Goal: Task Accomplishment & Management: Use online tool/utility

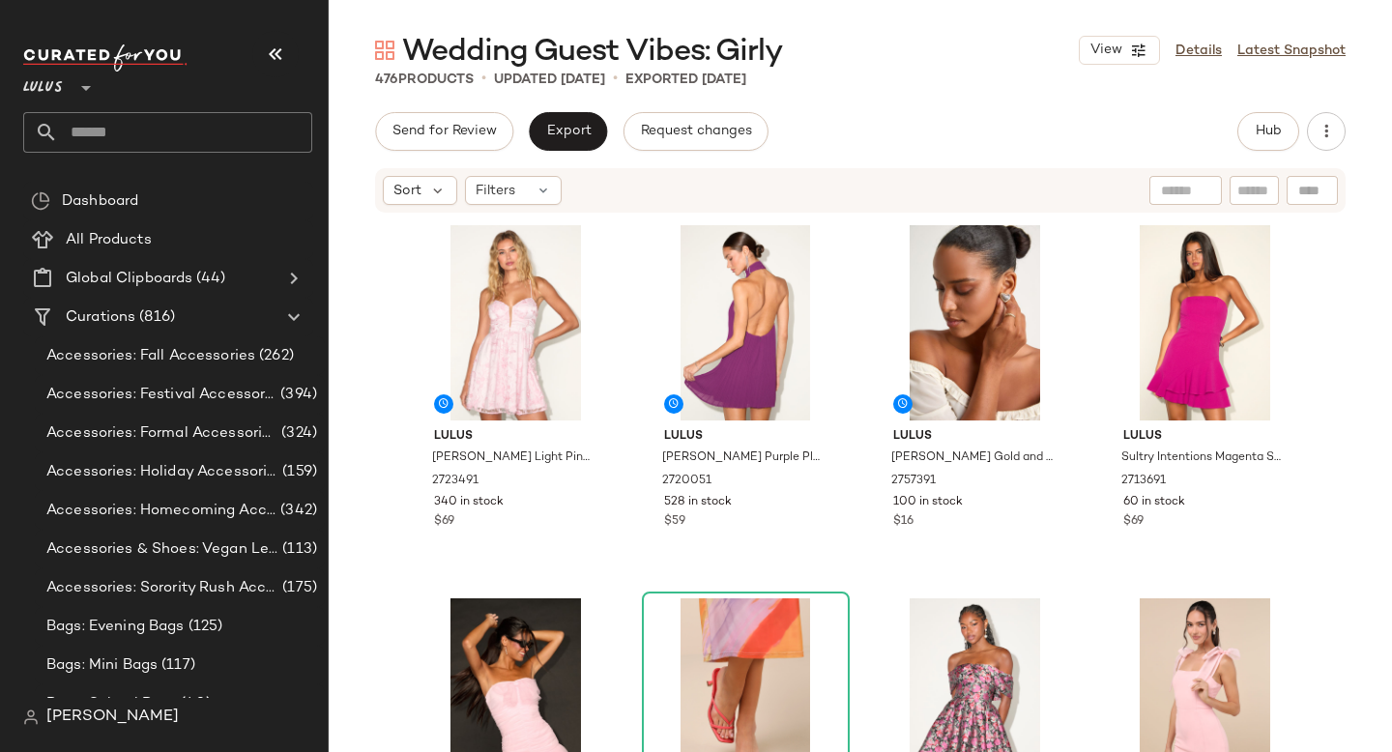
click at [160, 128] on input "text" at bounding box center [185, 132] width 254 height 41
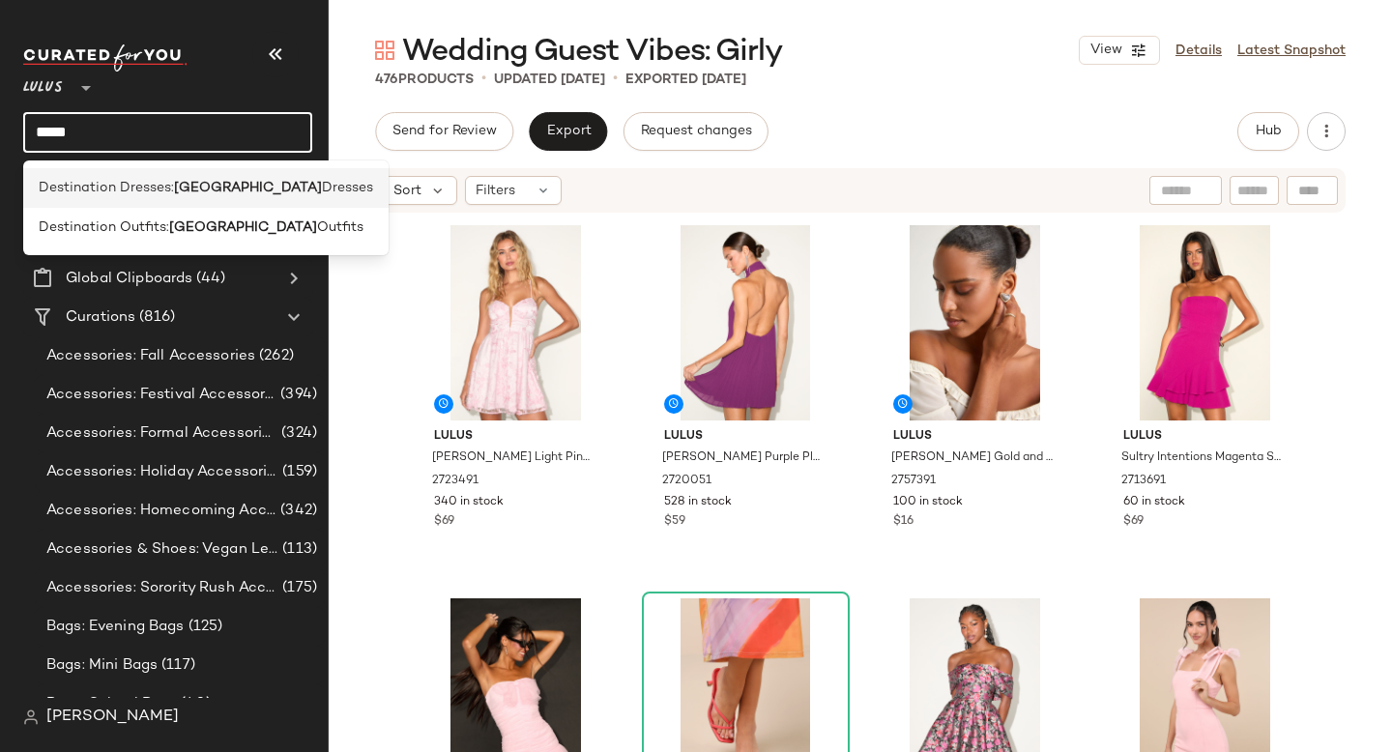
type input "*****"
click at [159, 191] on span "Destination Dresses:" at bounding box center [106, 188] width 135 height 20
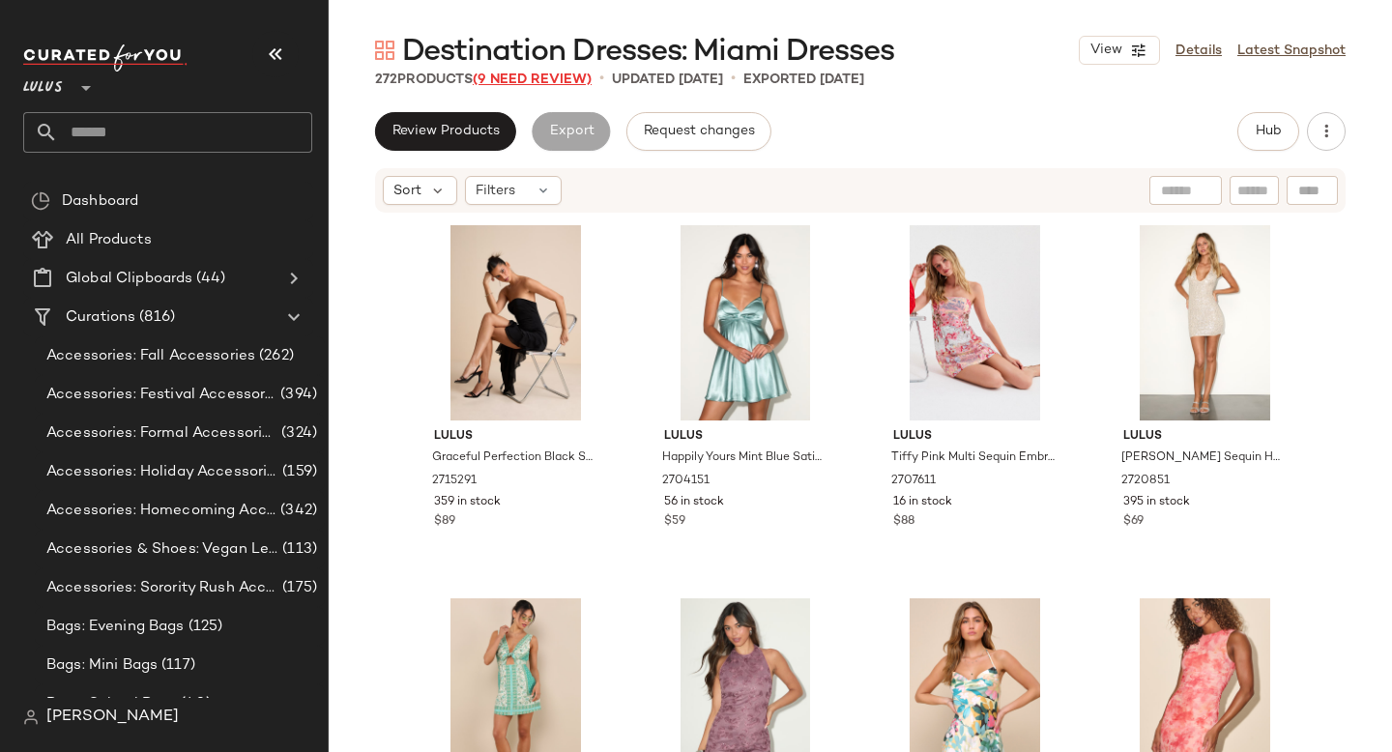
click at [542, 78] on span "(9 Need Review)" at bounding box center [532, 80] width 119 height 15
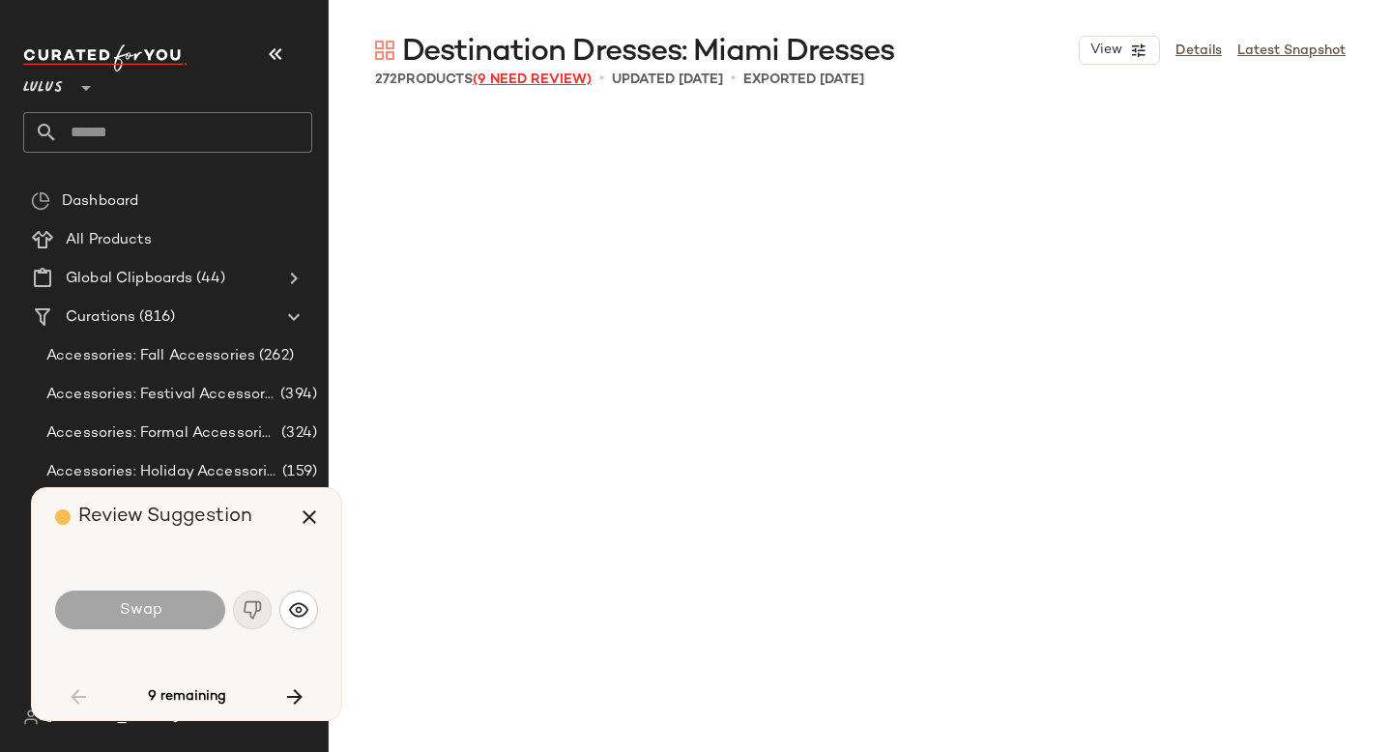
scroll to position [6717, 0]
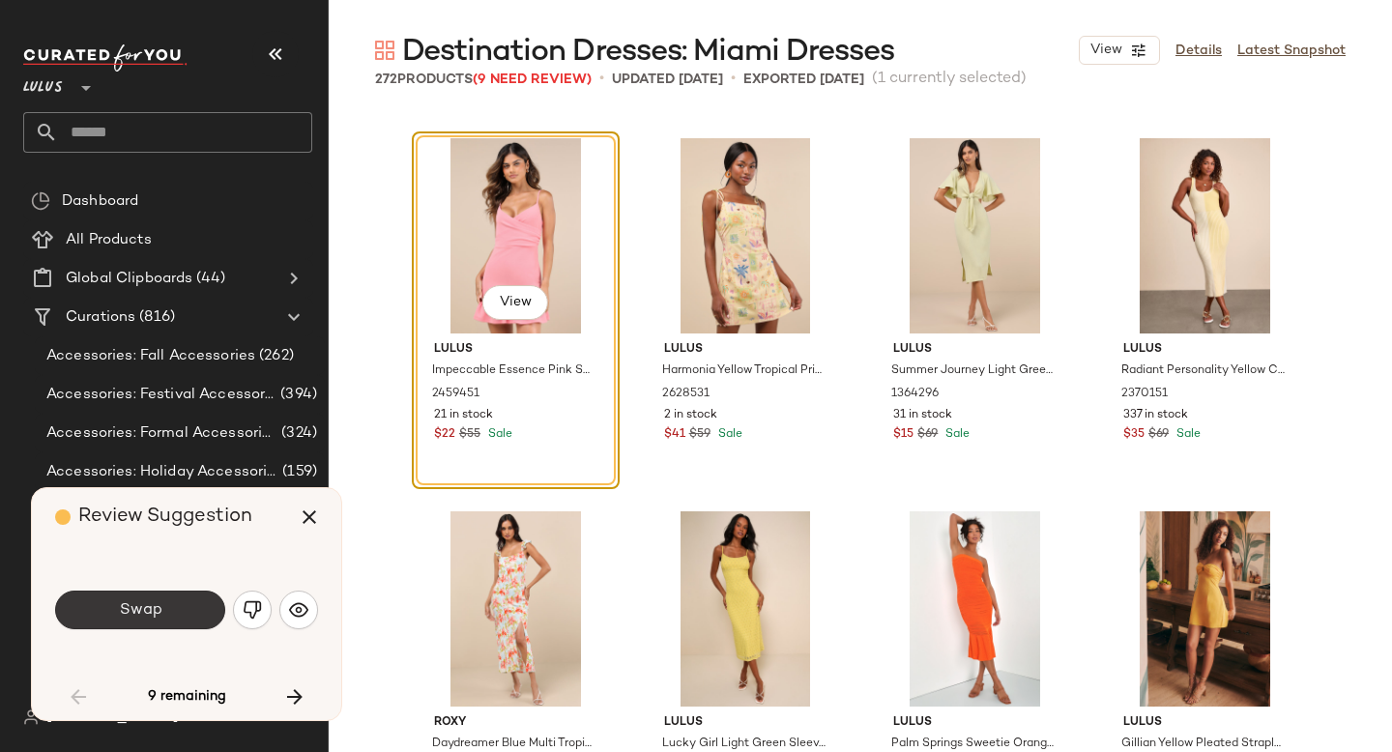
click at [105, 595] on button "Swap" at bounding box center [140, 610] width 170 height 39
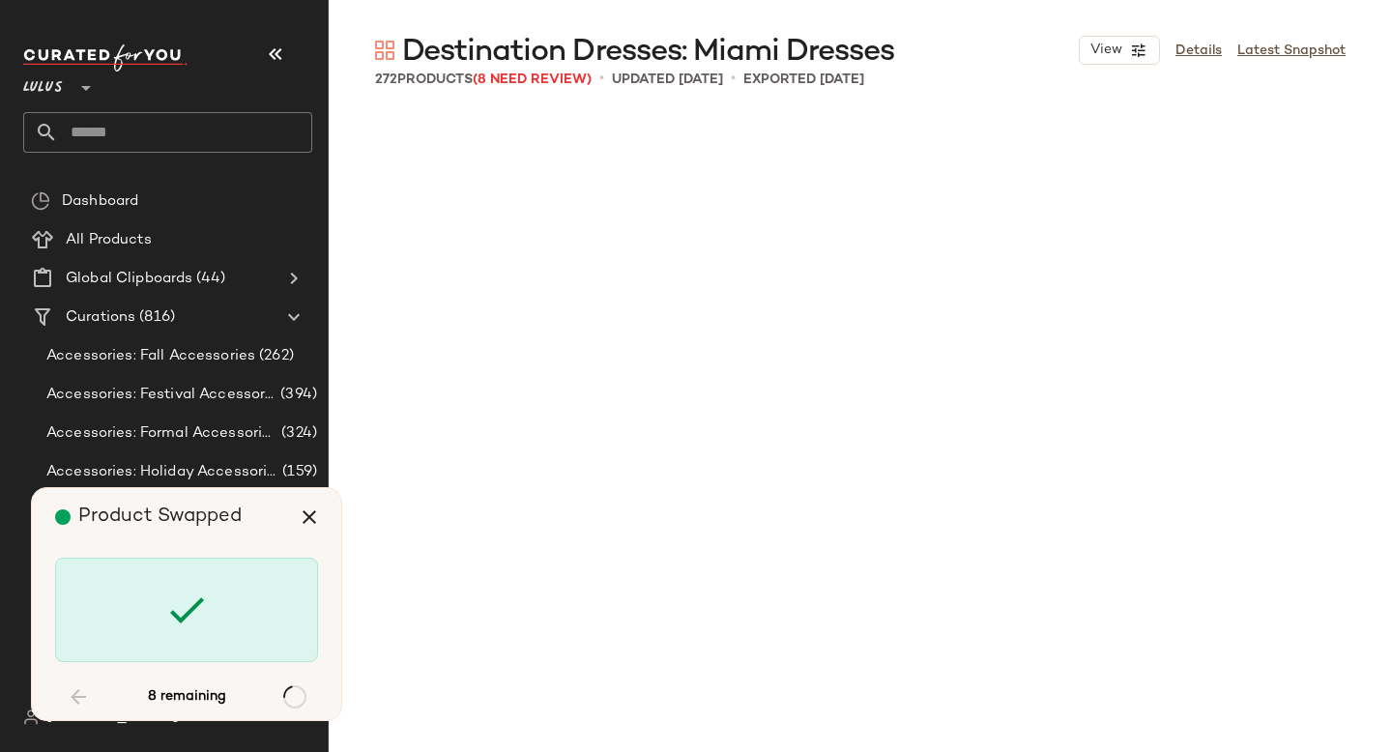
scroll to position [9702, 0]
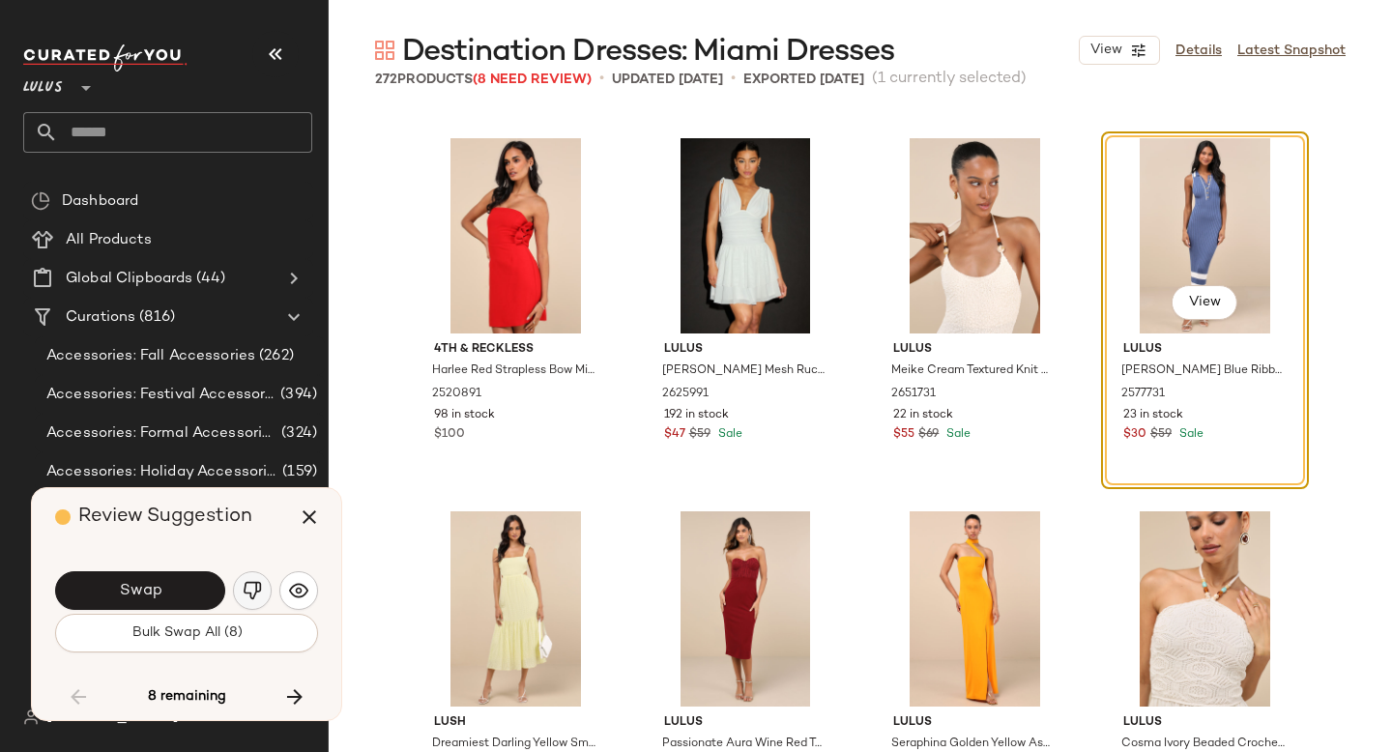
click at [255, 586] on img "button" at bounding box center [252, 590] width 19 height 19
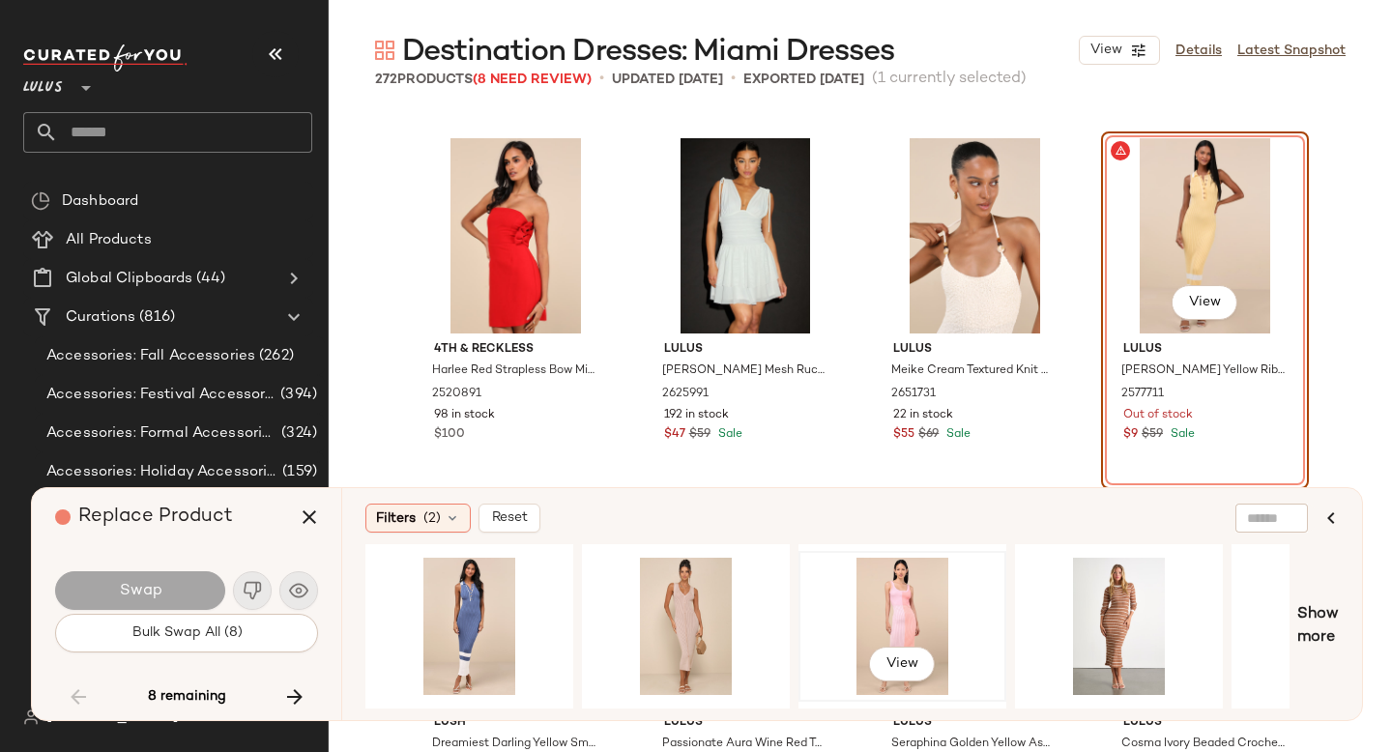
click at [878, 587] on div "View" at bounding box center [902, 626] width 194 height 137
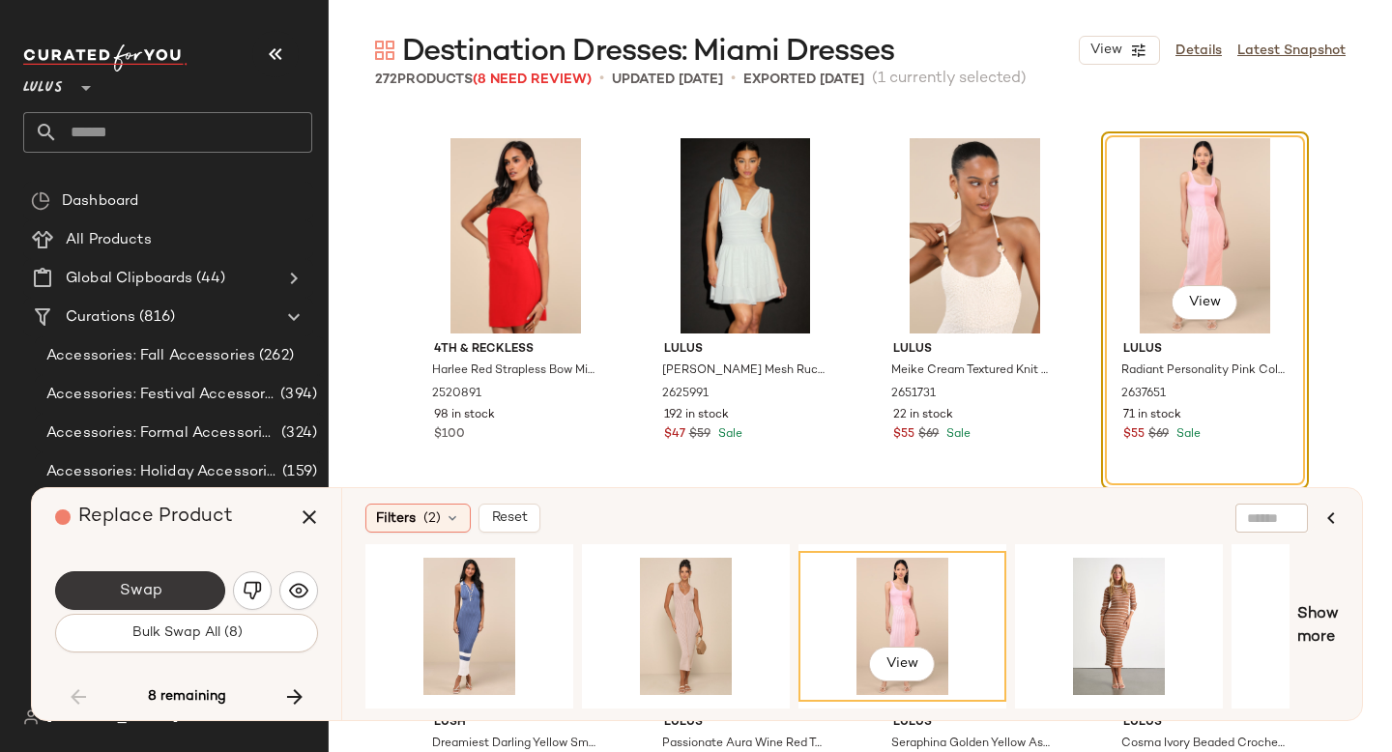
click at [188, 584] on button "Swap" at bounding box center [140, 590] width 170 height 39
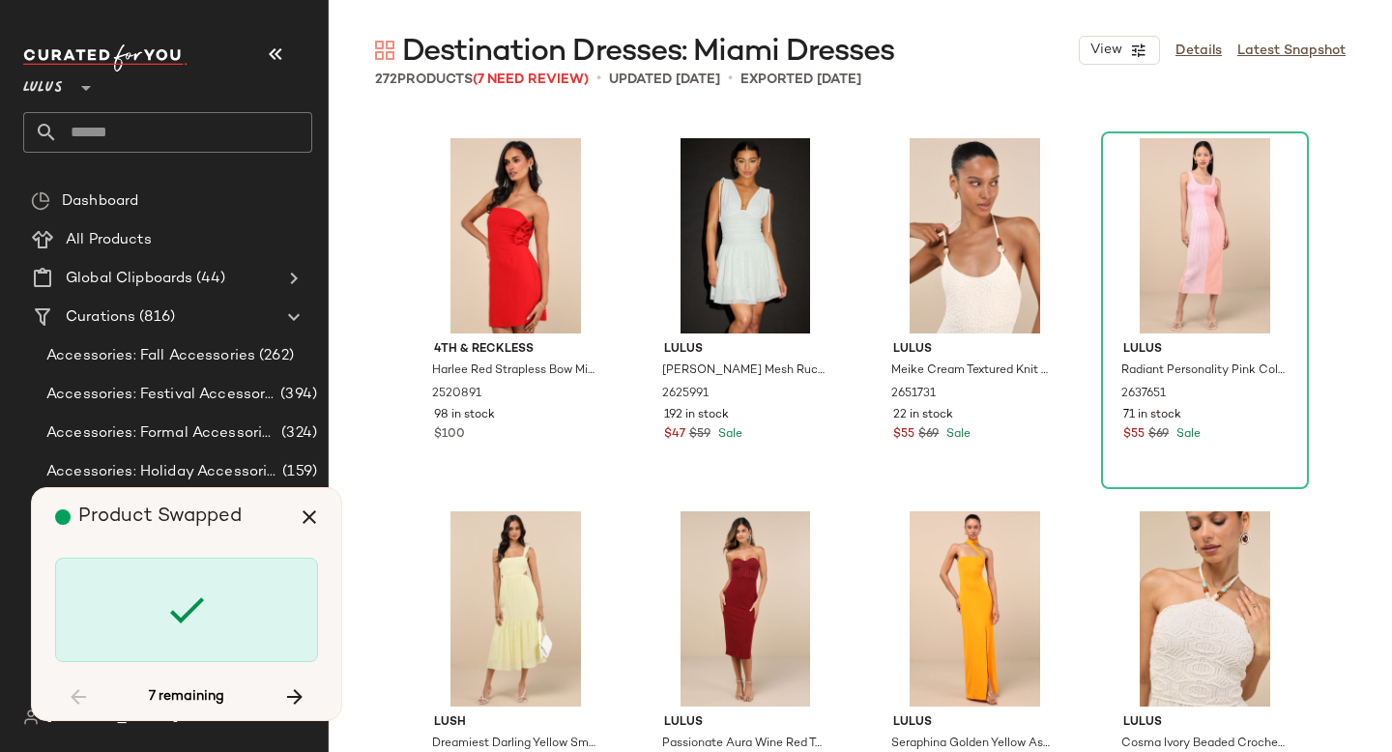
scroll to position [10821, 0]
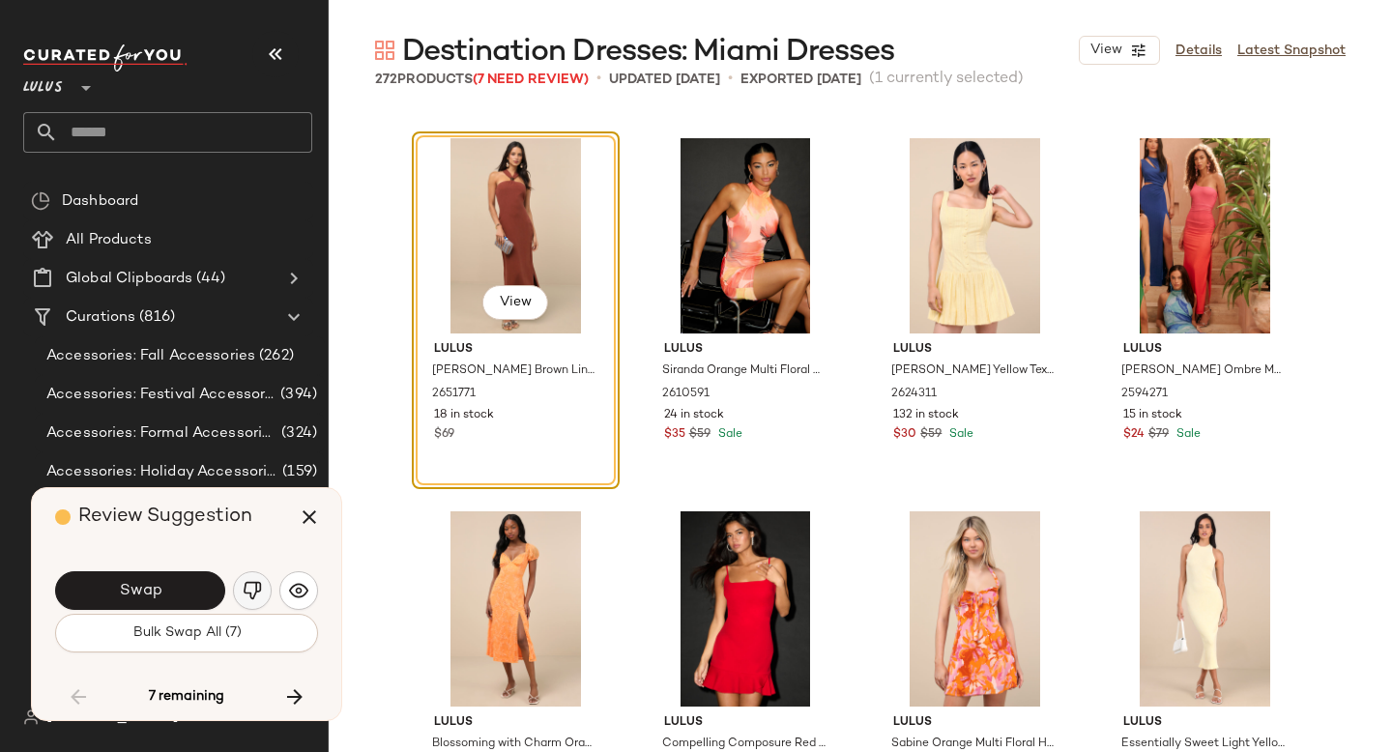
click at [239, 591] on button "button" at bounding box center [252, 590] width 39 height 39
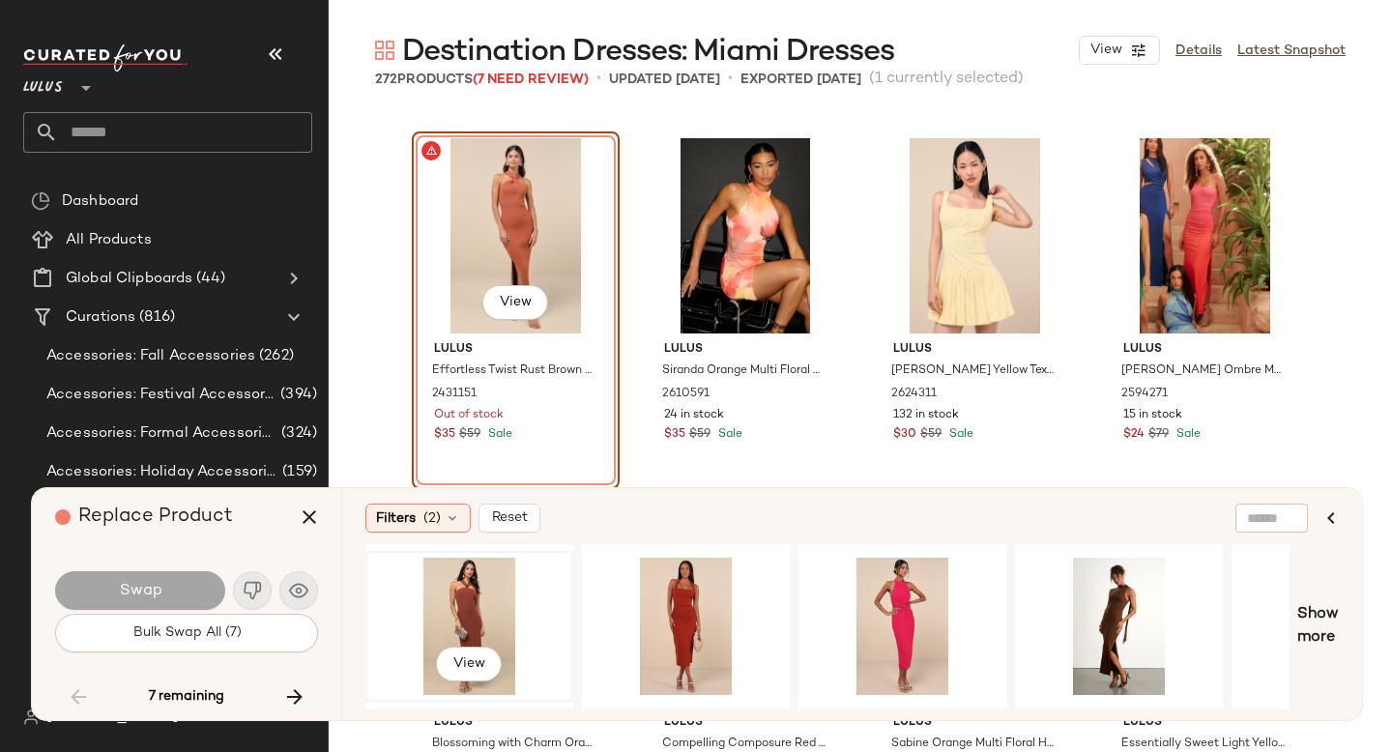
click at [479, 590] on div "View" at bounding box center [469, 626] width 194 height 137
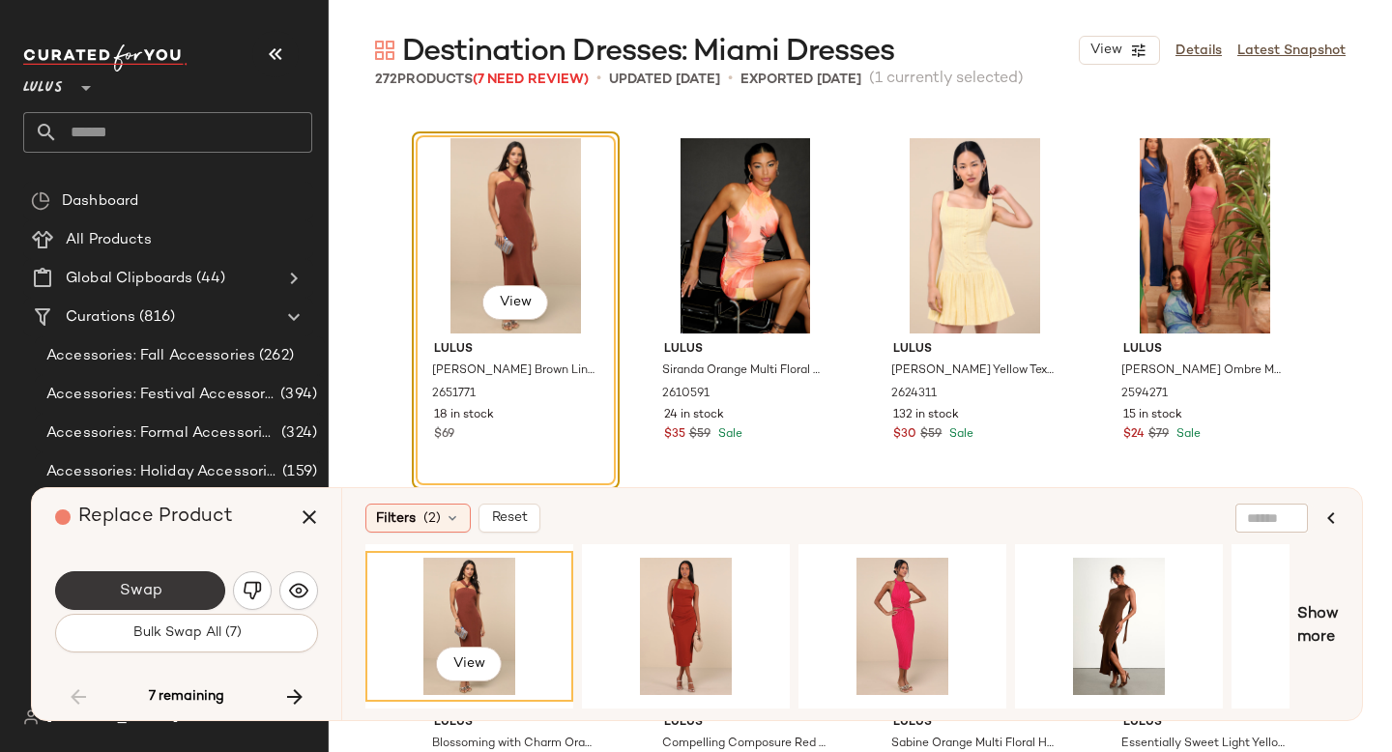
click at [113, 599] on button "Swap" at bounding box center [140, 590] width 170 height 39
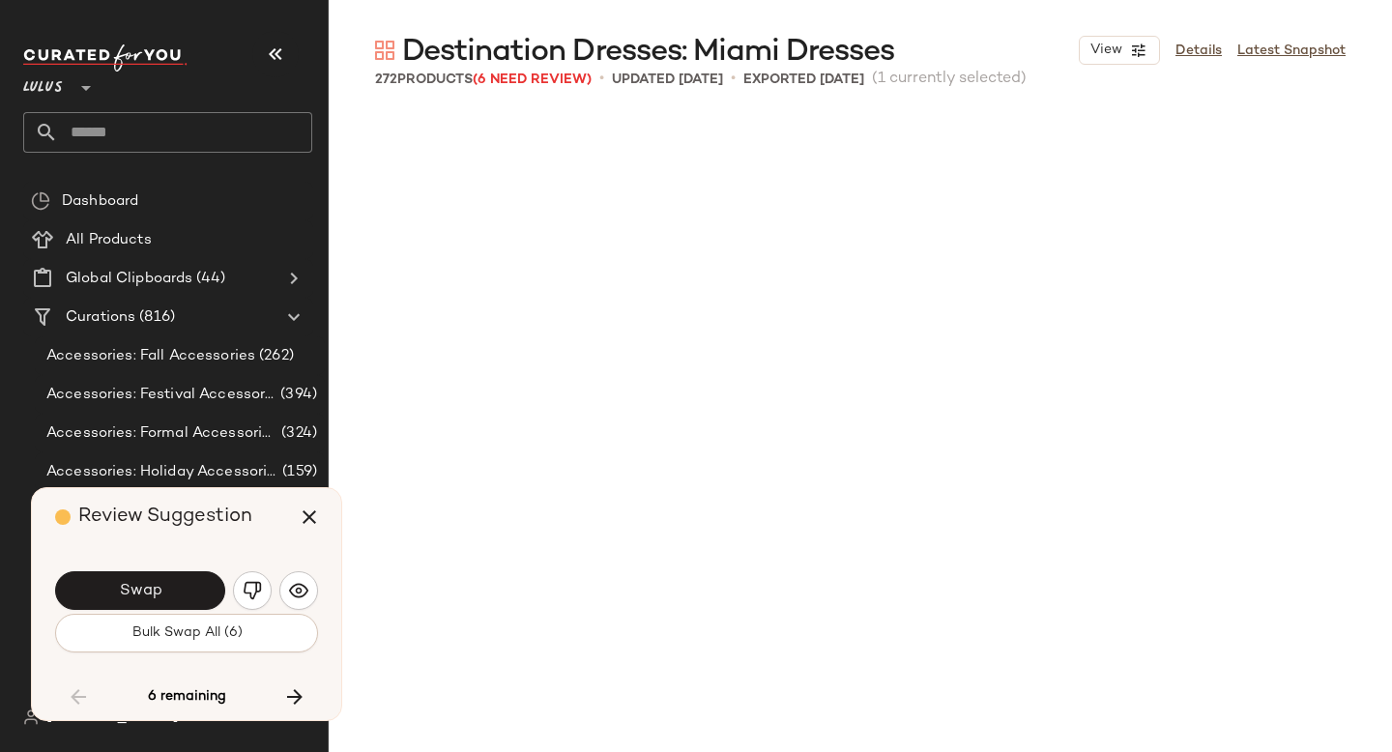
scroll to position [11568, 0]
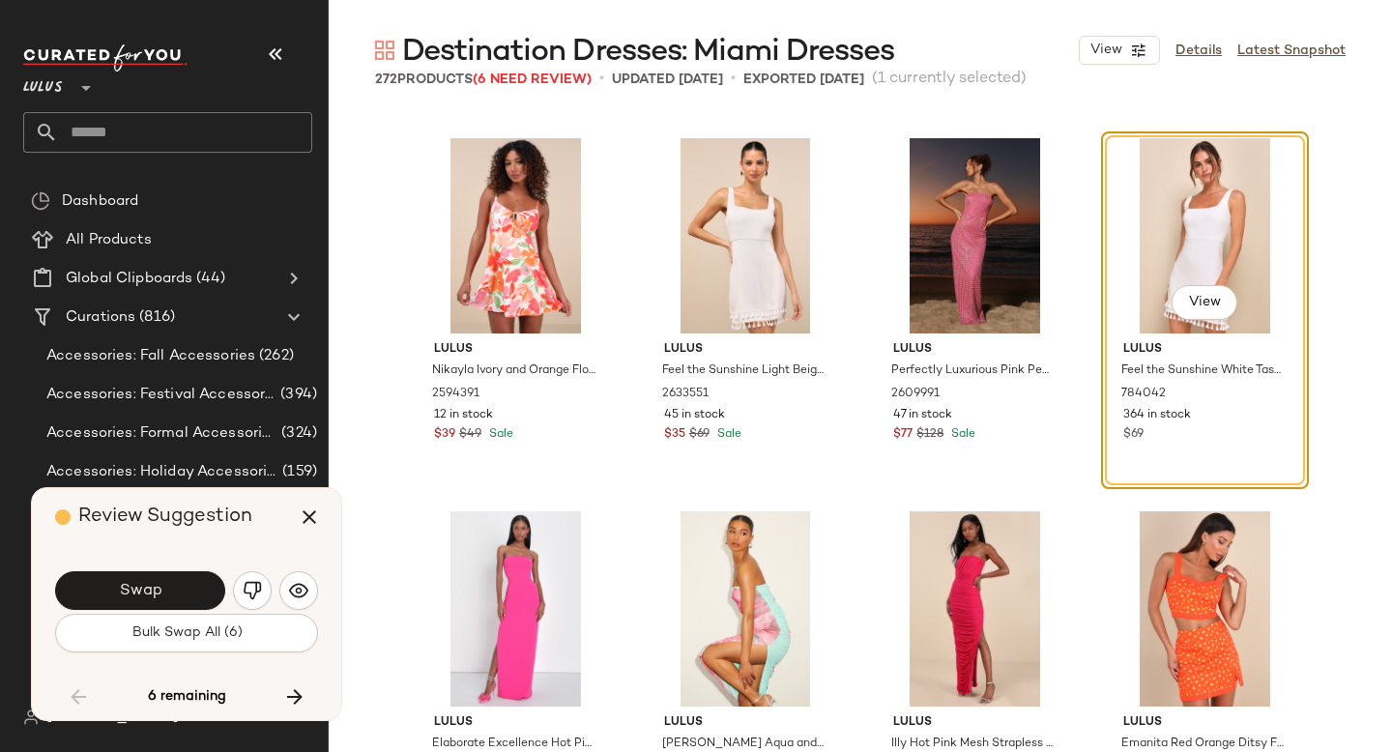
click at [113, 599] on button "Swap" at bounding box center [140, 590] width 170 height 39
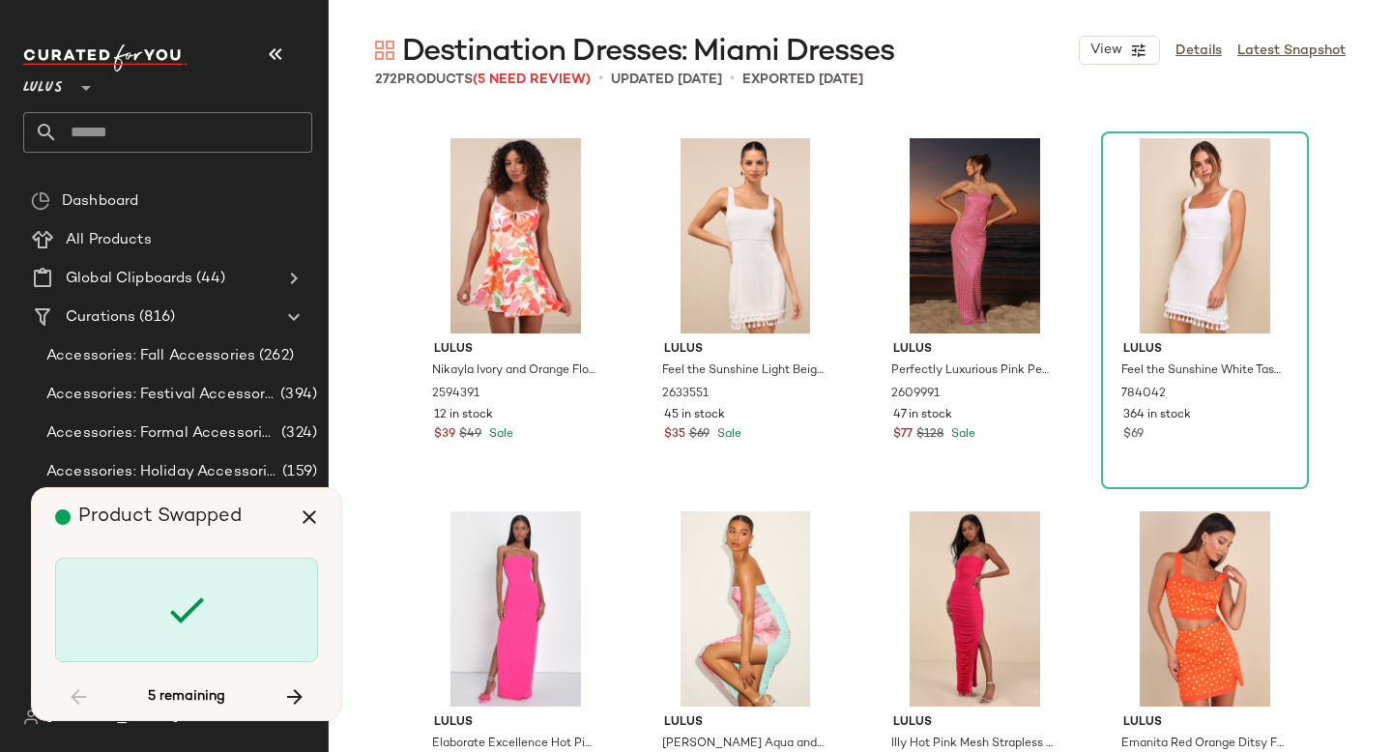
scroll to position [13060, 0]
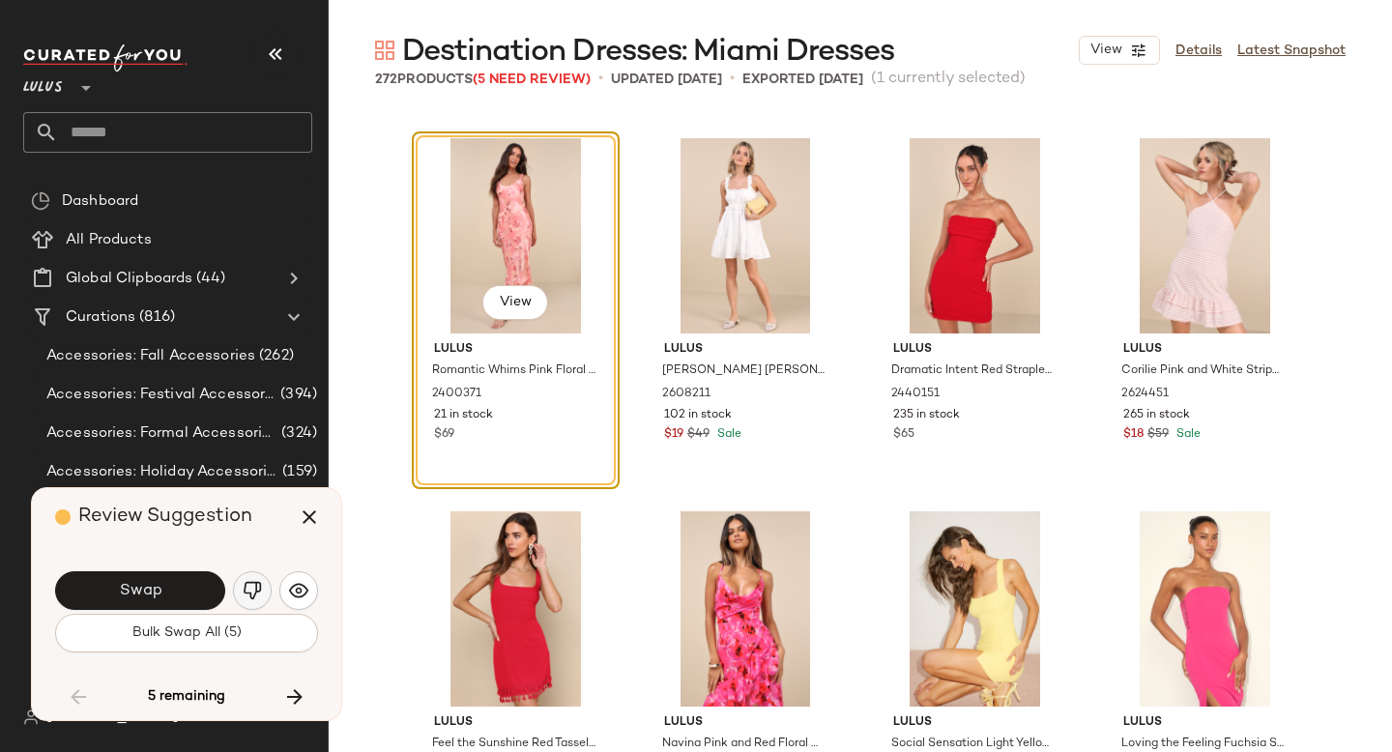
click at [245, 584] on img "button" at bounding box center [252, 590] width 19 height 19
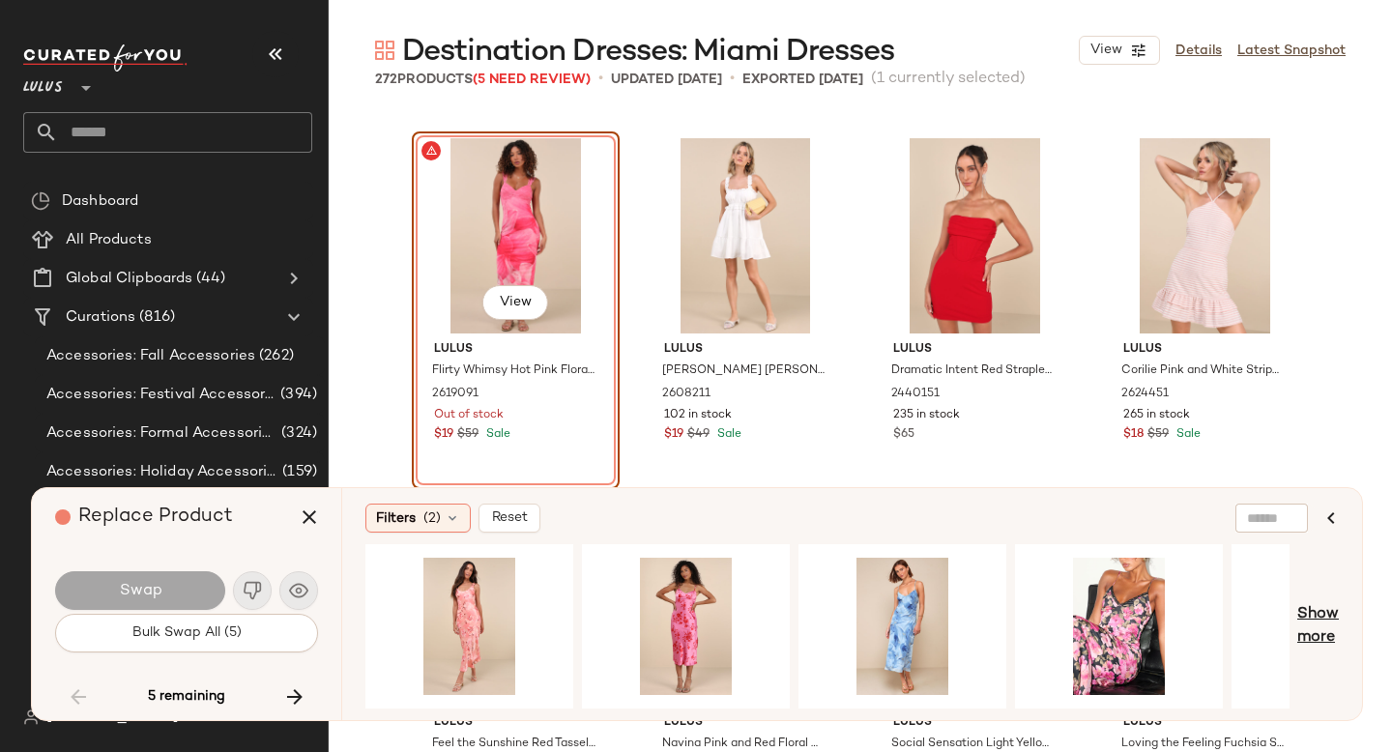
click at [1321, 614] on span "Show more" at bounding box center [1318, 626] width 42 height 46
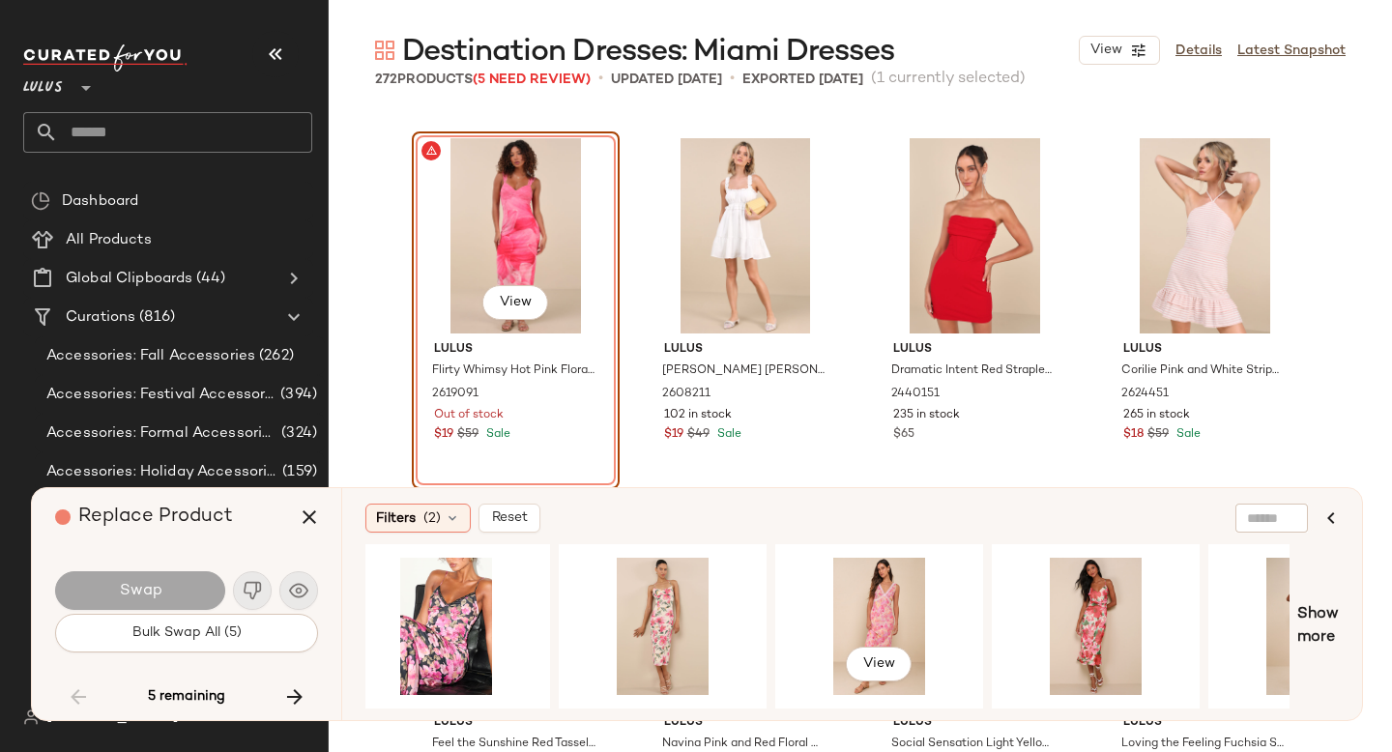
scroll to position [0, 679]
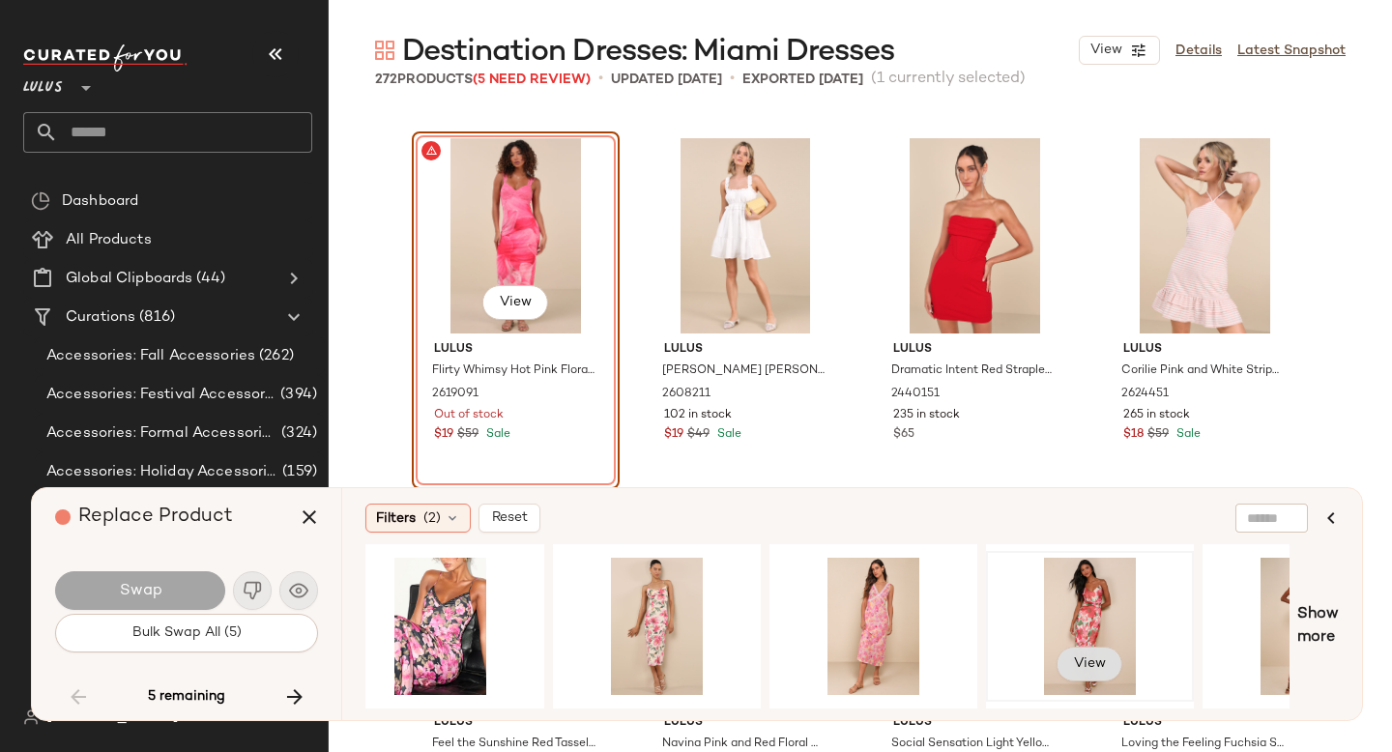
click at [1080, 656] on span "View" at bounding box center [1089, 663] width 33 height 15
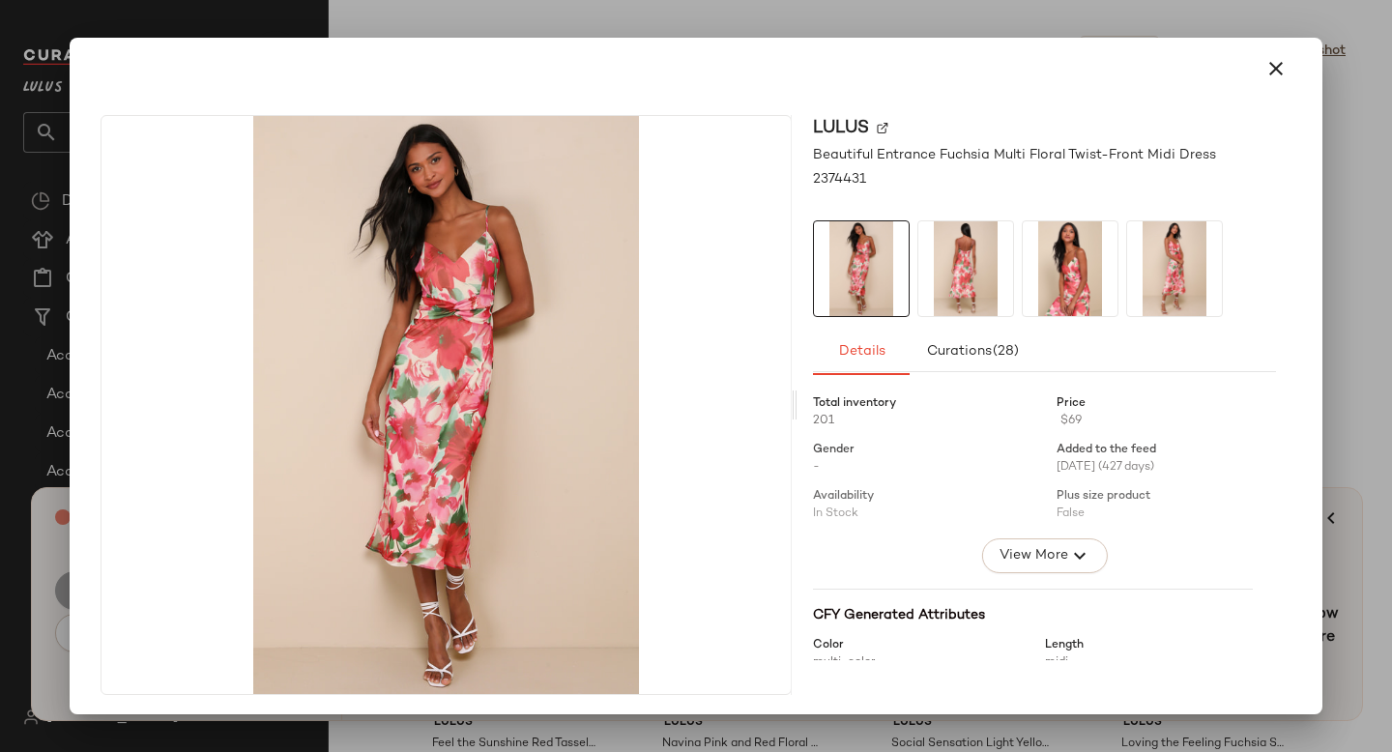
click at [1346, 444] on div at bounding box center [696, 376] width 1392 height 752
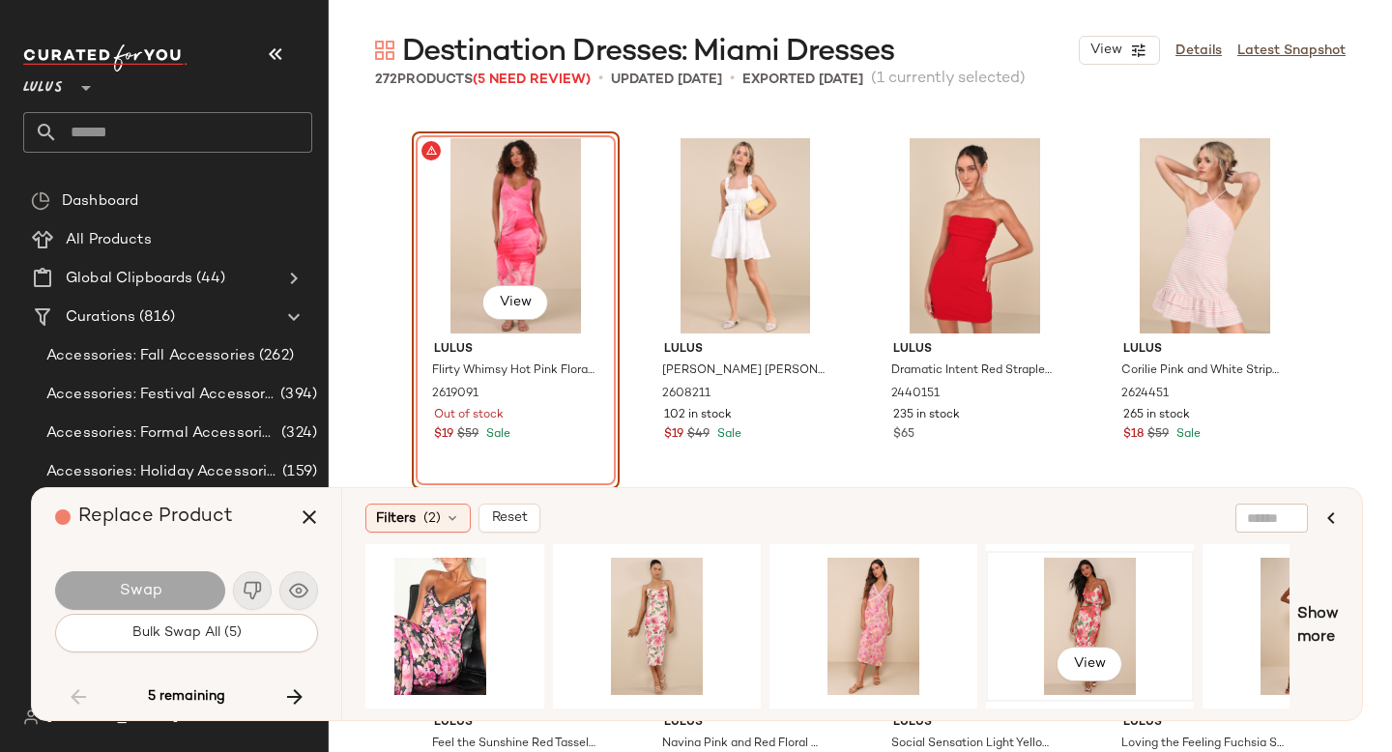
click at [1071, 617] on div "View" at bounding box center [1090, 626] width 194 height 137
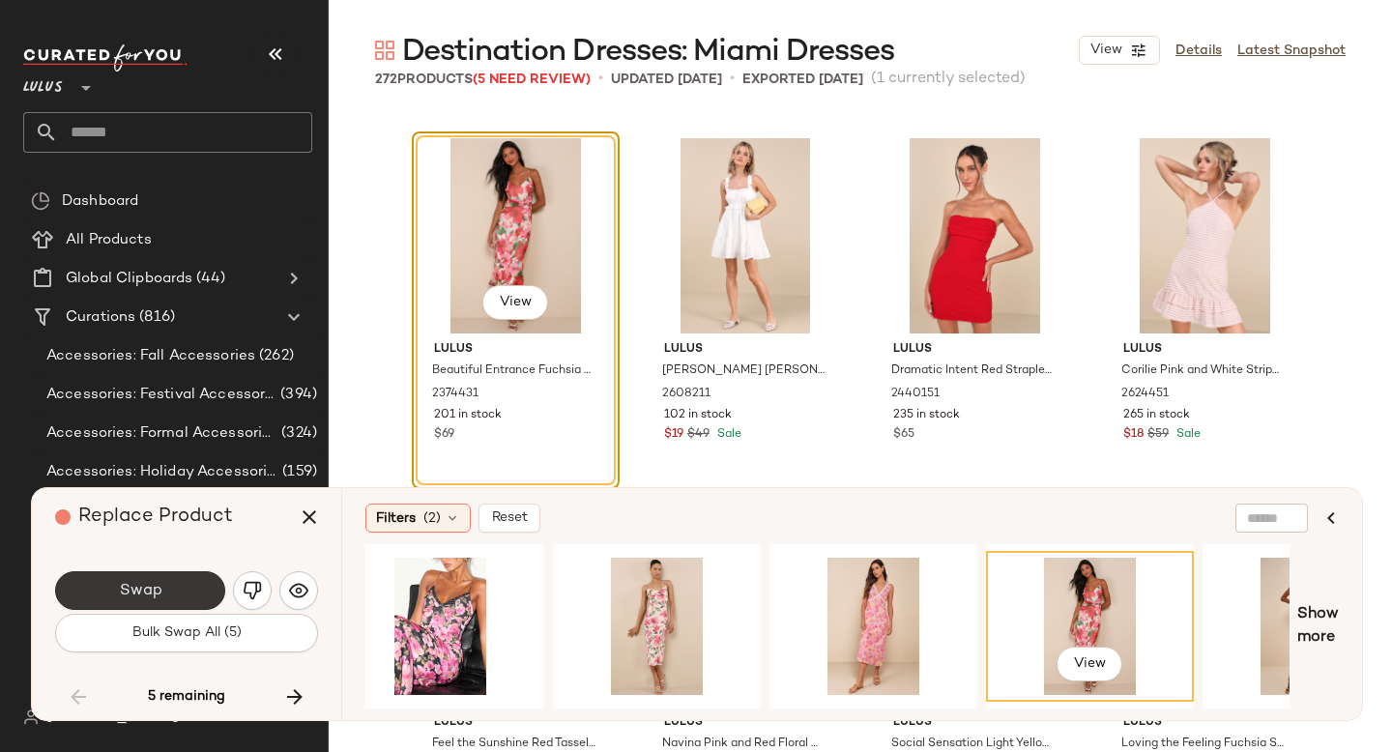
click at [149, 591] on span "Swap" at bounding box center [140, 591] width 44 height 18
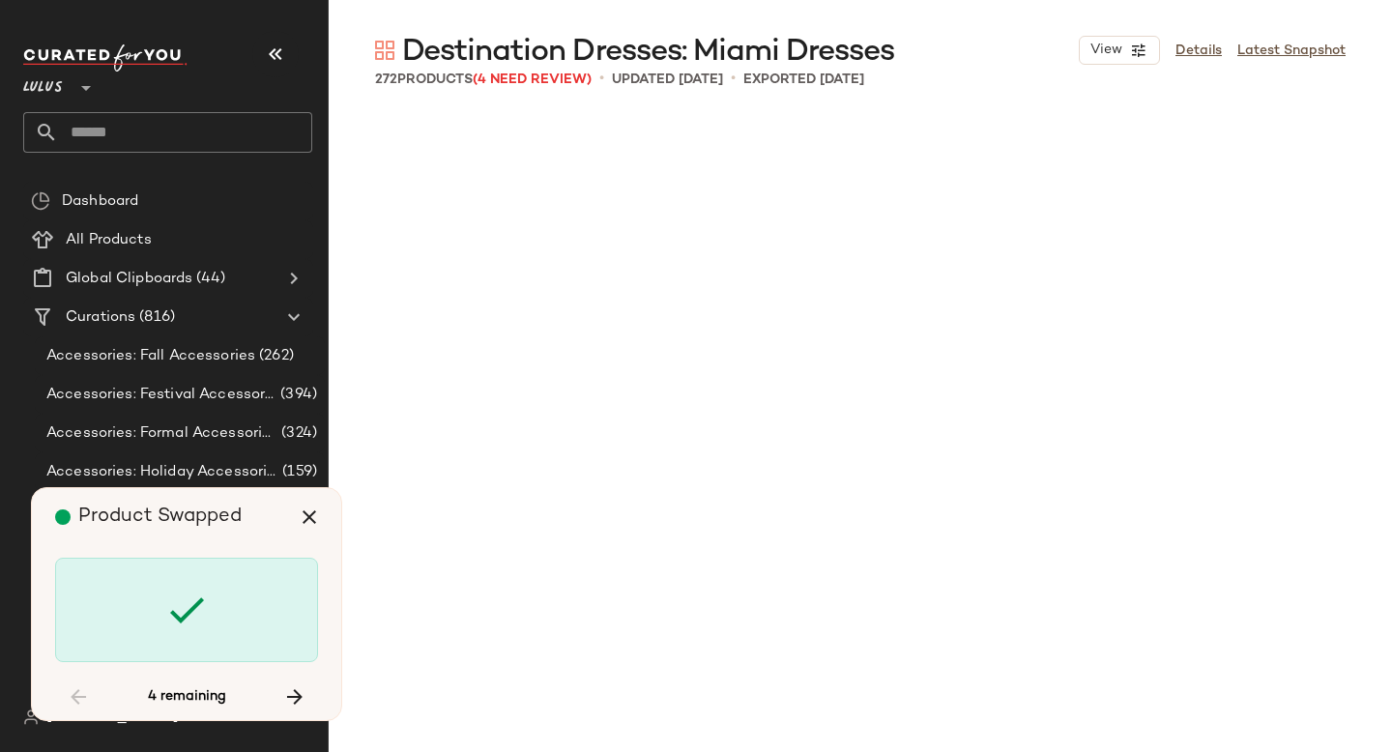
scroll to position [19031, 0]
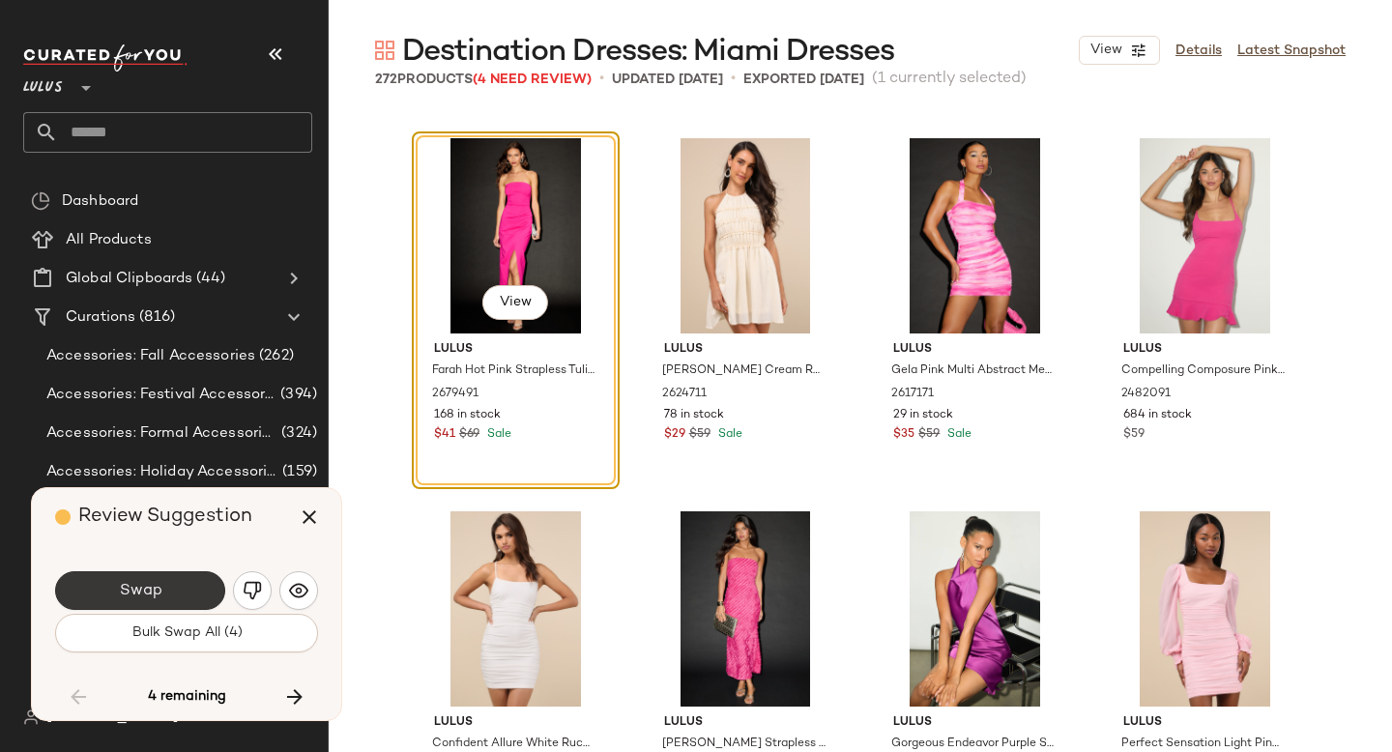
click at [160, 595] on span "Swap" at bounding box center [140, 591] width 44 height 18
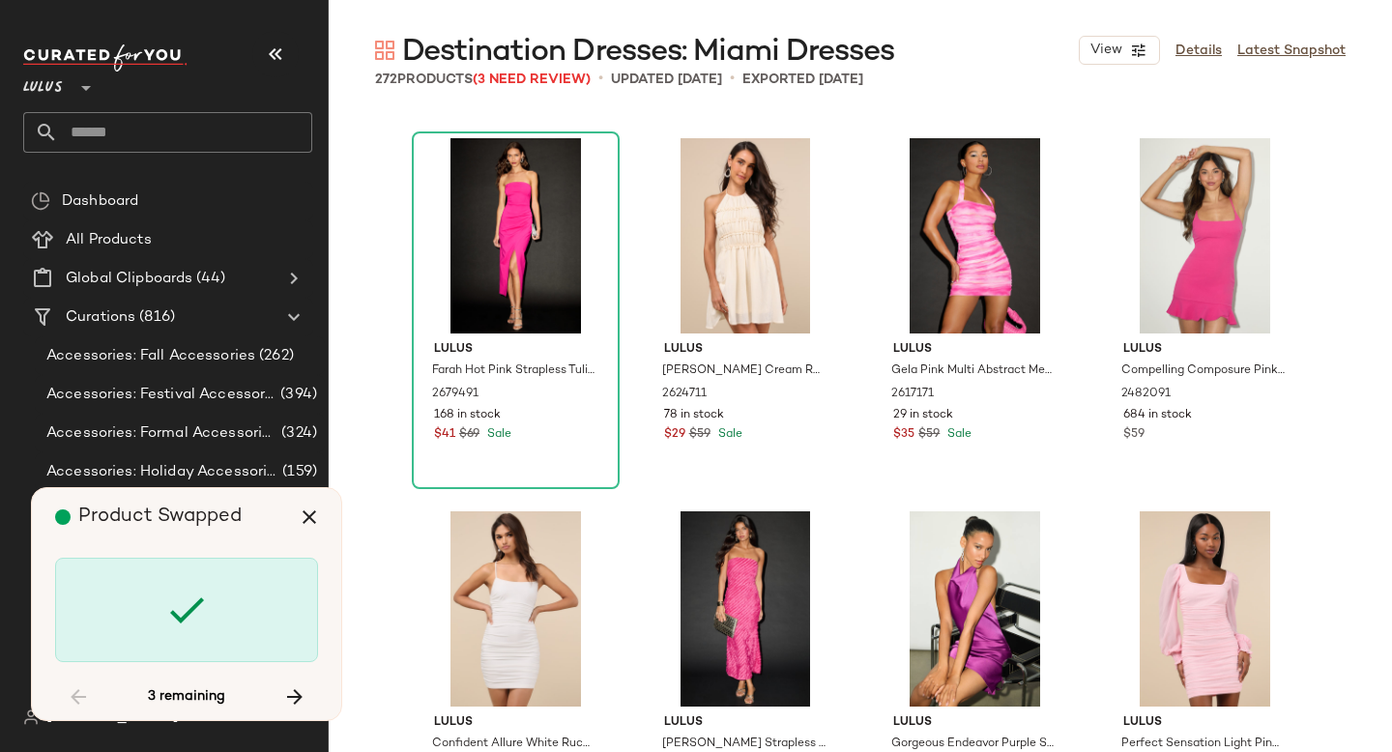
scroll to position [20896, 0]
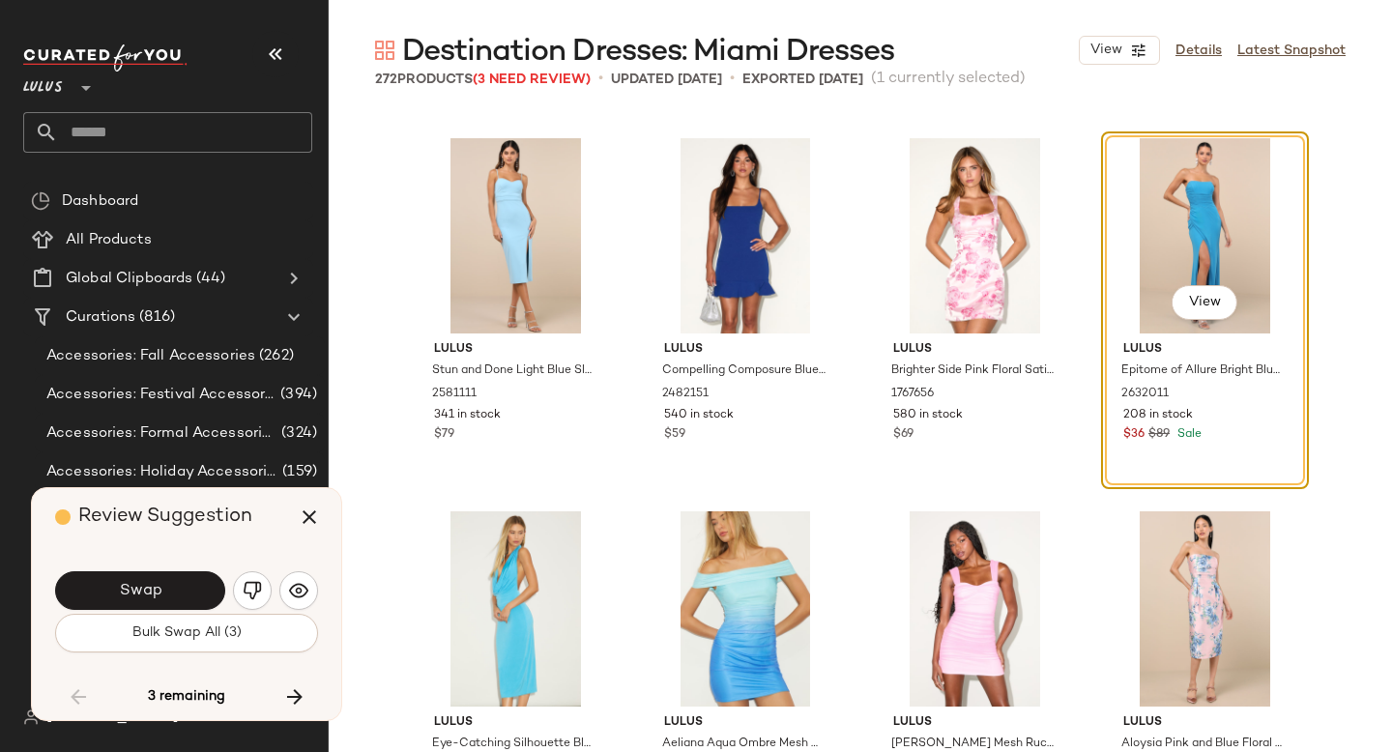
click at [160, 595] on span "Swap" at bounding box center [140, 591] width 44 height 18
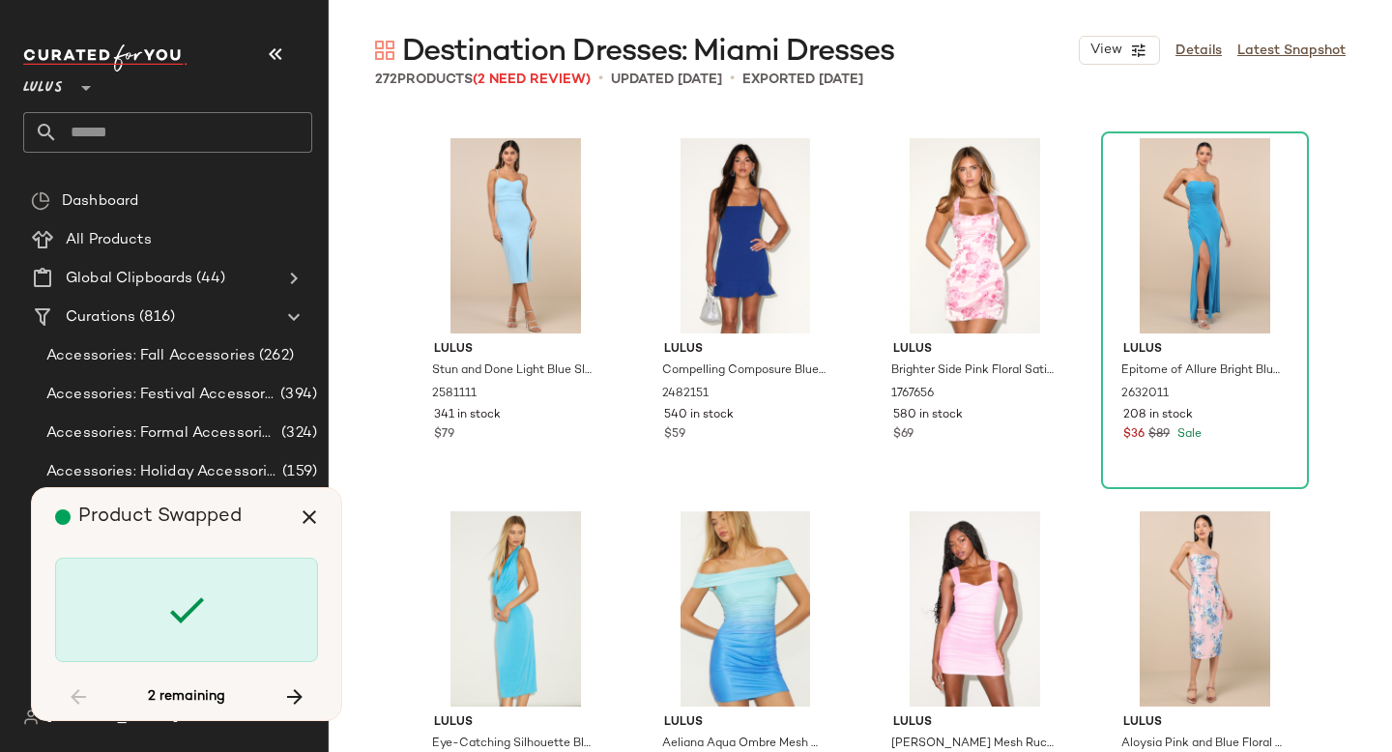
scroll to position [21643, 0]
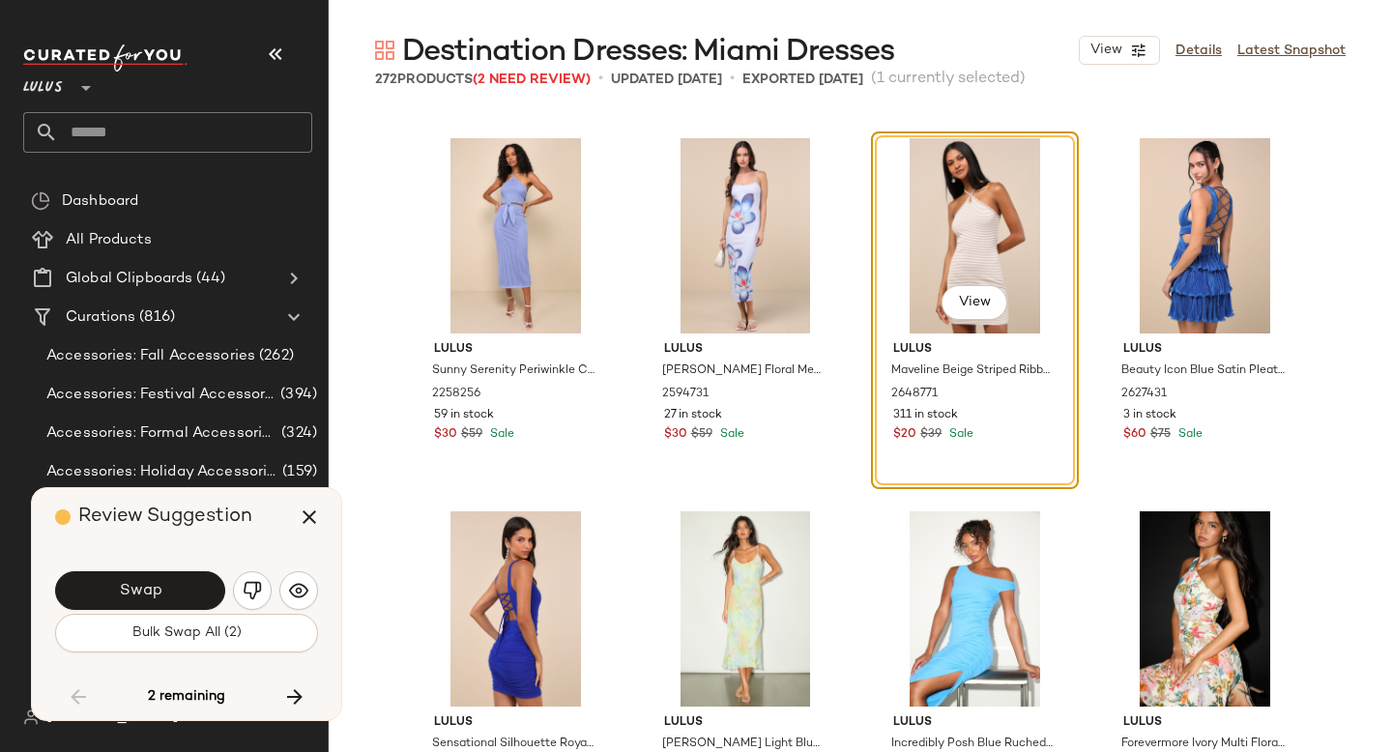
click at [160, 595] on span "Swap" at bounding box center [140, 591] width 44 height 18
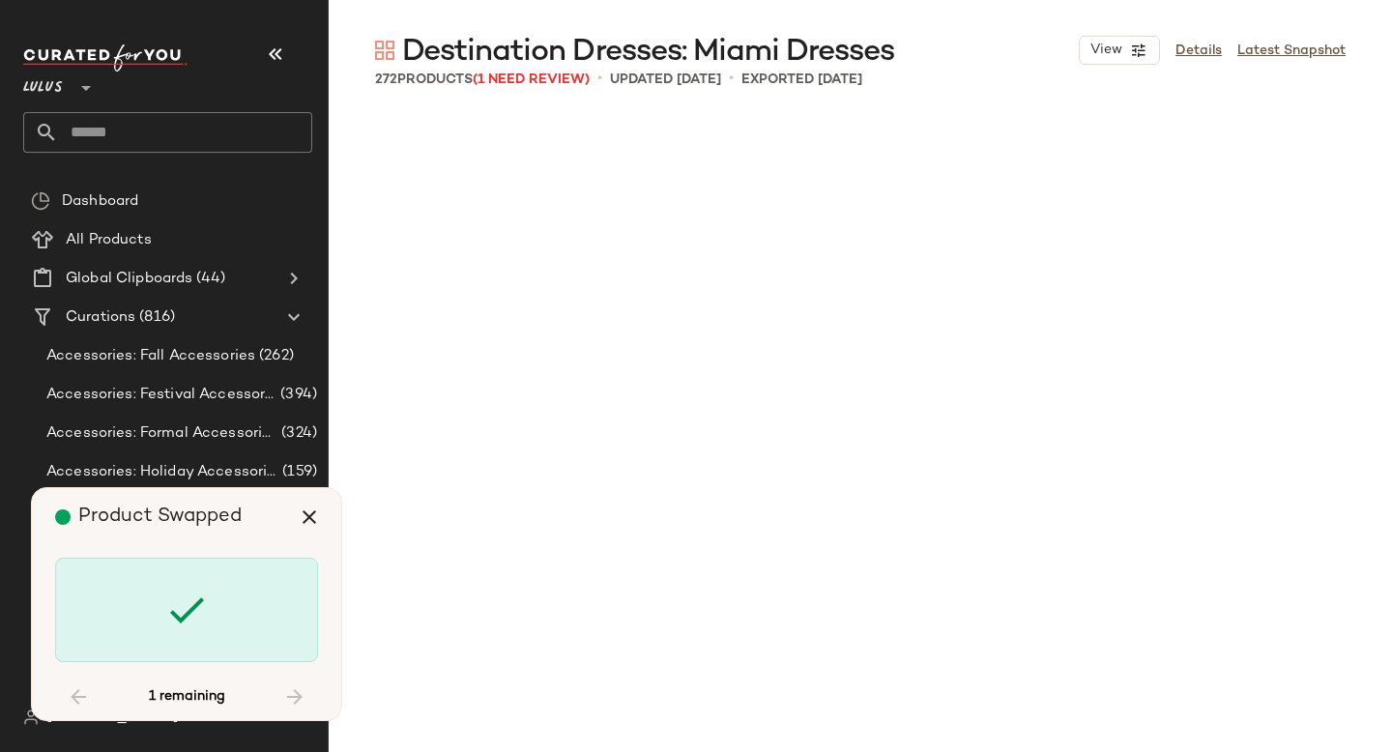
scroll to position [24628, 0]
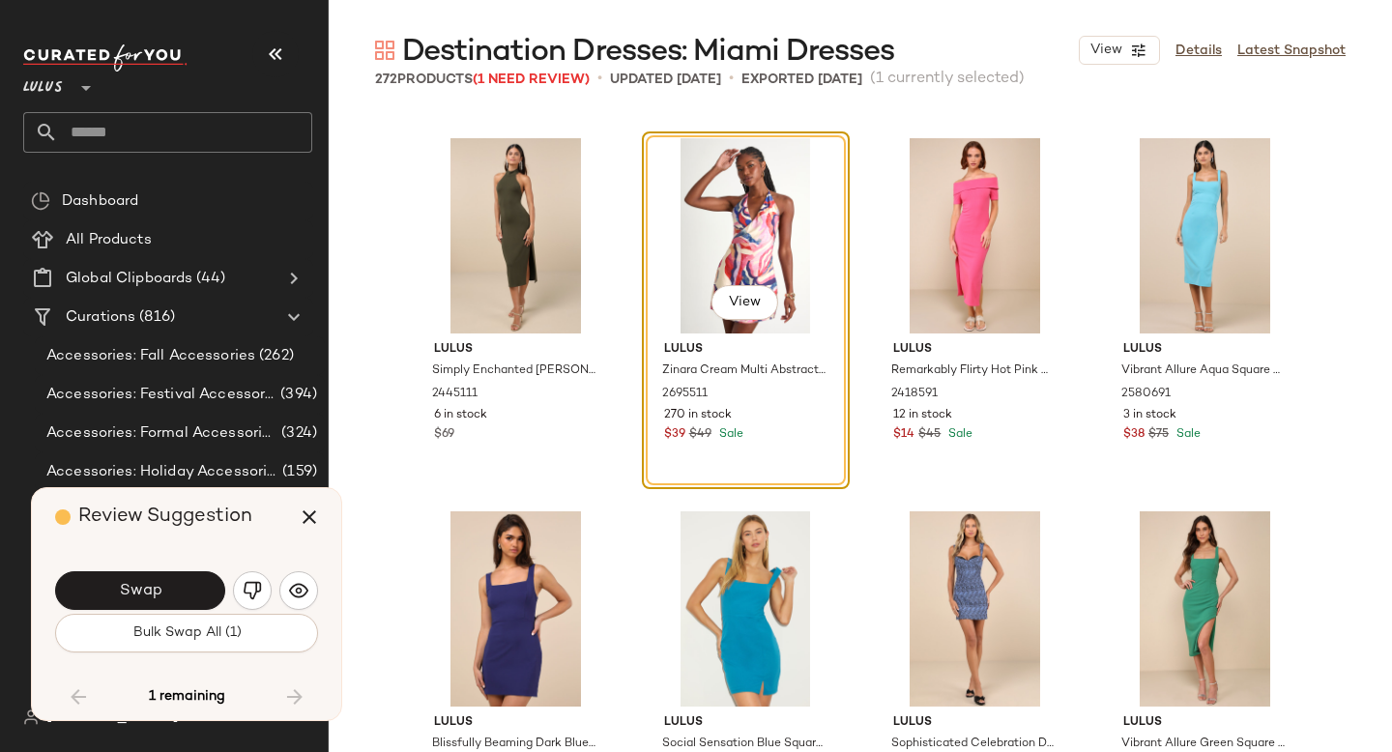
click at [160, 595] on span "Swap" at bounding box center [140, 591] width 44 height 18
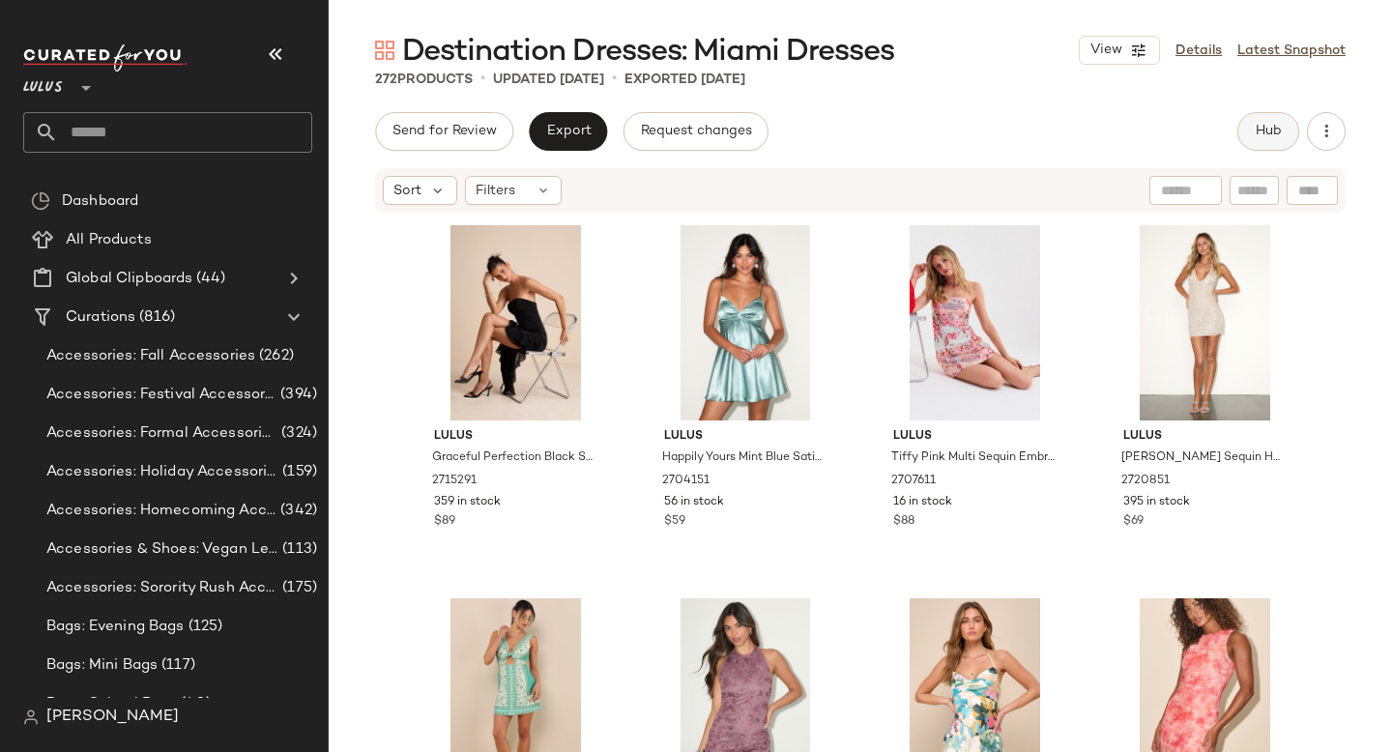
click at [1271, 124] on span "Hub" at bounding box center [1268, 131] width 27 height 15
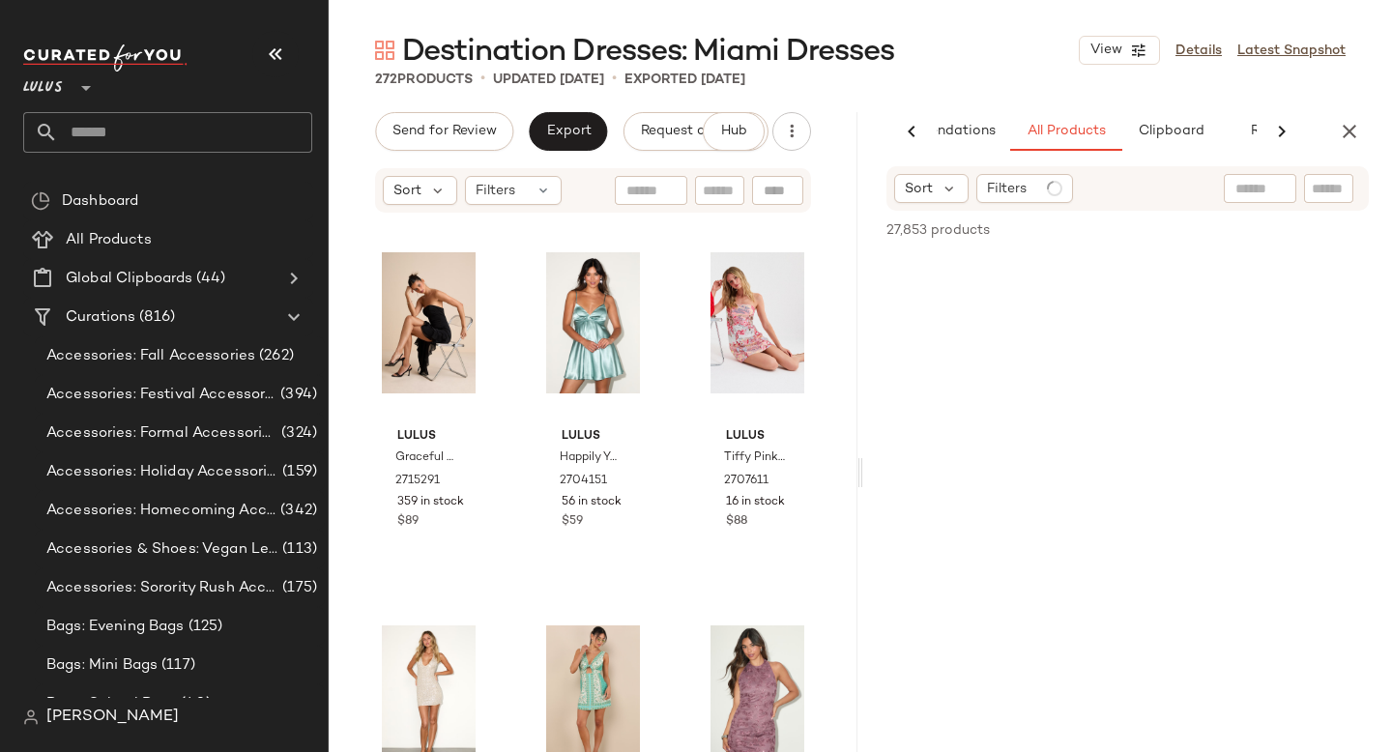
scroll to position [0, 98]
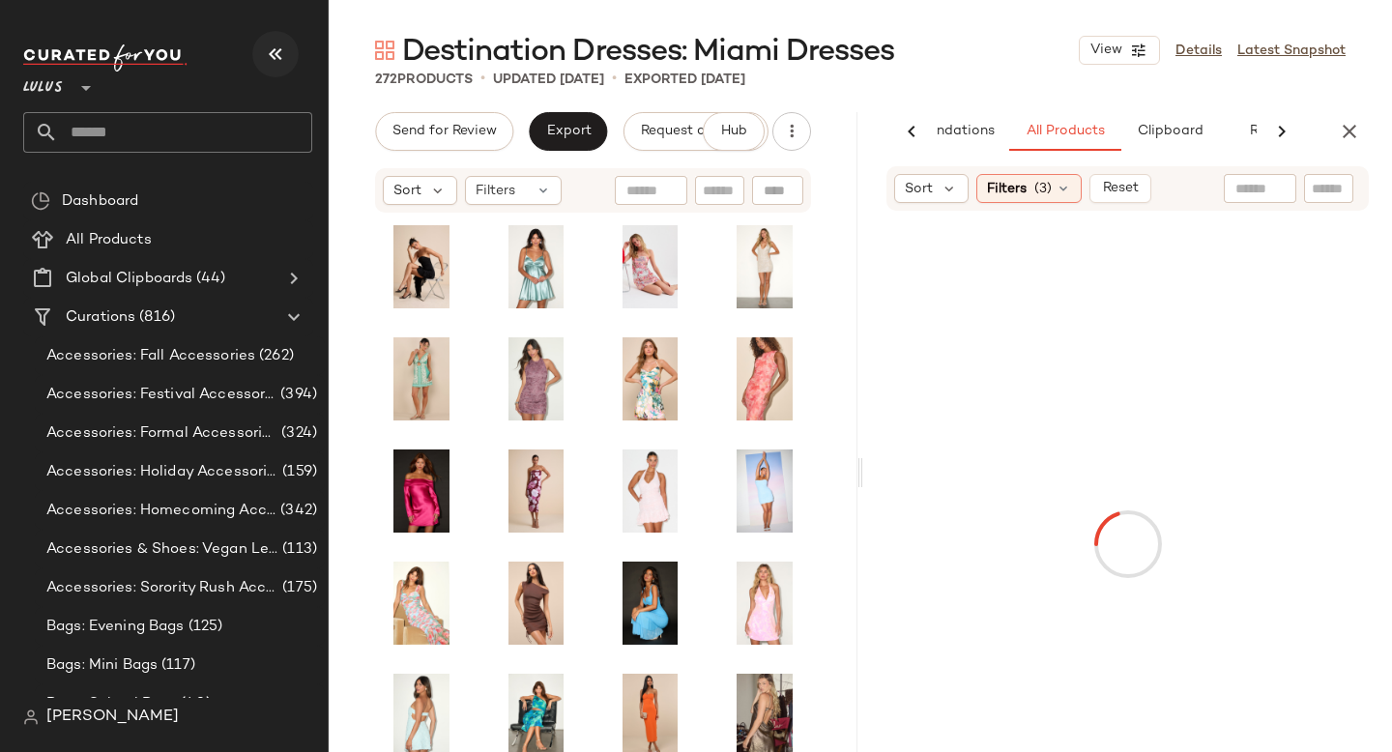
click at [276, 55] on icon "button" at bounding box center [275, 54] width 23 height 23
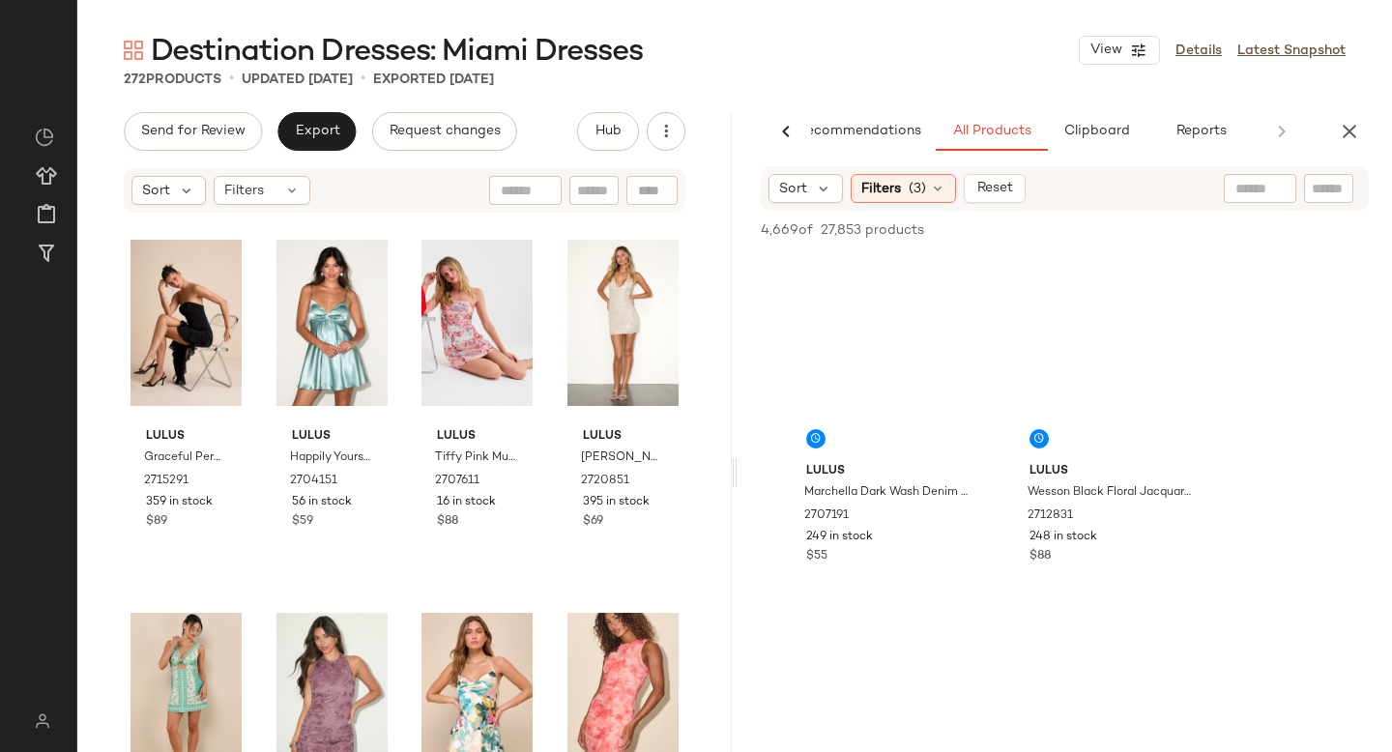
scroll to position [0, 45]
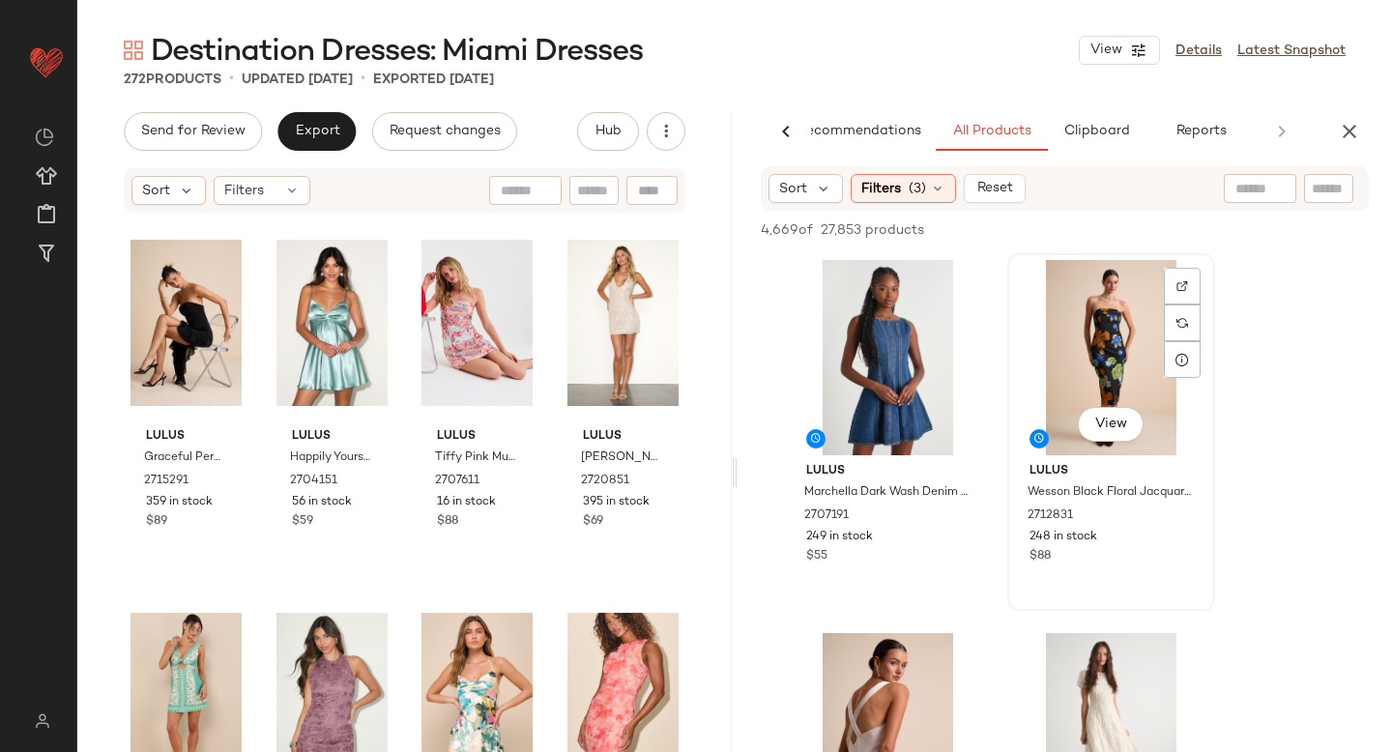
click at [1102, 346] on div "View" at bounding box center [1111, 357] width 194 height 195
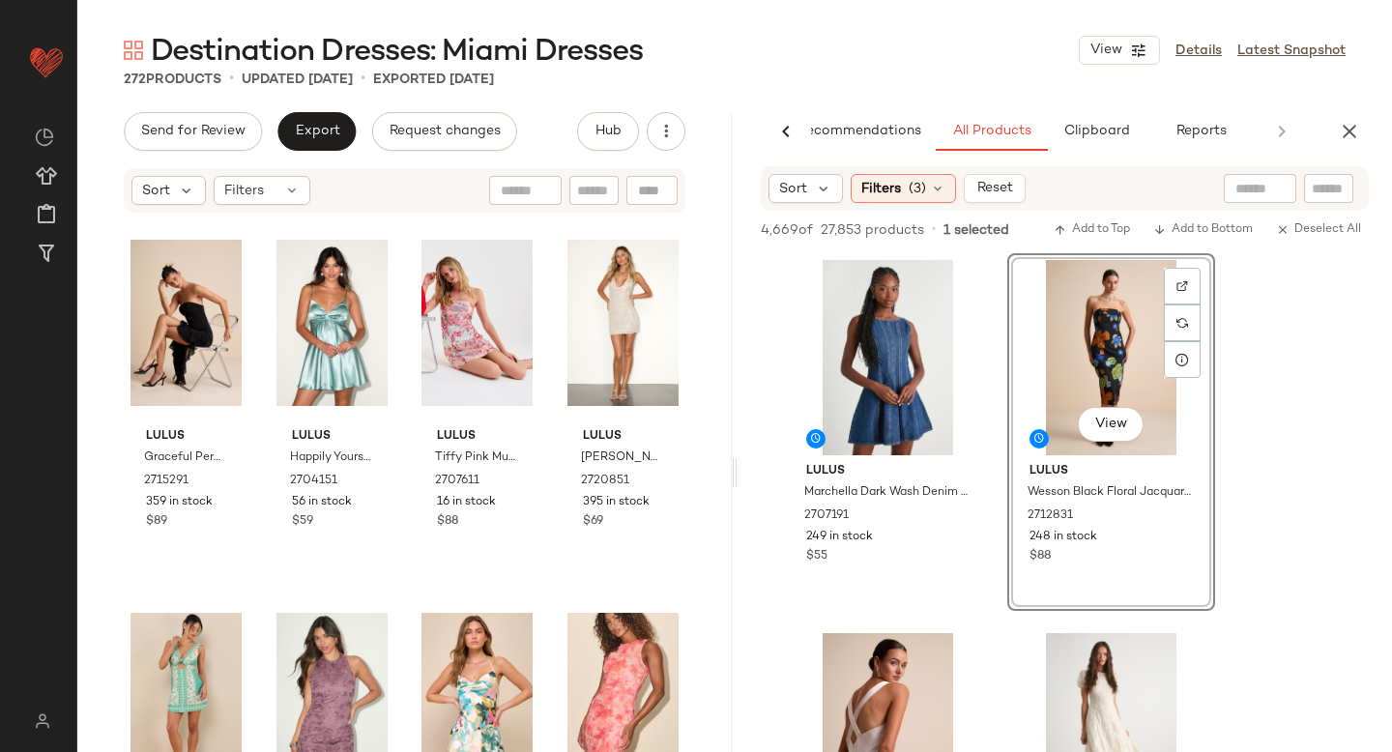
click at [1102, 346] on div "View" at bounding box center [1111, 357] width 194 height 195
click at [886, 346] on div "View" at bounding box center [888, 357] width 194 height 195
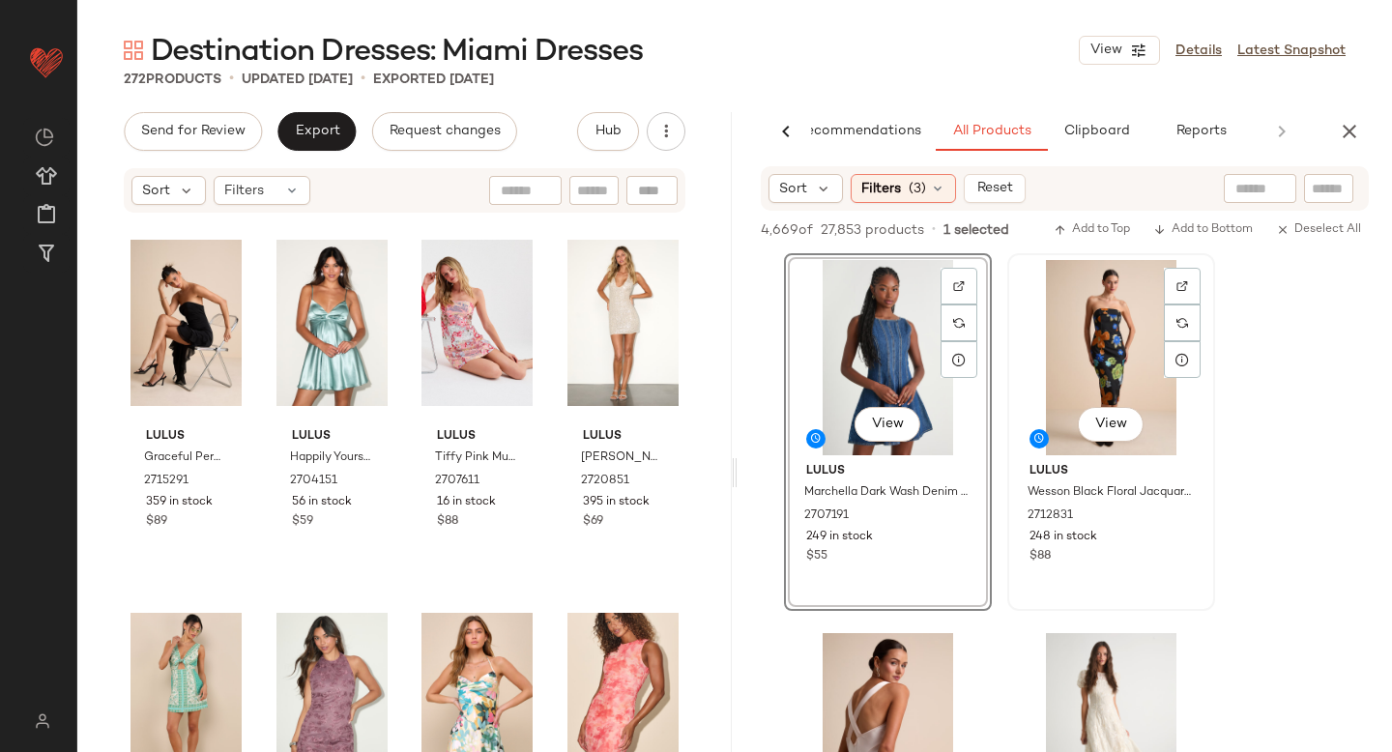
click at [1094, 339] on div "View" at bounding box center [1111, 357] width 194 height 195
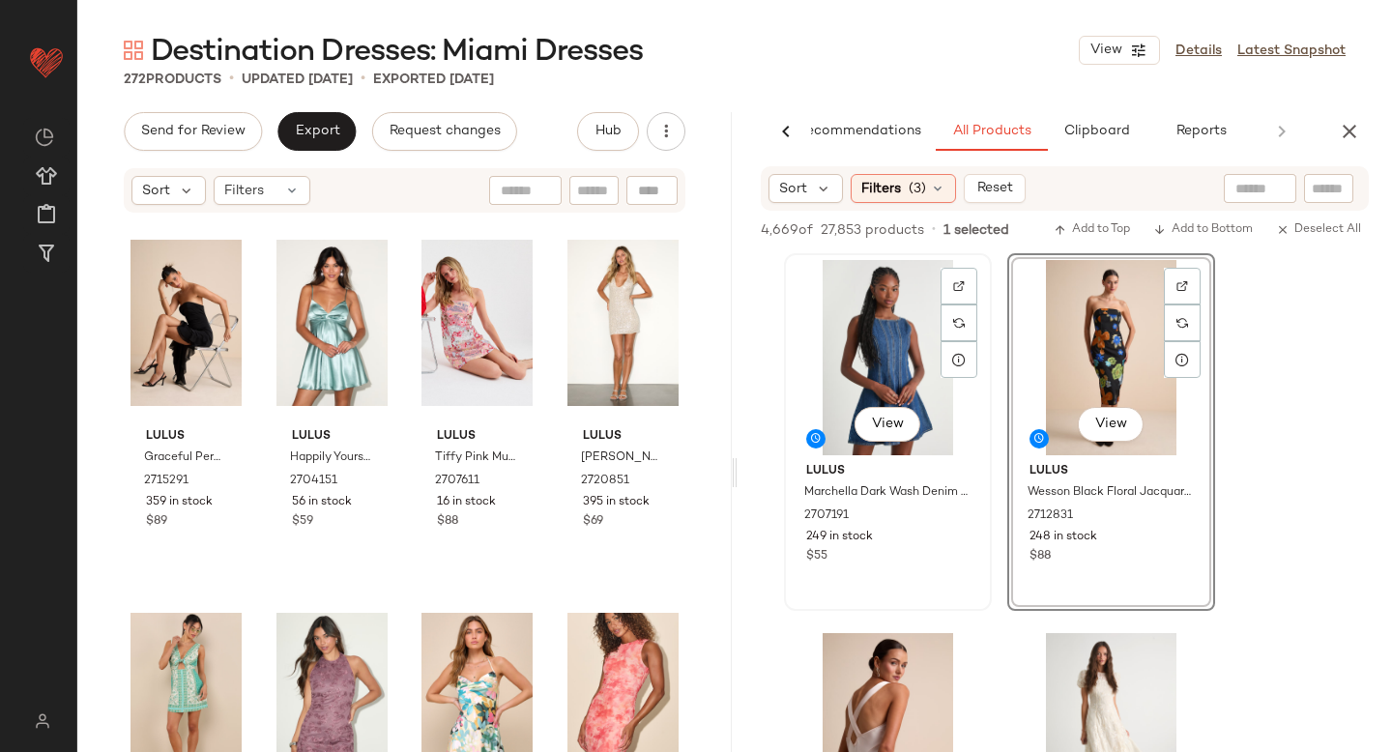
click at [831, 344] on div "View" at bounding box center [888, 357] width 194 height 195
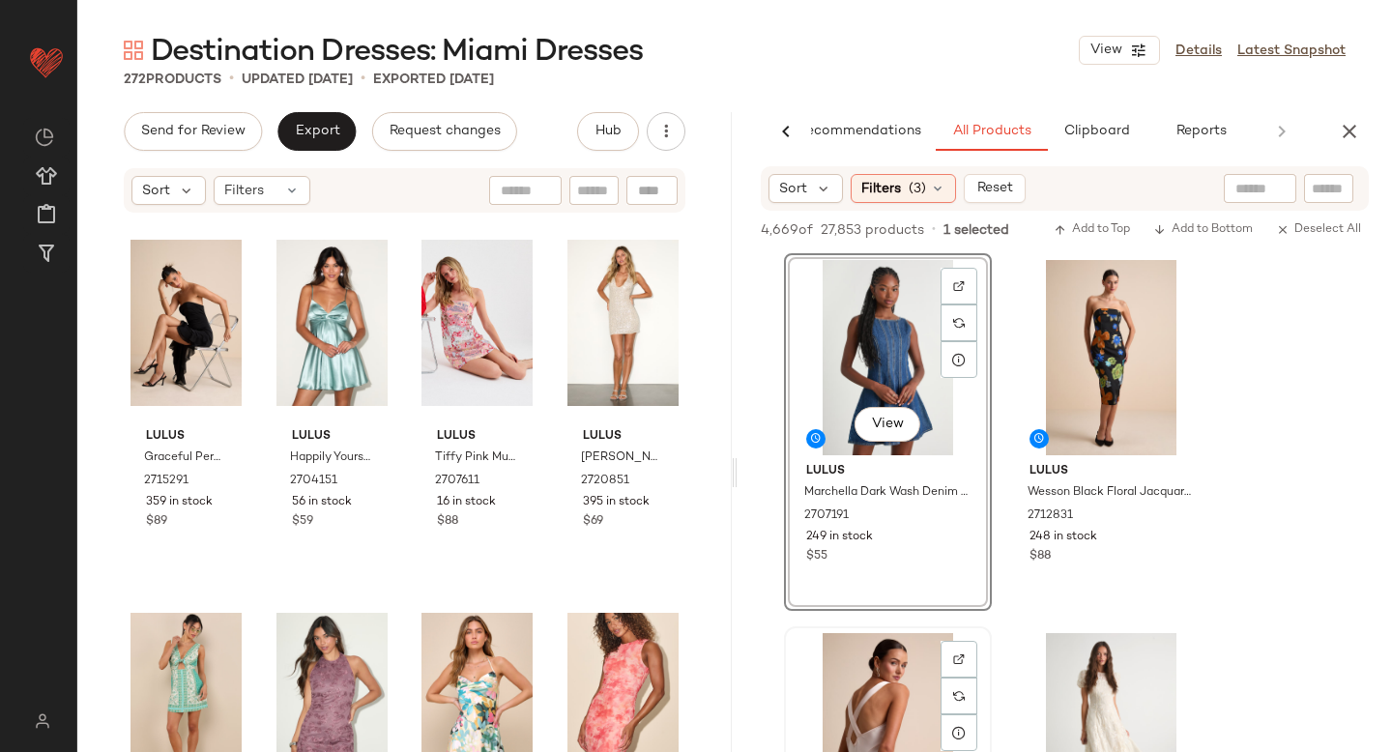
click at [865, 681] on div "View" at bounding box center [888, 730] width 194 height 195
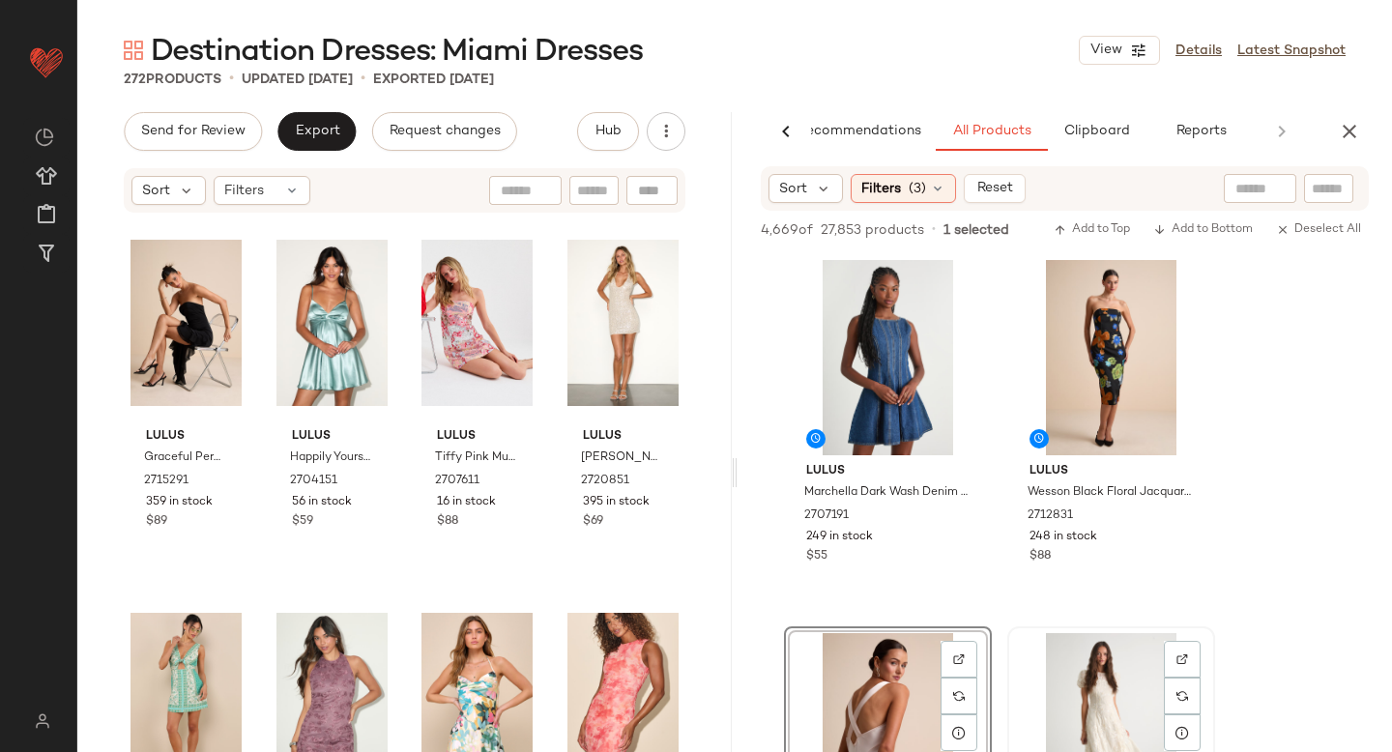
click at [1094, 663] on div "View" at bounding box center [1111, 730] width 194 height 195
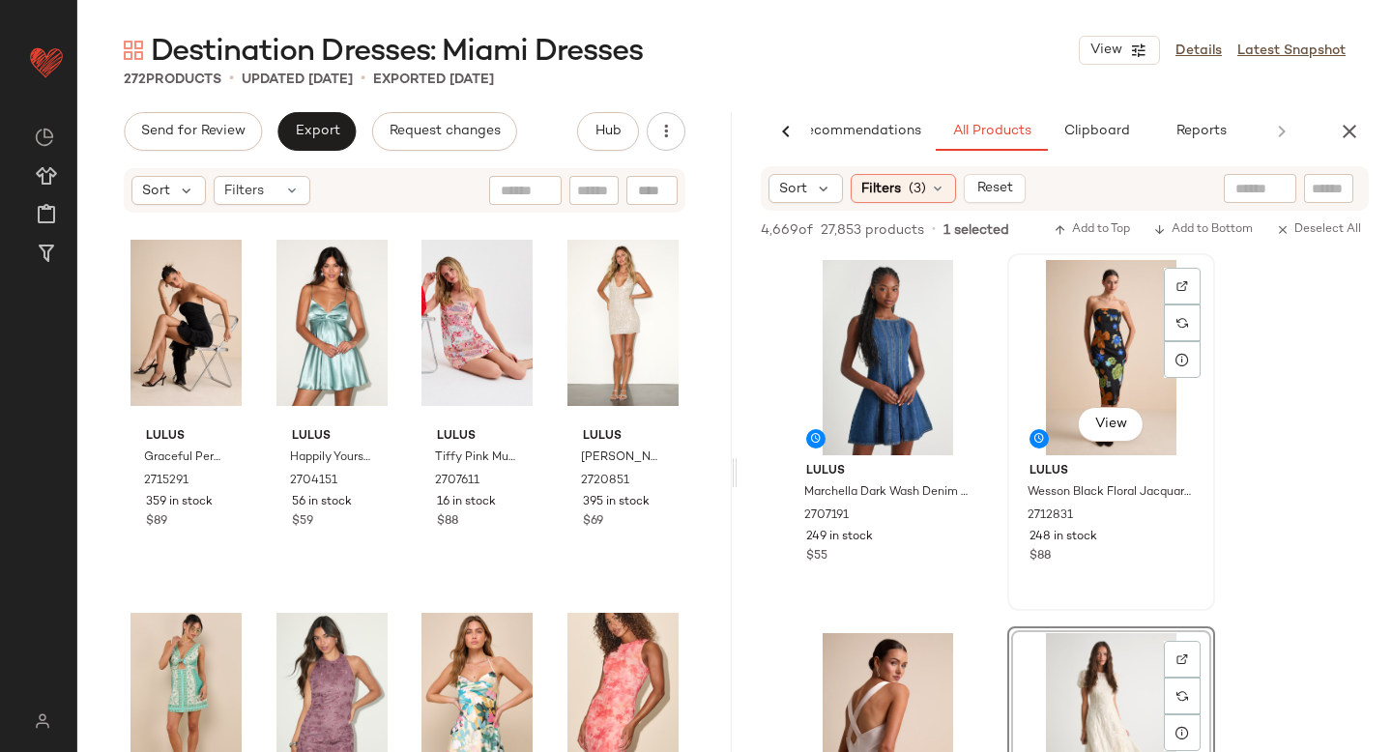
click at [1097, 311] on div "View" at bounding box center [1111, 357] width 194 height 195
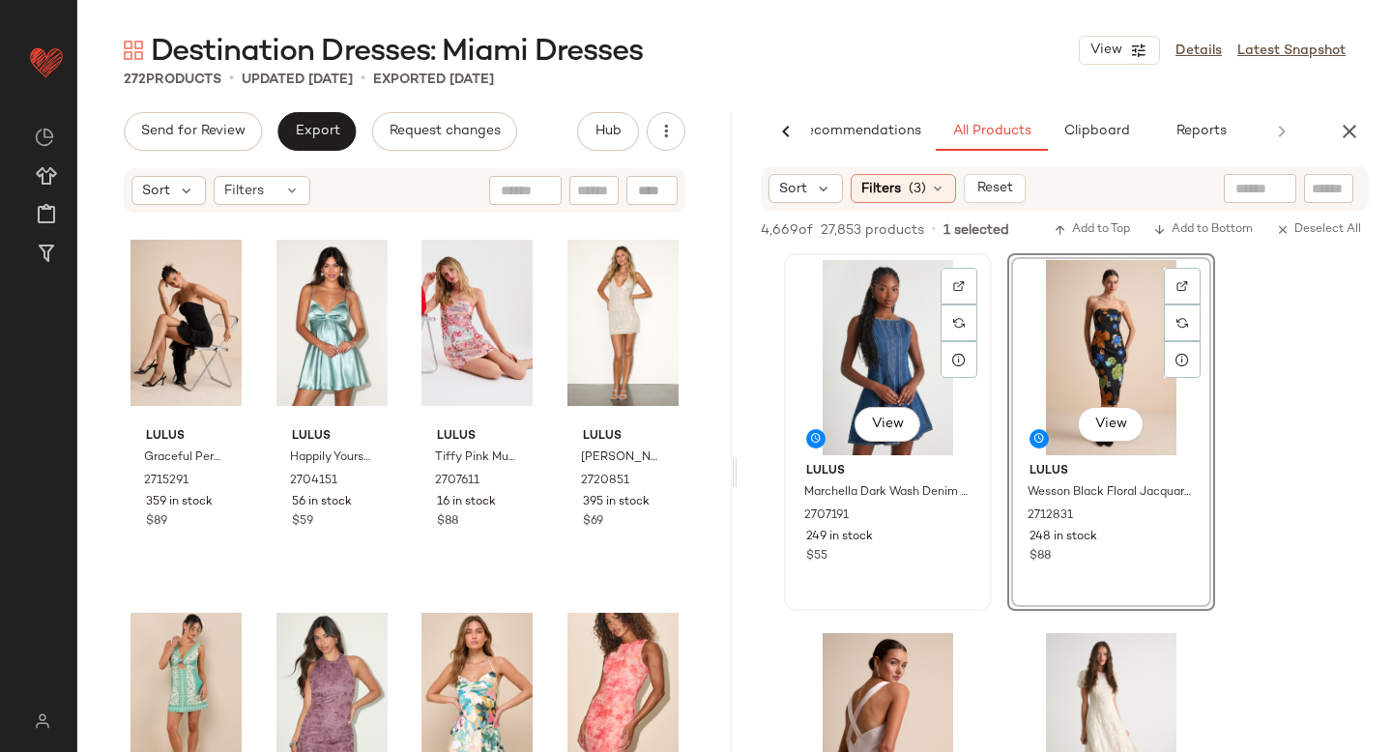
click at [911, 330] on div "View" at bounding box center [888, 357] width 194 height 195
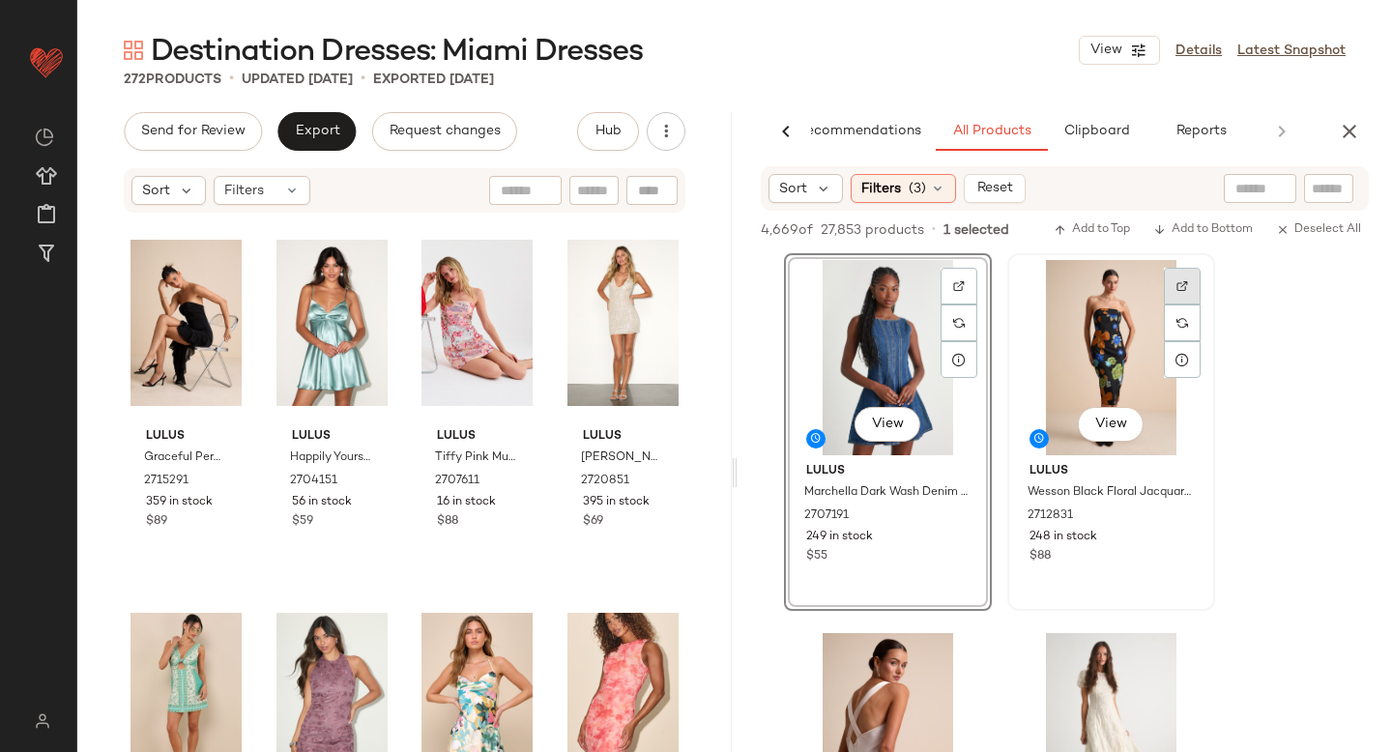
click at [1177, 281] on img at bounding box center [1182, 286] width 12 height 12
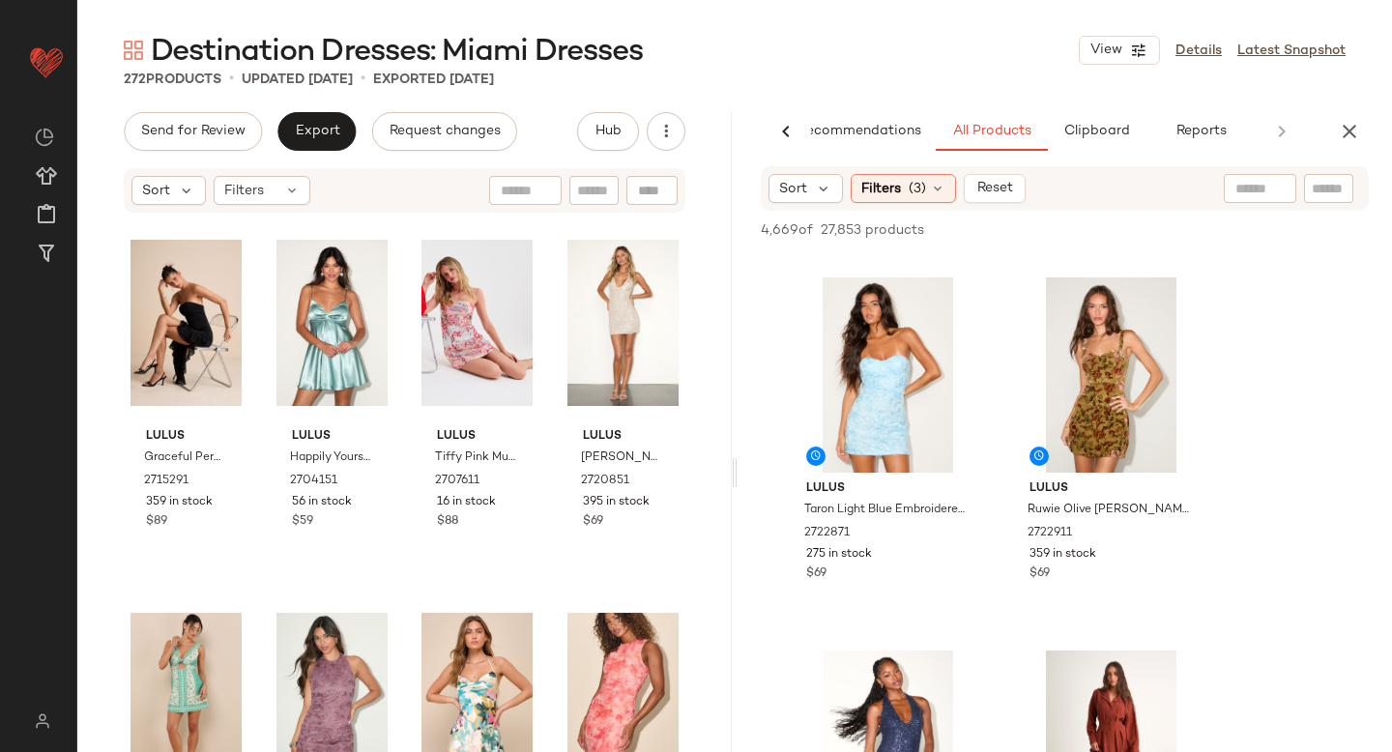
scroll to position [1794, 0]
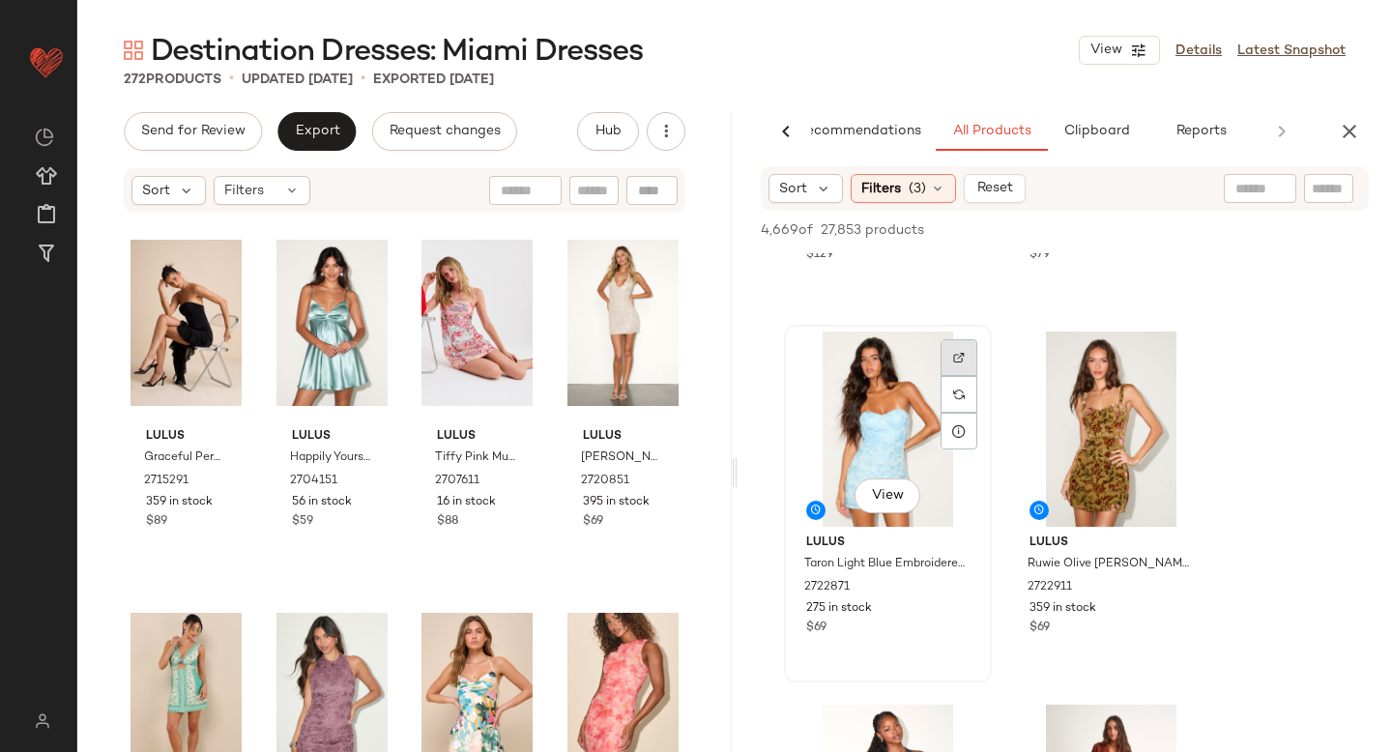
click at [959, 349] on div at bounding box center [959, 357] width 37 height 37
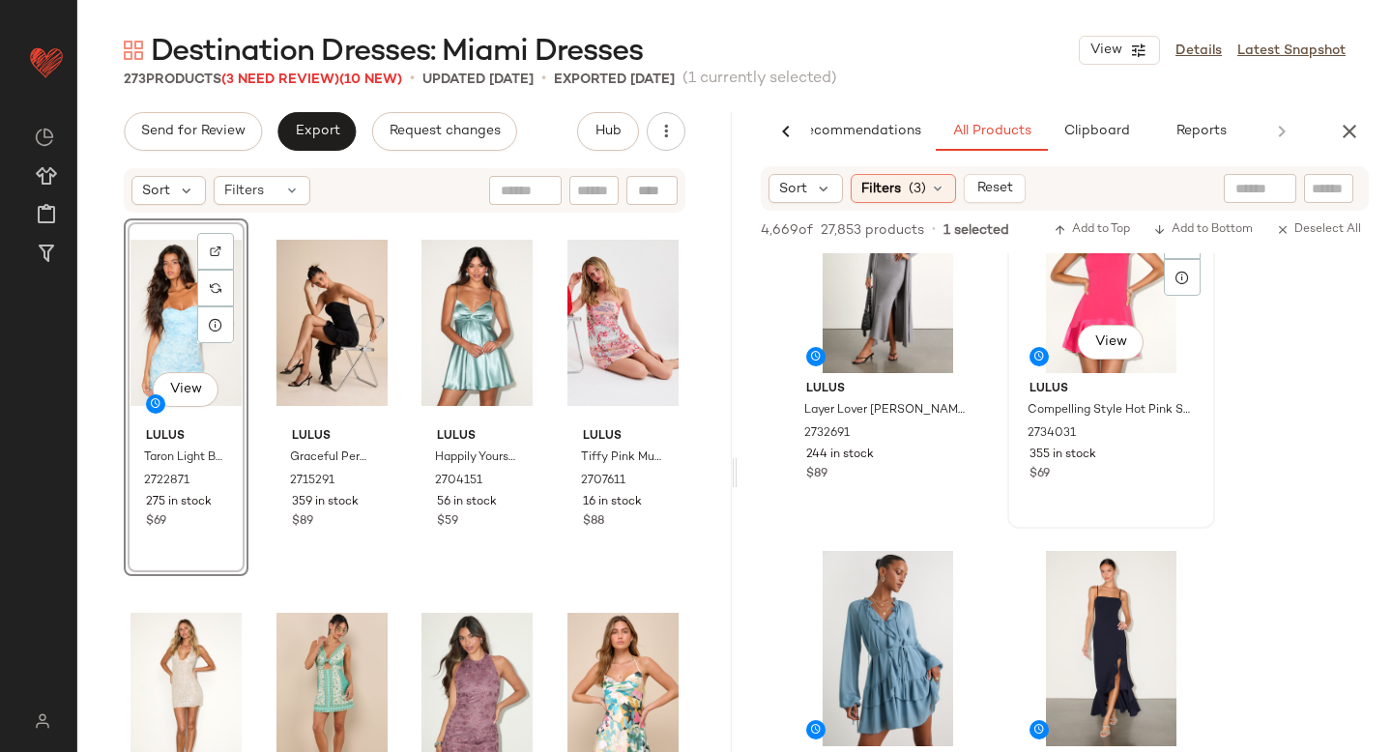
scroll to position [2627, 0]
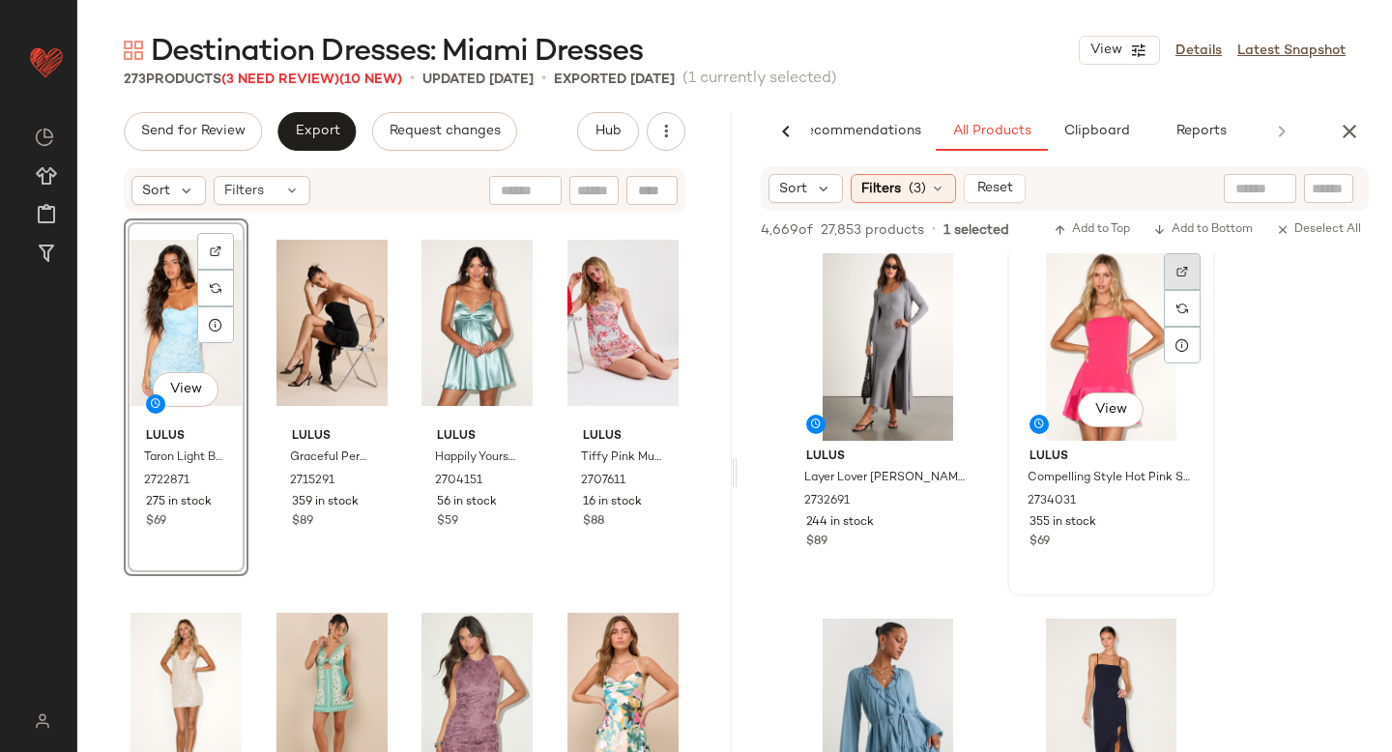
click at [1186, 279] on div at bounding box center [1182, 271] width 37 height 37
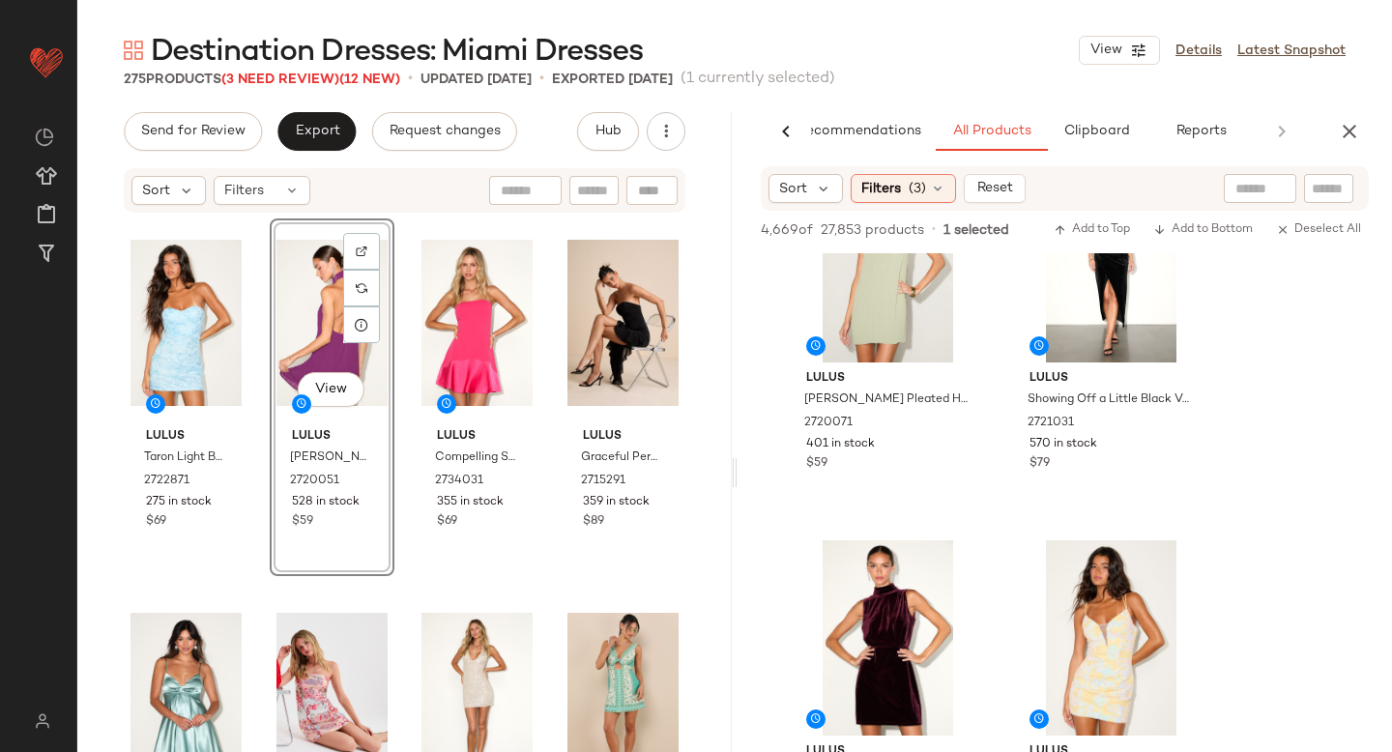
scroll to position [8183, 0]
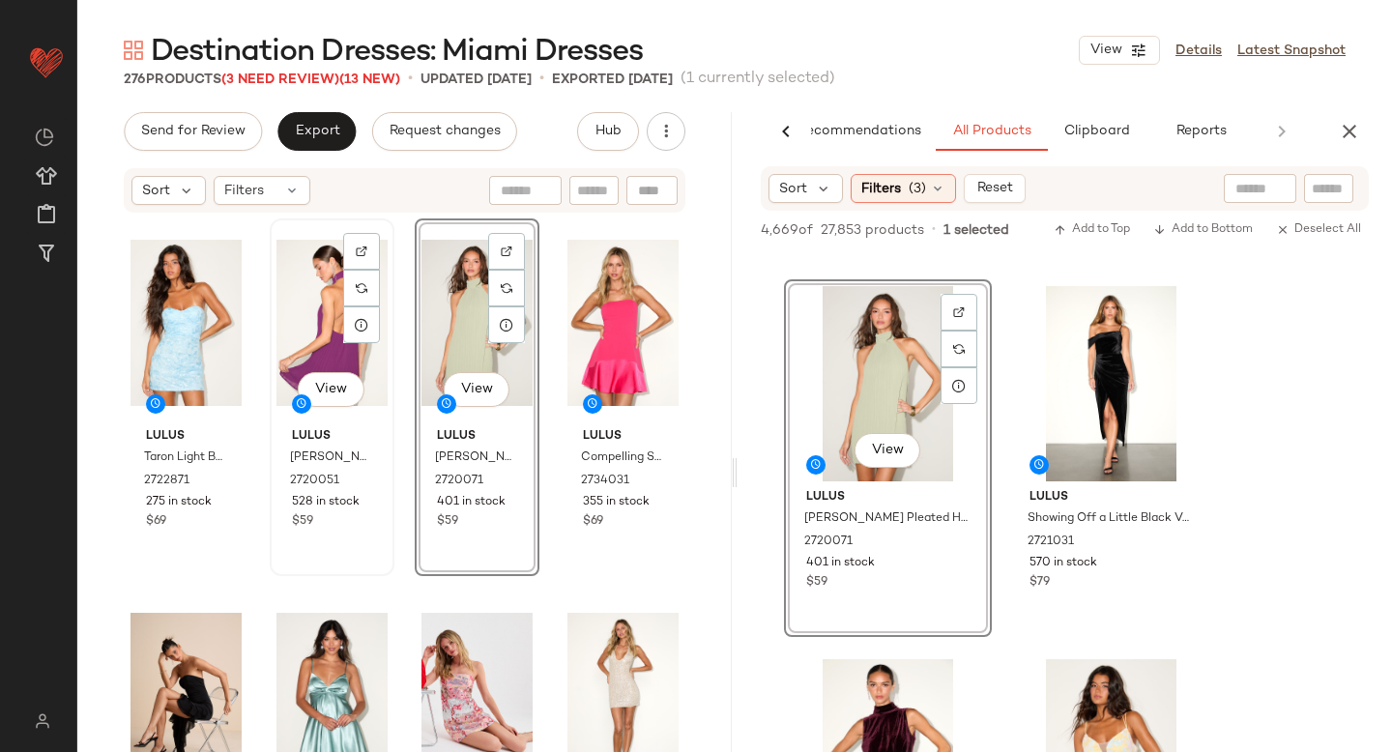
click at [304, 334] on div "View" at bounding box center [331, 322] width 111 height 195
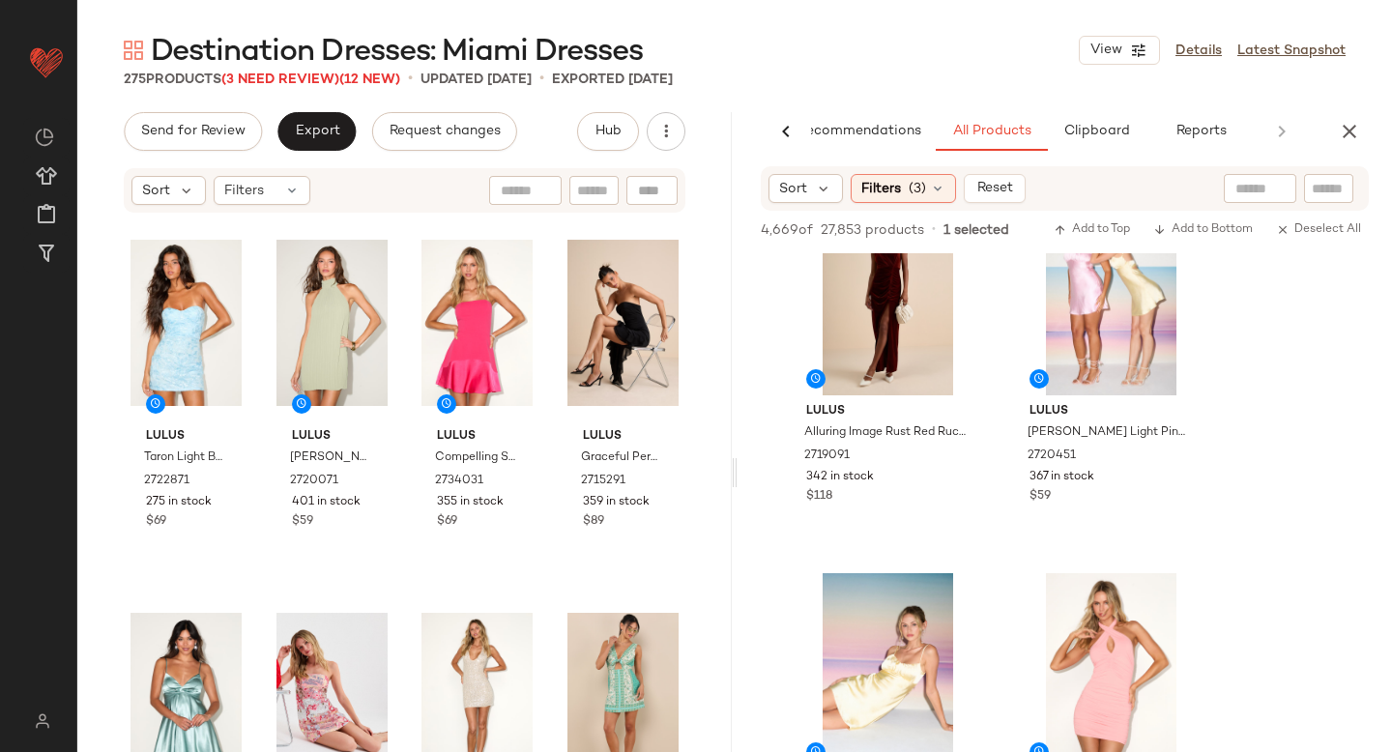
scroll to position [18120, 0]
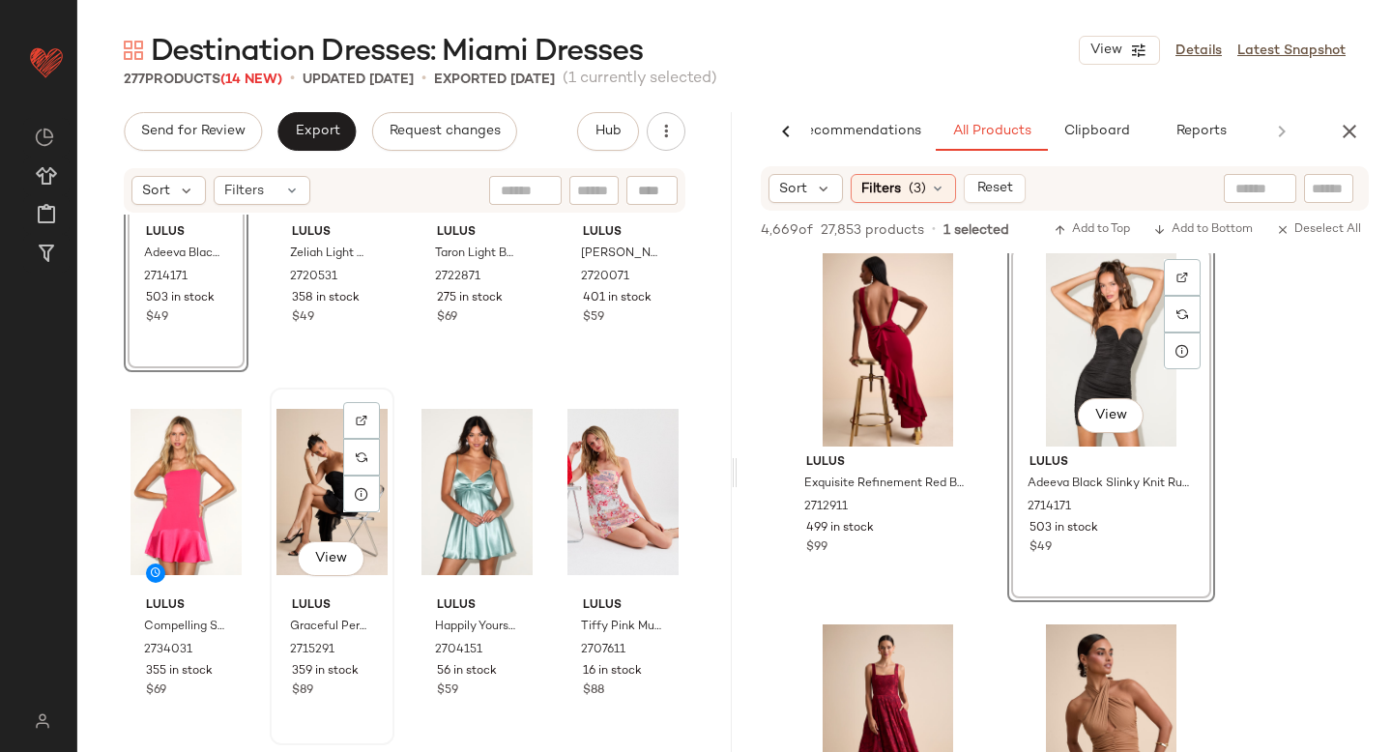
scroll to position [215, 0]
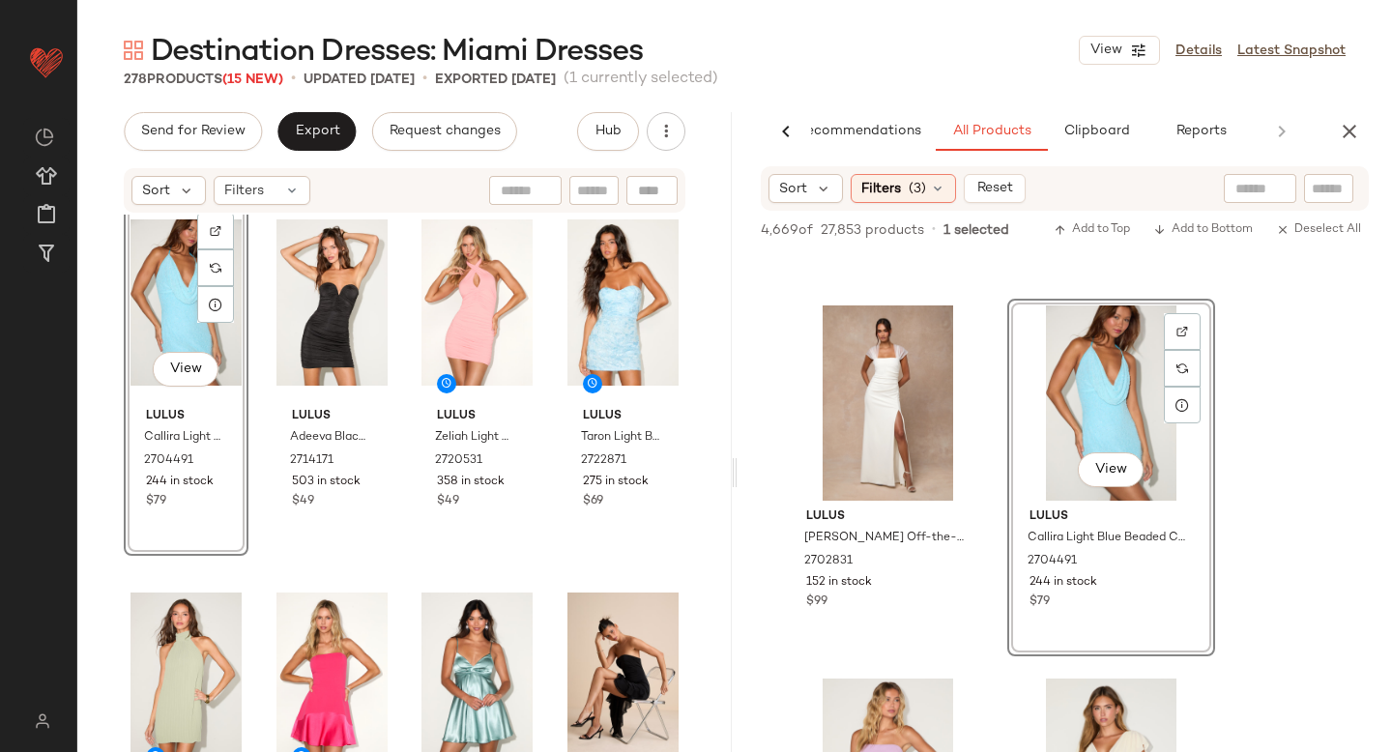
scroll to position [24, 0]
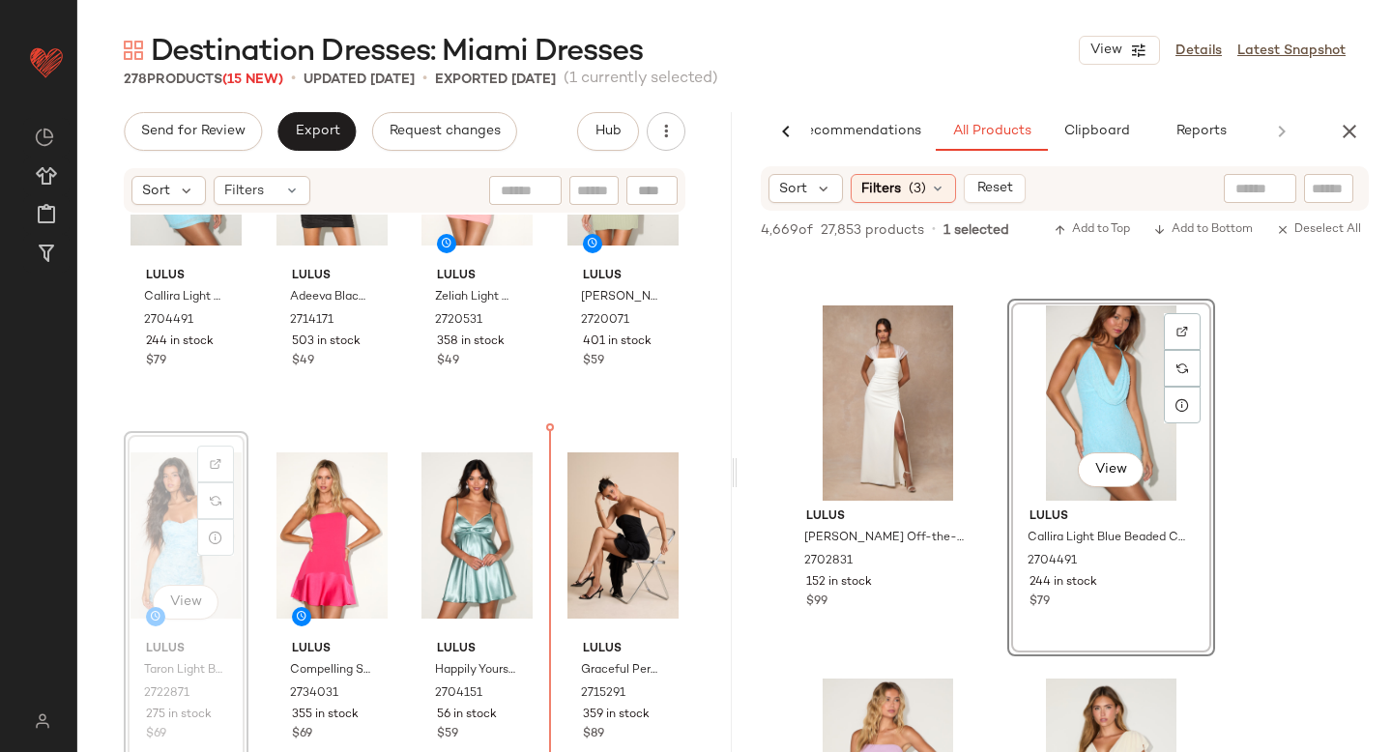
scroll to position [181, 0]
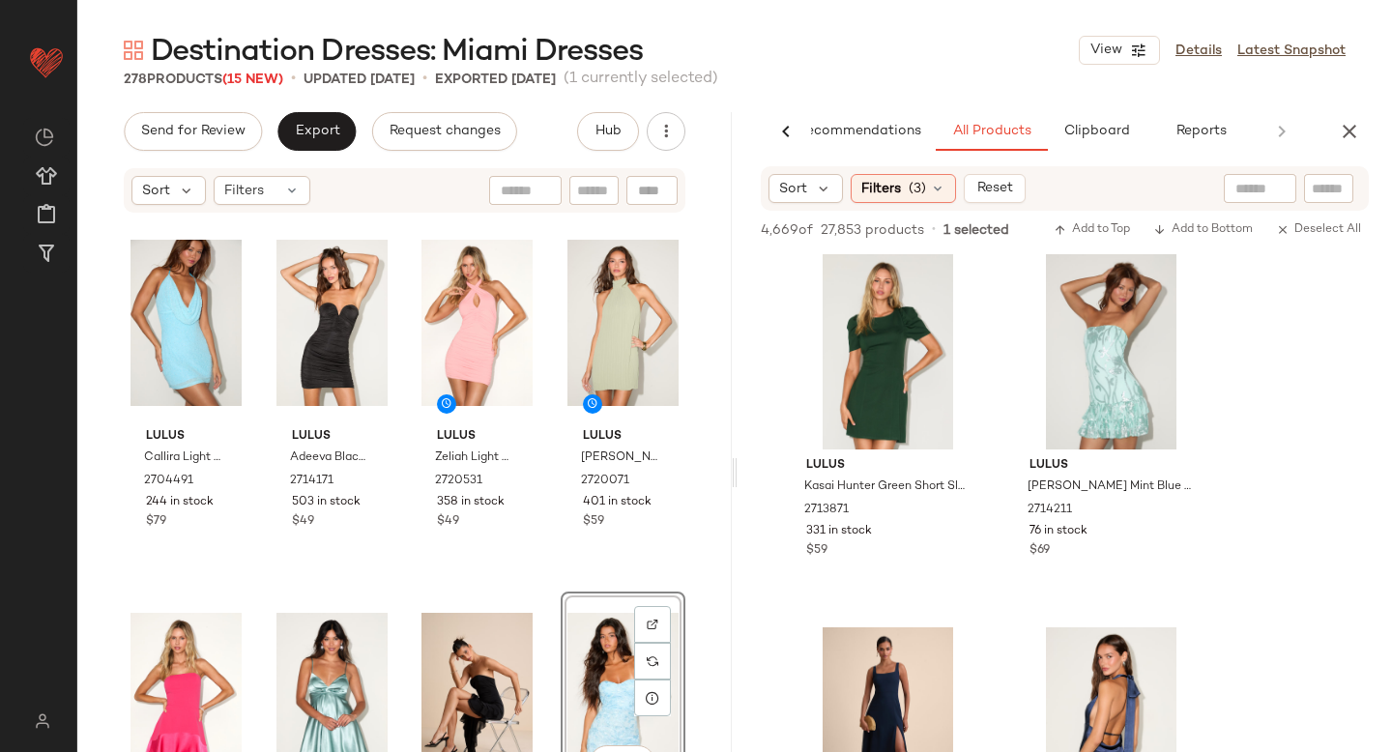
scroll to position [41051, 0]
click at [1185, 274] on div at bounding box center [1182, 281] width 37 height 37
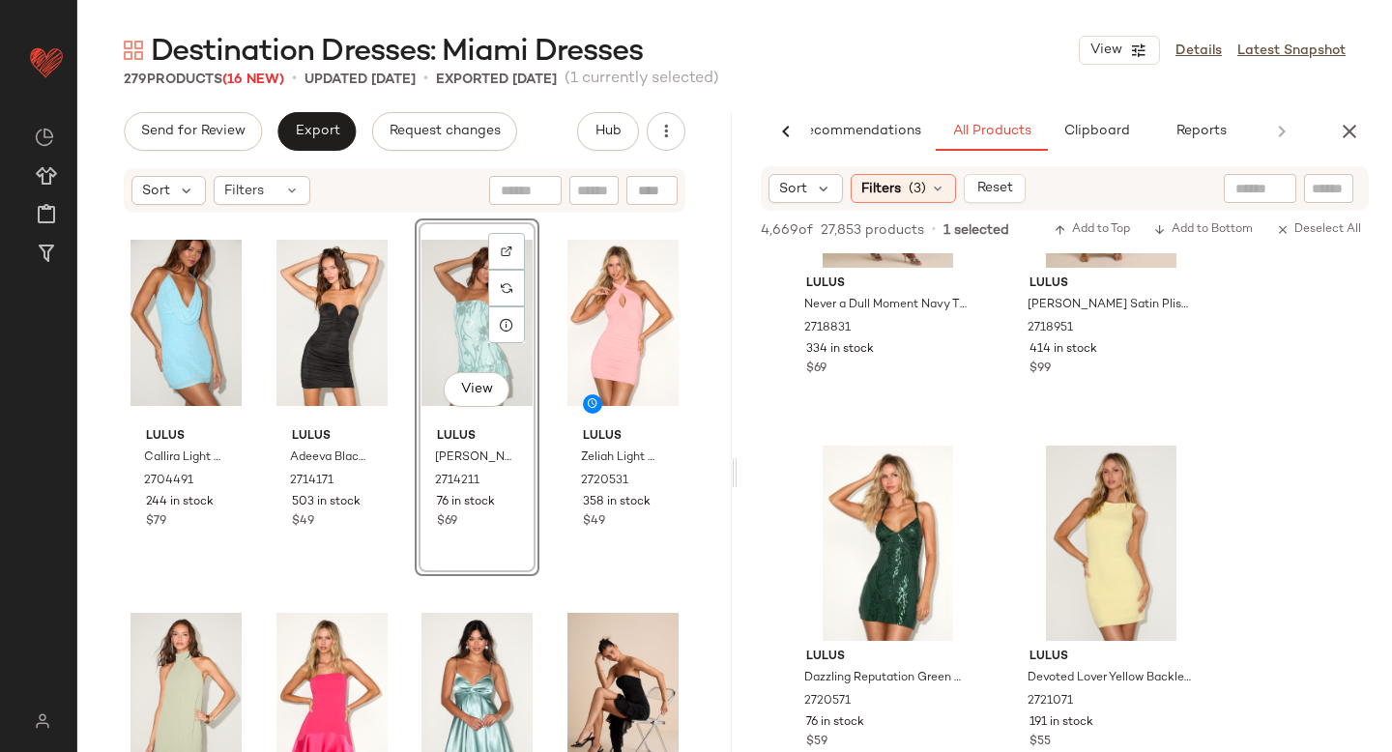
scroll to position [42828, 0]
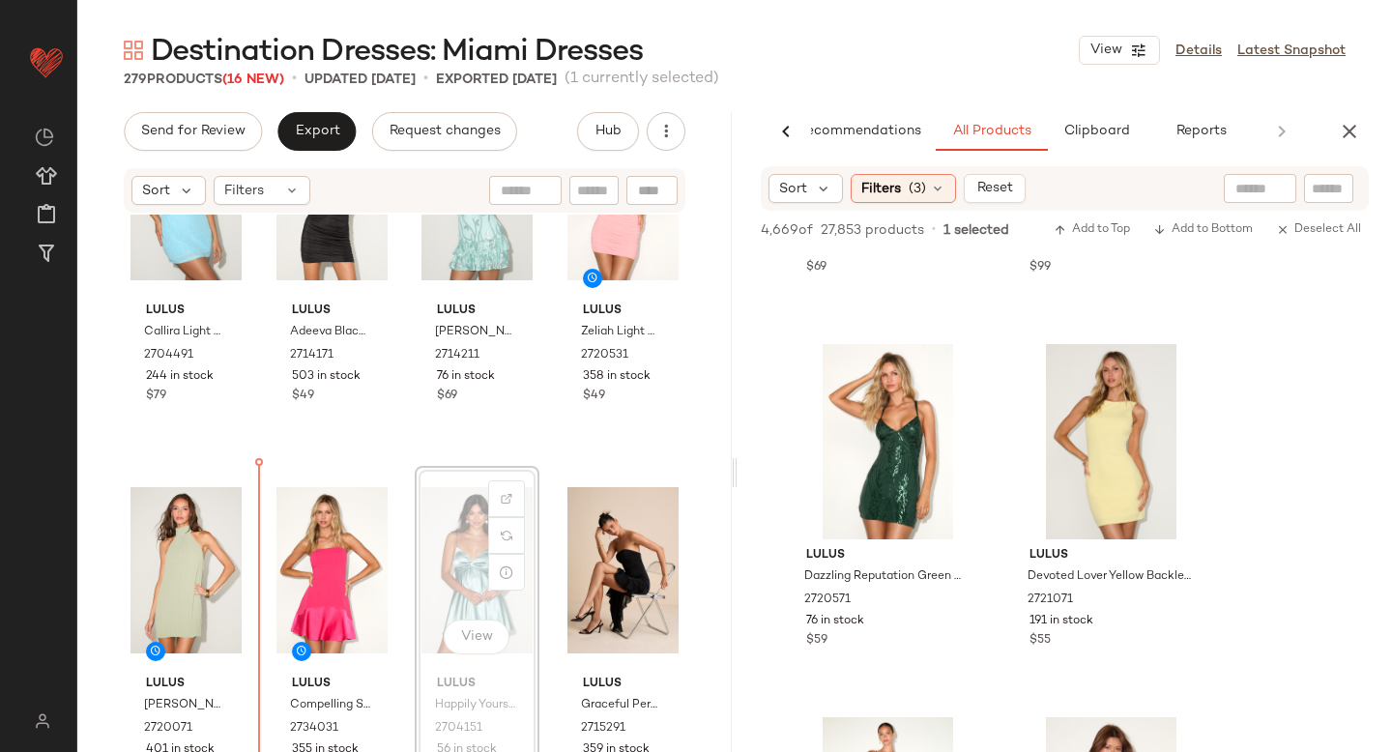
scroll to position [138, 0]
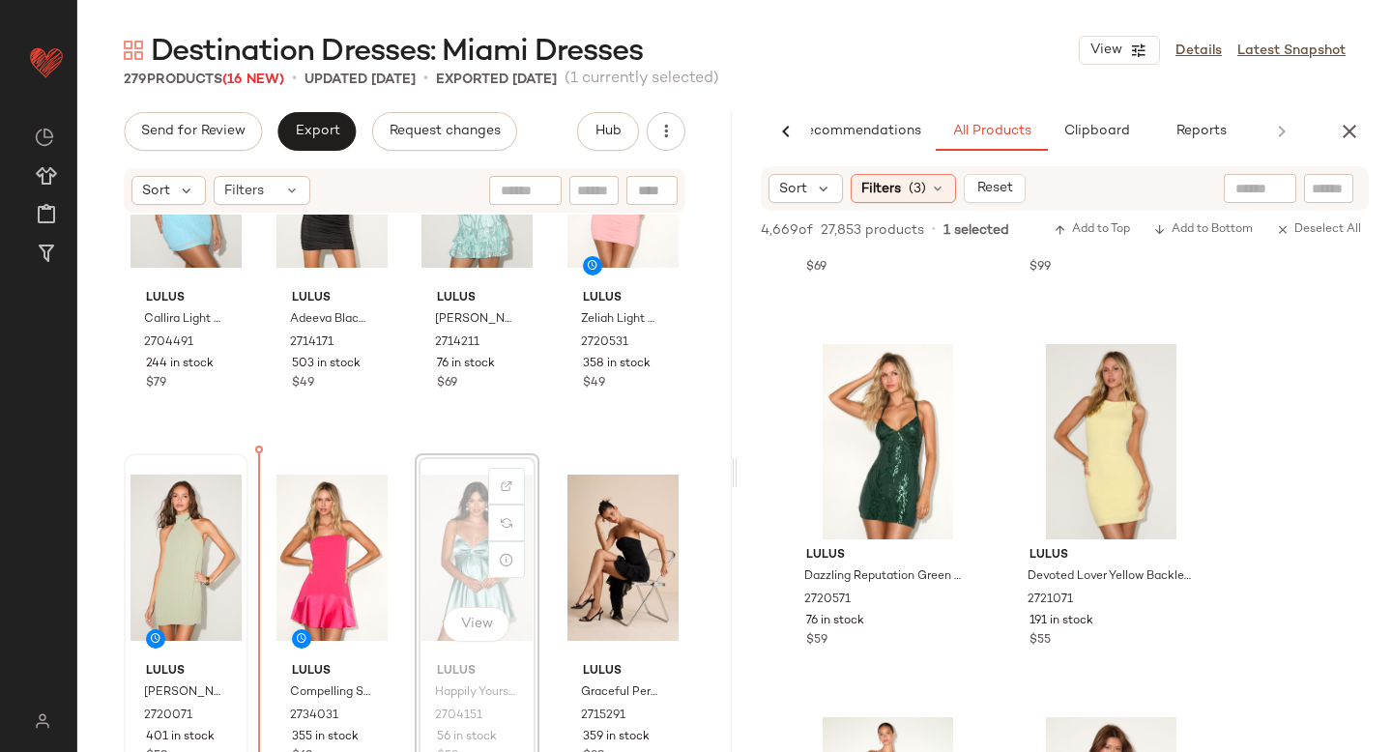
drag, startPoint x: 465, startPoint y: 653, endPoint x: 228, endPoint y: 611, distance: 240.5
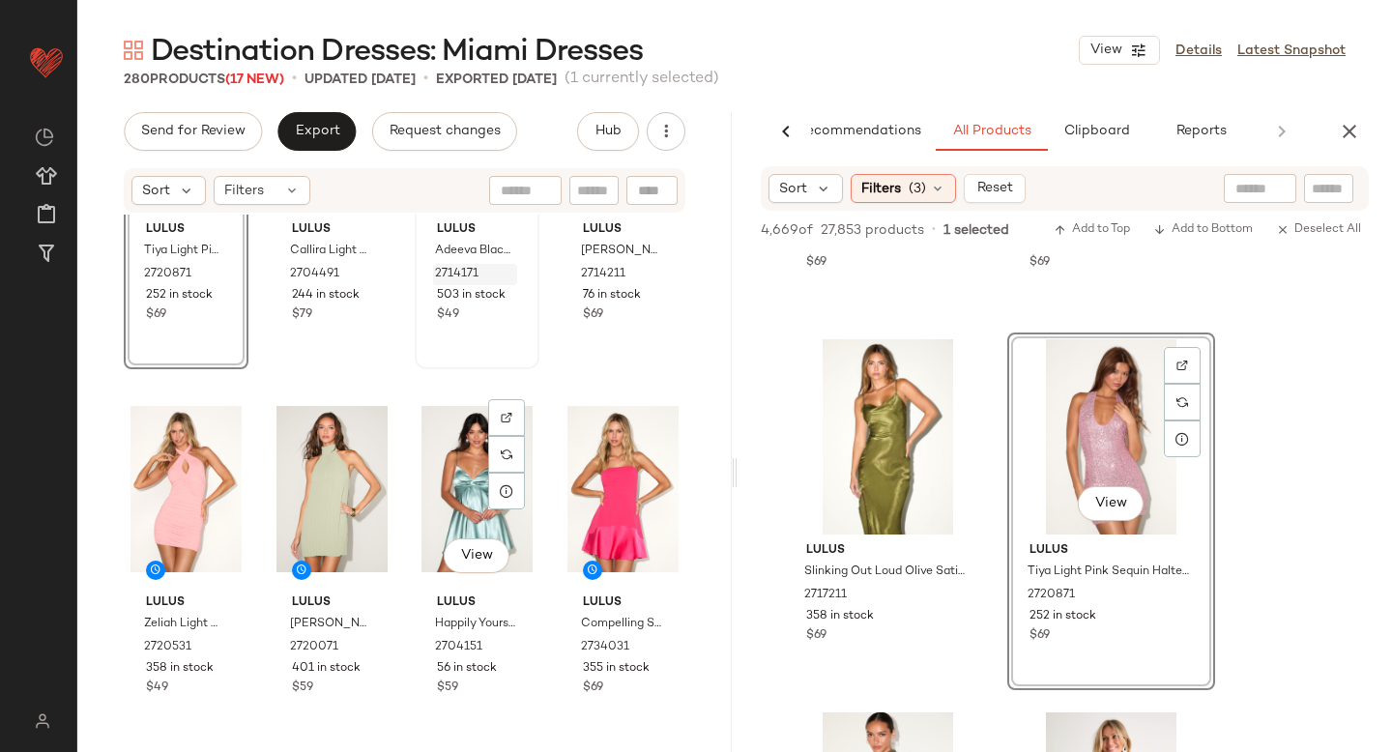
scroll to position [185, 0]
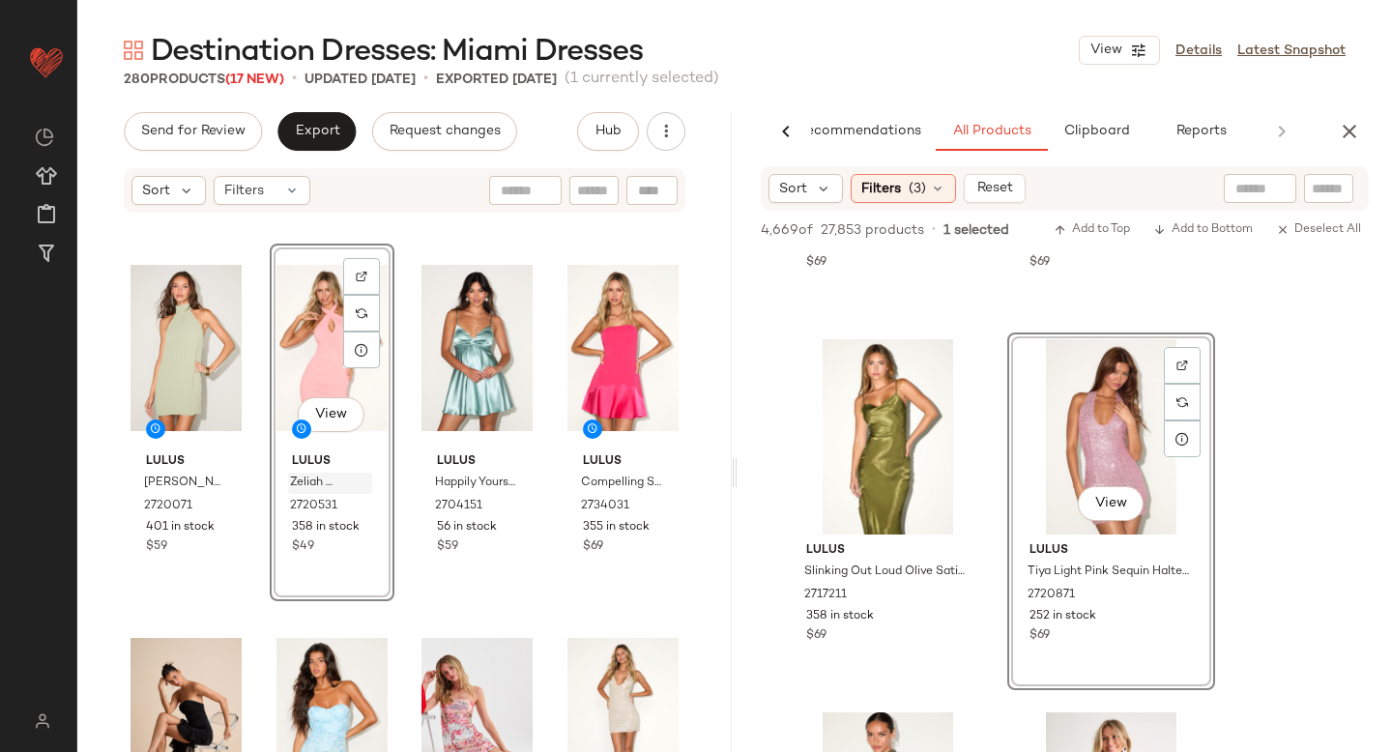
scroll to position [369, 0]
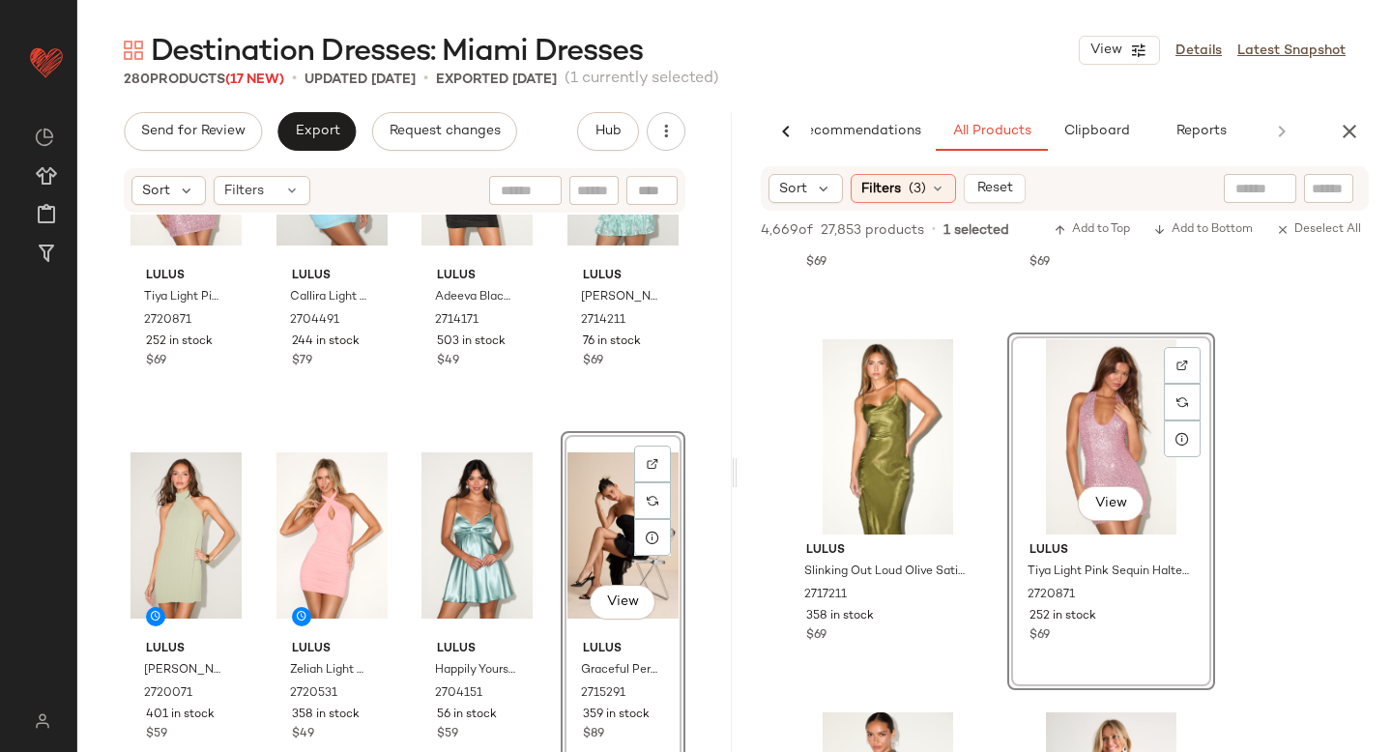
scroll to position [162, 0]
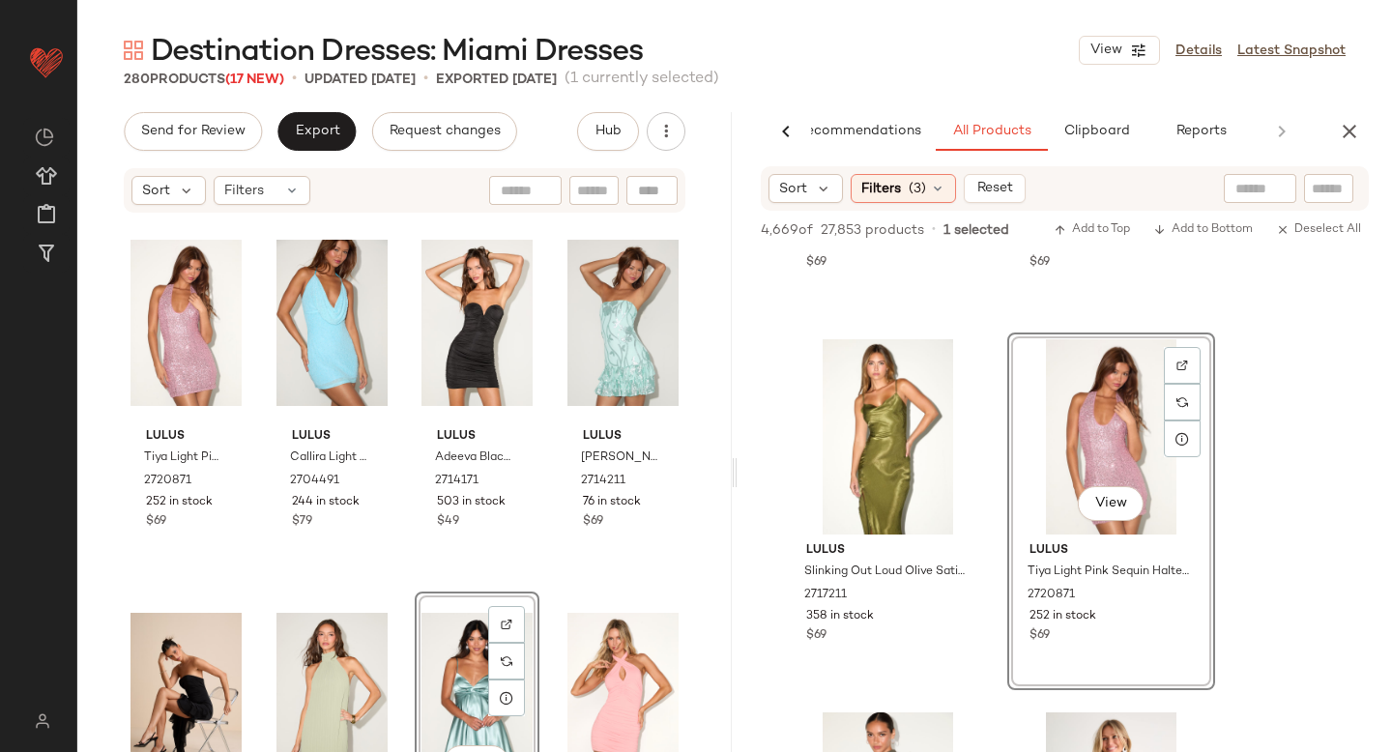
scroll to position [66, 0]
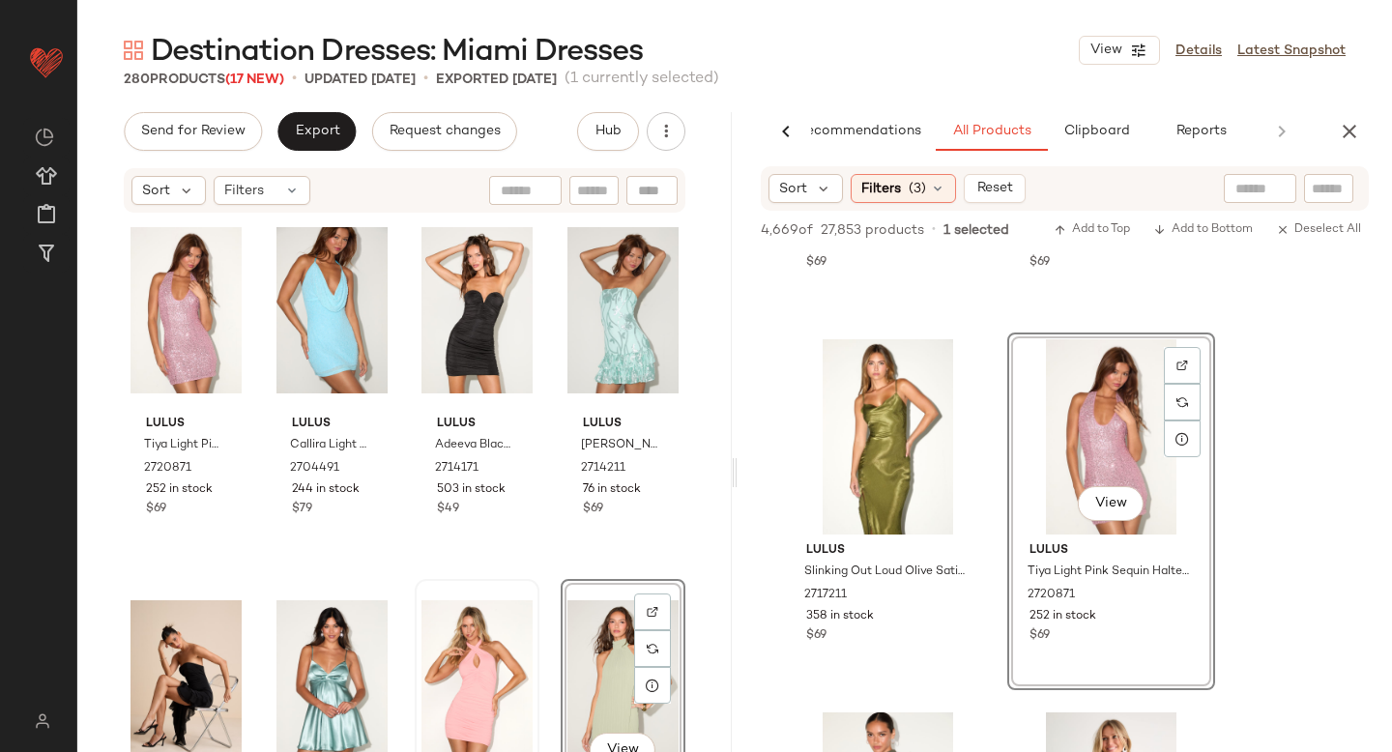
scroll to position [15, 0]
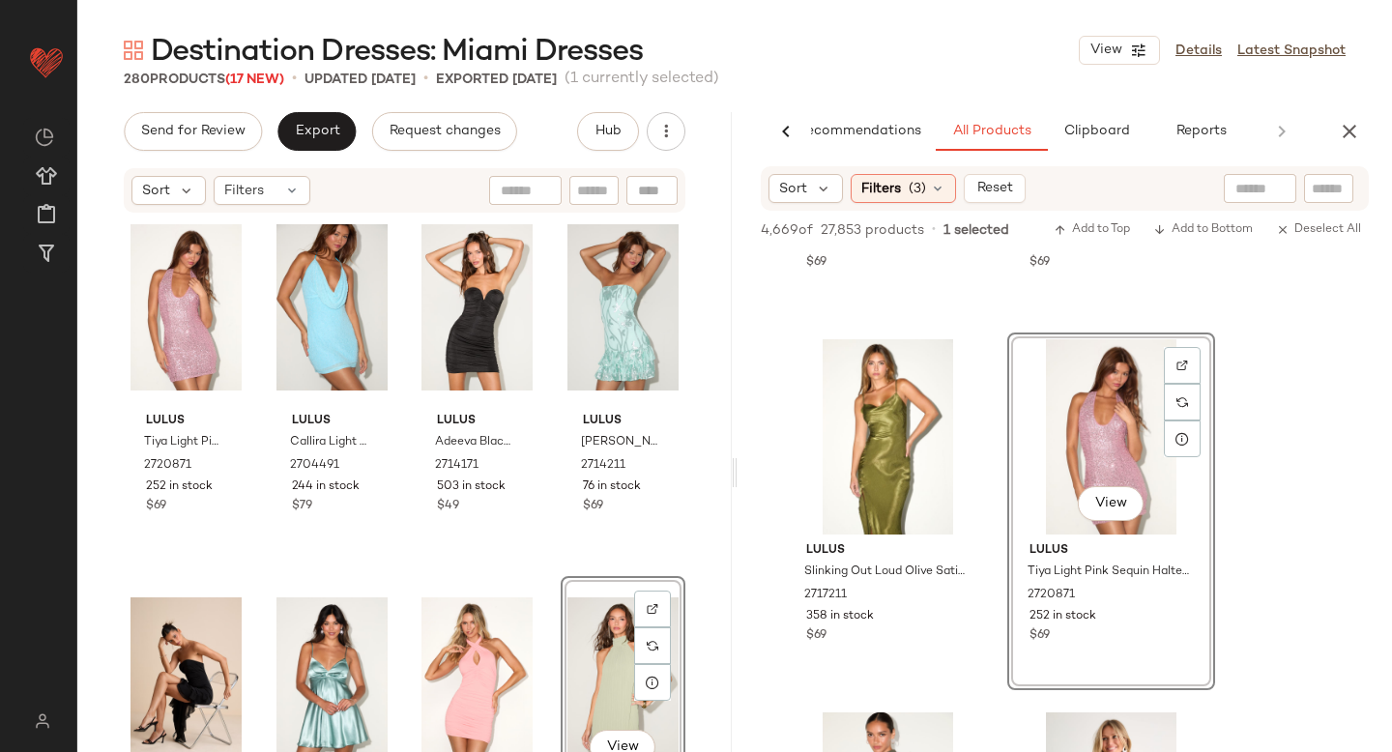
drag, startPoint x: 311, startPoint y: 613, endPoint x: 452, endPoint y: 563, distance: 149.8
click at [452, 563] on div "Lulus Tiya Light Pink Sequin Halter Bodycon Mini Dress 2720871 252 in stock $69…" at bounding box center [405, 499] width 562 height 592
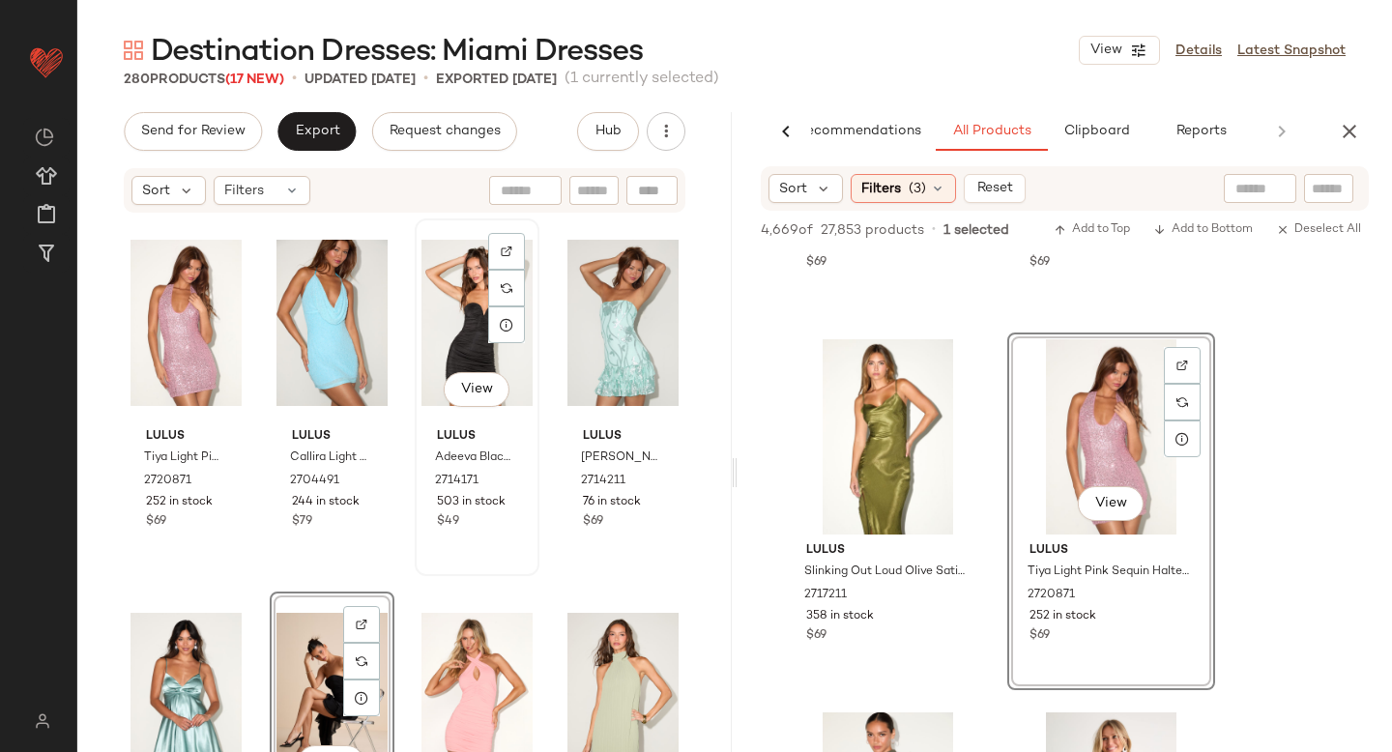
click at [487, 575] on div "View Lulus Adeeva Black Slinky Knit Ruched Bodycon Mini Dress 2714171 503 in st…" at bounding box center [477, 397] width 125 height 358
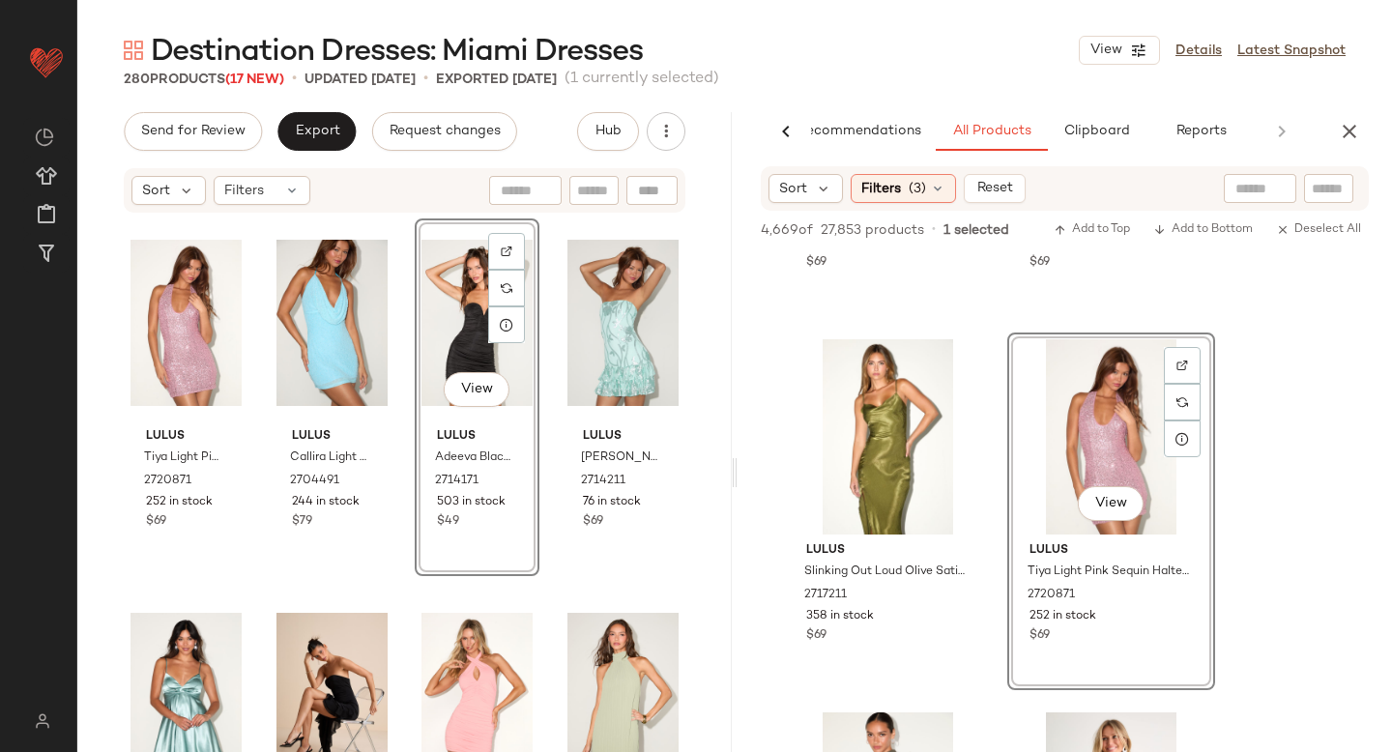
click at [707, 436] on div "Lulus Tiya Light Pink Sequin Halter Bodycon Mini Dress 2720871 252 in stock $69…" at bounding box center [404, 512] width 654 height 595
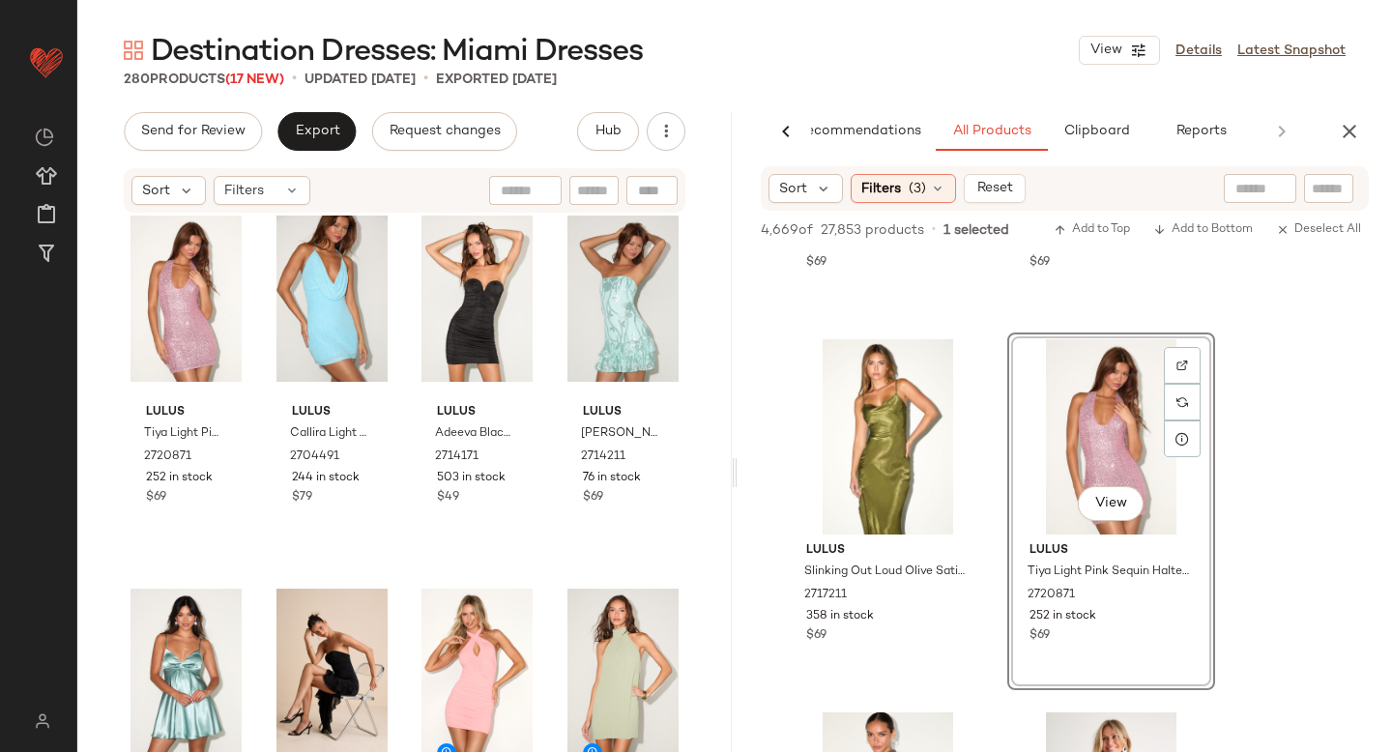
scroll to position [21, 0]
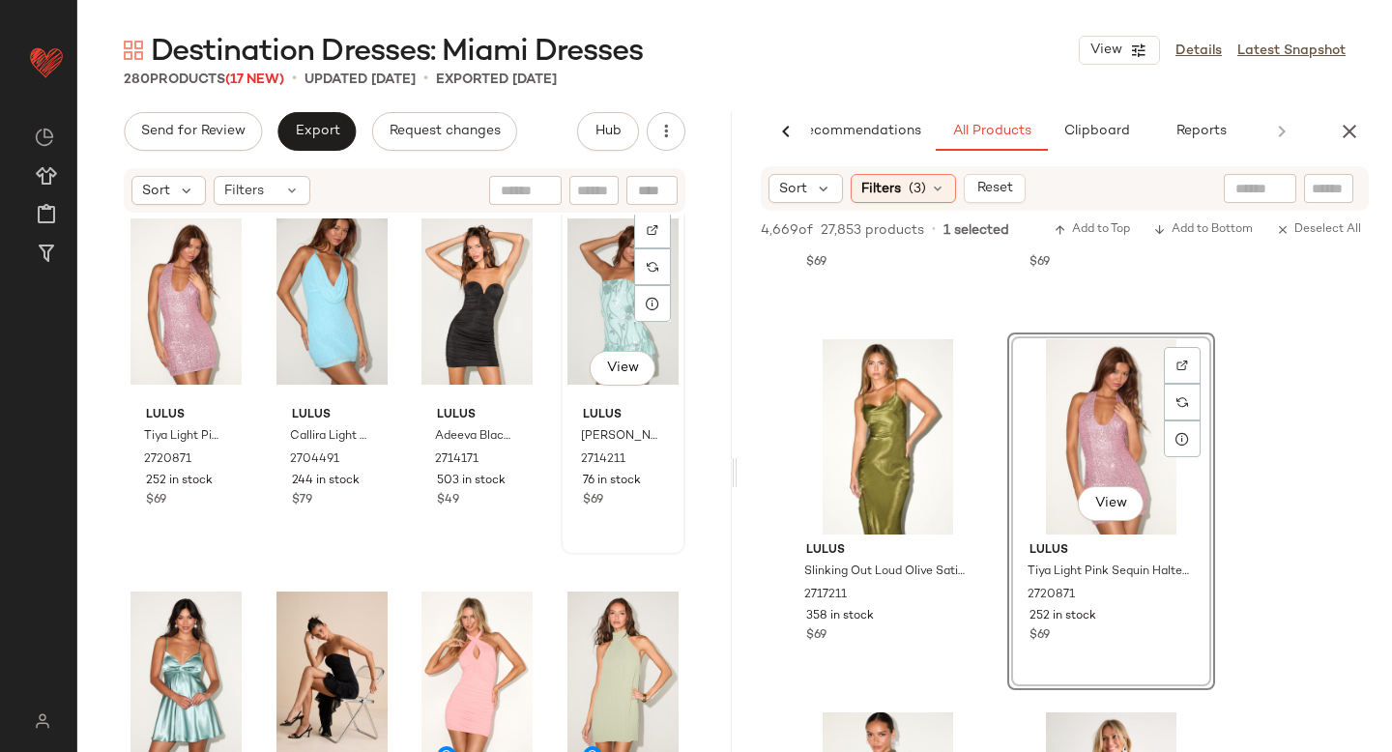
scroll to position [20, 0]
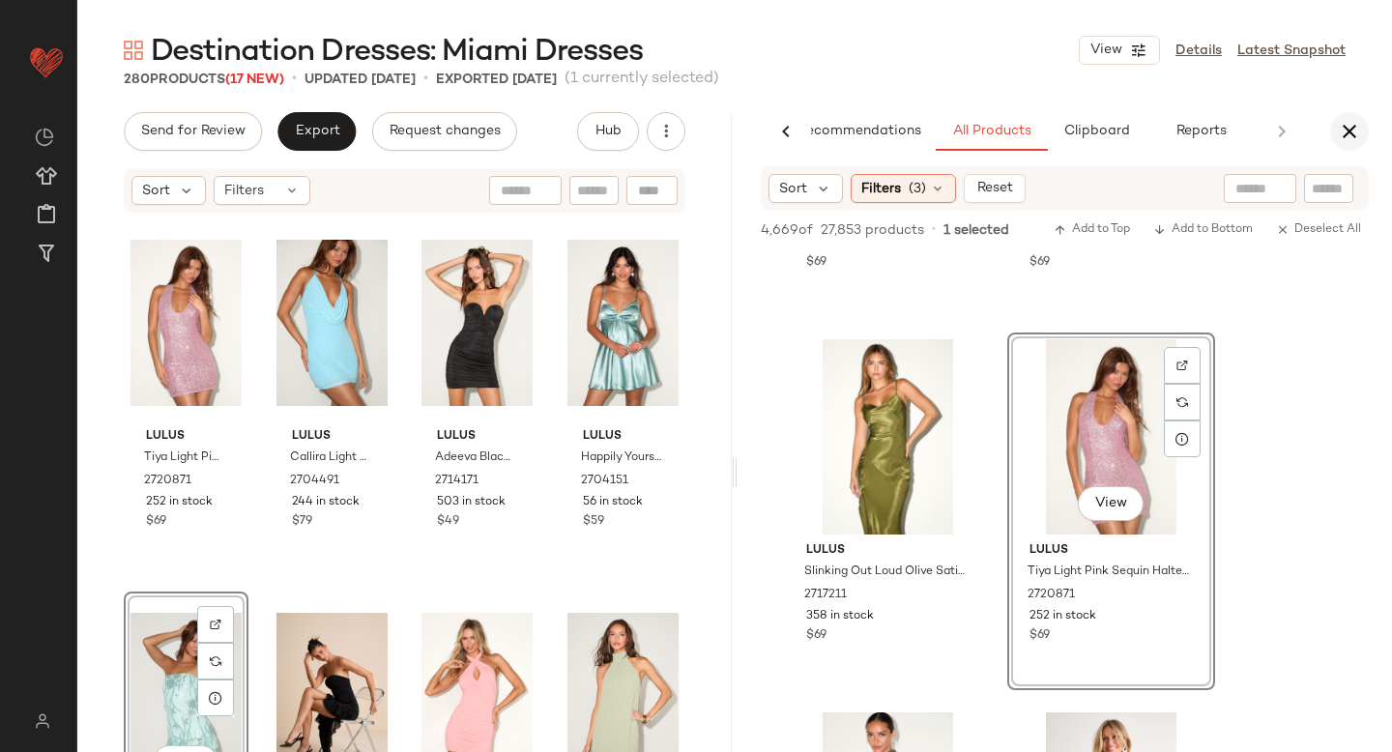
click at [1342, 120] on icon "button" at bounding box center [1349, 131] width 23 height 23
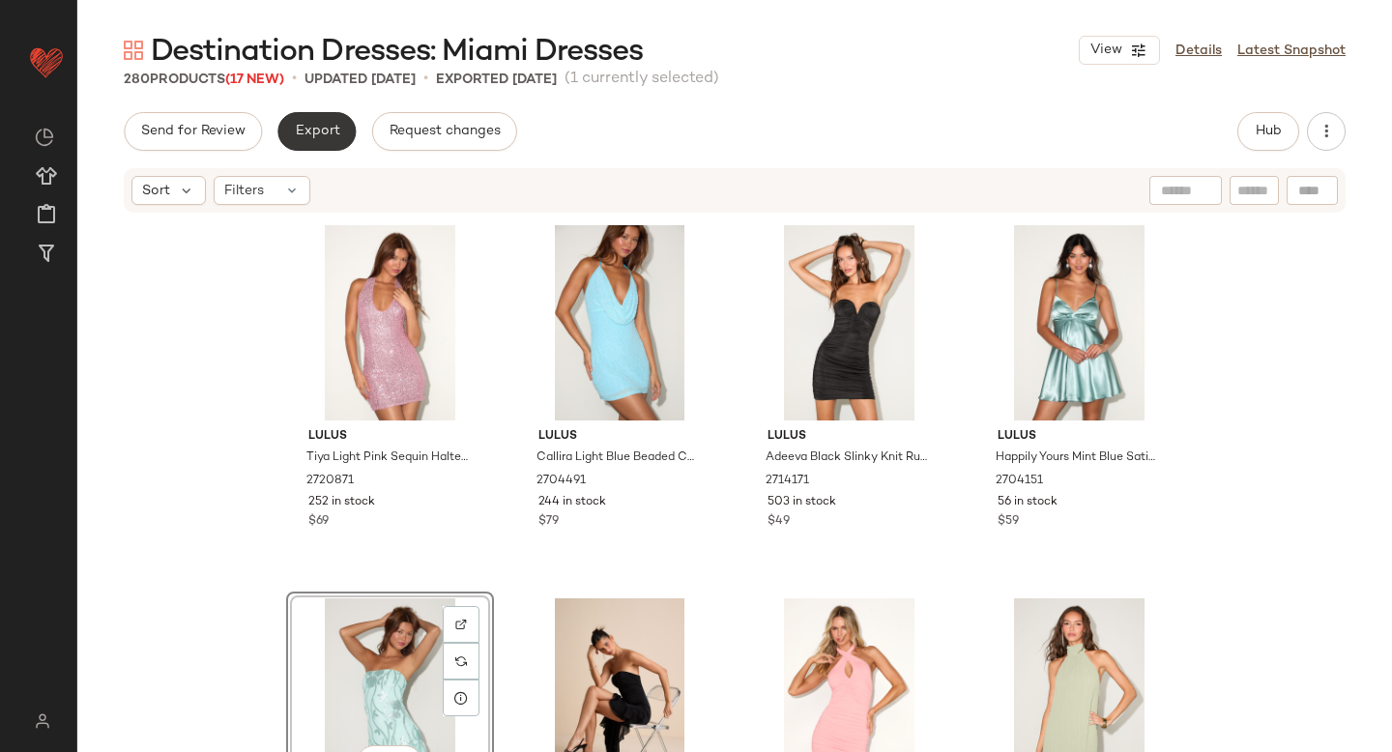
click at [337, 134] on button "Export" at bounding box center [316, 131] width 78 height 39
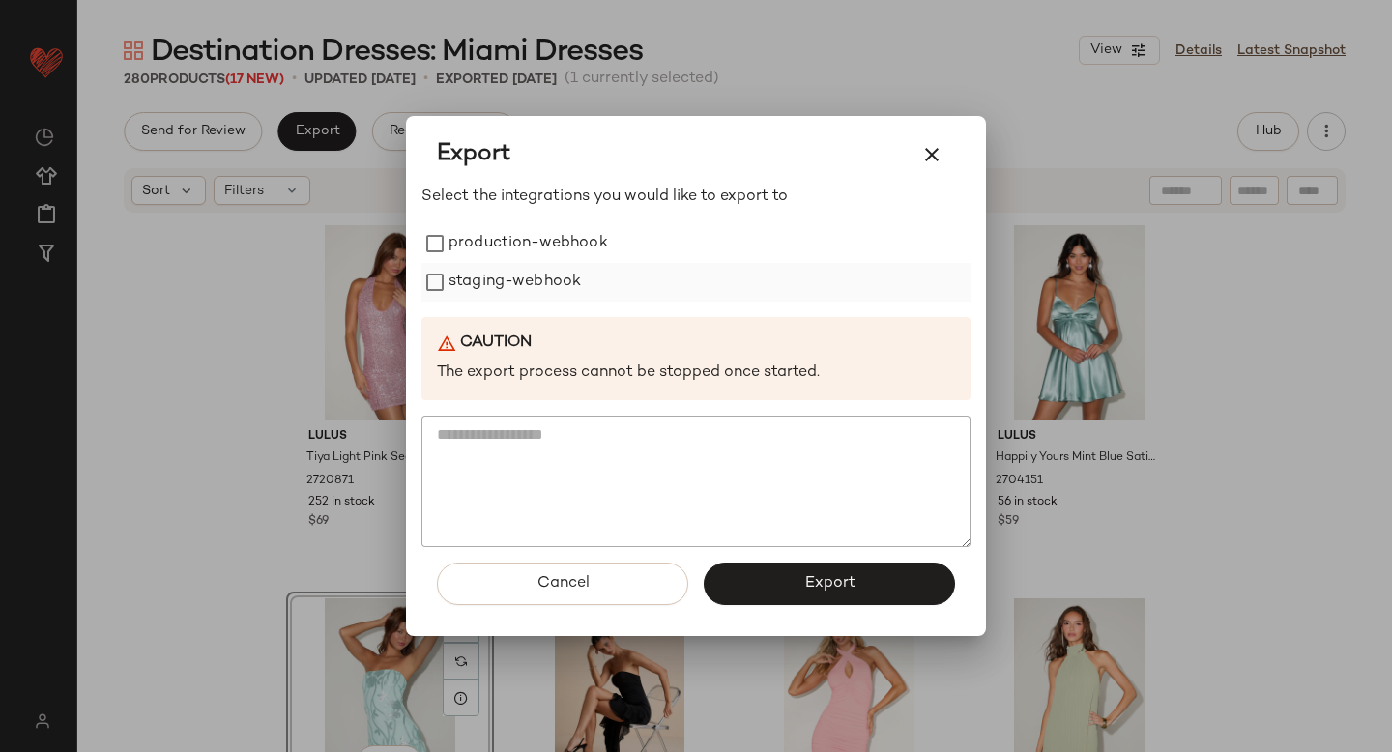
click at [487, 275] on label "staging-webhook" at bounding box center [515, 282] width 132 height 39
click at [740, 581] on button "Export" at bounding box center [829, 584] width 251 height 43
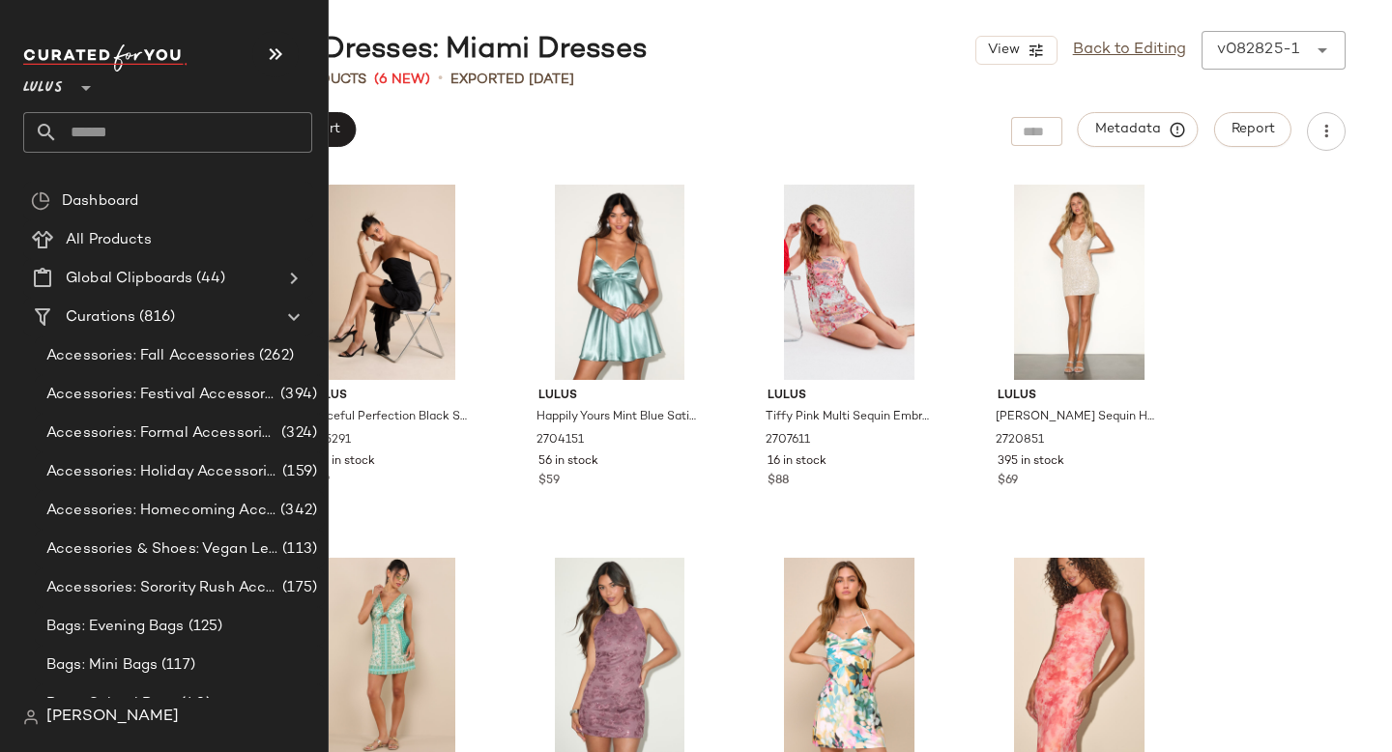
click at [193, 140] on input "text" at bounding box center [185, 132] width 254 height 41
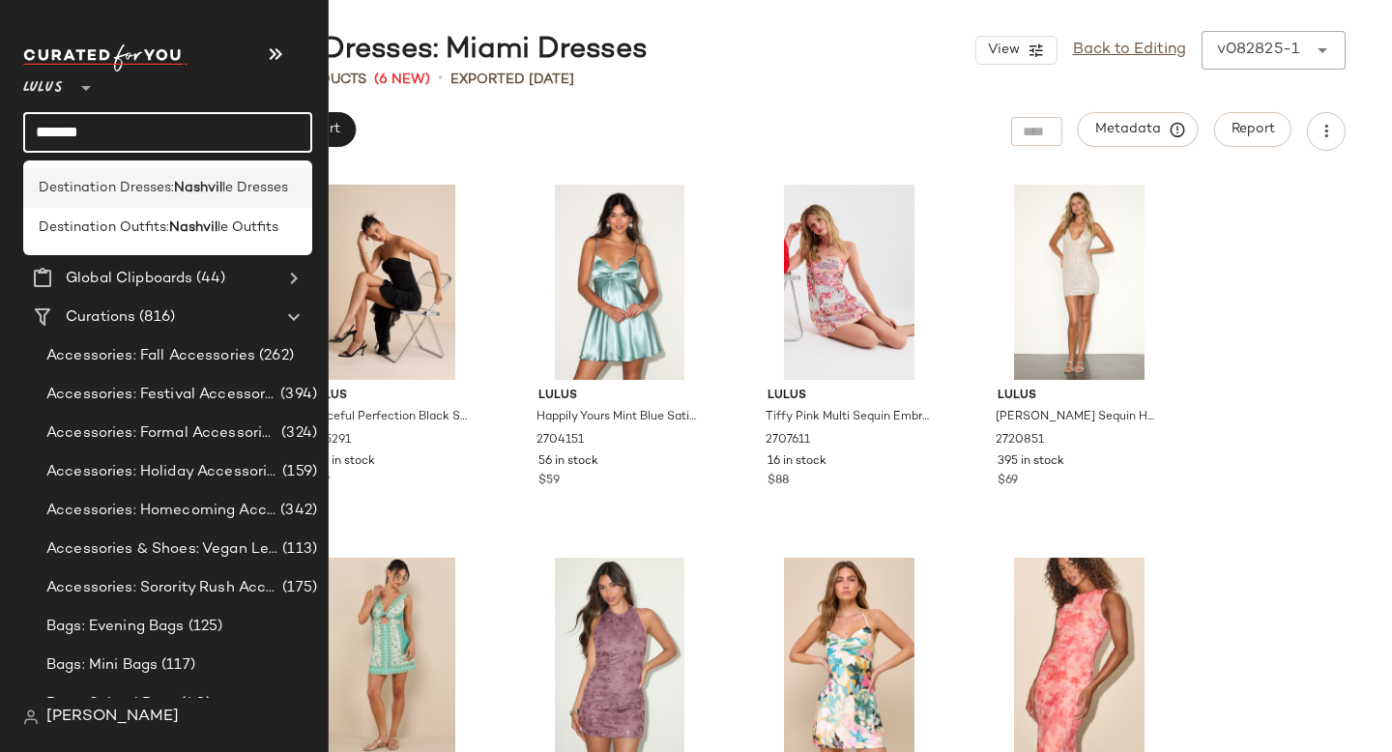
type input "*******"
click at [175, 179] on b "Nashvil" at bounding box center [198, 188] width 48 height 20
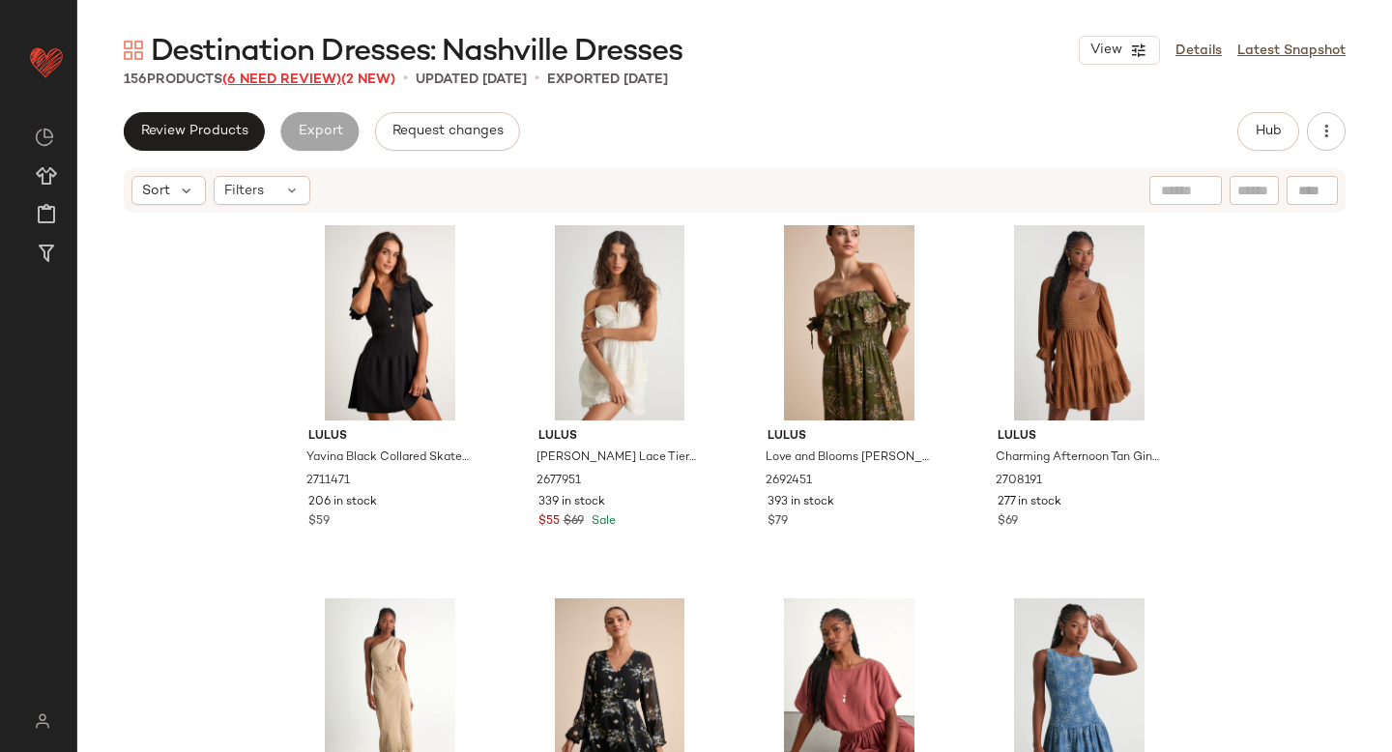
click at [287, 76] on span "(6 Need Review)" at bounding box center [281, 80] width 119 height 15
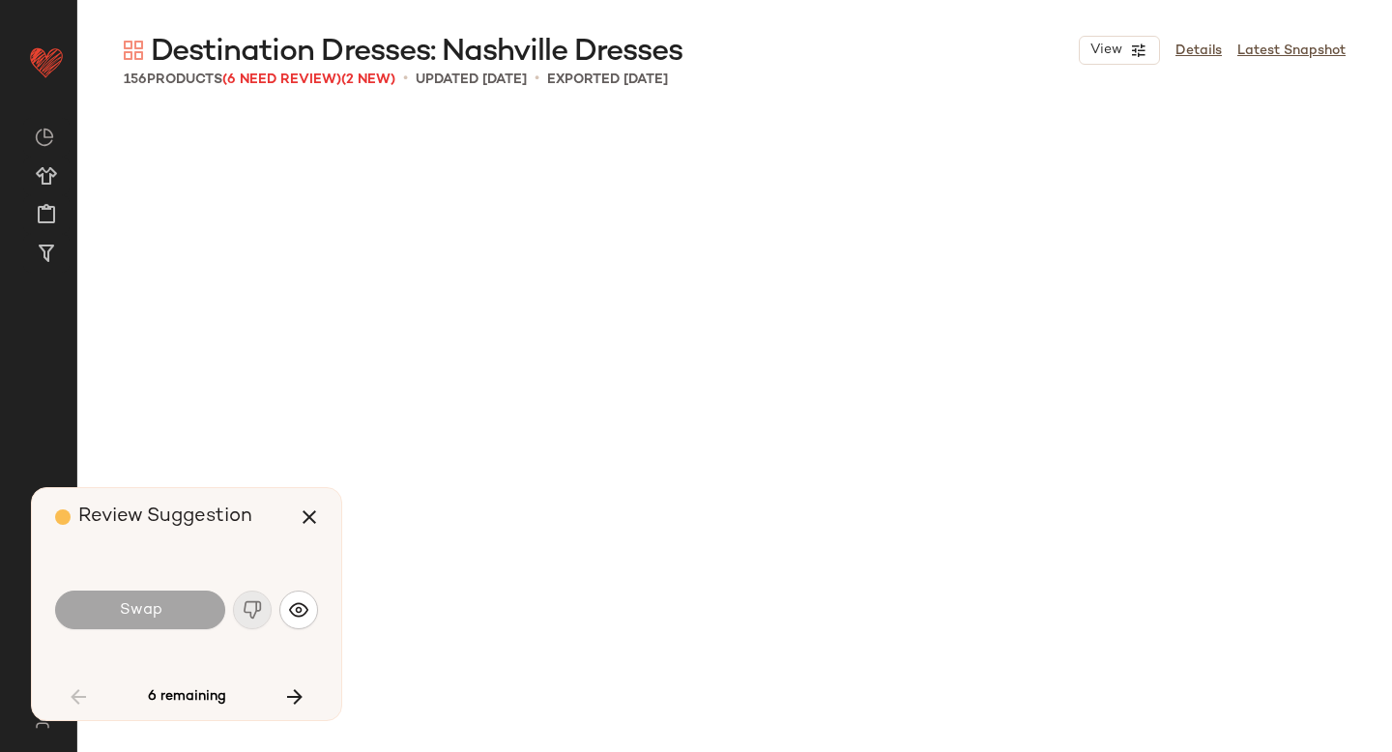
scroll to position [3731, 0]
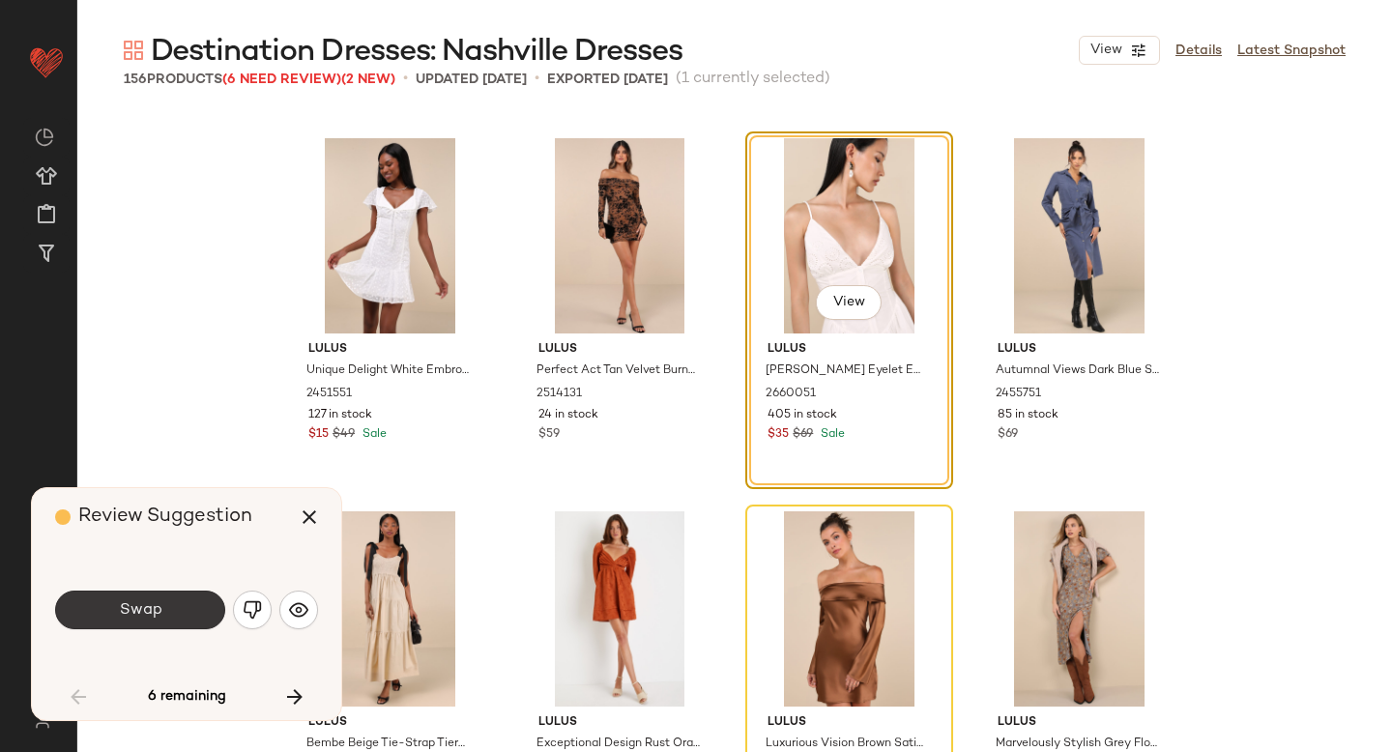
click at [147, 617] on span "Swap" at bounding box center [140, 610] width 44 height 18
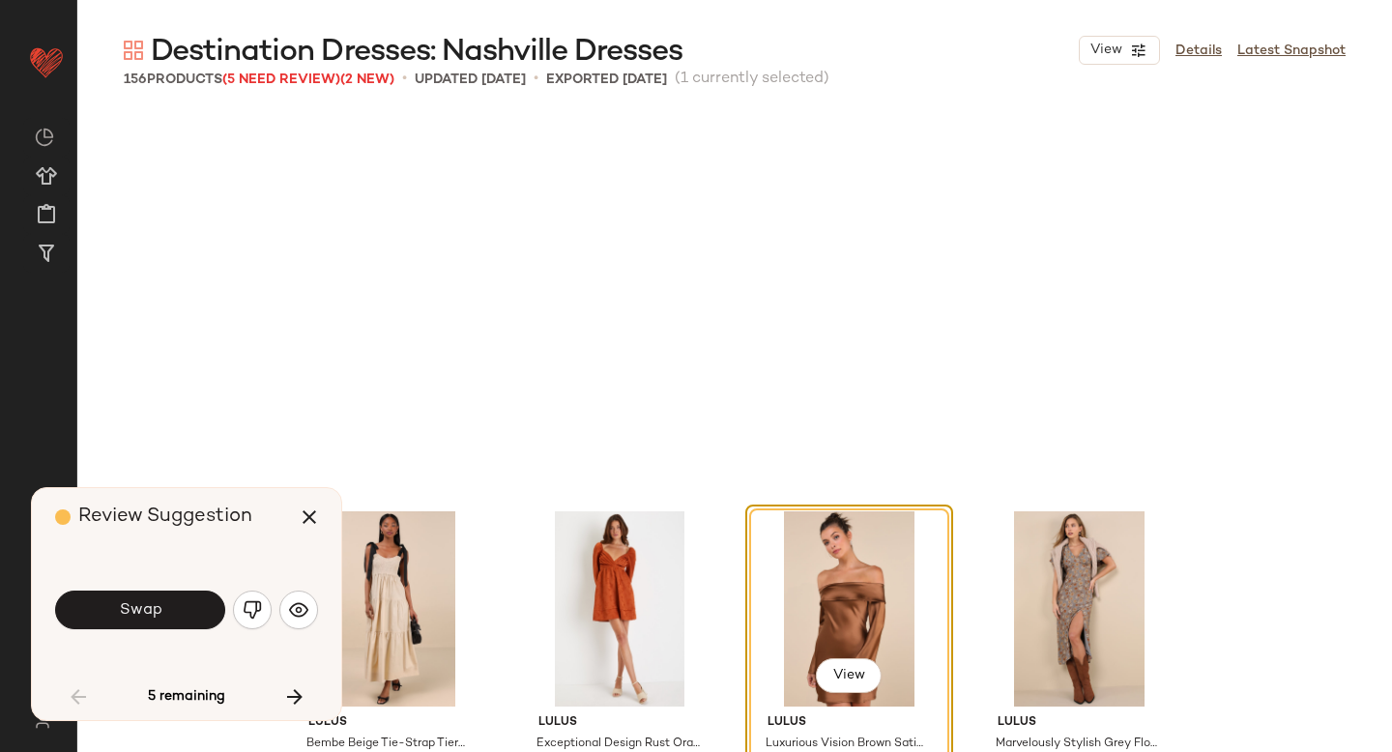
scroll to position [4105, 0]
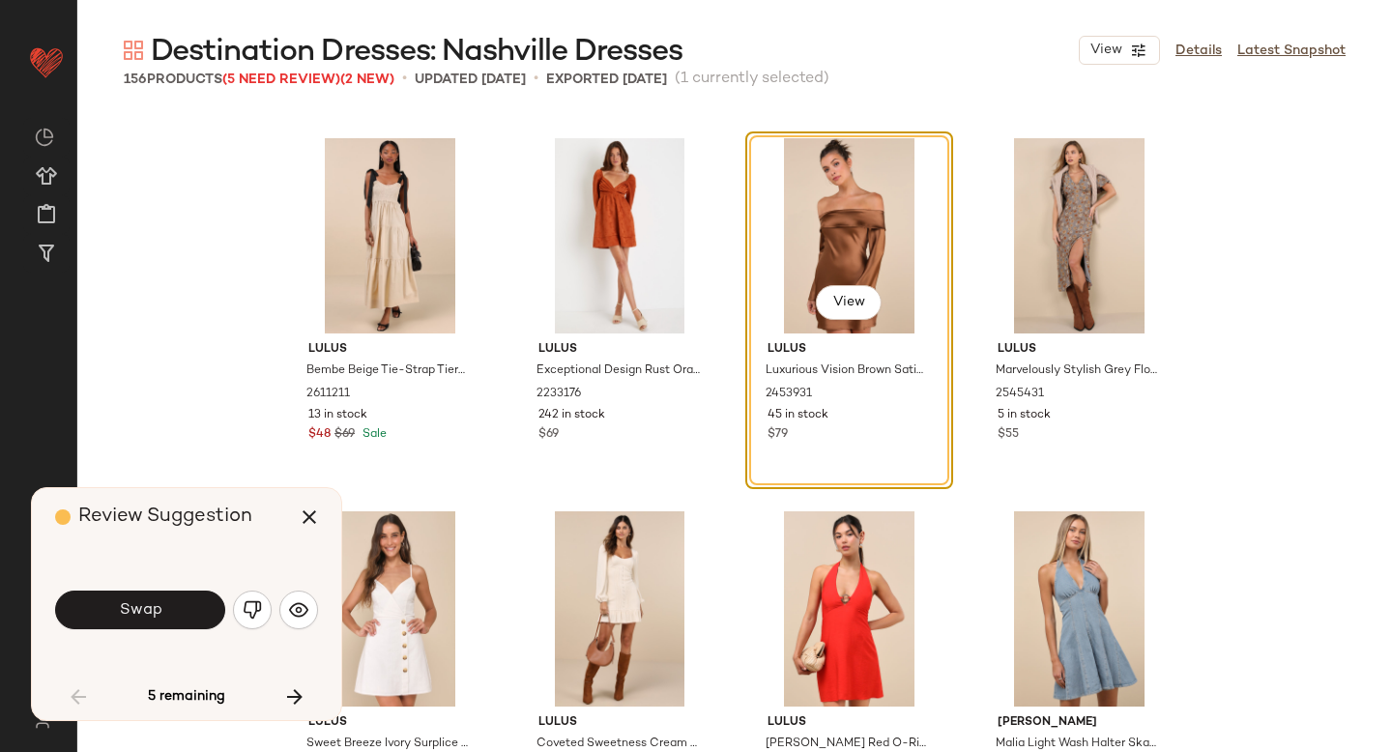
click at [147, 617] on span "Swap" at bounding box center [140, 610] width 44 height 18
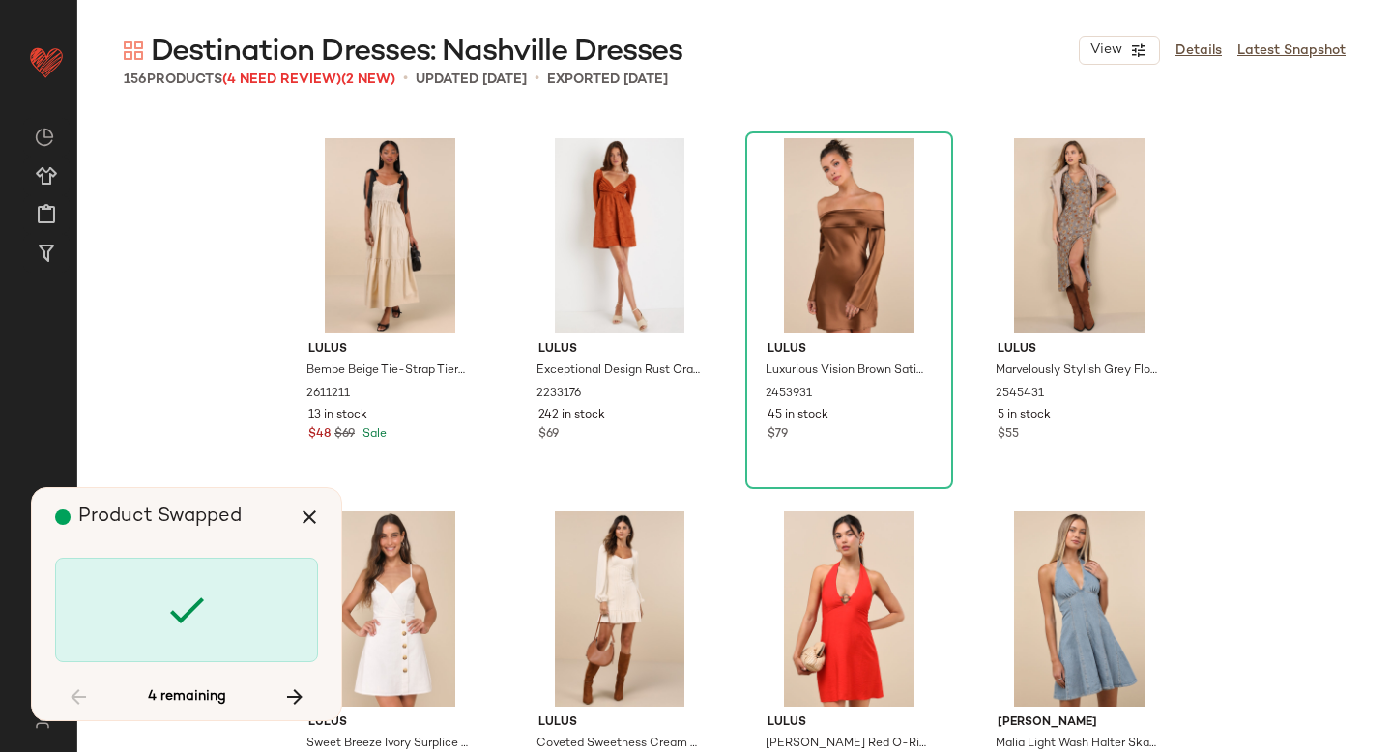
scroll to position [7090, 0]
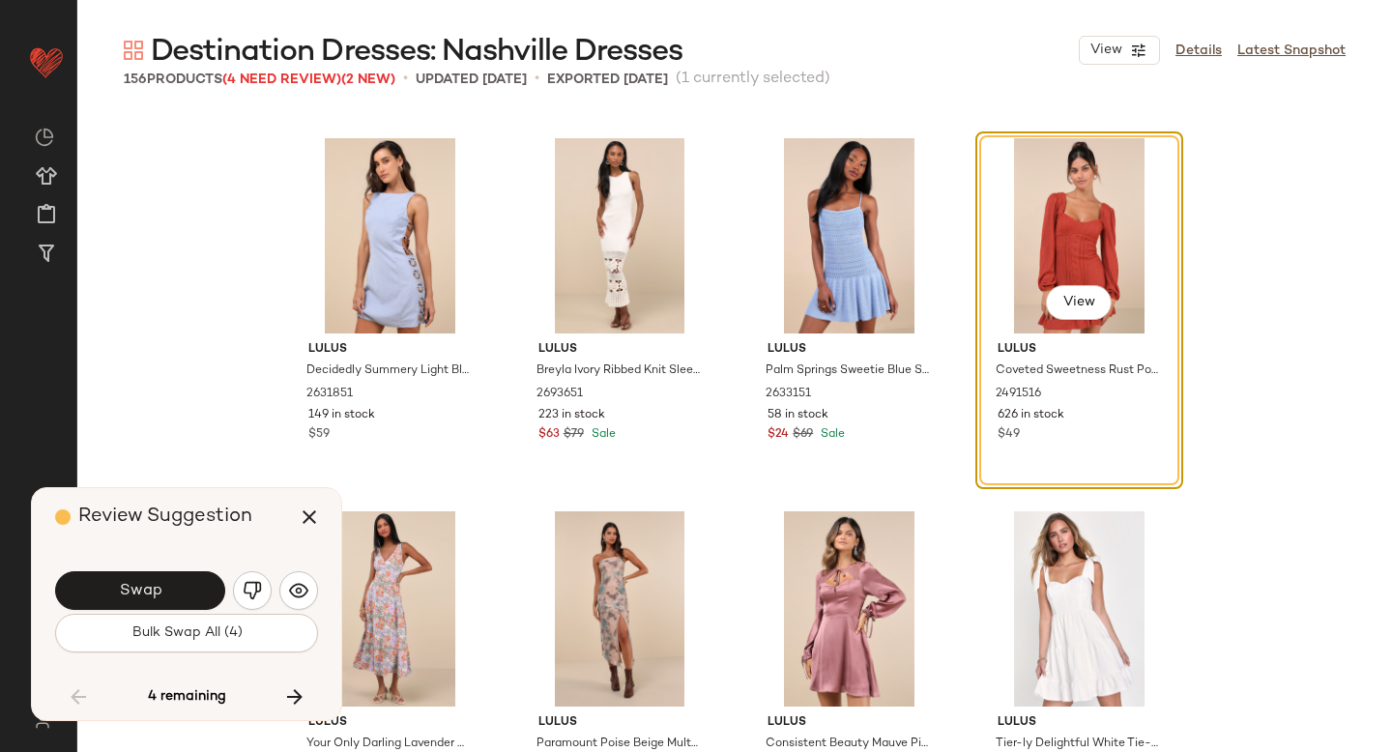
click at [145, 610] on div "Swap" at bounding box center [186, 590] width 263 height 46
click at [143, 598] on span "Swap" at bounding box center [140, 591] width 44 height 18
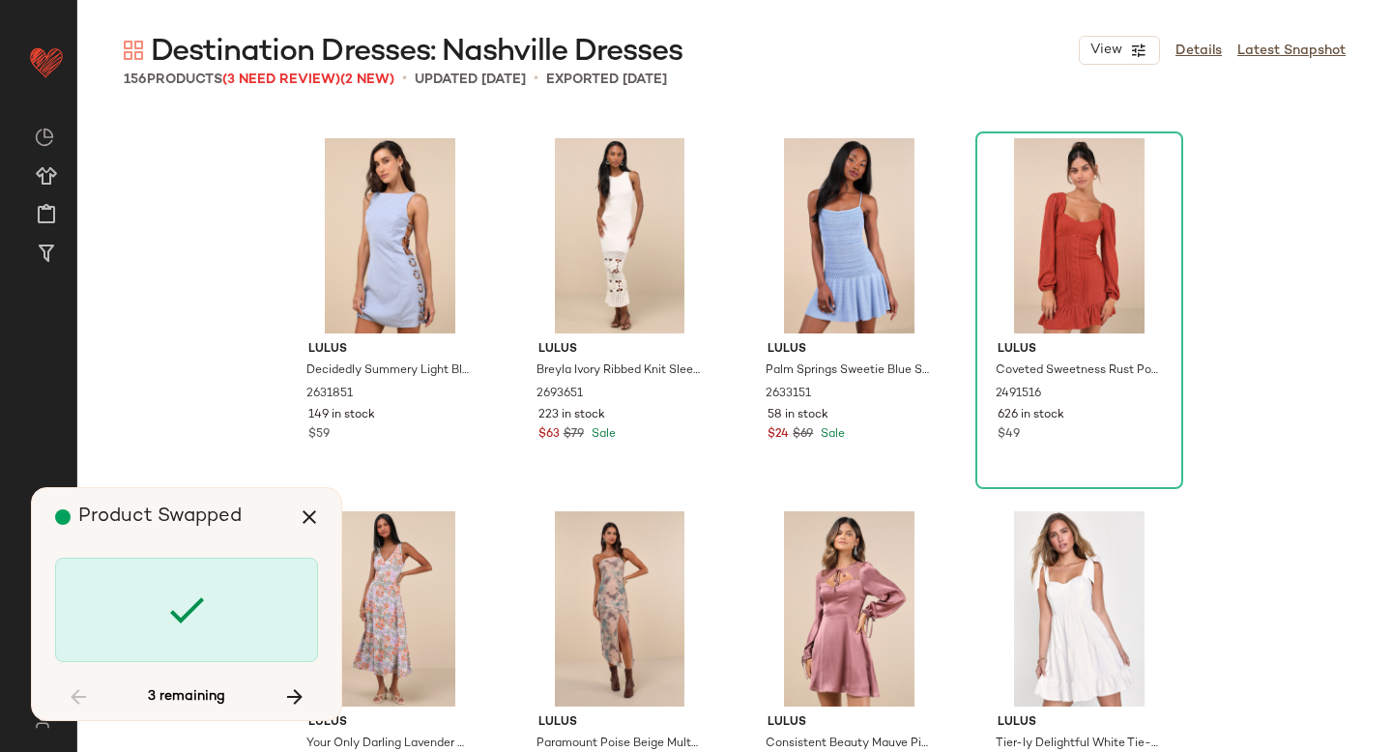
scroll to position [9329, 0]
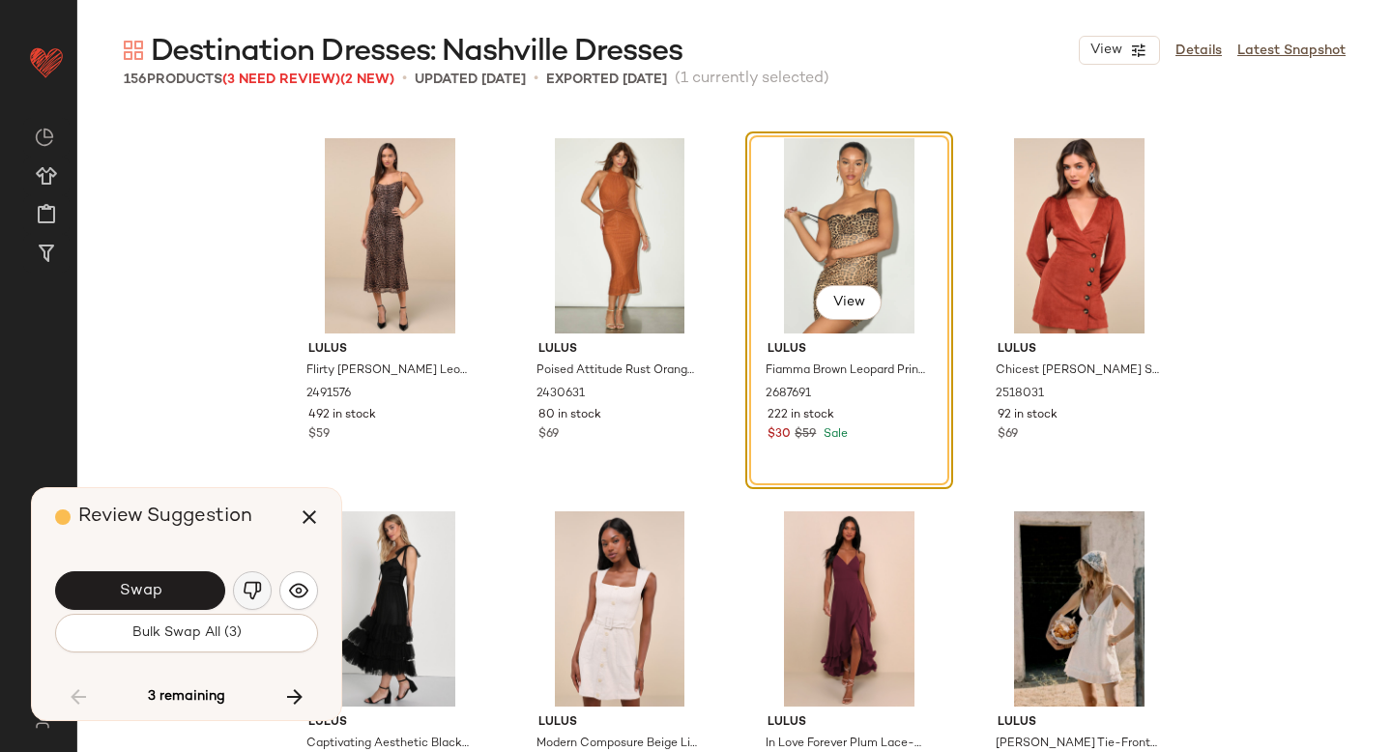
click at [252, 593] on img "button" at bounding box center [252, 590] width 19 height 19
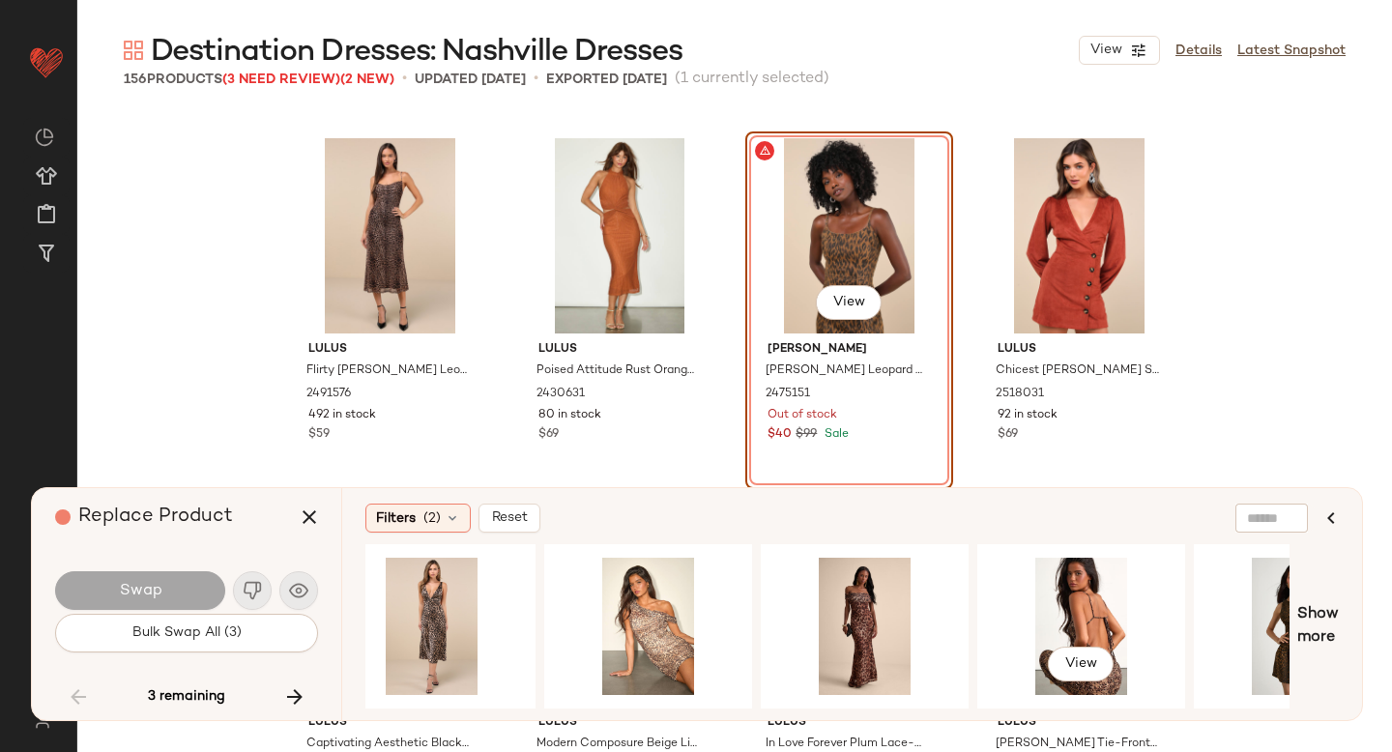
scroll to position [0, 1208]
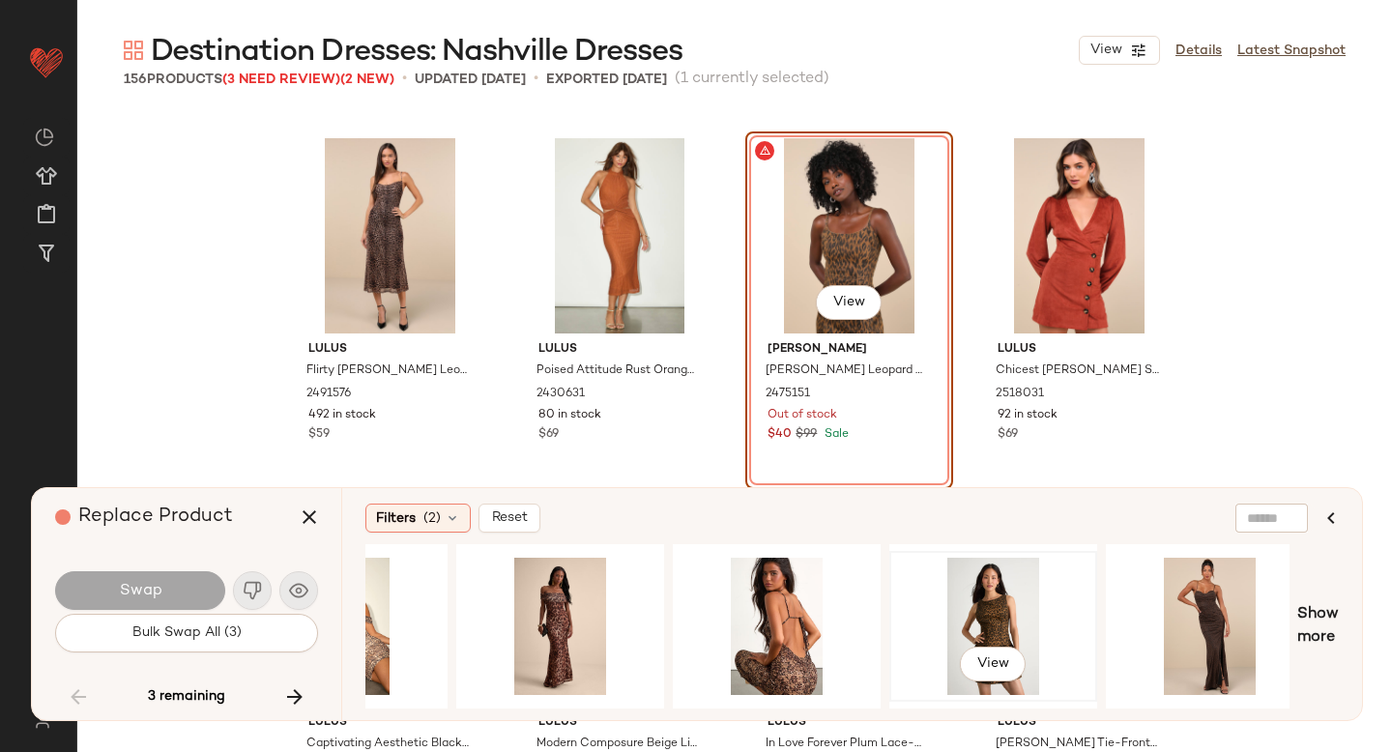
click at [982, 609] on div "View" at bounding box center [993, 626] width 194 height 137
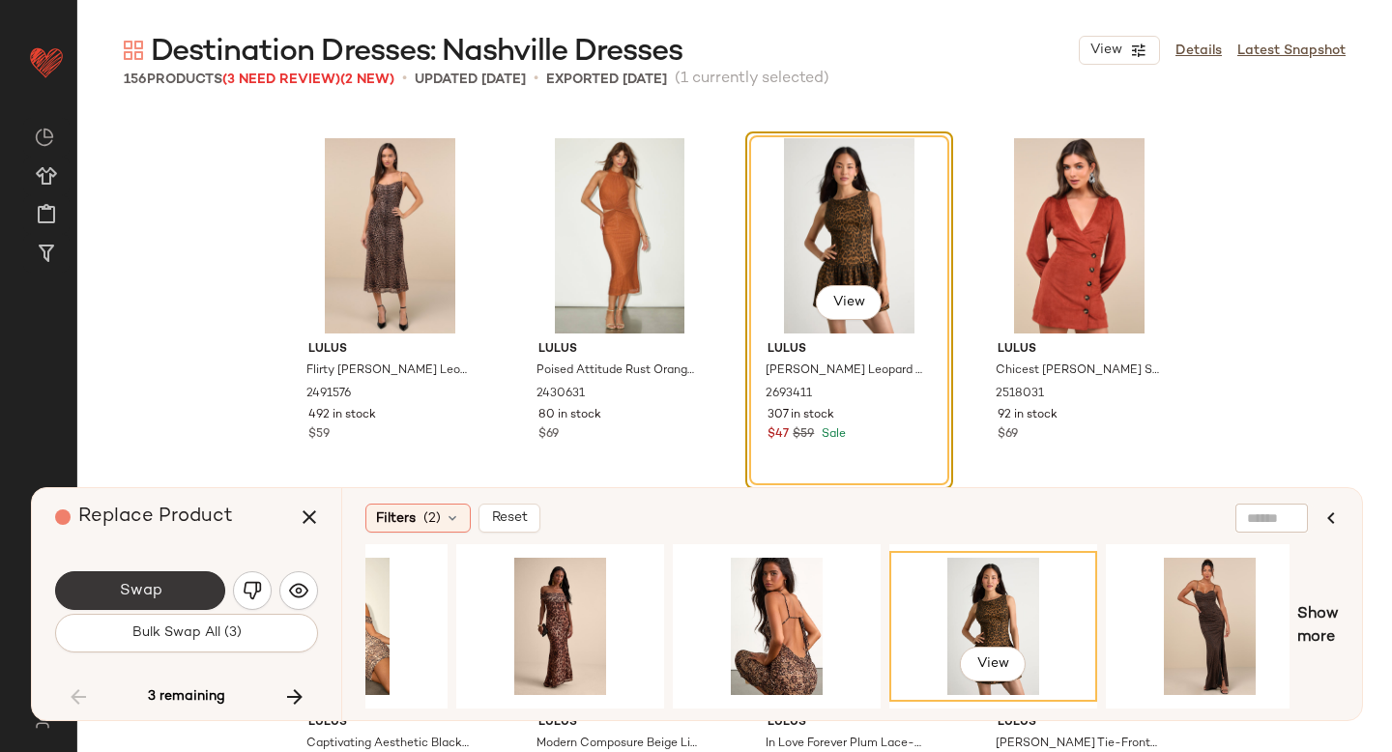
click at [138, 579] on button "Swap" at bounding box center [140, 590] width 170 height 39
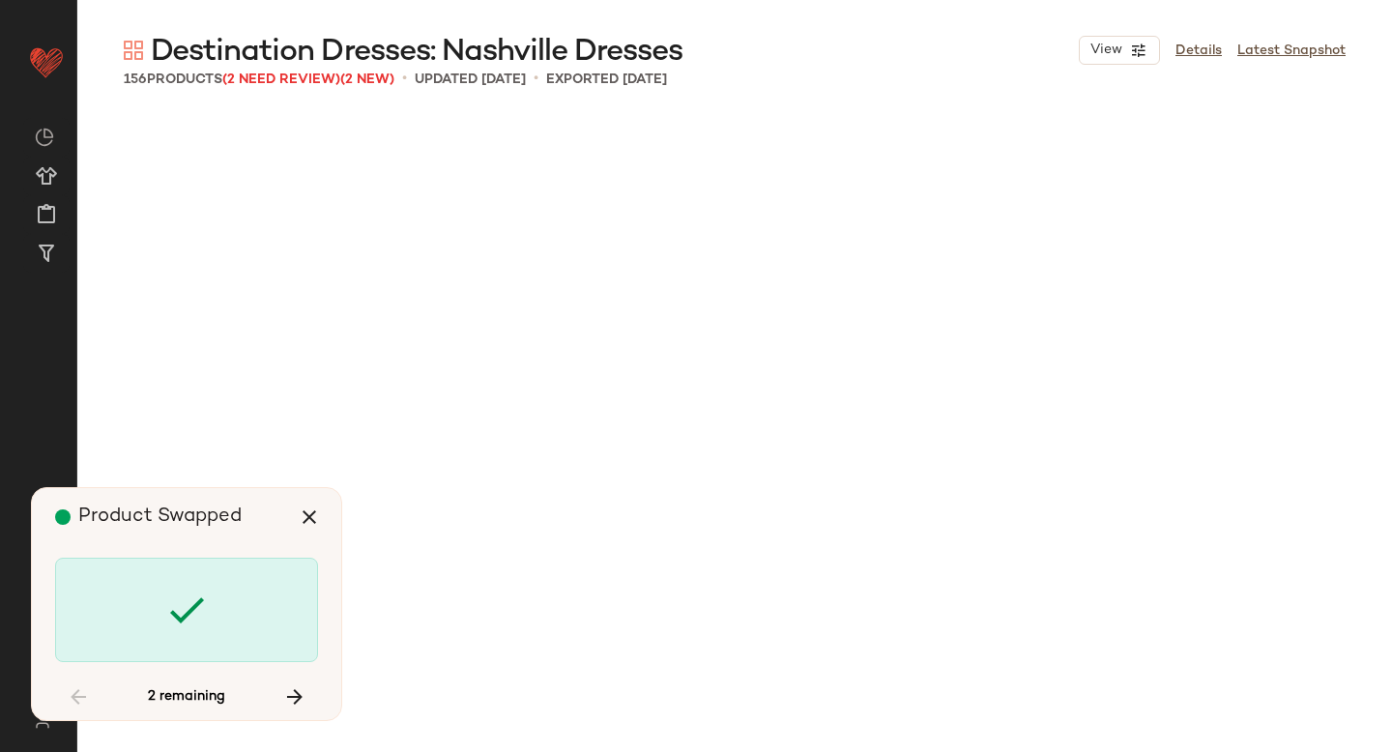
scroll to position [10821, 0]
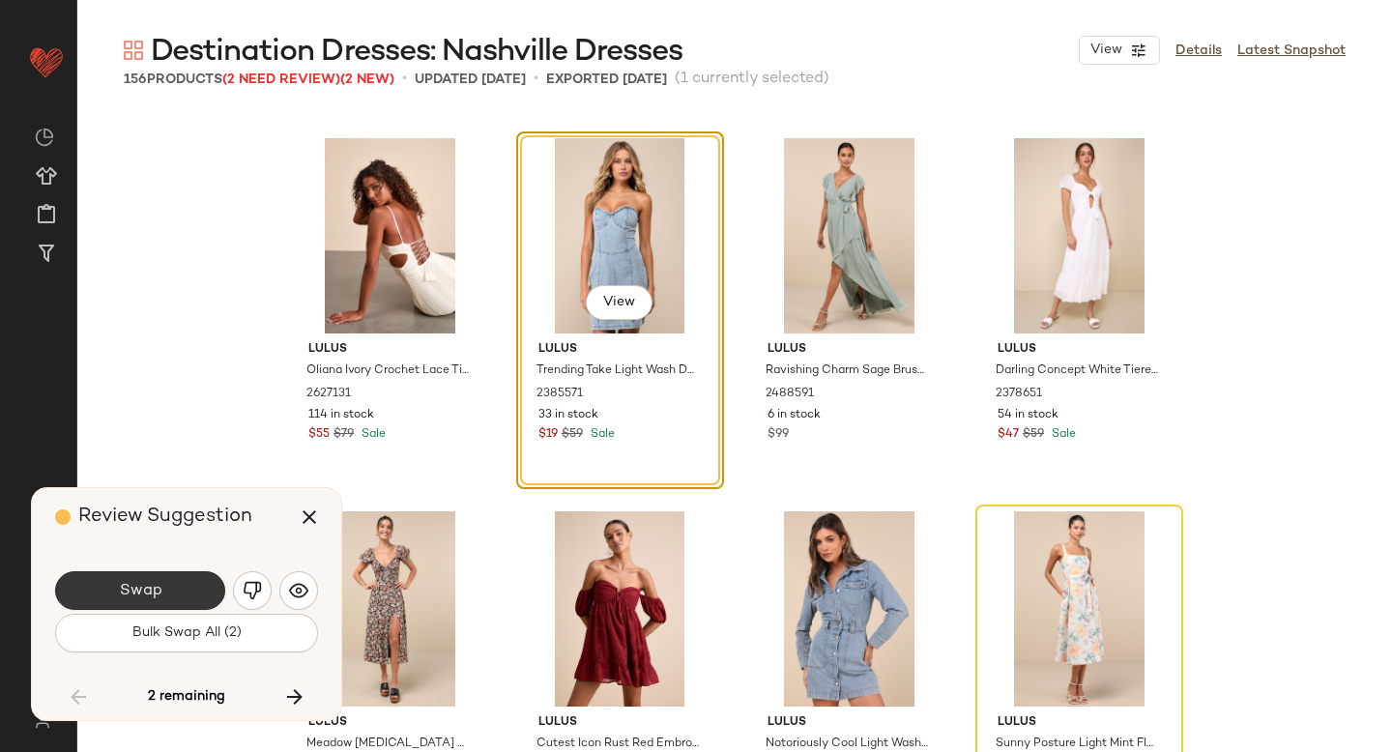
click at [172, 588] on button "Swap" at bounding box center [140, 590] width 170 height 39
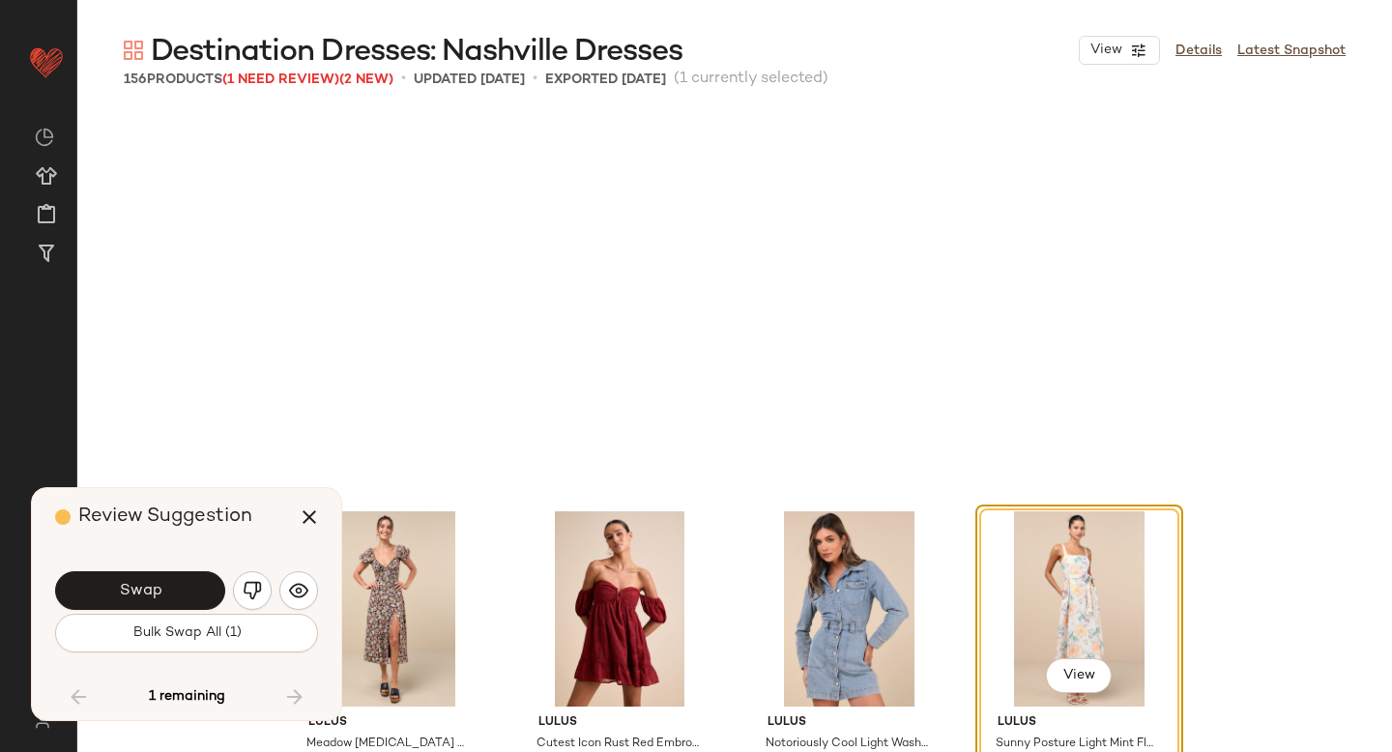
scroll to position [11194, 0]
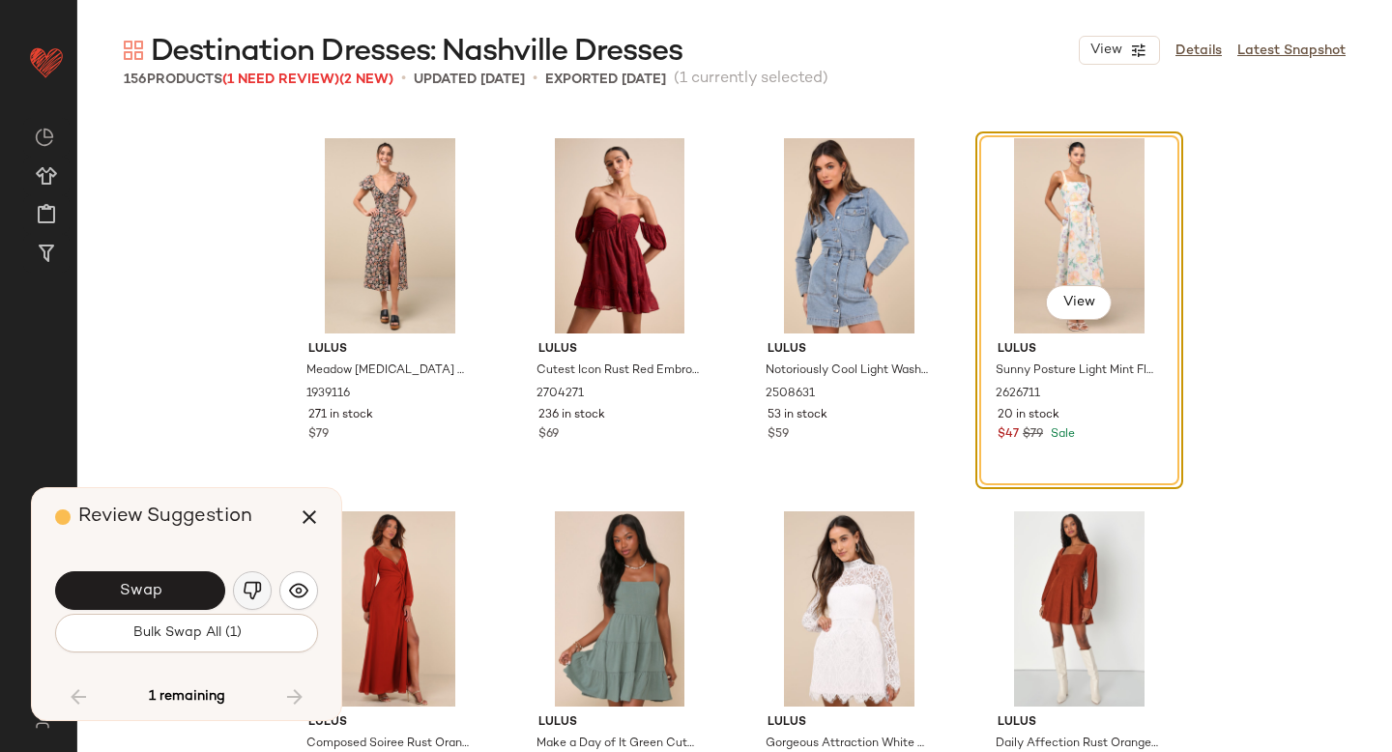
click at [257, 591] on img "button" at bounding box center [252, 590] width 19 height 19
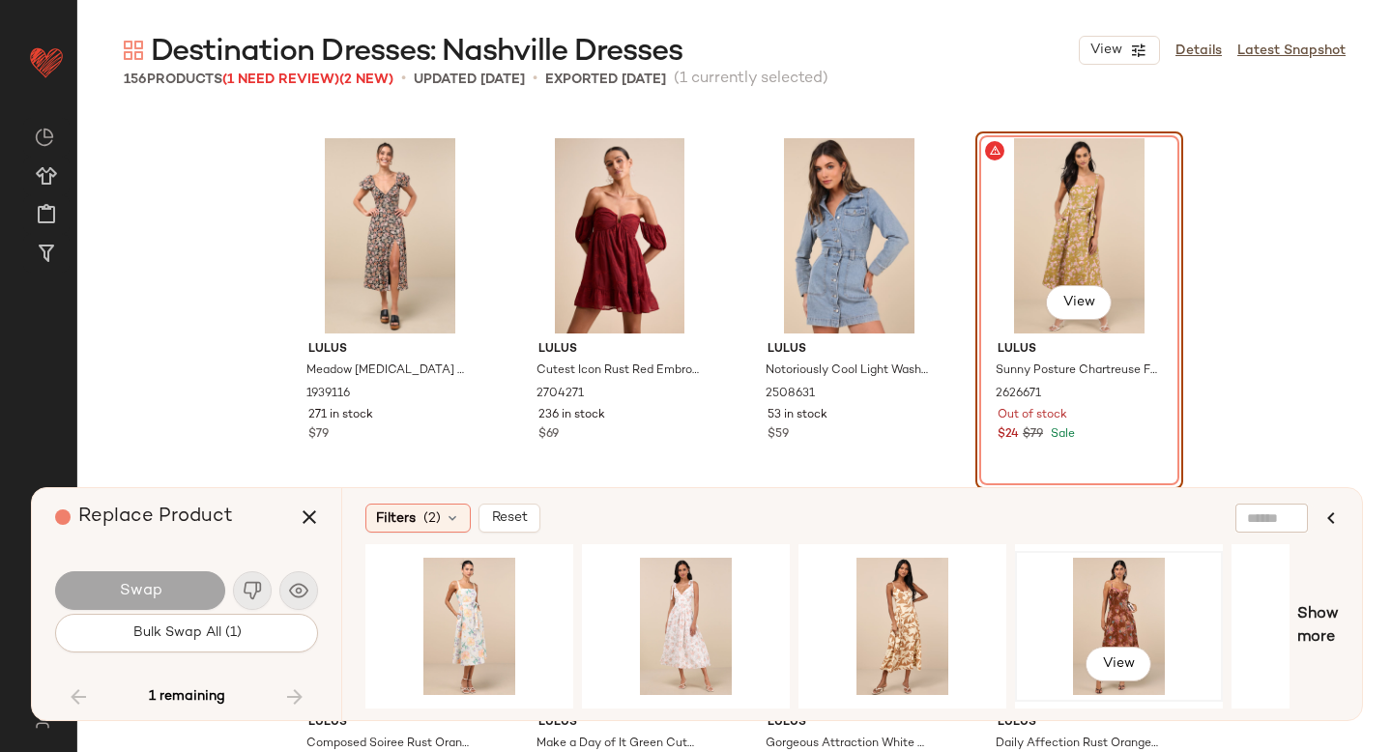
click at [1104, 592] on div "View" at bounding box center [1119, 626] width 194 height 137
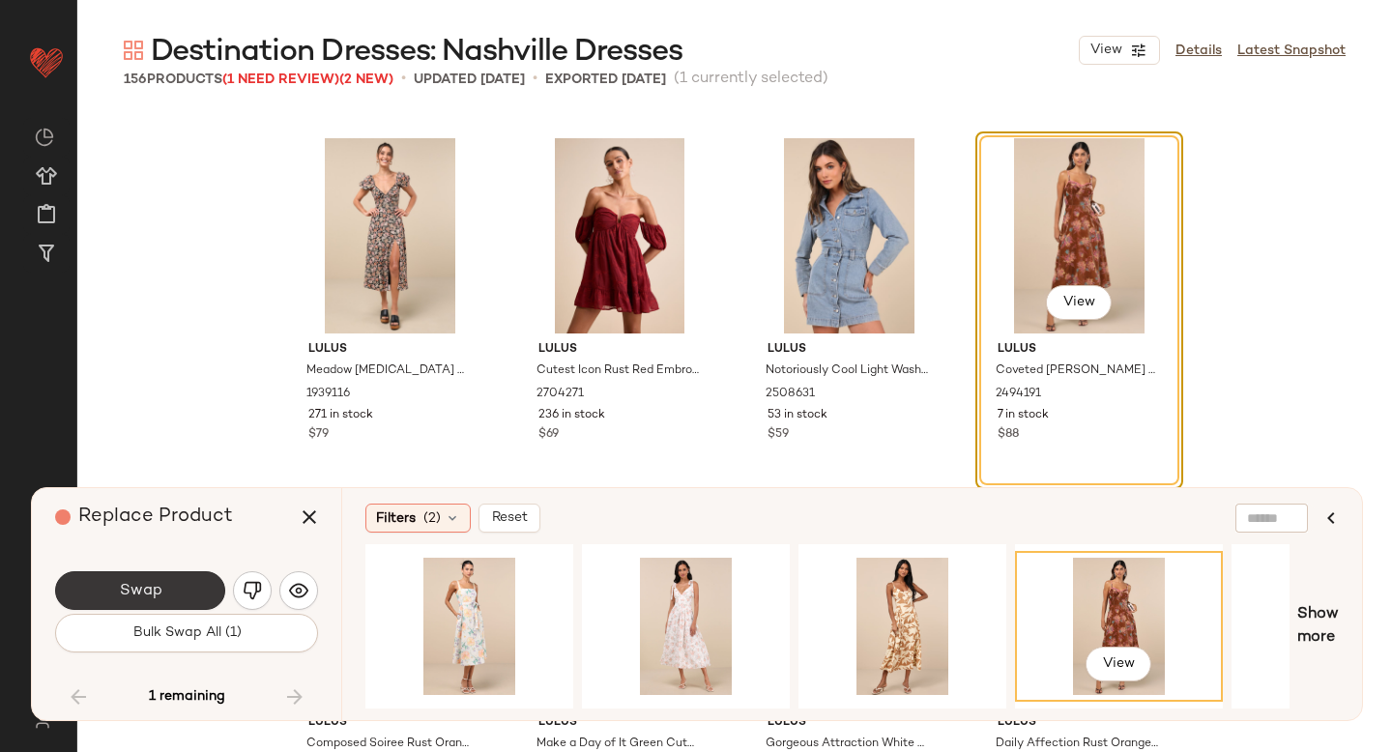
click at [186, 580] on button "Swap" at bounding box center [140, 590] width 170 height 39
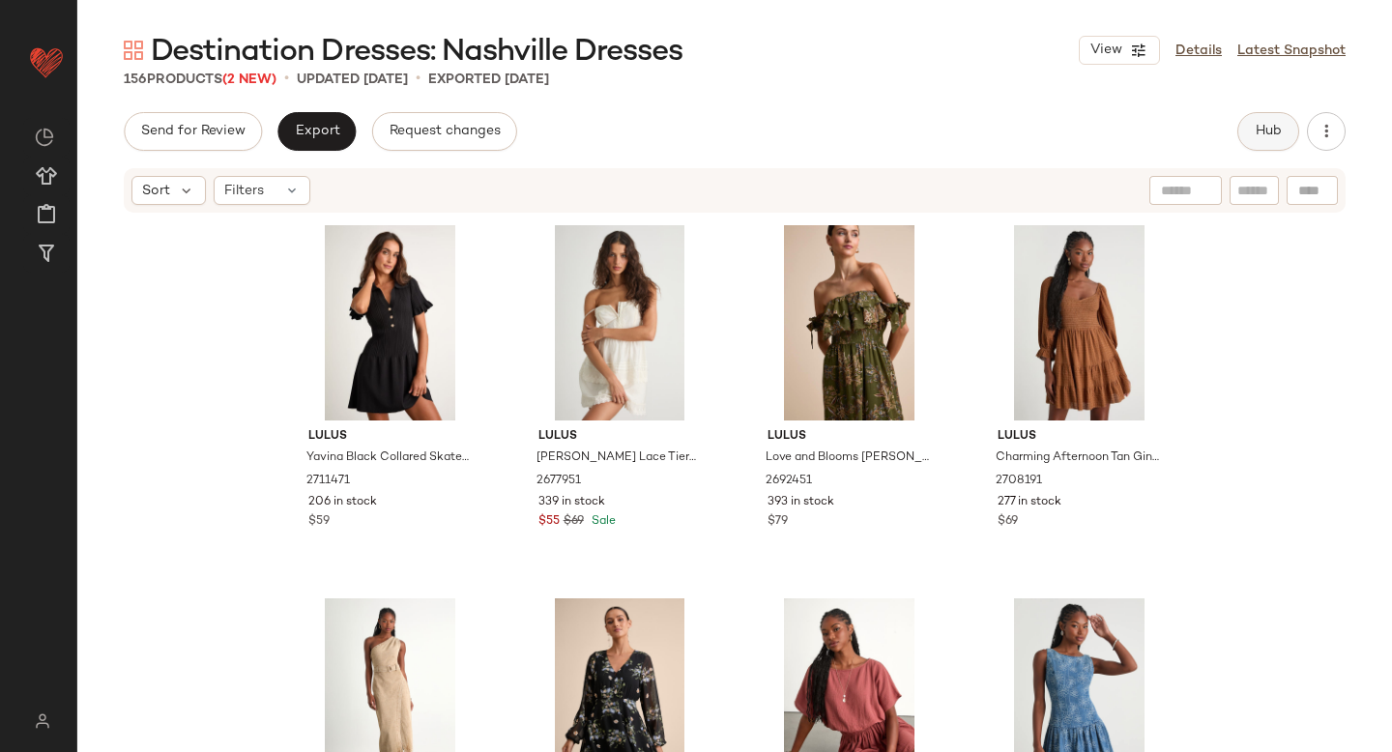
click at [1251, 129] on button "Hub" at bounding box center [1268, 131] width 62 height 39
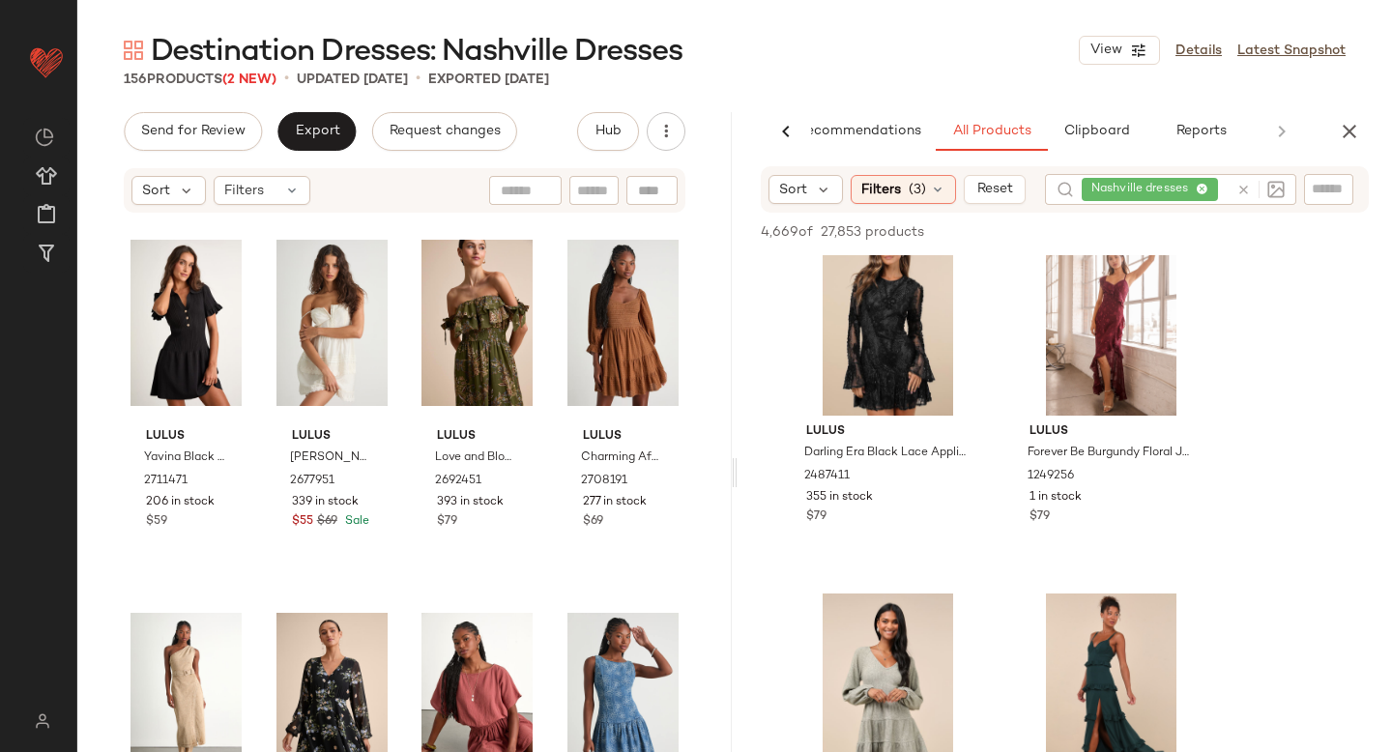
scroll to position [741, 0]
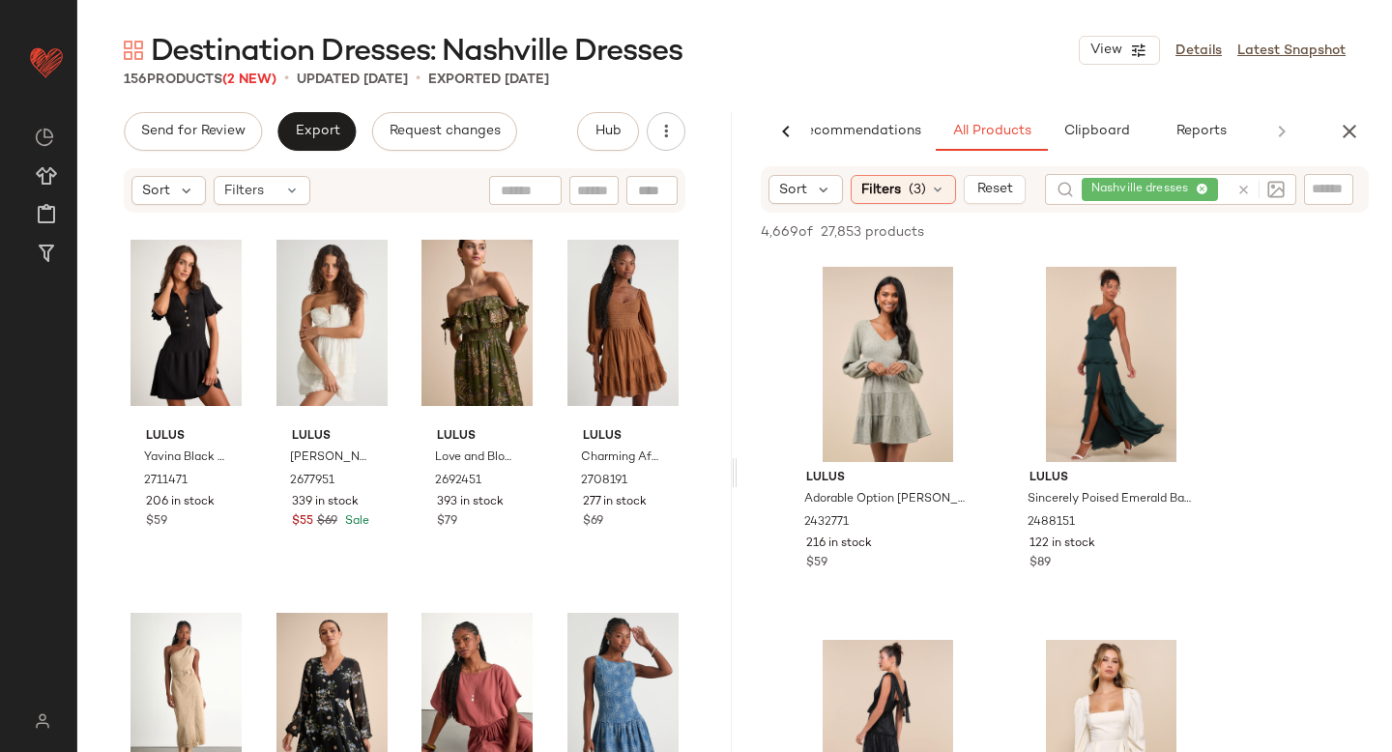
click at [1243, 191] on div at bounding box center [1257, 189] width 56 height 31
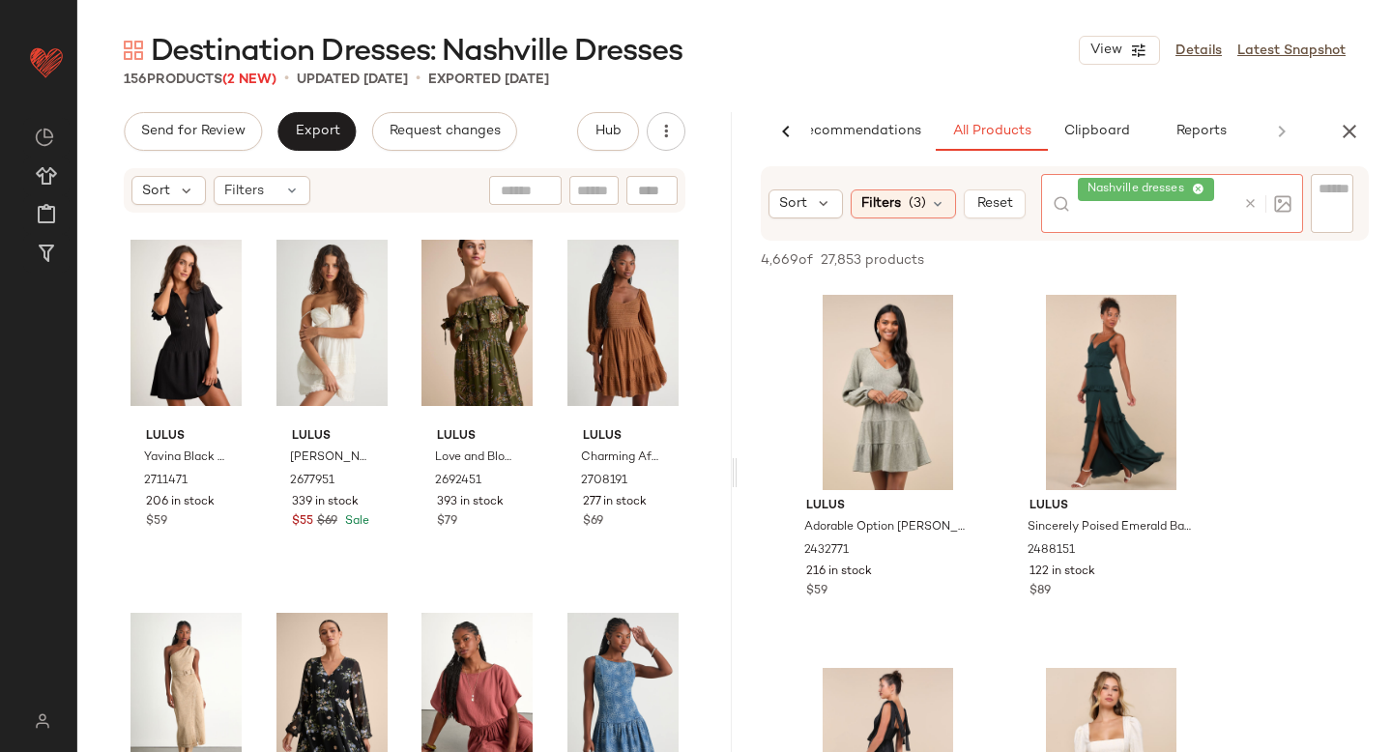
click at [1255, 203] on icon at bounding box center [1250, 203] width 15 height 15
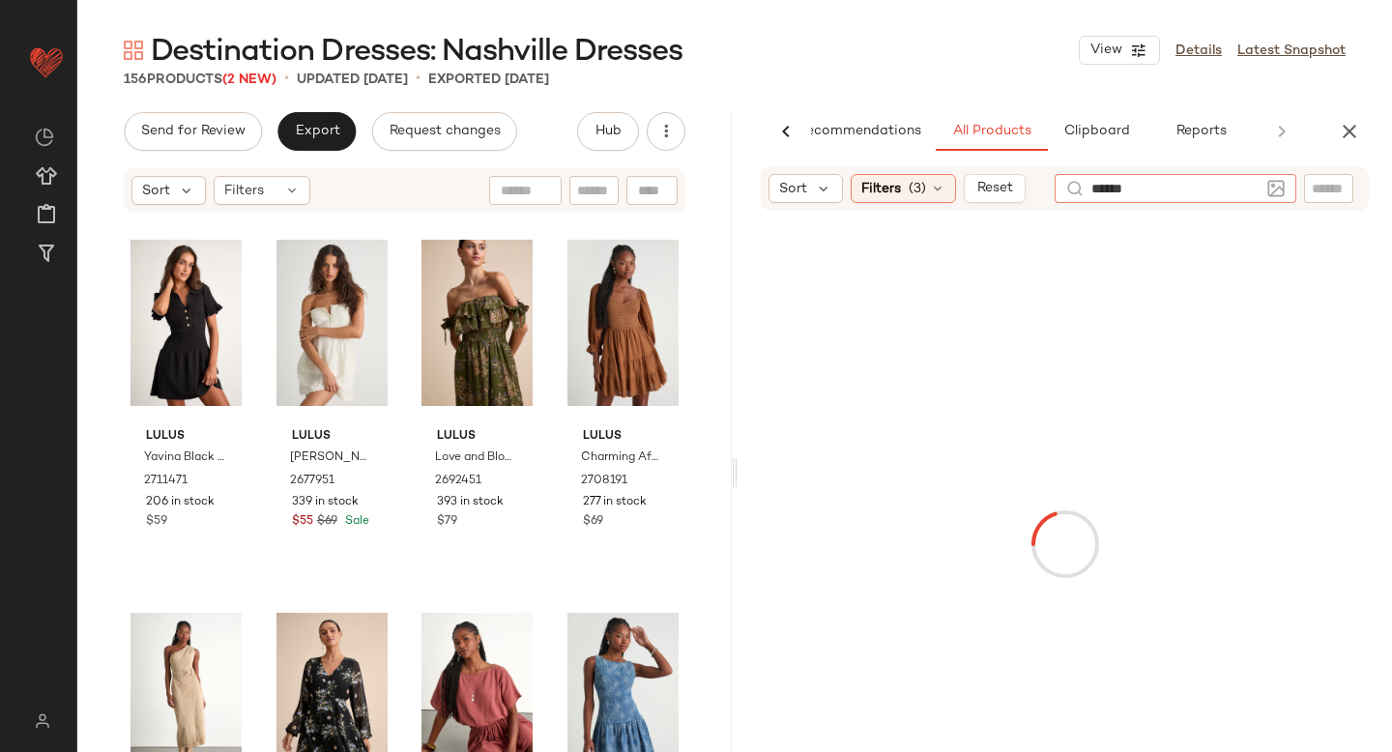
type input "*******"
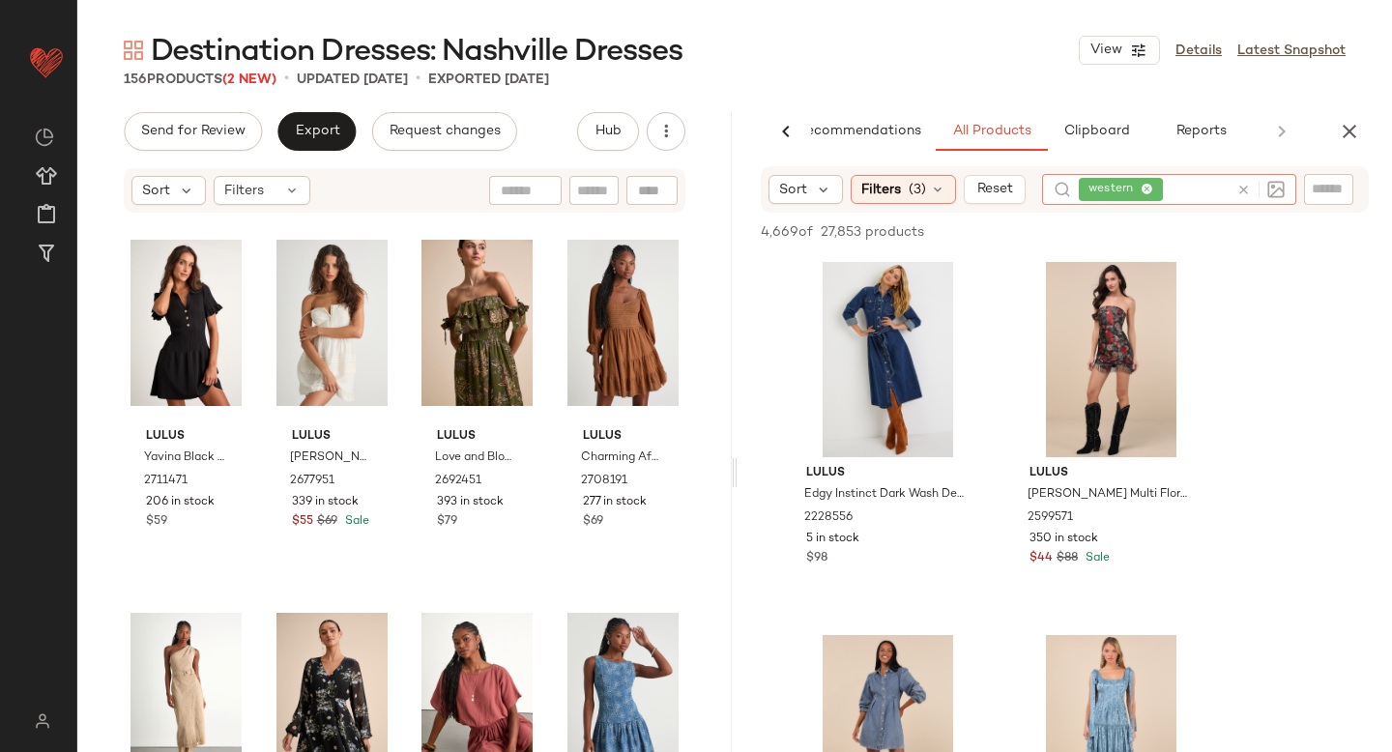
click at [1243, 194] on icon at bounding box center [1243, 190] width 15 height 15
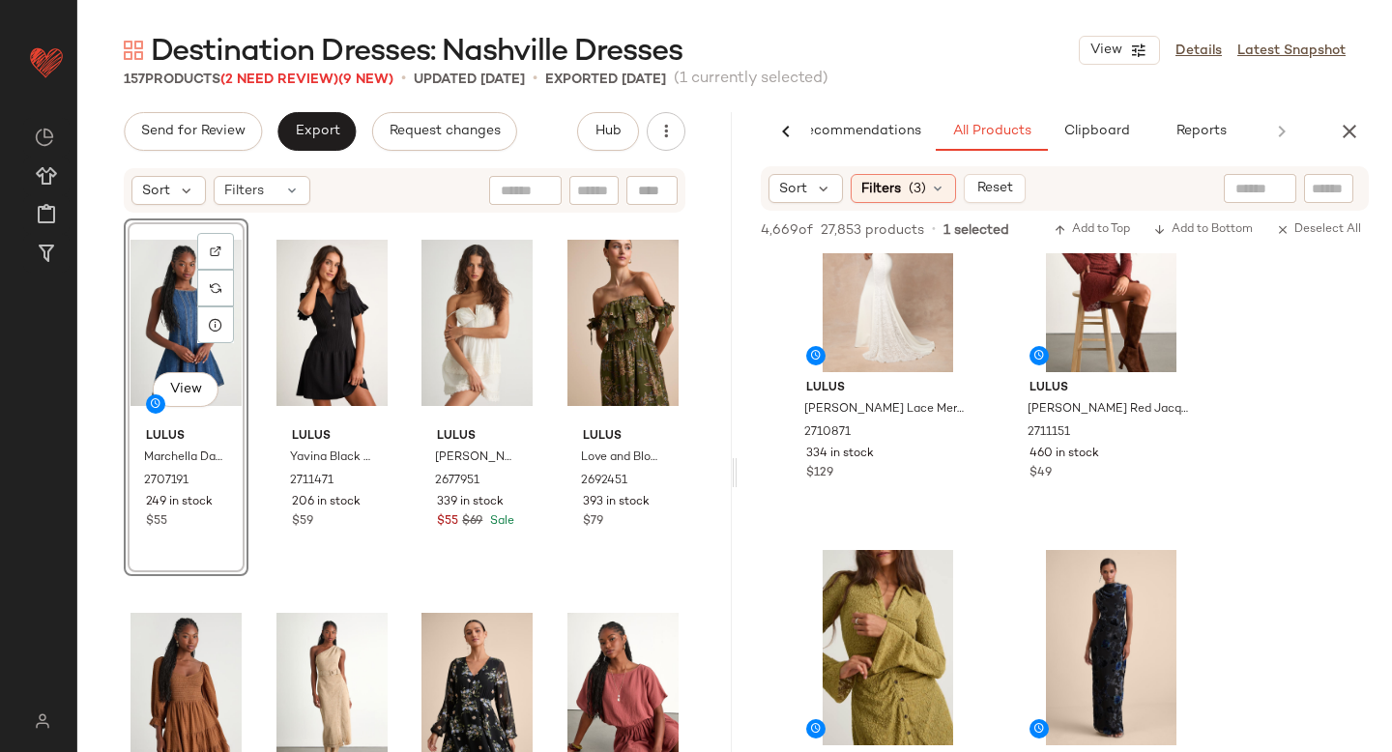
scroll to position [3661, 0]
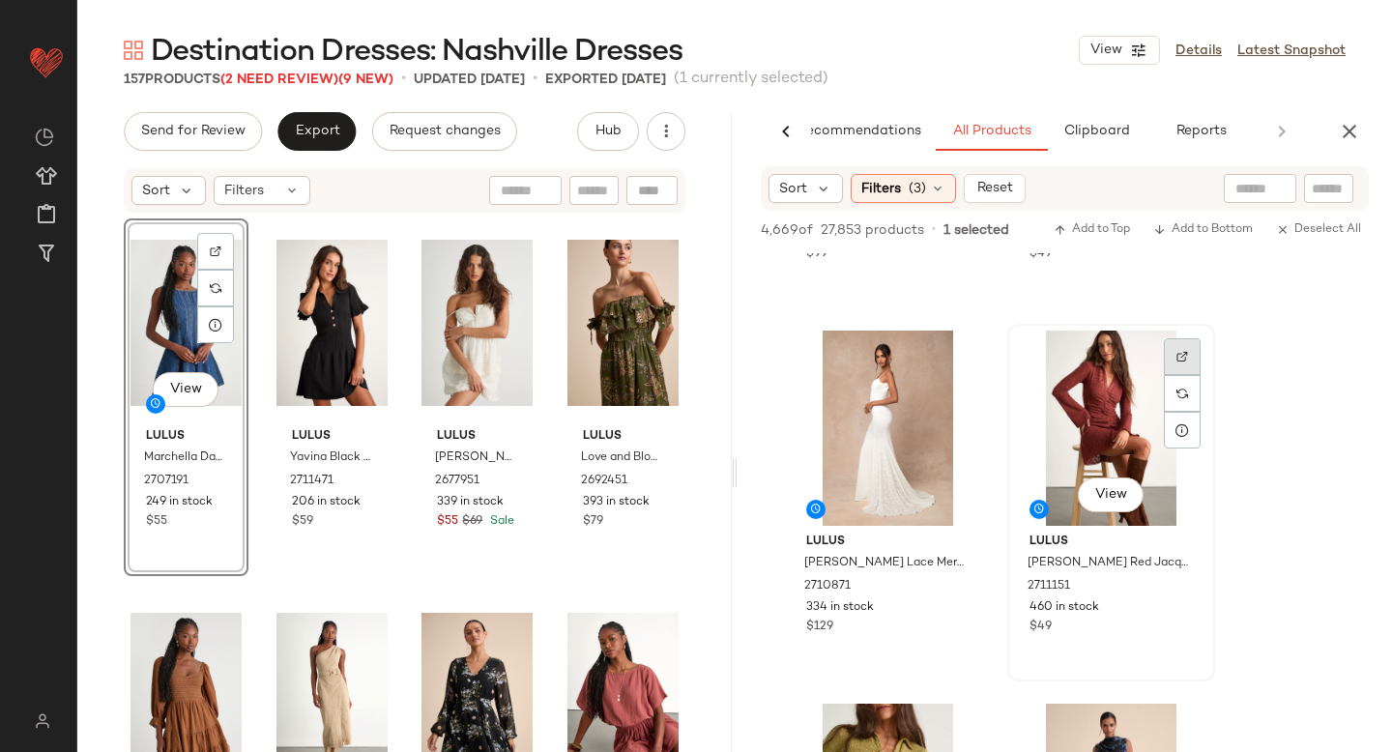
click at [1170, 366] on div at bounding box center [1182, 356] width 37 height 37
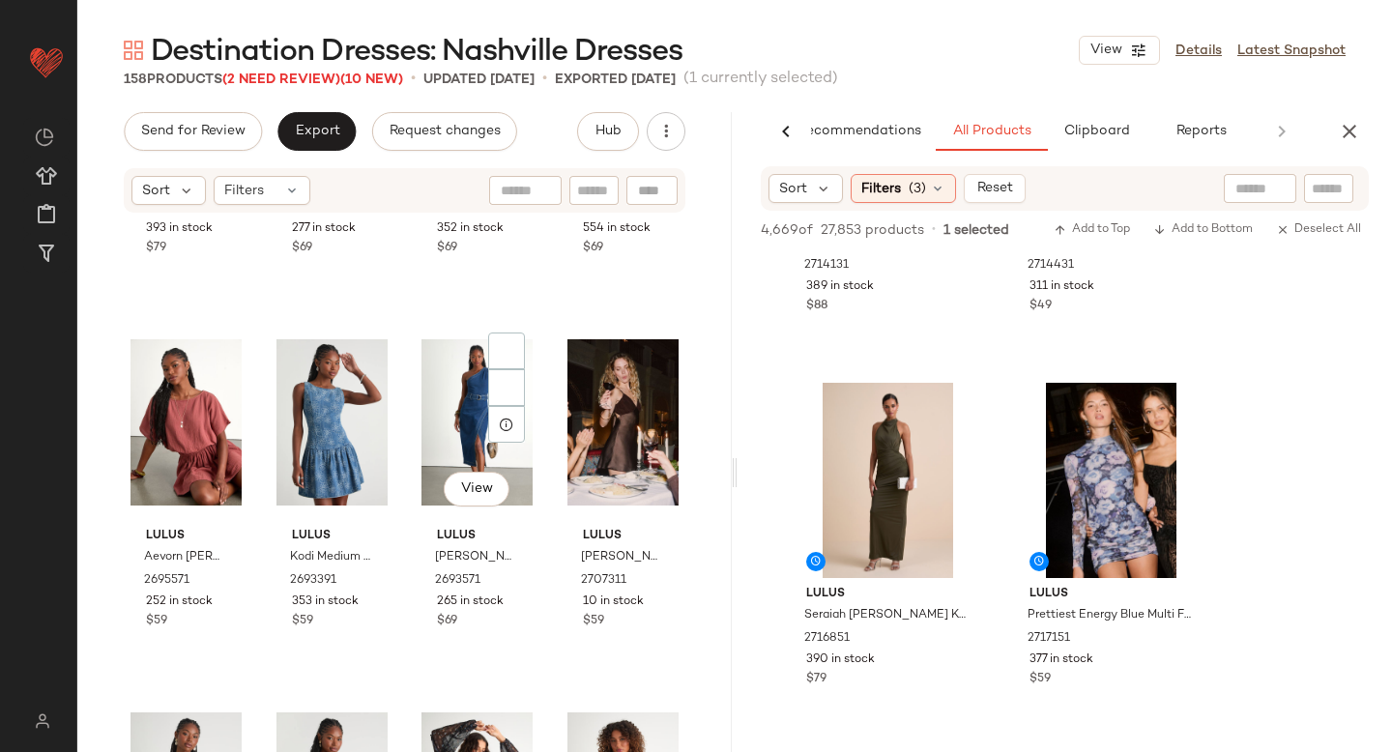
scroll to position [644, 0]
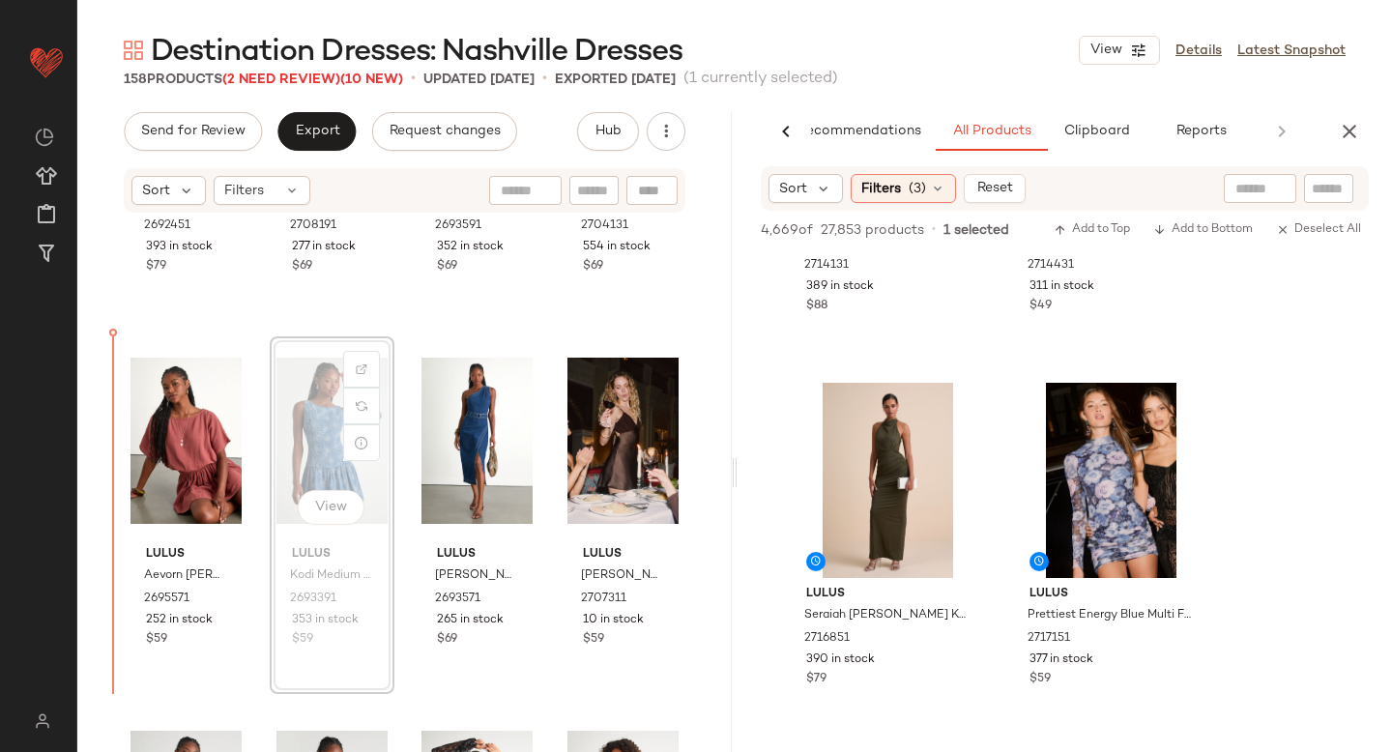
drag, startPoint x: 274, startPoint y: 418, endPoint x: 106, endPoint y: 446, distance: 169.6
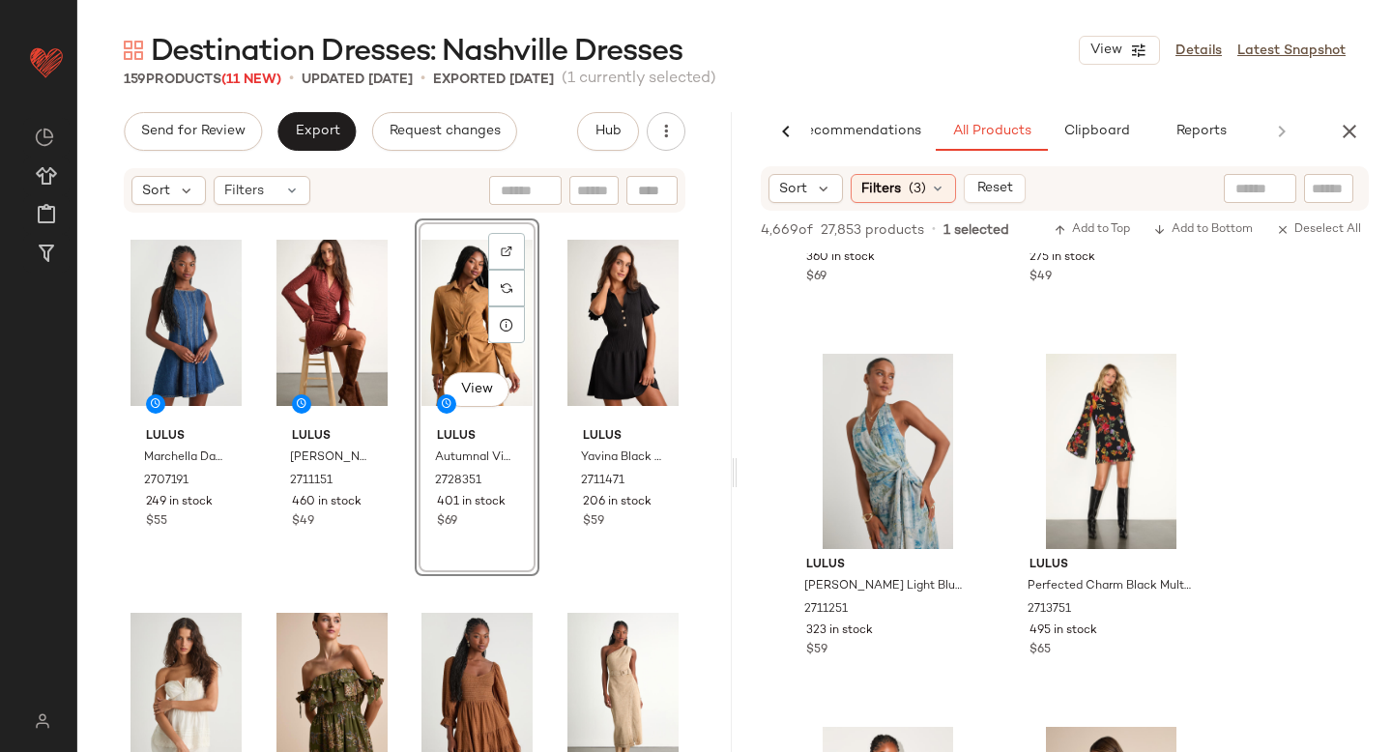
scroll to position [23409, 0]
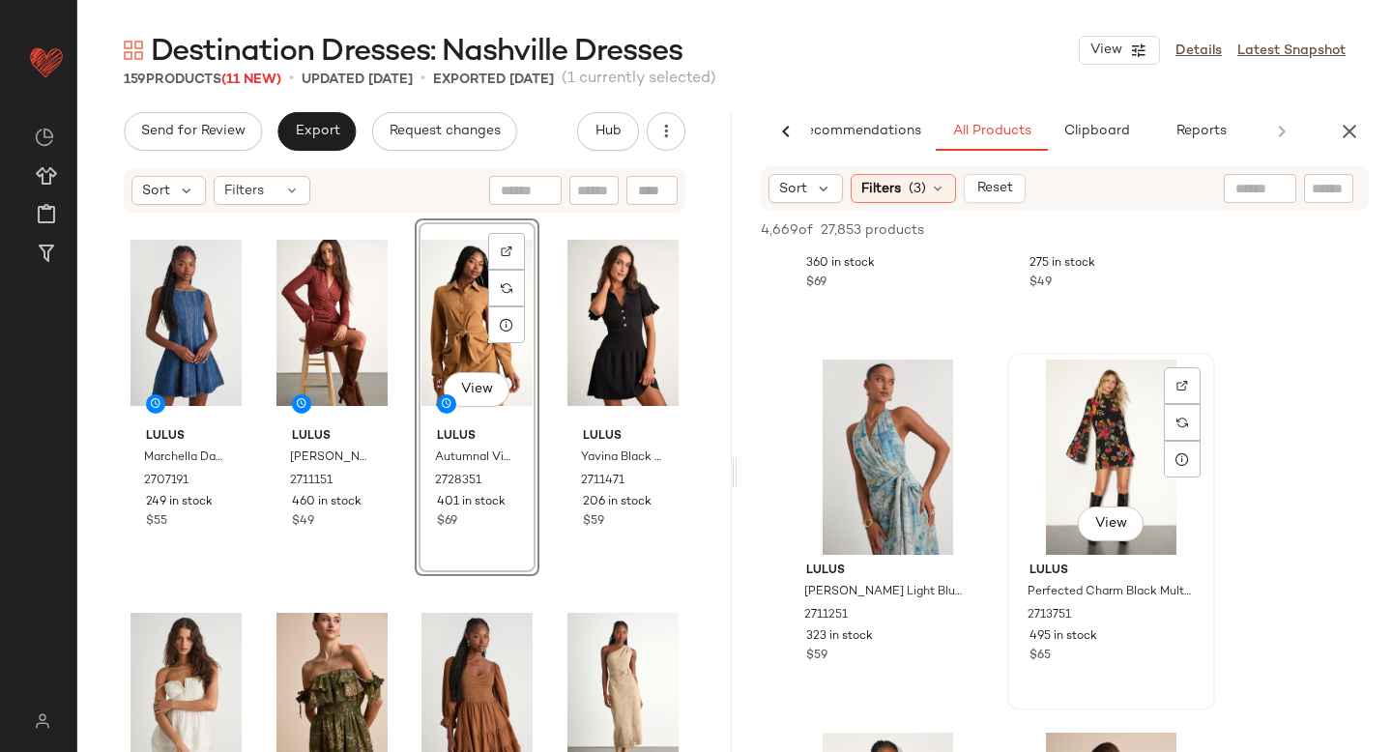
click at [1082, 422] on div "View" at bounding box center [1111, 457] width 194 height 195
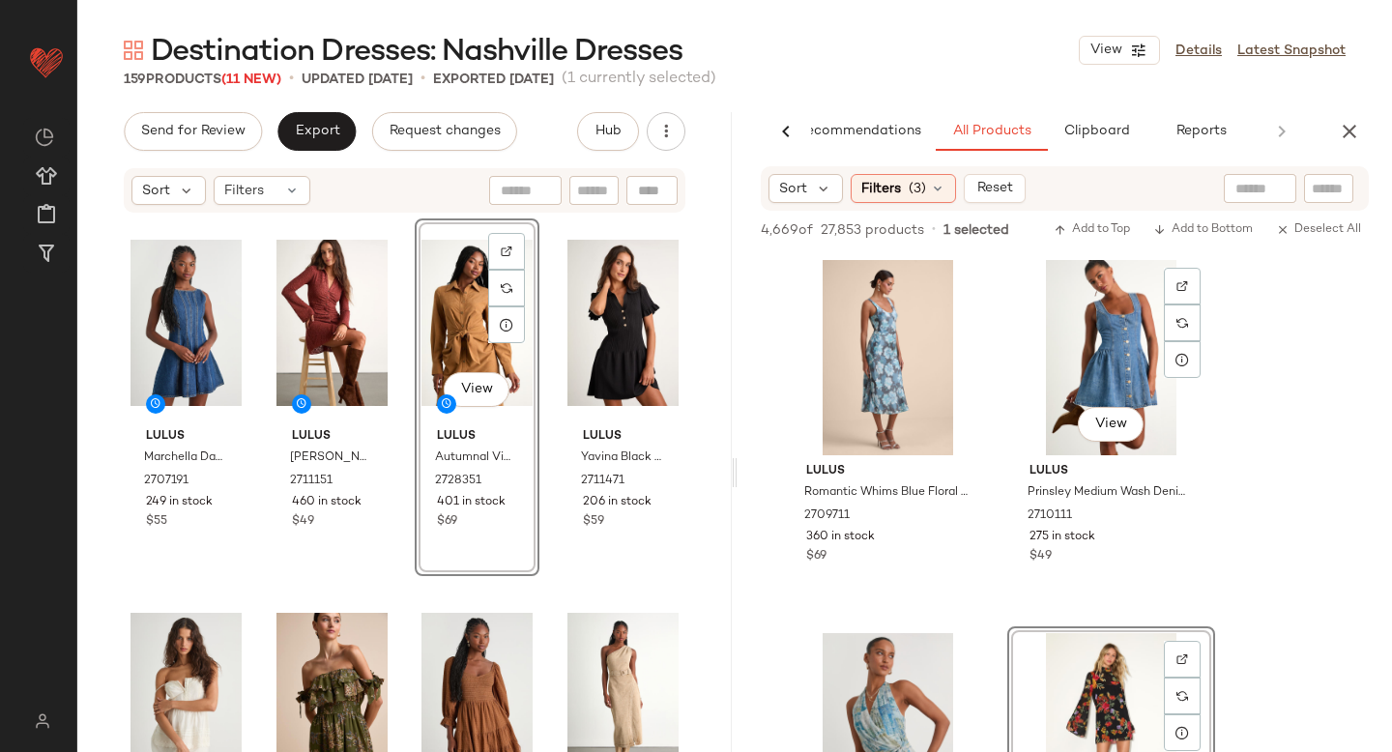
scroll to position [23137, 0]
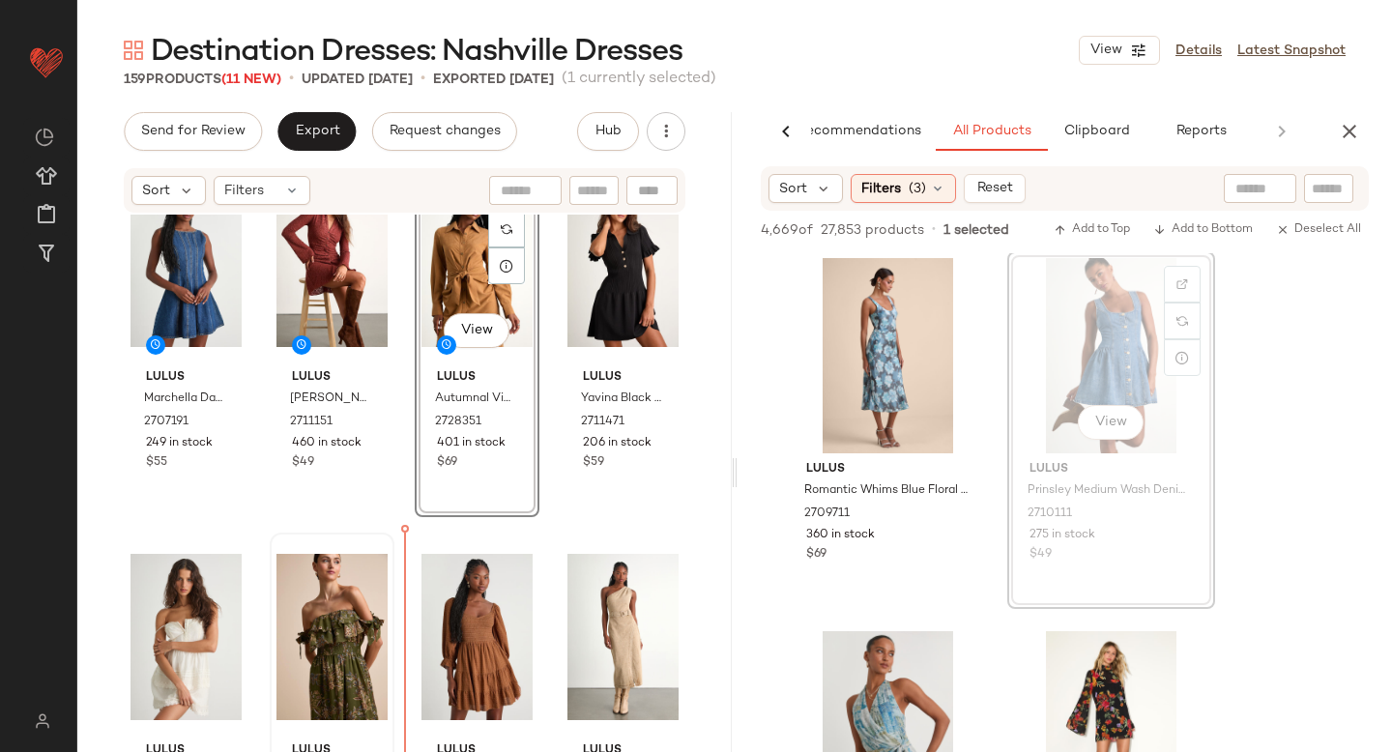
drag, startPoint x: 1091, startPoint y: 358, endPoint x: 385, endPoint y: 684, distance: 778.5
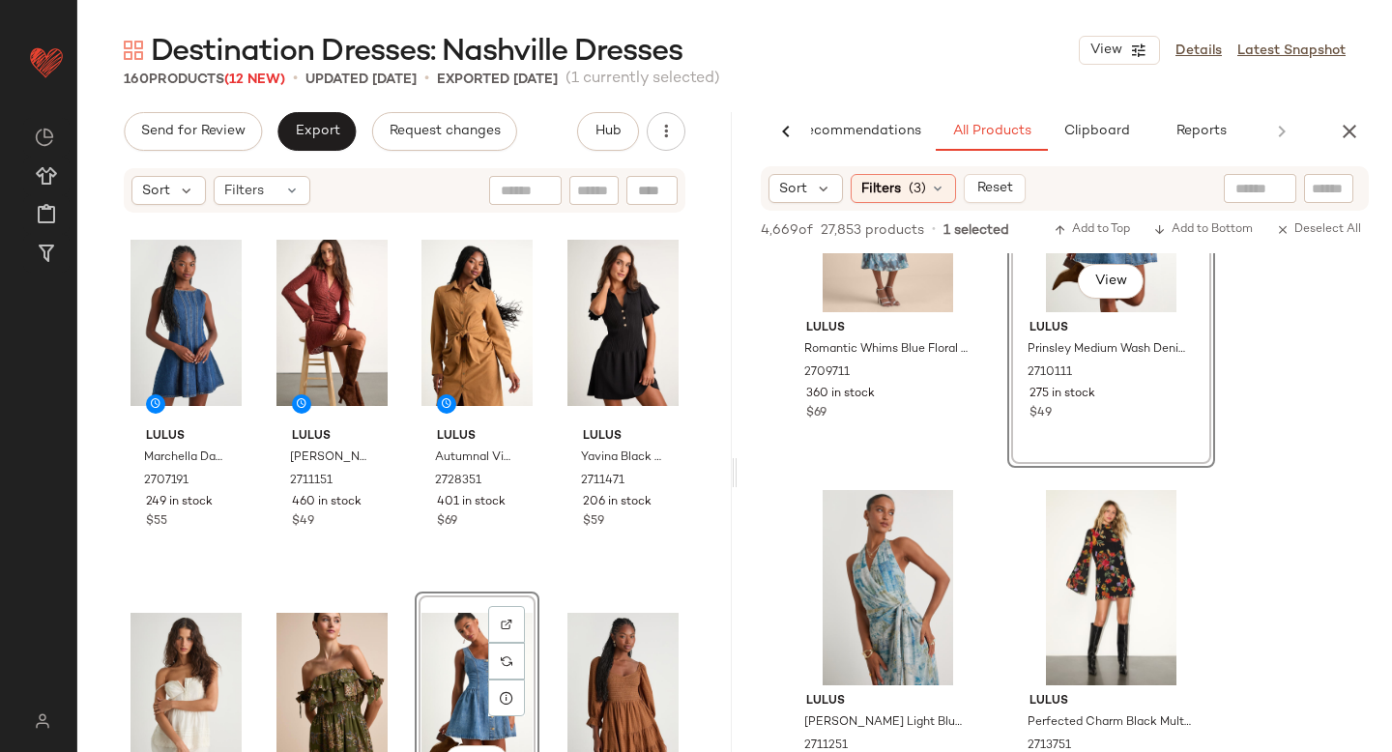
scroll to position [23583, 0]
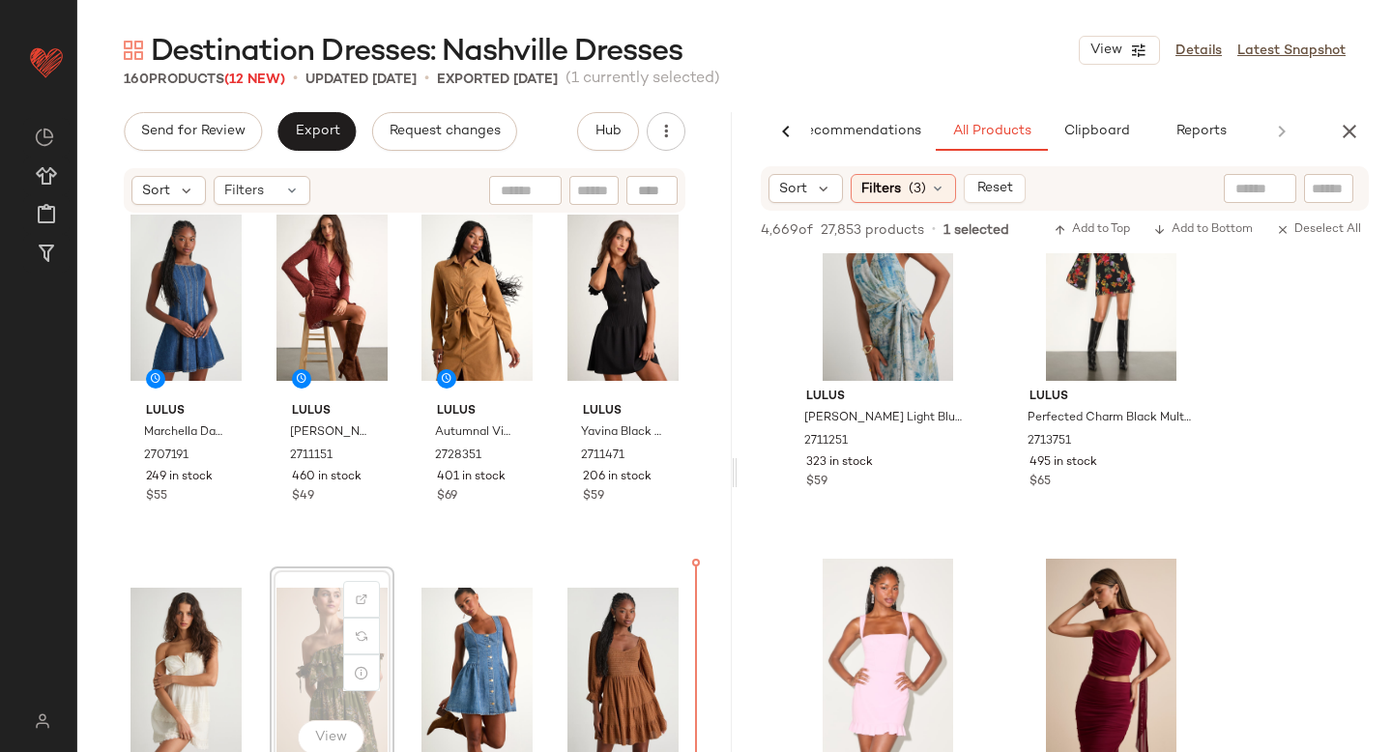
scroll to position [51, 0]
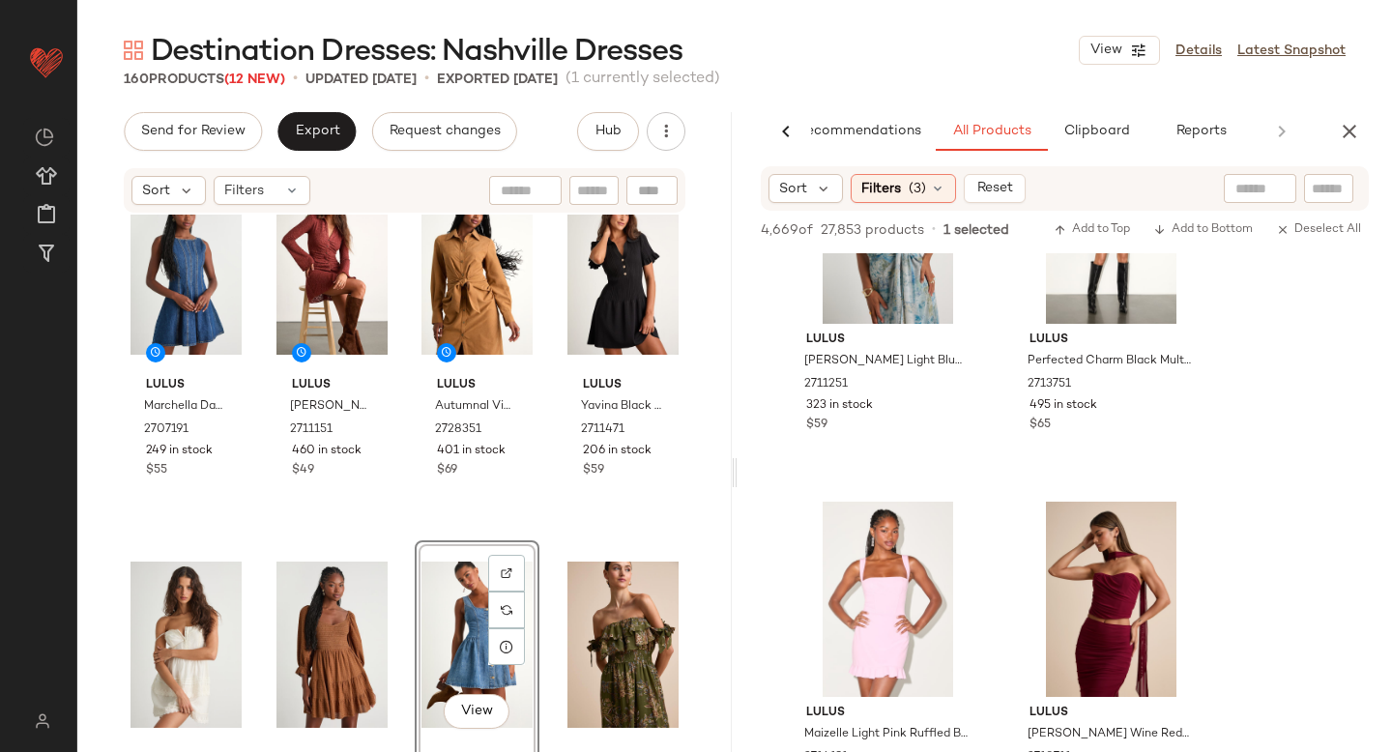
scroll to position [23639, 0]
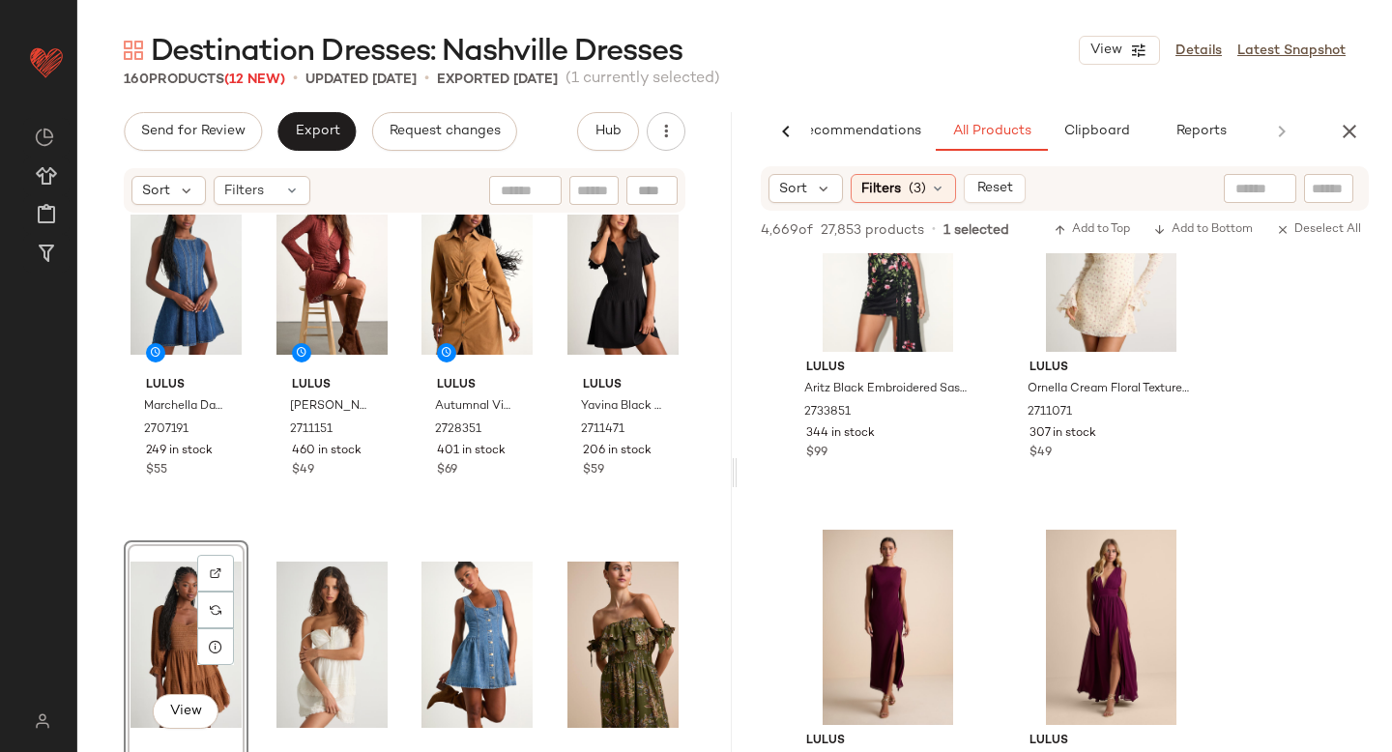
scroll to position [28045, 0]
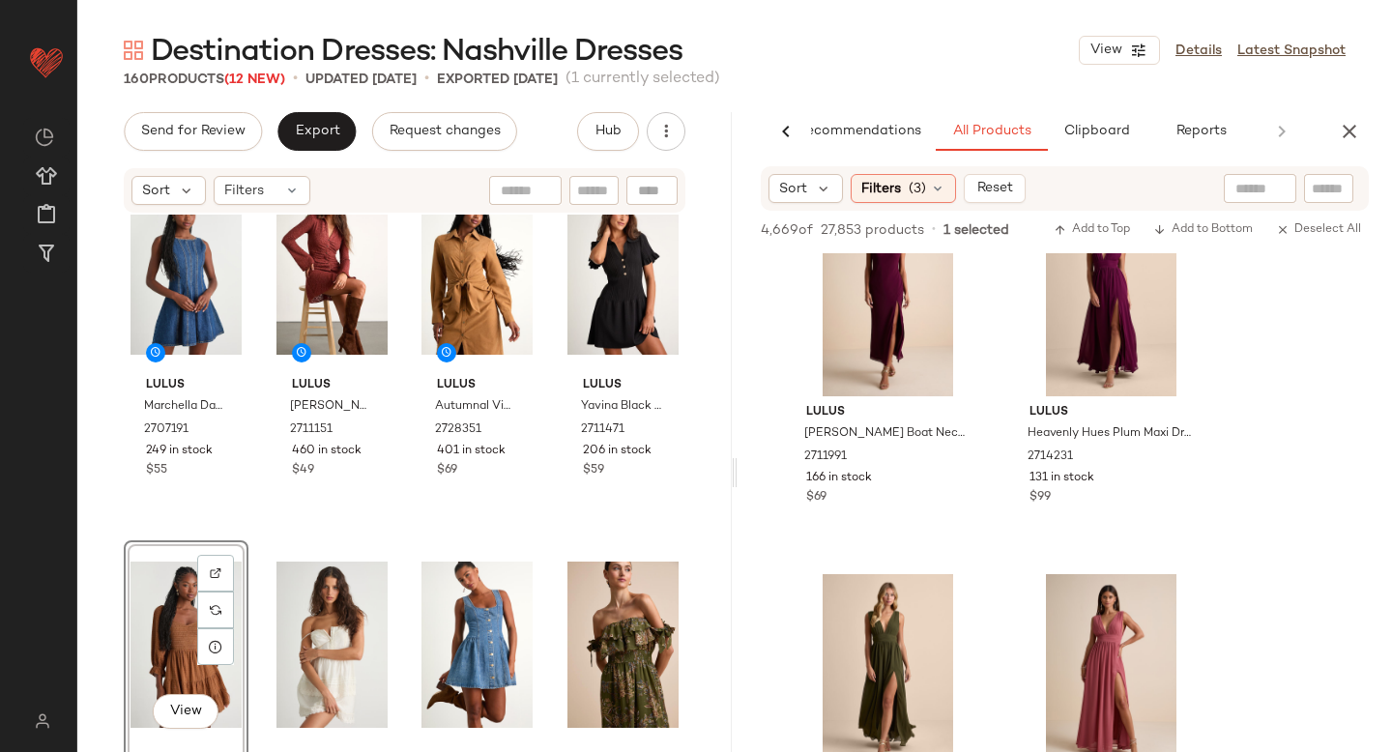
click at [1258, 188] on input "text" at bounding box center [1259, 189] width 49 height 20
type input "*******"
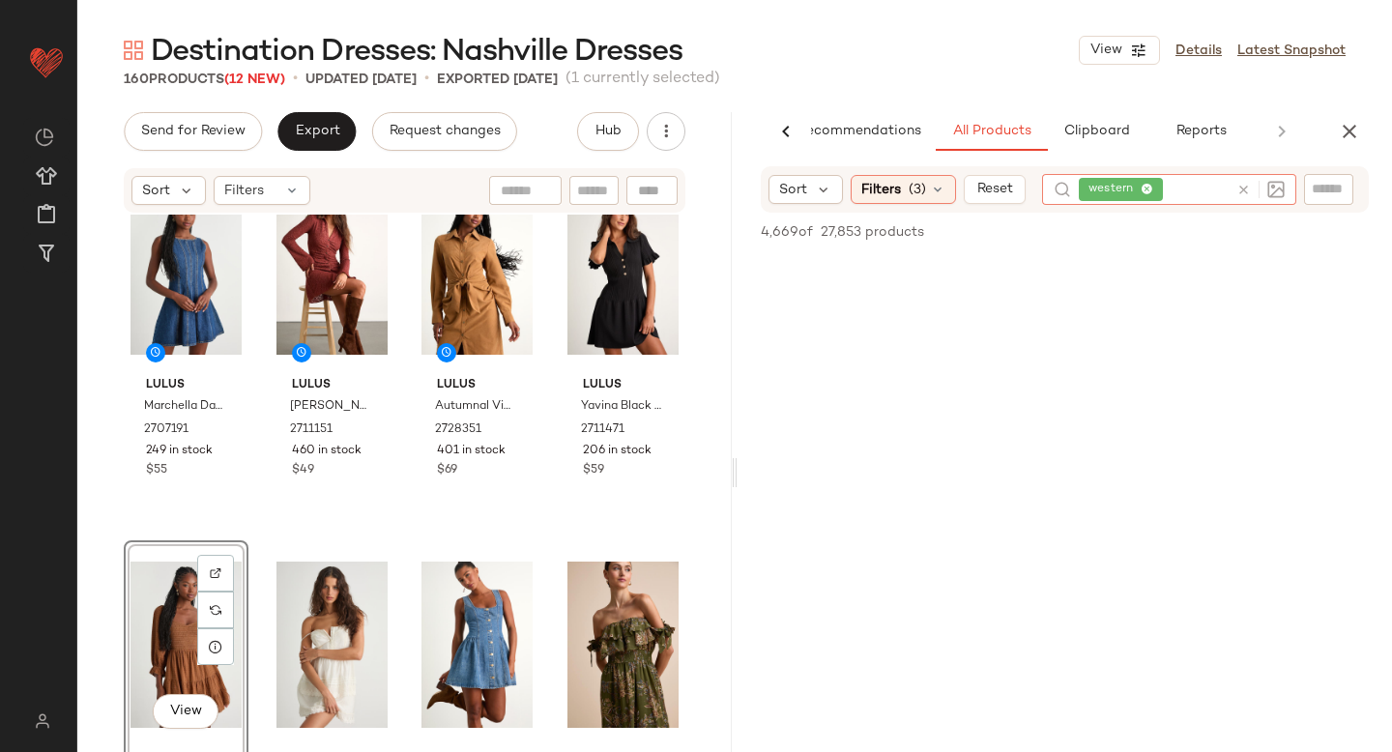
scroll to position [0, 0]
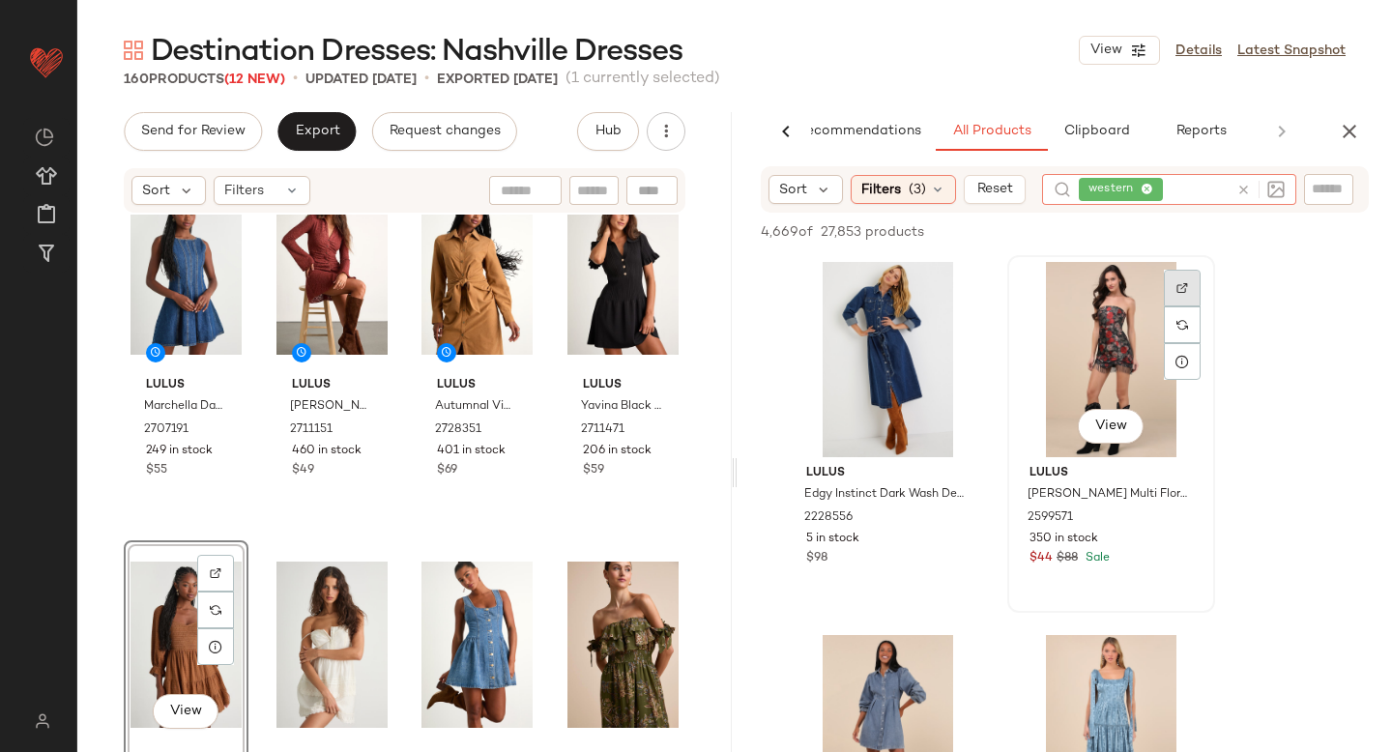
click at [1192, 286] on div at bounding box center [1182, 288] width 37 height 37
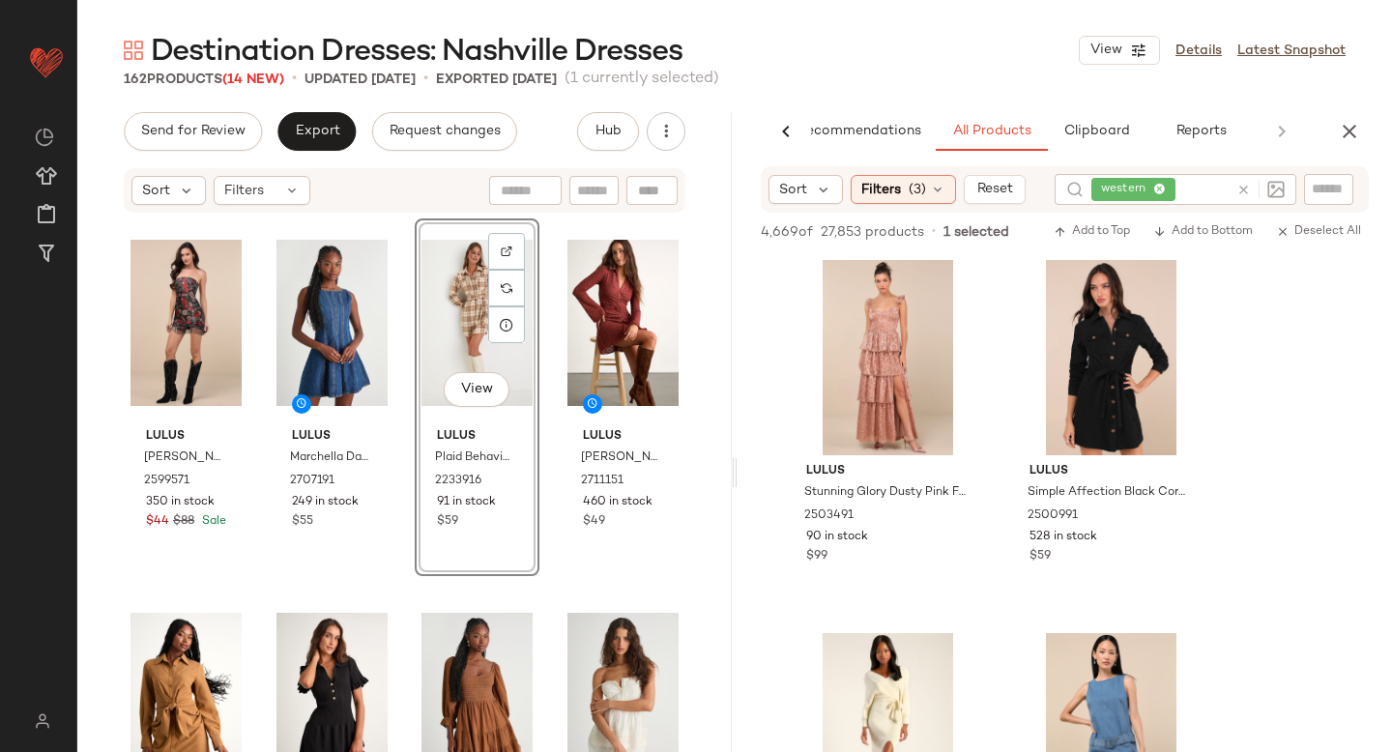
scroll to position [2232, 0]
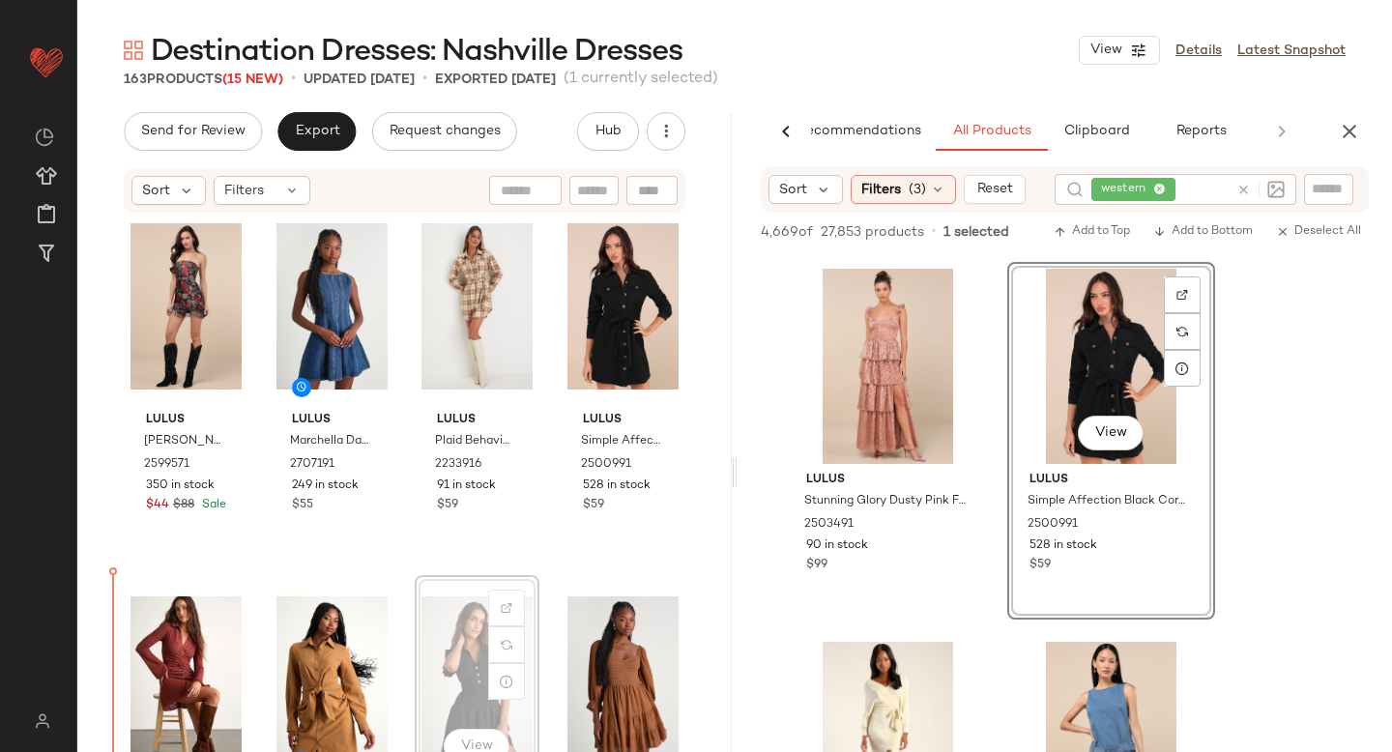
scroll to position [24, 0]
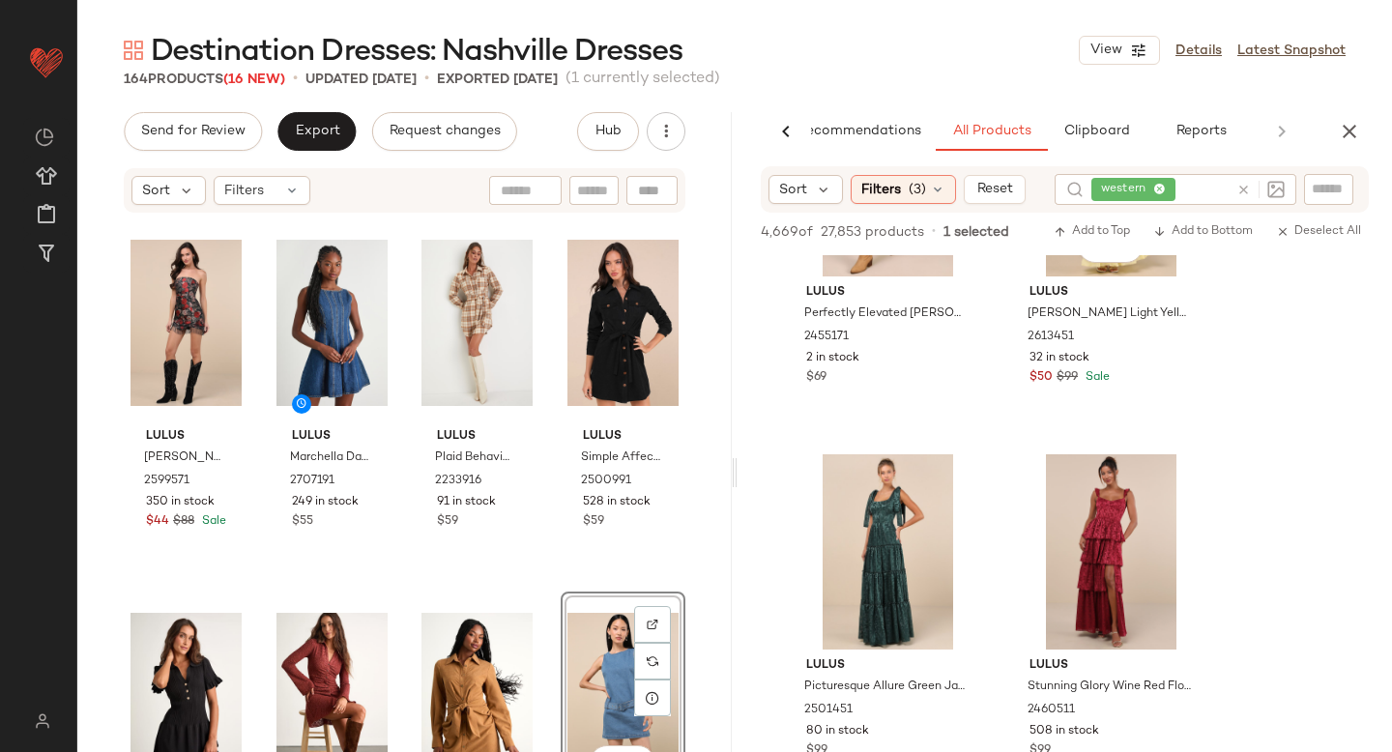
scroll to position [3542, 0]
click at [1354, 127] on icon "button" at bounding box center [1349, 131] width 23 height 23
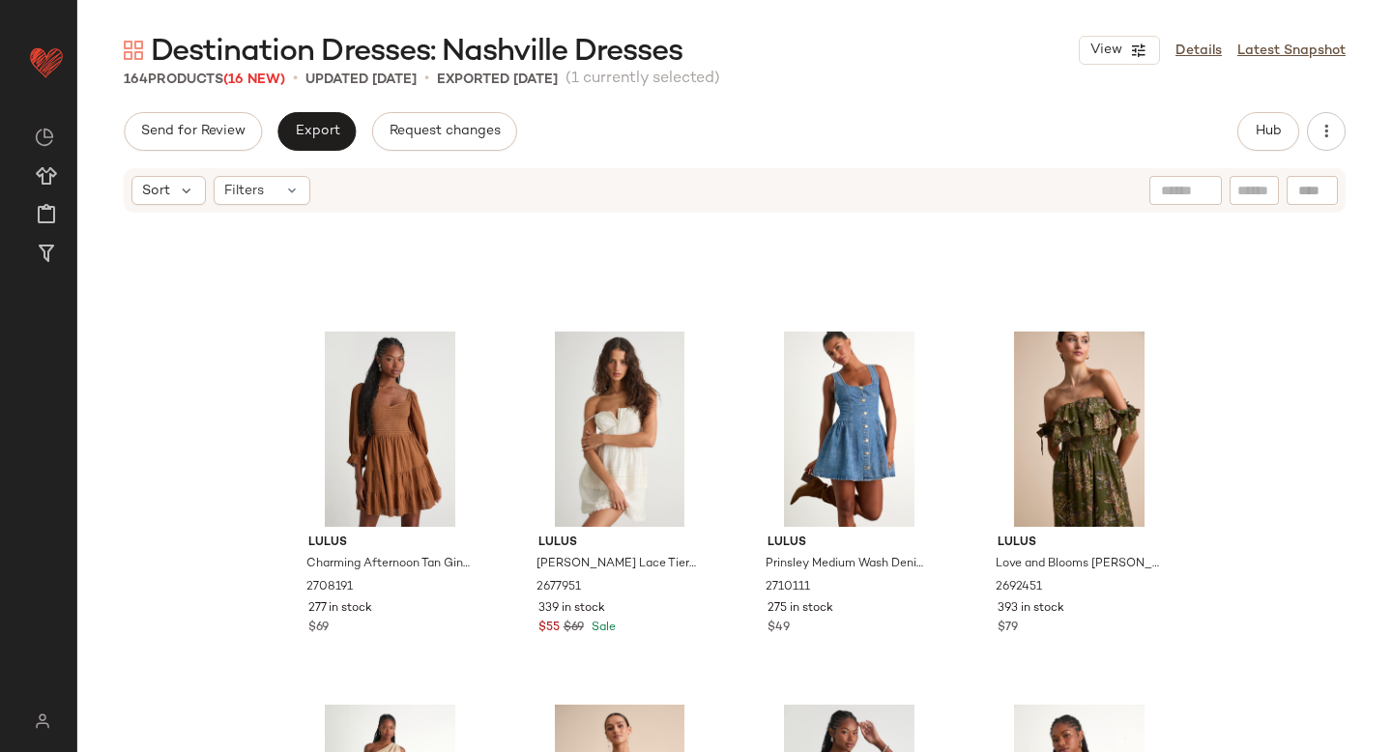
scroll to position [605, 0]
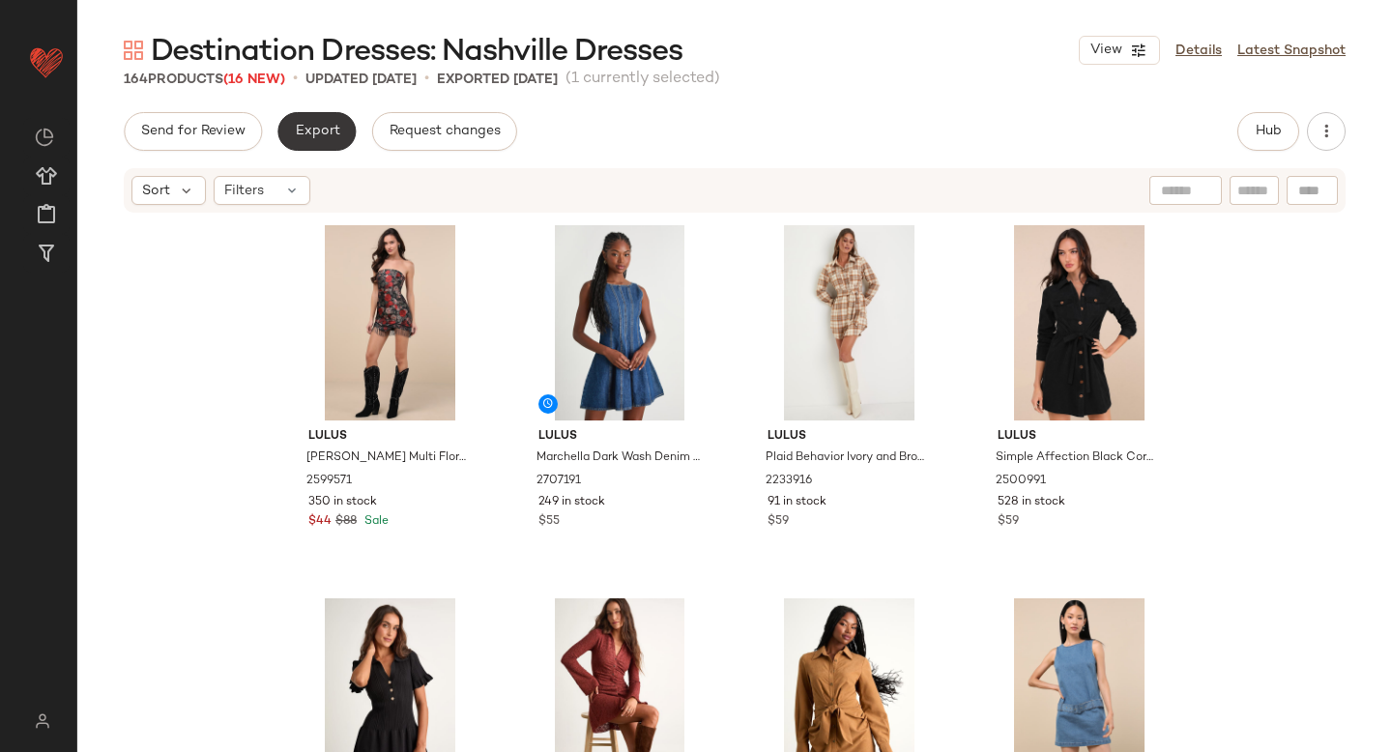
click at [324, 128] on span "Export" at bounding box center [316, 131] width 45 height 15
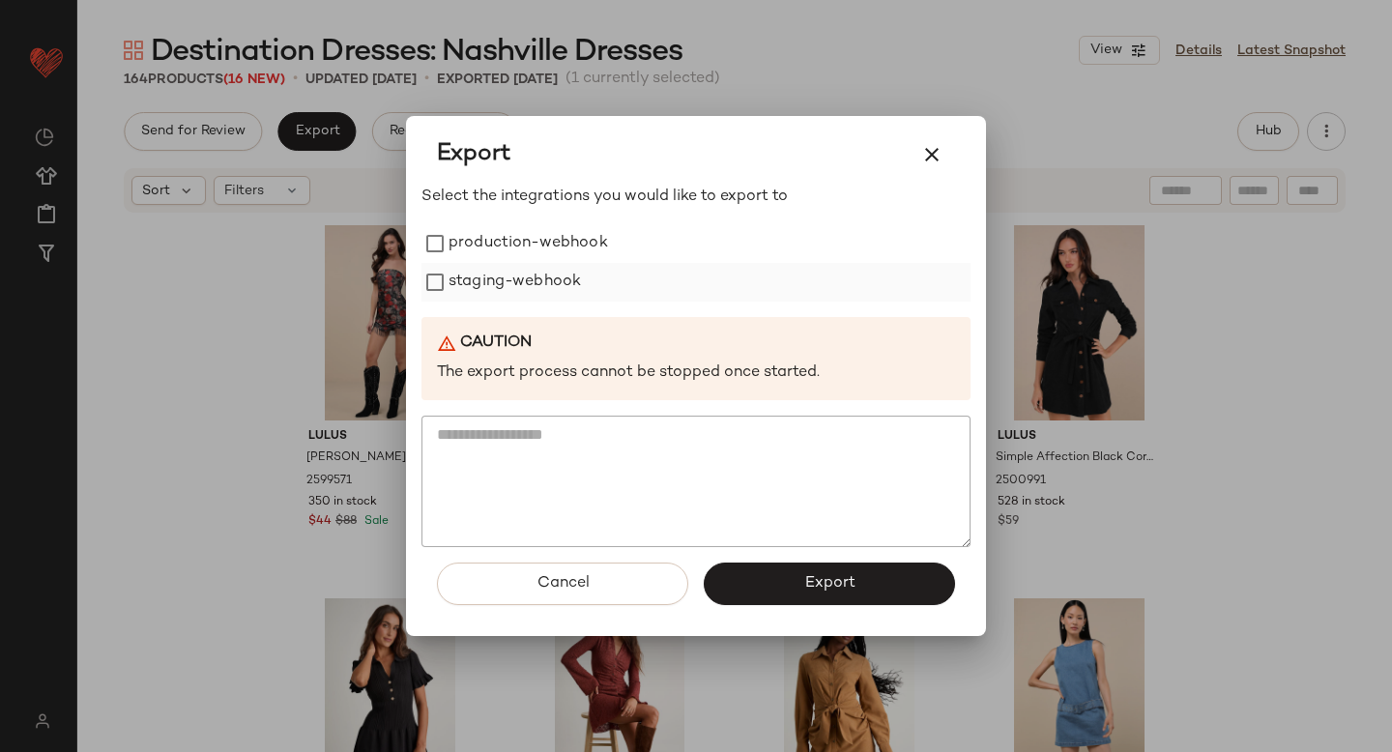
click at [474, 276] on label "staging-webhook" at bounding box center [515, 282] width 132 height 39
click at [450, 233] on label "production-webhook" at bounding box center [529, 243] width 160 height 39
click at [786, 596] on button "Export" at bounding box center [829, 584] width 251 height 43
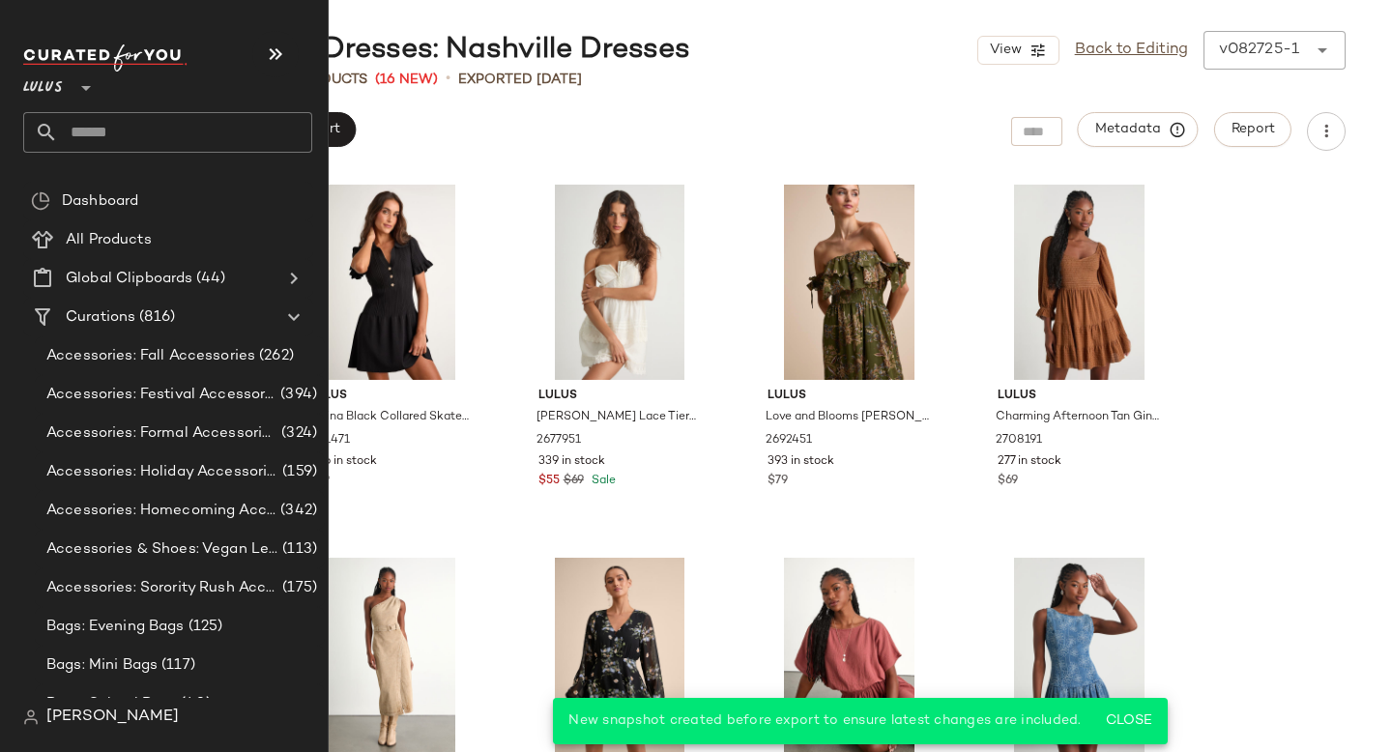
click at [209, 129] on input "text" at bounding box center [185, 132] width 254 height 41
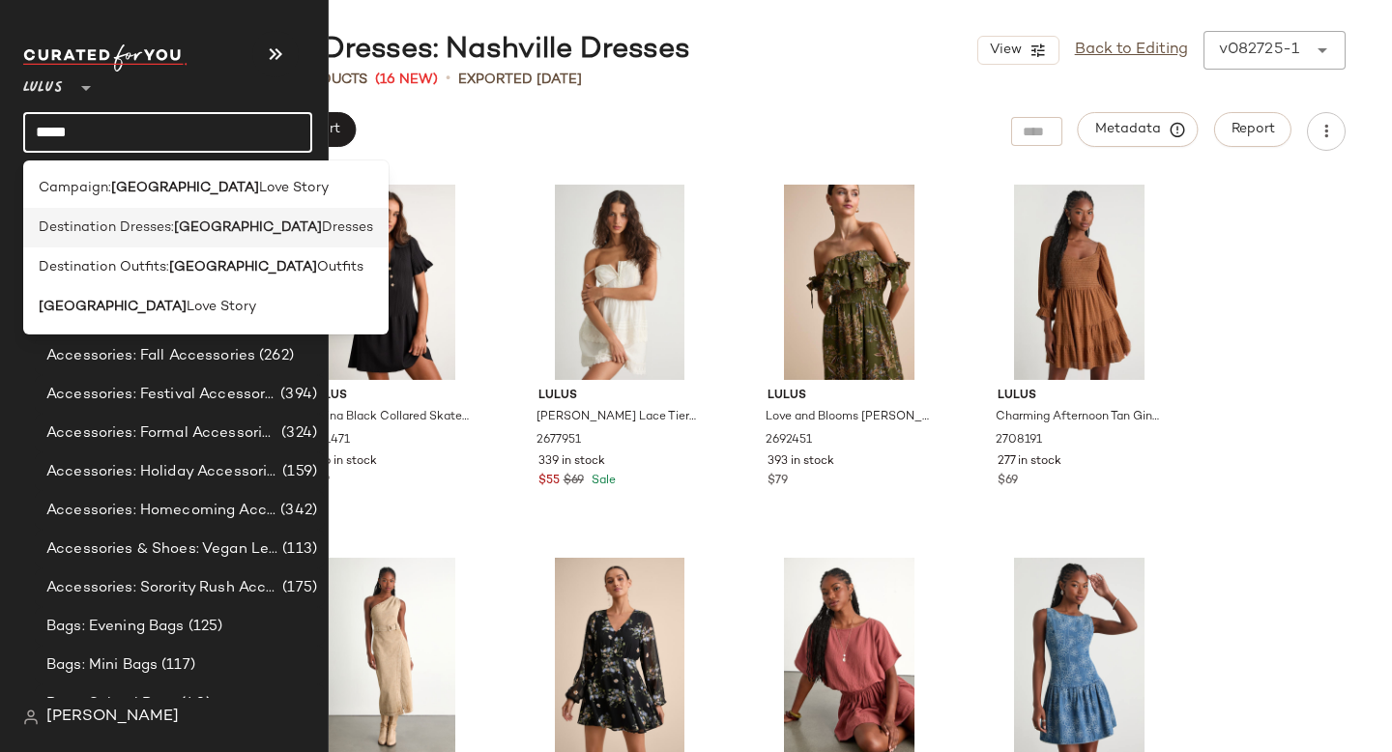
type input "*****"
click at [322, 224] on span "Dresses" at bounding box center [347, 228] width 51 height 20
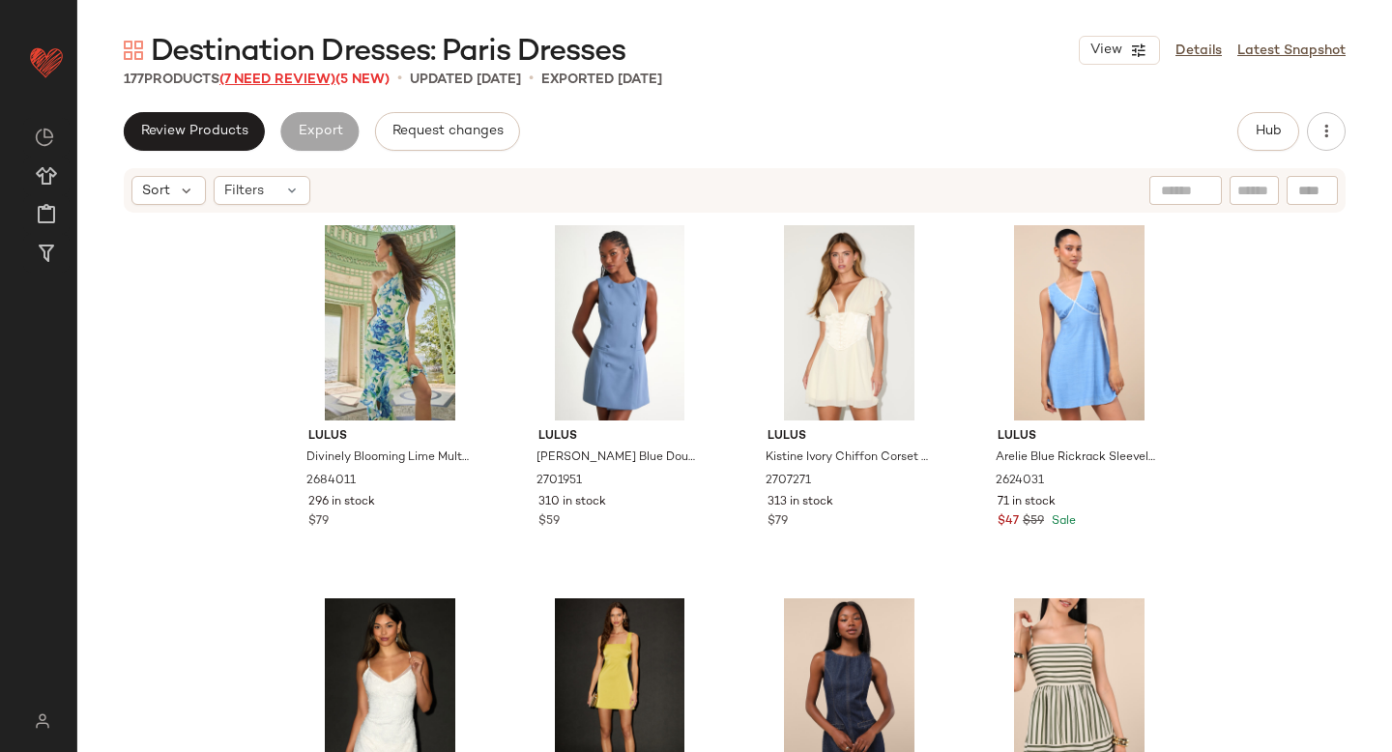
click at [258, 86] on span "(7 Need Review)" at bounding box center [277, 80] width 116 height 15
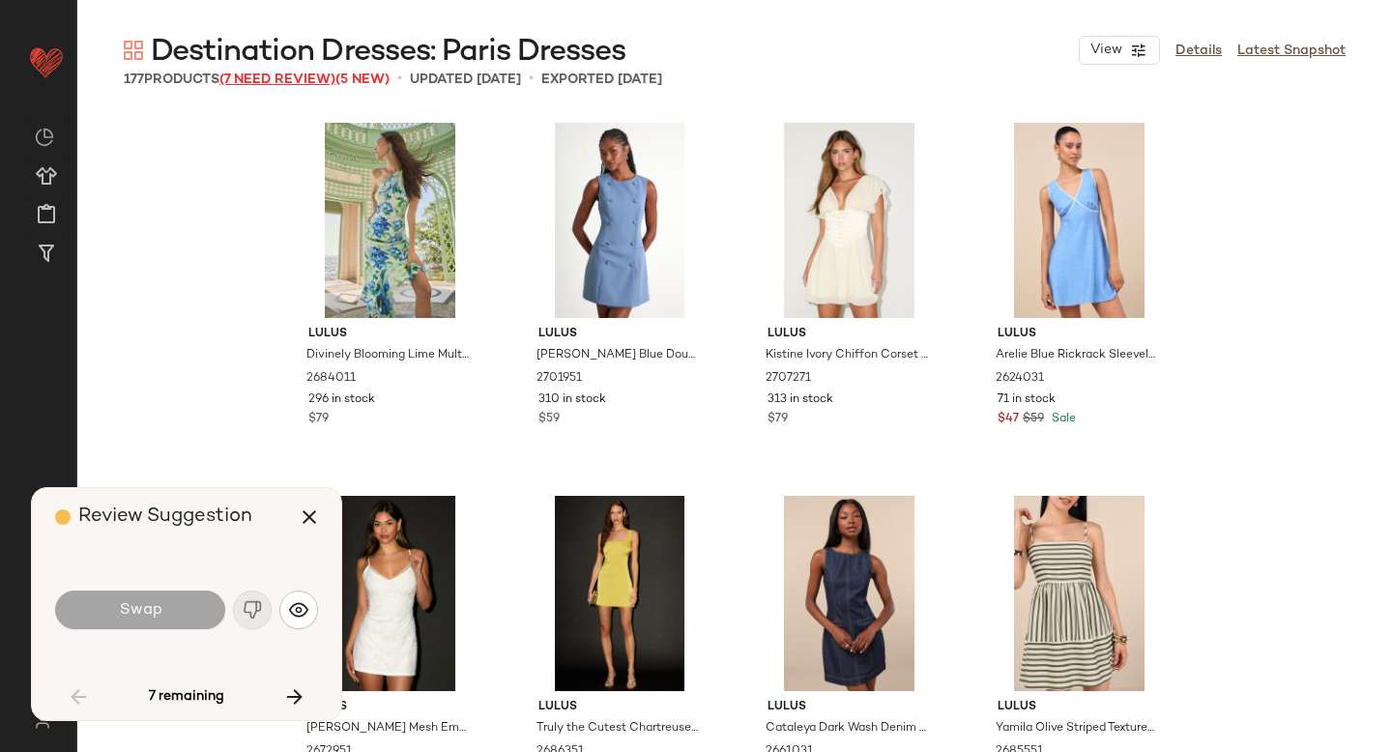
scroll to position [2985, 0]
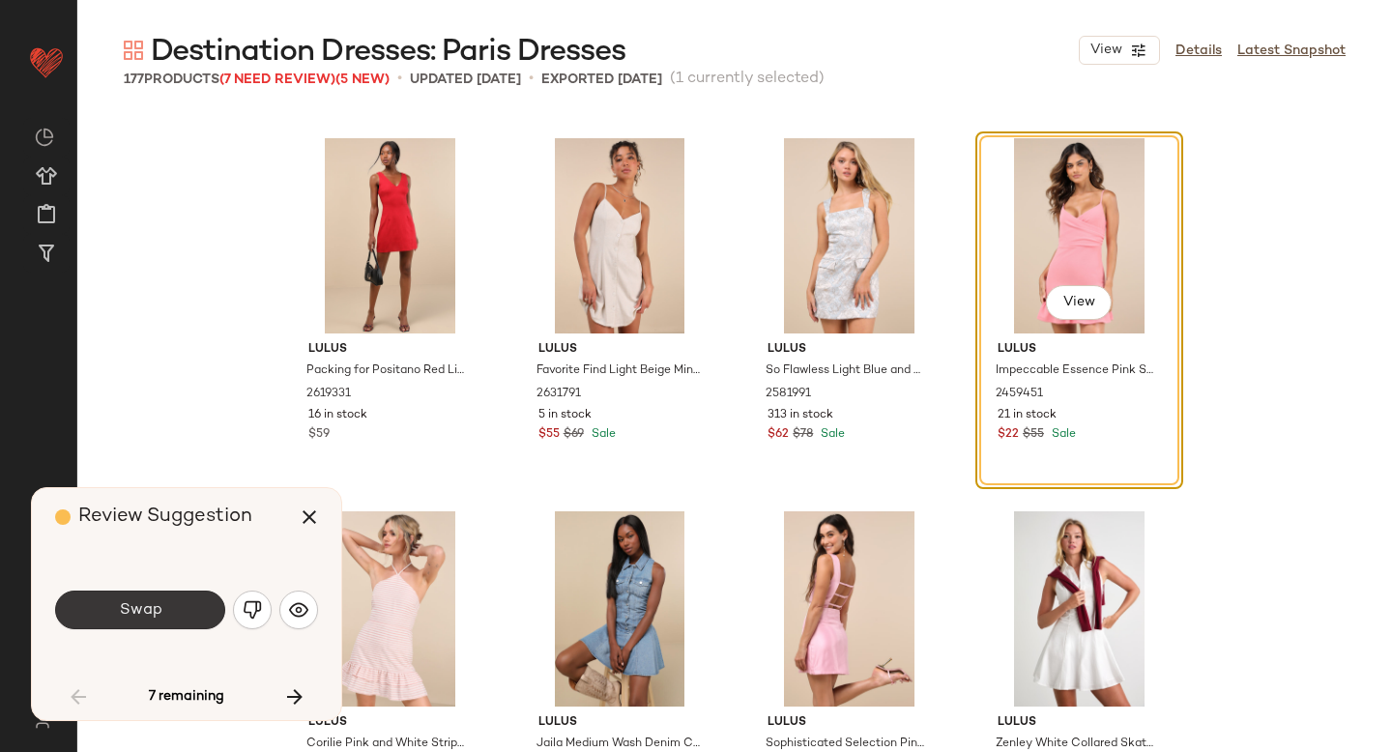
click at [174, 609] on button "Swap" at bounding box center [140, 610] width 170 height 39
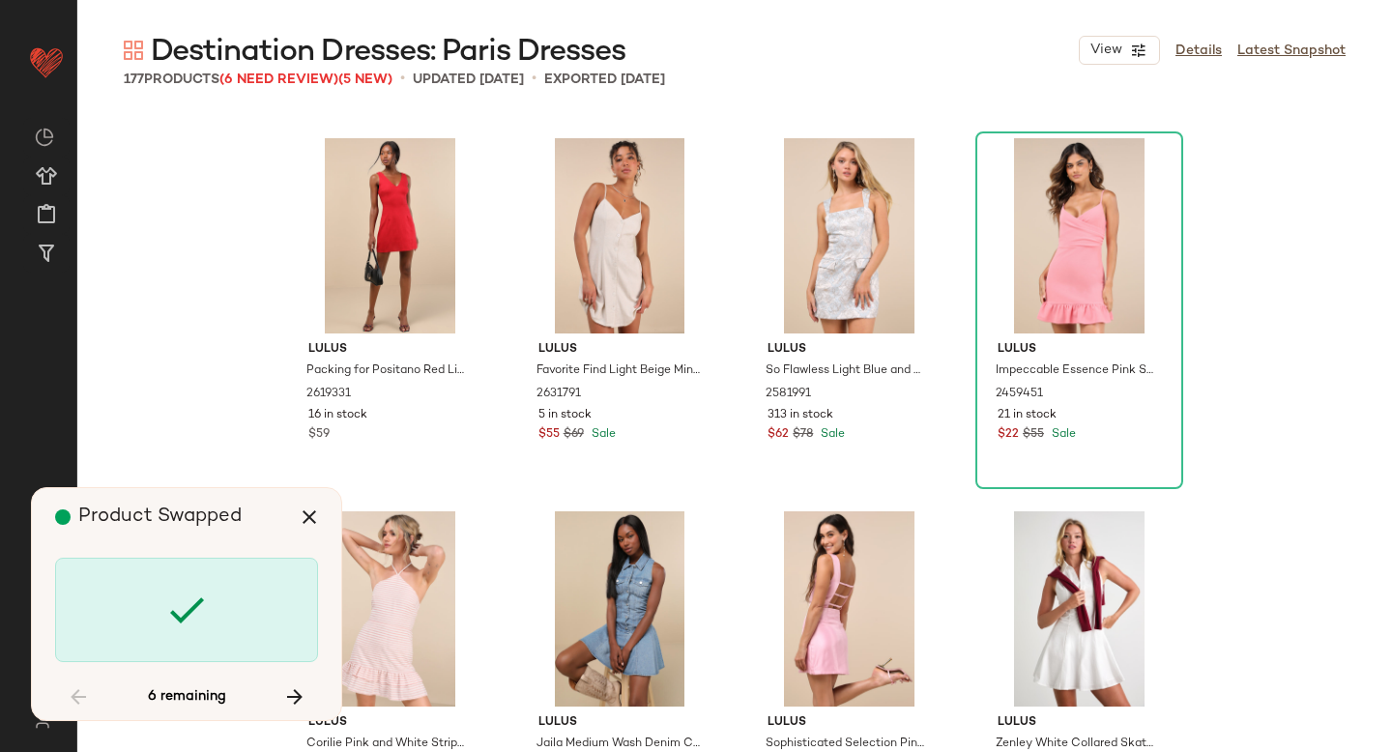
scroll to position [5597, 0]
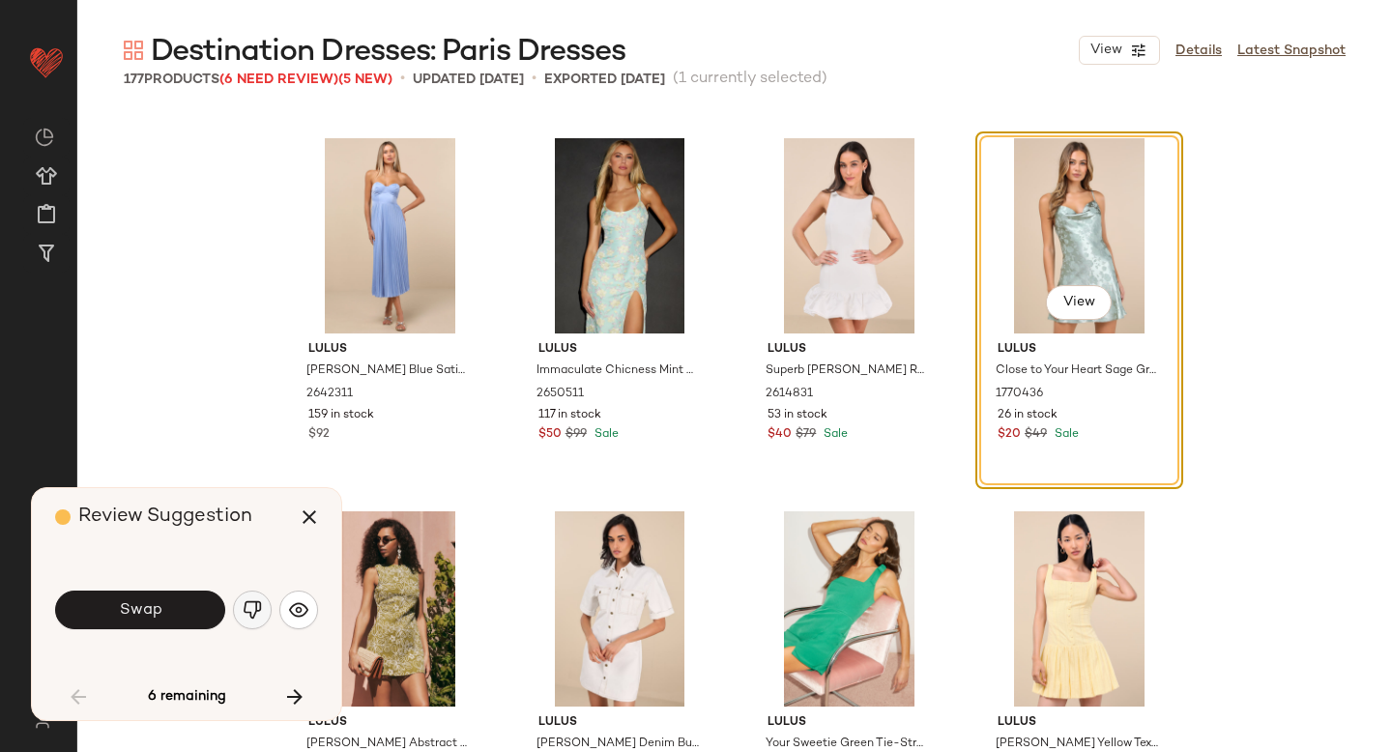
click at [246, 612] on img "button" at bounding box center [252, 609] width 19 height 19
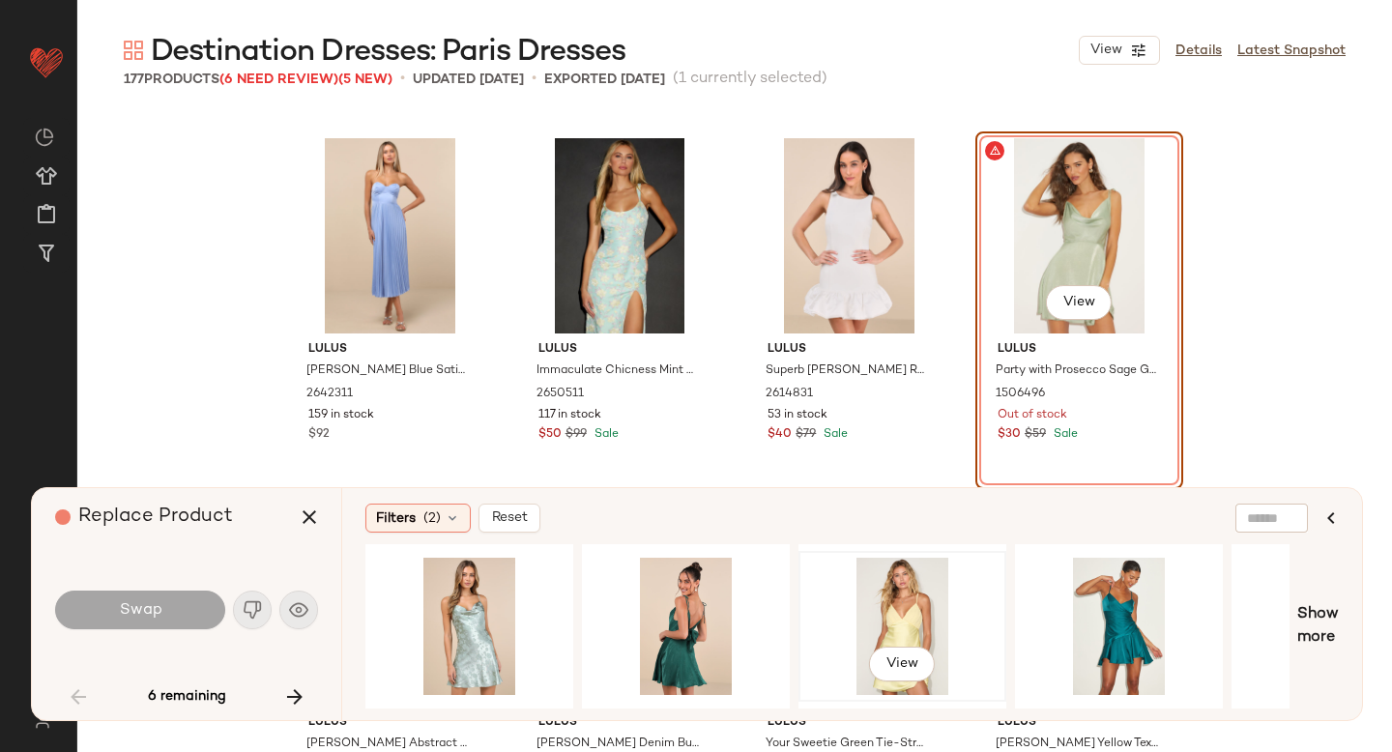
click at [894, 595] on div "View" at bounding box center [902, 626] width 194 height 137
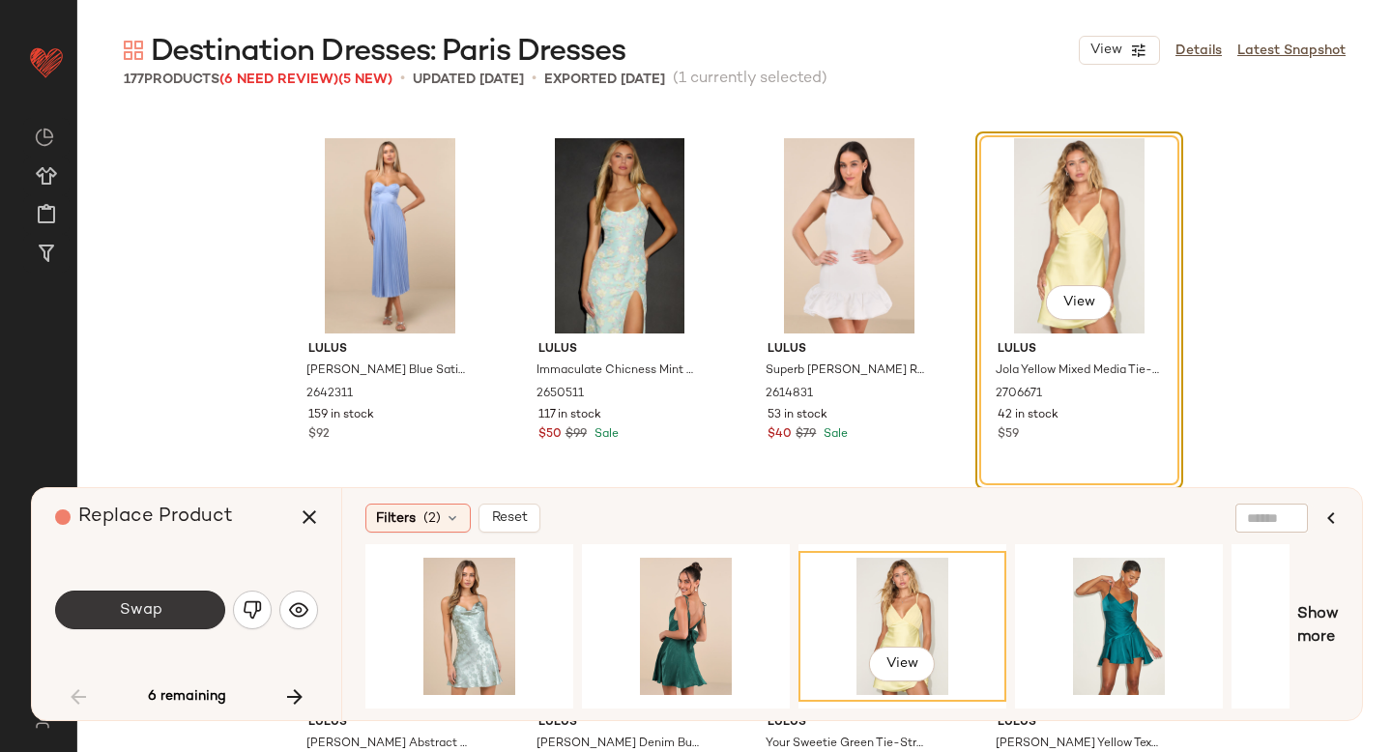
click at [121, 604] on span "Swap" at bounding box center [140, 610] width 44 height 18
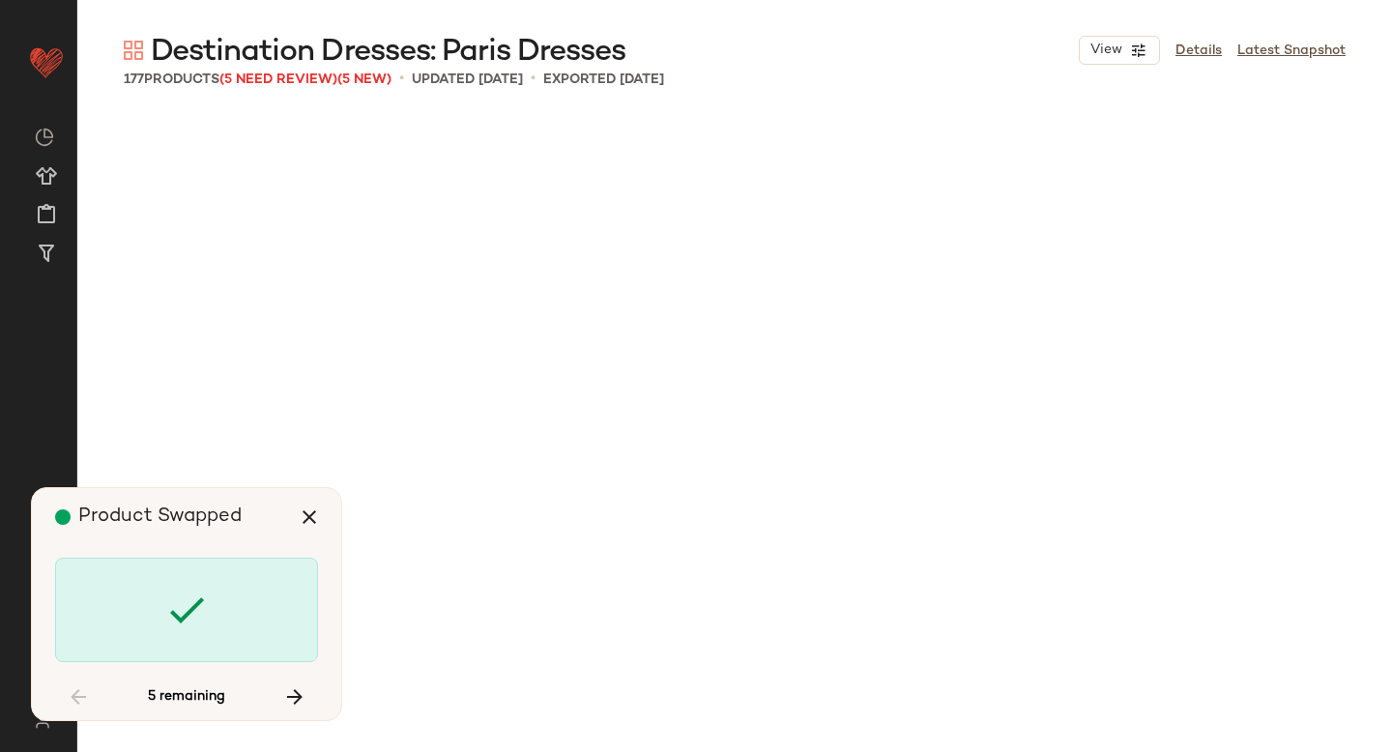
scroll to position [14926, 0]
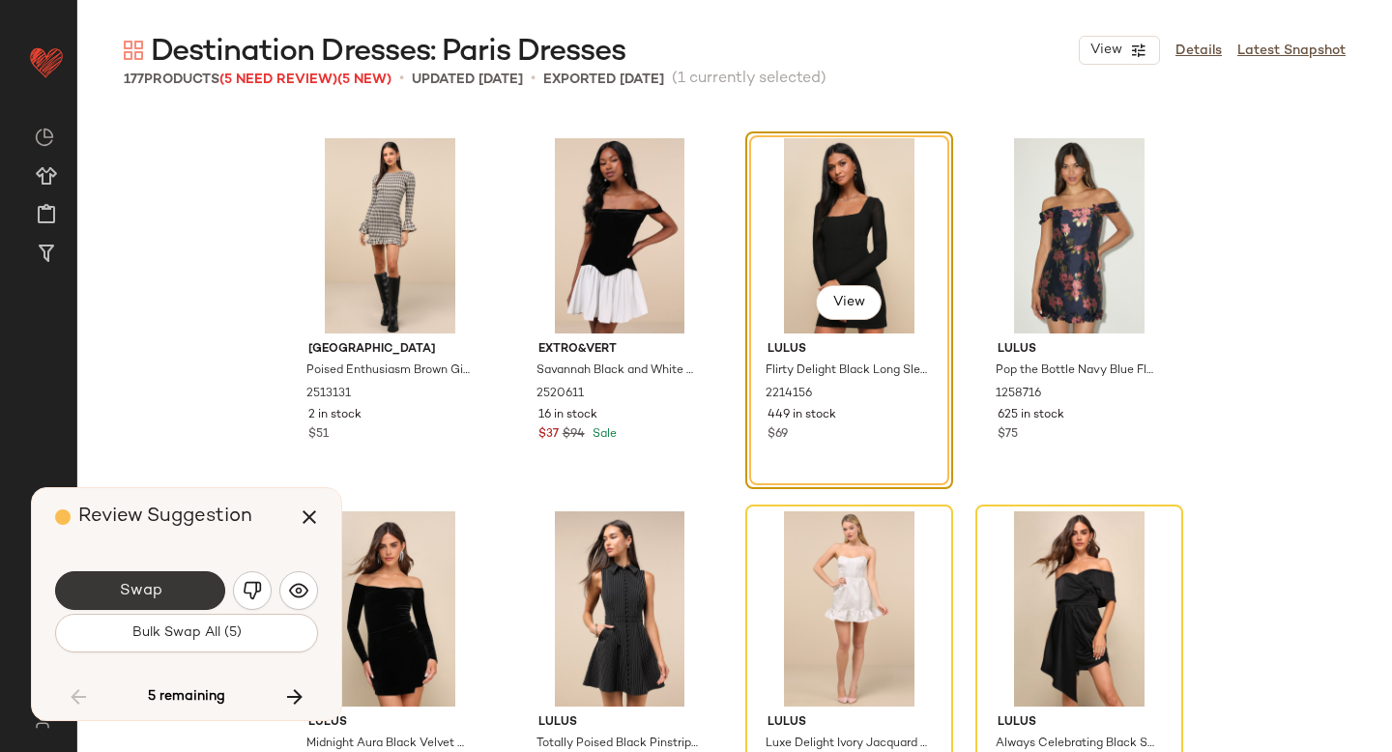
click at [146, 601] on button "Swap" at bounding box center [140, 590] width 170 height 39
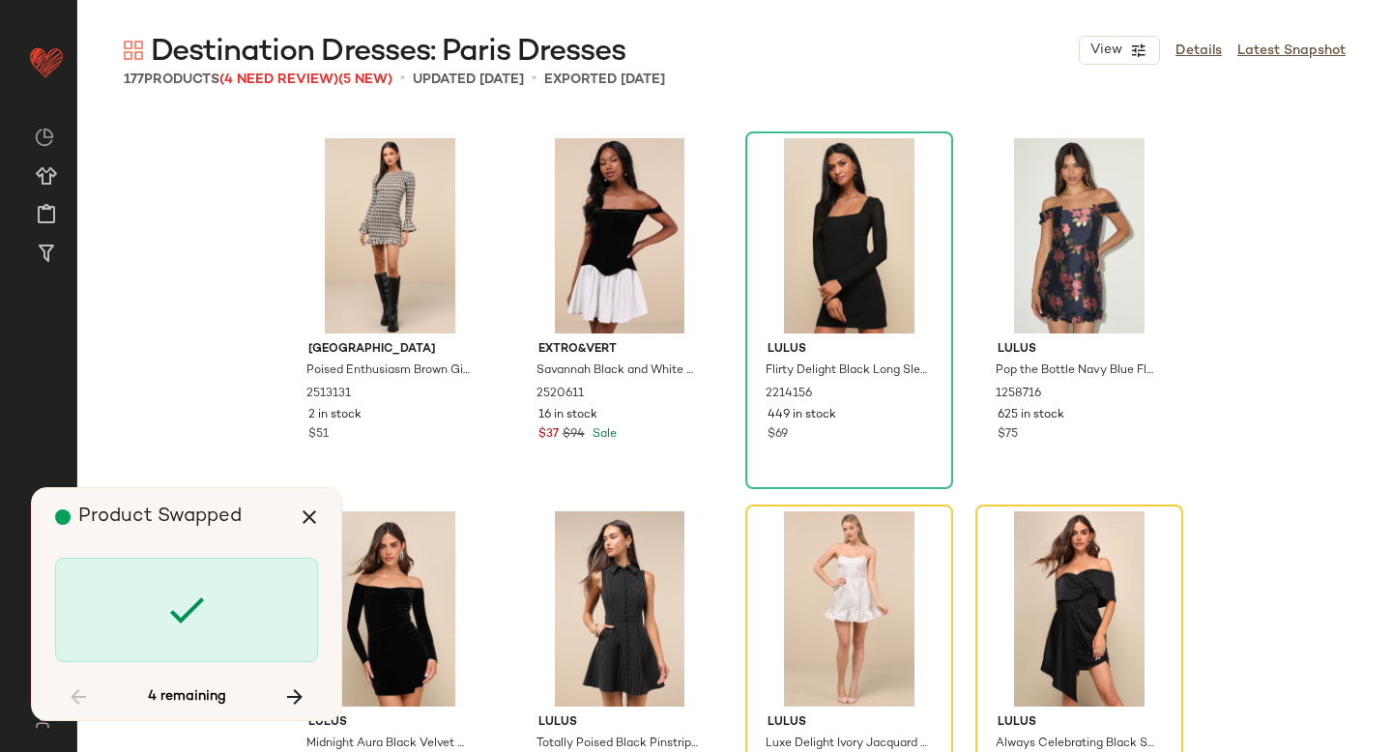
scroll to position [15299, 0]
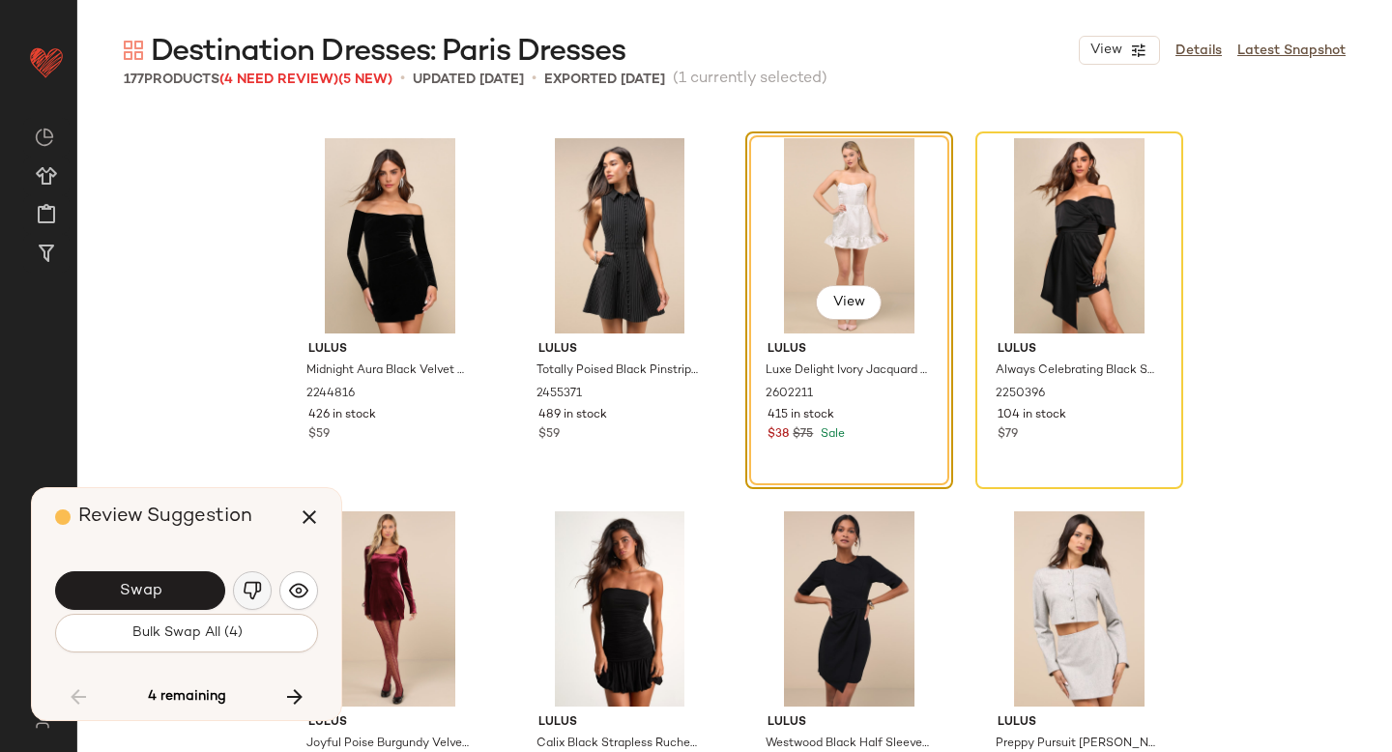
click at [241, 583] on button "button" at bounding box center [252, 590] width 39 height 39
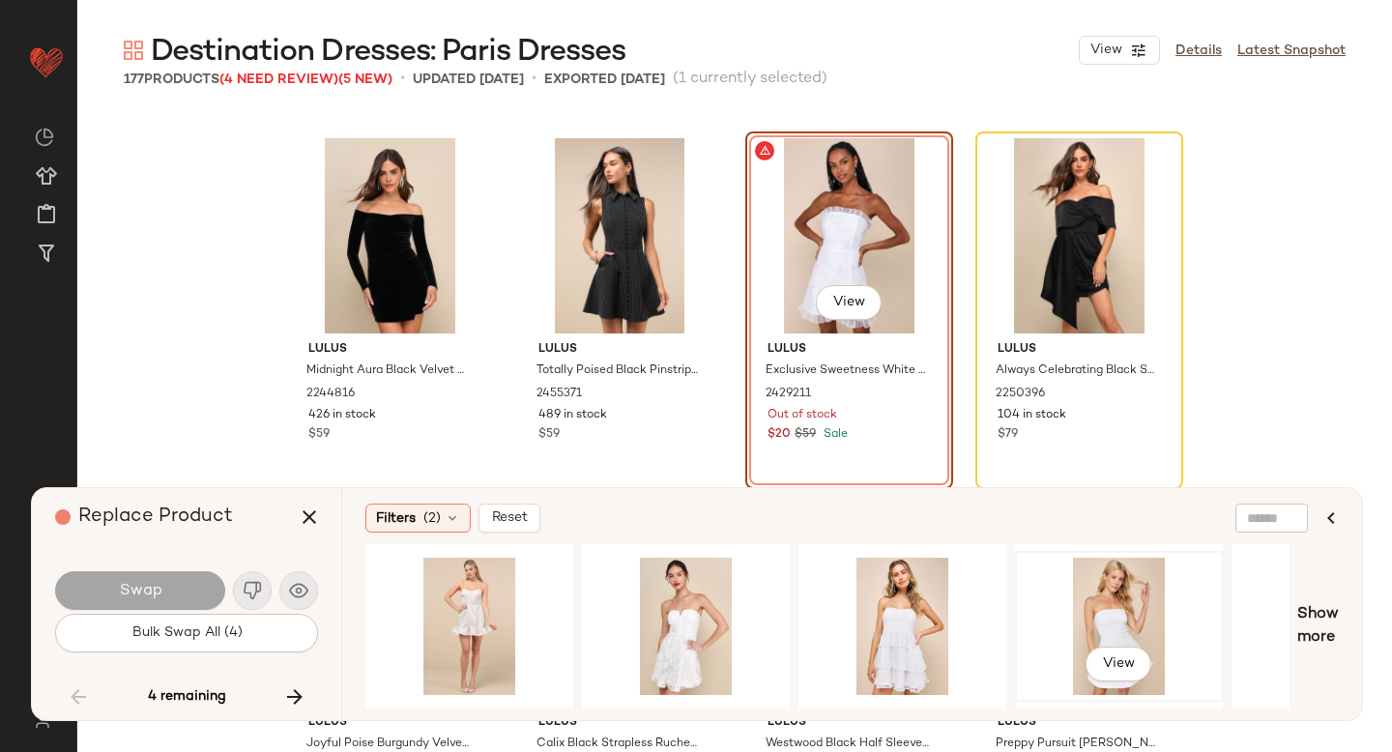
click at [1058, 630] on div "View" at bounding box center [1119, 626] width 194 height 137
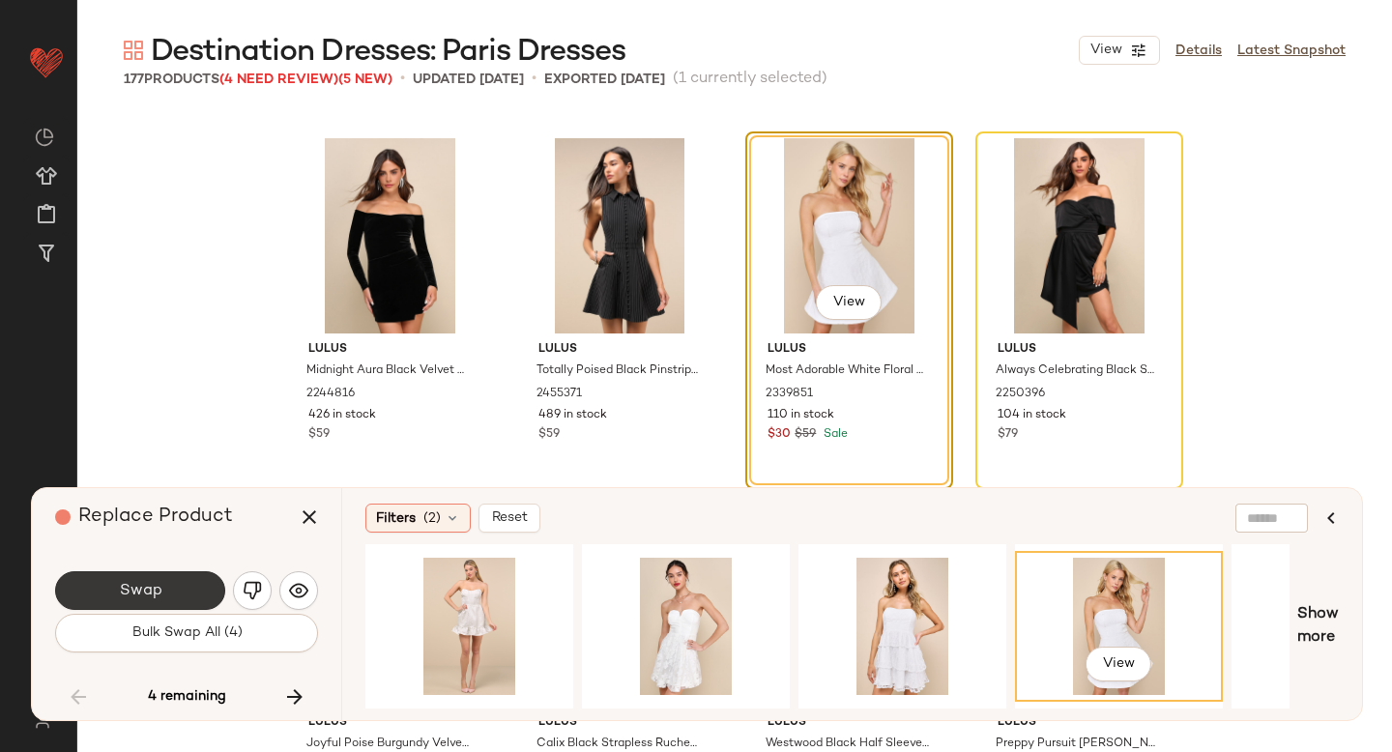
click at [136, 605] on button "Swap" at bounding box center [140, 590] width 170 height 39
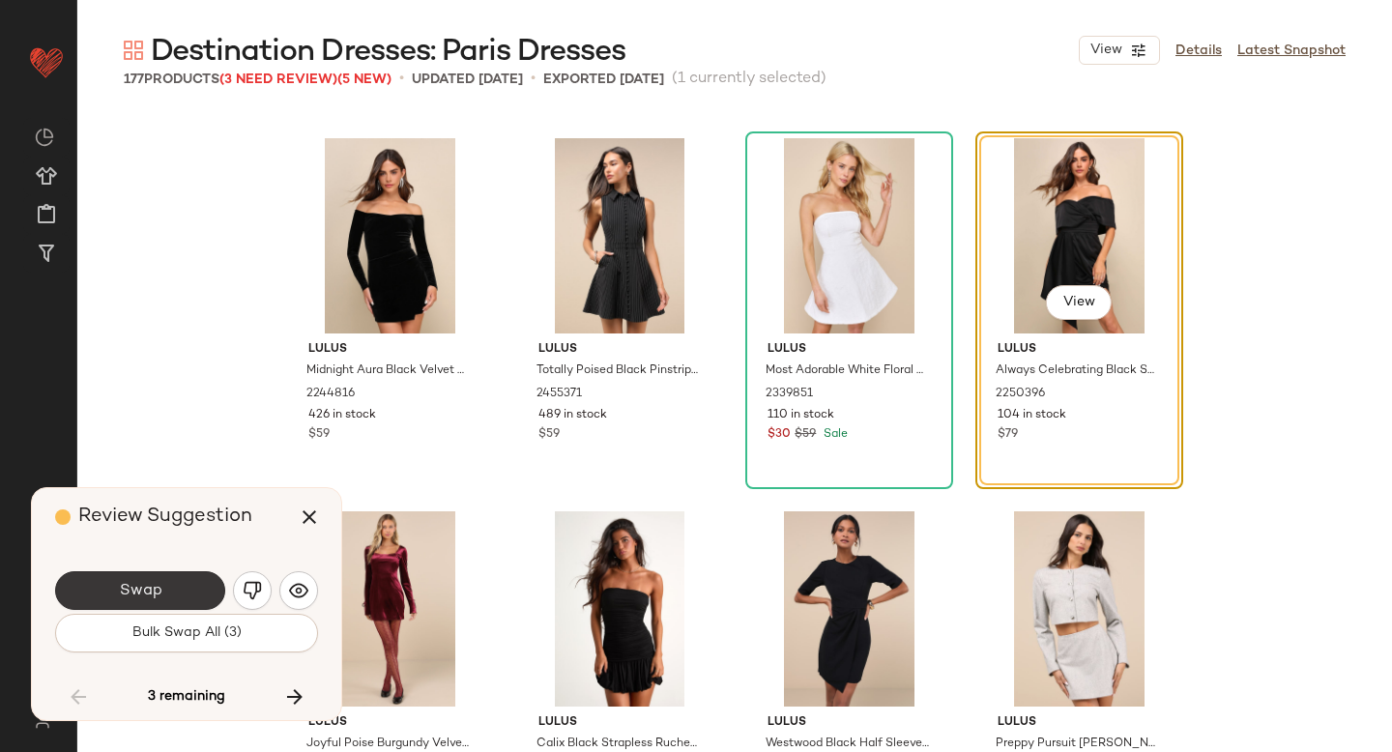
click at [156, 598] on span "Swap" at bounding box center [140, 591] width 44 height 18
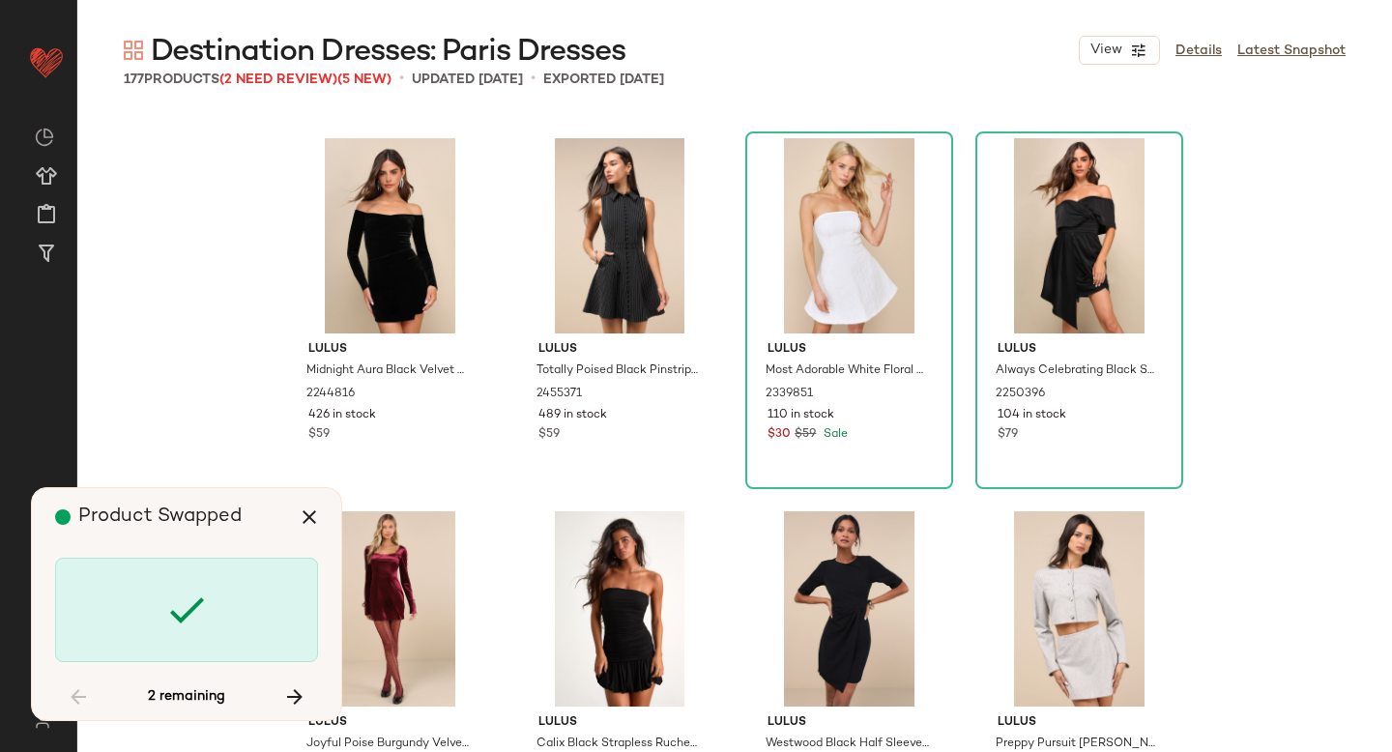
scroll to position [16045, 0]
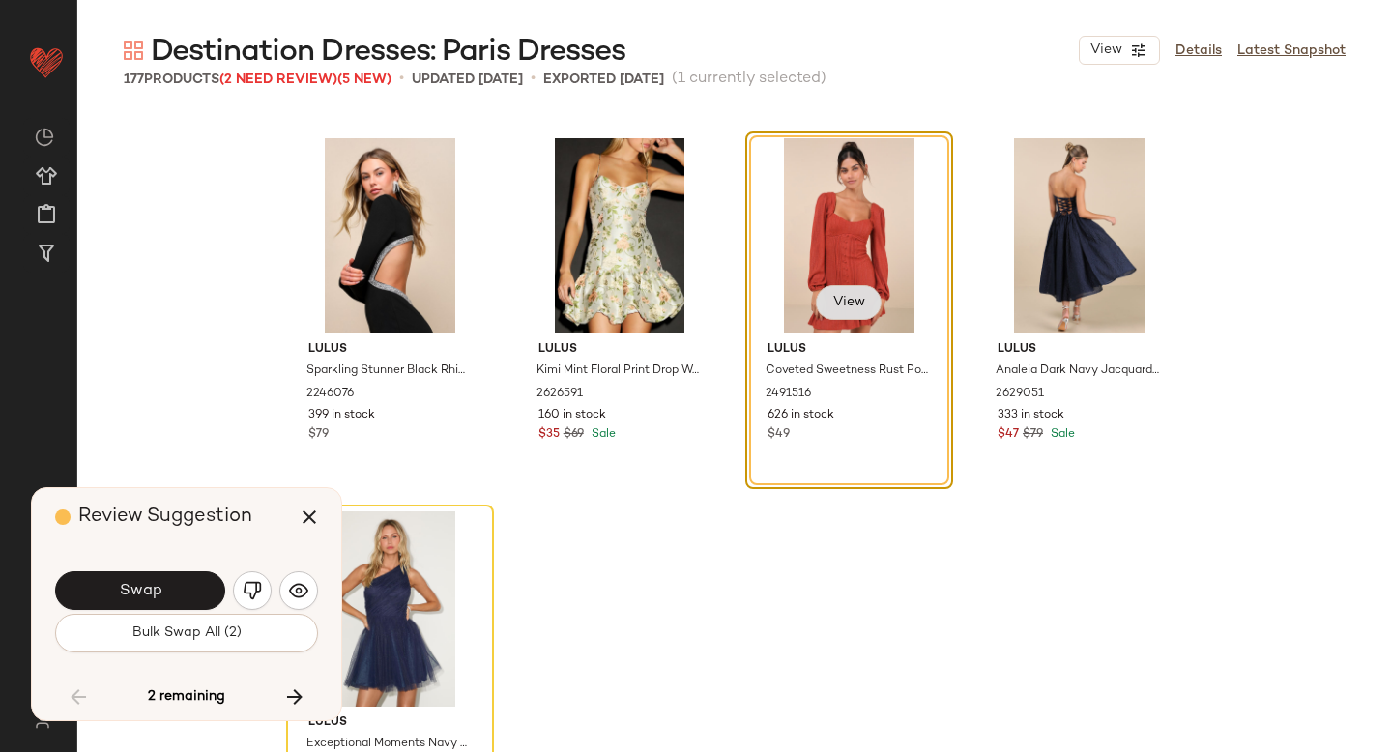
click at [840, 304] on span "View" at bounding box center [848, 302] width 33 height 15
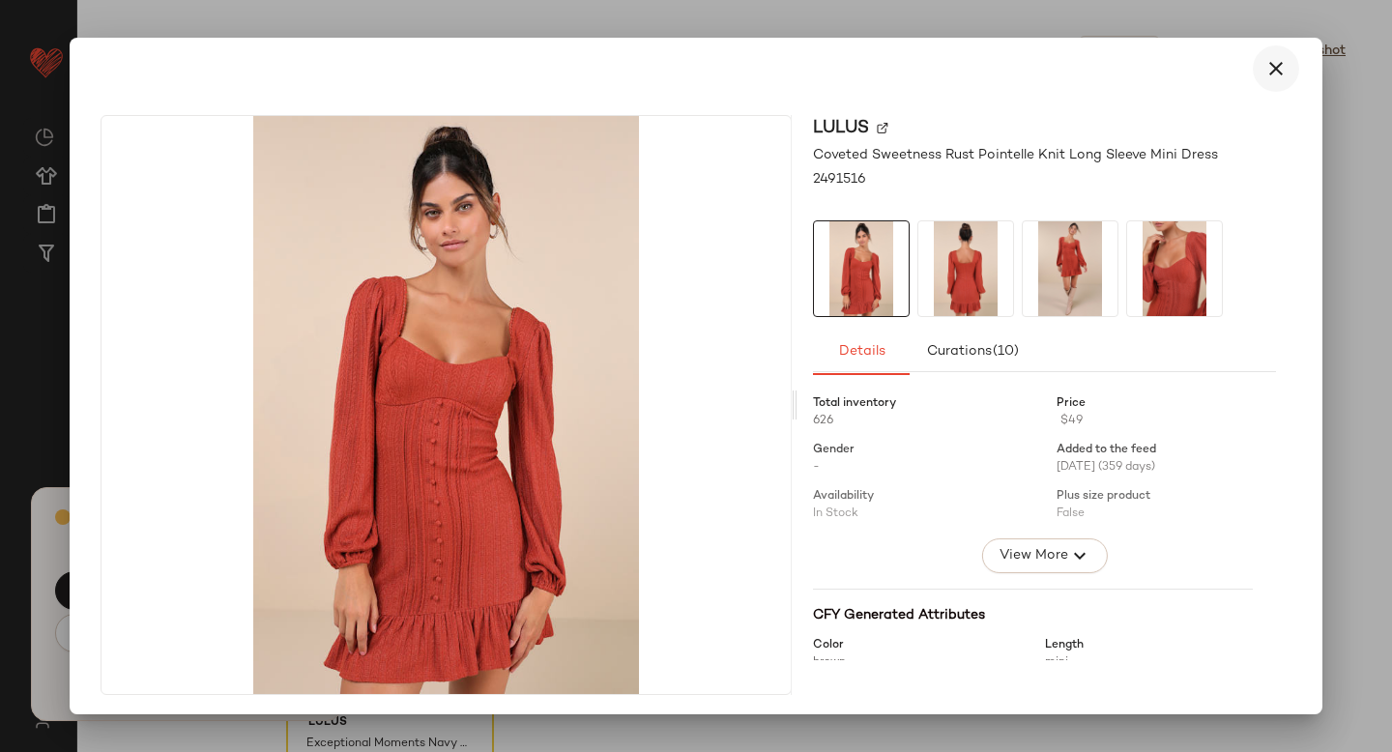
click at [1264, 68] on icon "button" at bounding box center [1275, 68] width 23 height 23
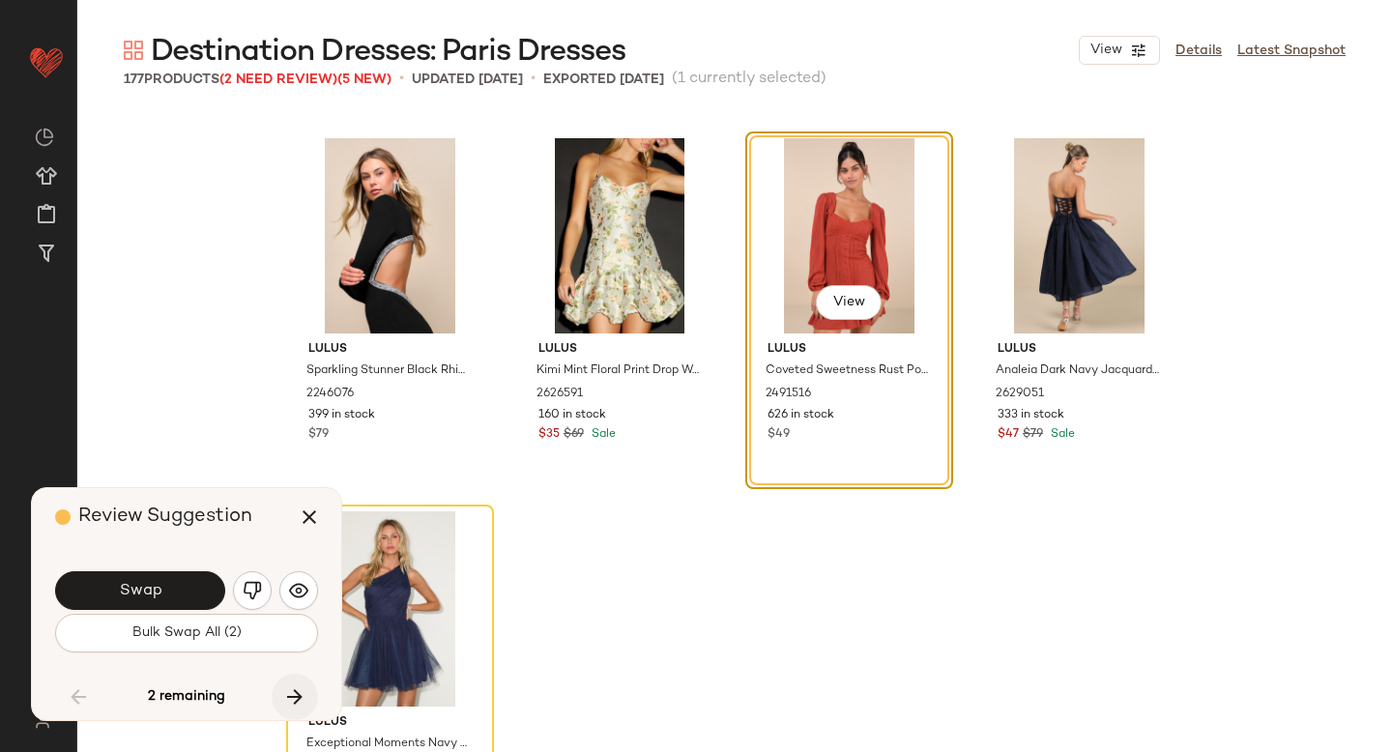
click at [283, 705] on icon "button" at bounding box center [294, 696] width 23 height 23
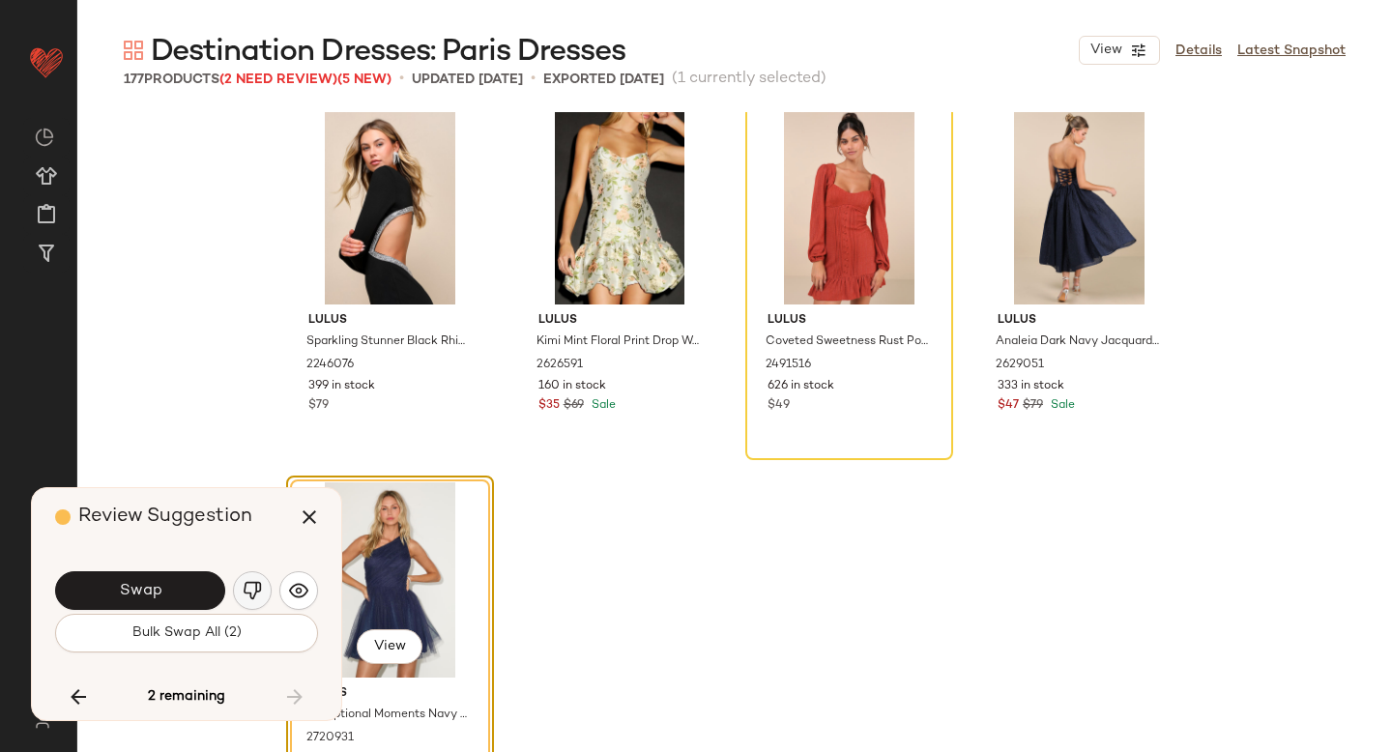
click at [244, 596] on img "button" at bounding box center [252, 590] width 19 height 19
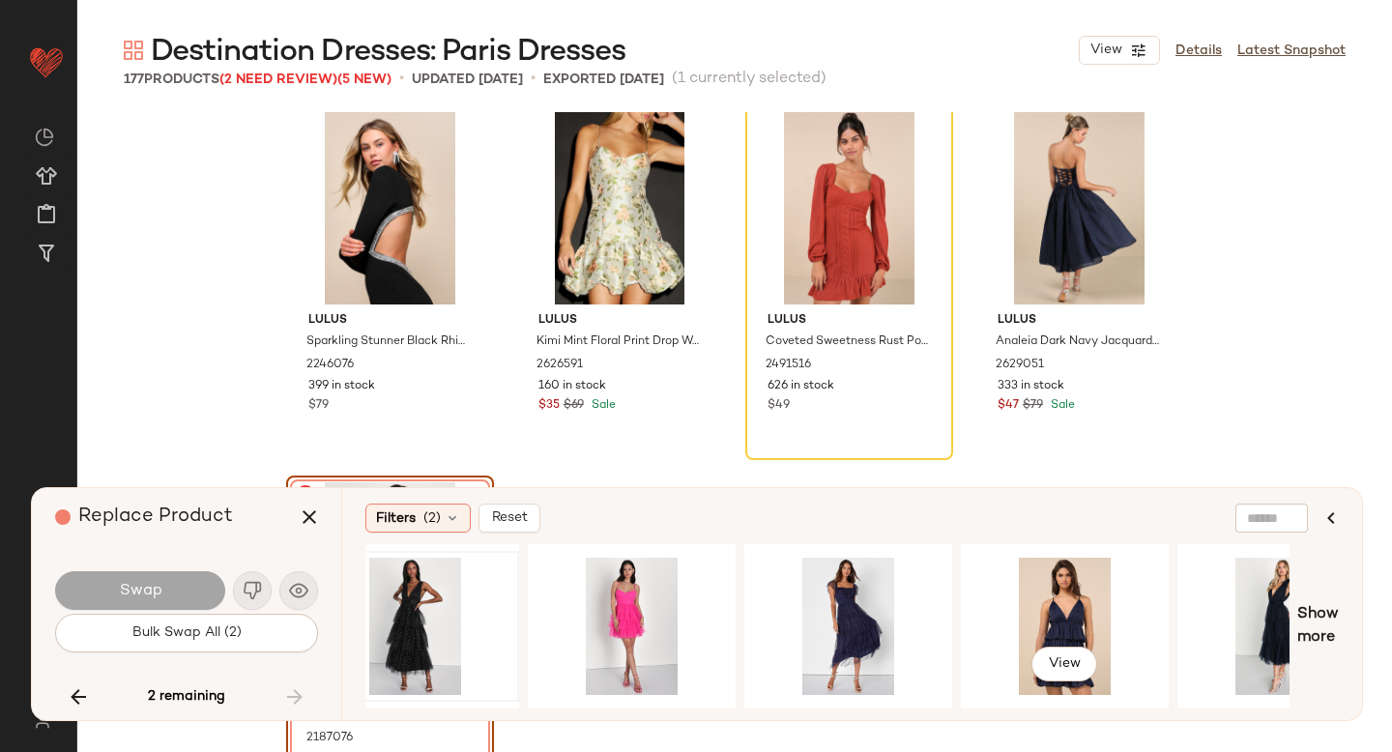
scroll to position [0, 711]
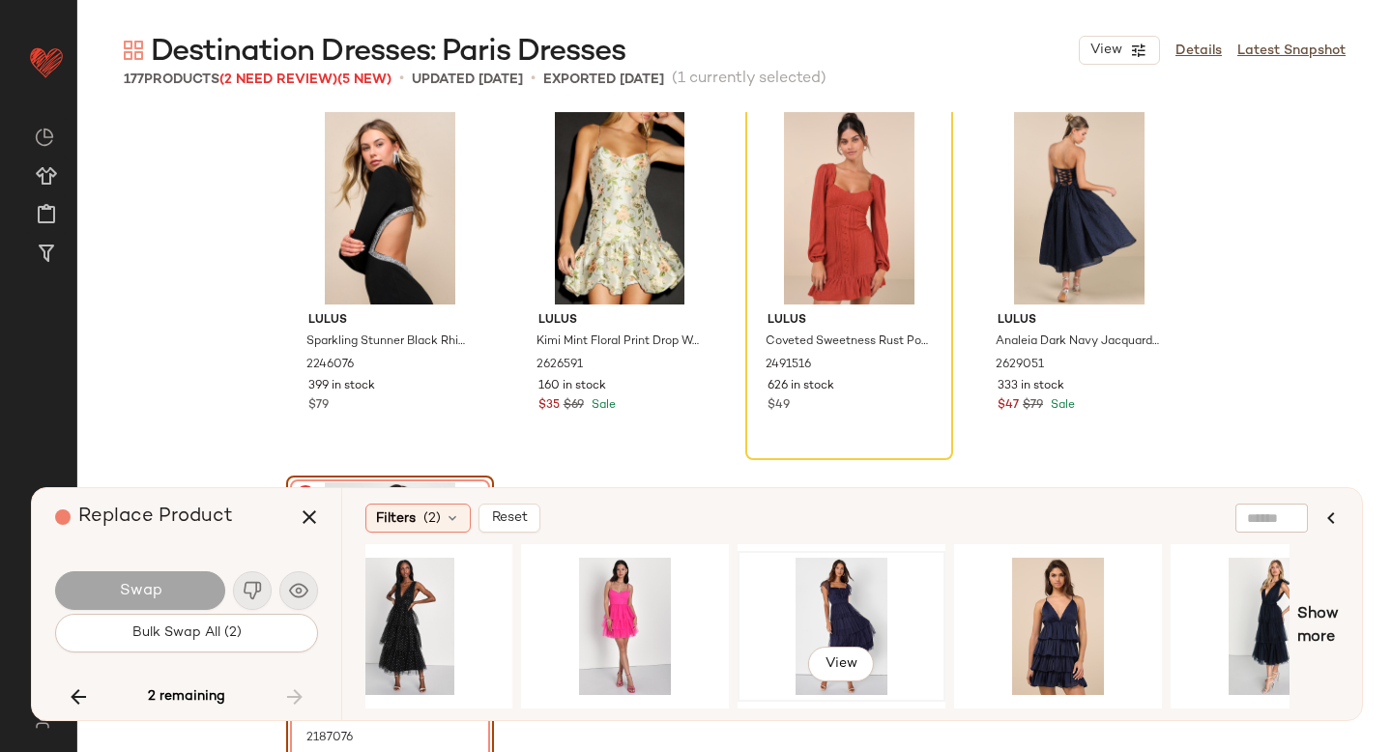
click at [826, 605] on div "View" at bounding box center [841, 626] width 194 height 137
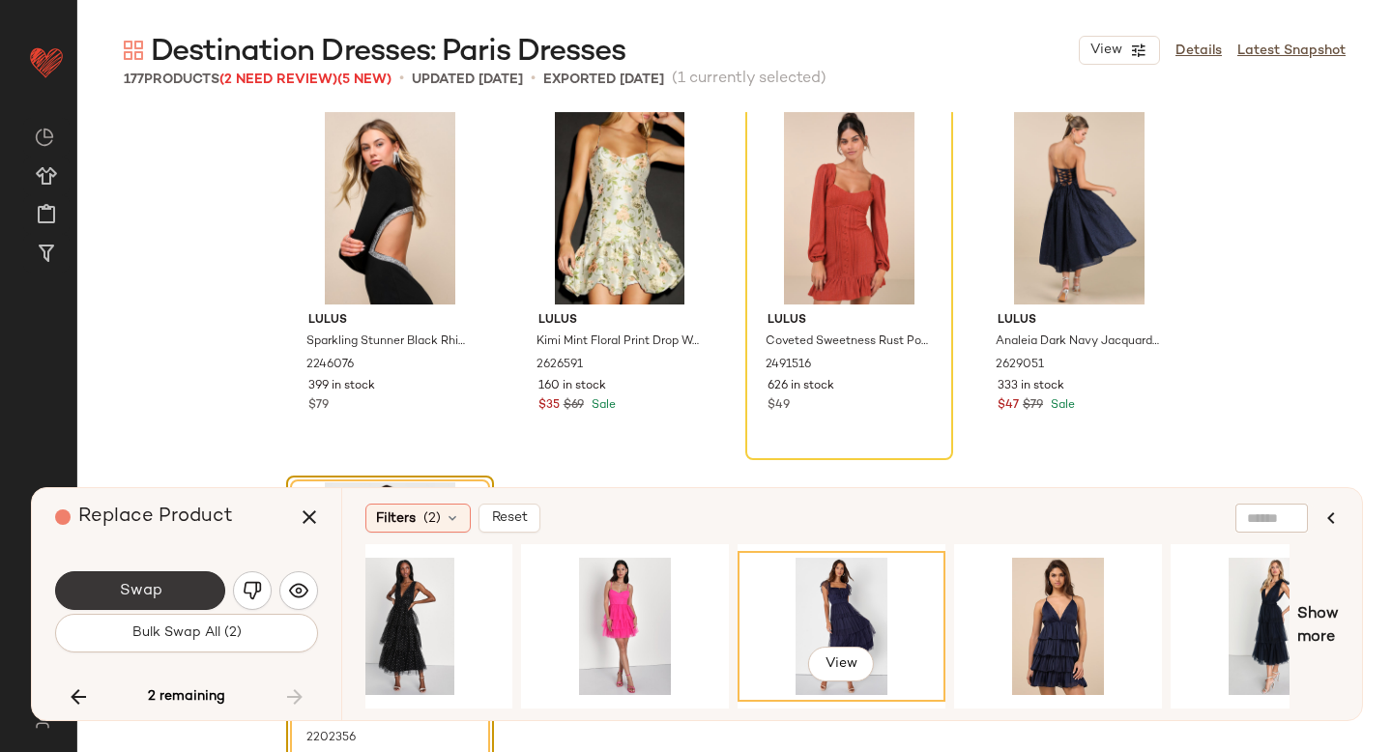
click at [113, 593] on button "Swap" at bounding box center [140, 590] width 170 height 39
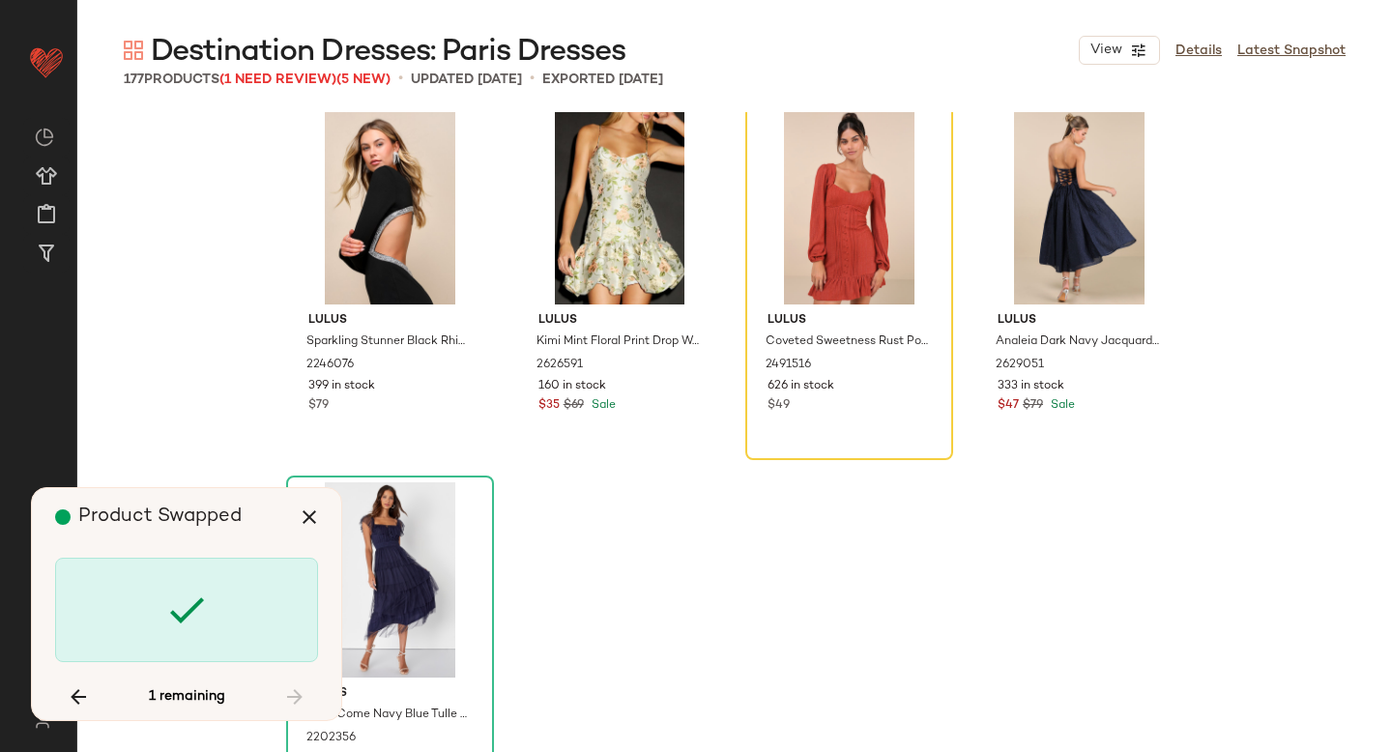
scroll to position [16045, 0]
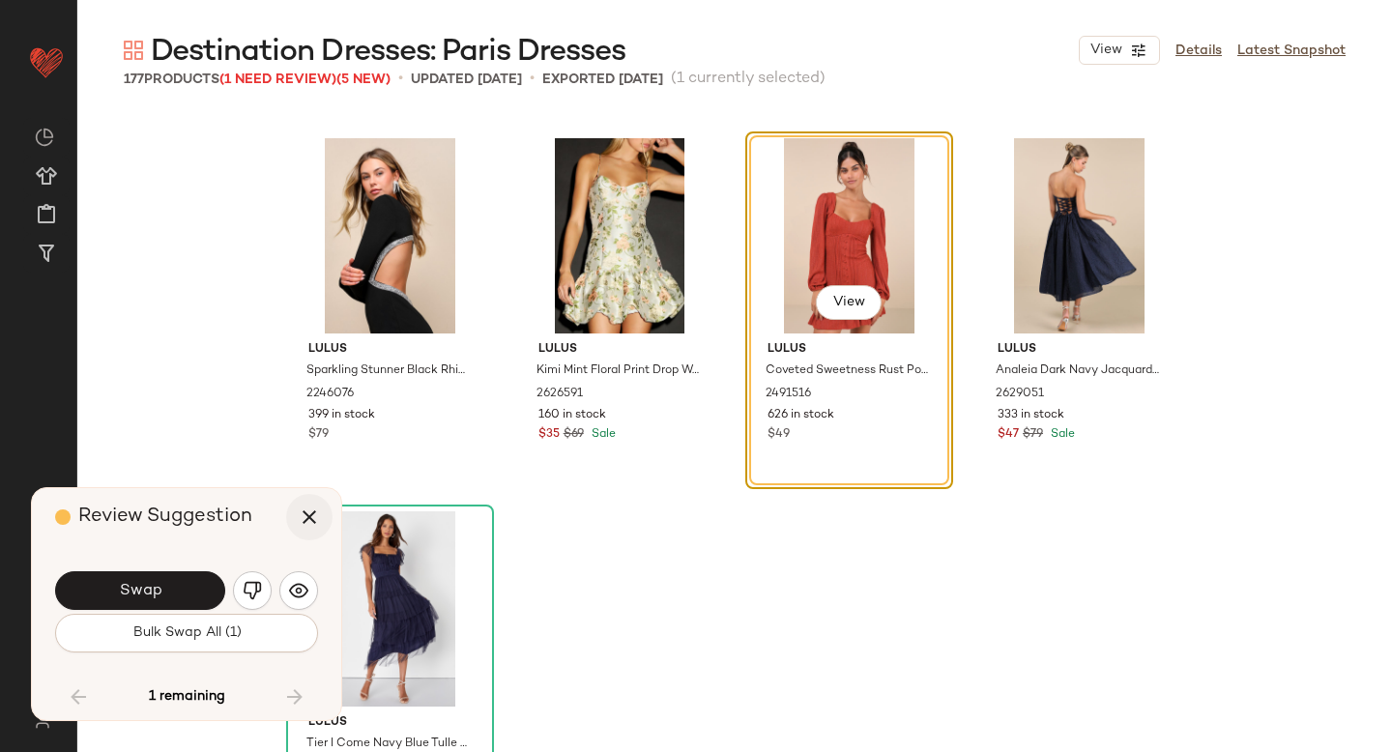
click at [314, 513] on icon "button" at bounding box center [309, 517] width 23 height 23
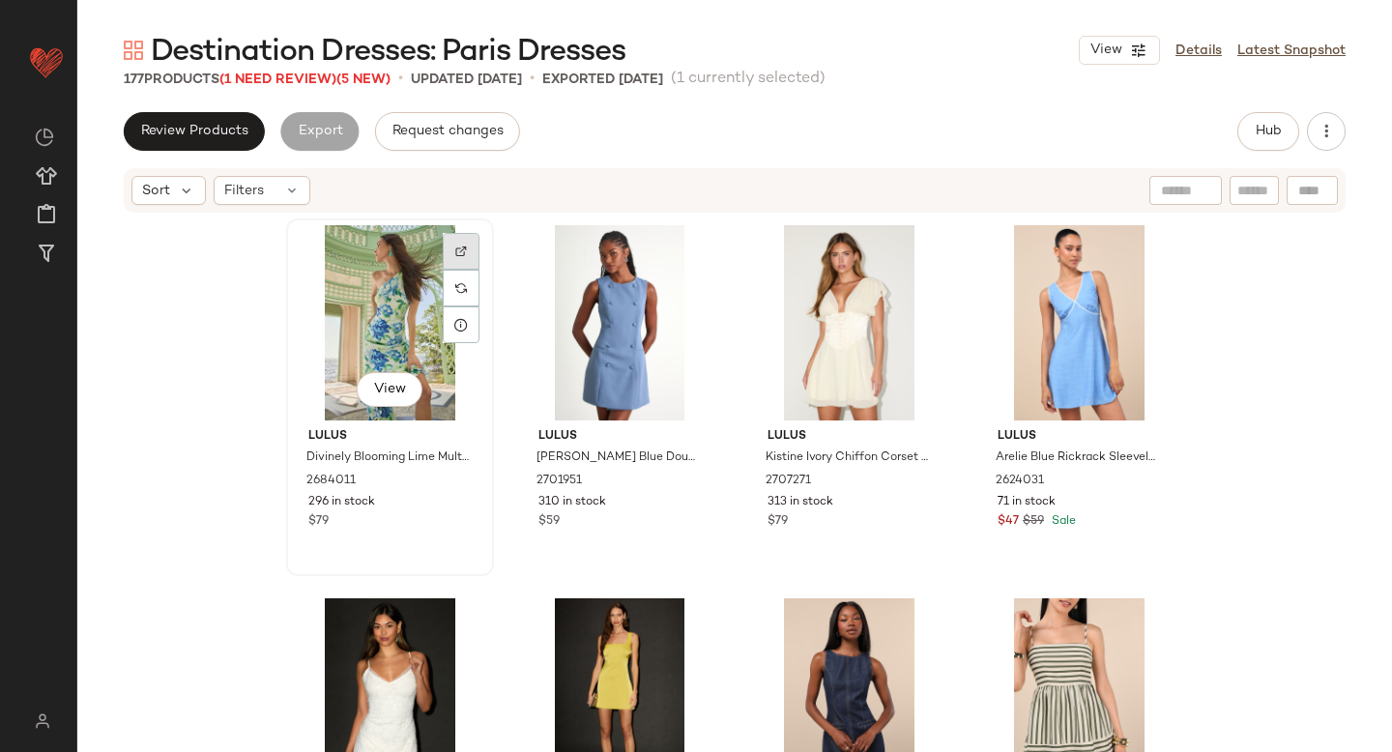
click at [466, 239] on div at bounding box center [461, 251] width 37 height 37
click at [411, 329] on div "View" at bounding box center [390, 322] width 194 height 195
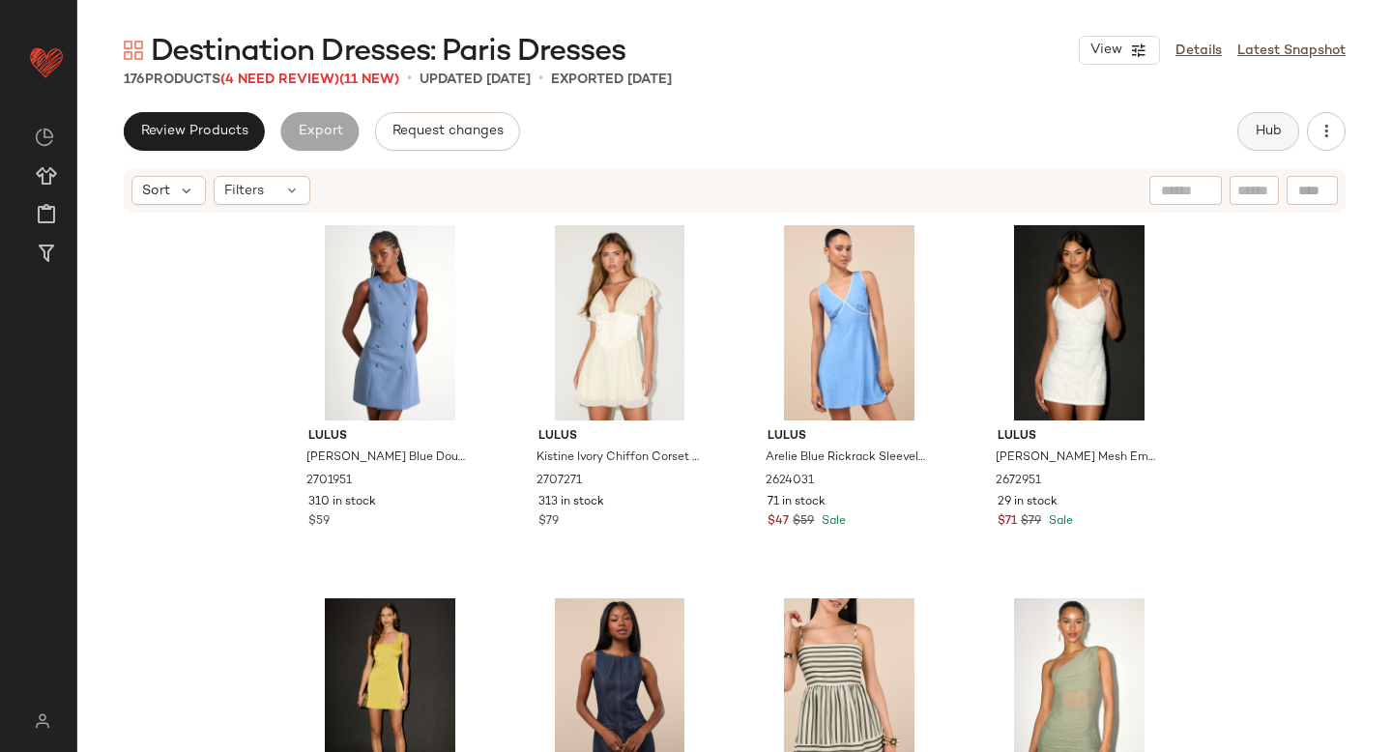
click at [1291, 133] on button "Hub" at bounding box center [1268, 131] width 62 height 39
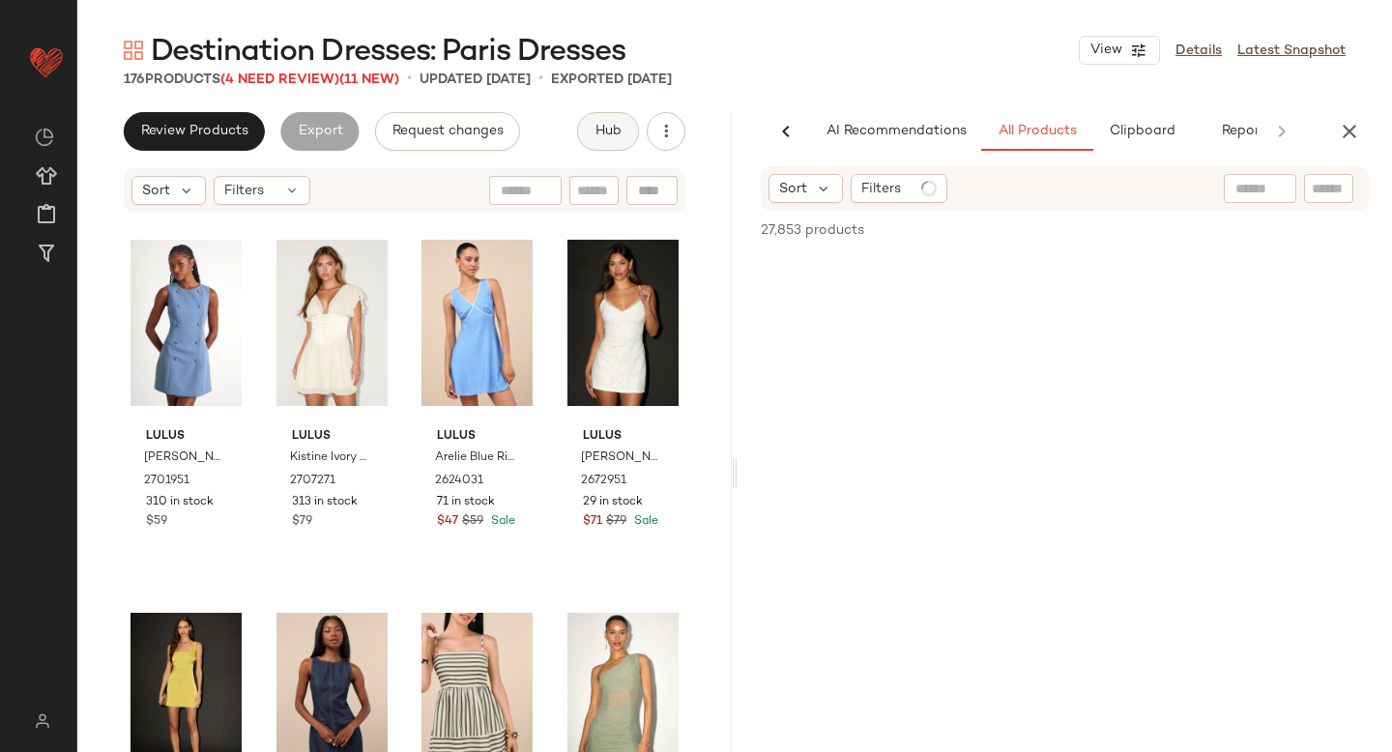
scroll to position [0, 45]
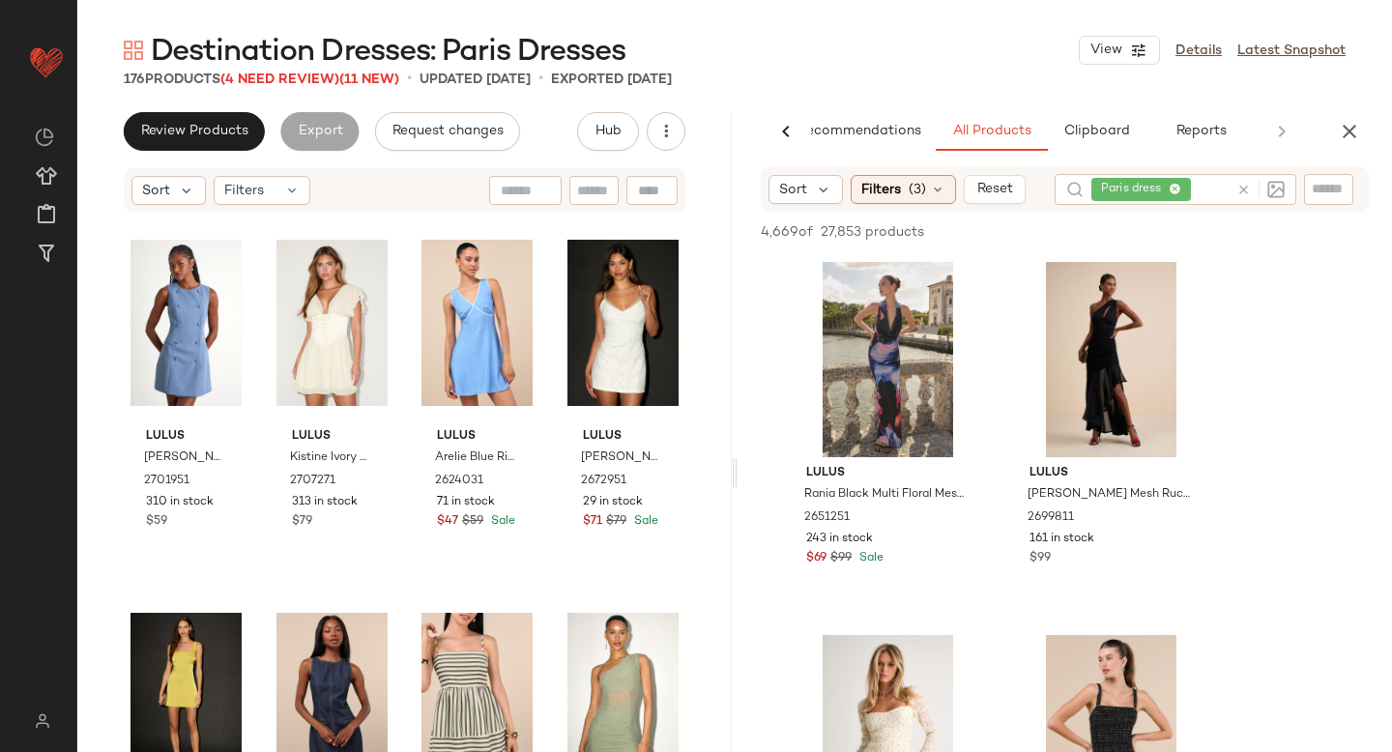
click at [1243, 189] on div at bounding box center [1257, 189] width 56 height 31
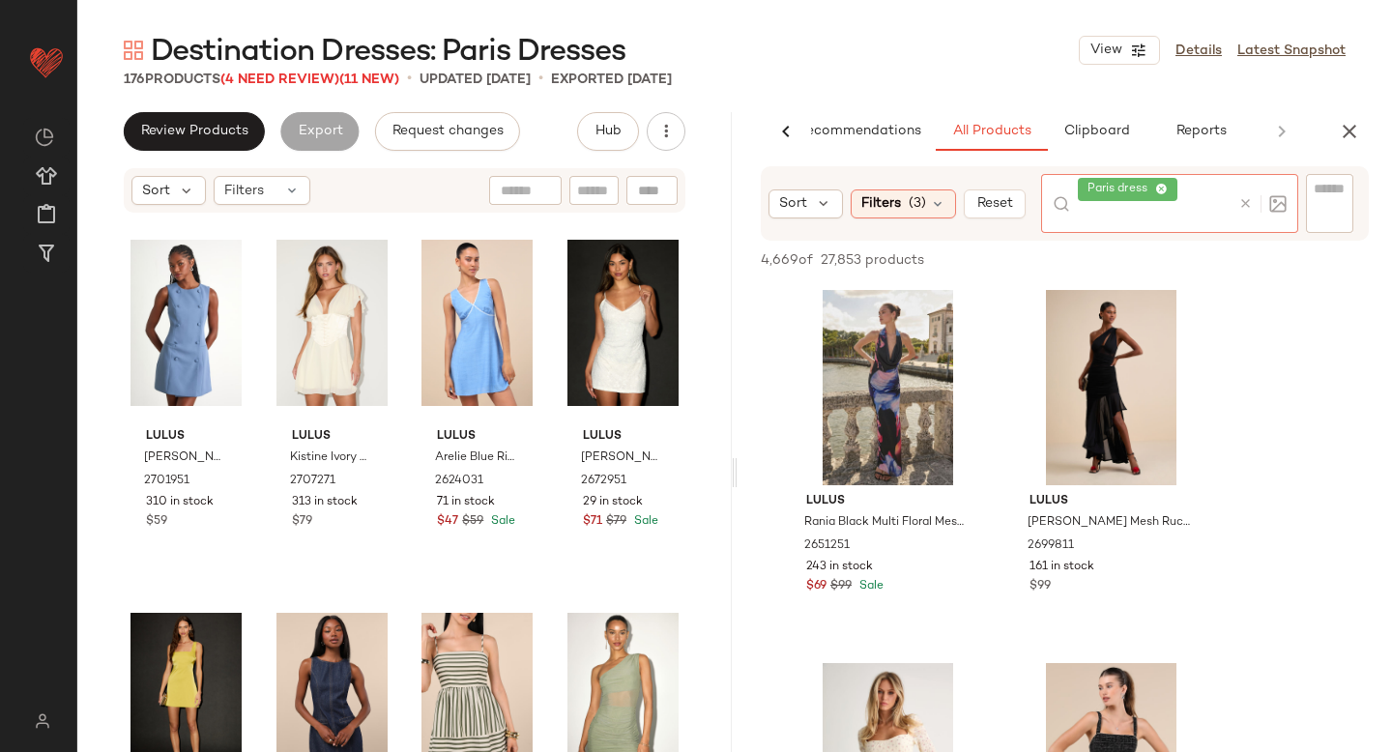
click at [1250, 200] on icon at bounding box center [1245, 203] width 15 height 15
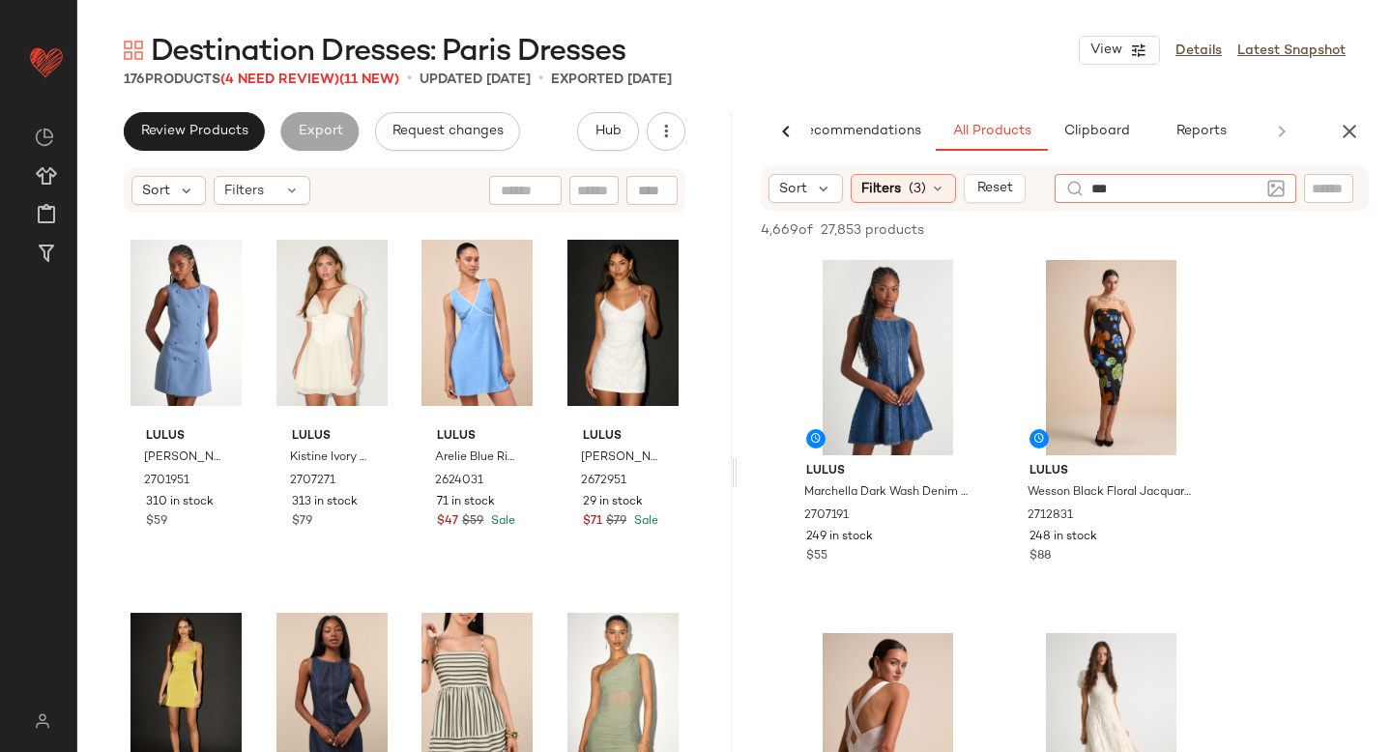
type input "****"
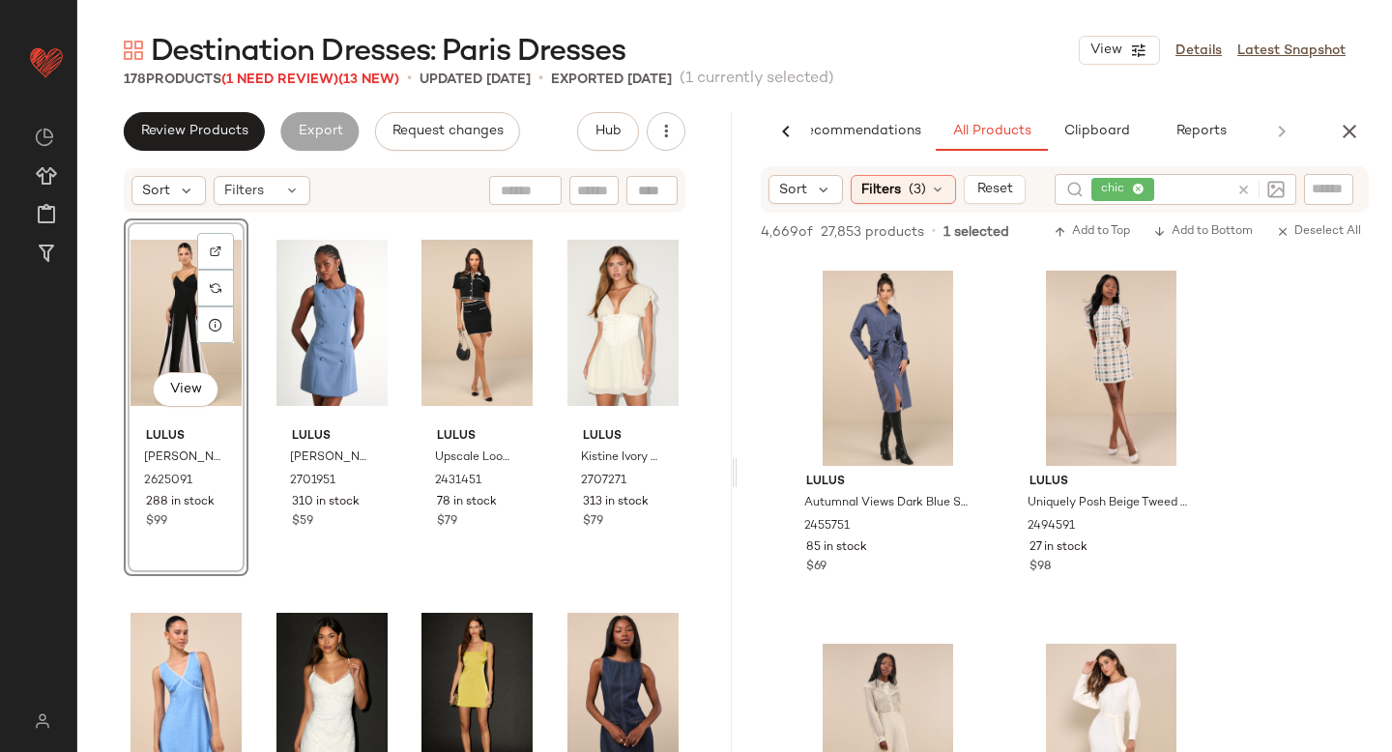
scroll to position [1826, 0]
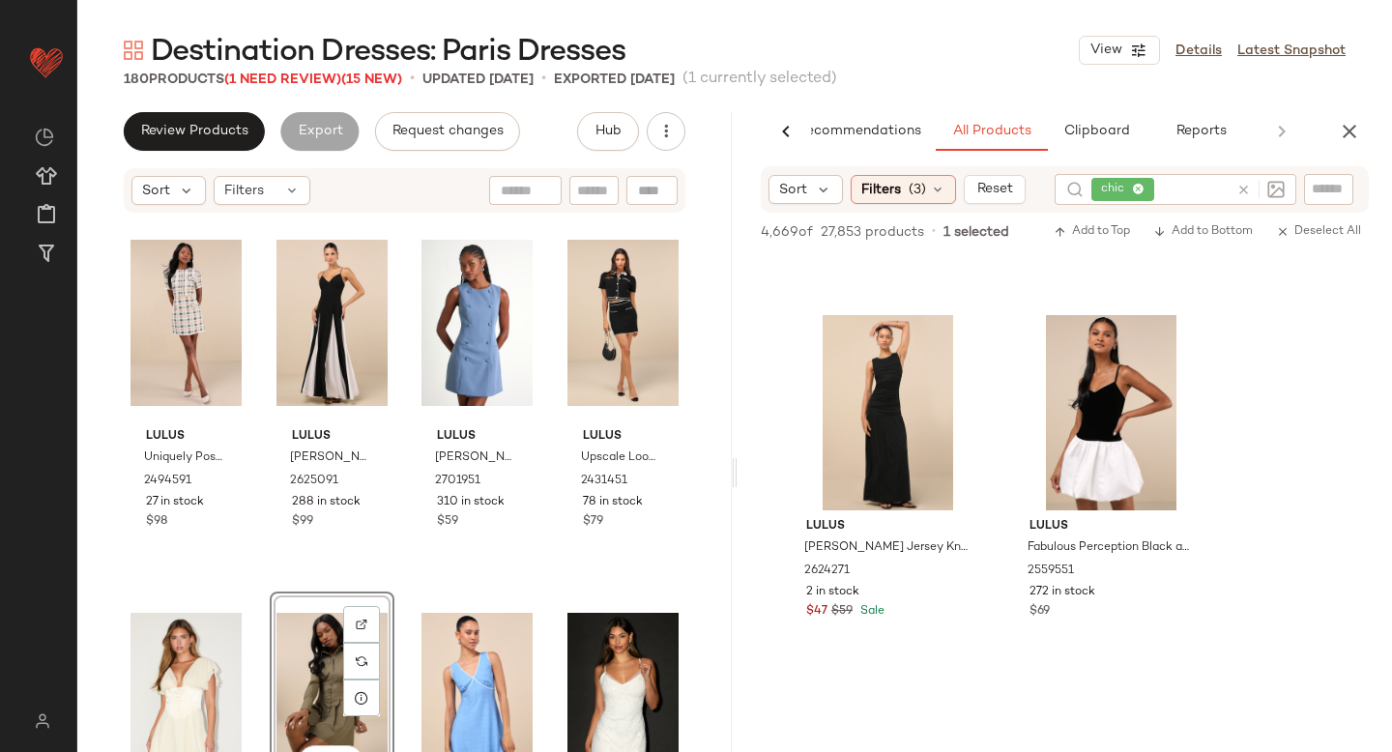
scroll to position [7826, 0]
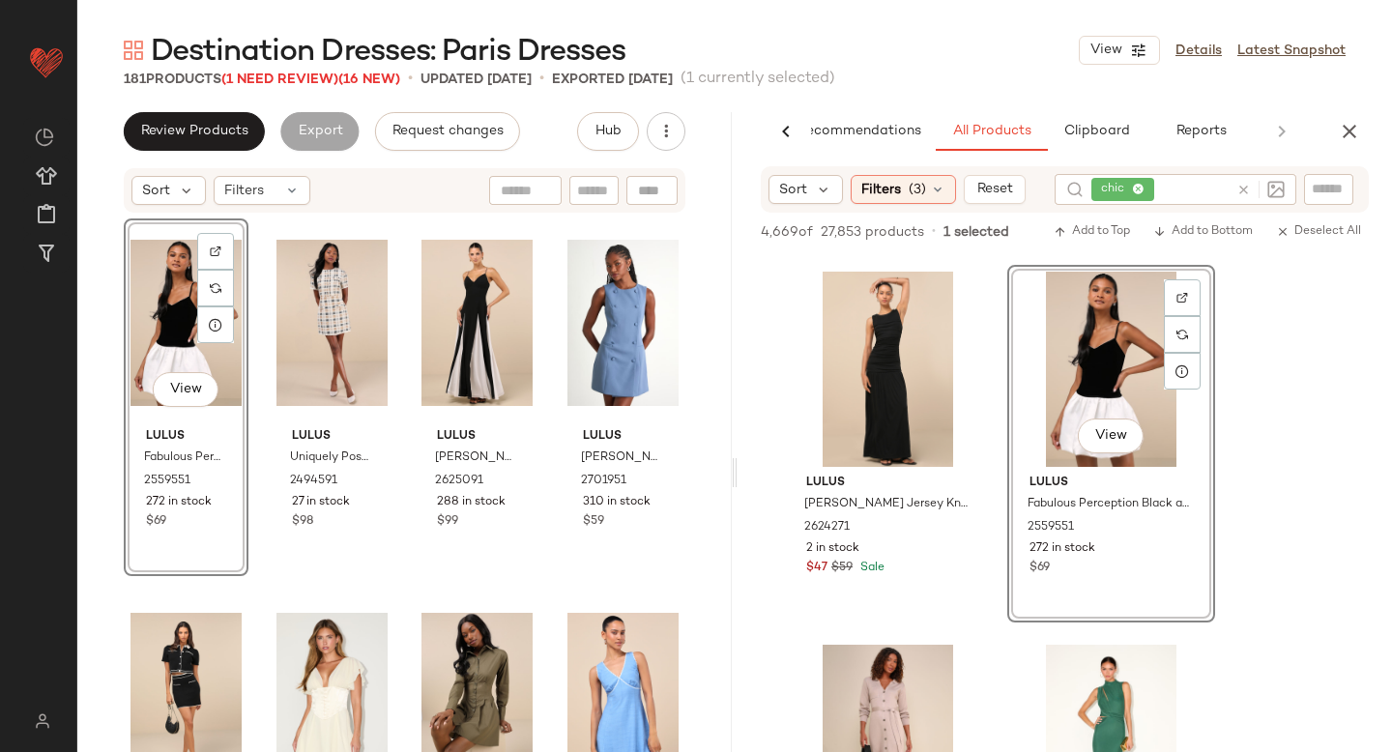
click at [1249, 186] on icon at bounding box center [1243, 190] width 15 height 15
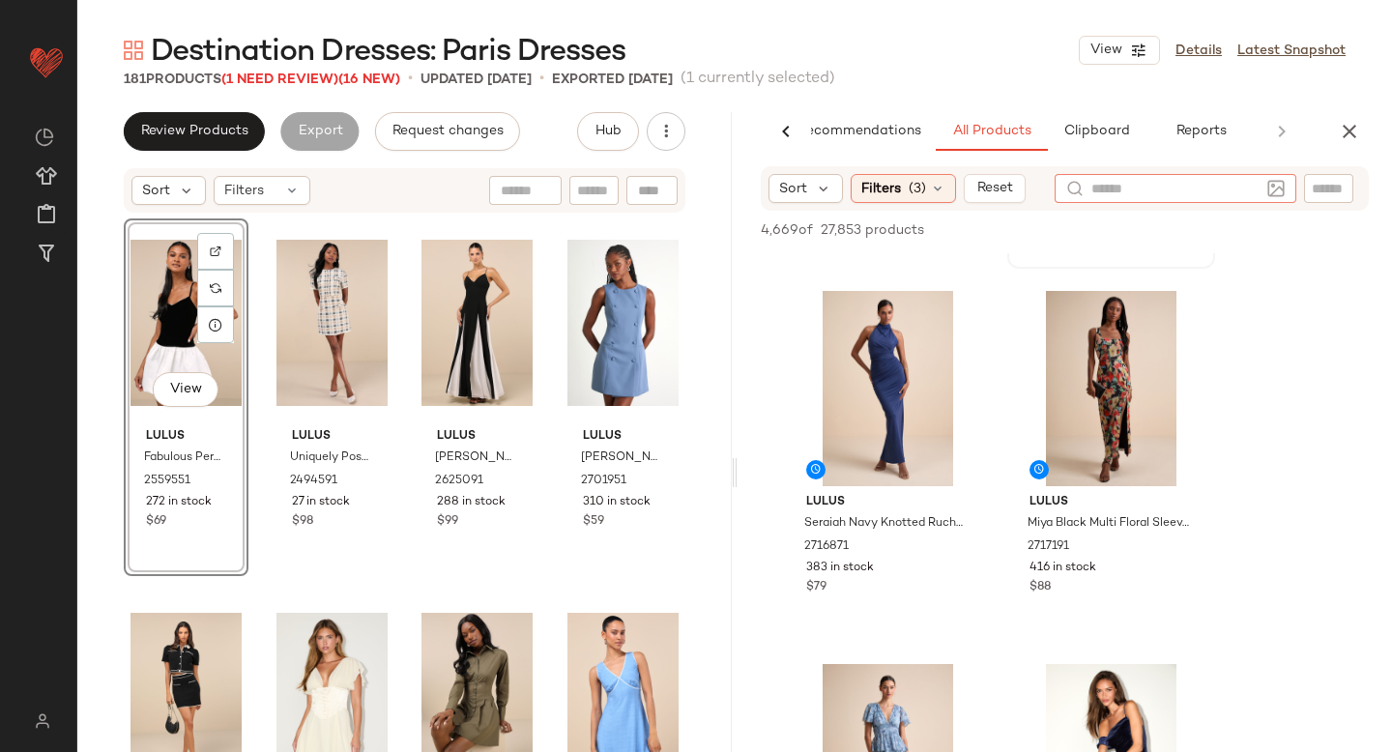
scroll to position [326, 0]
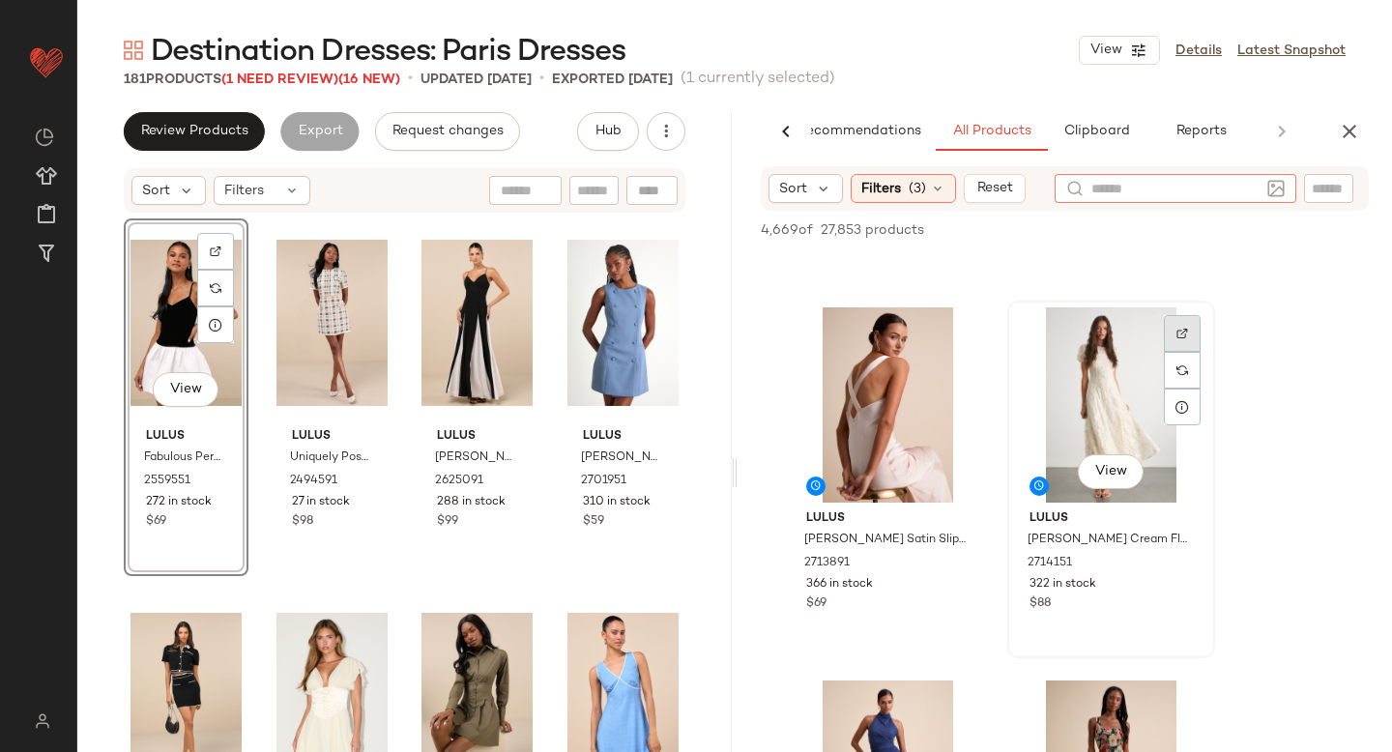
click at [1188, 335] on div at bounding box center [1182, 333] width 37 height 37
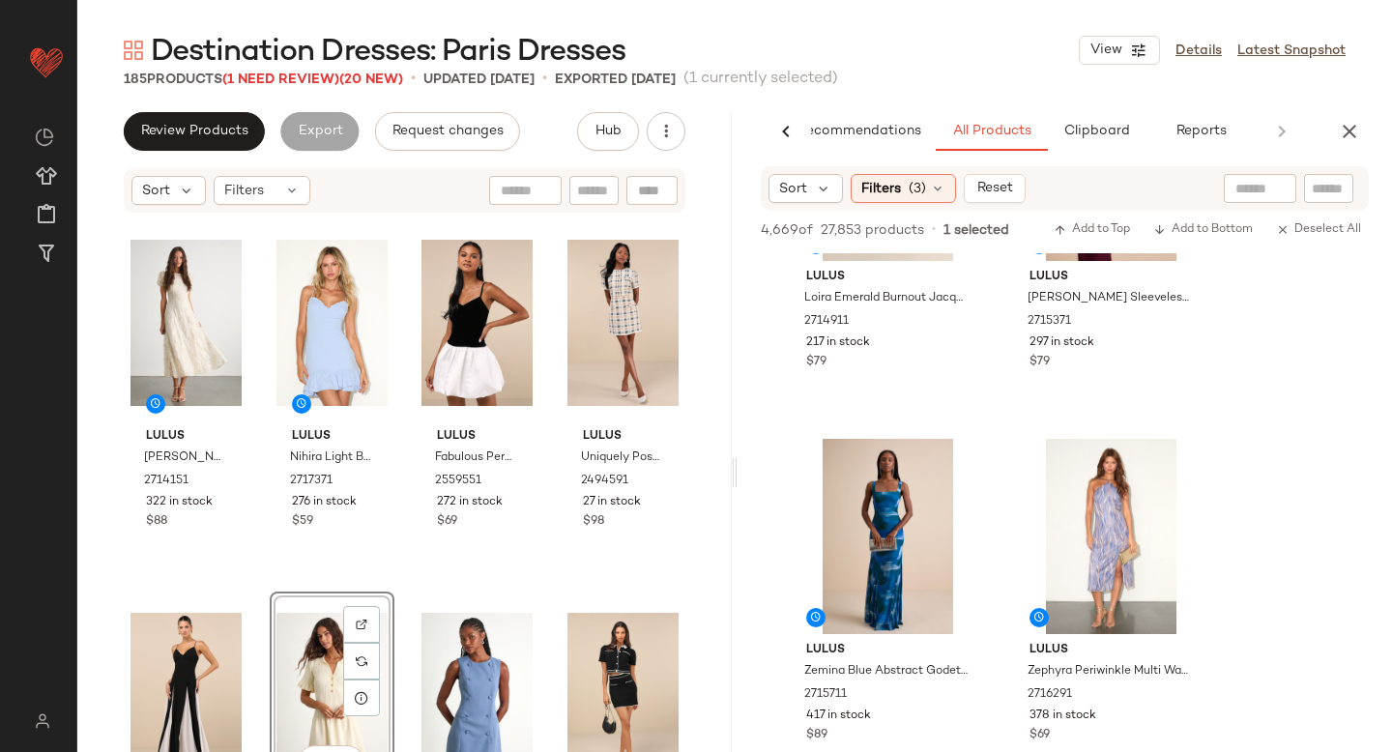
scroll to position [16371, 0]
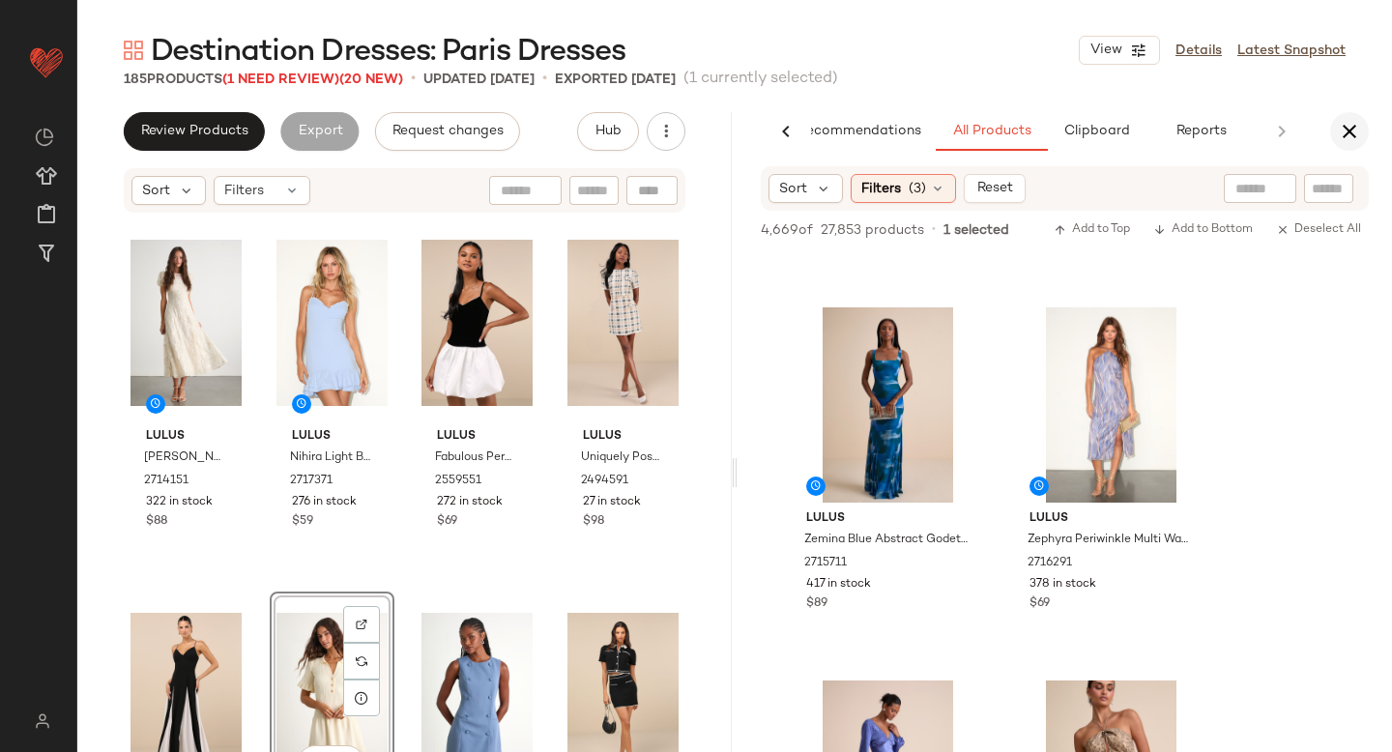
click at [1354, 122] on icon "button" at bounding box center [1349, 131] width 23 height 23
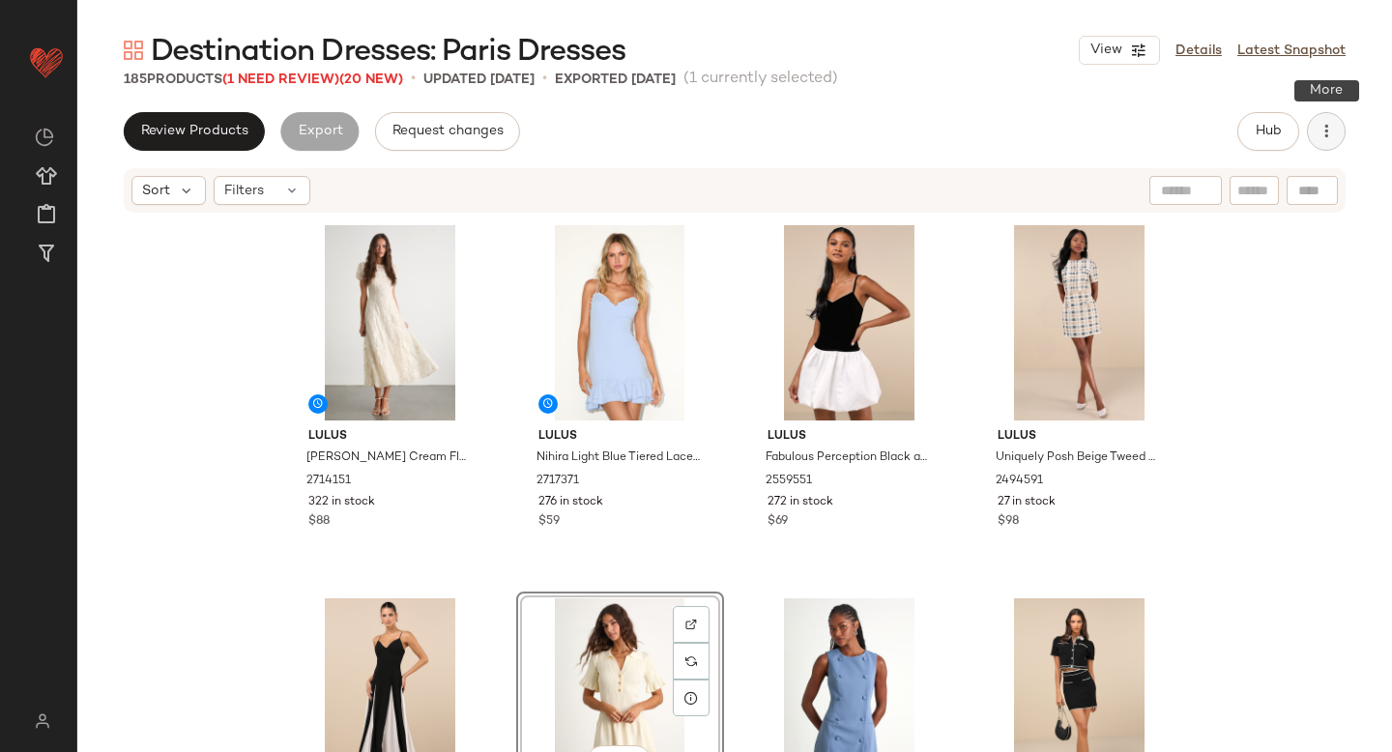
click at [1325, 137] on icon "button" at bounding box center [1326, 131] width 19 height 19
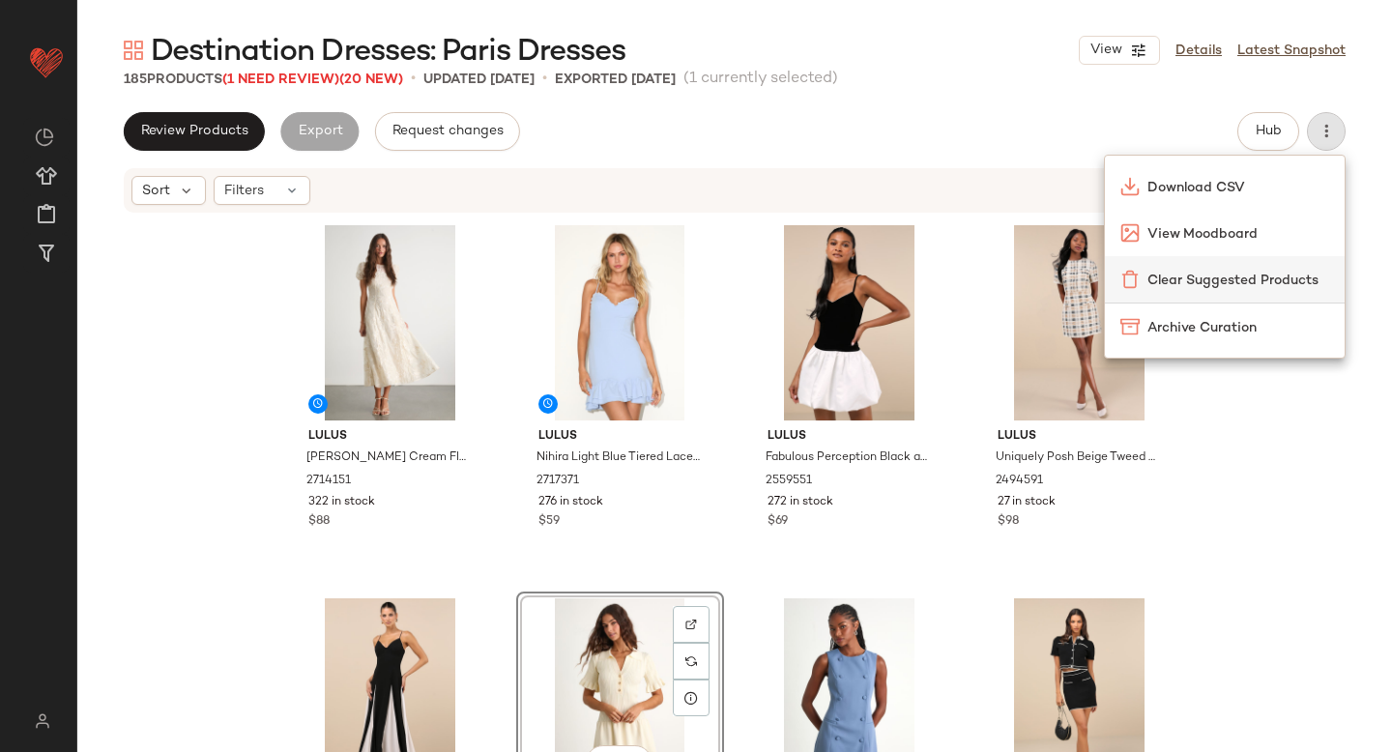
click at [1147, 295] on div "Clear Suggested Products" at bounding box center [1225, 279] width 240 height 46
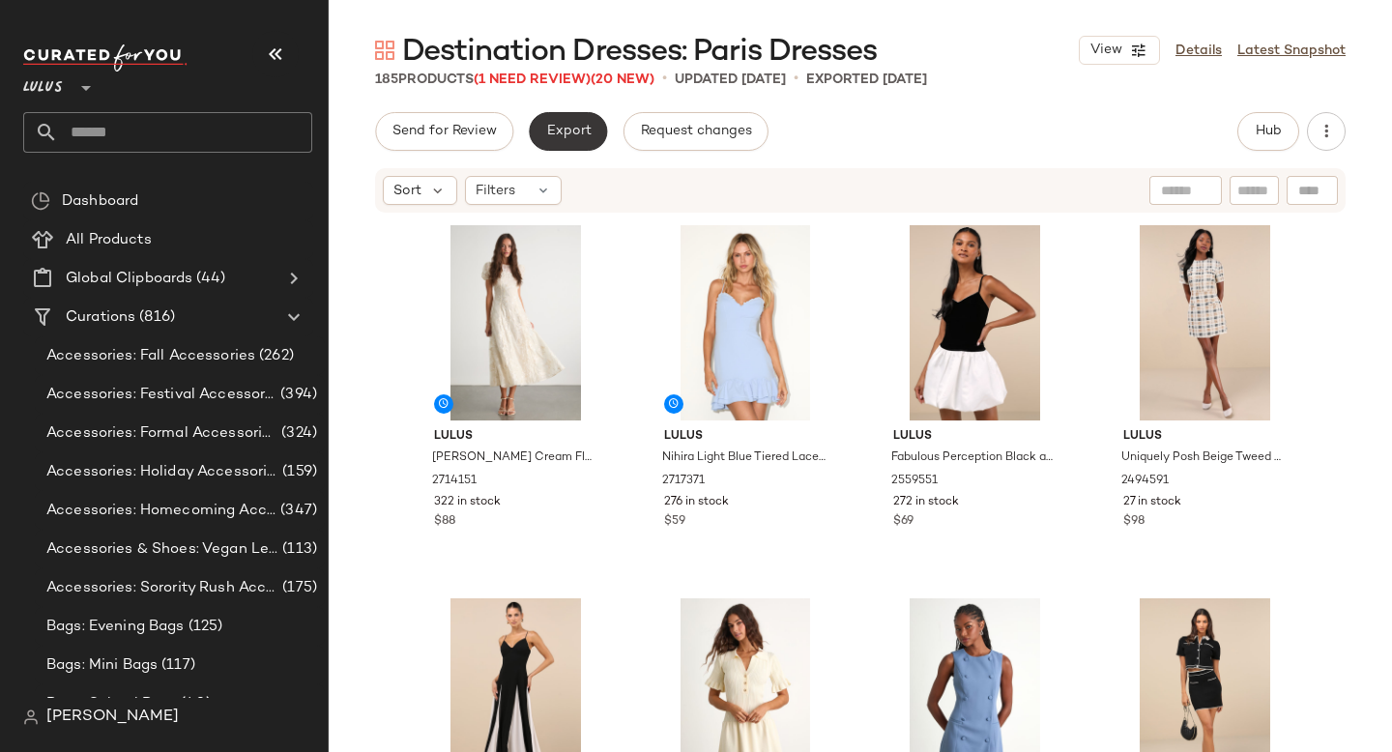
click at [563, 135] on span "Export" at bounding box center [567, 131] width 45 height 15
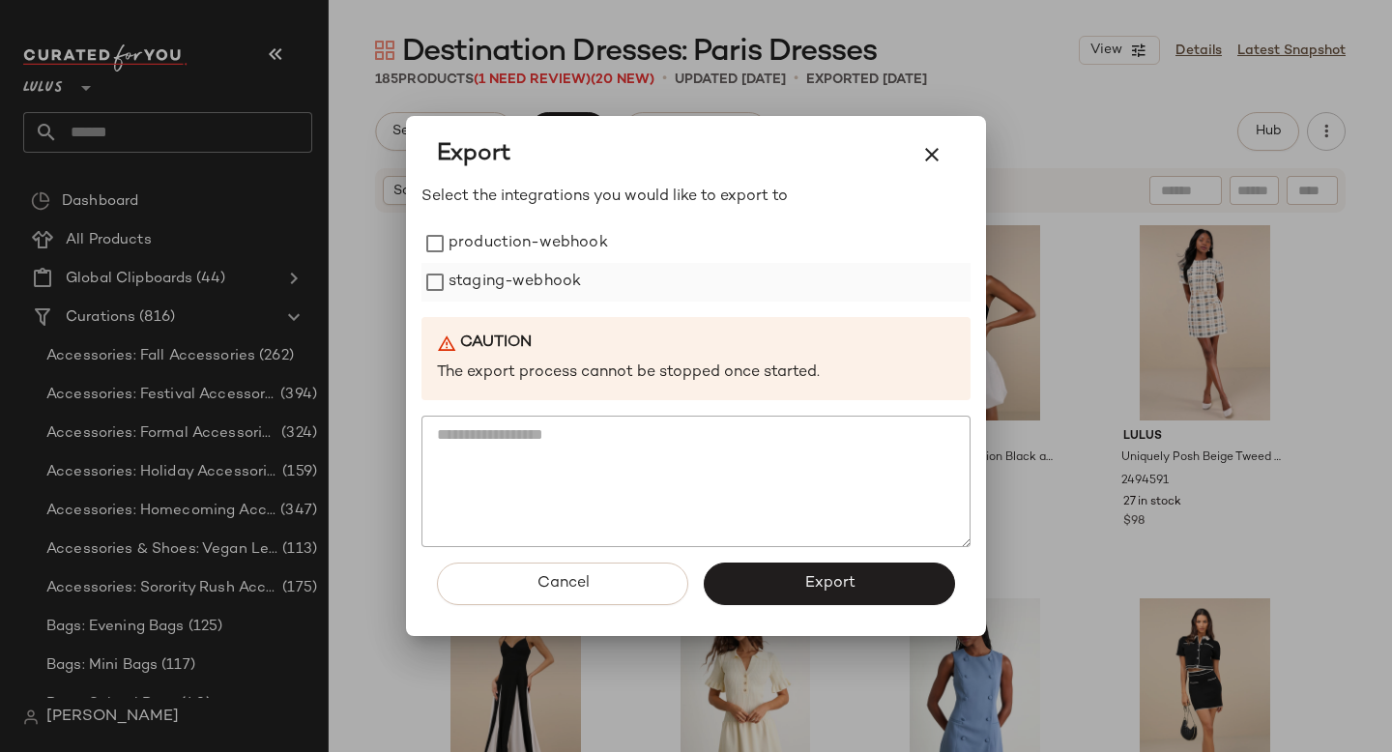
click at [553, 278] on label "staging-webhook" at bounding box center [515, 282] width 132 height 39
click at [544, 244] on label "production-webhook" at bounding box center [529, 243] width 160 height 39
click at [812, 590] on span "Export" at bounding box center [828, 583] width 51 height 18
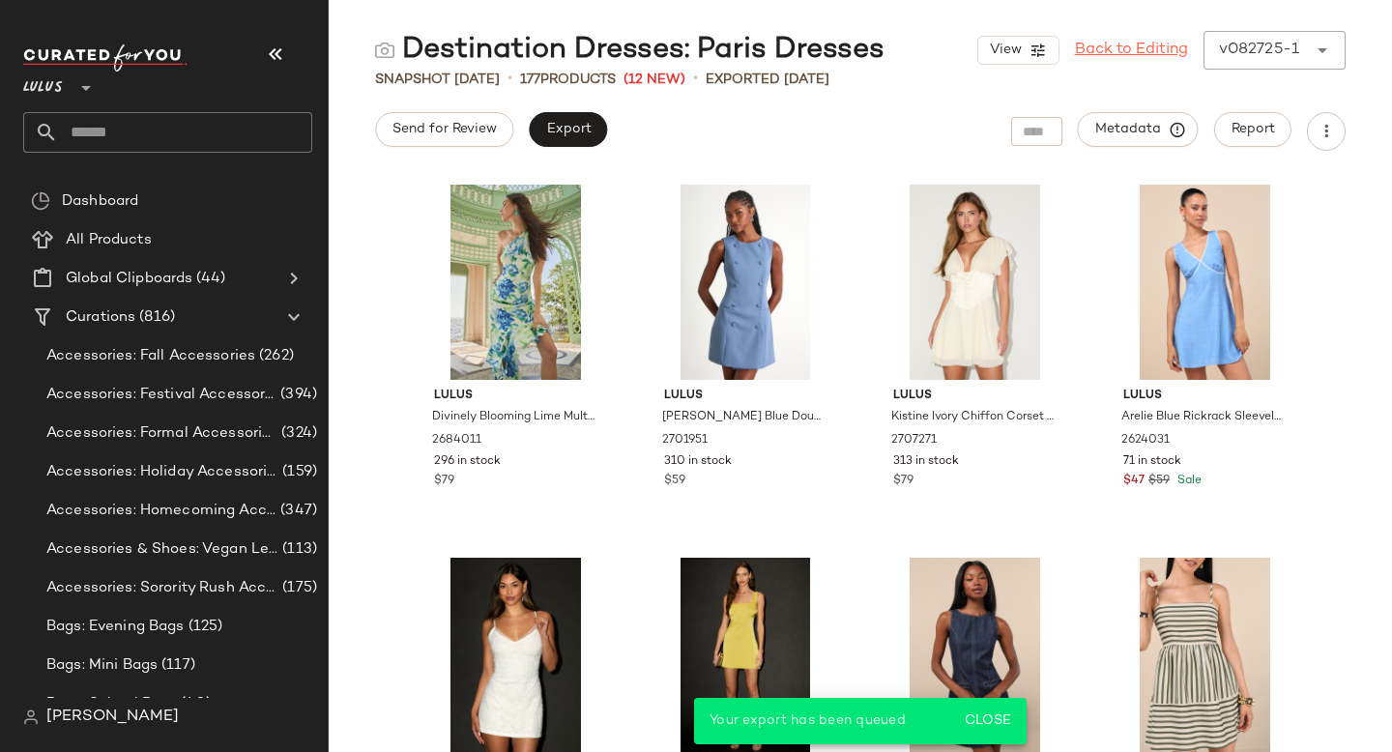
click at [1135, 53] on link "Back to Editing" at bounding box center [1131, 50] width 113 height 23
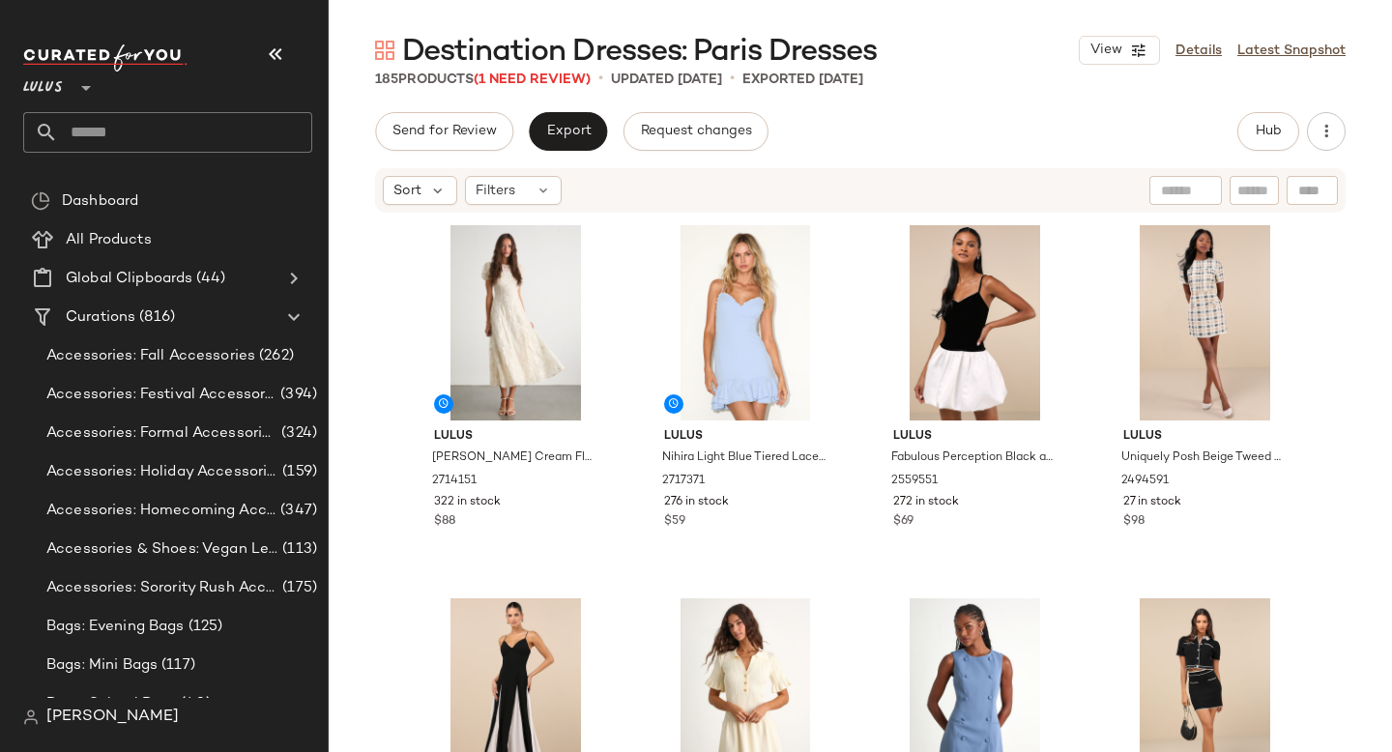
click at [114, 135] on input "text" at bounding box center [185, 132] width 254 height 41
type input "*"
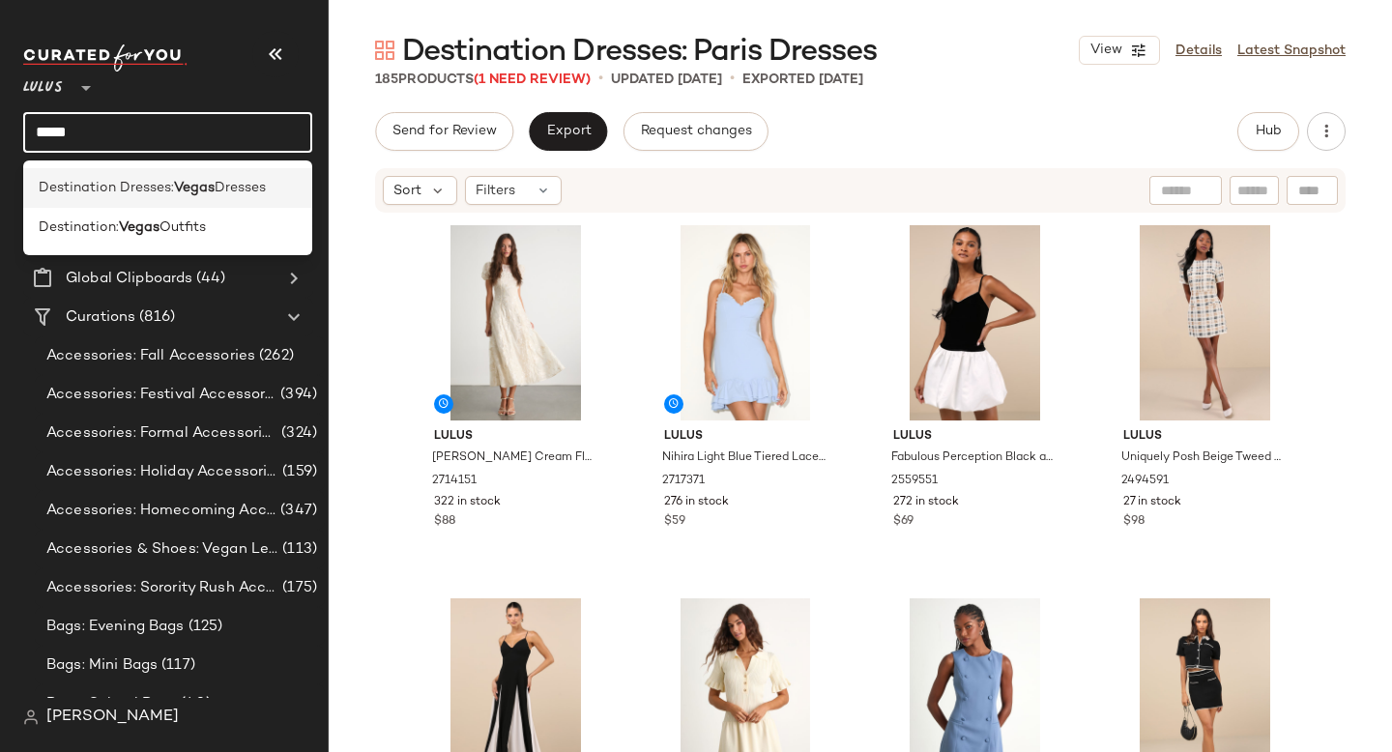
type input "*****"
click at [165, 193] on span "Destination Dresses:" at bounding box center [106, 188] width 135 height 20
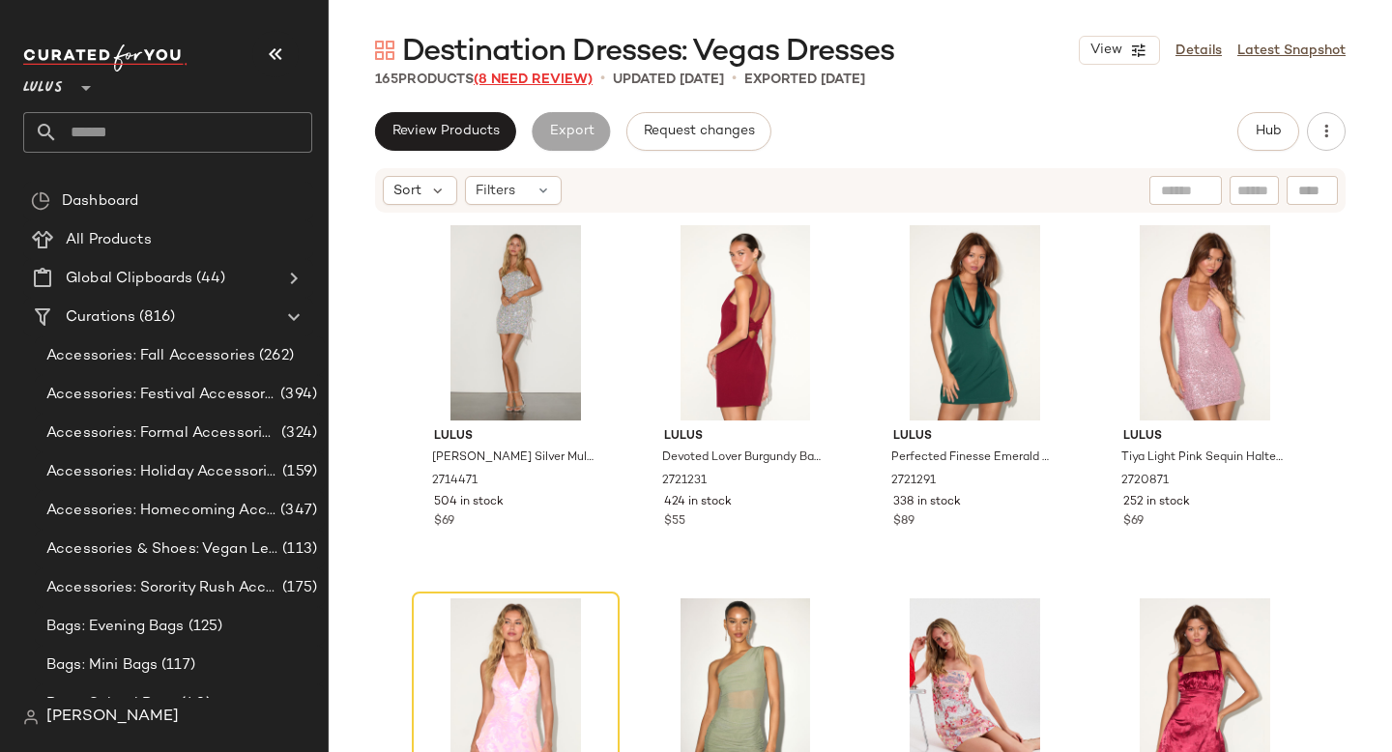
click at [545, 82] on span "(8 Need Review)" at bounding box center [533, 80] width 119 height 15
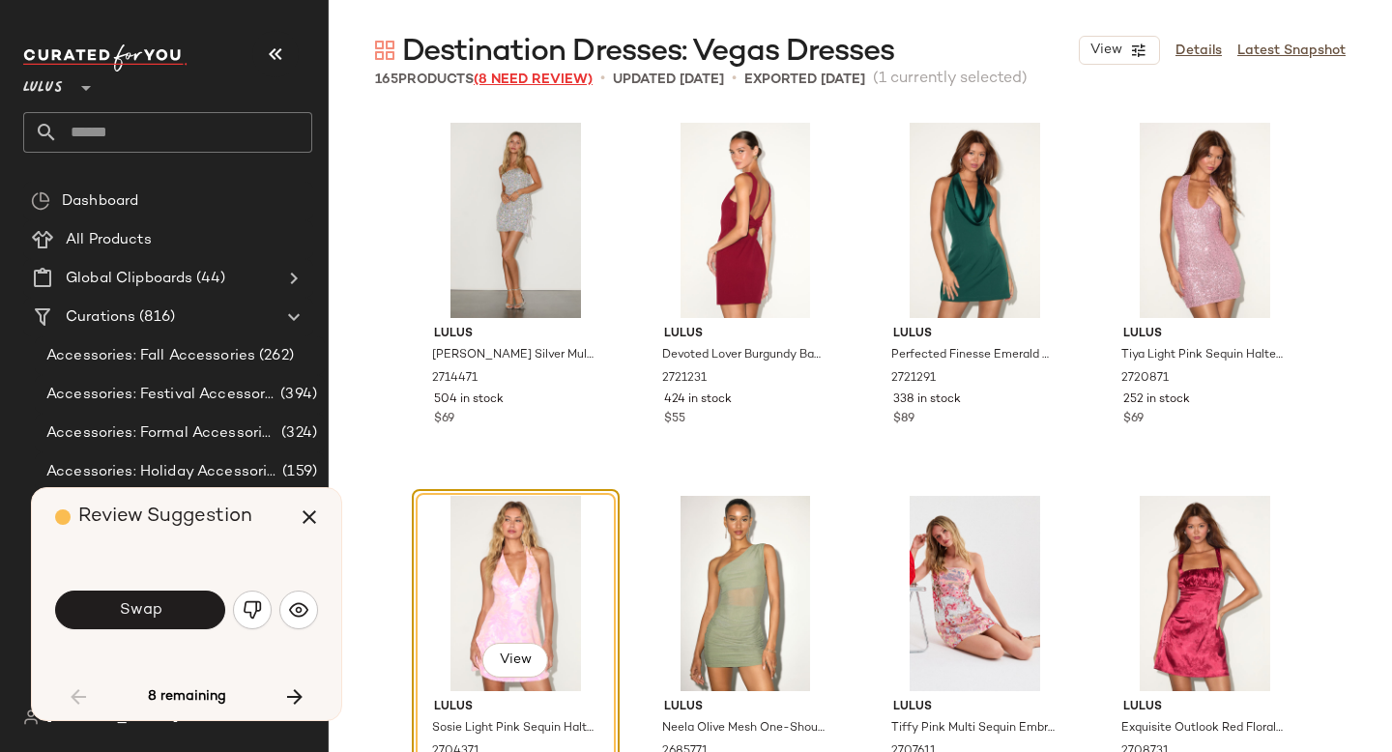
scroll to position [389, 0]
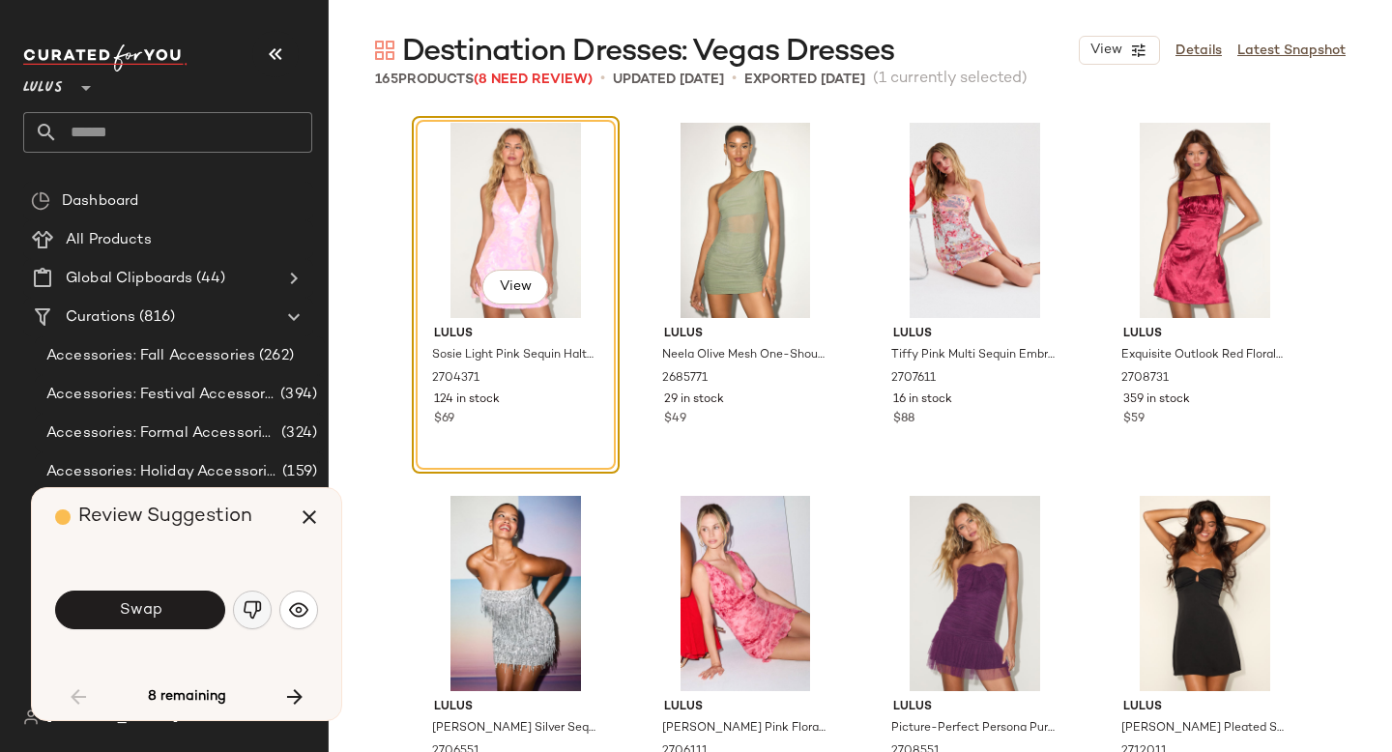
click at [250, 614] on img "button" at bounding box center [252, 609] width 19 height 19
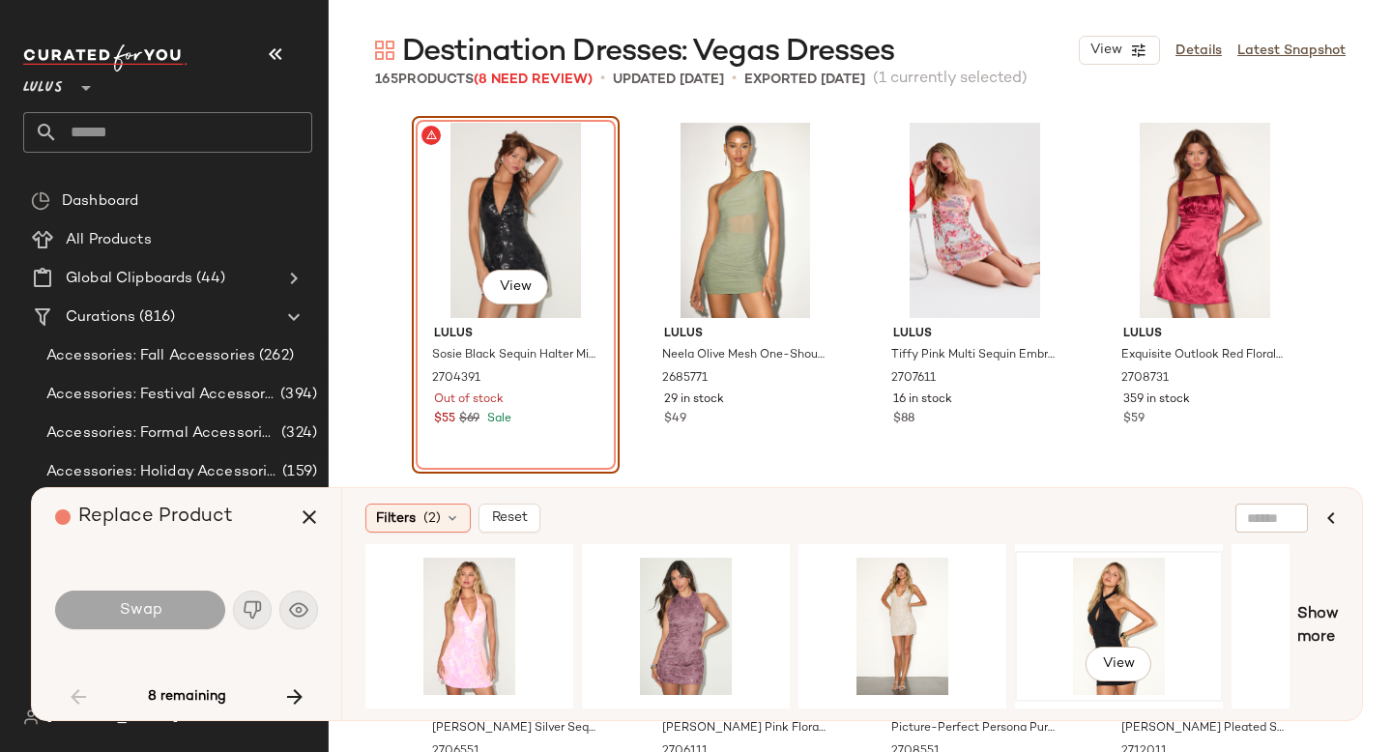
click at [1107, 596] on div "View" at bounding box center [1119, 626] width 194 height 137
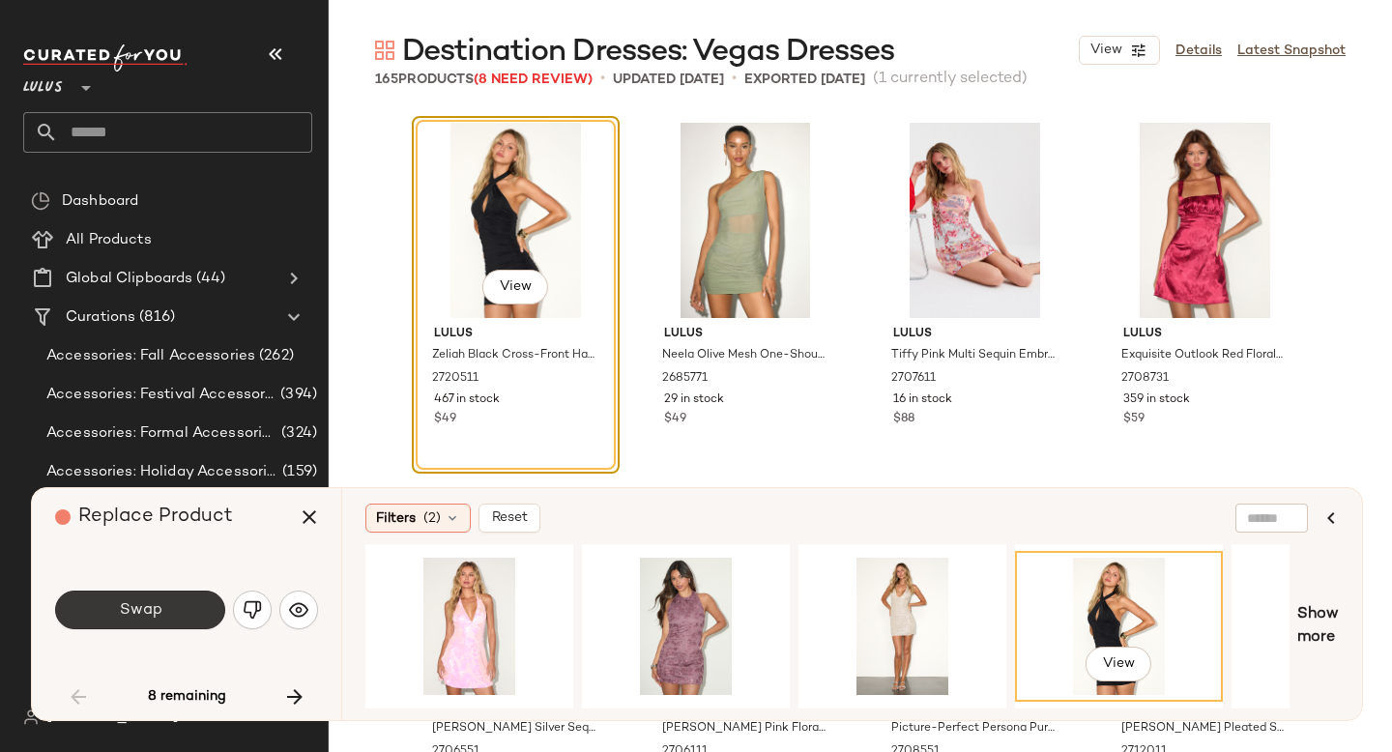
click at [111, 606] on button "Swap" at bounding box center [140, 610] width 170 height 39
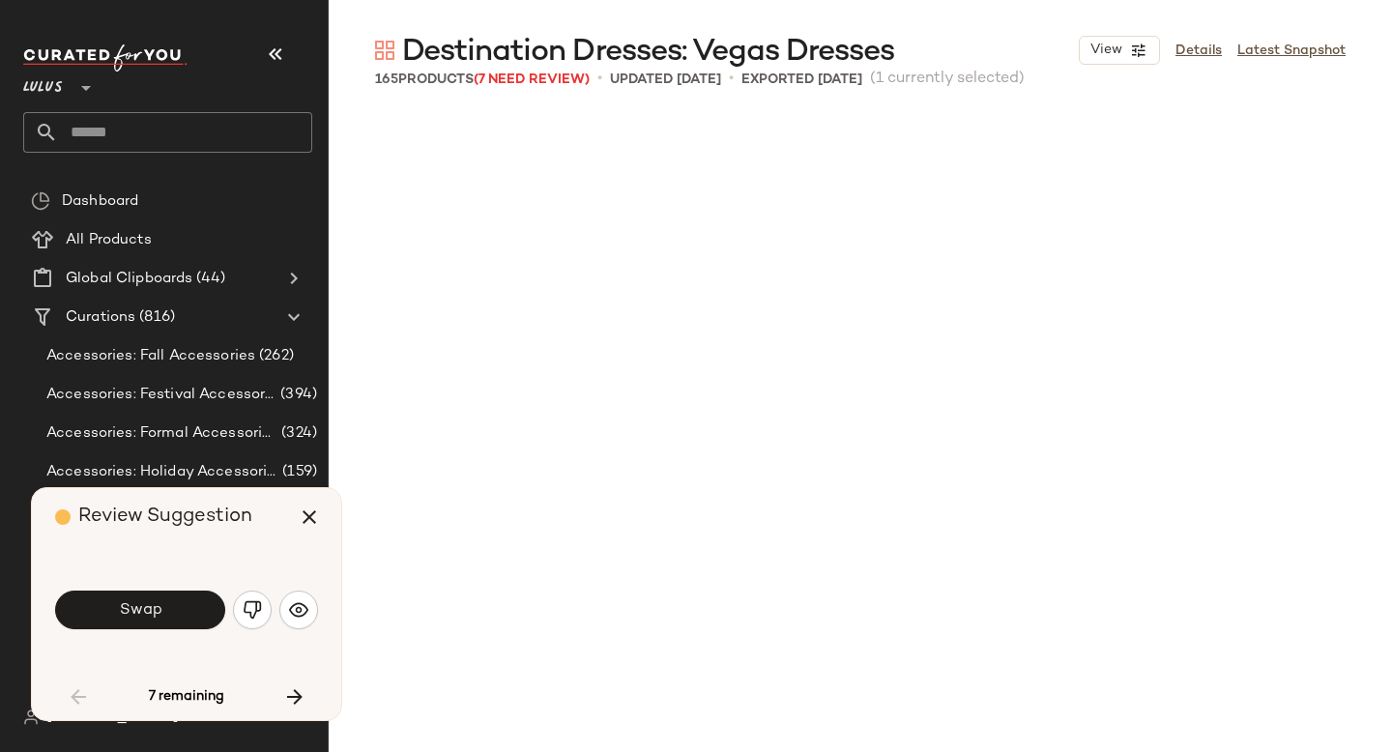
scroll to position [1493, 0]
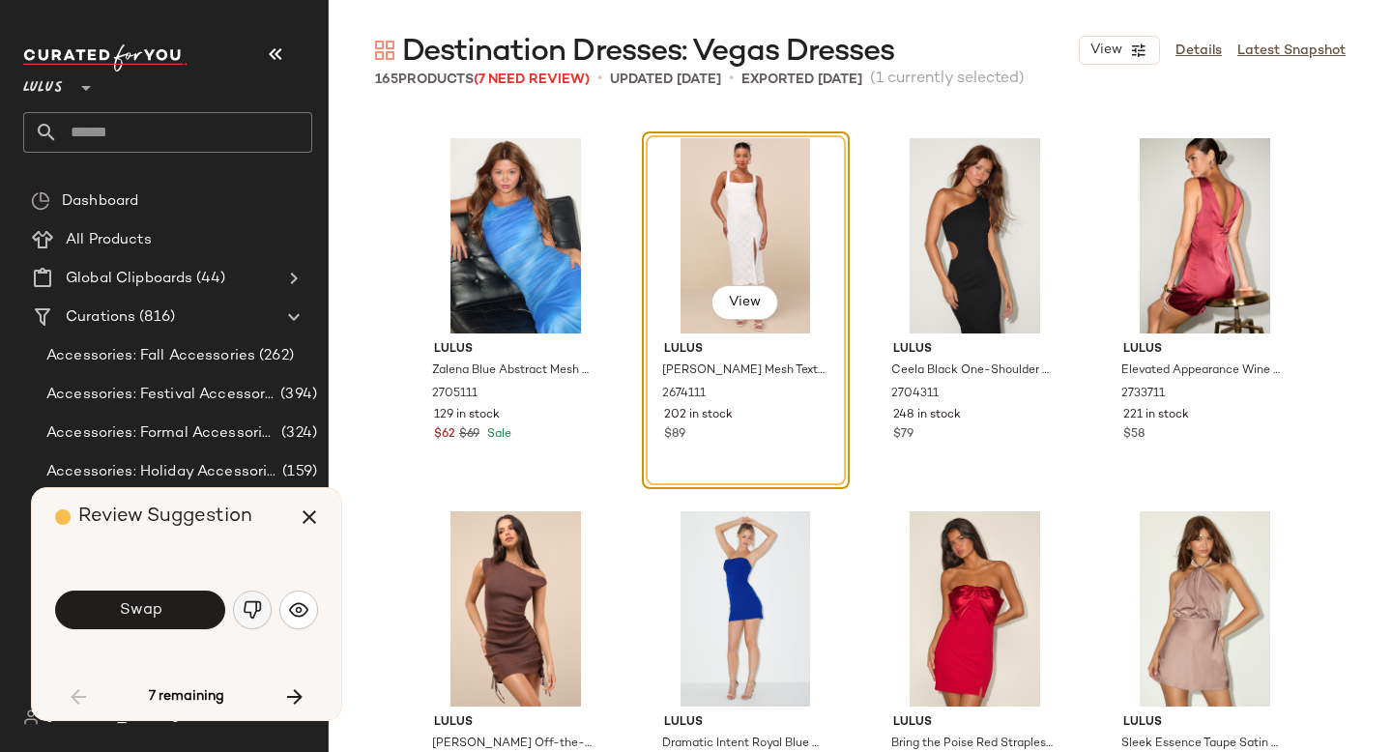
click at [252, 622] on button "button" at bounding box center [252, 610] width 39 height 39
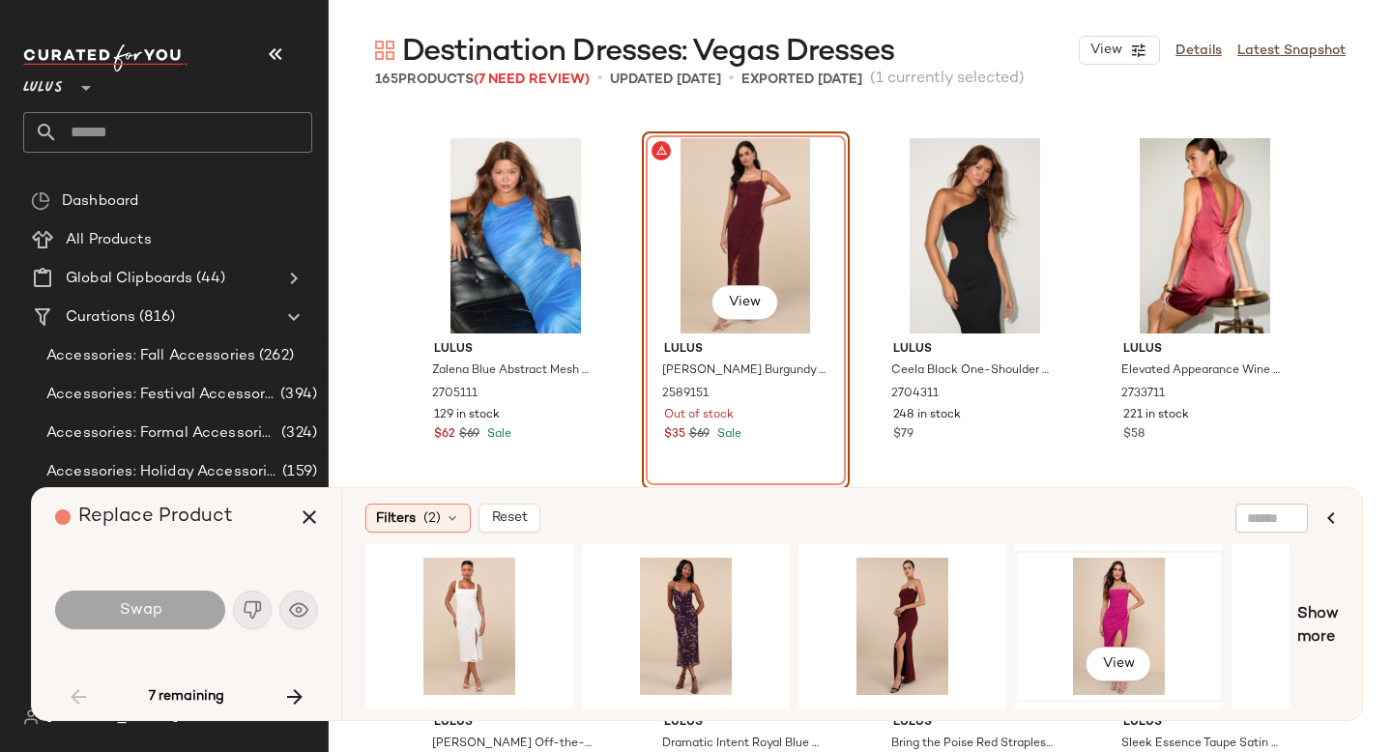
click at [1120, 580] on div "View" at bounding box center [1119, 626] width 194 height 137
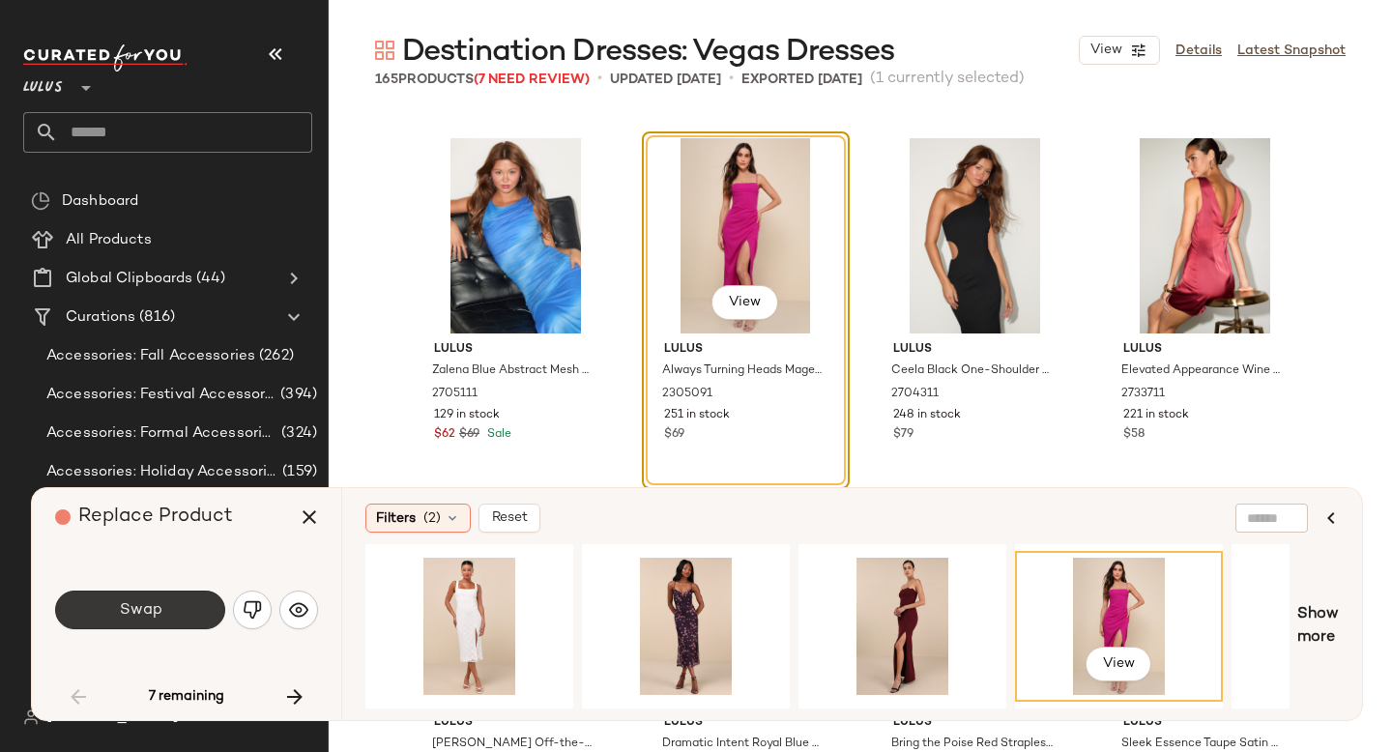
click at [109, 604] on button "Swap" at bounding box center [140, 610] width 170 height 39
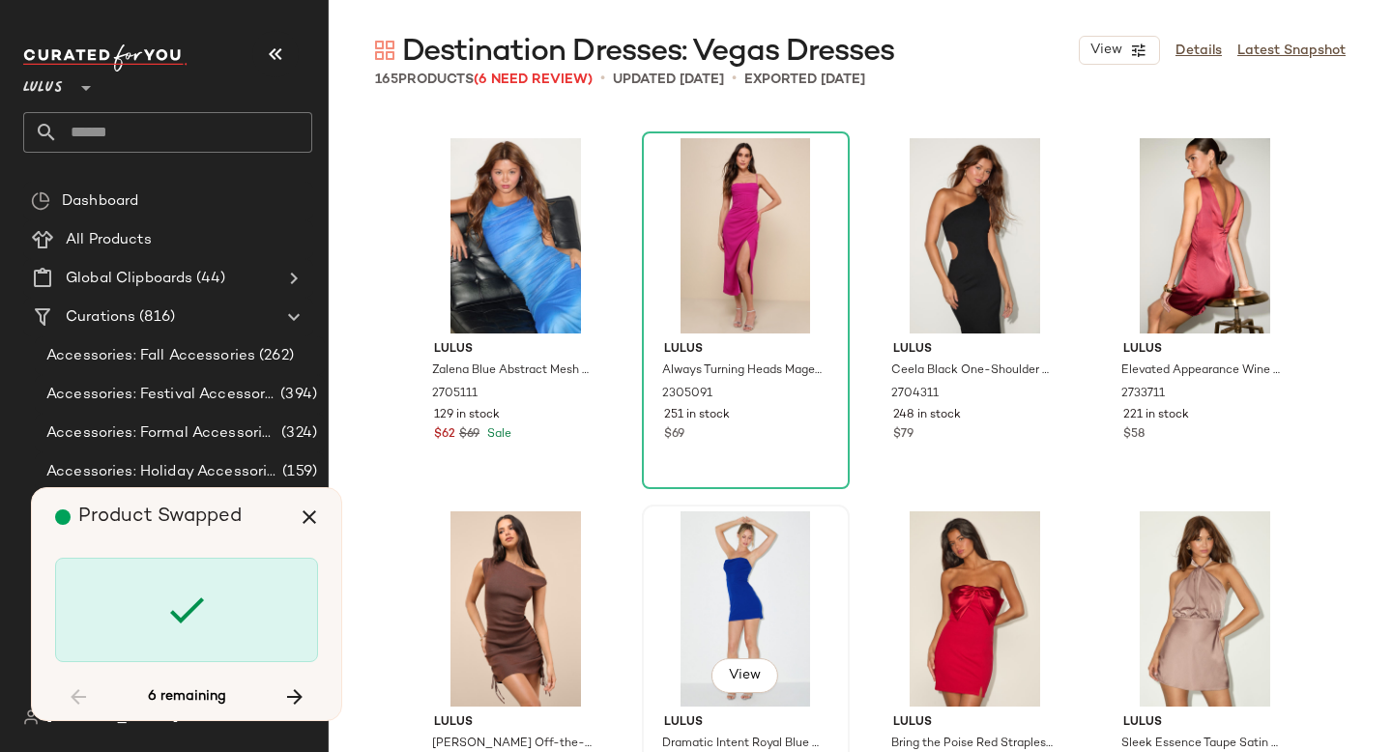
scroll to position [4851, 0]
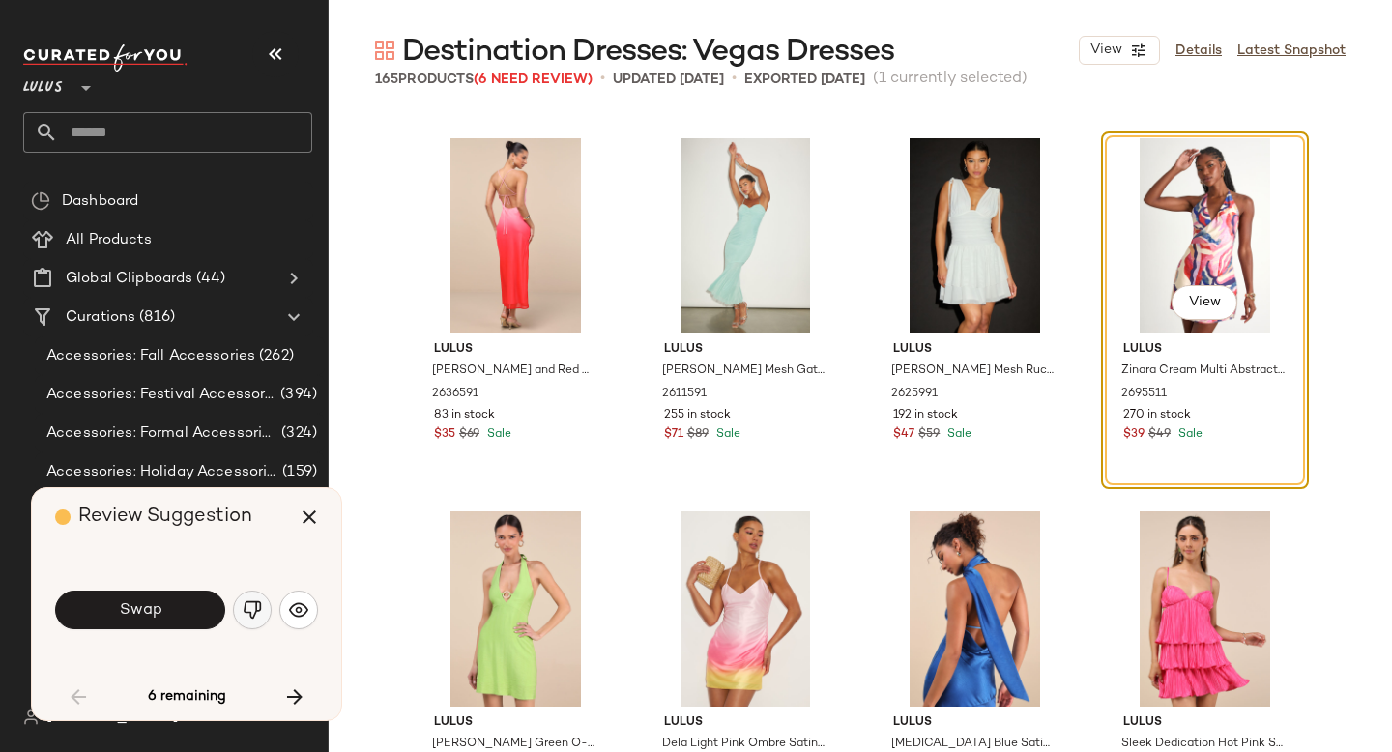
click at [253, 611] on img "button" at bounding box center [252, 609] width 19 height 19
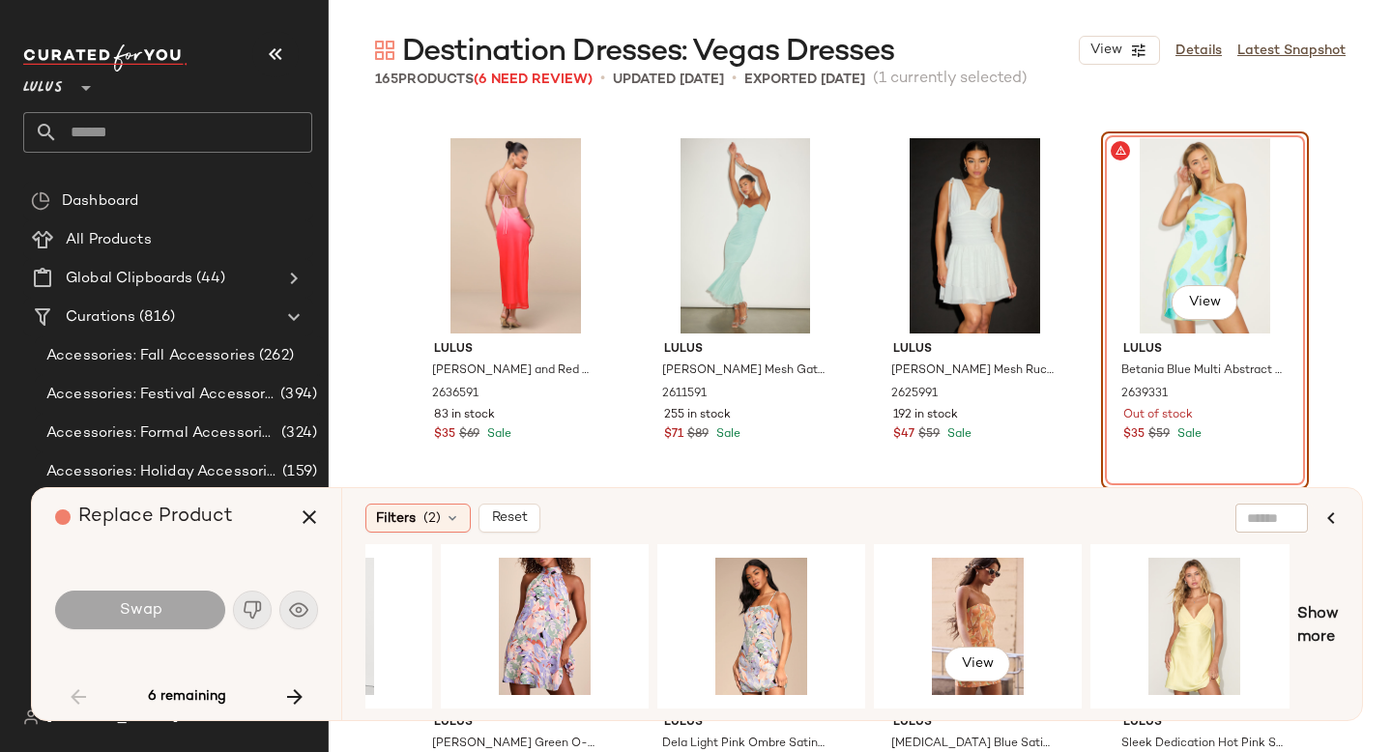
scroll to position [0, 1870]
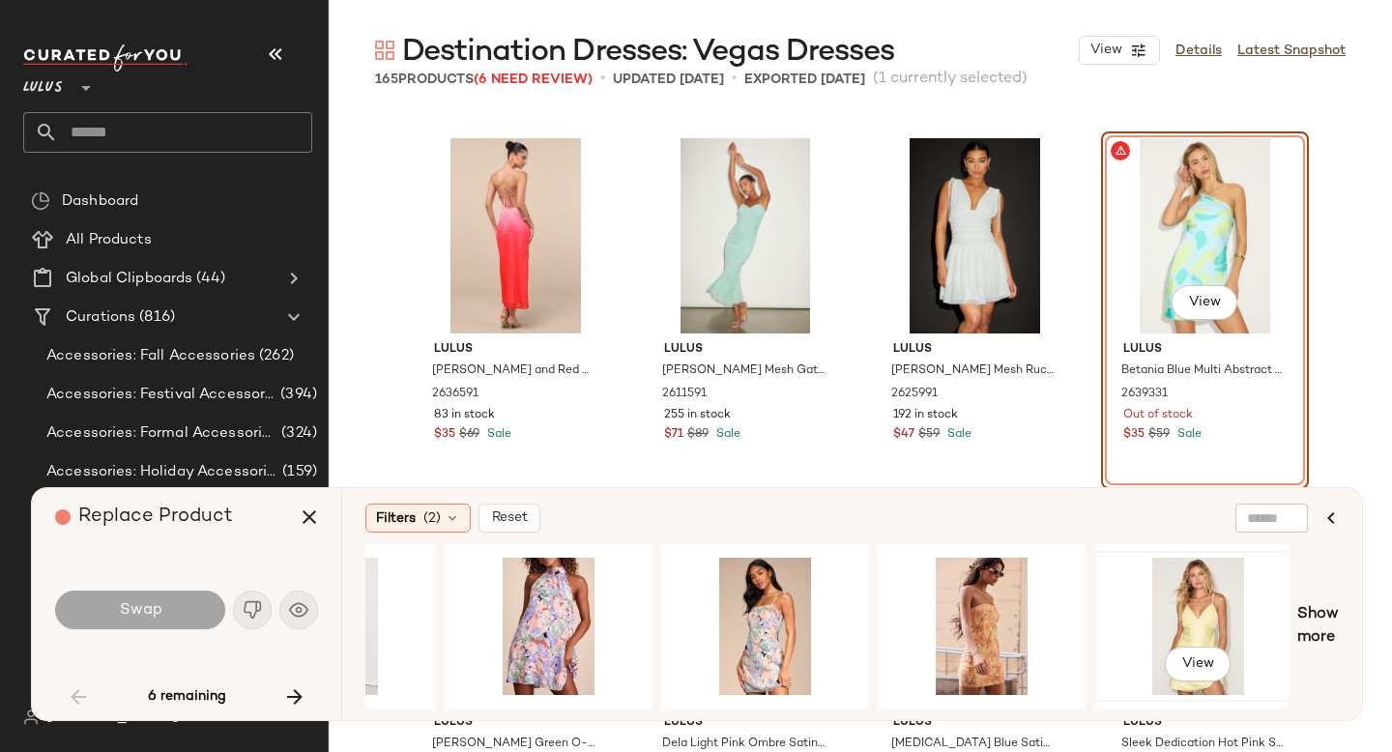
click at [1143, 631] on div "View" at bounding box center [1198, 626] width 194 height 137
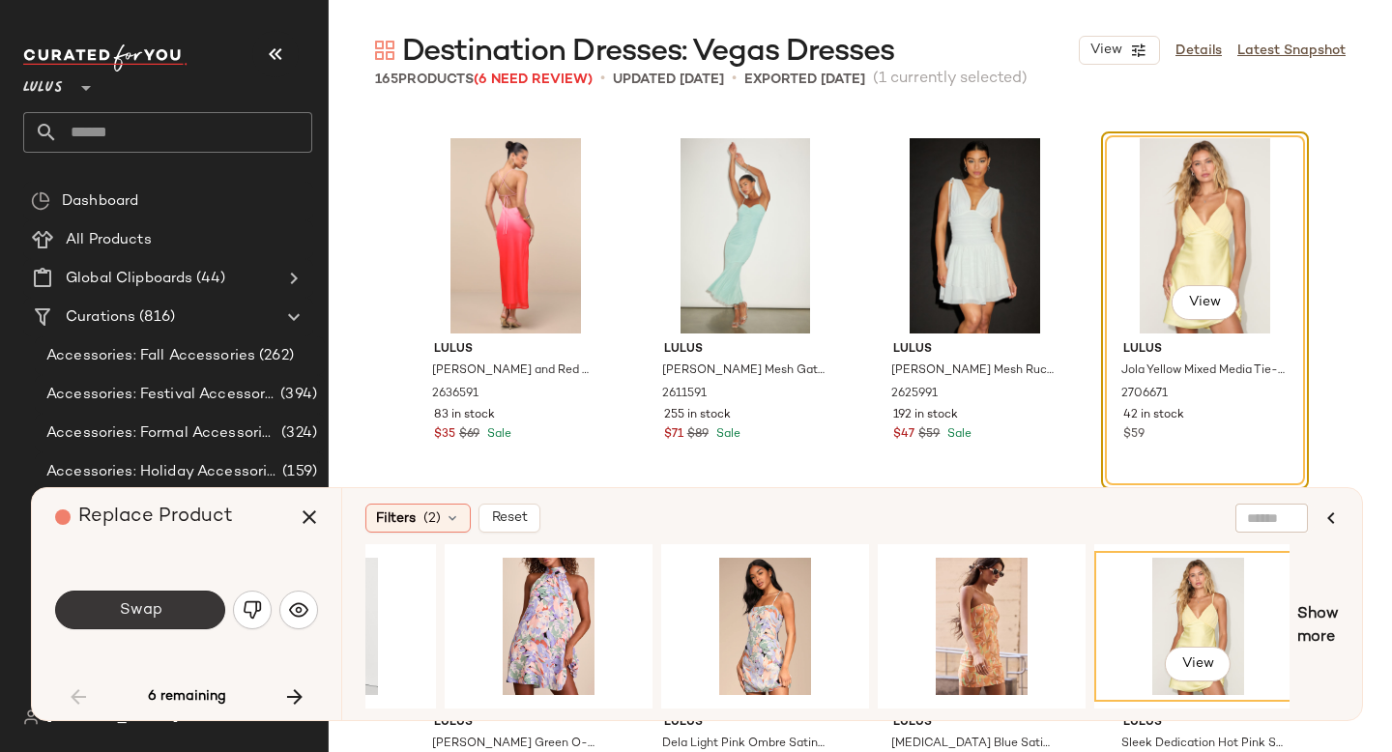
click at [175, 596] on button "Swap" at bounding box center [140, 610] width 170 height 39
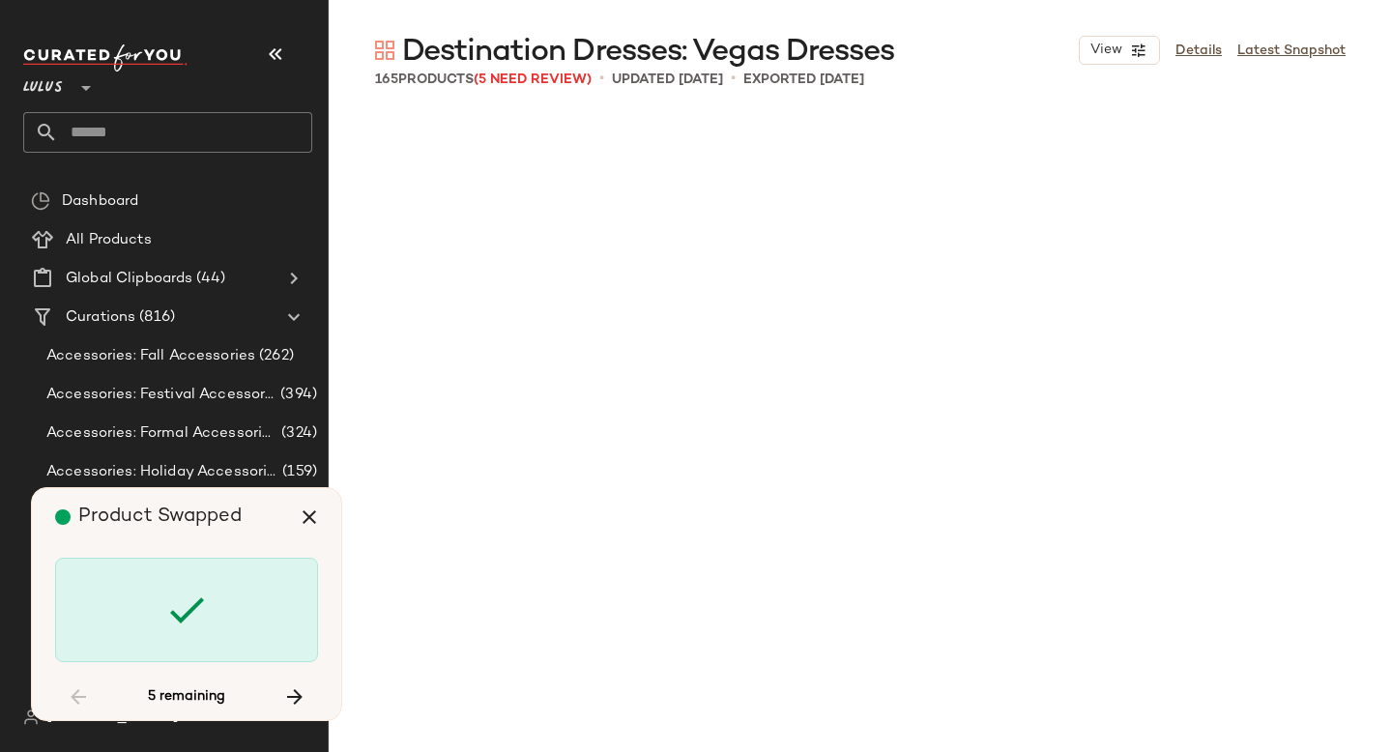
scroll to position [6717, 0]
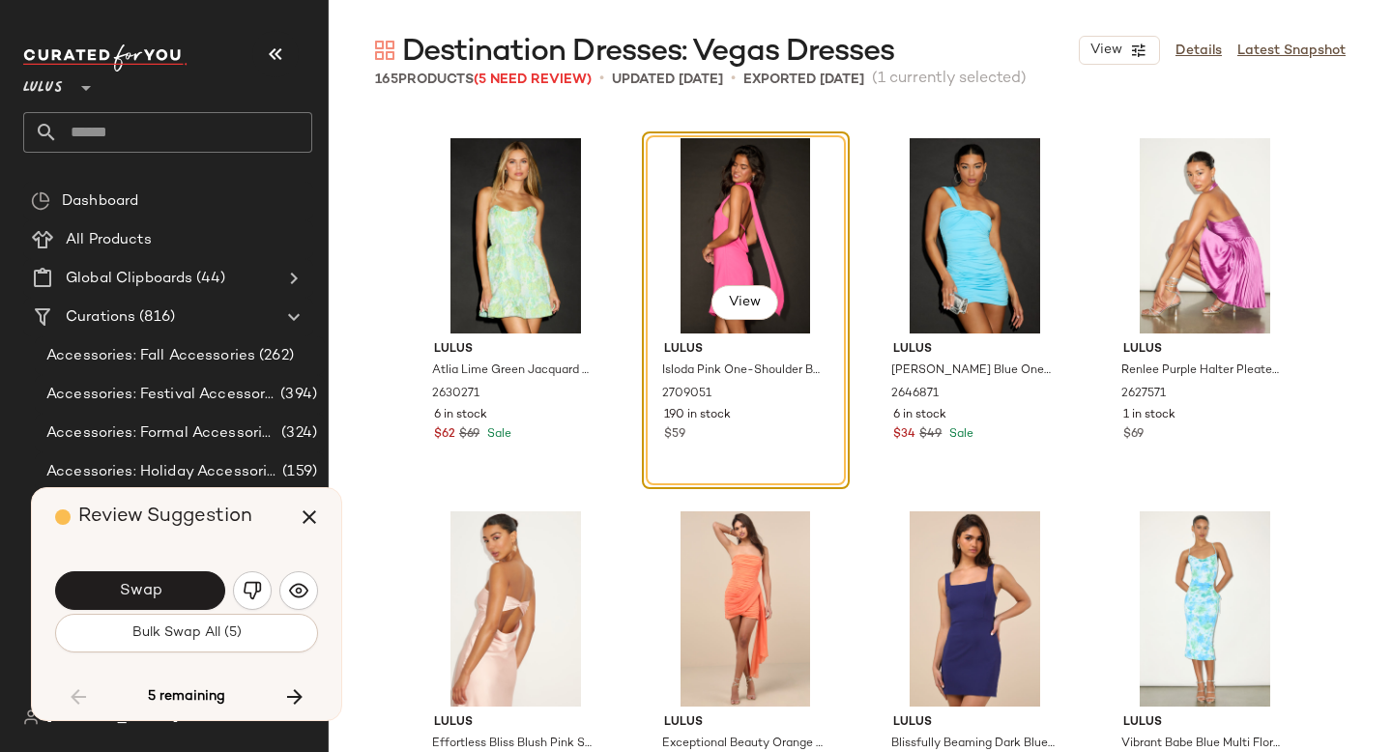
click at [175, 596] on button "Swap" at bounding box center [140, 590] width 170 height 39
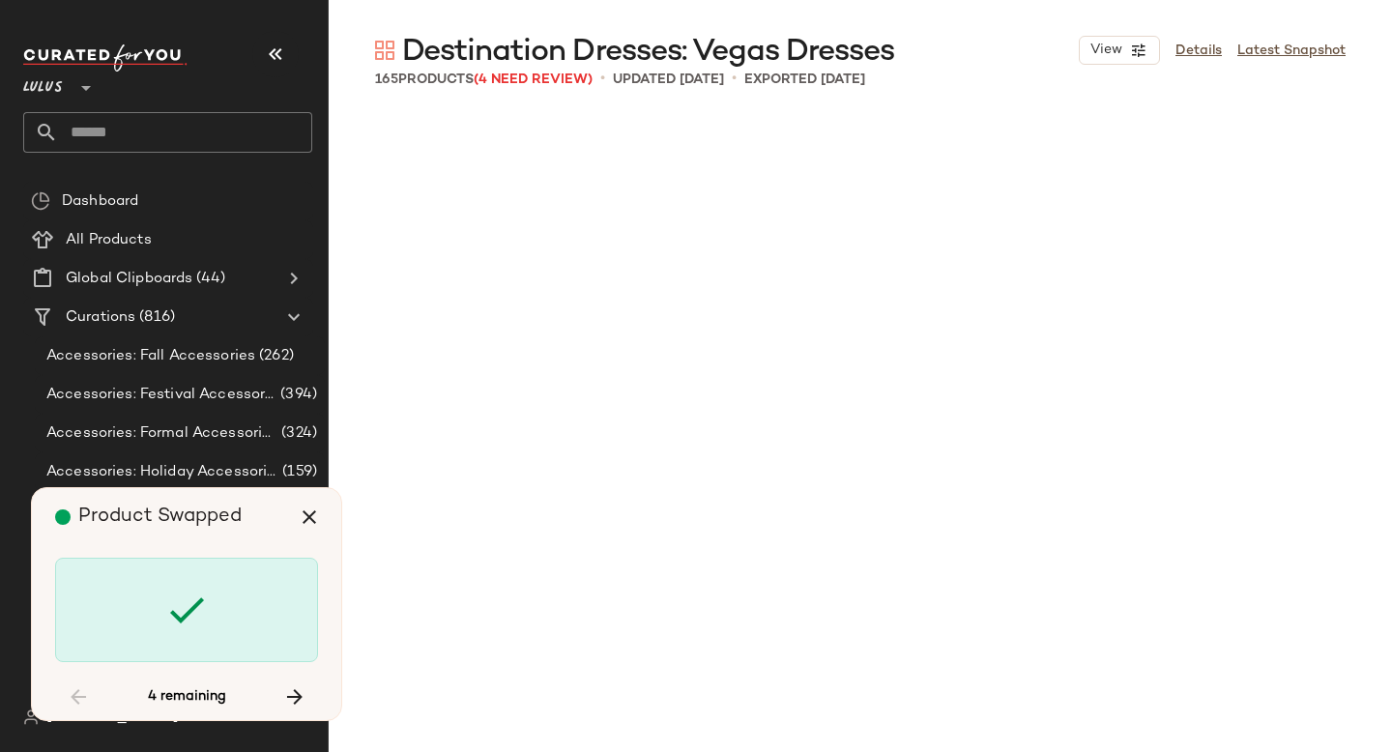
scroll to position [8582, 0]
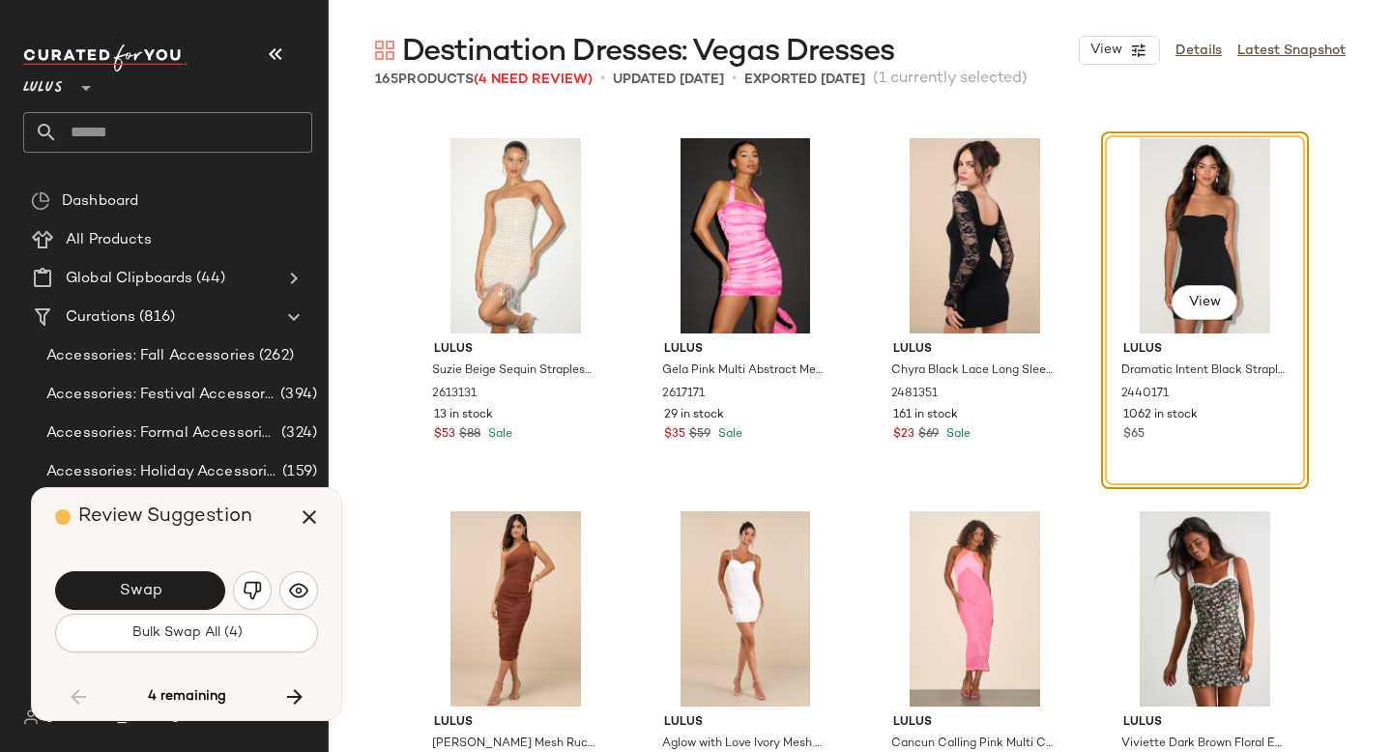
click at [175, 596] on button "Swap" at bounding box center [140, 590] width 170 height 39
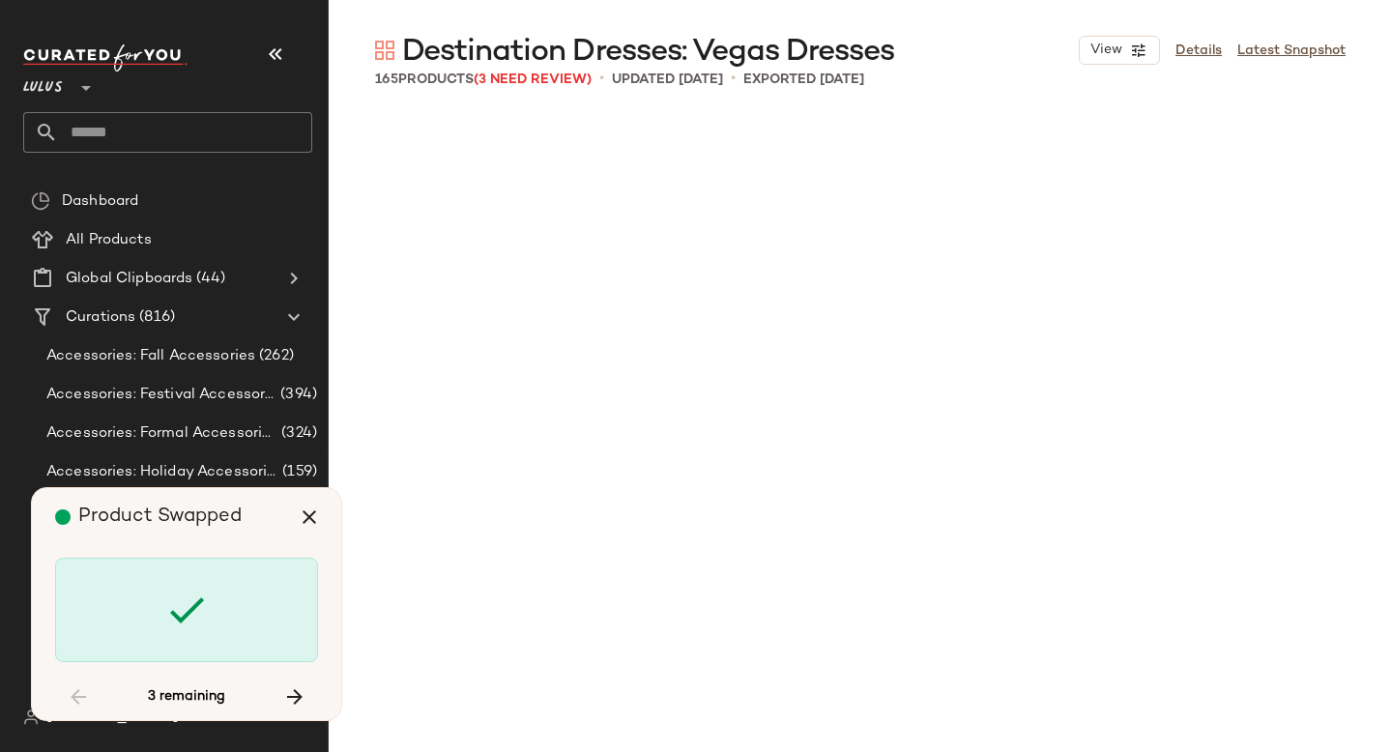
scroll to position [10075, 0]
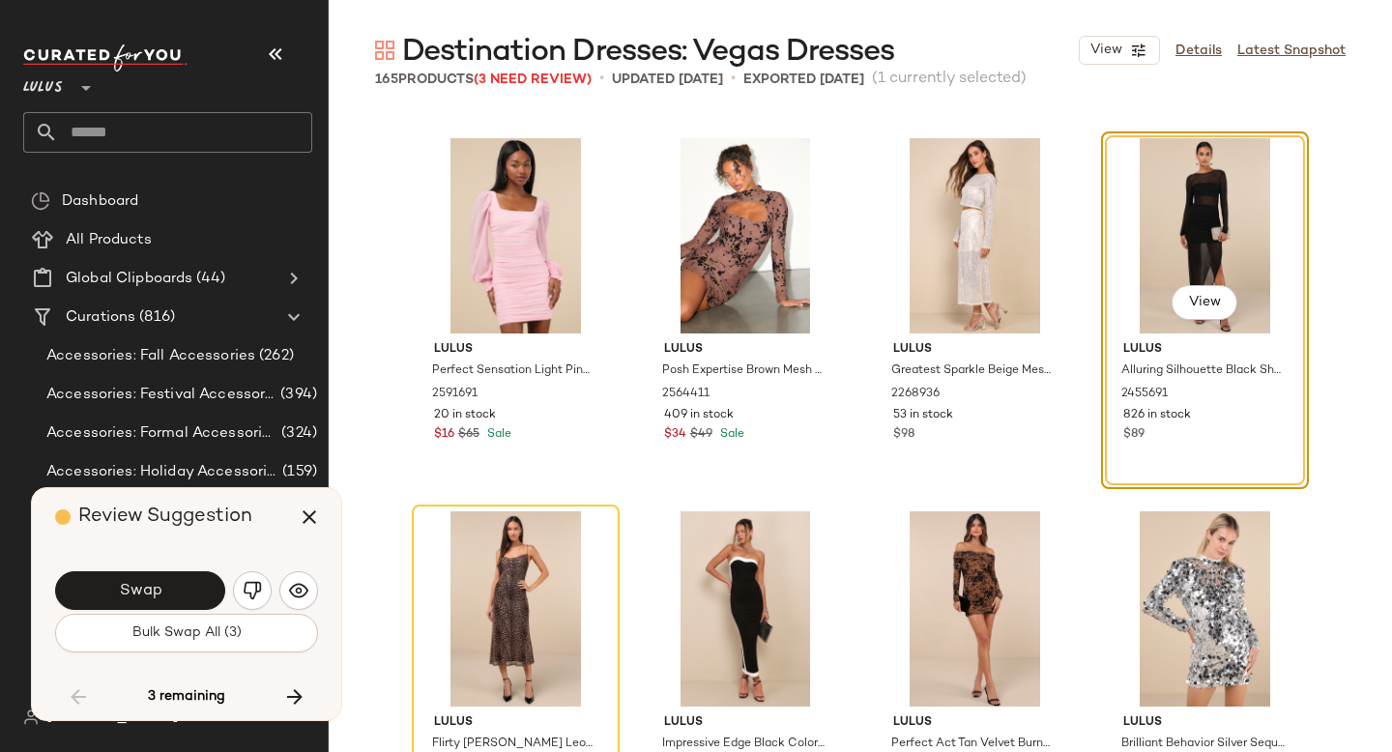
click at [175, 596] on button "Swap" at bounding box center [140, 590] width 170 height 39
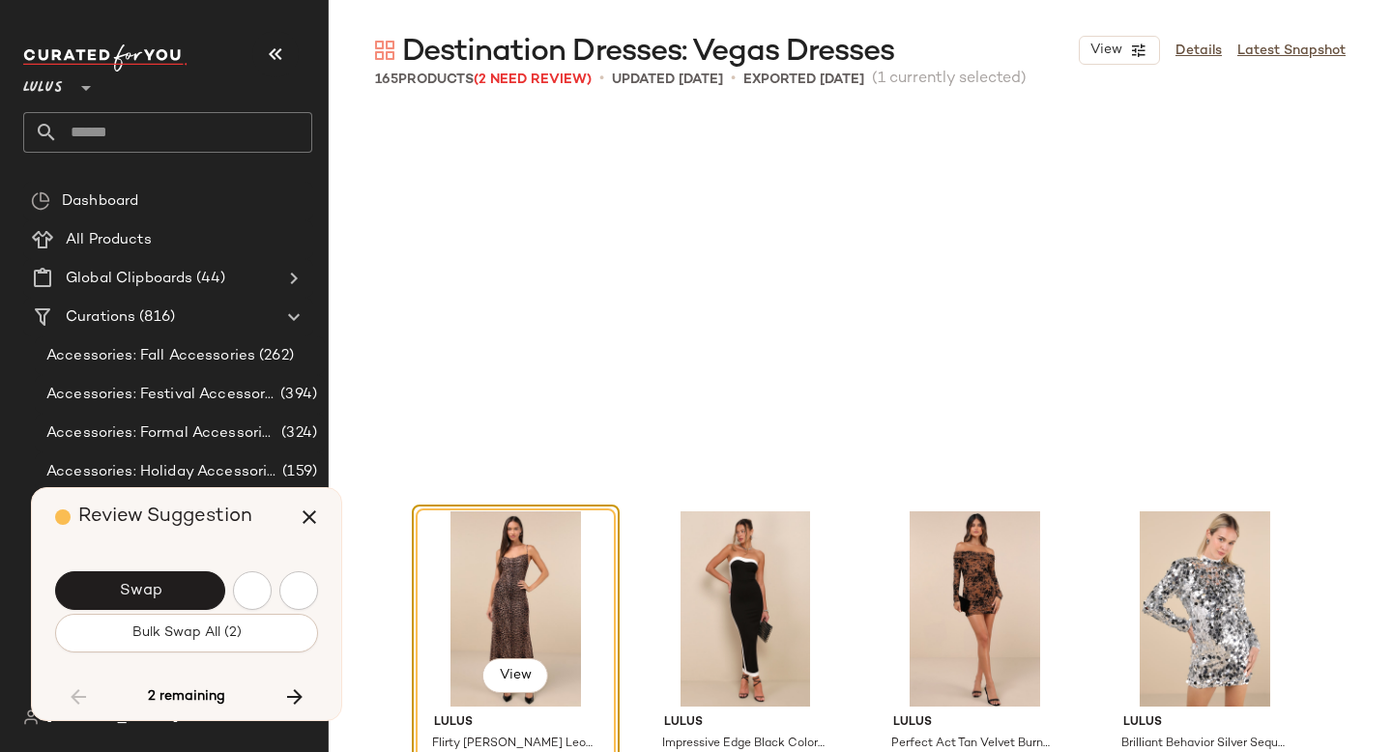
scroll to position [10448, 0]
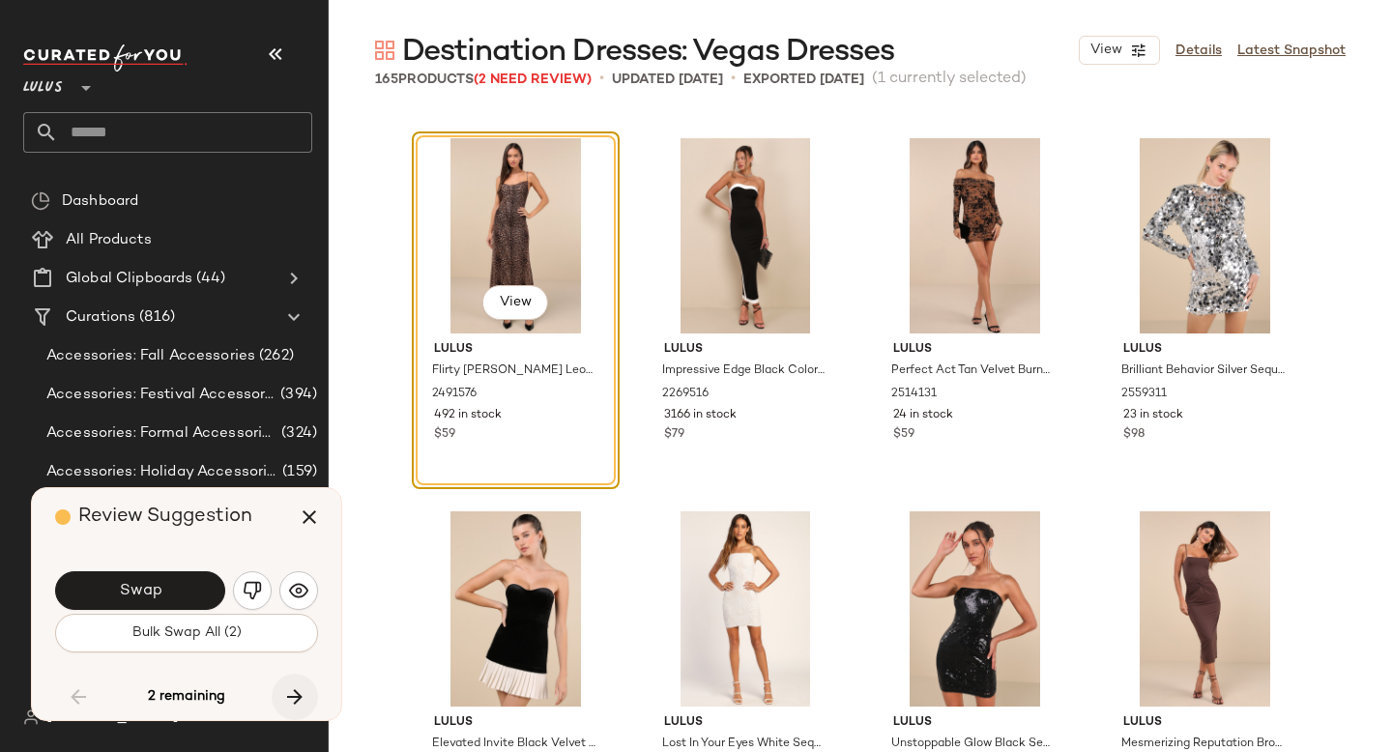
click at [297, 692] on icon "button" at bounding box center [294, 696] width 23 height 23
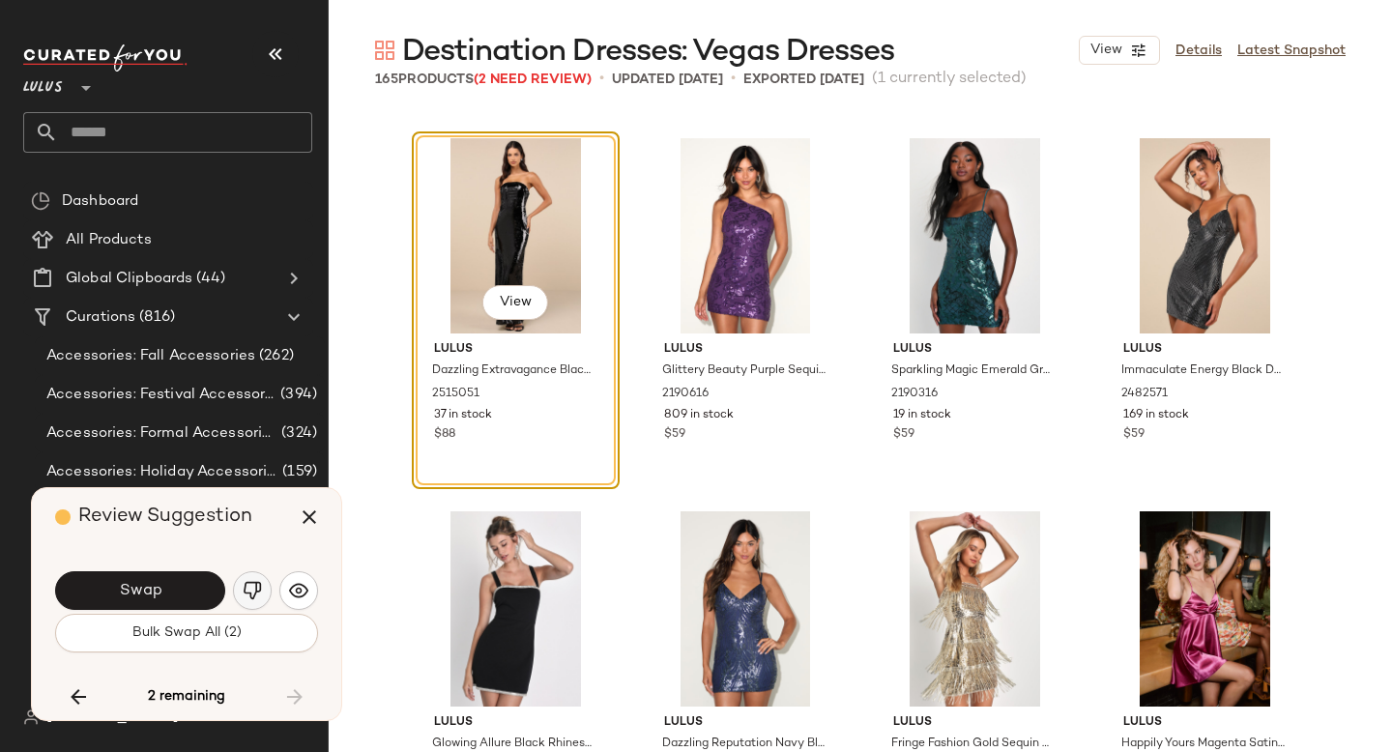
click at [247, 593] on img "button" at bounding box center [252, 590] width 19 height 19
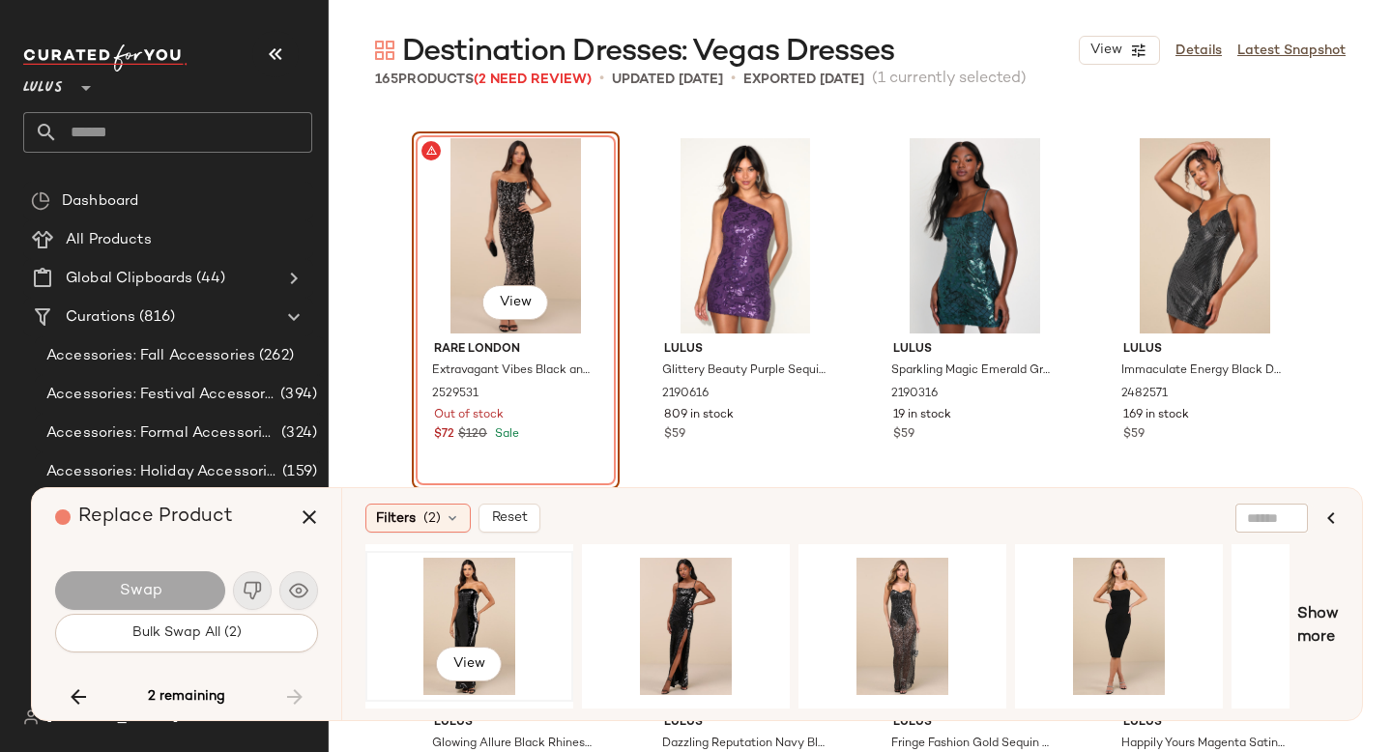
click at [456, 576] on div "View" at bounding box center [469, 626] width 194 height 137
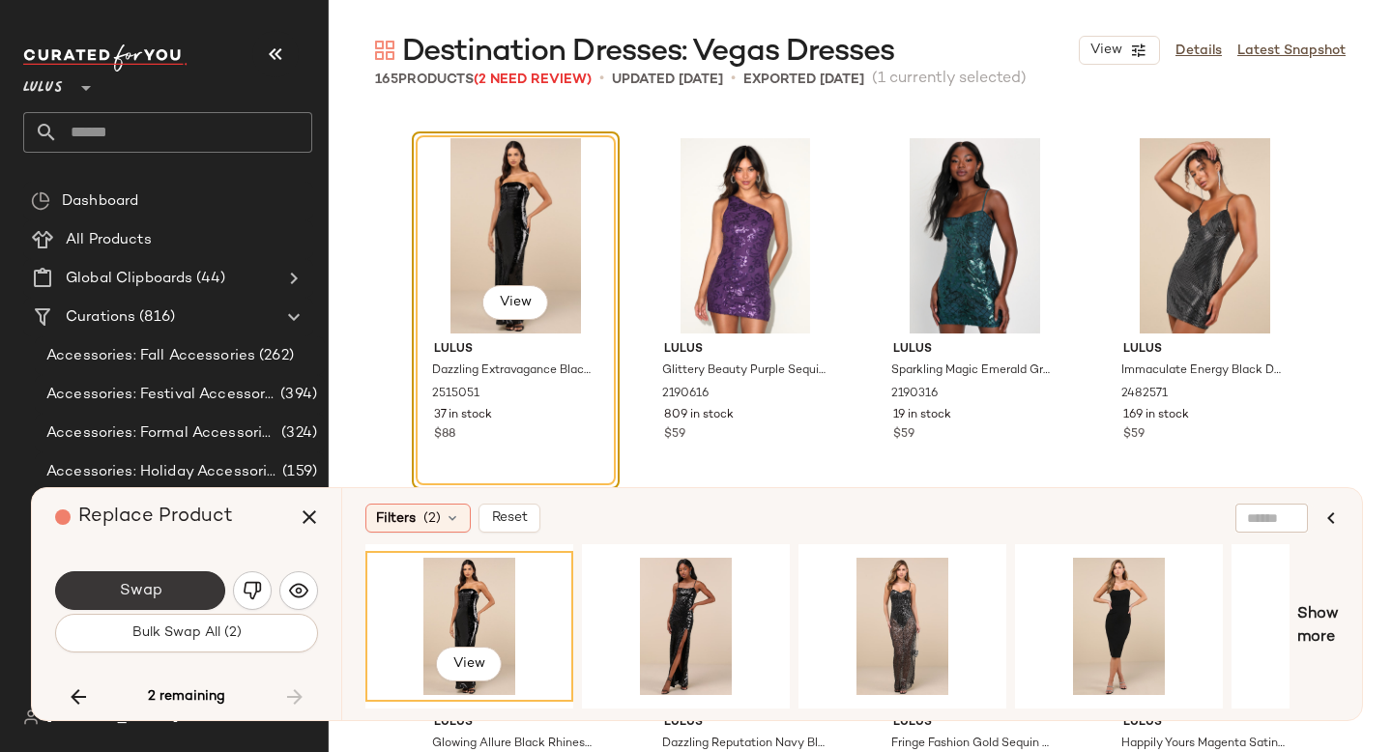
click at [150, 581] on button "Swap" at bounding box center [140, 590] width 170 height 39
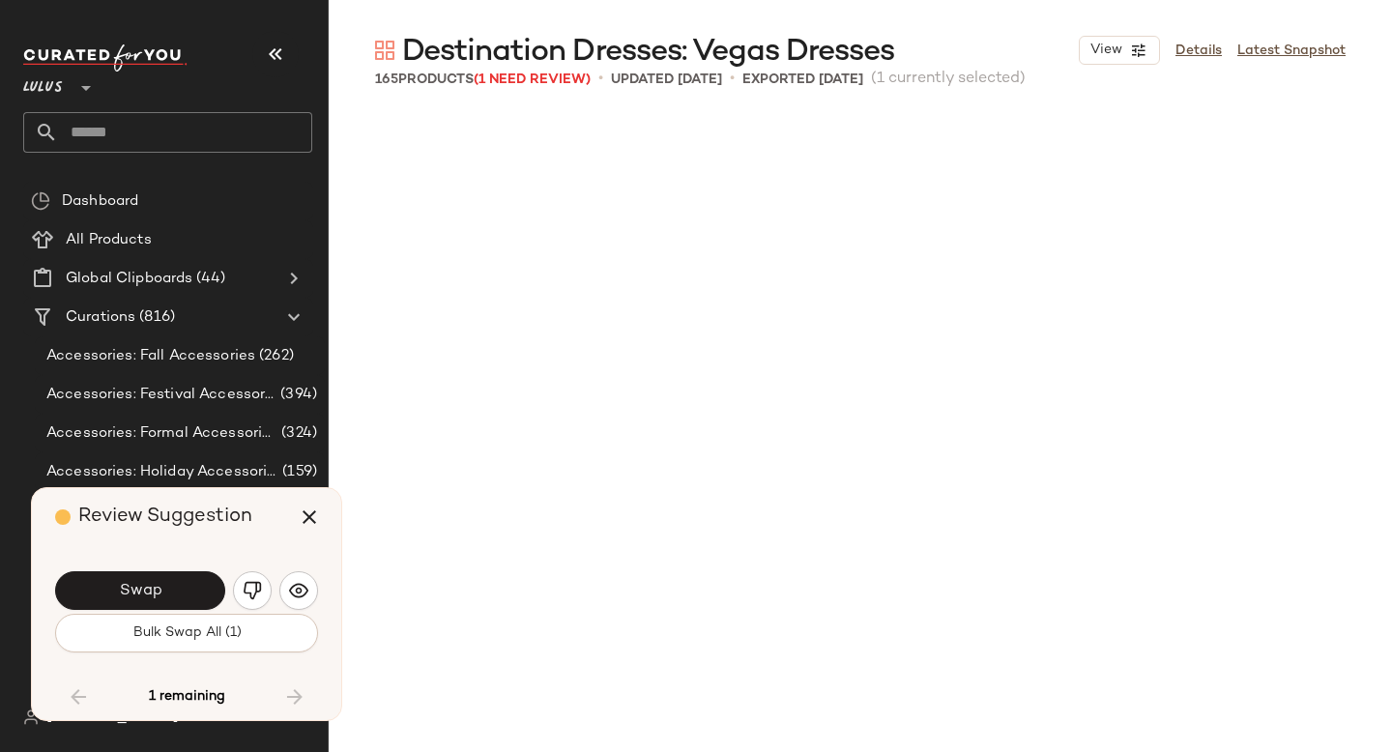
scroll to position [10448, 0]
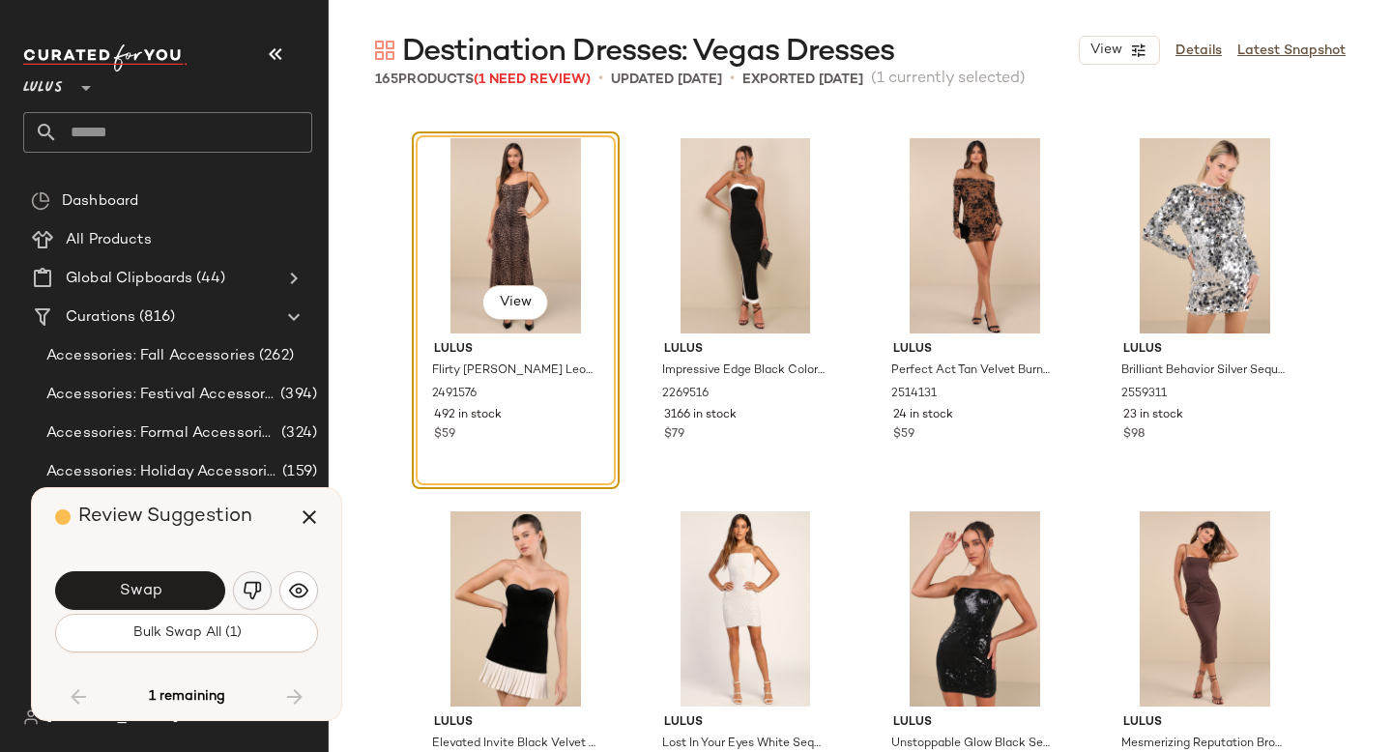
click at [254, 592] on img "button" at bounding box center [252, 590] width 19 height 19
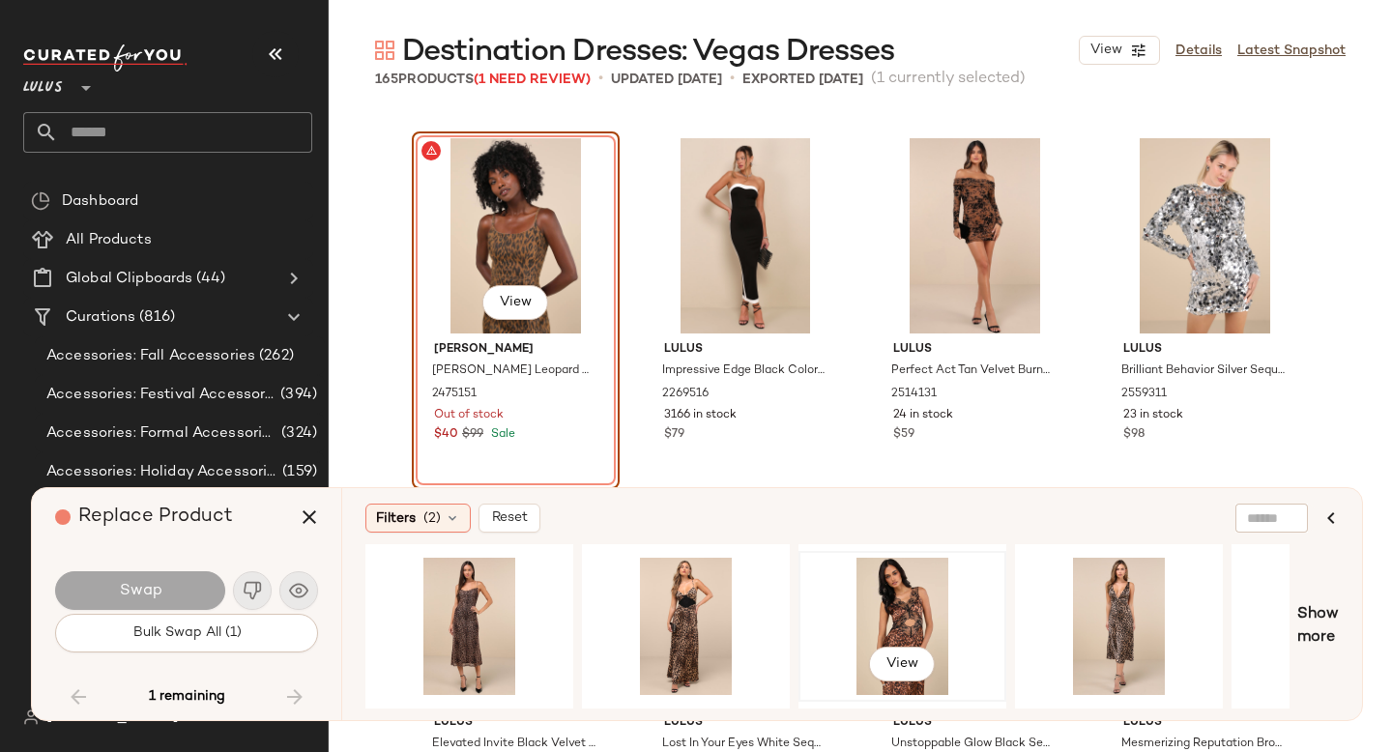
click at [877, 586] on div "View" at bounding box center [902, 626] width 194 height 137
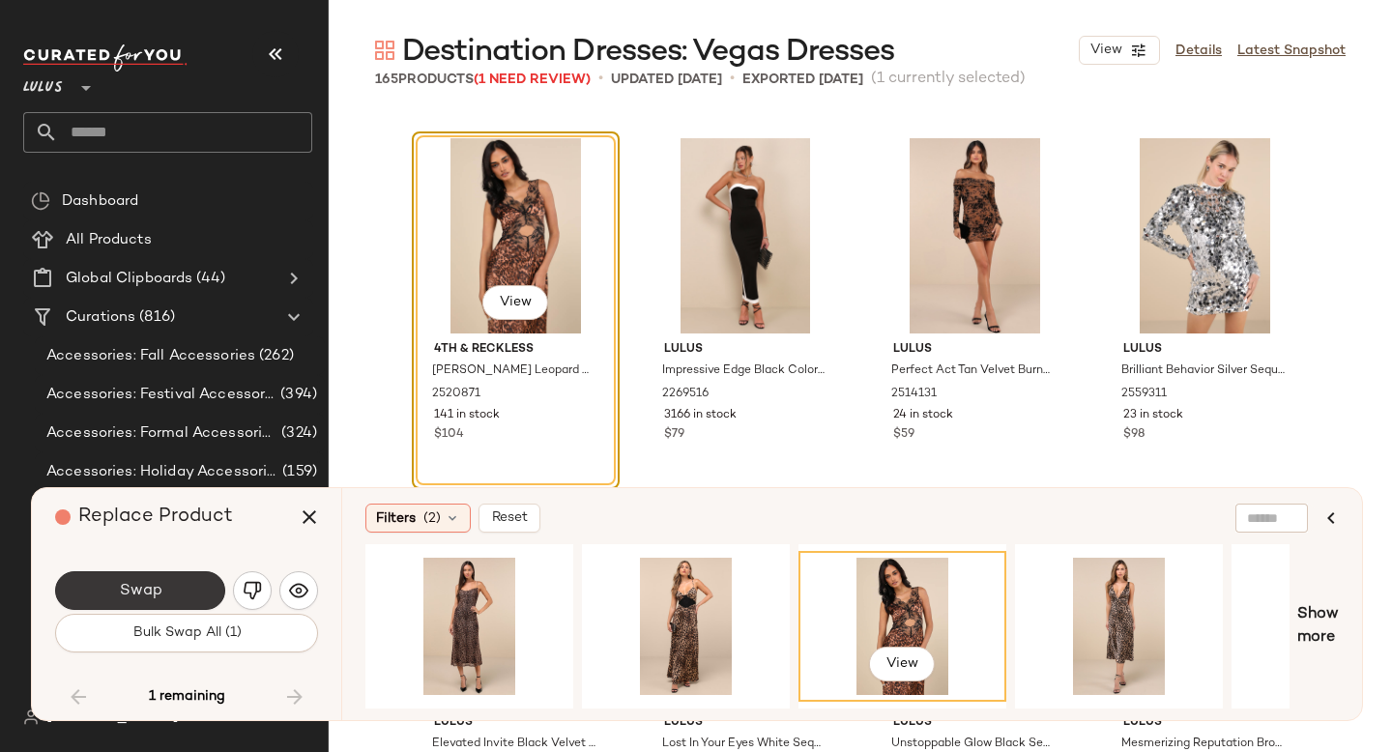
click at [141, 593] on span "Swap" at bounding box center [140, 591] width 44 height 18
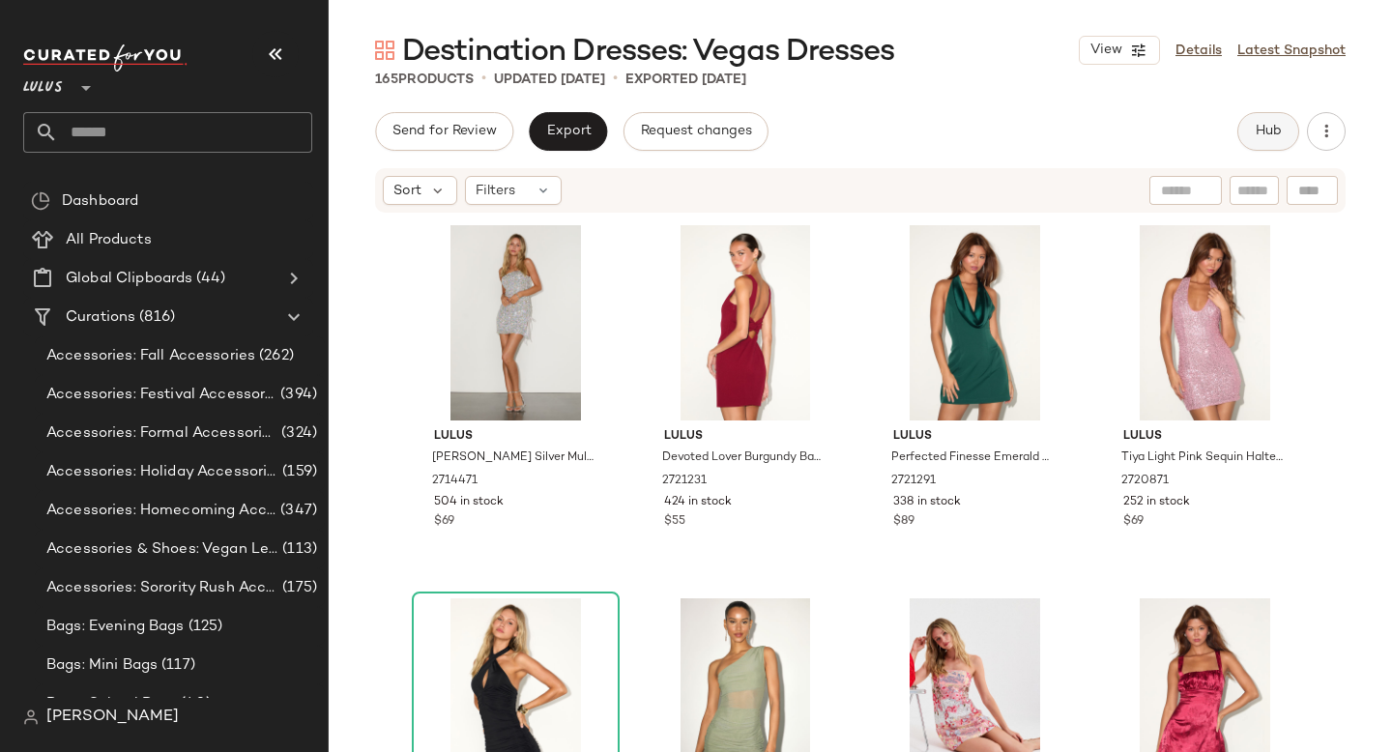
click at [1267, 148] on button "Hub" at bounding box center [1268, 131] width 62 height 39
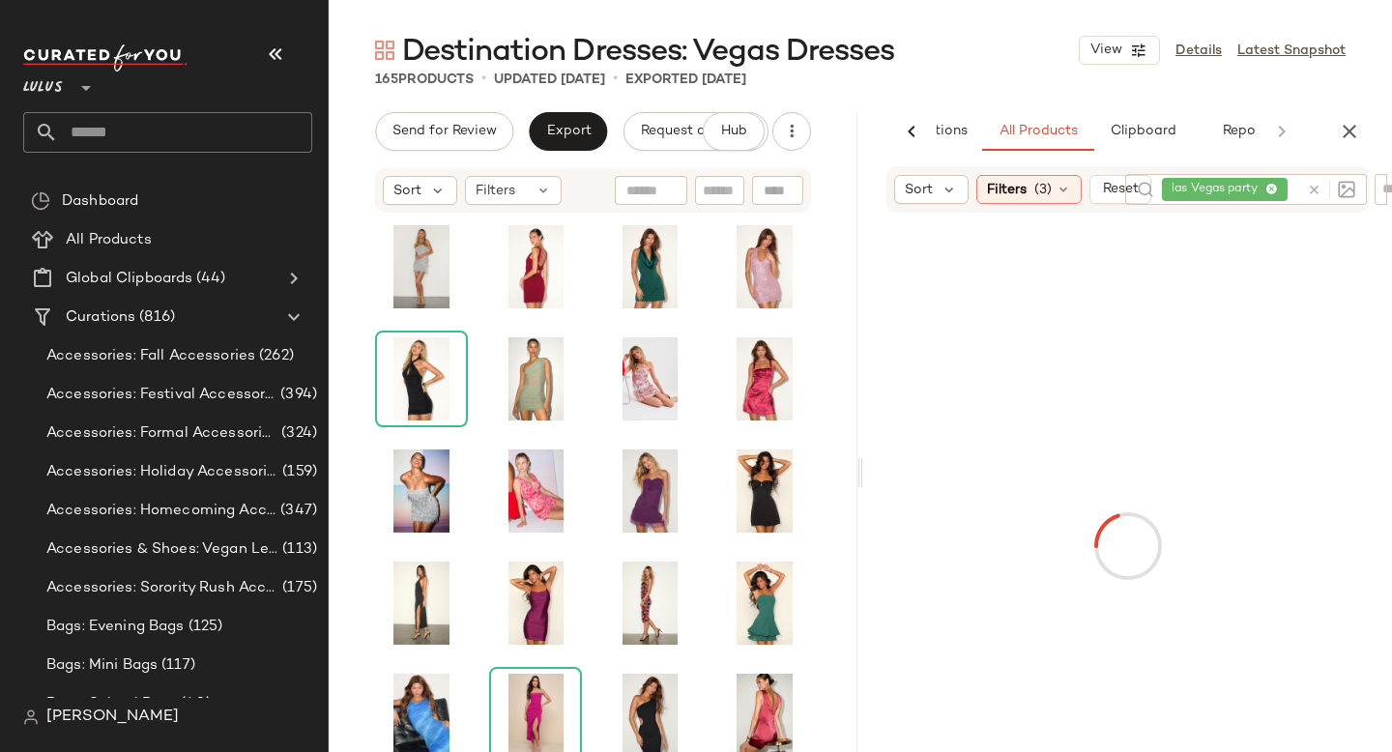
scroll to position [0, 171]
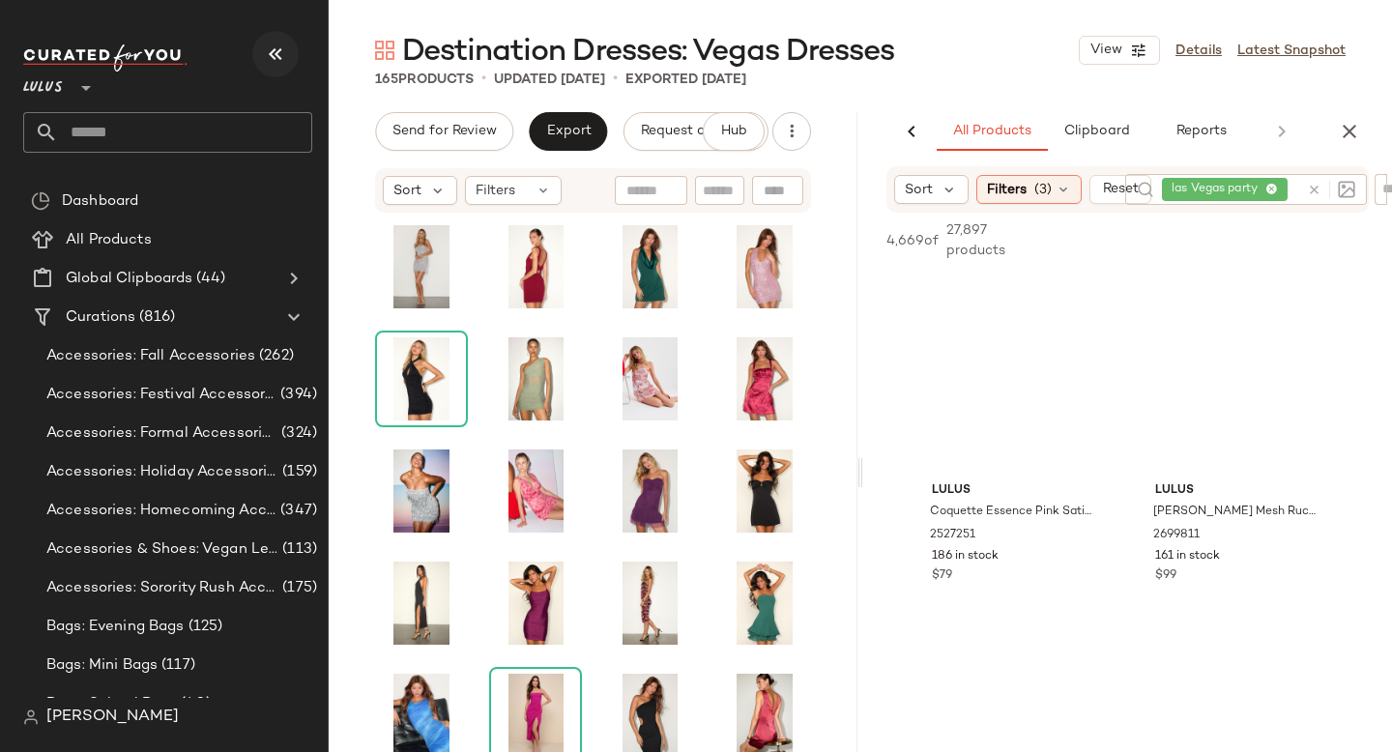
click at [265, 46] on icon "button" at bounding box center [275, 54] width 23 height 23
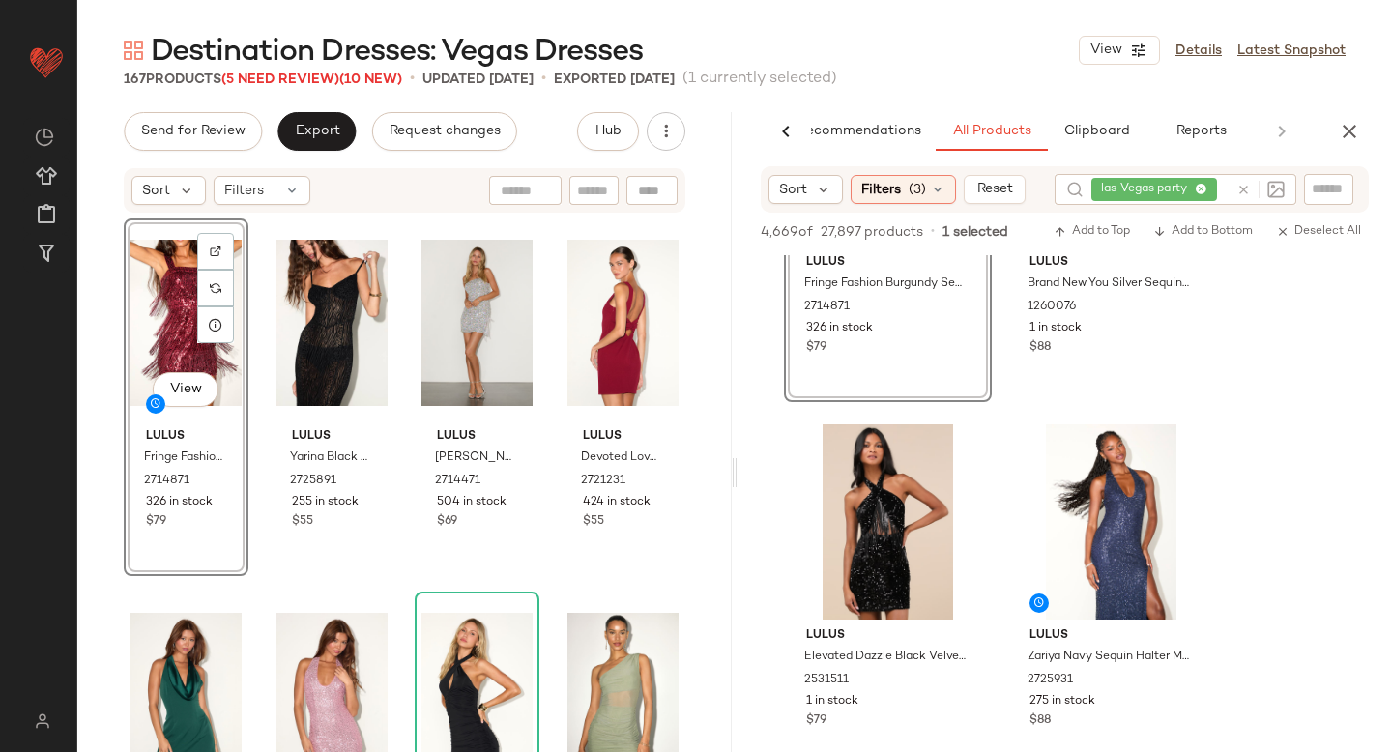
scroll to position [991, 0]
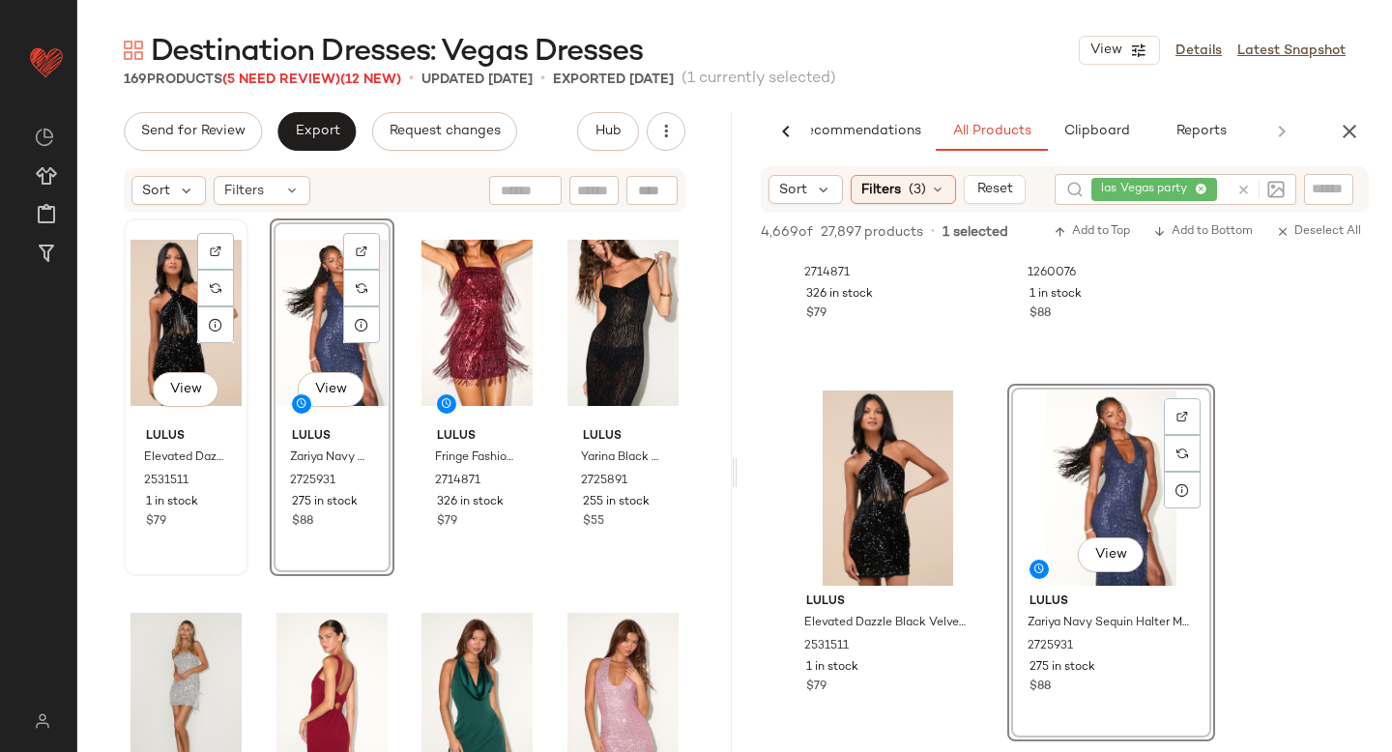
click at [149, 326] on div "View" at bounding box center [186, 322] width 111 height 195
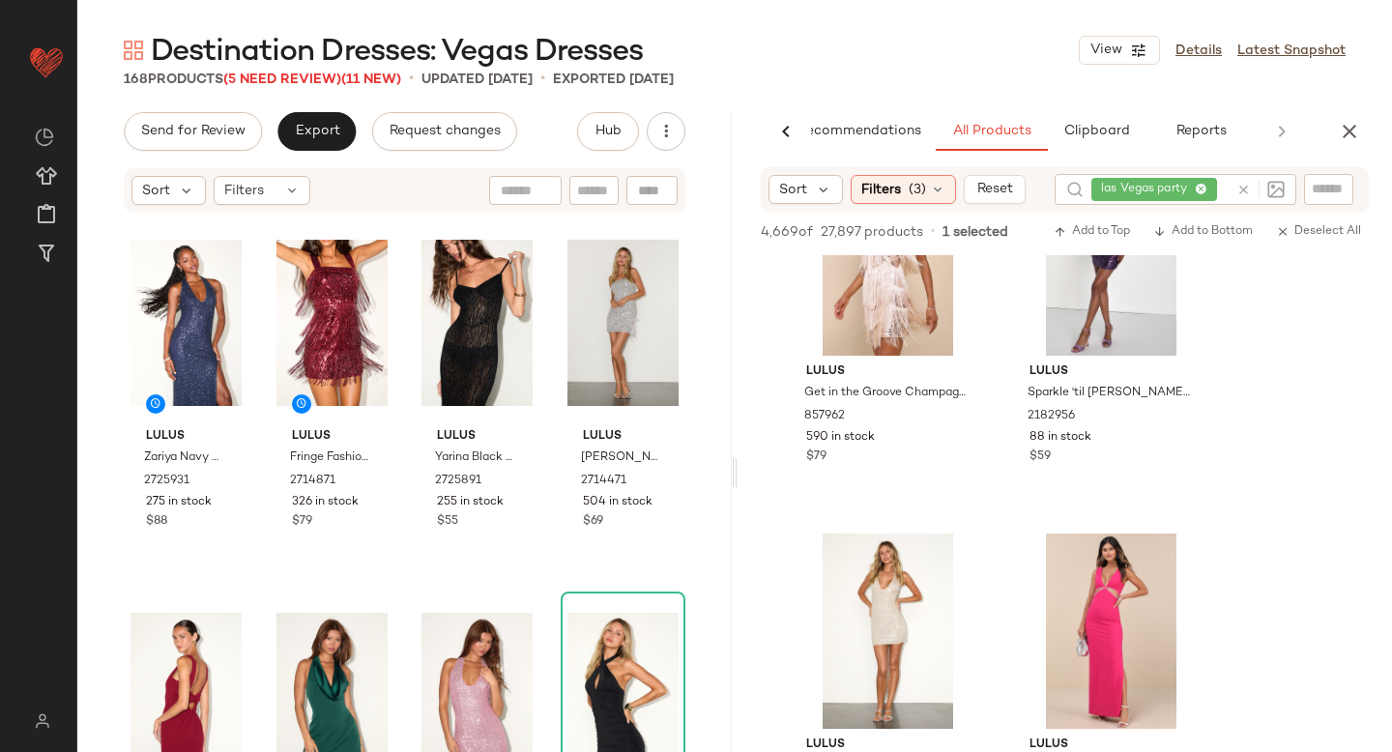
scroll to position [1872, 0]
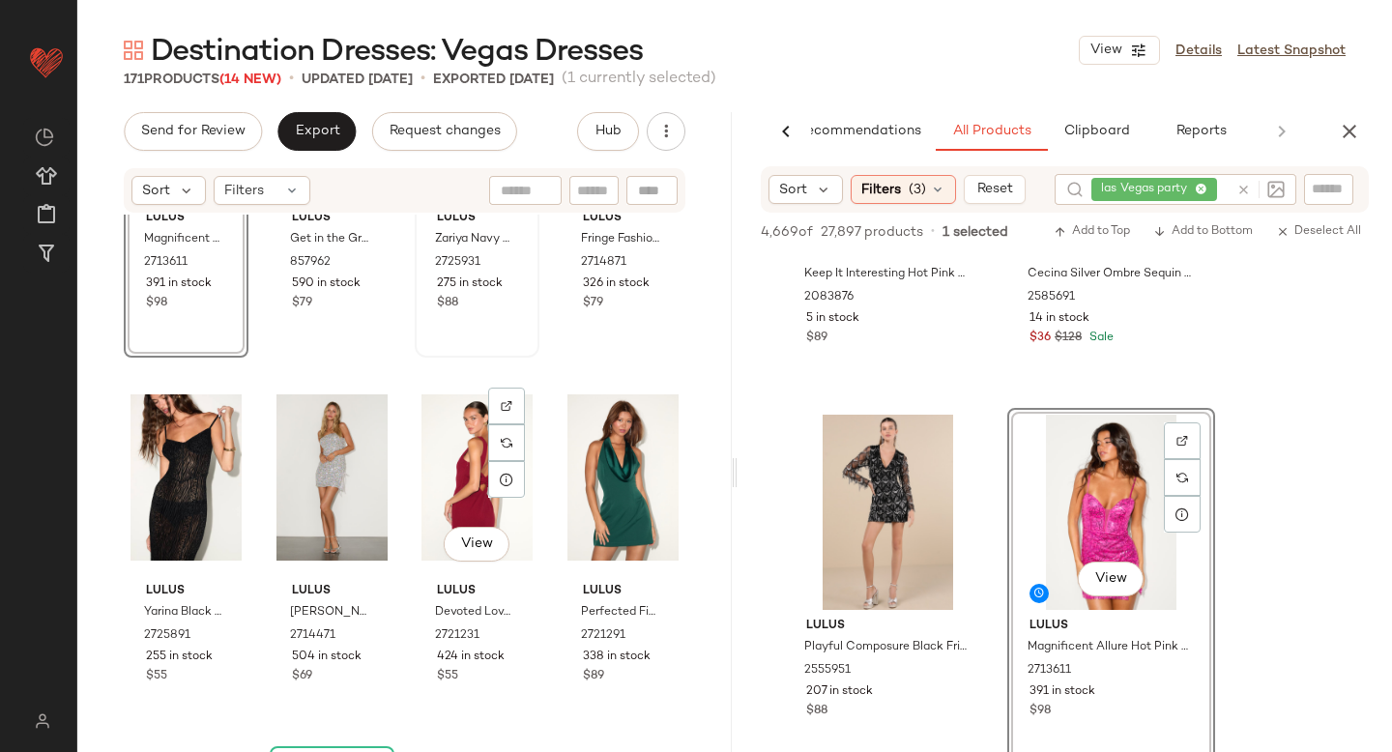
scroll to position [219, 0]
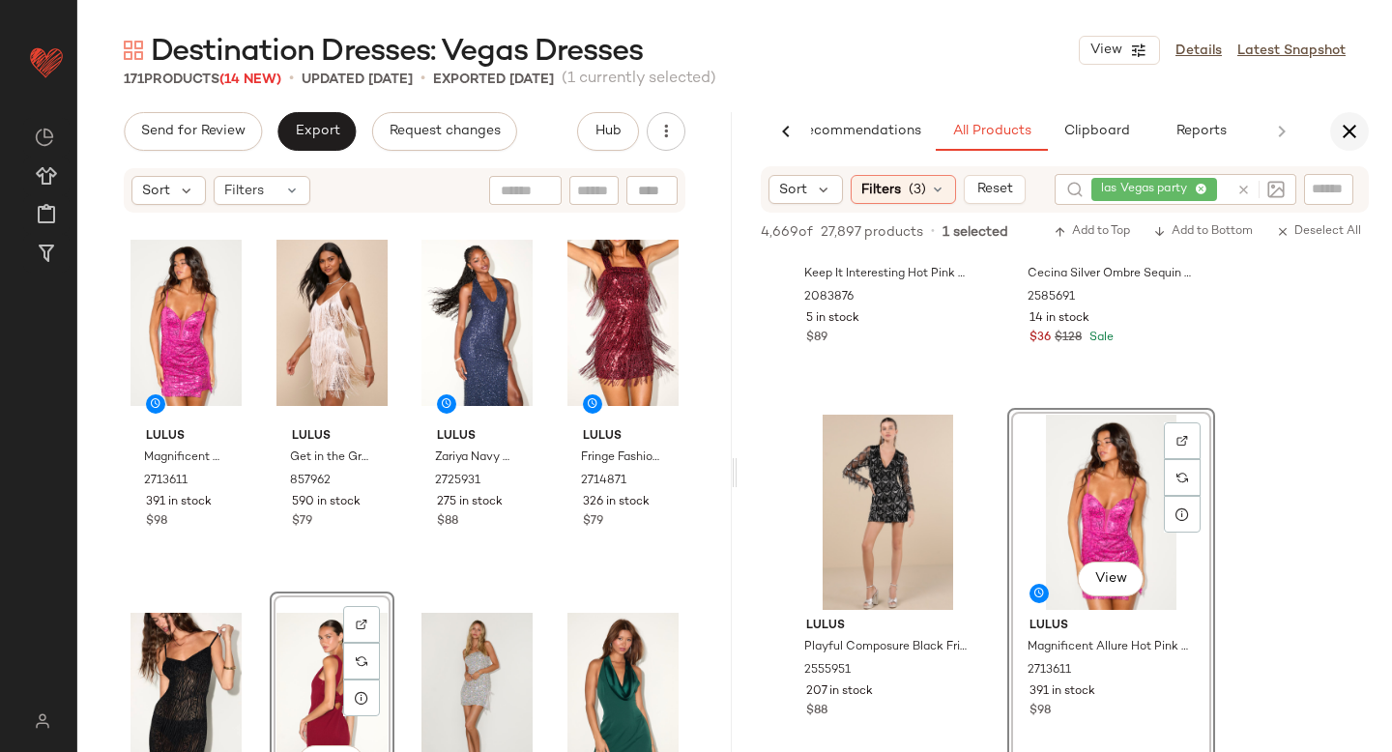
click at [1350, 134] on icon "button" at bounding box center [1349, 131] width 23 height 23
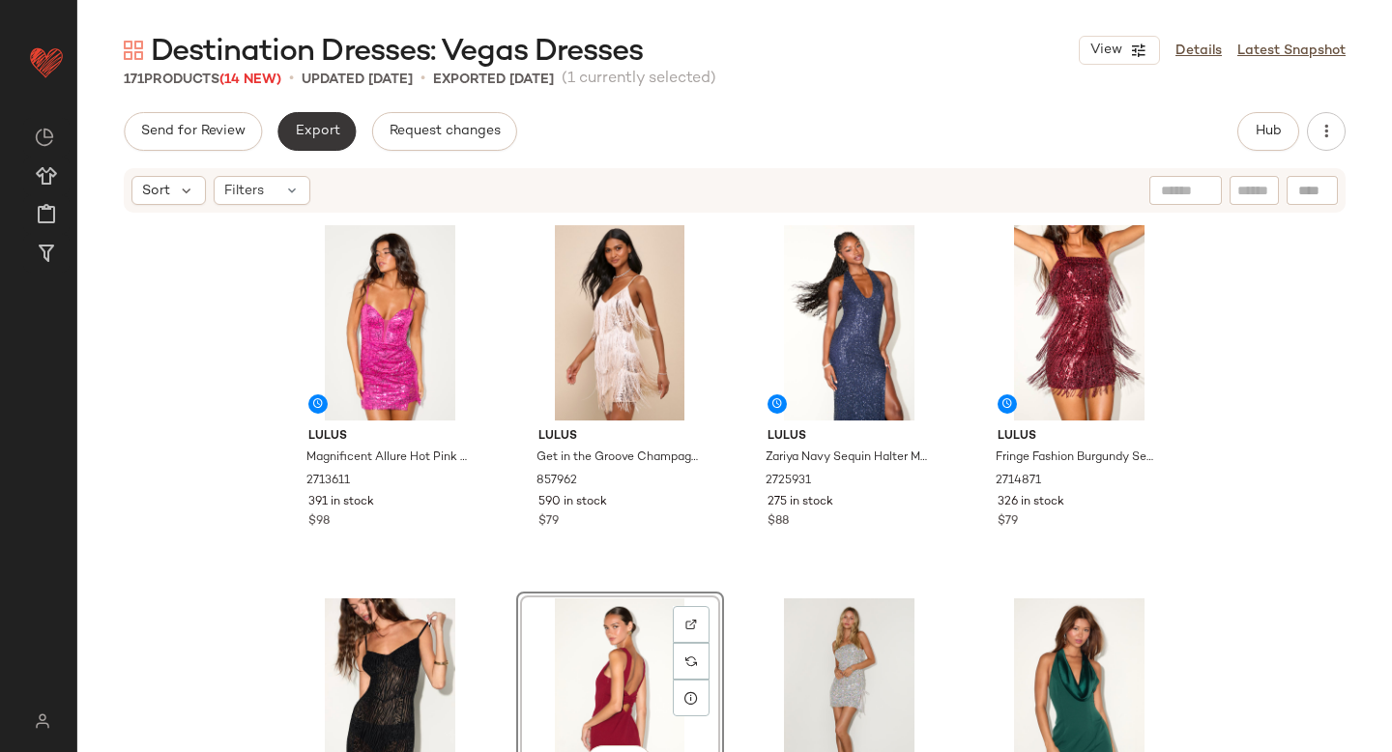
click at [333, 124] on span "Export" at bounding box center [316, 131] width 45 height 15
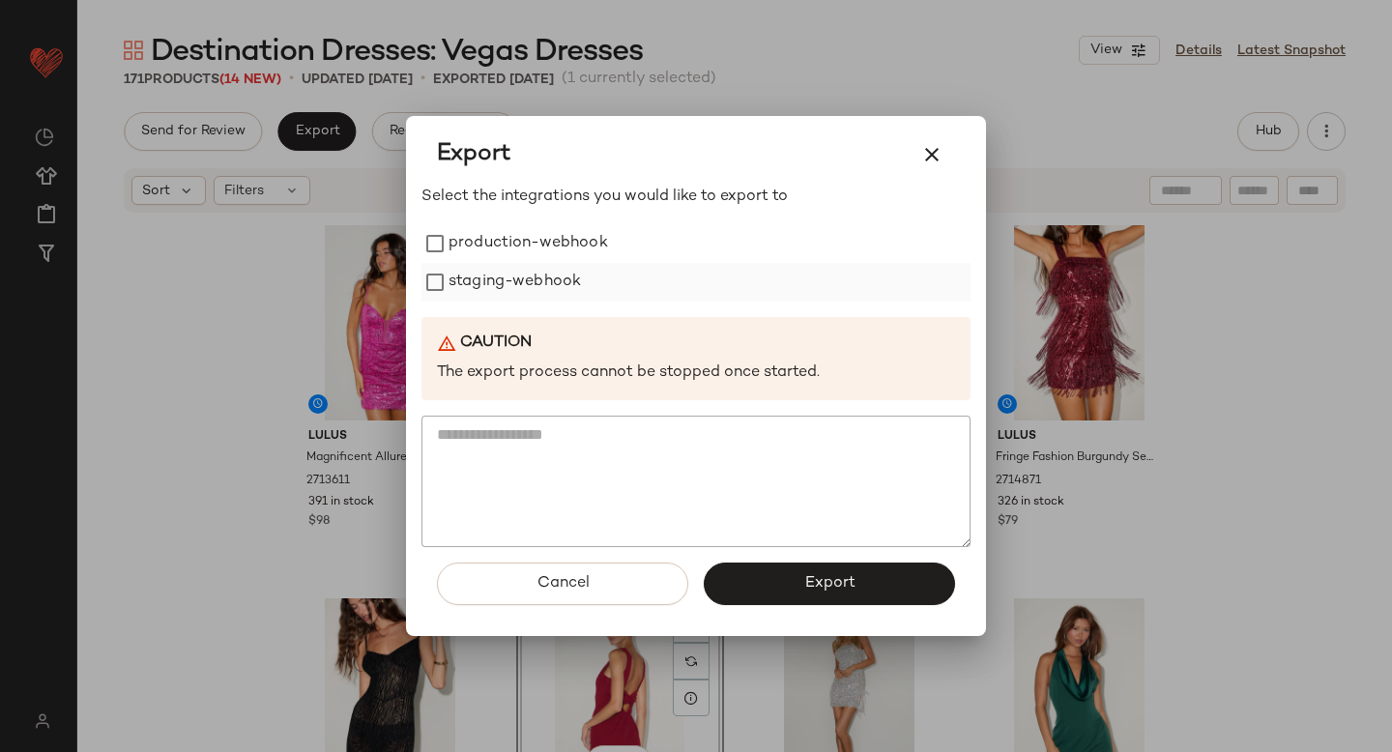
click at [494, 280] on label "staging-webhook" at bounding box center [515, 282] width 132 height 39
click at [836, 577] on span "Export" at bounding box center [828, 583] width 51 height 18
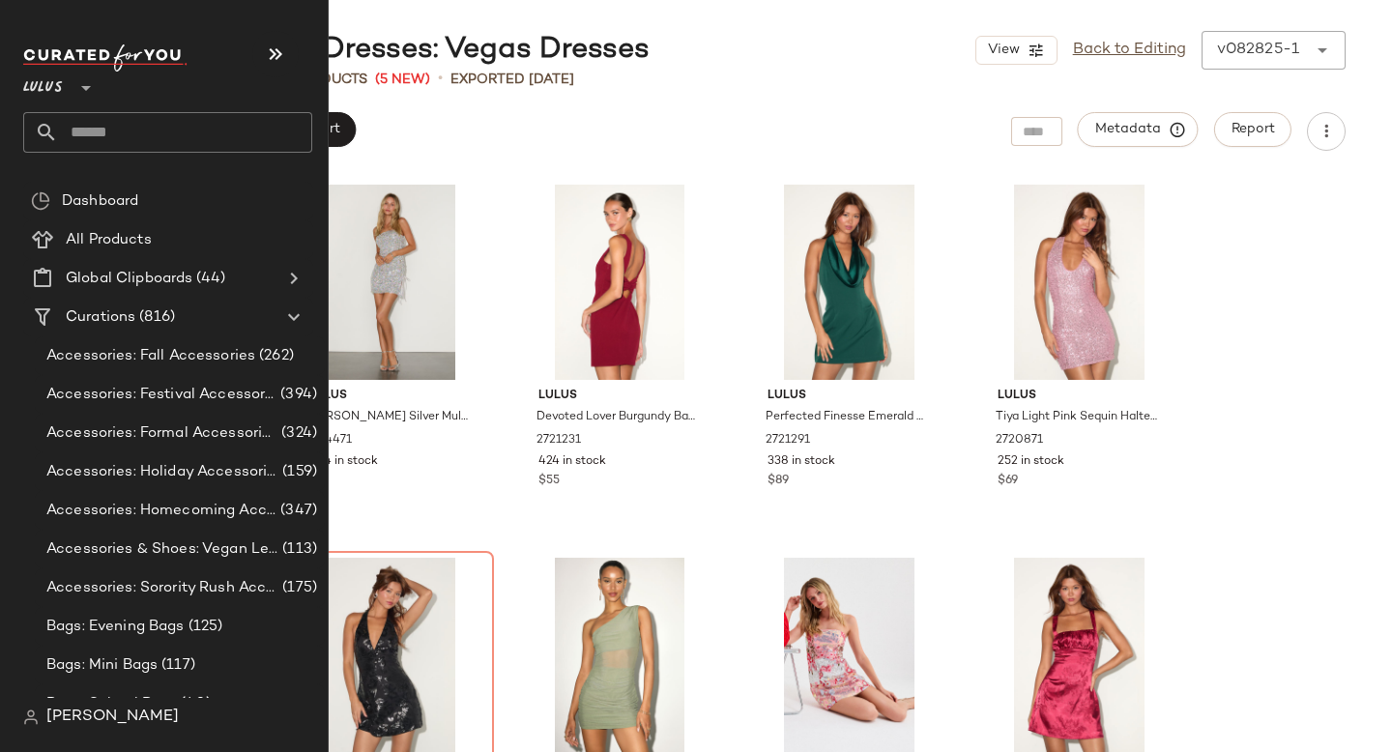
click at [106, 138] on input "text" at bounding box center [185, 132] width 254 height 41
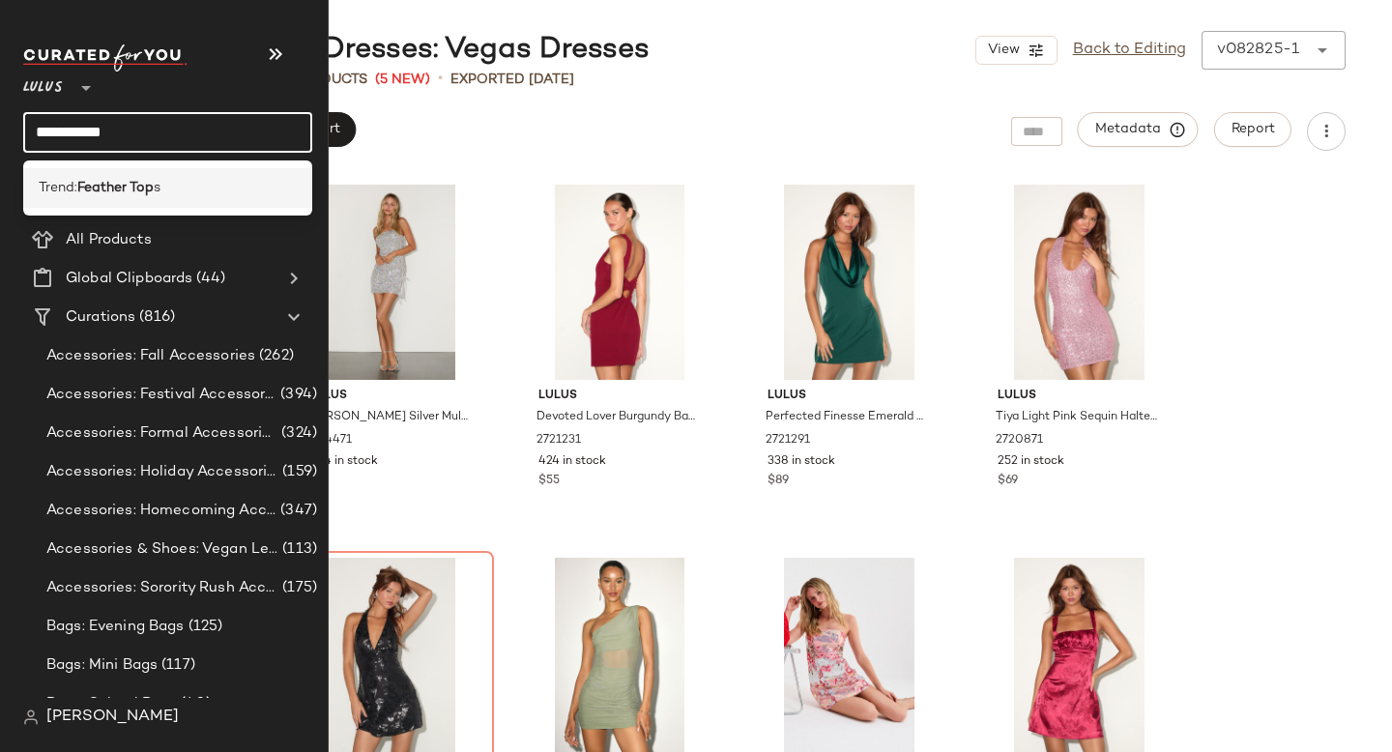
type input "**********"
click at [119, 188] on b "Feather Top" at bounding box center [115, 188] width 76 height 20
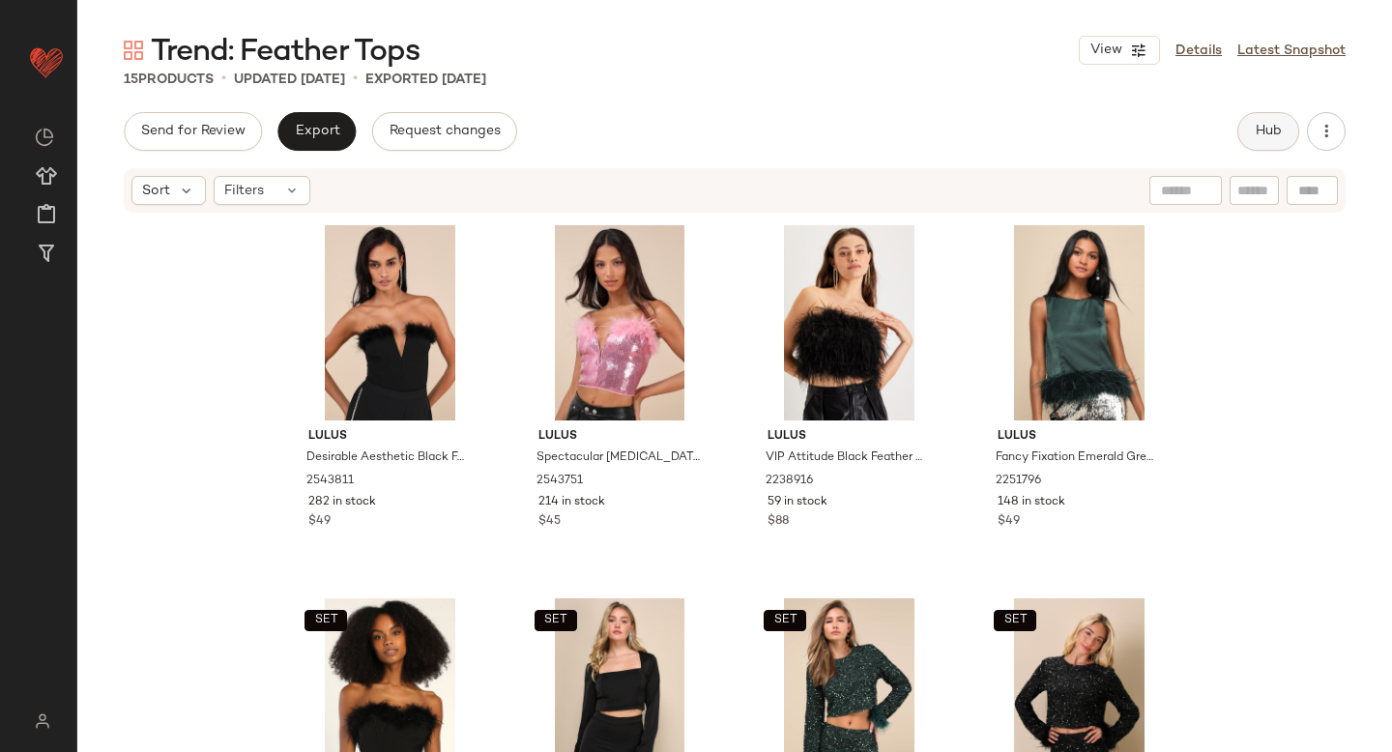
click at [1270, 135] on span "Hub" at bounding box center [1268, 131] width 27 height 15
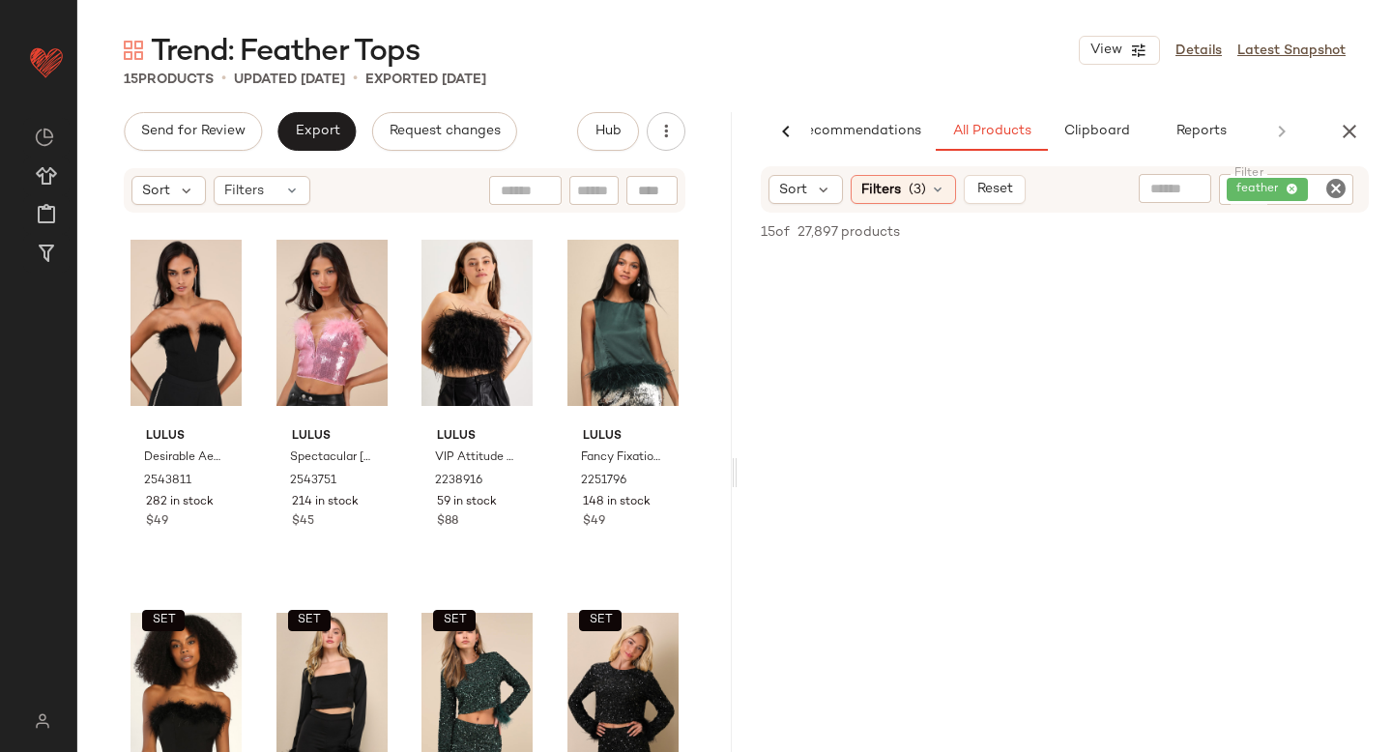
scroll to position [30, 0]
click at [1334, 190] on icon "Clear Filter" at bounding box center [1335, 188] width 23 height 23
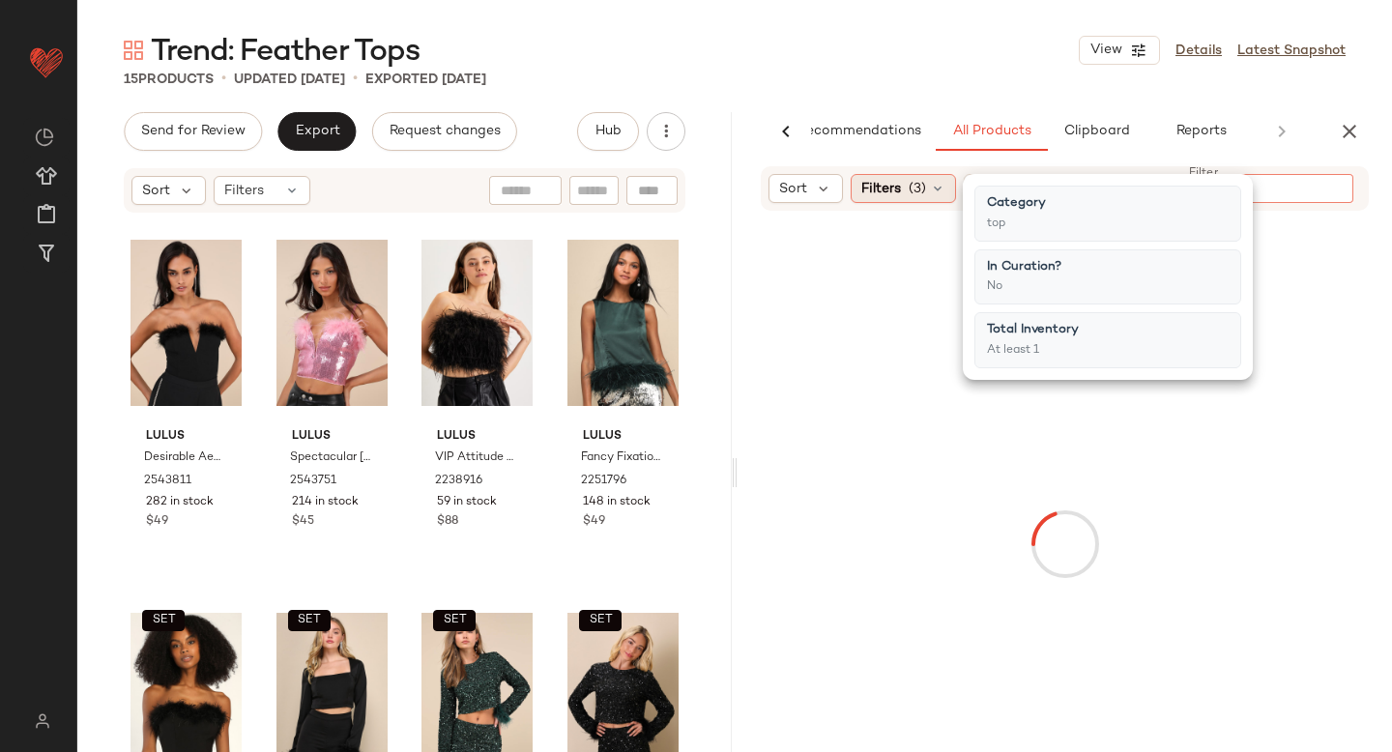
click at [910, 185] on span "(3)" at bounding box center [917, 189] width 17 height 20
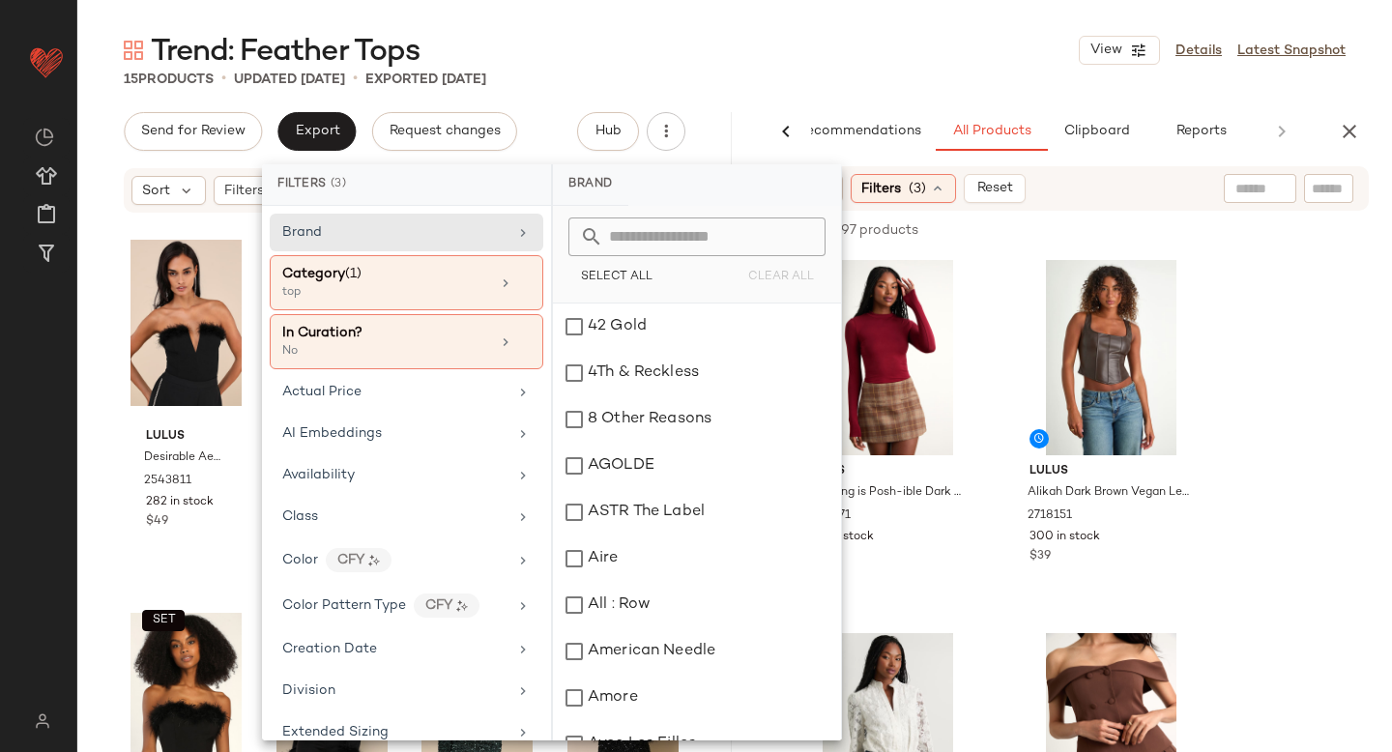
click at [1142, 192] on div "Sort Filters (3) Reset" at bounding box center [1065, 188] width 608 height 44
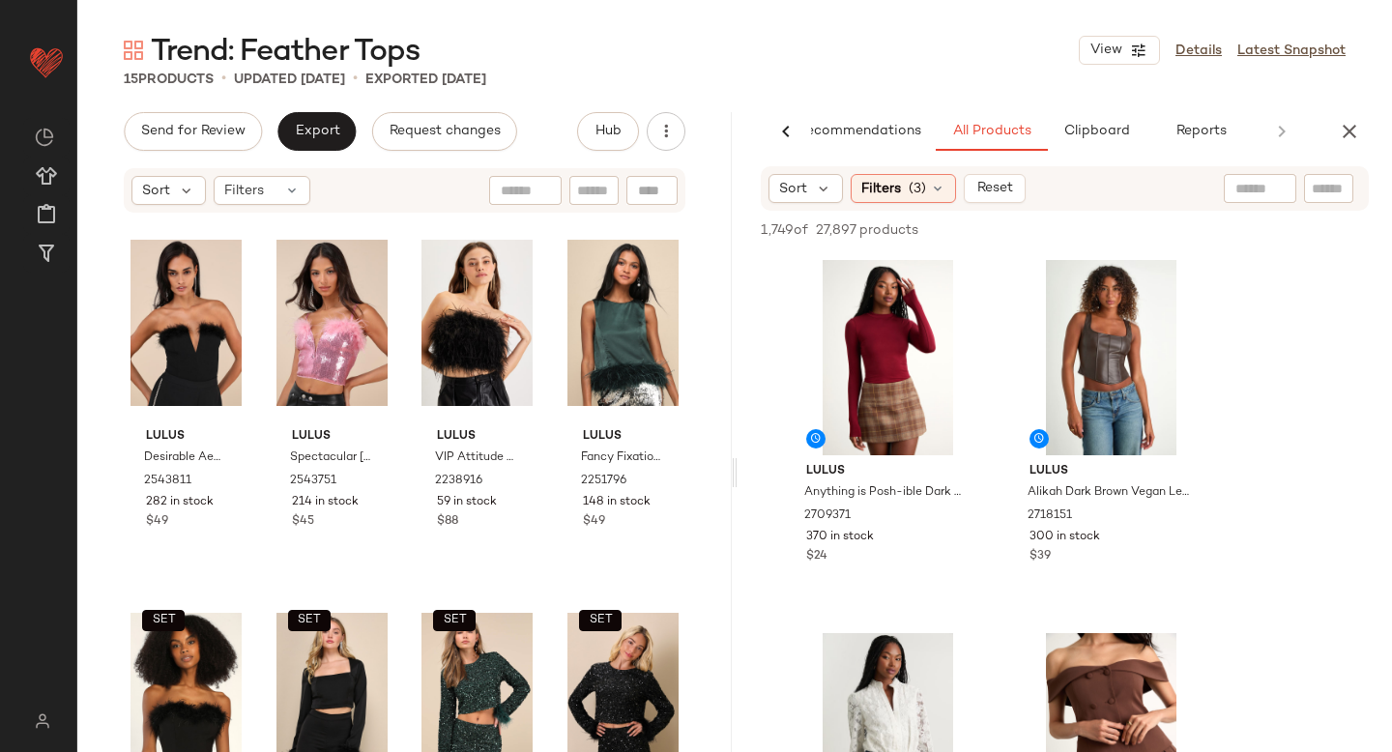
click at [1266, 192] on div at bounding box center [1260, 188] width 73 height 29
type input "*******"
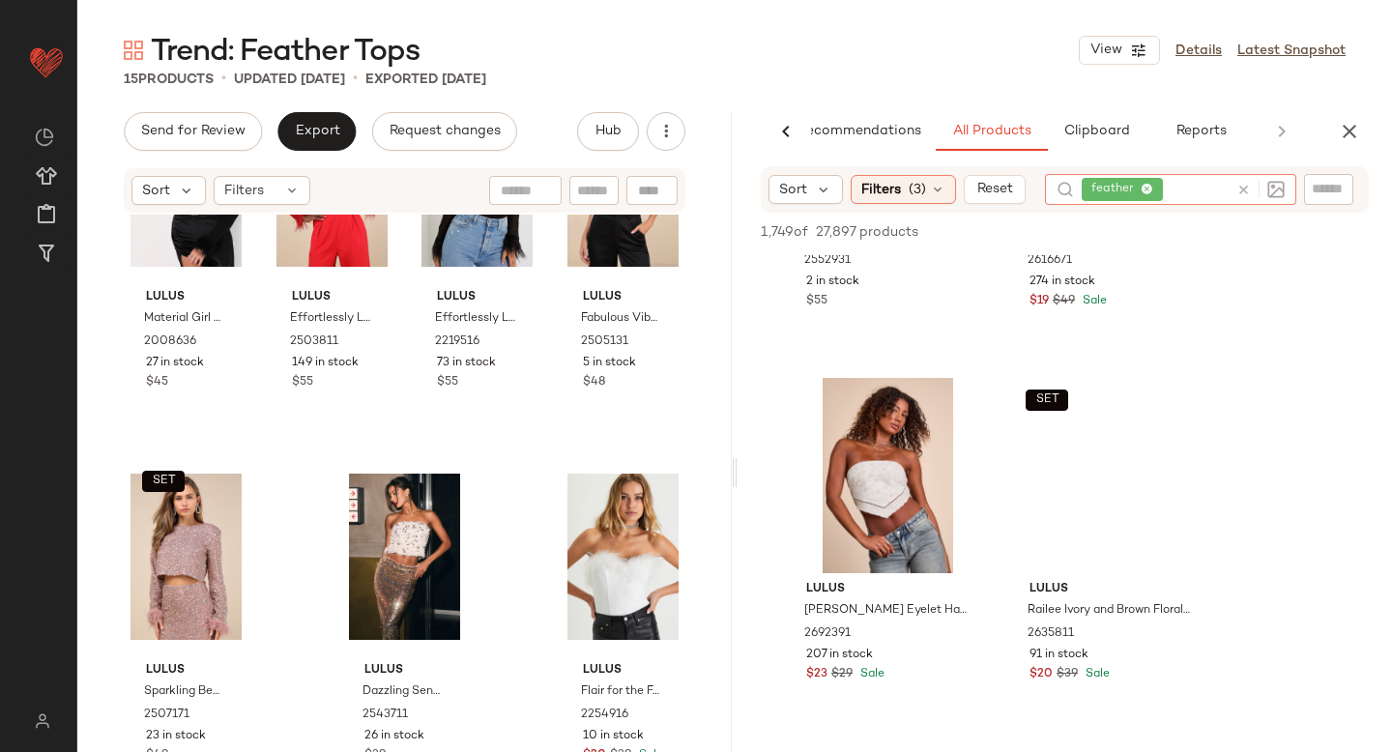
scroll to position [8451, 0]
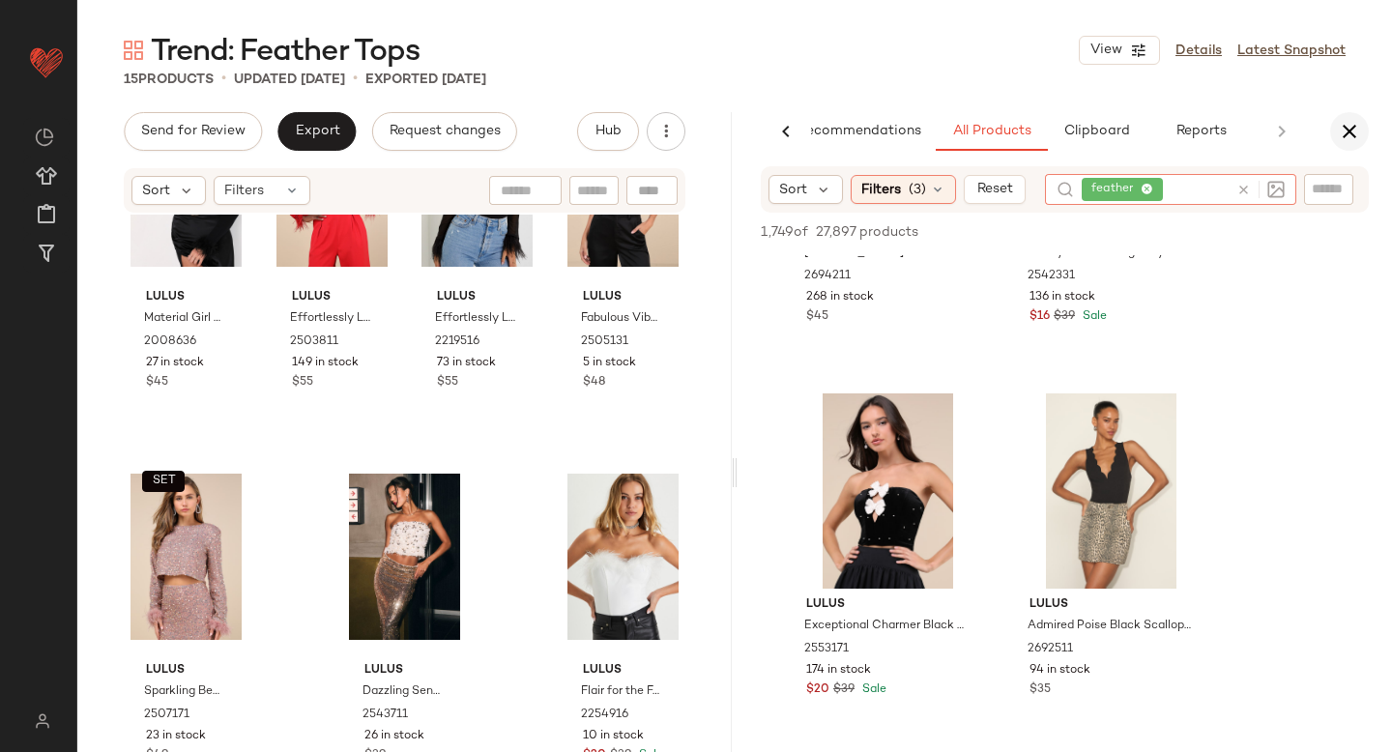
click at [1352, 132] on icon "button" at bounding box center [1349, 131] width 23 height 23
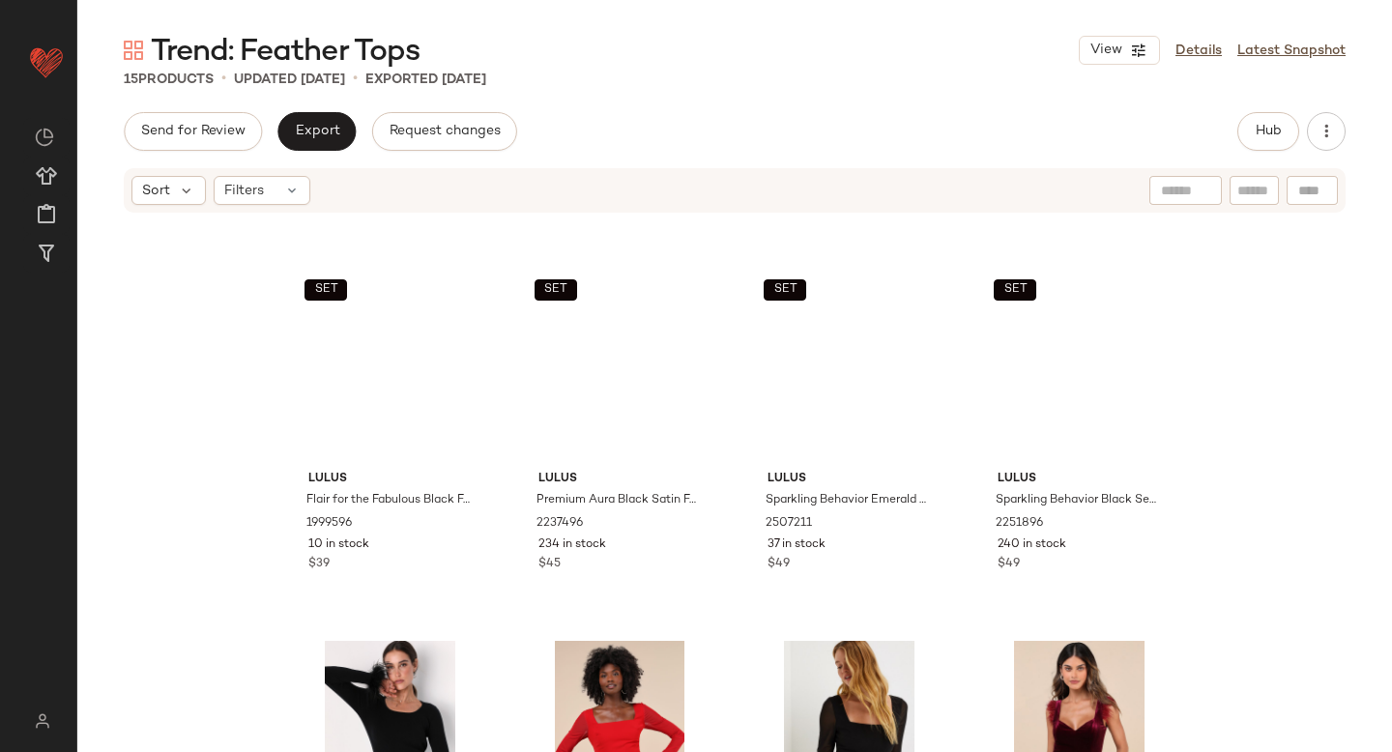
scroll to position [0, 0]
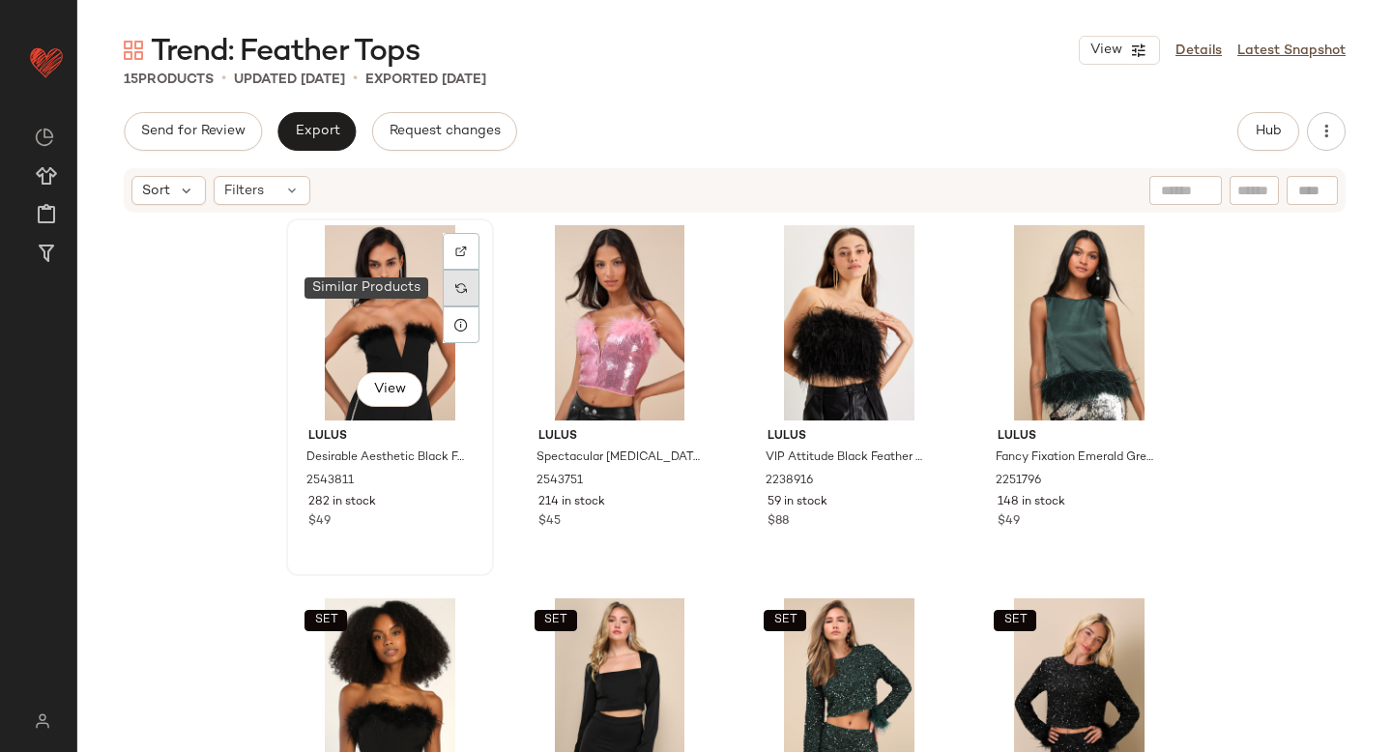
click at [450, 298] on div at bounding box center [461, 288] width 37 height 37
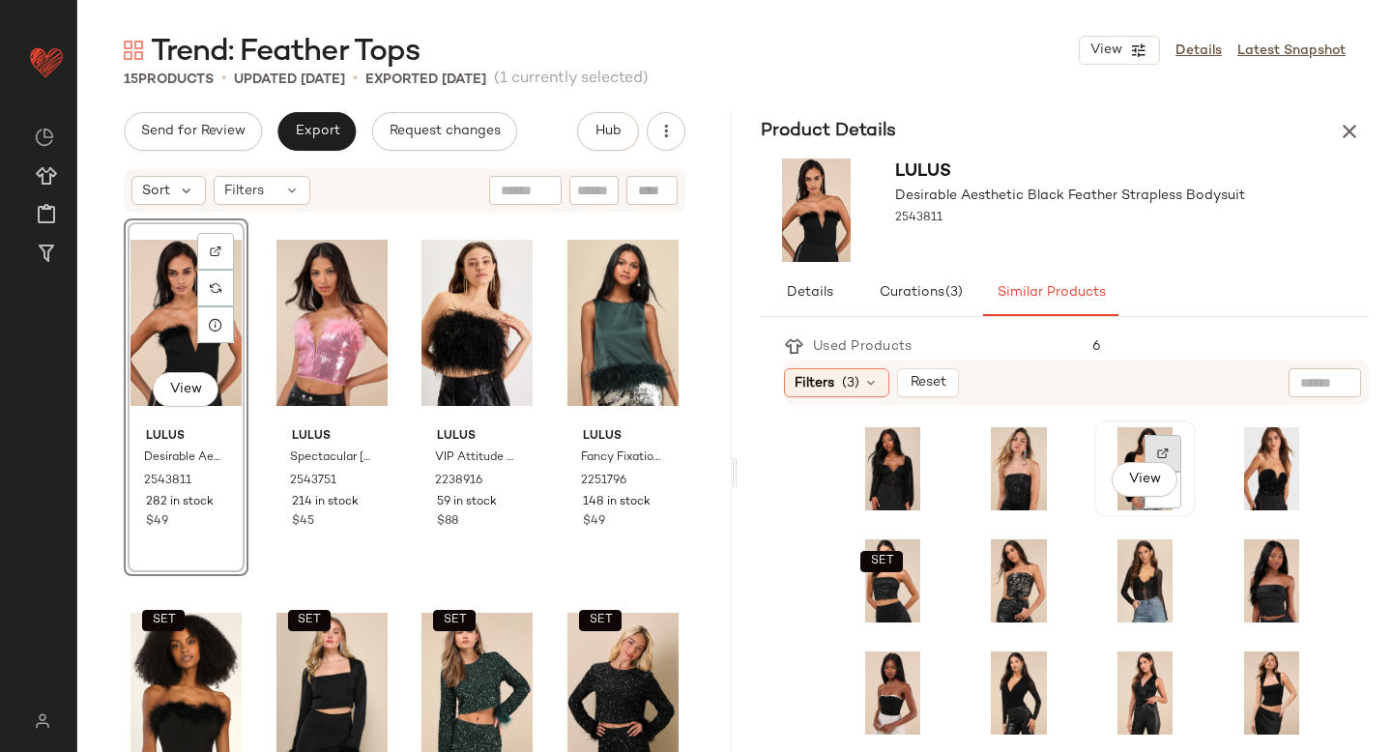
click at [1157, 450] on img at bounding box center [1163, 454] width 12 height 12
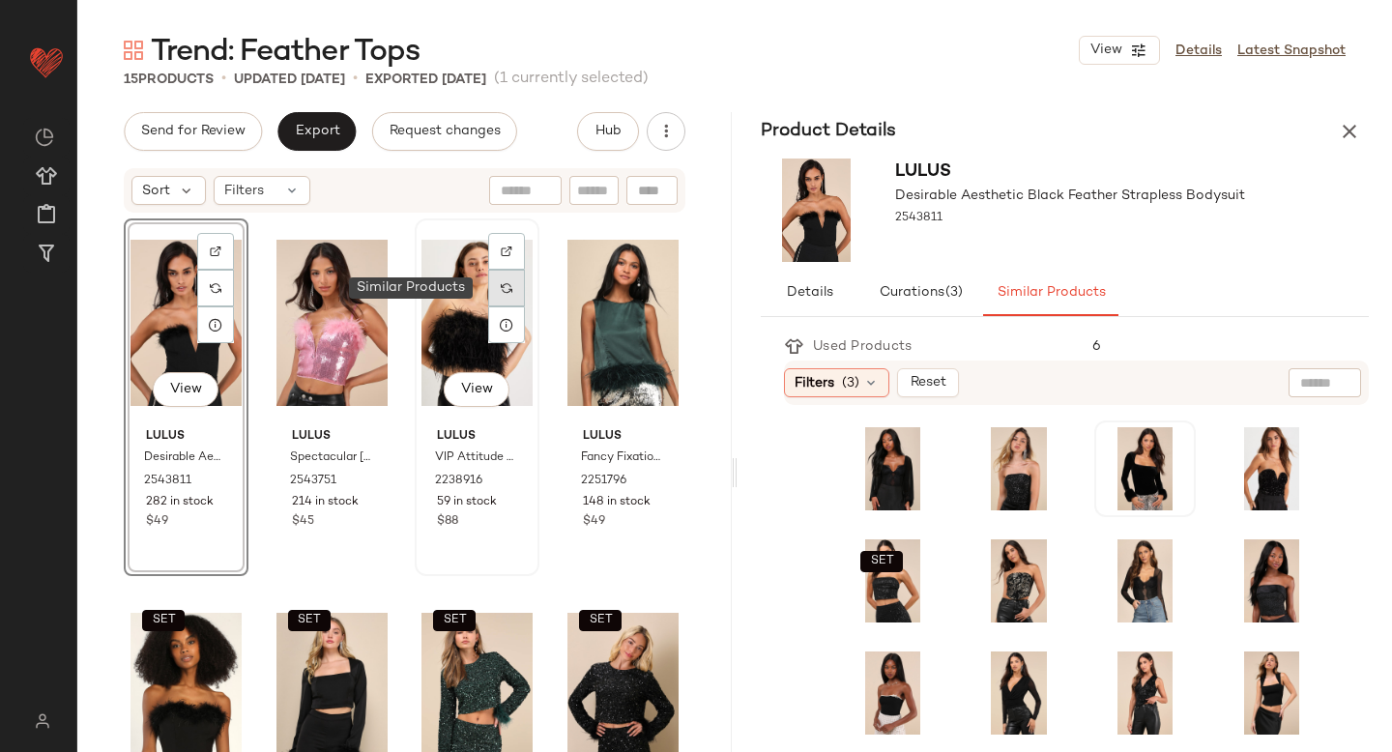
click at [506, 289] on div at bounding box center [506, 288] width 37 height 37
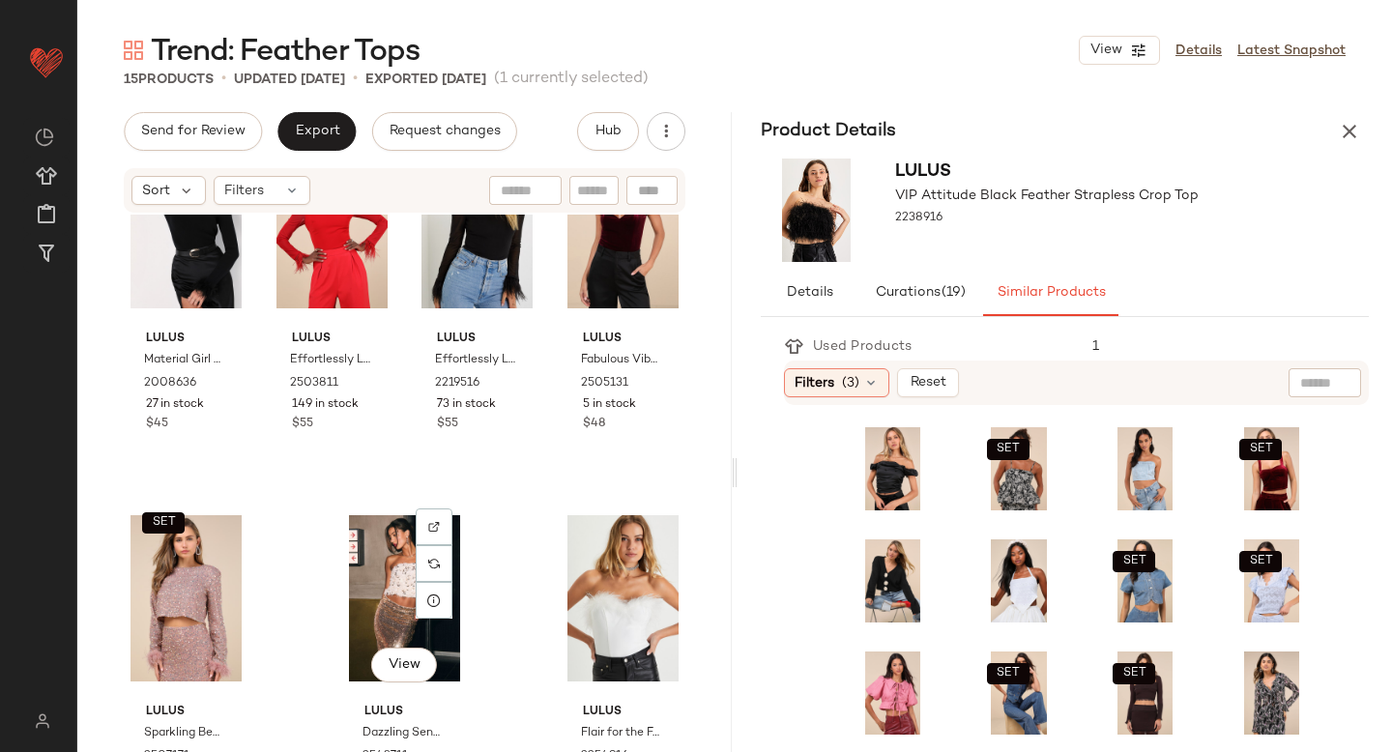
scroll to position [864, 0]
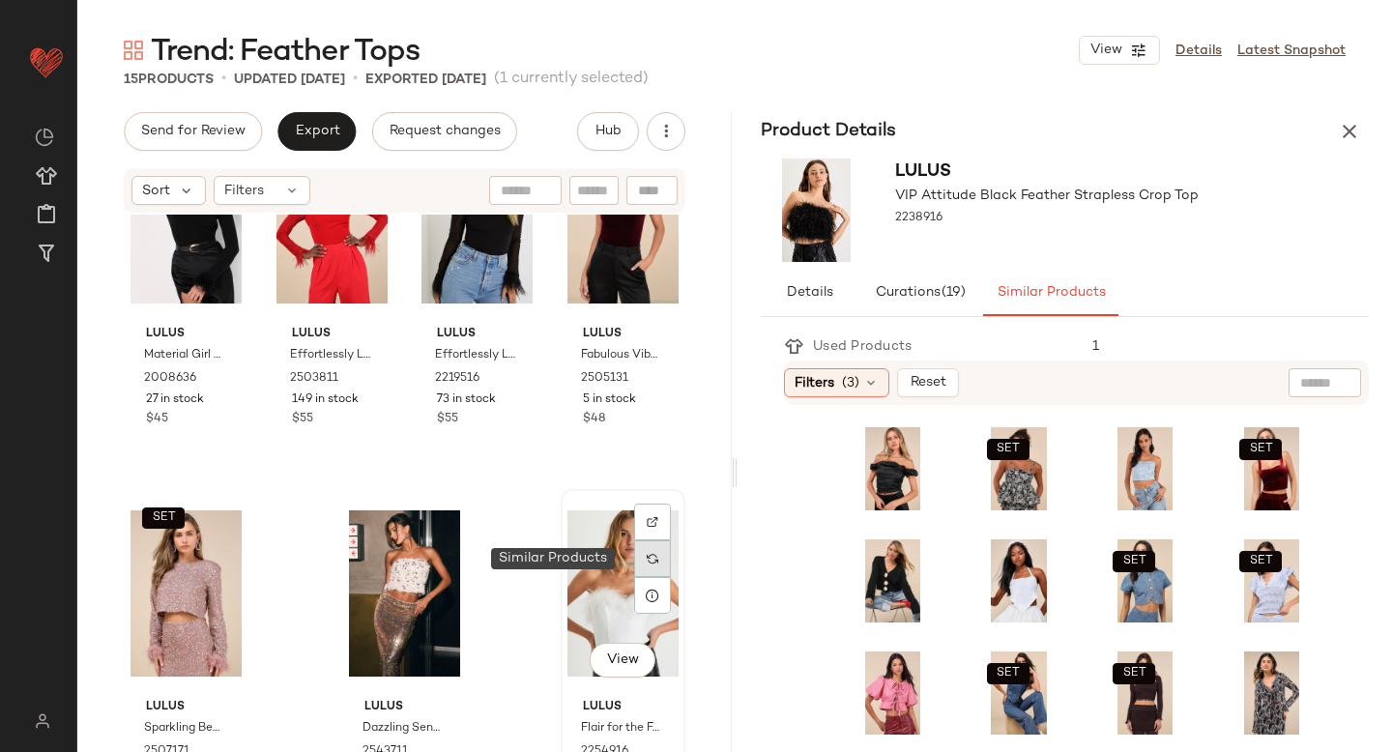
click at [653, 558] on div at bounding box center [652, 558] width 37 height 37
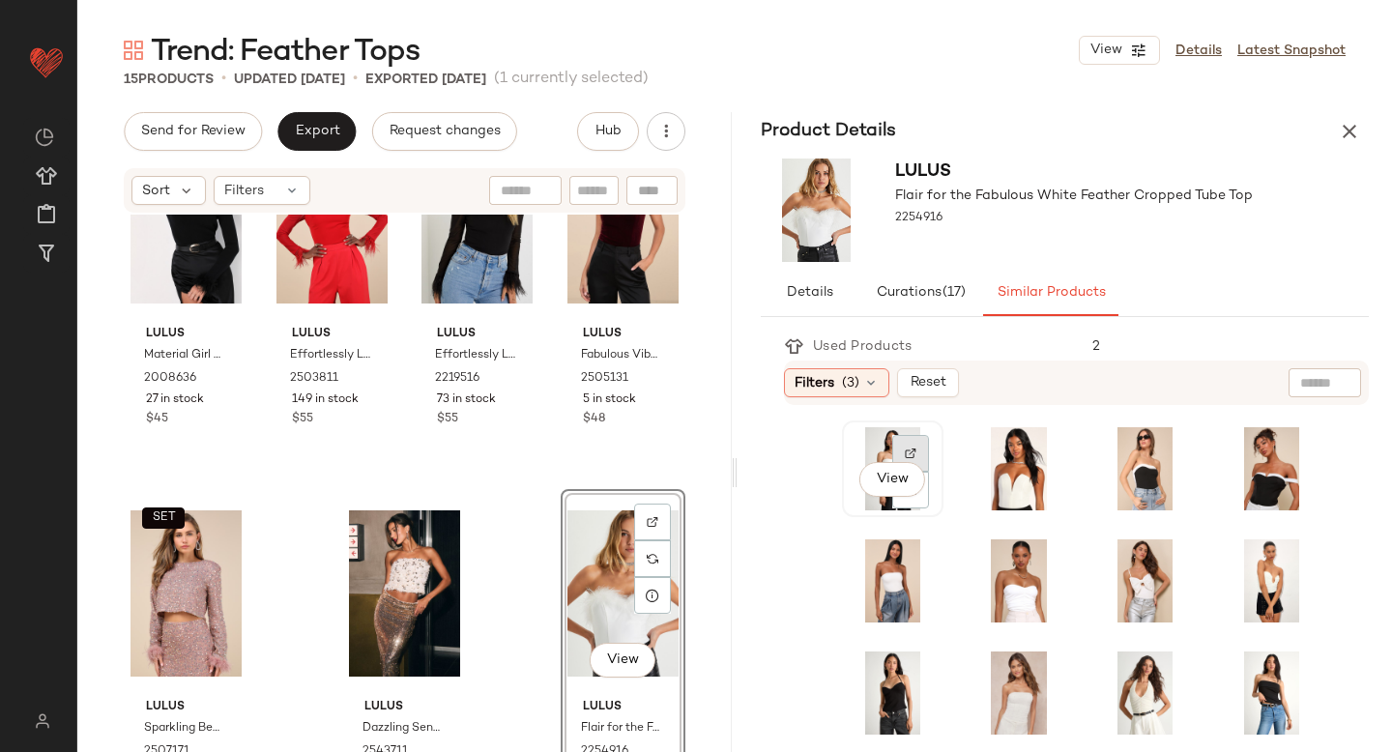
click at [913, 440] on div at bounding box center [910, 453] width 37 height 37
click at [1341, 136] on icon "button" at bounding box center [1349, 131] width 23 height 23
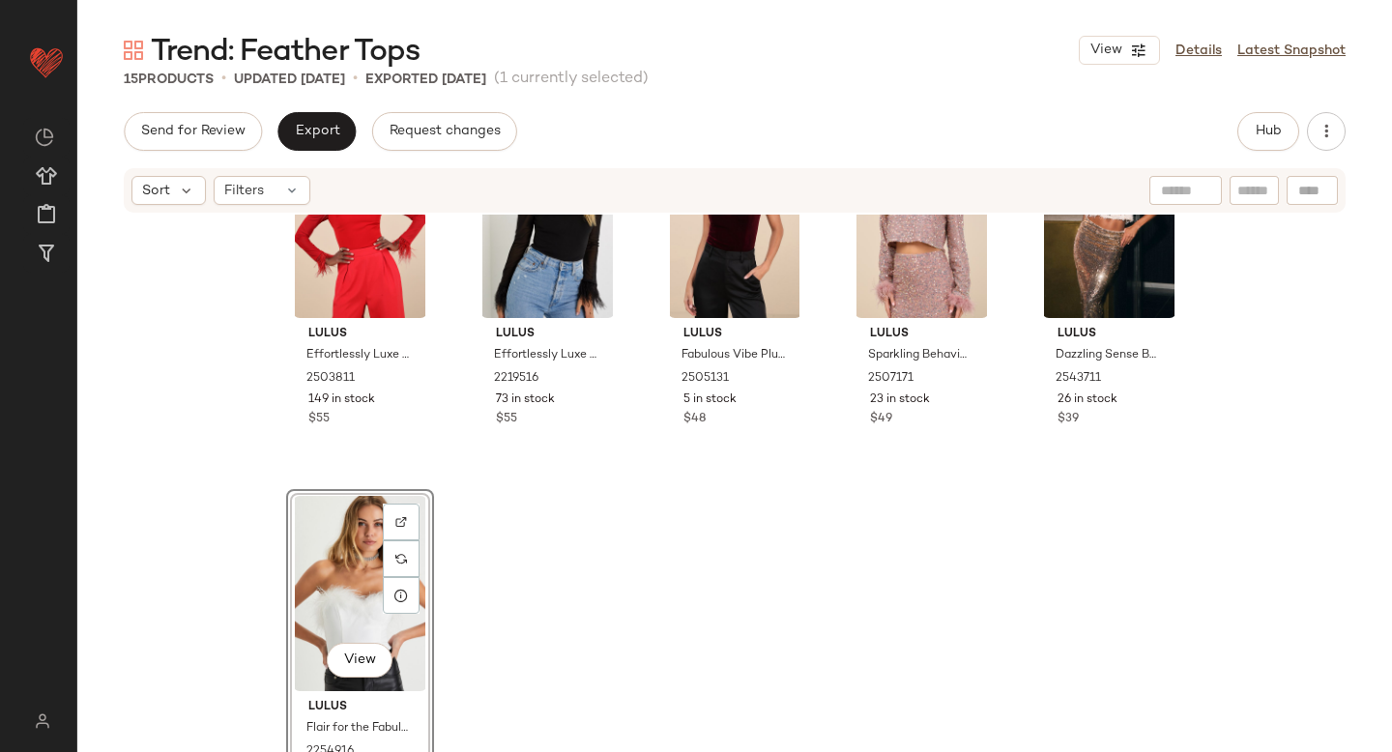
scroll to position [491, 0]
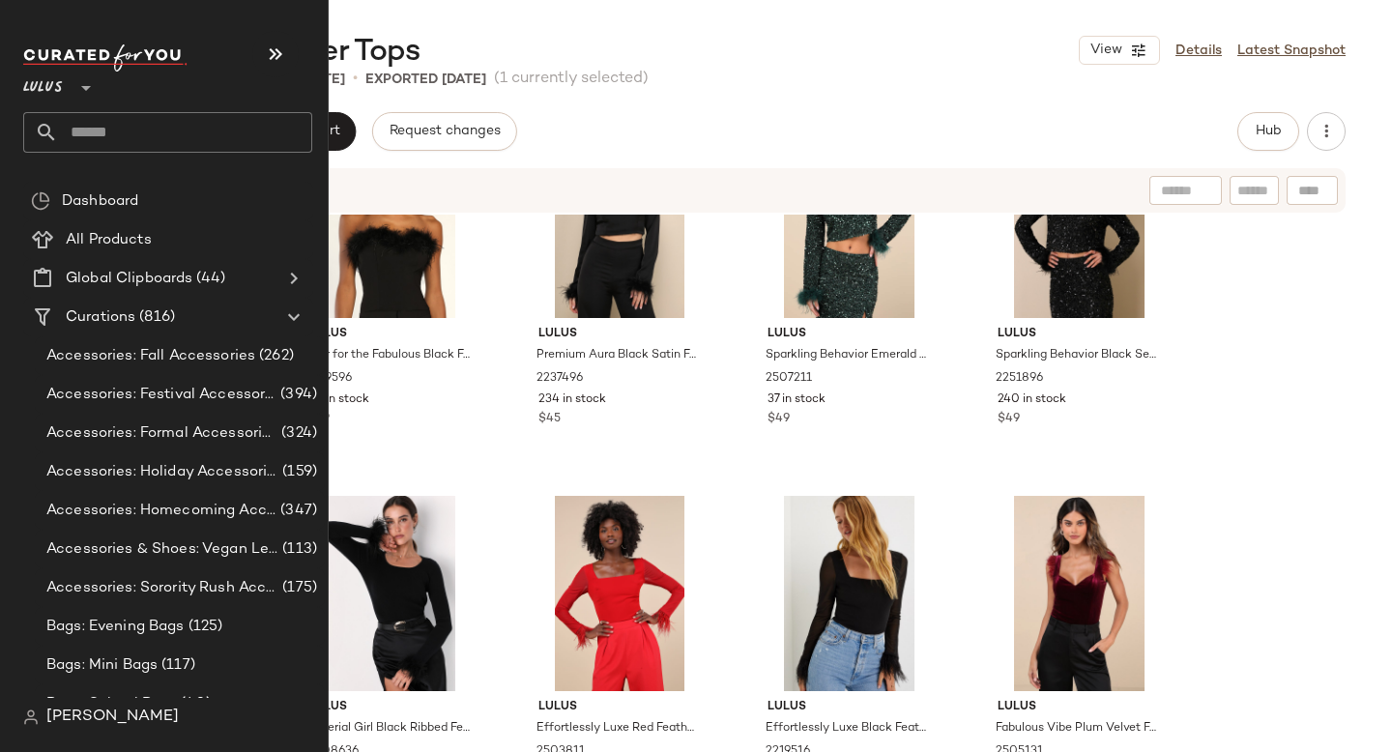
click at [143, 122] on input "text" at bounding box center [185, 132] width 254 height 41
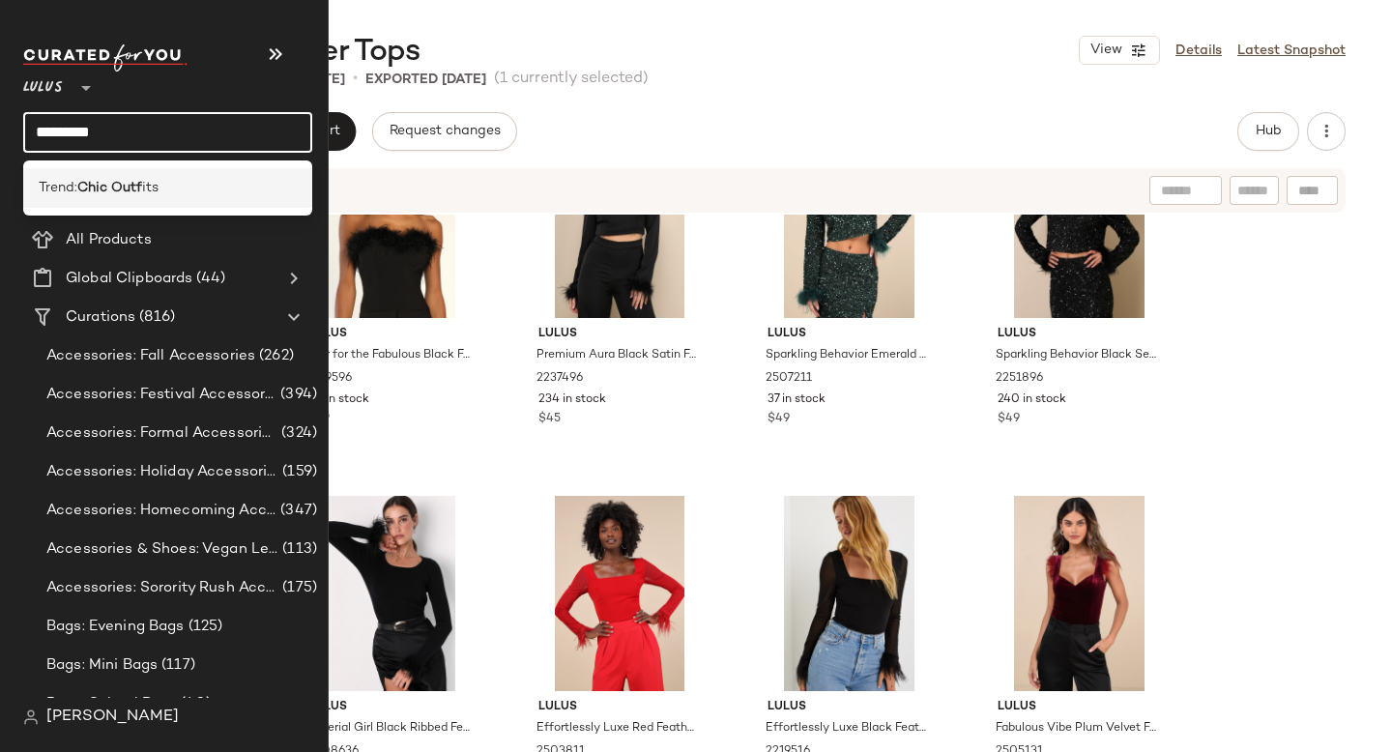
type input "*********"
click at [161, 178] on div "Trend: Chic Outf its" at bounding box center [168, 188] width 258 height 20
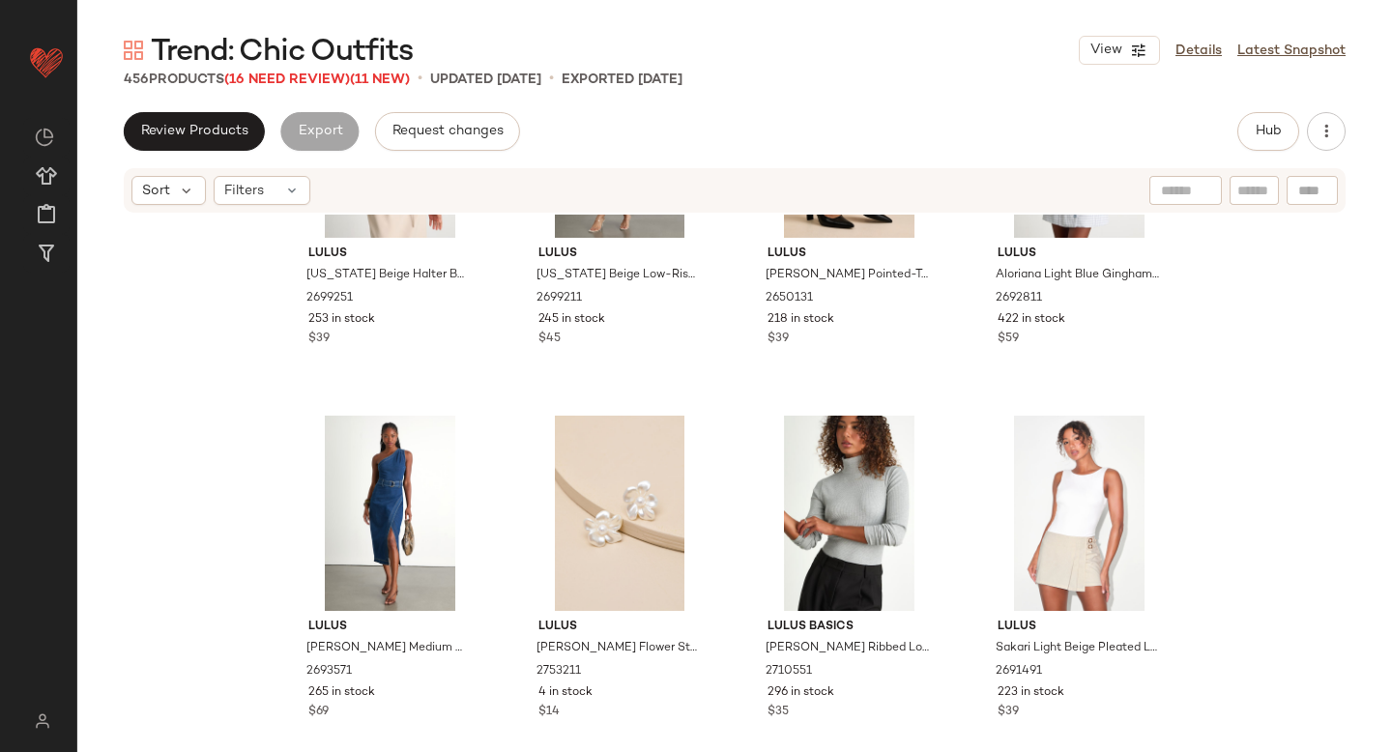
scroll to position [2435, 0]
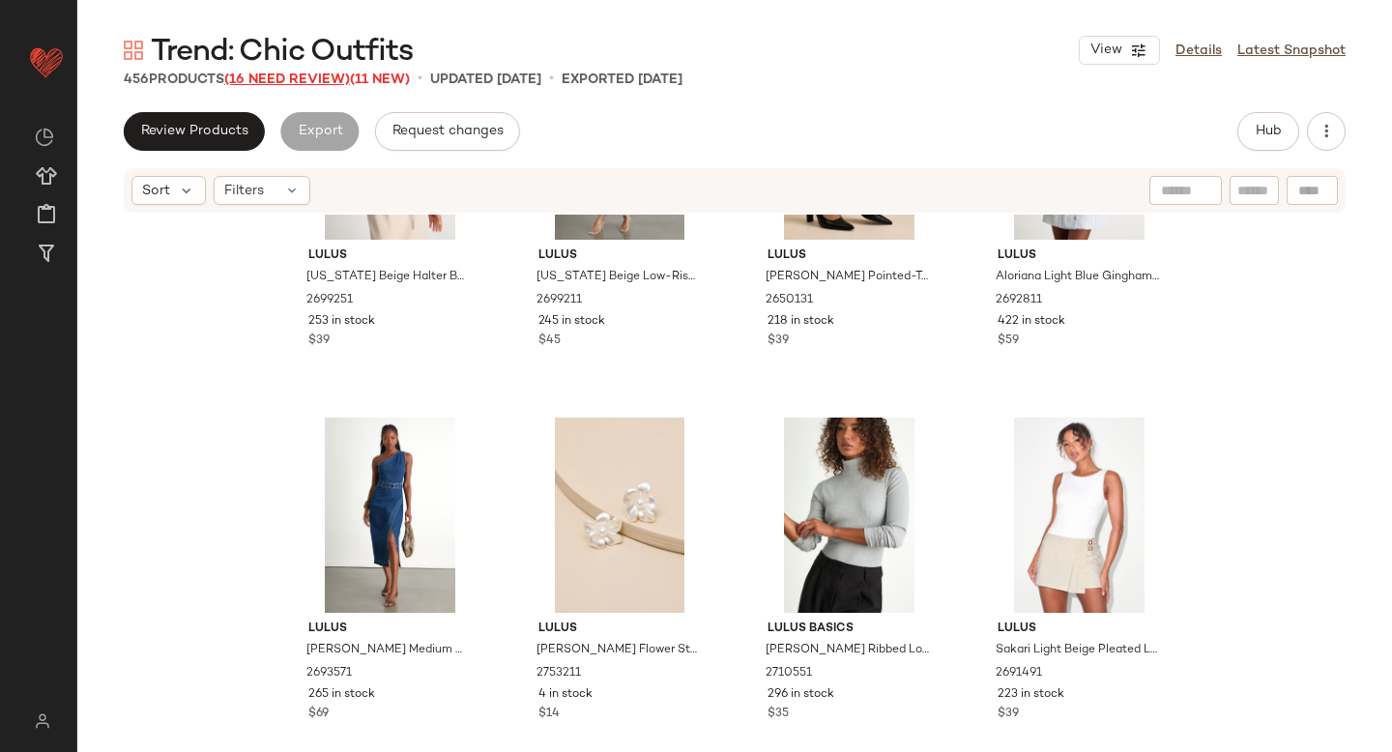
click at [278, 80] on span "(16 Need Review)" at bounding box center [287, 80] width 126 height 15
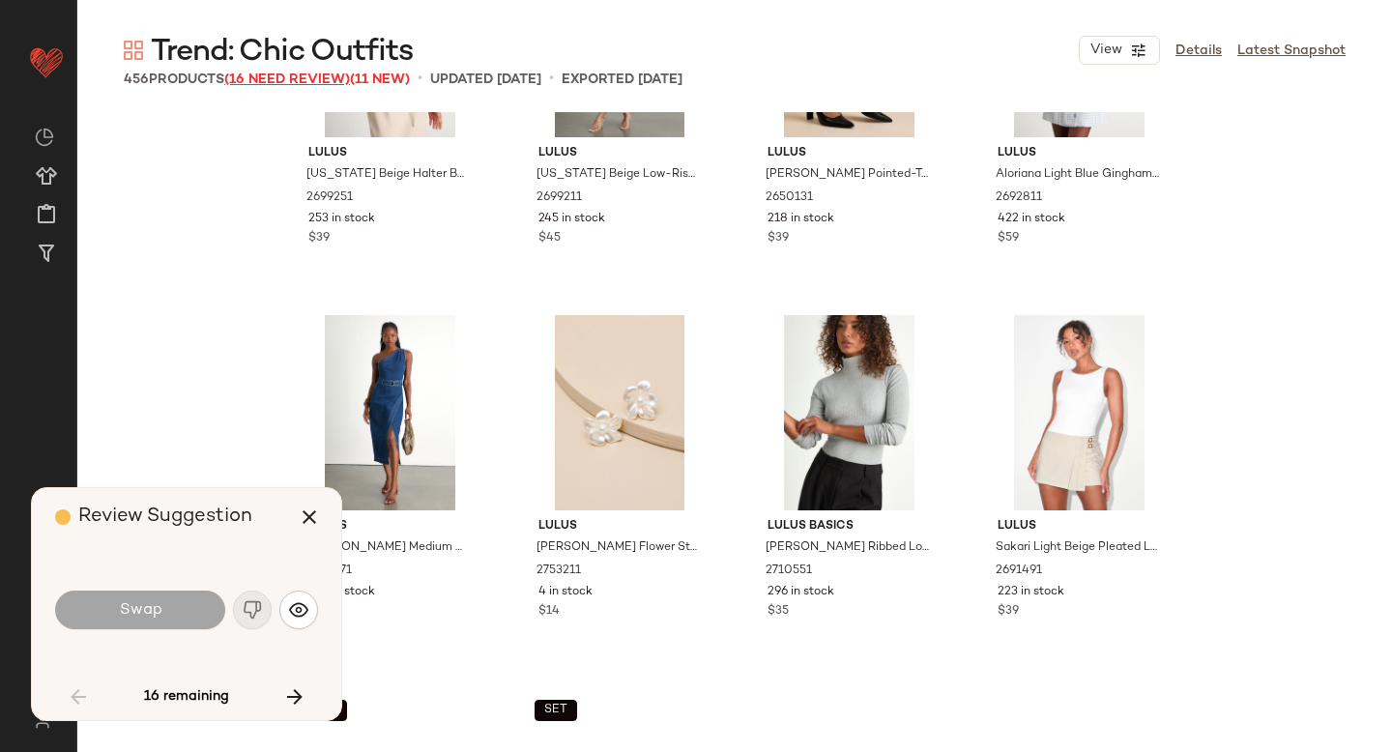
scroll to position [5970, 0]
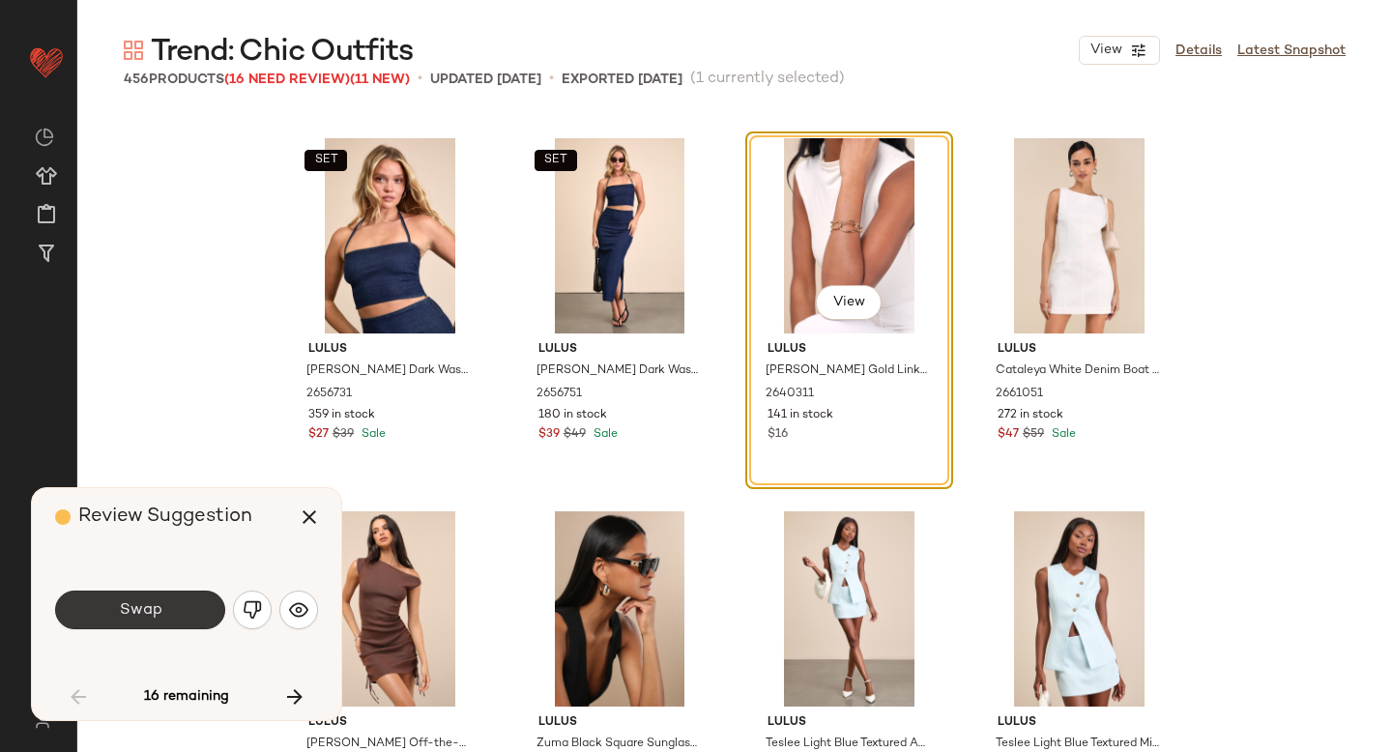
click at [185, 602] on button "Swap" at bounding box center [140, 610] width 170 height 39
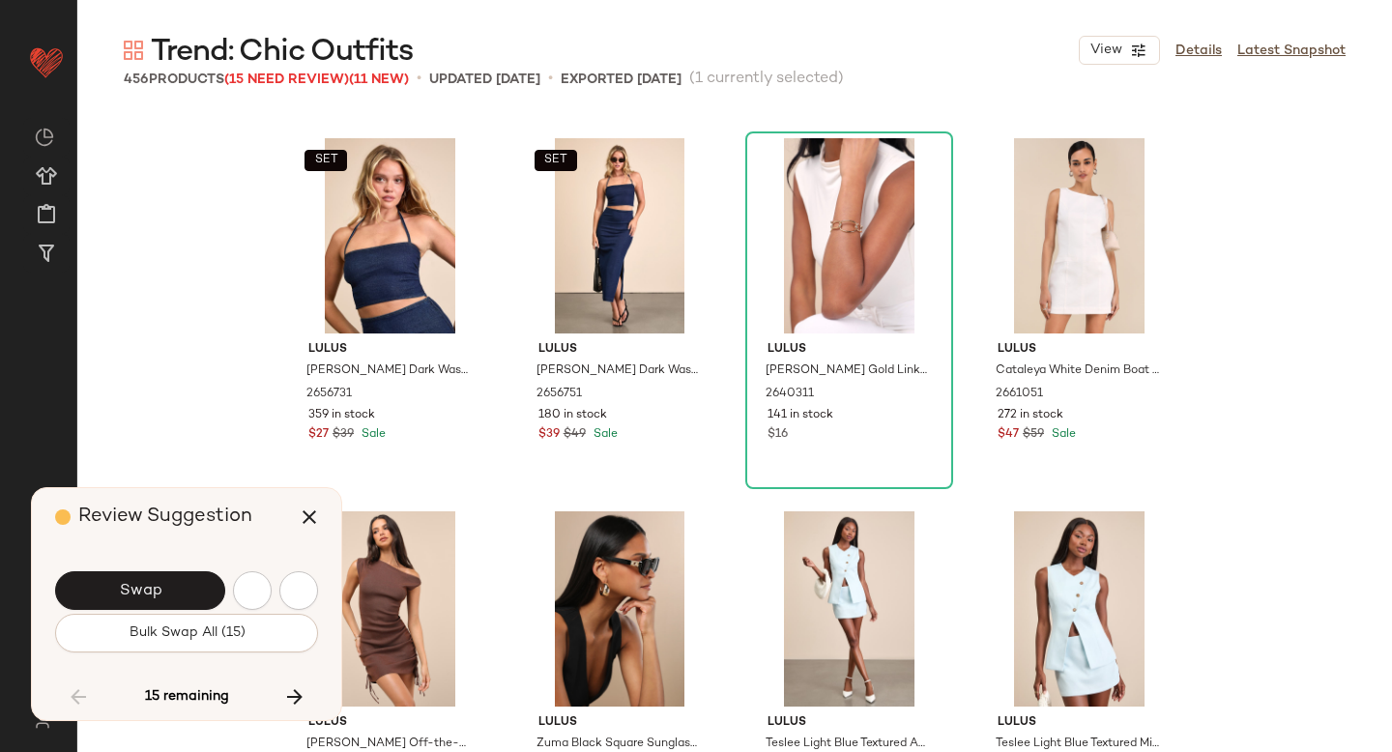
scroll to position [7090, 0]
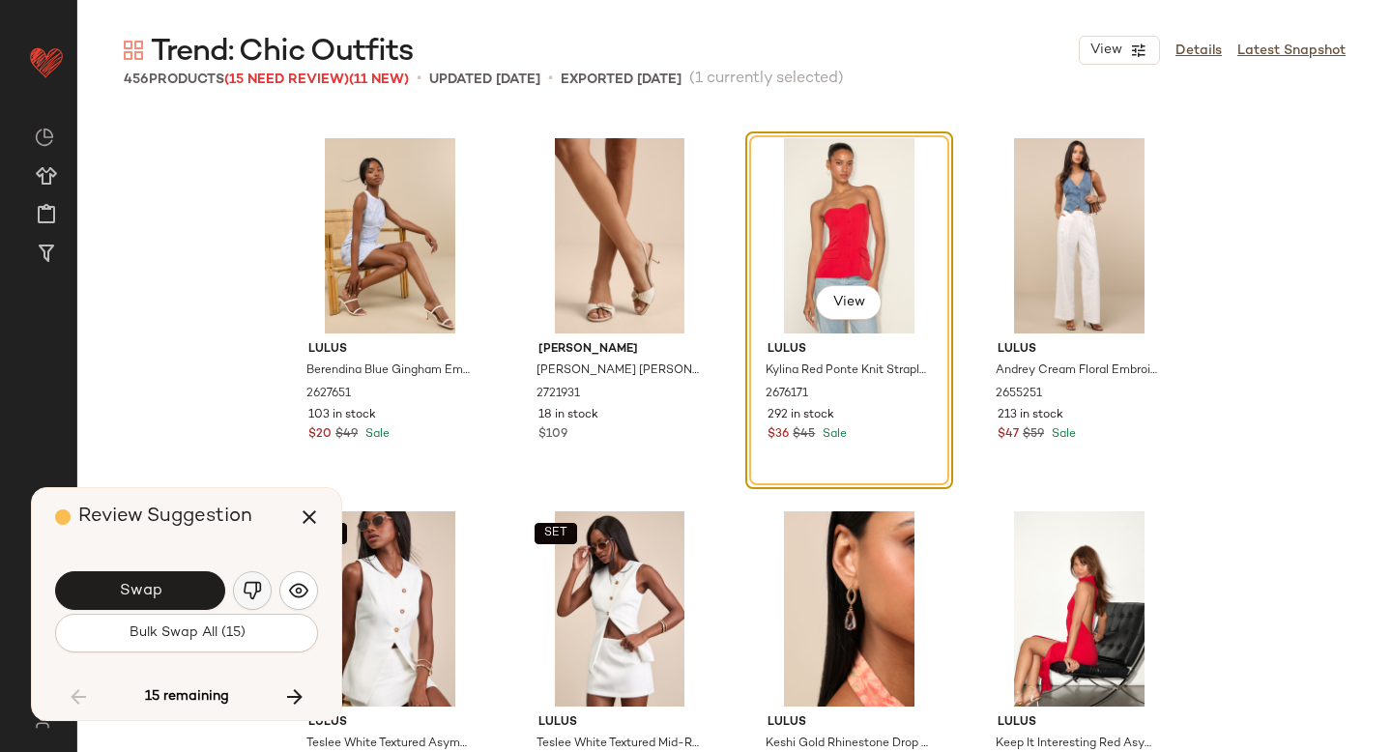
click at [249, 588] on img "button" at bounding box center [252, 590] width 19 height 19
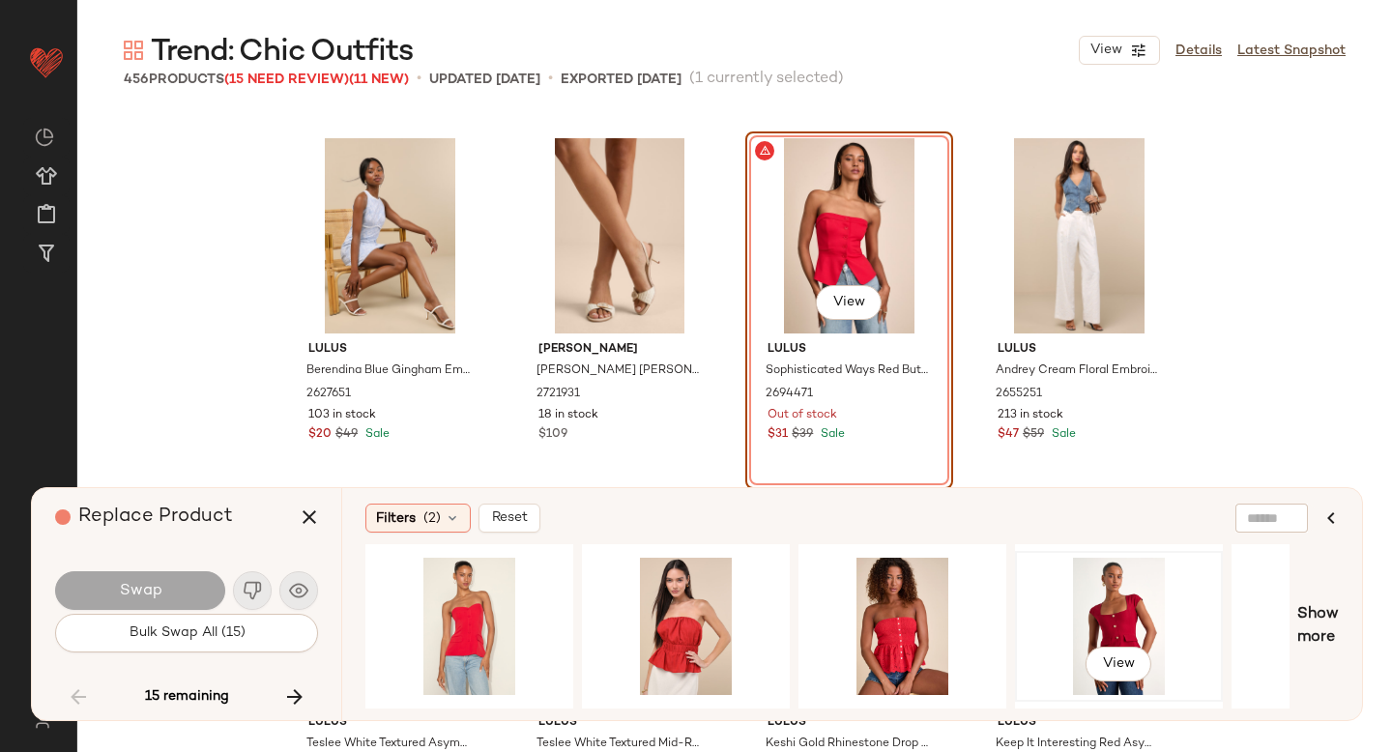
click at [1102, 614] on div "View" at bounding box center [1119, 626] width 194 height 137
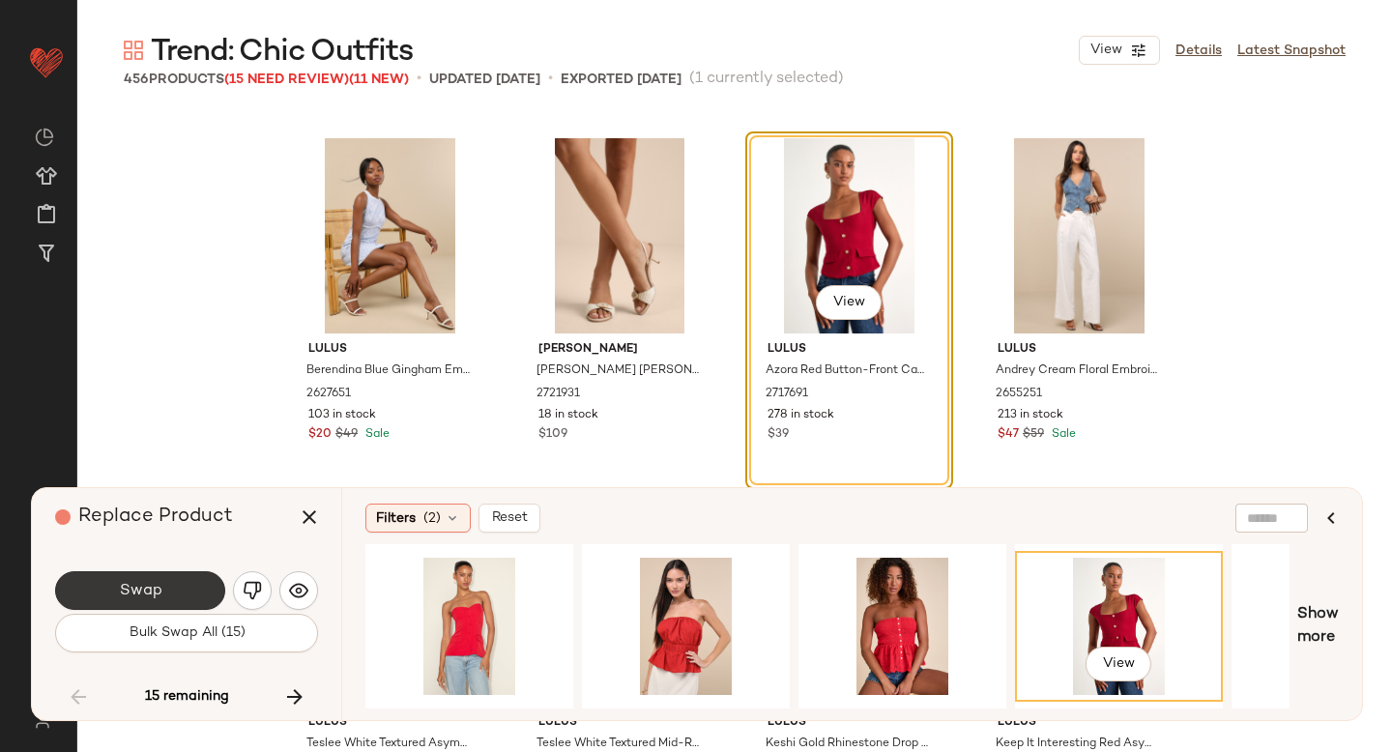
click at [105, 580] on button "Swap" at bounding box center [140, 590] width 170 height 39
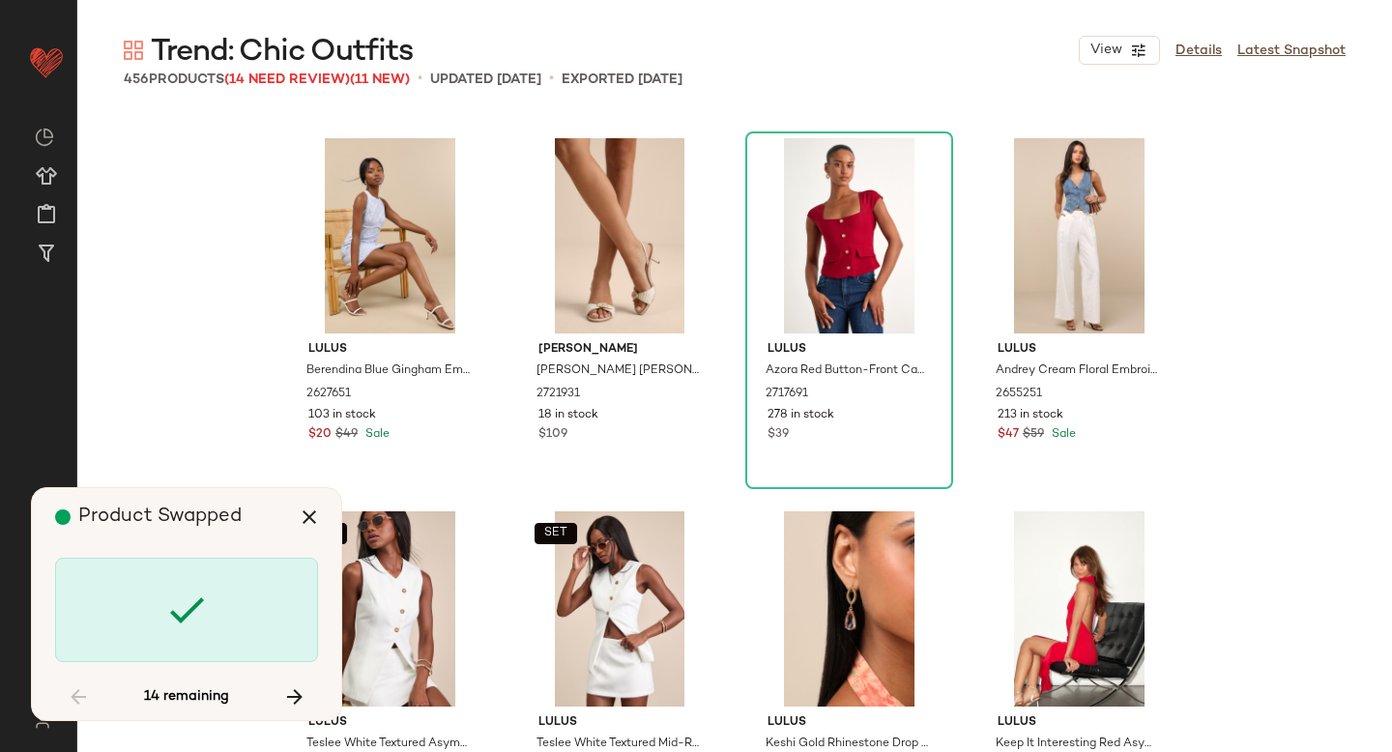
scroll to position [9329, 0]
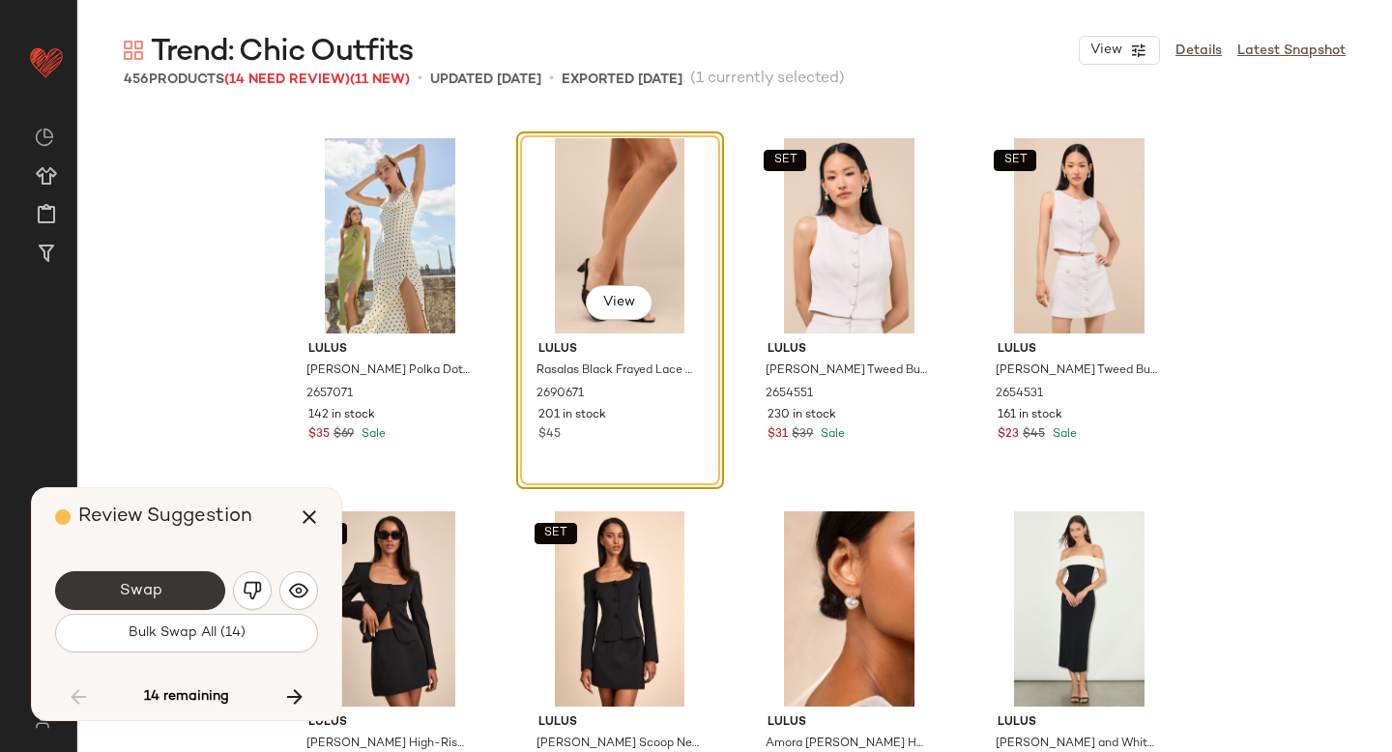
click at [130, 577] on button "Swap" at bounding box center [140, 590] width 170 height 39
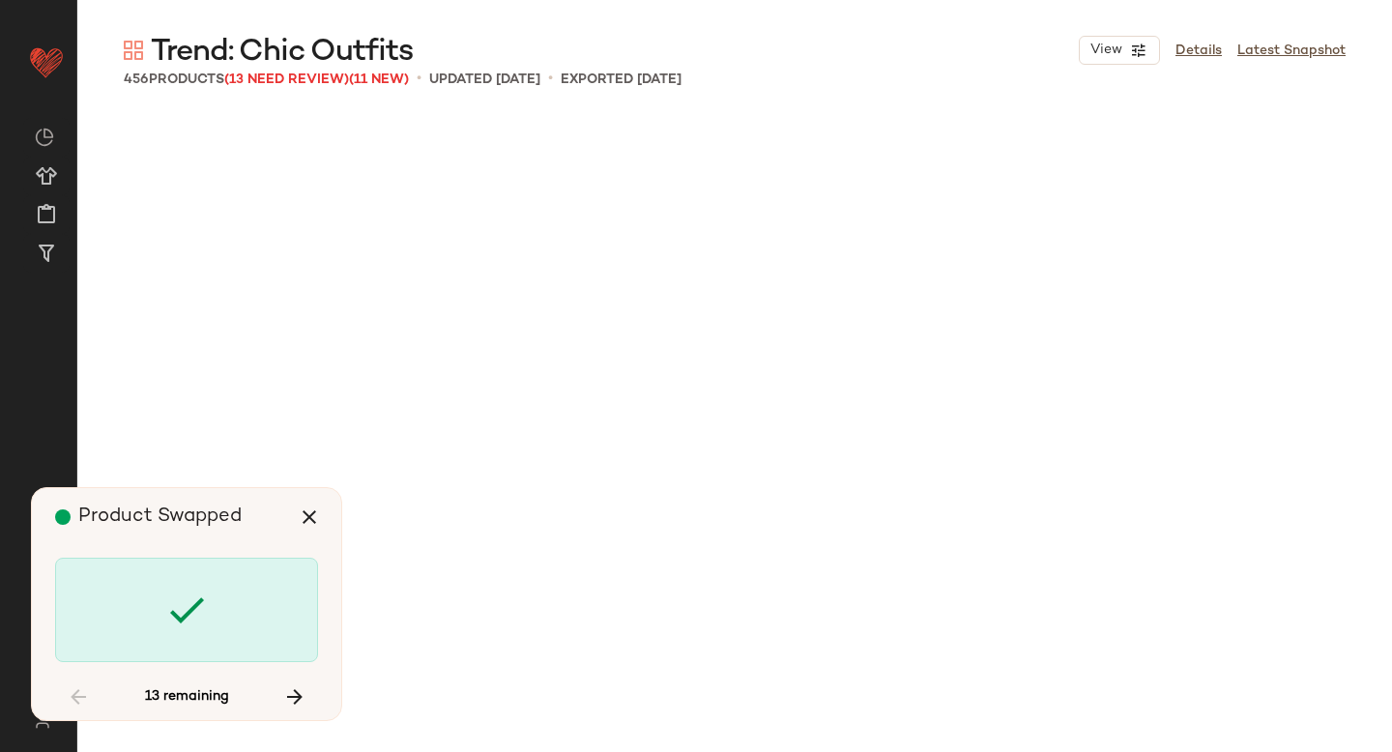
scroll to position [11194, 0]
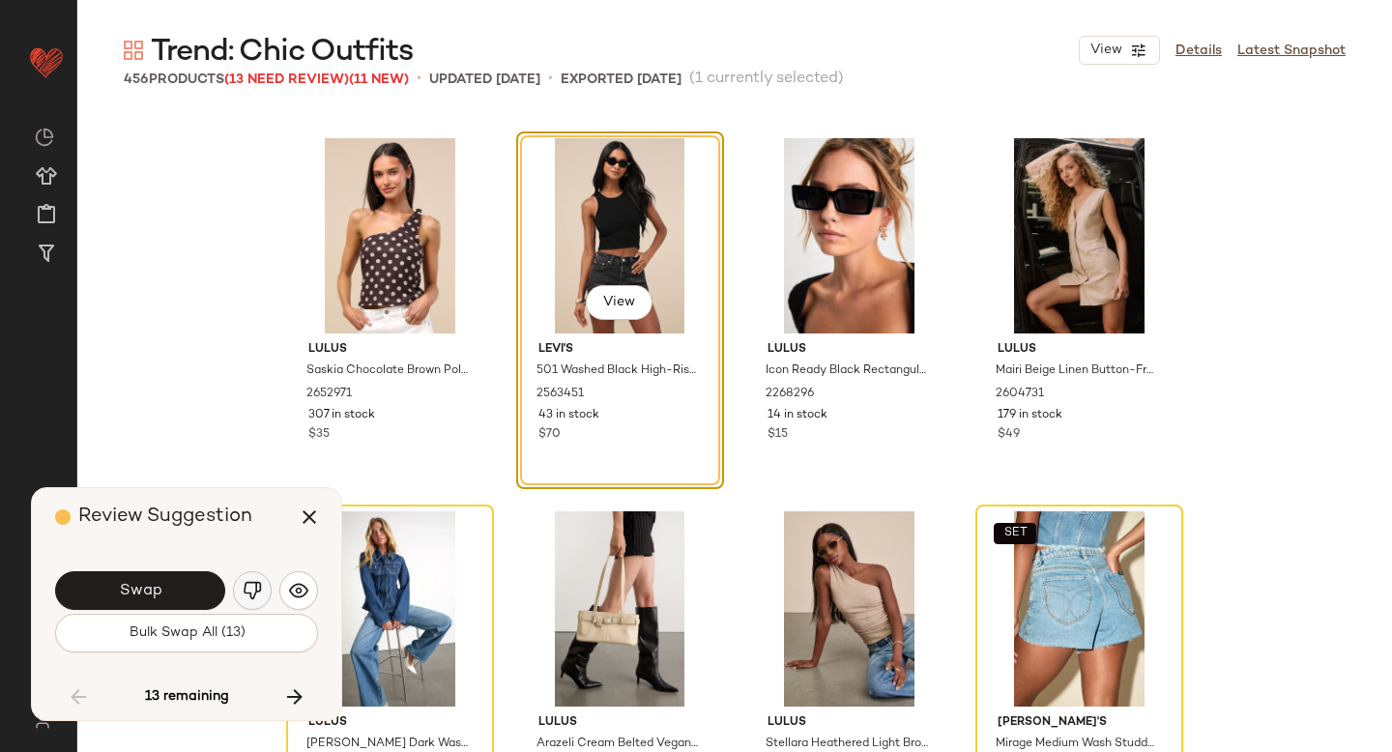
click at [259, 582] on img "button" at bounding box center [252, 590] width 19 height 19
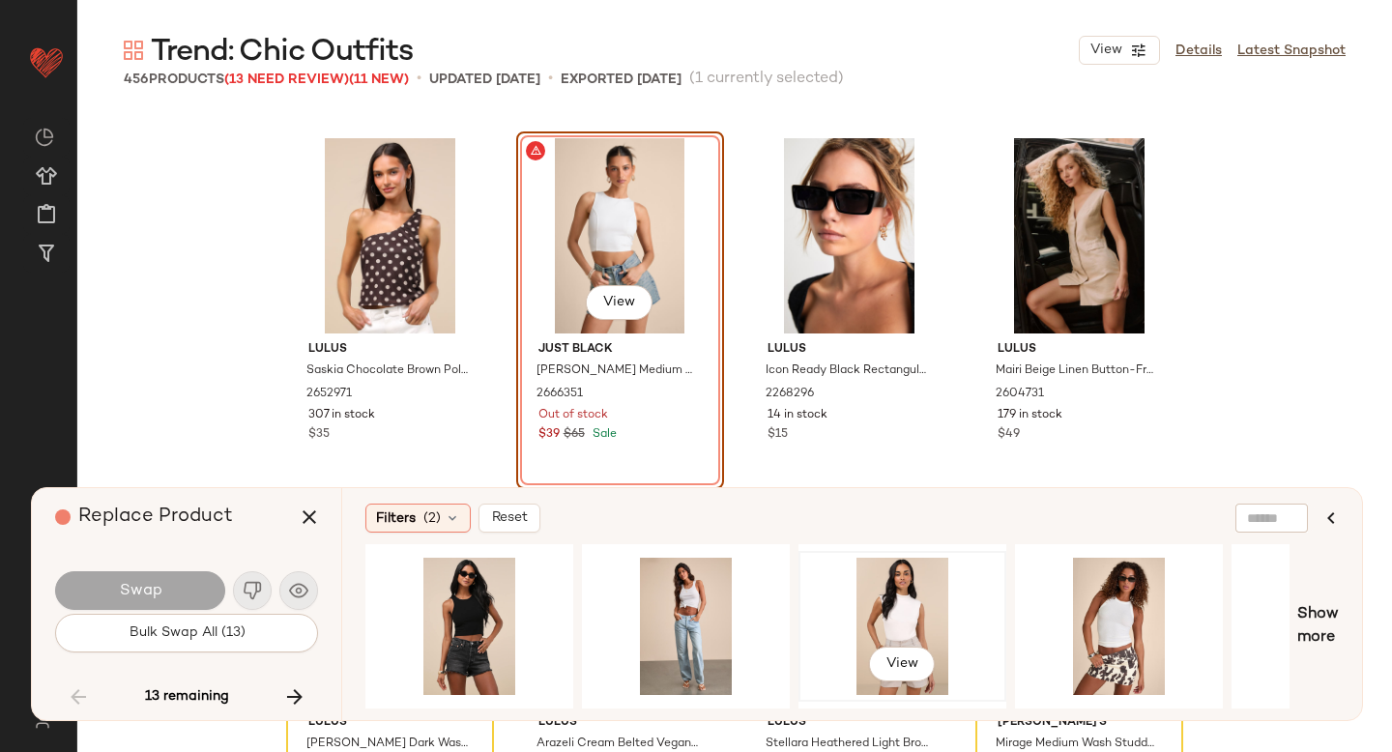
click at [910, 589] on div "View" at bounding box center [902, 626] width 194 height 137
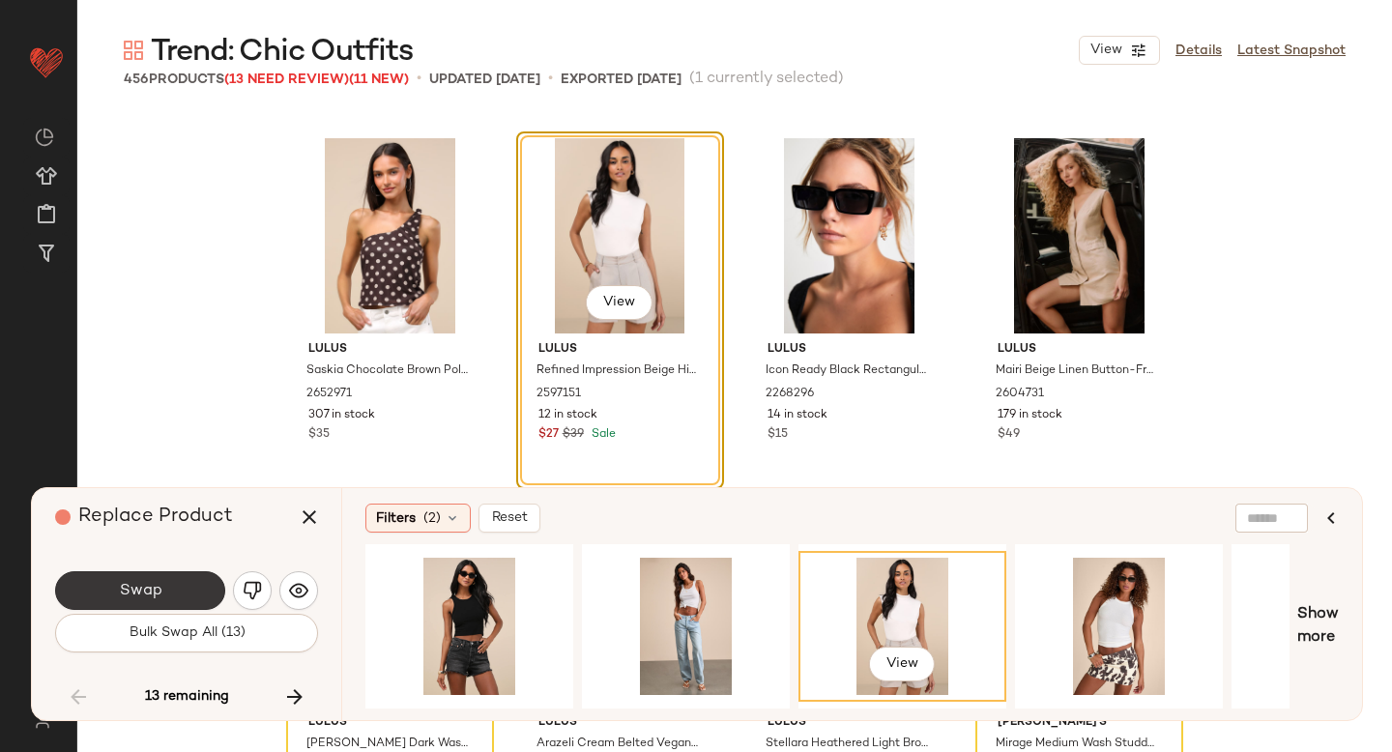
click at [184, 586] on button "Swap" at bounding box center [140, 590] width 170 height 39
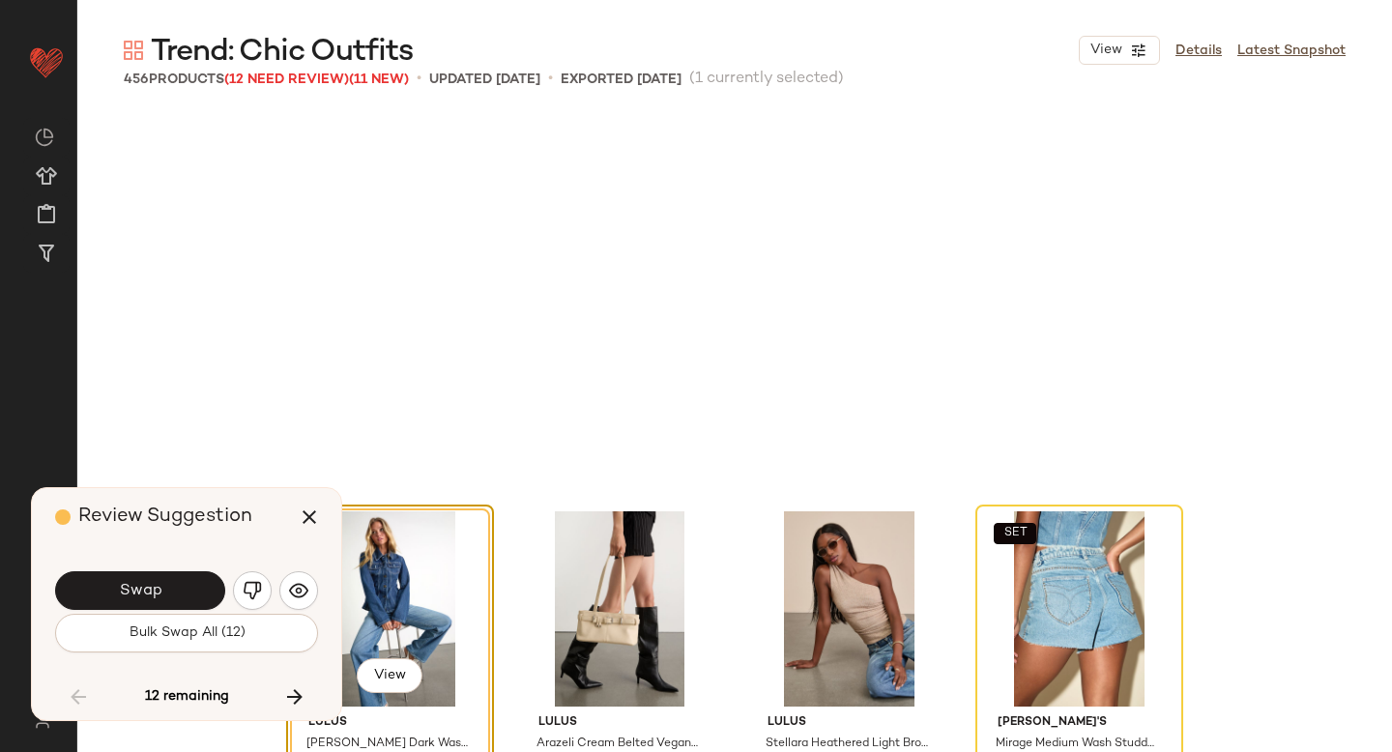
scroll to position [11568, 0]
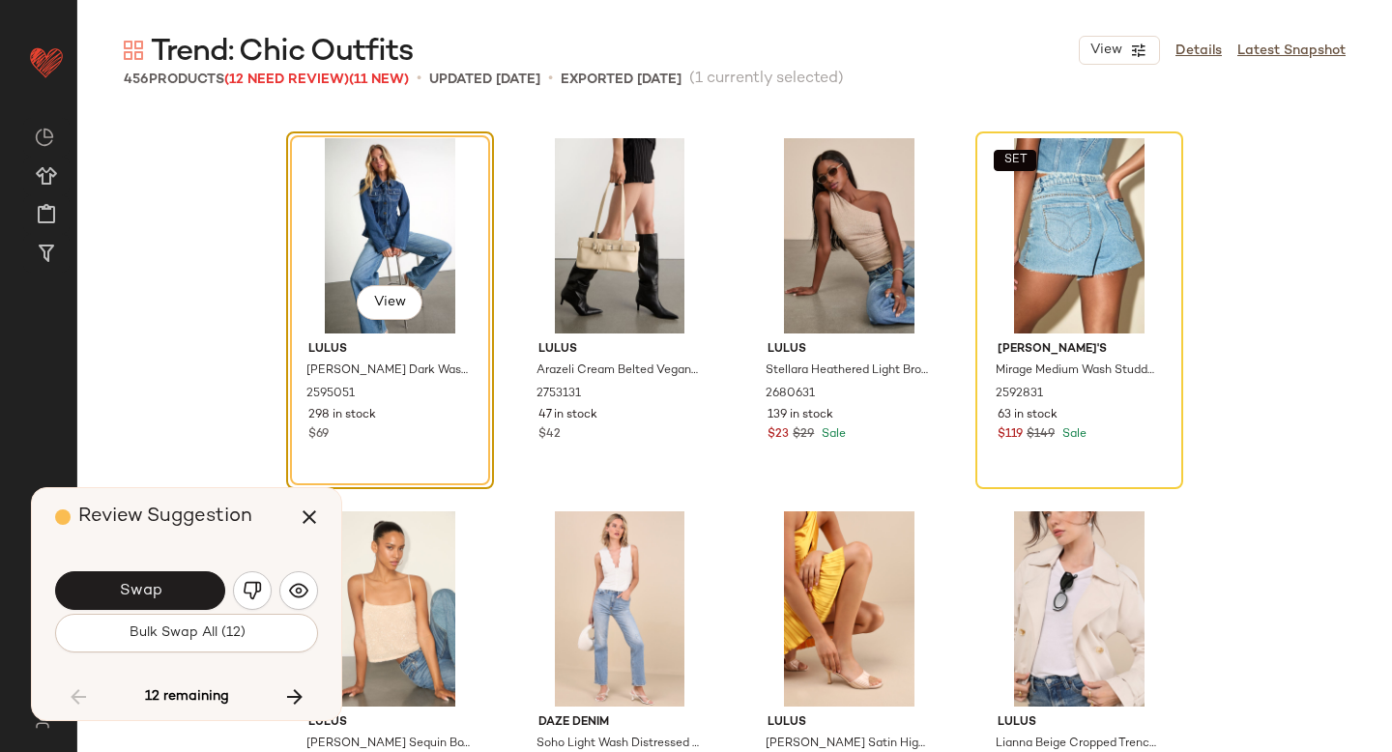
click at [184, 586] on button "Swap" at bounding box center [140, 590] width 170 height 39
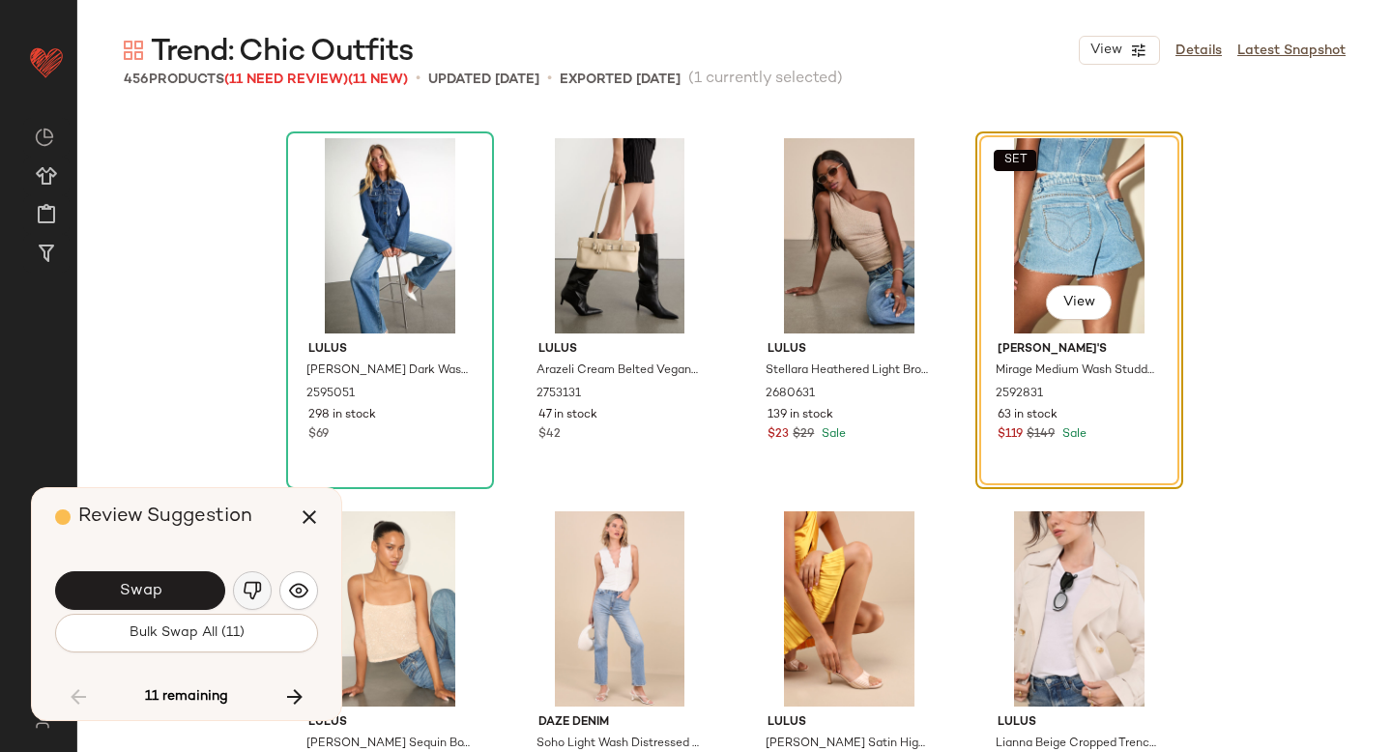
click at [254, 589] on img "button" at bounding box center [252, 590] width 19 height 19
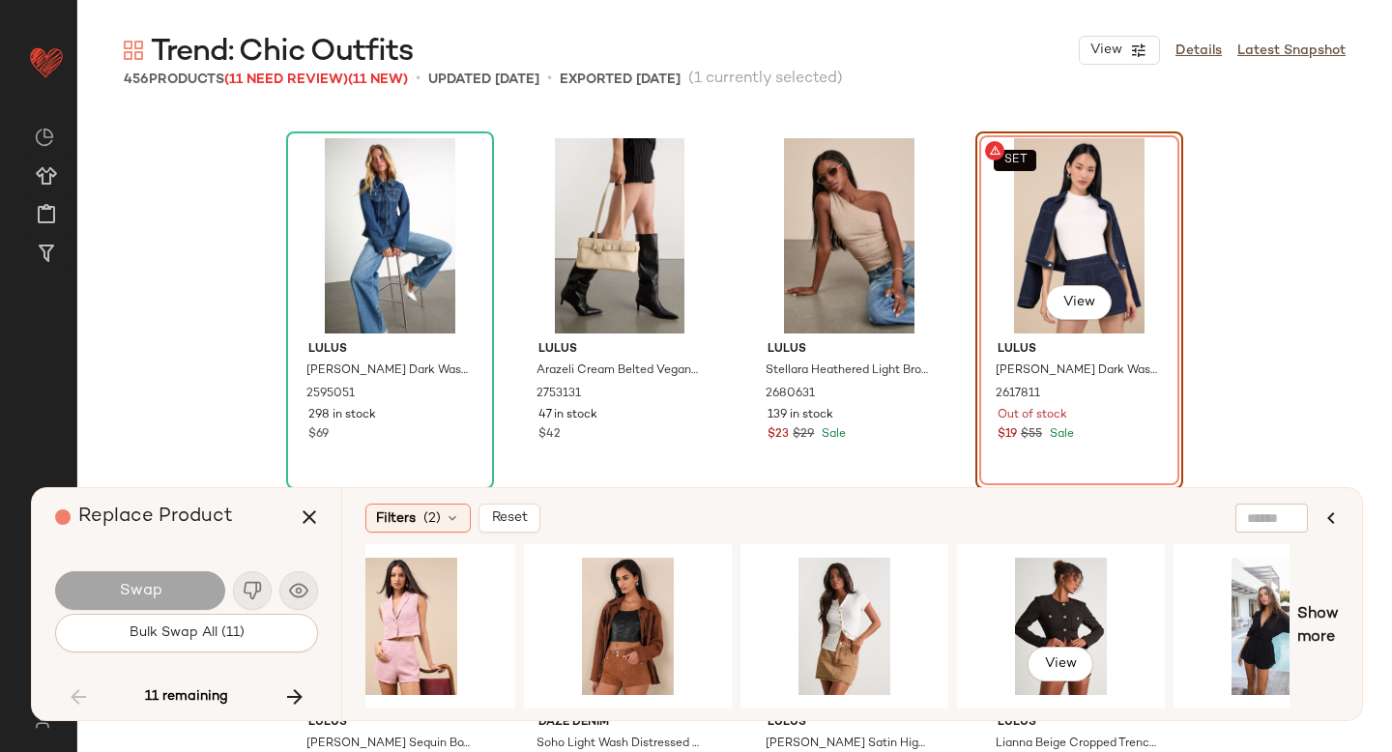
scroll to position [0, 2221]
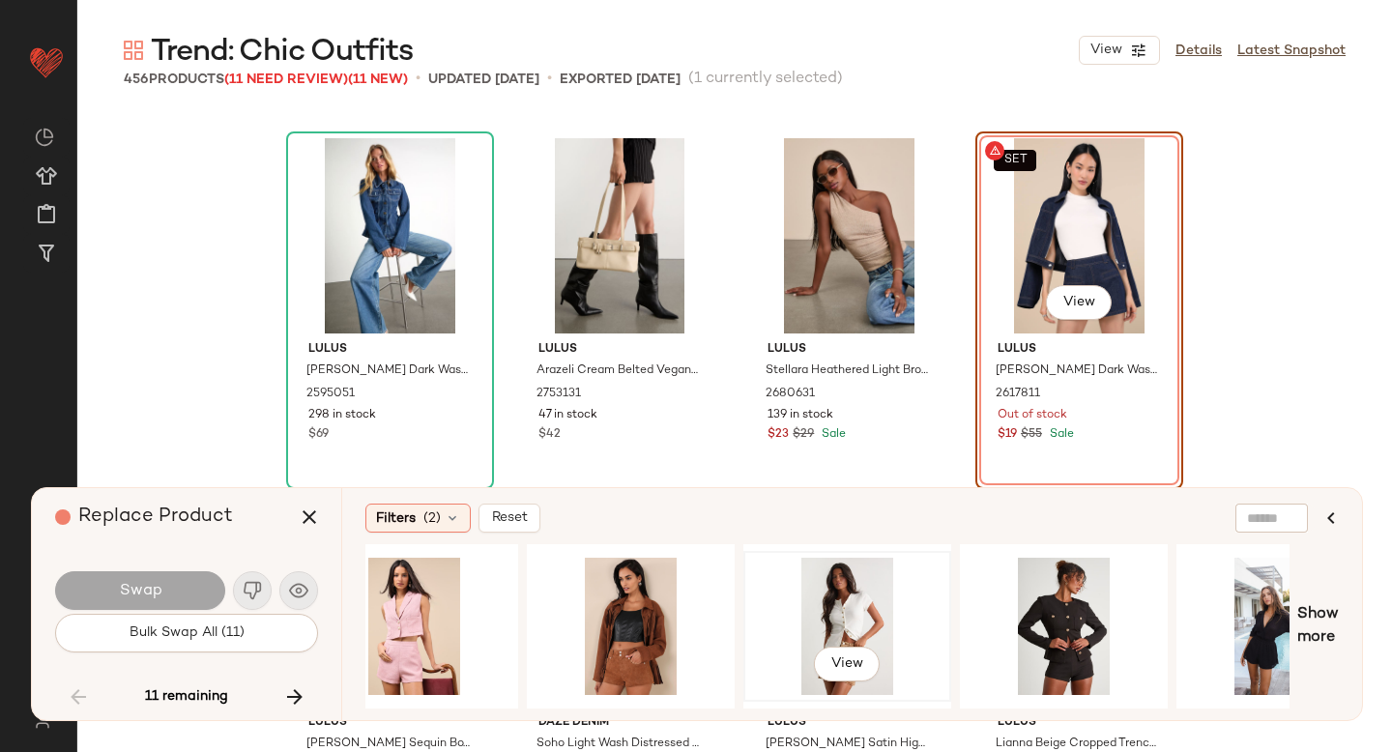
click at [816, 606] on div "View" at bounding box center [847, 626] width 194 height 137
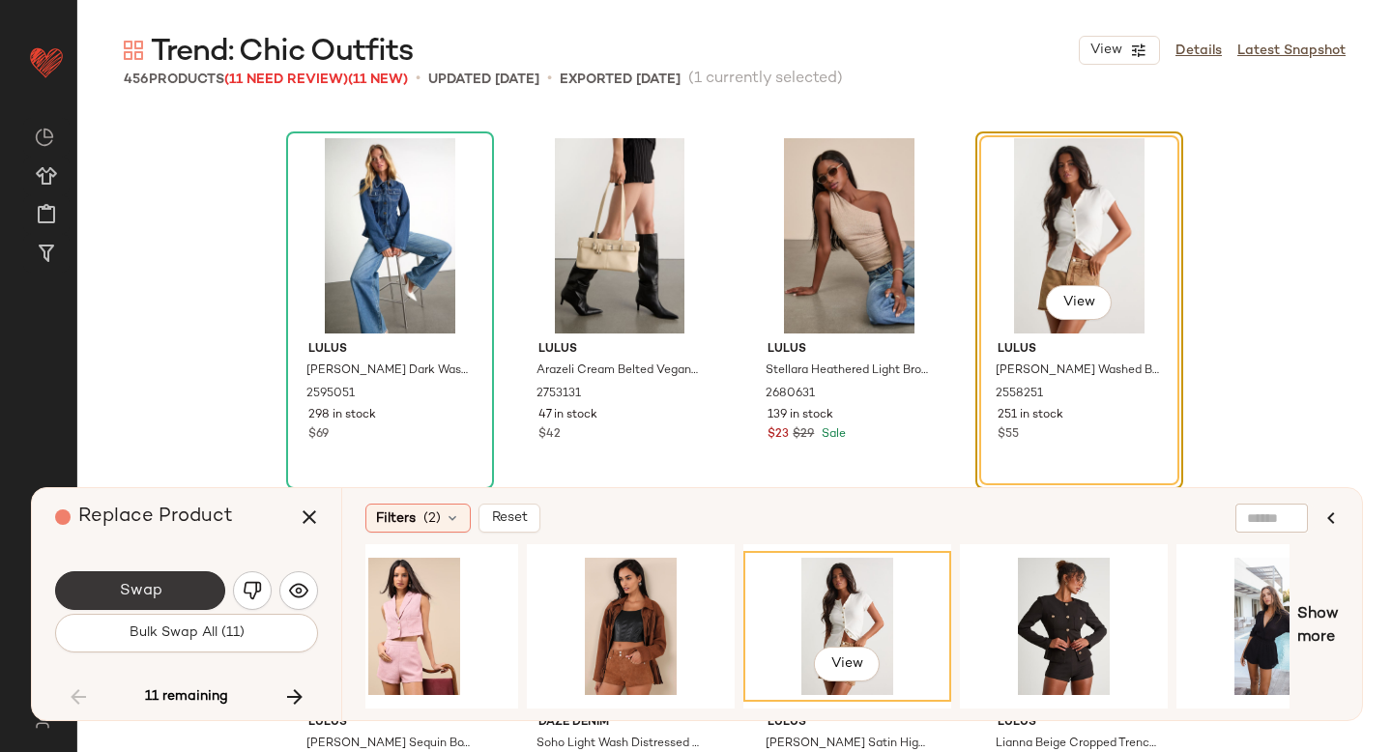
click at [167, 588] on button "Swap" at bounding box center [140, 590] width 170 height 39
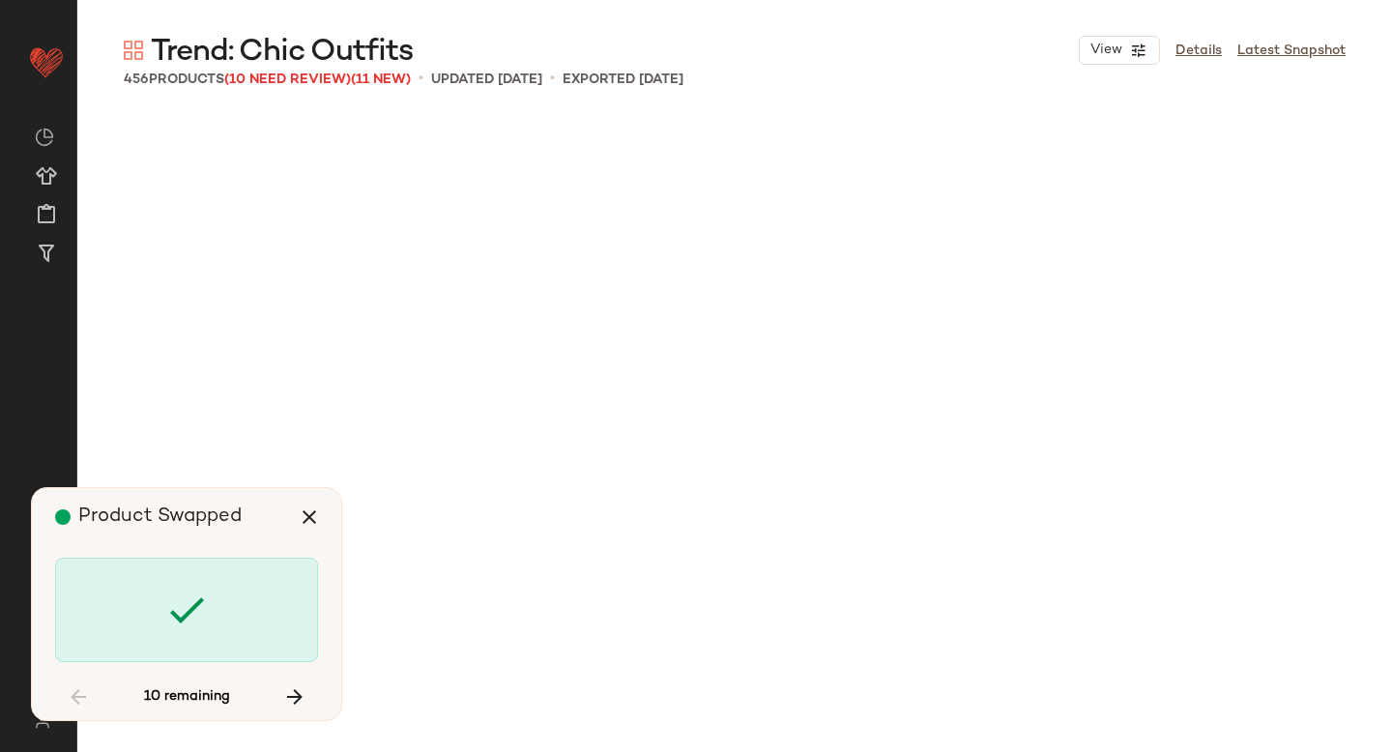
scroll to position [14926, 0]
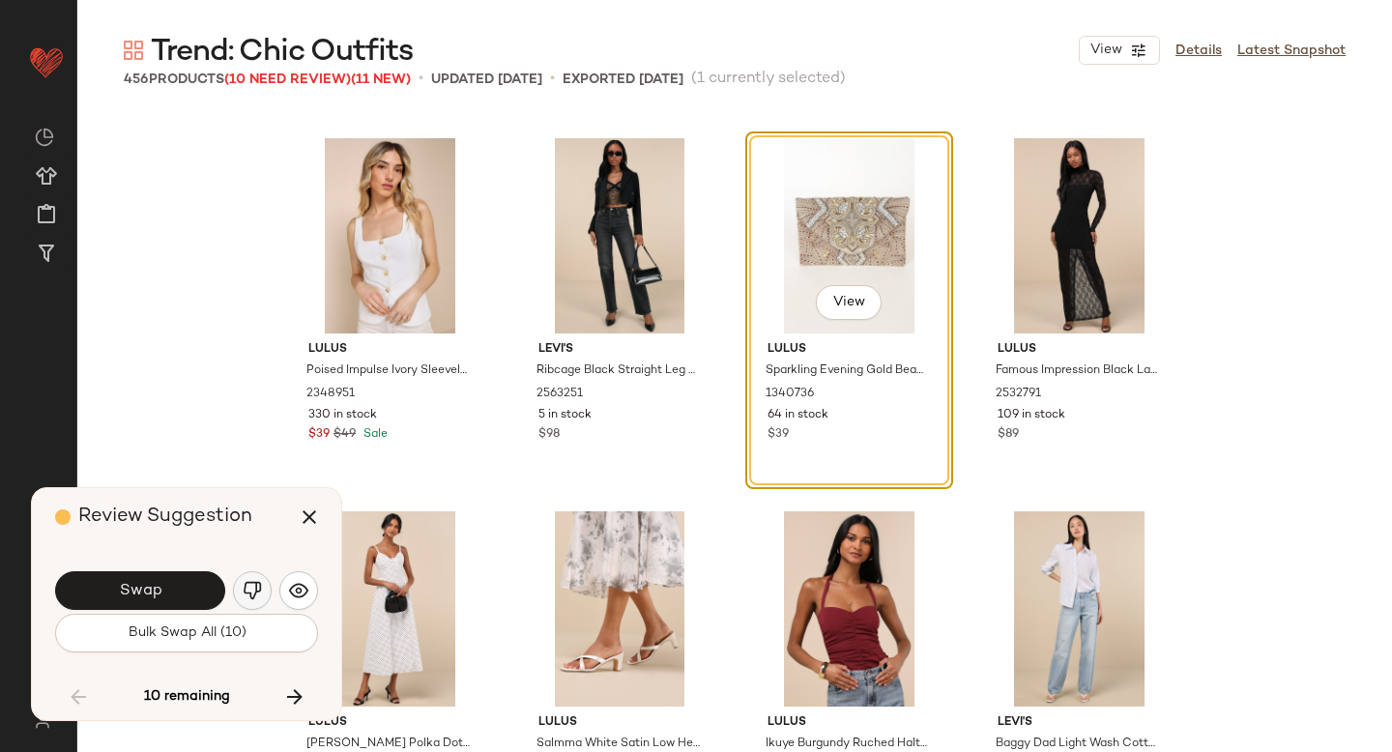
click at [247, 583] on img "button" at bounding box center [252, 590] width 19 height 19
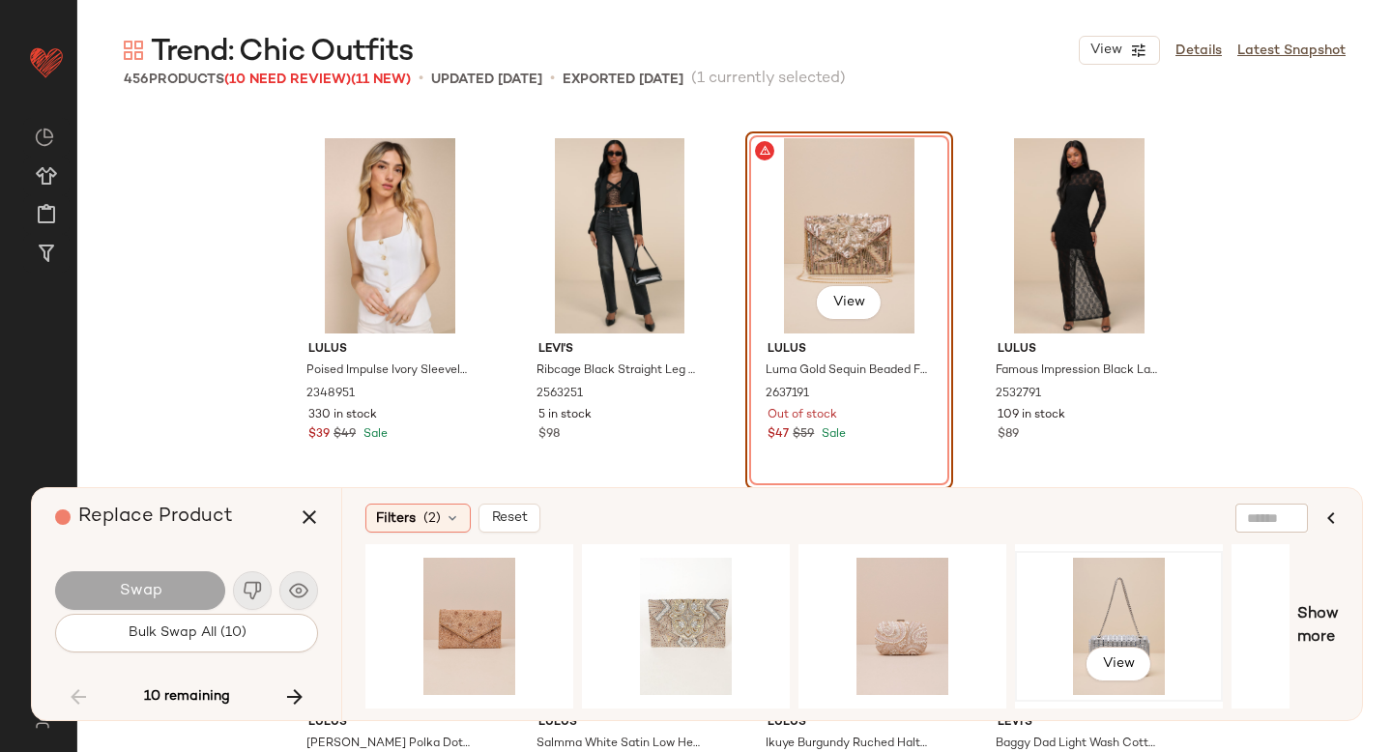
click at [1051, 610] on div "View" at bounding box center [1119, 626] width 194 height 137
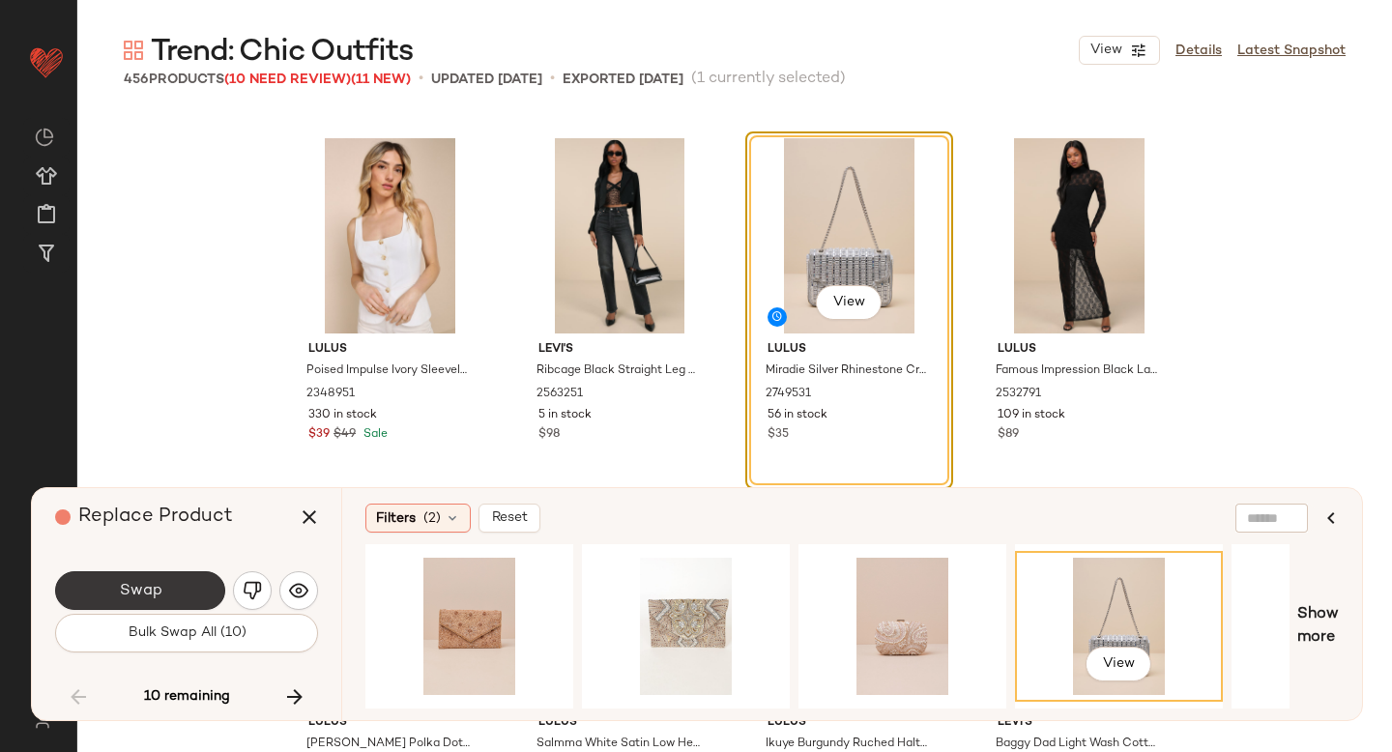
click at [176, 576] on button "Swap" at bounding box center [140, 590] width 170 height 39
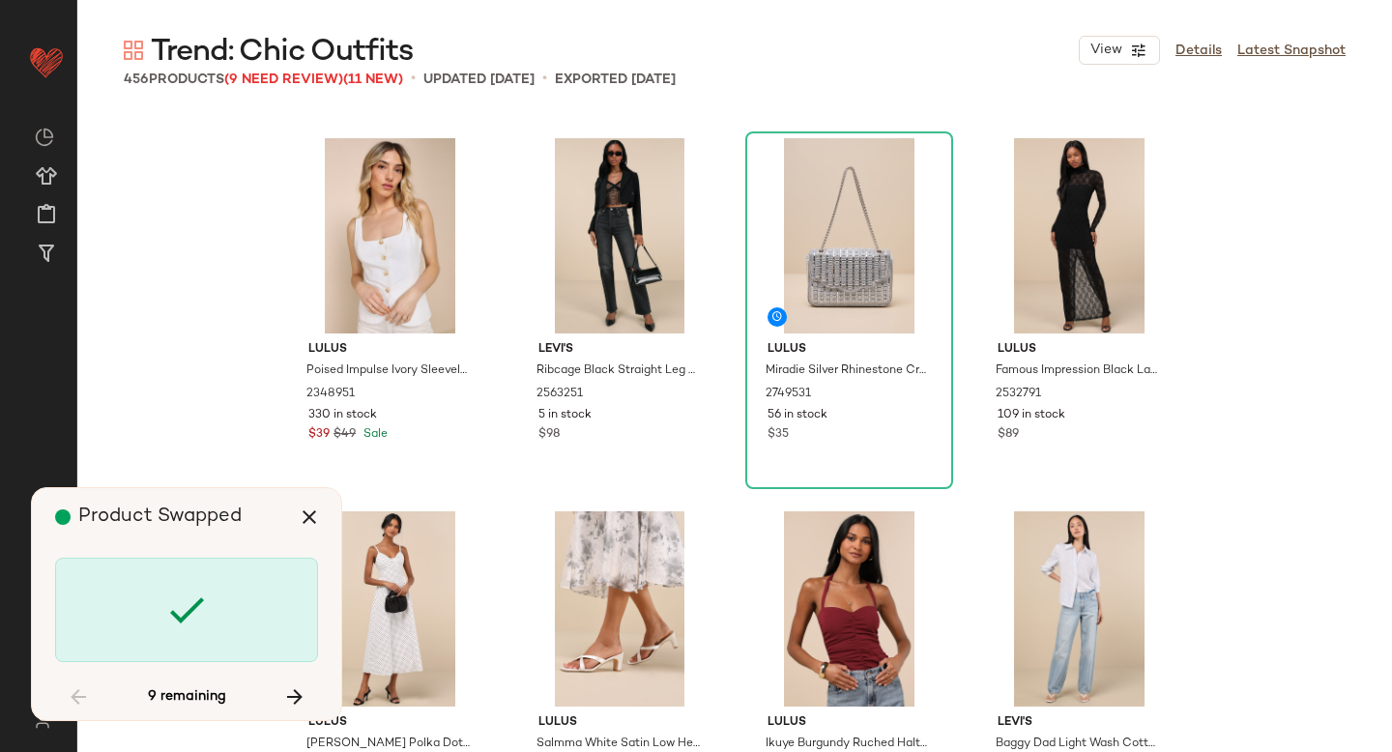
scroll to position [17538, 0]
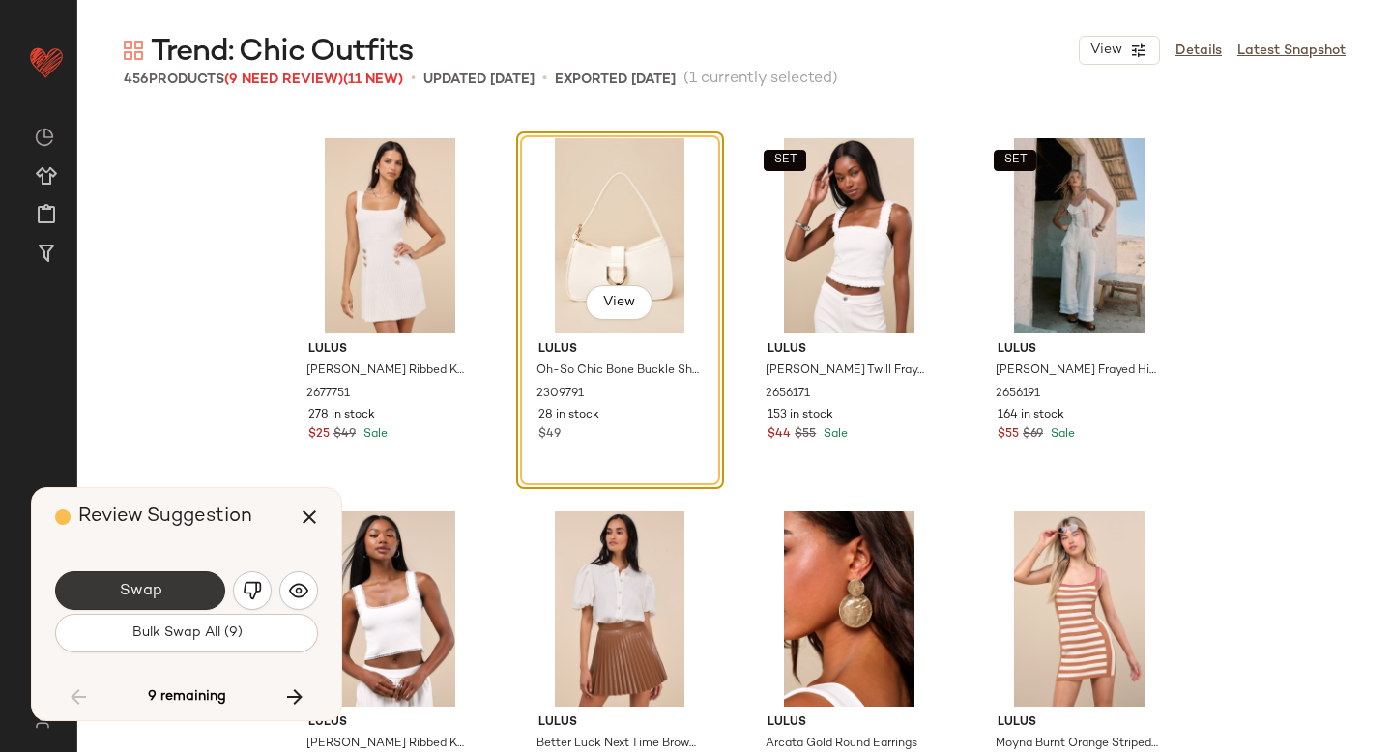
click at [169, 580] on button "Swap" at bounding box center [140, 590] width 170 height 39
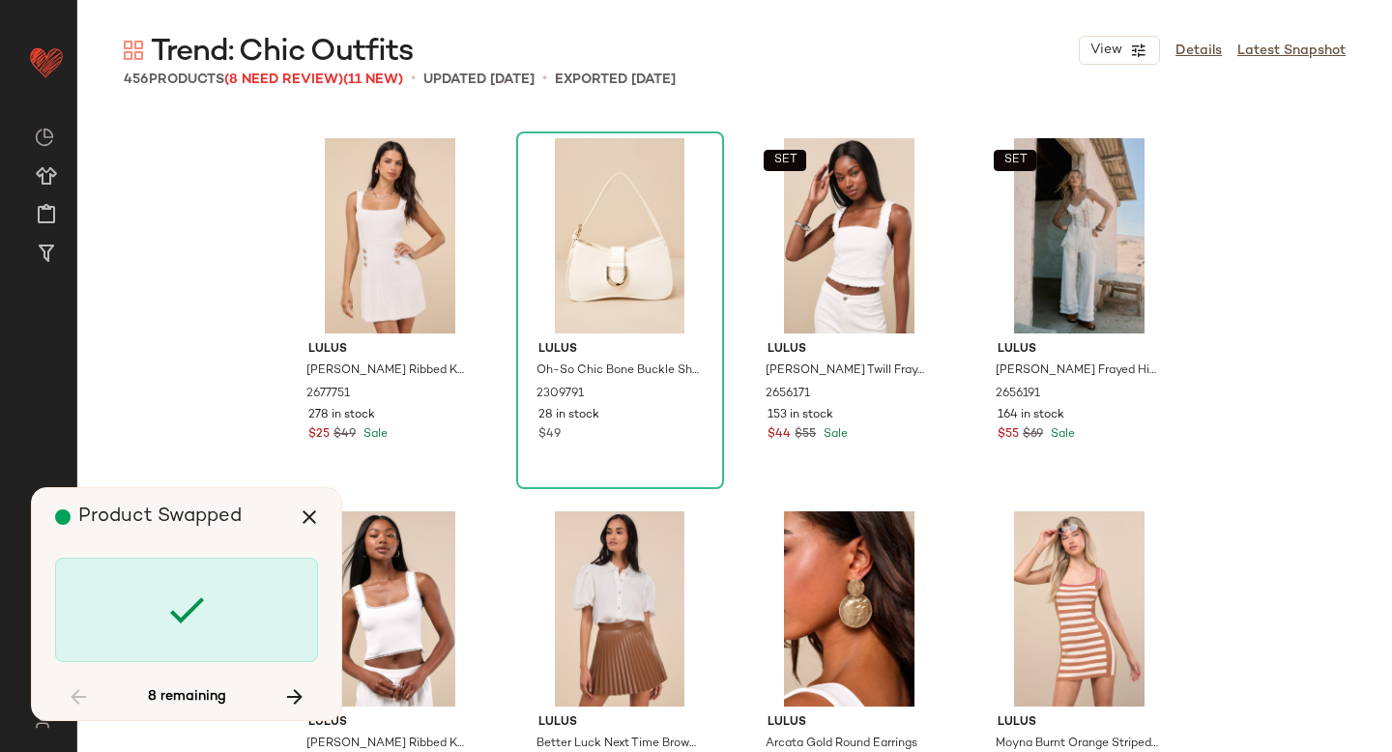
scroll to position [22389, 0]
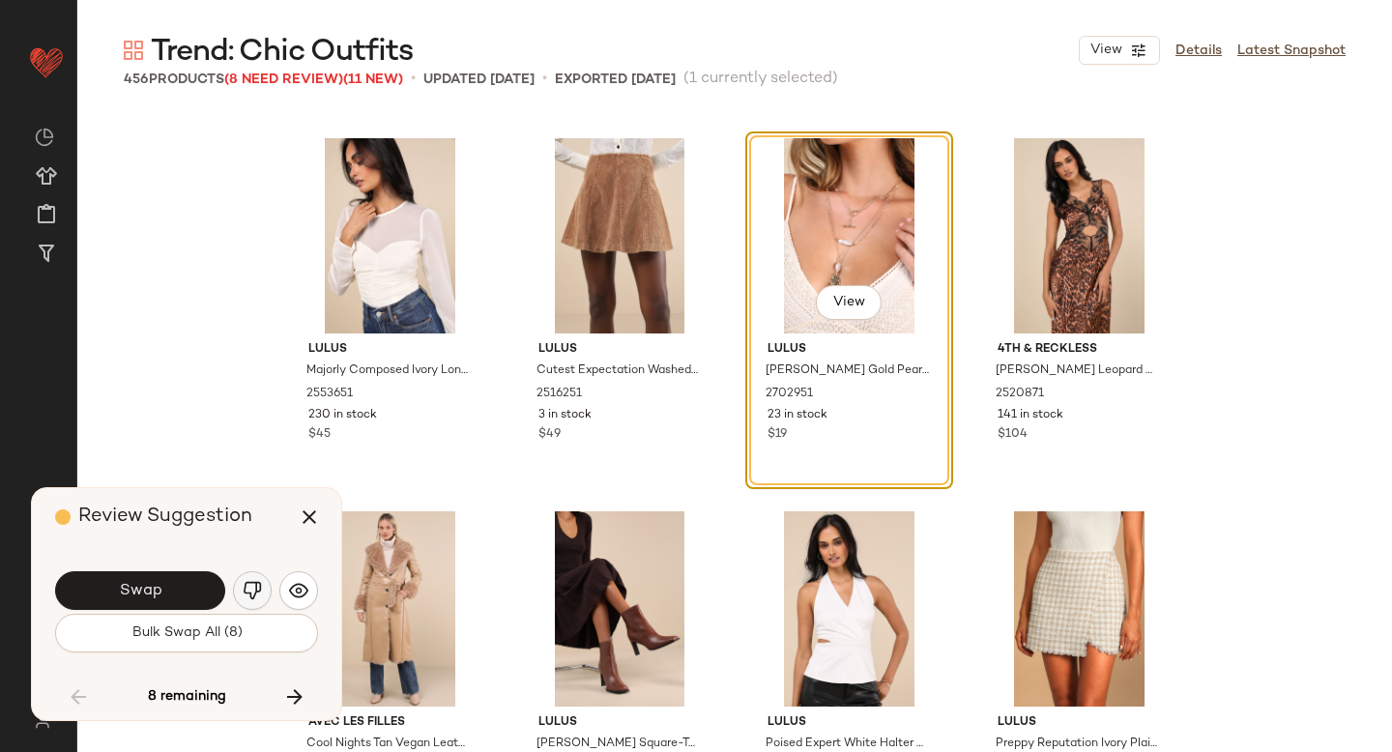
click at [247, 589] on img "button" at bounding box center [252, 590] width 19 height 19
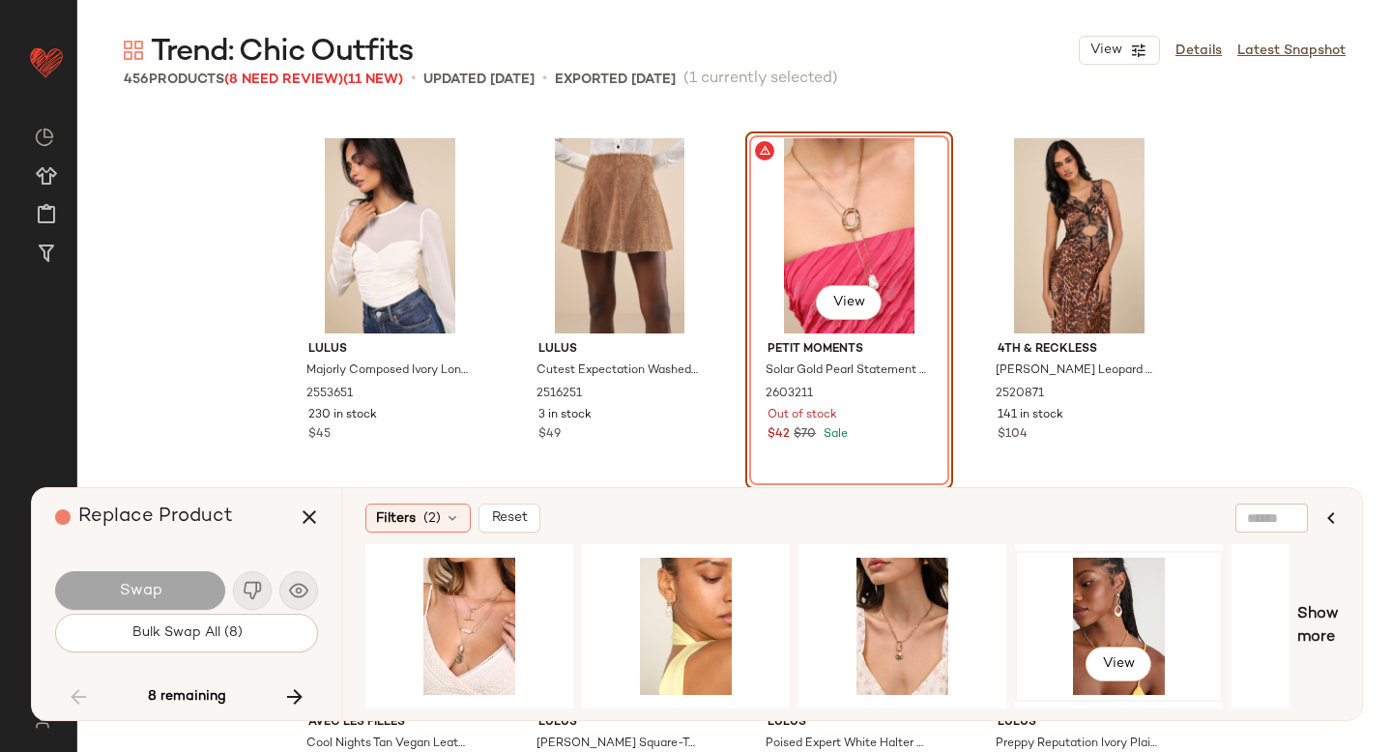
click at [1117, 607] on div "View" at bounding box center [1119, 626] width 194 height 137
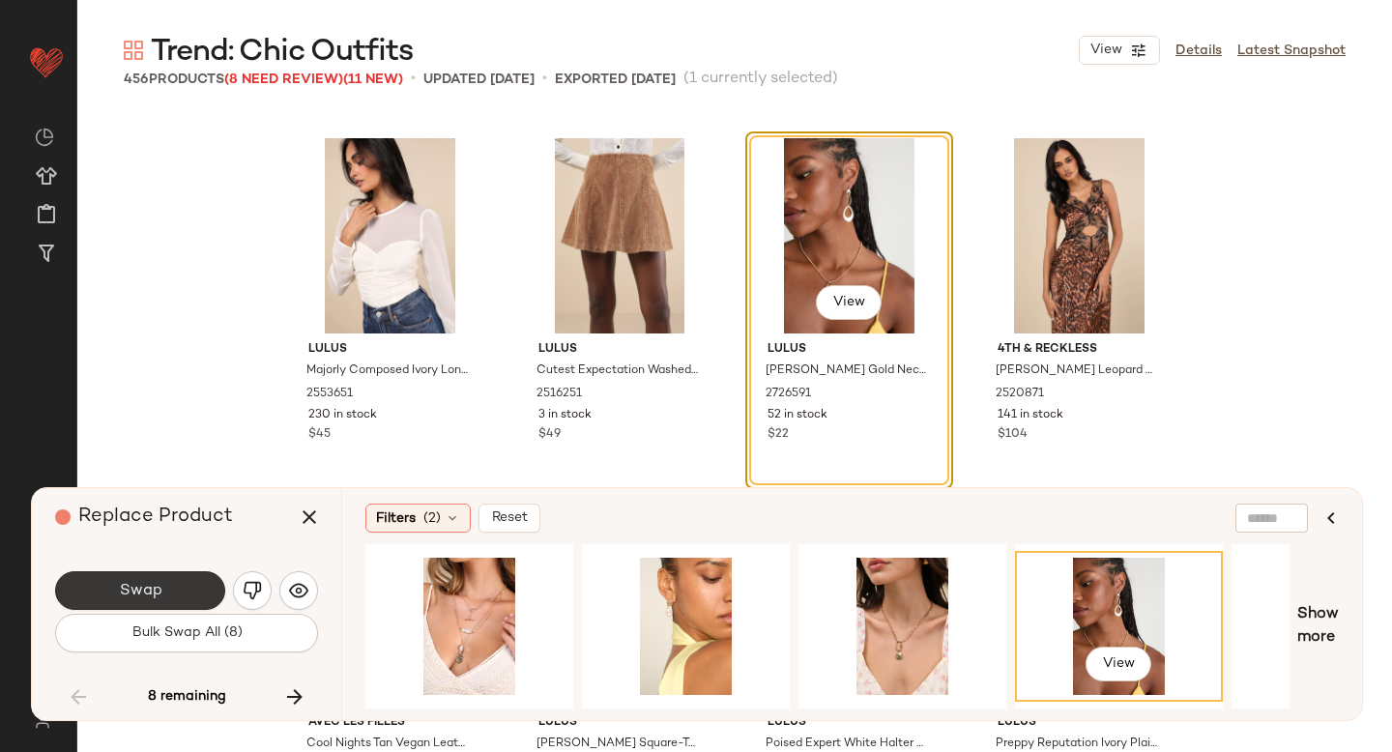
click at [172, 593] on button "Swap" at bounding box center [140, 590] width 170 height 39
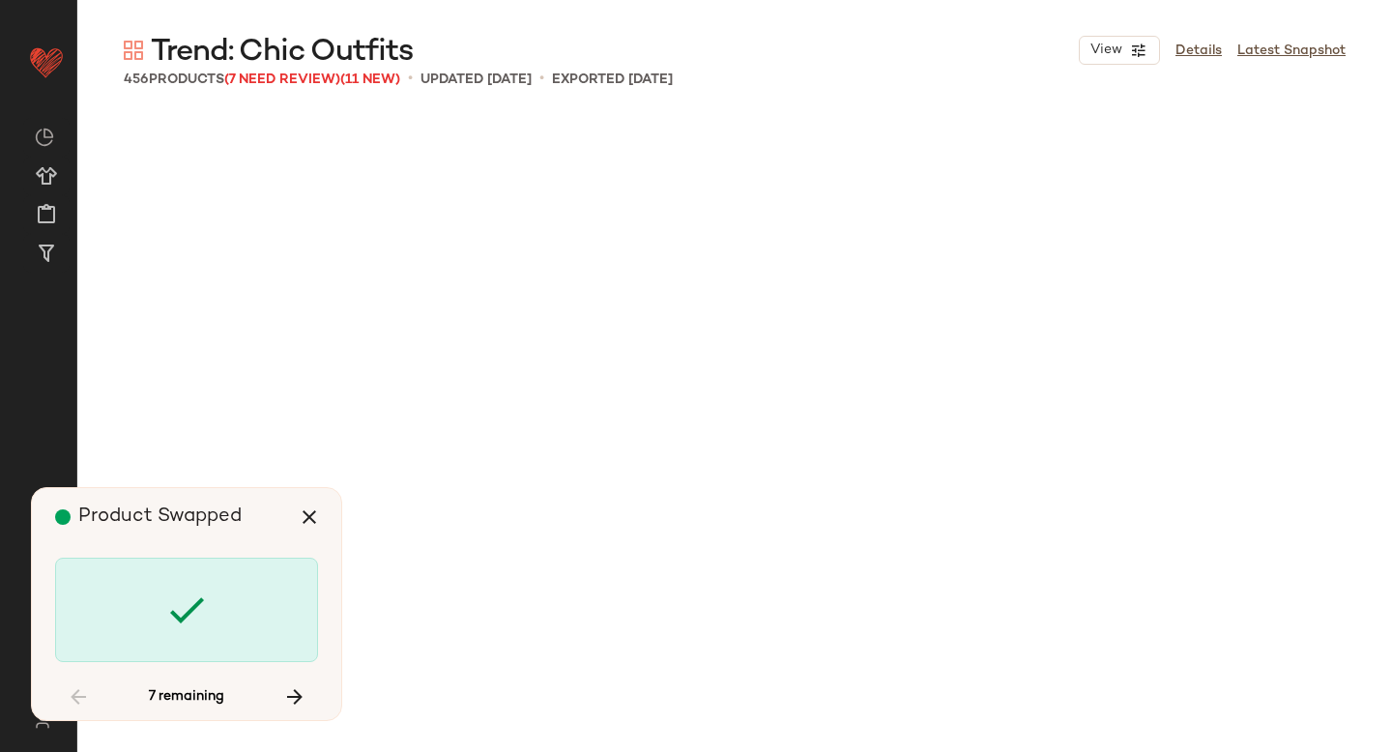
scroll to position [23881, 0]
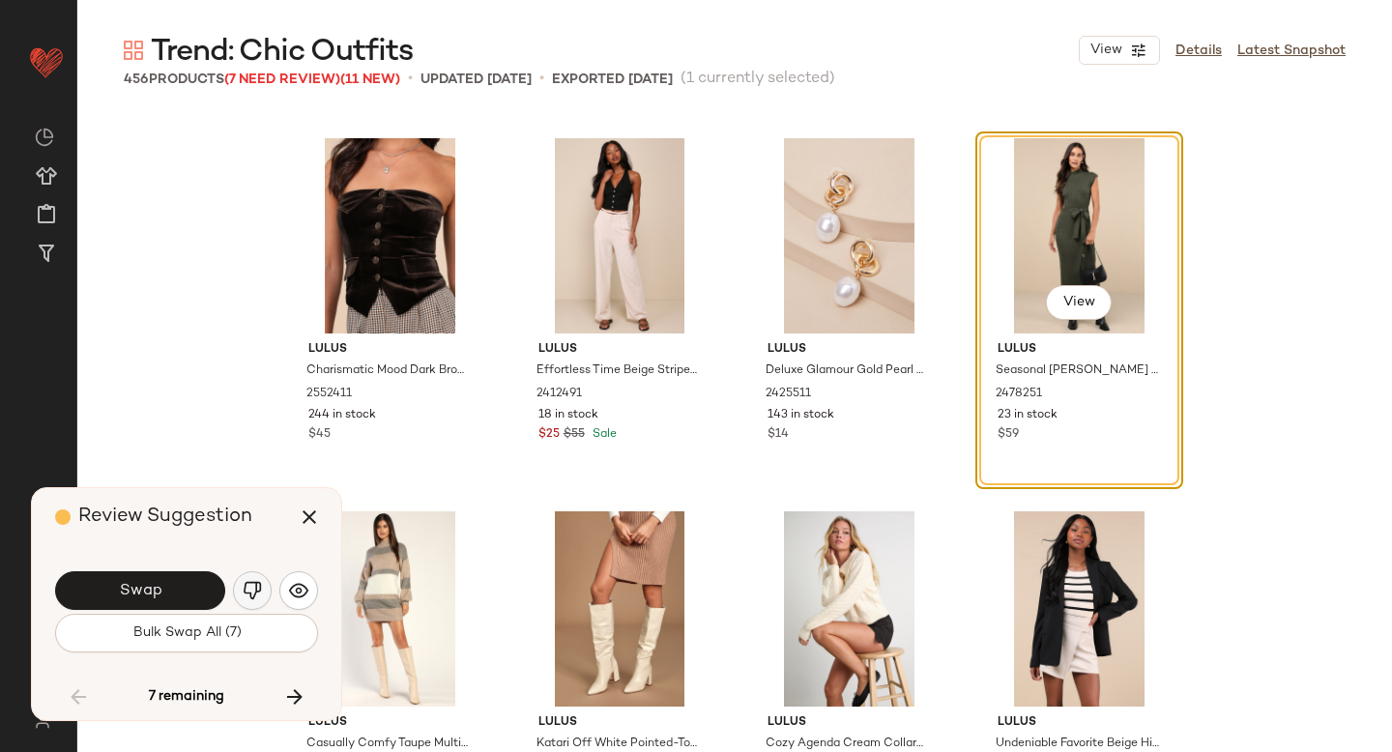
click at [238, 595] on button "button" at bounding box center [252, 590] width 39 height 39
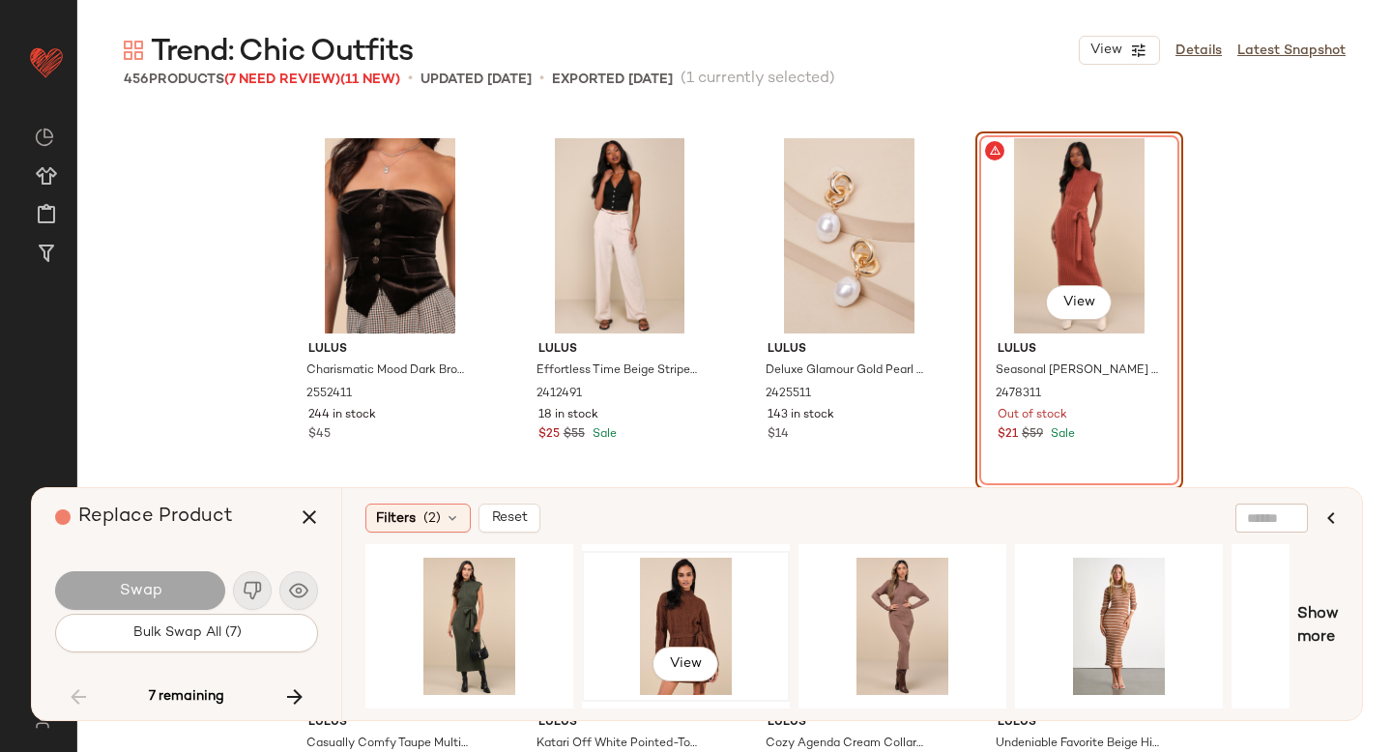
click at [665, 613] on div "View" at bounding box center [686, 626] width 194 height 137
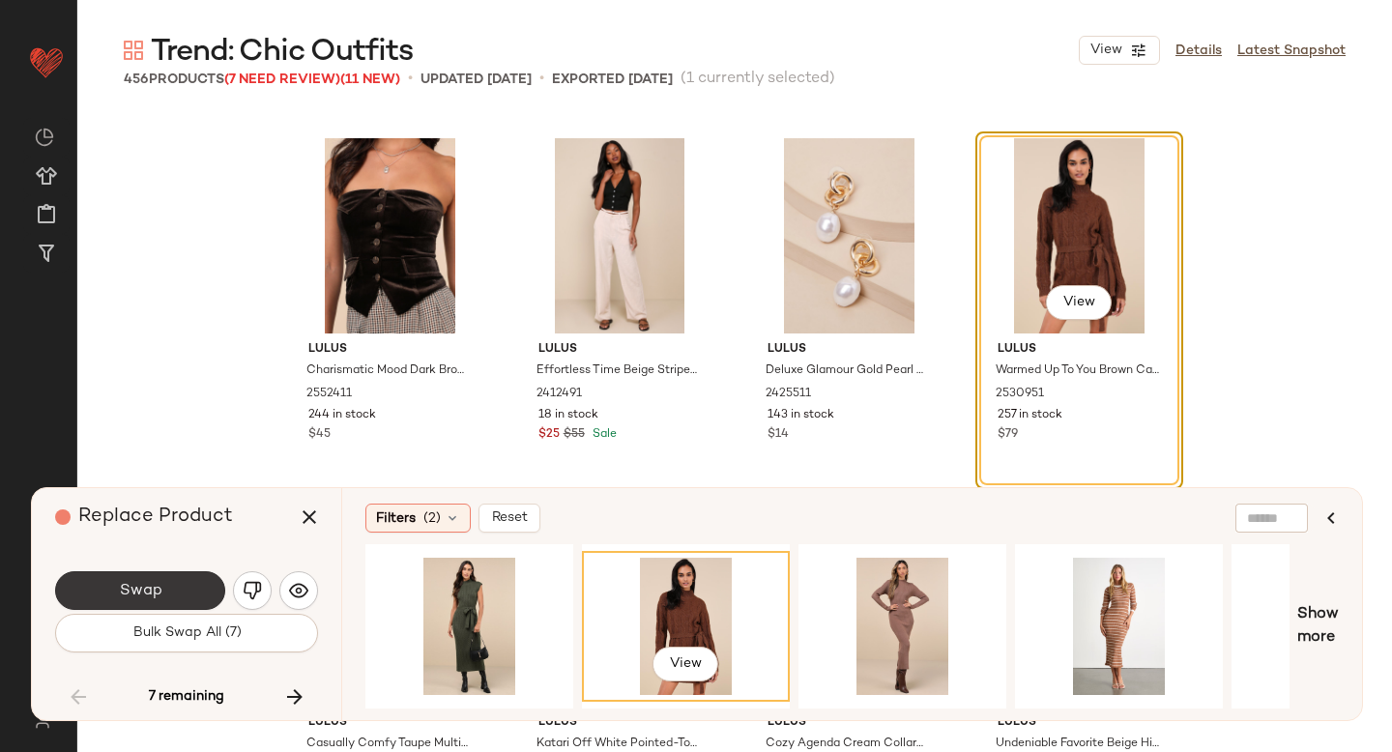
click at [134, 585] on span "Swap" at bounding box center [140, 591] width 44 height 18
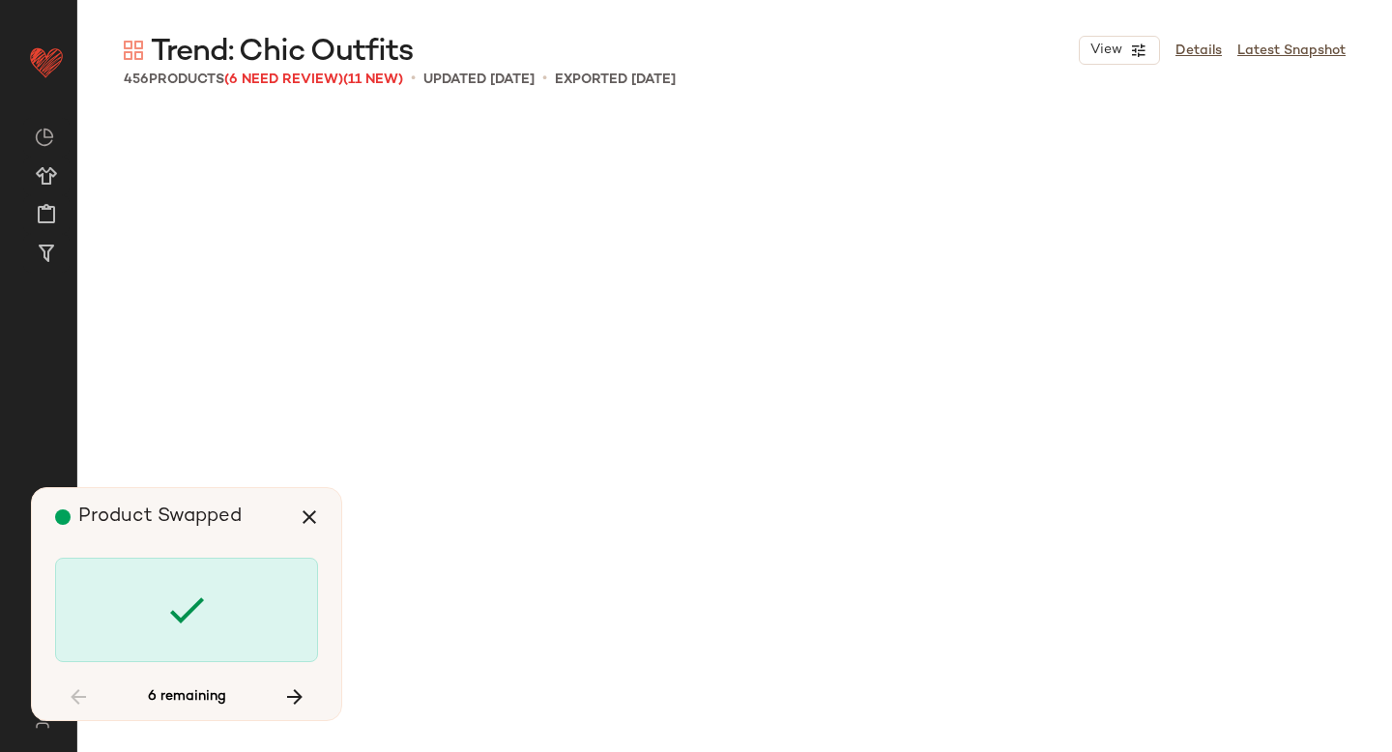
scroll to position [30225, 0]
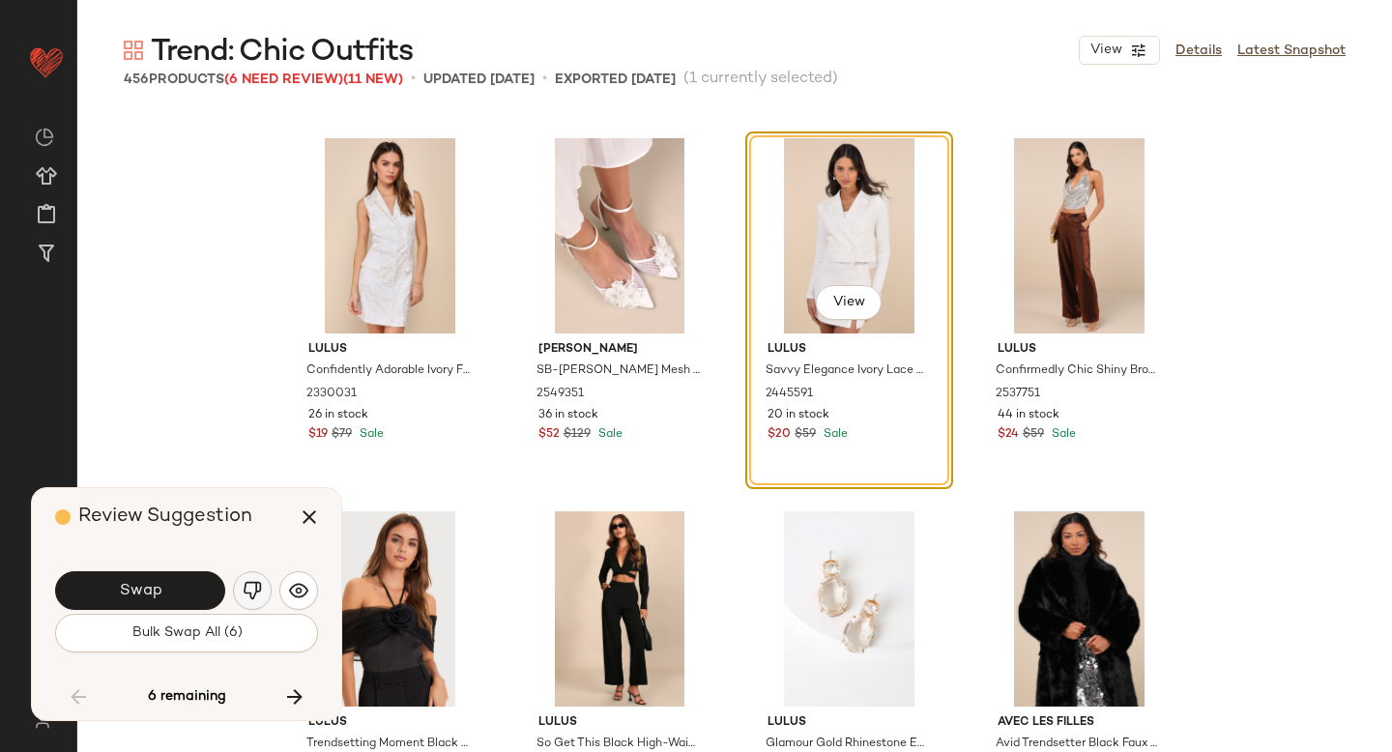
click at [249, 588] on img "button" at bounding box center [252, 590] width 19 height 19
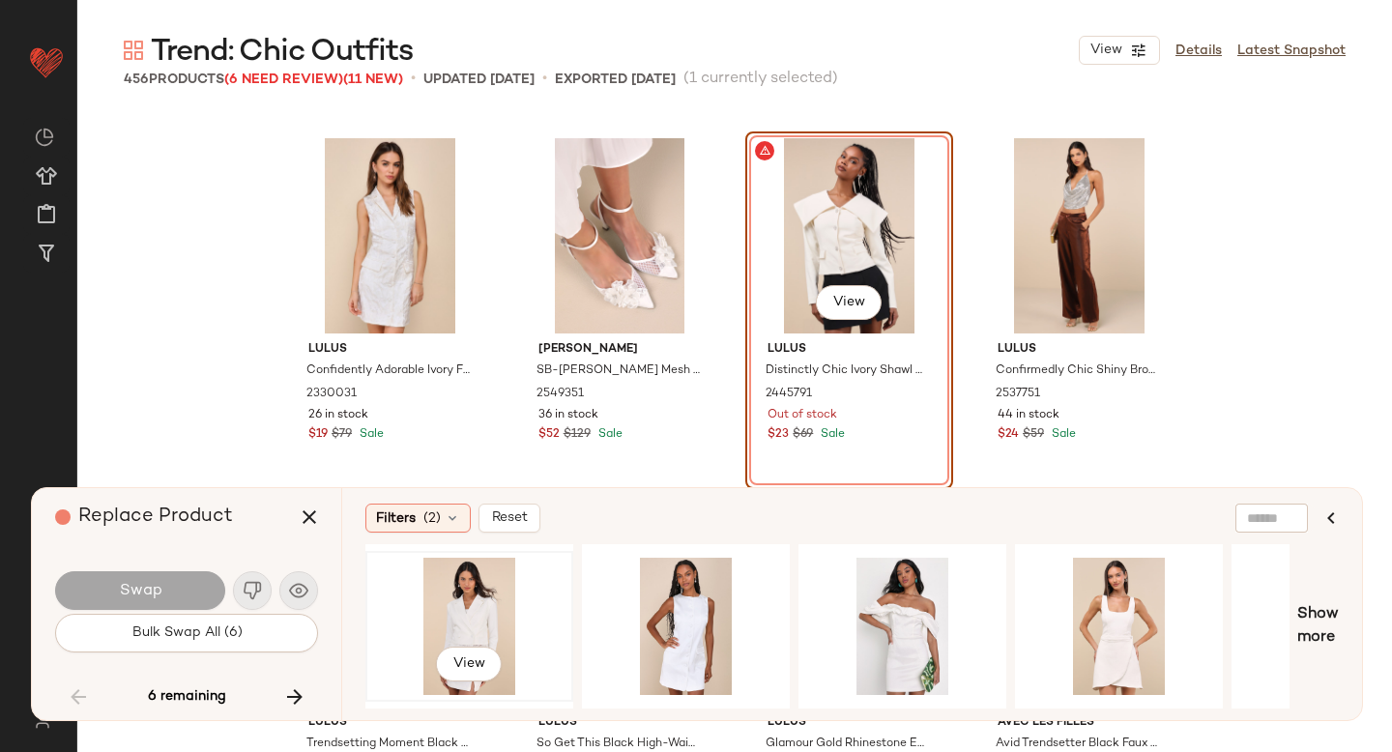
click at [493, 611] on div "View" at bounding box center [469, 626] width 194 height 137
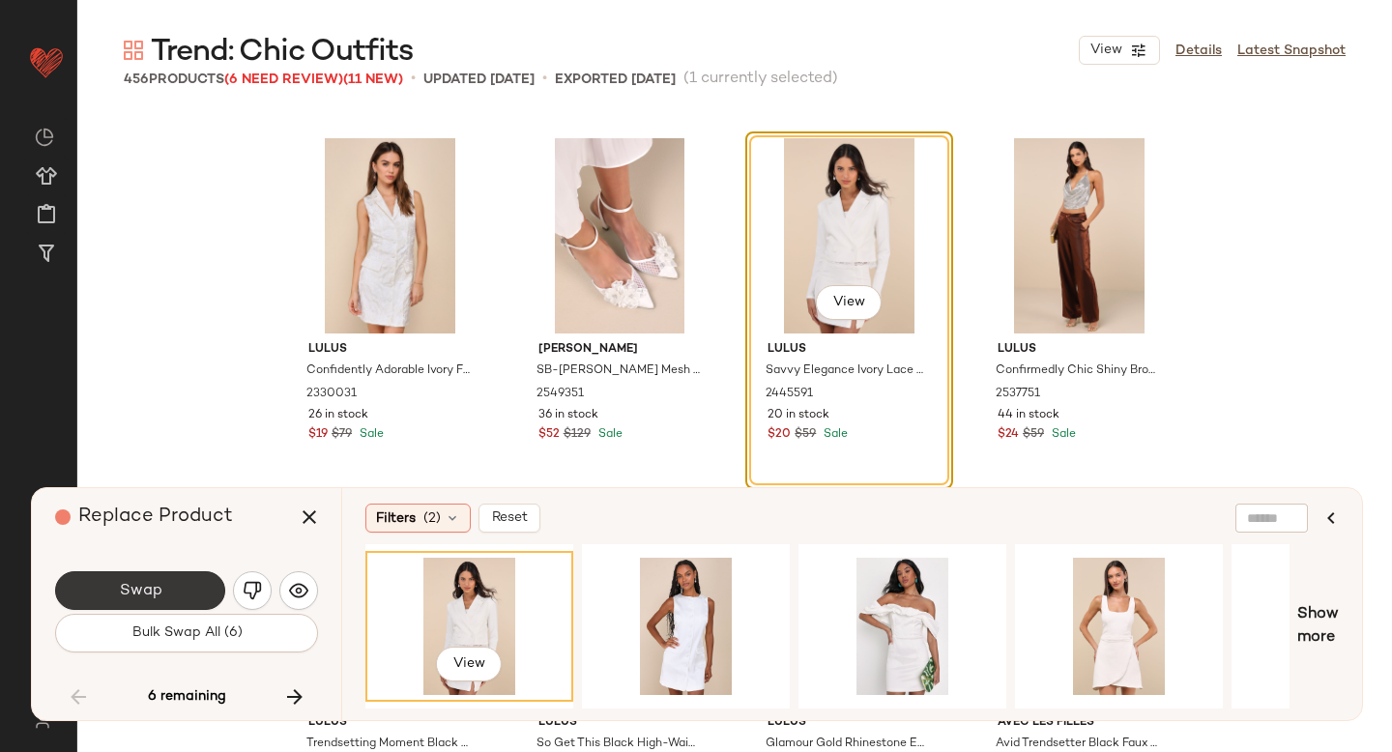
click at [144, 584] on span "Swap" at bounding box center [140, 591] width 44 height 18
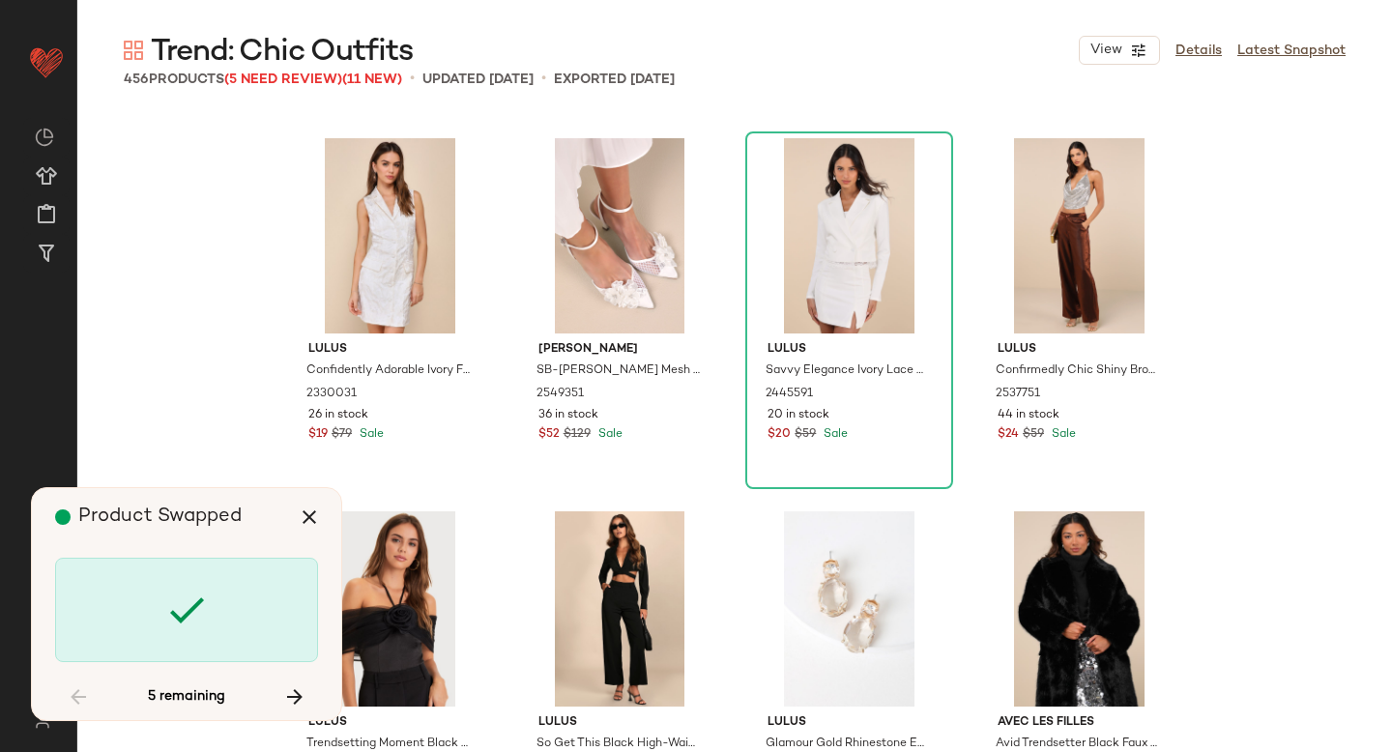
scroll to position [32091, 0]
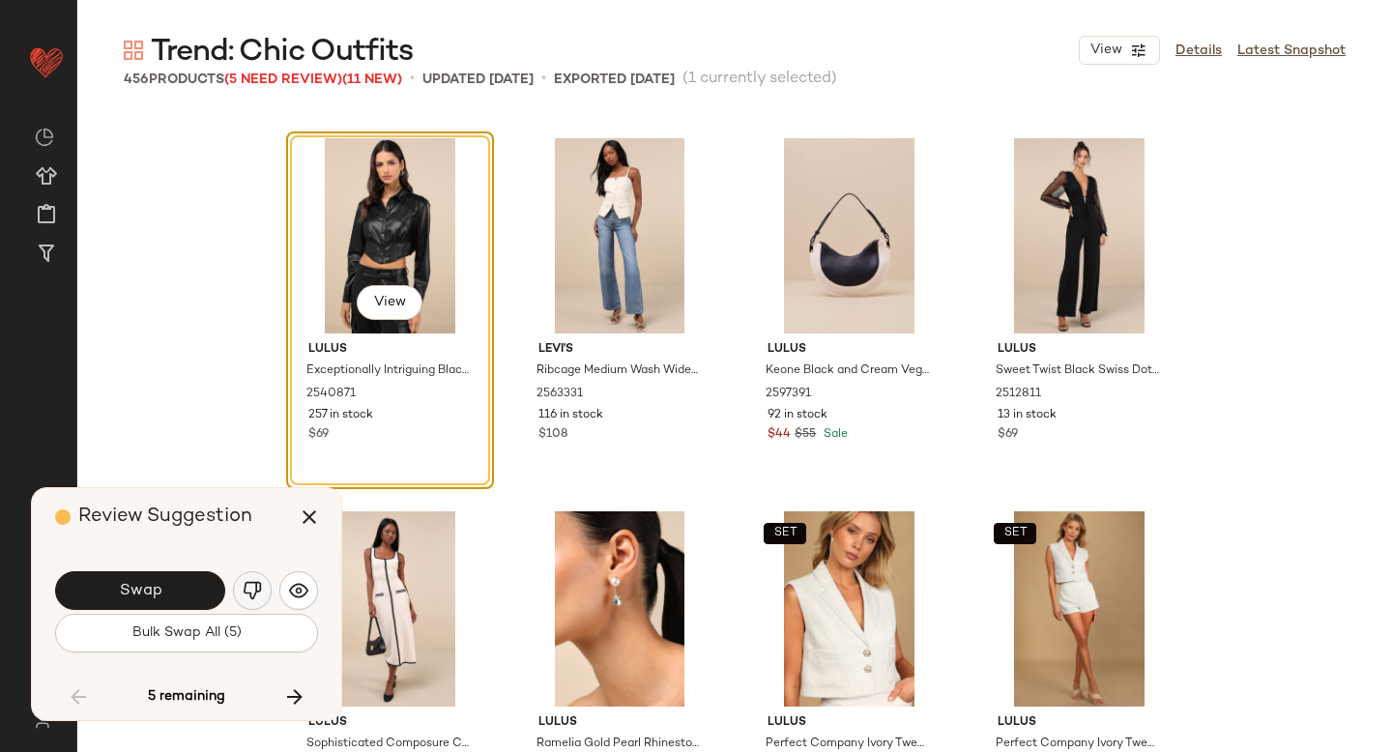
click at [245, 596] on img "button" at bounding box center [252, 590] width 19 height 19
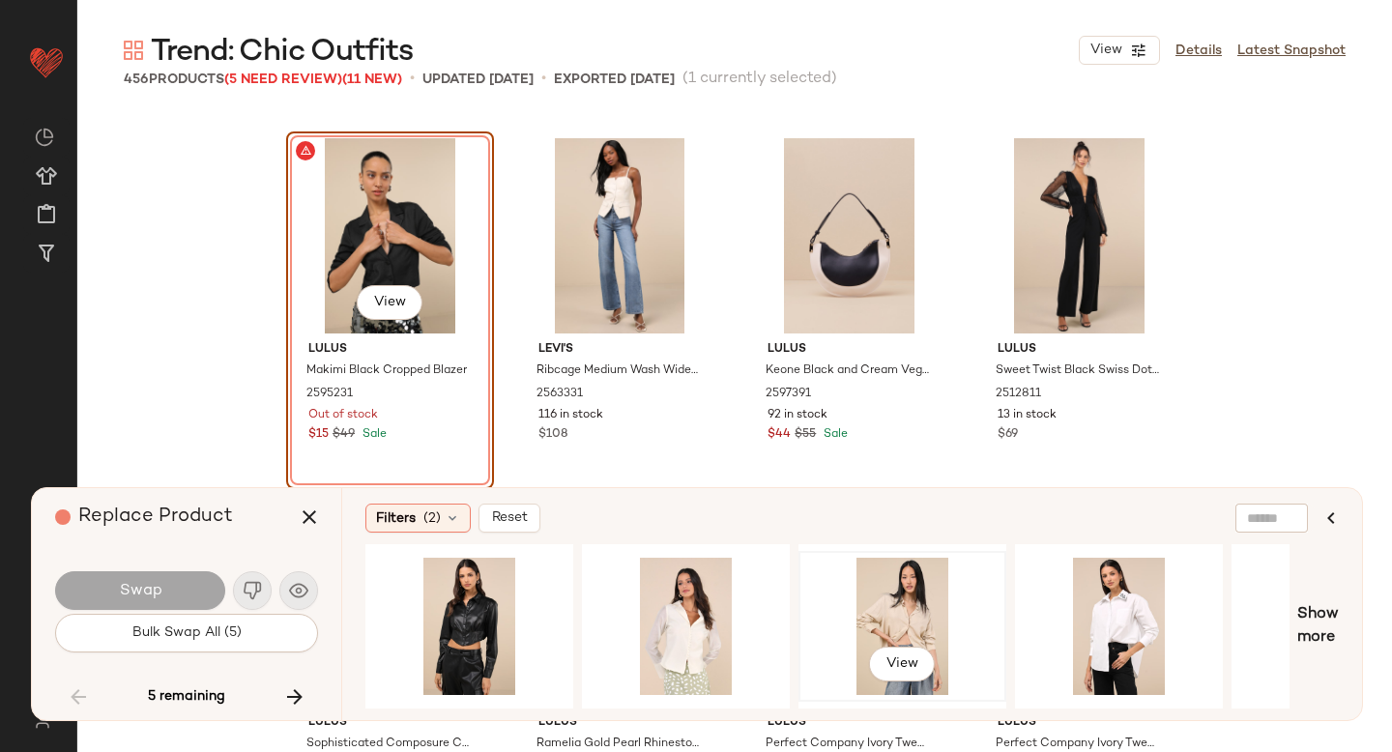
click at [866, 618] on div "View" at bounding box center [902, 626] width 194 height 137
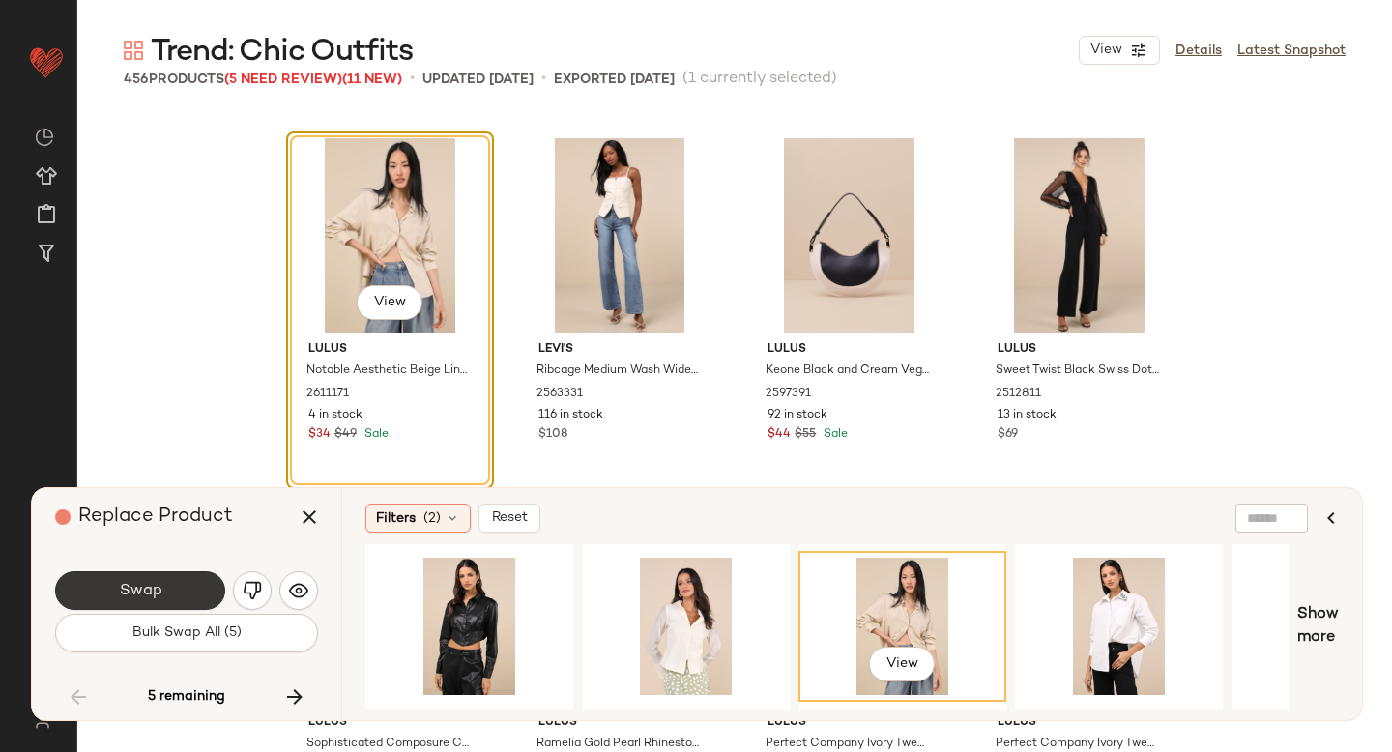
click at [179, 593] on button "Swap" at bounding box center [140, 590] width 170 height 39
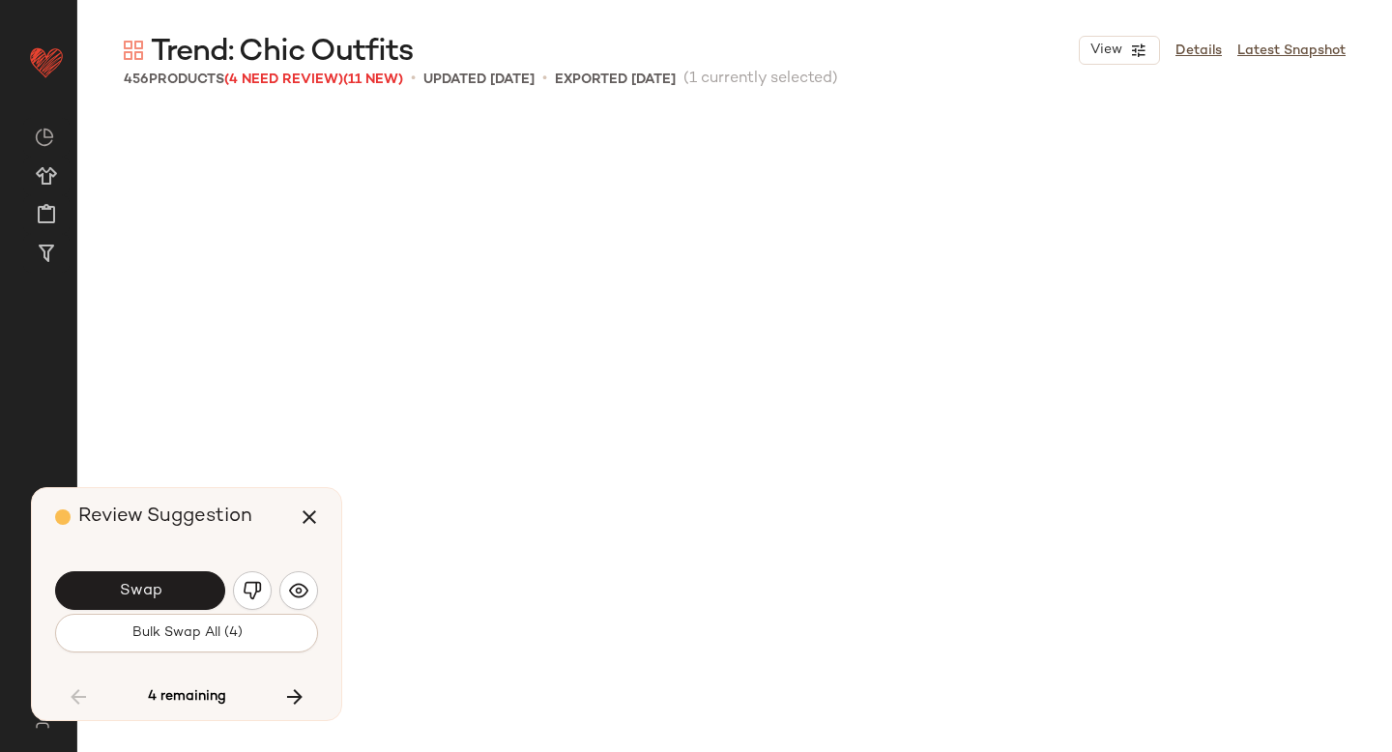
scroll to position [33210, 0]
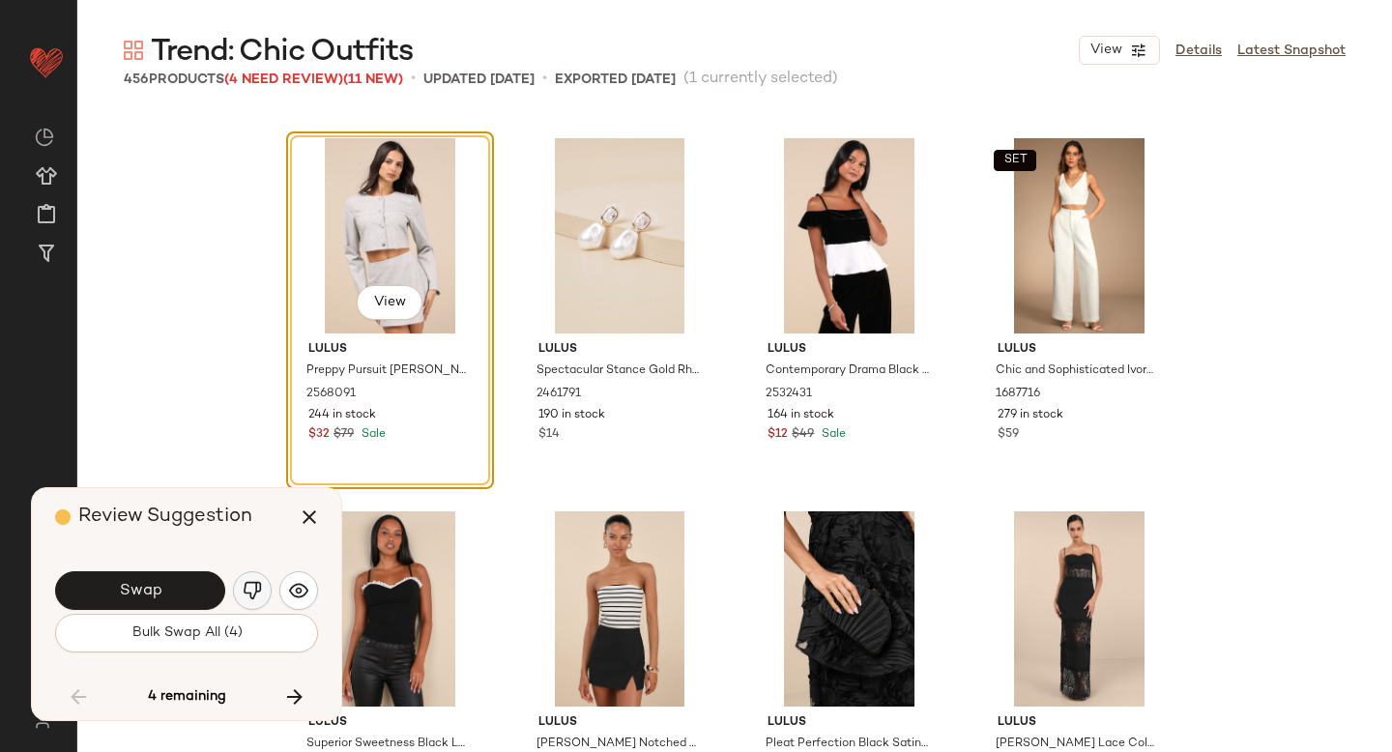
click at [250, 589] on img "button" at bounding box center [252, 590] width 19 height 19
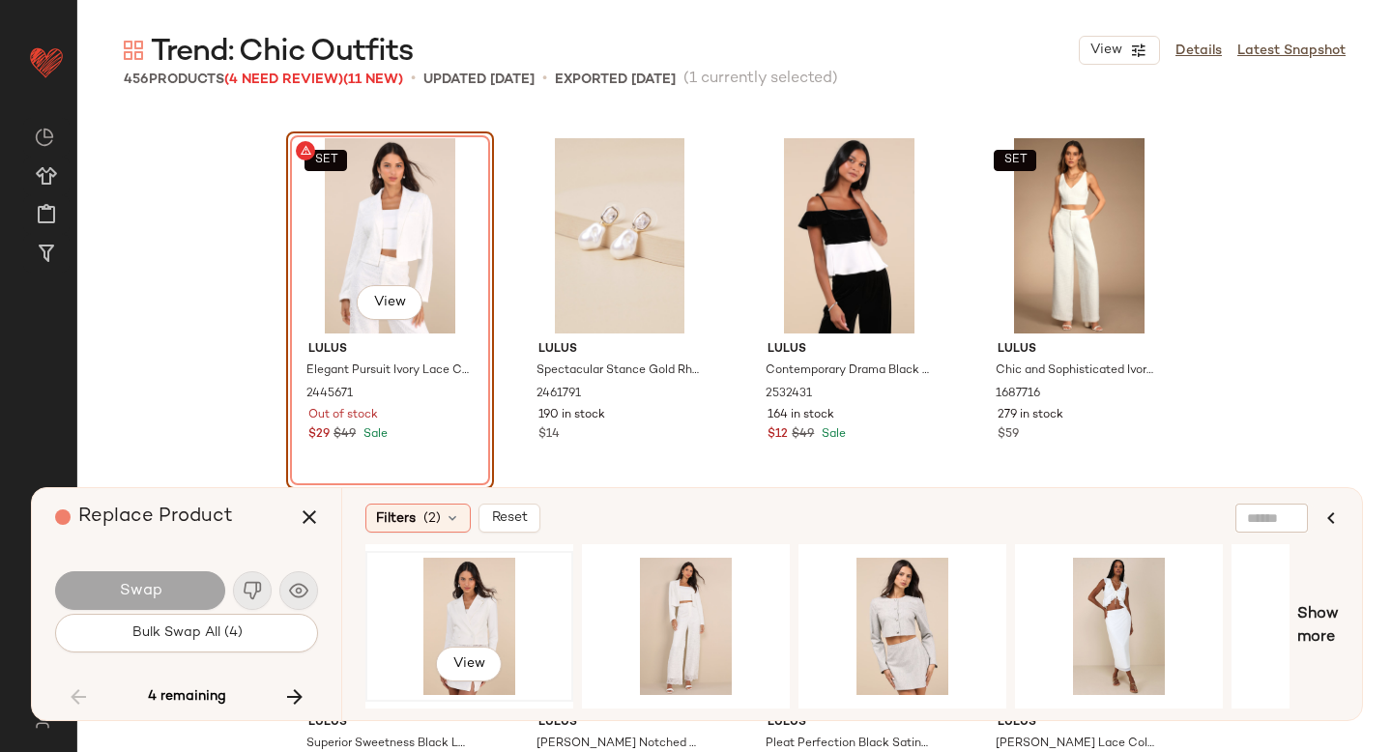
click at [484, 616] on div "View" at bounding box center [469, 626] width 194 height 137
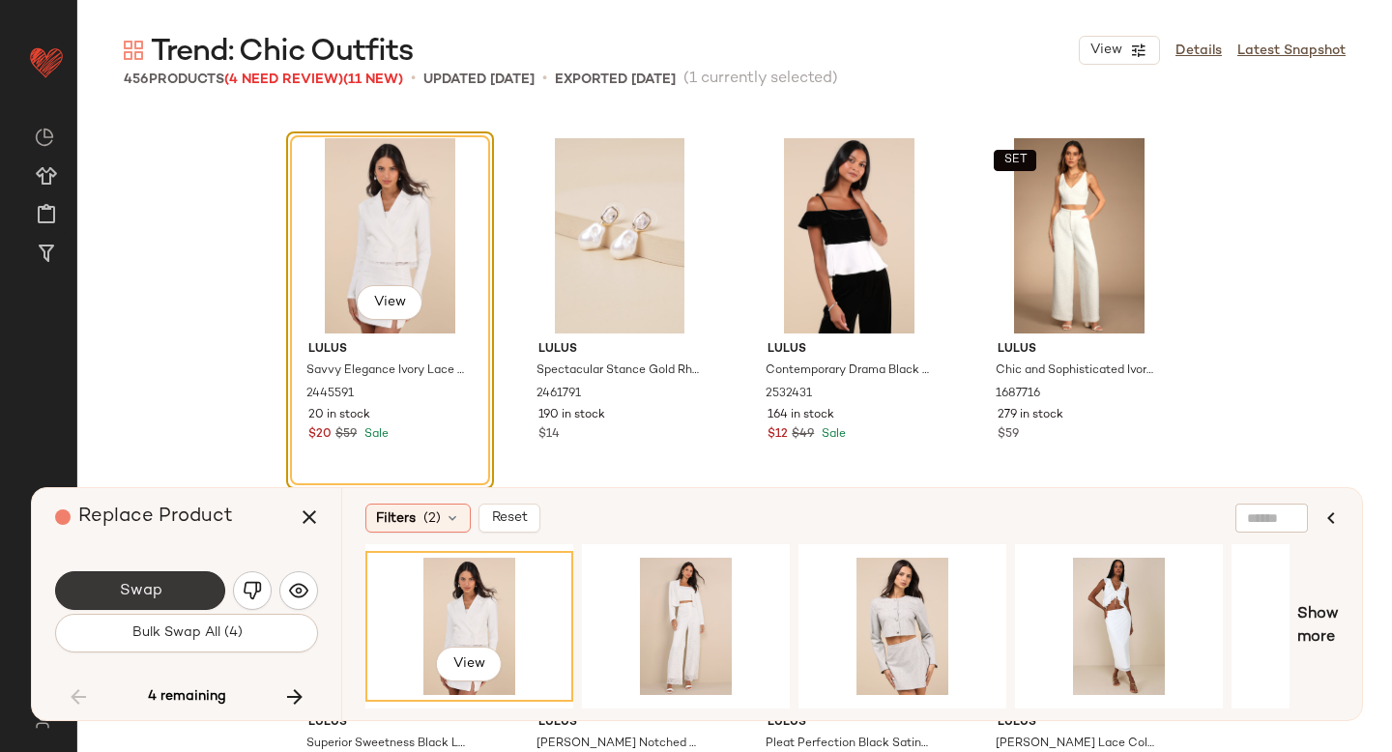
click at [175, 587] on button "Swap" at bounding box center [140, 590] width 170 height 39
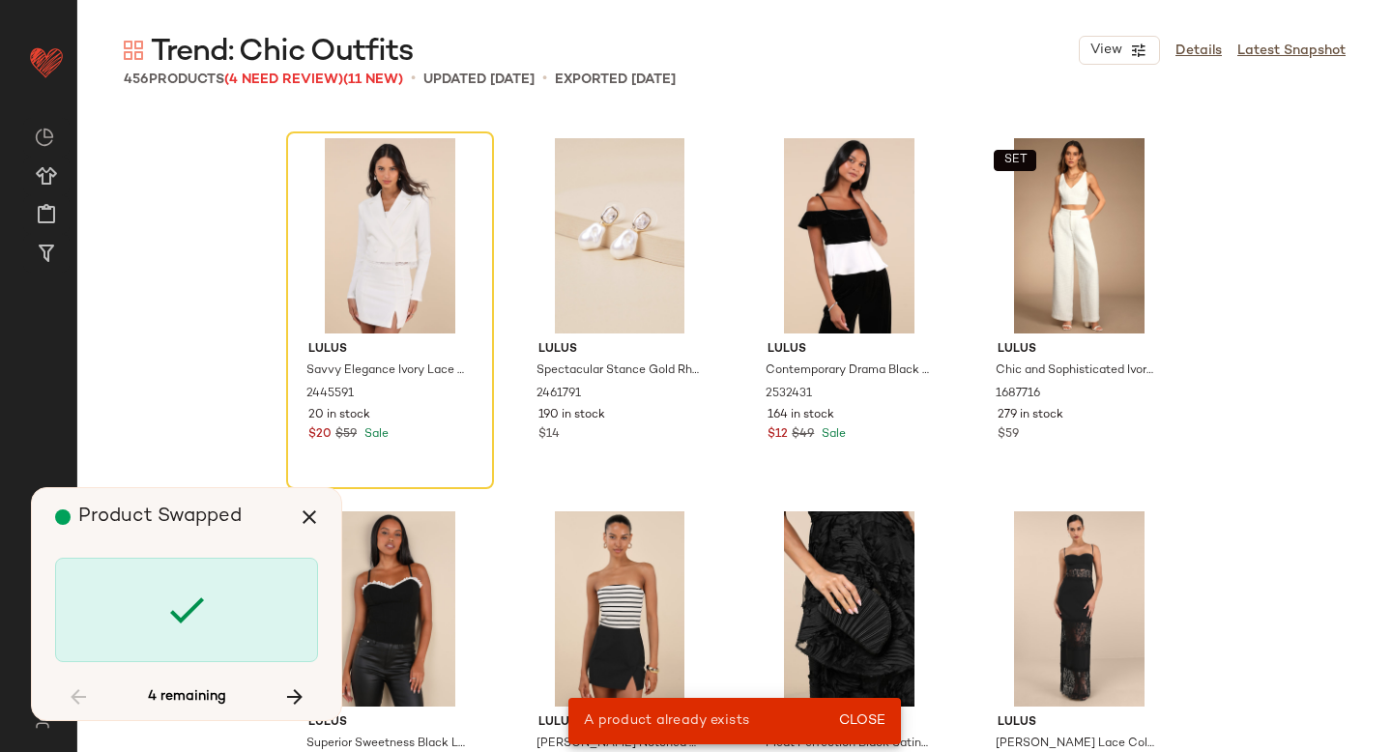
scroll to position [30225, 0]
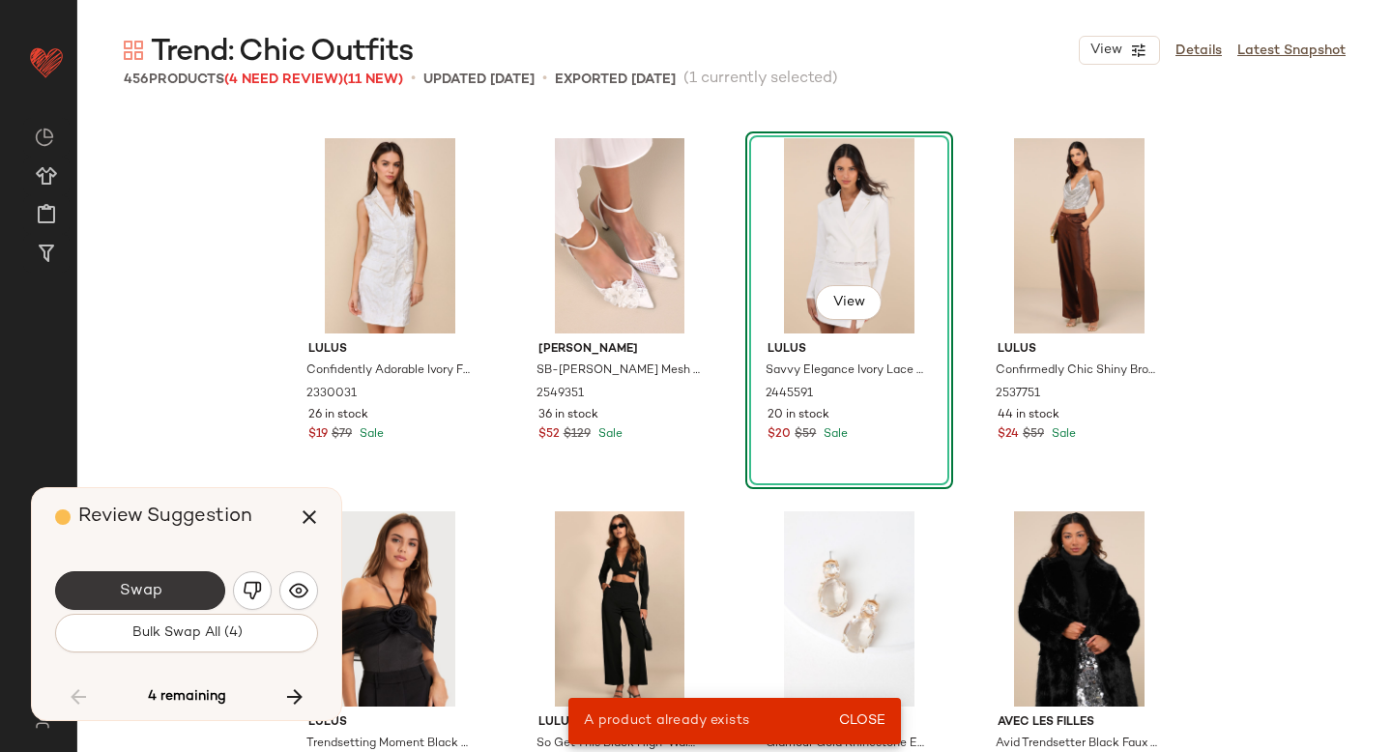
click at [181, 583] on button "Swap" at bounding box center [140, 590] width 170 height 39
click at [299, 693] on icon "button" at bounding box center [294, 696] width 23 height 23
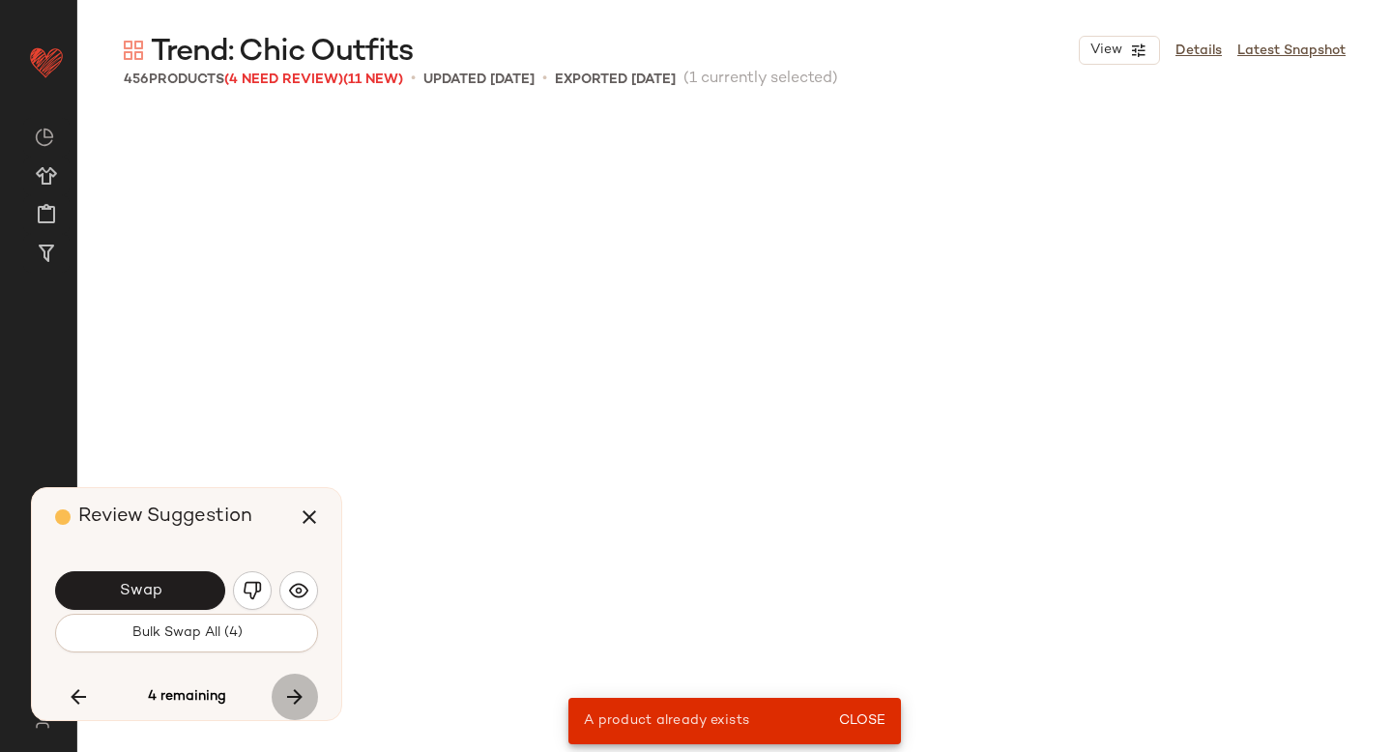
scroll to position [35076, 0]
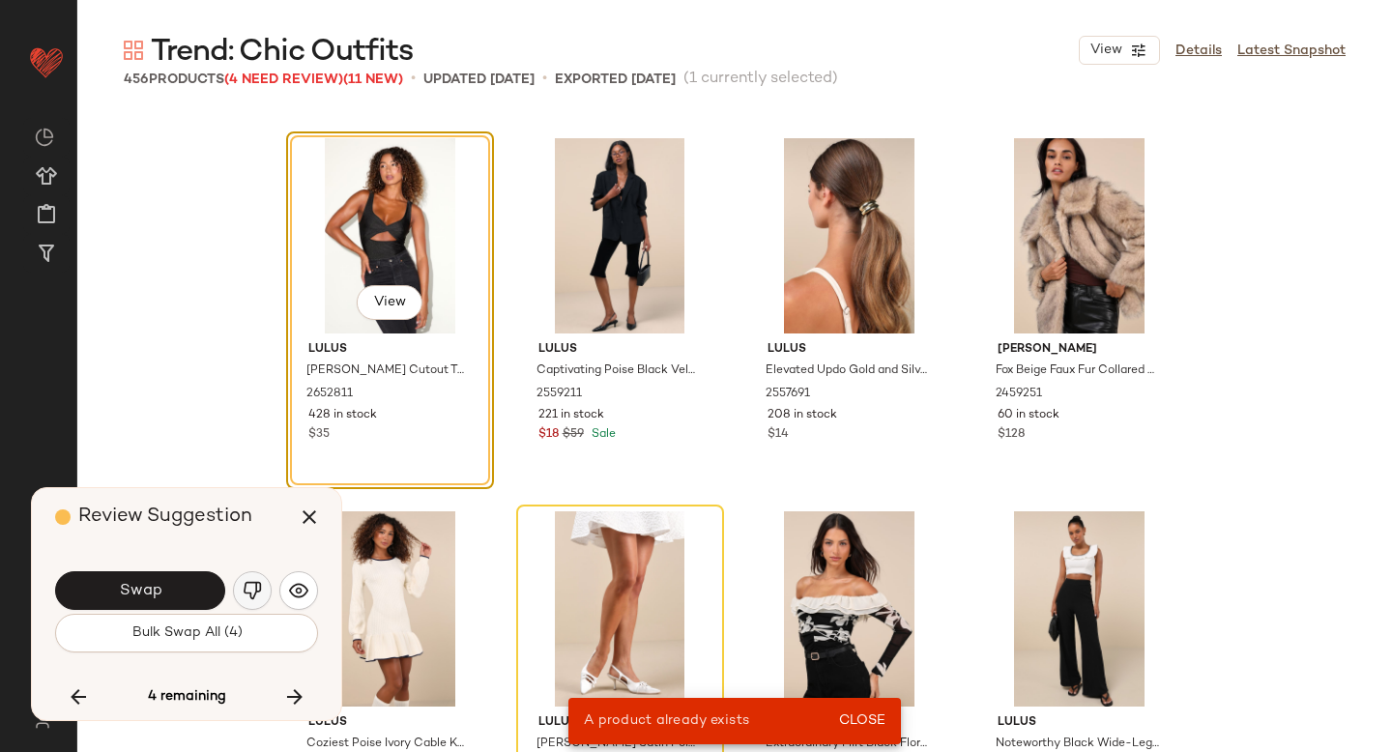
click at [254, 596] on img "button" at bounding box center [252, 590] width 19 height 19
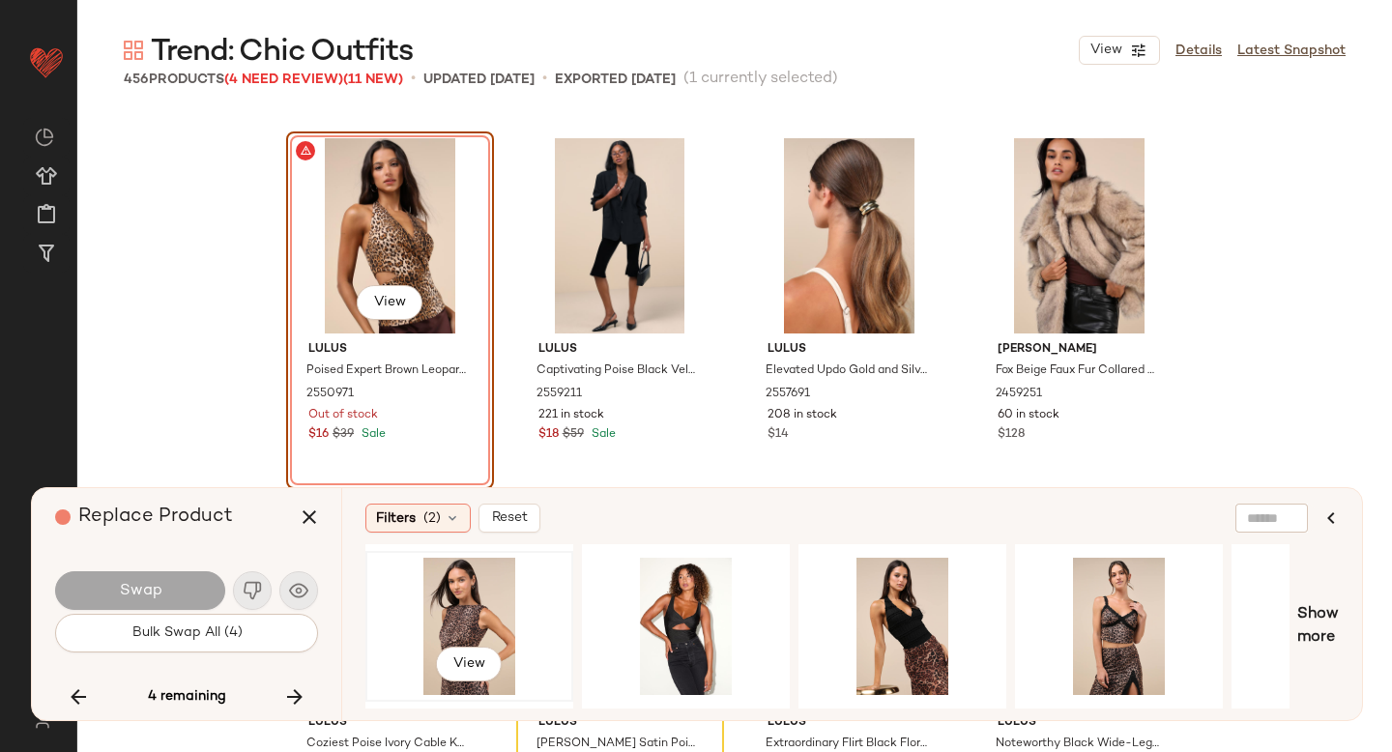
click at [439, 582] on div "View" at bounding box center [469, 626] width 194 height 137
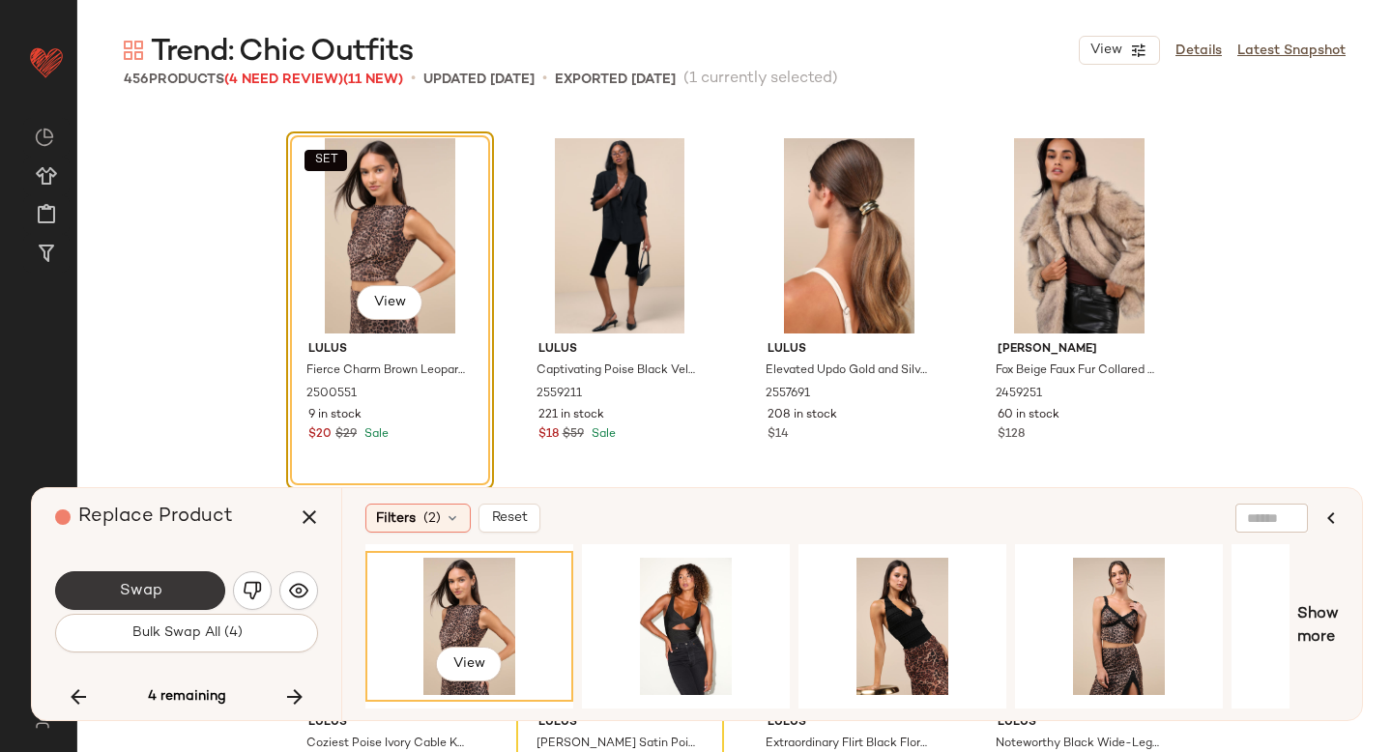
click at [163, 589] on button "Swap" at bounding box center [140, 590] width 170 height 39
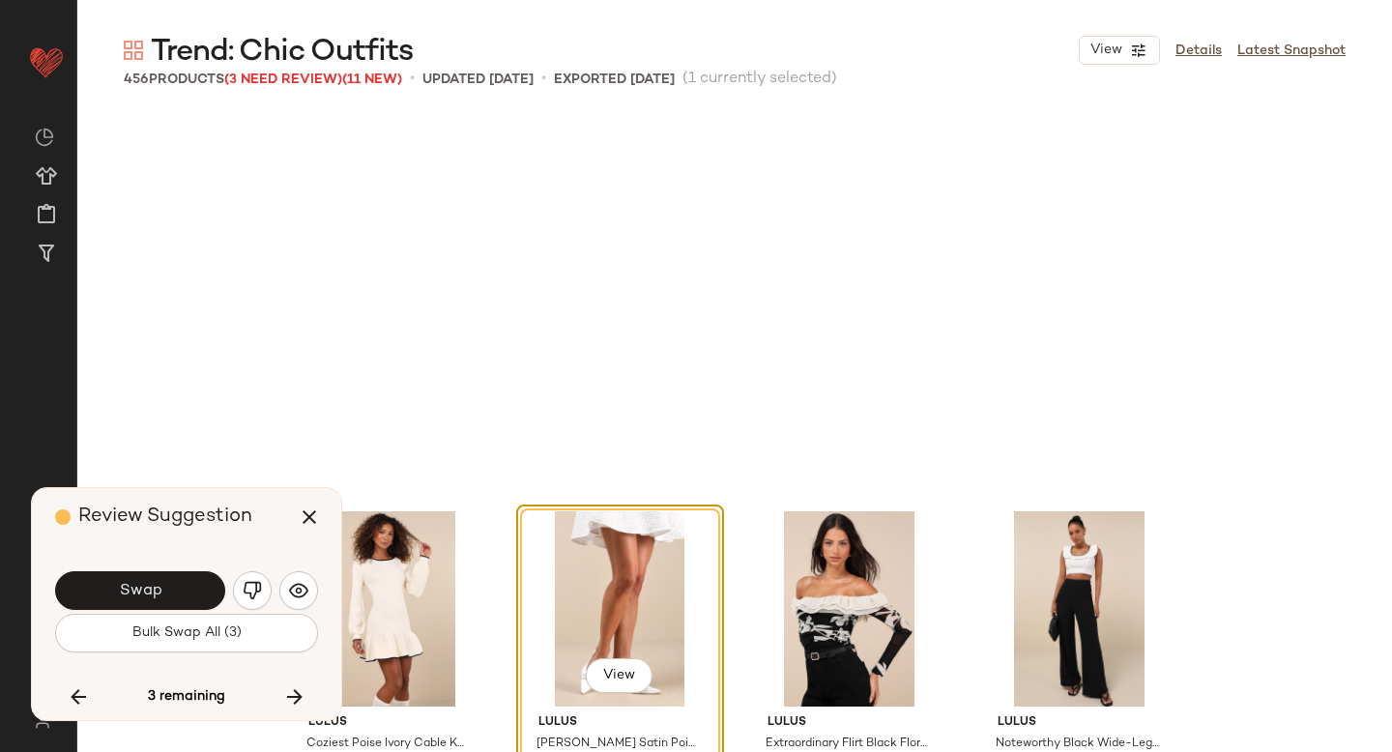
scroll to position [35449, 0]
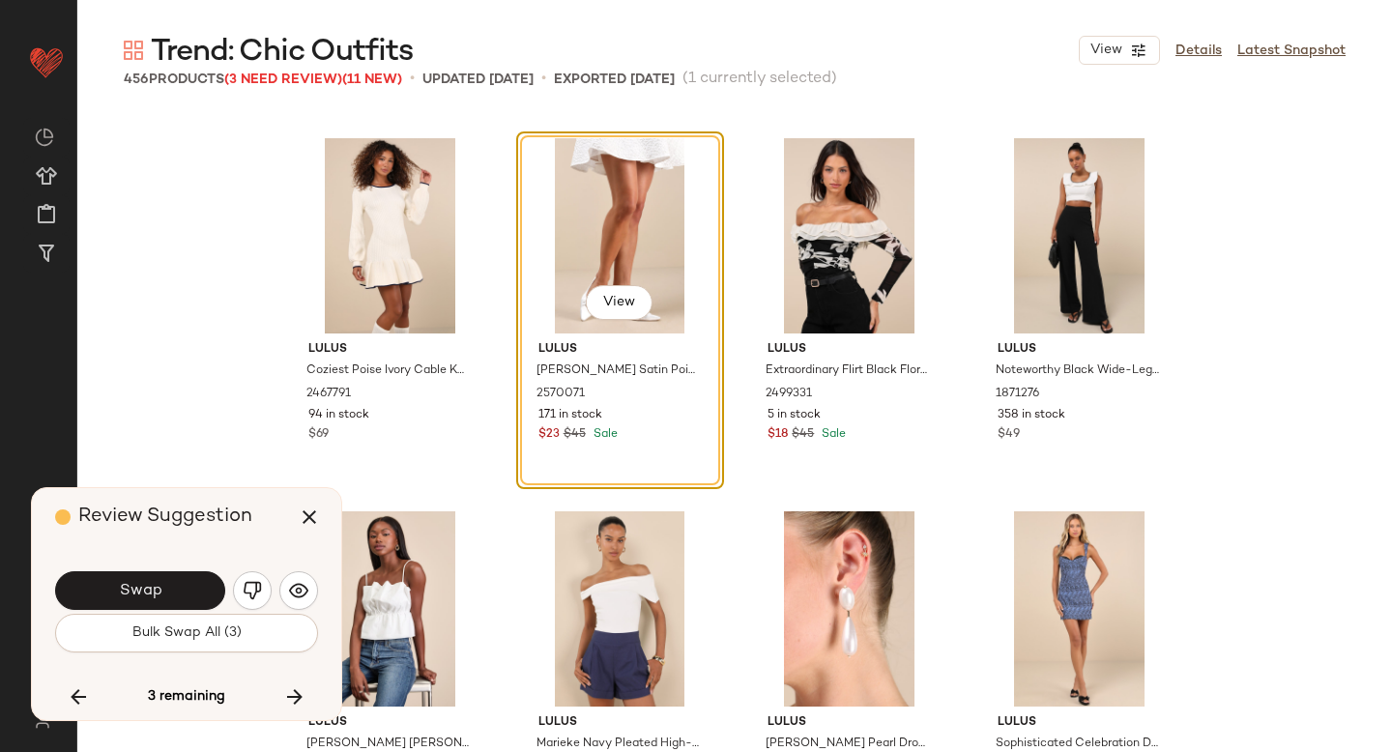
click at [163, 589] on button "Swap" at bounding box center [140, 590] width 170 height 39
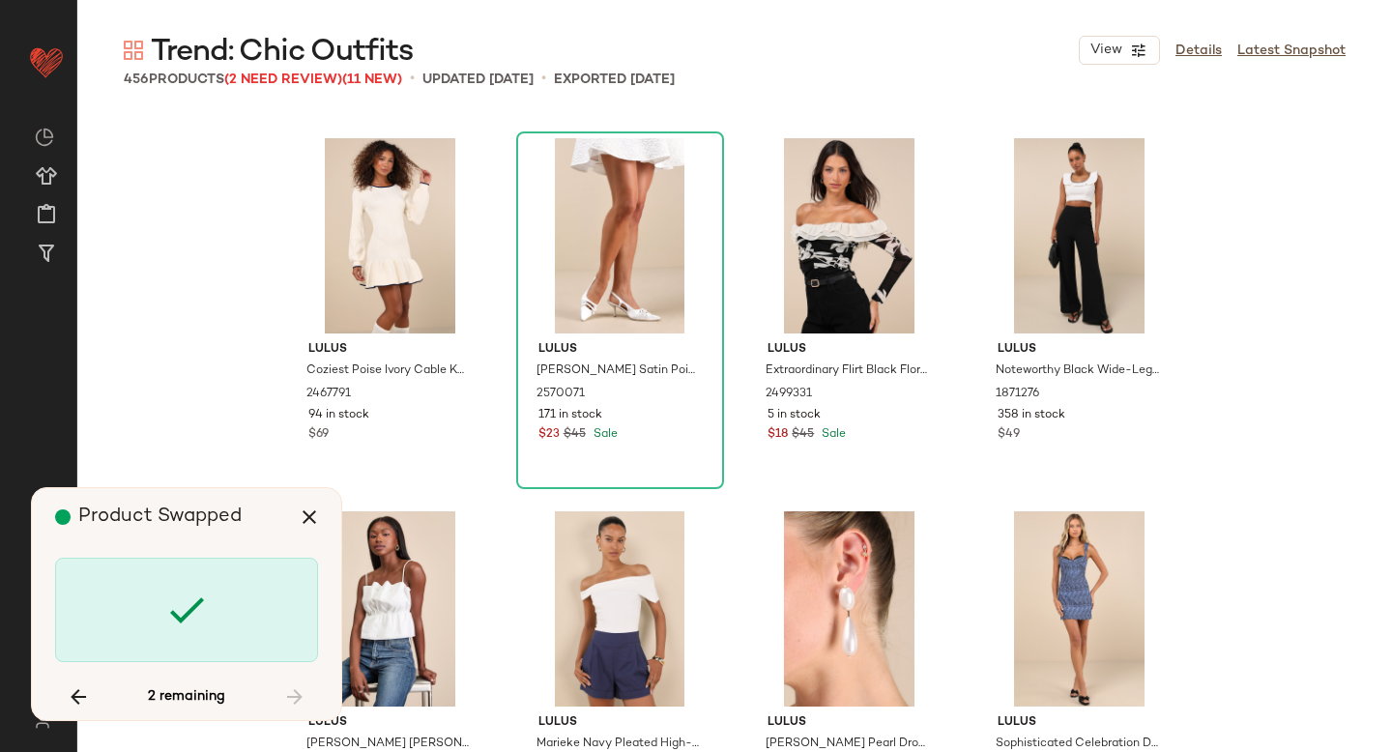
scroll to position [30225, 0]
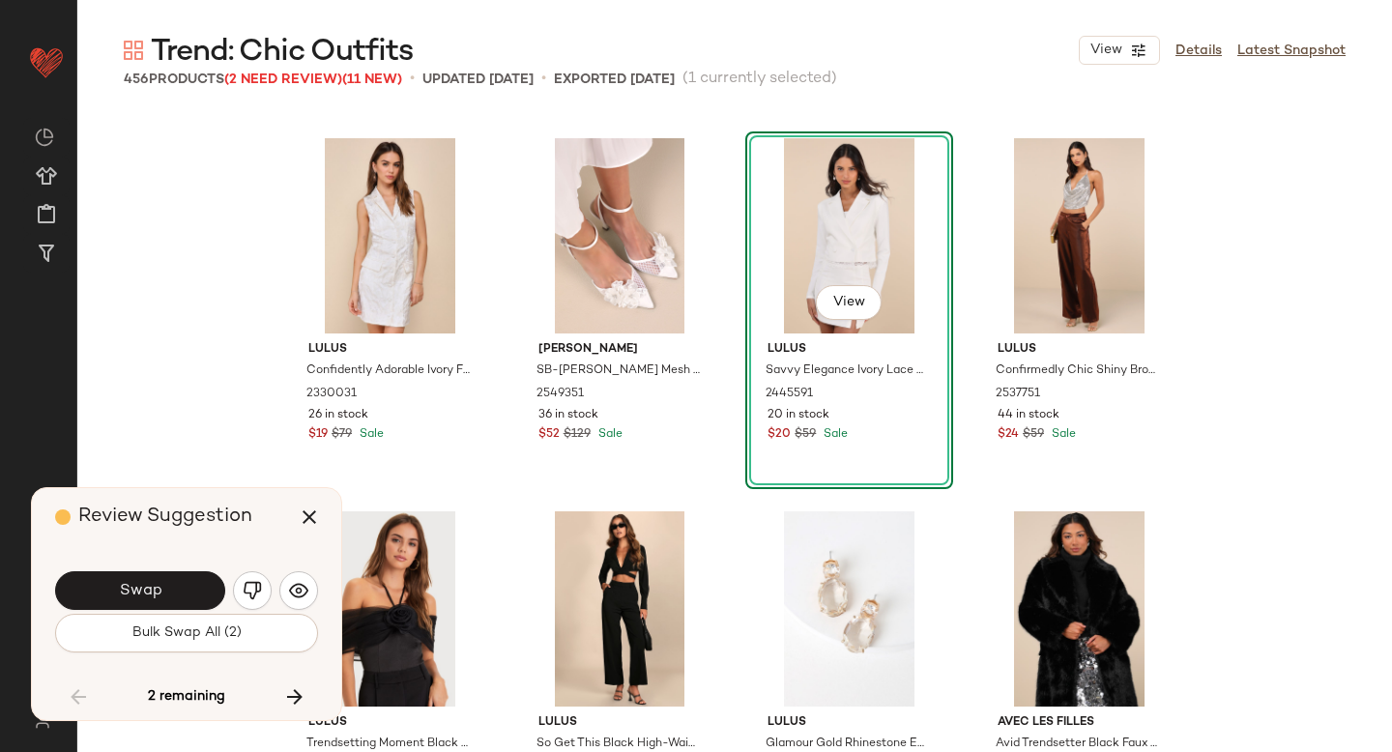
click at [163, 589] on button "Swap" at bounding box center [140, 590] width 170 height 39
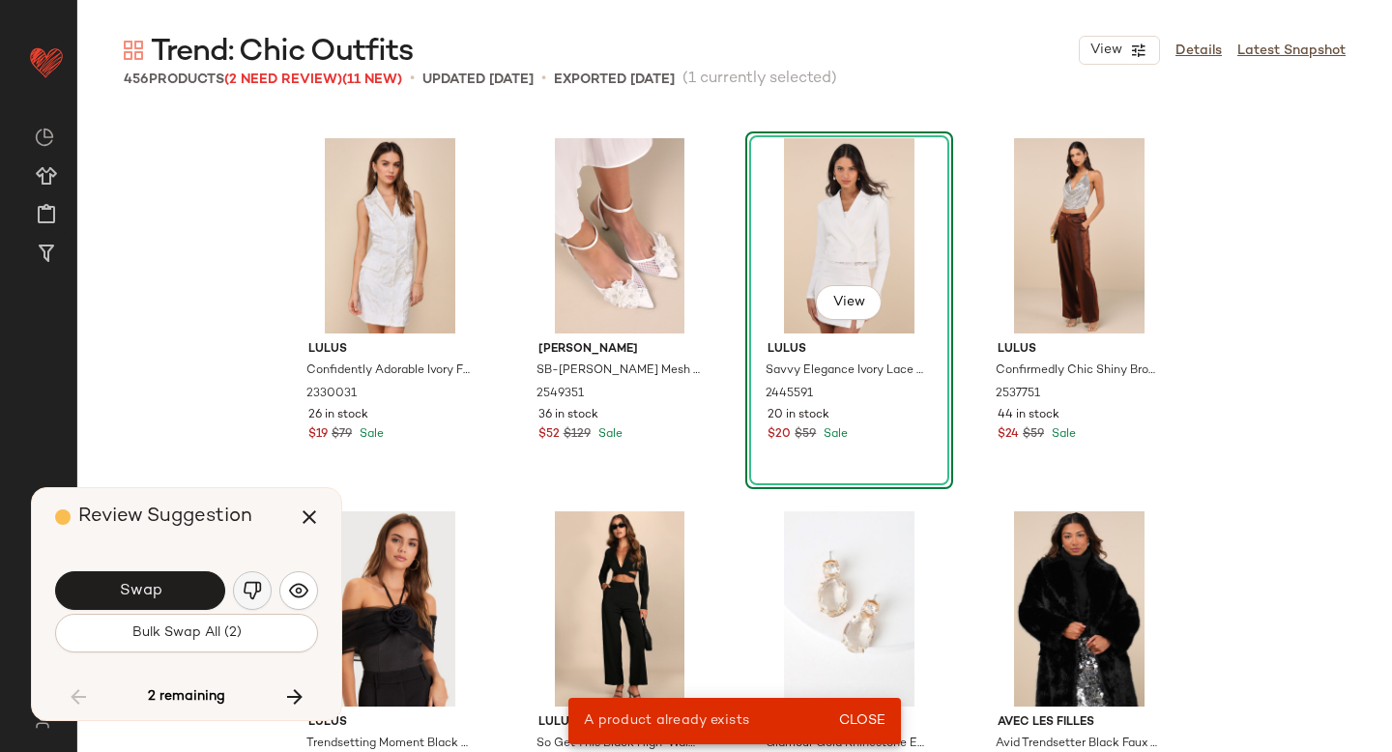
click at [256, 601] on button "button" at bounding box center [252, 590] width 39 height 39
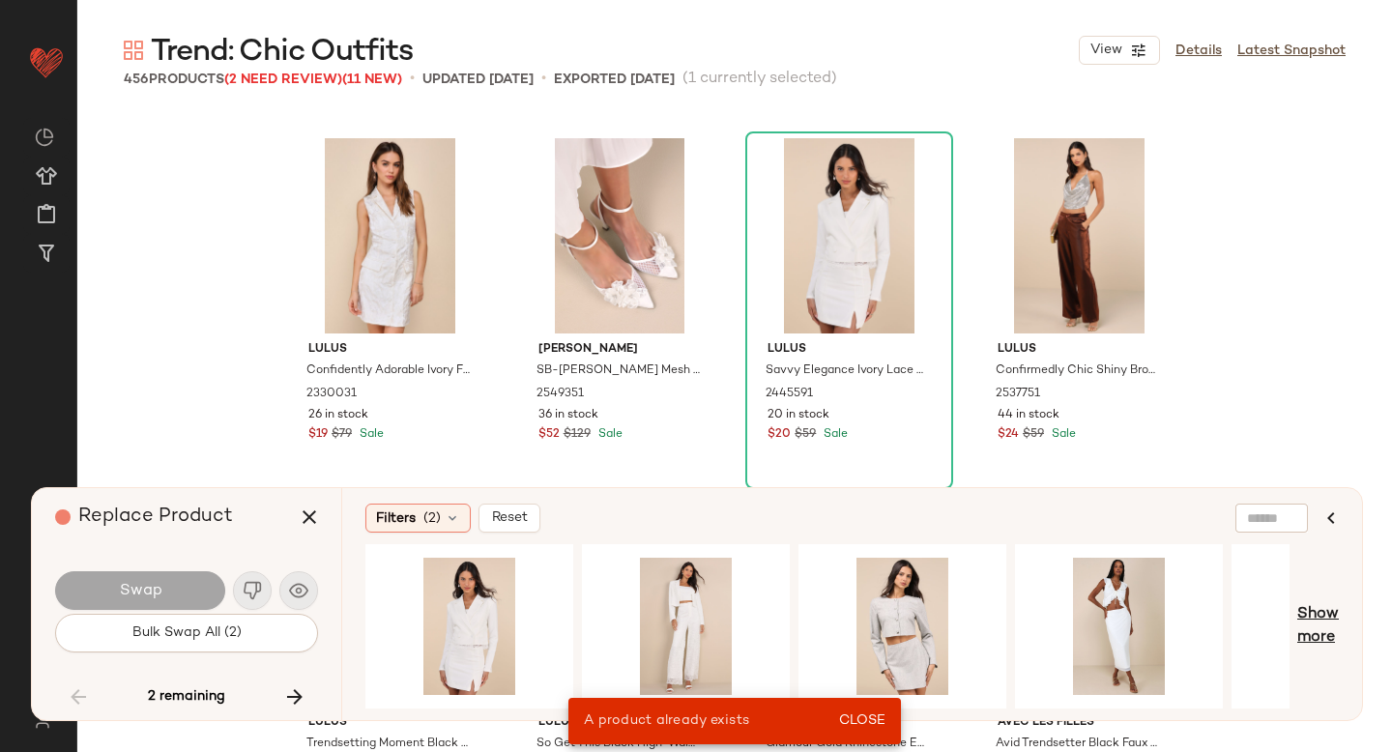
click at [1322, 612] on span "Show more" at bounding box center [1318, 626] width 42 height 46
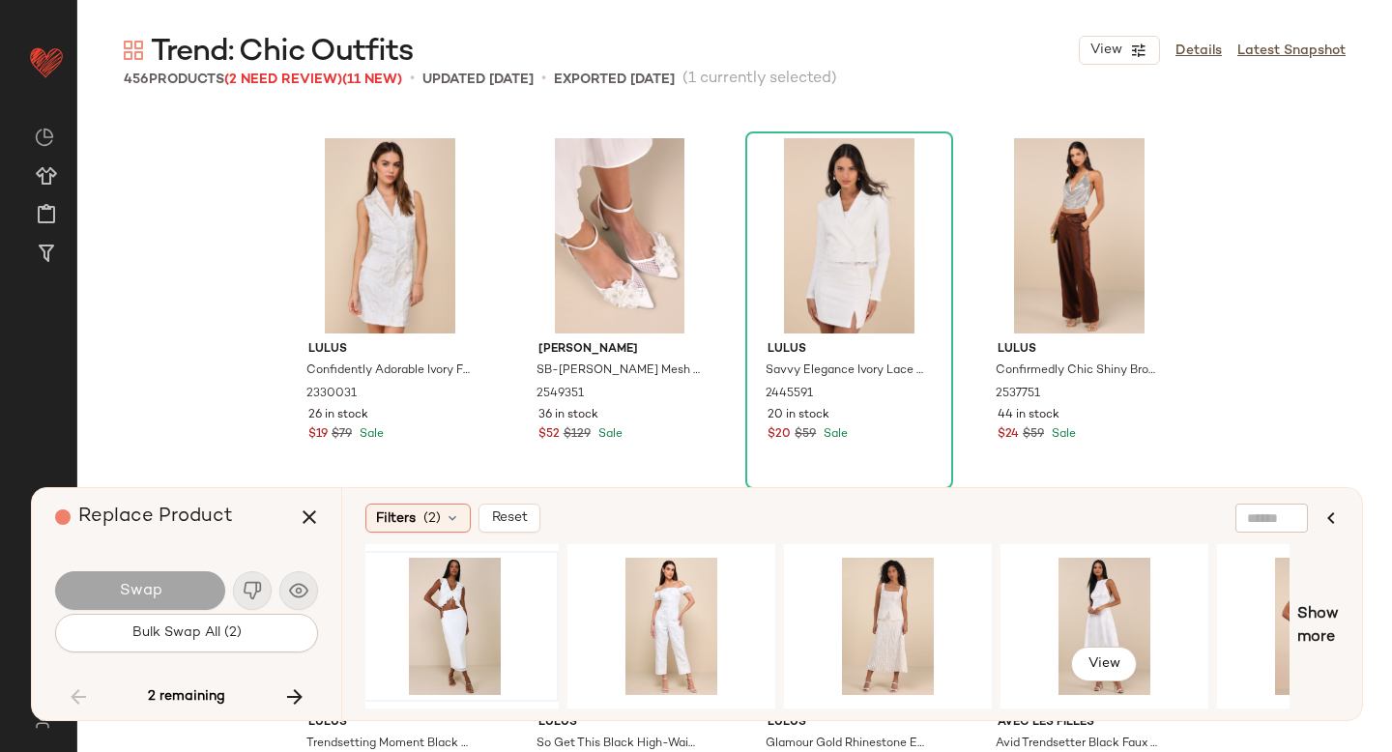
scroll to position [0, 663]
click at [285, 682] on button "button" at bounding box center [295, 697] width 46 height 46
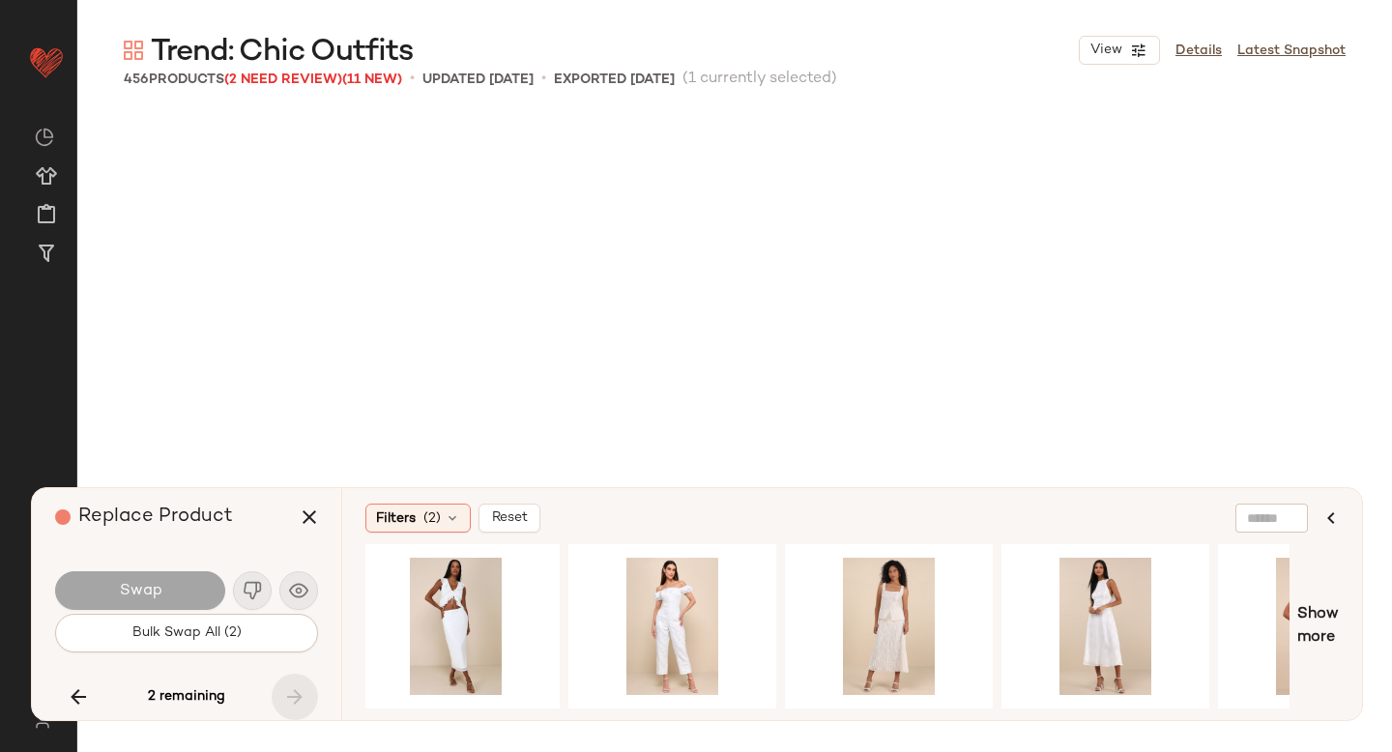
scroll to position [39554, 0]
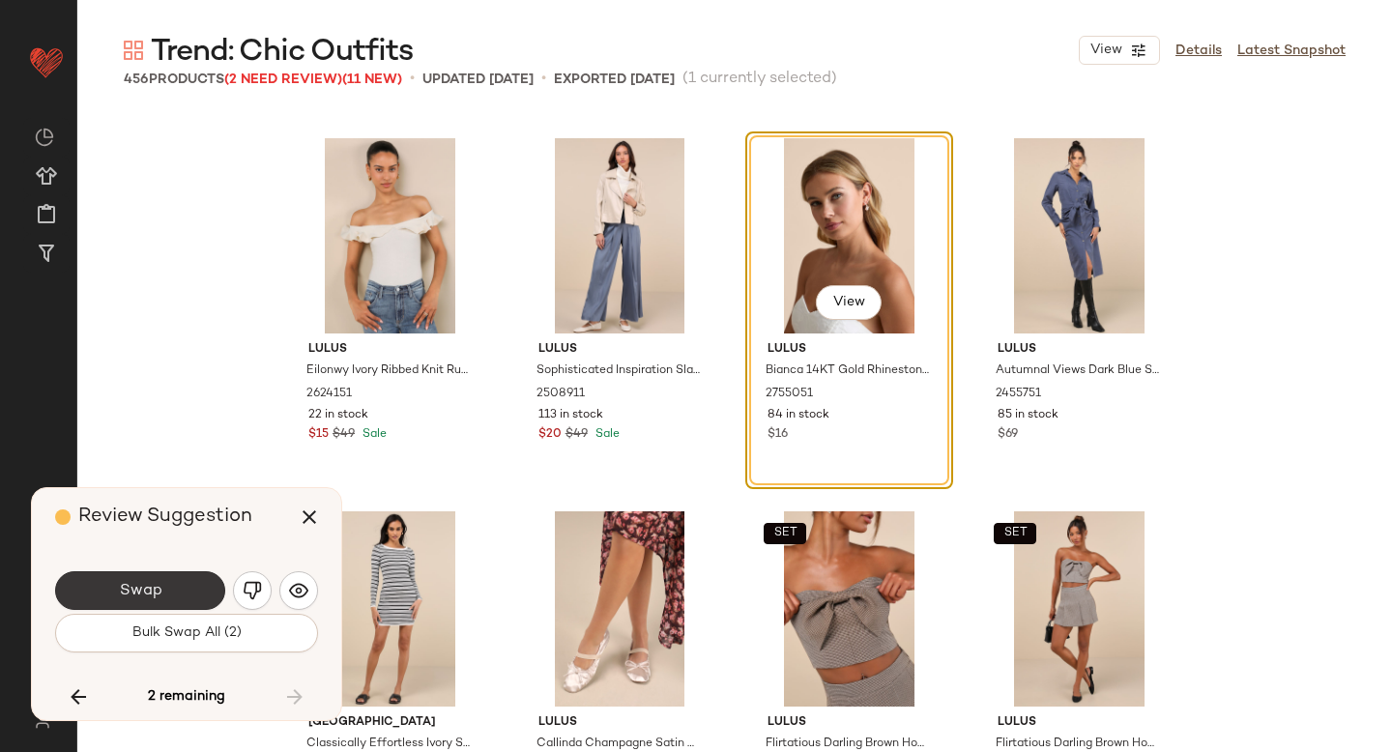
click at [197, 599] on button "Swap" at bounding box center [140, 590] width 170 height 39
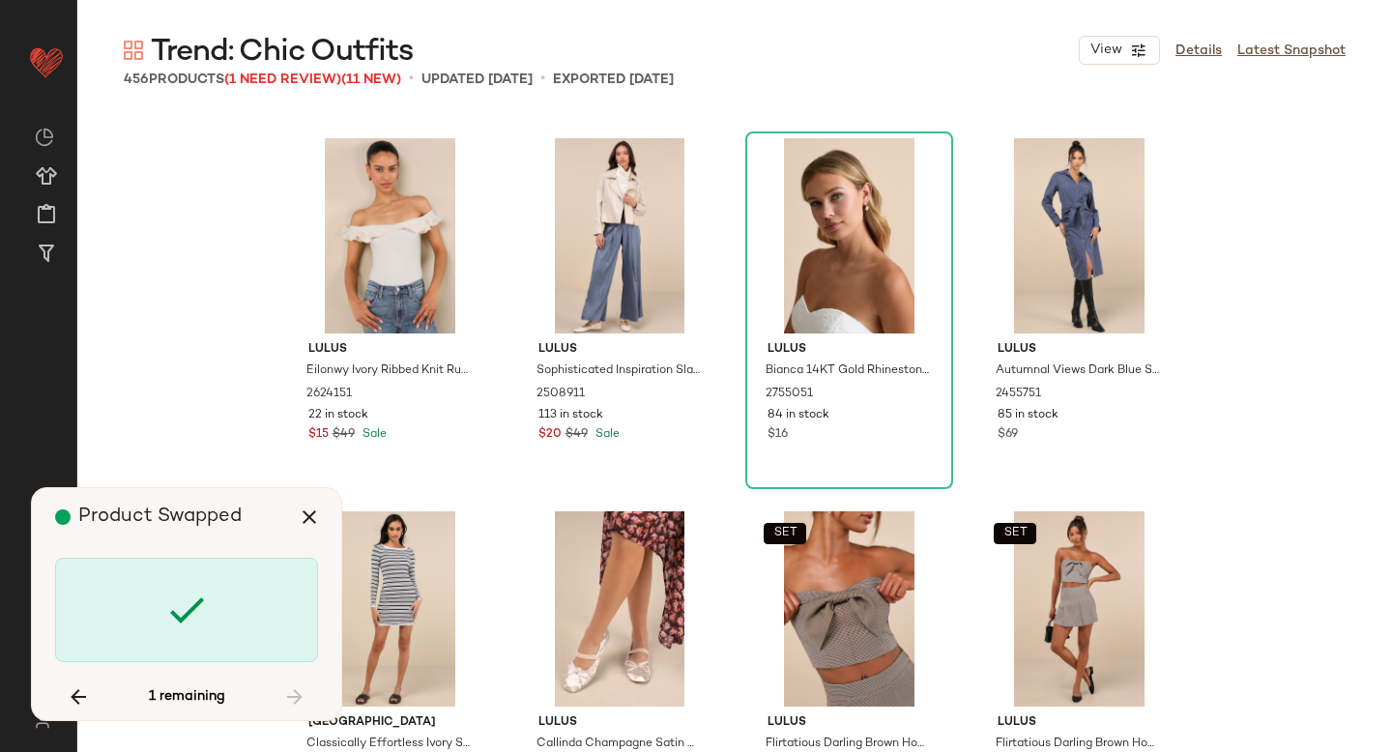
scroll to position [33210, 0]
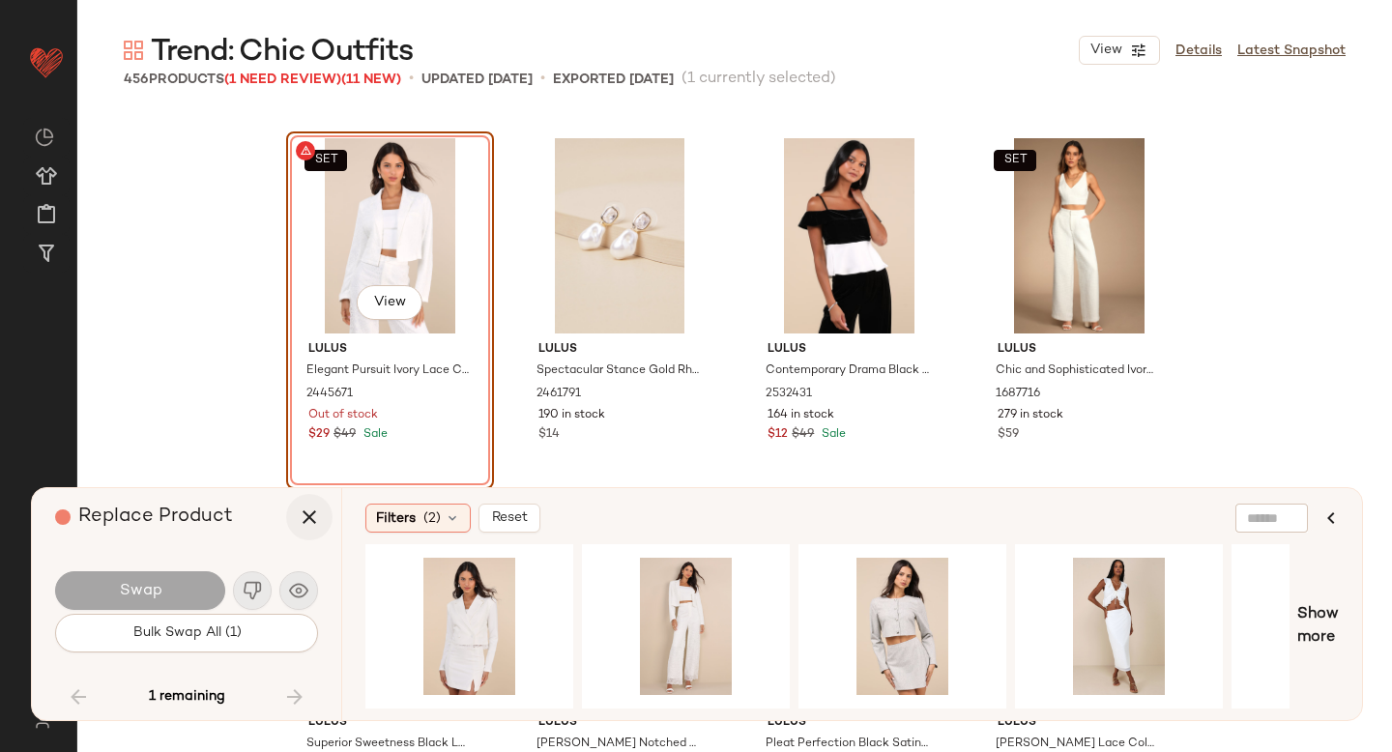
click at [308, 515] on icon "button" at bounding box center [309, 517] width 23 height 23
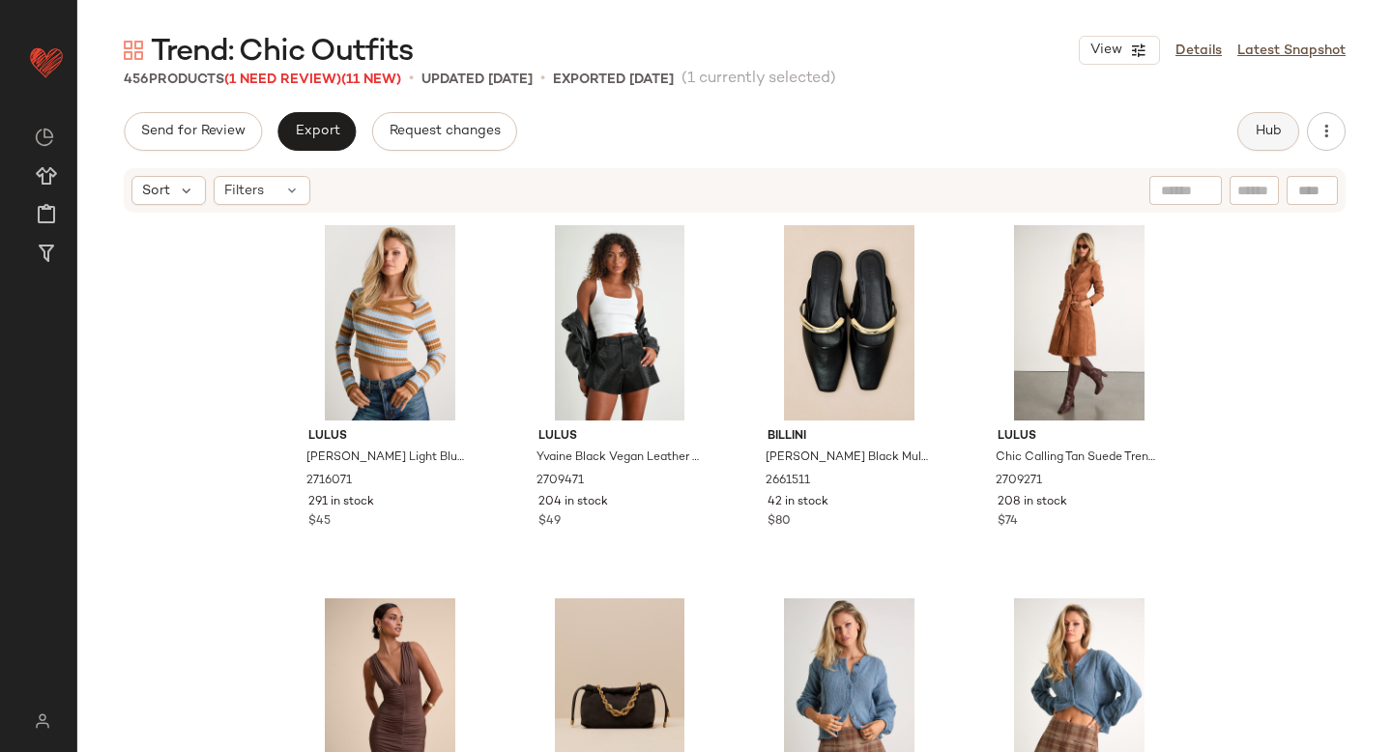
click at [1274, 131] on span "Hub" at bounding box center [1268, 131] width 27 height 15
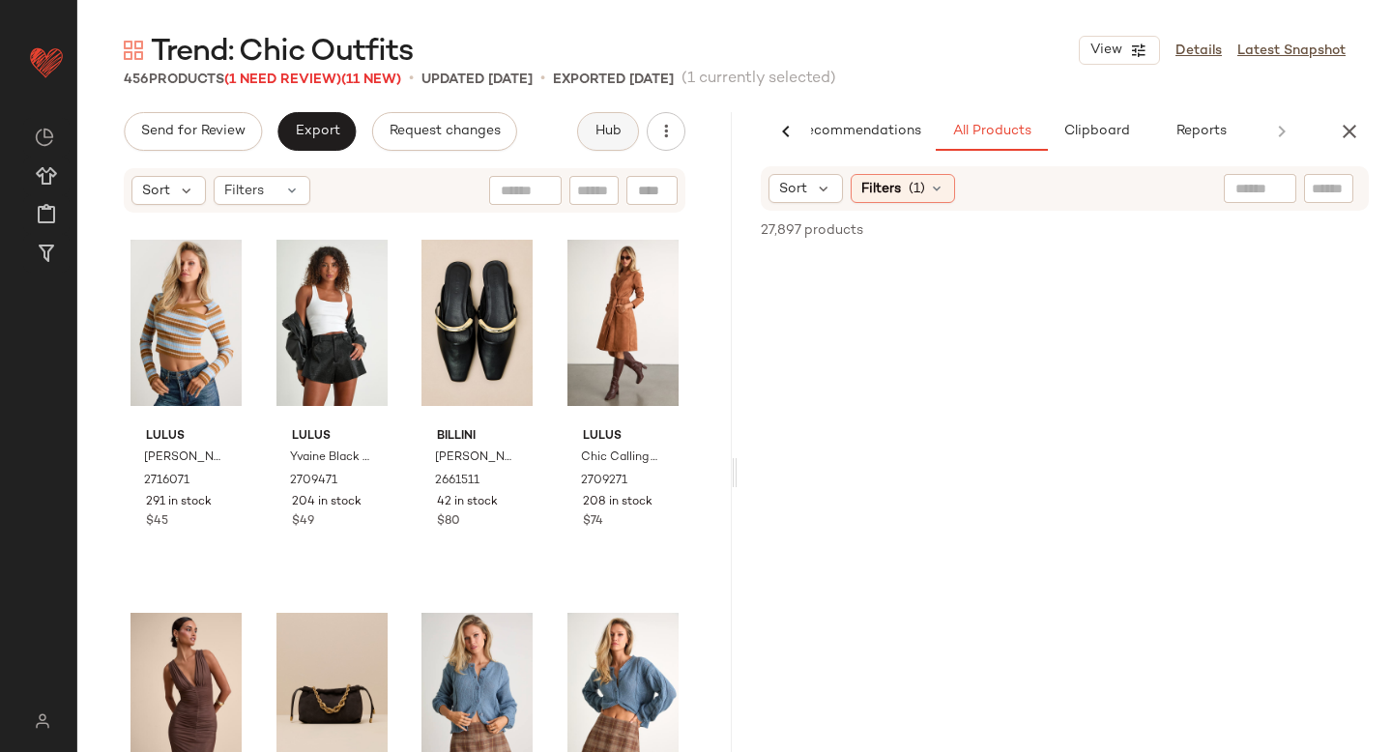
scroll to position [0, 45]
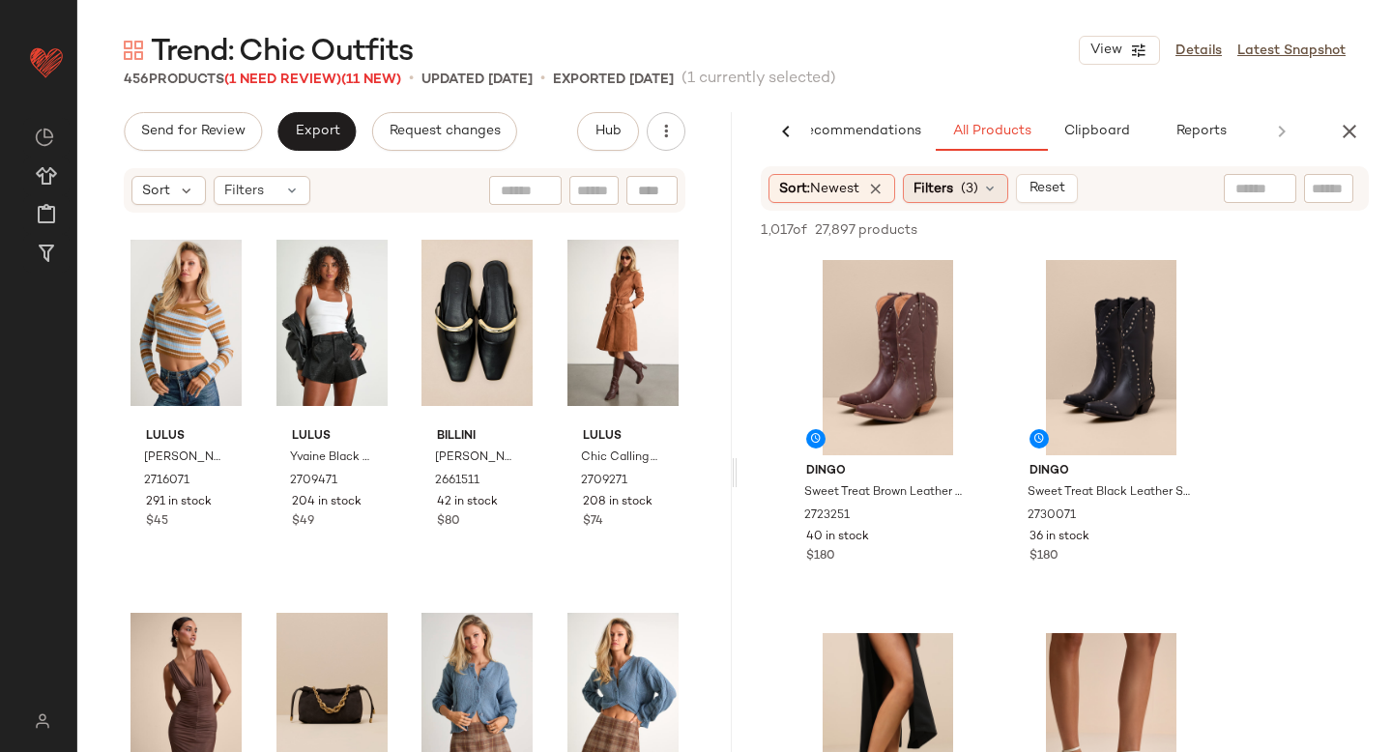
click at [929, 179] on span "Filters" at bounding box center [934, 189] width 40 height 20
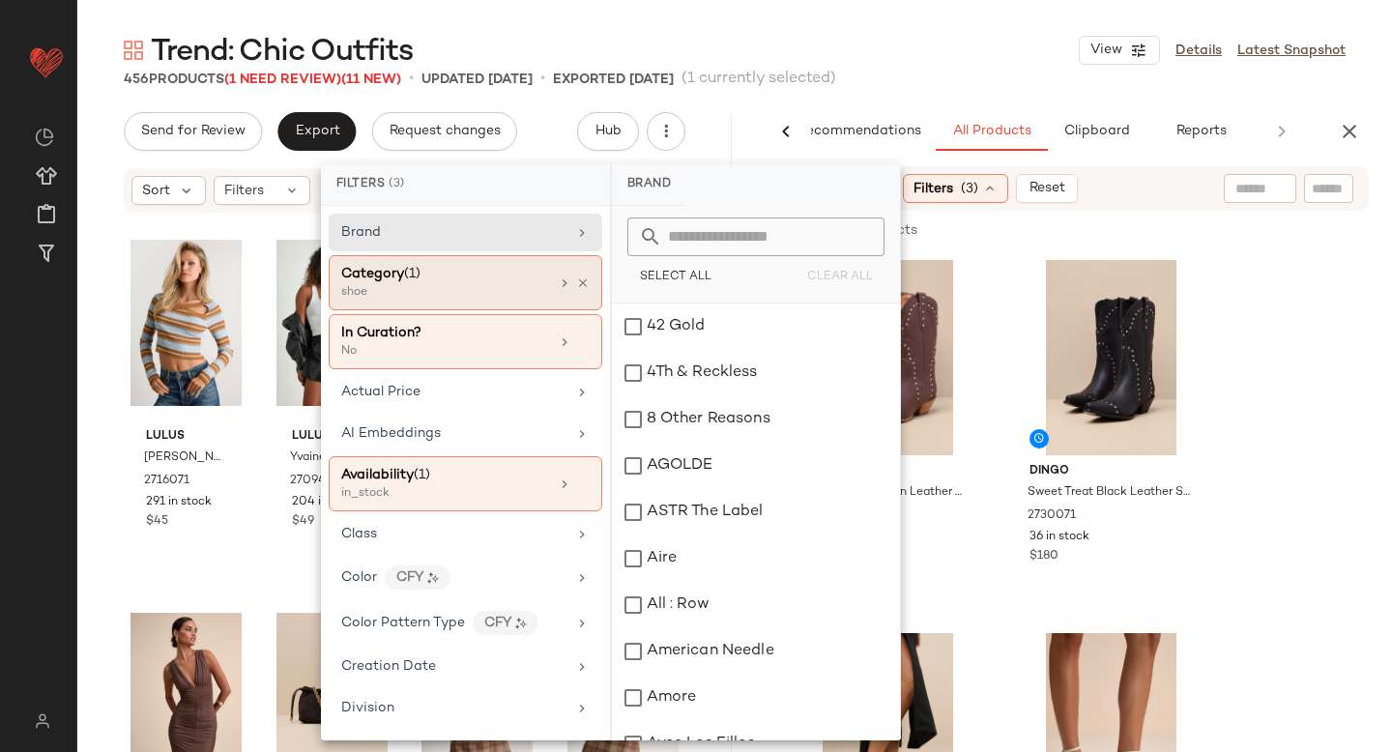
click at [496, 285] on div "shoe" at bounding box center [437, 292] width 193 height 17
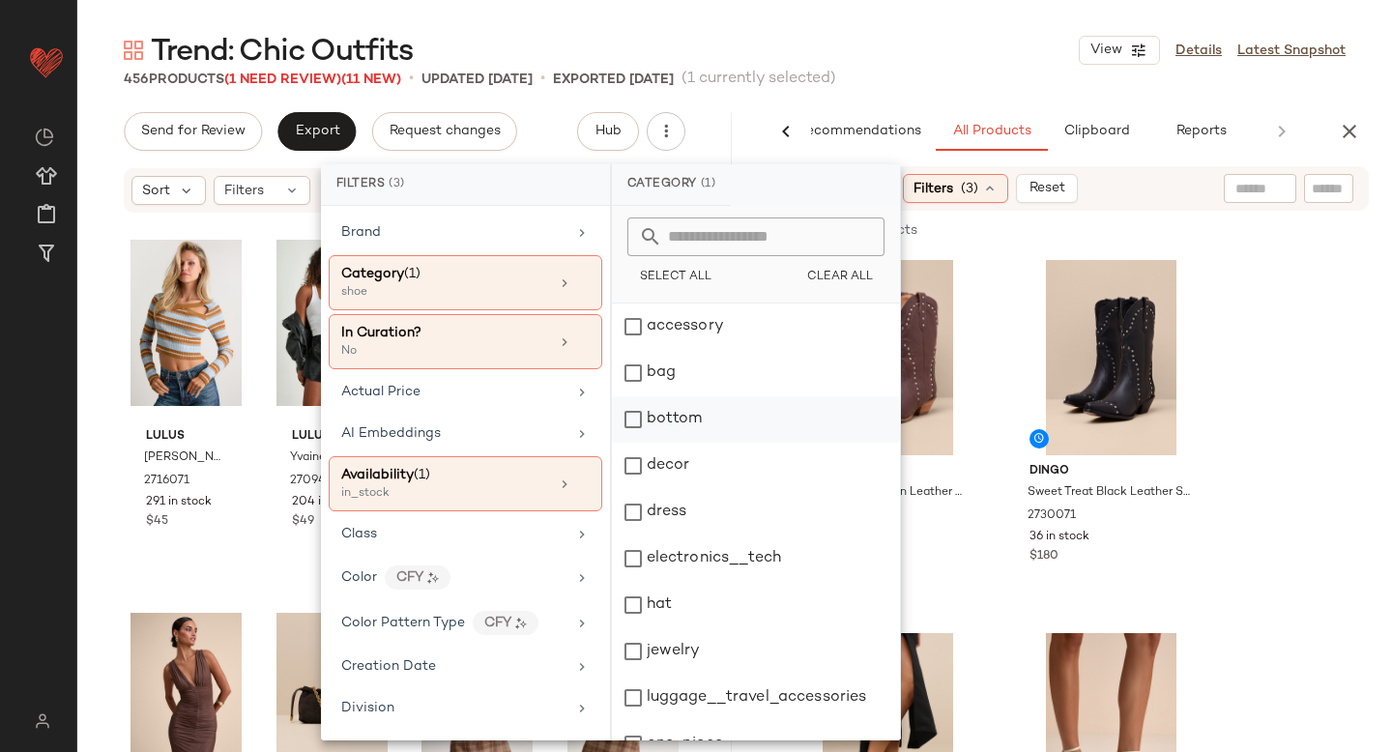
click at [636, 421] on div "bottom" at bounding box center [756, 419] width 288 height 46
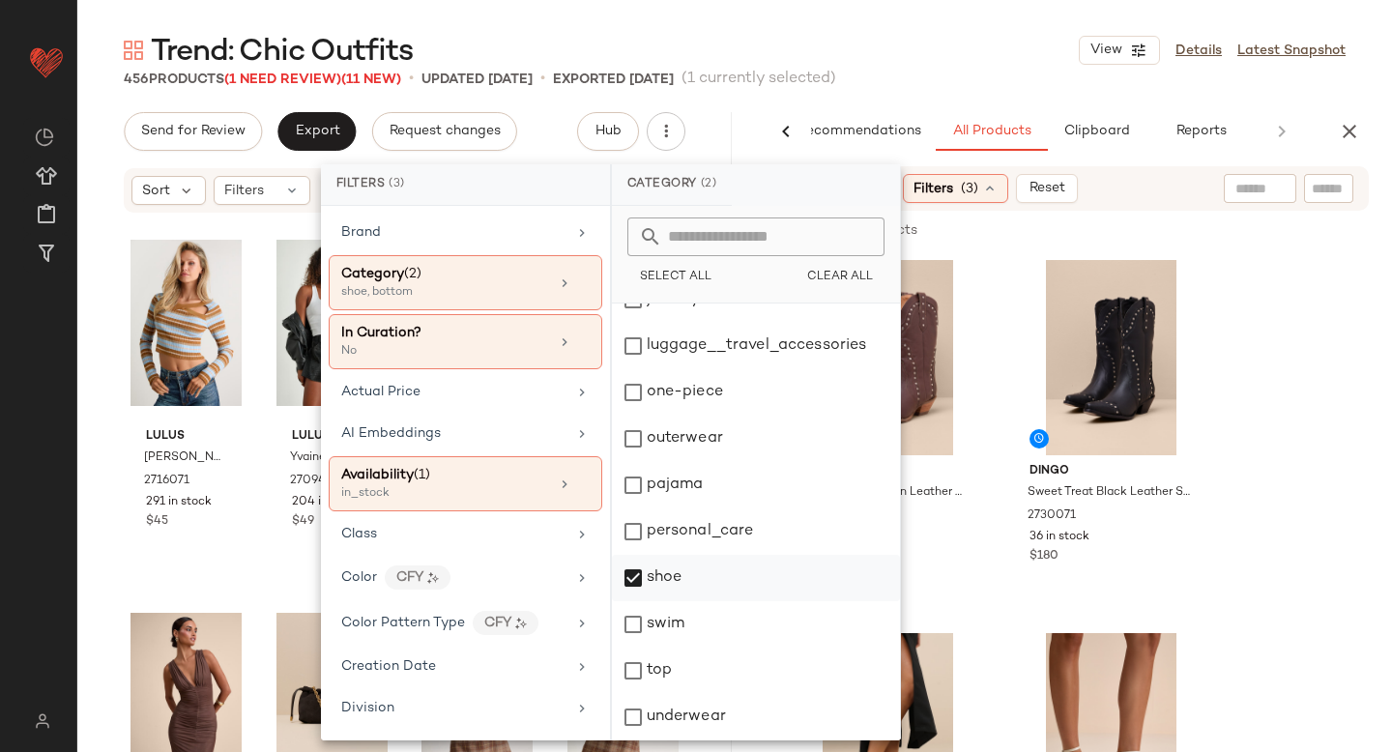
click at [638, 577] on div "shoe" at bounding box center [756, 578] width 288 height 46
click at [637, 677] on div "top" at bounding box center [756, 671] width 288 height 46
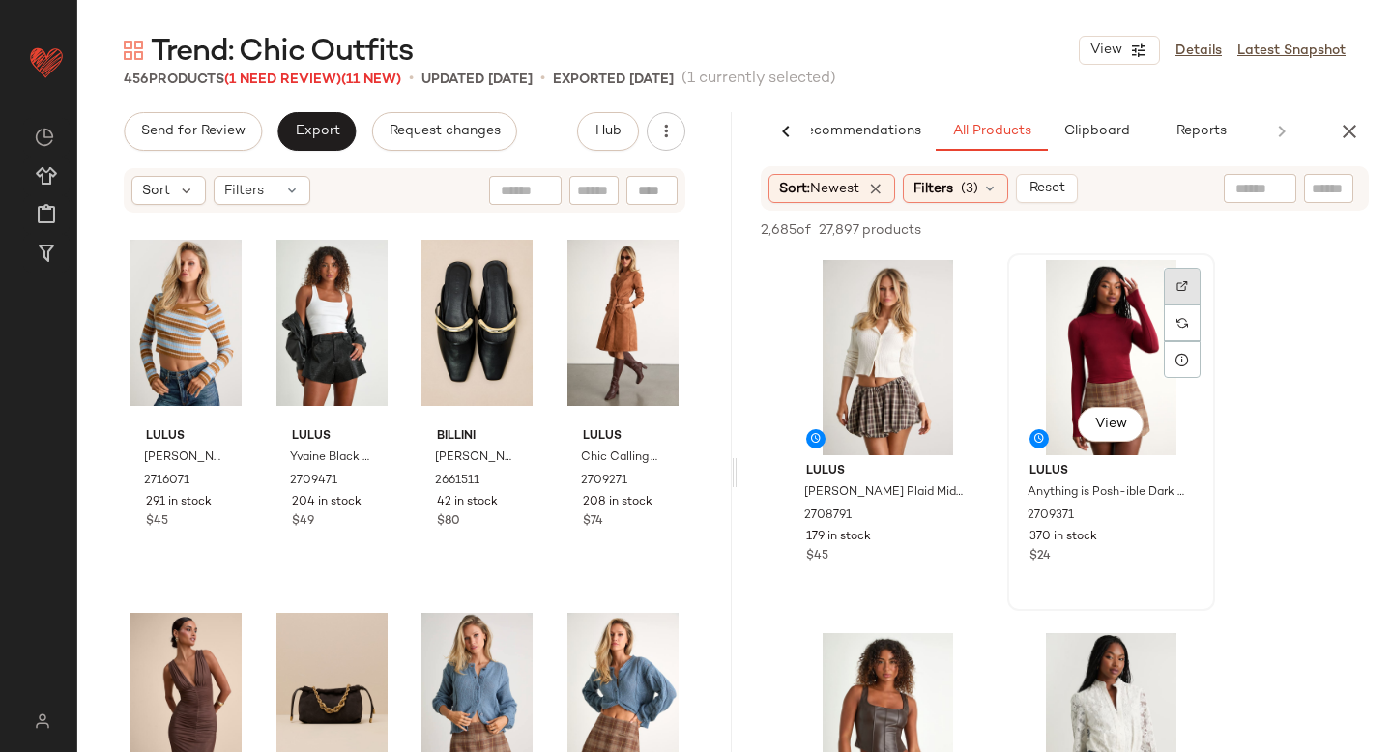
click at [1181, 285] on img at bounding box center [1182, 286] width 12 height 12
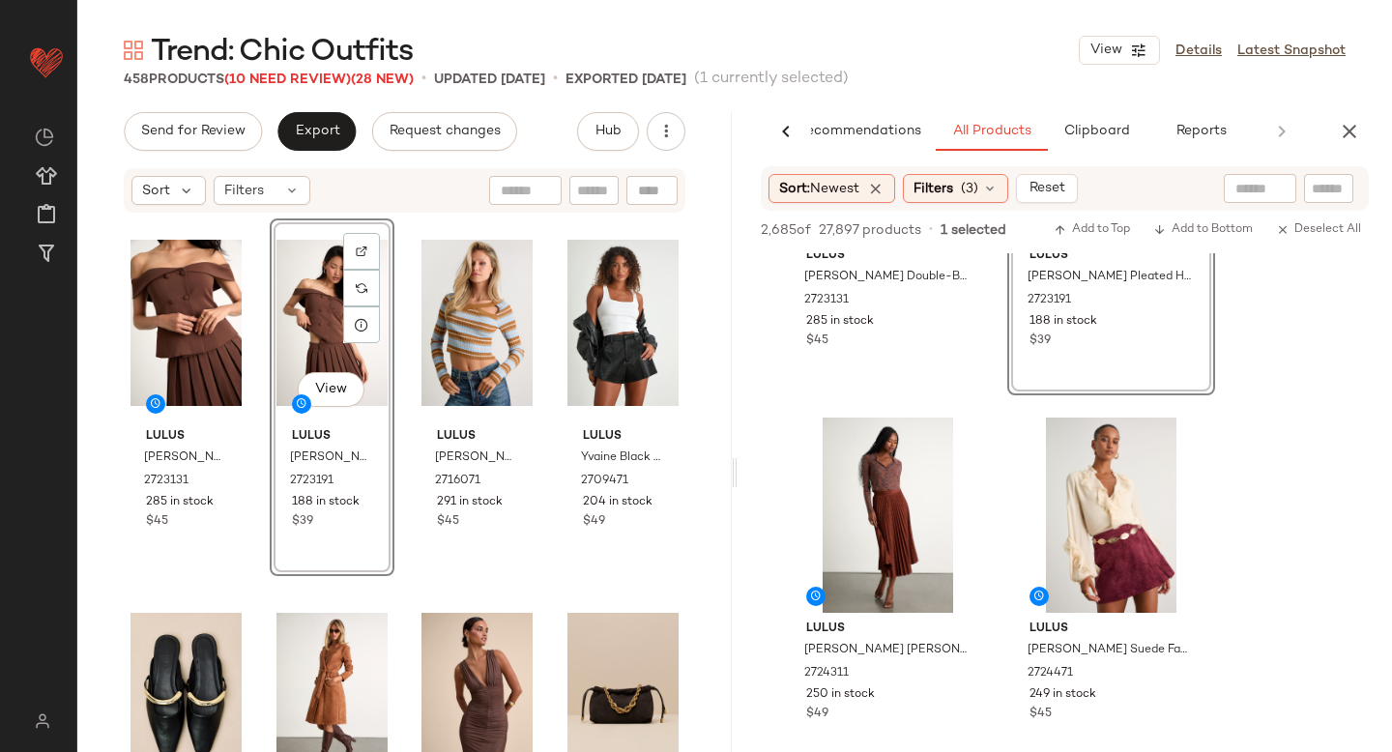
scroll to position [959, 0]
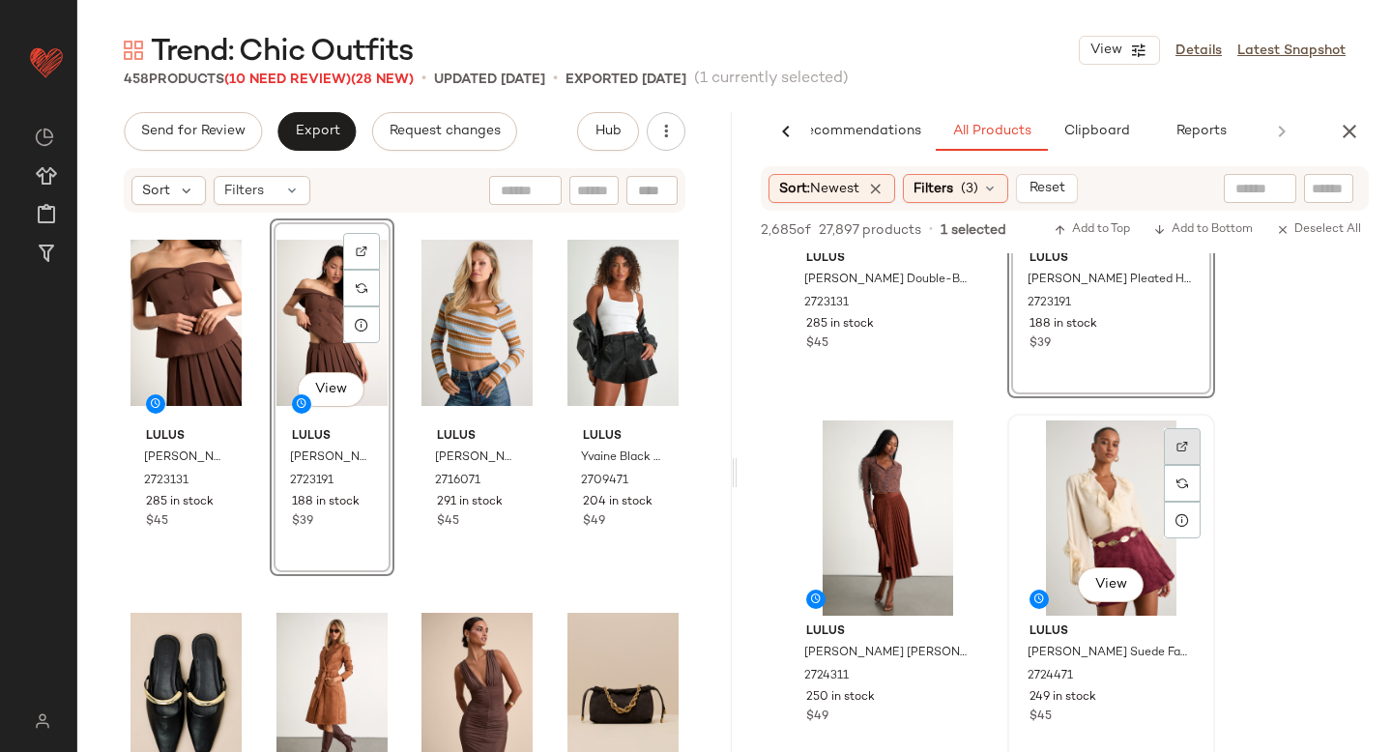
click at [1176, 451] on img at bounding box center [1182, 447] width 12 height 12
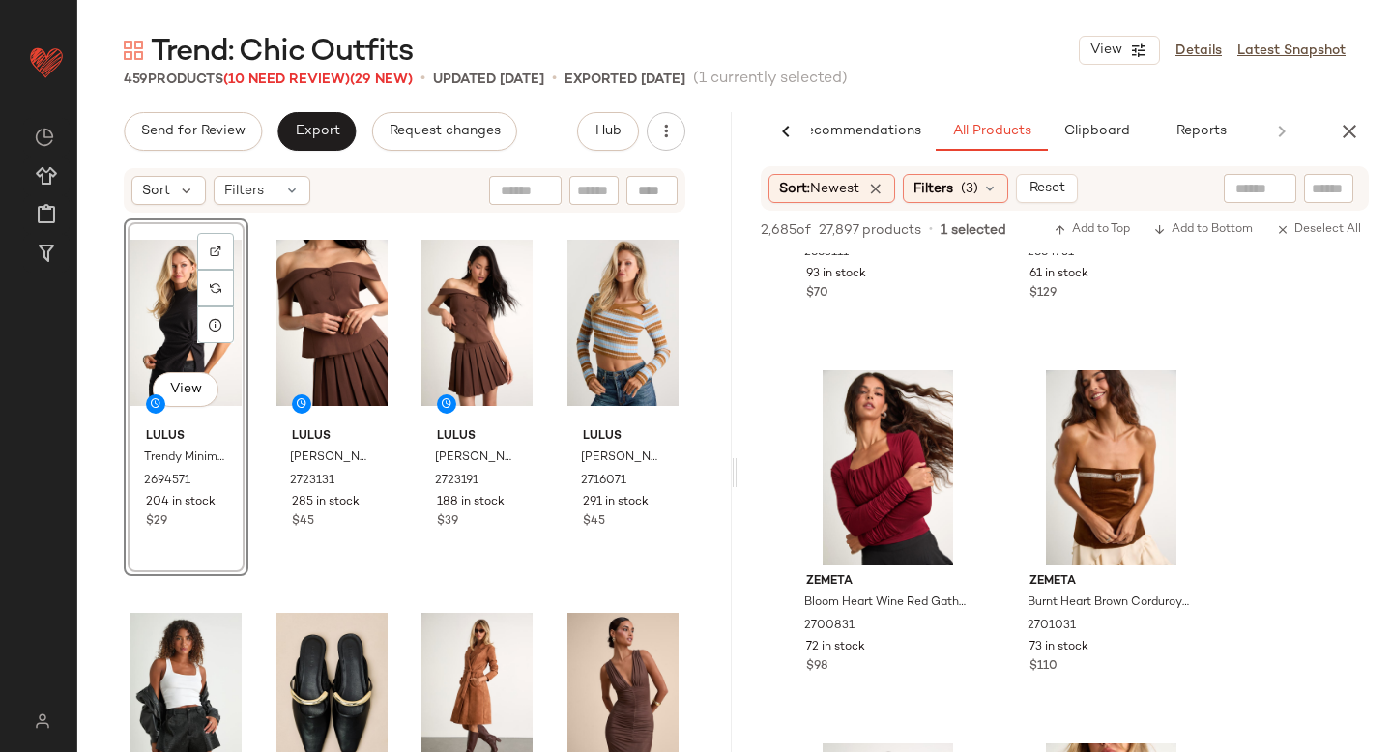
scroll to position [3626, 0]
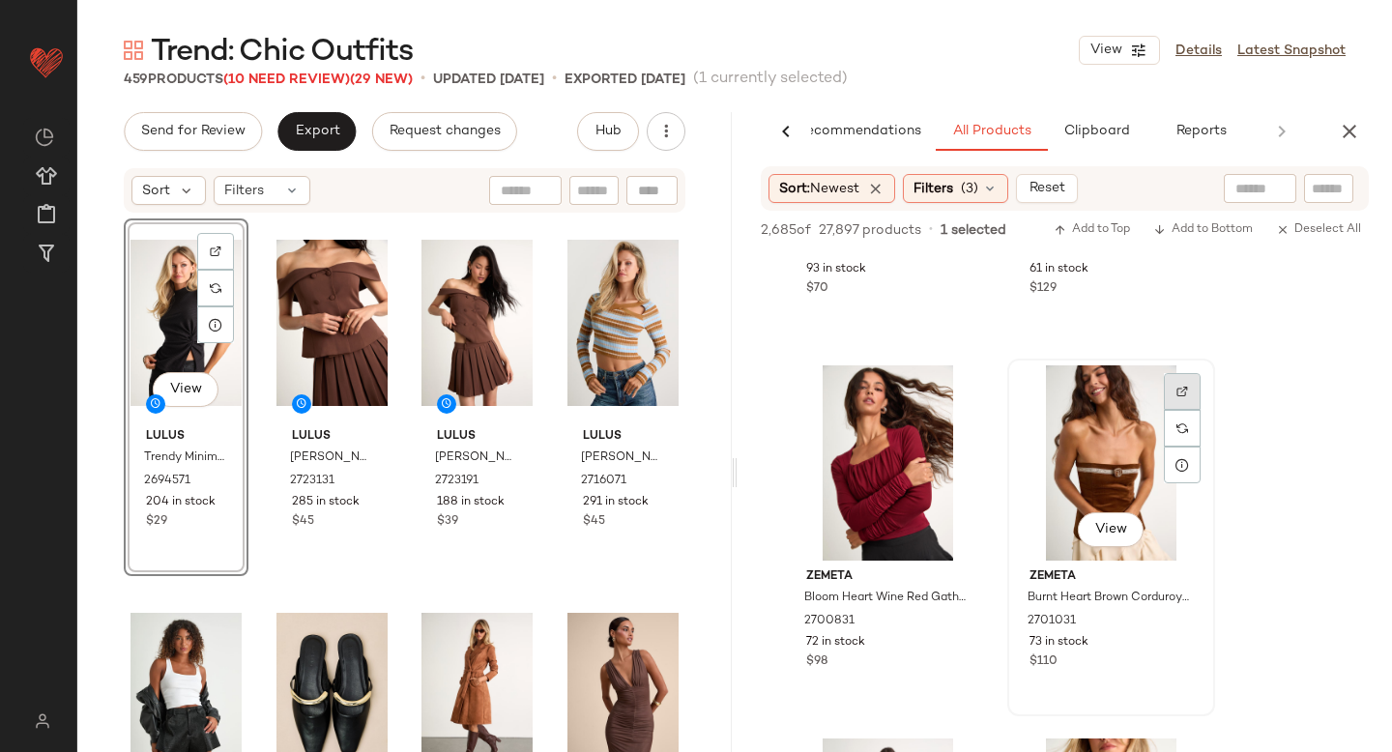
click at [1183, 384] on div at bounding box center [1182, 391] width 37 height 37
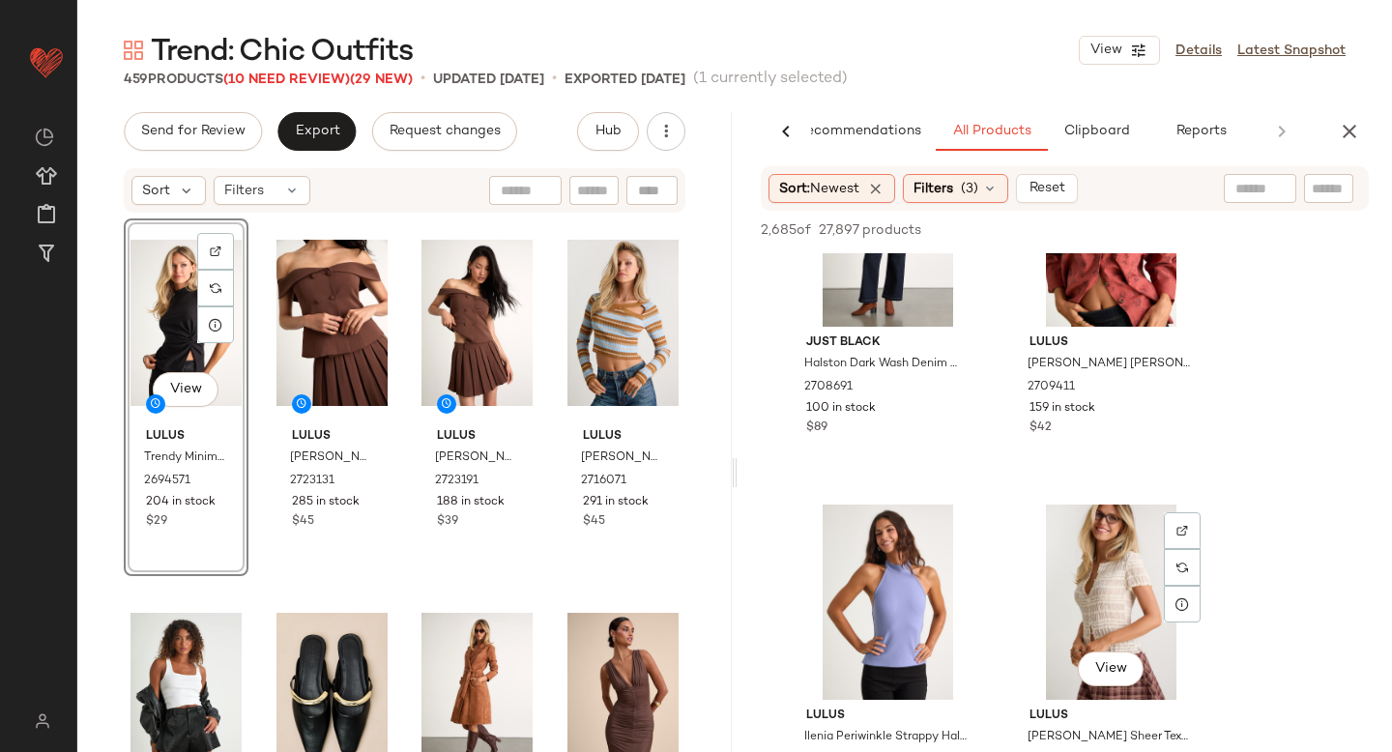
scroll to position [4218, 0]
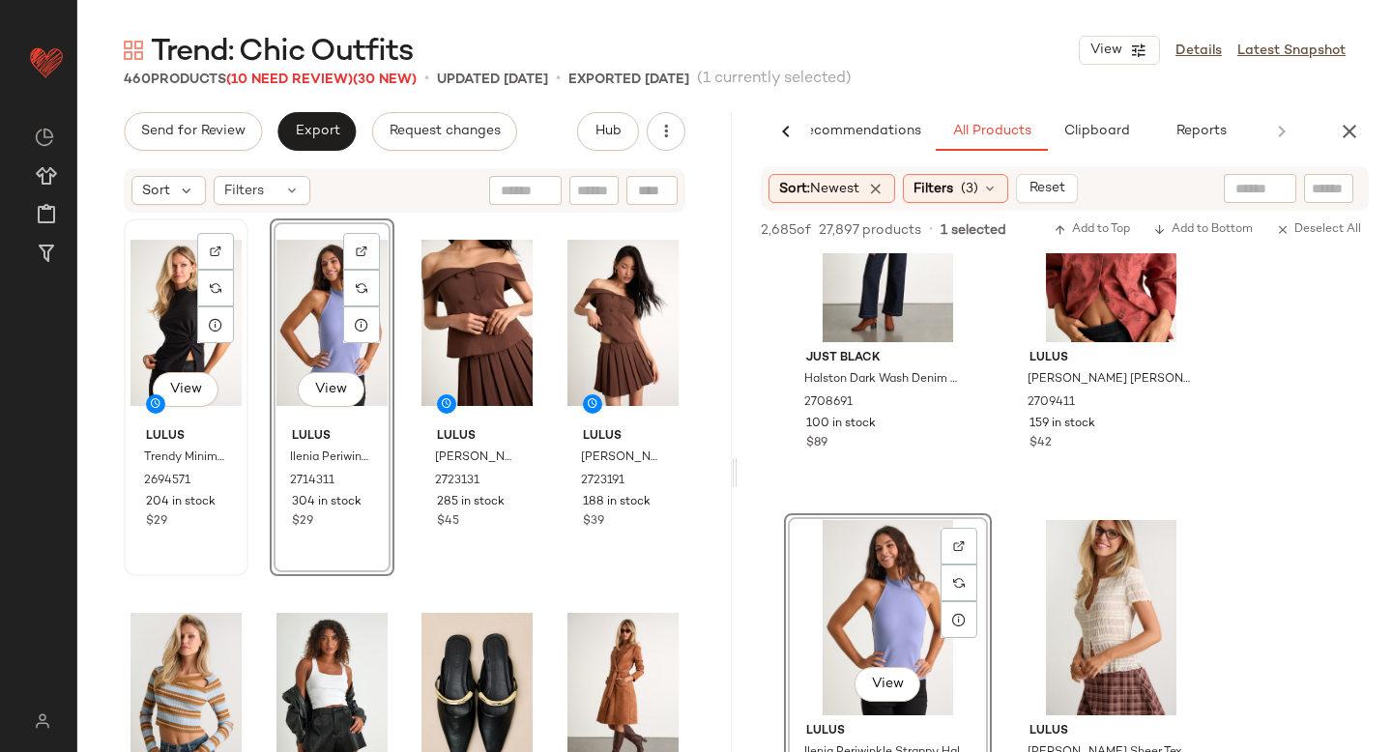
click at [165, 308] on div "View" at bounding box center [186, 322] width 111 height 195
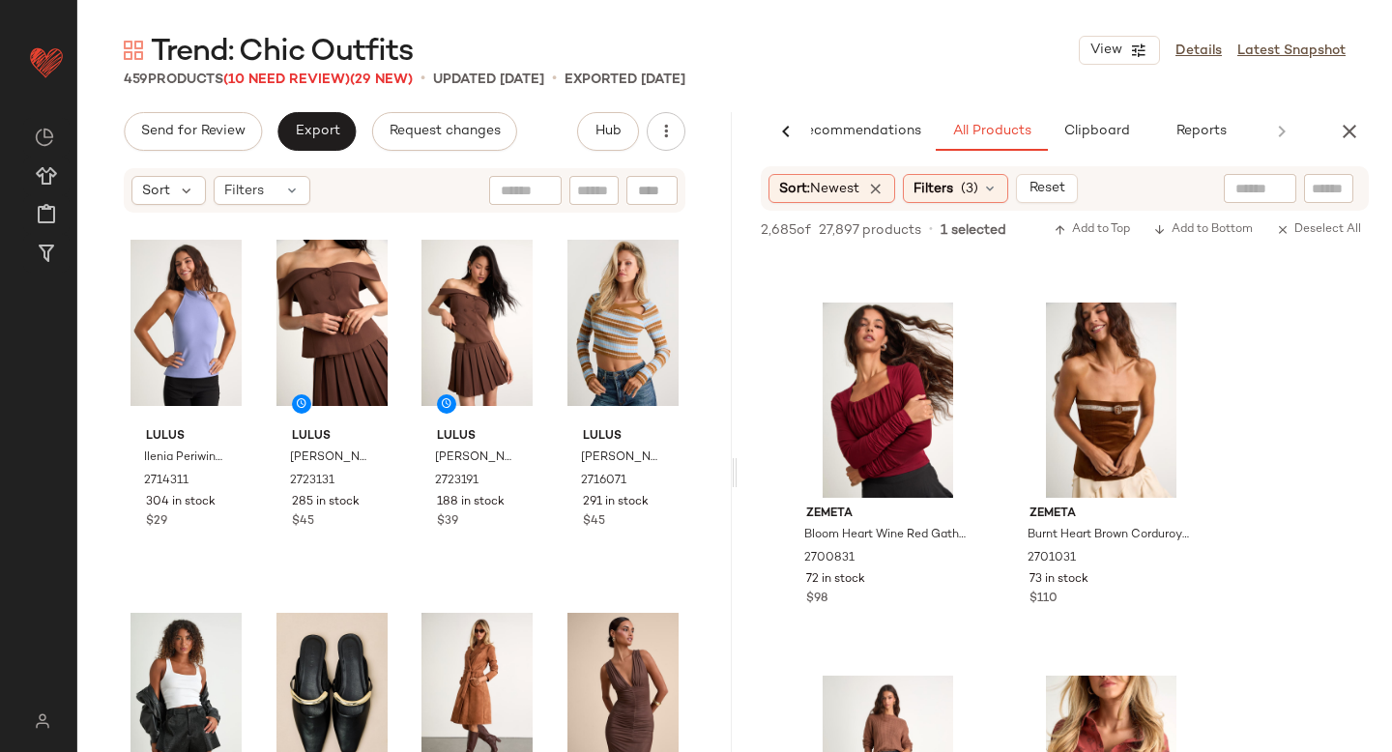
scroll to position [3684, 0]
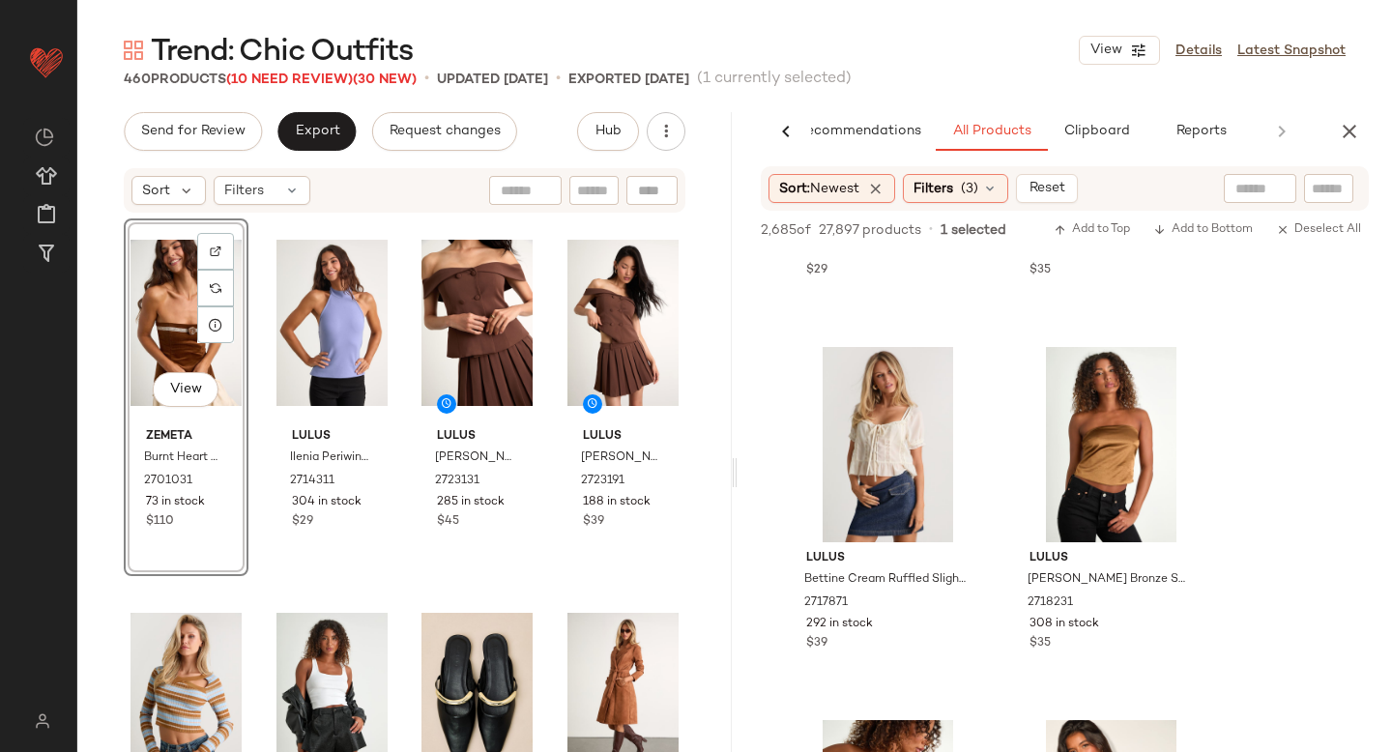
scroll to position [4762, 0]
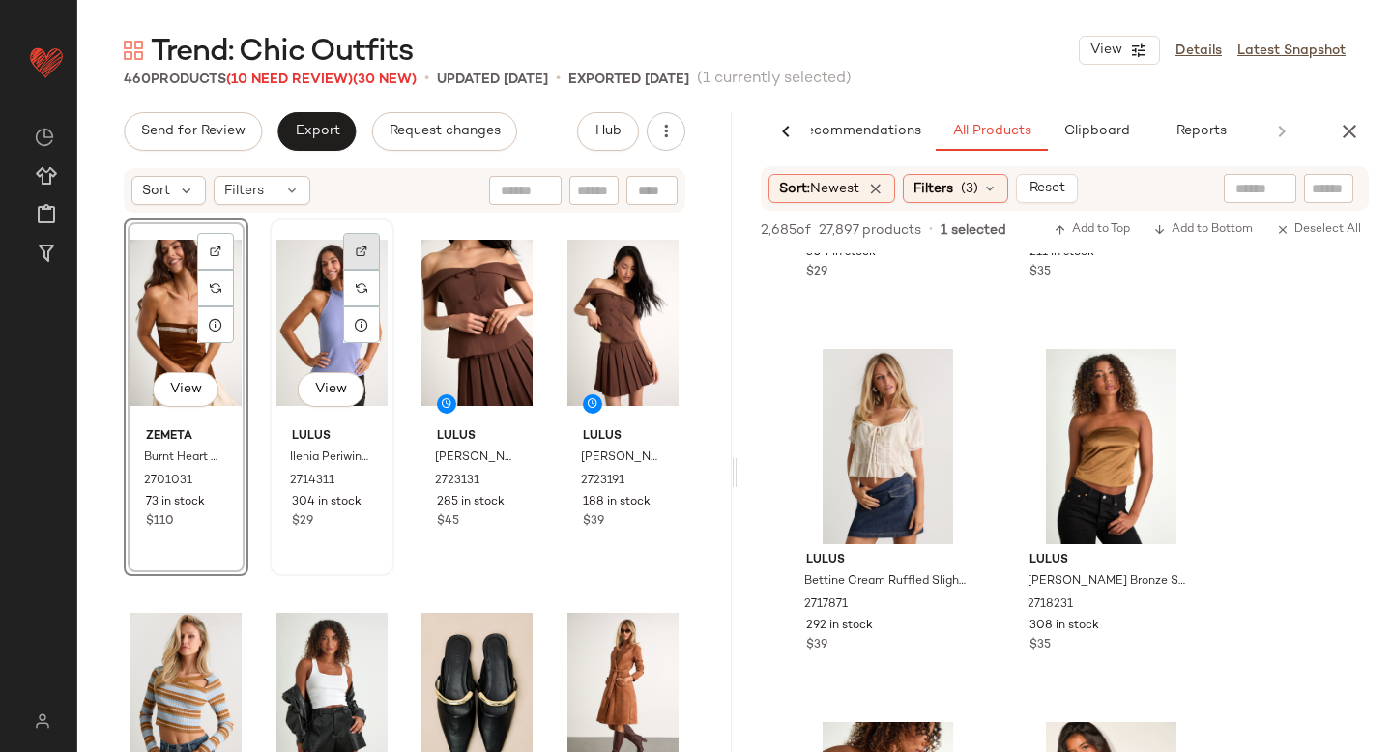
click at [365, 265] on div at bounding box center [361, 251] width 37 height 37
click at [1331, 186] on input "text" at bounding box center [1329, 189] width 34 height 20
paste input "*******"
type input "*******"
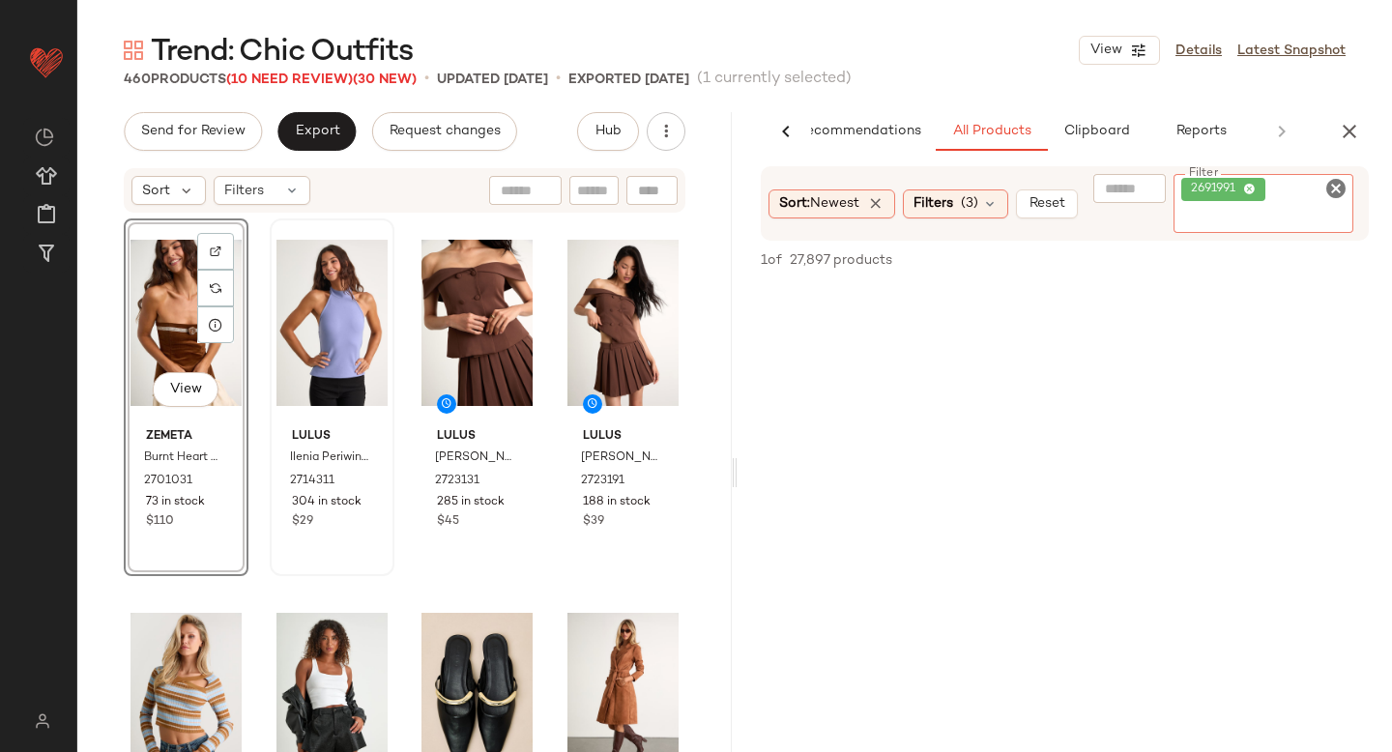
scroll to position [0, 0]
click at [965, 201] on div "Filters (3)" at bounding box center [955, 203] width 105 height 29
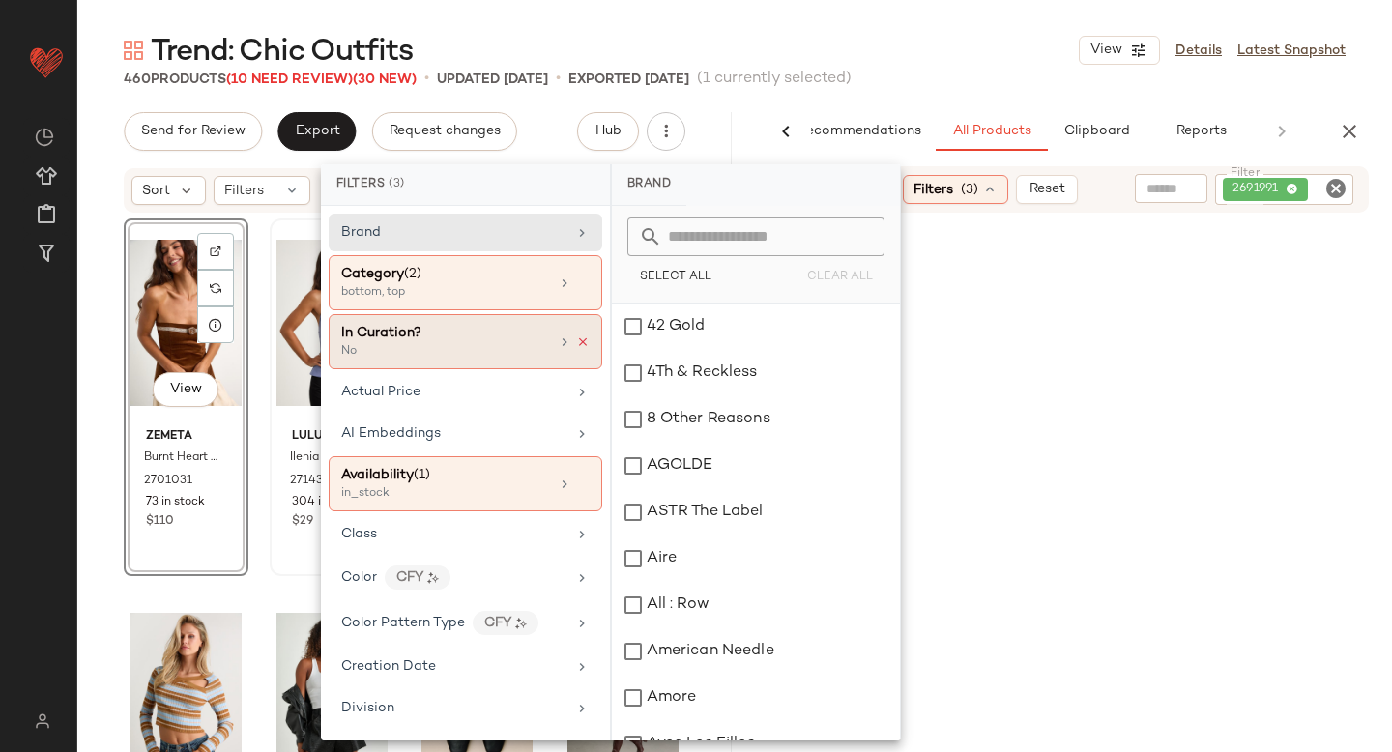
click at [577, 338] on icon at bounding box center [583, 342] width 14 height 14
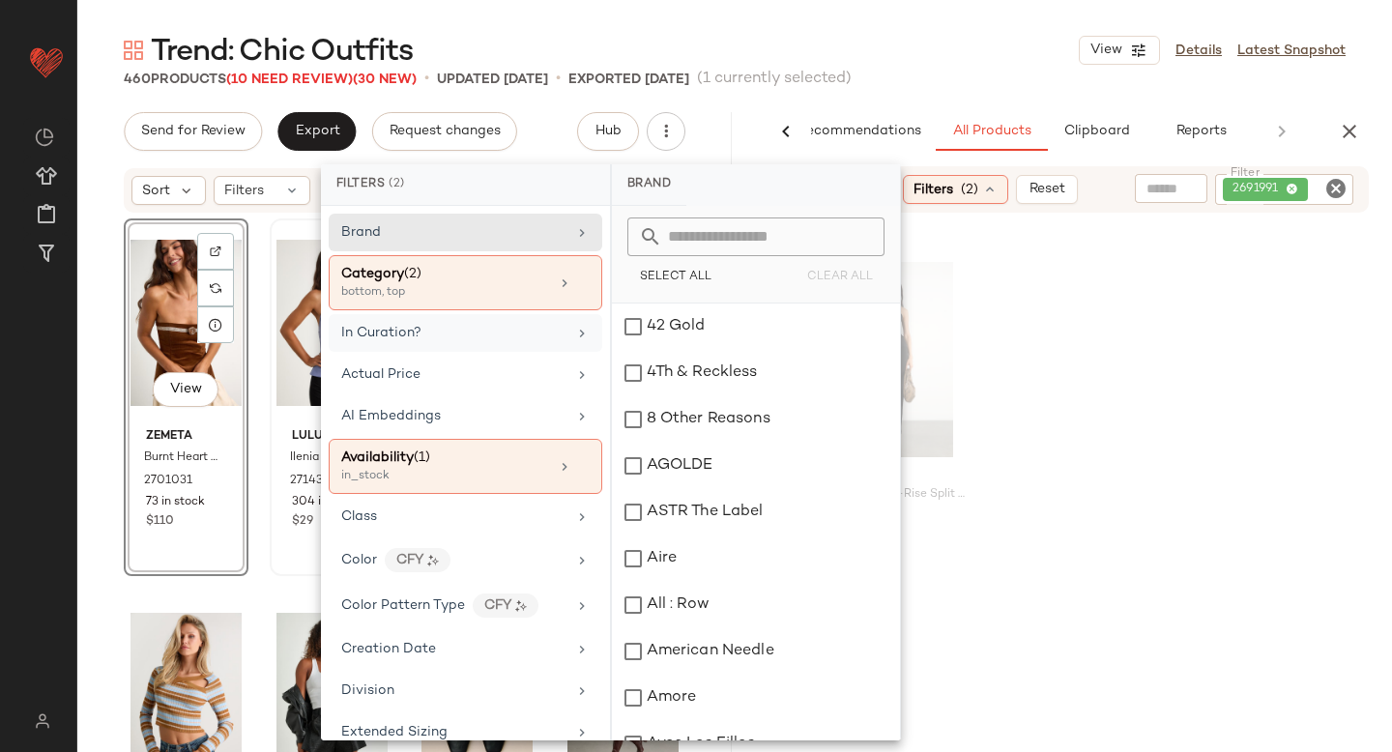
click at [1165, 408] on div "Lulus Rinely Black Low-Rise Split Flare Pants 2691991 256 in stock $55" at bounding box center [1065, 434] width 654 height 358
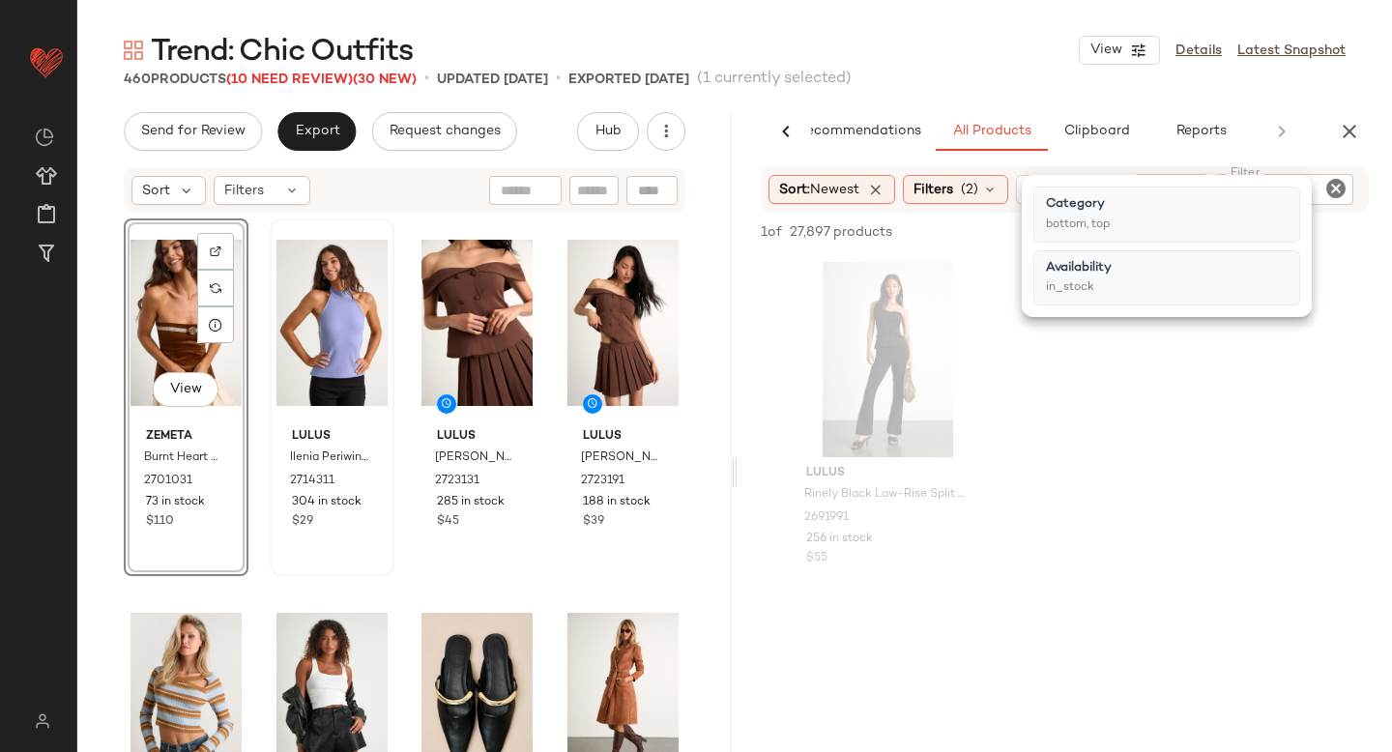
click at [1157, 424] on div "Lulus Rinely Black Low-Rise Split Flare Pants 2691991 256 in stock $55" at bounding box center [1065, 434] width 654 height 358
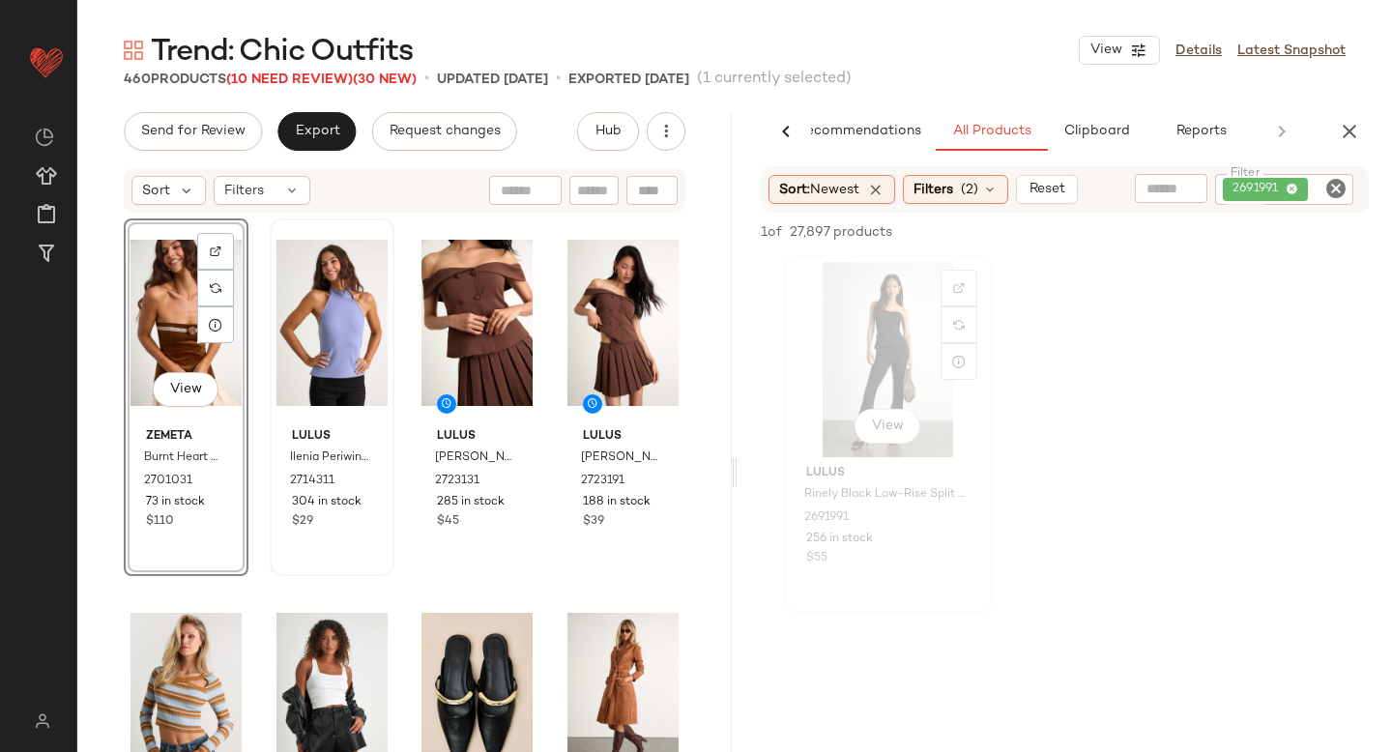
click at [905, 350] on div "View" at bounding box center [888, 359] width 194 height 195
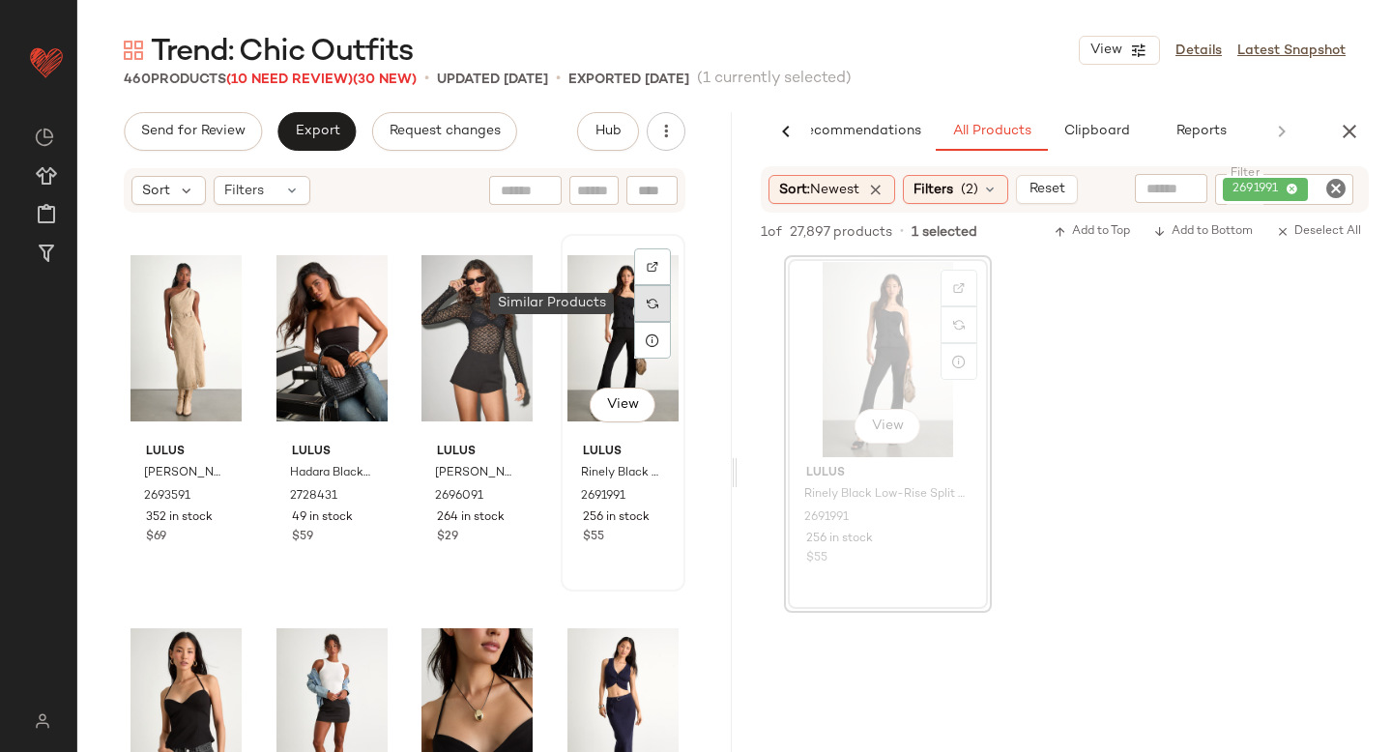
click at [645, 310] on div at bounding box center [652, 303] width 37 height 37
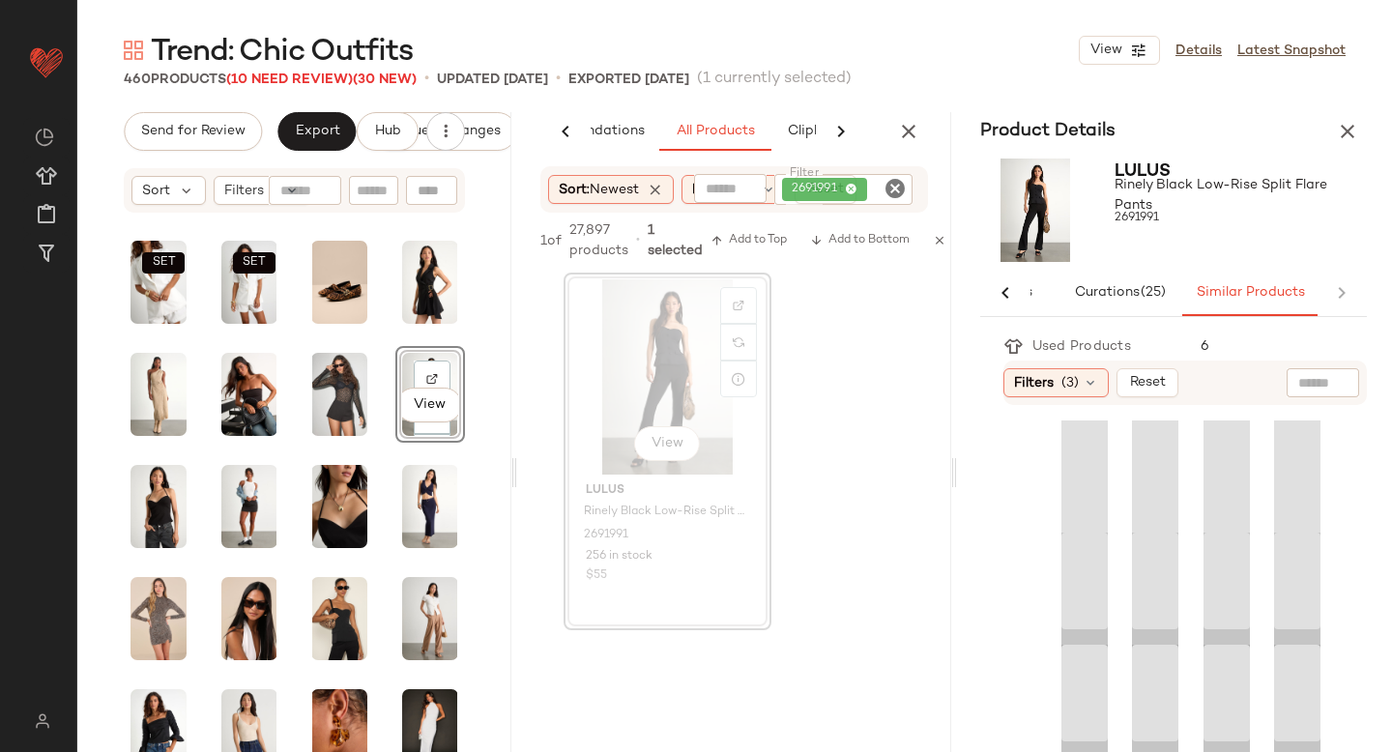
scroll to position [0, 102]
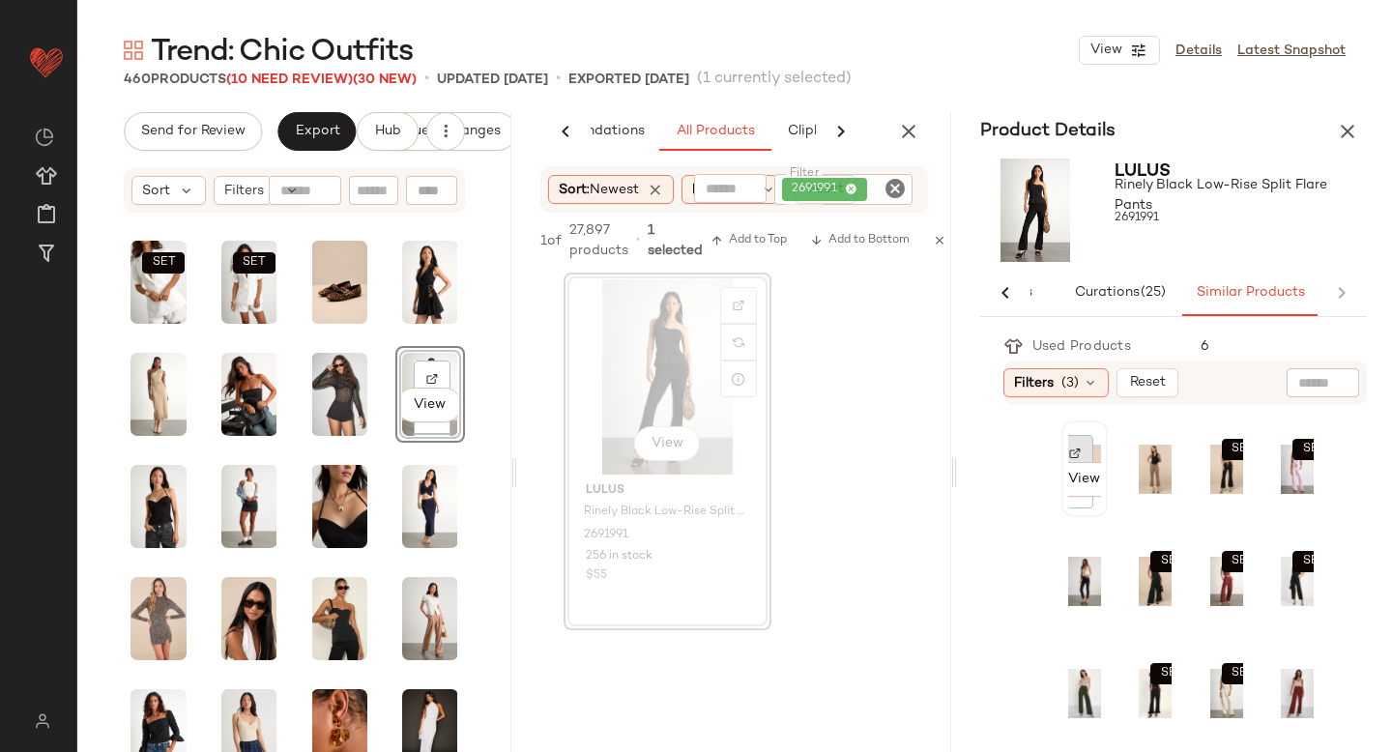
click at [1079, 448] on img at bounding box center [1075, 454] width 12 height 12
click at [1080, 450] on div at bounding box center [1075, 453] width 37 height 37
click at [1140, 562] on img at bounding box center [1146, 566] width 12 height 12
click at [1084, 671] on div at bounding box center [1075, 677] width 37 height 37
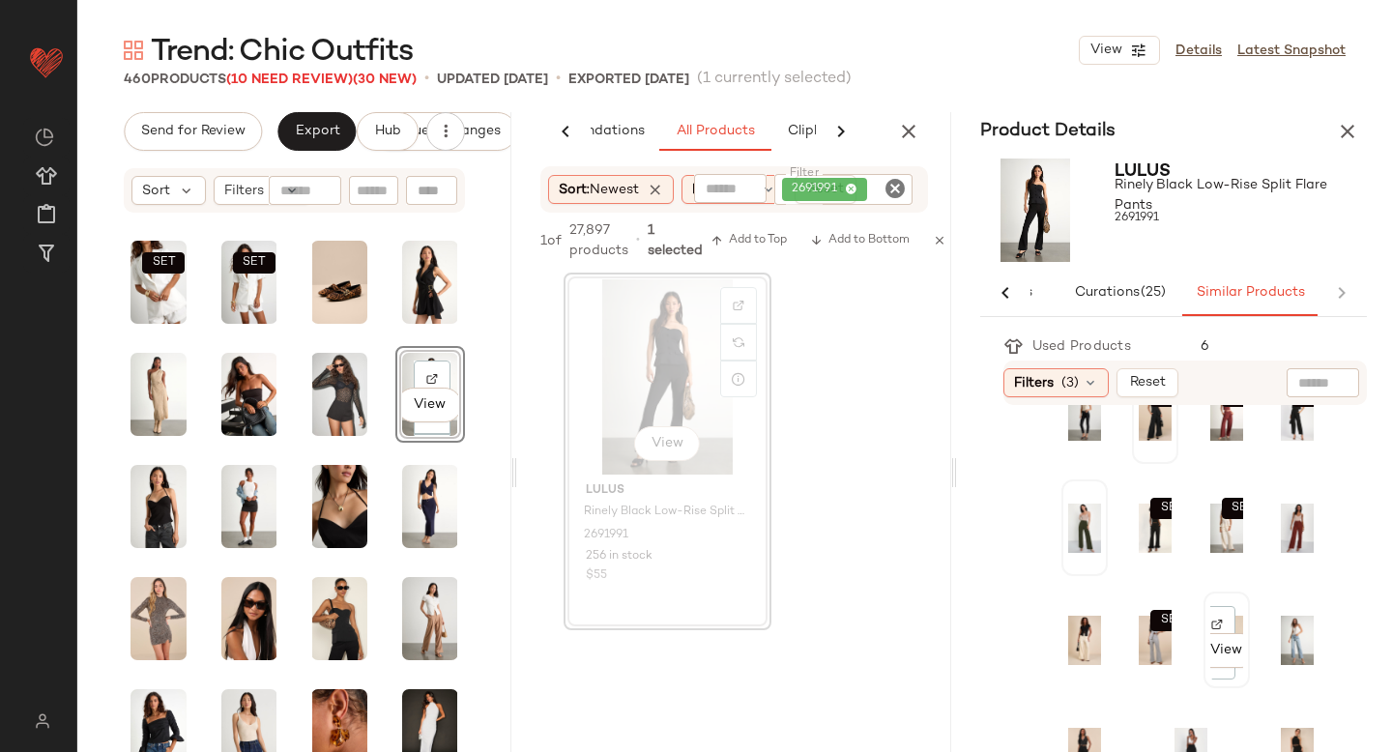
scroll to position [209, 0]
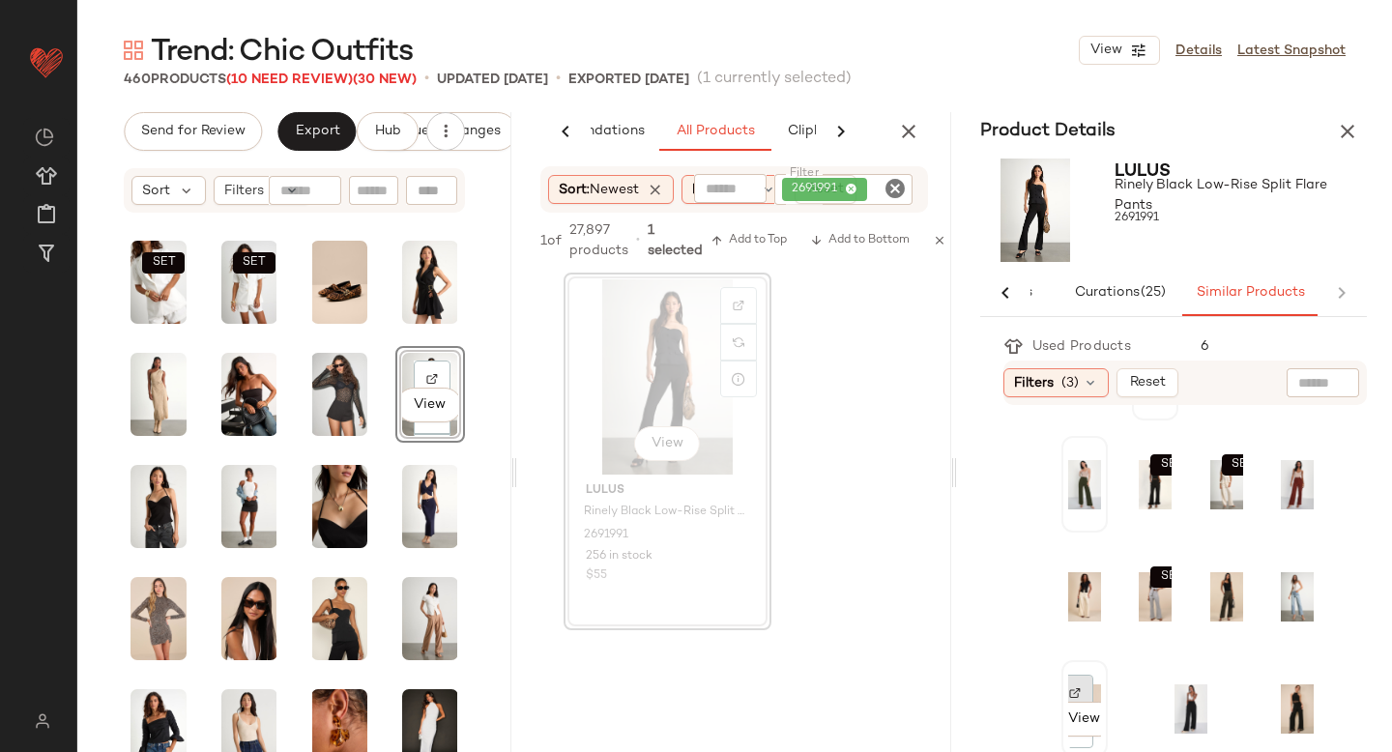
click at [1070, 687] on img at bounding box center [1075, 693] width 12 height 12
click at [1178, 689] on div at bounding box center [1181, 693] width 37 height 37
click at [1282, 690] on img at bounding box center [1288, 693] width 12 height 12
click at [1195, 680] on div "View" at bounding box center [1191, 708] width 33 height 83
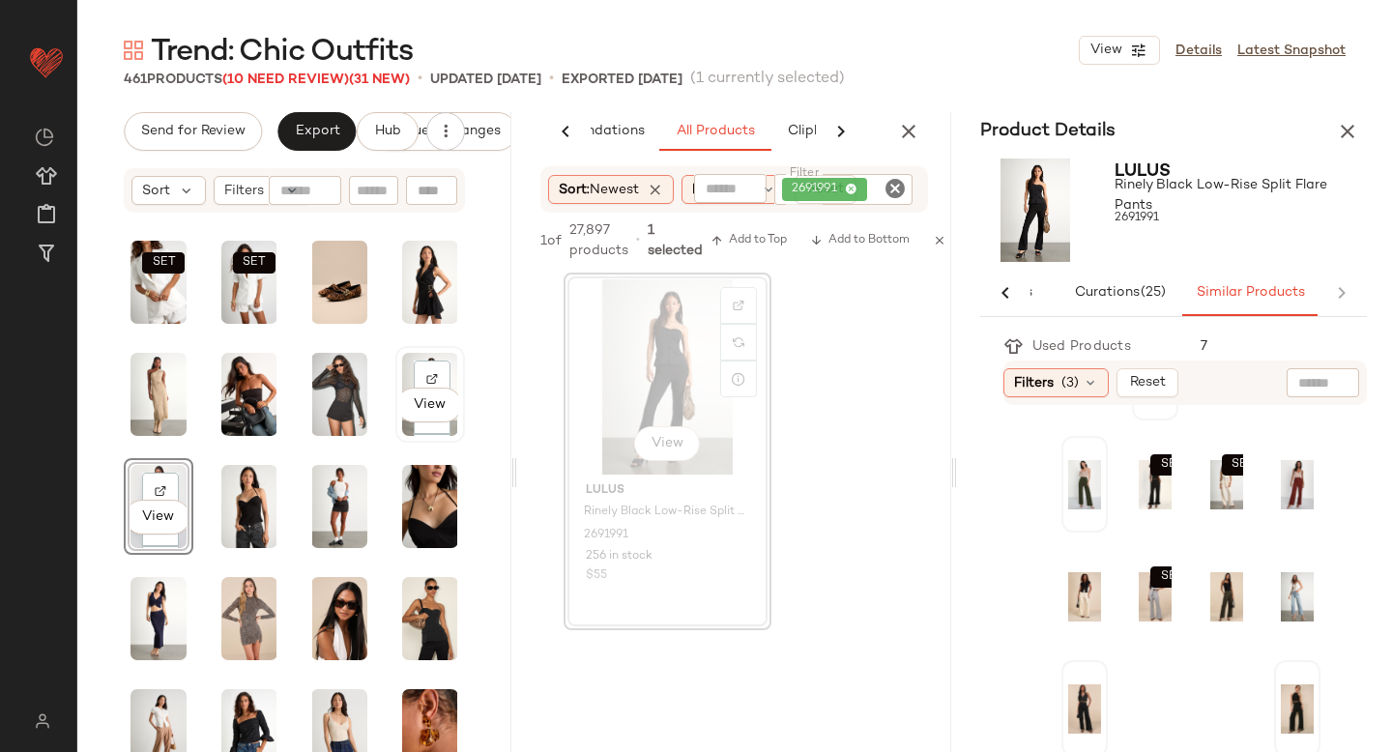
click at [429, 356] on div "View" at bounding box center [430, 394] width 56 height 83
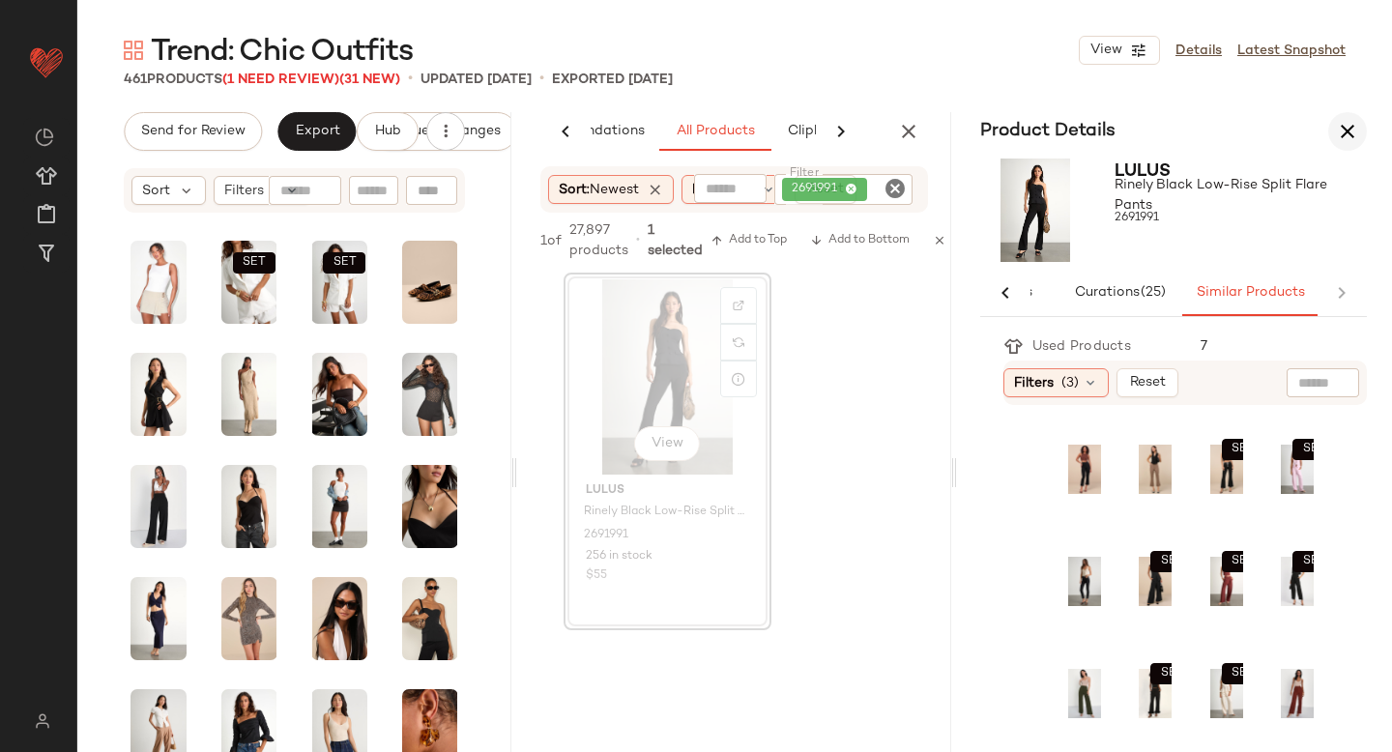
click at [1339, 132] on icon "button" at bounding box center [1347, 131] width 23 height 23
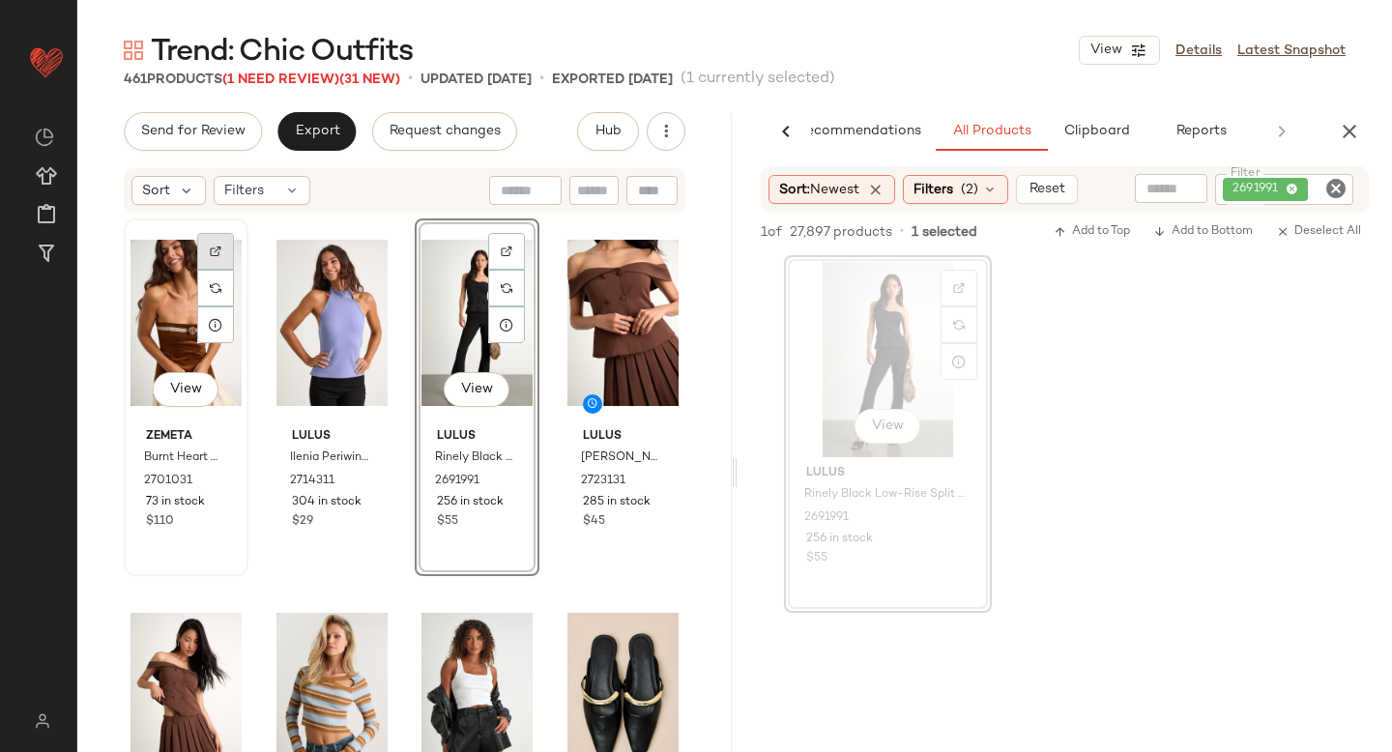
click at [214, 252] on img at bounding box center [216, 252] width 12 height 12
click at [1332, 192] on icon "Clear Filter" at bounding box center [1335, 188] width 23 height 23
paste input "*******"
type input "*******"
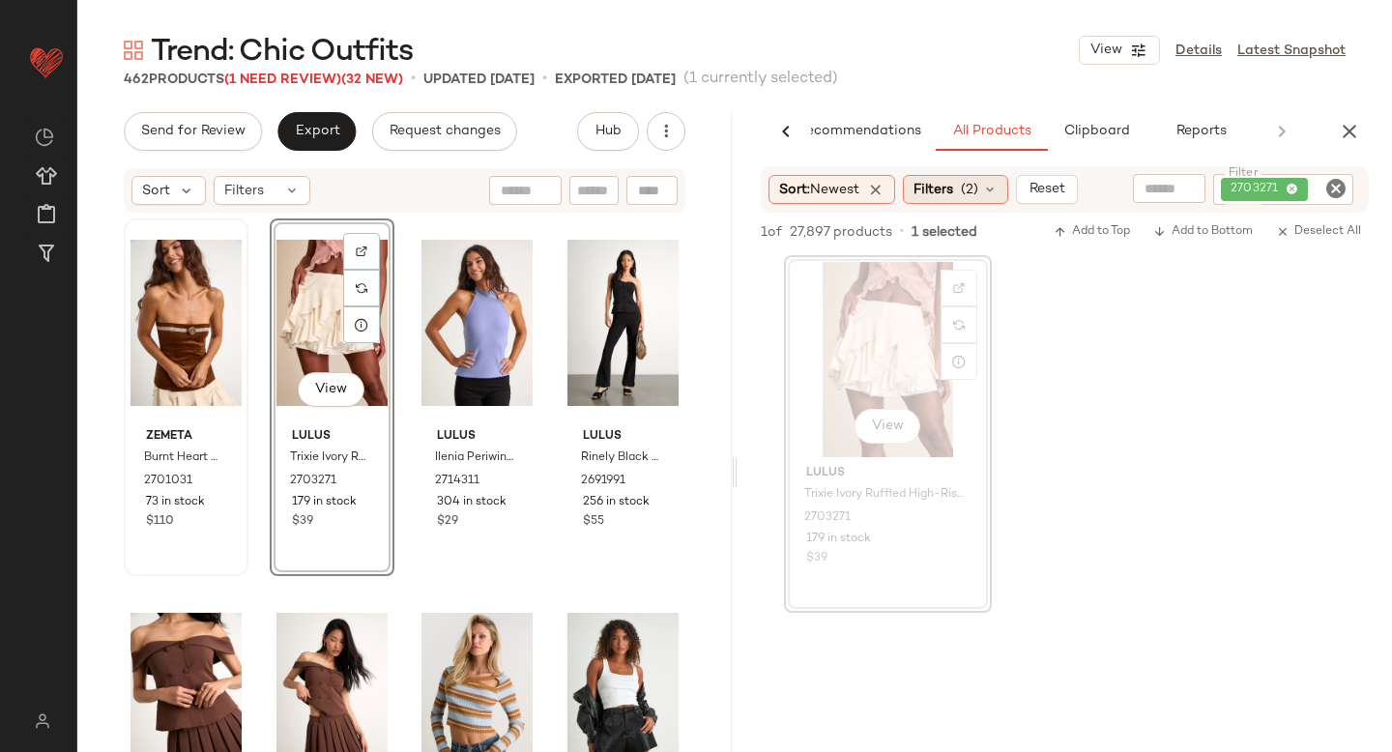
click at [945, 193] on span "Filters" at bounding box center [934, 190] width 40 height 20
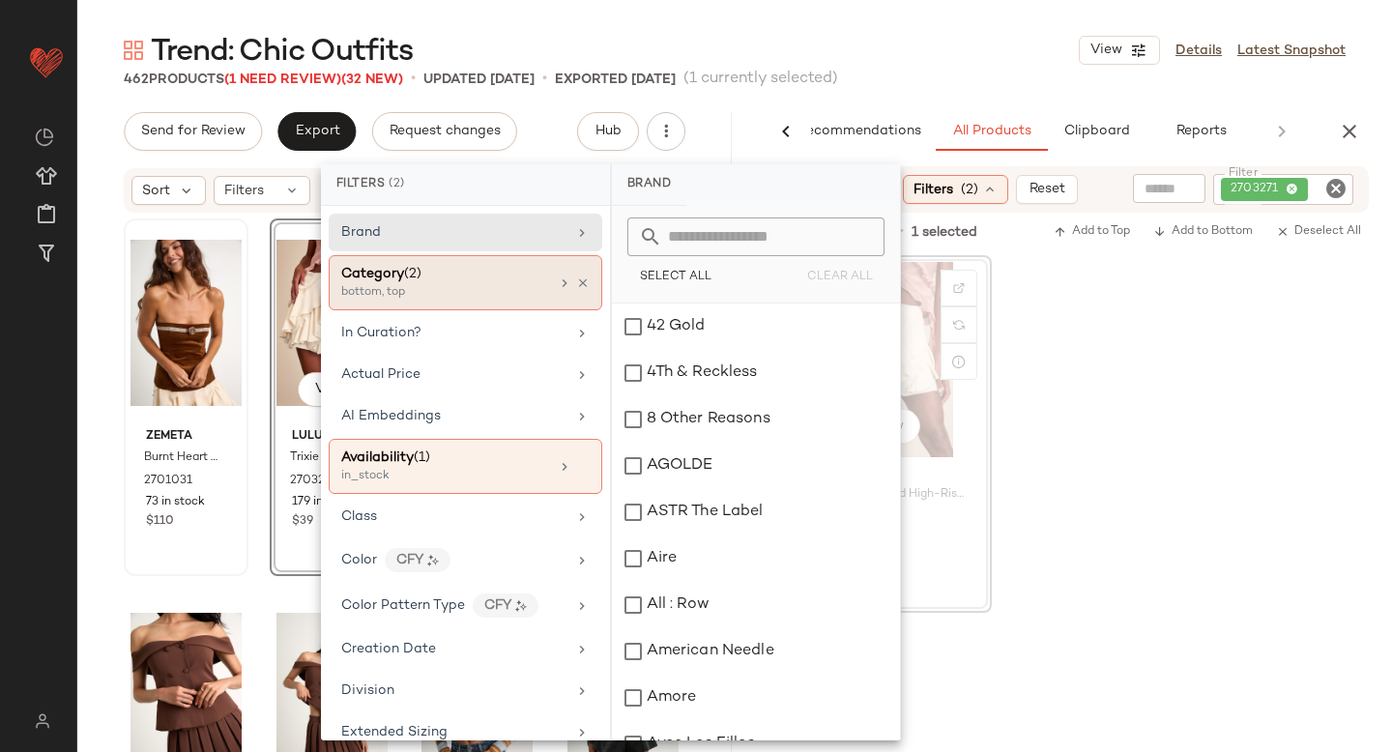
click at [441, 280] on div "Category (2)" at bounding box center [445, 274] width 208 height 20
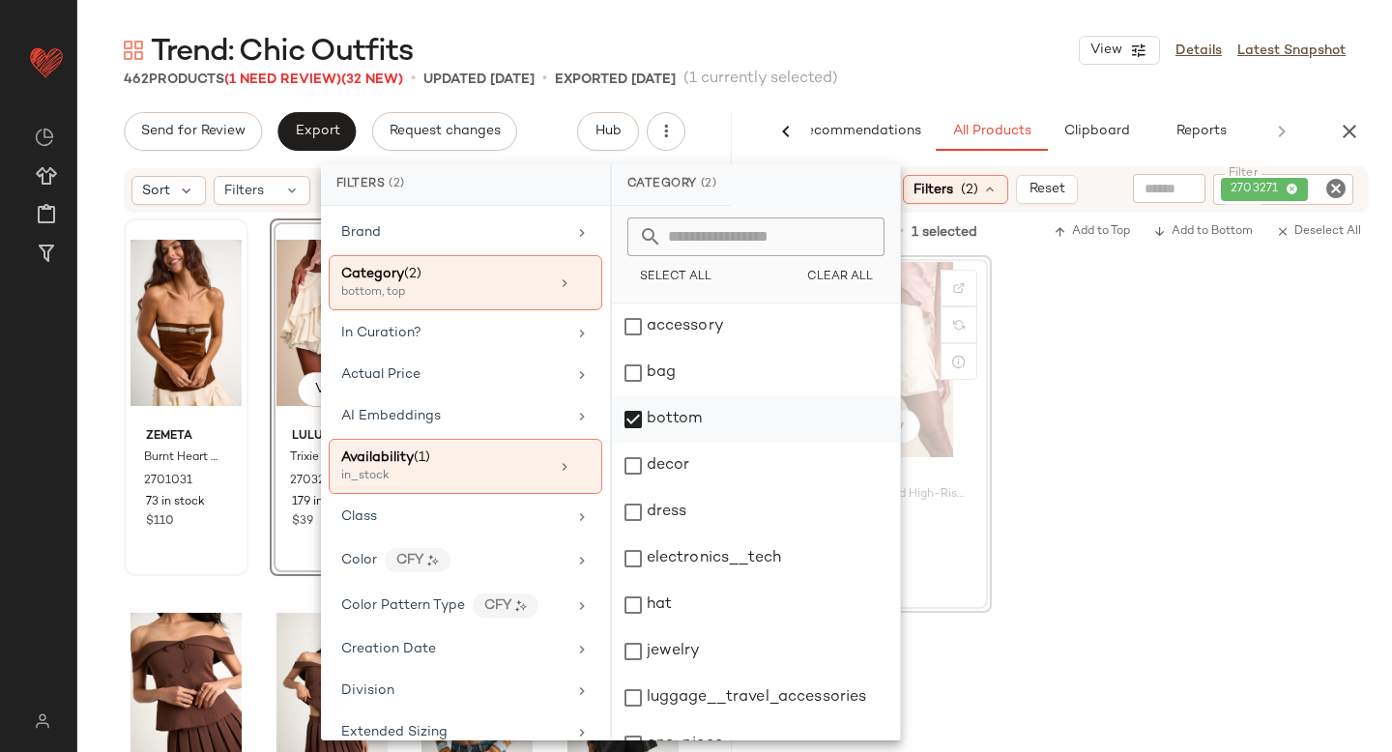
click at [635, 424] on div "bottom" at bounding box center [756, 419] width 288 height 46
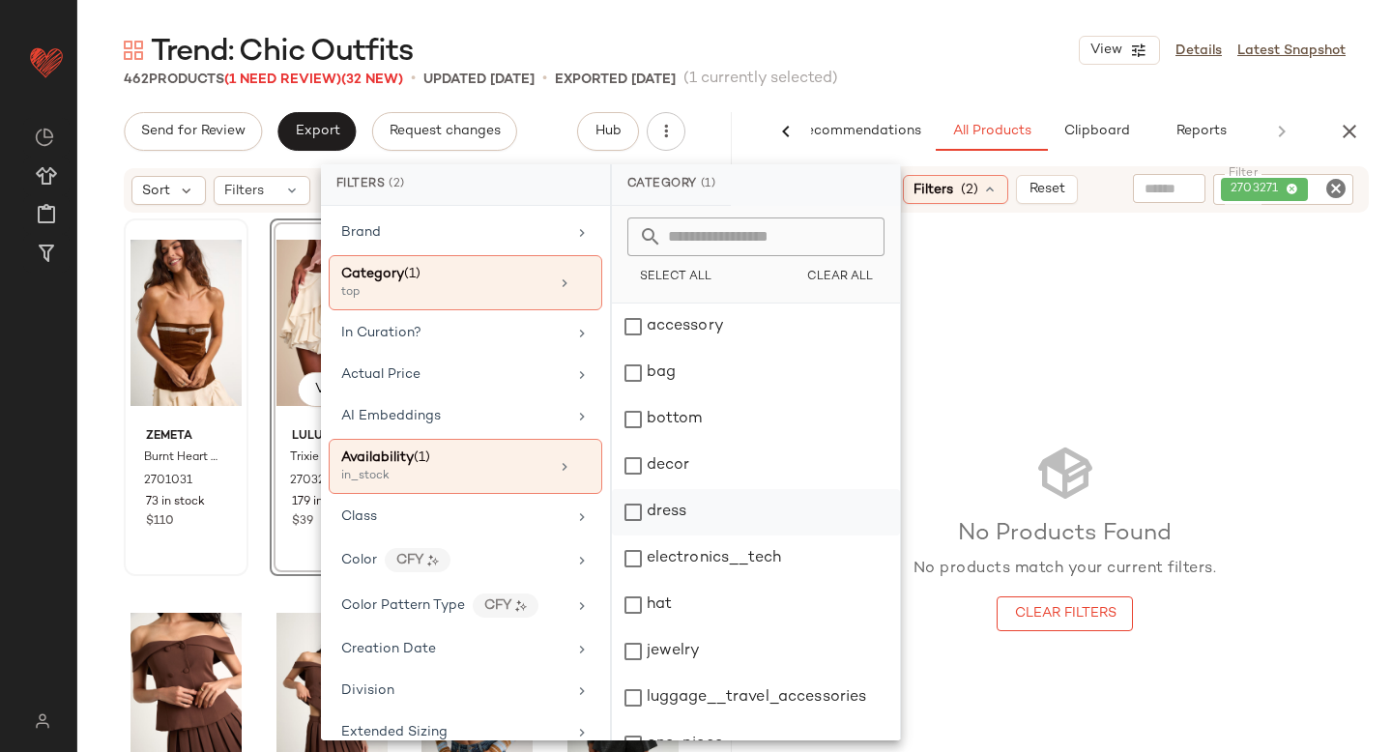
click at [649, 521] on div "dress" at bounding box center [756, 512] width 288 height 46
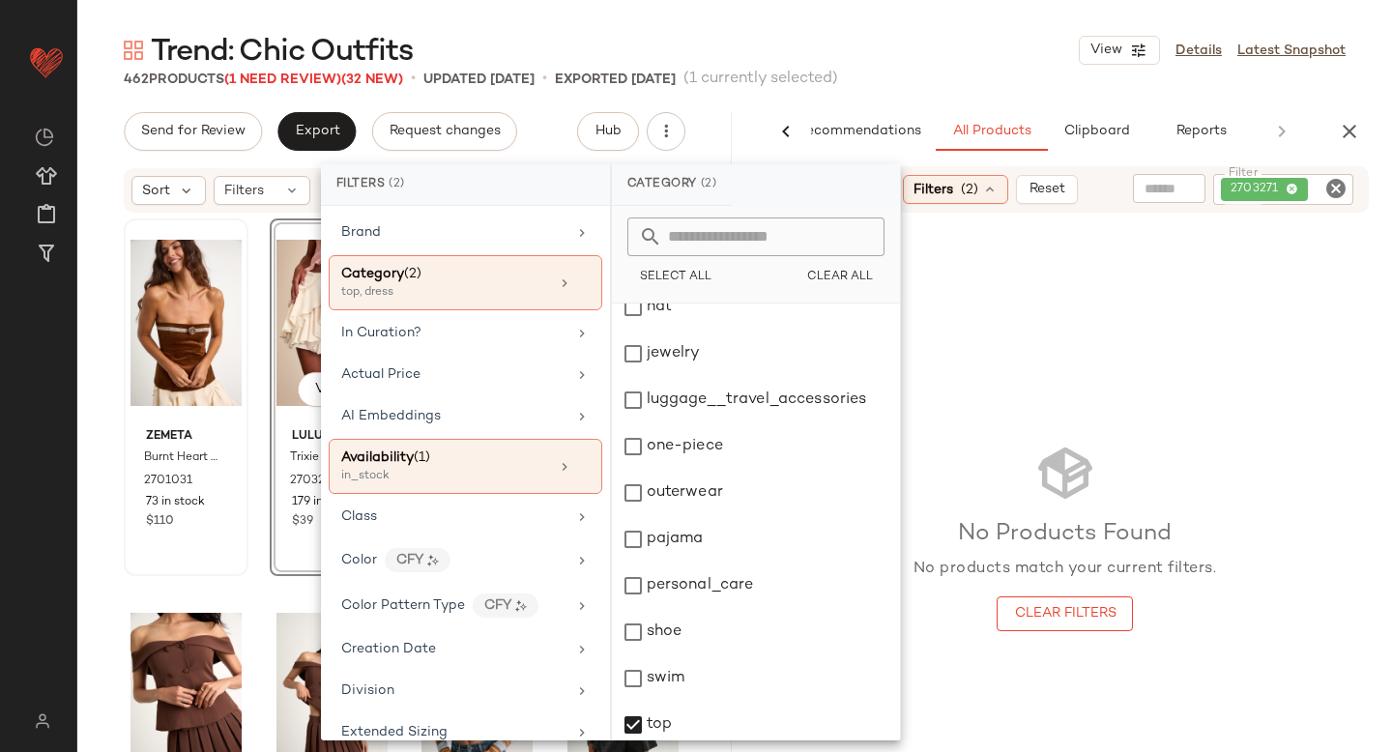
scroll to position [352, 0]
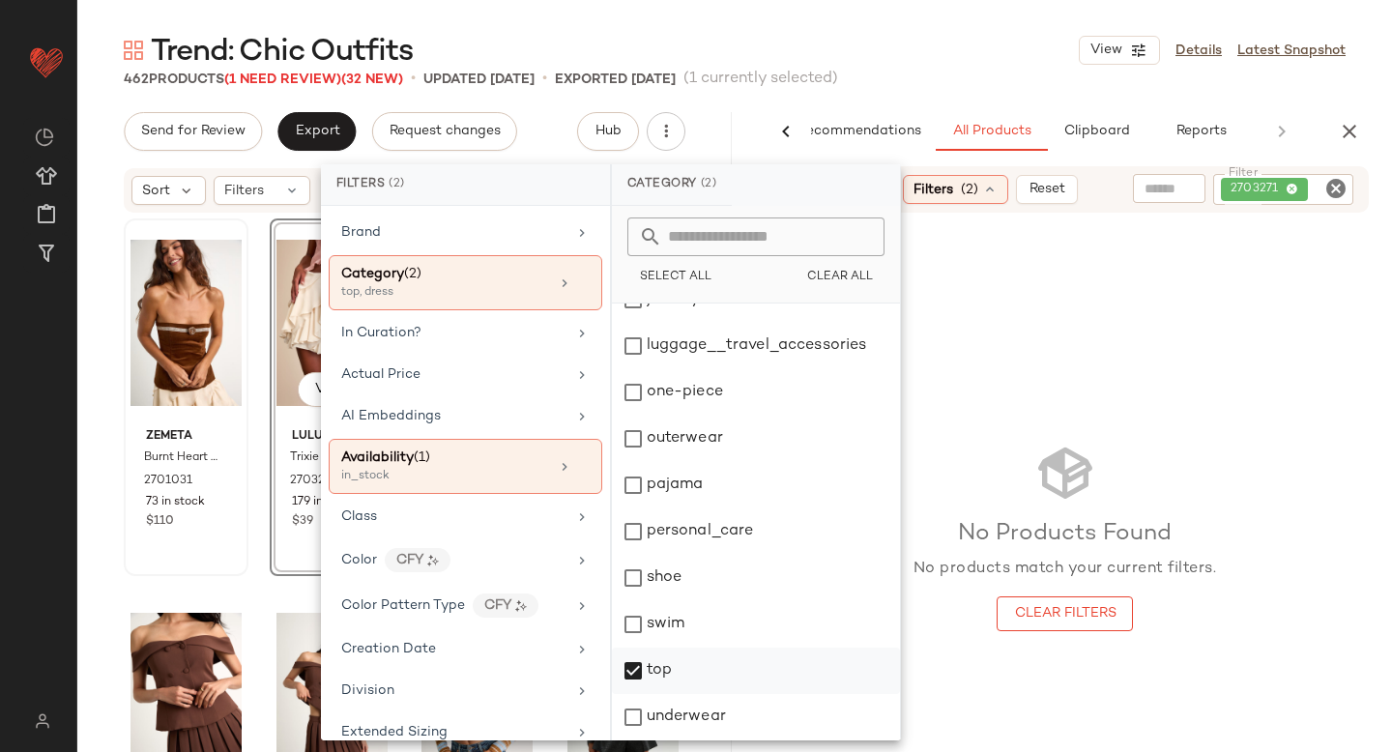
click at [637, 666] on div "top" at bounding box center [756, 671] width 288 height 46
click at [637, 444] on div "outerwear" at bounding box center [756, 439] width 288 height 46
click at [1335, 187] on icon "Clear Filter" at bounding box center [1335, 188] width 23 height 23
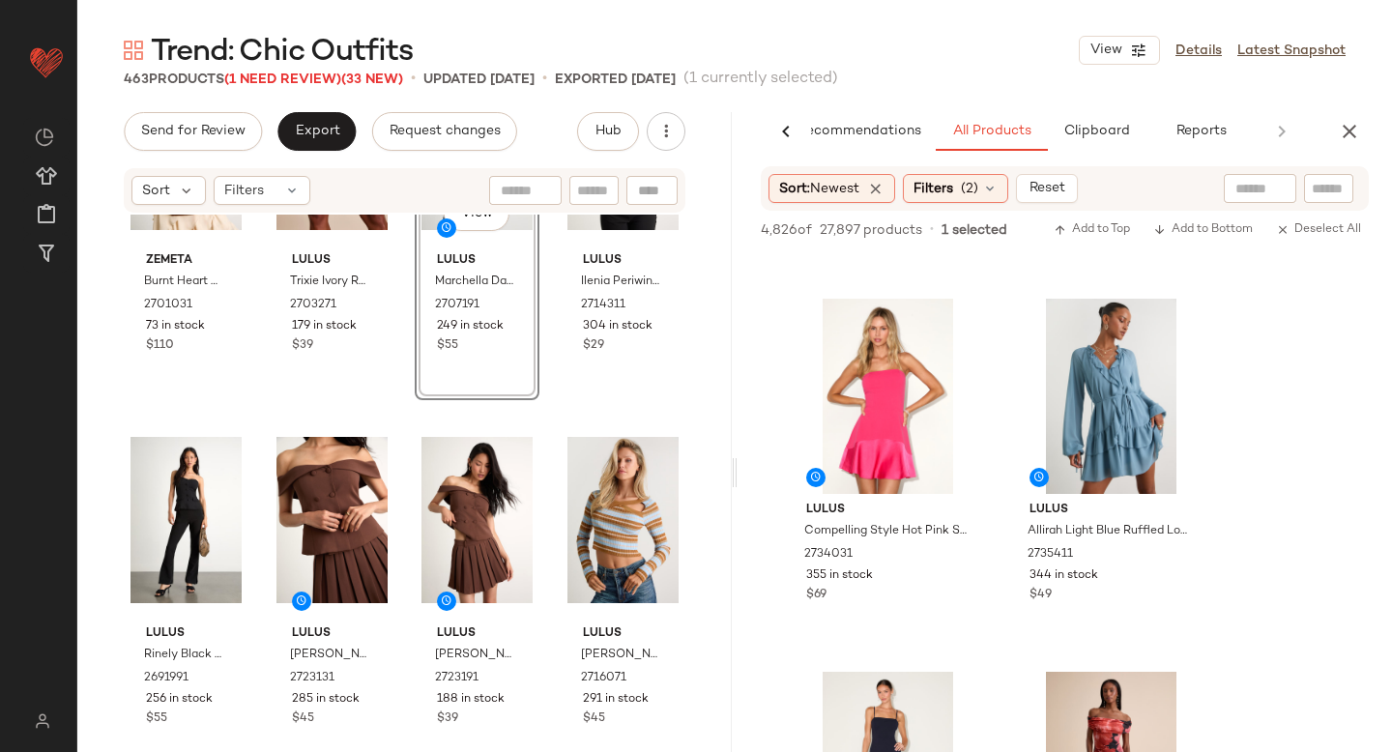
scroll to position [2986, 0]
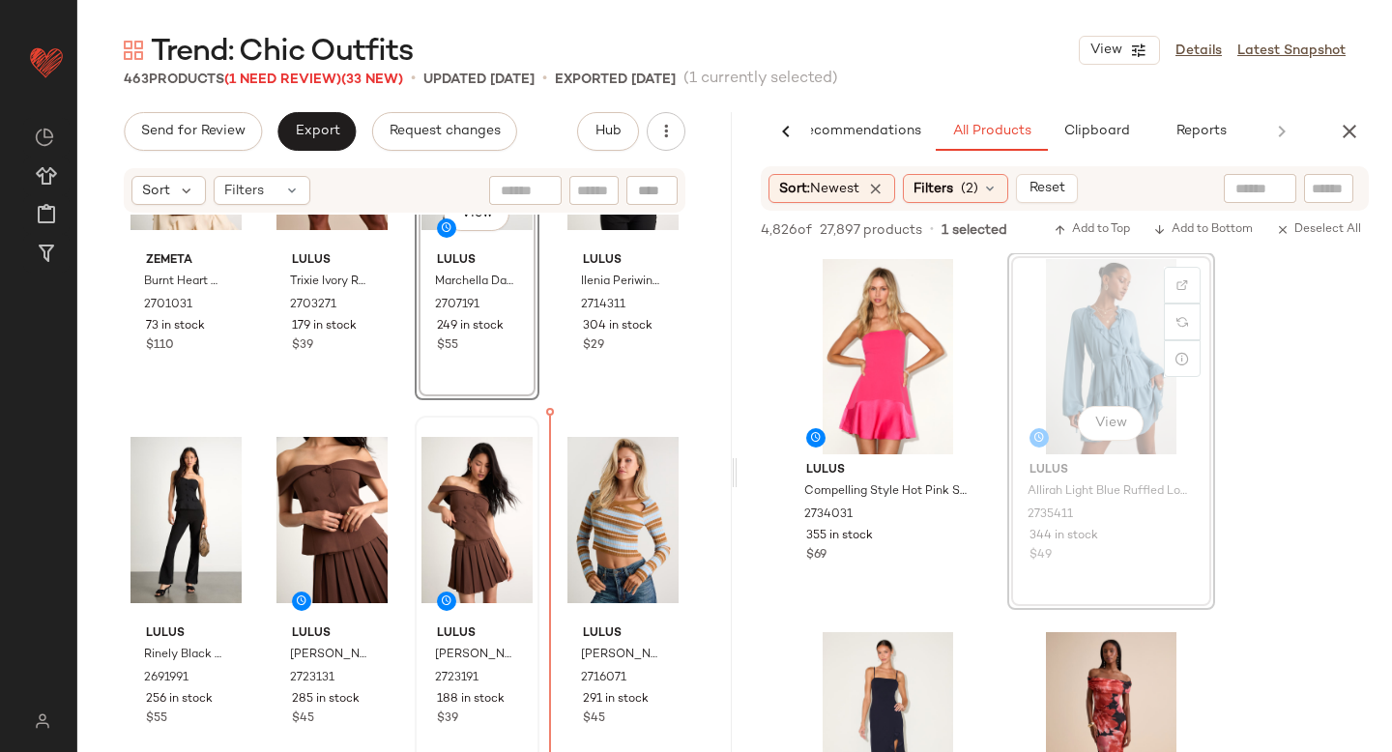
drag, startPoint x: 1089, startPoint y: 313, endPoint x: 523, endPoint y: 548, distance: 612.4
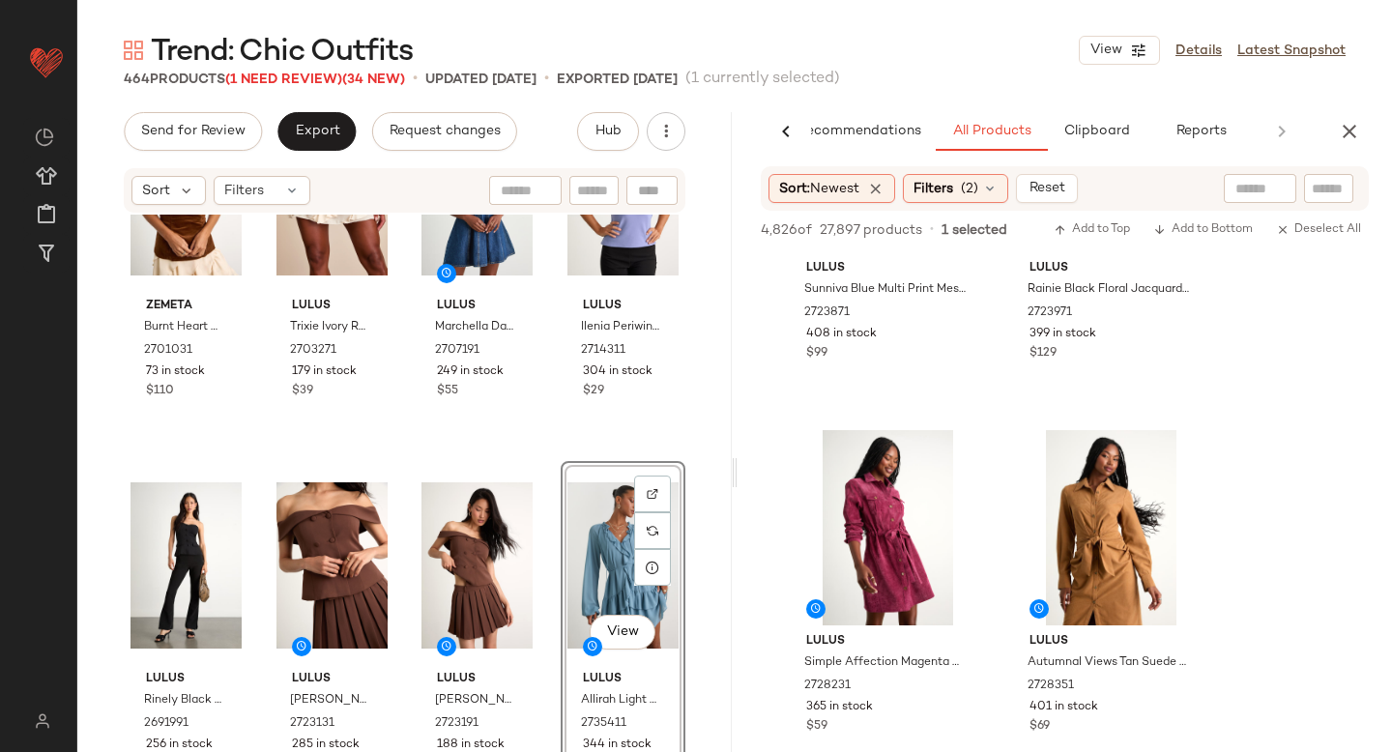
scroll to position [10296, 0]
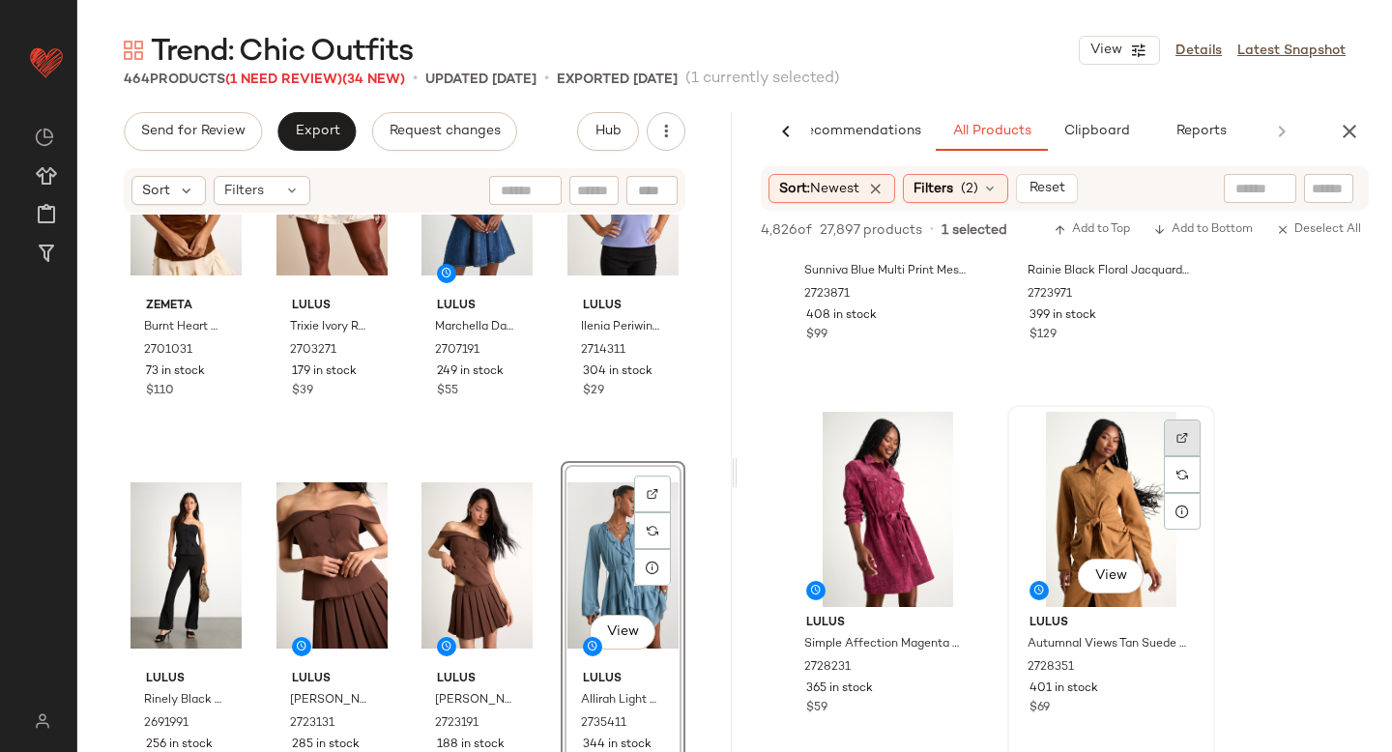
click at [1181, 437] on img at bounding box center [1182, 438] width 12 height 12
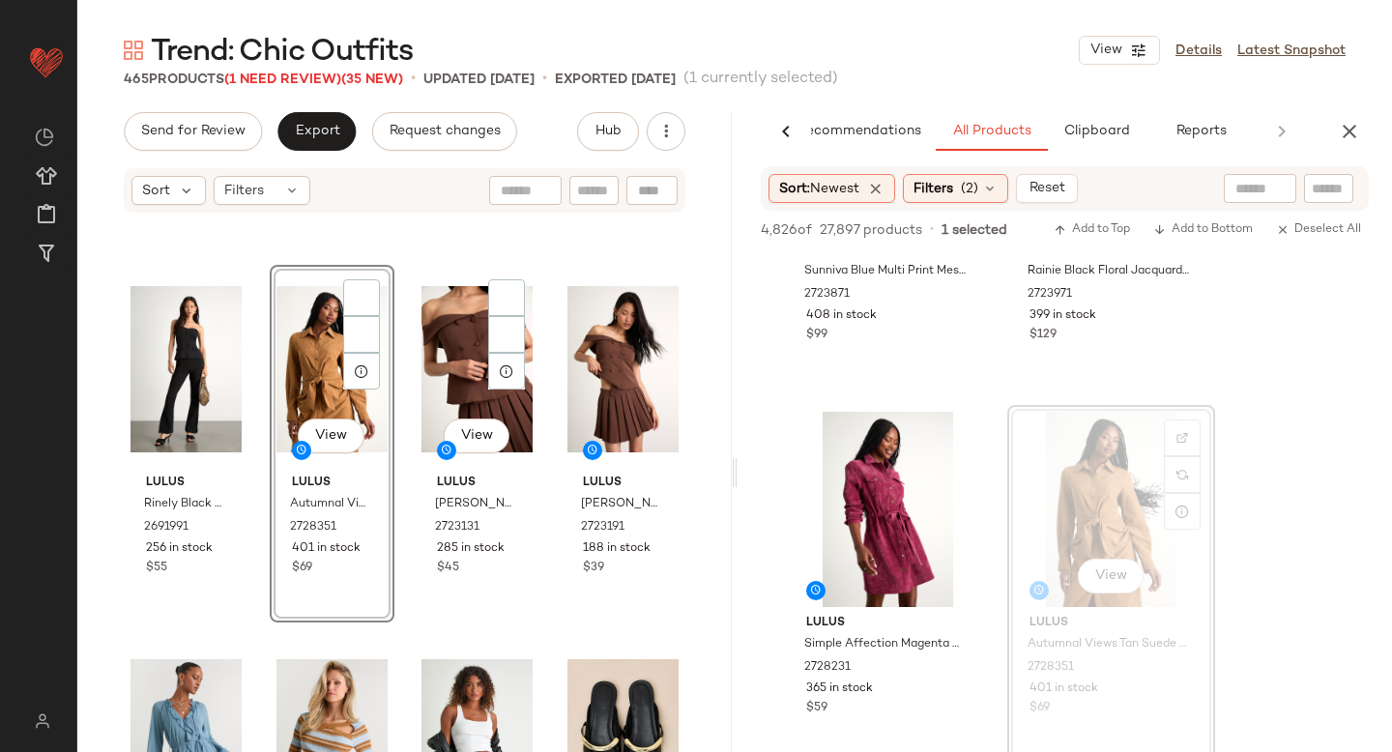
scroll to position [0, 0]
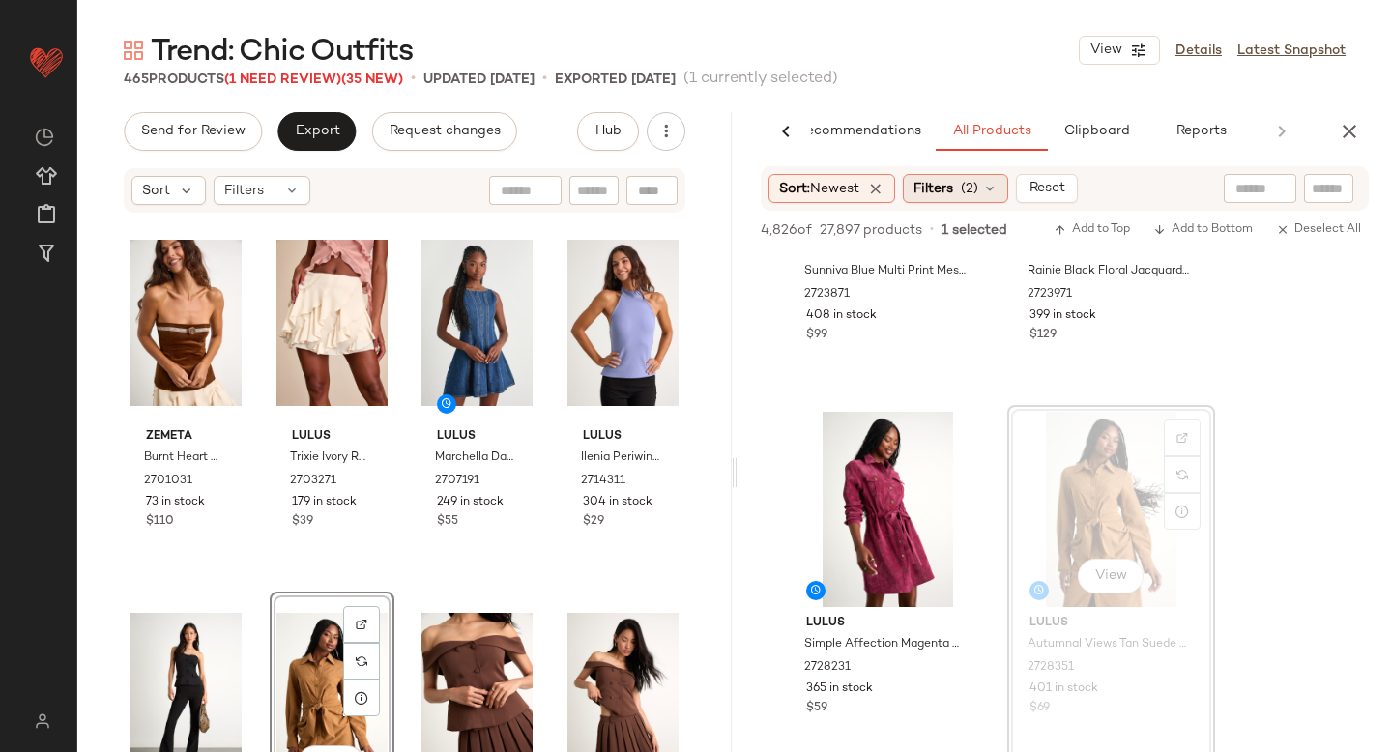
click at [970, 187] on span "(2)" at bounding box center [969, 189] width 17 height 20
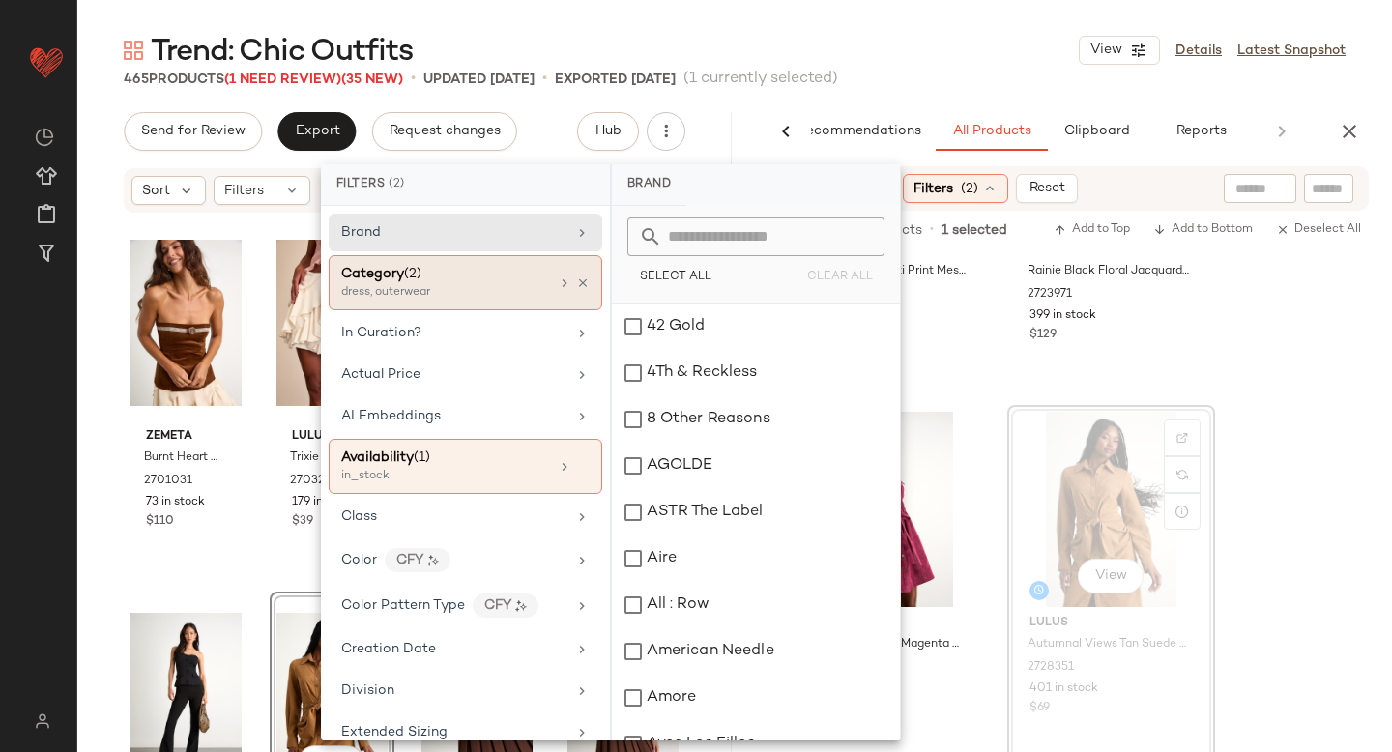
click at [460, 290] on div "dress, outerwear" at bounding box center [437, 292] width 193 height 17
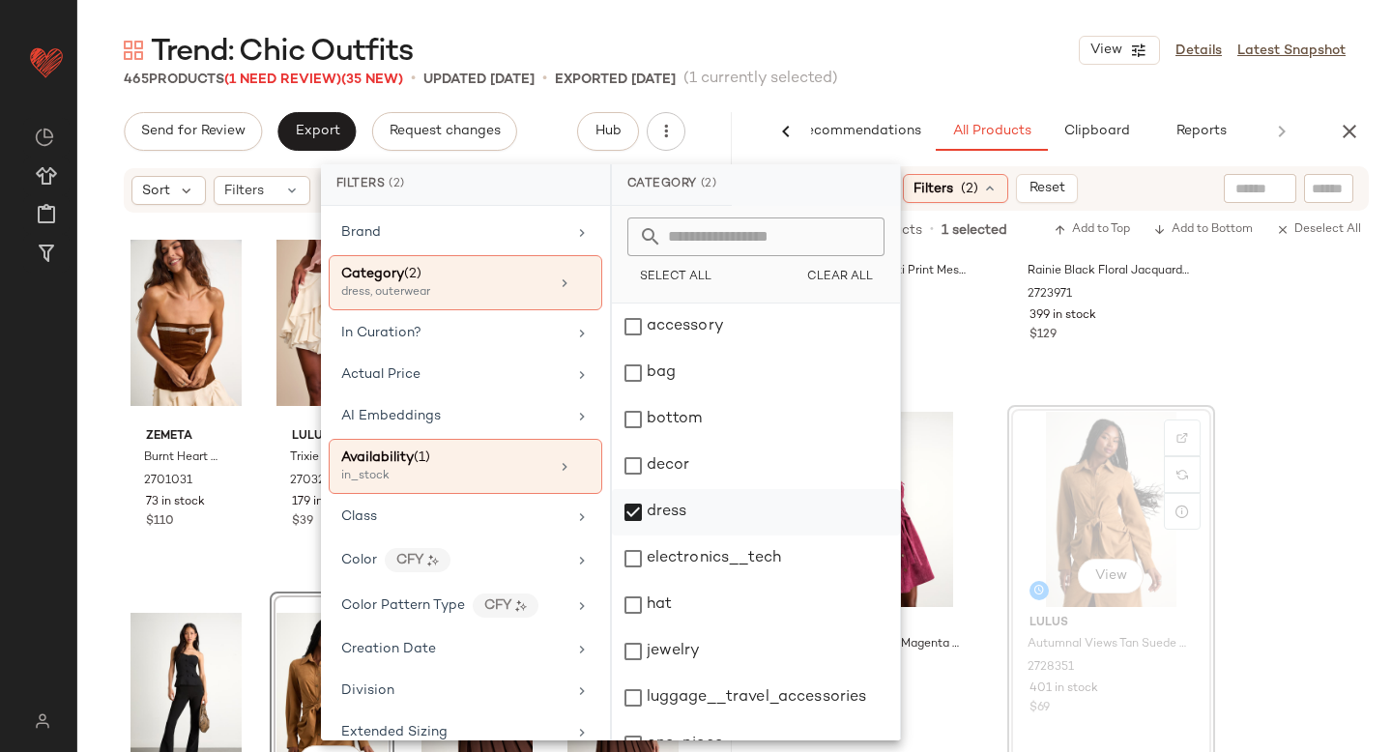
click at [642, 517] on div "dress" at bounding box center [756, 512] width 288 height 46
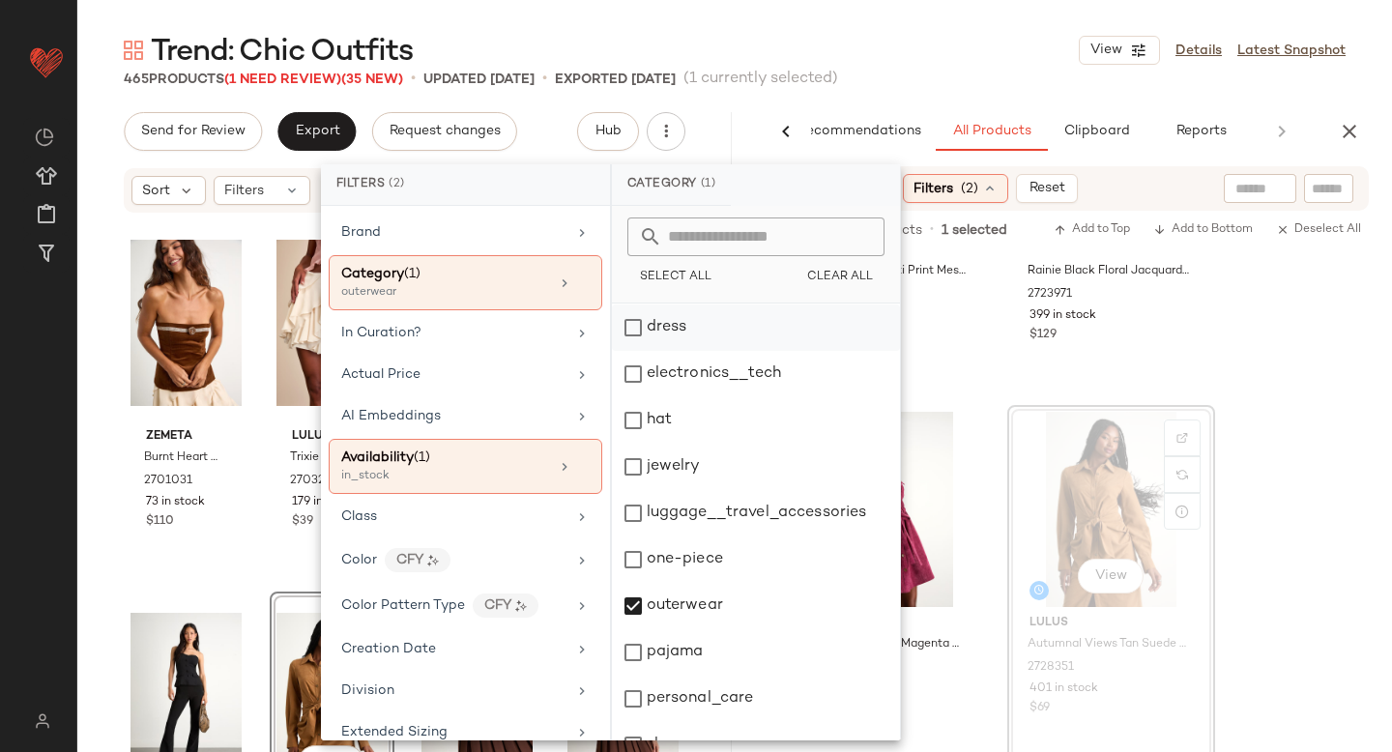
scroll to position [200, 0]
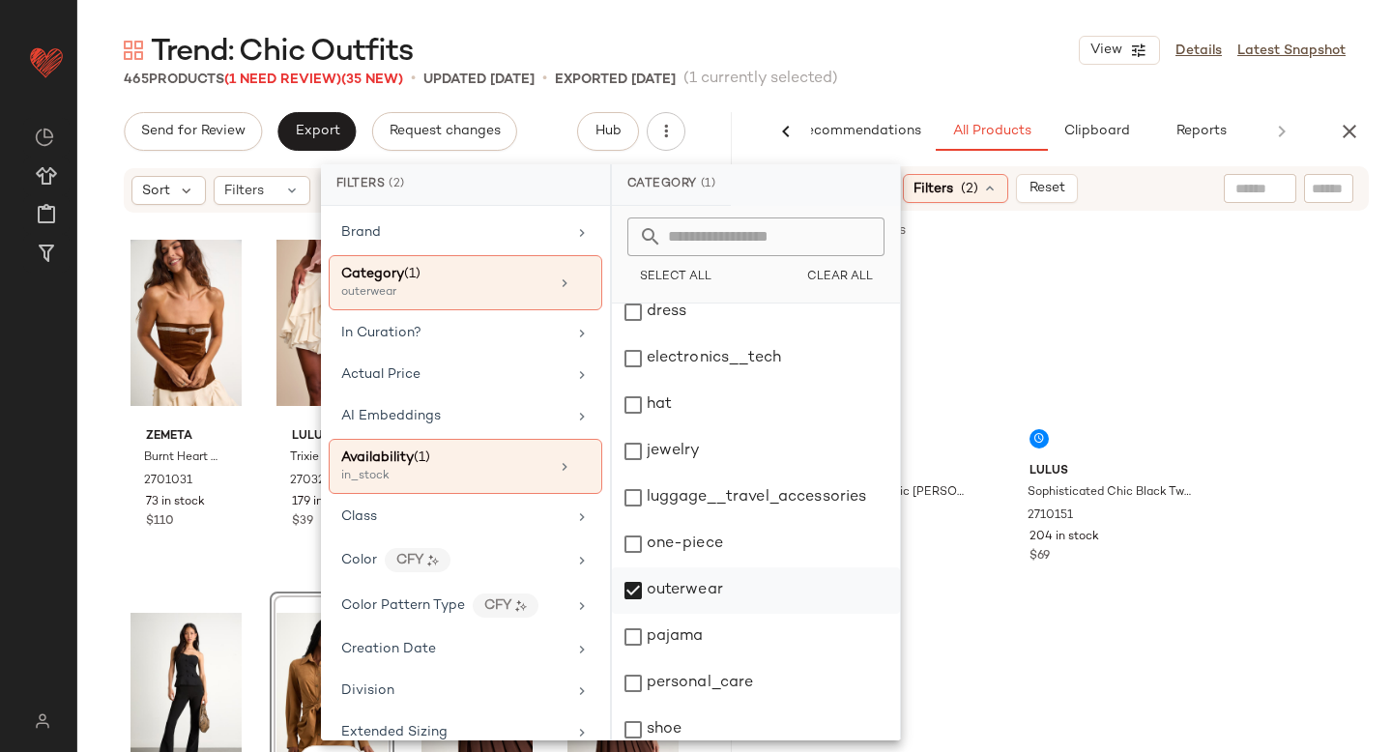
click at [629, 591] on div "outerwear" at bounding box center [756, 590] width 288 height 46
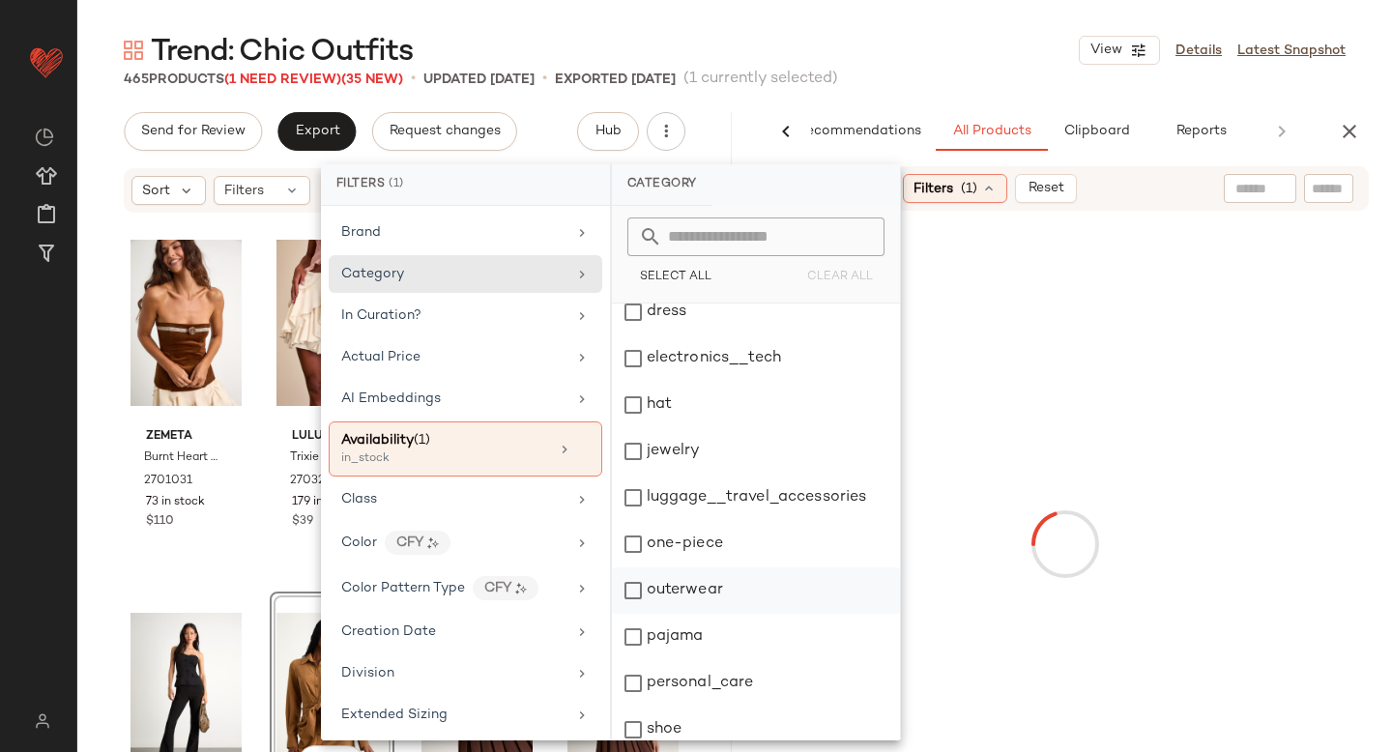
scroll to position [352, 0]
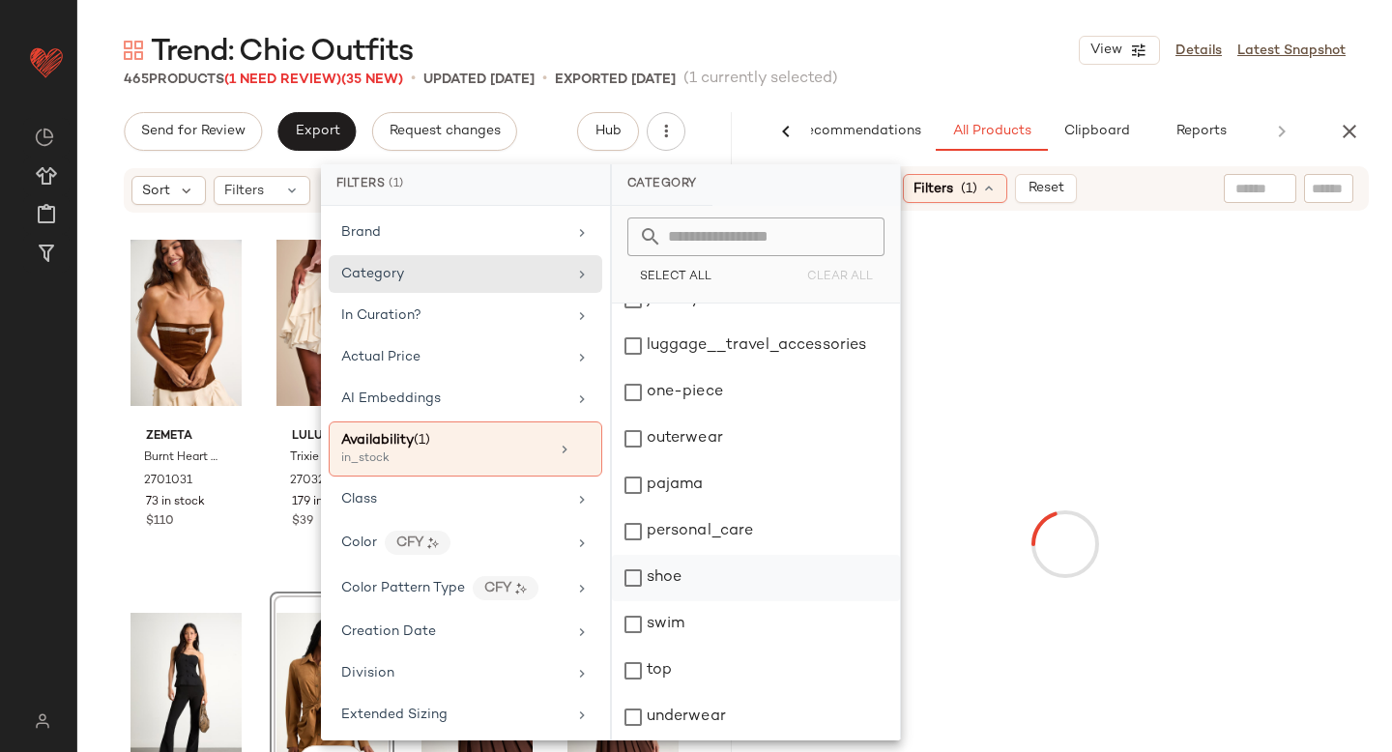
click at [634, 572] on div "shoe" at bounding box center [756, 578] width 288 height 46
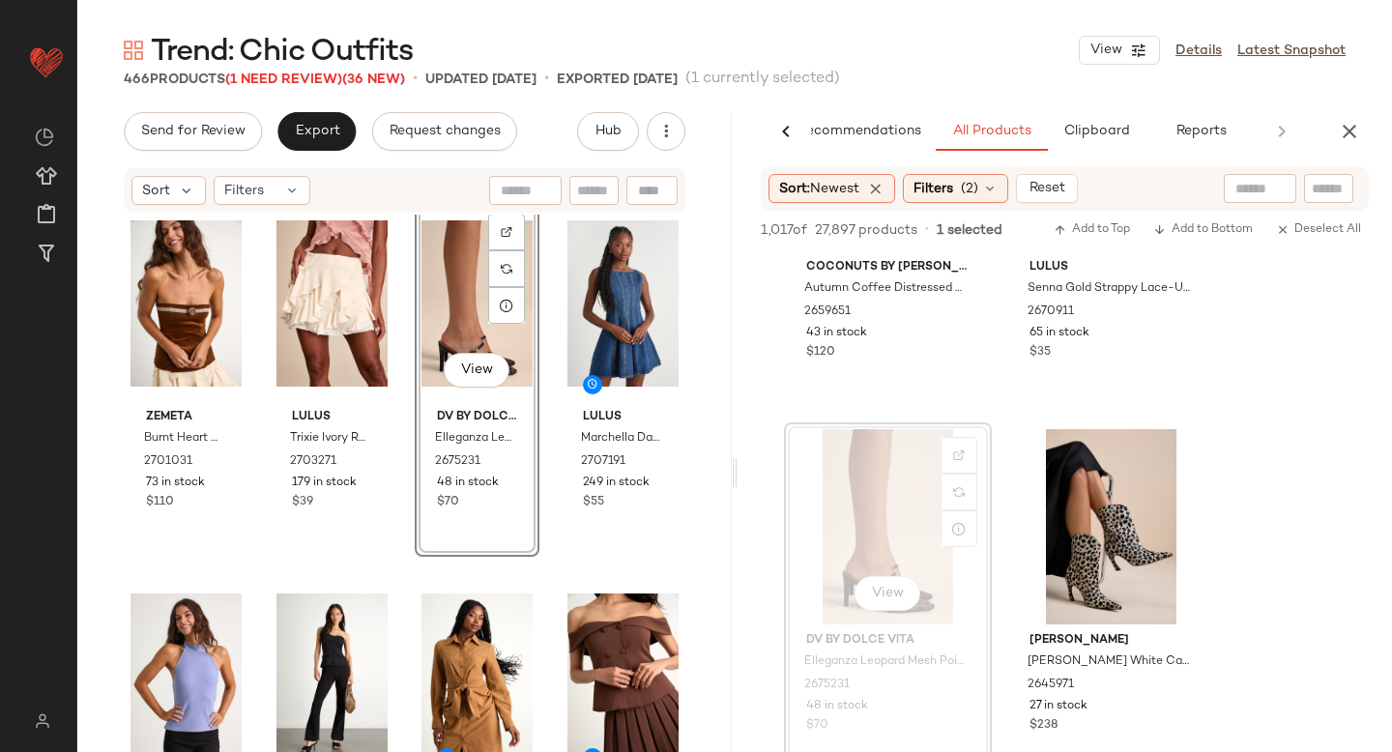
scroll to position [20, 0]
click at [978, 185] on span "(2)" at bounding box center [969, 189] width 17 height 20
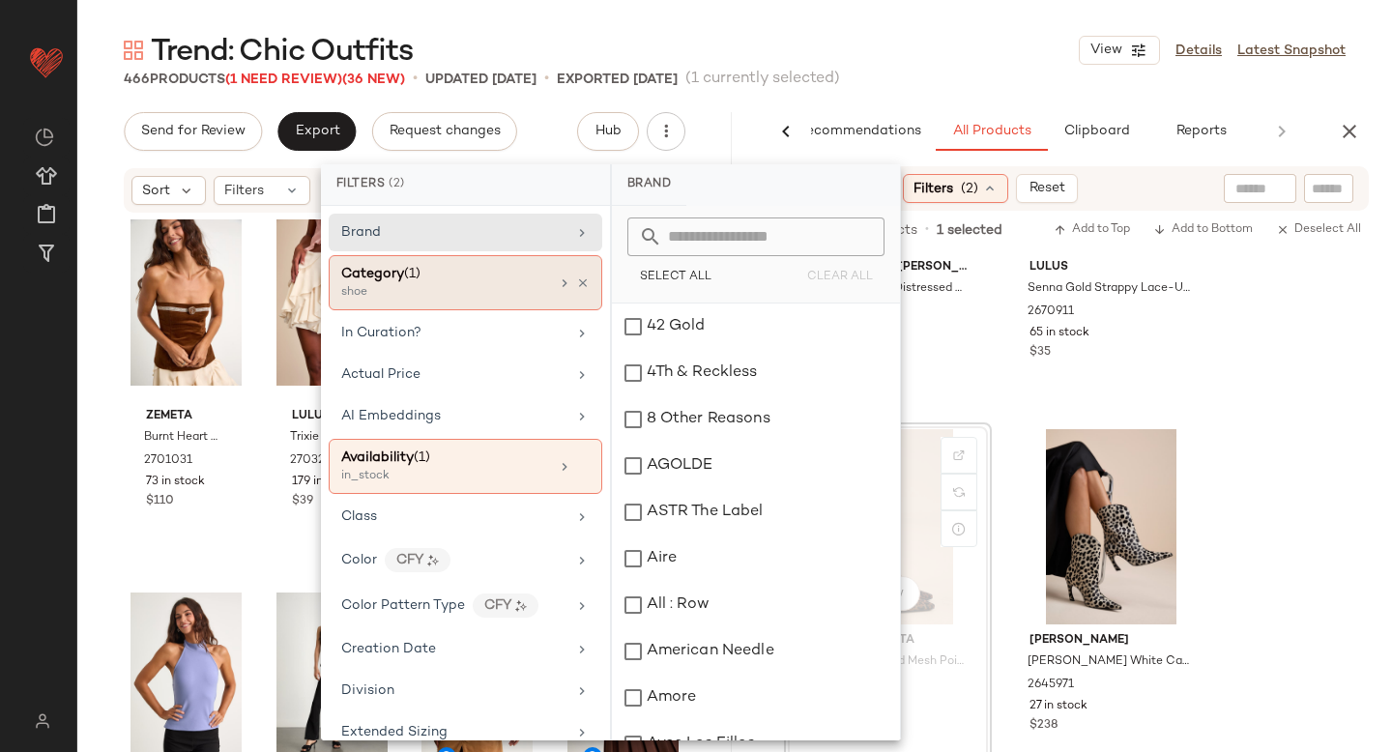
click at [464, 285] on div "shoe" at bounding box center [437, 292] width 193 height 17
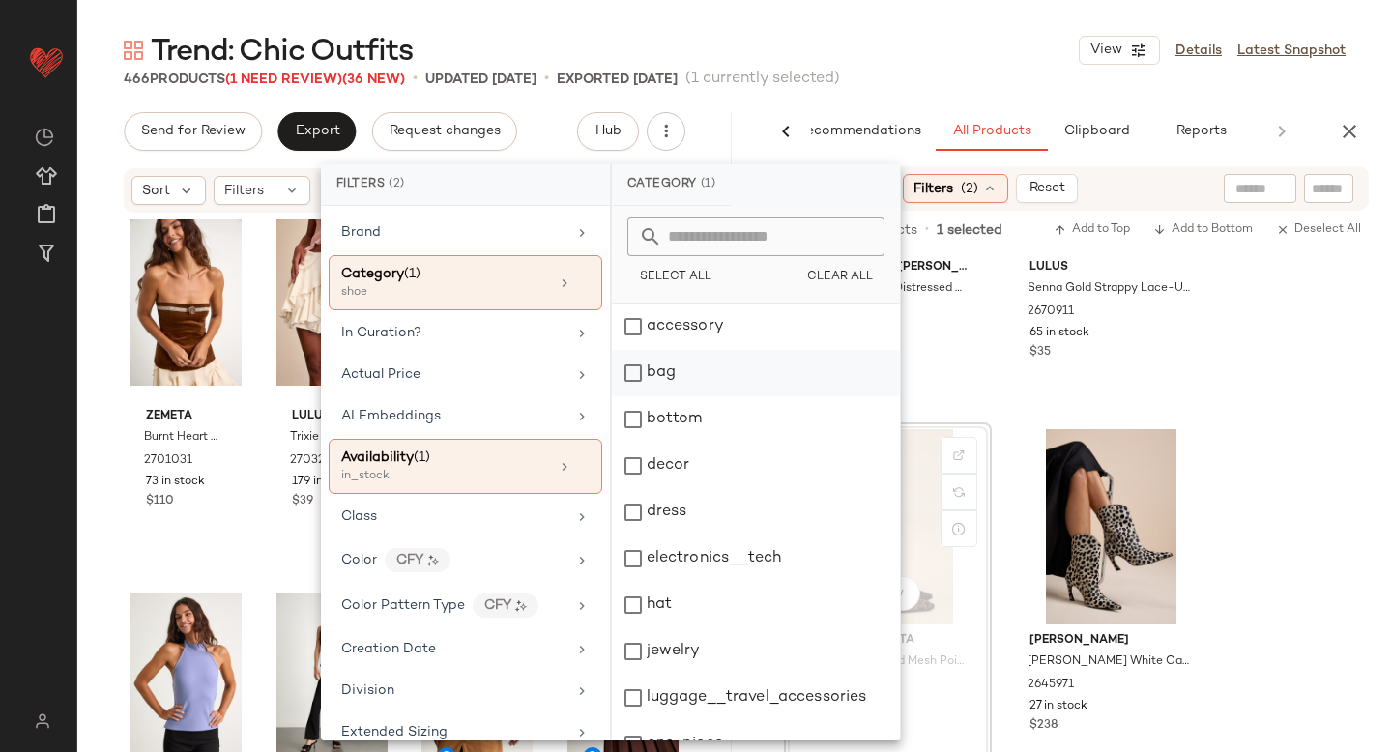
click at [628, 379] on div "bag" at bounding box center [756, 373] width 288 height 46
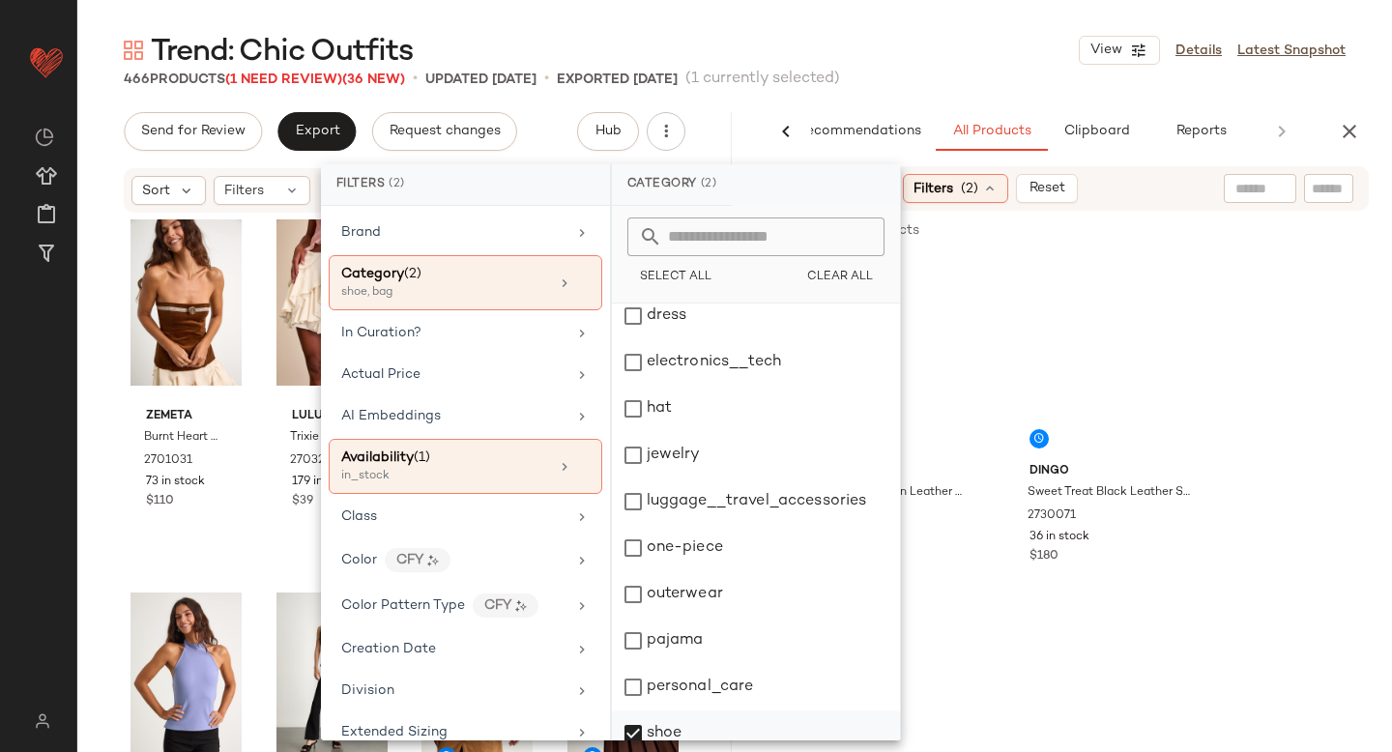
scroll to position [352, 0]
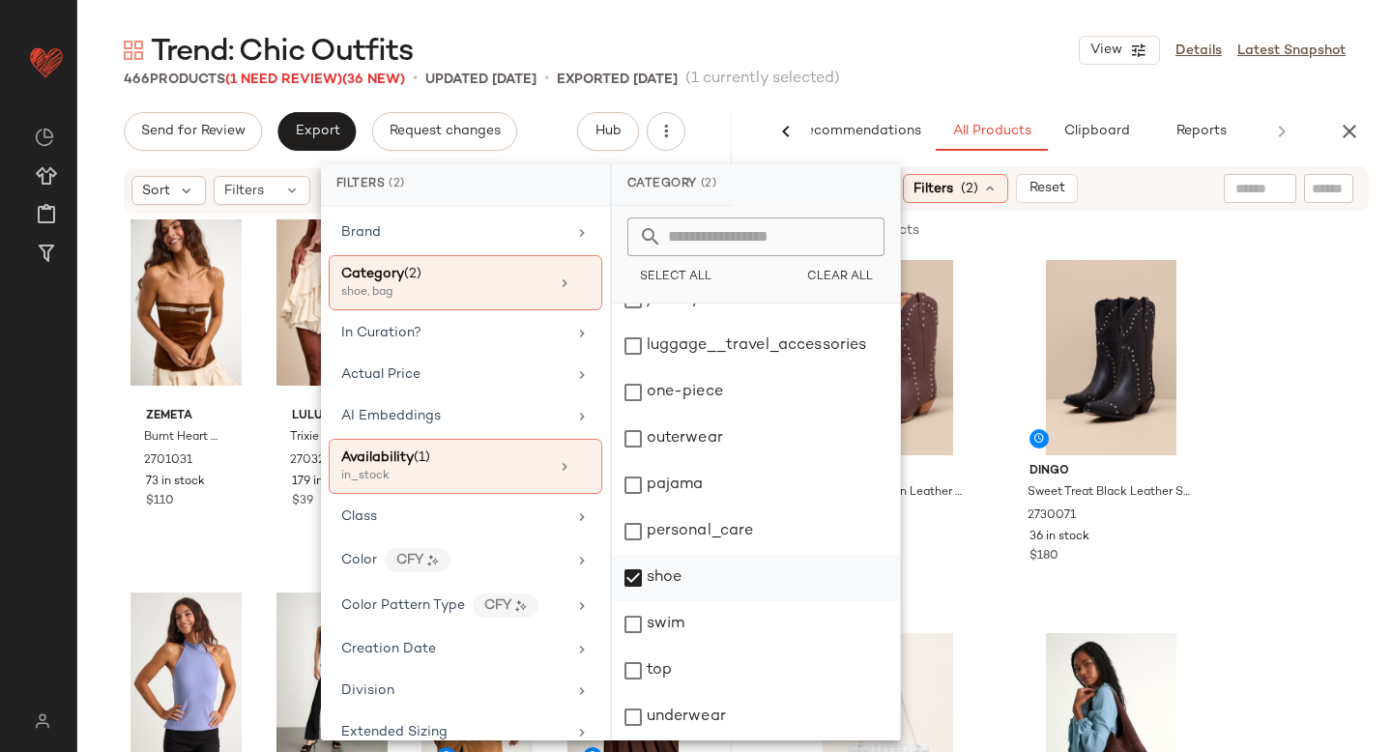
click at [636, 584] on div "shoe" at bounding box center [756, 578] width 288 height 46
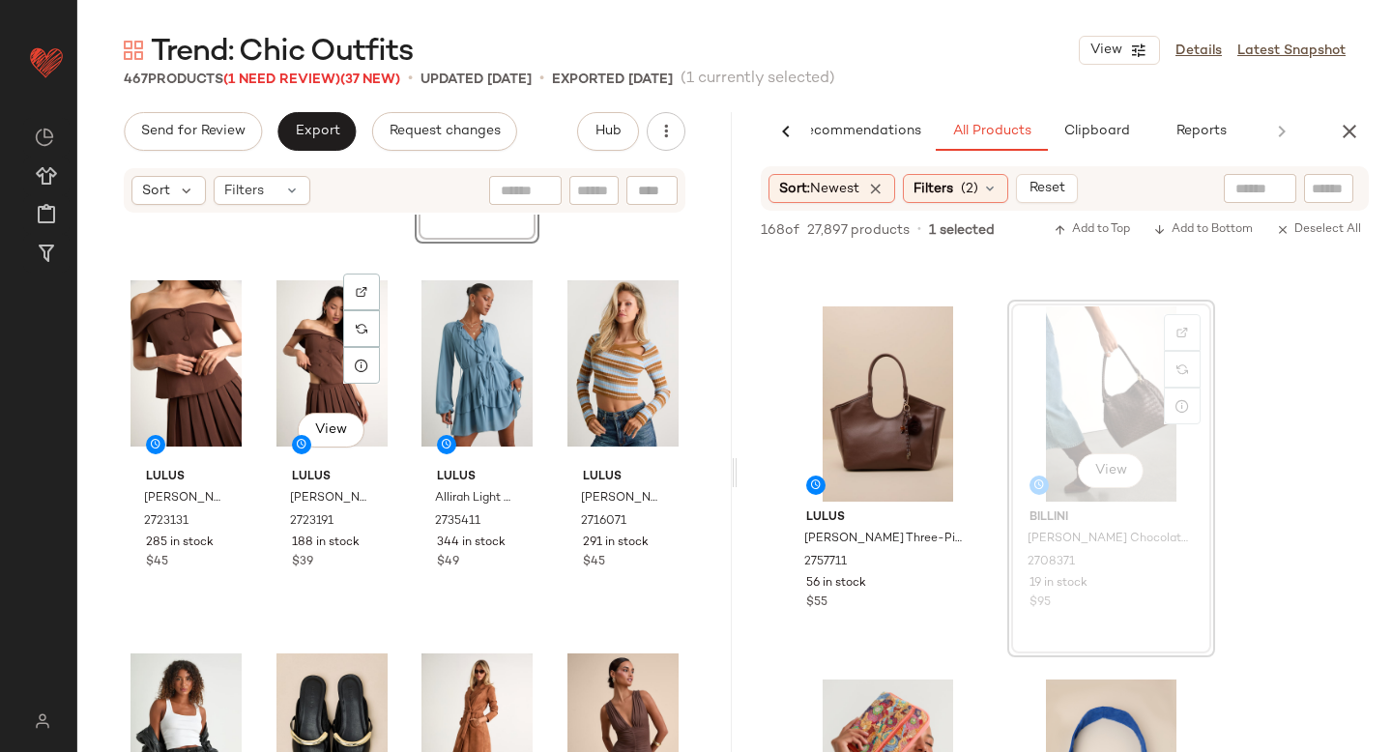
scroll to position [722, 0]
click at [978, 193] on span "(2)" at bounding box center [969, 189] width 17 height 20
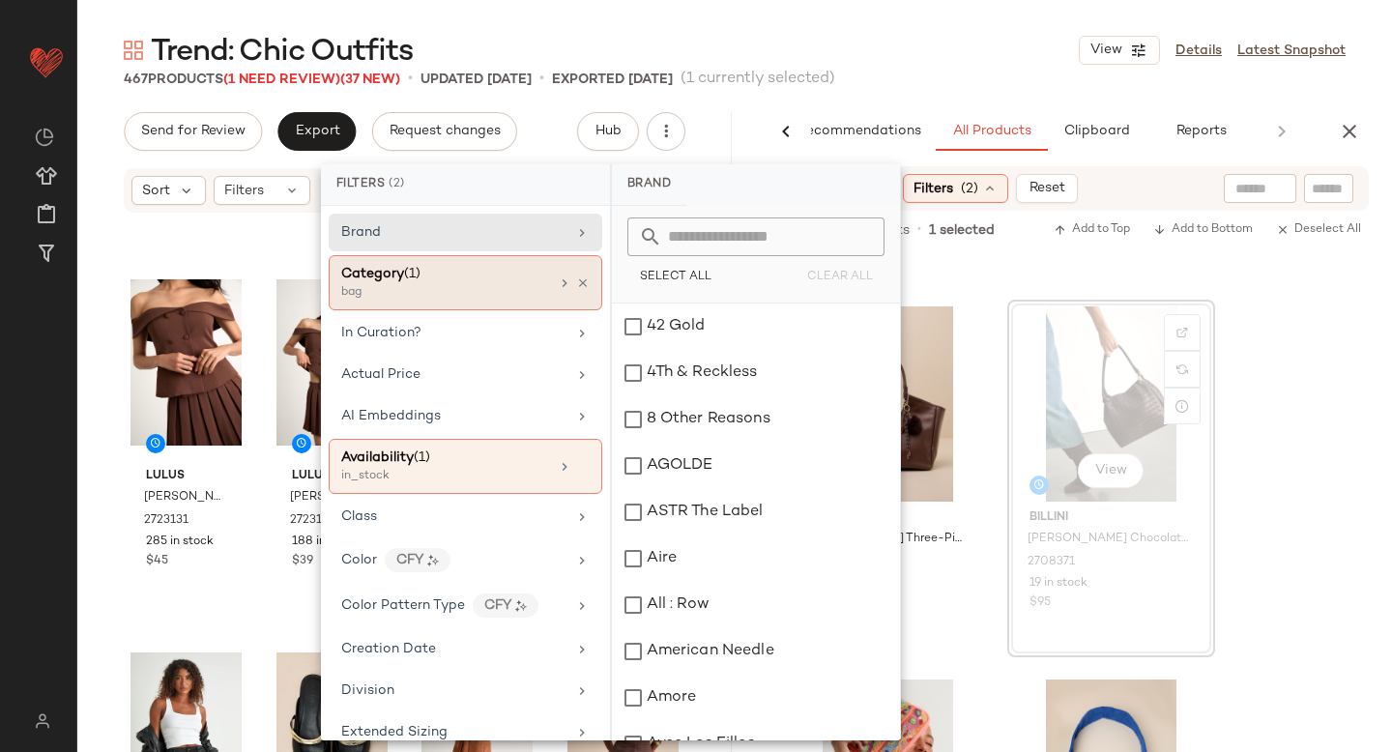
click at [433, 294] on div "bag" at bounding box center [437, 292] width 193 height 17
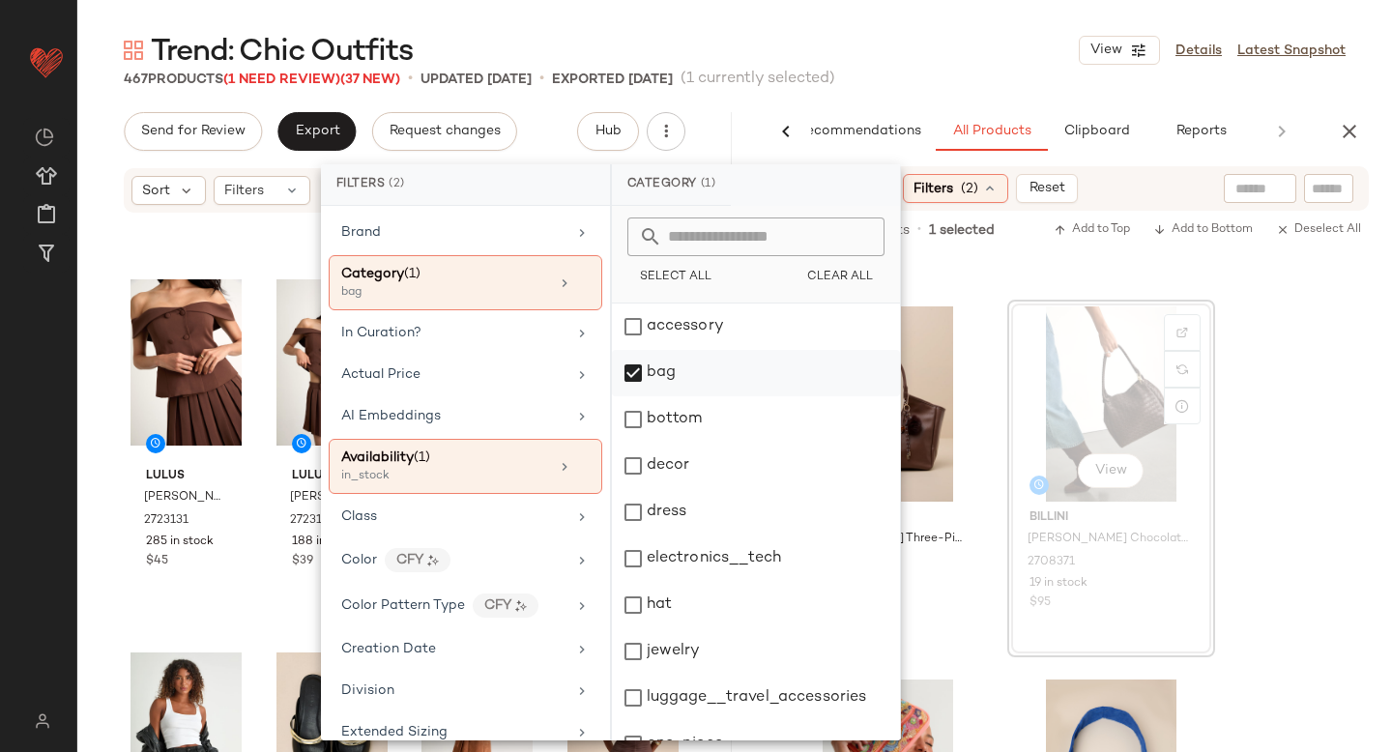
click at [634, 368] on div "bag" at bounding box center [756, 373] width 288 height 46
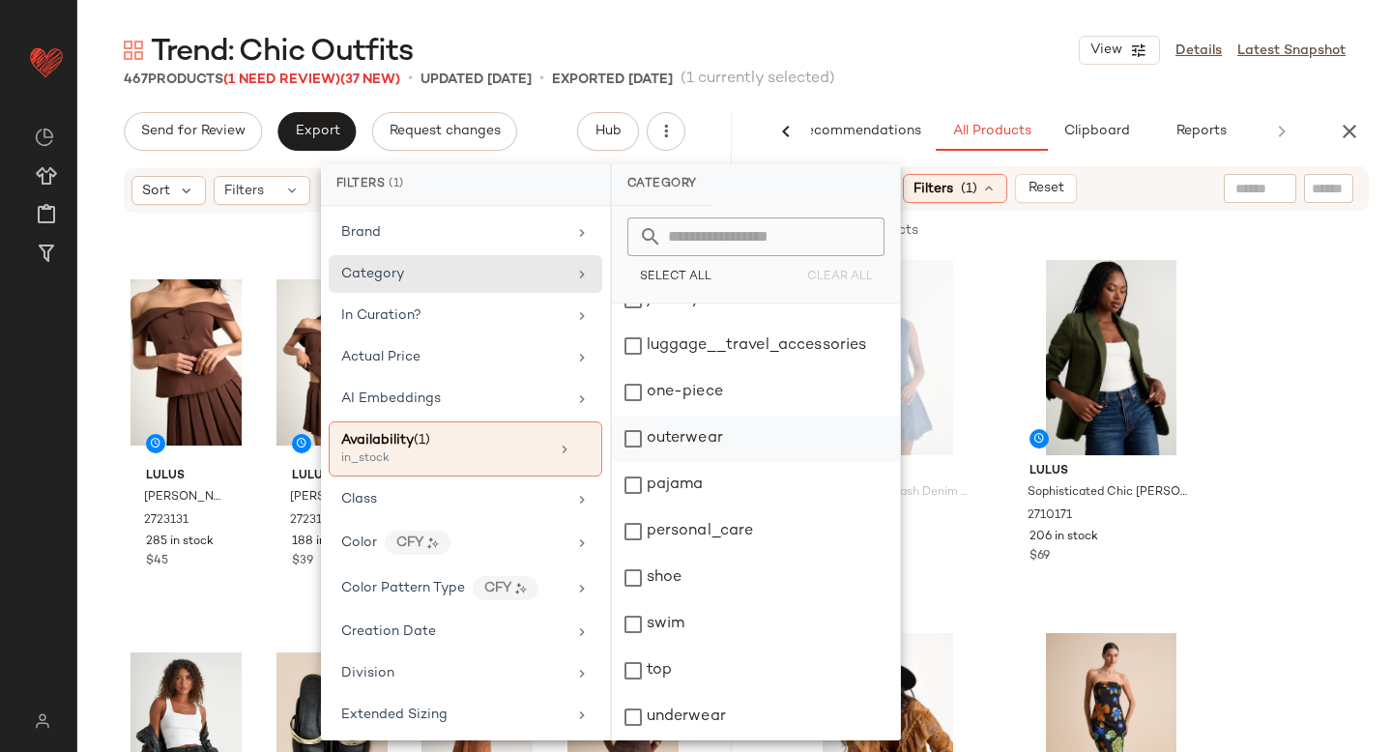
scroll to position [0, 0]
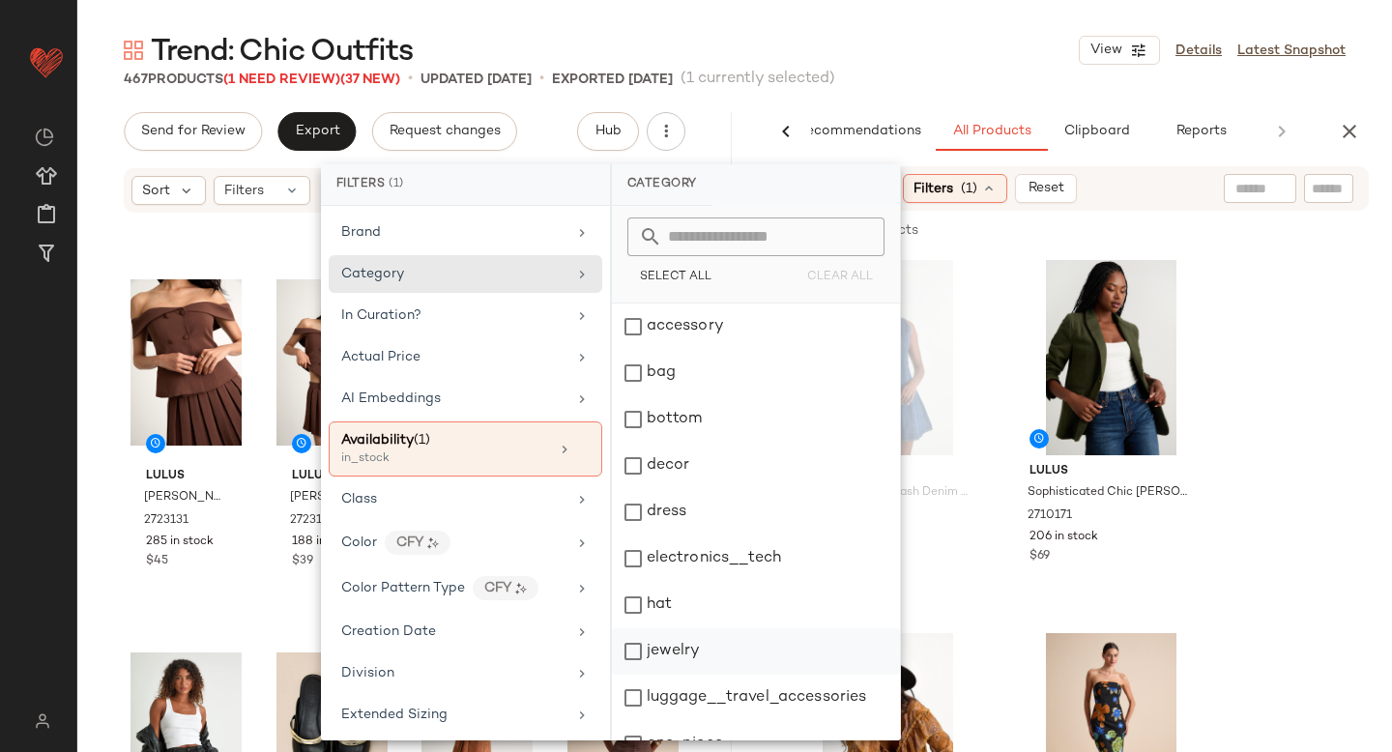
click at [643, 644] on div "jewelry" at bounding box center [756, 651] width 288 height 46
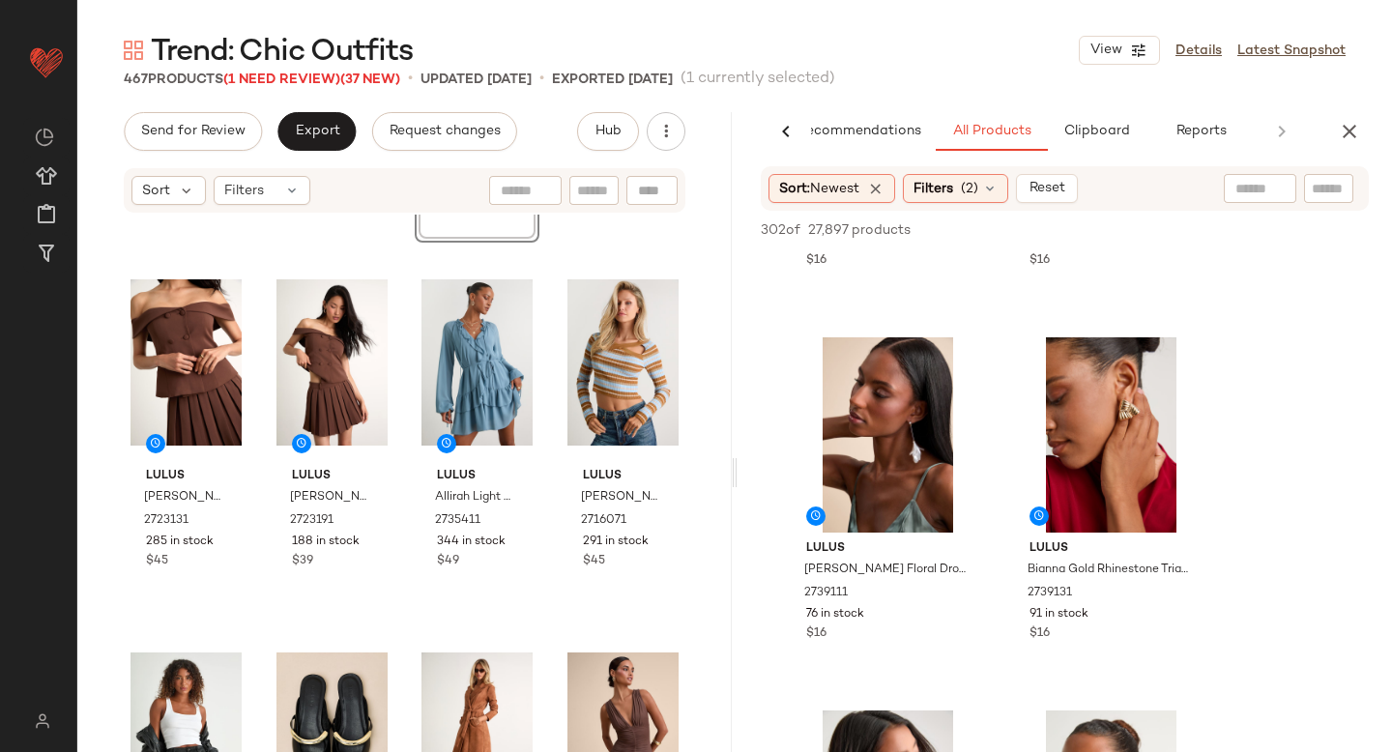
scroll to position [314, 0]
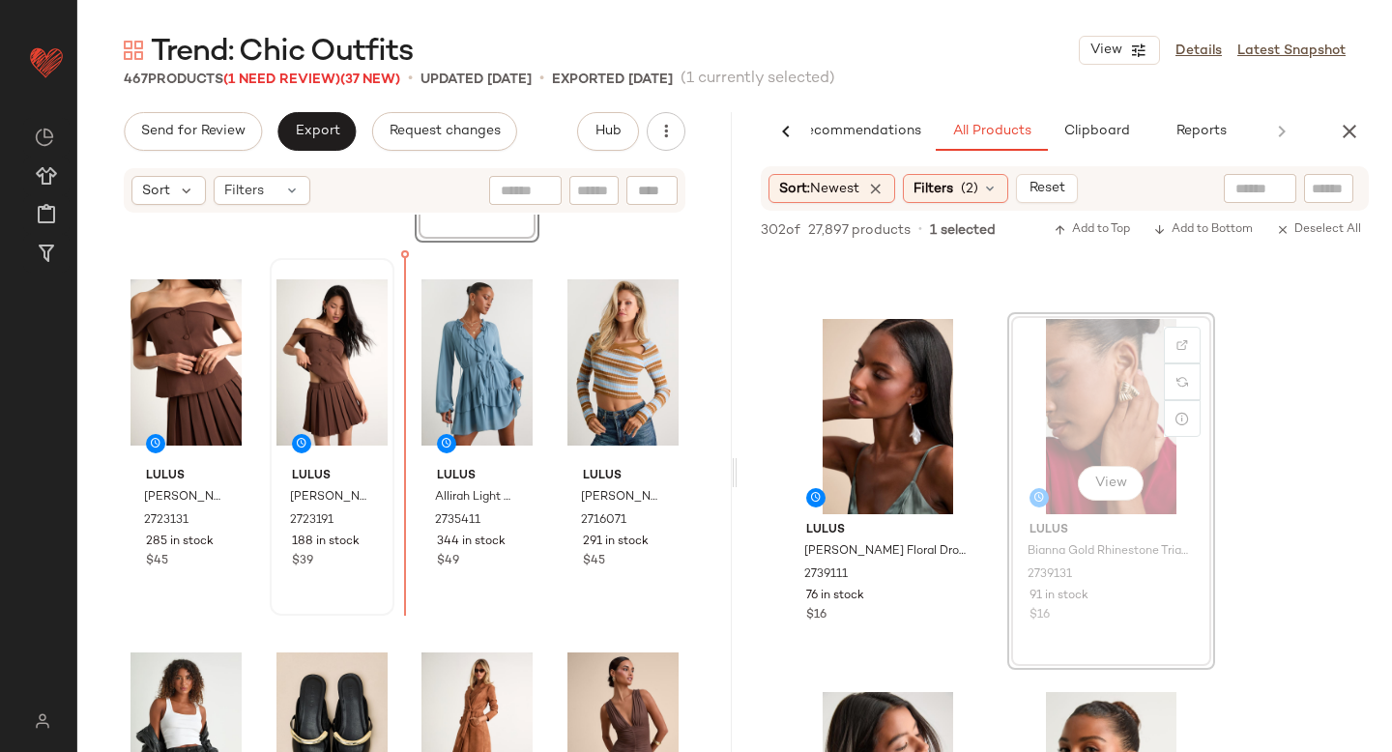
drag, startPoint x: 1094, startPoint y: 342, endPoint x: 362, endPoint y: 453, distance: 741.1
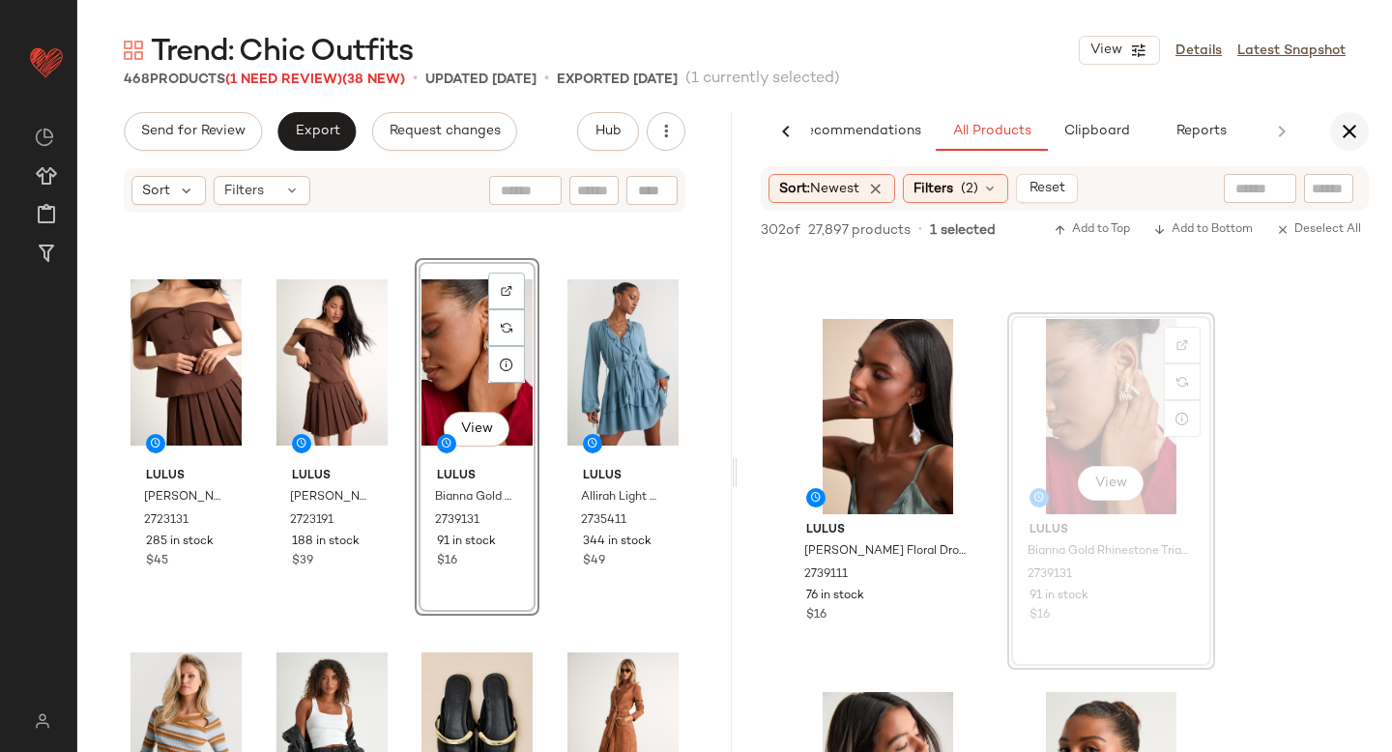
click at [1356, 127] on icon "button" at bounding box center [1349, 131] width 23 height 23
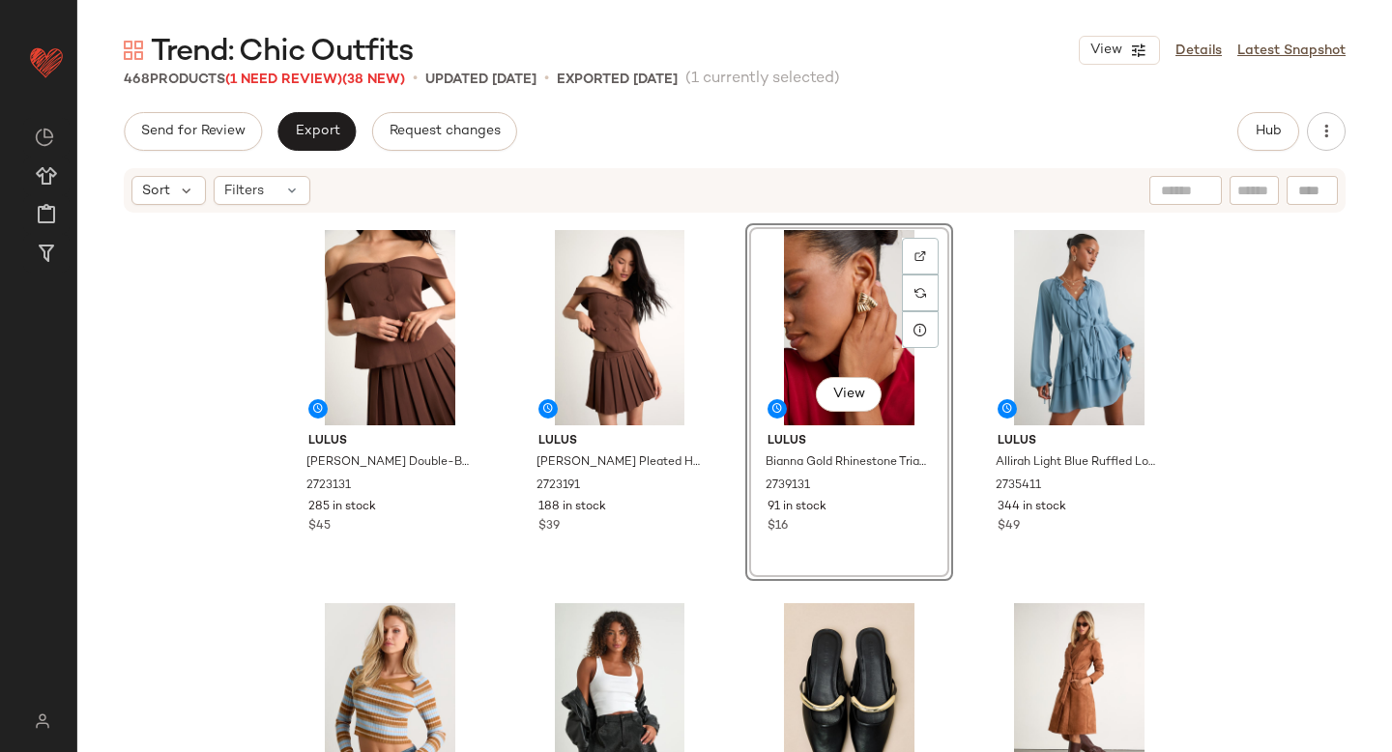
scroll to position [667, 0]
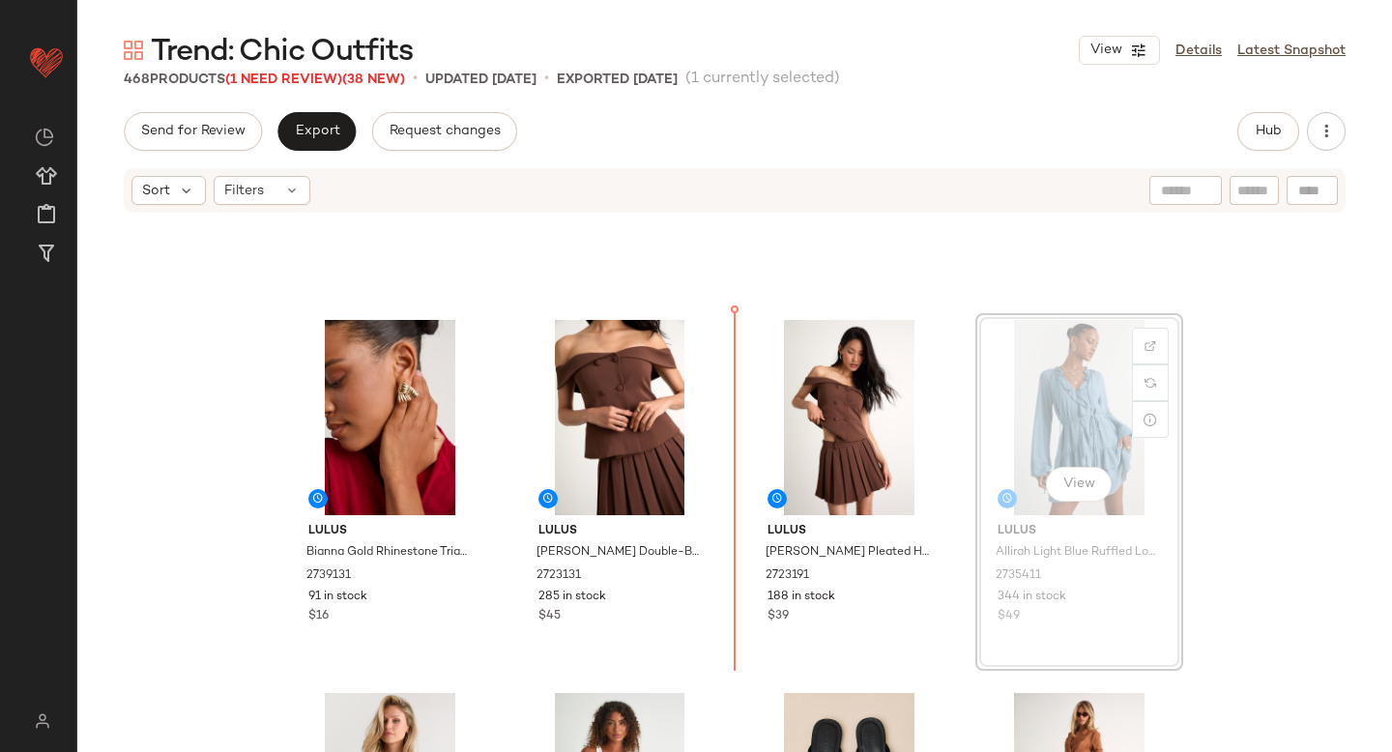
scroll to position [665, 0]
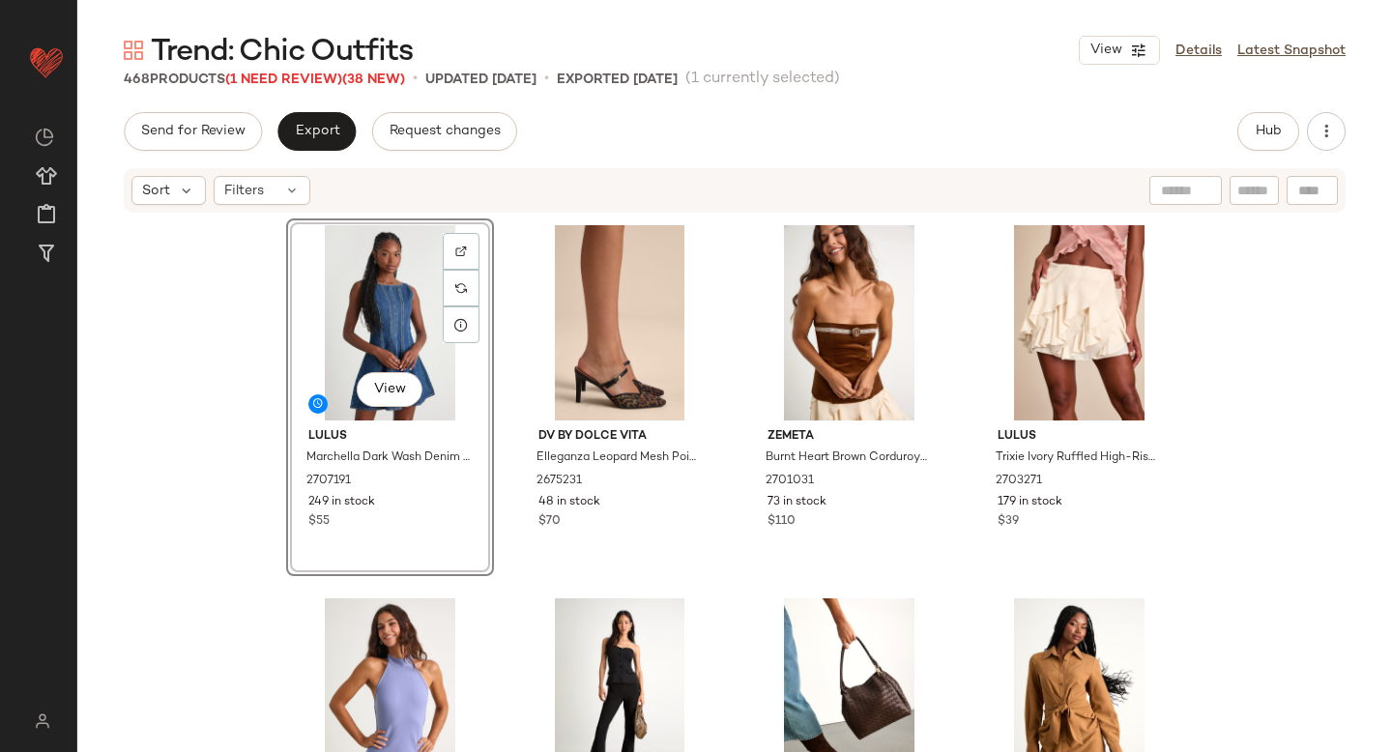
click at [1379, 398] on div "View Lulus Marchella Dark Wash Denim Seamed Mini Dress 2707191 249 in stock $55…" at bounding box center [734, 512] width 1315 height 595
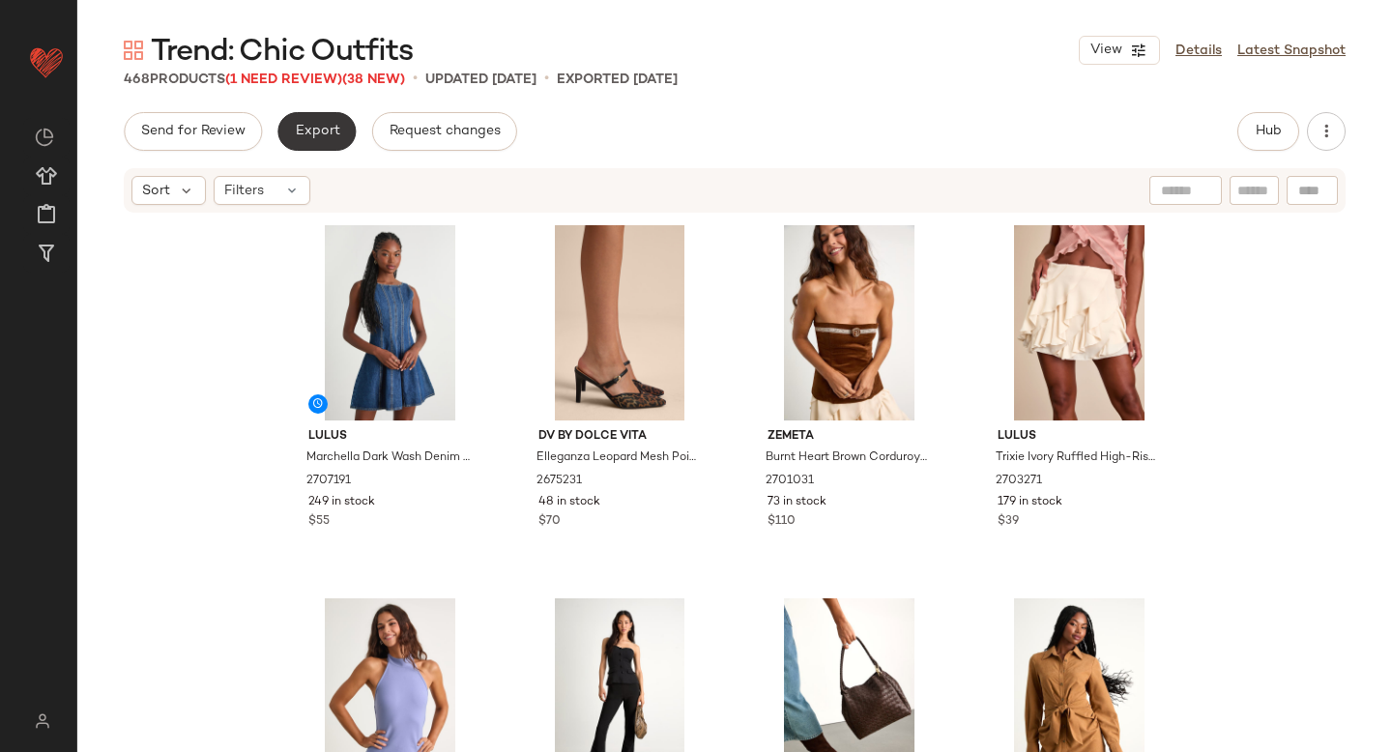
click at [319, 142] on button "Export" at bounding box center [316, 131] width 78 height 39
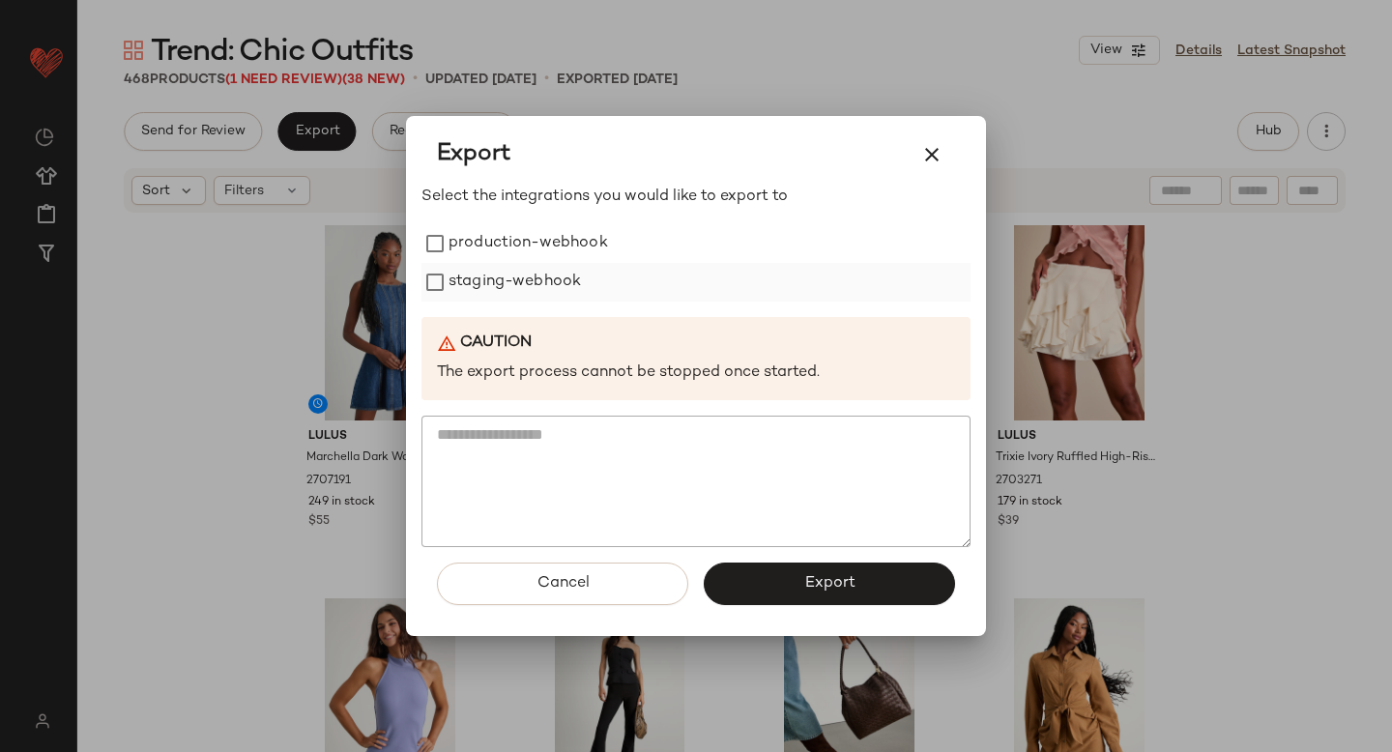
click at [488, 278] on label "staging-webhook" at bounding box center [515, 282] width 132 height 39
click at [472, 246] on label "production-webhook" at bounding box center [529, 243] width 160 height 39
click at [844, 585] on span "Export" at bounding box center [828, 583] width 51 height 18
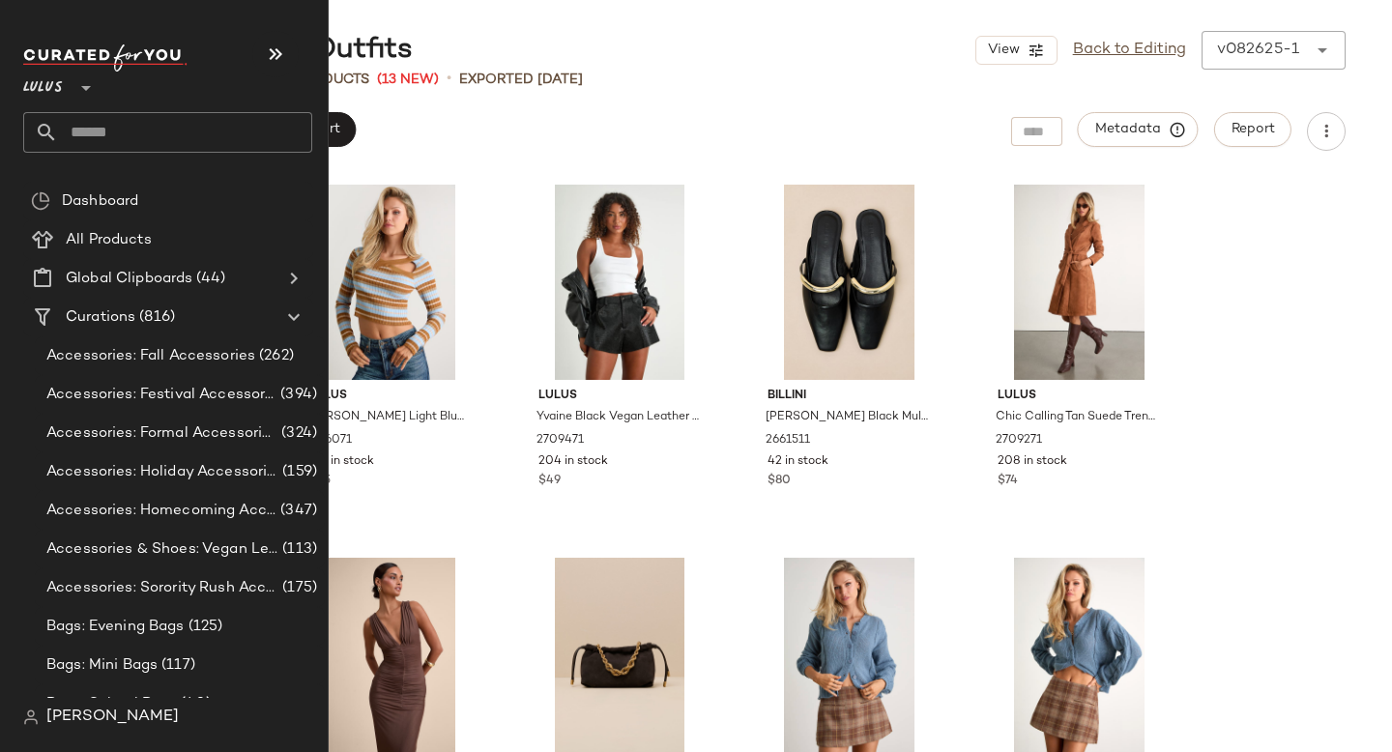
click at [122, 140] on input "text" at bounding box center [185, 132] width 254 height 41
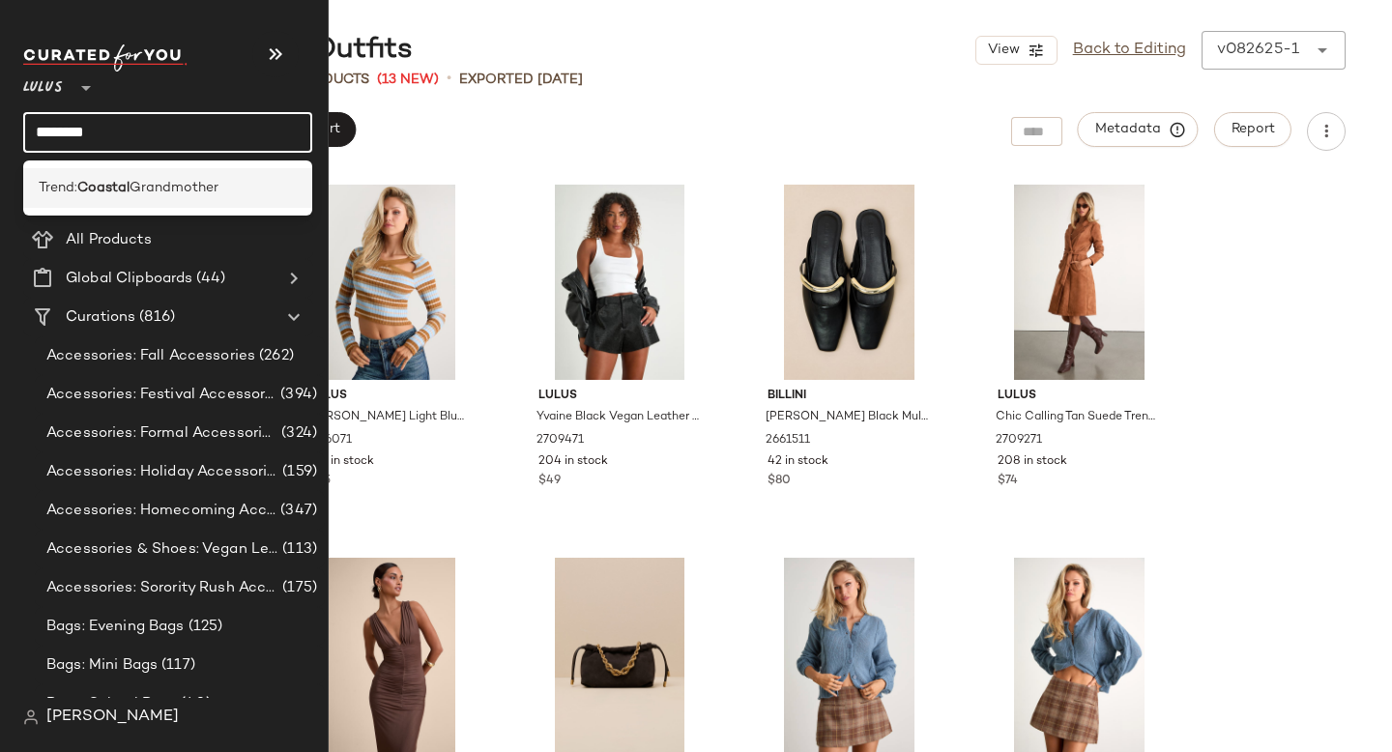
type input "*******"
click at [166, 188] on span "Grandmother" at bounding box center [174, 188] width 89 height 20
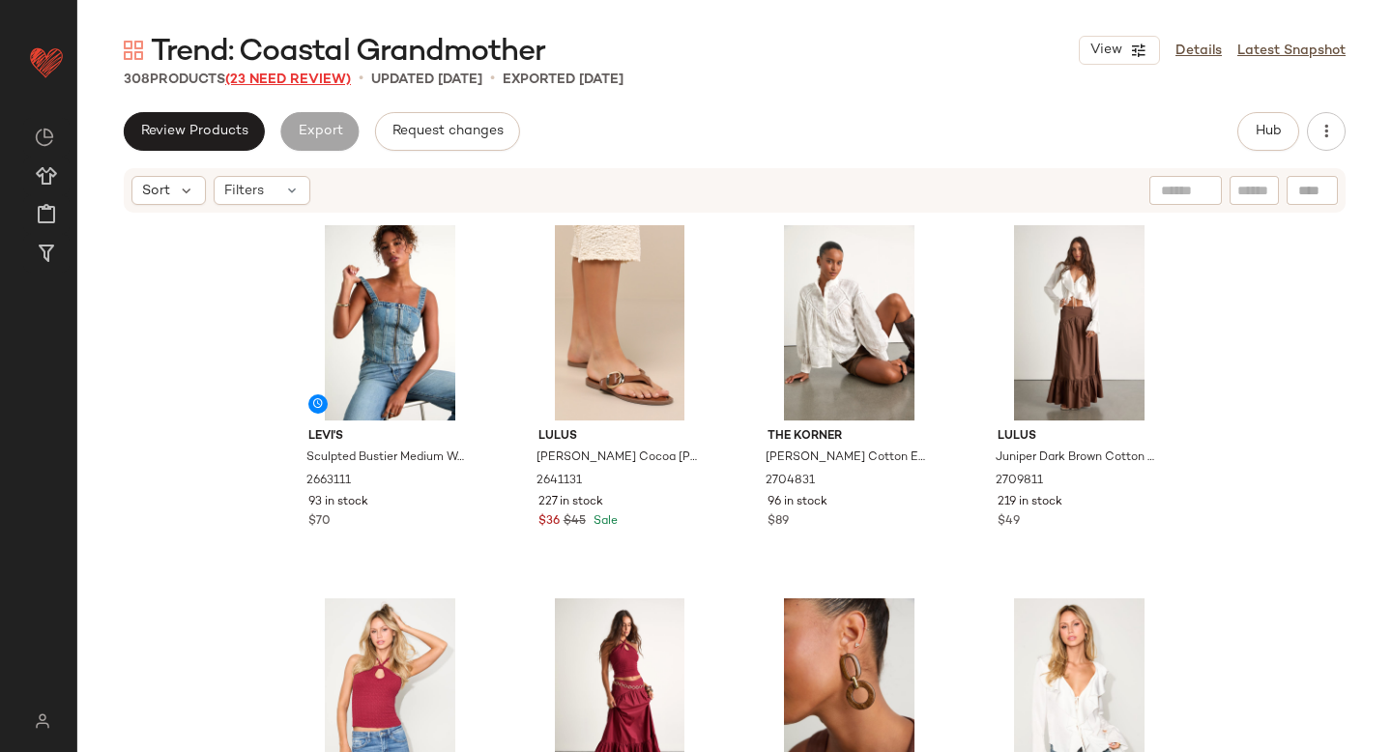
click at [280, 86] on span "(23 Need Review)" at bounding box center [288, 80] width 126 height 15
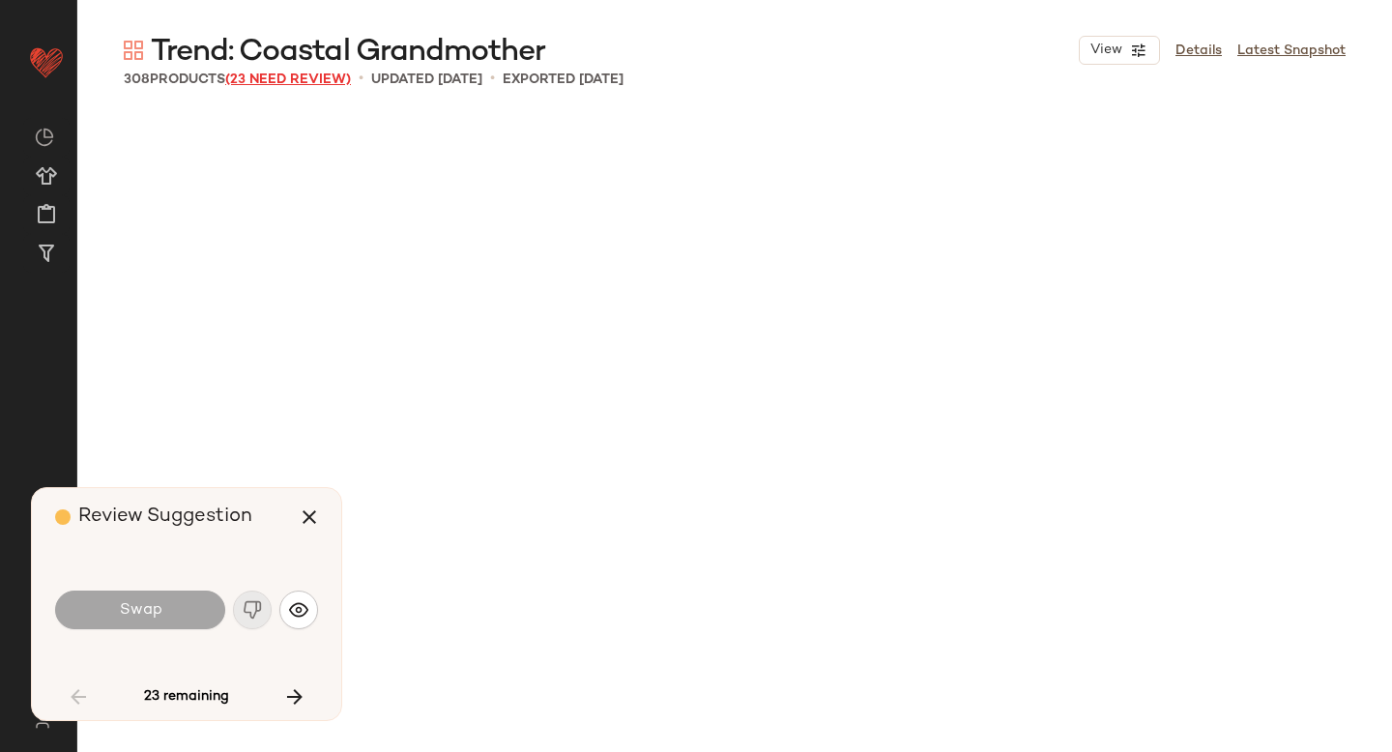
scroll to position [3358, 0]
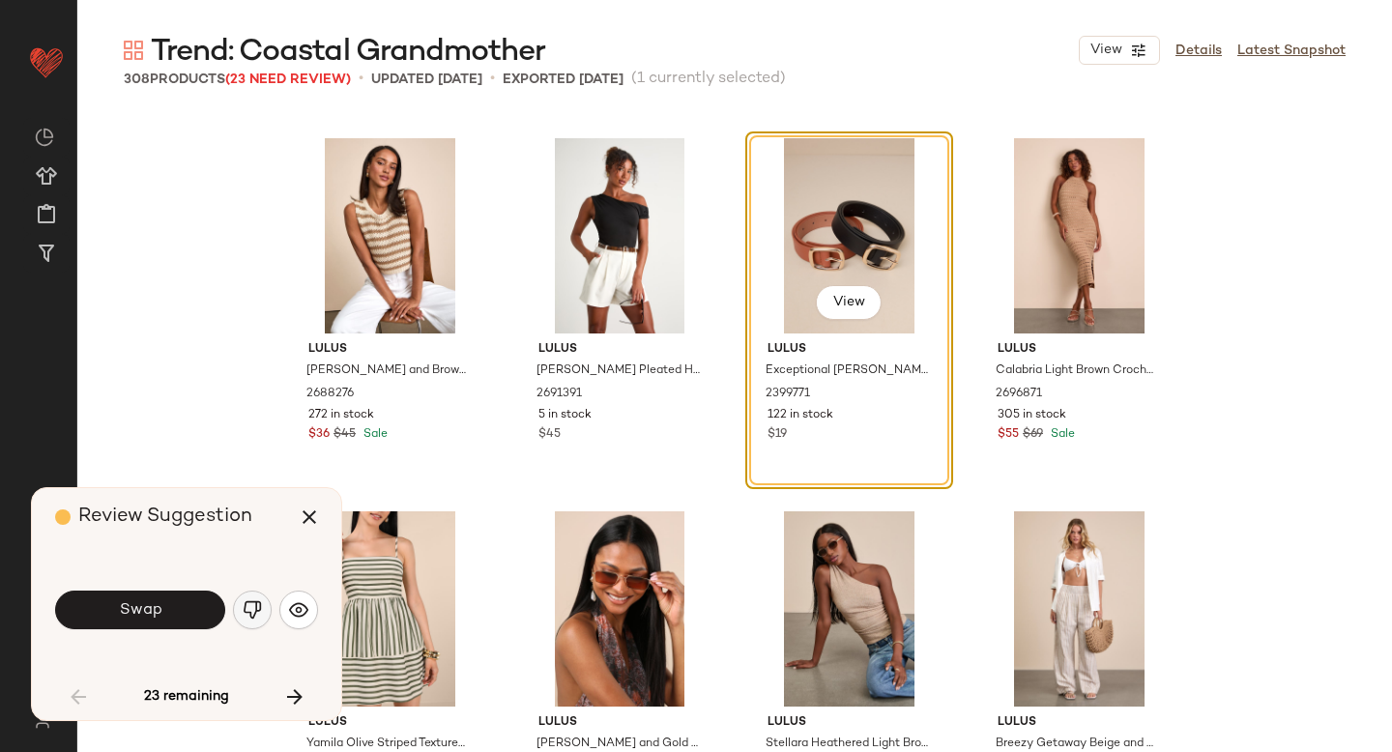
click at [239, 606] on button "button" at bounding box center [252, 610] width 39 height 39
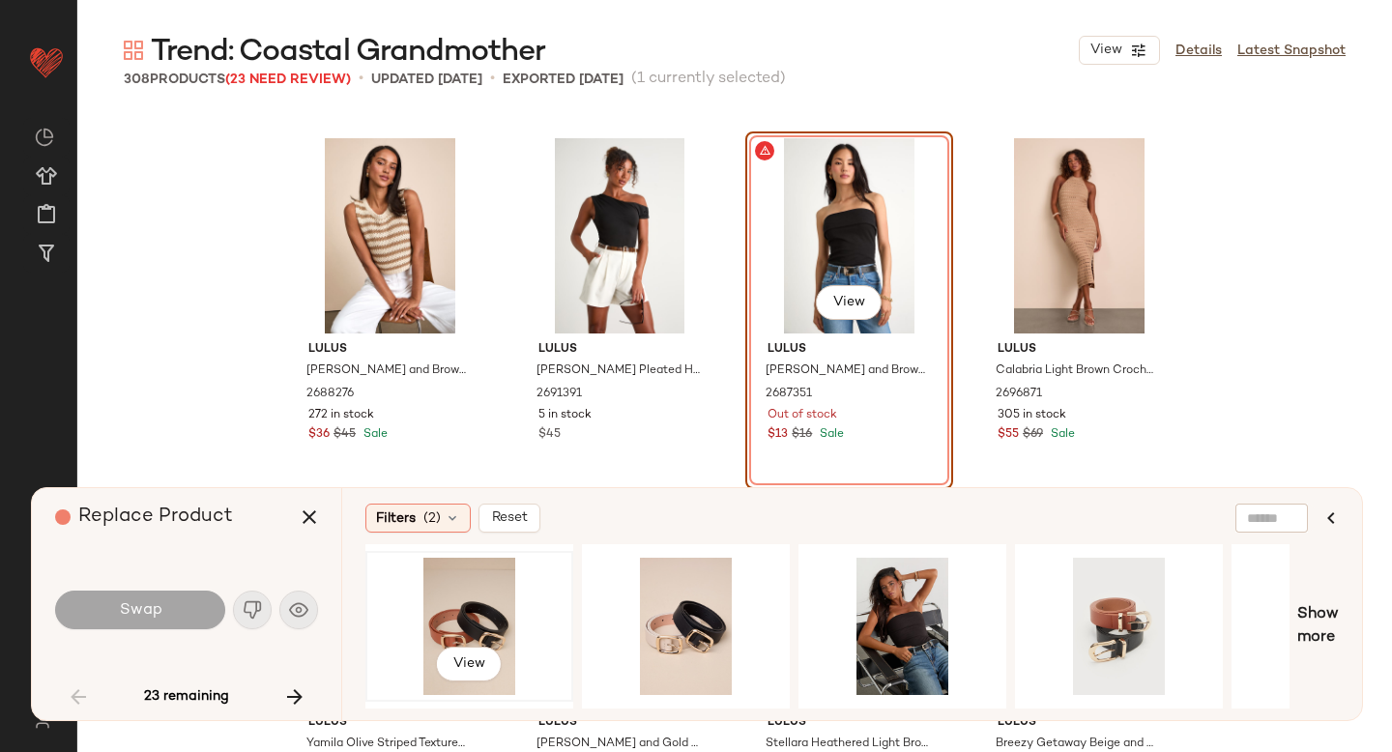
click at [492, 613] on div "View" at bounding box center [469, 626] width 194 height 137
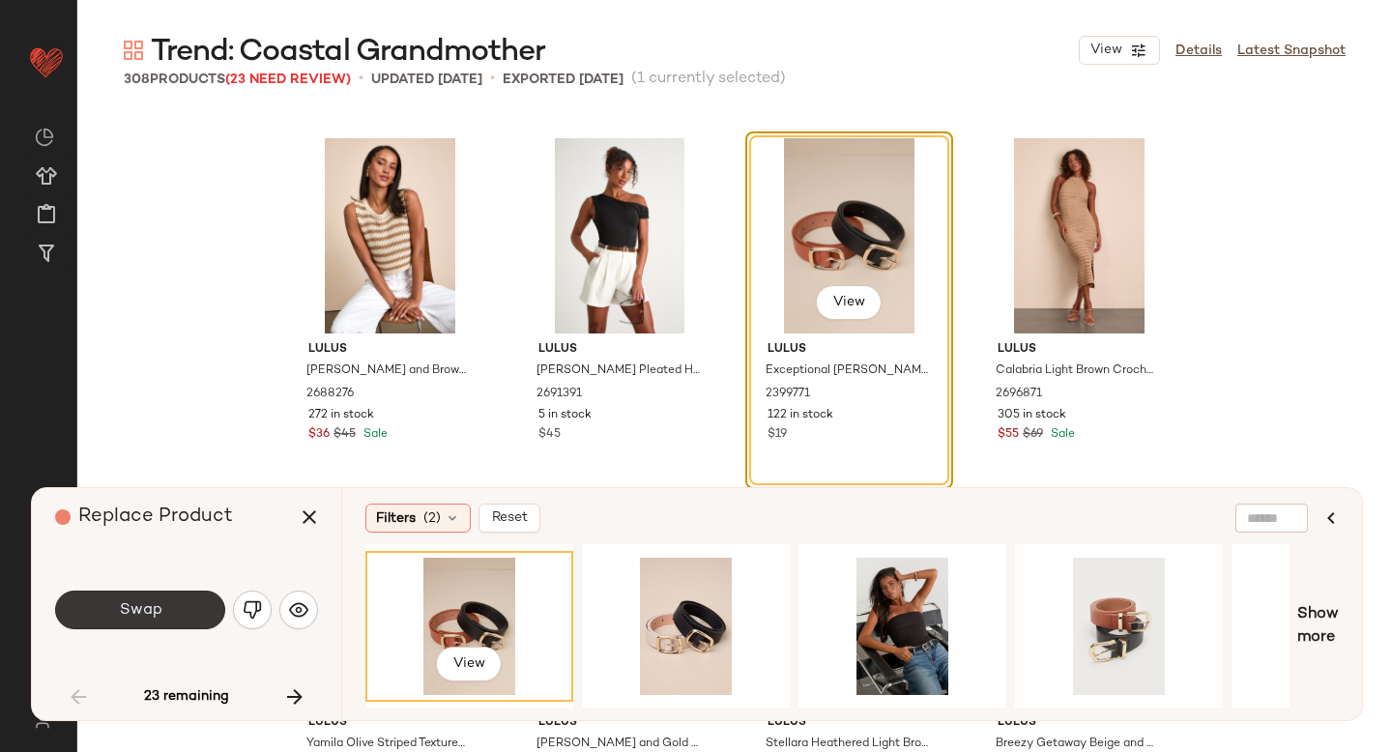
click at [171, 600] on button "Swap" at bounding box center [140, 610] width 170 height 39
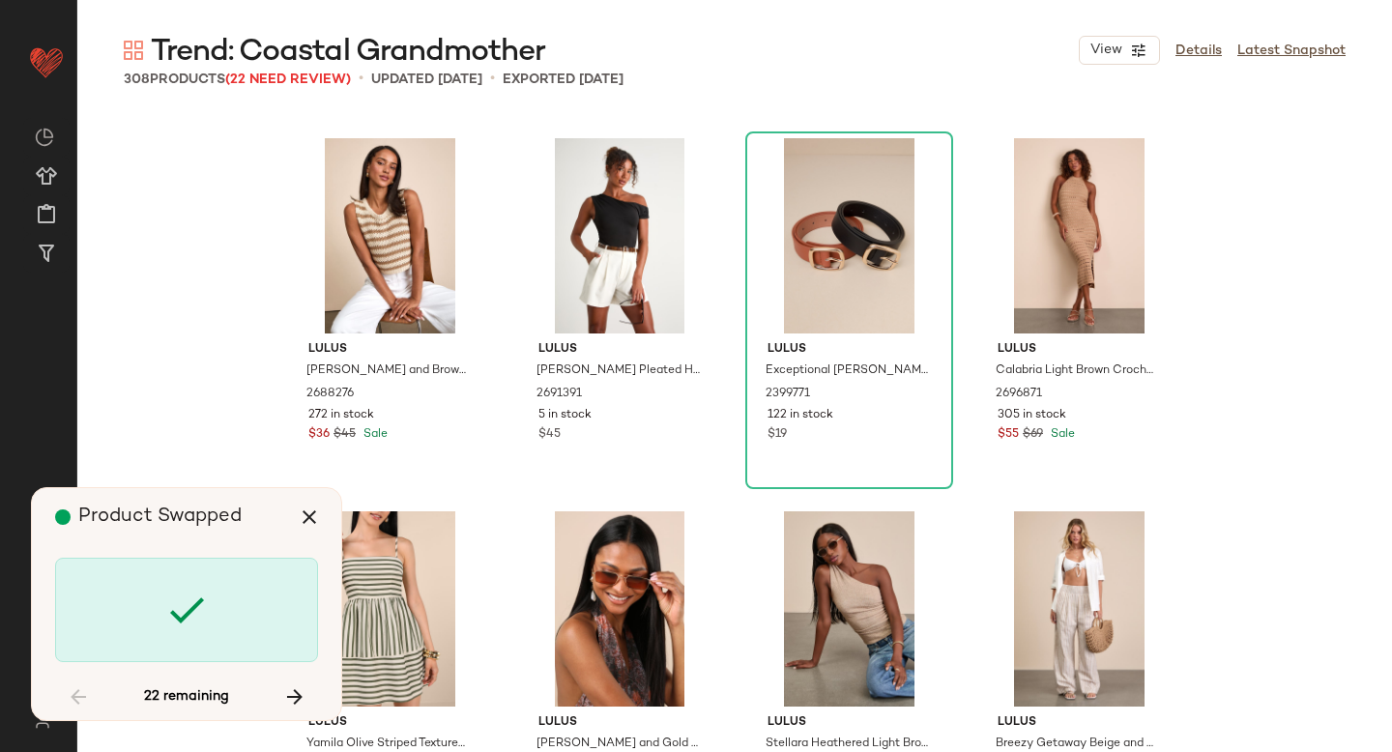
scroll to position [5597, 0]
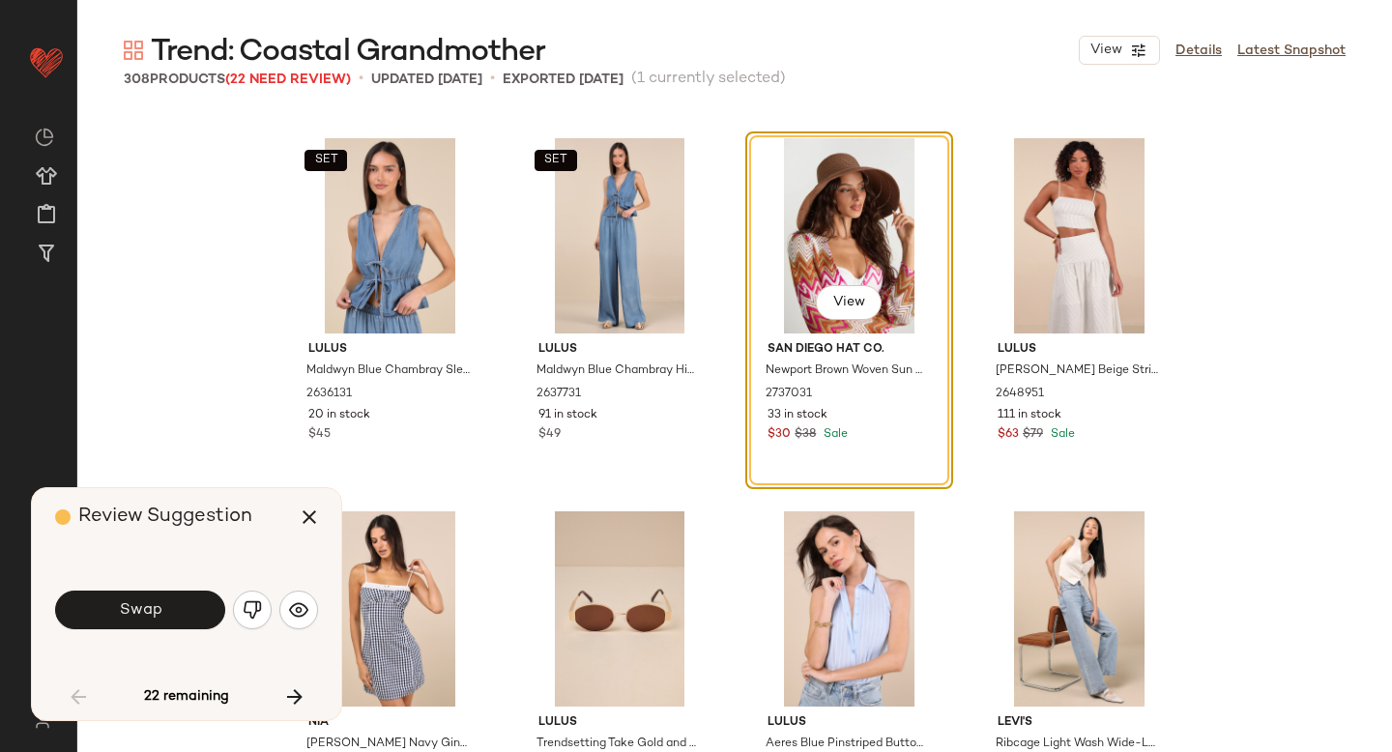
click at [171, 600] on button "Swap" at bounding box center [140, 610] width 170 height 39
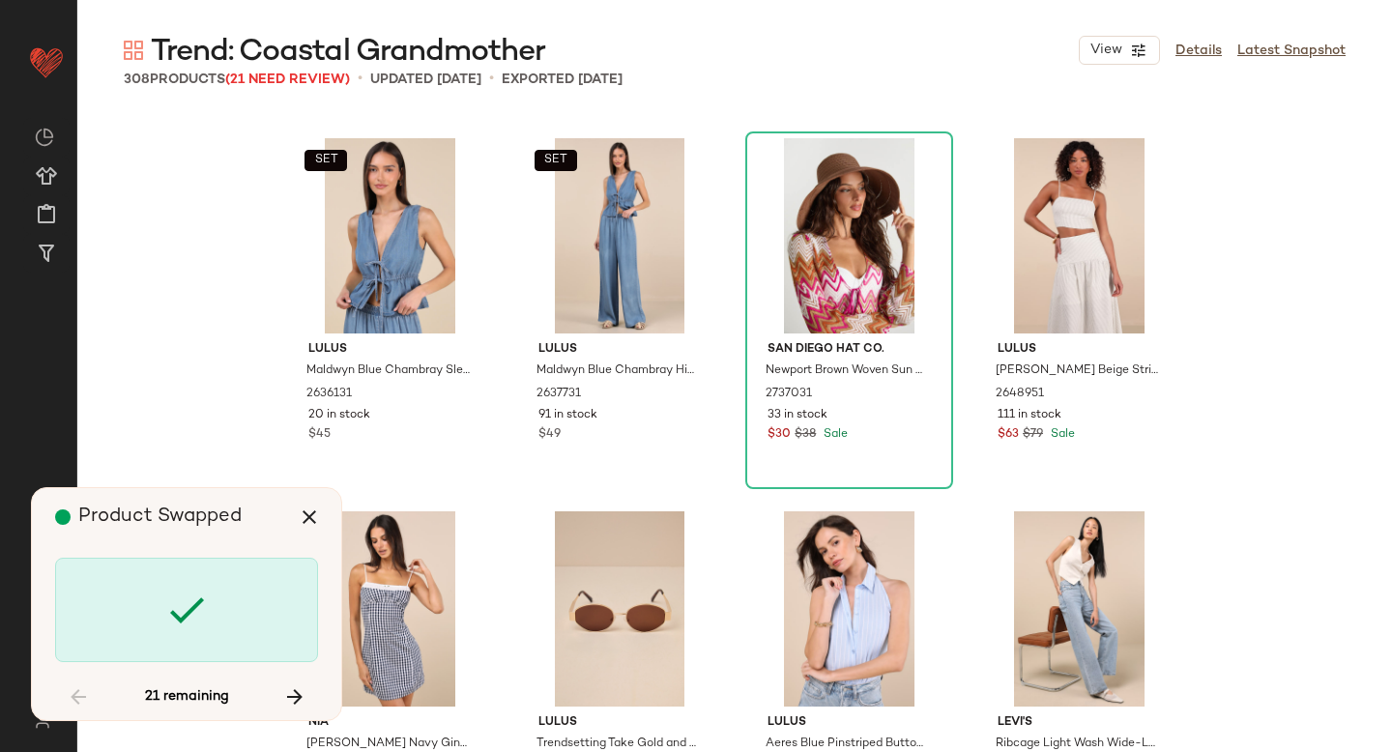
scroll to position [6344, 0]
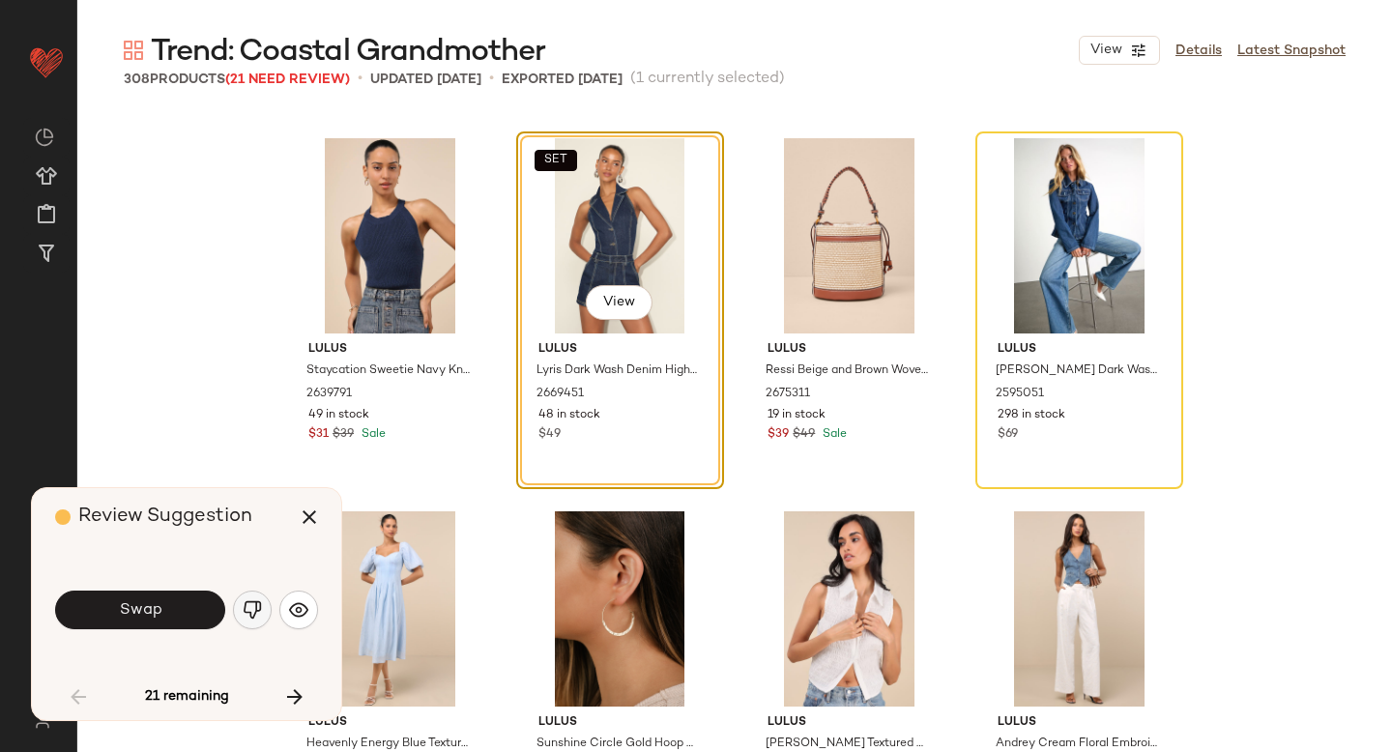
click at [244, 606] on img "button" at bounding box center [252, 609] width 19 height 19
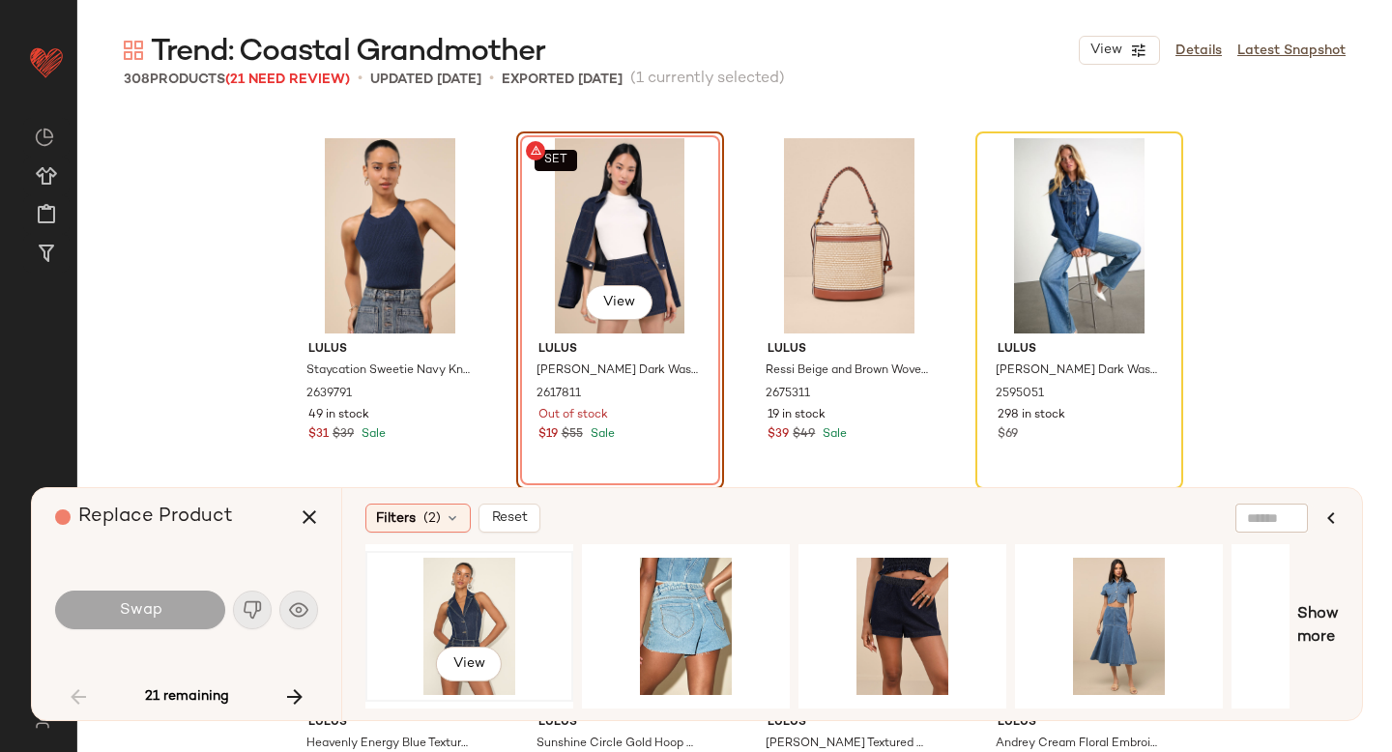
click at [447, 600] on div "View" at bounding box center [469, 626] width 194 height 137
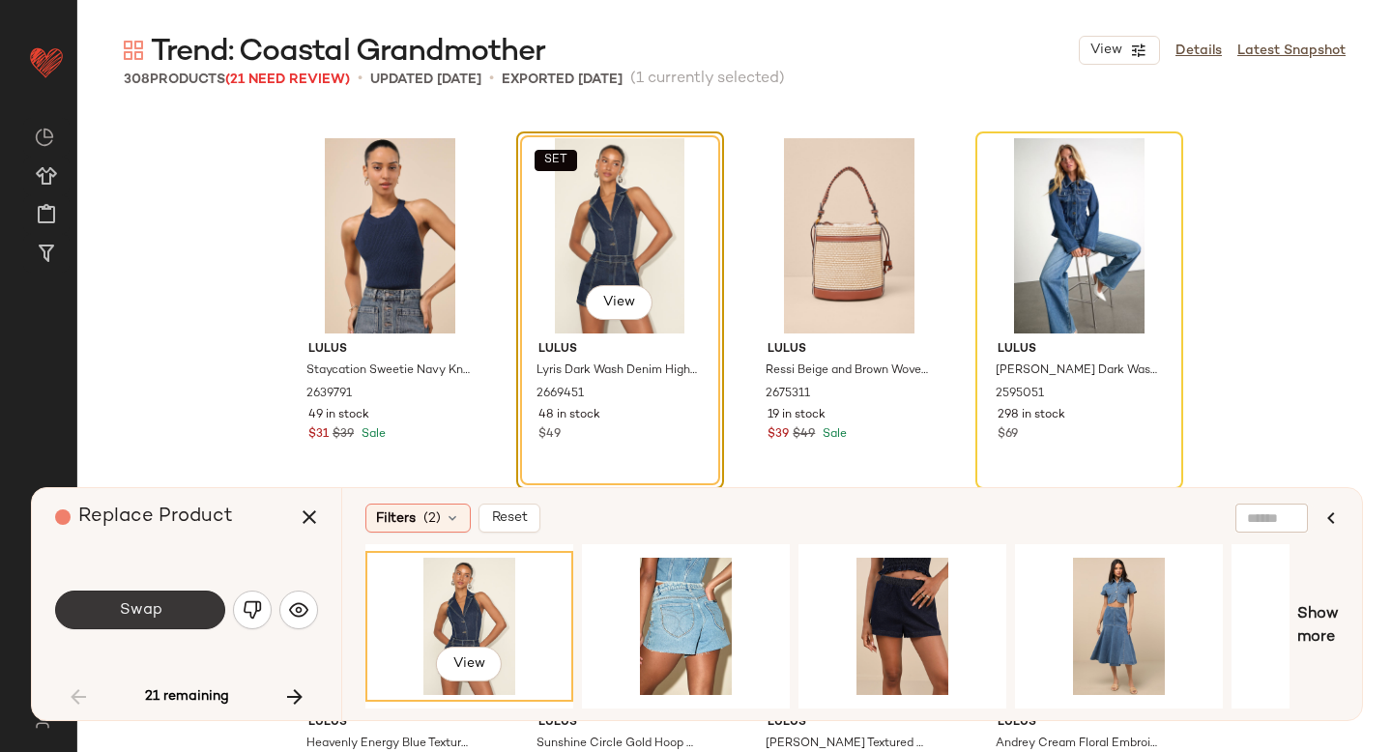
click at [170, 607] on button "Swap" at bounding box center [140, 610] width 170 height 39
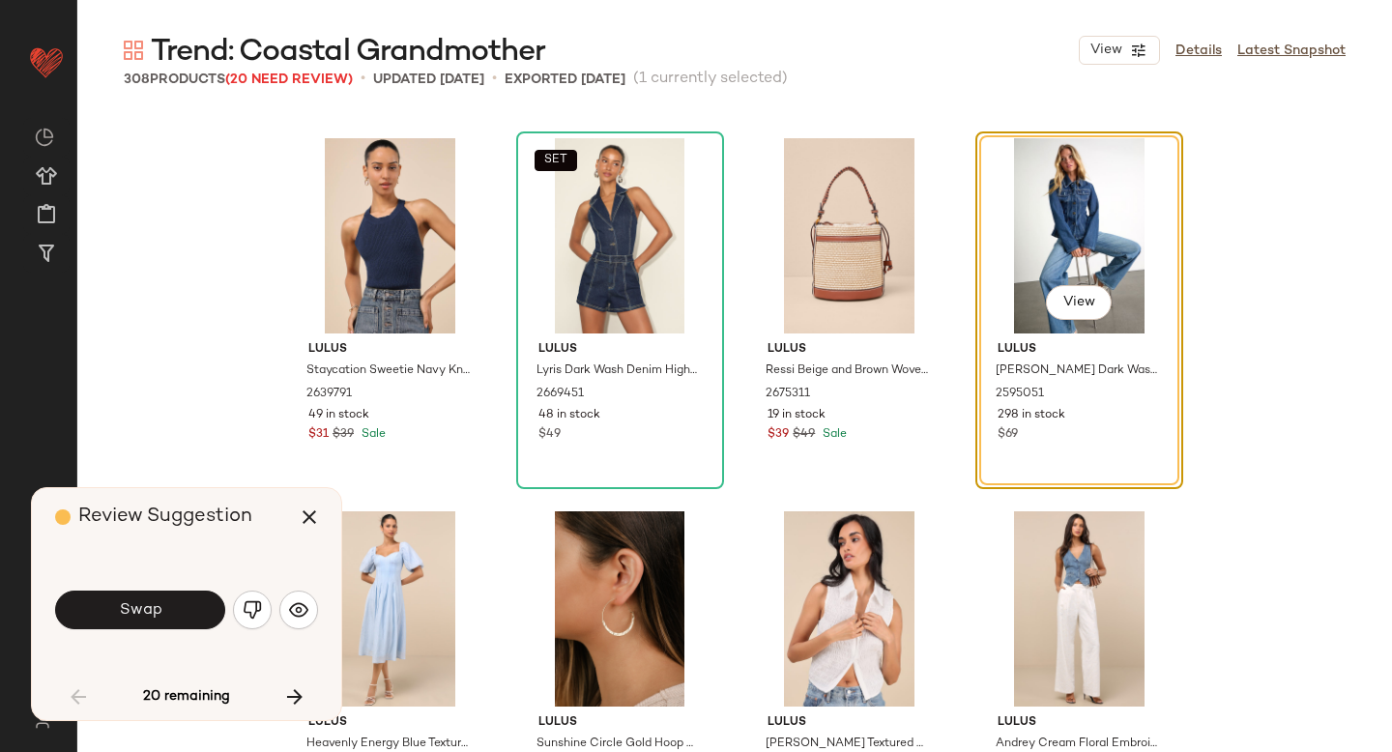
click at [170, 607] on button "Swap" at bounding box center [140, 610] width 170 height 39
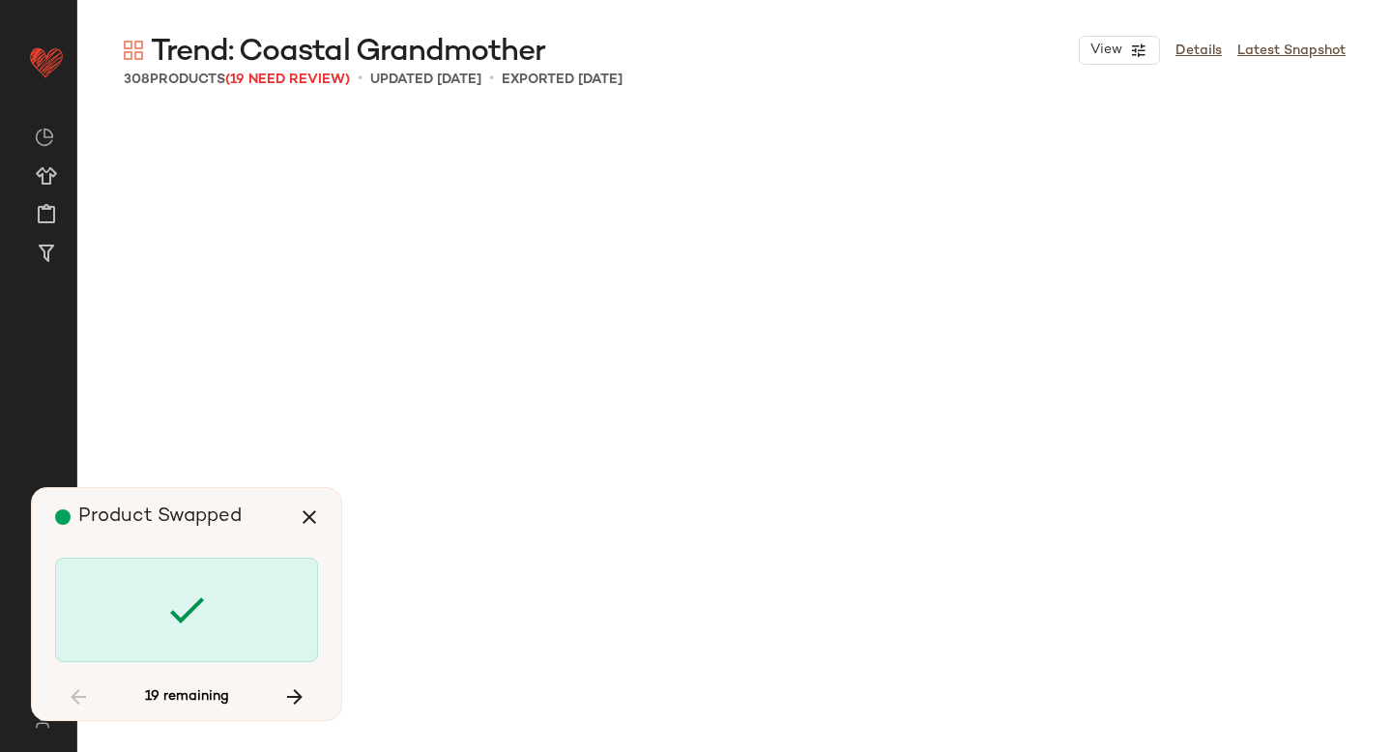
scroll to position [7836, 0]
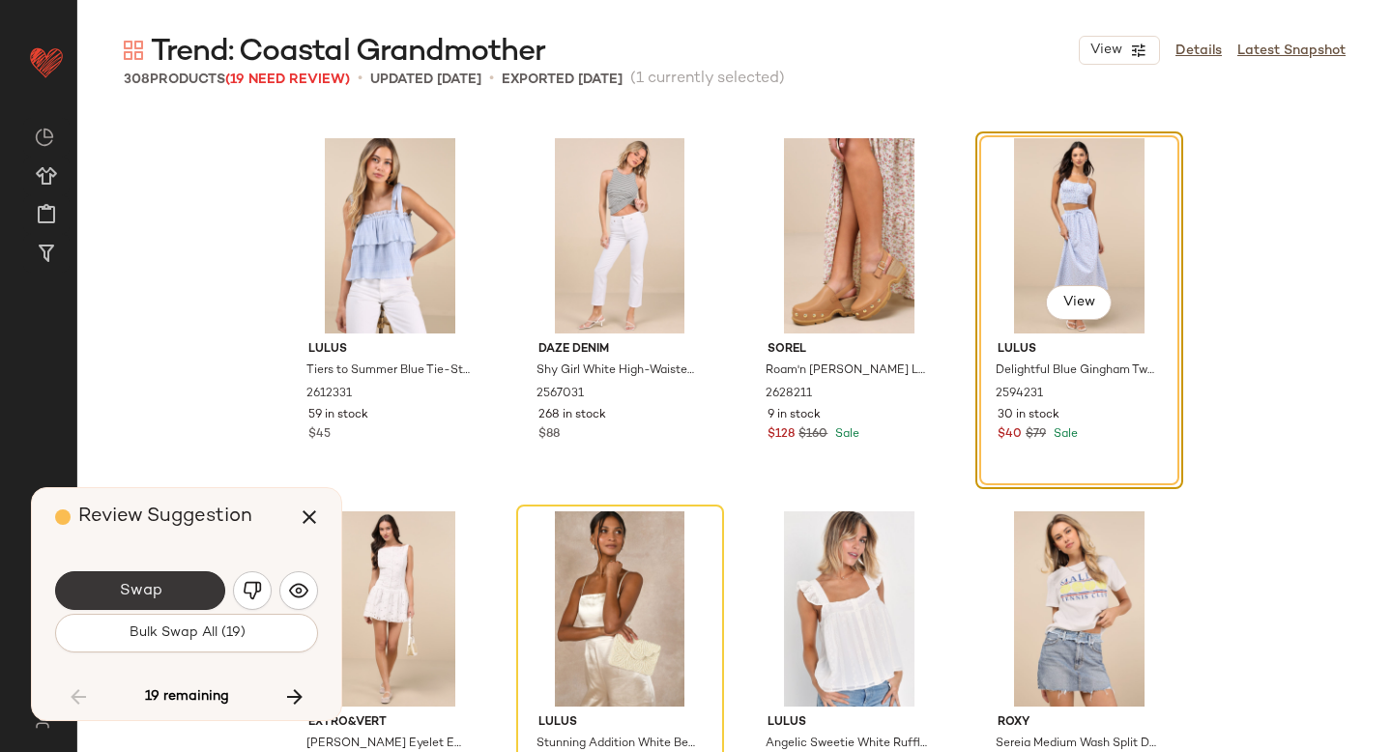
click at [145, 579] on button "Swap" at bounding box center [140, 590] width 170 height 39
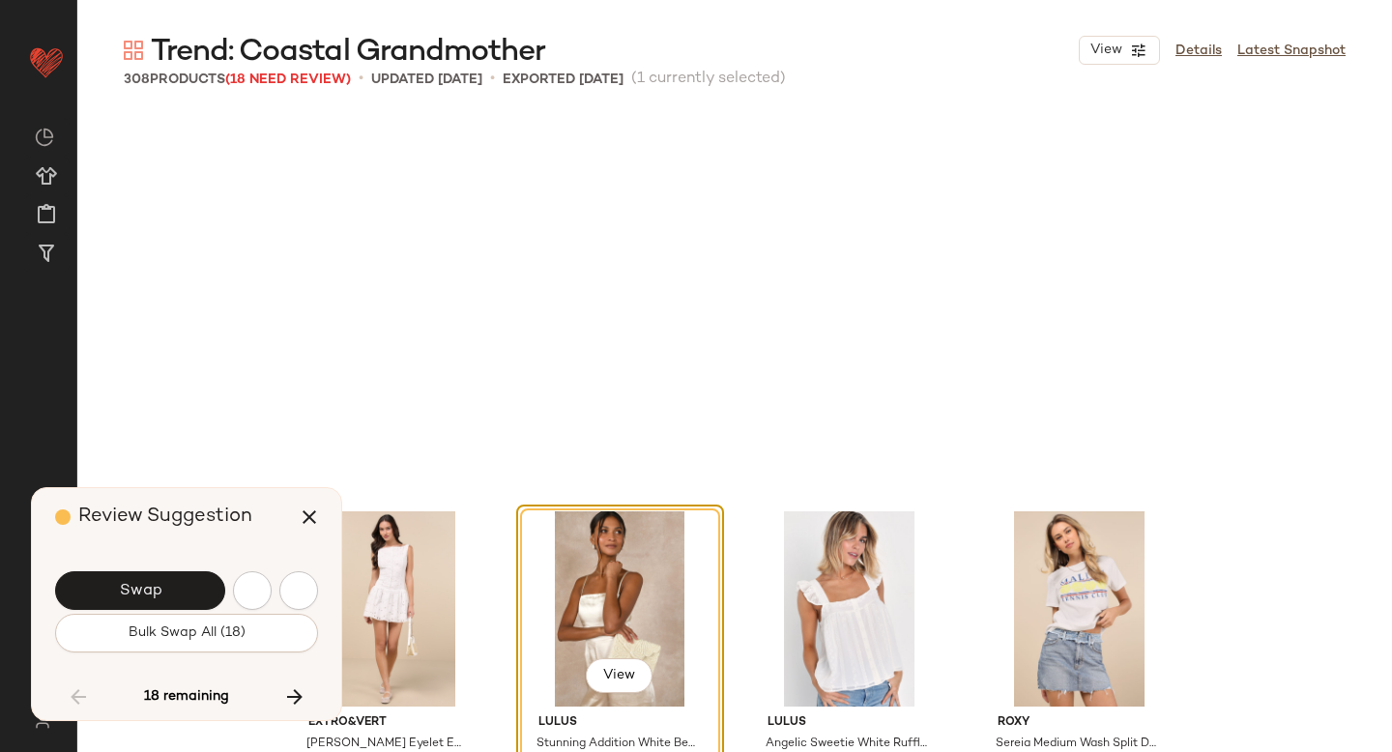
scroll to position [8209, 0]
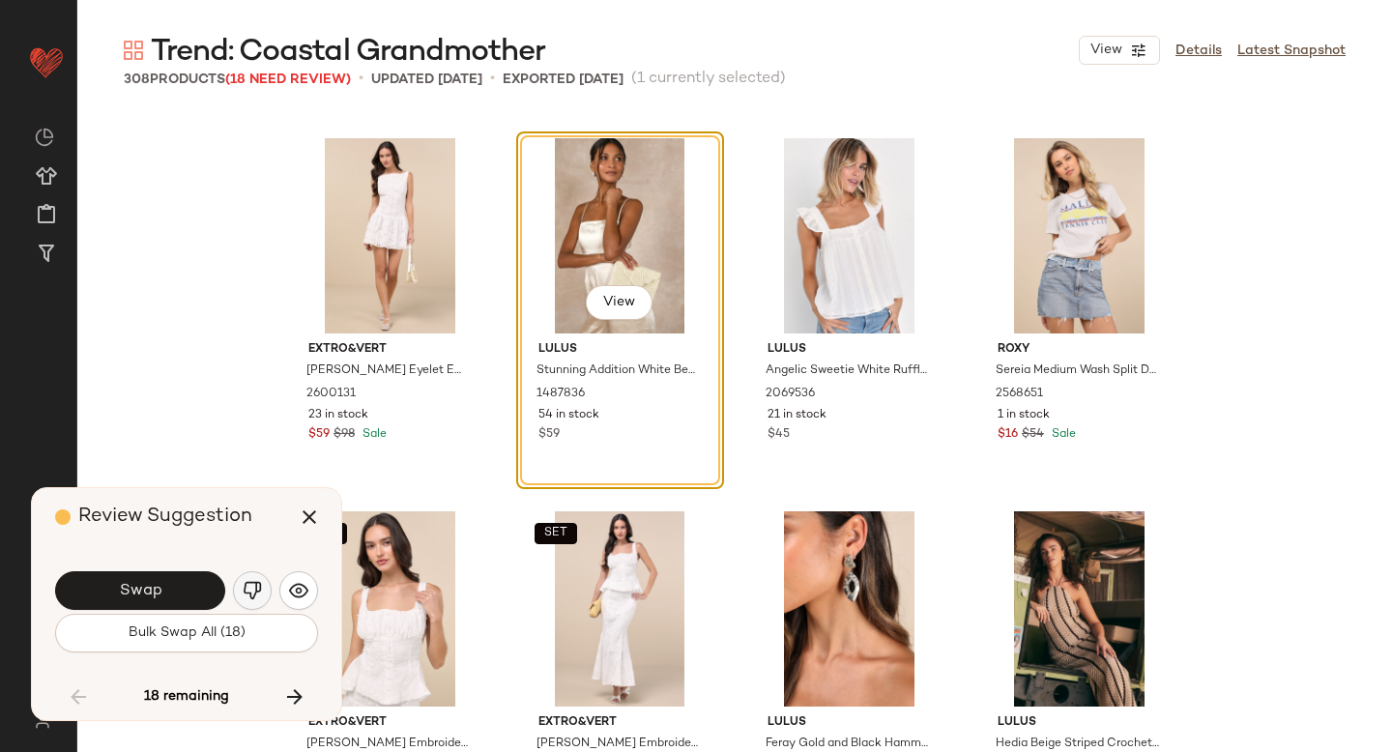
click at [257, 581] on img "button" at bounding box center [252, 590] width 19 height 19
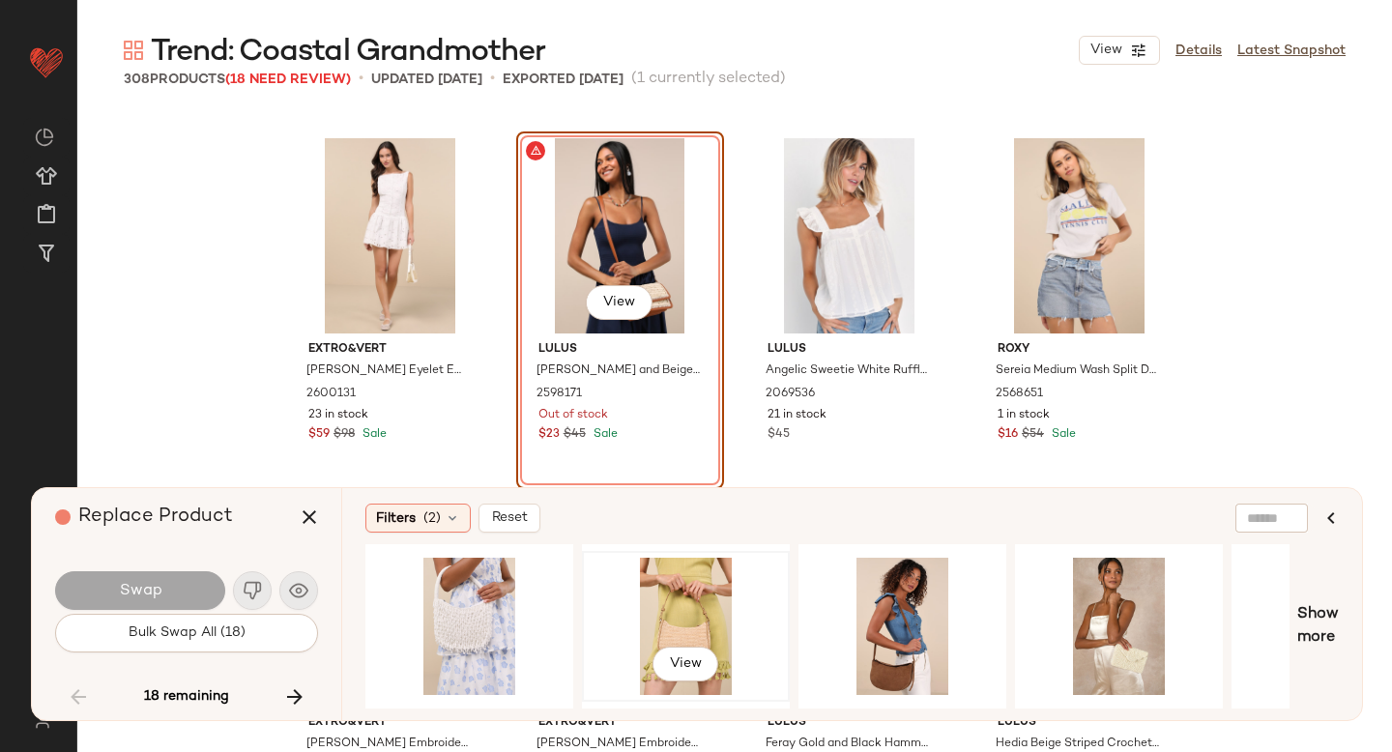
click at [695, 601] on div "View" at bounding box center [686, 626] width 194 height 137
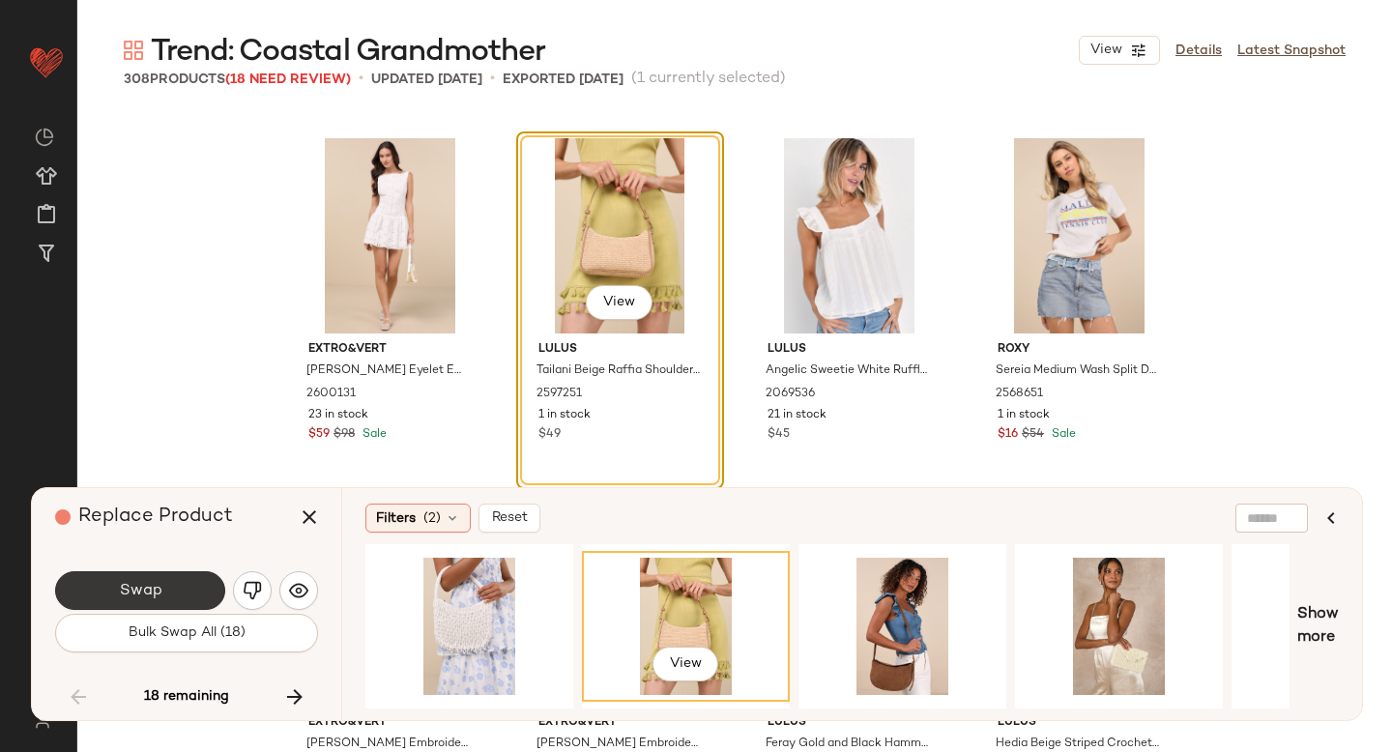
click at [148, 595] on span "Swap" at bounding box center [140, 591] width 44 height 18
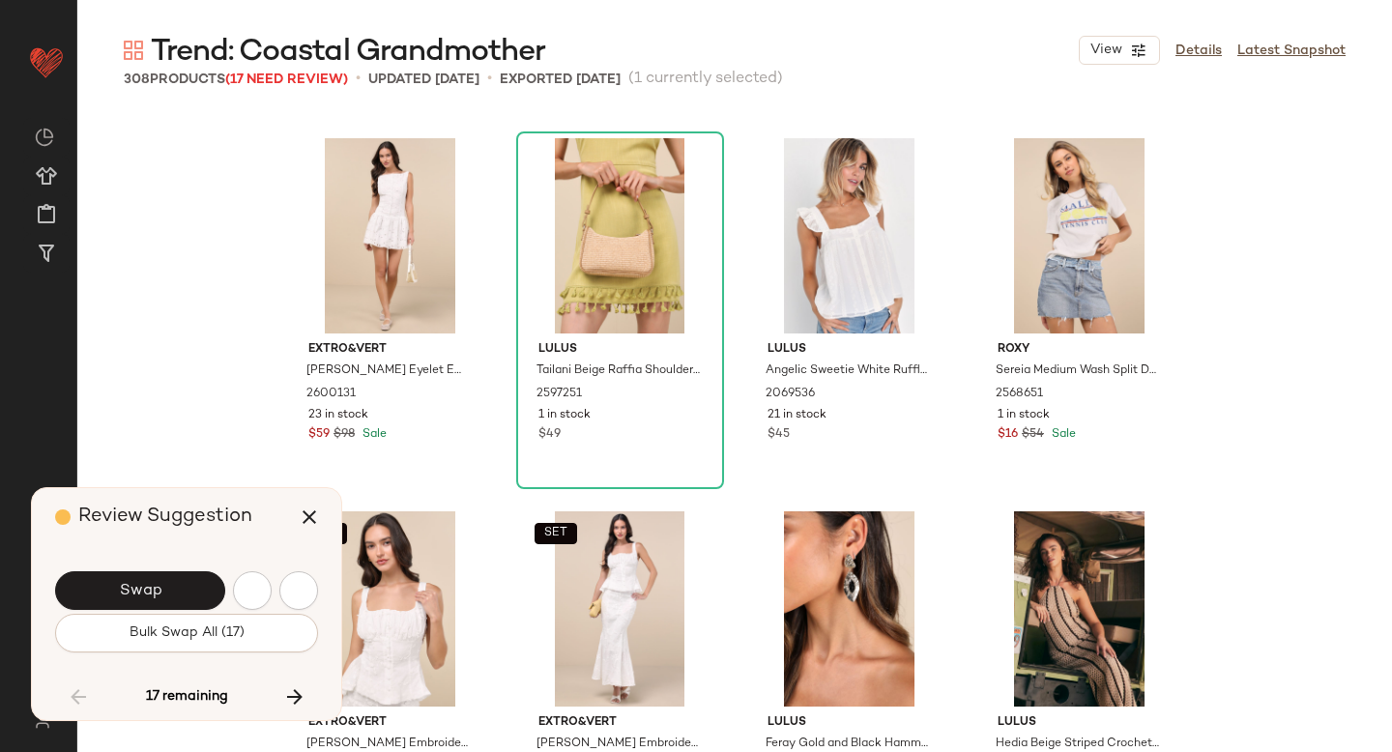
scroll to position [8956, 0]
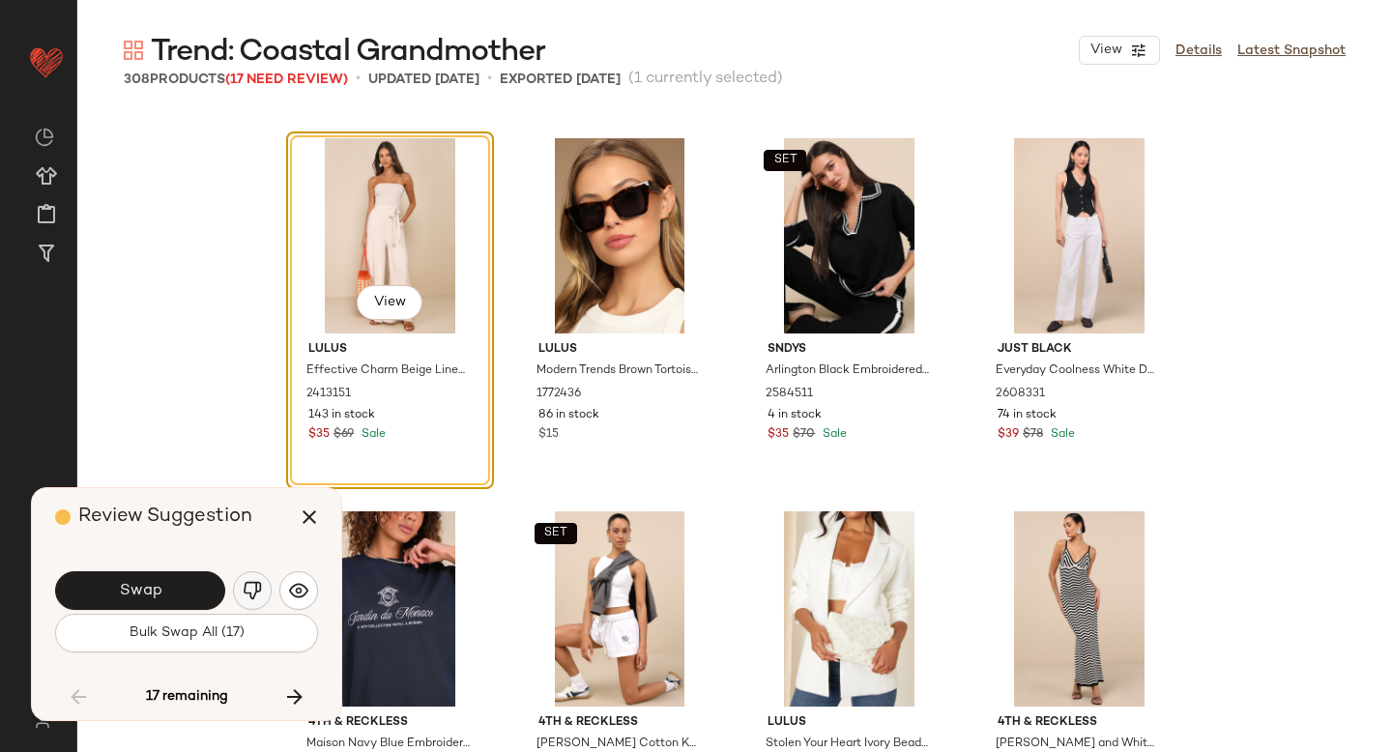
click at [239, 587] on button "button" at bounding box center [252, 590] width 39 height 39
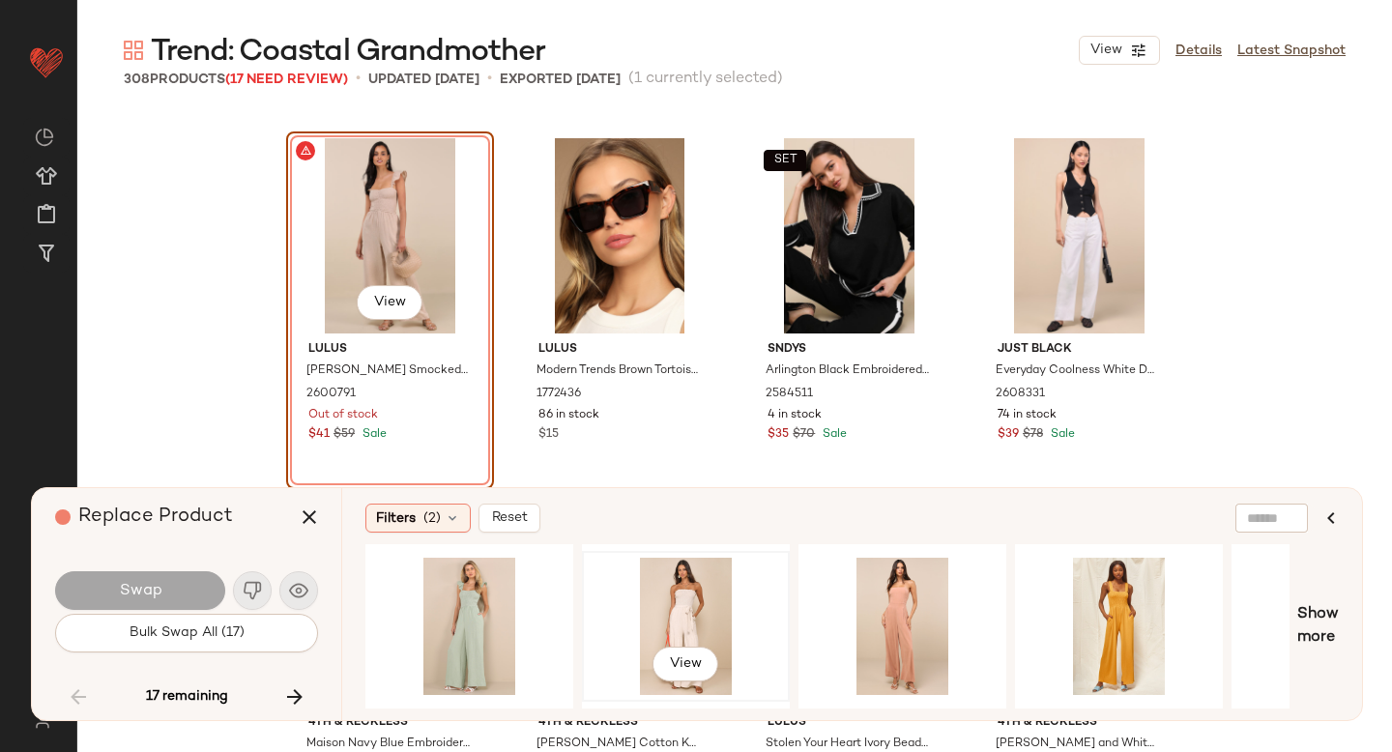
click at [625, 618] on div "View" at bounding box center [686, 626] width 194 height 137
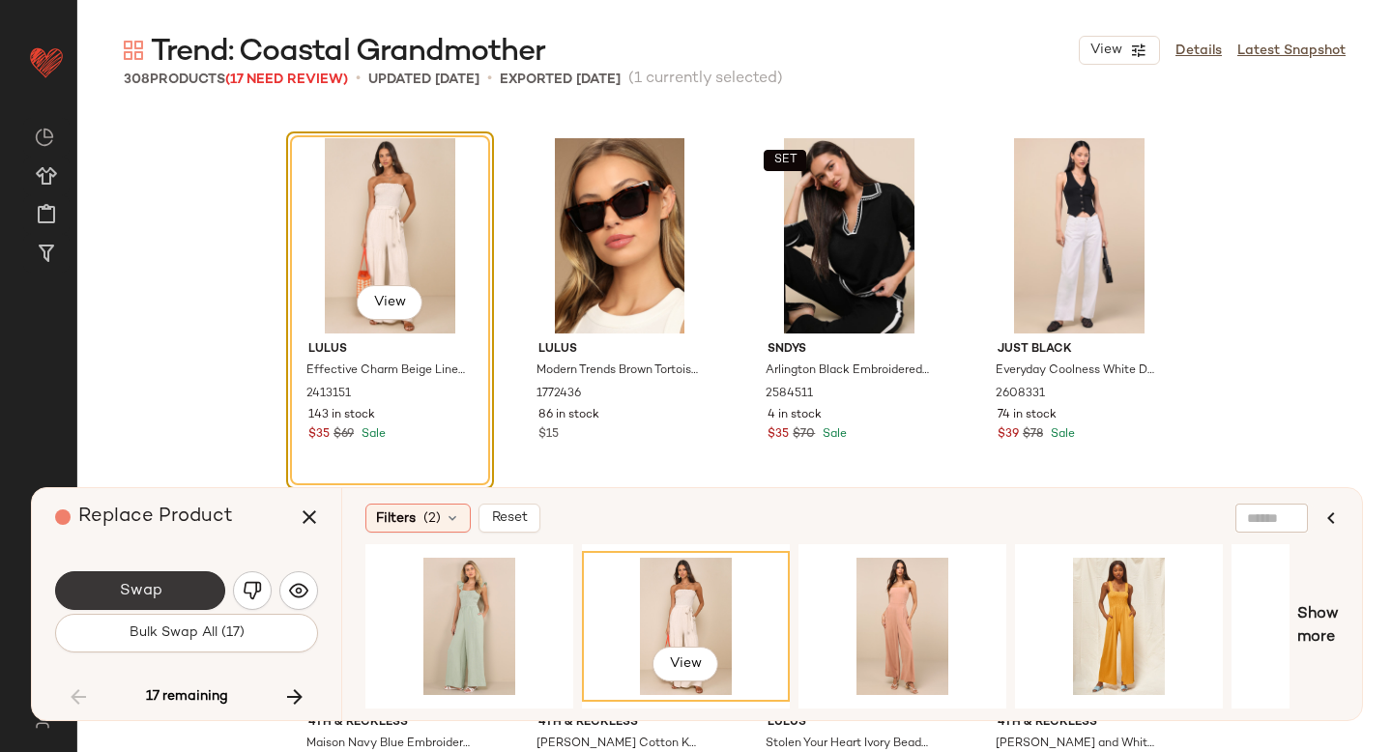
click at [185, 583] on button "Swap" at bounding box center [140, 590] width 170 height 39
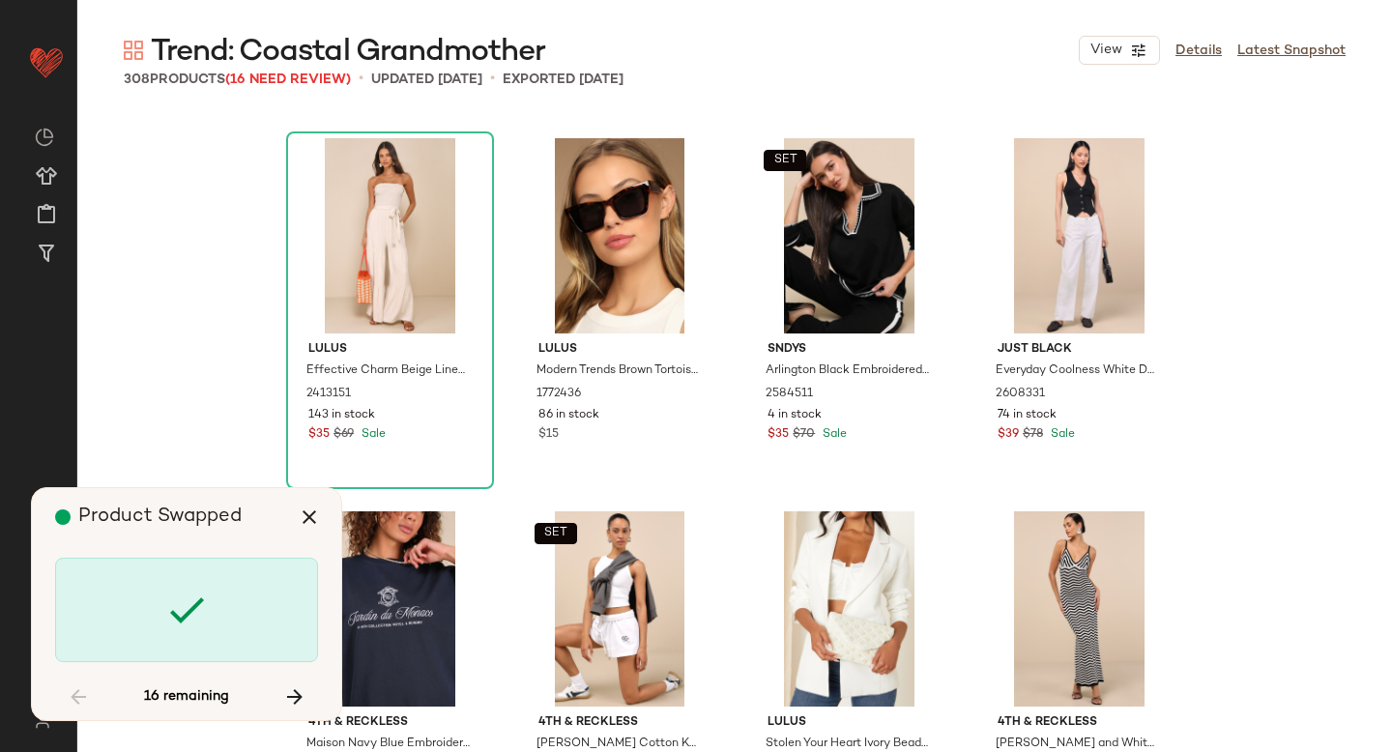
scroll to position [10075, 0]
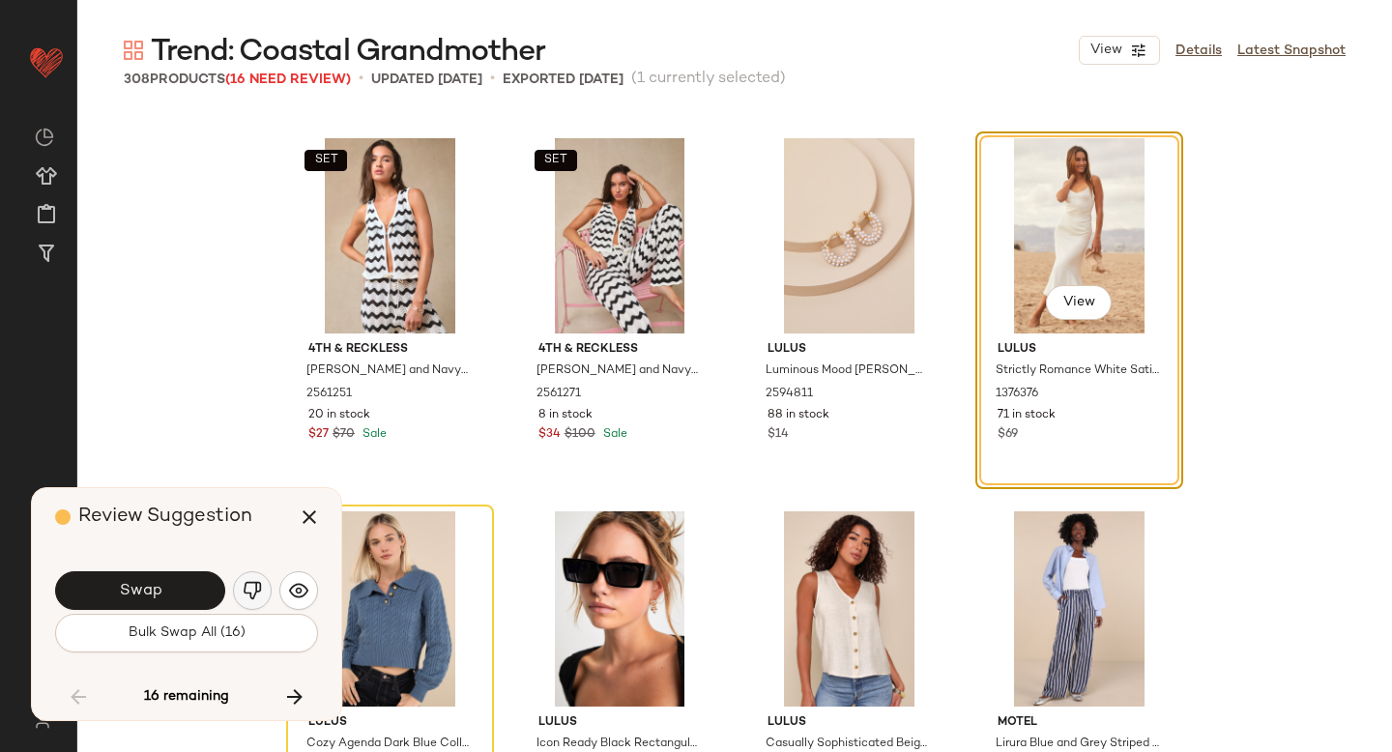
click at [256, 590] on img "button" at bounding box center [252, 590] width 19 height 19
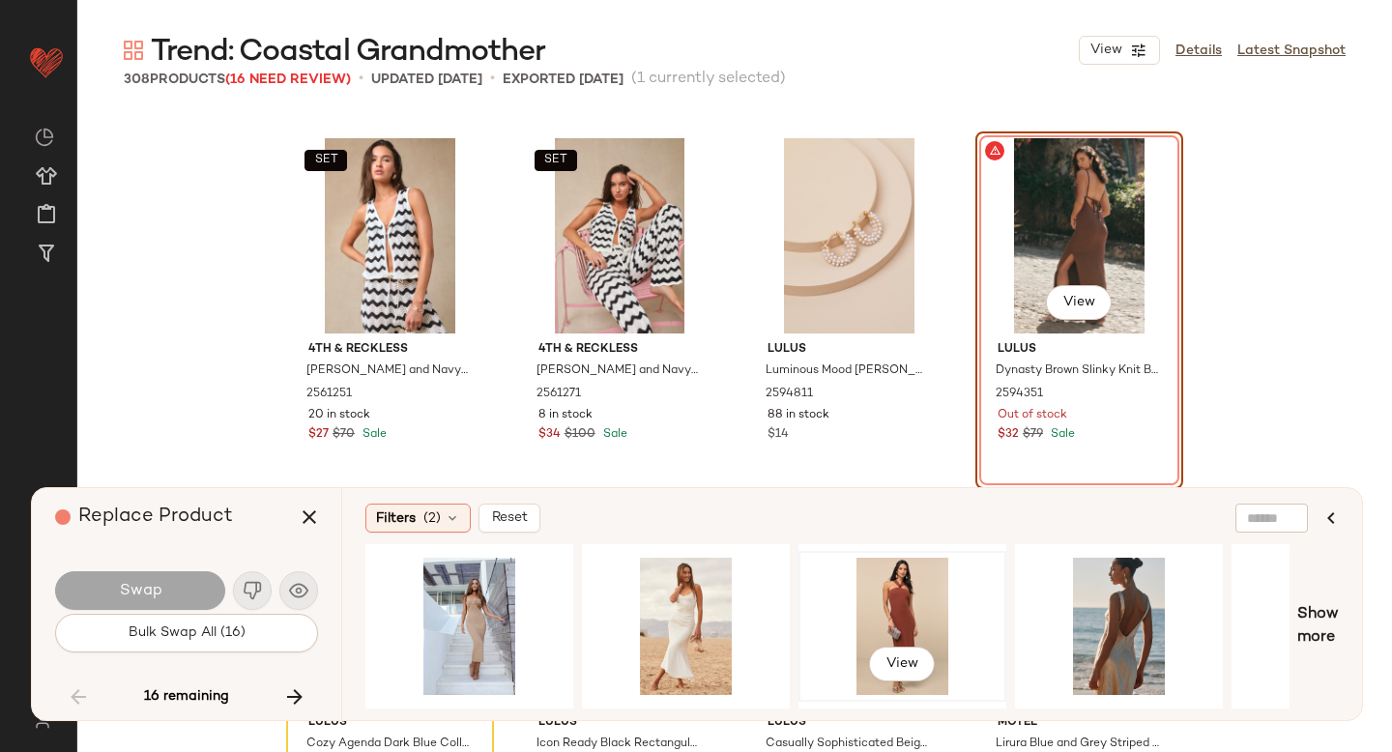
click at [902, 569] on div "View" at bounding box center [902, 626] width 194 height 137
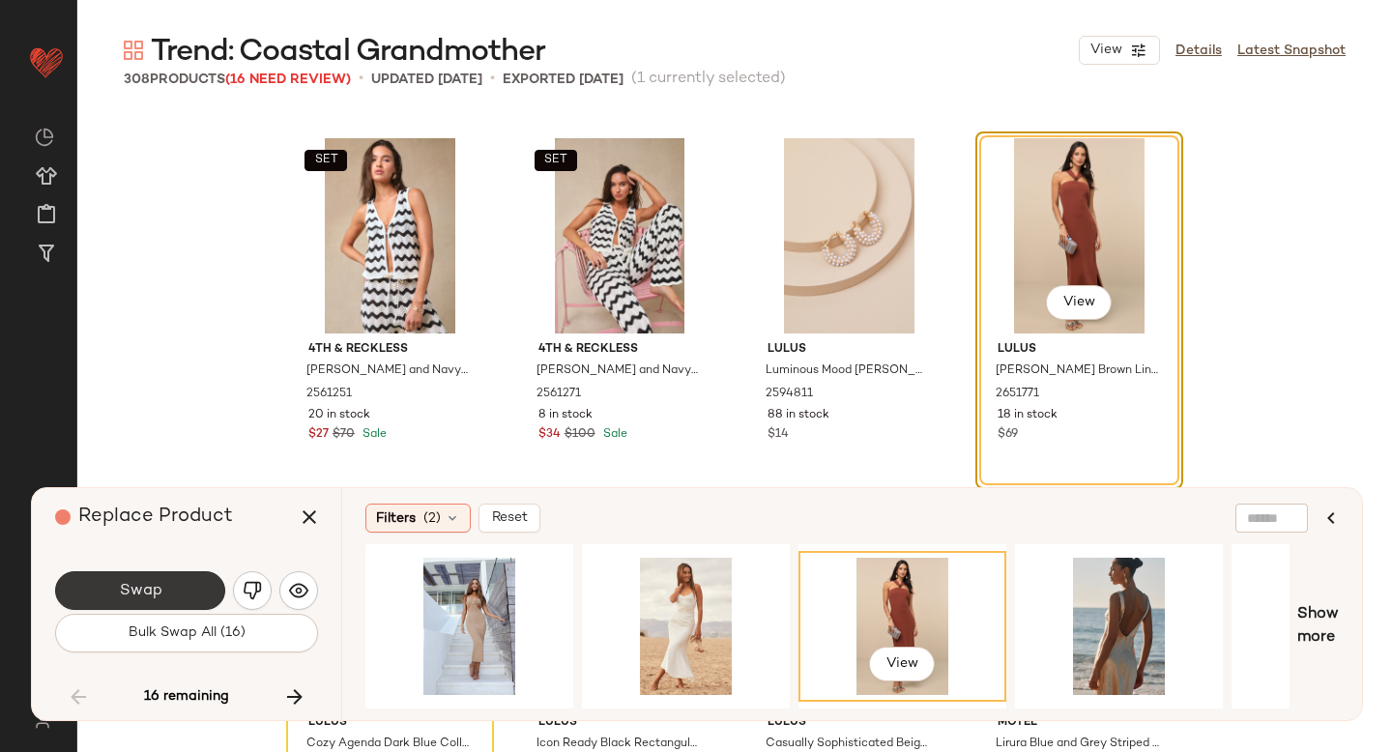
click at [141, 580] on button "Swap" at bounding box center [140, 590] width 170 height 39
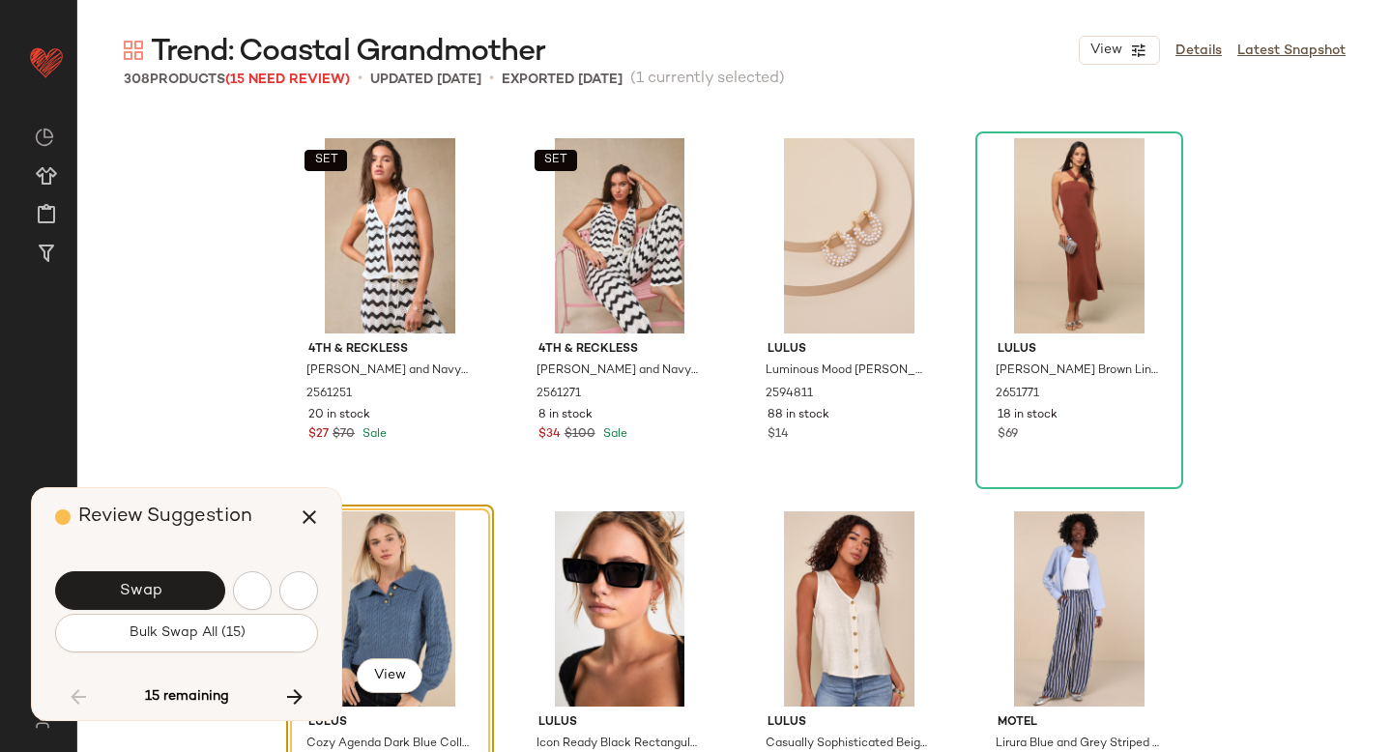
scroll to position [10448, 0]
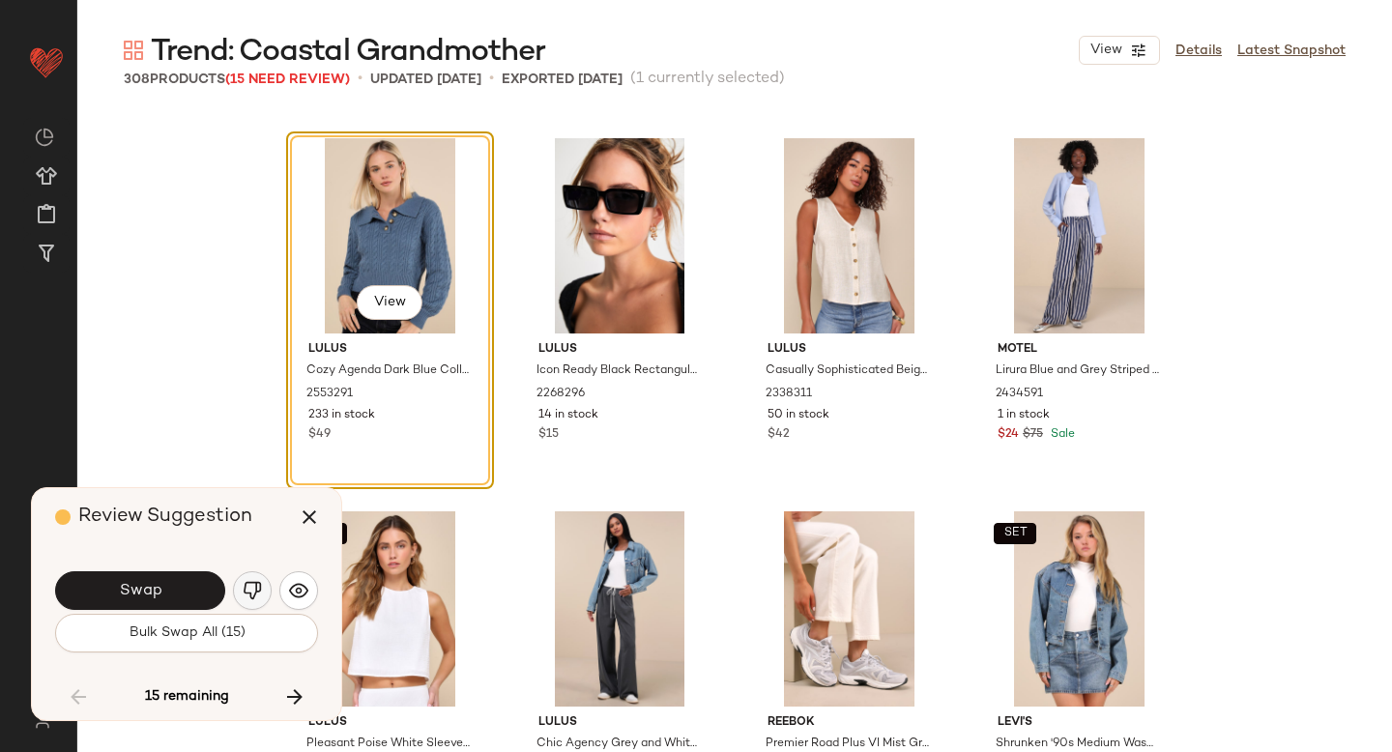
click at [265, 589] on button "button" at bounding box center [252, 590] width 39 height 39
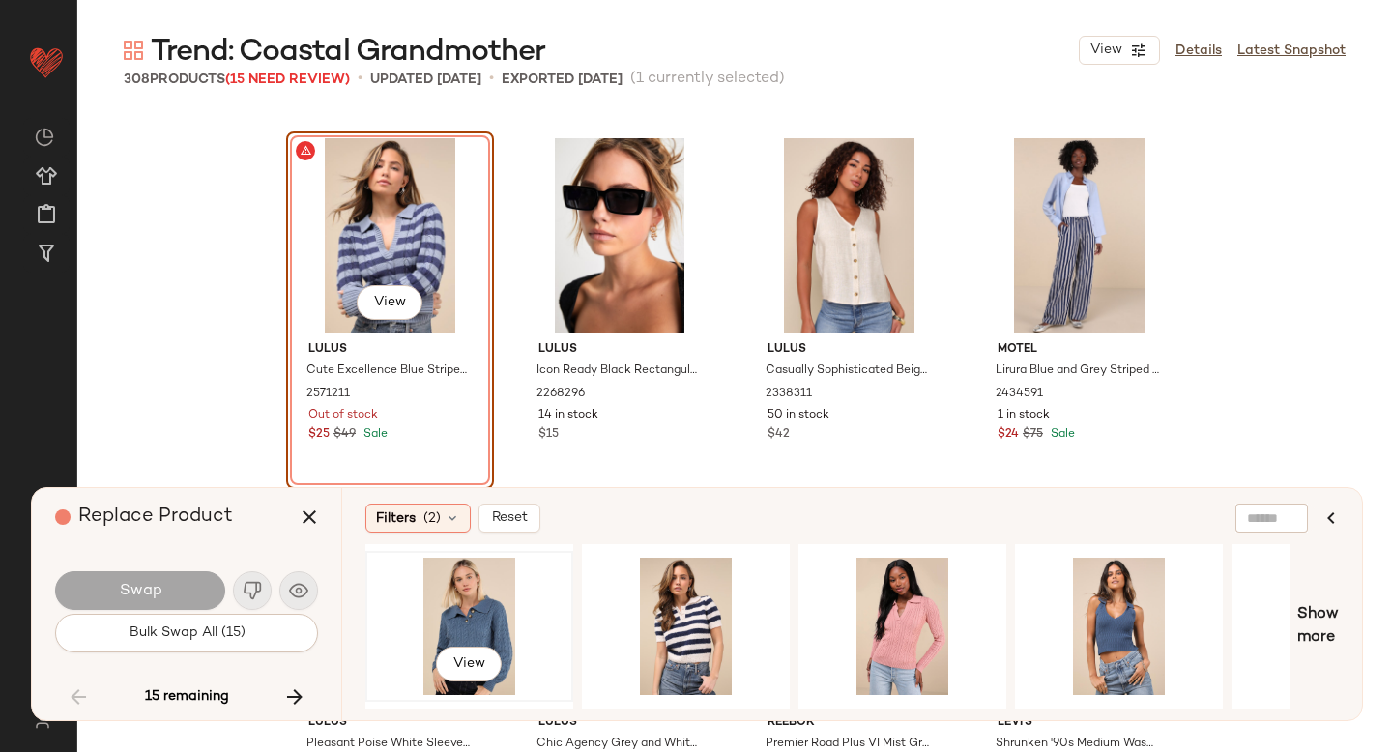
click at [481, 601] on div "View" at bounding box center [469, 626] width 194 height 137
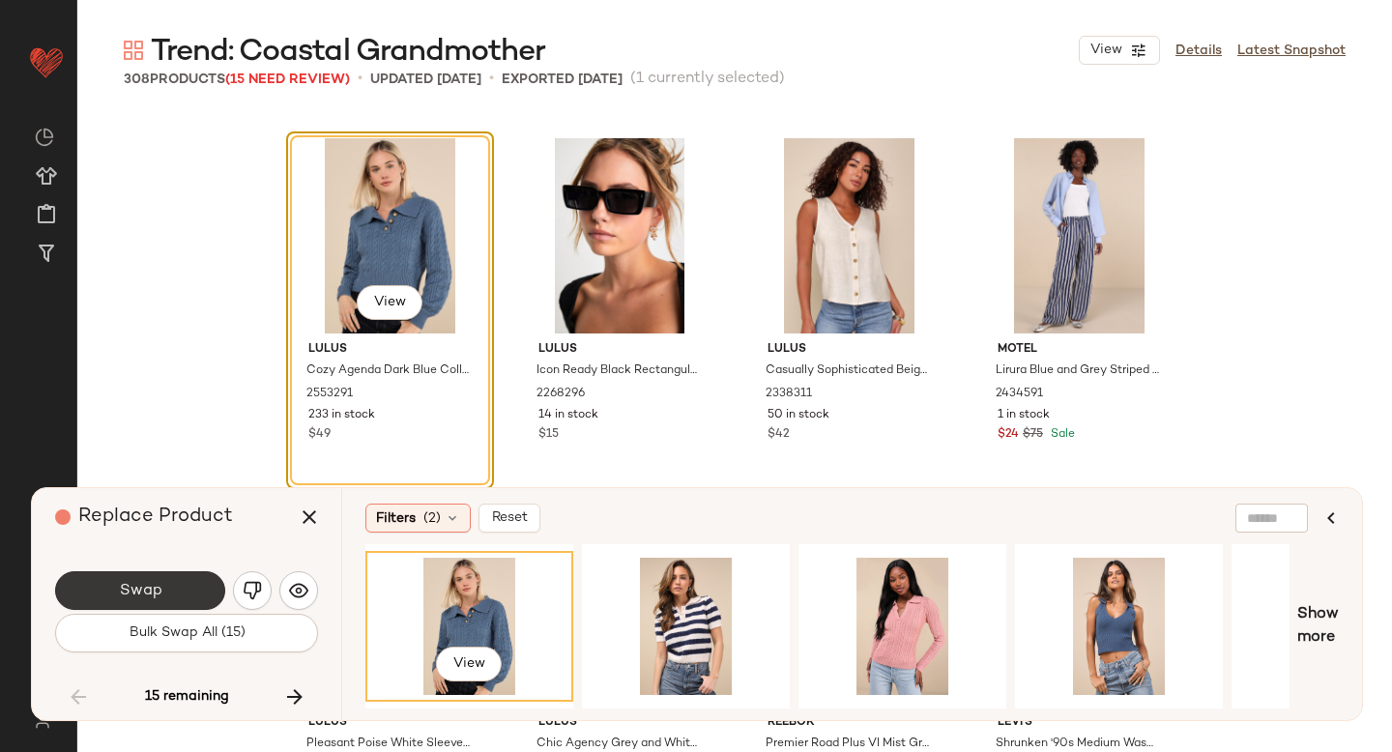
click at [208, 579] on button "Swap" at bounding box center [140, 590] width 170 height 39
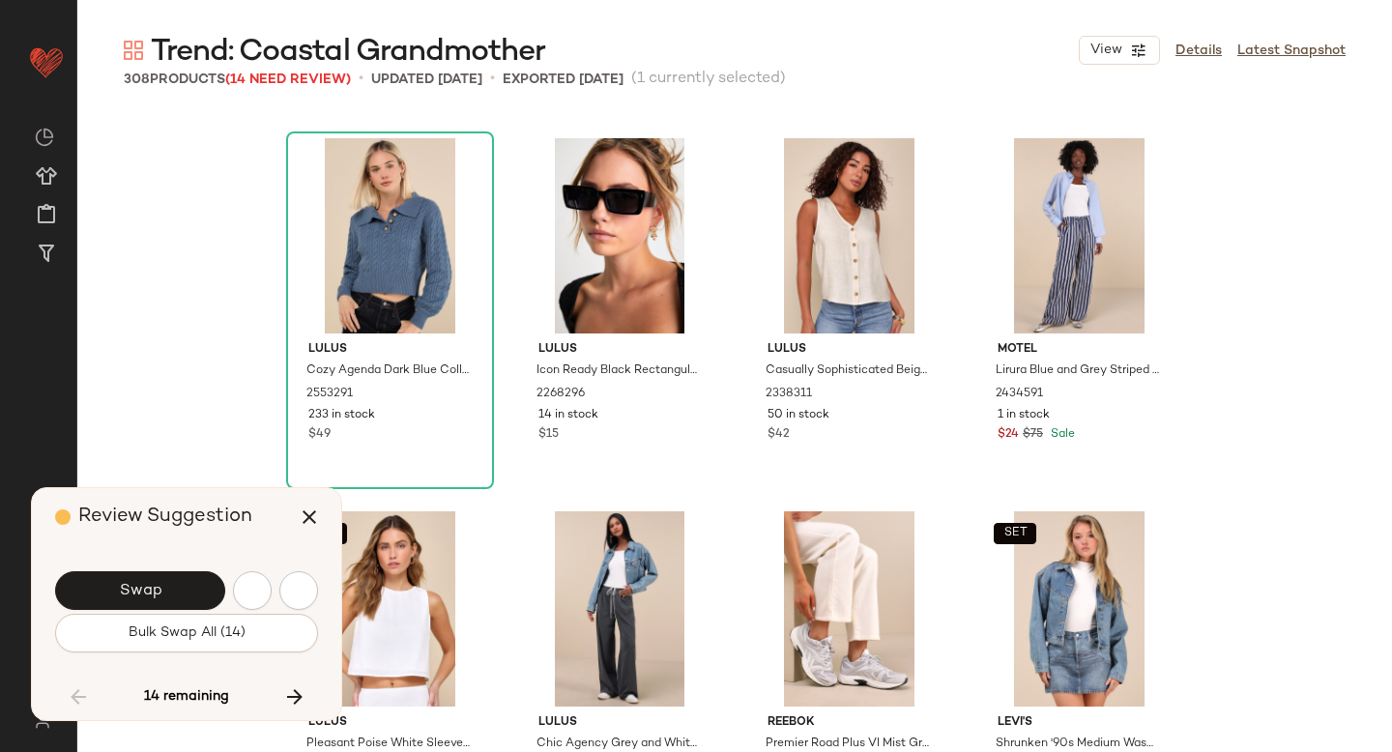
scroll to position [11194, 0]
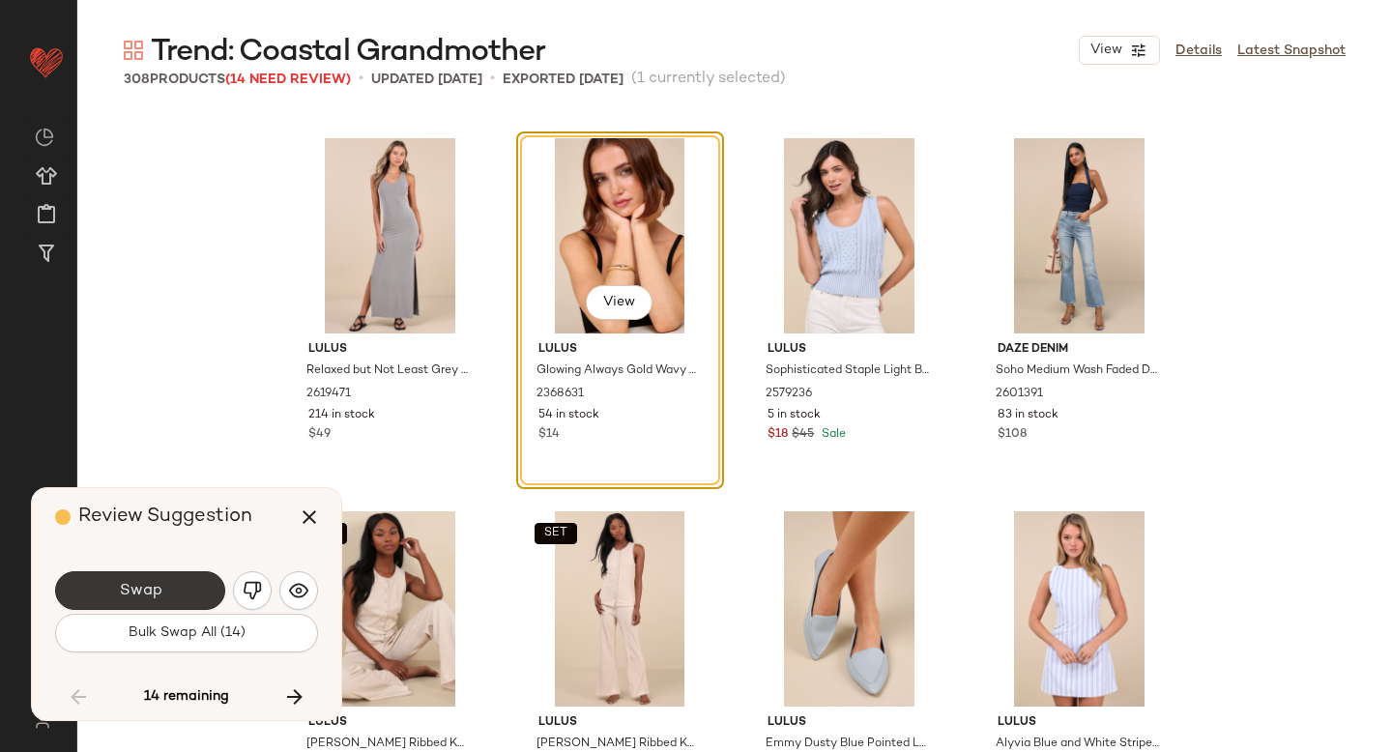
click at [148, 579] on button "Swap" at bounding box center [140, 590] width 170 height 39
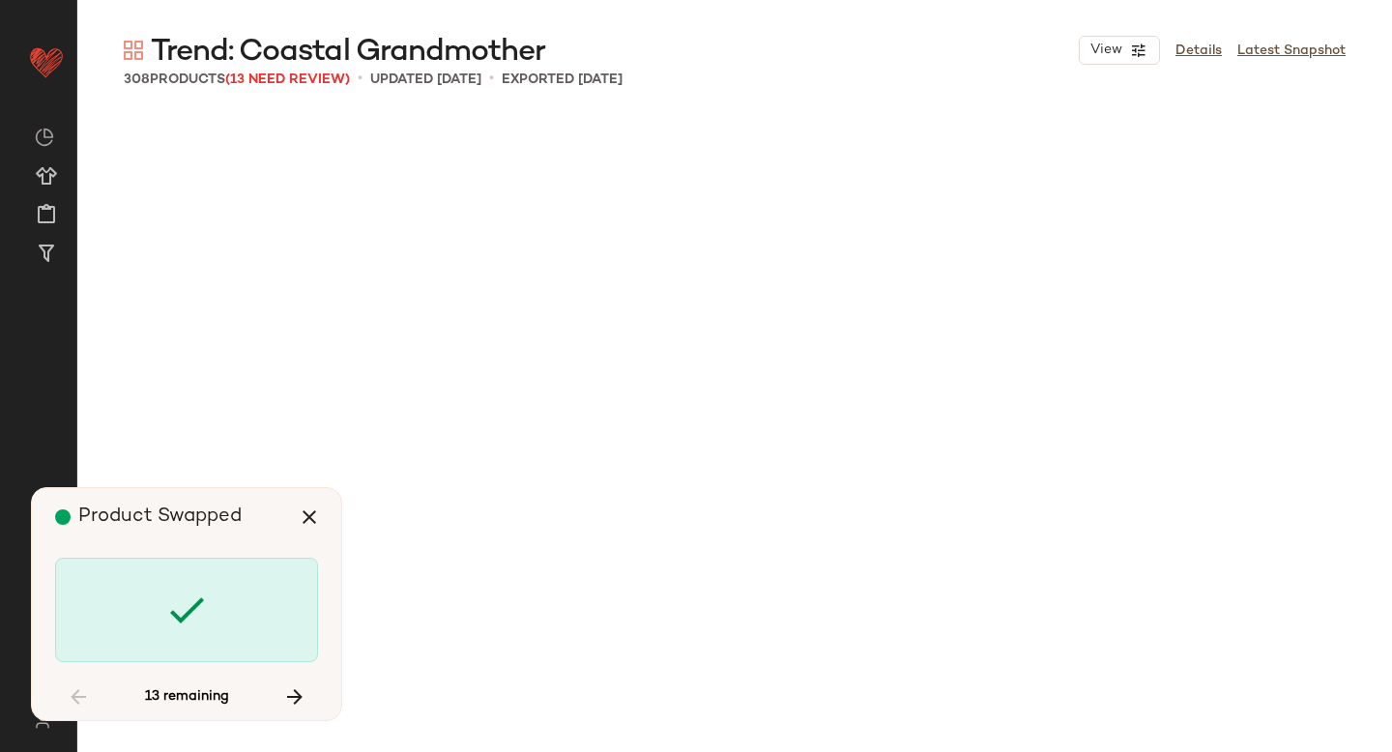
scroll to position [12687, 0]
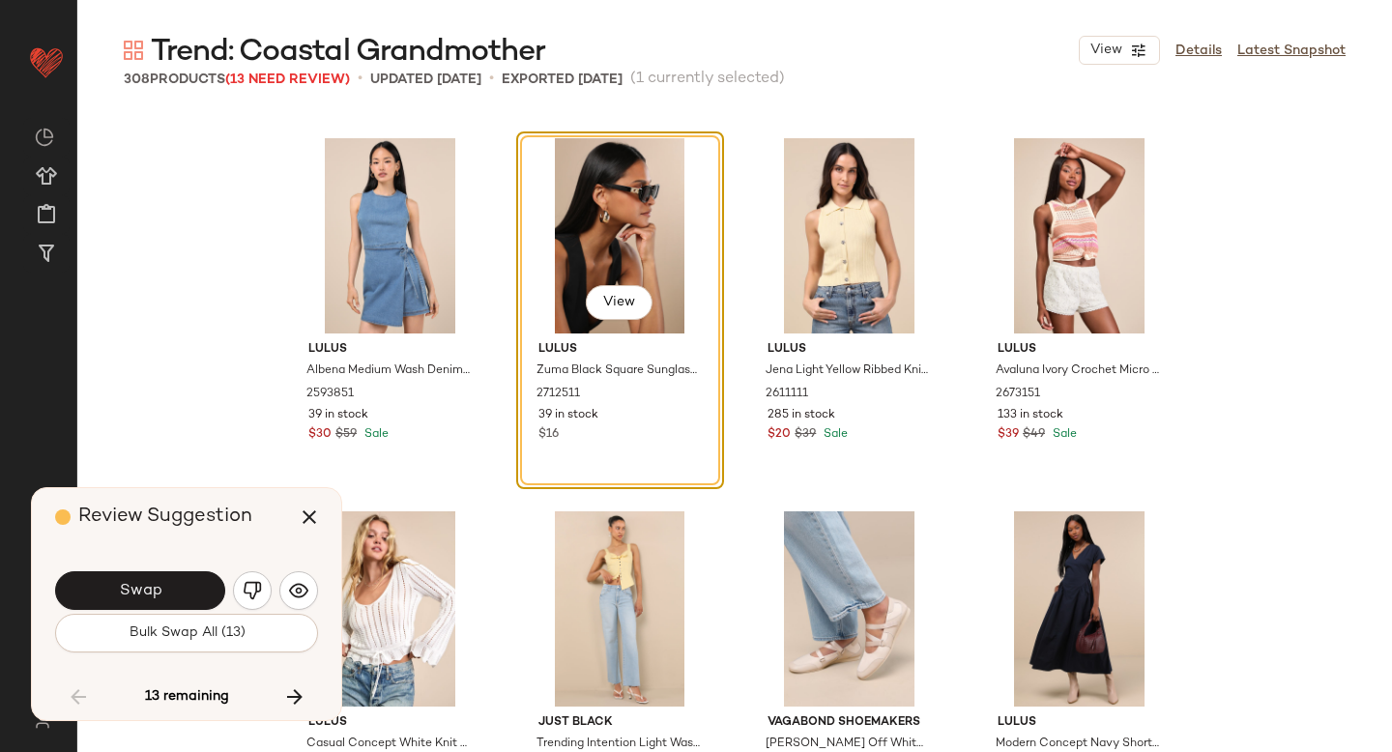
click at [148, 579] on button "Swap" at bounding box center [140, 590] width 170 height 39
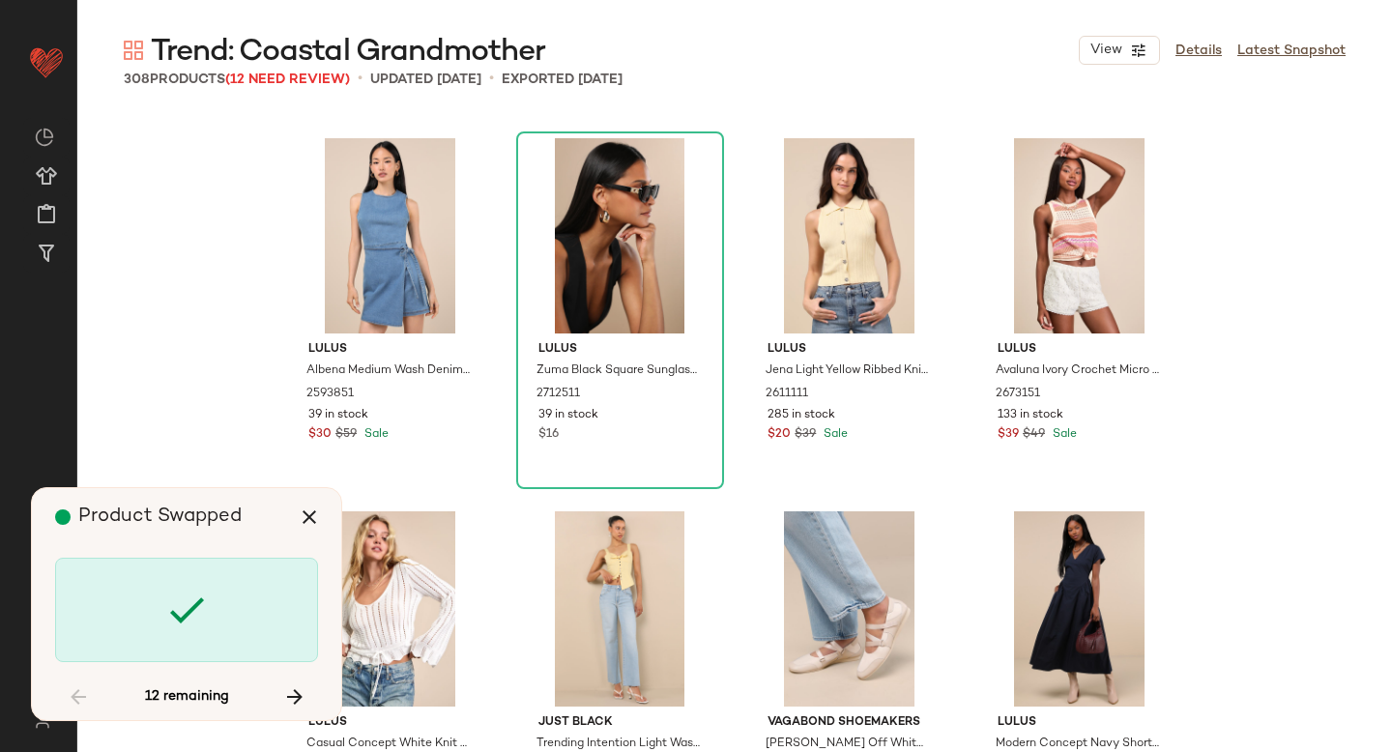
scroll to position [13806, 0]
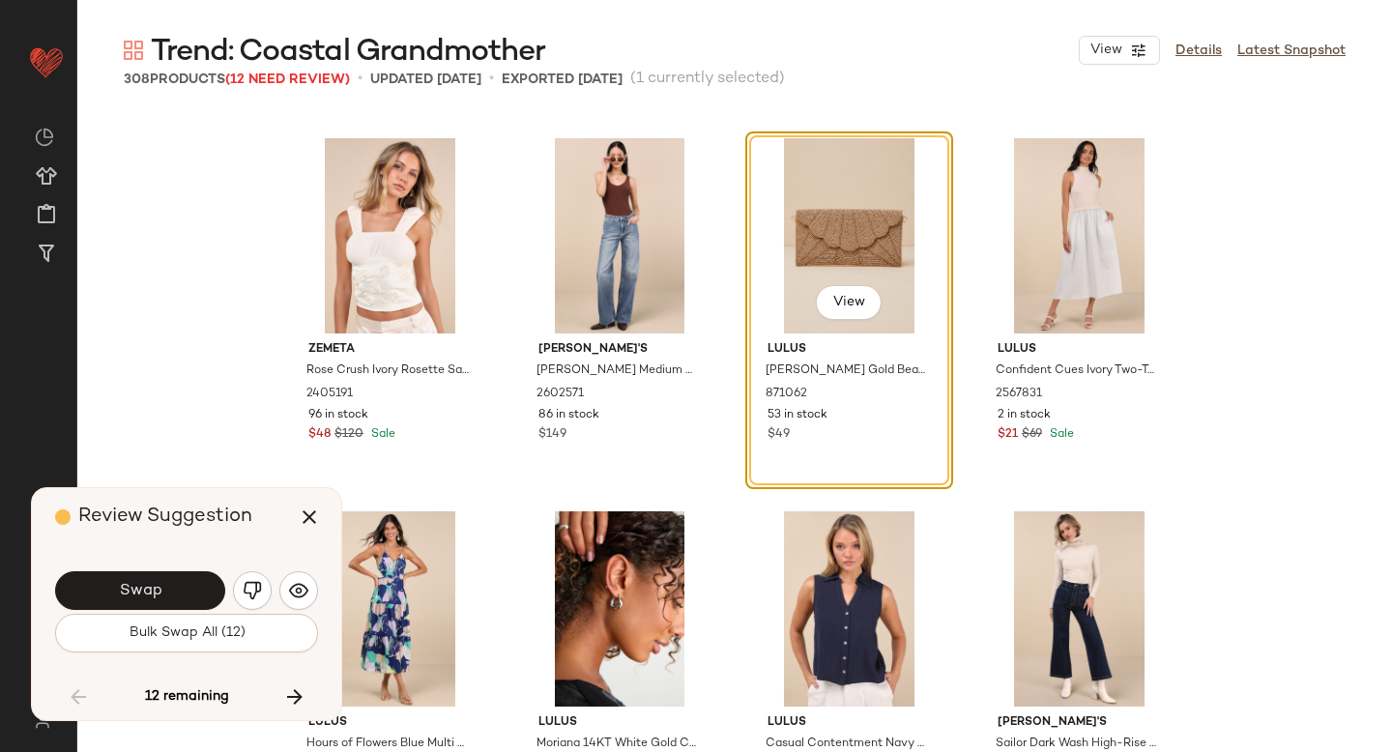
click at [148, 579] on button "Swap" at bounding box center [140, 590] width 170 height 39
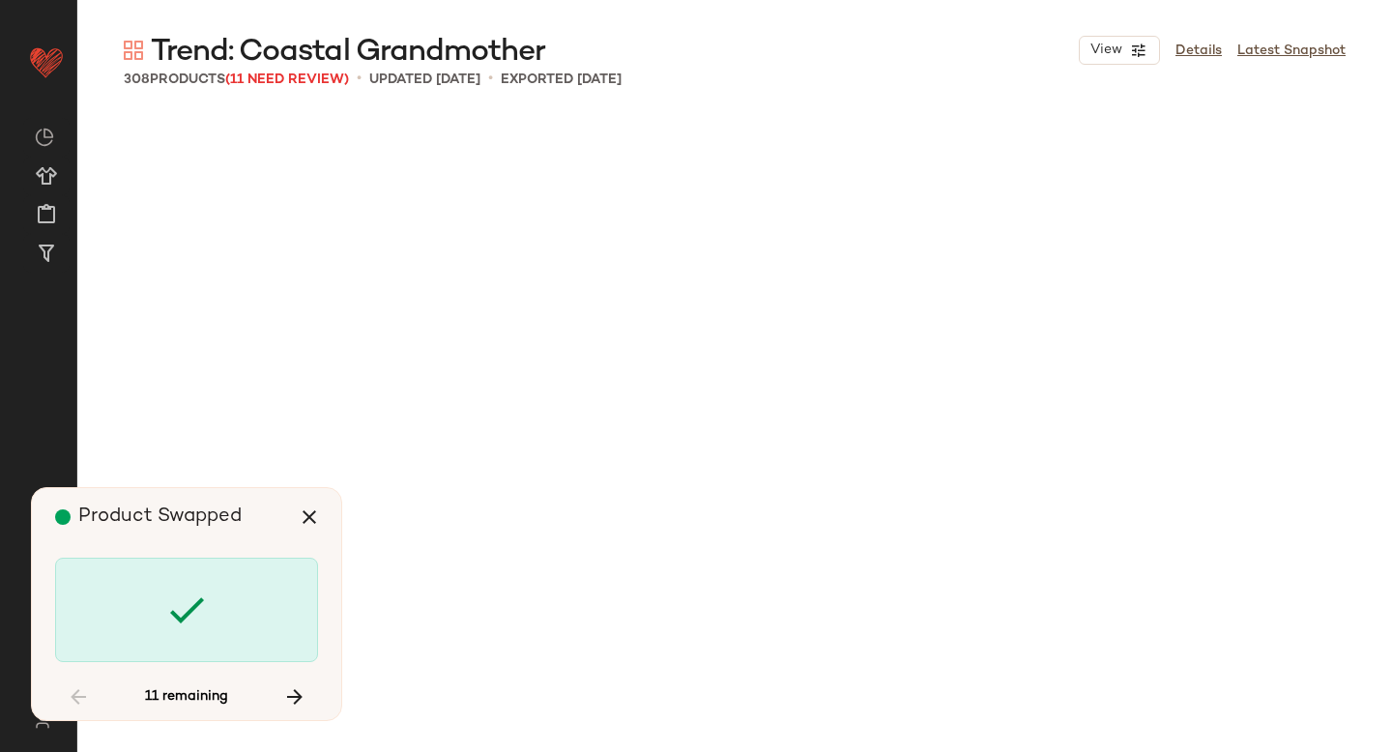
scroll to position [15299, 0]
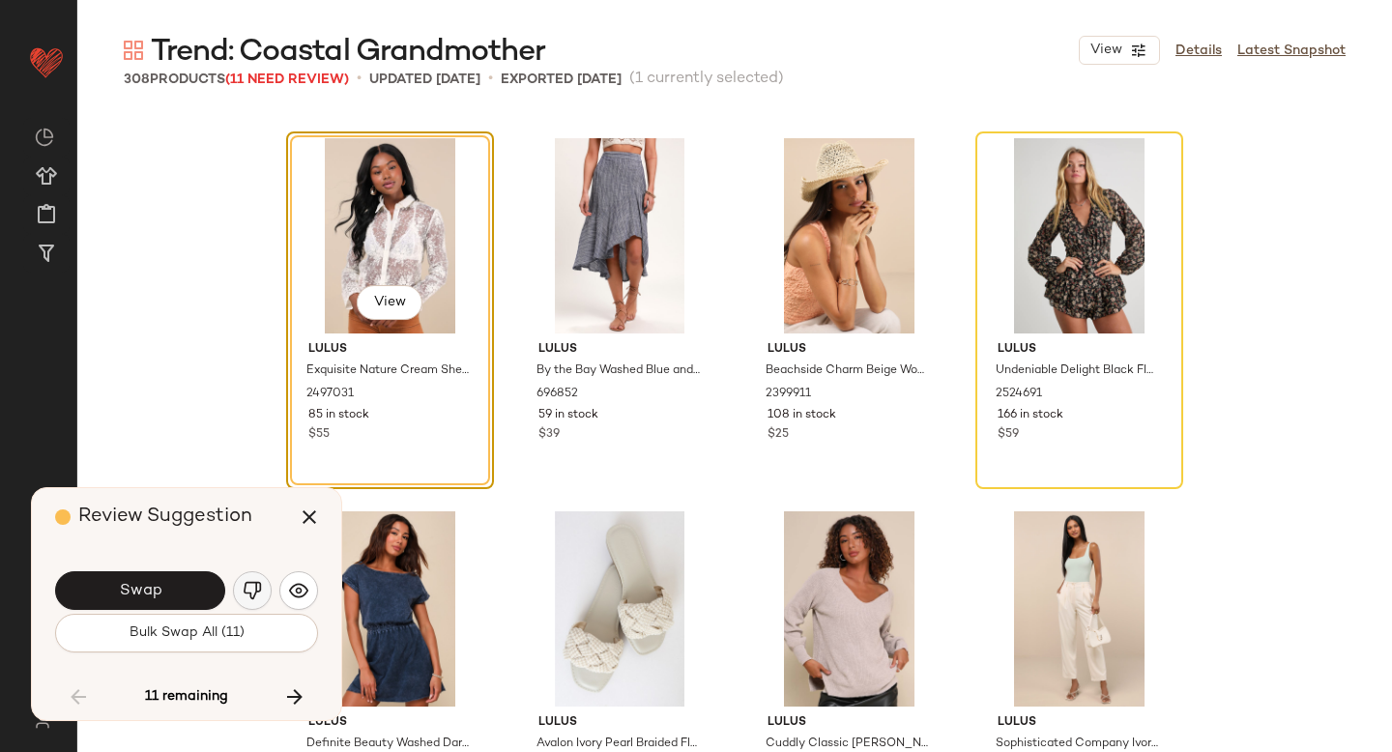
click at [239, 590] on button "button" at bounding box center [252, 590] width 39 height 39
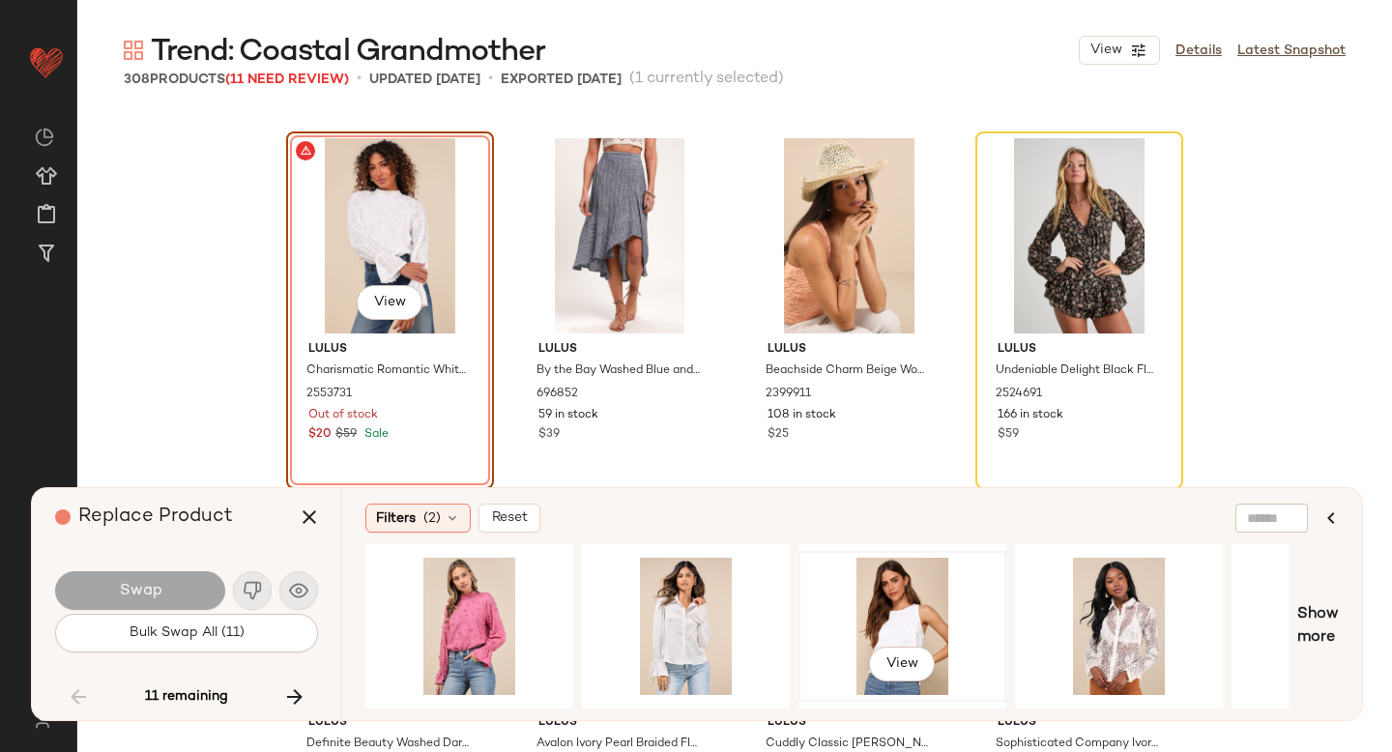
click at [937, 598] on div "View" at bounding box center [902, 626] width 194 height 137
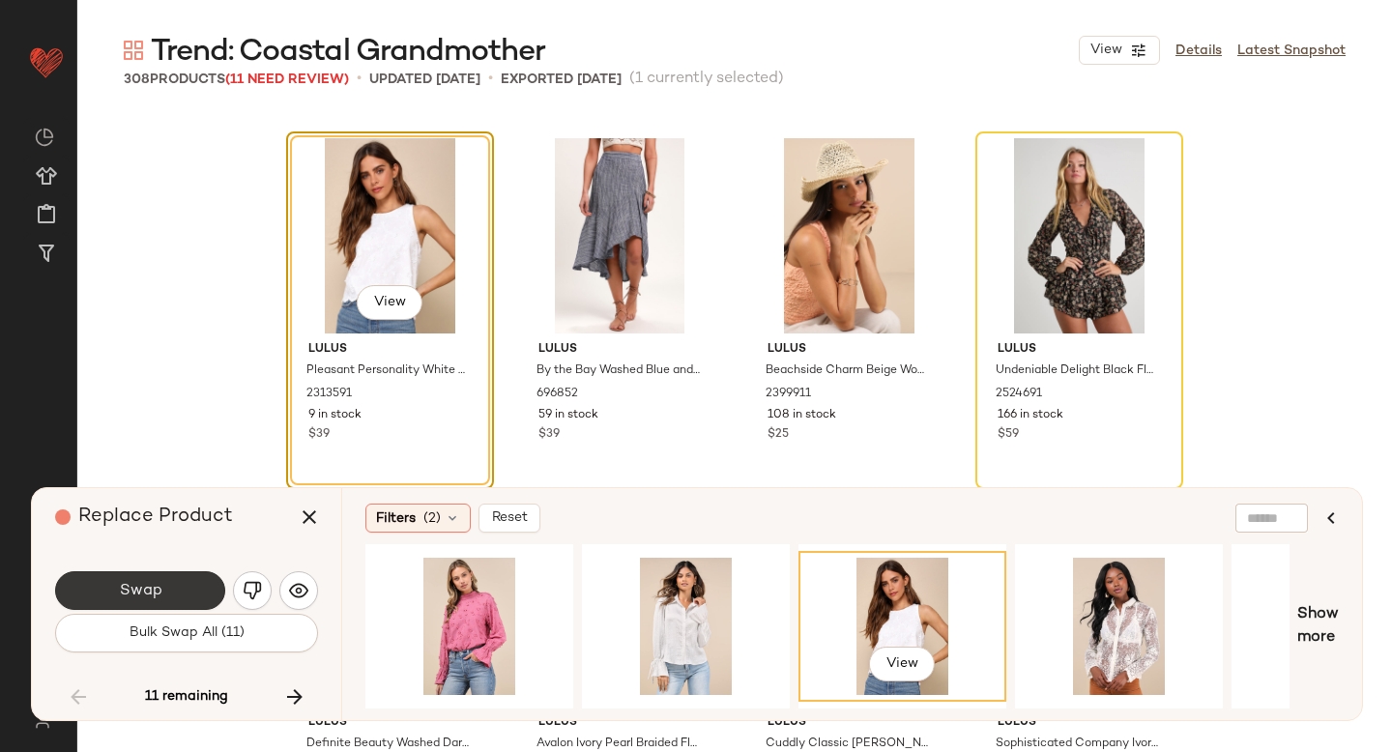
click at [175, 573] on button "Swap" at bounding box center [140, 590] width 170 height 39
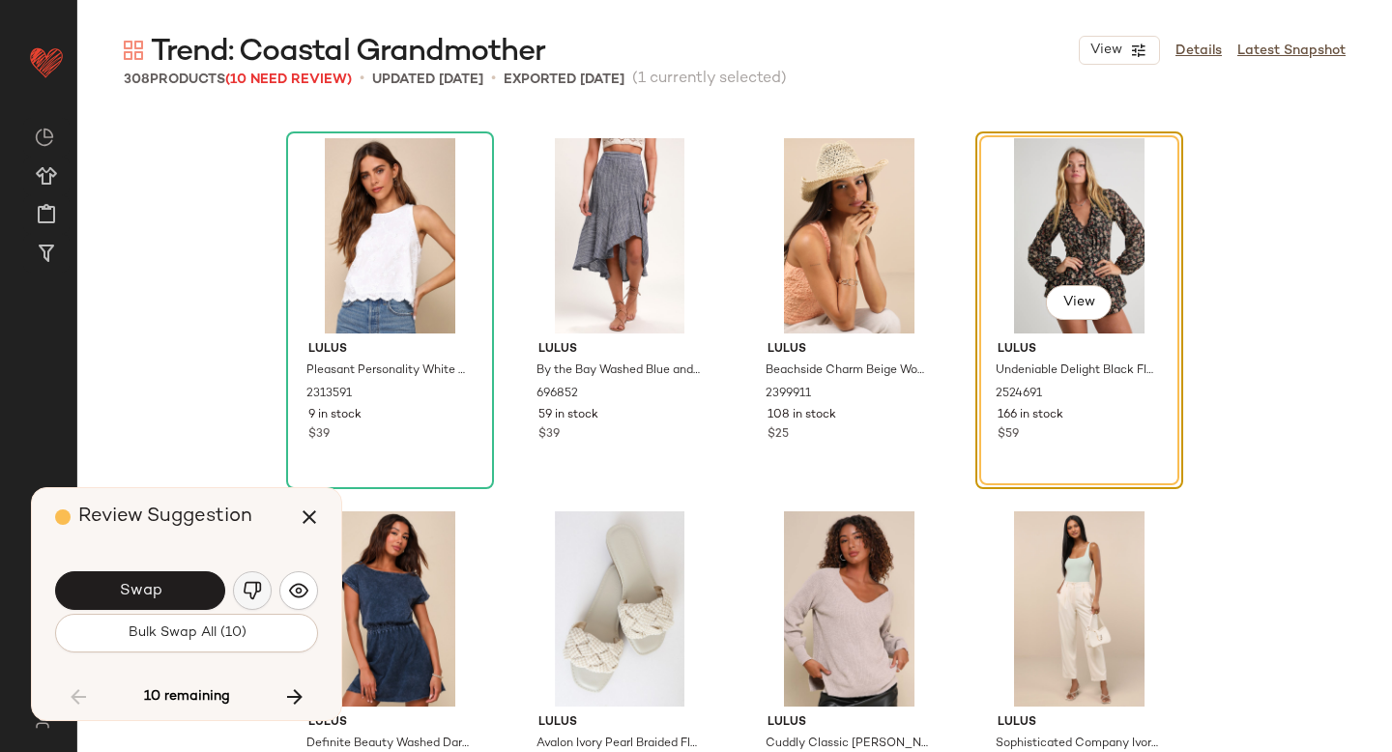
click at [243, 588] on img "button" at bounding box center [252, 590] width 19 height 19
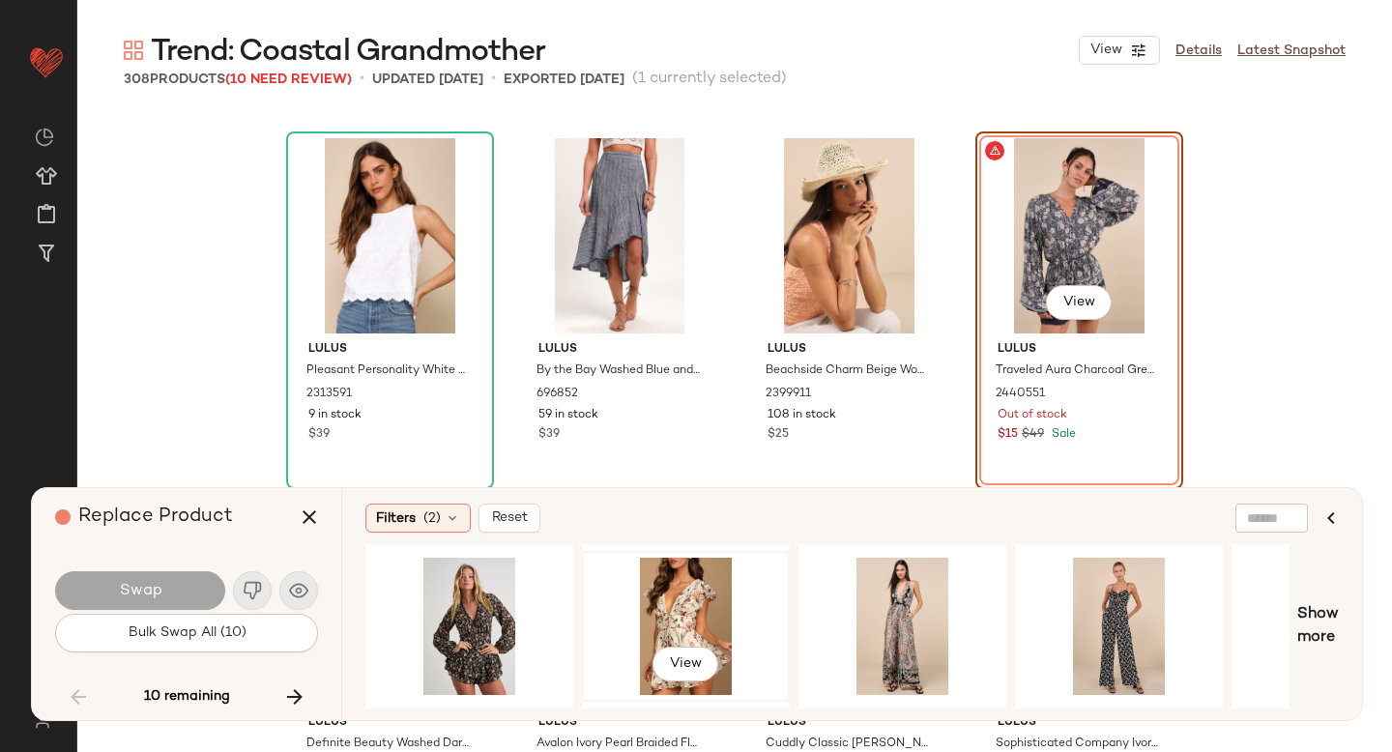
click at [684, 604] on div "View" at bounding box center [686, 626] width 194 height 137
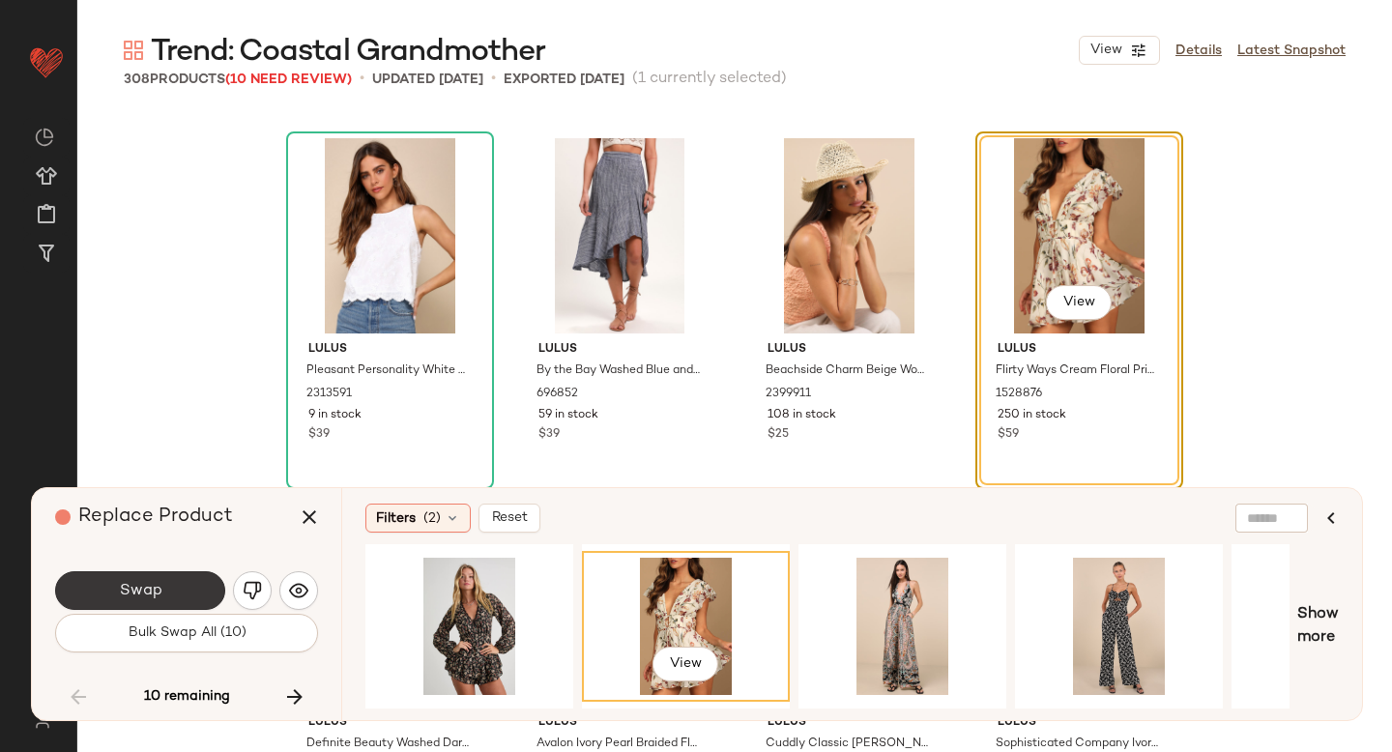
click at [120, 591] on span "Swap" at bounding box center [140, 591] width 44 height 18
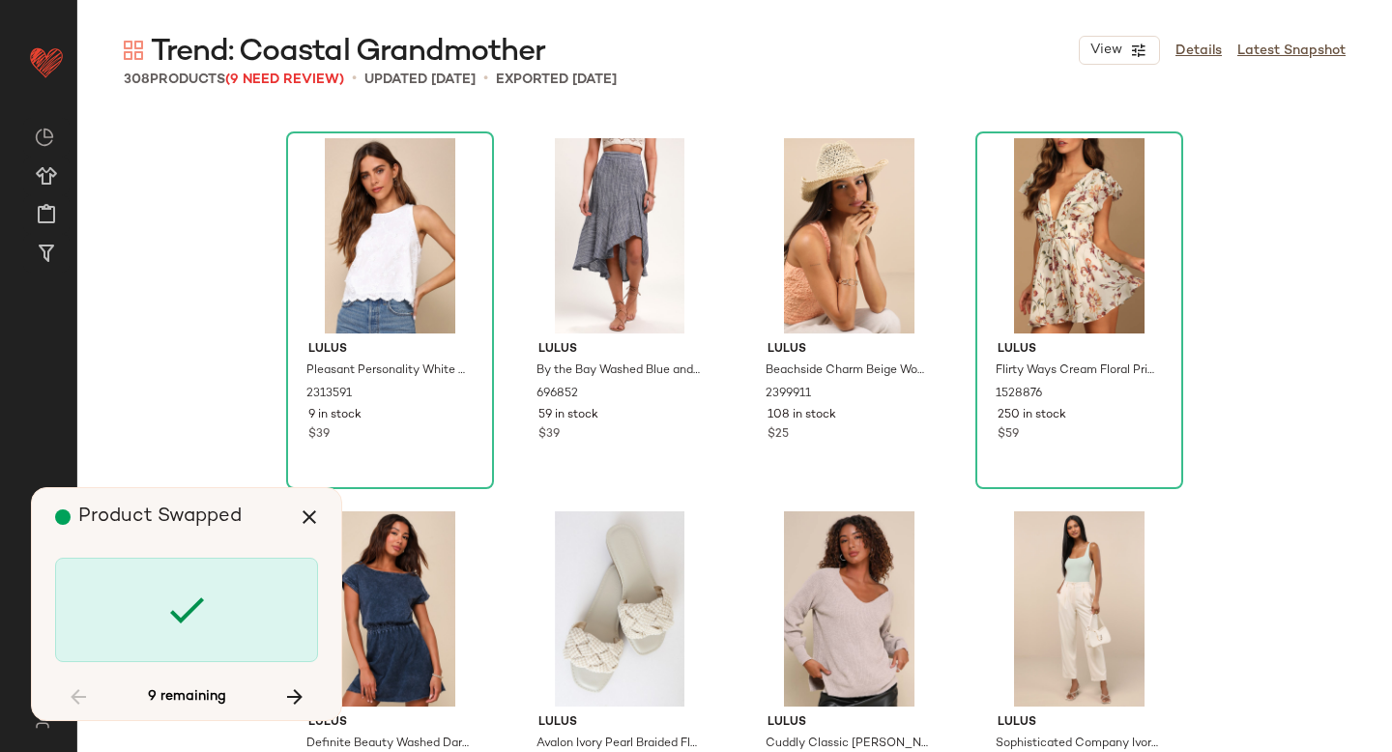
scroll to position [16045, 0]
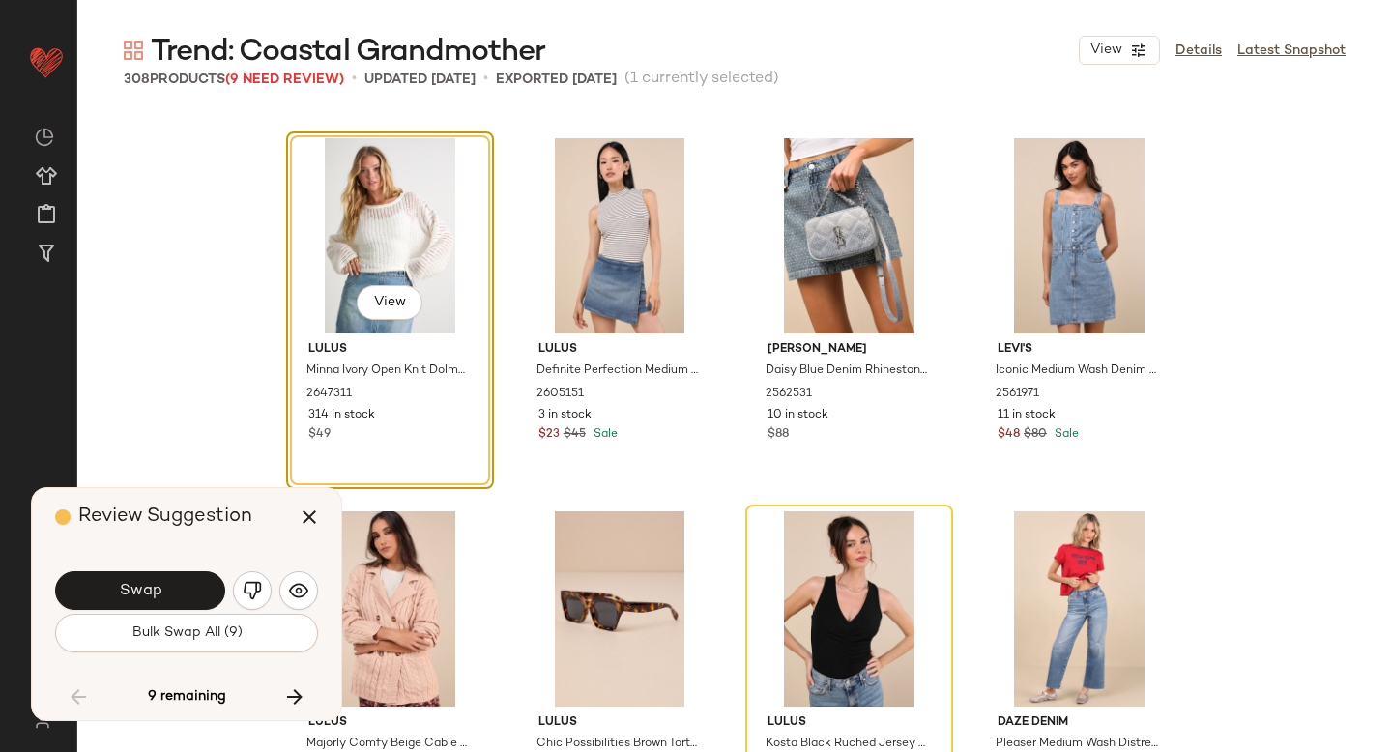
click at [120, 591] on span "Swap" at bounding box center [140, 591] width 44 height 18
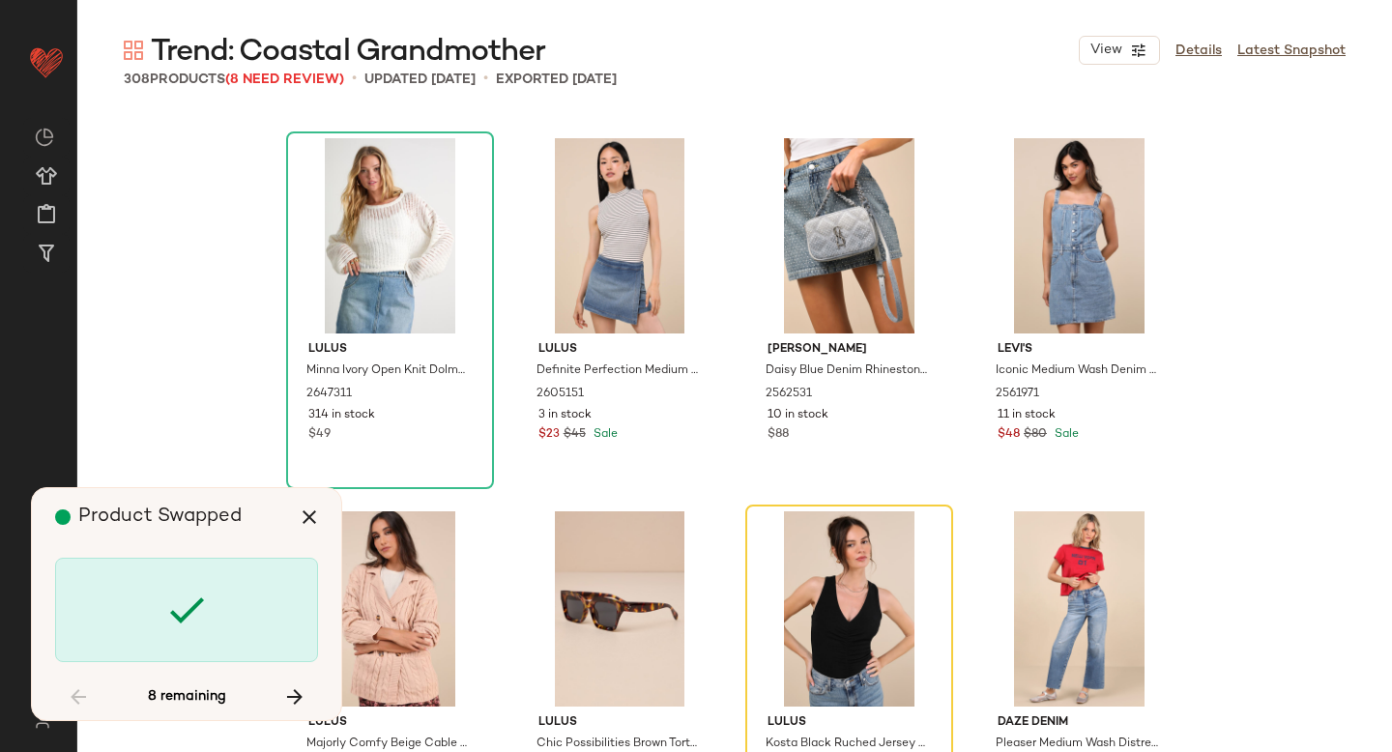
scroll to position [16418, 0]
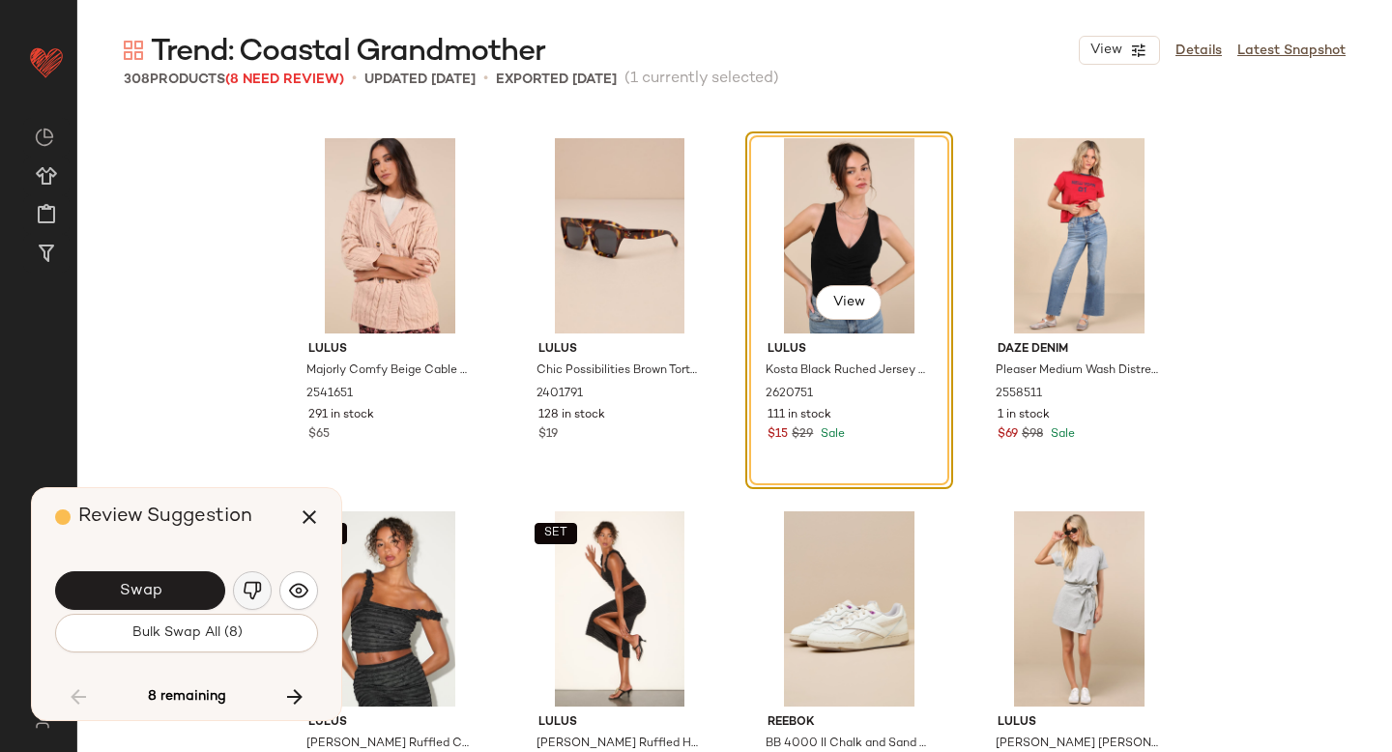
click at [247, 596] on img "button" at bounding box center [252, 590] width 19 height 19
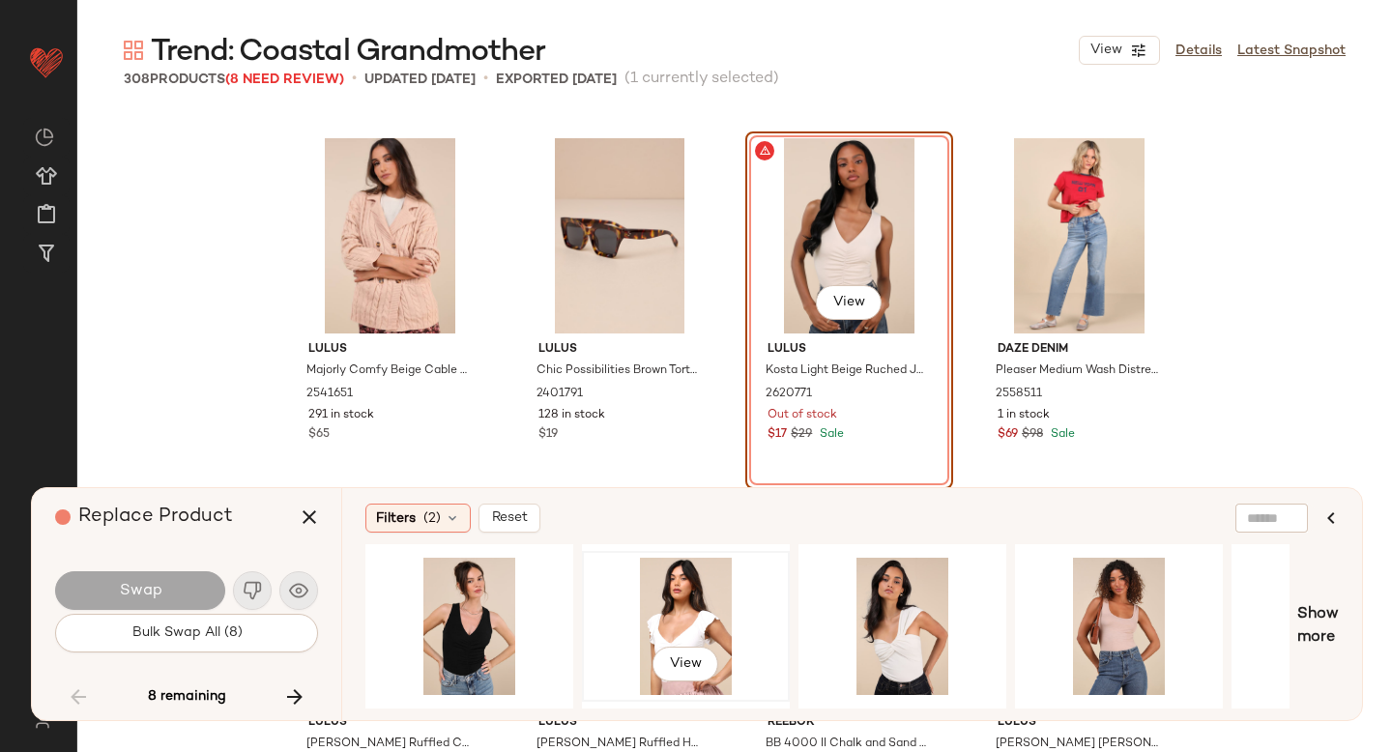
click at [672, 599] on div "View" at bounding box center [686, 626] width 194 height 137
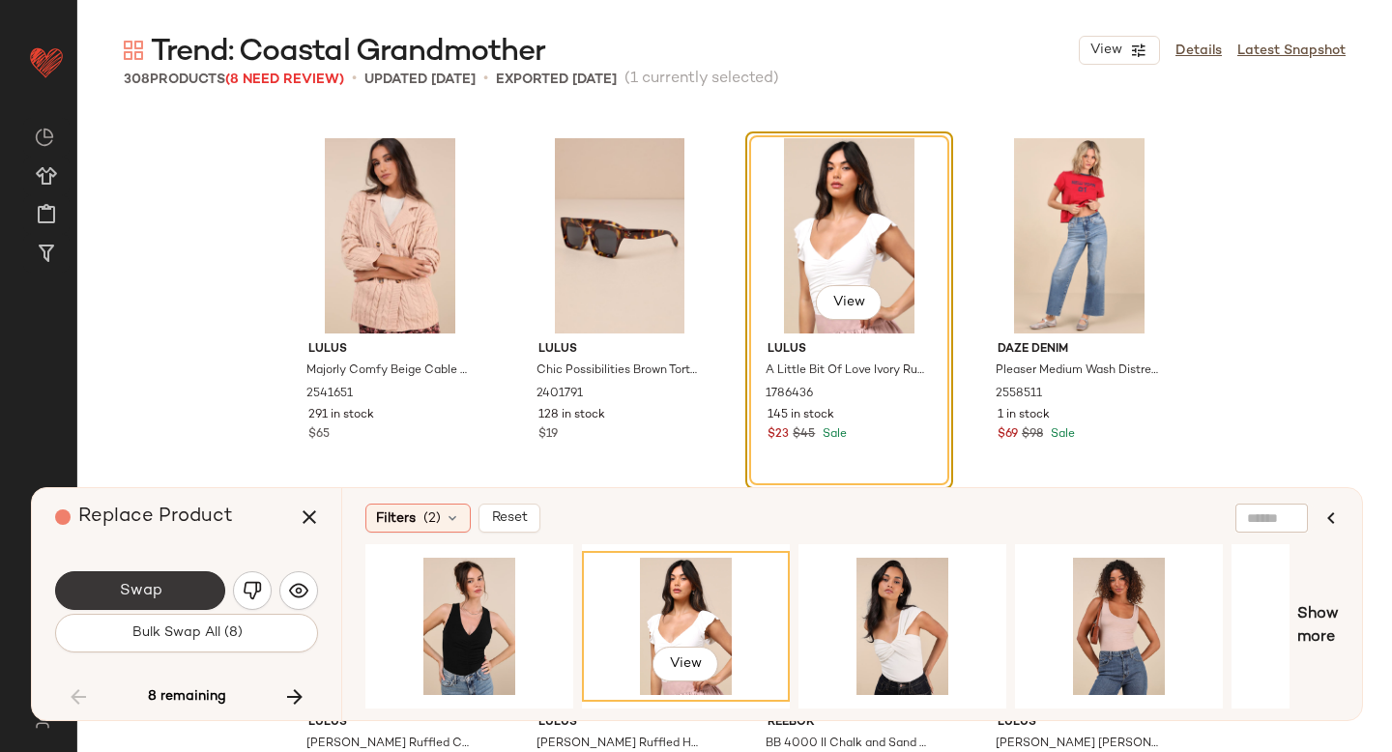
click at [172, 586] on button "Swap" at bounding box center [140, 590] width 170 height 39
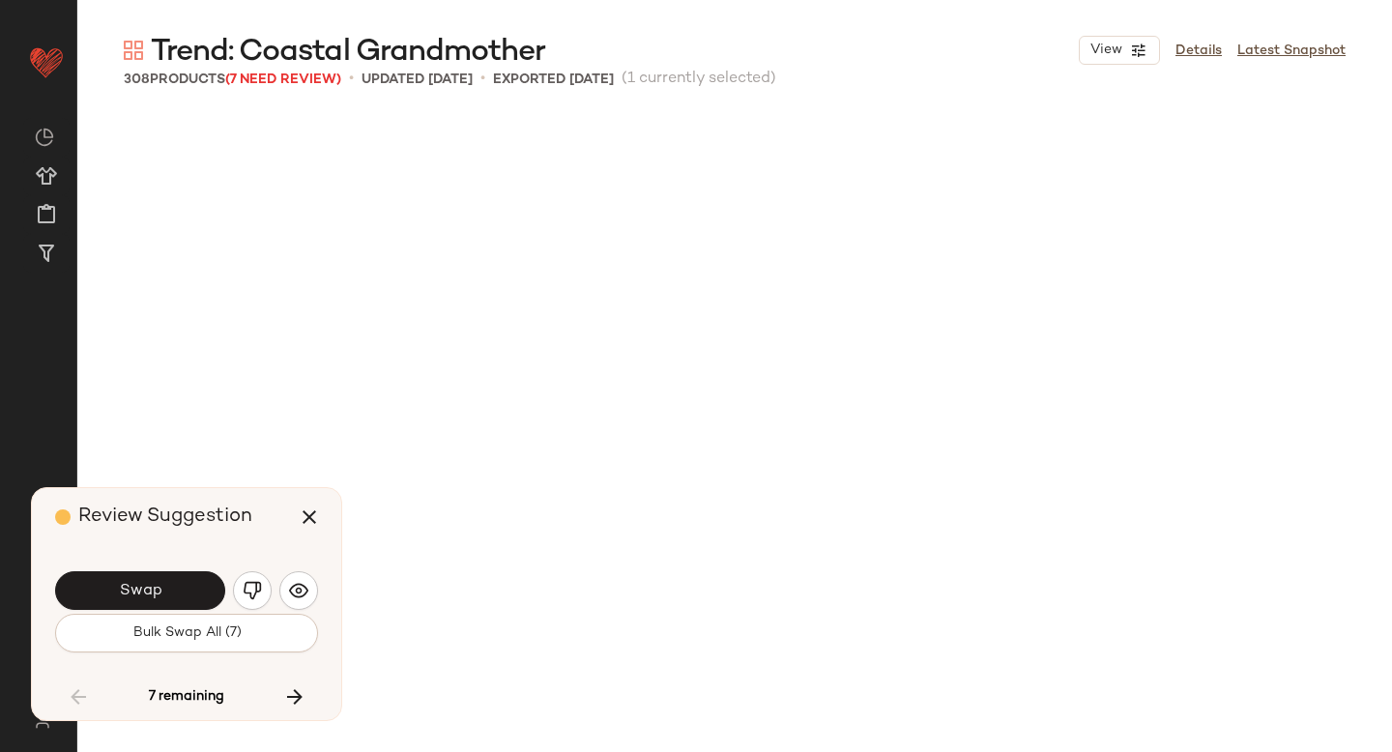
scroll to position [17165, 0]
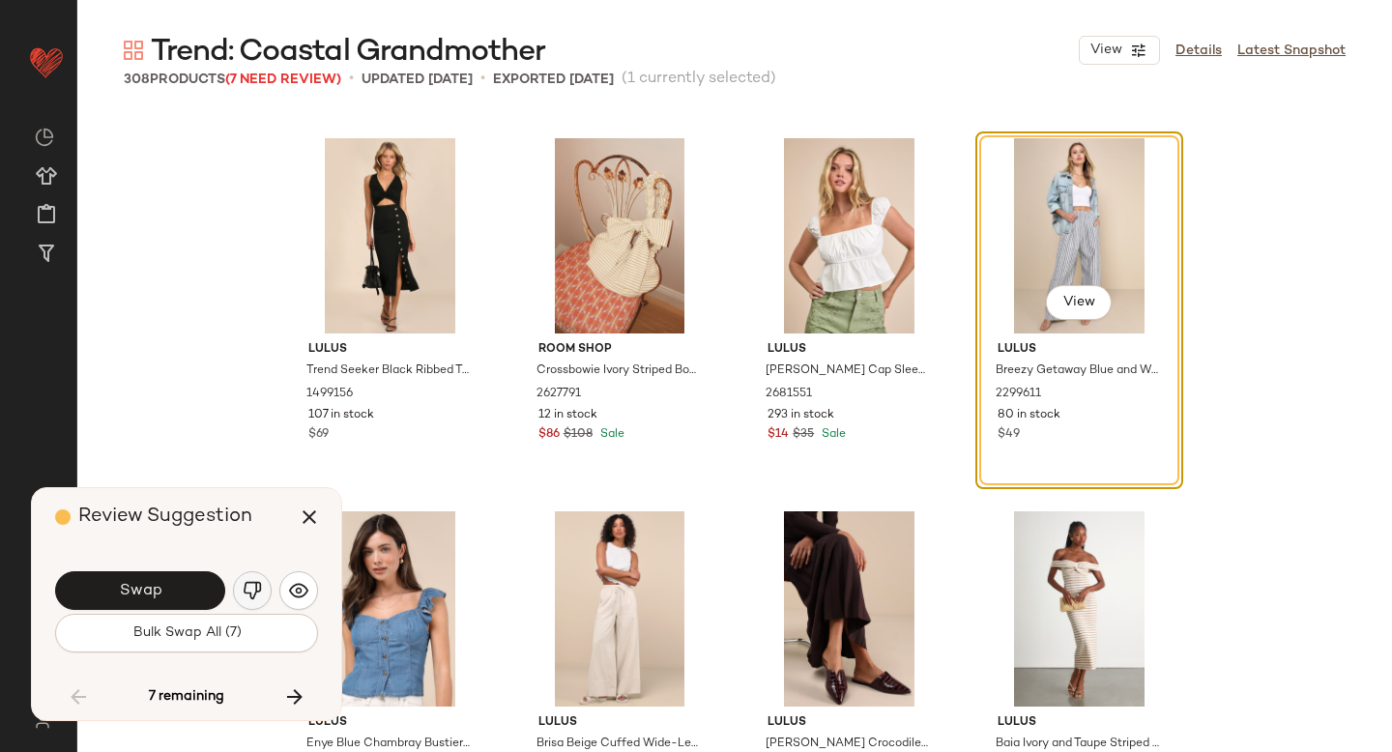
click at [252, 591] on img "button" at bounding box center [252, 590] width 19 height 19
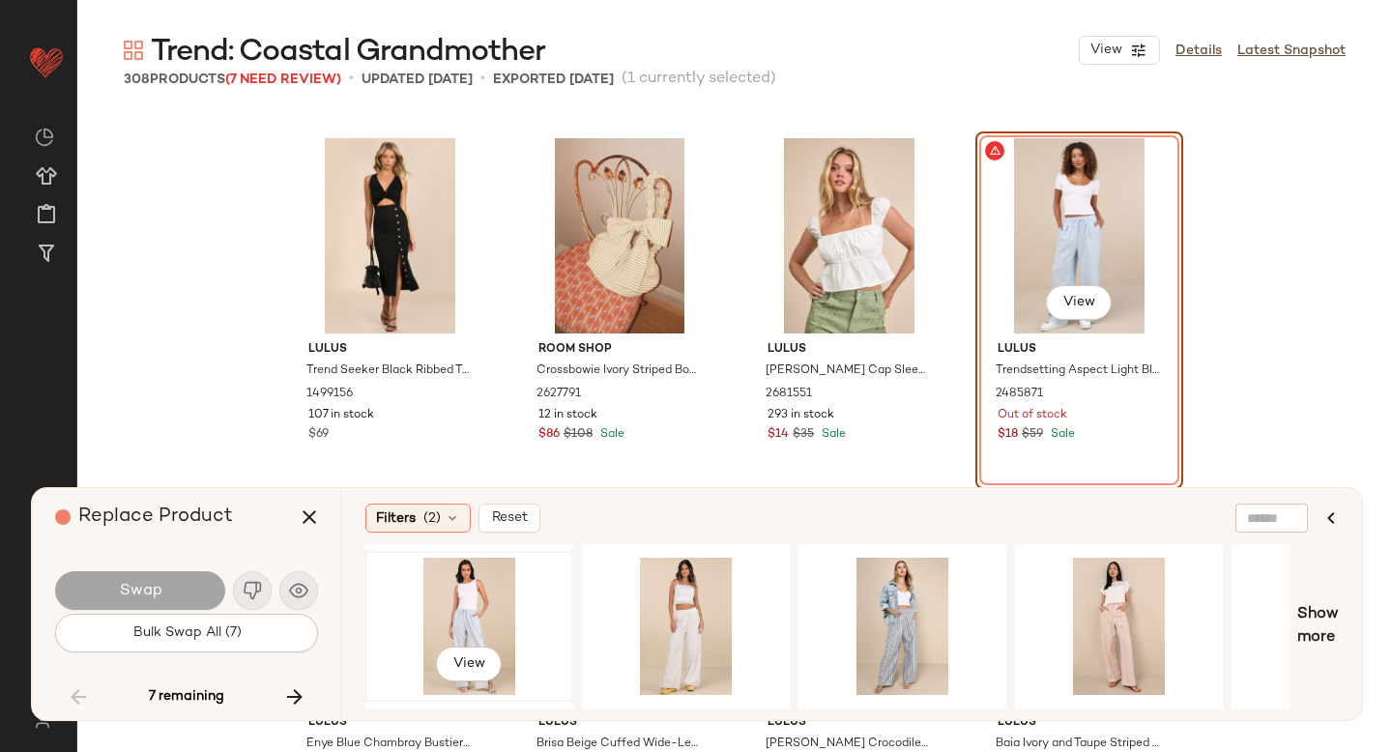
click at [472, 624] on div "View" at bounding box center [469, 626] width 194 height 137
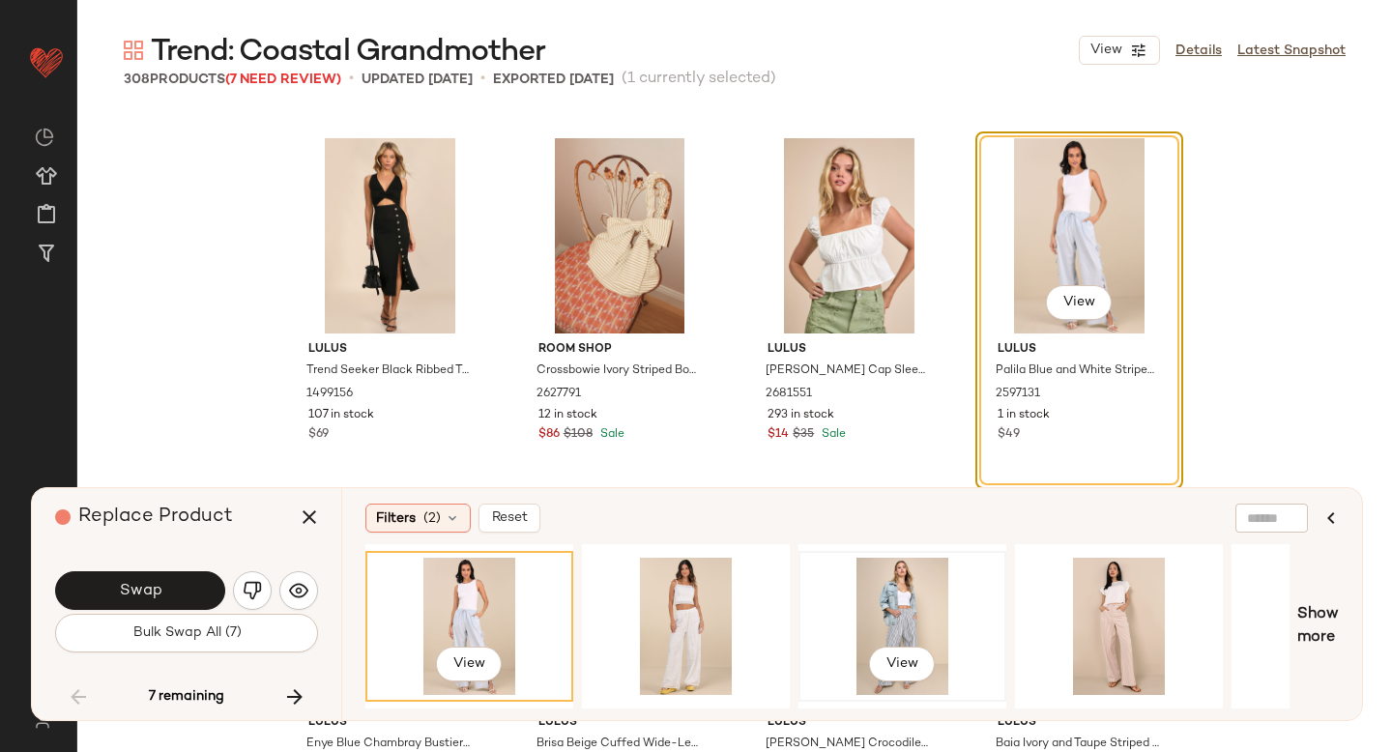
click at [854, 597] on div "View" at bounding box center [902, 626] width 194 height 137
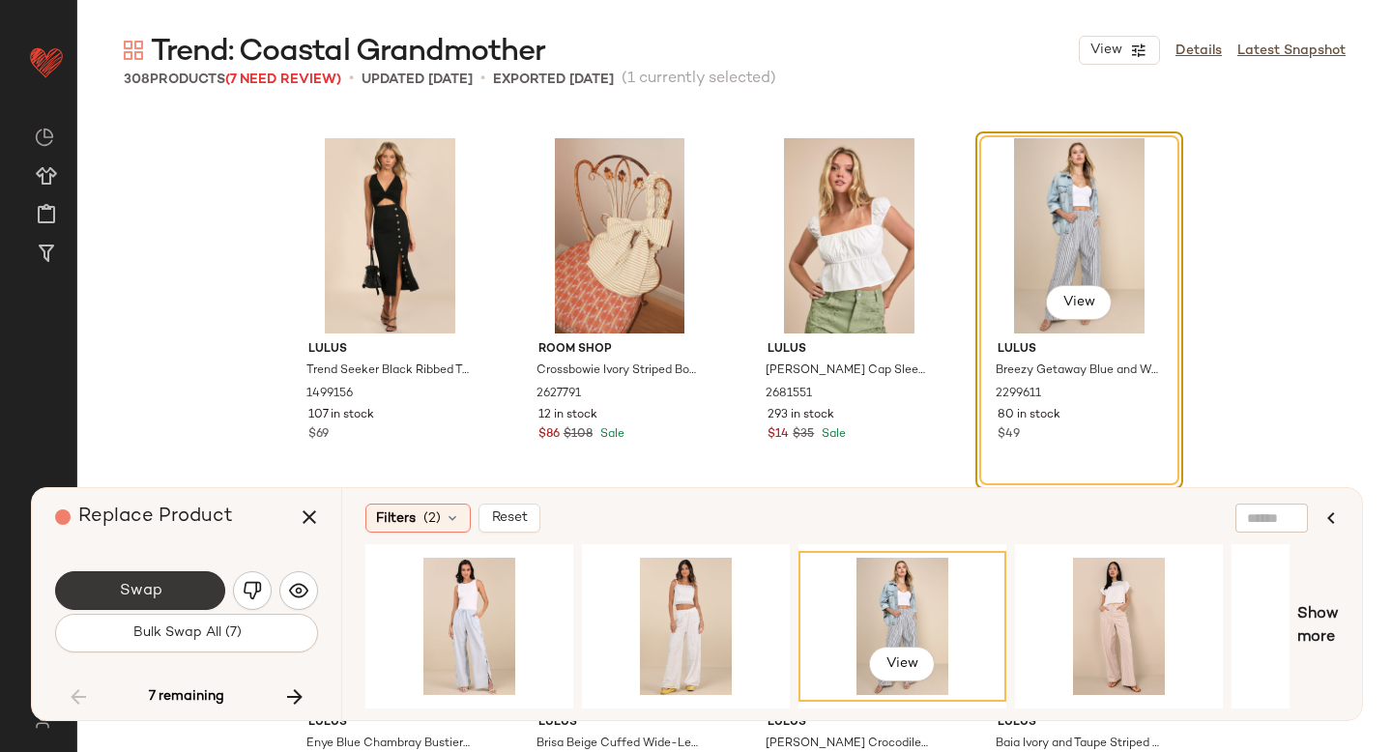
click at [175, 580] on button "Swap" at bounding box center [140, 590] width 170 height 39
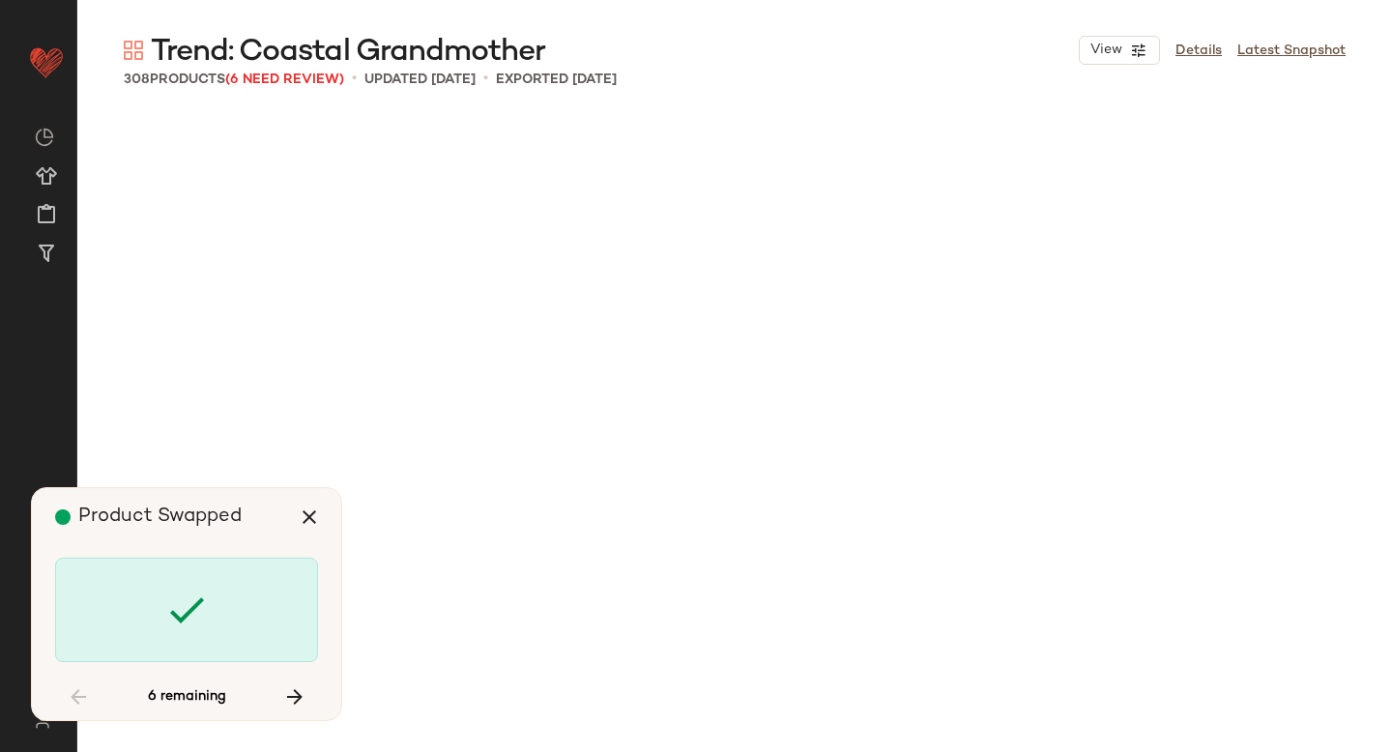
scroll to position [20150, 0]
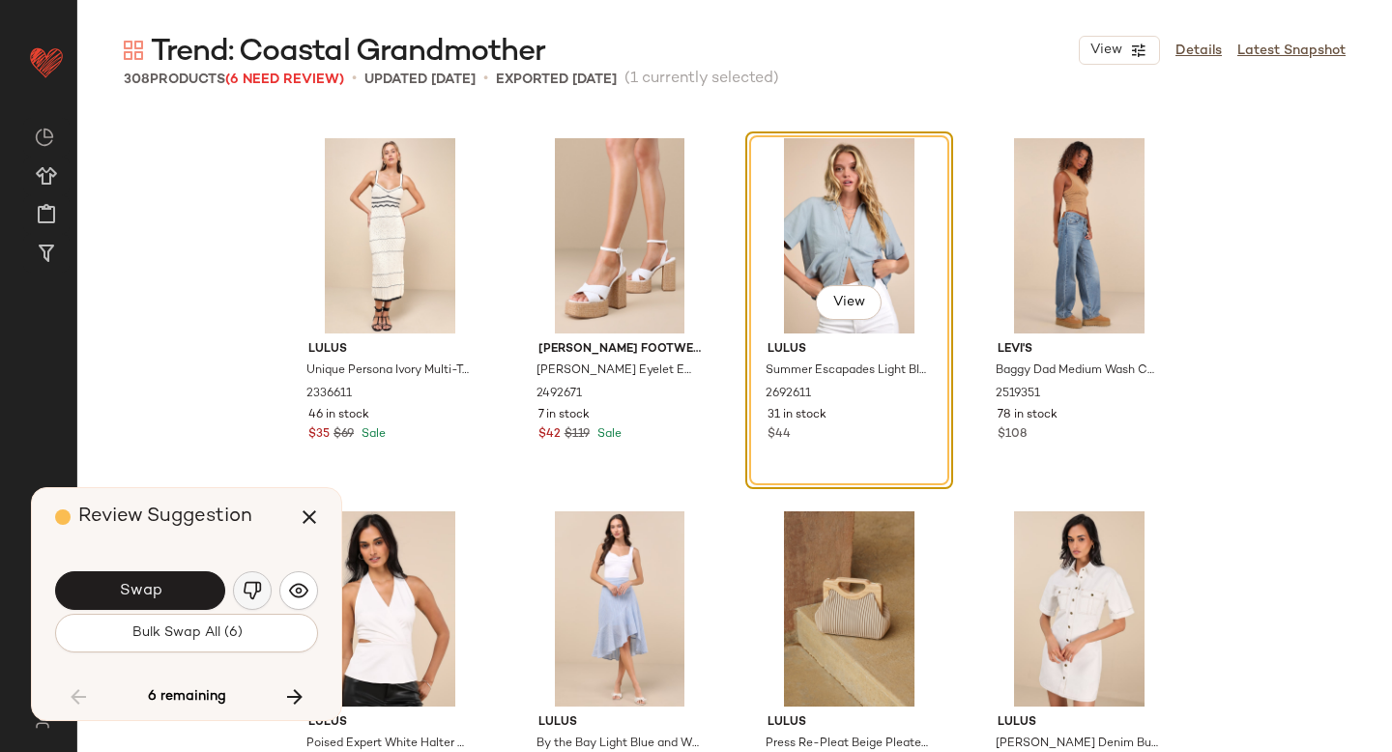
click at [253, 589] on img "button" at bounding box center [252, 590] width 19 height 19
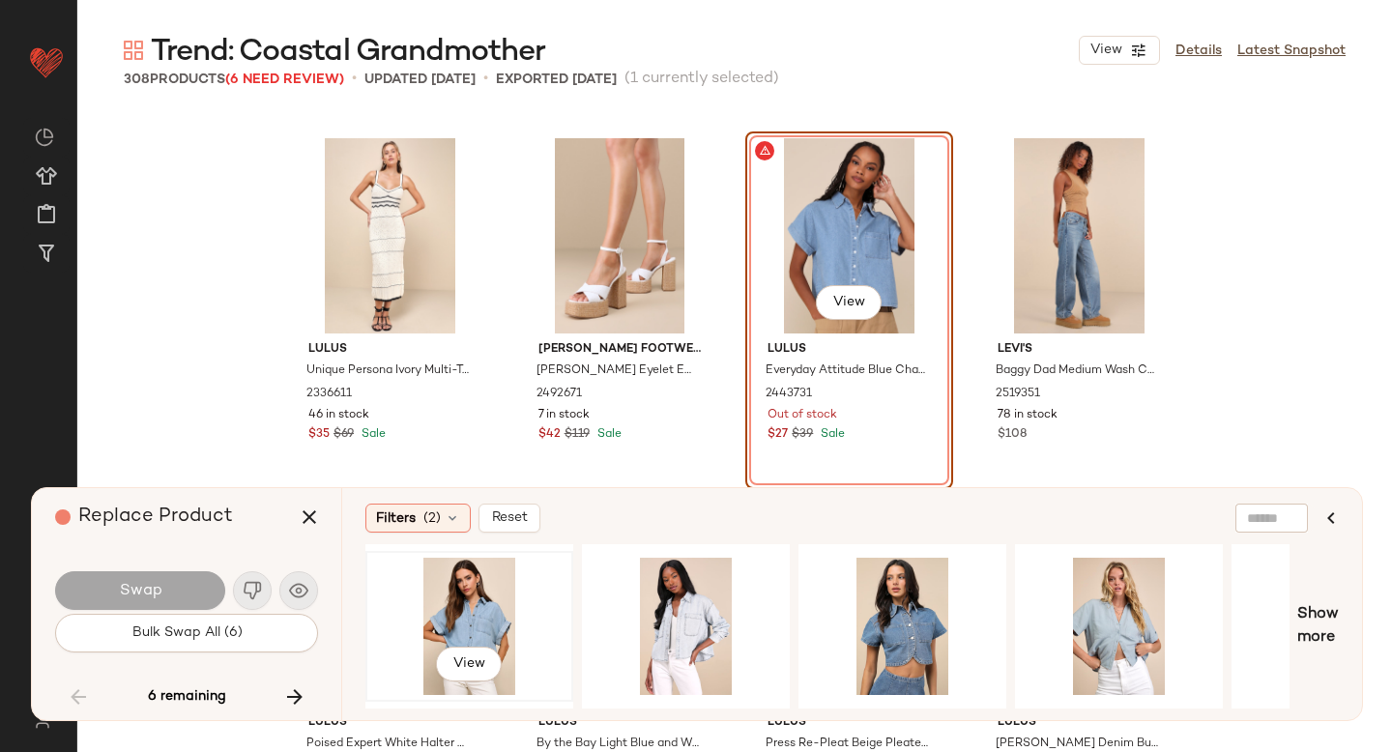
click at [487, 631] on div "View" at bounding box center [469, 626] width 194 height 137
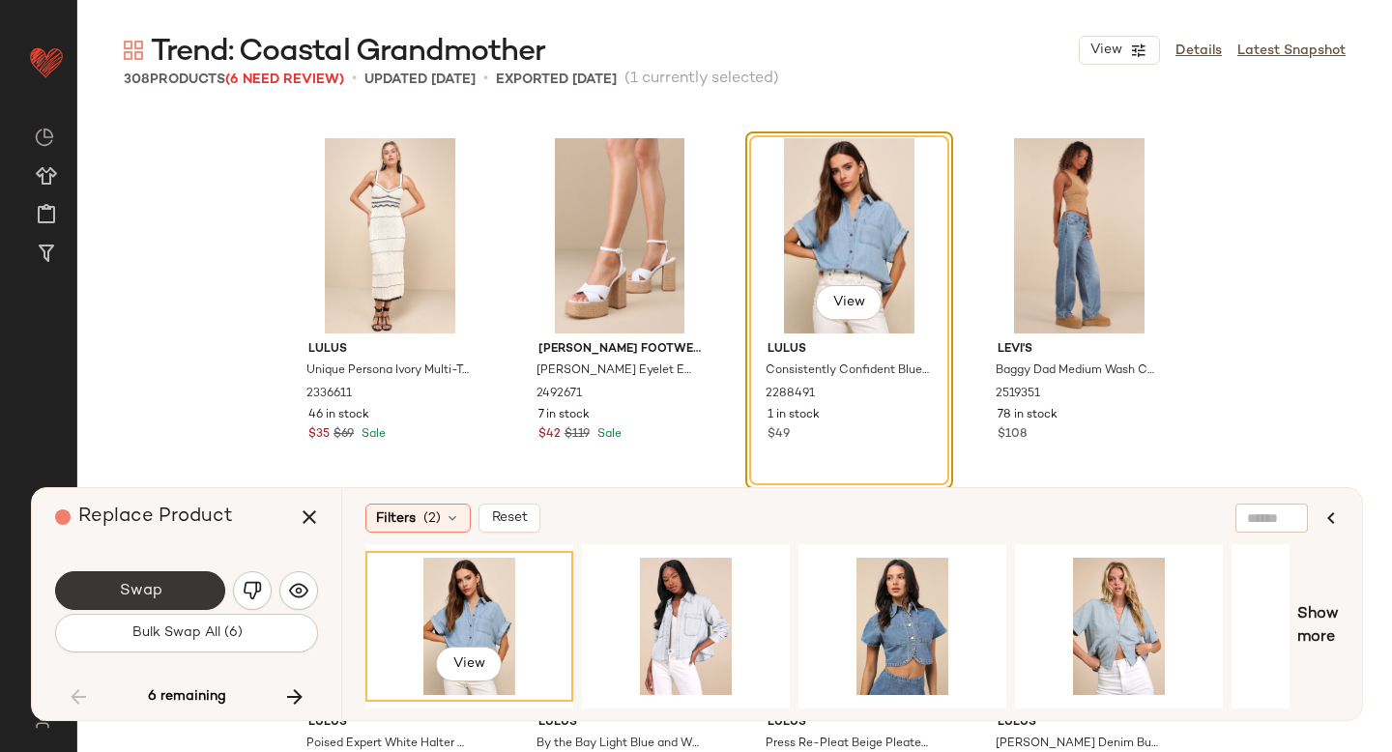
click at [201, 588] on button "Swap" at bounding box center [140, 590] width 170 height 39
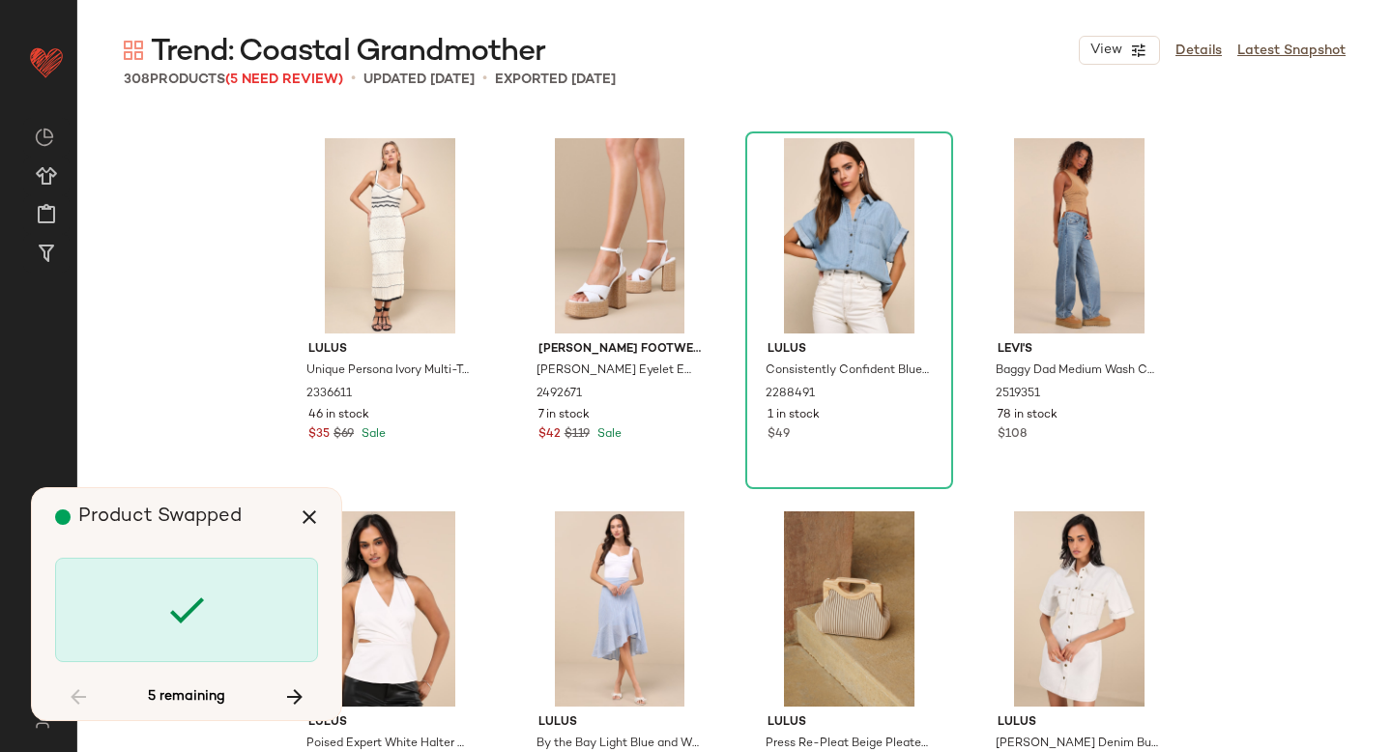
scroll to position [22389, 0]
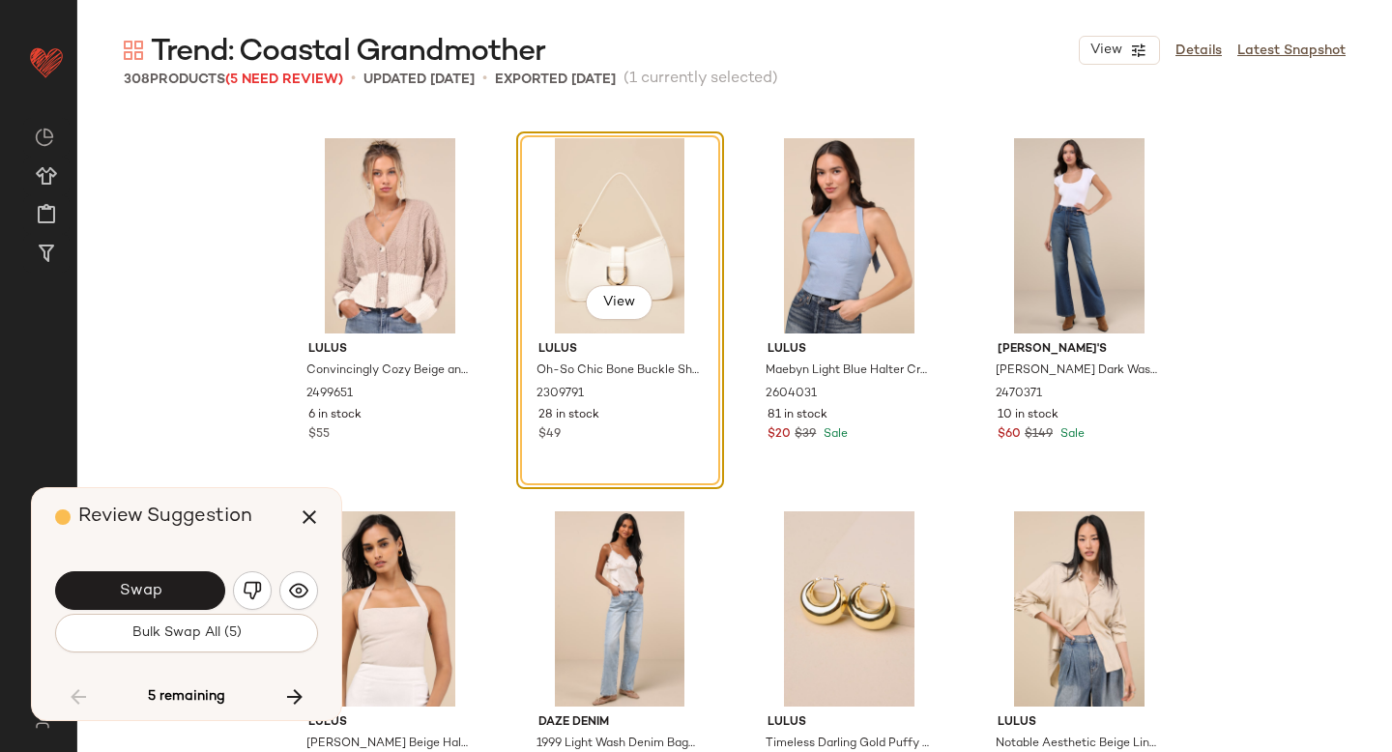
click at [201, 588] on button "Swap" at bounding box center [140, 590] width 170 height 39
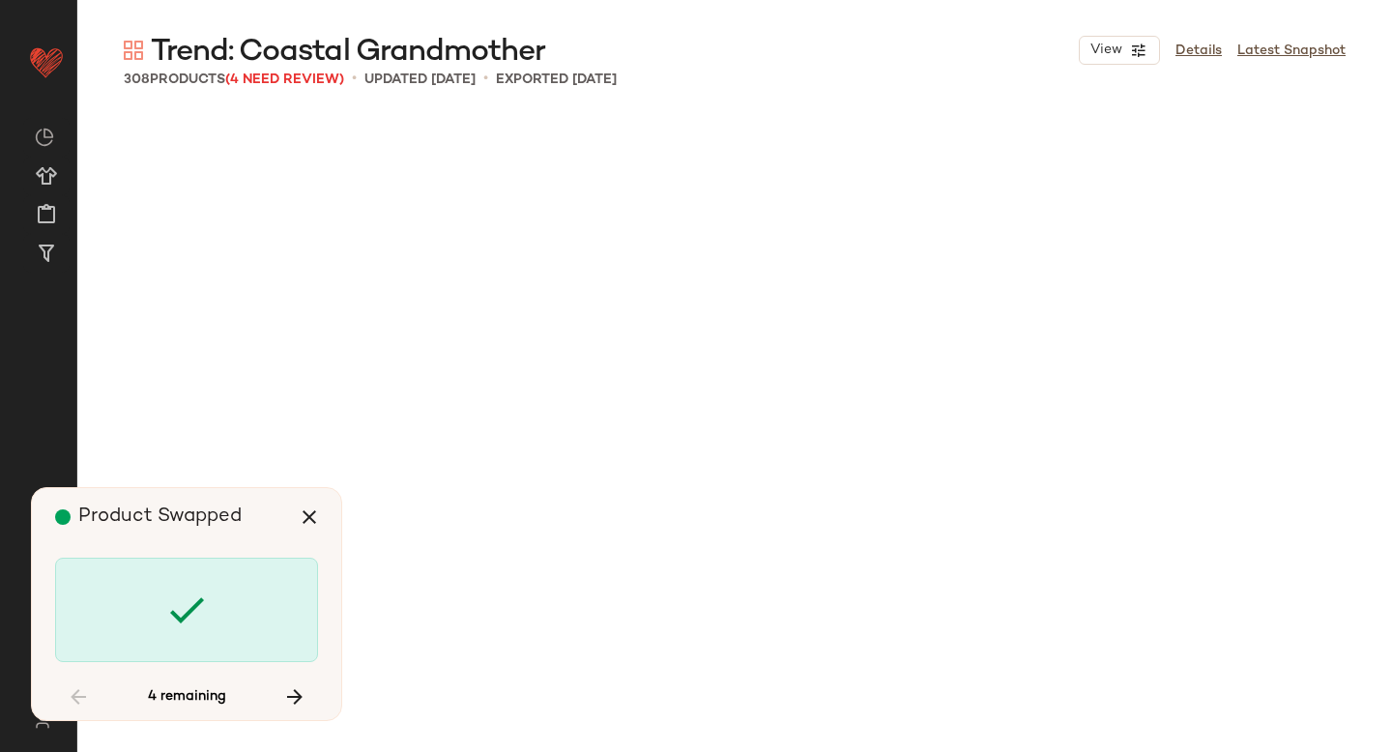
scroll to position [24628, 0]
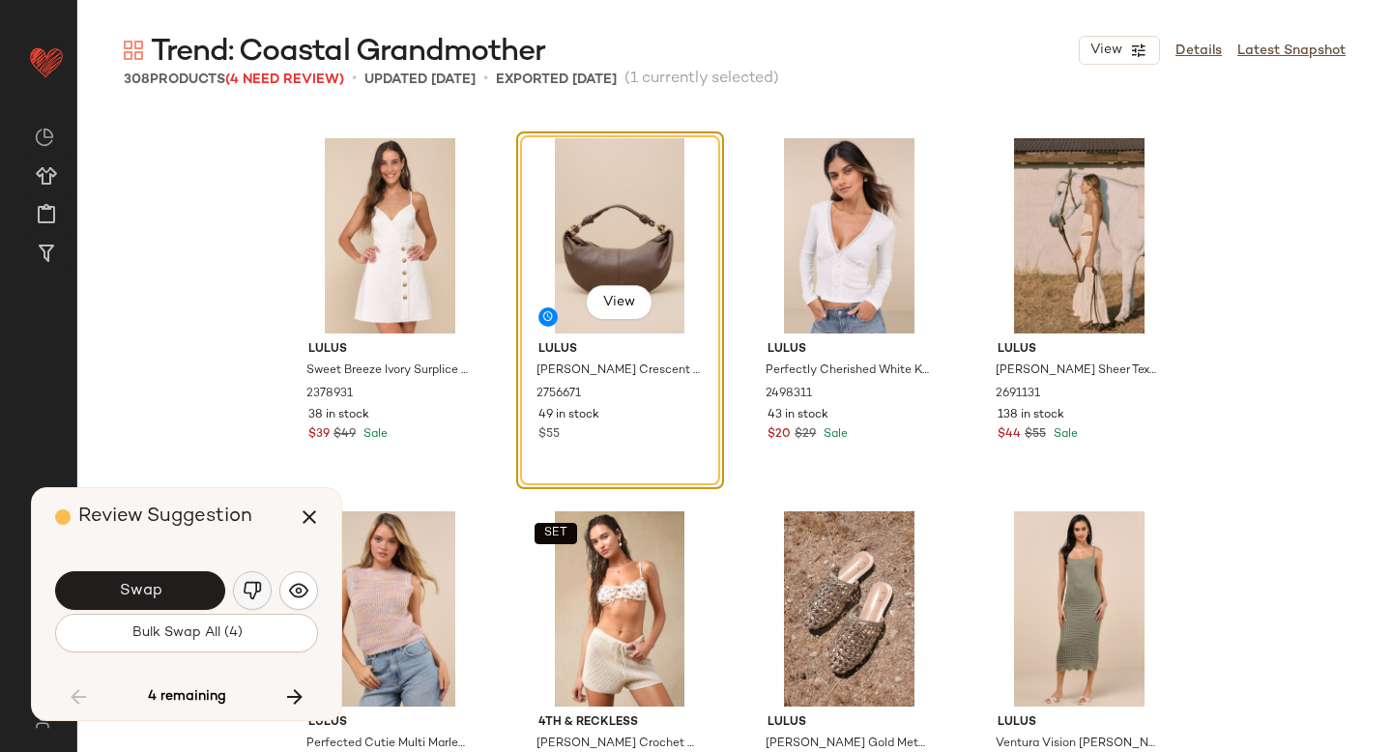
click at [255, 590] on img "button" at bounding box center [252, 590] width 19 height 19
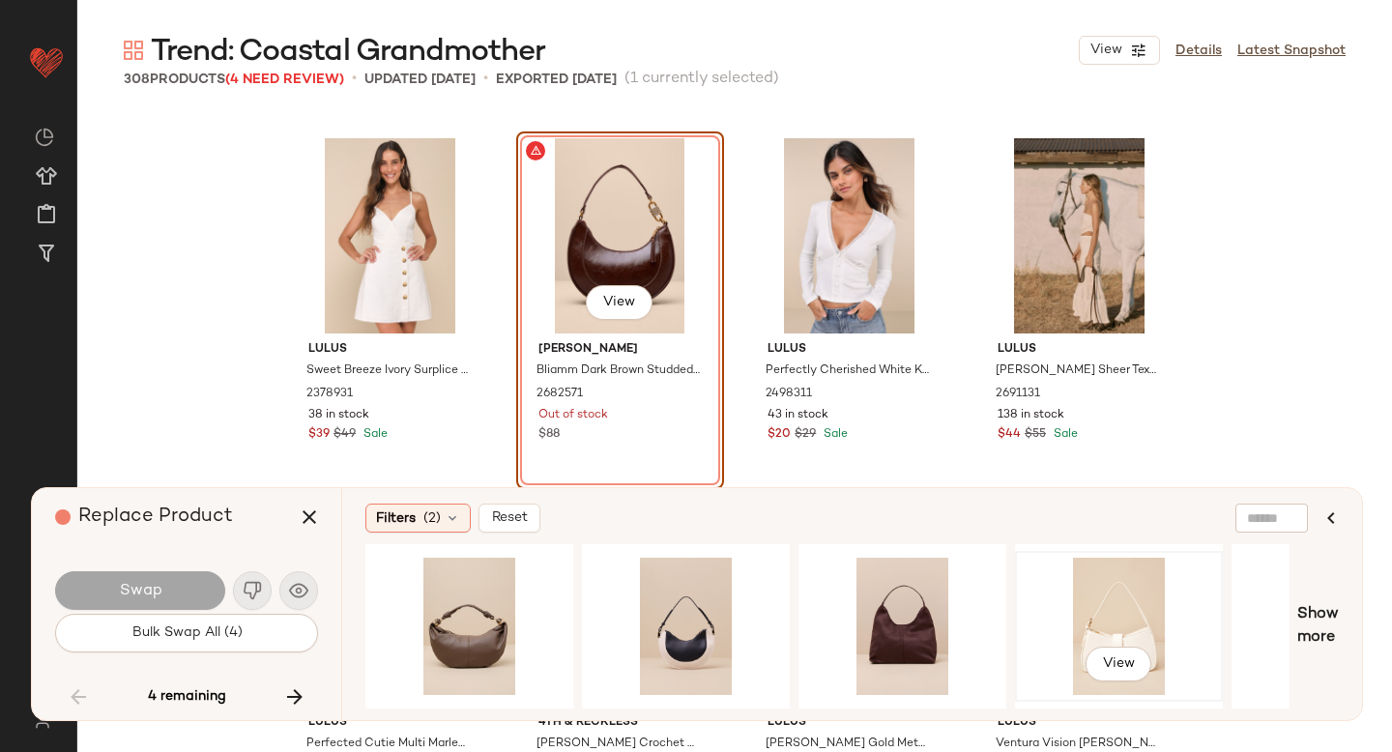
click at [1133, 623] on div "View" at bounding box center [1119, 626] width 194 height 137
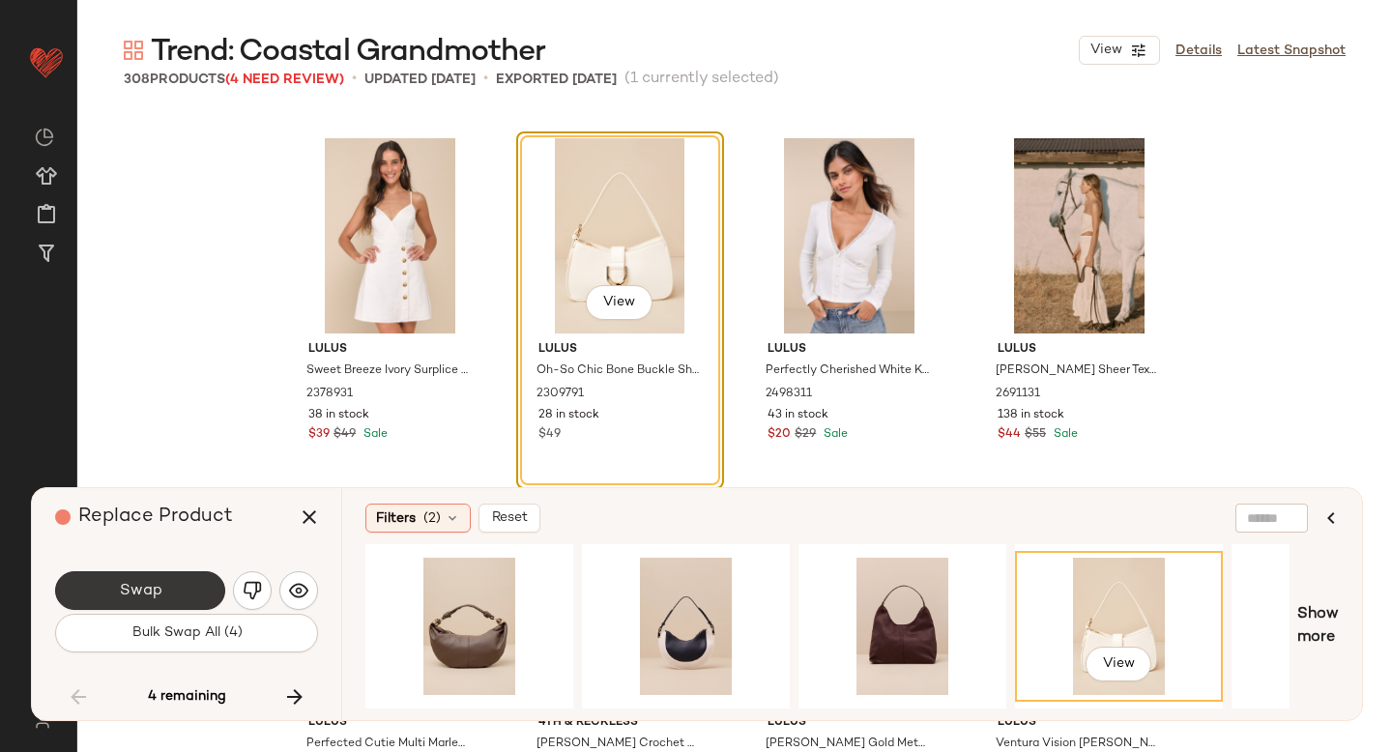
click at [183, 581] on button "Swap" at bounding box center [140, 590] width 170 height 39
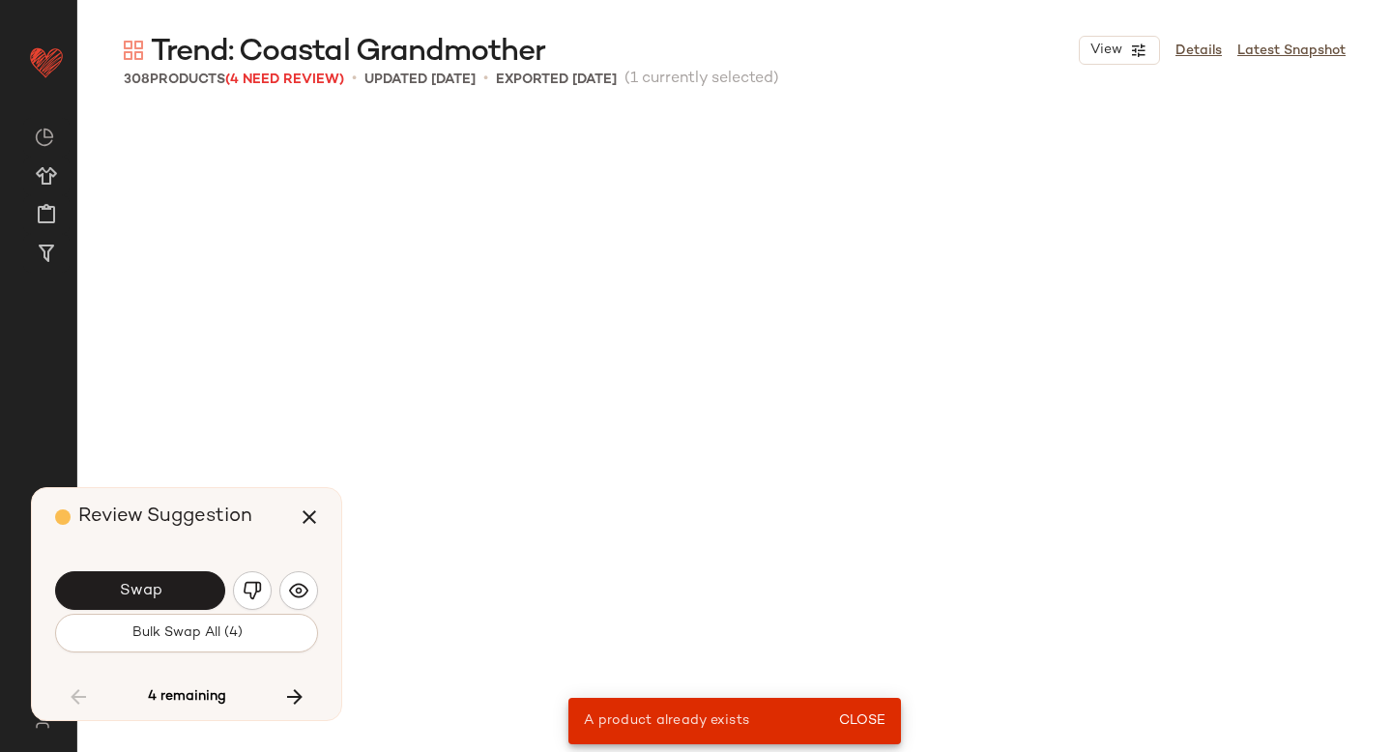
scroll to position [22389, 0]
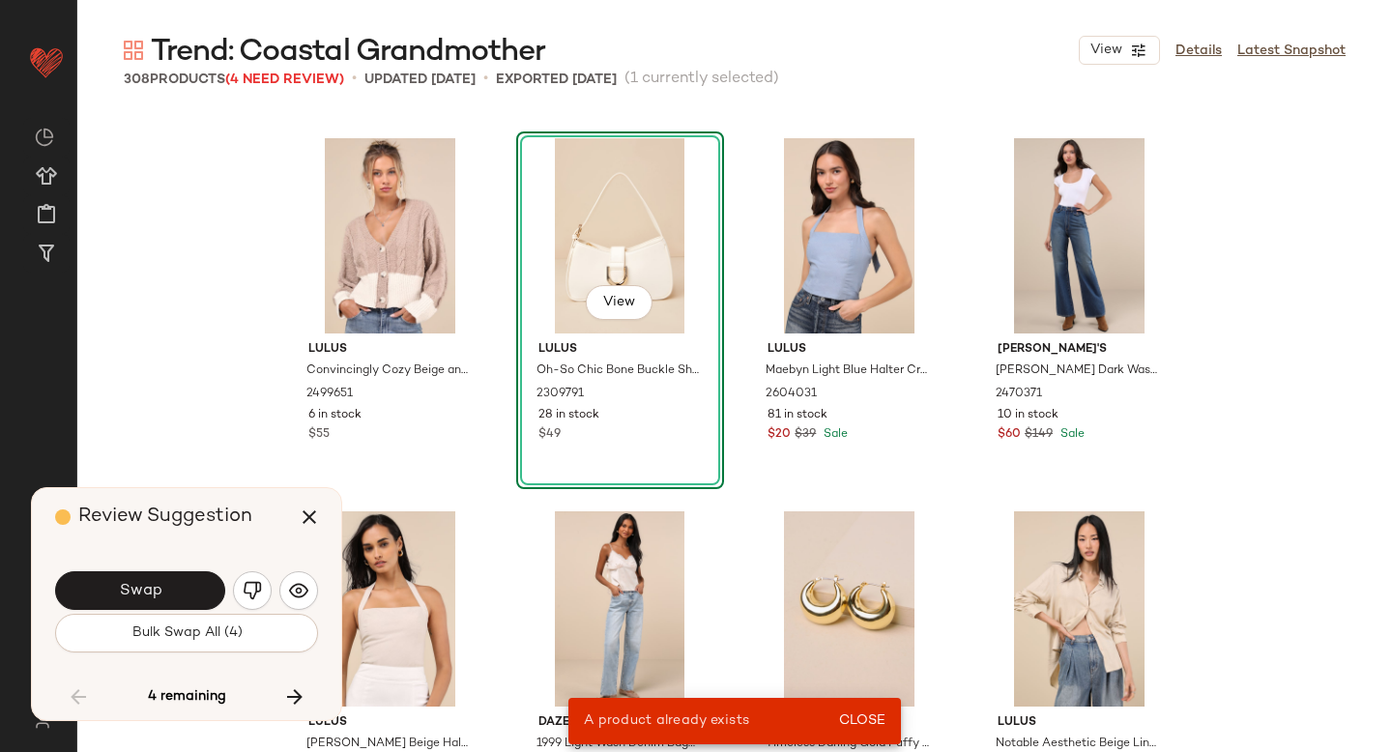
click at [680, 239] on div "View" at bounding box center [620, 235] width 194 height 195
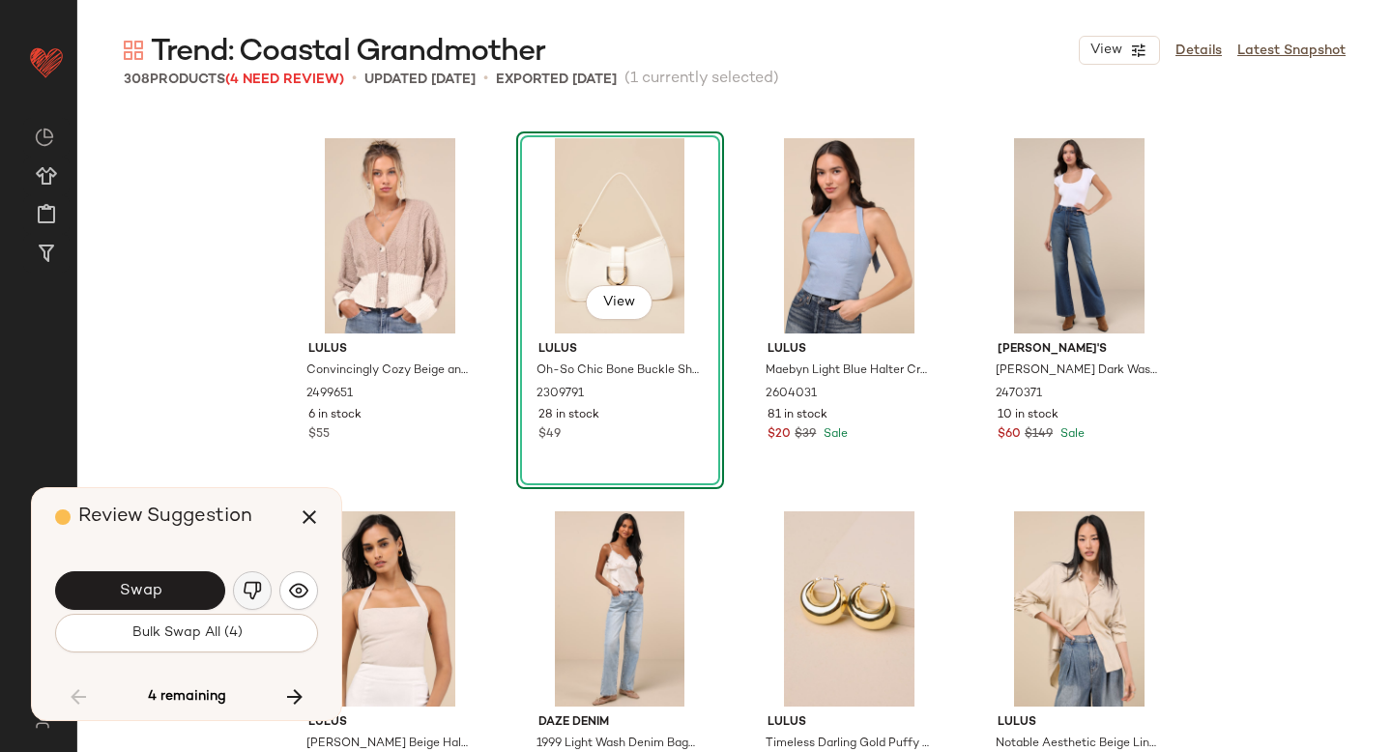
click at [247, 593] on img "button" at bounding box center [252, 590] width 19 height 19
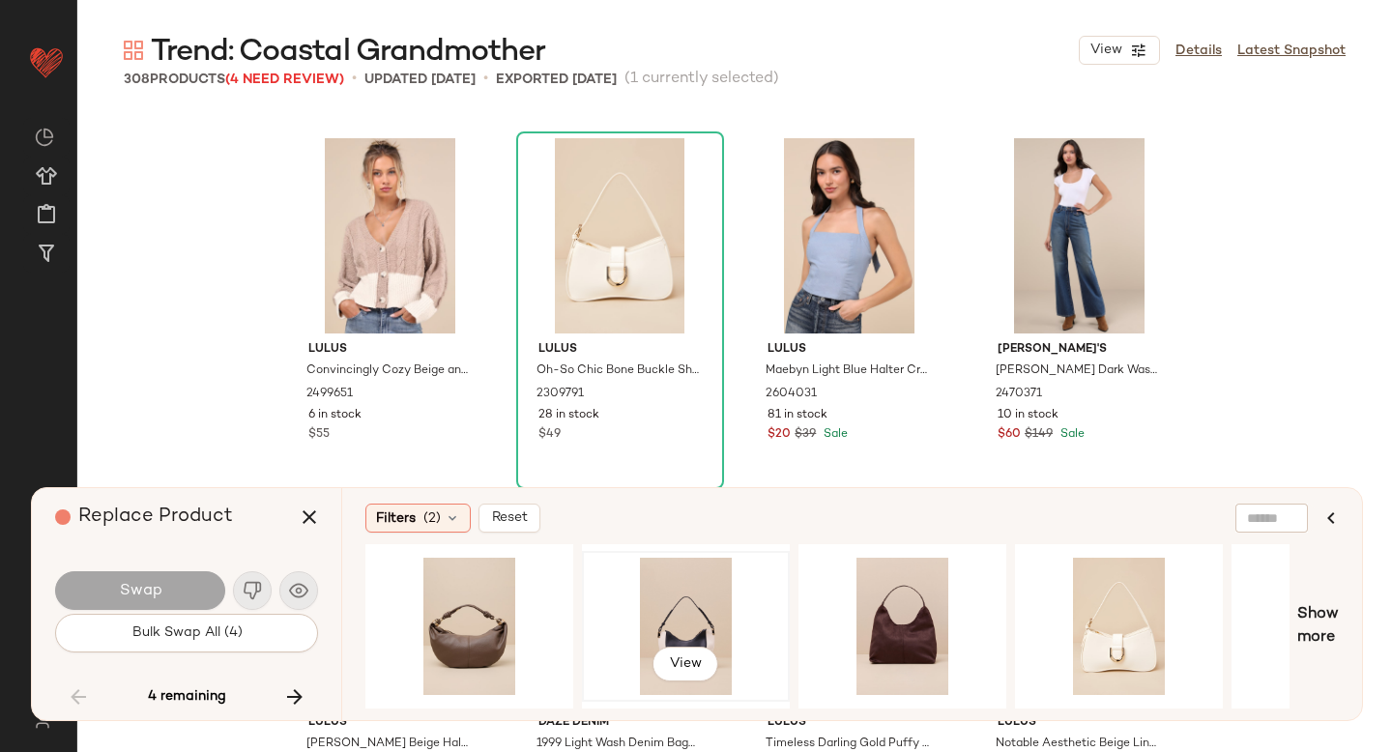
click at [631, 604] on div "View" at bounding box center [686, 626] width 194 height 137
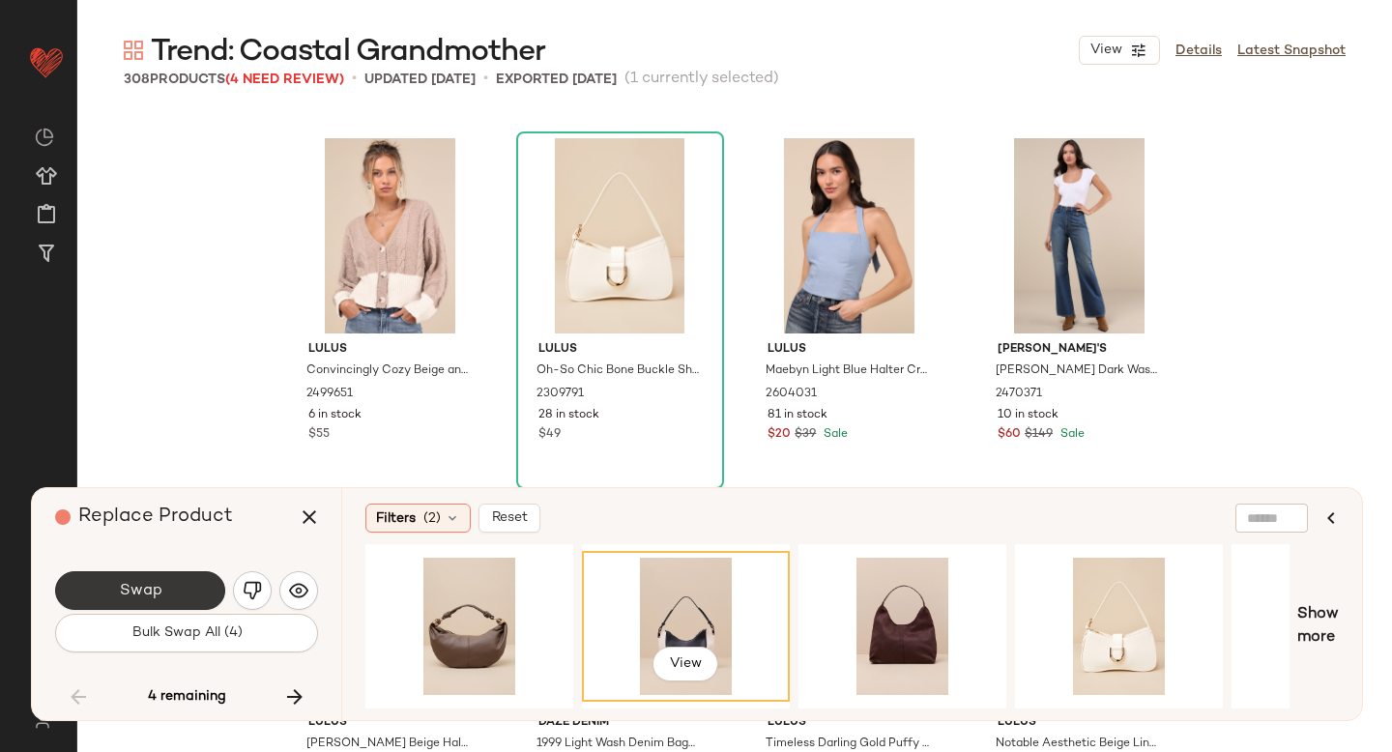
click at [201, 605] on button "Swap" at bounding box center [140, 590] width 170 height 39
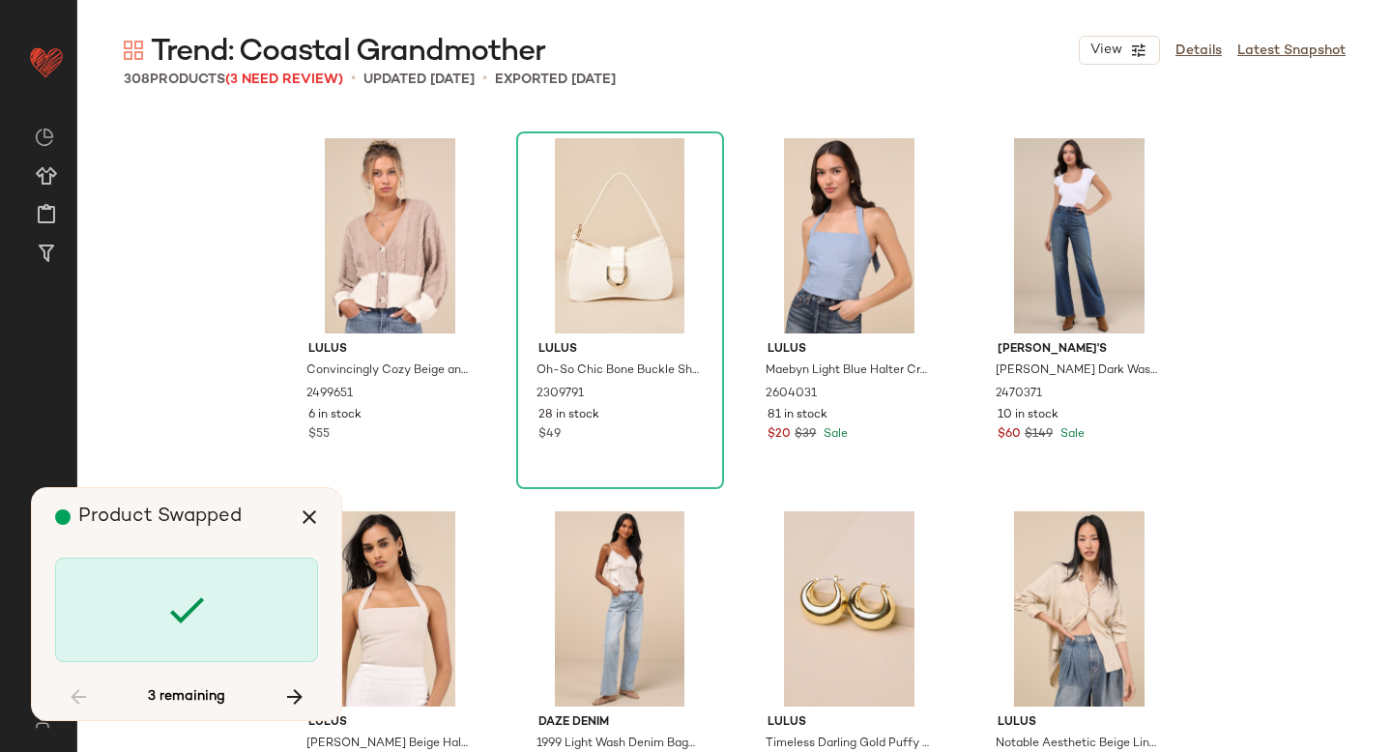
scroll to position [25374, 0]
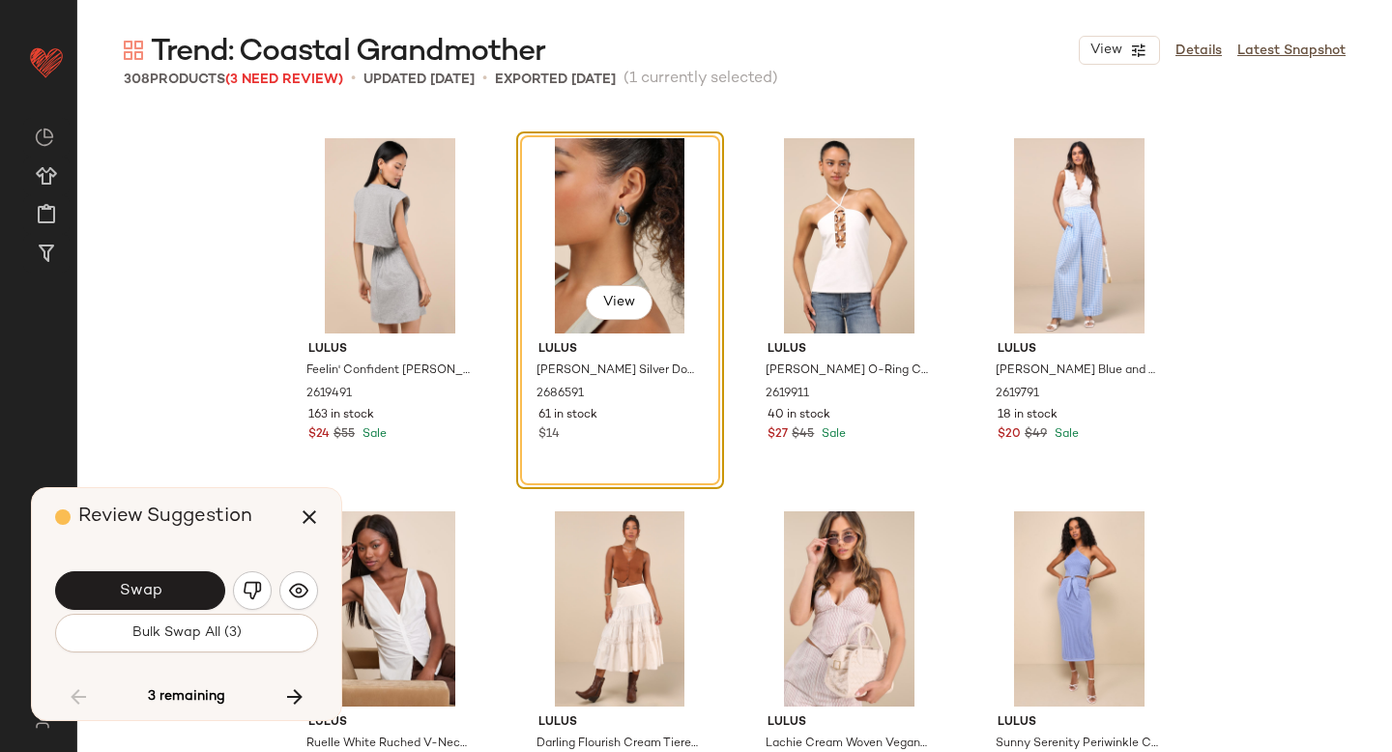
click at [201, 605] on button "Swap" at bounding box center [140, 590] width 170 height 39
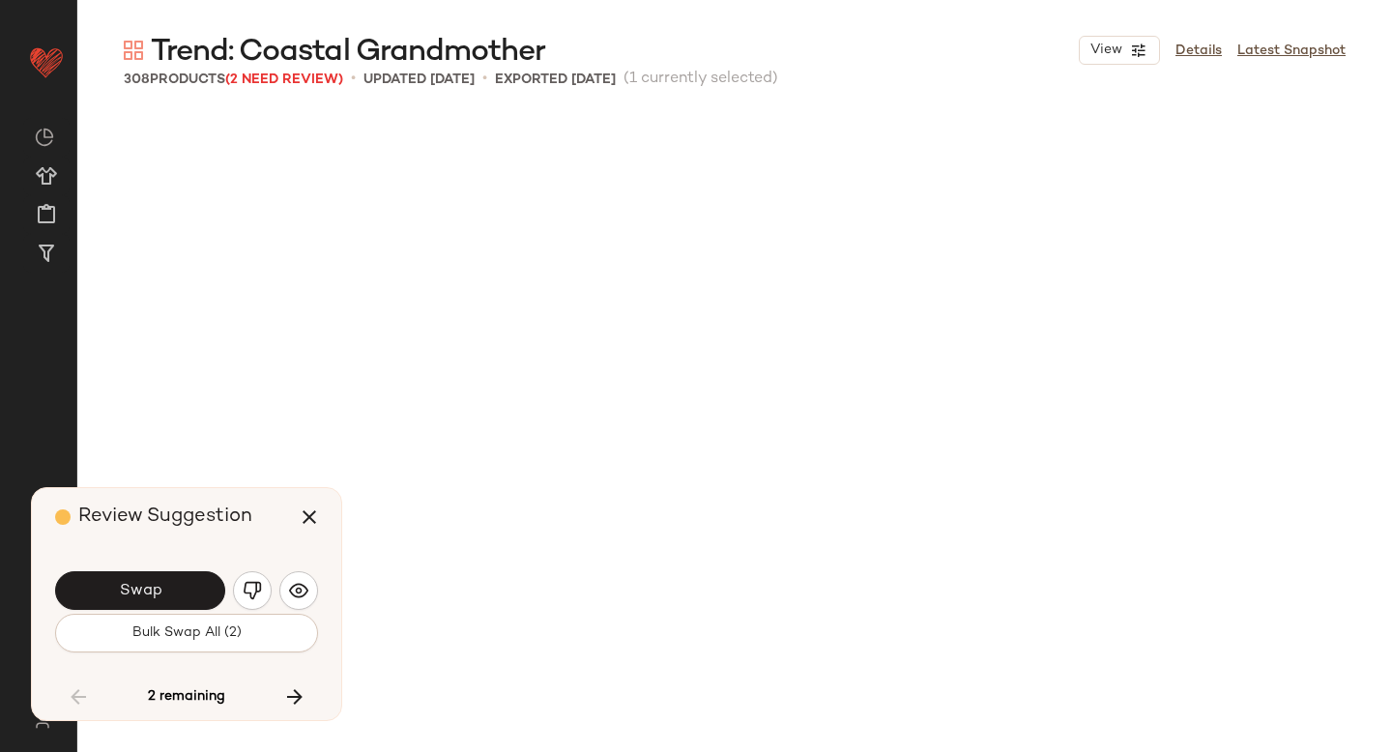
scroll to position [26120, 0]
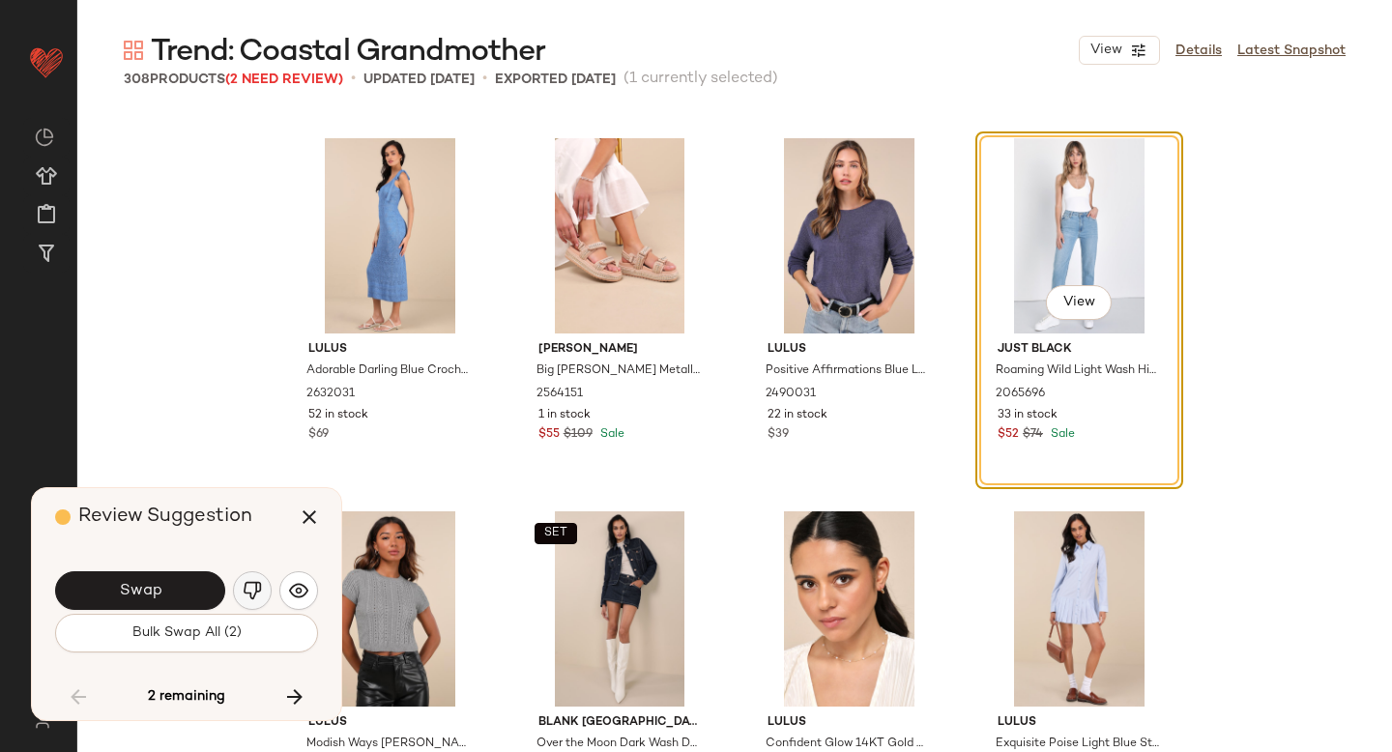
click at [260, 589] on img "button" at bounding box center [252, 590] width 19 height 19
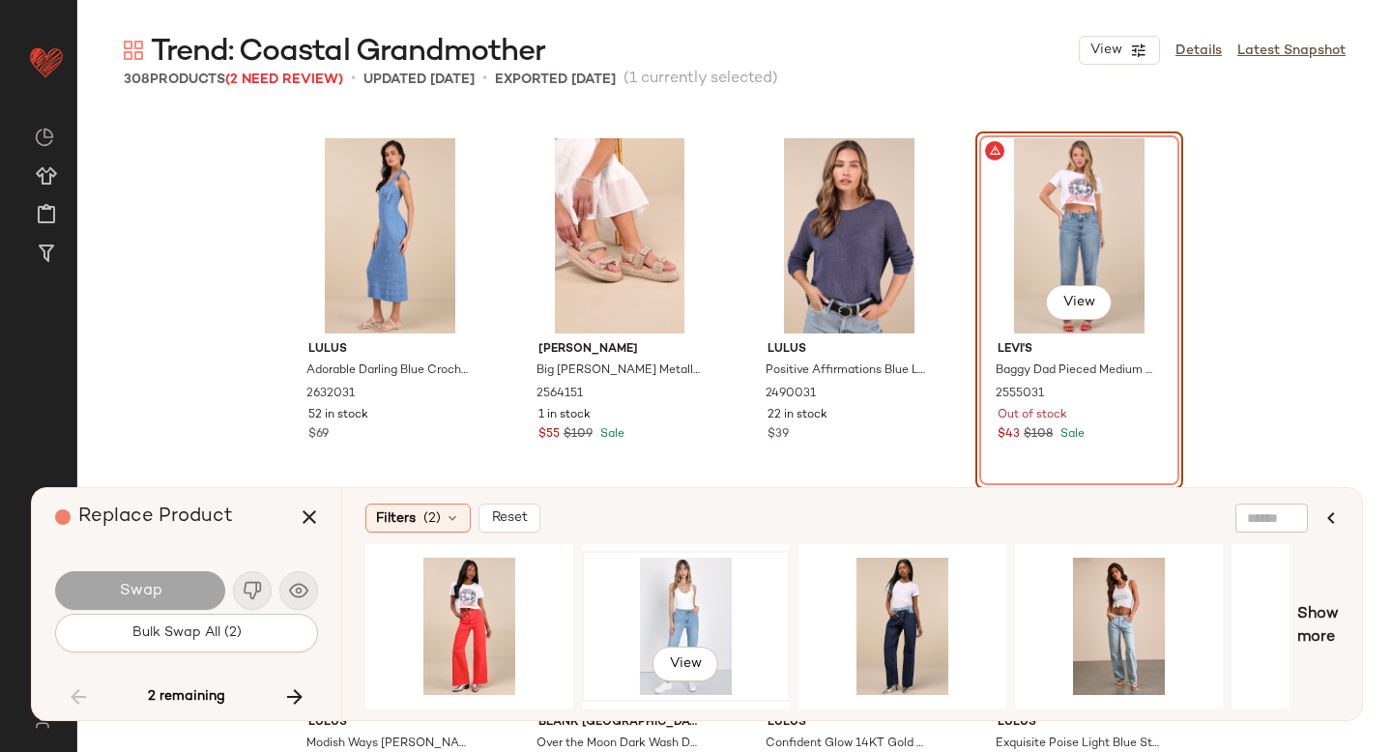
click at [689, 595] on div "View" at bounding box center [686, 626] width 194 height 137
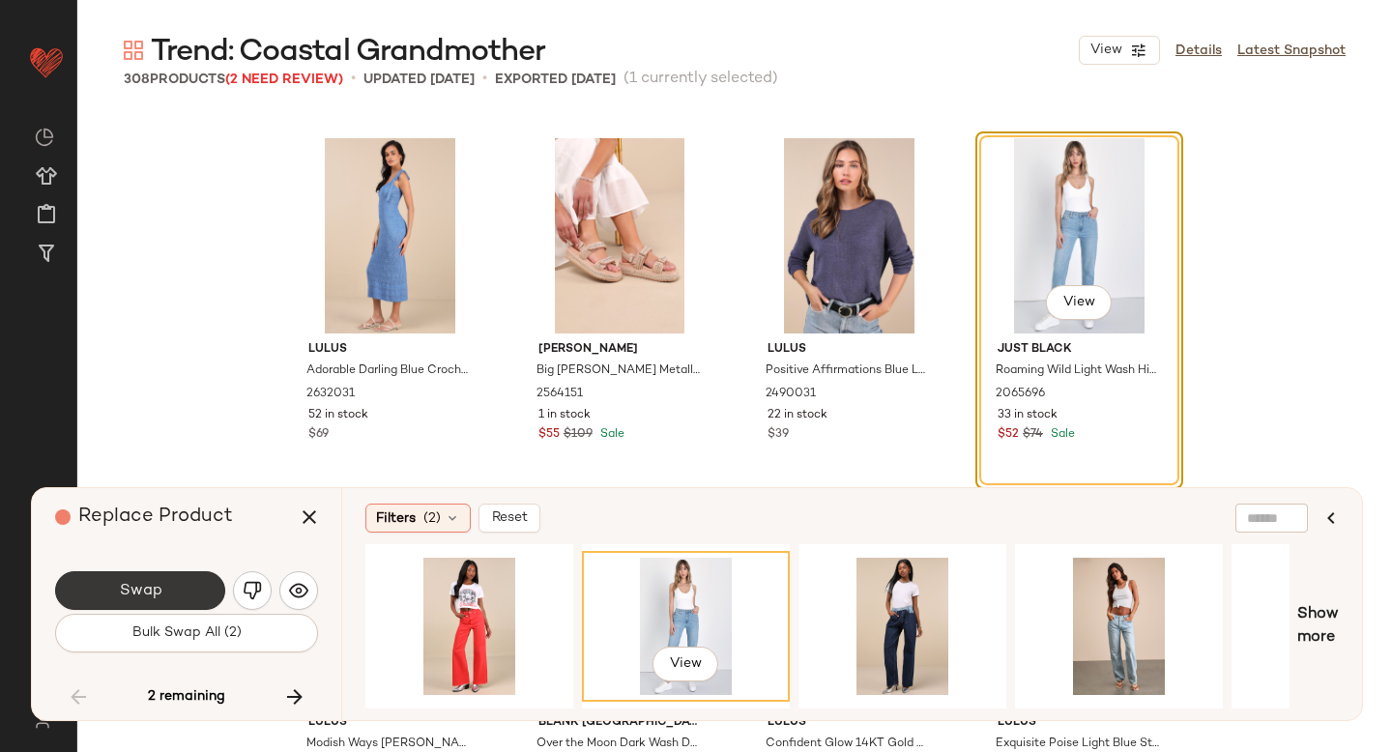
click at [183, 584] on button "Swap" at bounding box center [140, 590] width 170 height 39
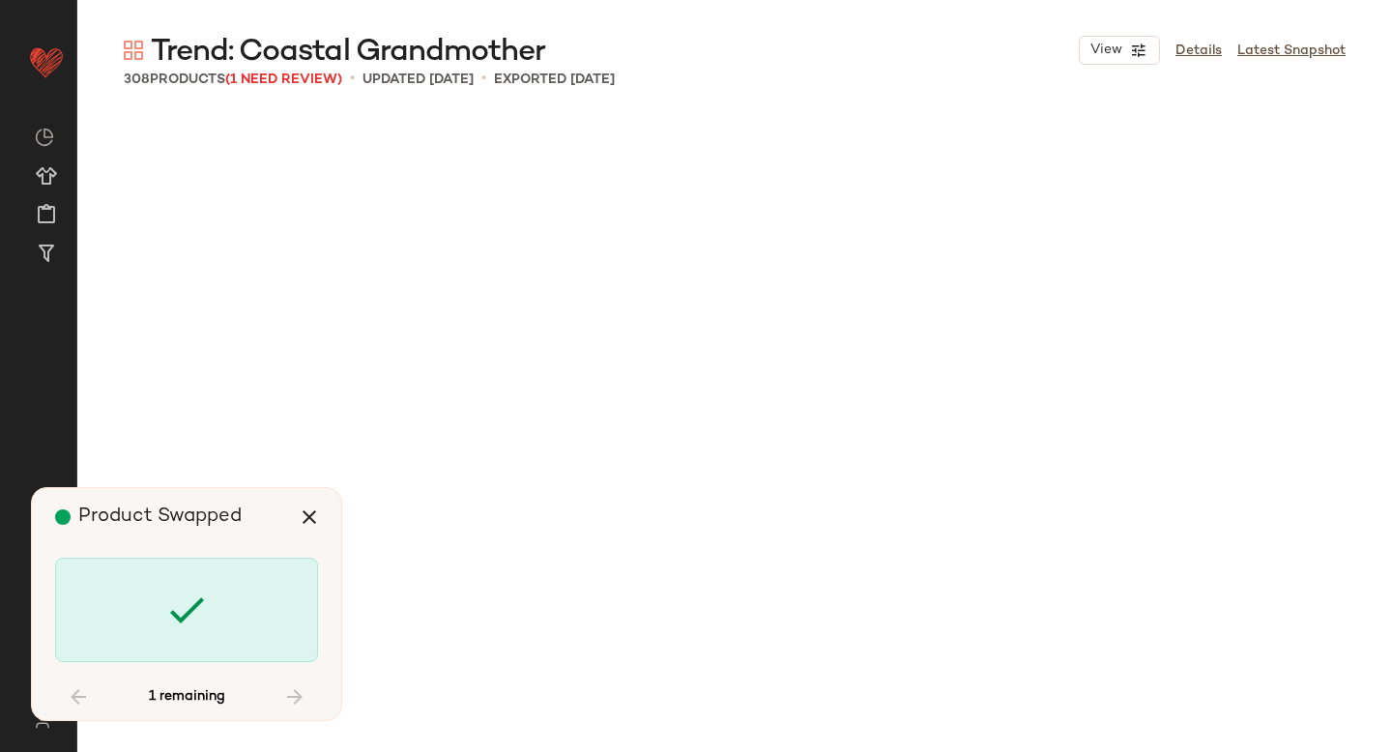
scroll to position [28015, 0]
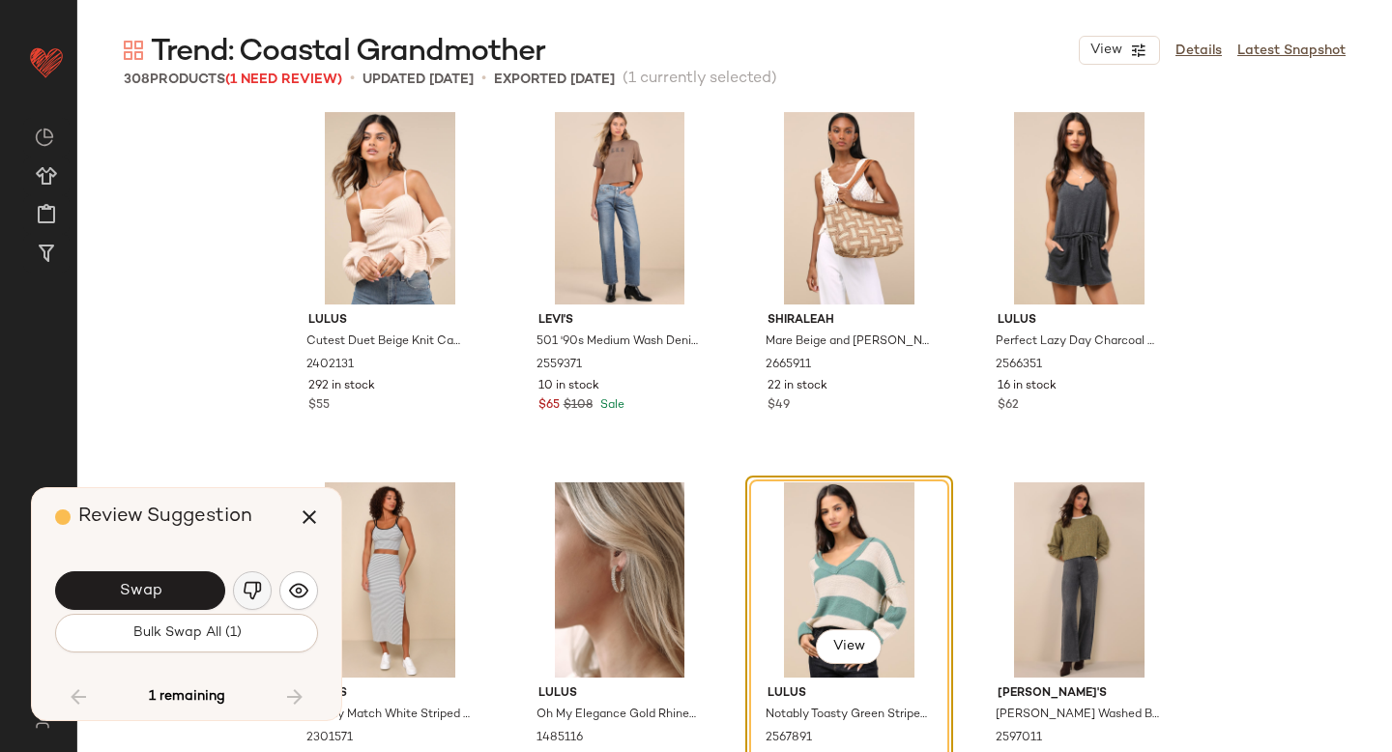
click at [247, 599] on img "button" at bounding box center [252, 590] width 19 height 19
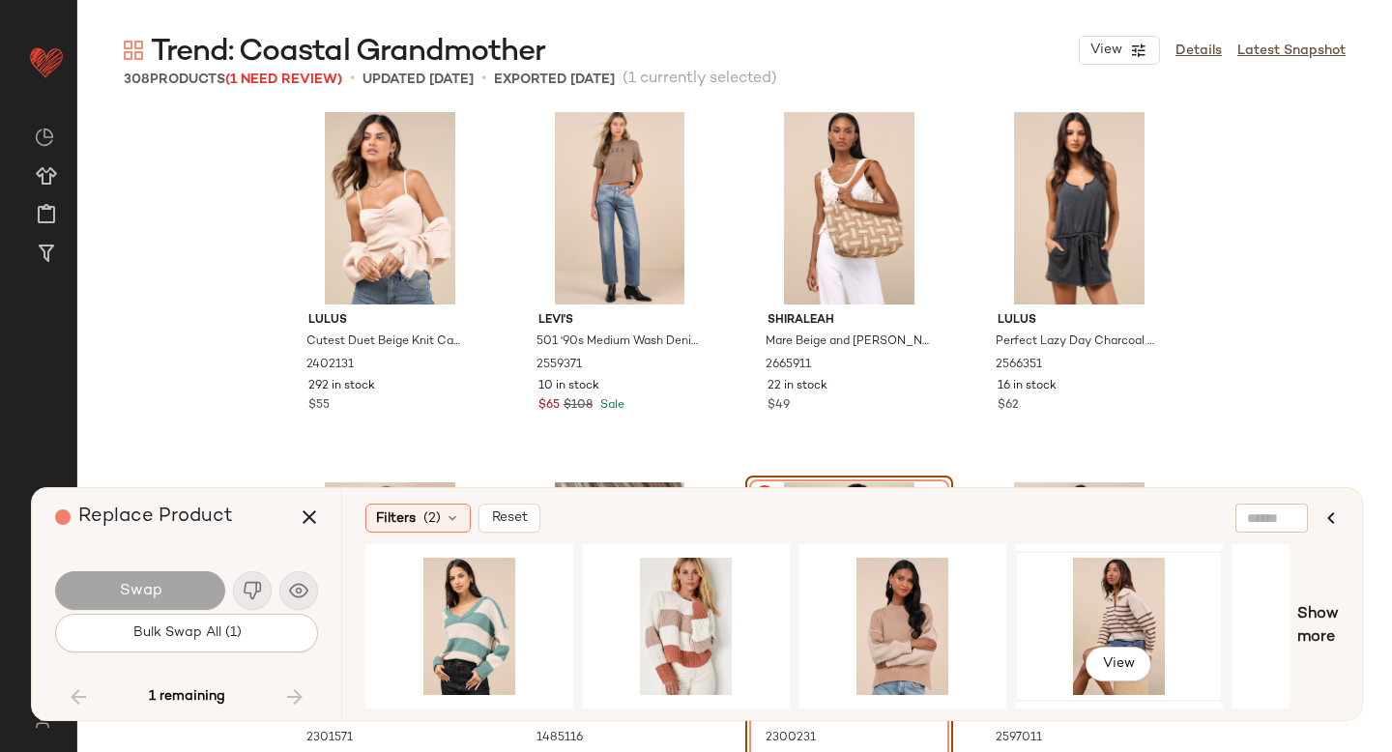
click at [1105, 575] on div "View" at bounding box center [1119, 626] width 194 height 137
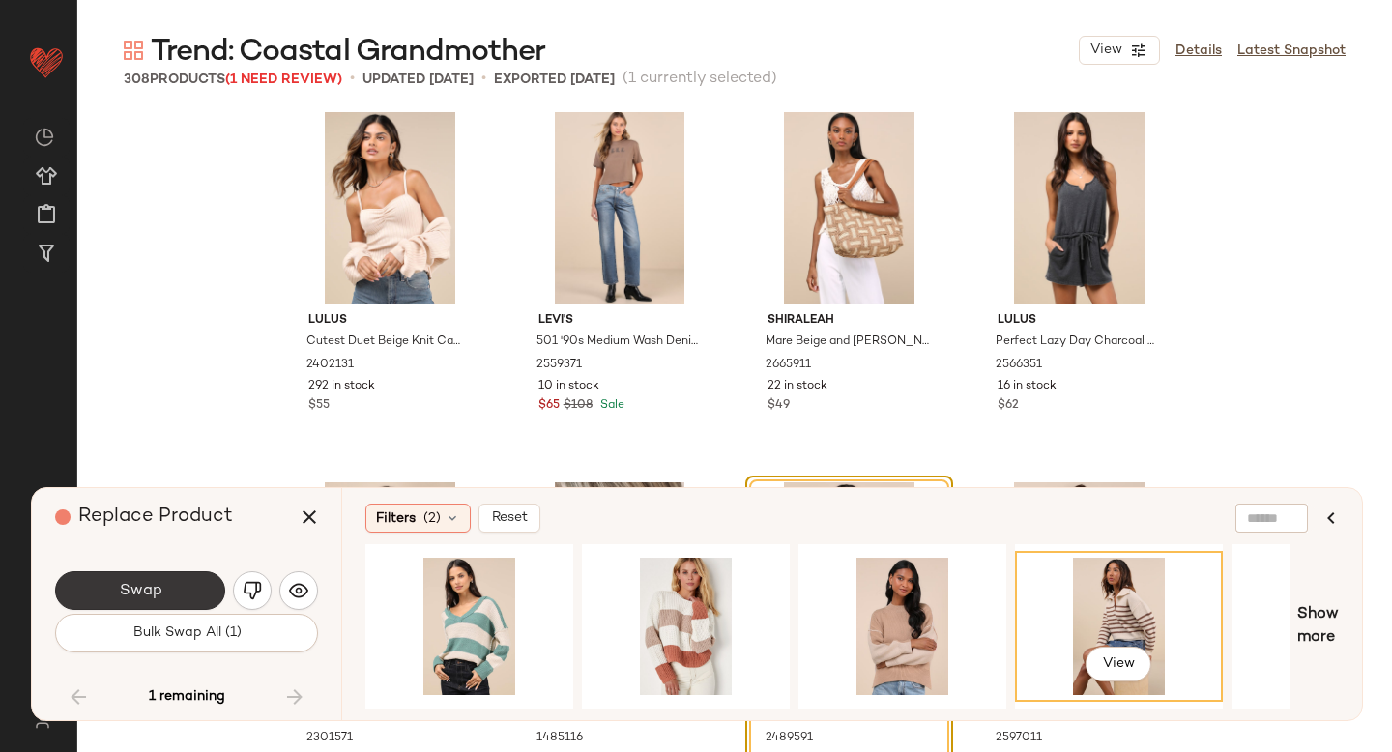
click at [133, 582] on span "Swap" at bounding box center [140, 591] width 44 height 18
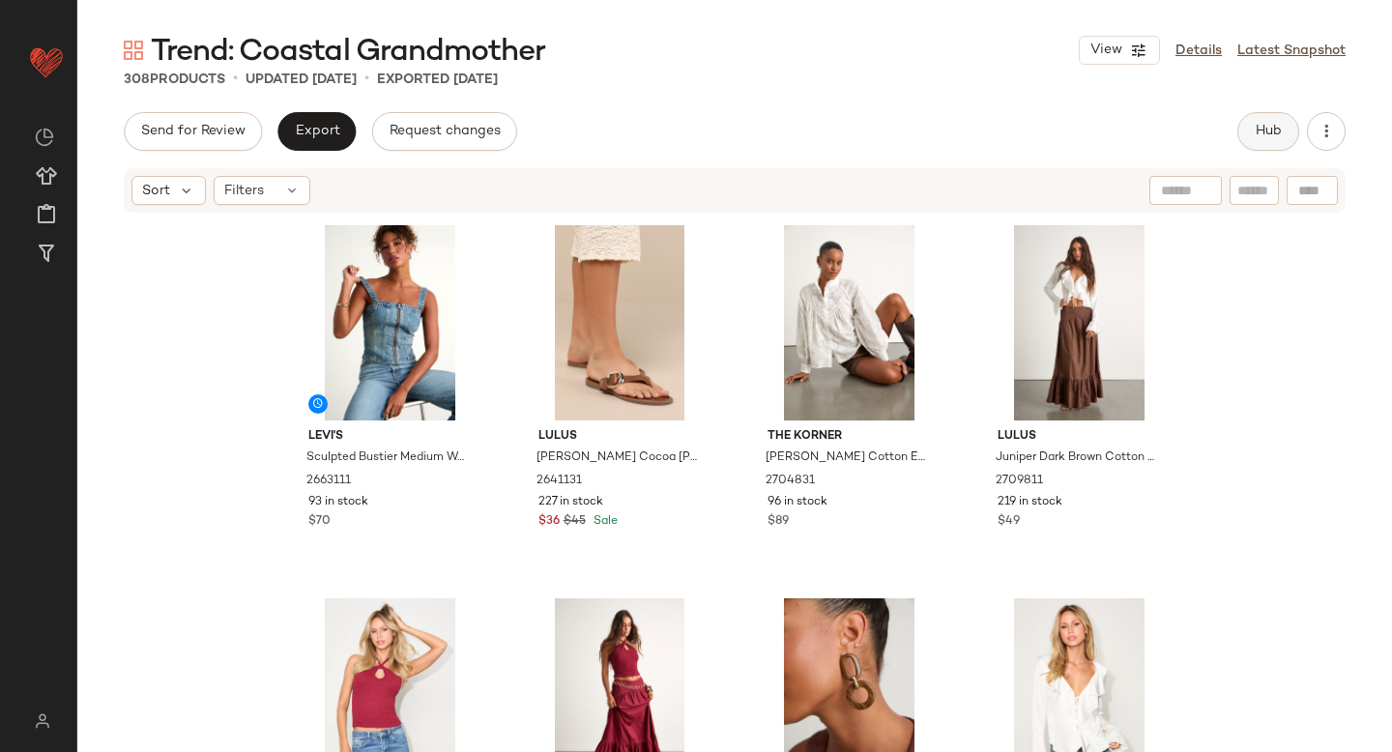
click at [1258, 132] on span "Hub" at bounding box center [1268, 131] width 27 height 15
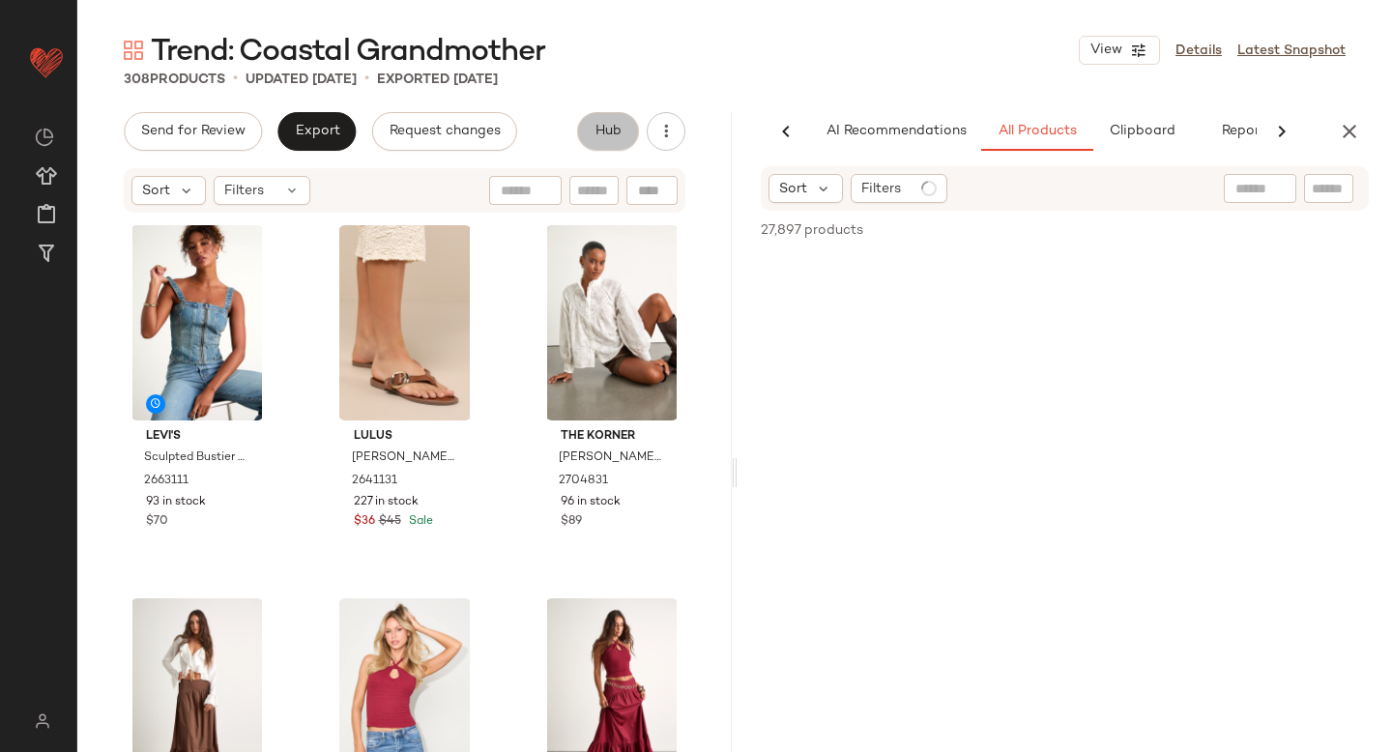
scroll to position [0, 45]
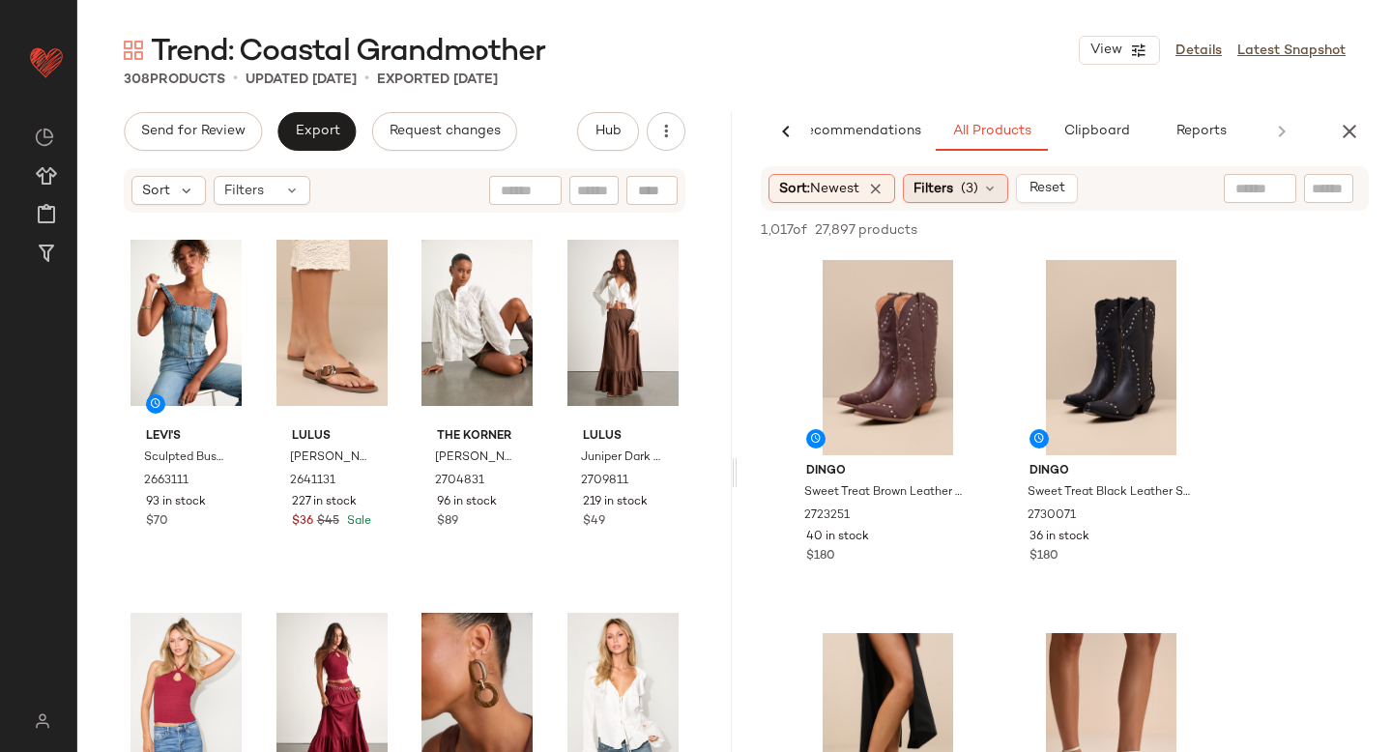
click at [979, 175] on div "Filters (3)" at bounding box center [955, 188] width 105 height 29
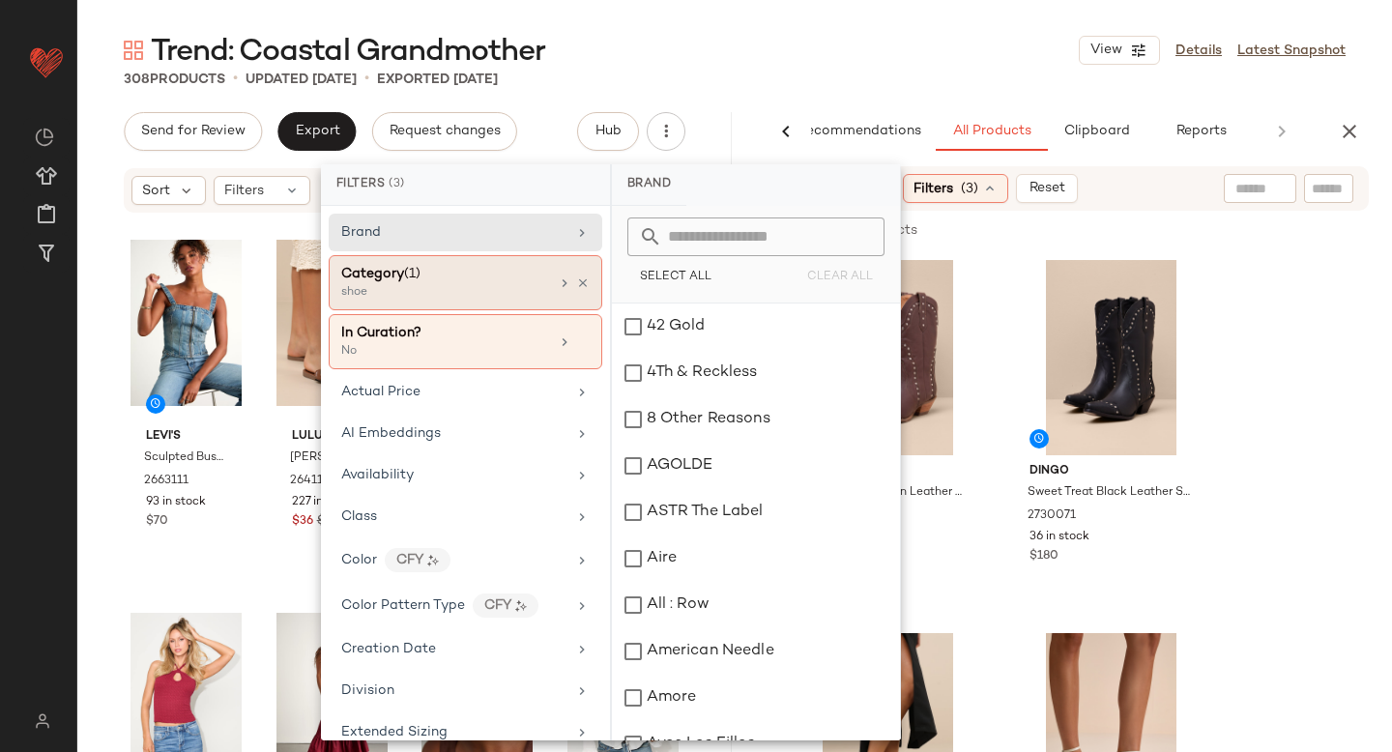
click at [381, 278] on span "Category" at bounding box center [372, 274] width 63 height 15
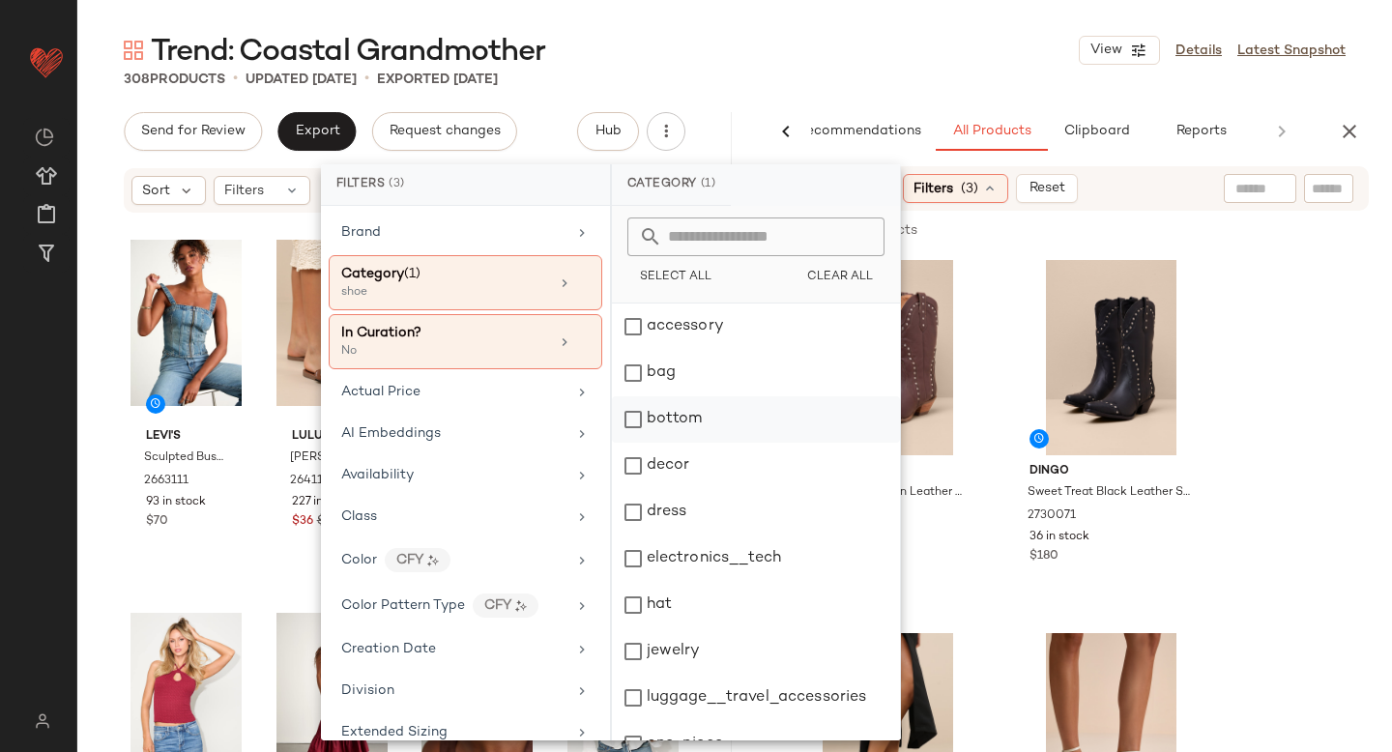
click at [640, 416] on div "bottom" at bounding box center [756, 419] width 288 height 46
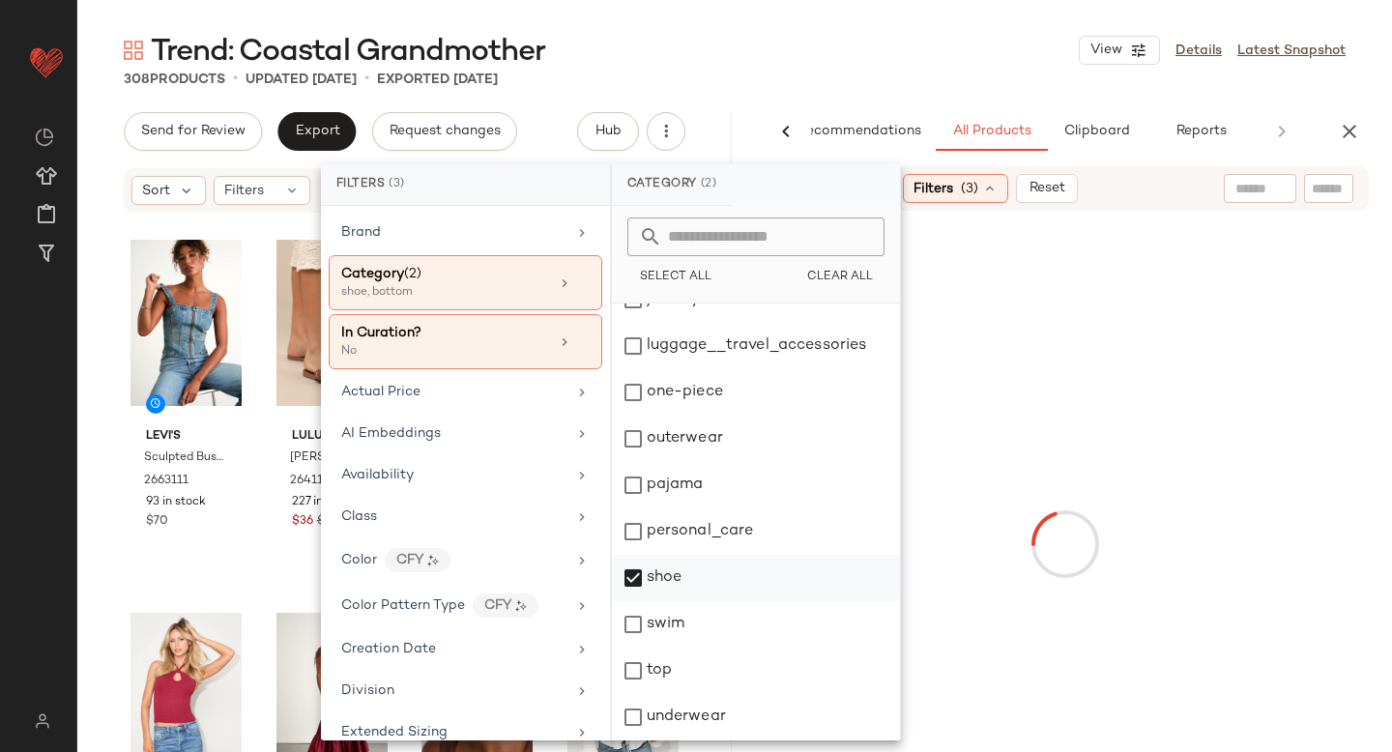
click at [637, 577] on div "shoe" at bounding box center [756, 578] width 288 height 46
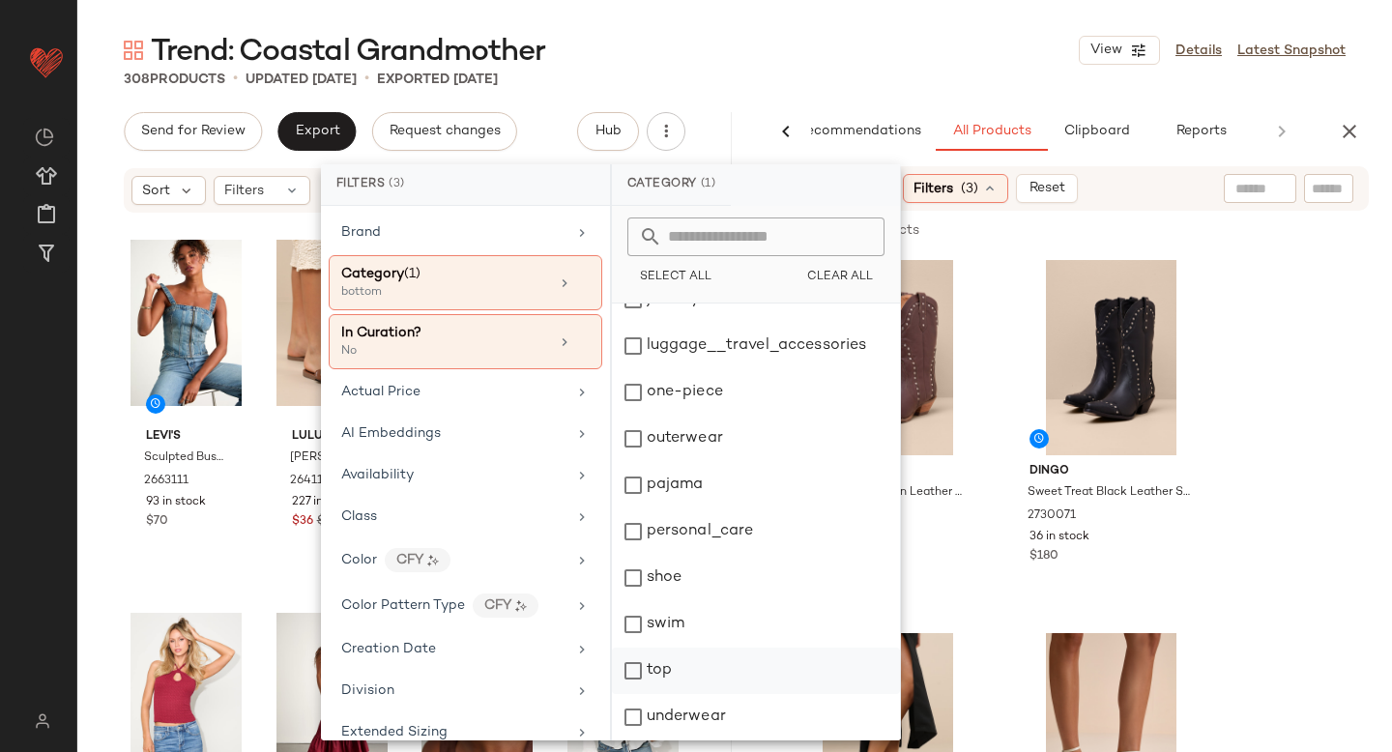
click at [636, 668] on div "top" at bounding box center [756, 671] width 288 height 46
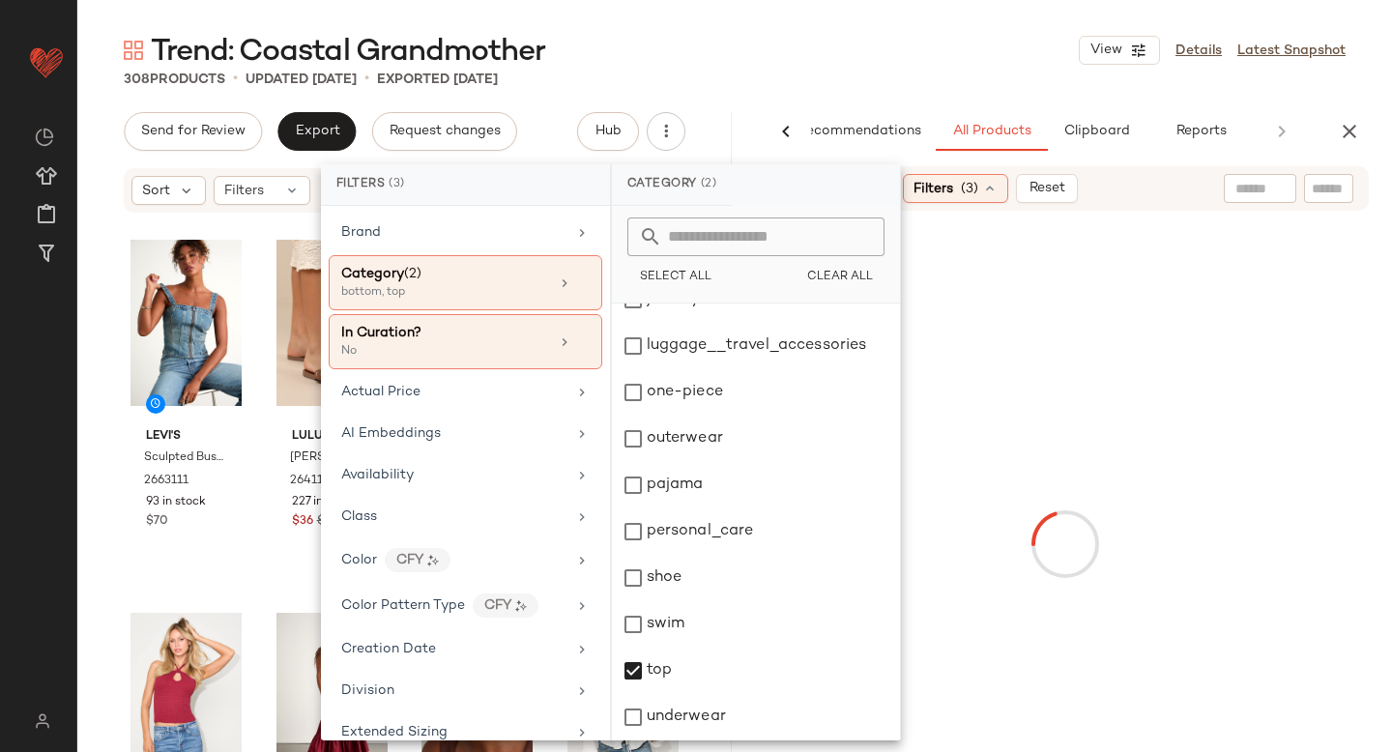
click at [1304, 357] on div at bounding box center [1064, 544] width 647 height 659
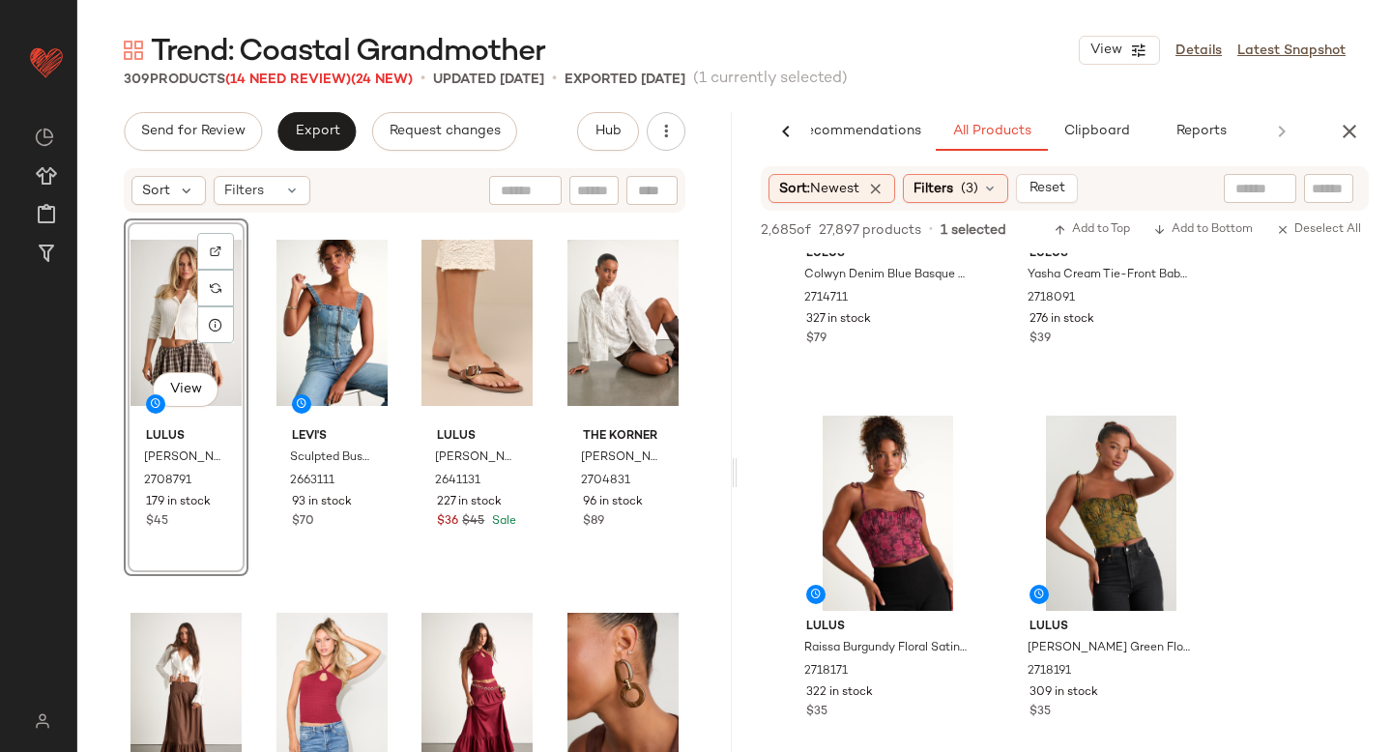
scroll to position [2605, 0]
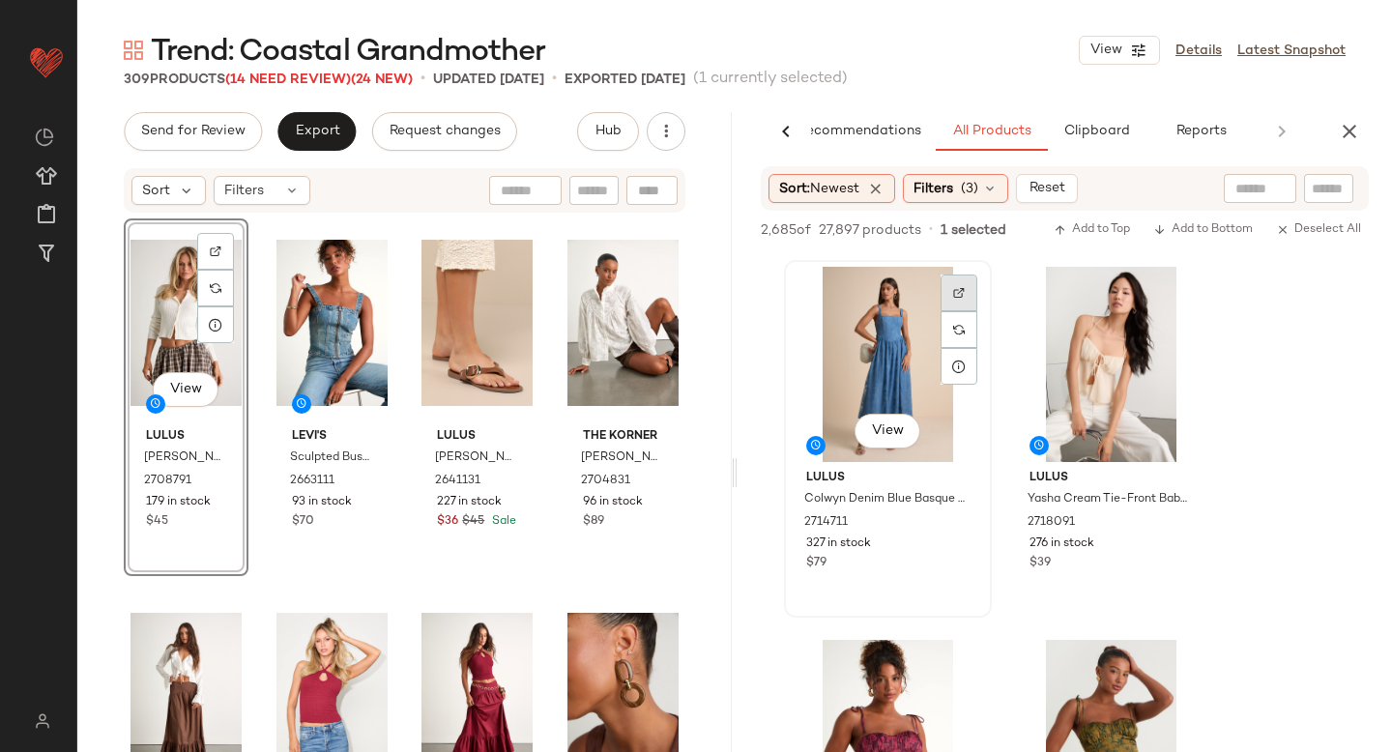
click at [946, 295] on div at bounding box center [959, 293] width 37 height 37
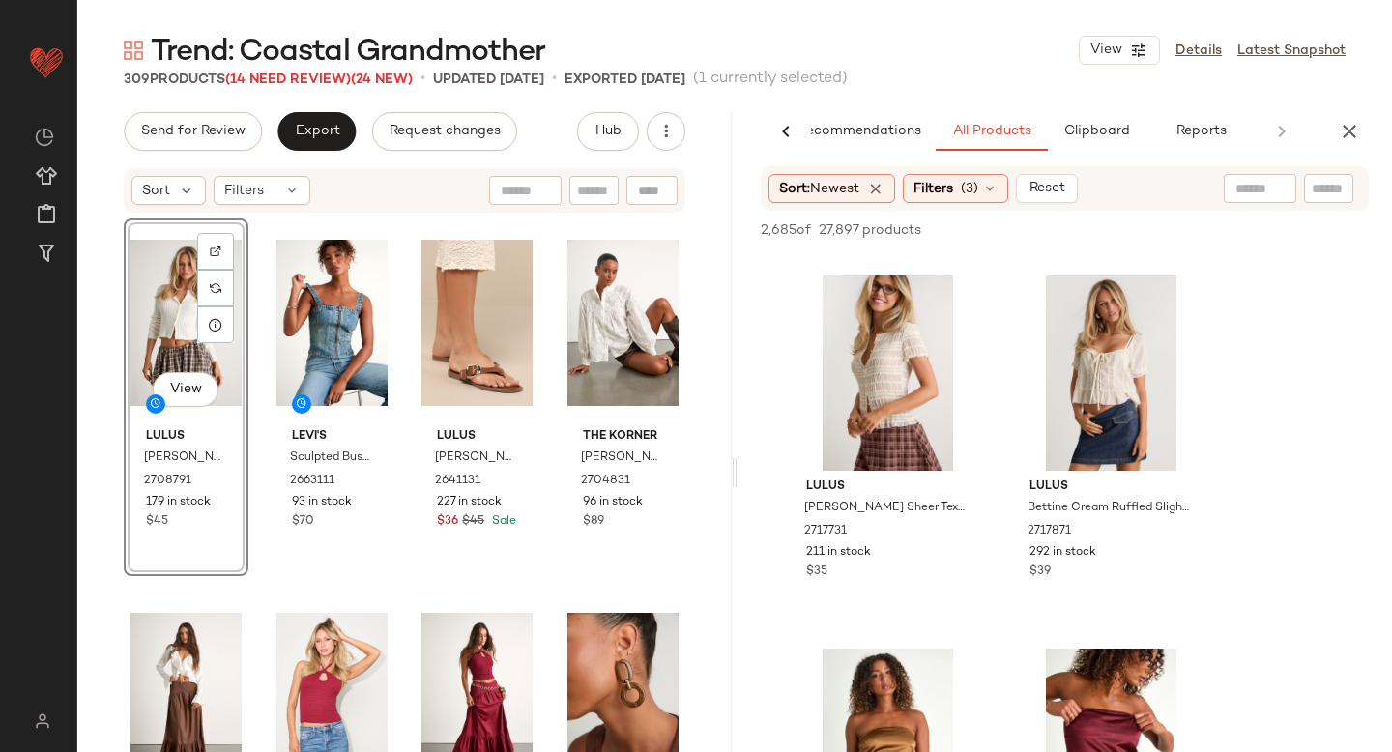
scroll to position [4437, 0]
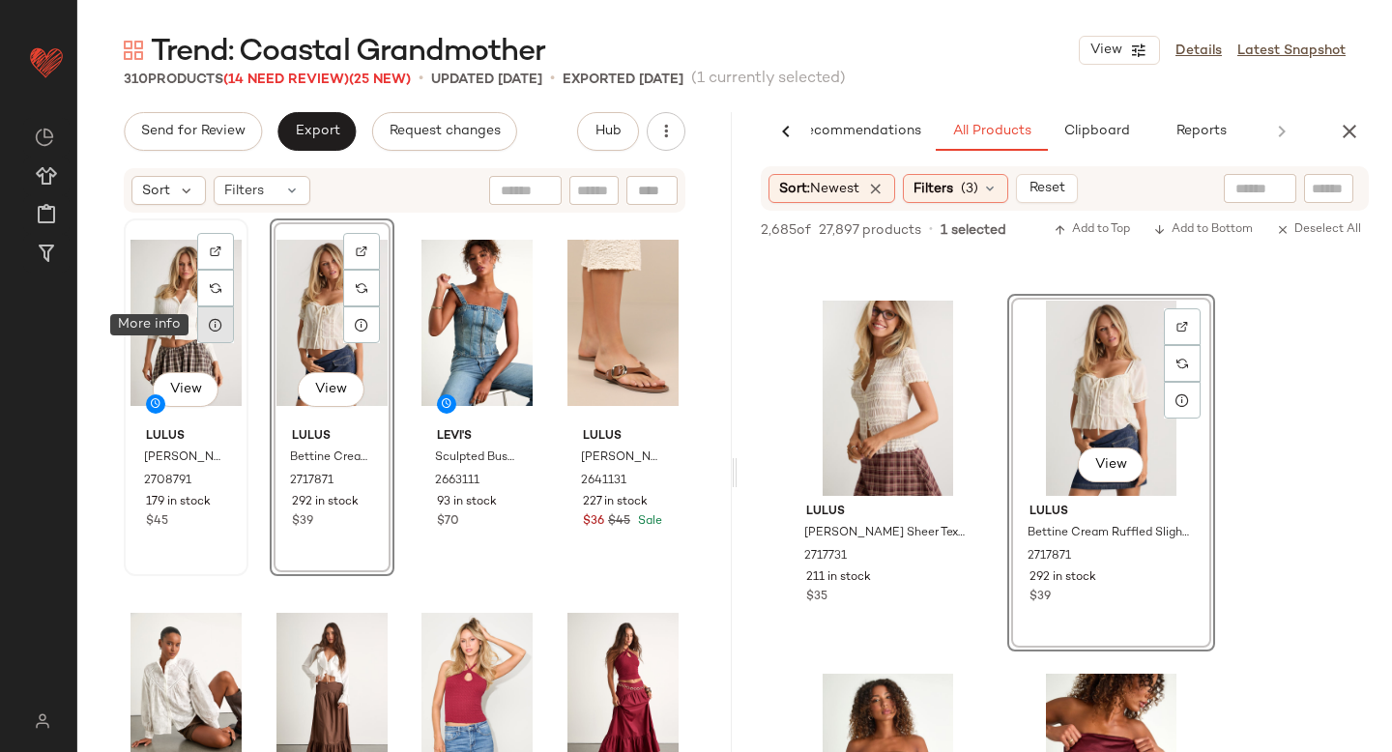
click at [200, 316] on div at bounding box center [215, 324] width 37 height 37
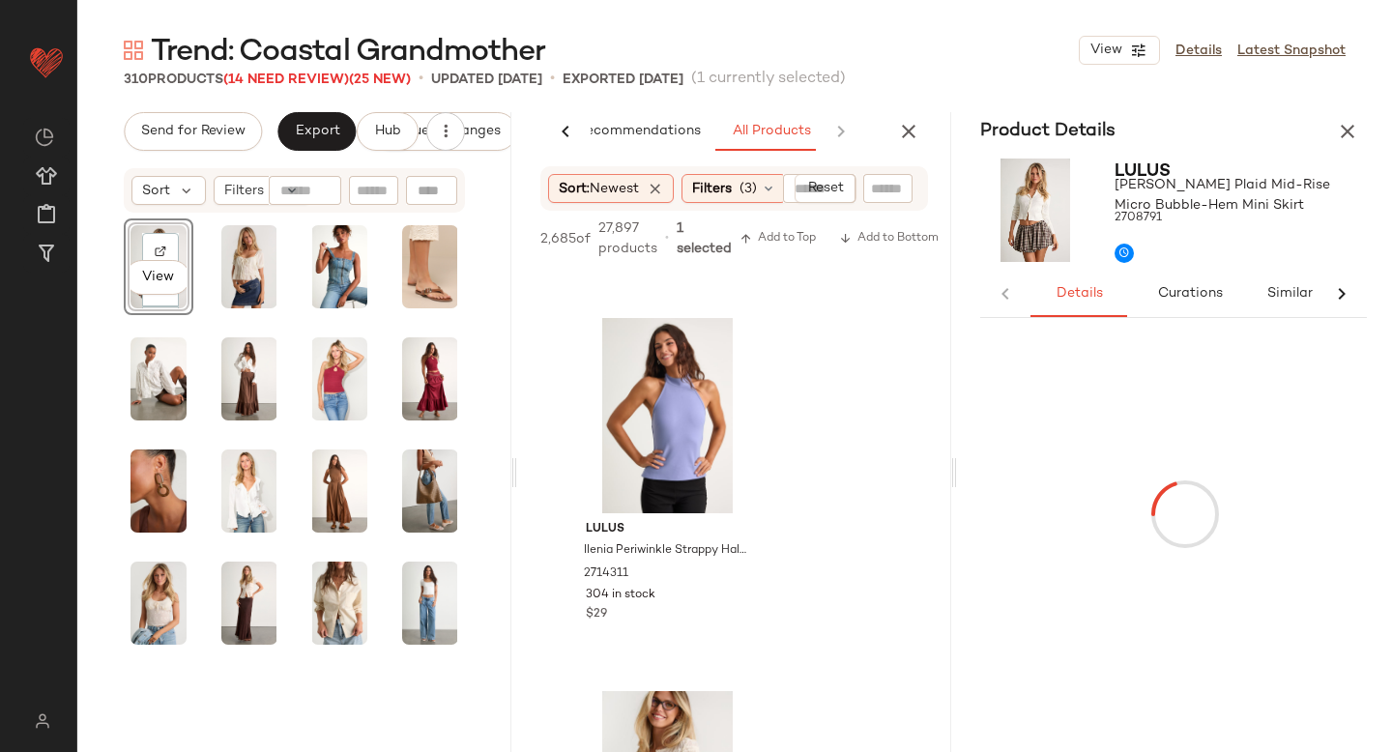
scroll to position [0, 101]
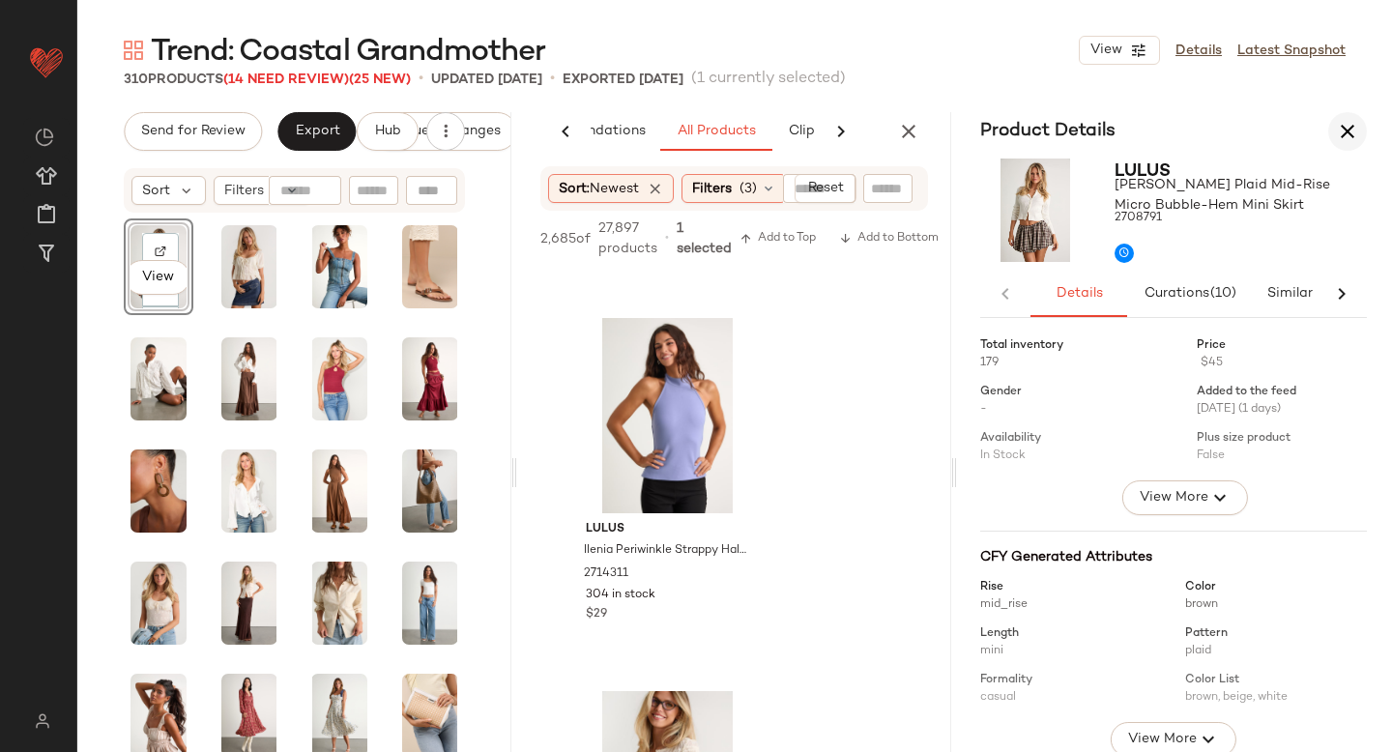
click at [1347, 129] on icon "button" at bounding box center [1347, 131] width 23 height 23
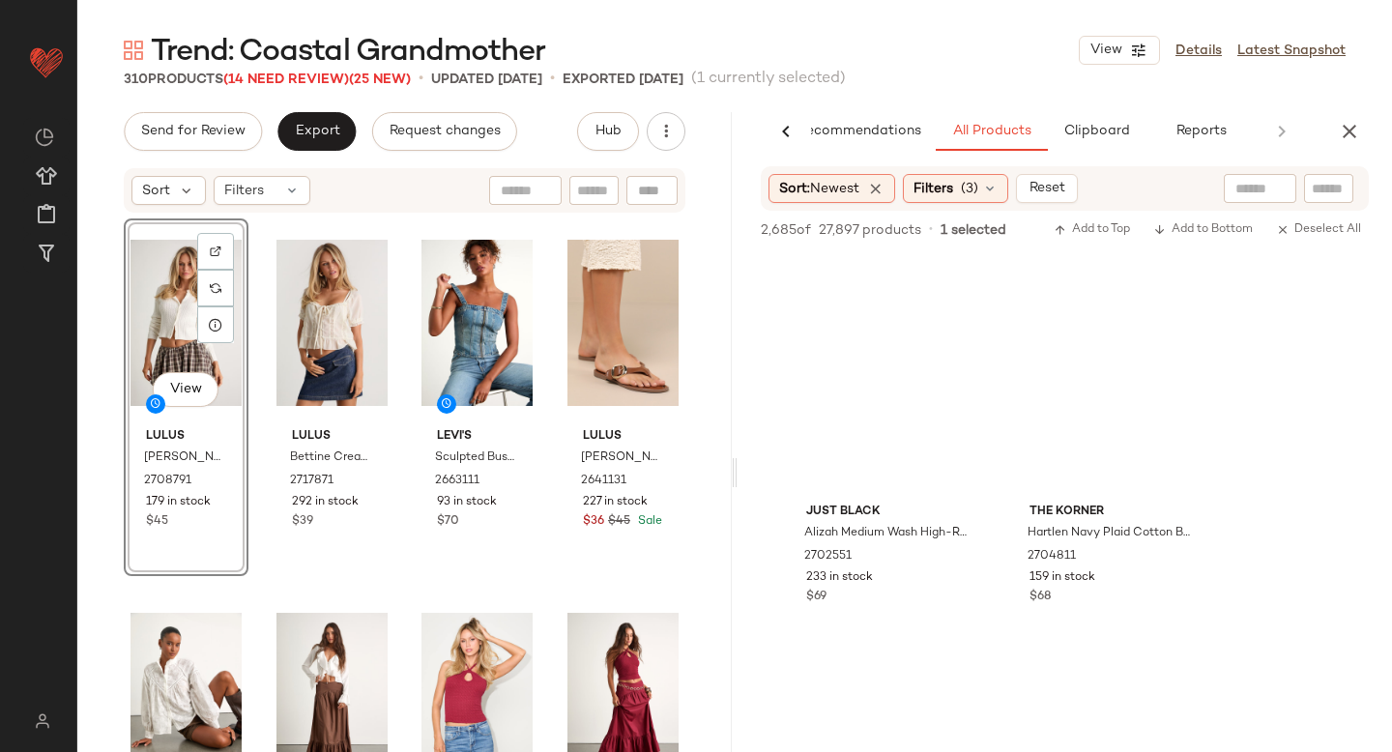
scroll to position [0, 45]
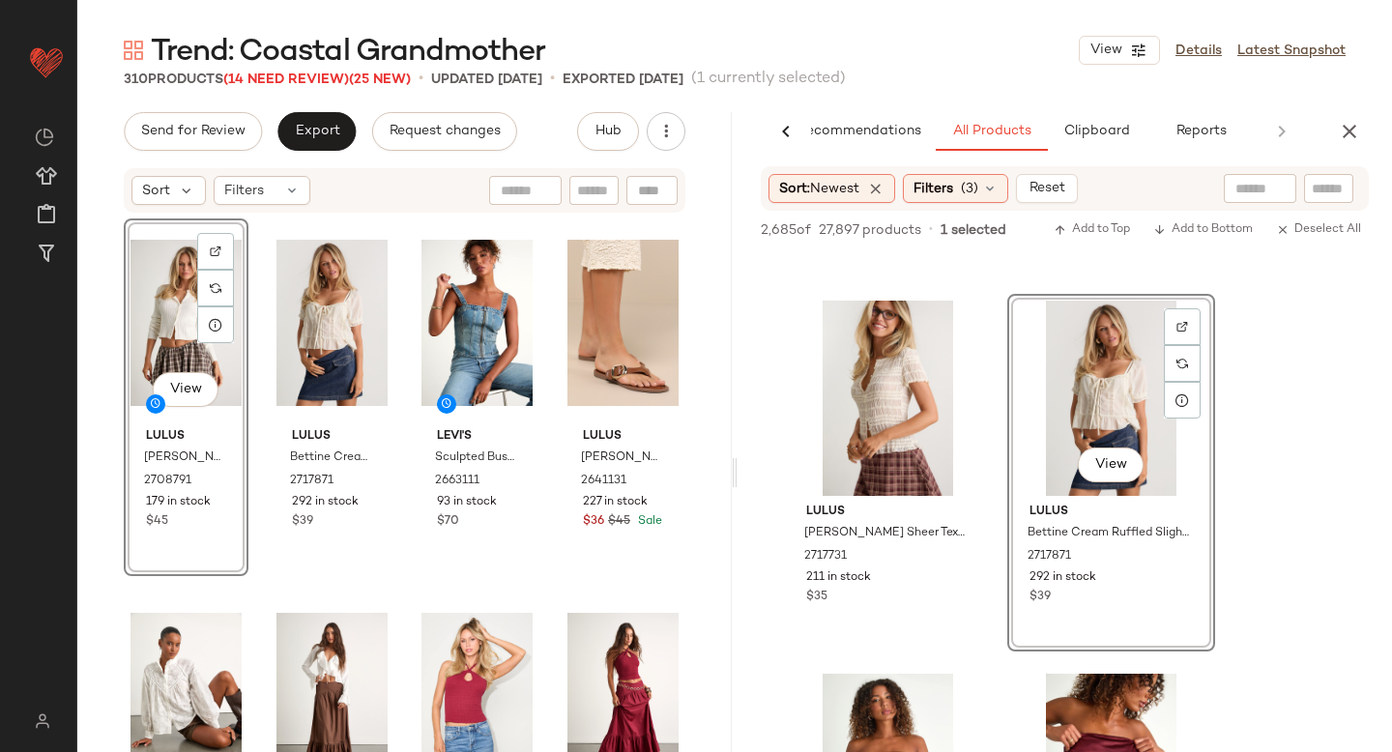
click at [181, 300] on div "View" at bounding box center [186, 322] width 111 height 195
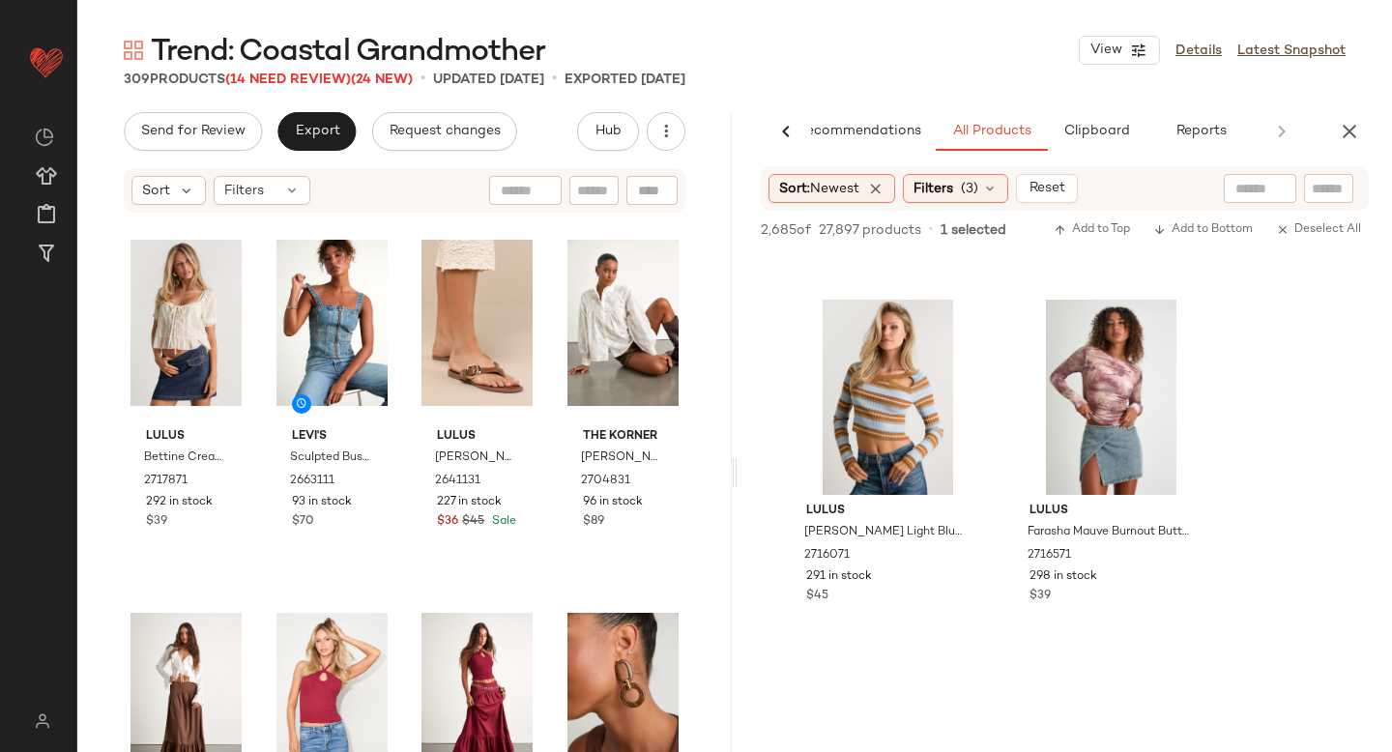
scroll to position [7360, 0]
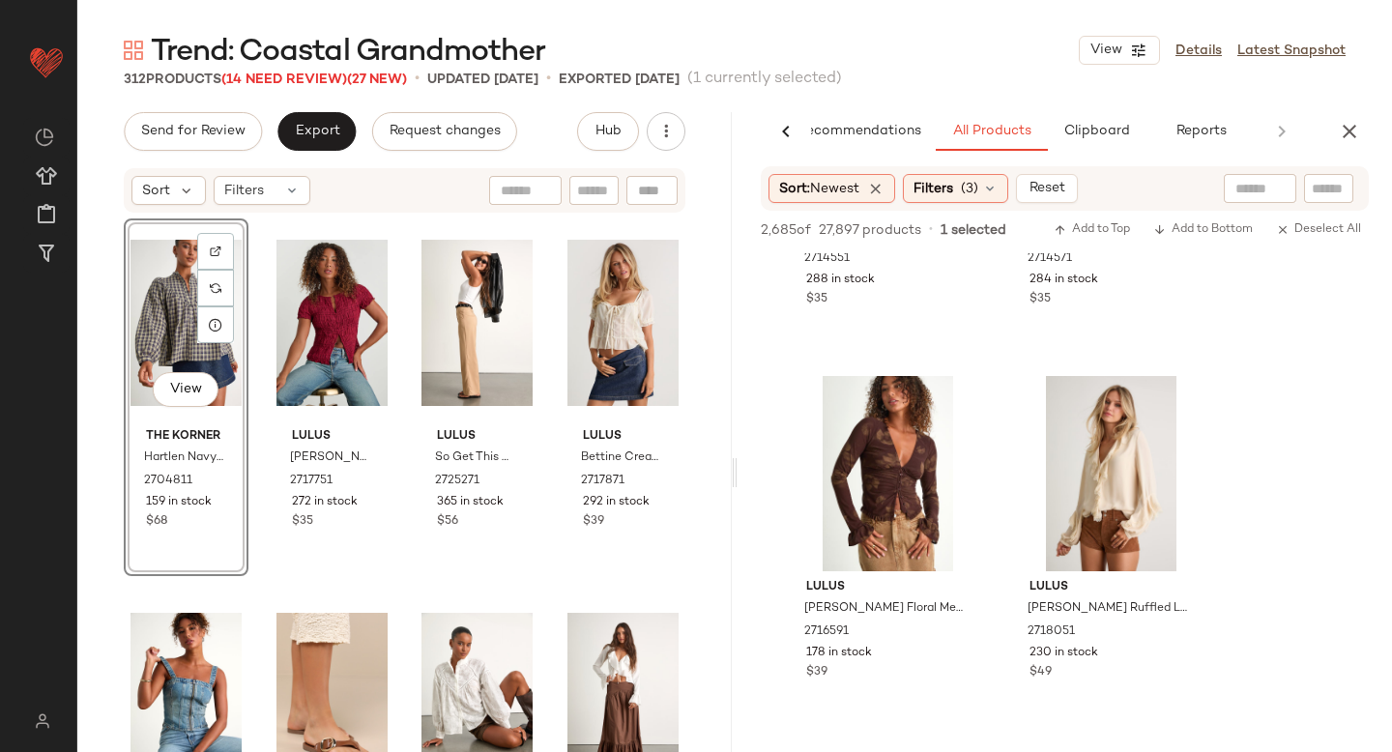
scroll to position [13076, 0]
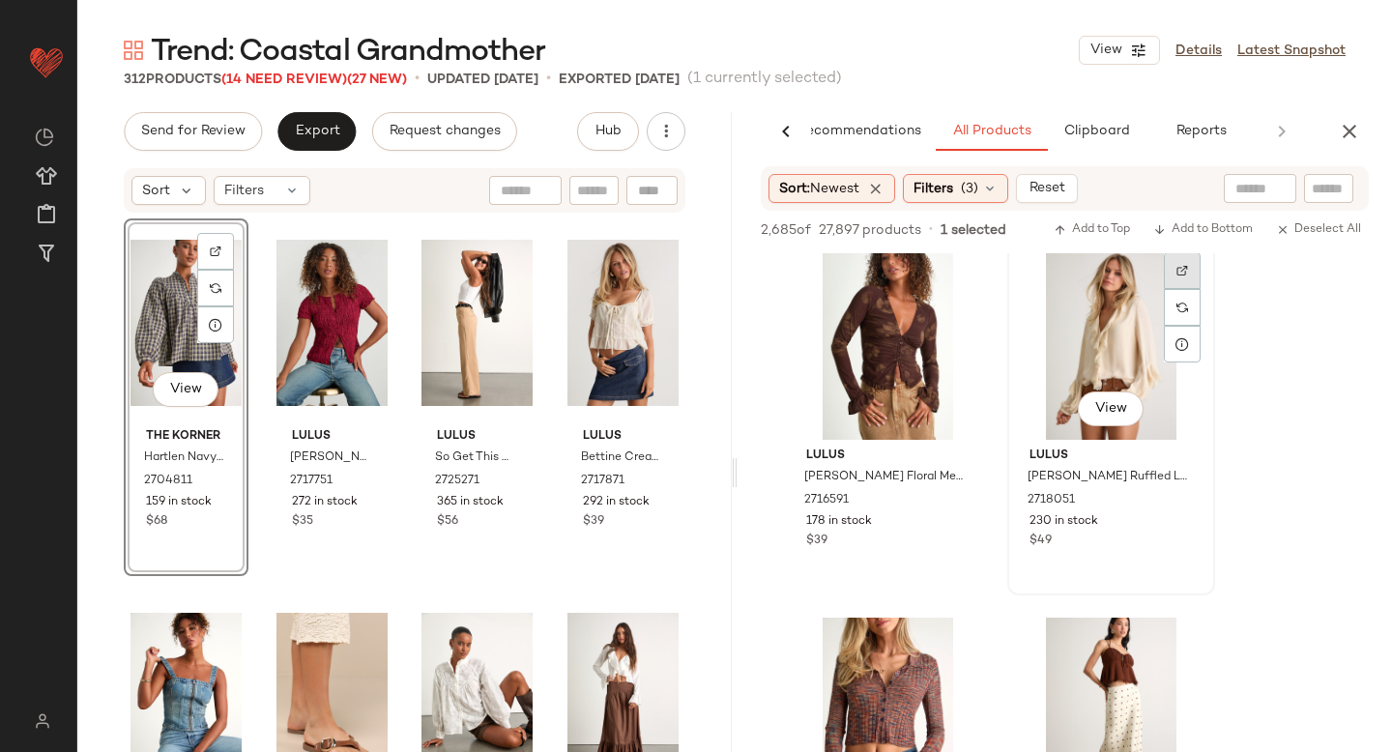
click at [1185, 265] on img at bounding box center [1182, 271] width 12 height 12
click at [225, 247] on div at bounding box center [215, 251] width 37 height 37
click at [1333, 193] on input "text" at bounding box center [1329, 189] width 34 height 20
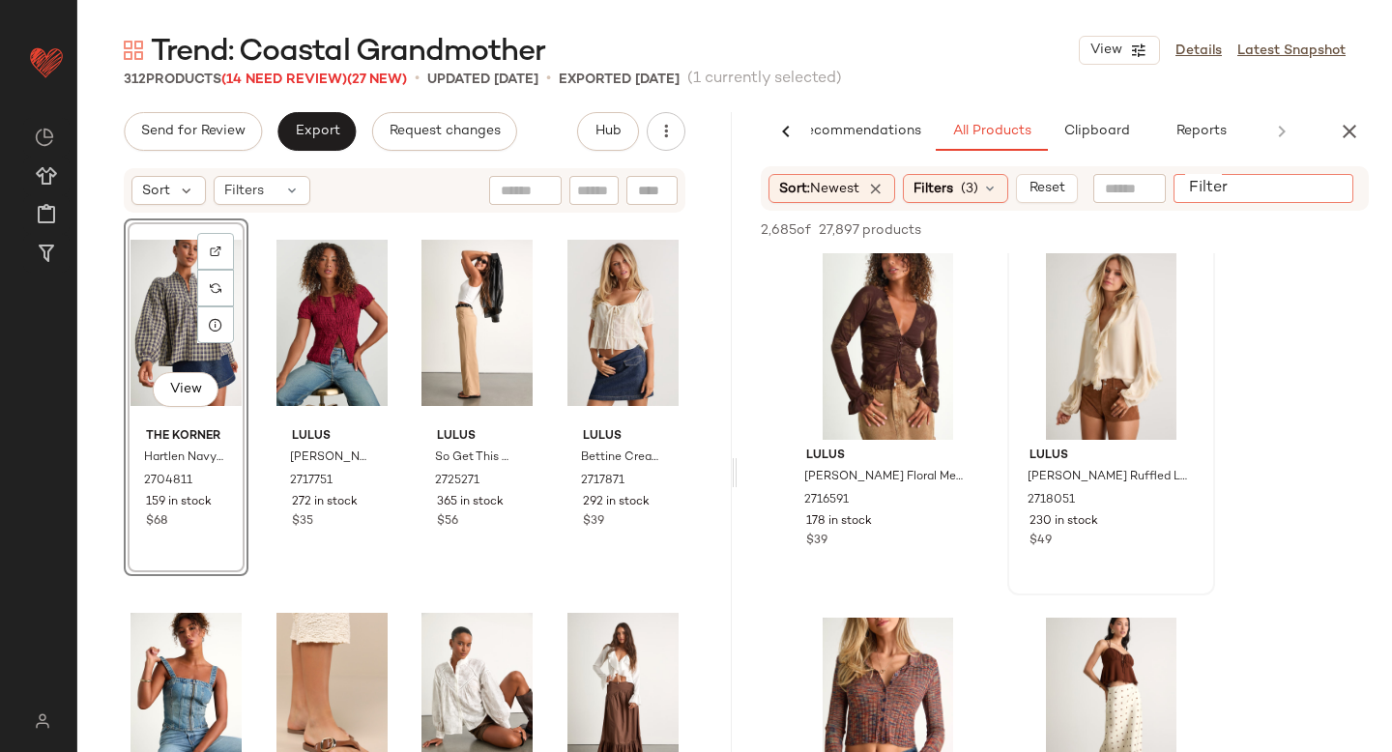
paste input "*******"
type input "*******"
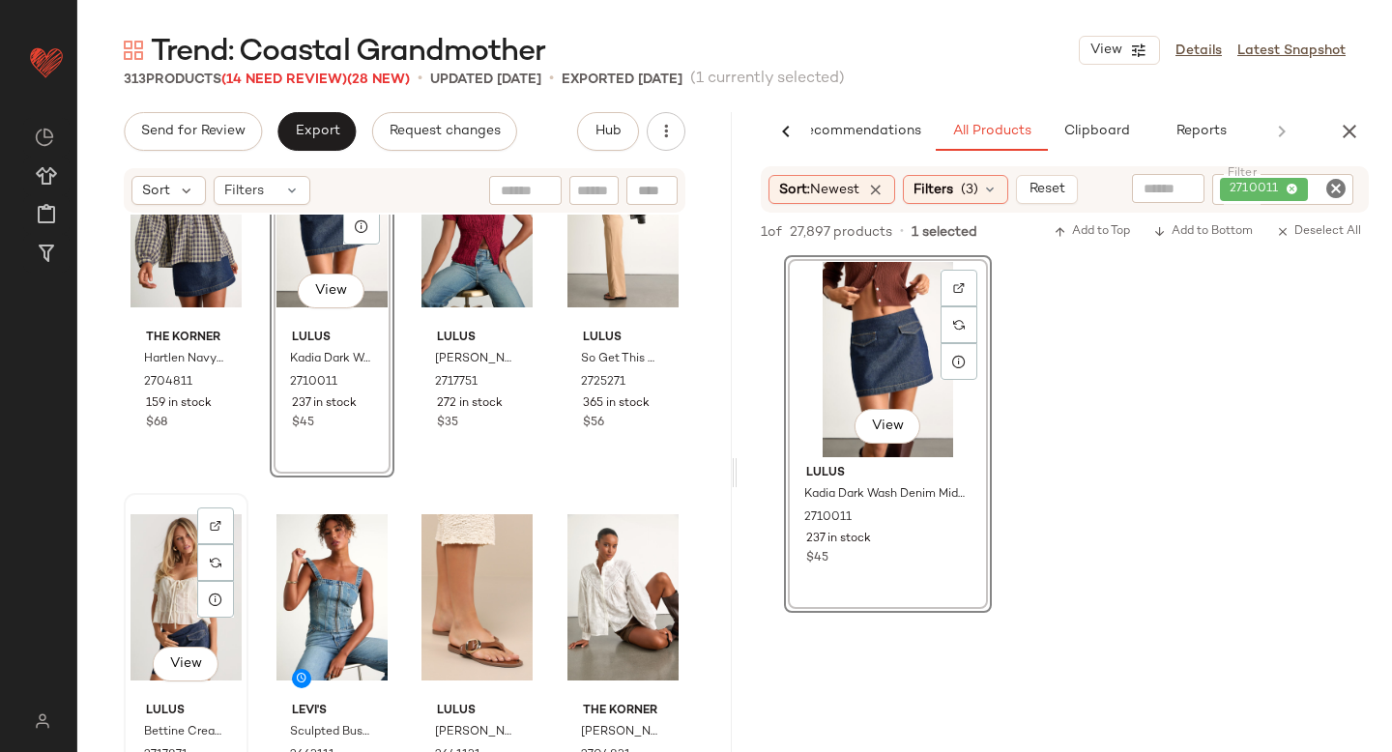
scroll to position [0, 0]
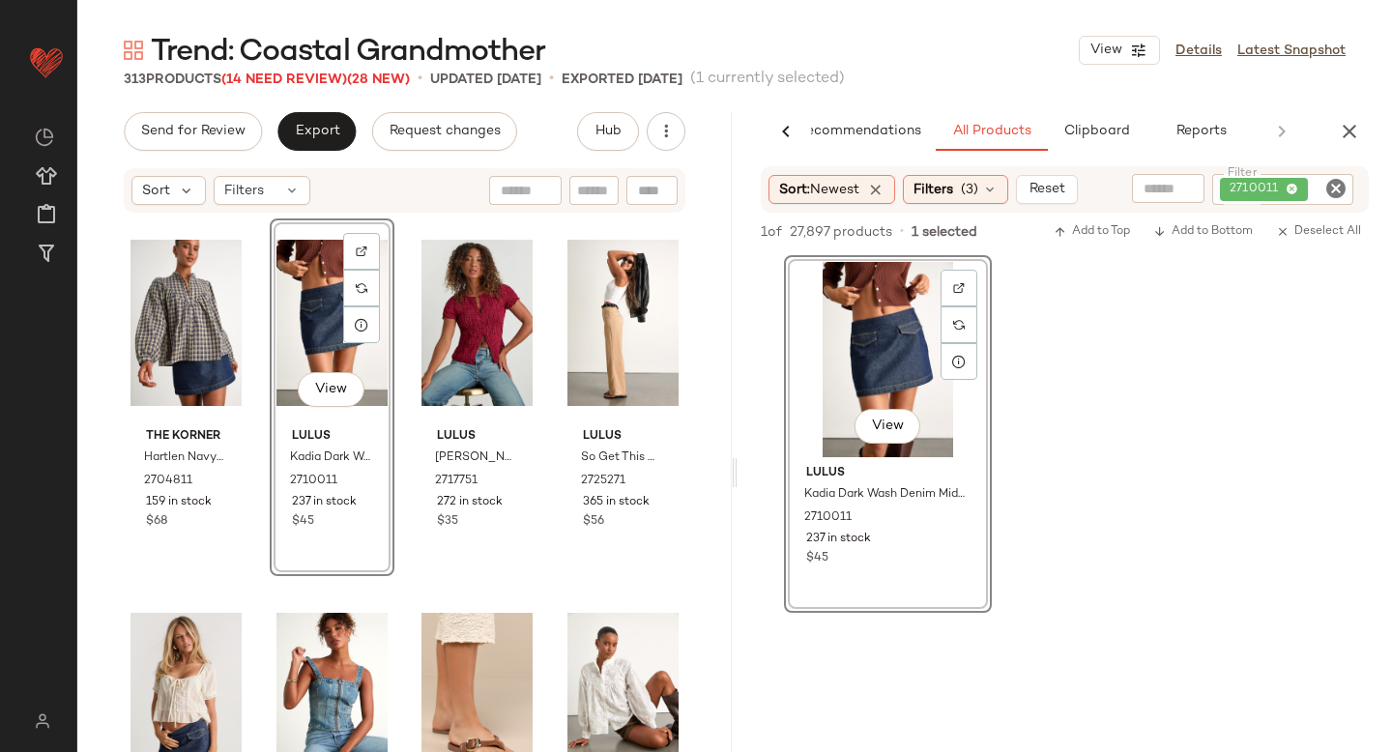
click at [1344, 184] on icon "Clear Filter" at bounding box center [1335, 188] width 23 height 23
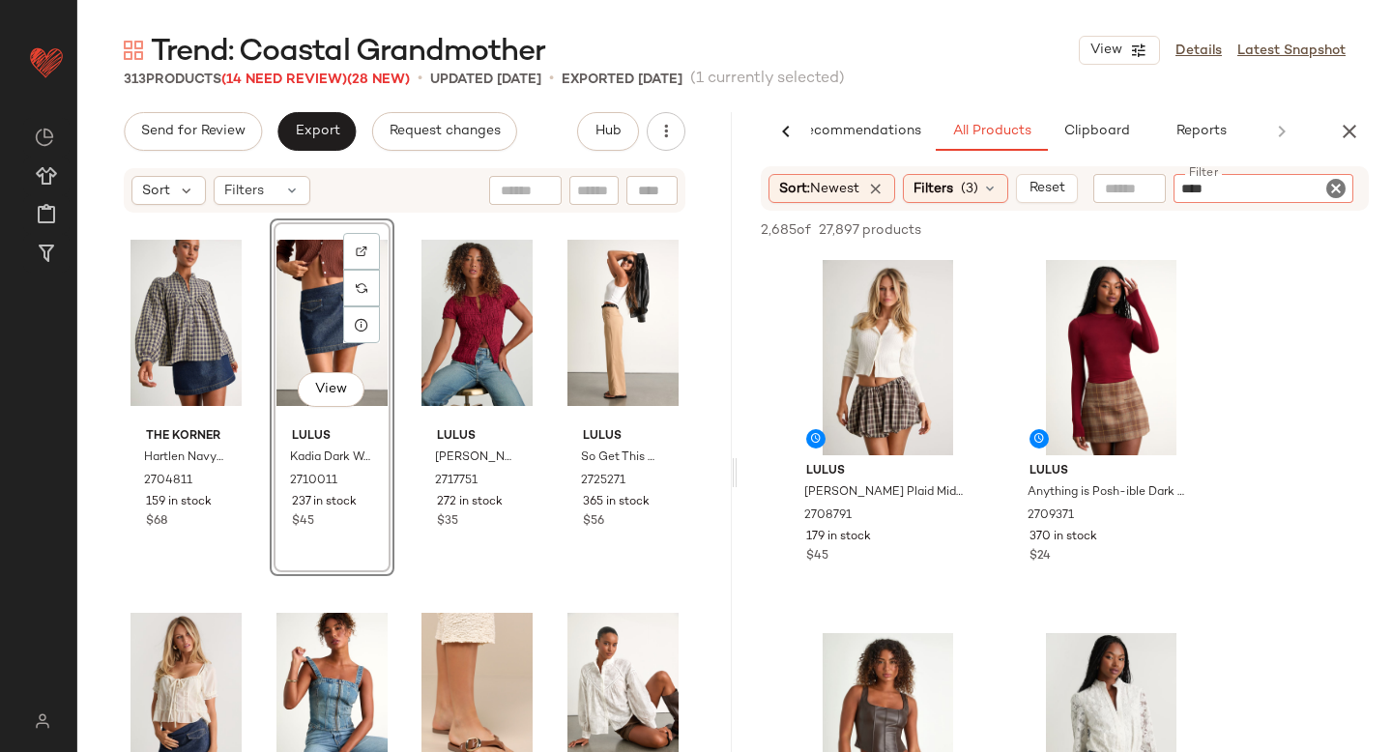
type input "*****"
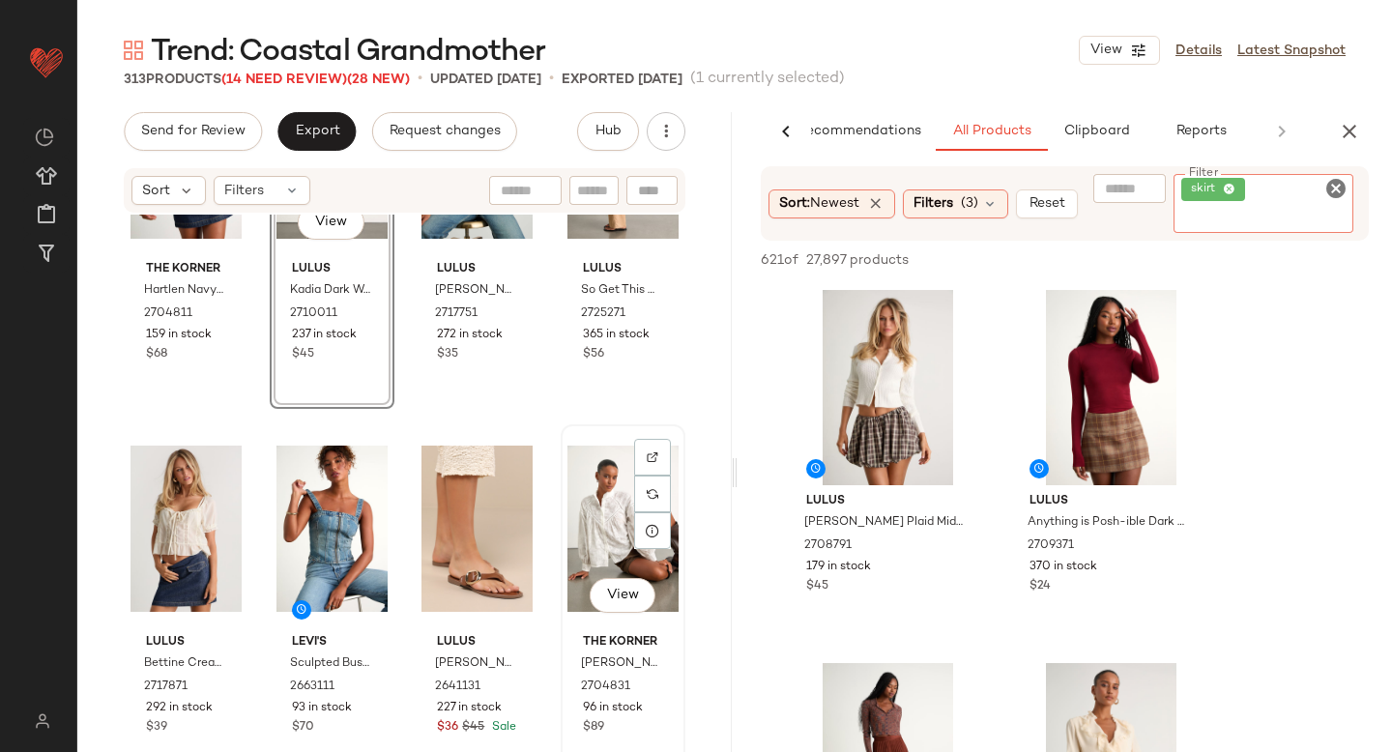
scroll to position [188, 0]
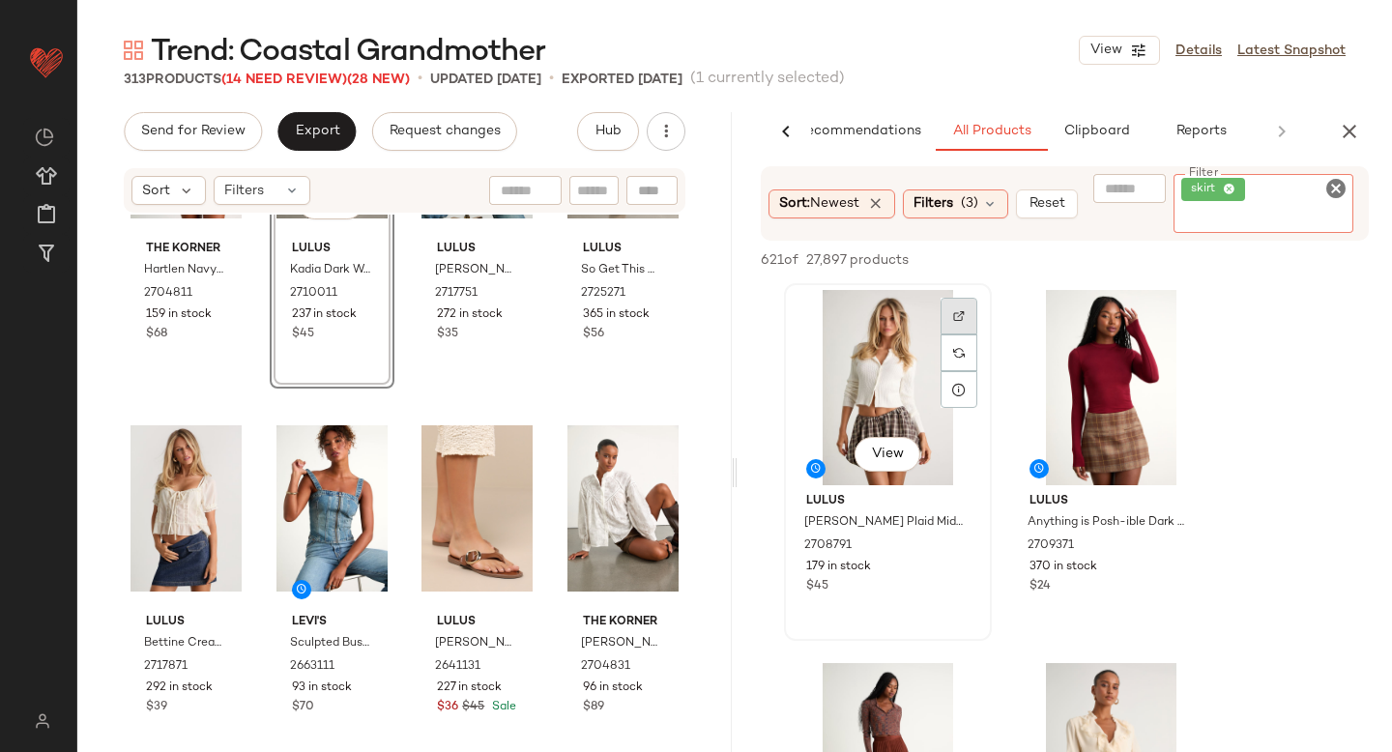
click at [958, 319] on div at bounding box center [959, 353] width 37 height 110
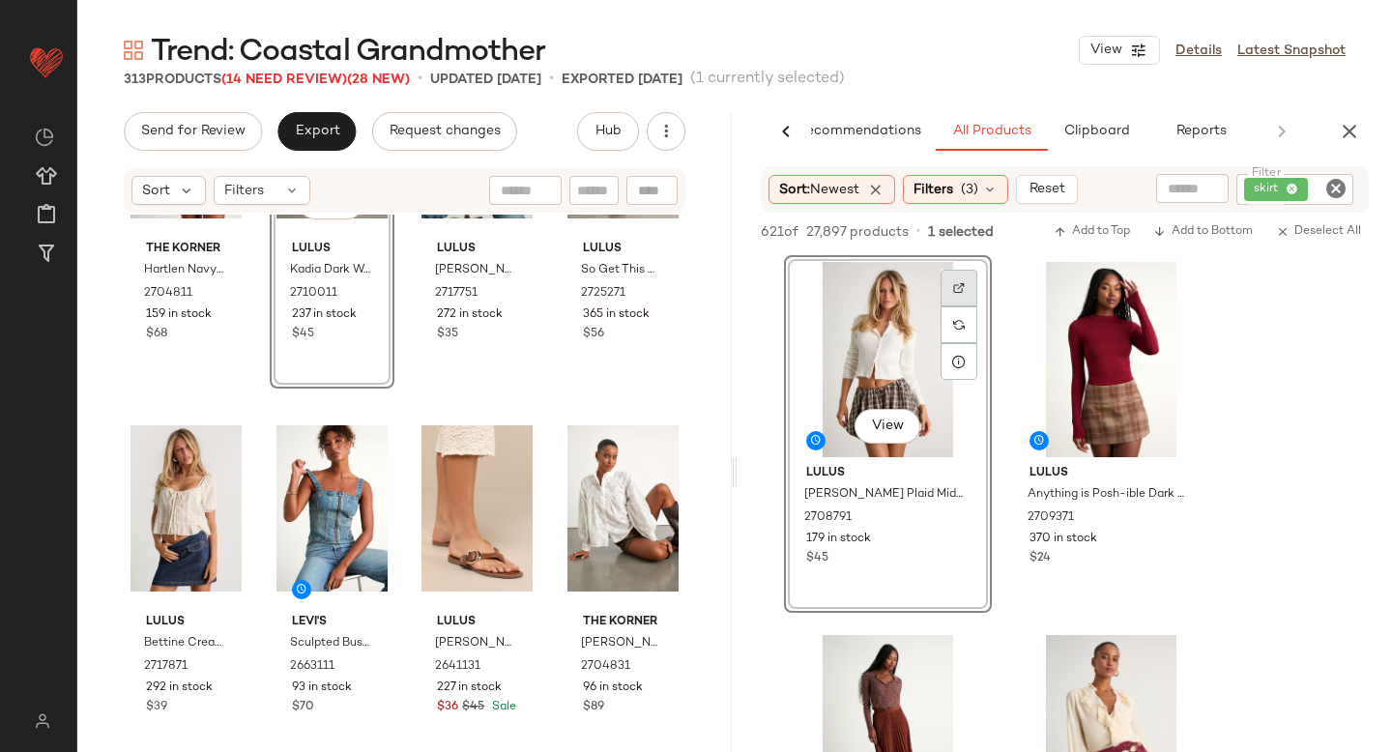
click at [961, 292] on img at bounding box center [959, 288] width 12 height 12
click at [218, 439] on img at bounding box center [216, 437] width 12 height 12
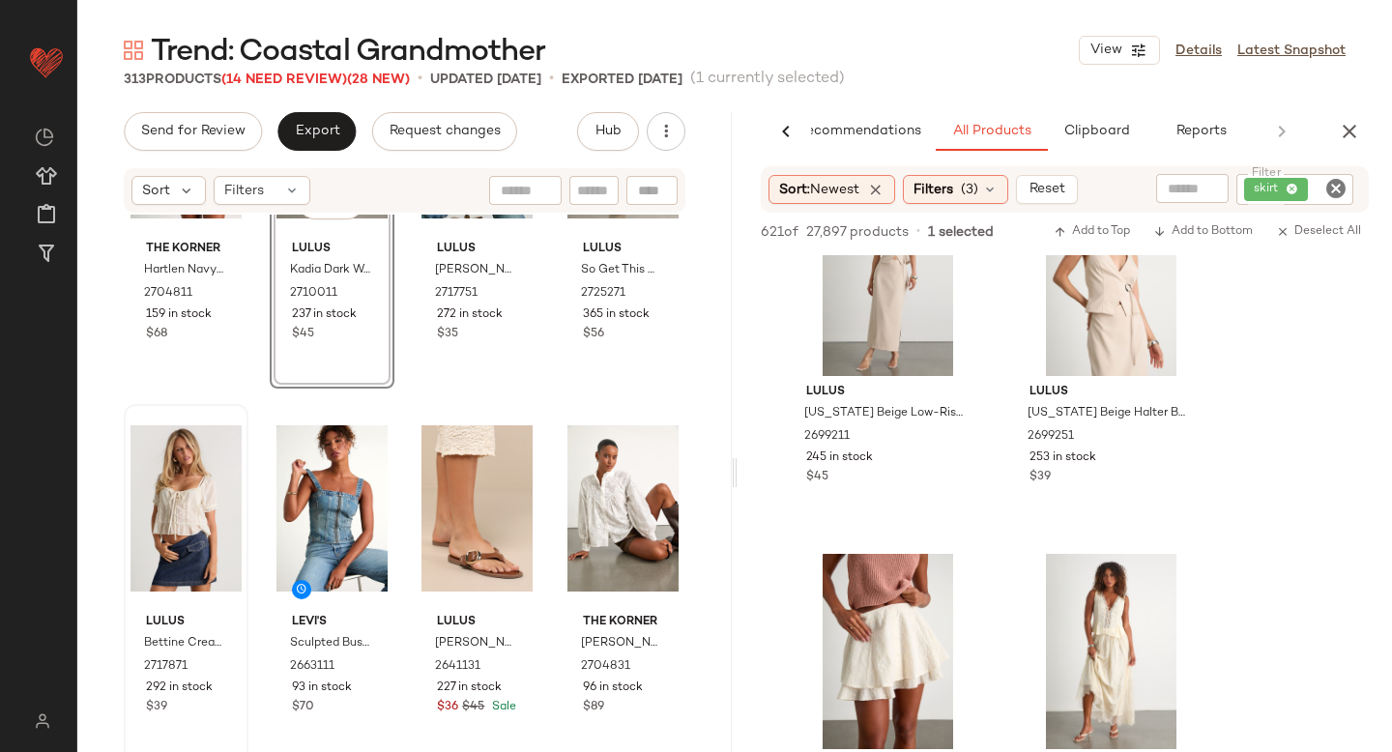
scroll to position [3996, 0]
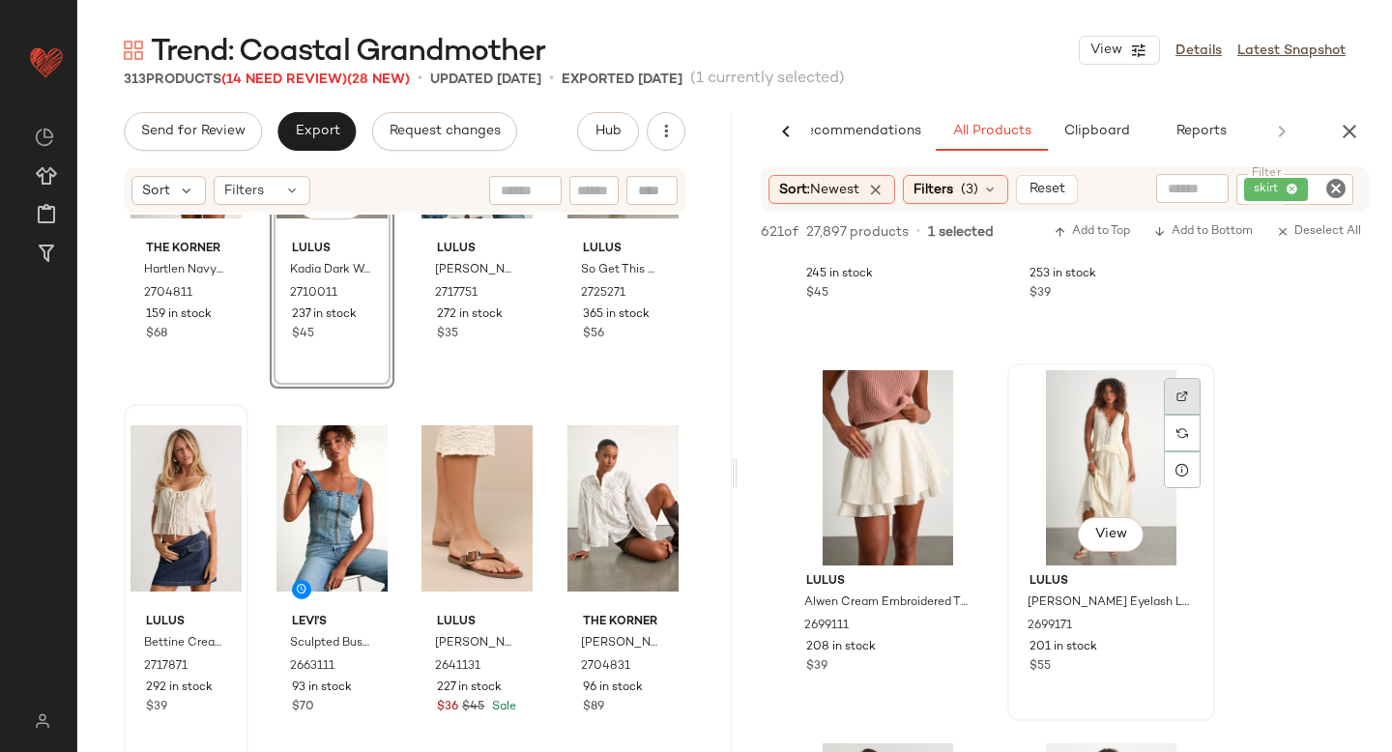
click at [1183, 396] on img at bounding box center [1182, 397] width 12 height 12
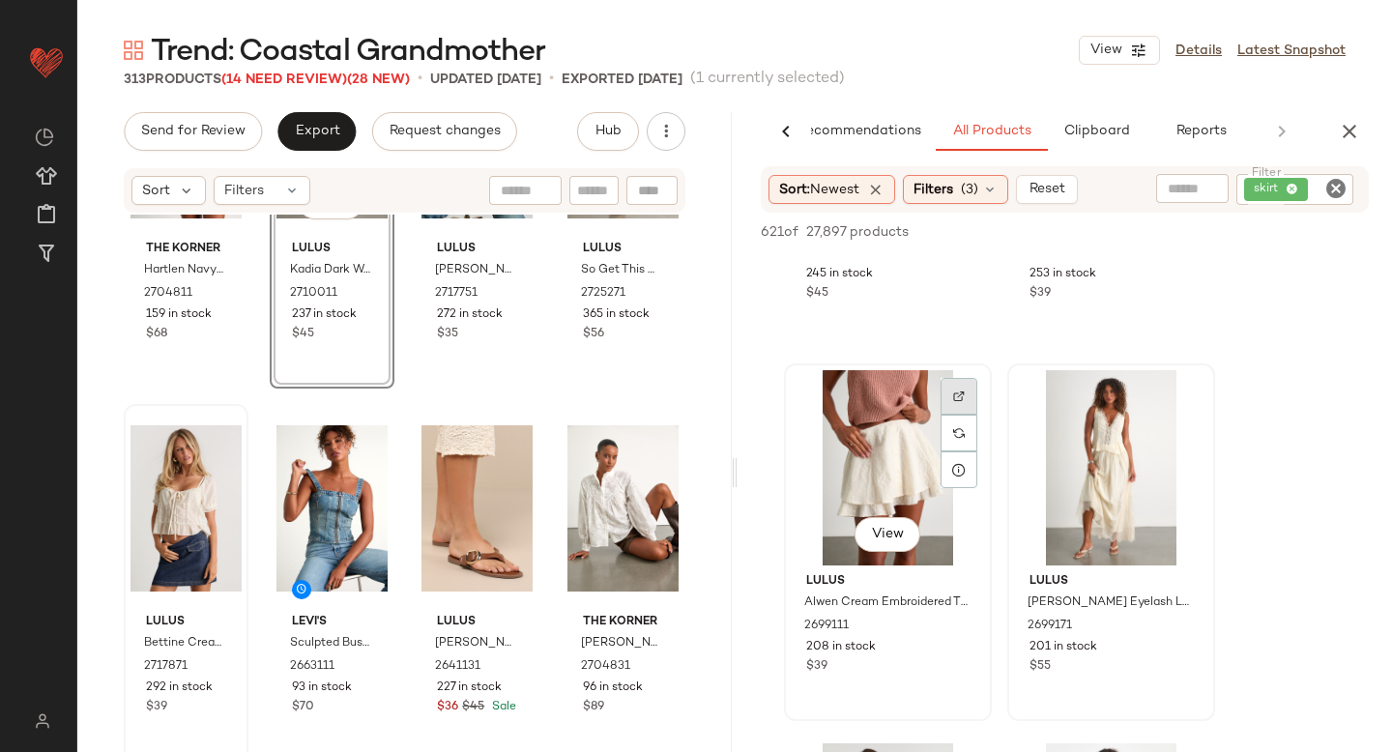
click at [961, 400] on img at bounding box center [959, 397] width 12 height 12
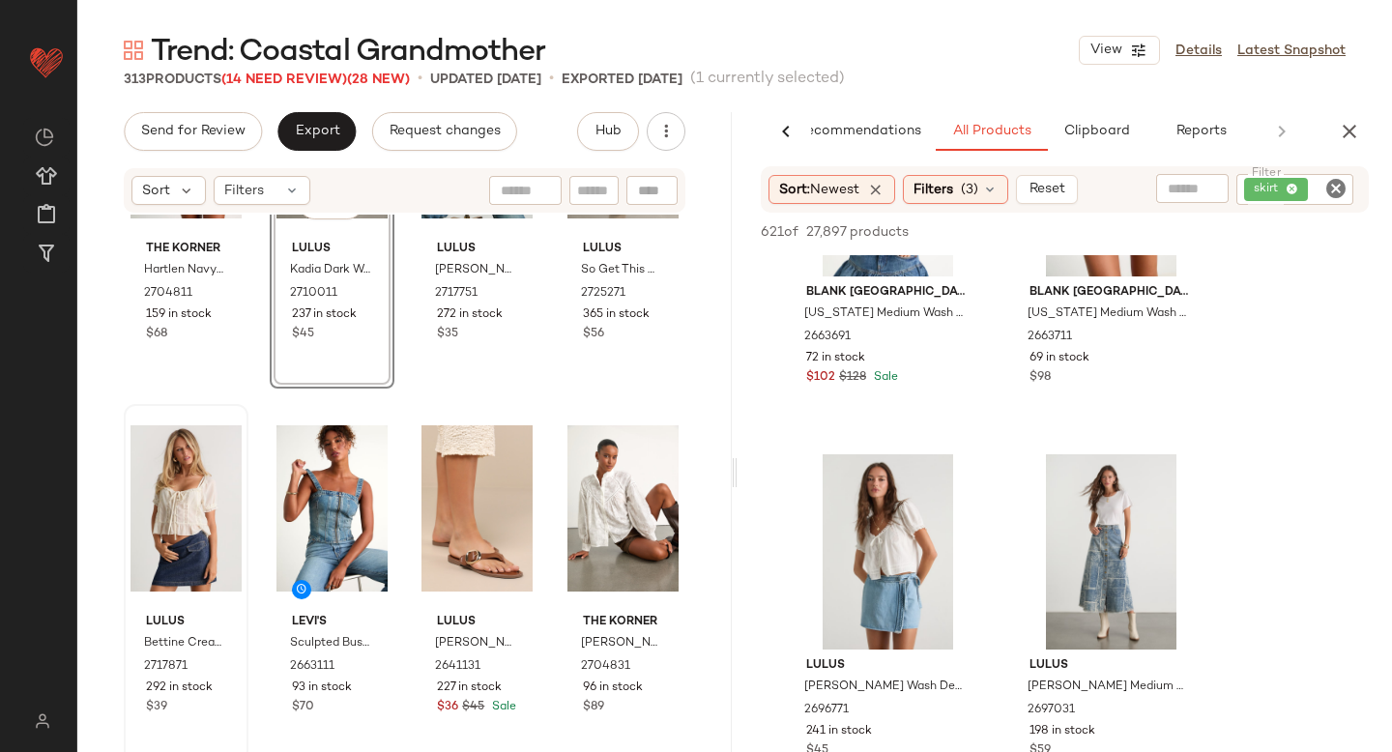
scroll to position [5211, 0]
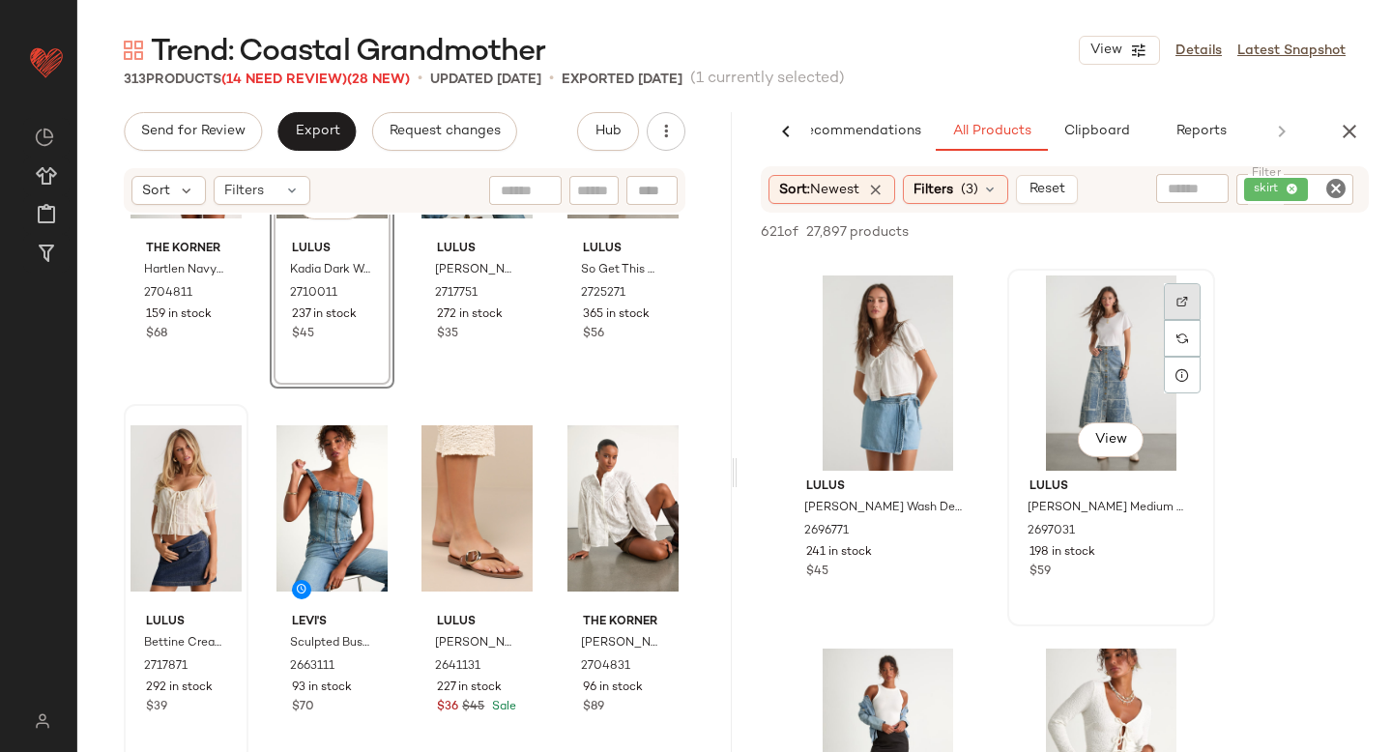
click at [1183, 294] on div at bounding box center [1182, 301] width 37 height 37
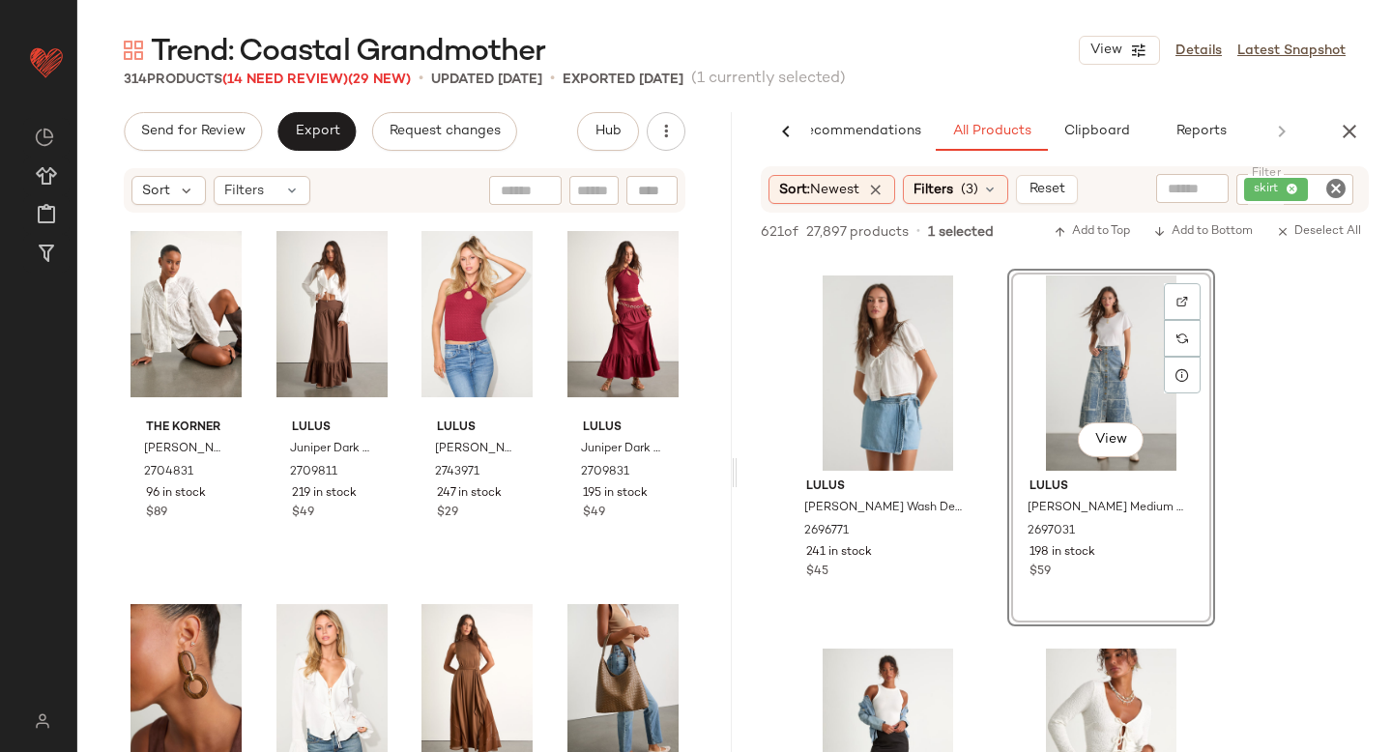
scroll to position [0, 0]
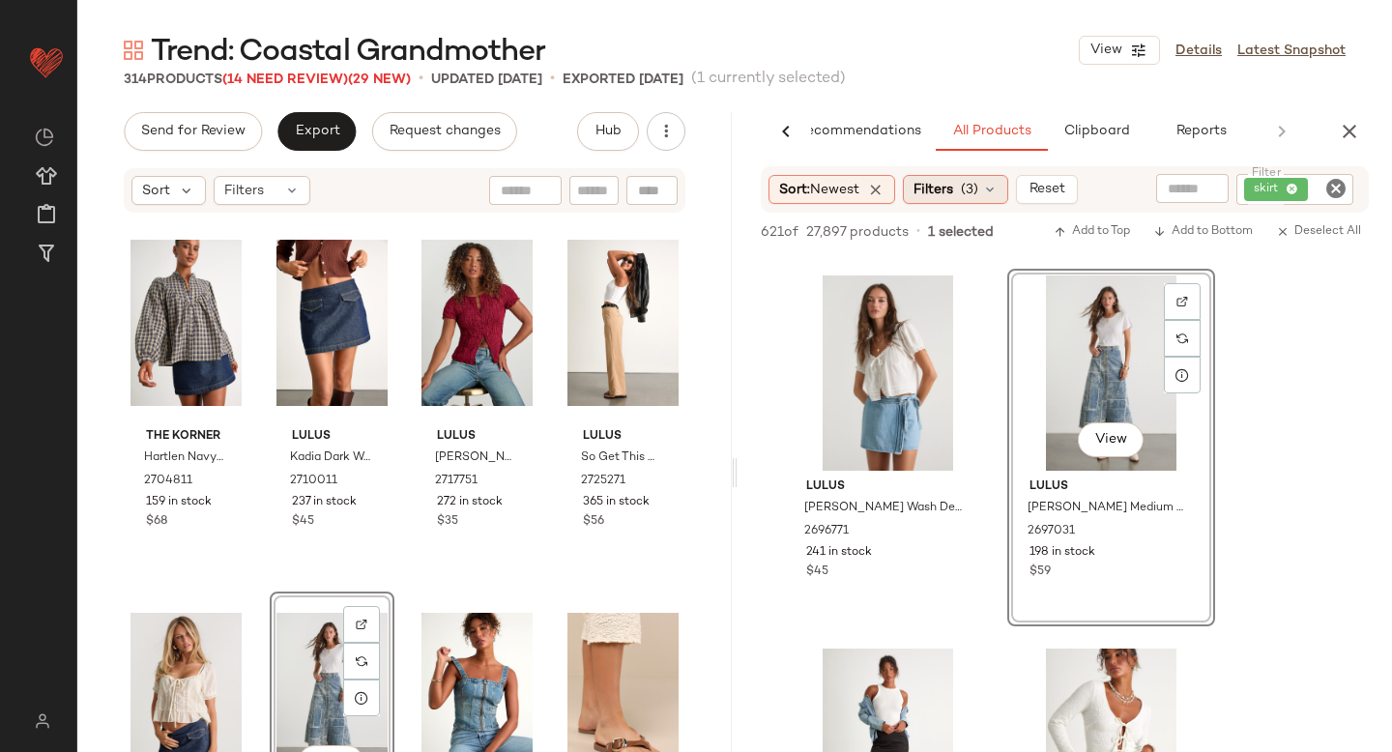
click at [969, 181] on span "(3)" at bounding box center [969, 190] width 17 height 20
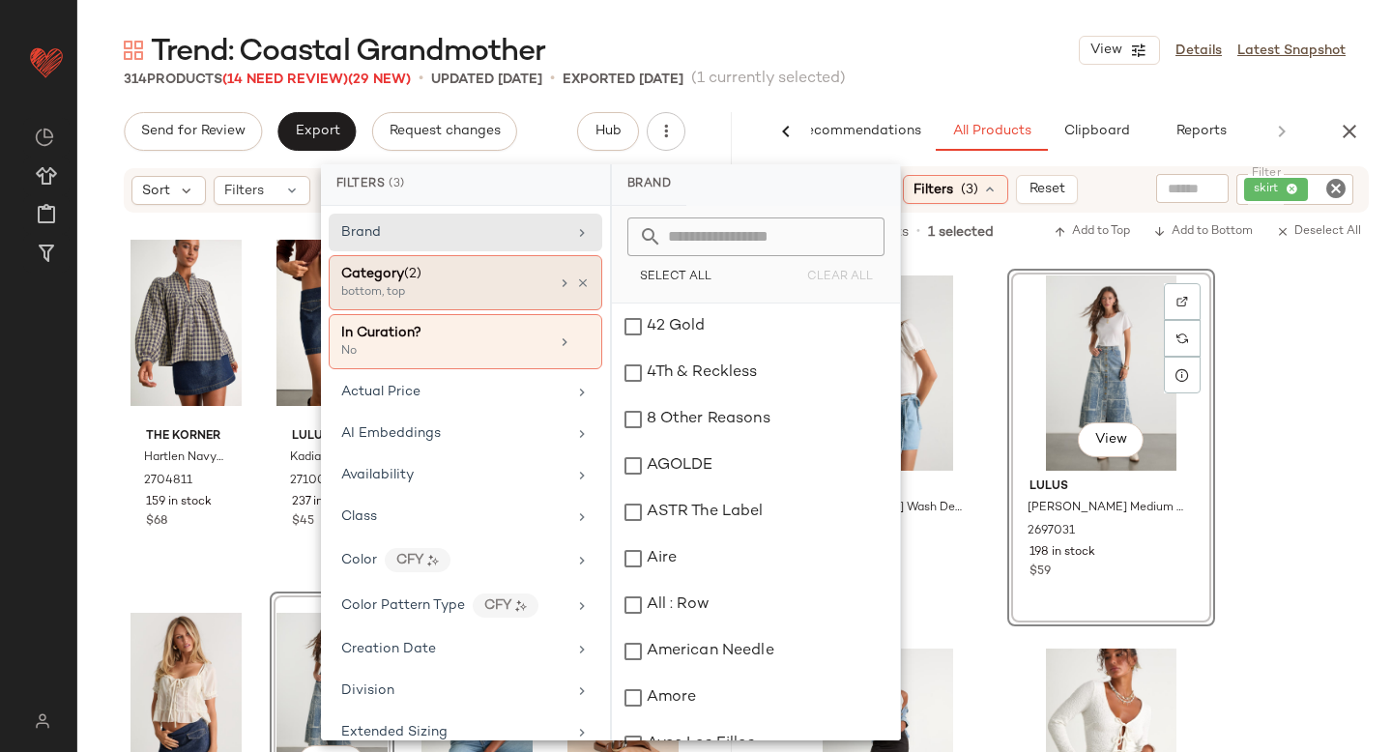
click at [521, 281] on div "Category (2)" at bounding box center [445, 274] width 208 height 20
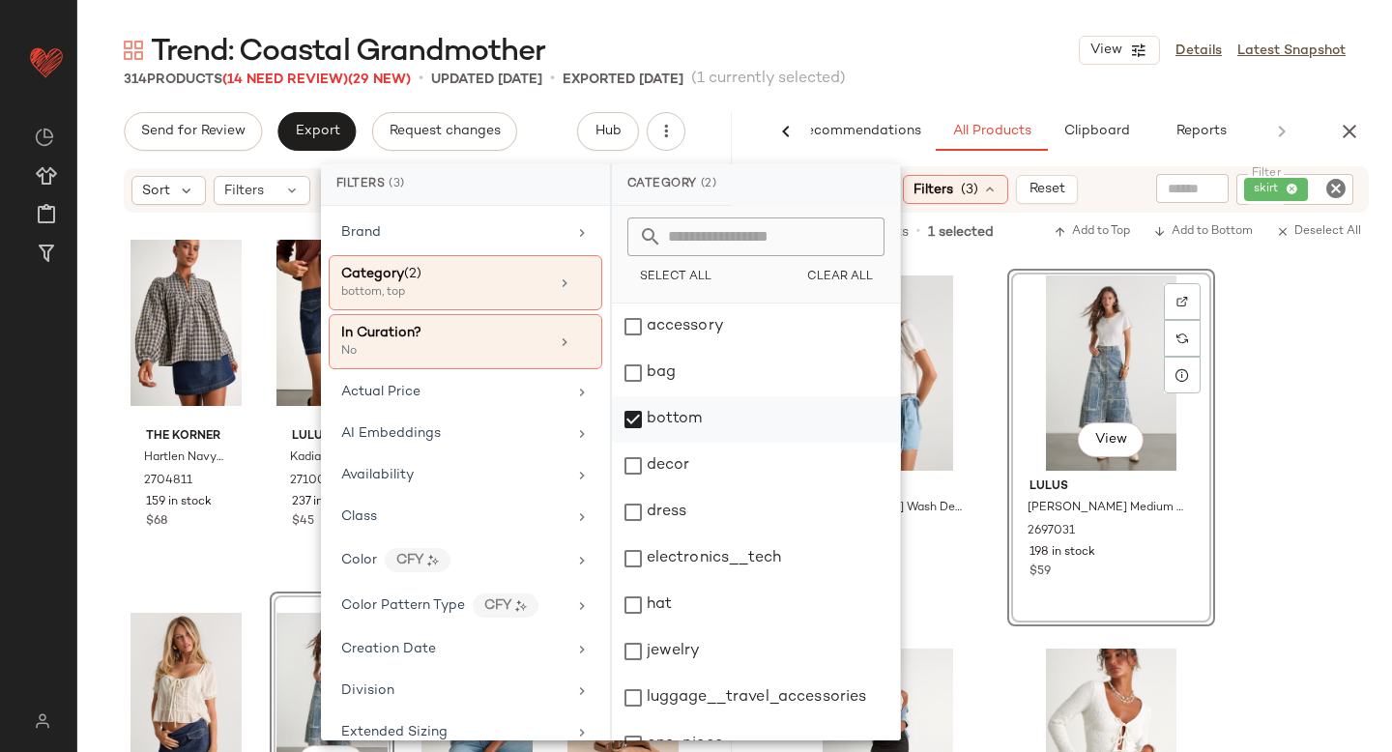
click at [633, 418] on div "bottom" at bounding box center [756, 419] width 288 height 46
click at [635, 501] on div "dress" at bounding box center [756, 512] width 288 height 46
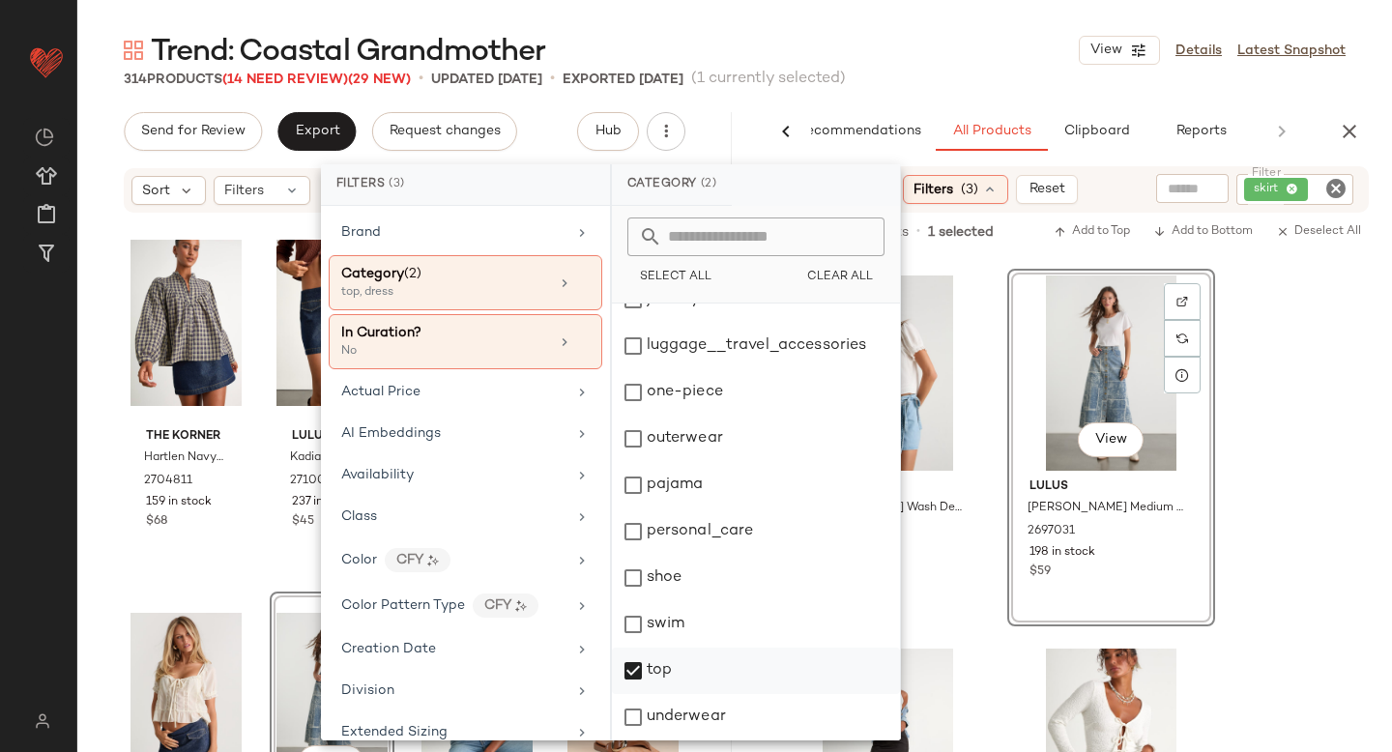
click at [637, 666] on div "top" at bounding box center [756, 671] width 288 height 46
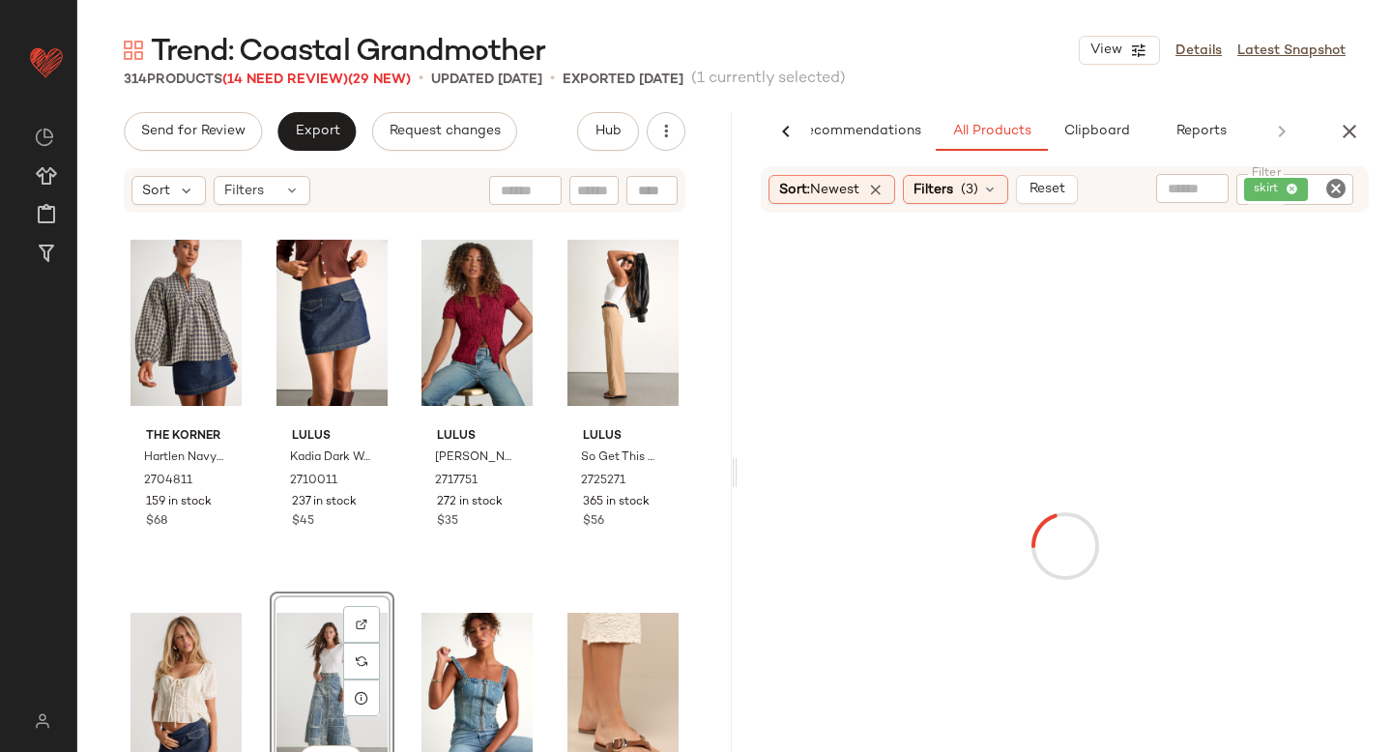
click at [1342, 187] on icon "Clear Filter" at bounding box center [1335, 188] width 23 height 23
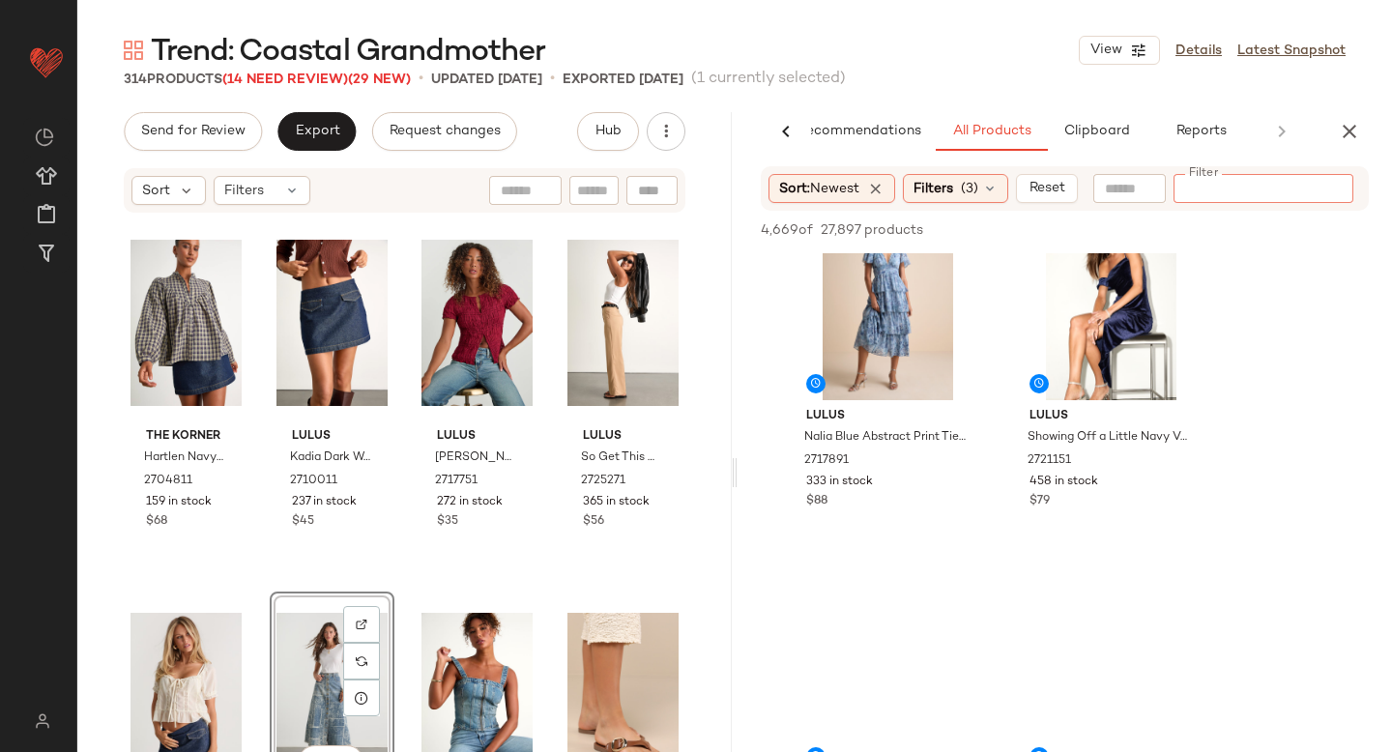
scroll to position [1398, 0]
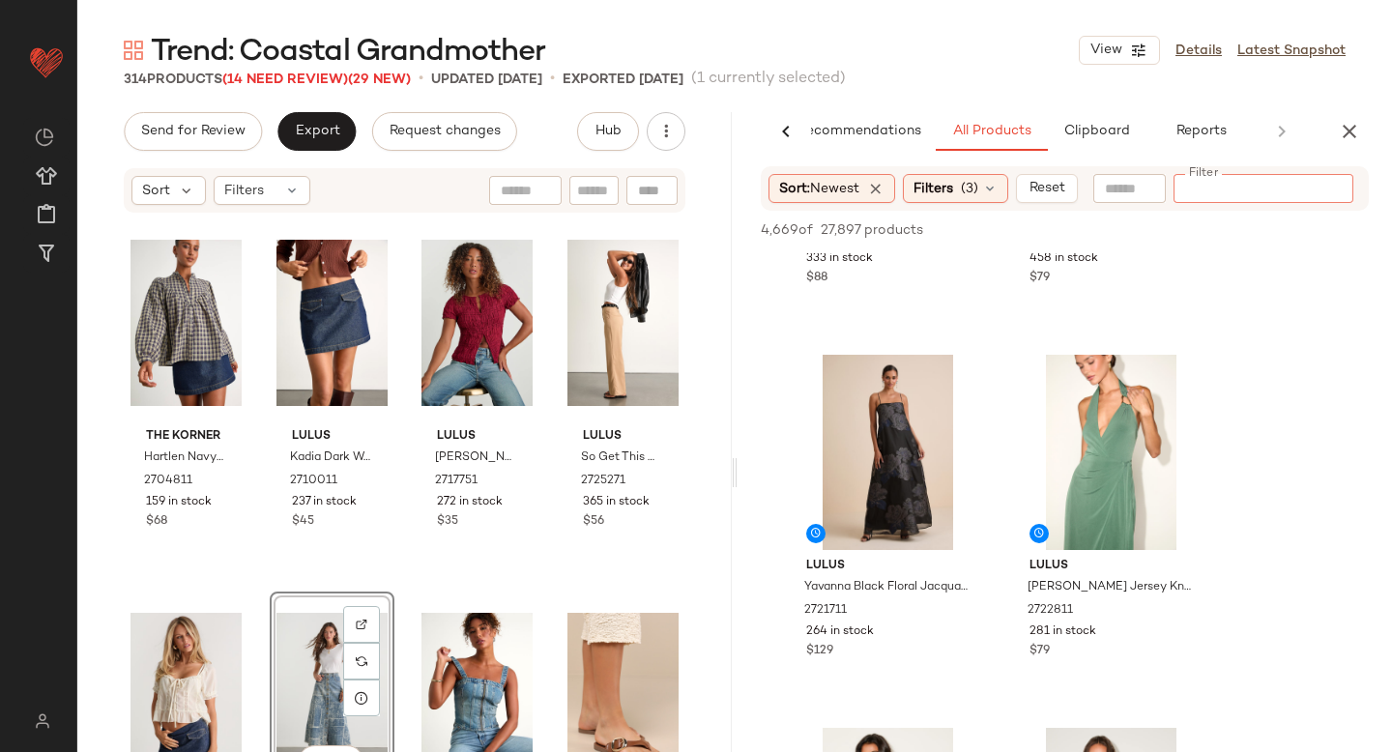
click at [1143, 190] on input "text" at bounding box center [1129, 189] width 49 height 20
type input "*******"
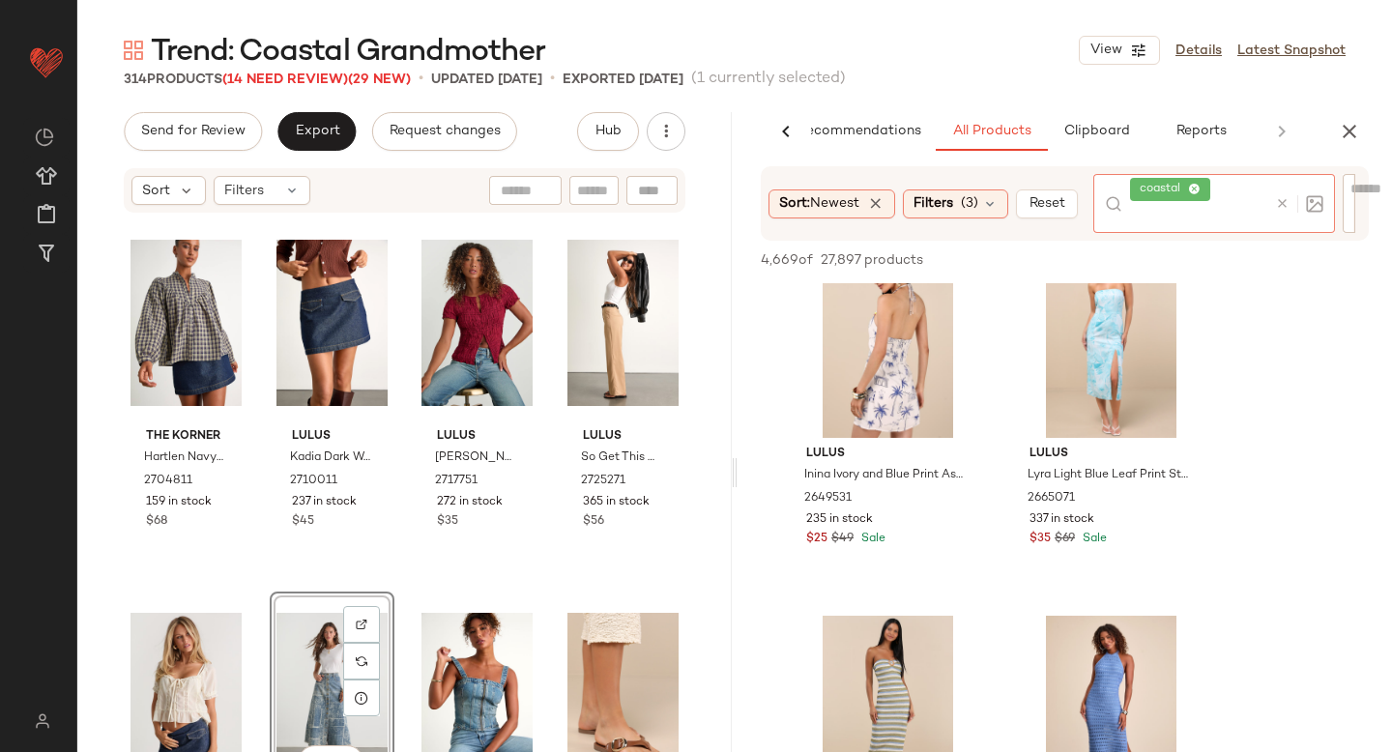
scroll to position [5838, 0]
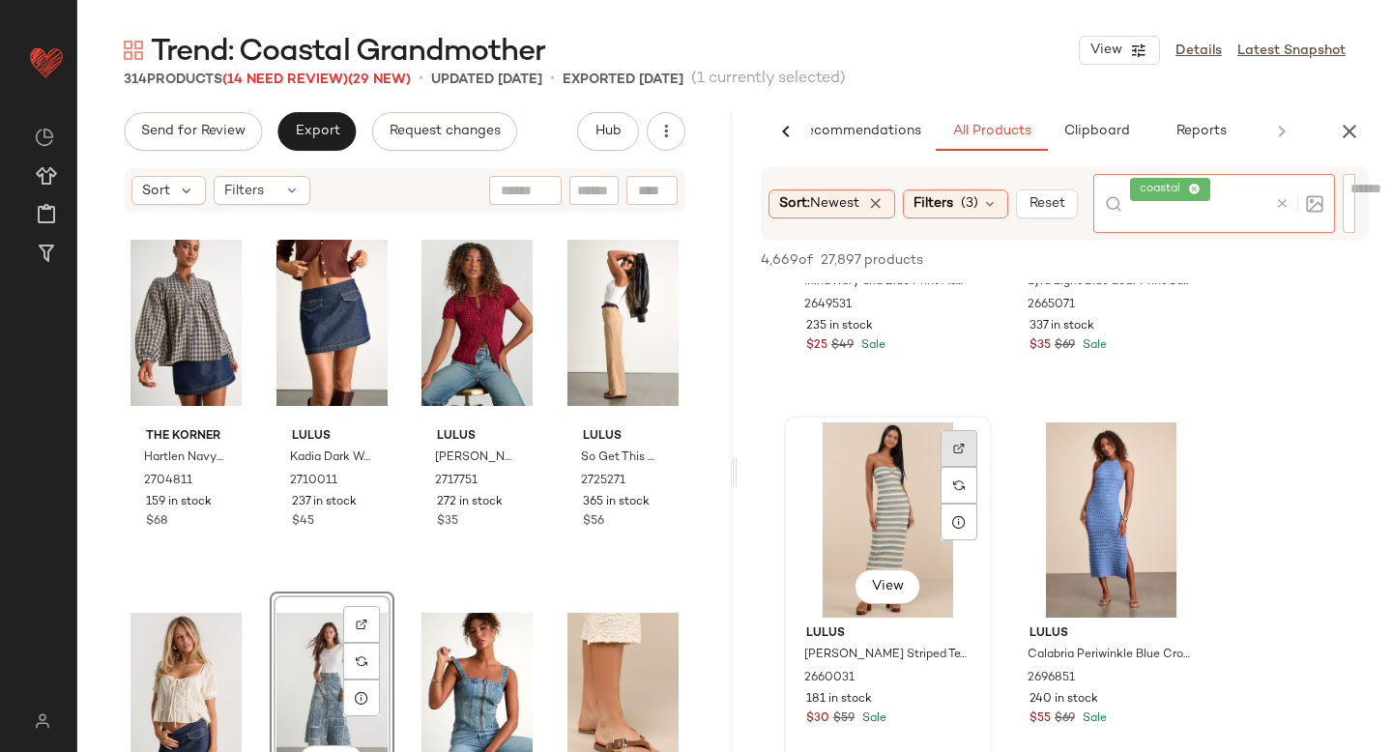
click at [958, 443] on div at bounding box center [959, 485] width 37 height 110
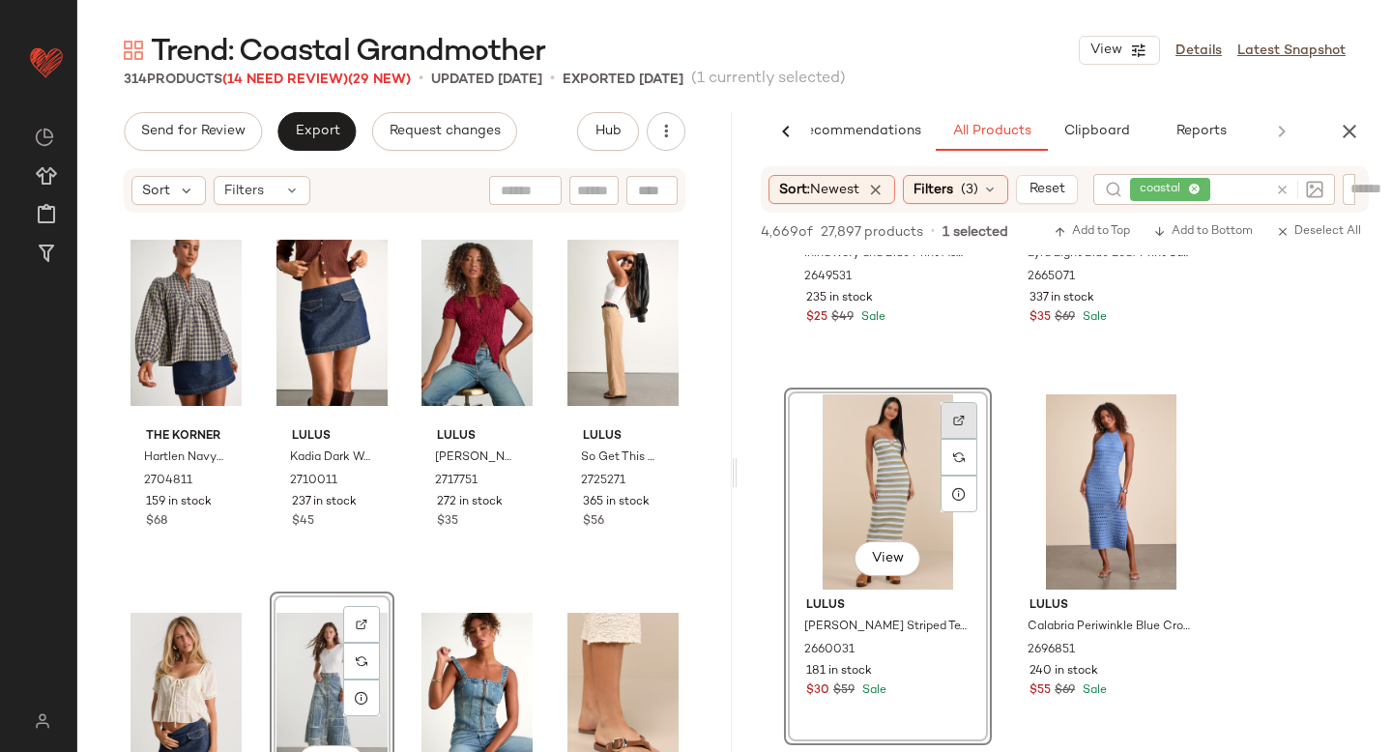
click at [959, 405] on div at bounding box center [959, 420] width 37 height 37
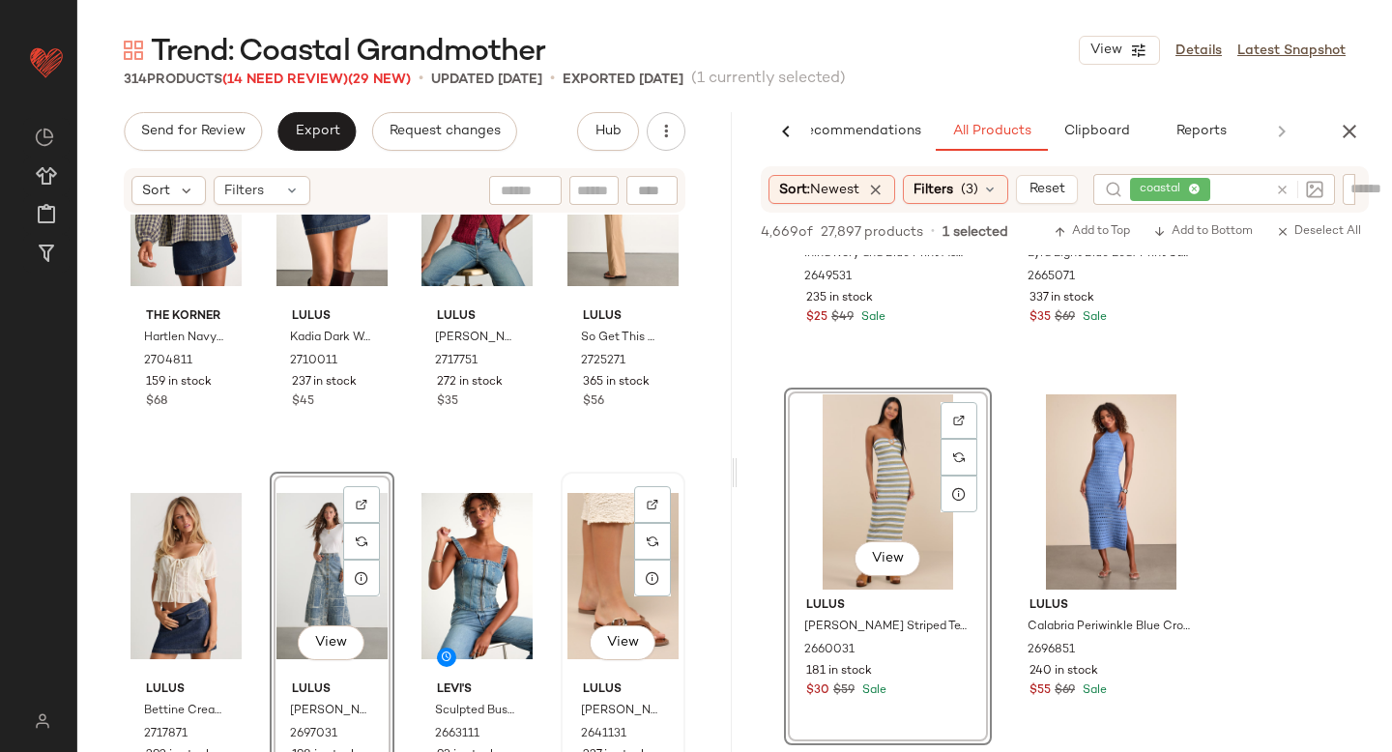
scroll to position [0, 0]
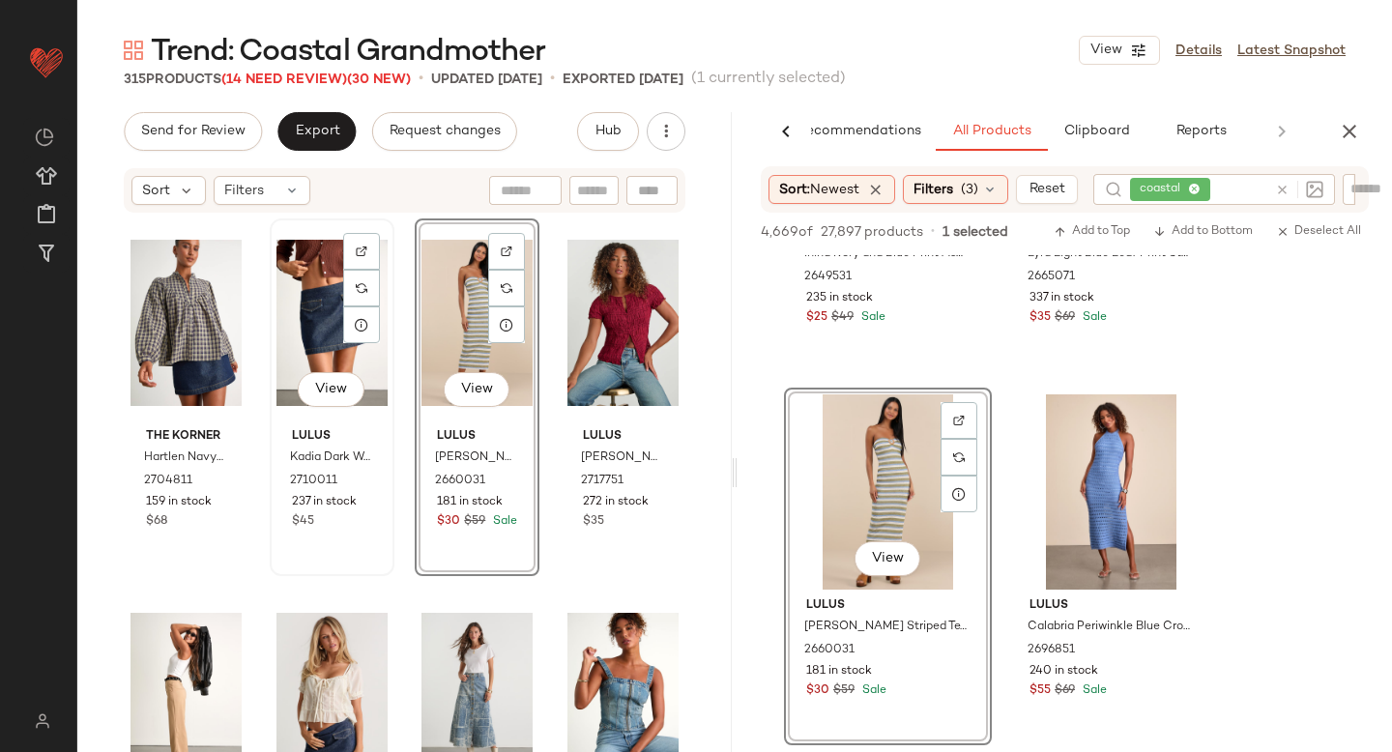
click at [369, 572] on div "View Lulus Kadia Dark Wash Denim Mid-Rise Mini Skirt 2710011 237 in stock $45" at bounding box center [332, 397] width 121 height 354
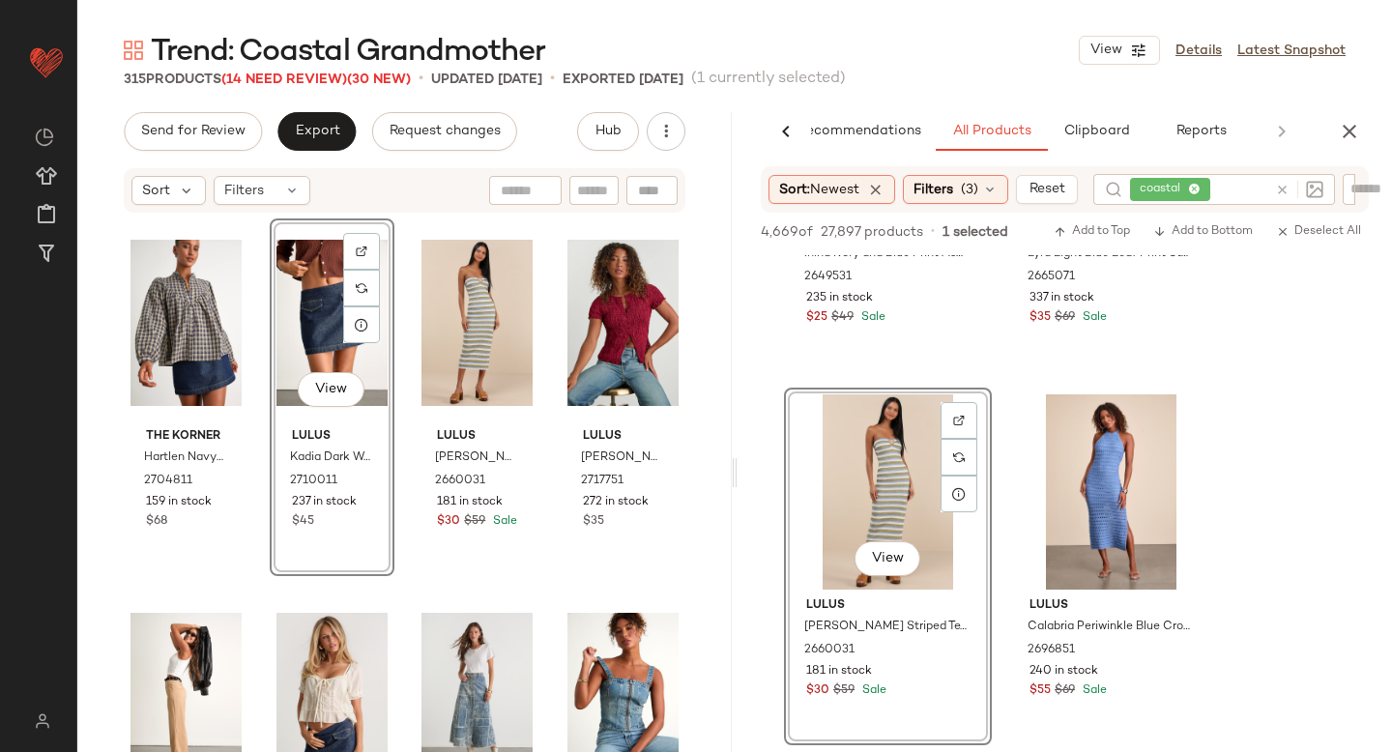
click at [394, 603] on div "The Korner Hartlen Navy Plaid Cotton Button-Front Long Sleeve Top 2704811 159 i…" at bounding box center [405, 514] width 562 height 592
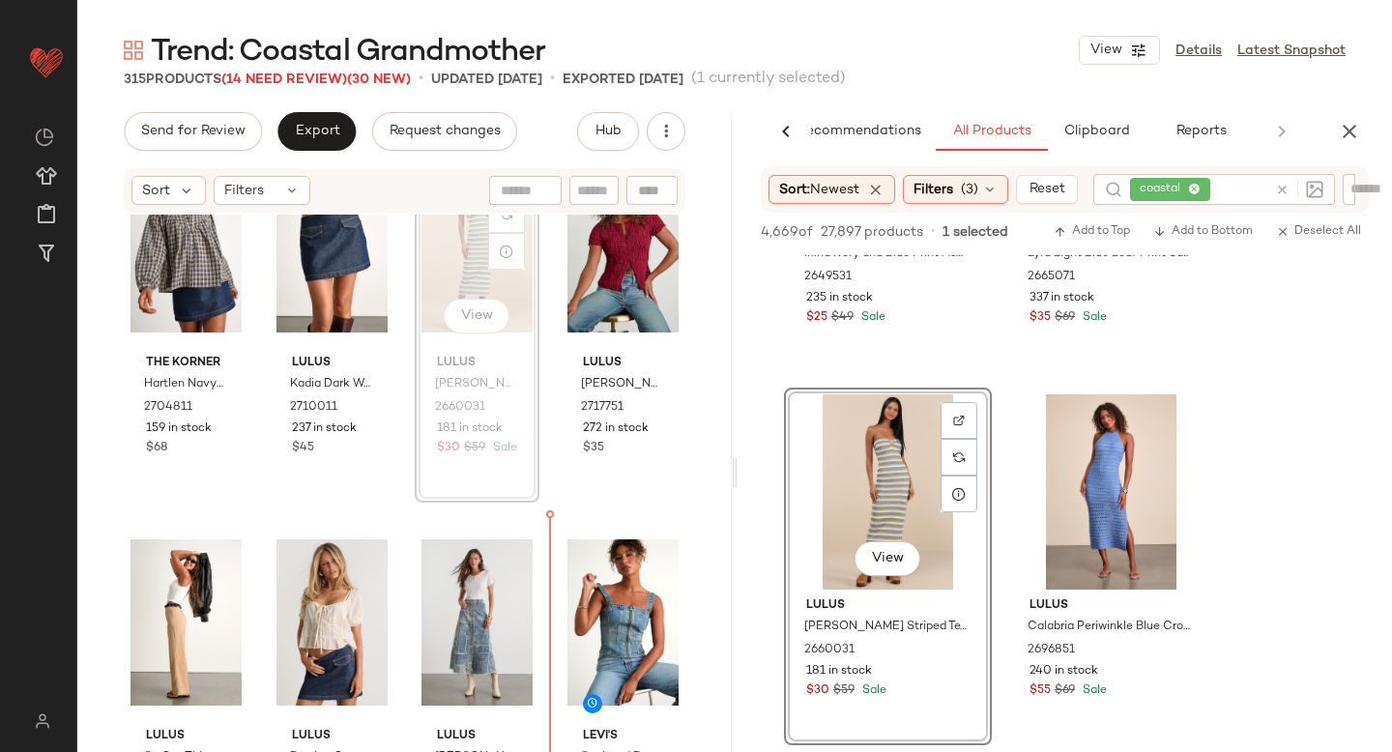
scroll to position [73, 0]
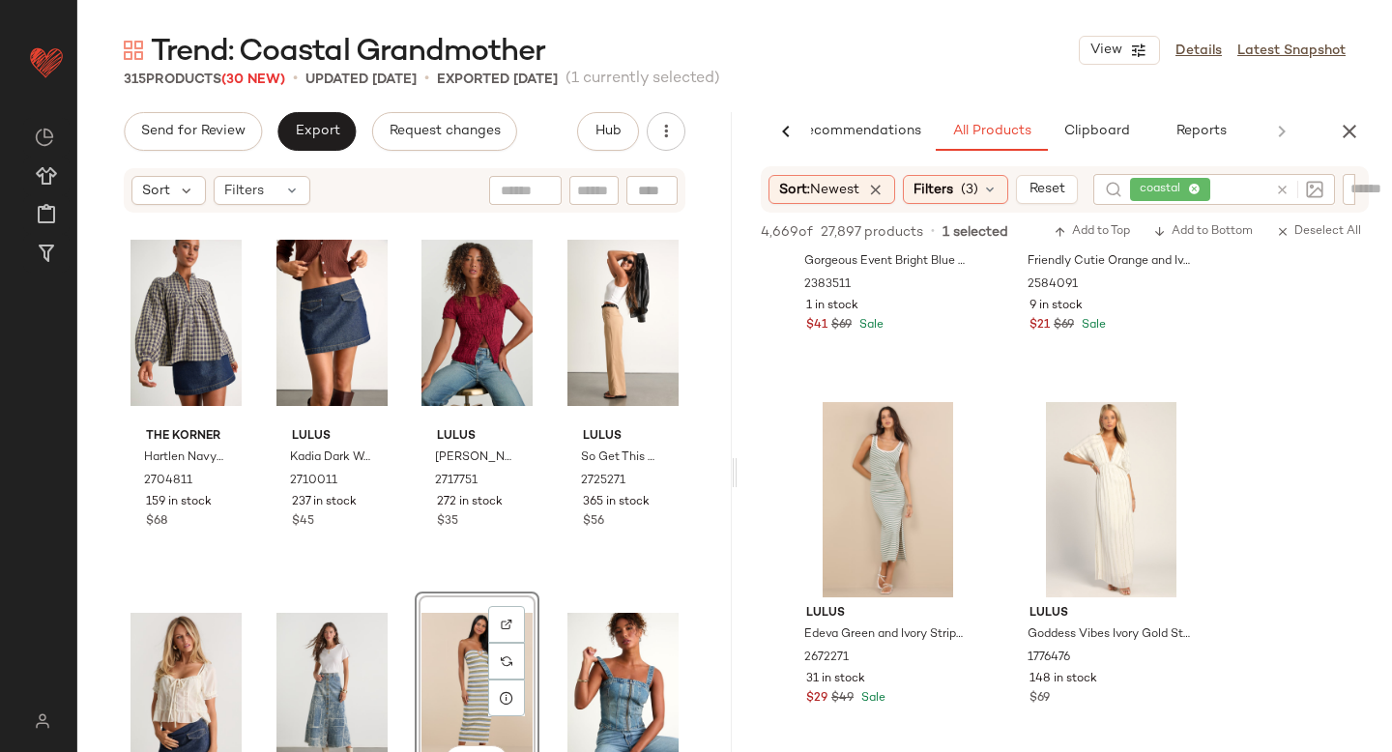
scroll to position [8817, 0]
click at [1190, 427] on div at bounding box center [1182, 426] width 37 height 37
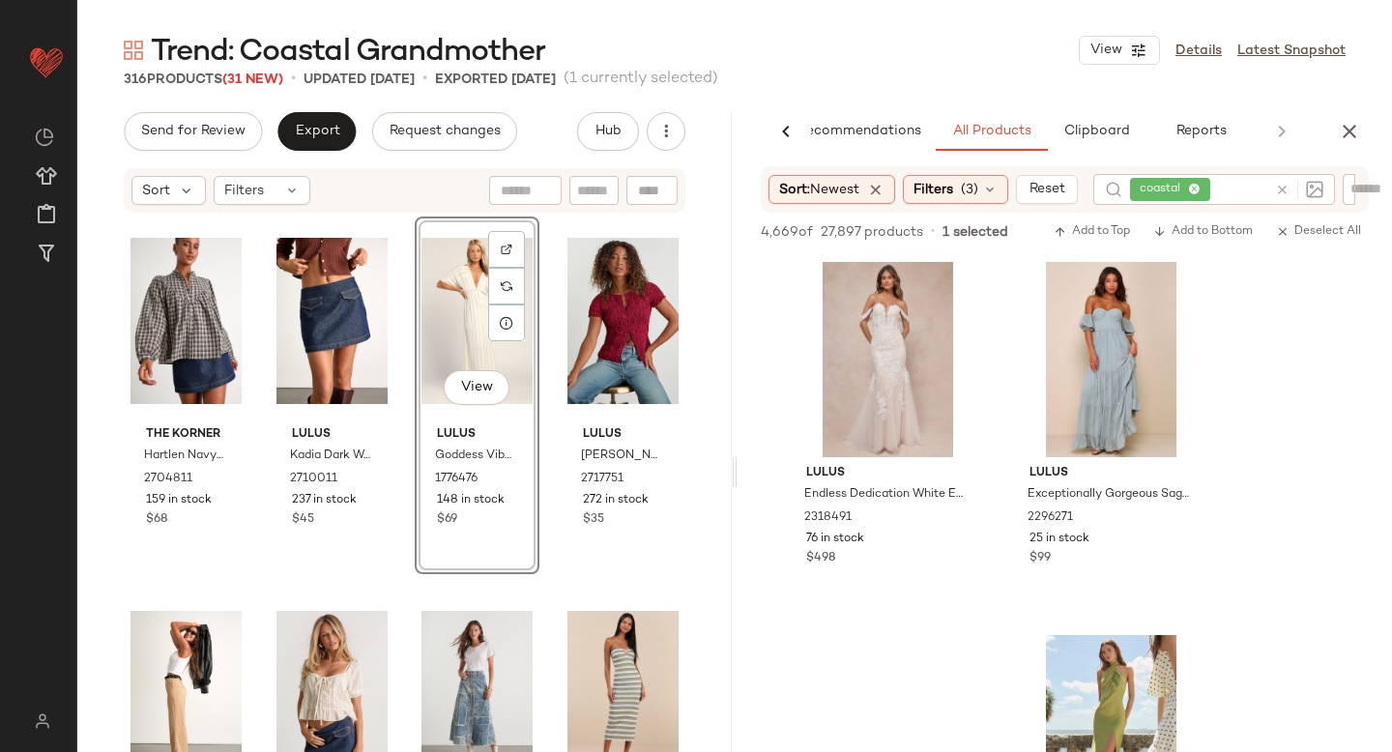
scroll to position [12721, 0]
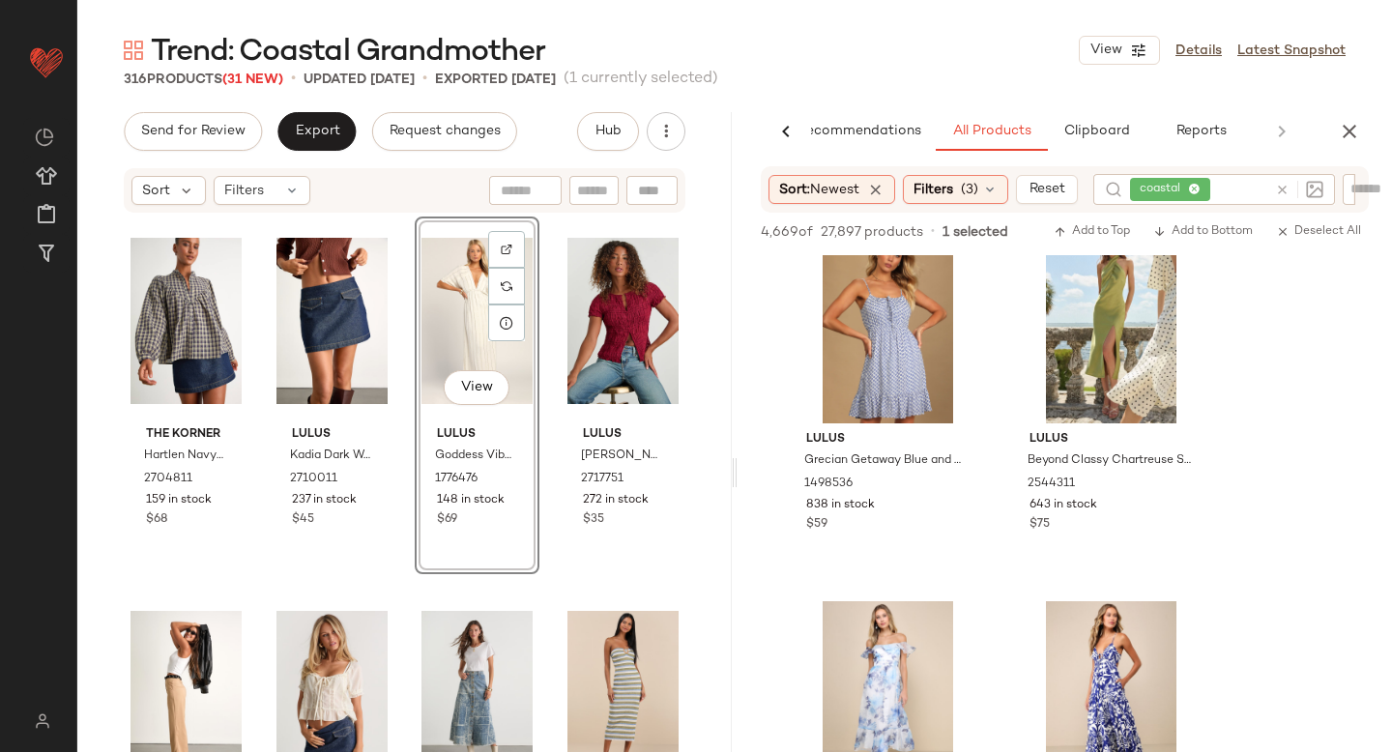
click at [1289, 193] on div at bounding box center [1295, 189] width 56 height 31
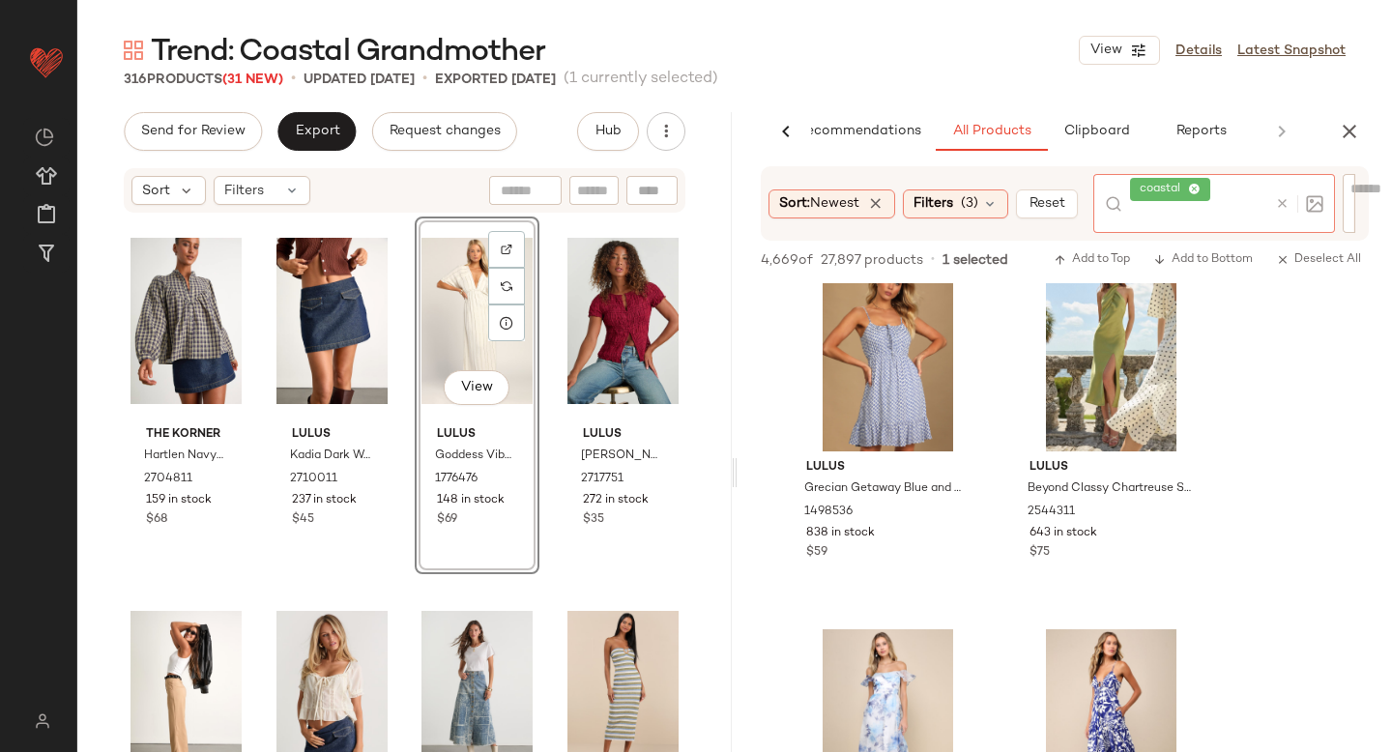
click at [1292, 212] on div at bounding box center [1299, 203] width 48 height 17
click at [1285, 197] on icon at bounding box center [1282, 203] width 15 height 15
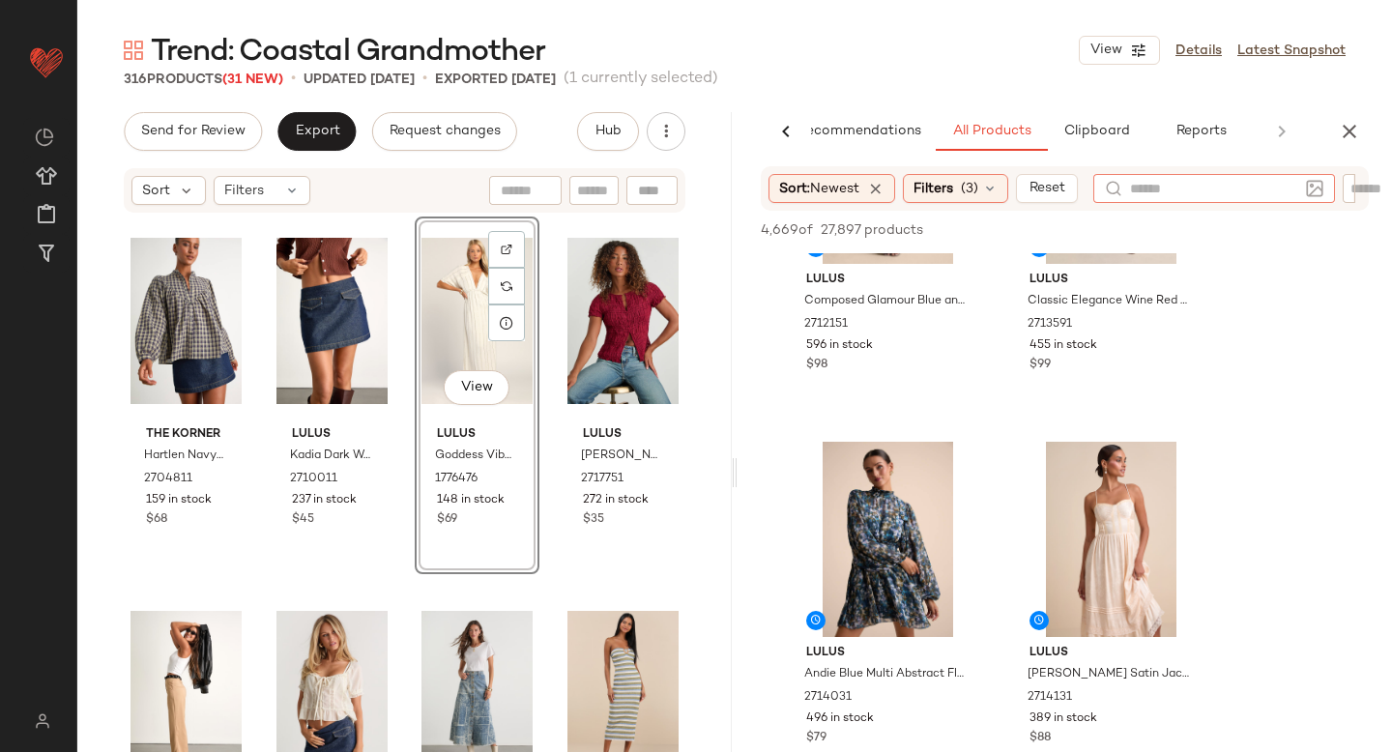
scroll to position [4685, 0]
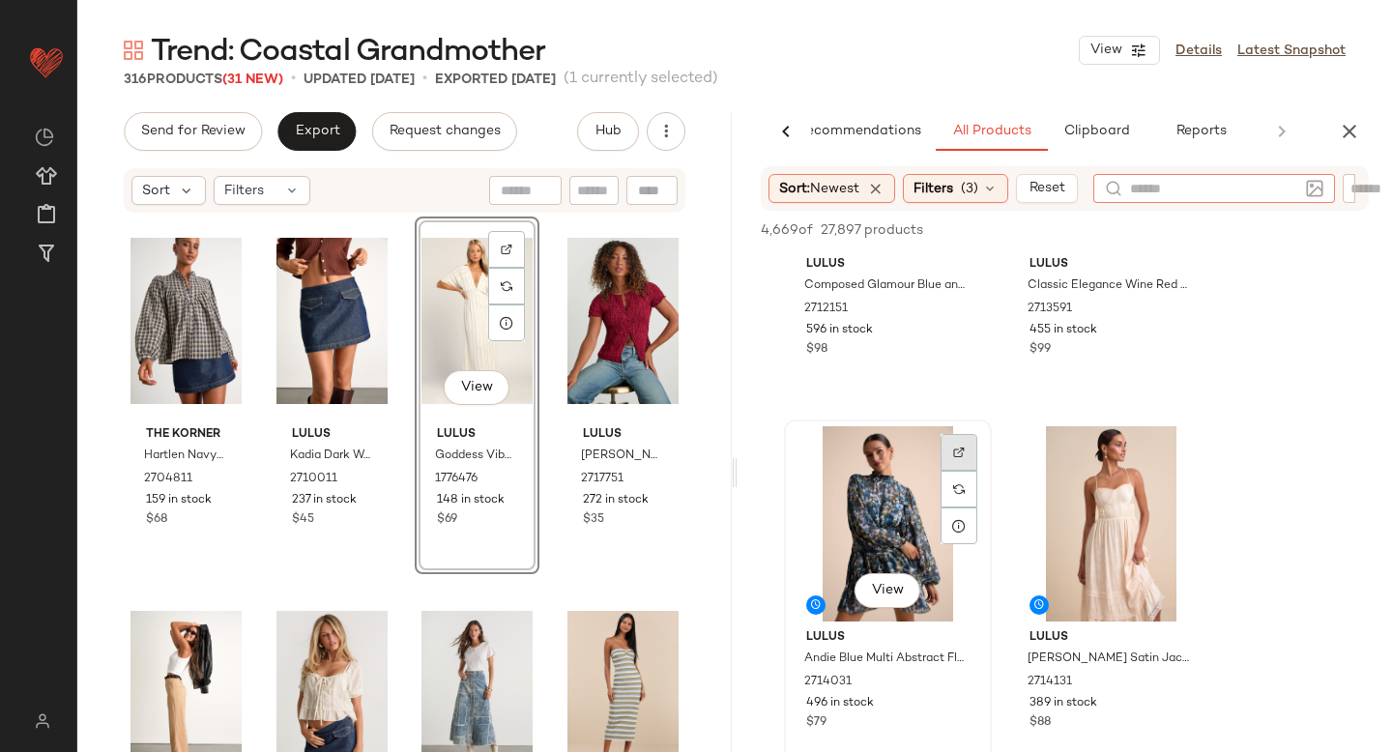
click at [944, 447] on div at bounding box center [959, 452] width 37 height 37
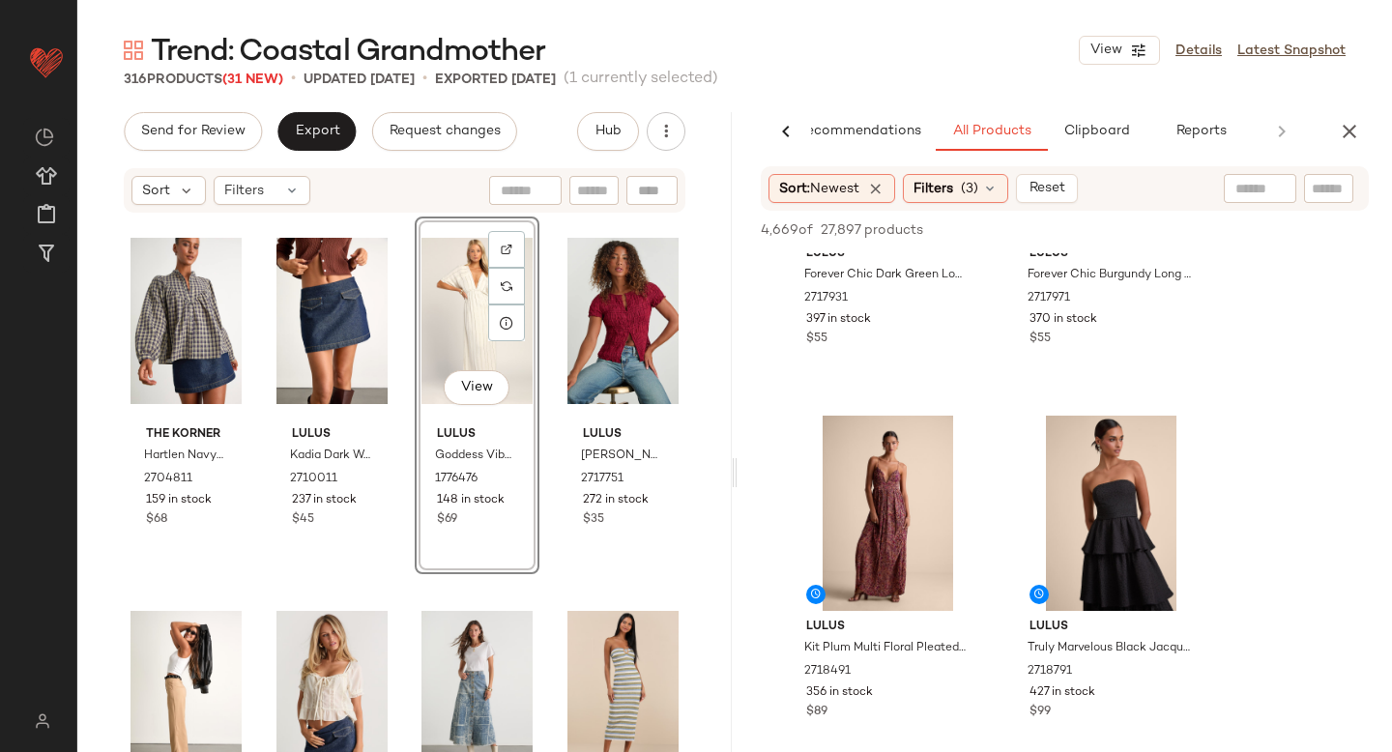
scroll to position [14395, 0]
click at [944, 456] on div at bounding box center [959, 443] width 37 height 37
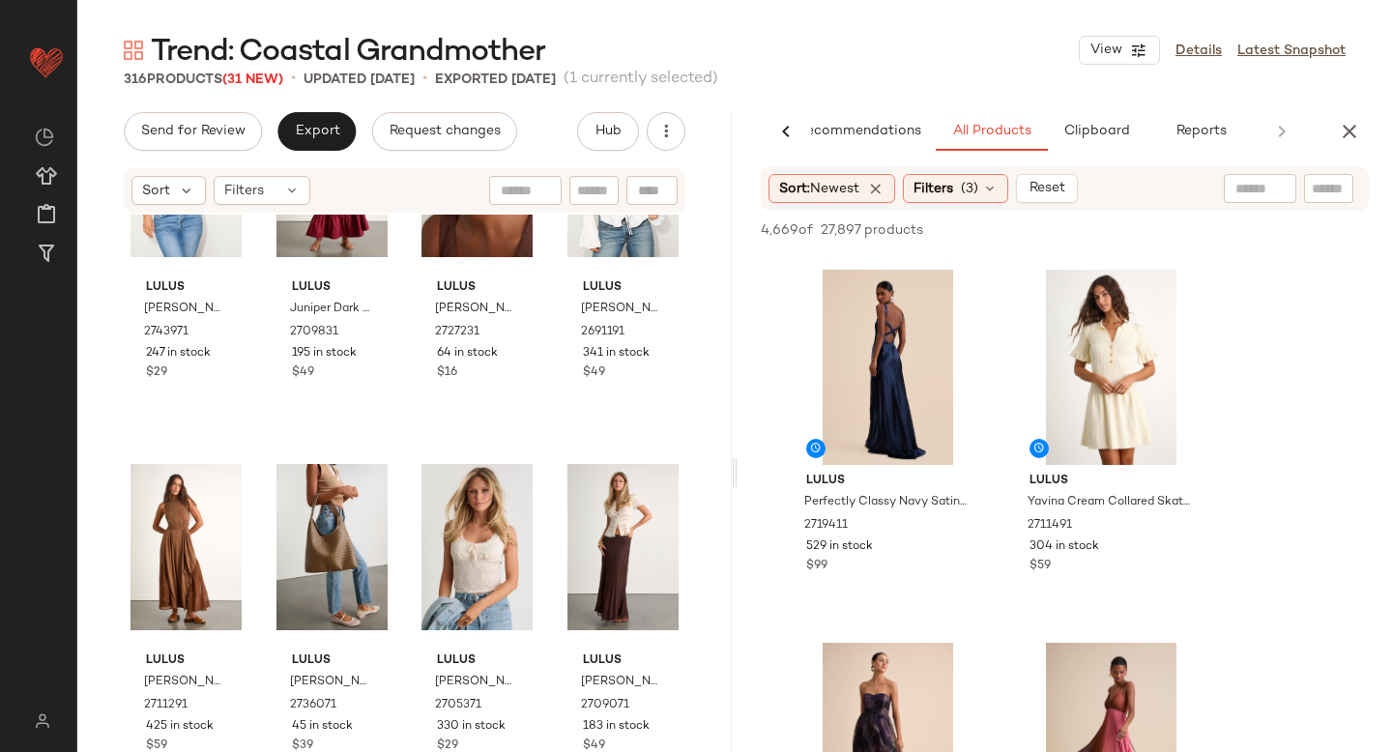
scroll to position [1286, 0]
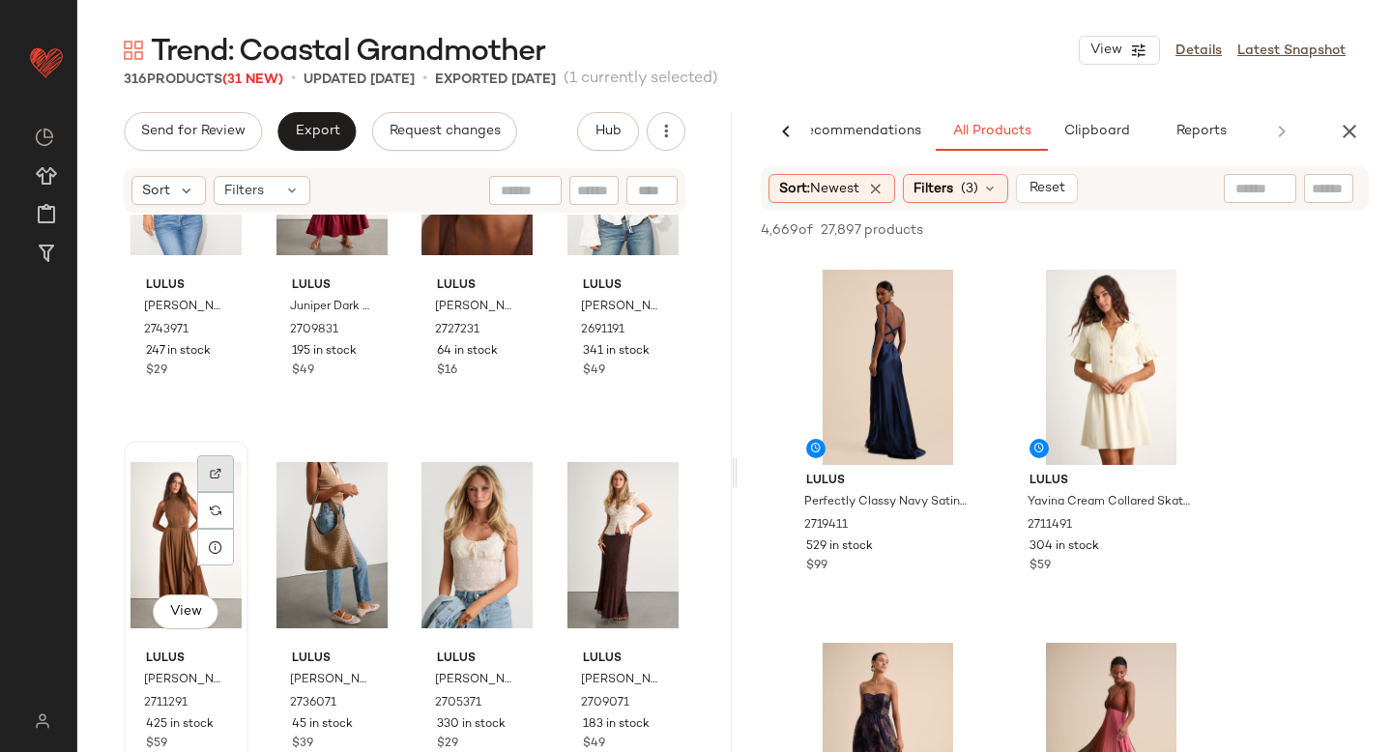
click at [205, 478] on div at bounding box center [215, 473] width 37 height 37
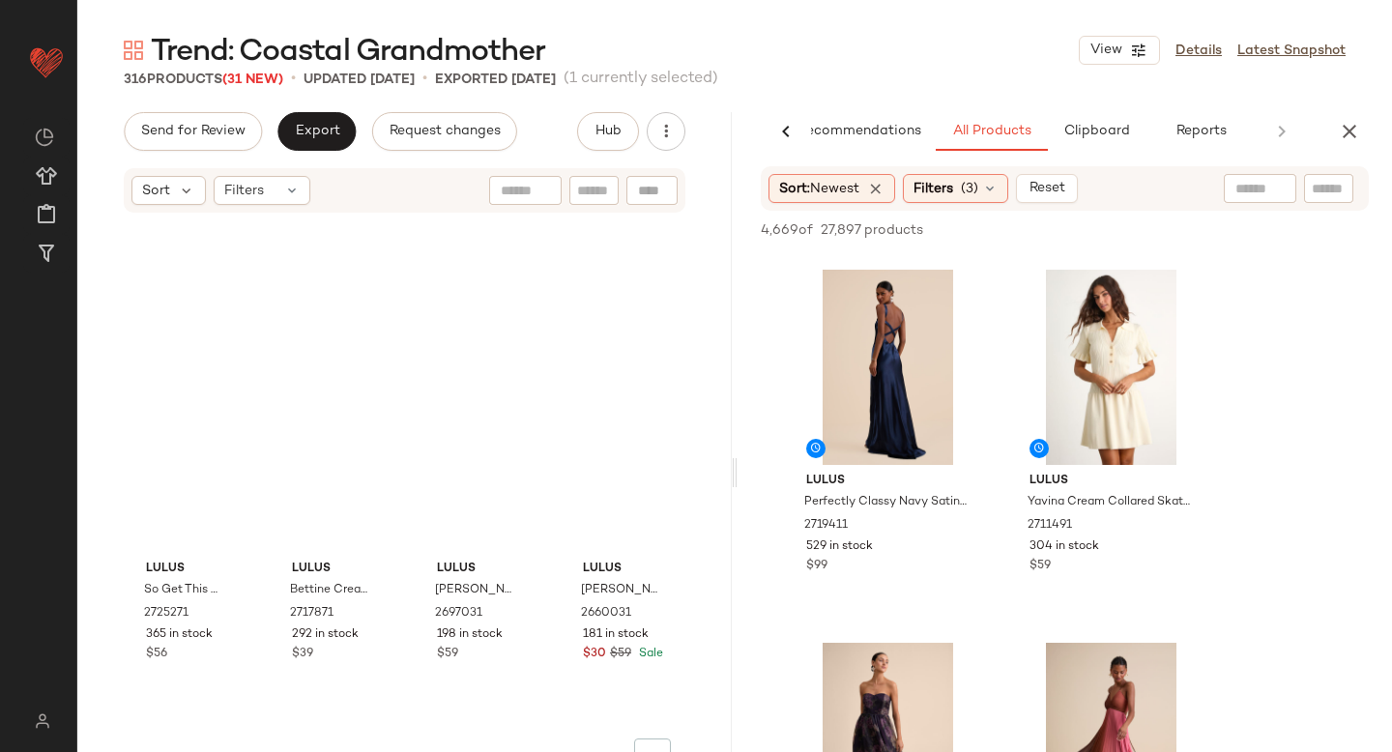
scroll to position [0, 0]
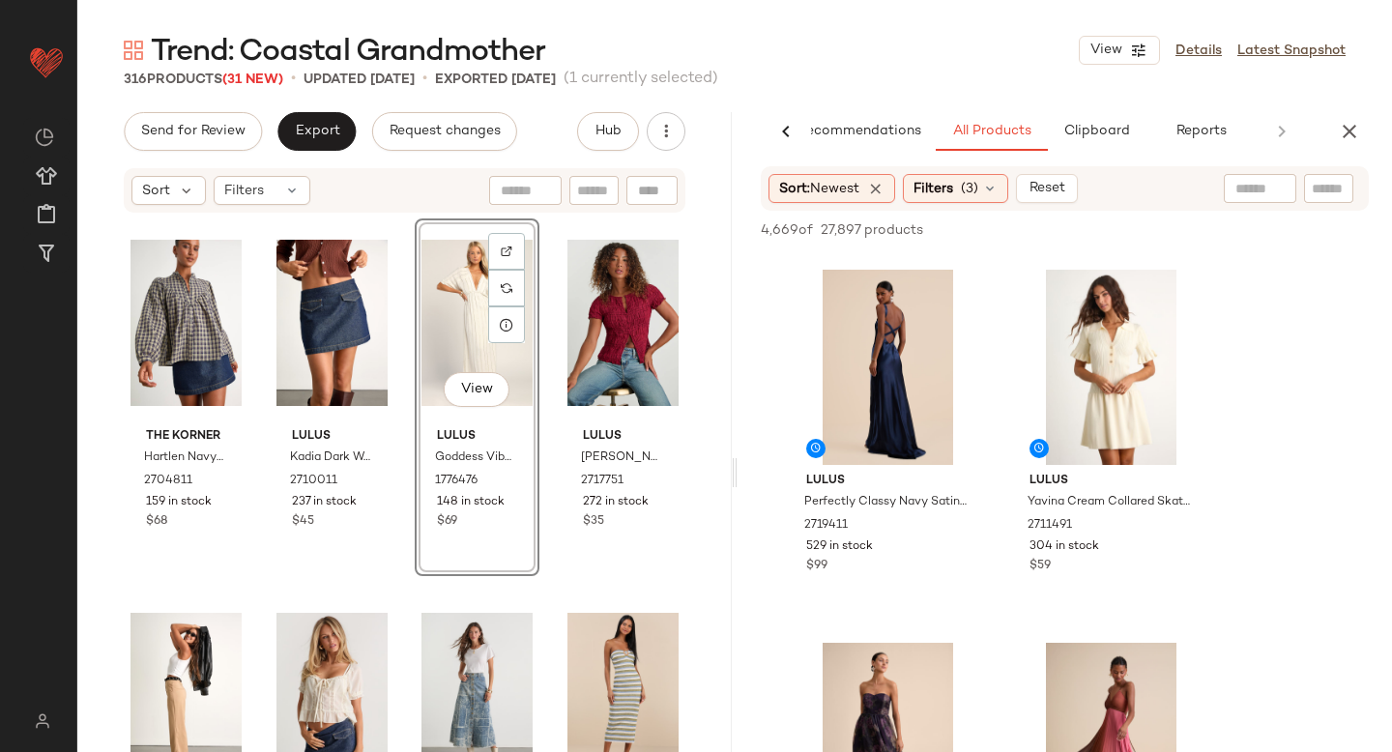
click at [1280, 180] on input "text" at bounding box center [1259, 189] width 49 height 20
type input "****"
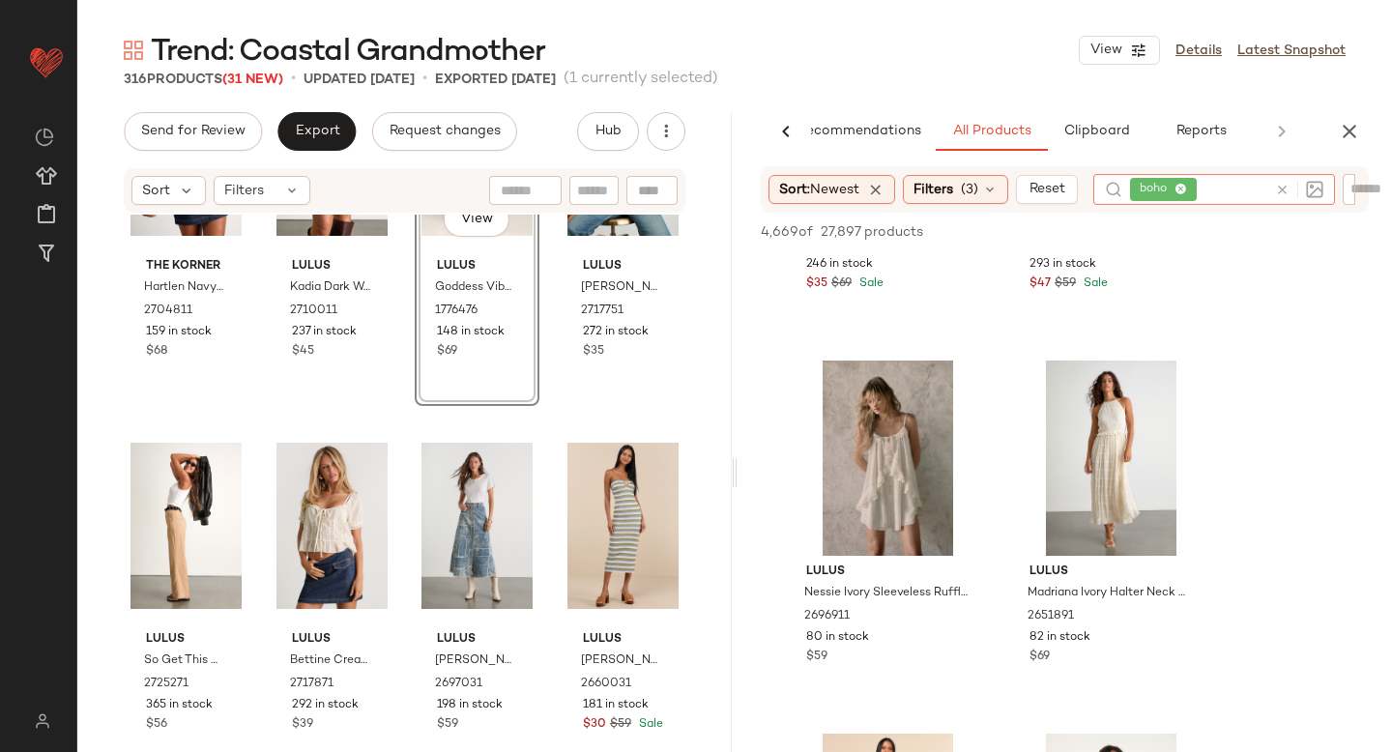
scroll to position [3300, 0]
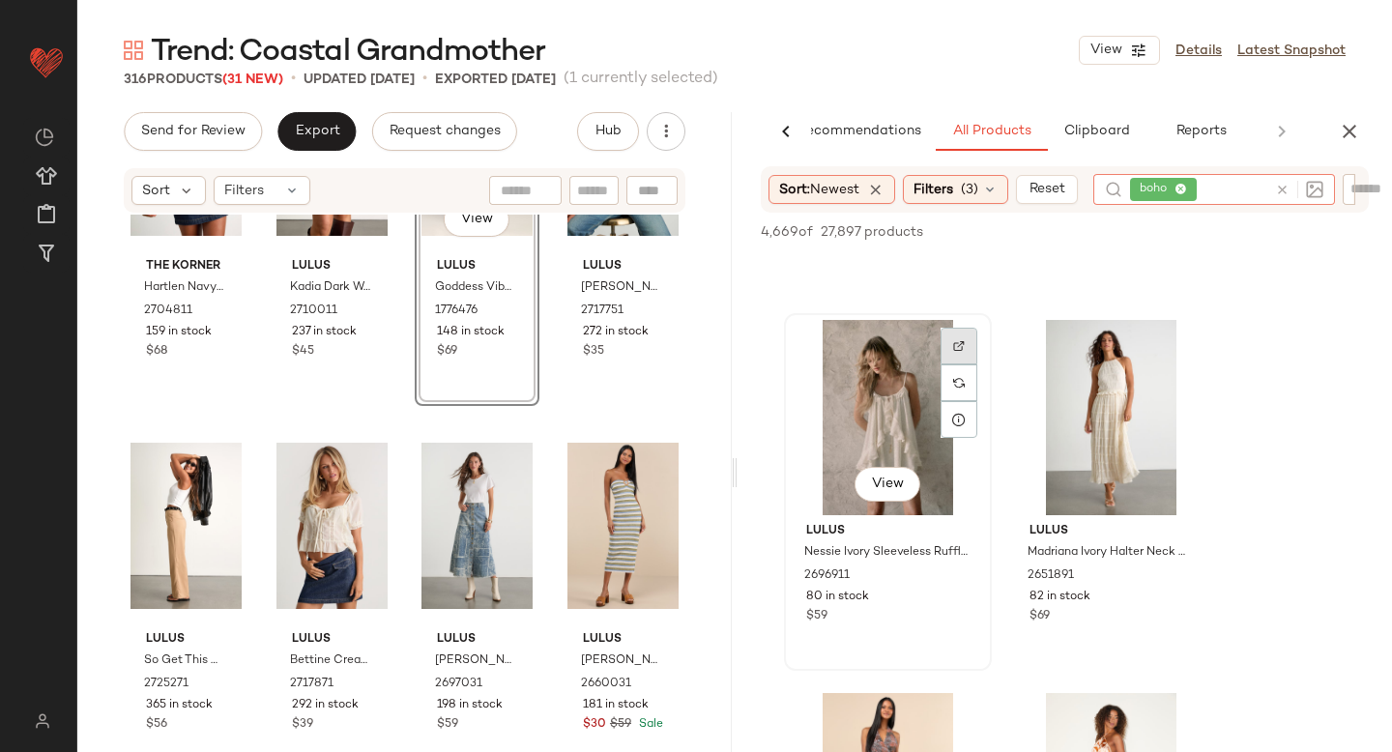
click at [952, 334] on div at bounding box center [959, 346] width 37 height 37
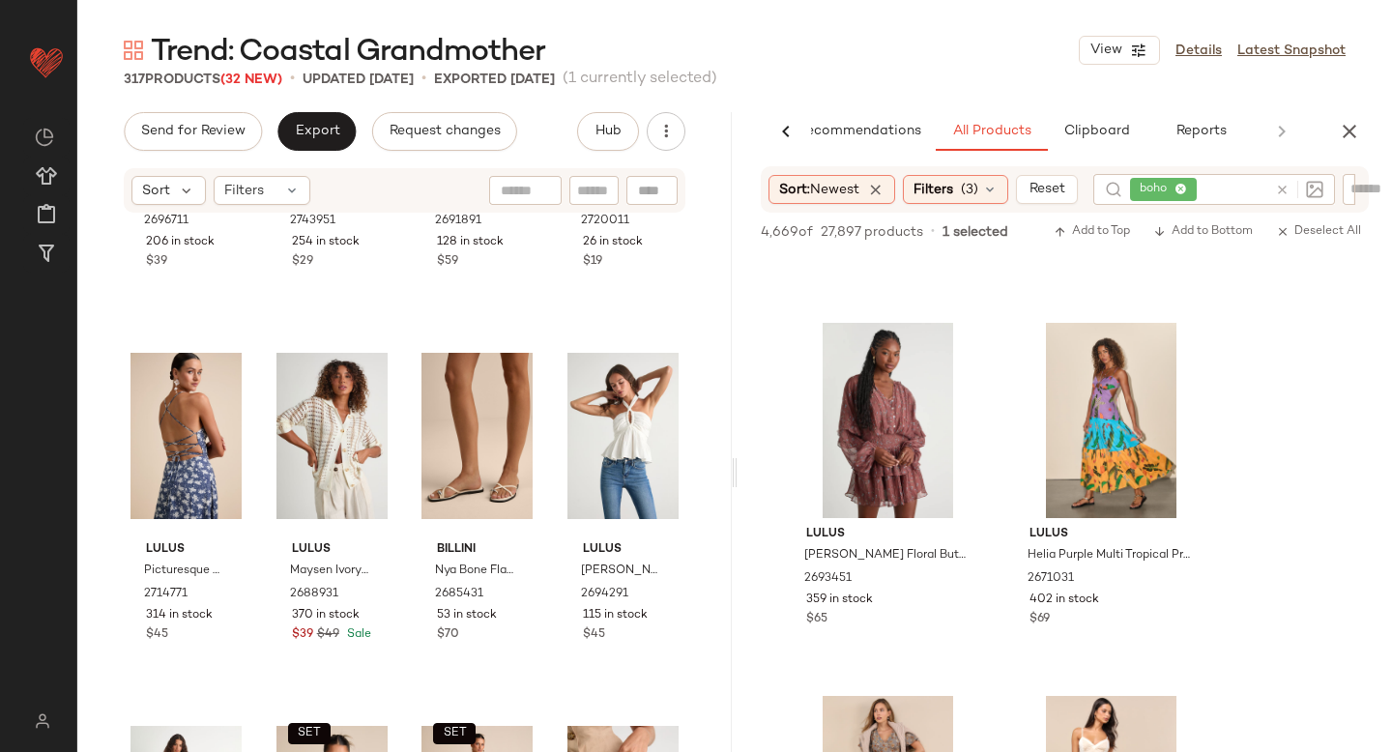
scroll to position [5536, 0]
click at [964, 352] on img at bounding box center [959, 349] width 12 height 12
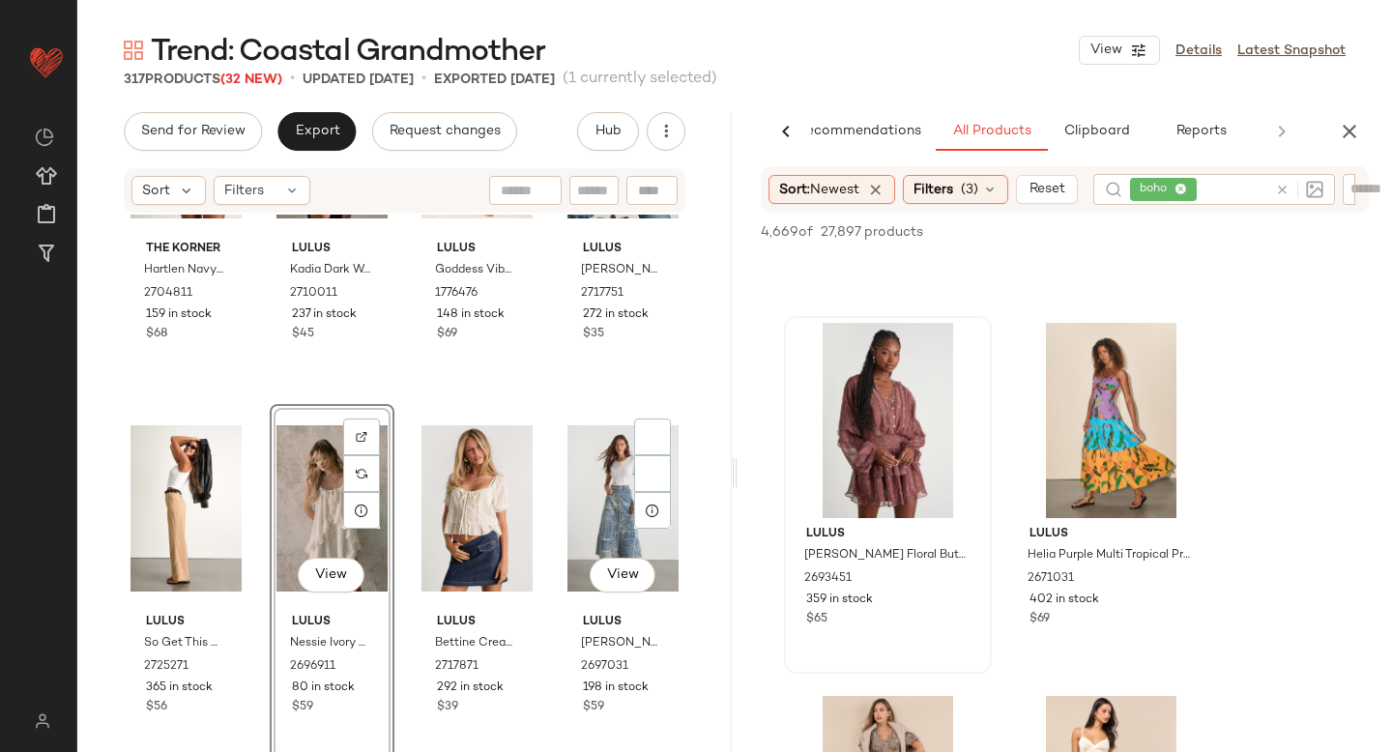
scroll to position [197, 0]
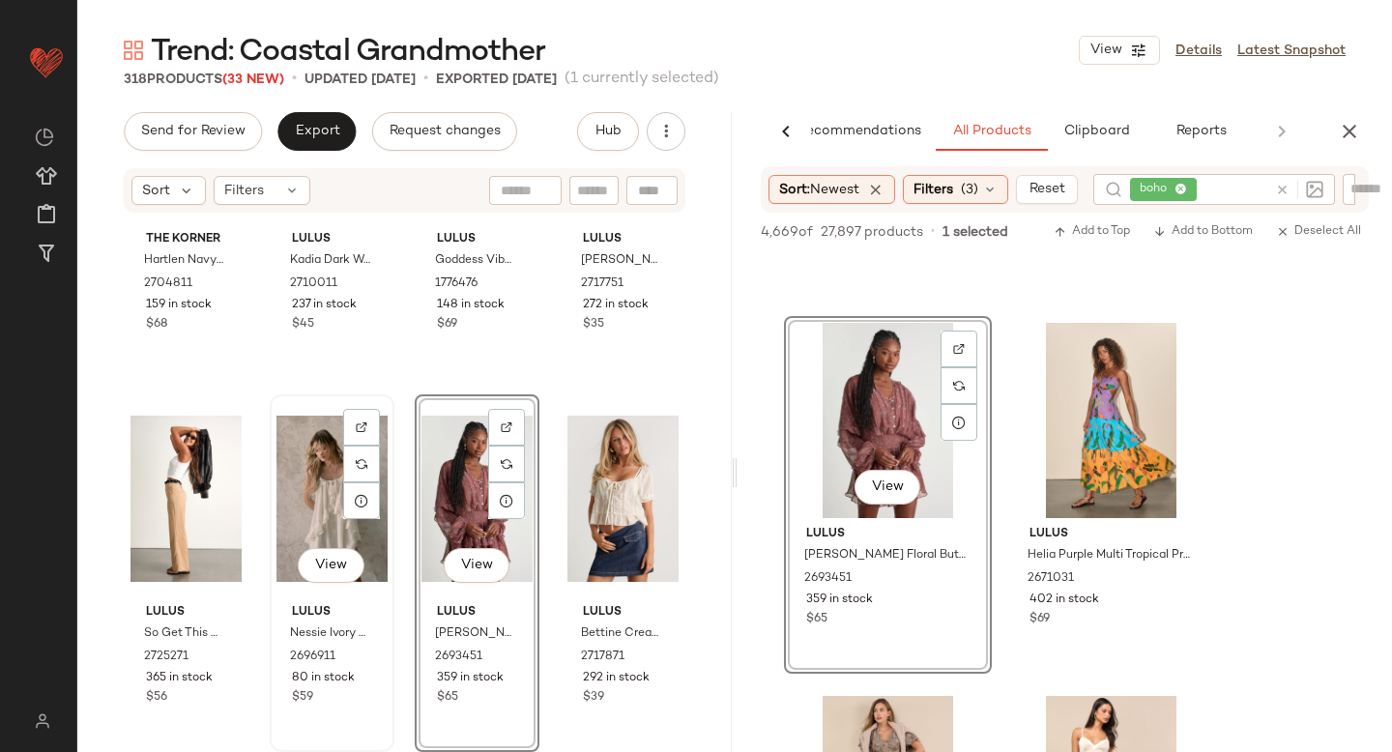
click at [284, 482] on div "View" at bounding box center [331, 498] width 111 height 195
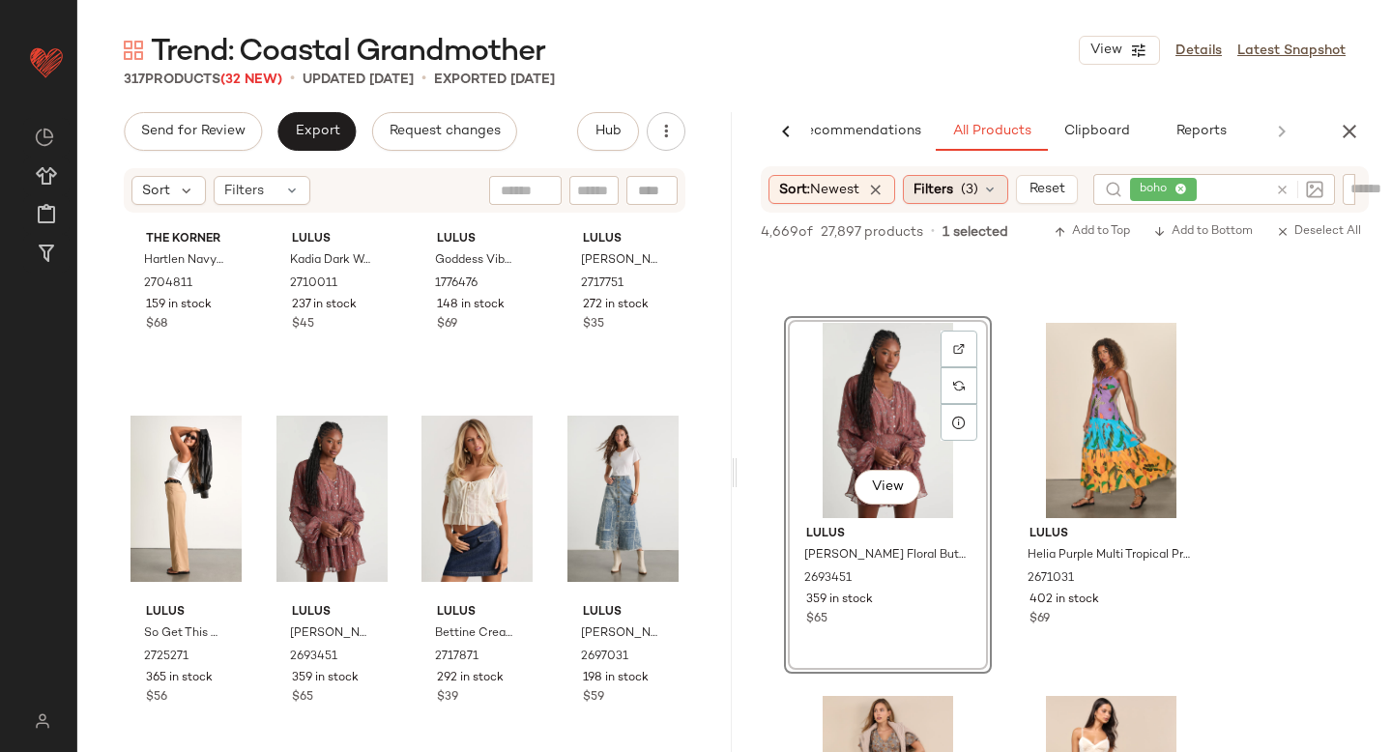
click at [973, 175] on div "Filters (3)" at bounding box center [955, 189] width 105 height 29
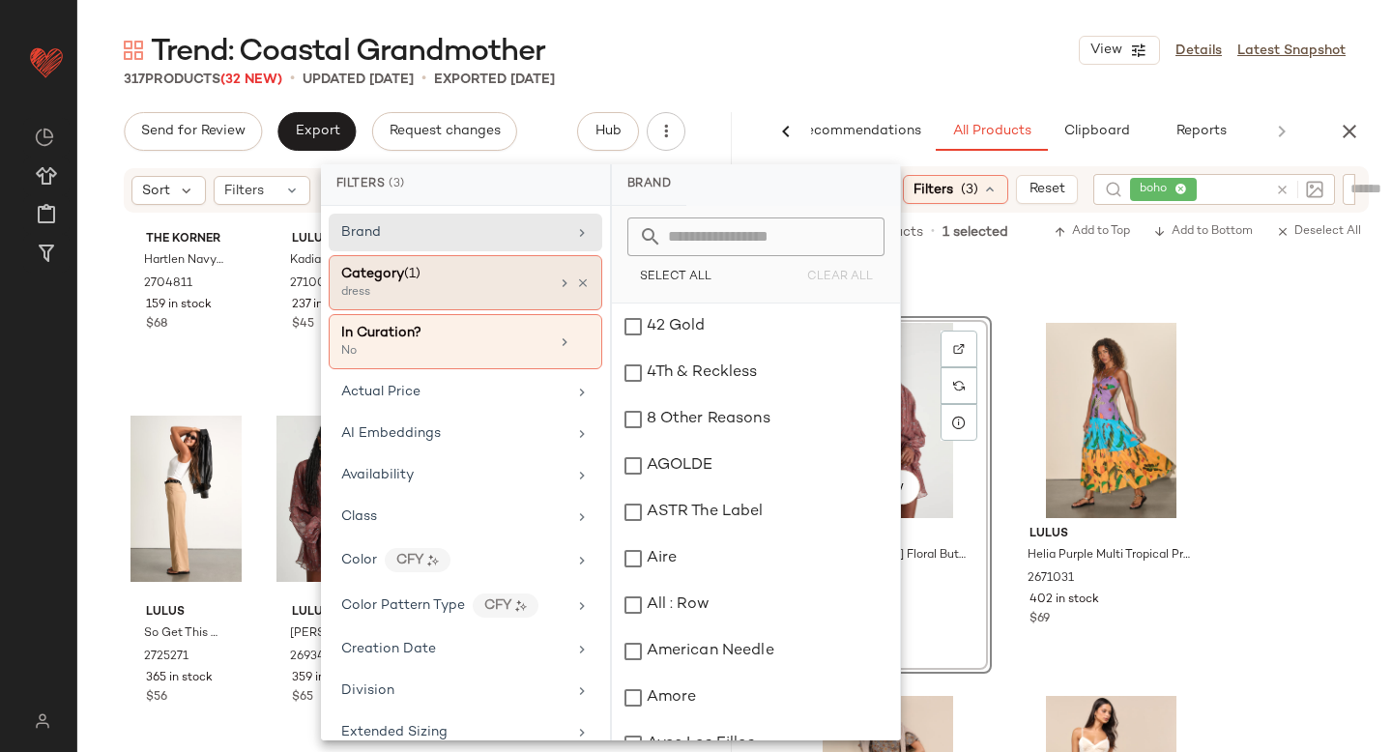
click at [494, 296] on div "dress" at bounding box center [437, 292] width 193 height 17
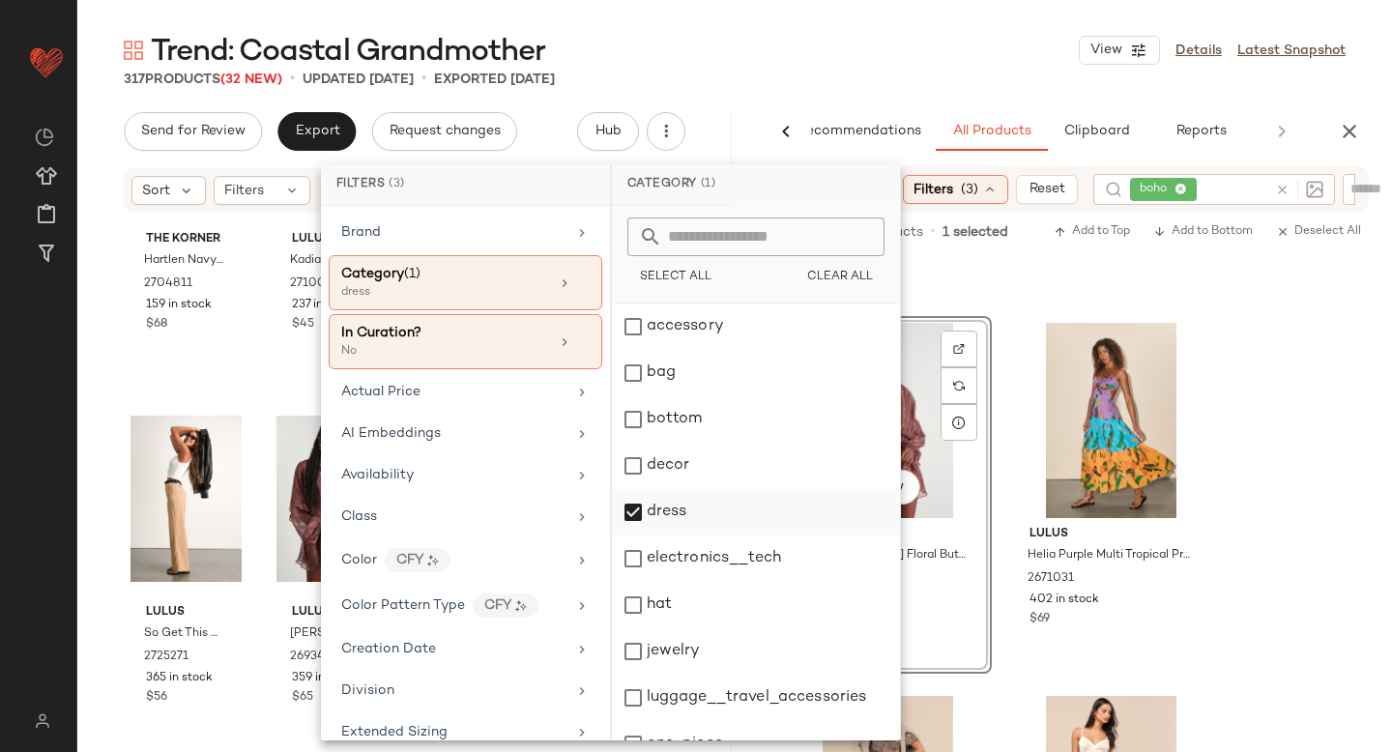
click at [635, 499] on div "dress" at bounding box center [756, 512] width 288 height 46
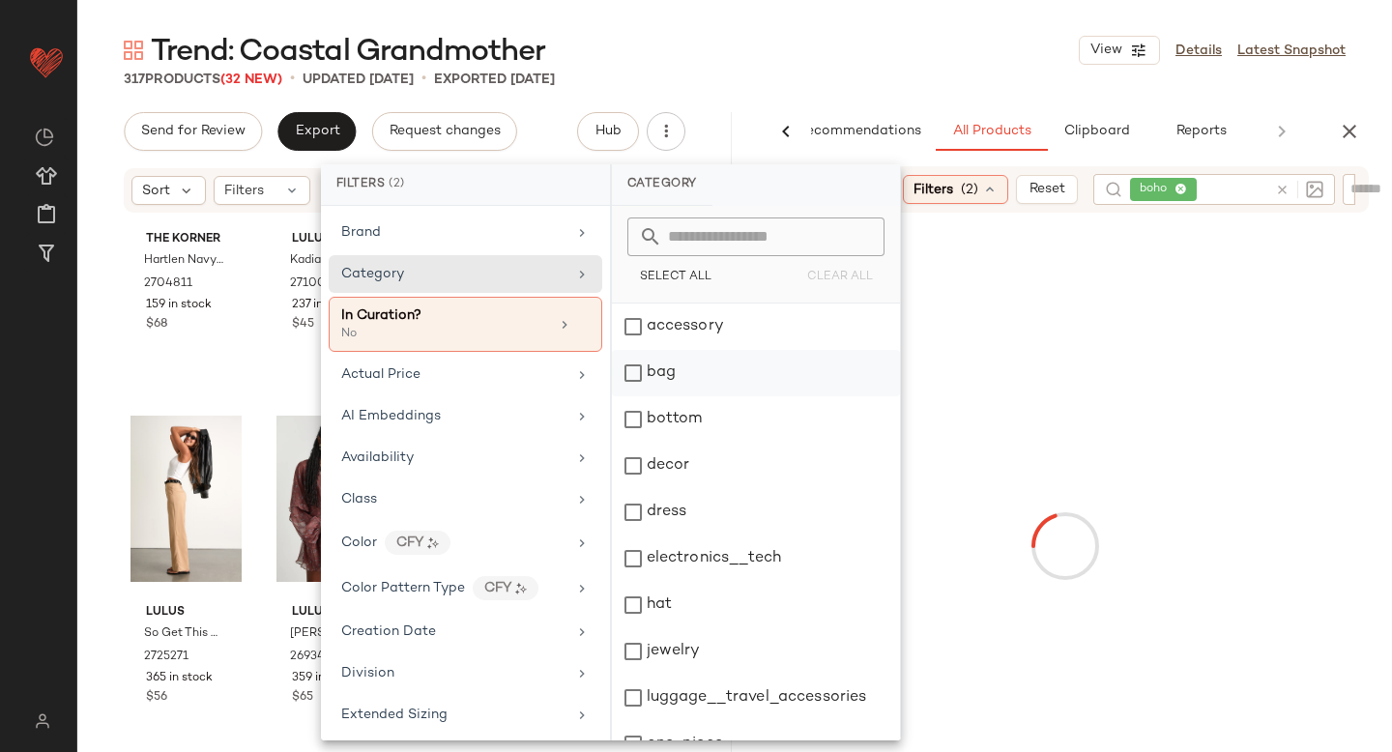
click at [633, 362] on div "bag" at bounding box center [756, 373] width 288 height 46
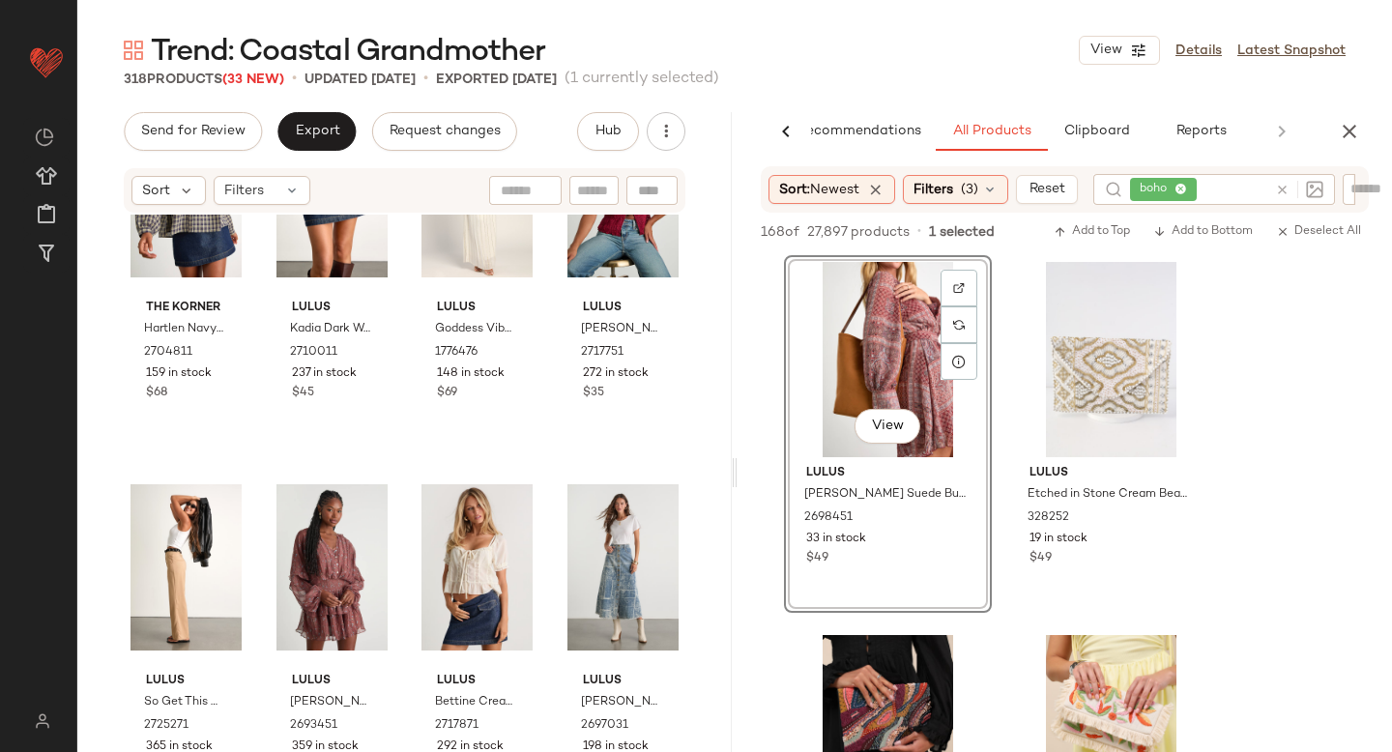
scroll to position [125, 0]
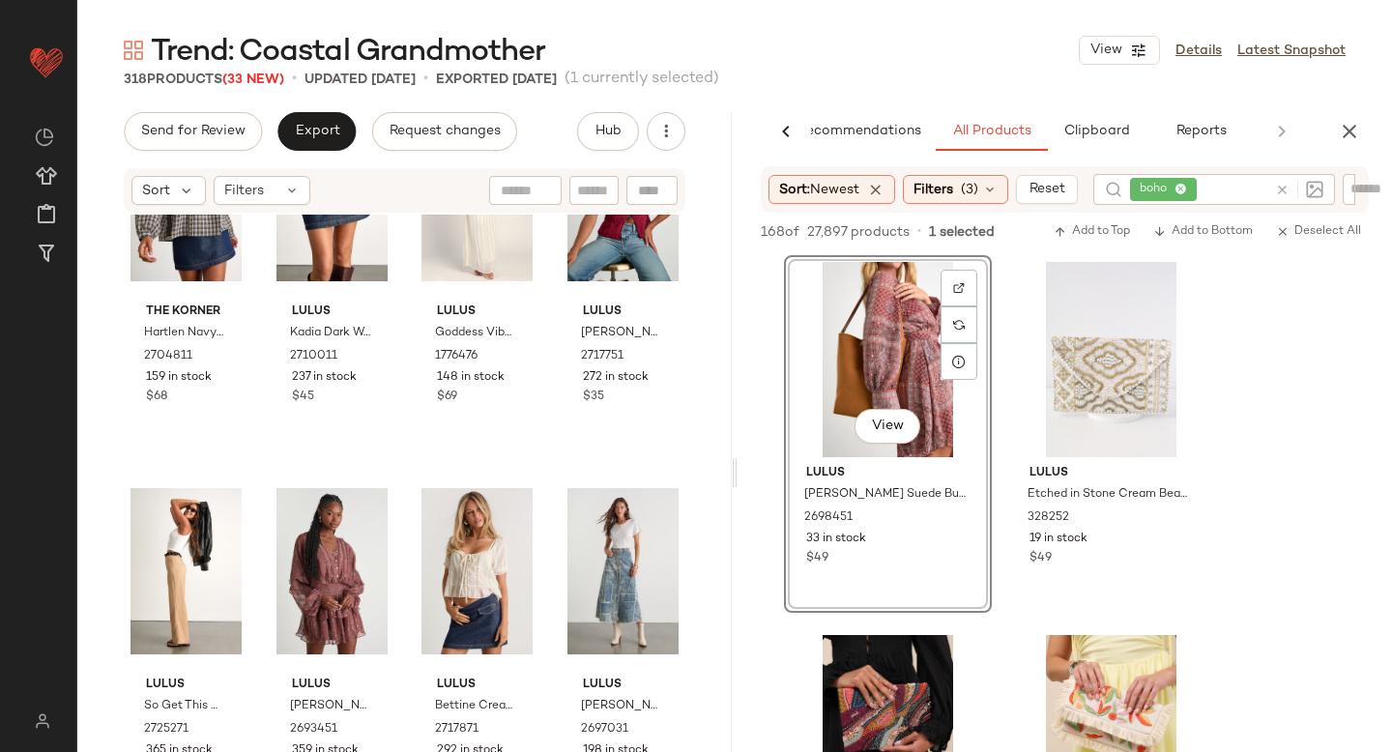
click at [1290, 188] on icon at bounding box center [1282, 190] width 15 height 15
click at [928, 198] on span "Filters" at bounding box center [934, 189] width 40 height 20
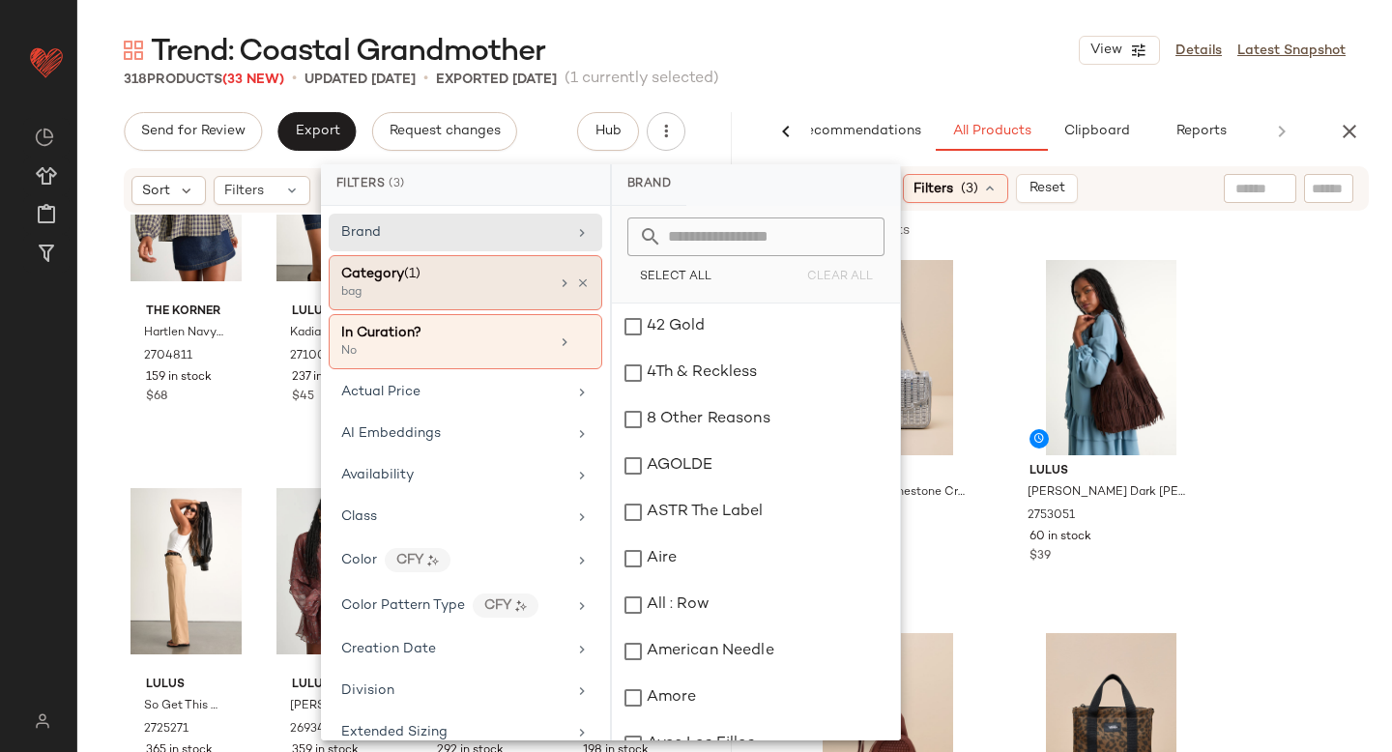
click at [500, 290] on div "bag" at bounding box center [437, 292] width 193 height 17
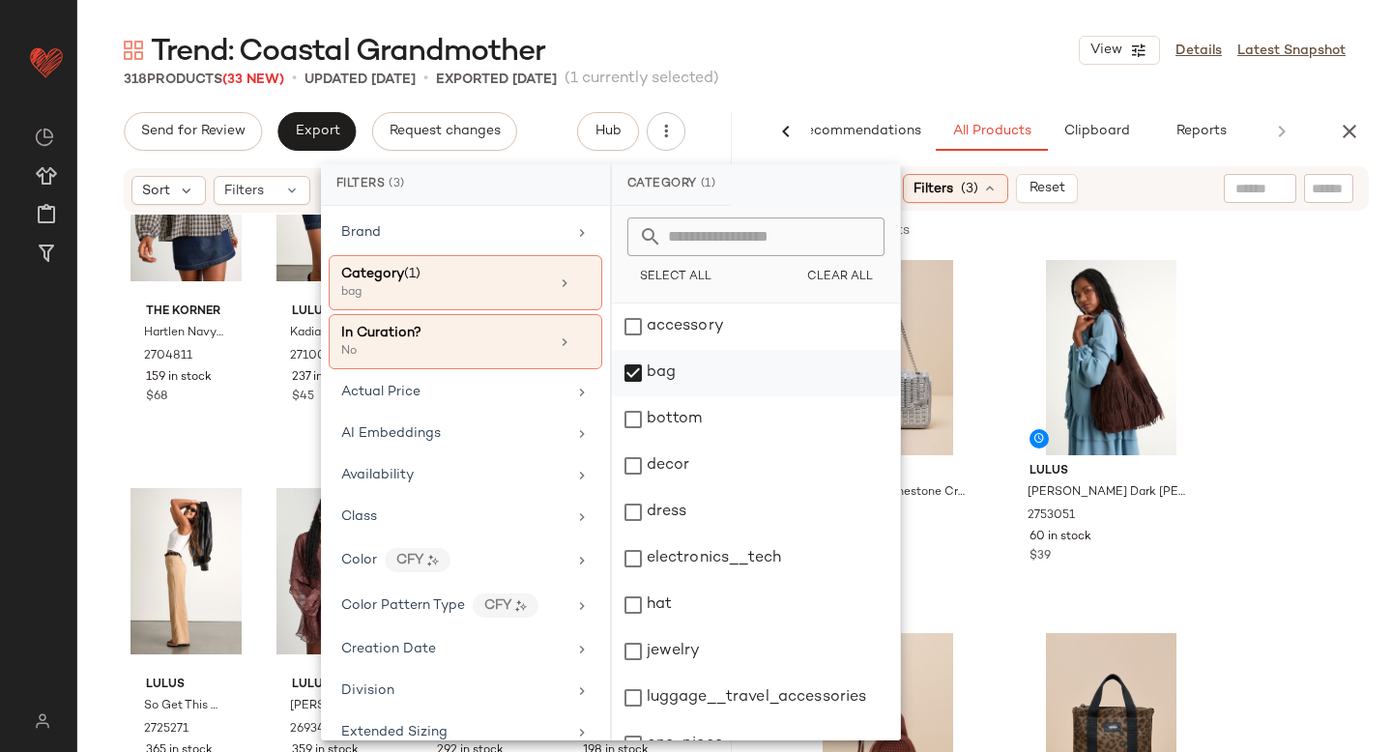
click at [622, 373] on div "bag" at bounding box center [756, 373] width 288 height 46
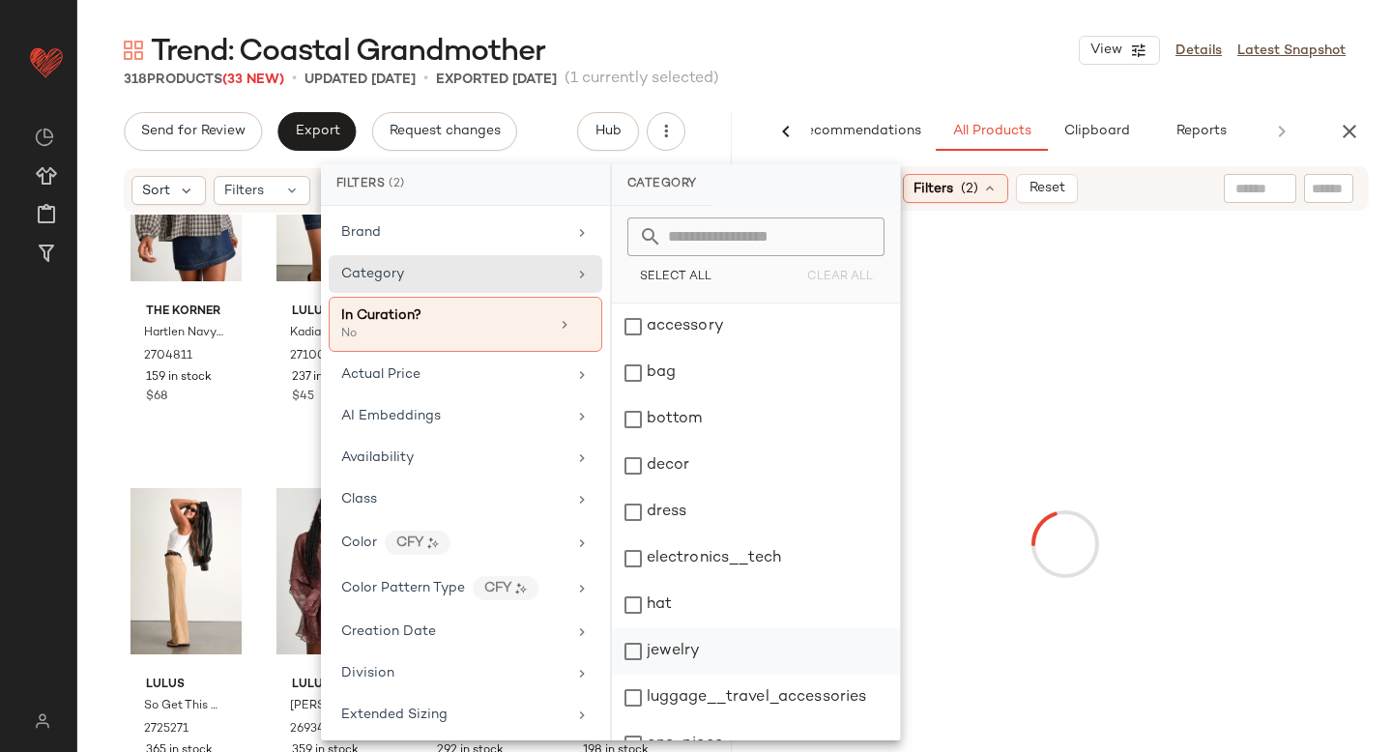
click at [664, 638] on div "jewelry" at bounding box center [756, 651] width 288 height 46
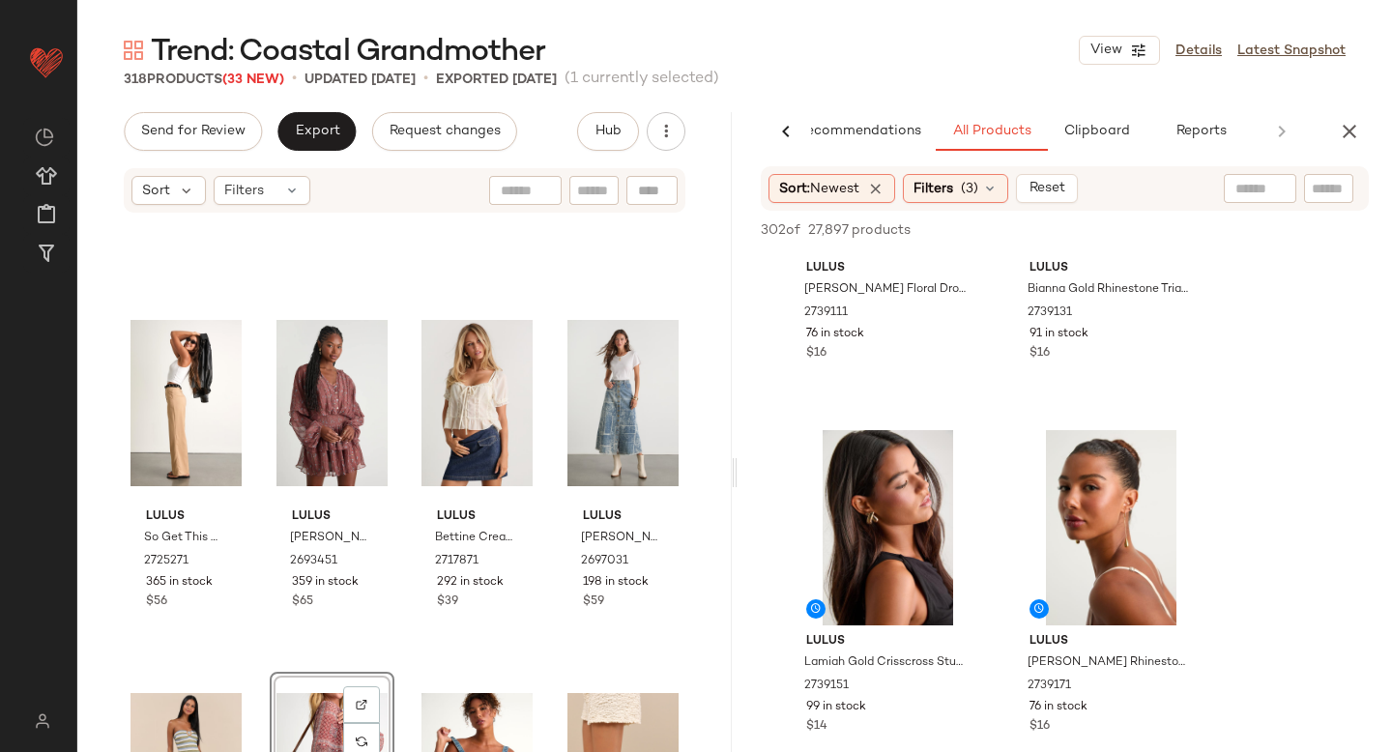
scroll to position [538, 0]
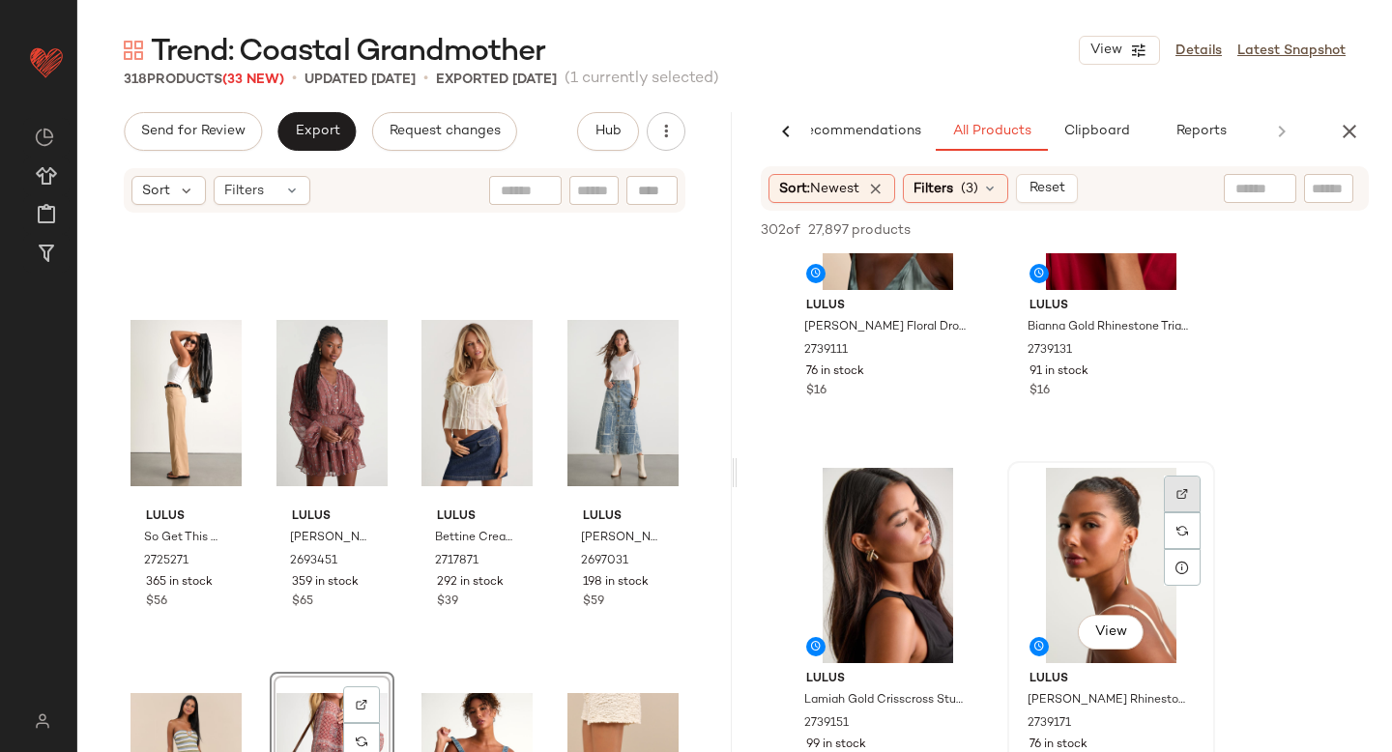
click at [1189, 507] on div at bounding box center [1182, 494] width 37 height 37
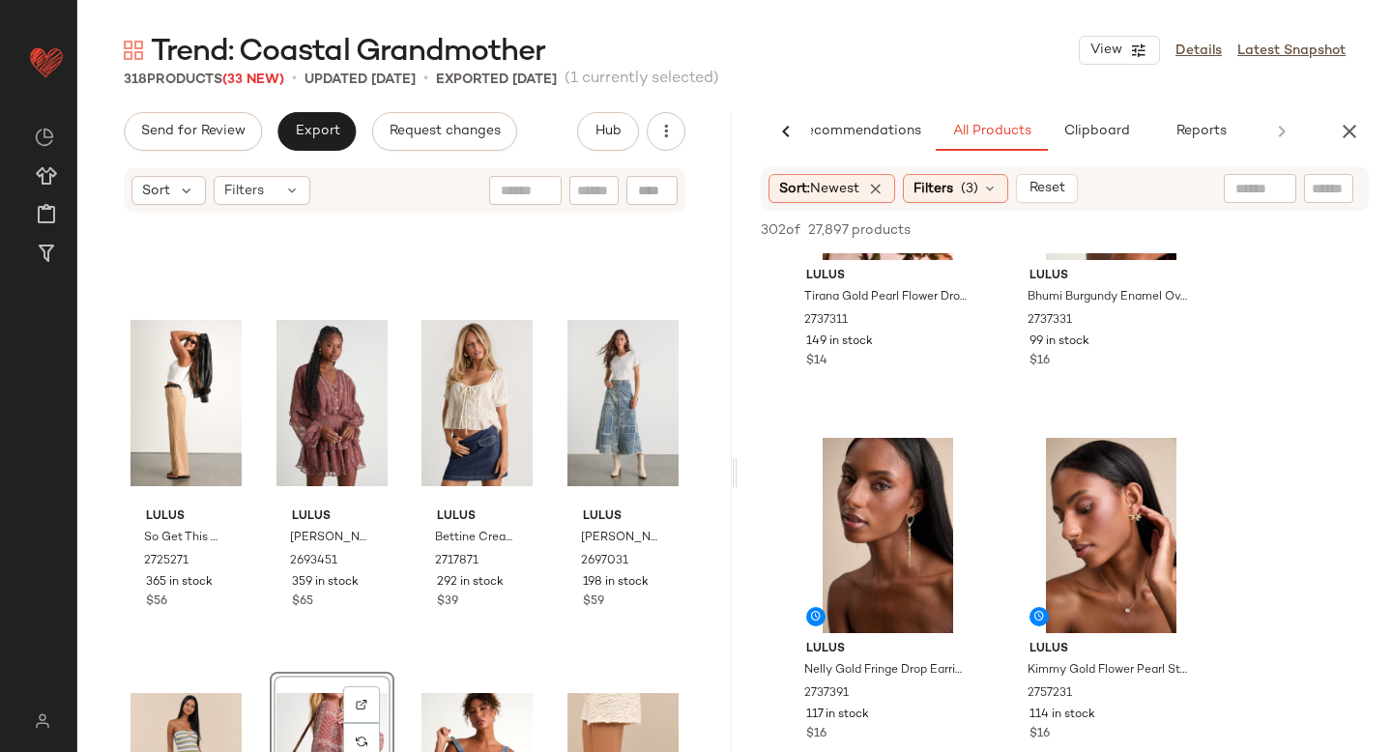
scroll to position [2272, 0]
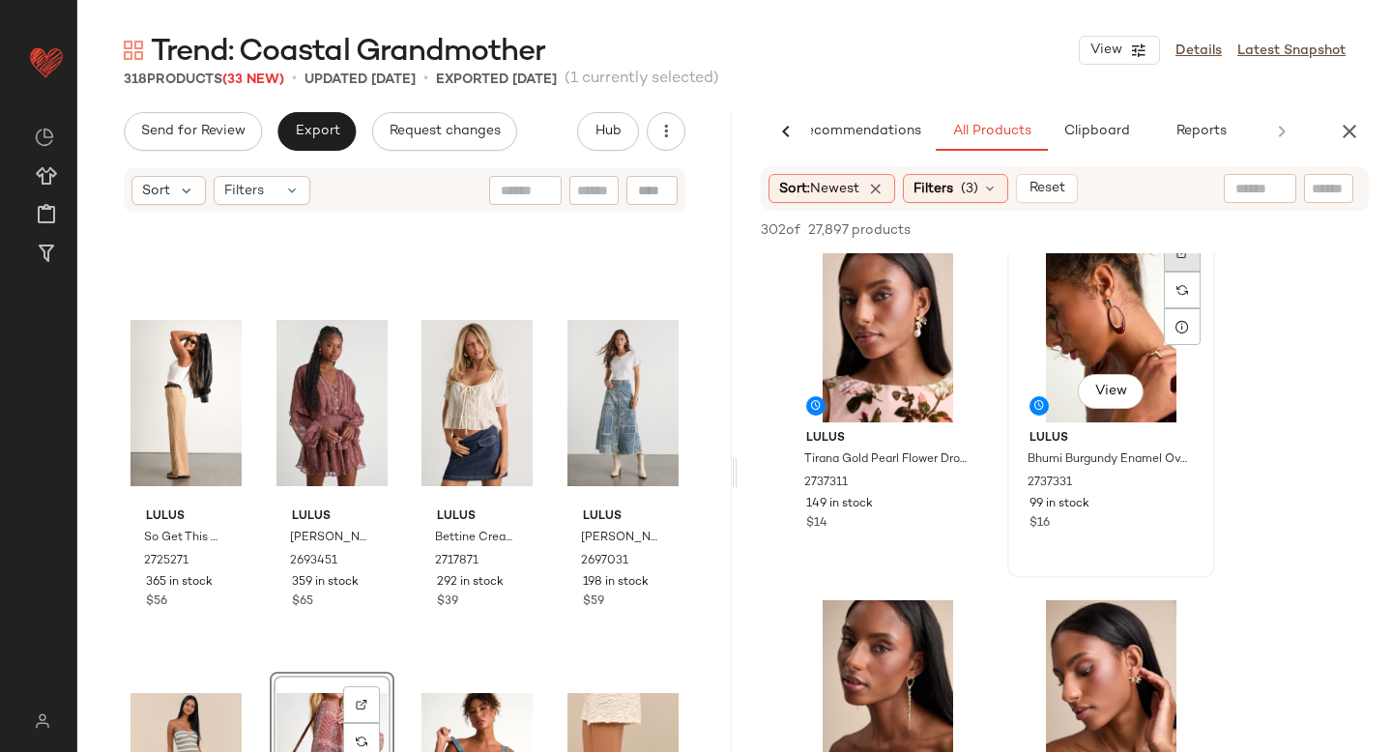
click at [1187, 261] on div at bounding box center [1182, 253] width 37 height 37
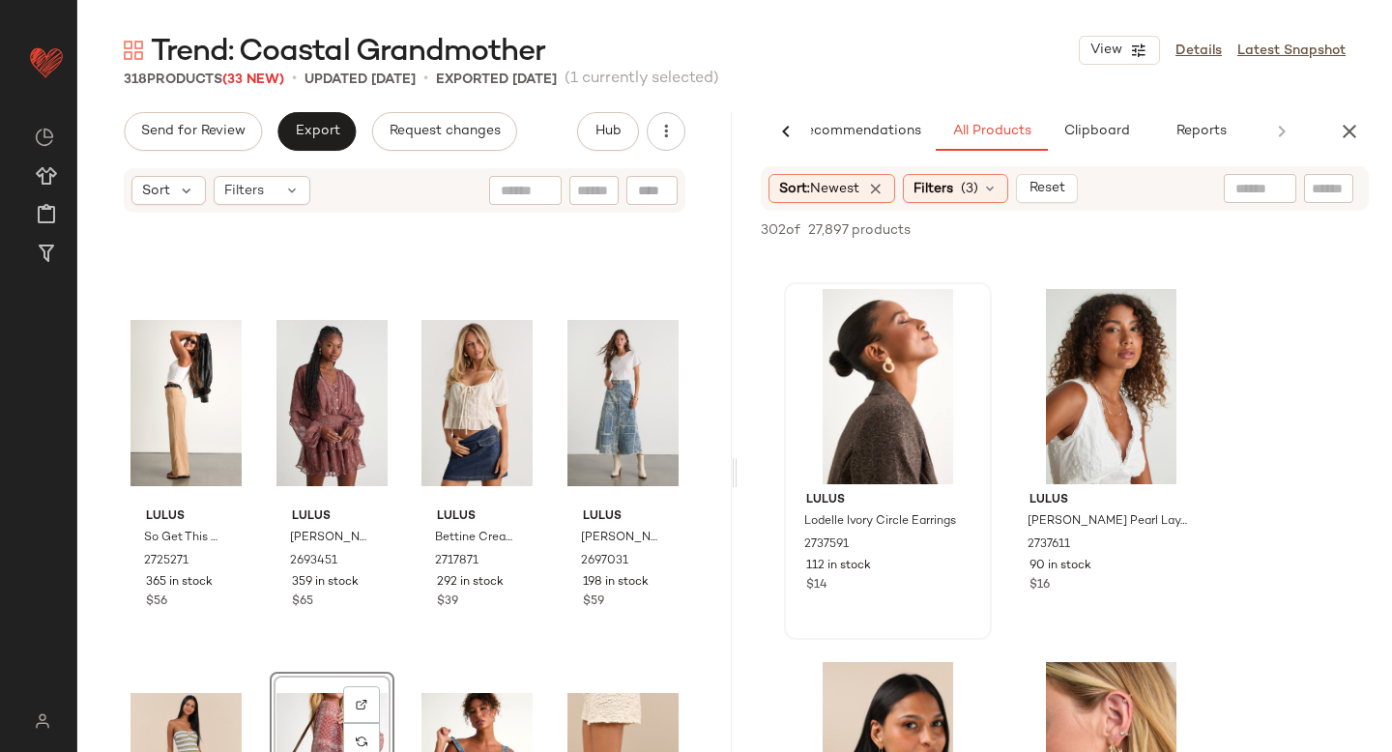
scroll to position [7049, 0]
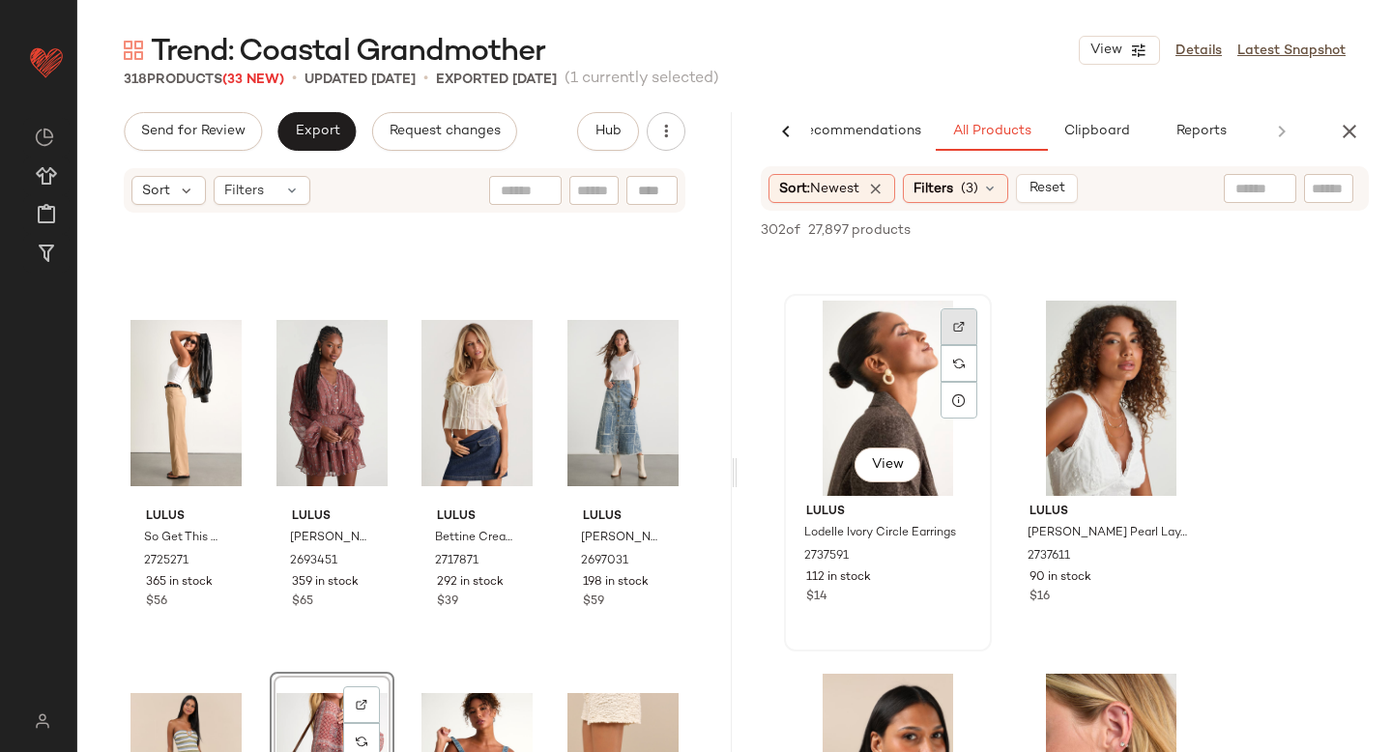
click at [954, 323] on img at bounding box center [959, 327] width 12 height 12
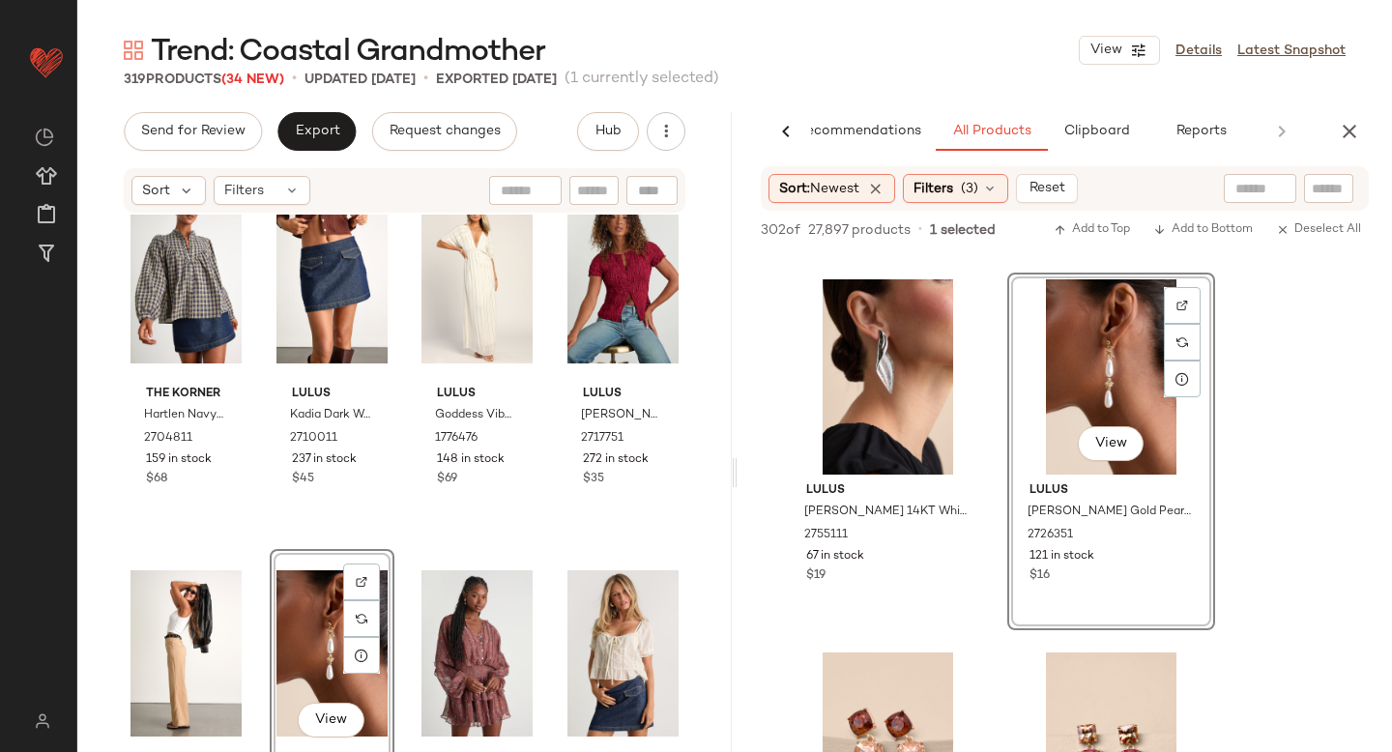
scroll to position [0, 0]
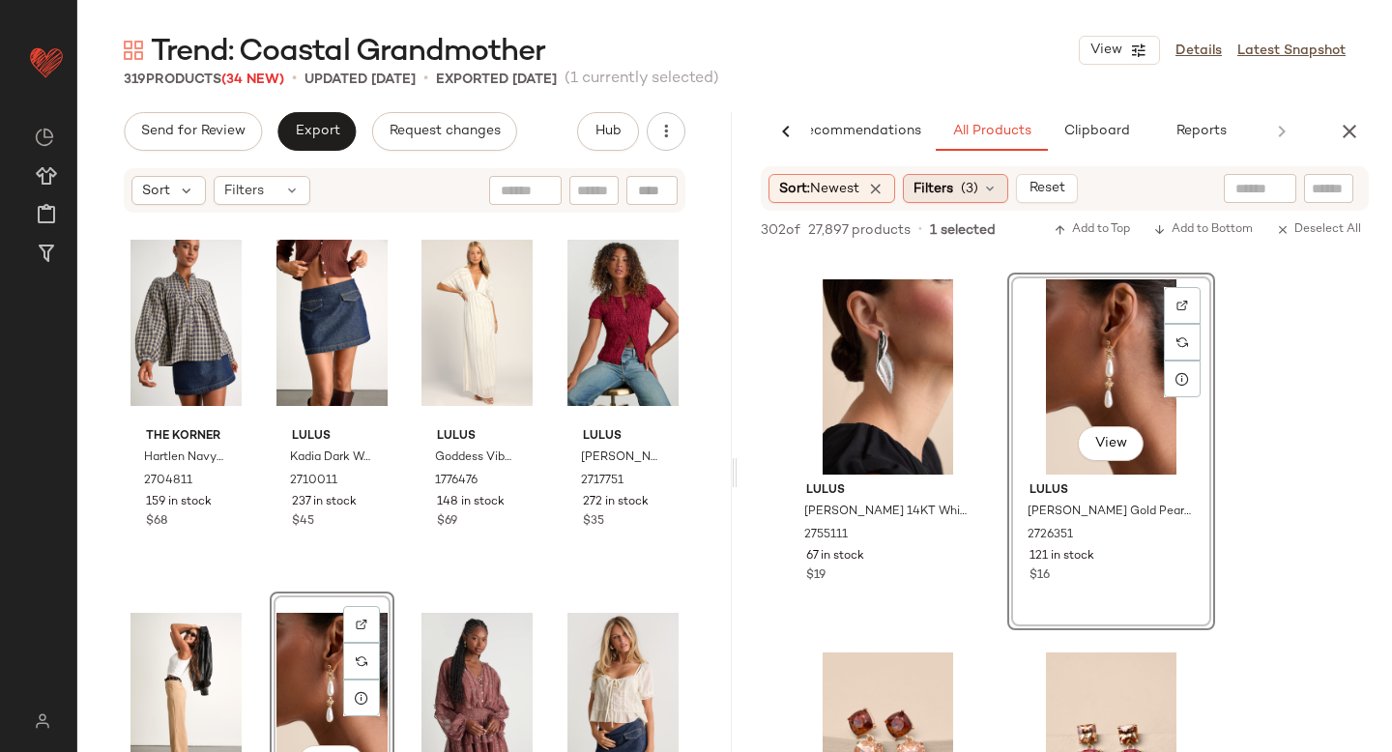
click at [948, 197] on span "Filters" at bounding box center [934, 189] width 40 height 20
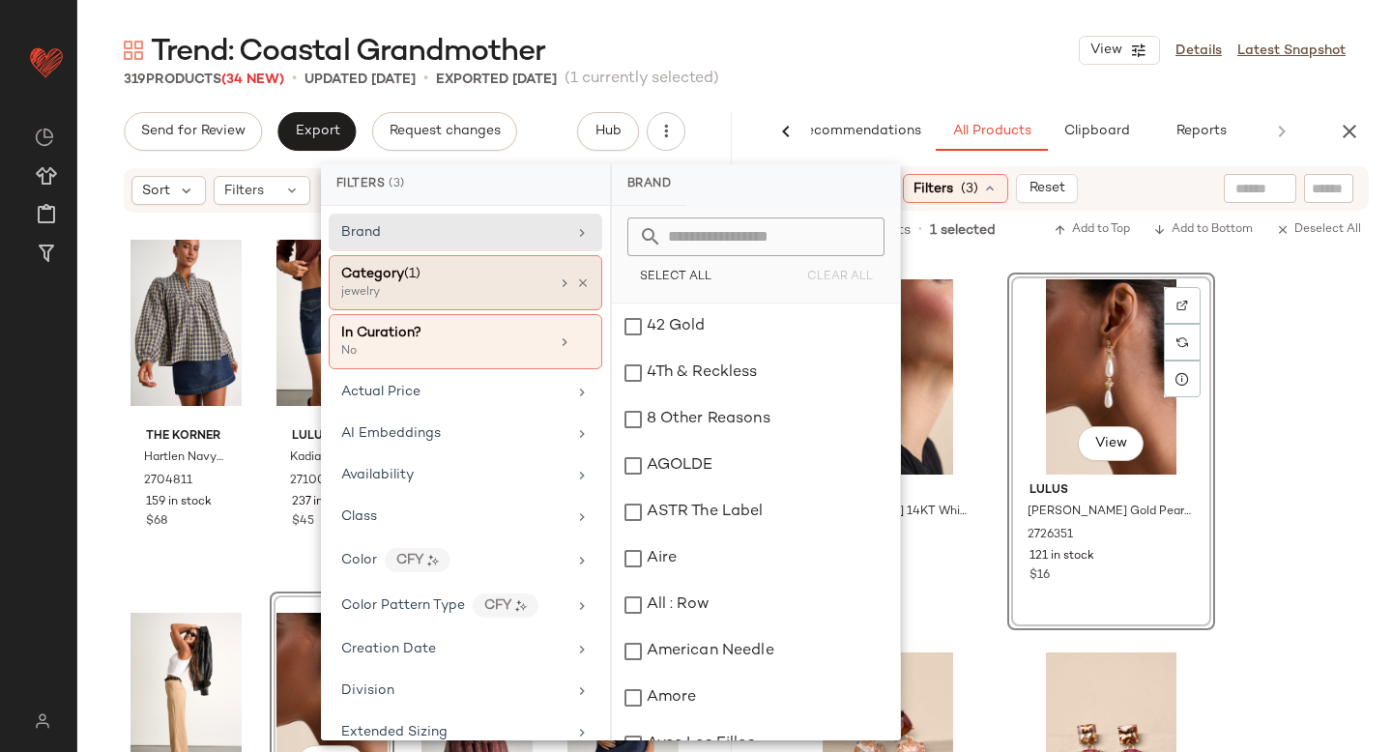
click at [470, 286] on div "jewelry" at bounding box center [437, 292] width 193 height 17
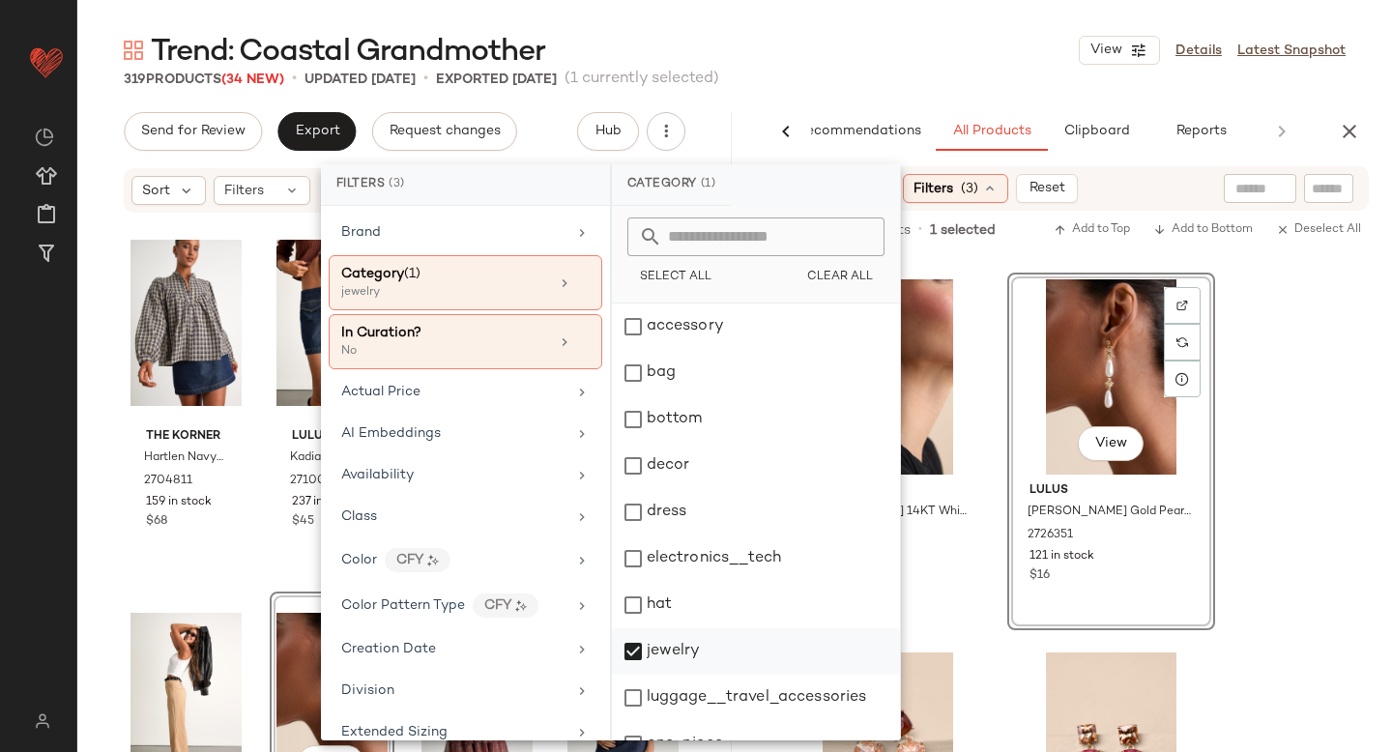
click at [647, 654] on div "jewelry" at bounding box center [756, 651] width 288 height 46
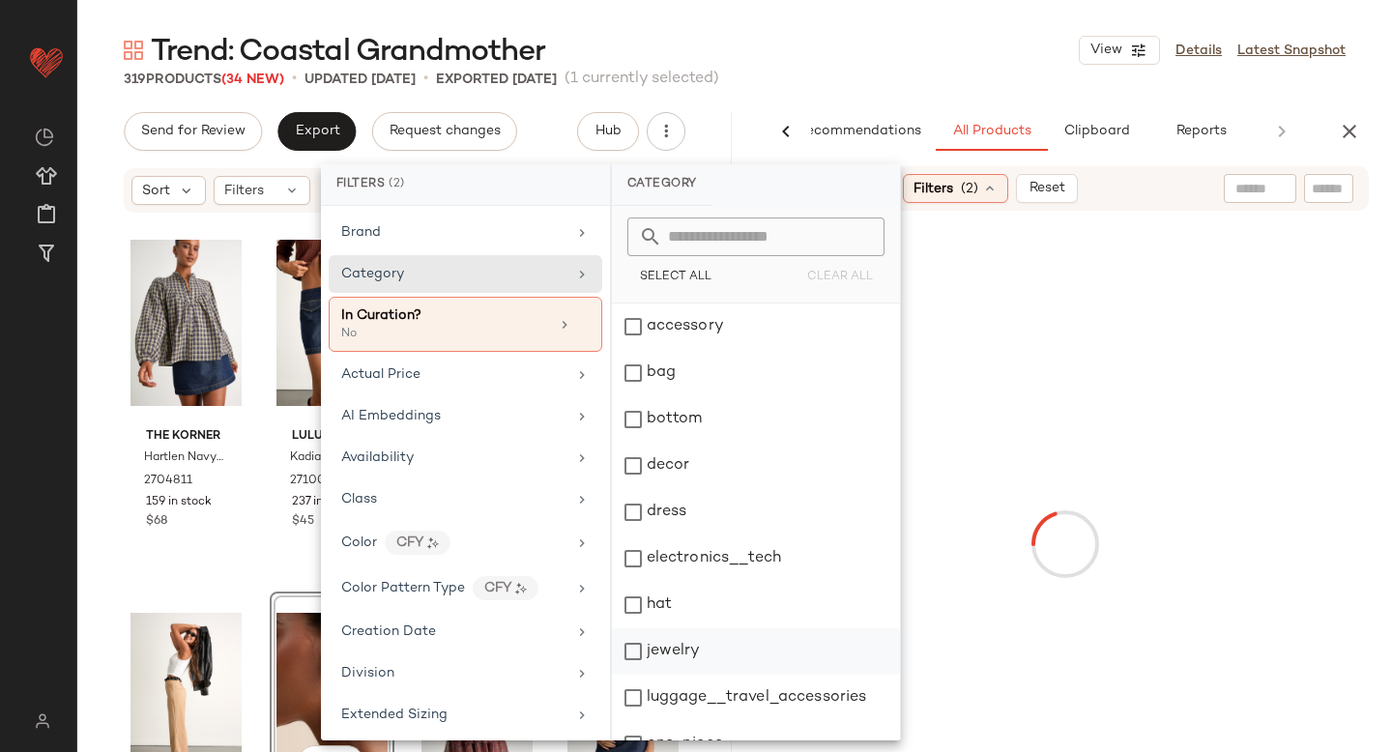
scroll to position [352, 0]
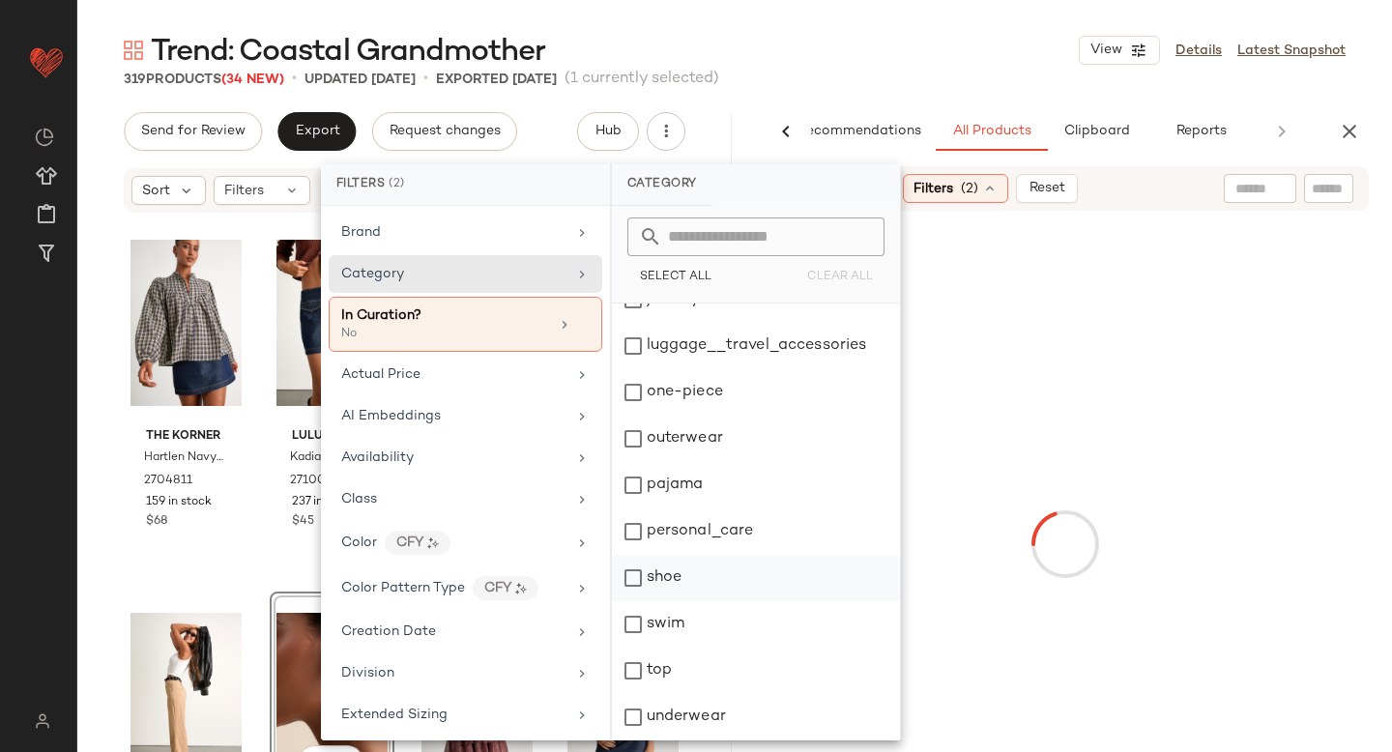
click at [638, 585] on div "shoe" at bounding box center [756, 578] width 288 height 46
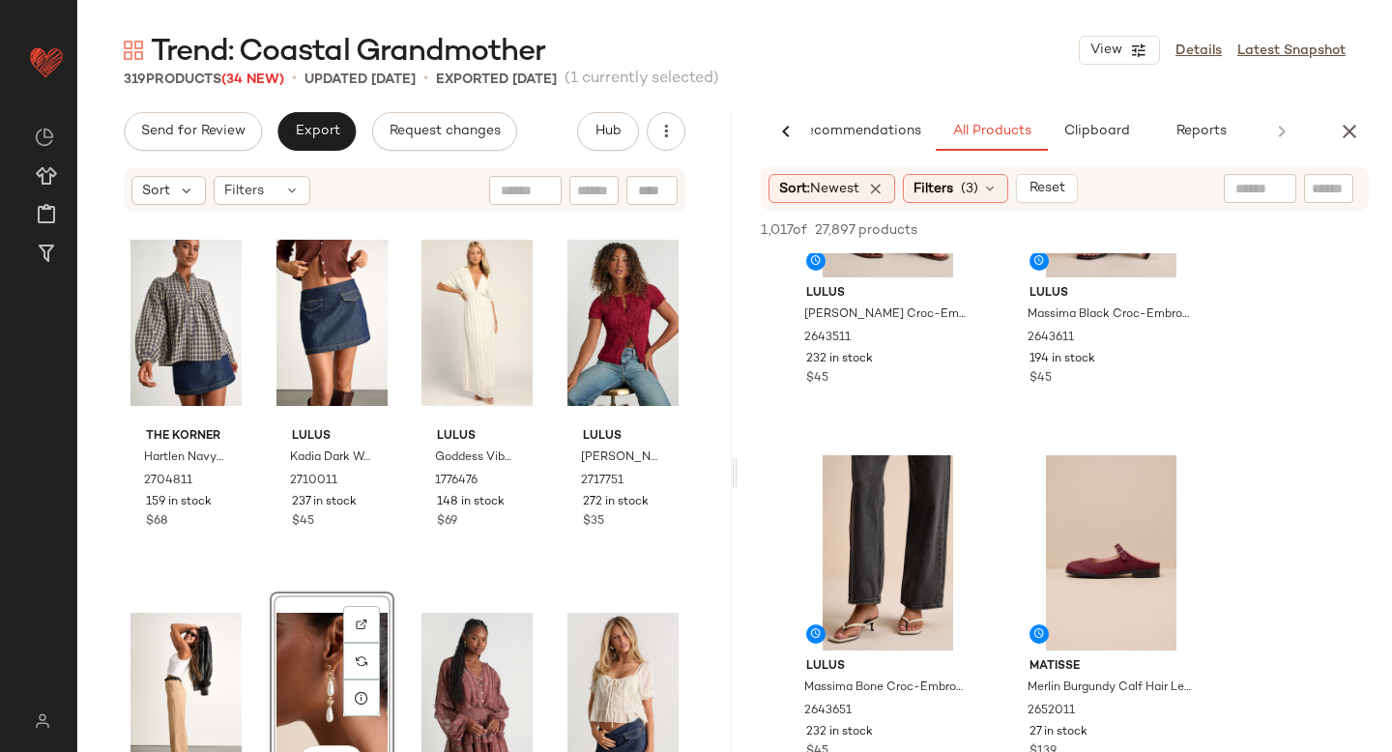
scroll to position [1305, 0]
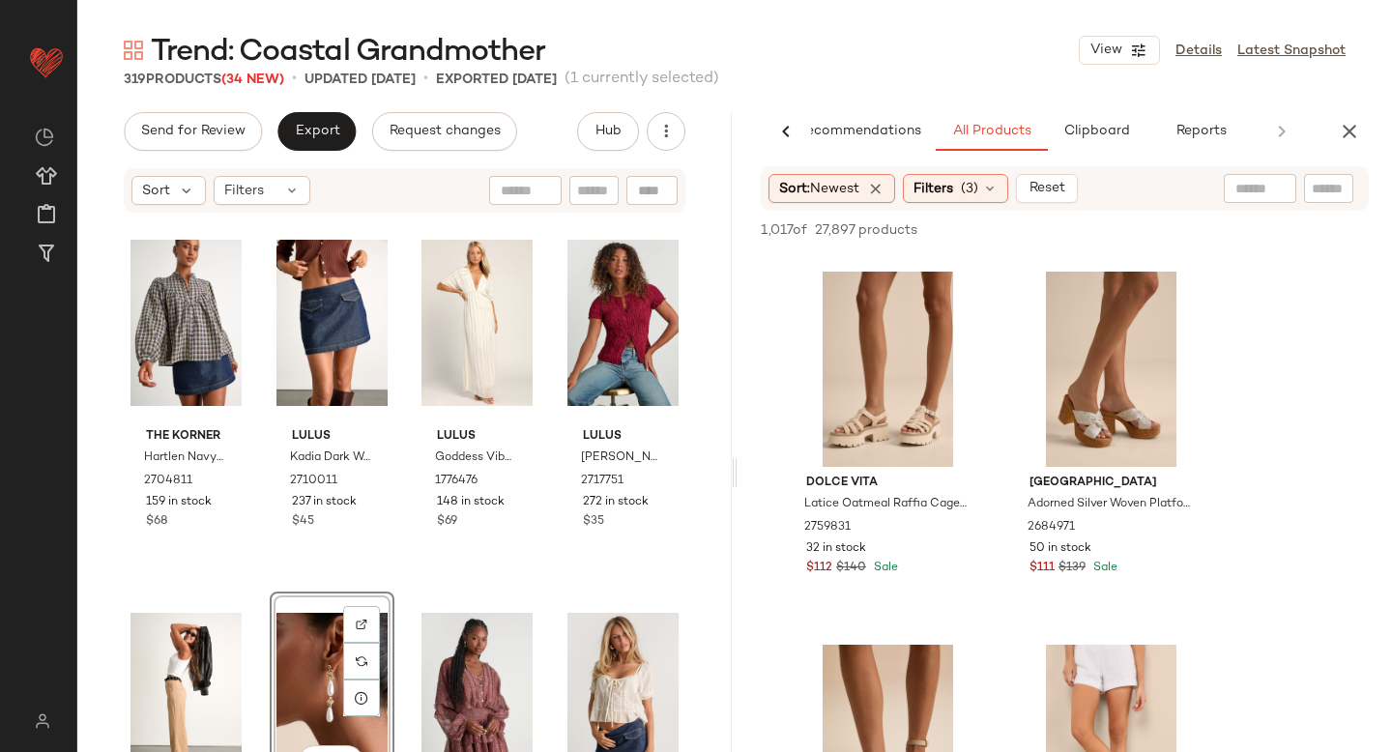
scroll to position [14533, 0]
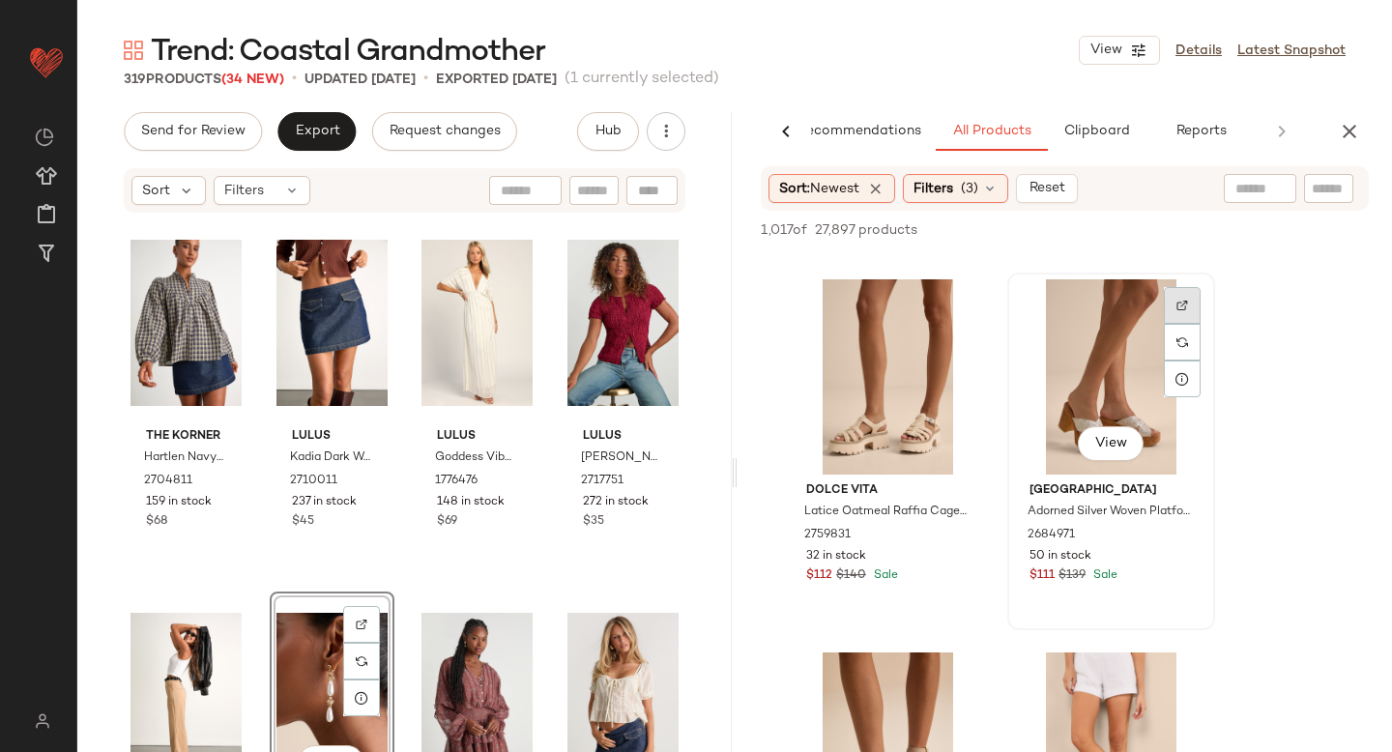
click at [1186, 298] on div at bounding box center [1182, 305] width 37 height 37
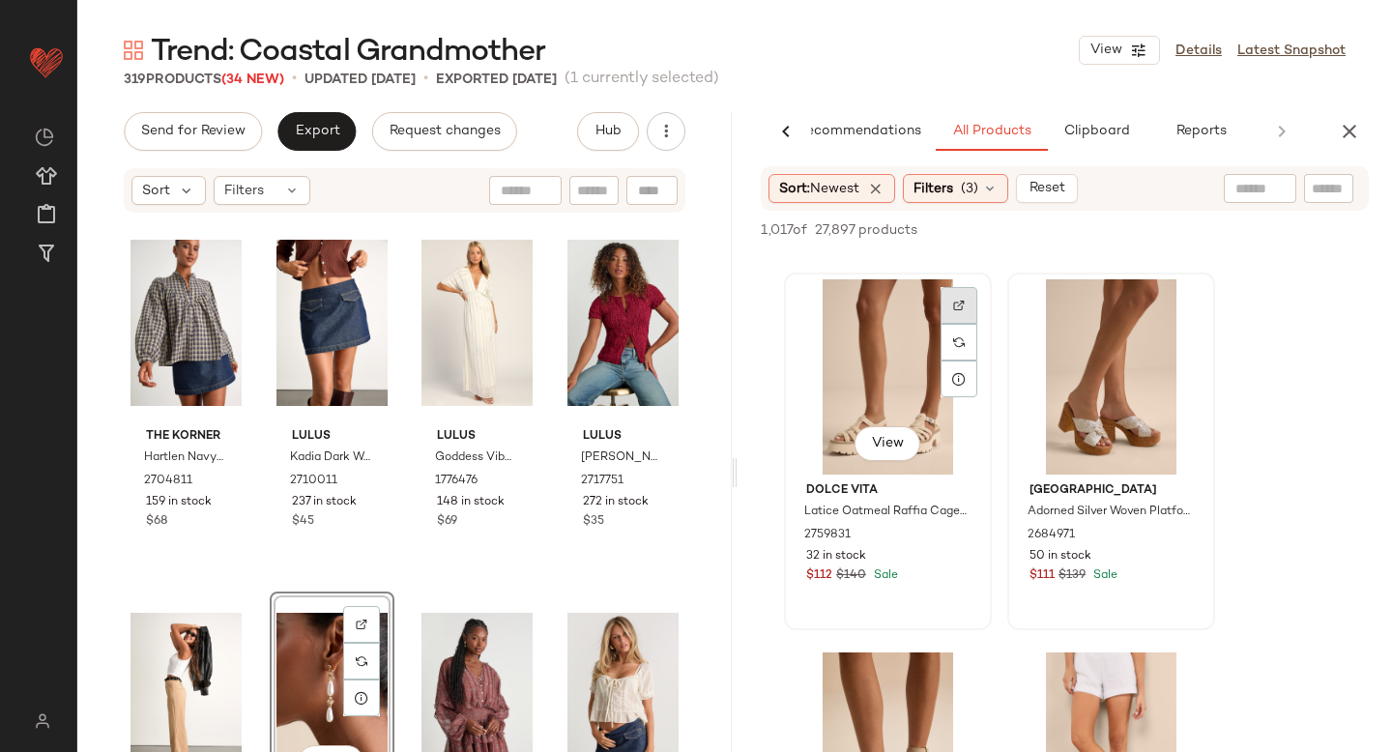
click at [956, 305] on img at bounding box center [959, 306] width 12 height 12
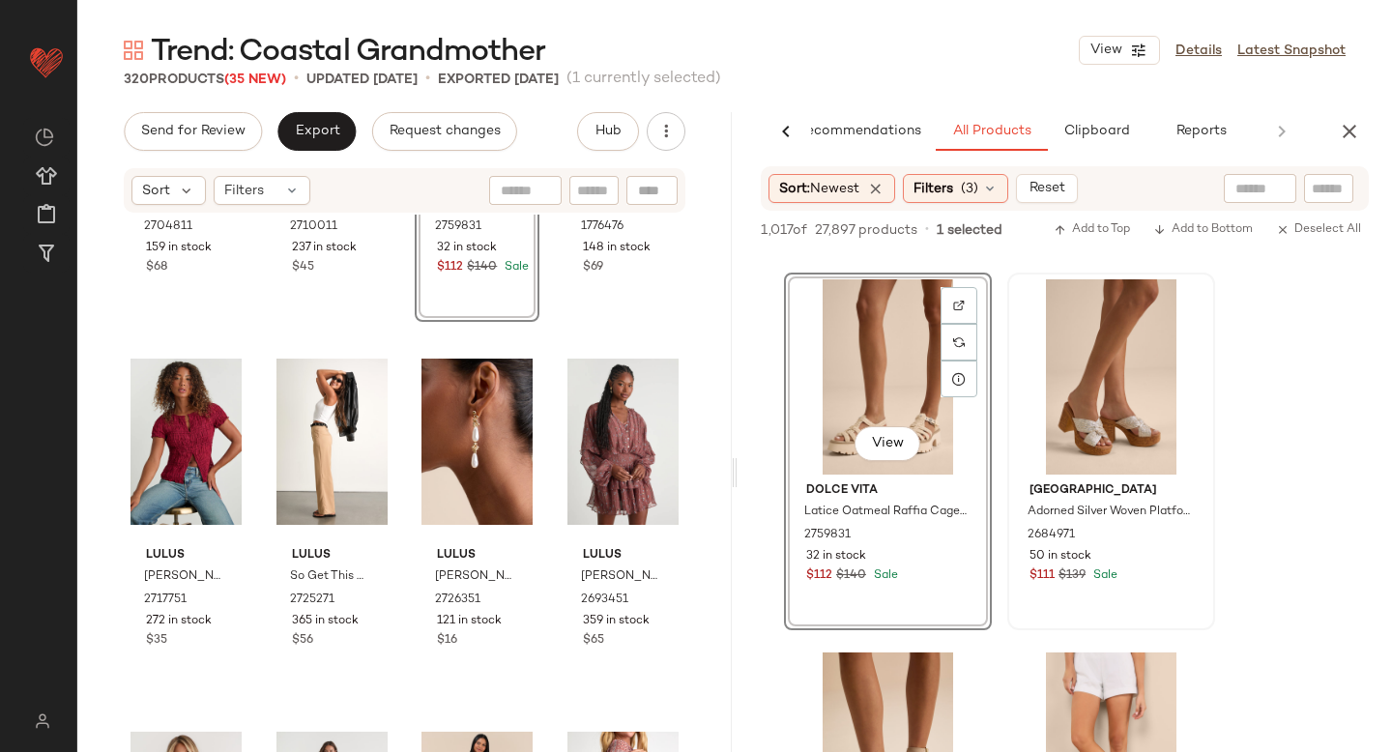
scroll to position [0, 0]
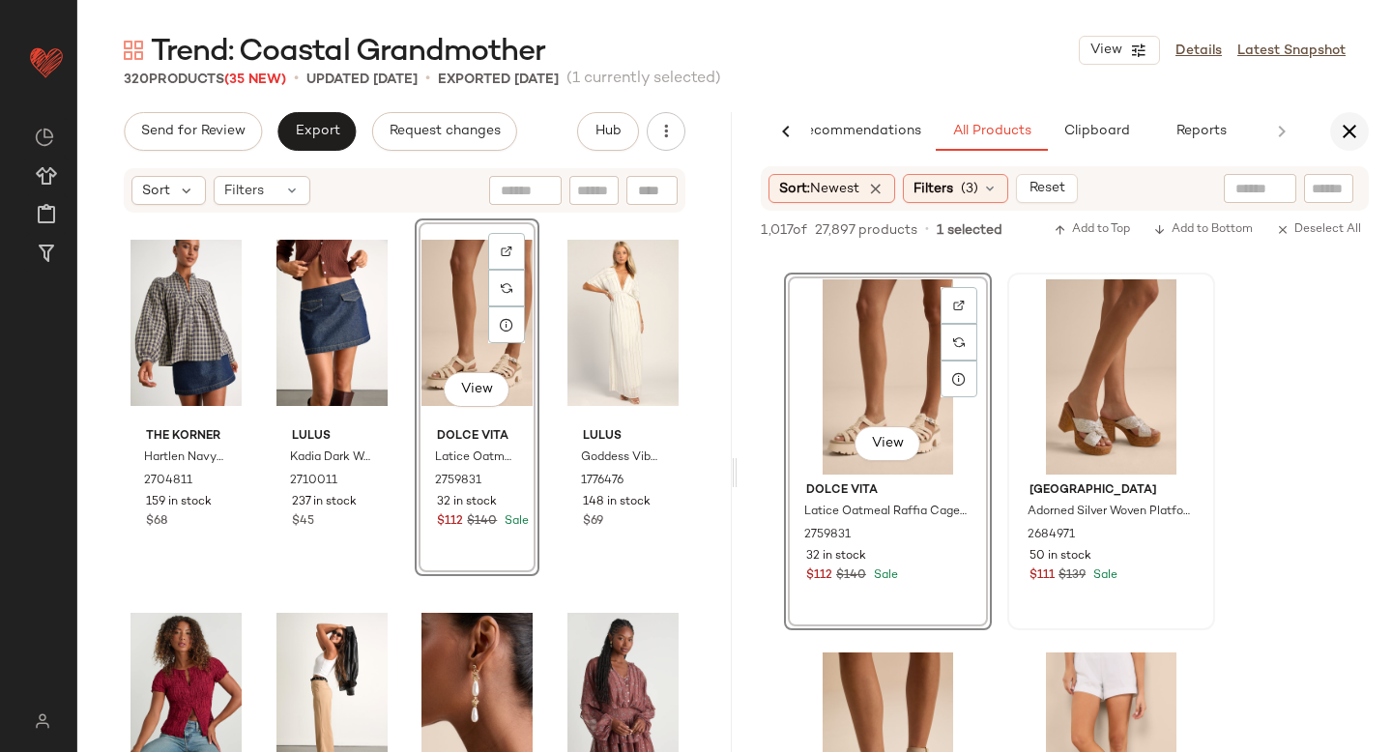
click at [1358, 129] on icon "button" at bounding box center [1349, 131] width 23 height 23
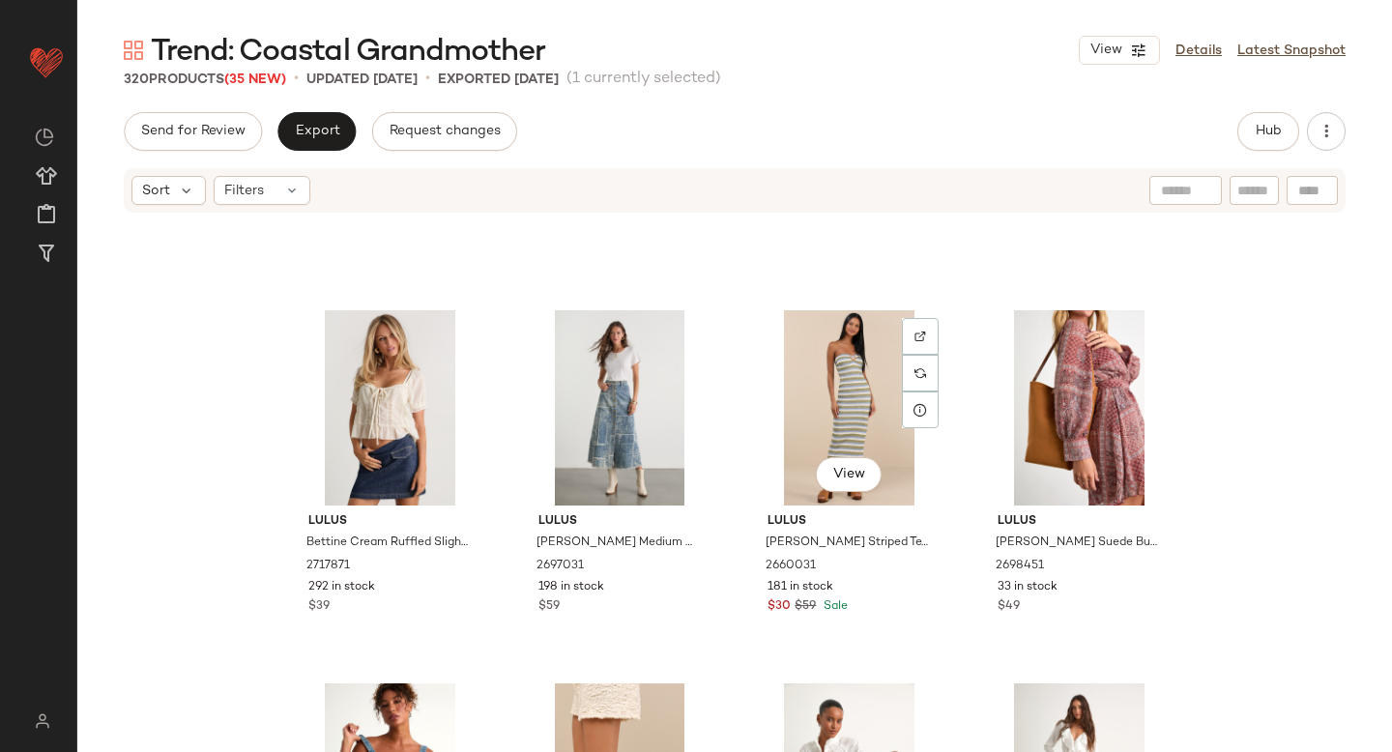
scroll to position [660, 0]
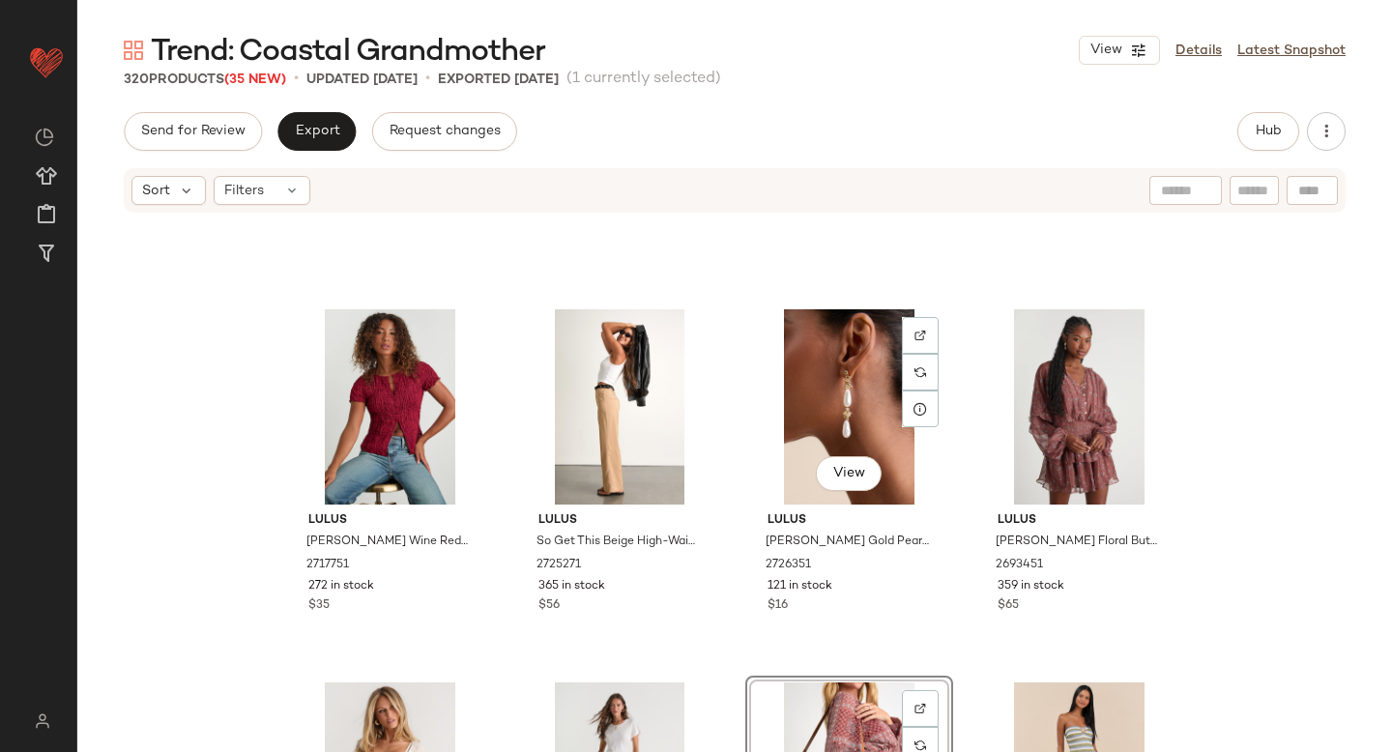
scroll to position [284, 0]
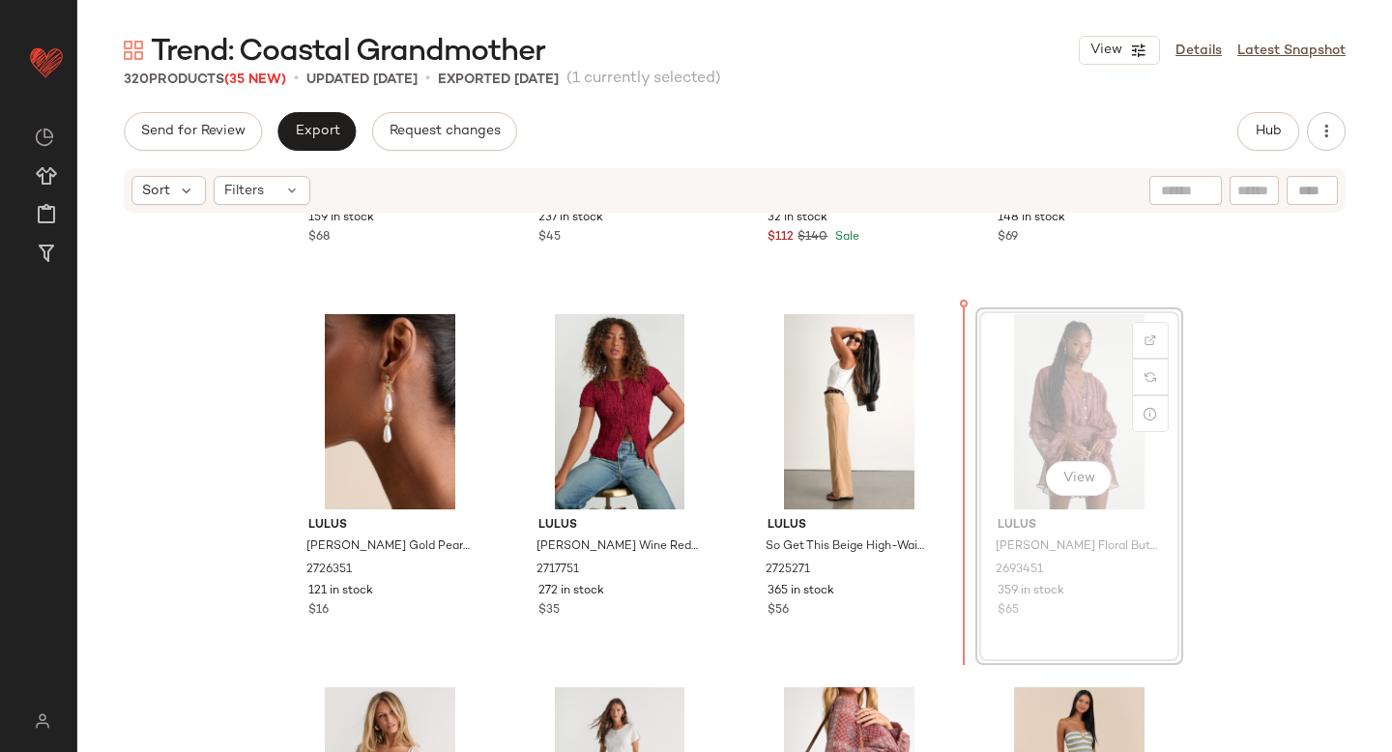
scroll to position [265, 0]
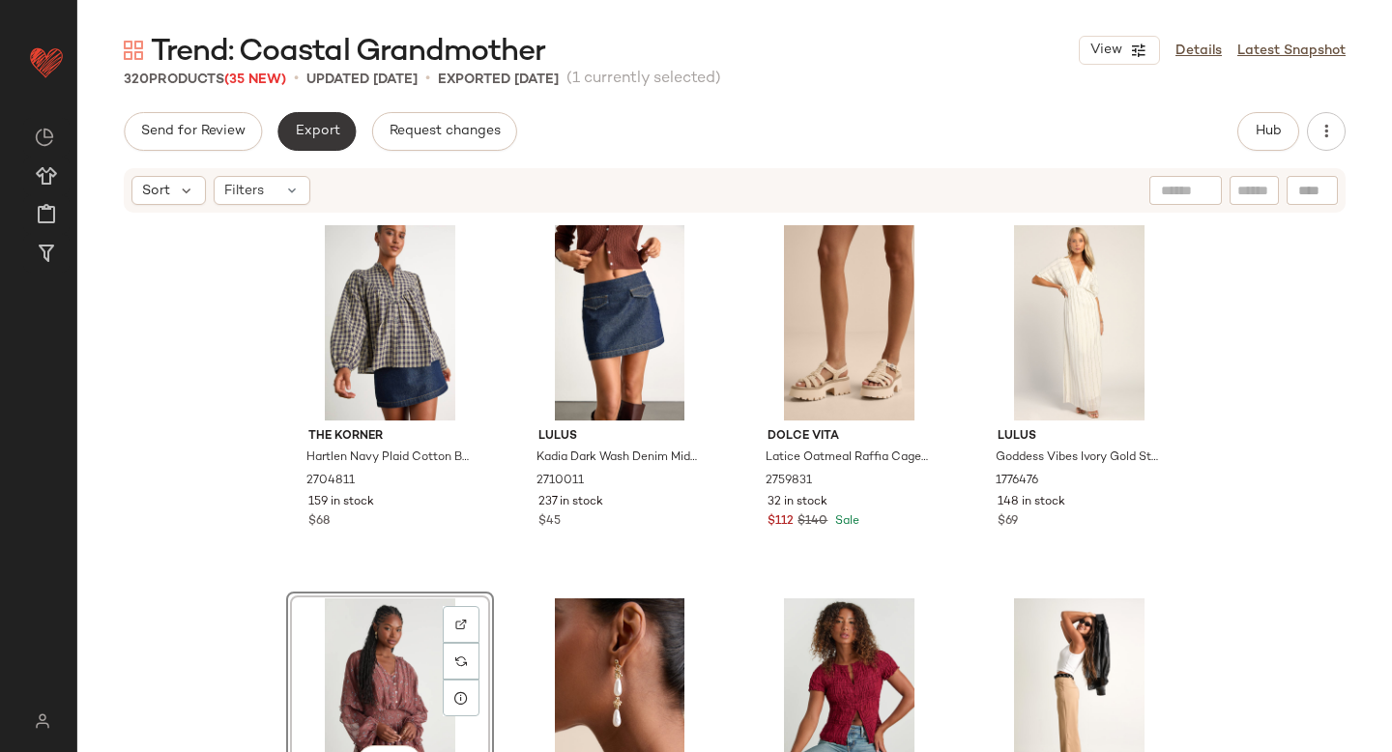
click at [335, 142] on button "Export" at bounding box center [316, 131] width 78 height 39
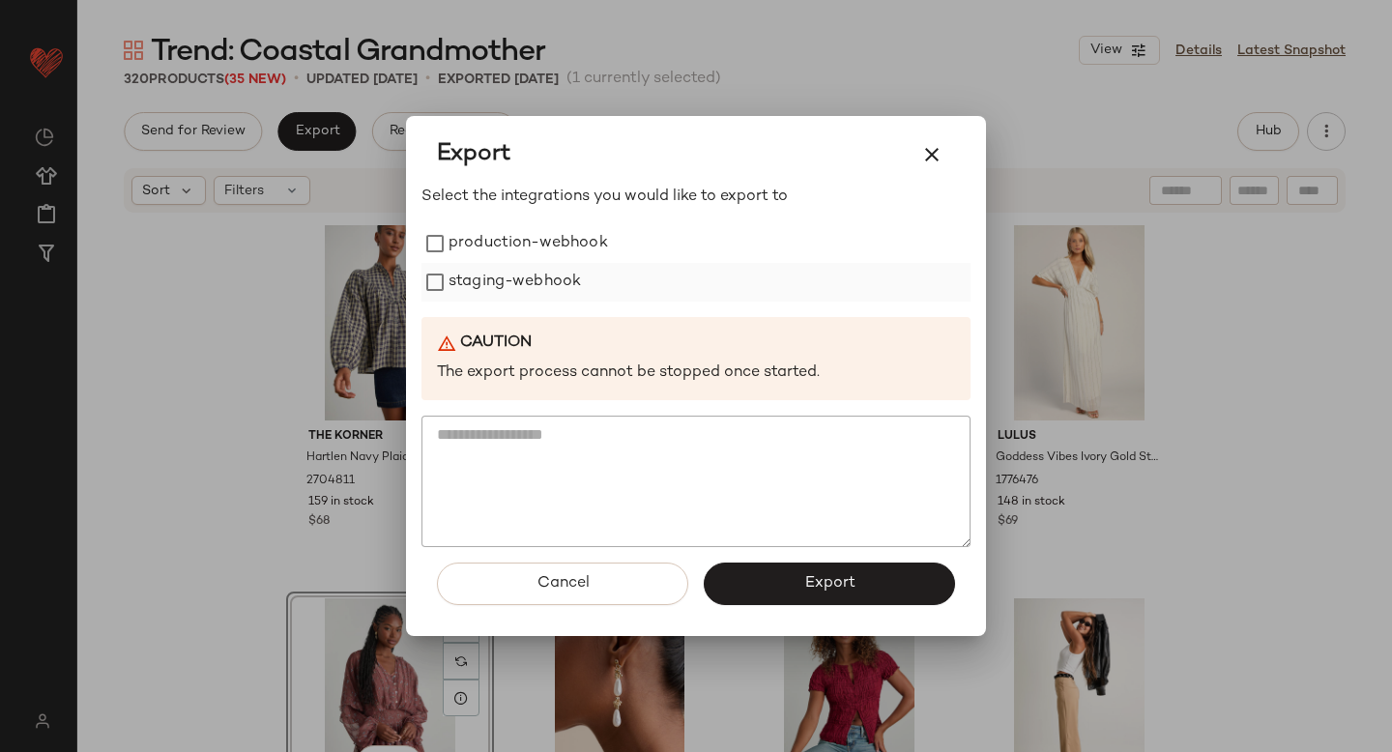
click at [450, 292] on label "staging-webhook" at bounding box center [515, 282] width 132 height 39
click at [858, 582] on button "Export" at bounding box center [829, 584] width 251 height 43
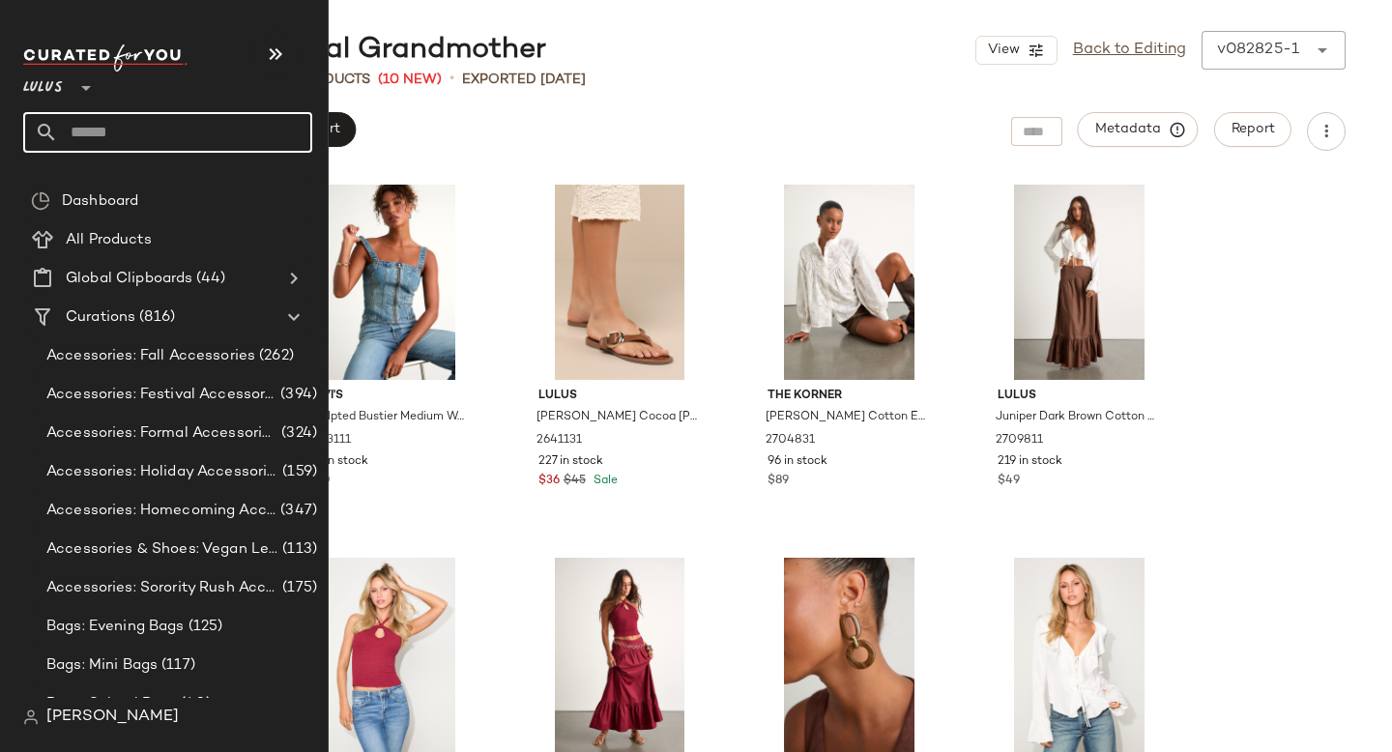
click at [149, 119] on input "text" at bounding box center [185, 132] width 254 height 41
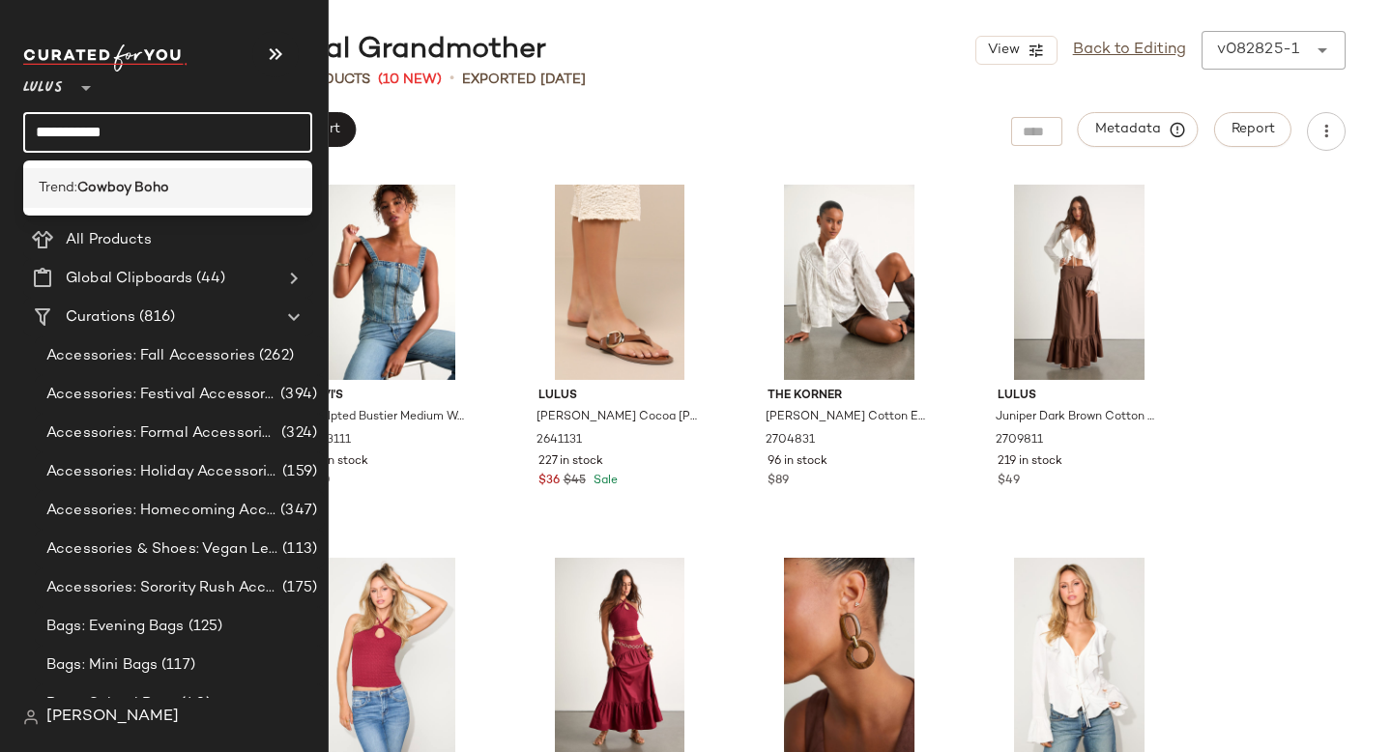
type input "**********"
click at [156, 182] on b "Cowboy Boho" at bounding box center [123, 188] width 92 height 20
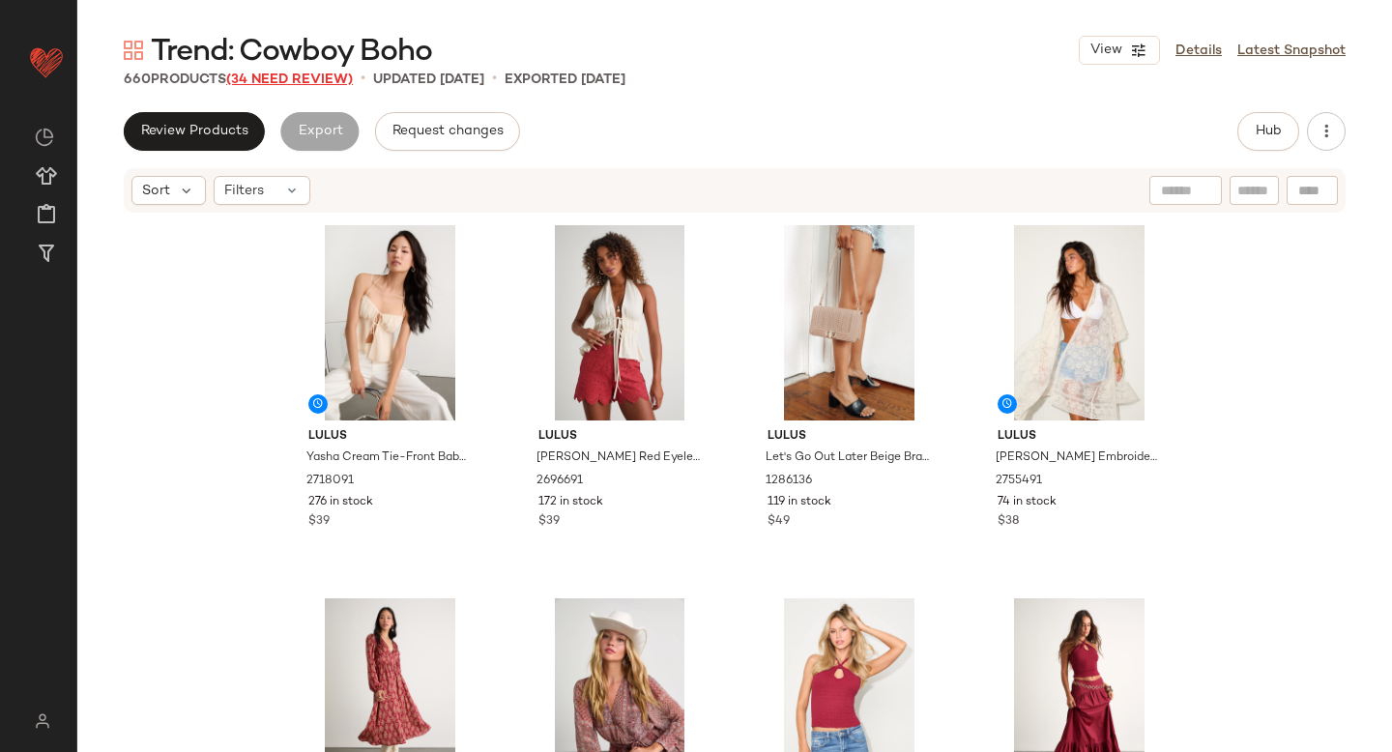
click at [289, 73] on span "(34 Need Review)" at bounding box center [289, 80] width 127 height 15
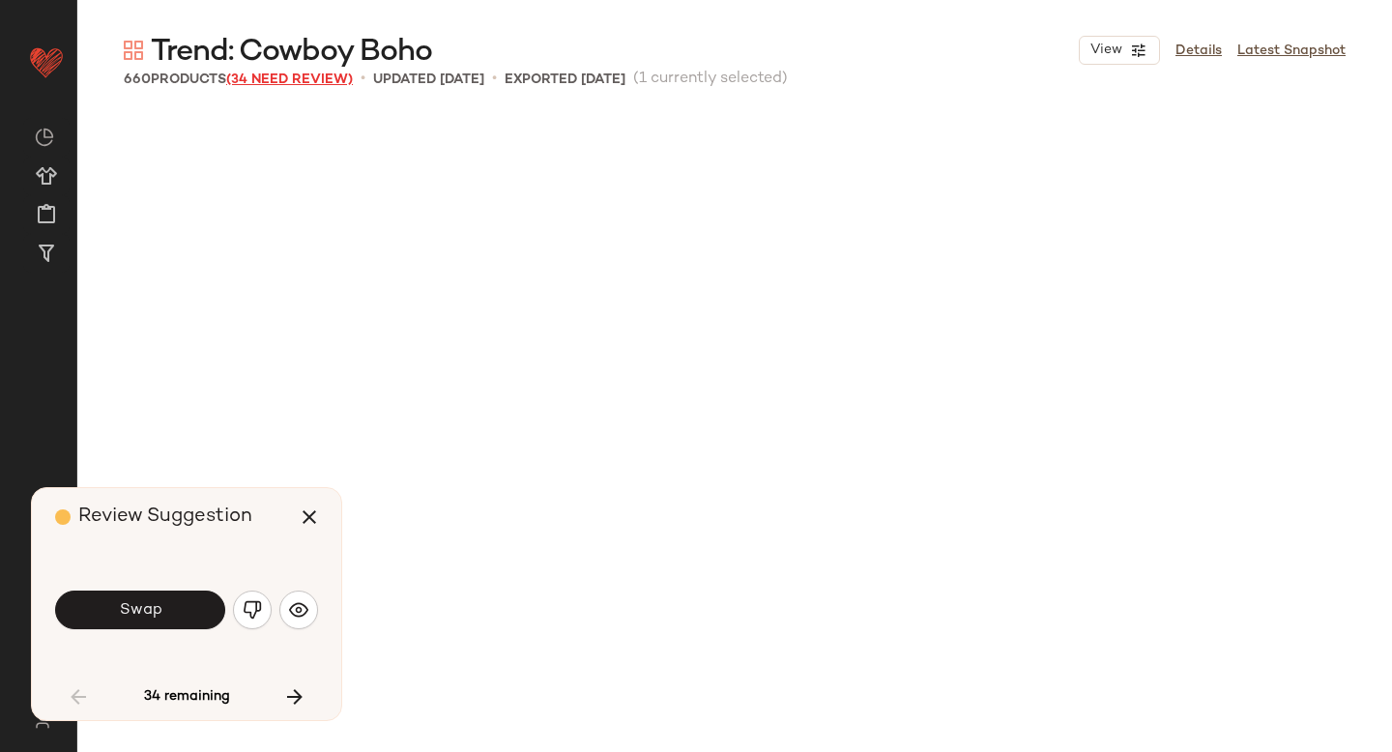
scroll to position [2239, 0]
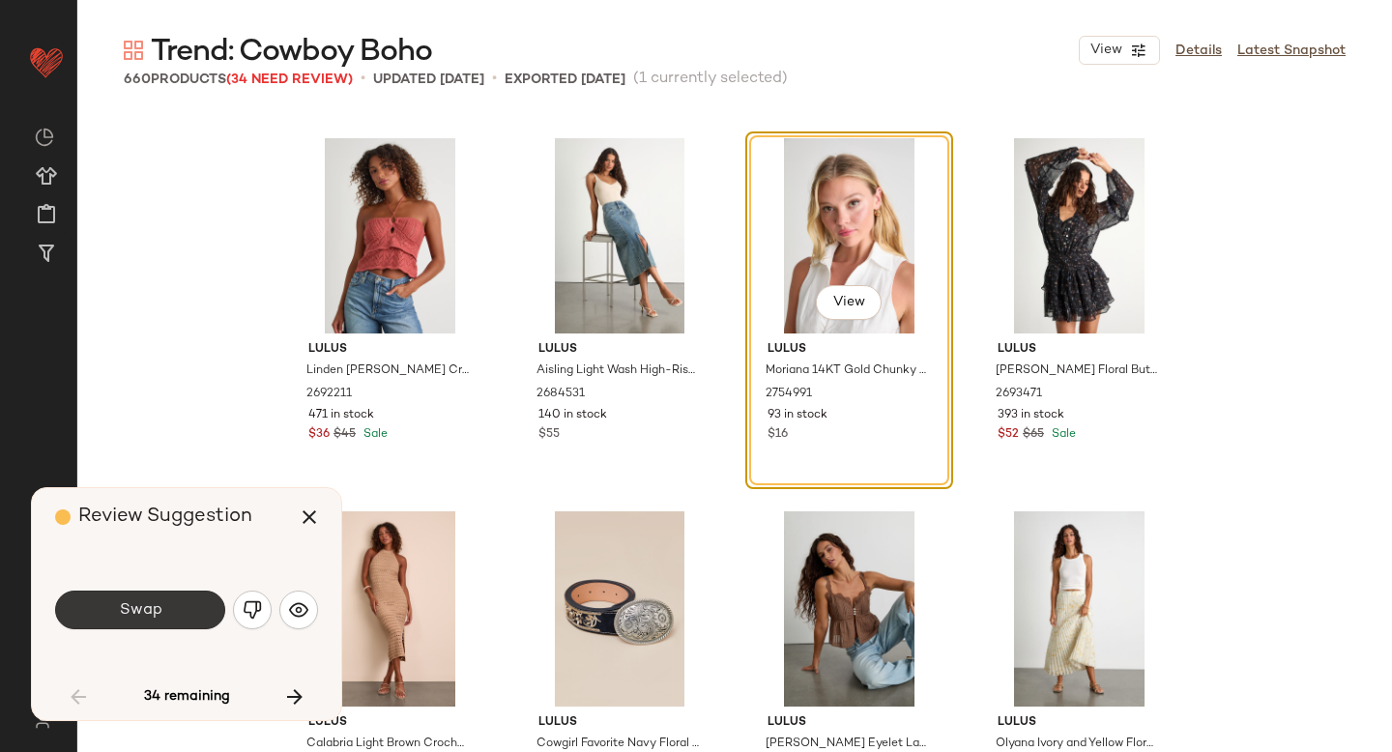
click at [171, 599] on button "Swap" at bounding box center [140, 610] width 170 height 39
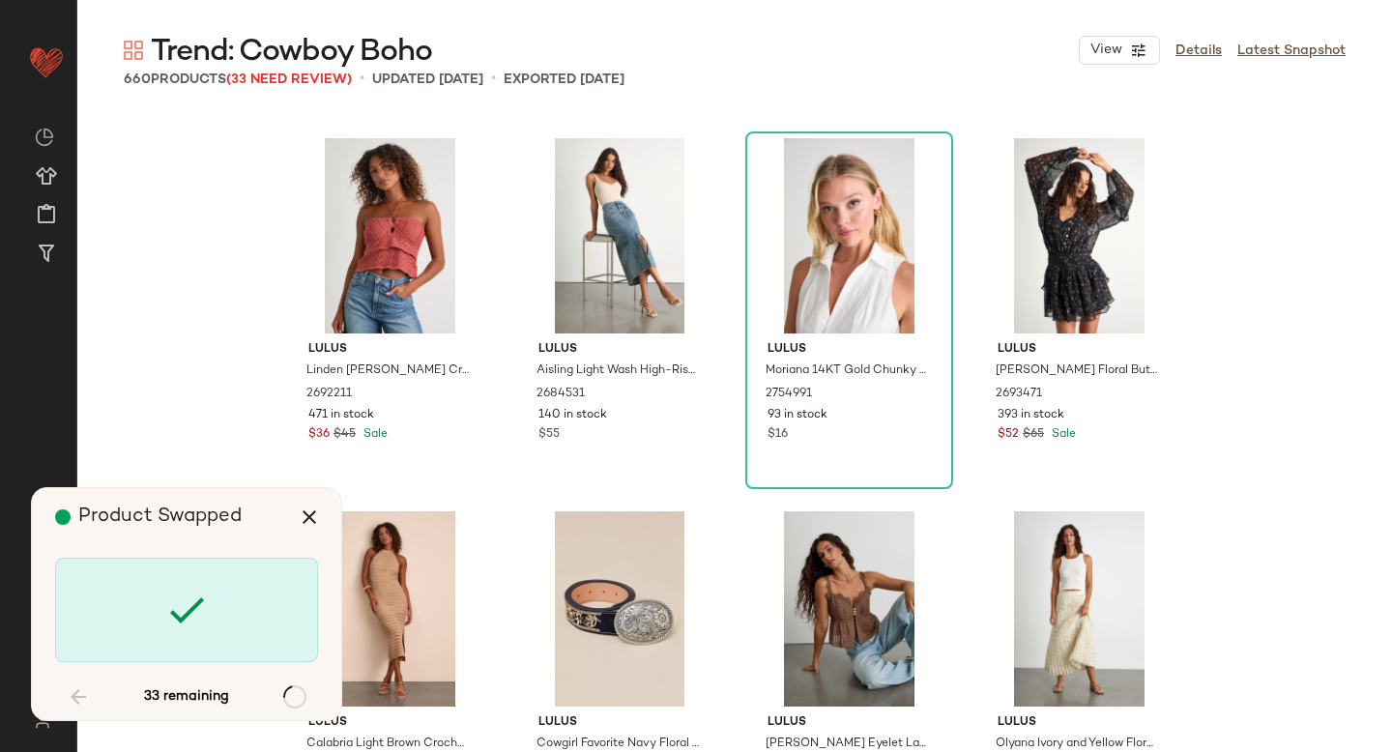
scroll to position [5224, 0]
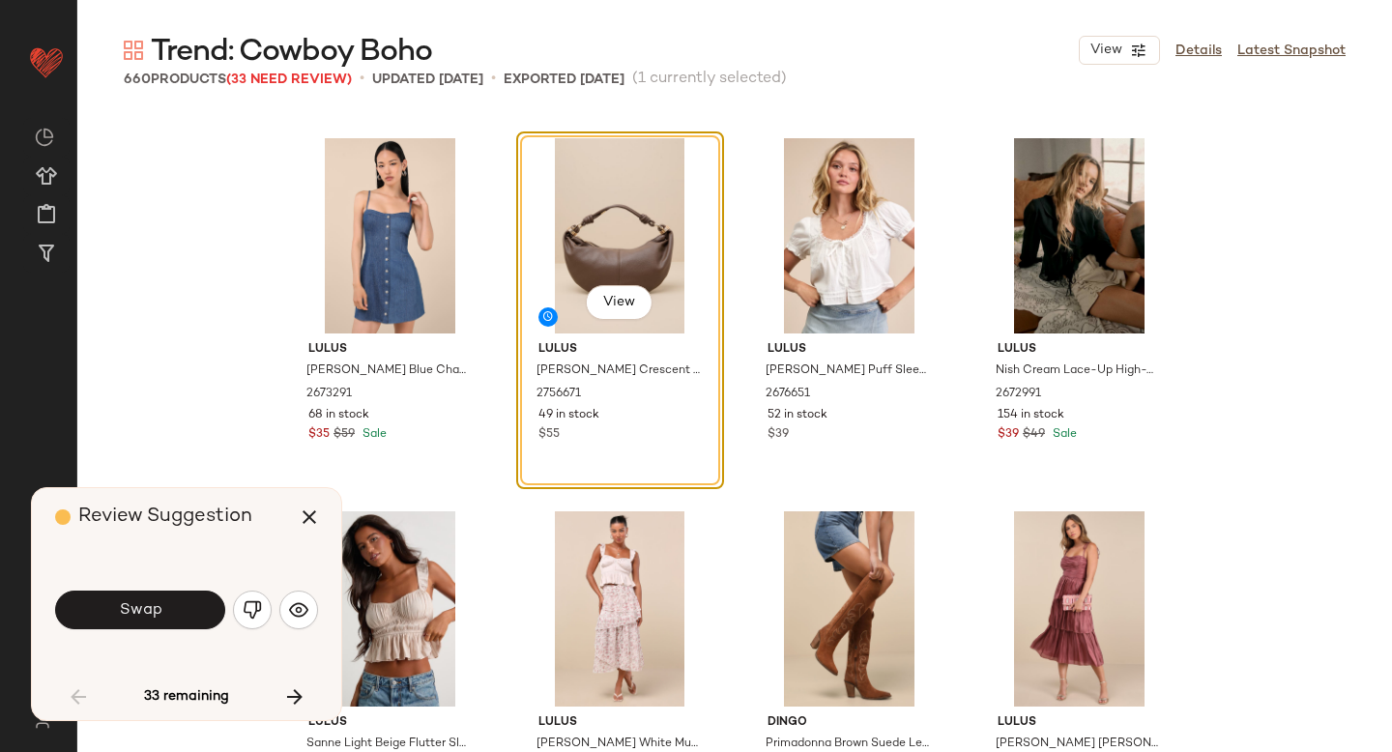
click at [171, 599] on button "Swap" at bounding box center [140, 610] width 170 height 39
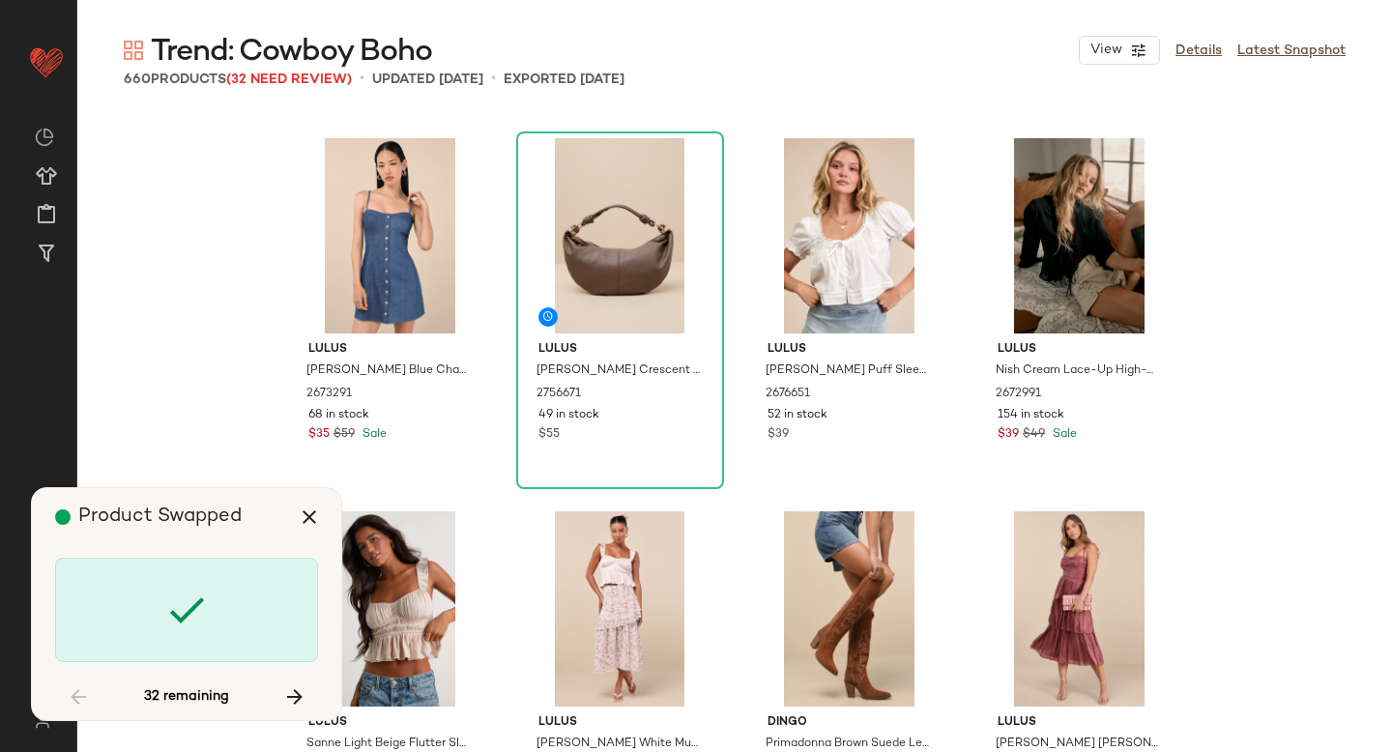
scroll to position [7090, 0]
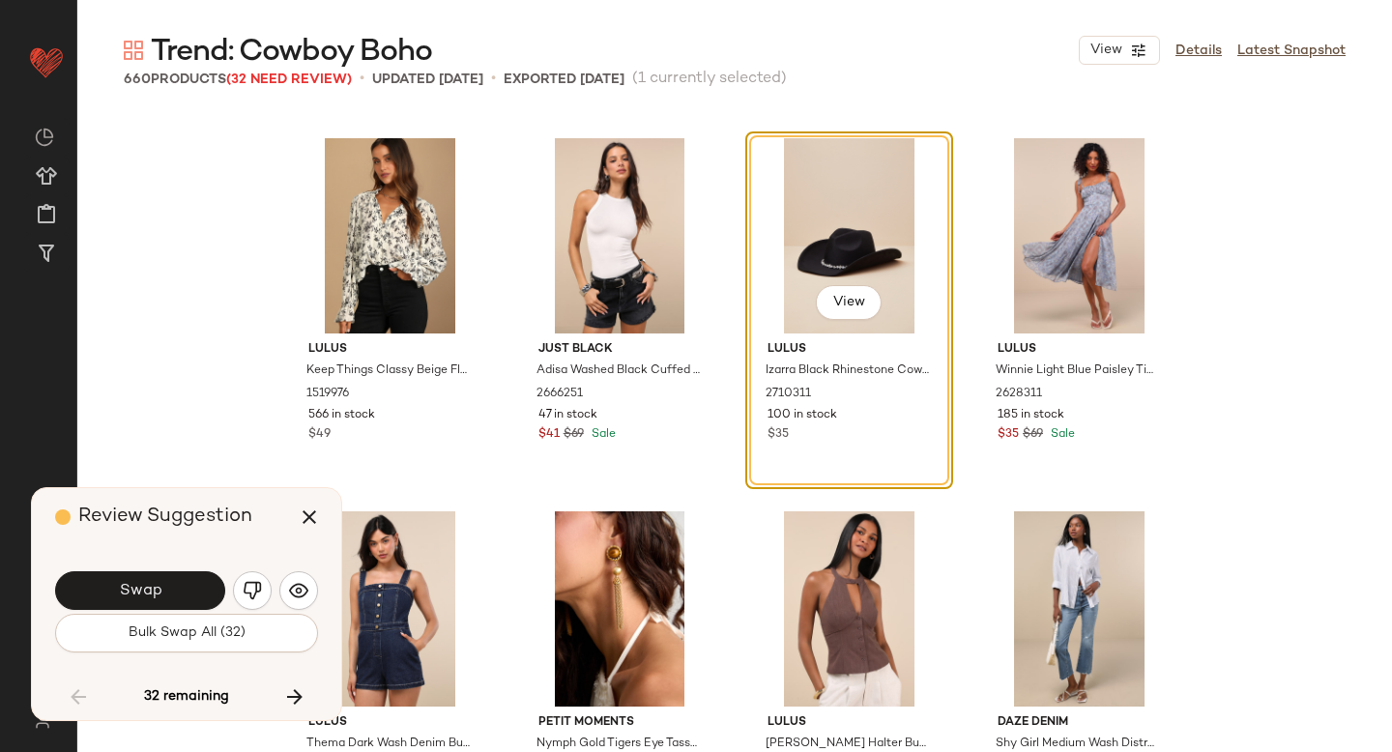
click at [171, 599] on button "Swap" at bounding box center [140, 590] width 170 height 39
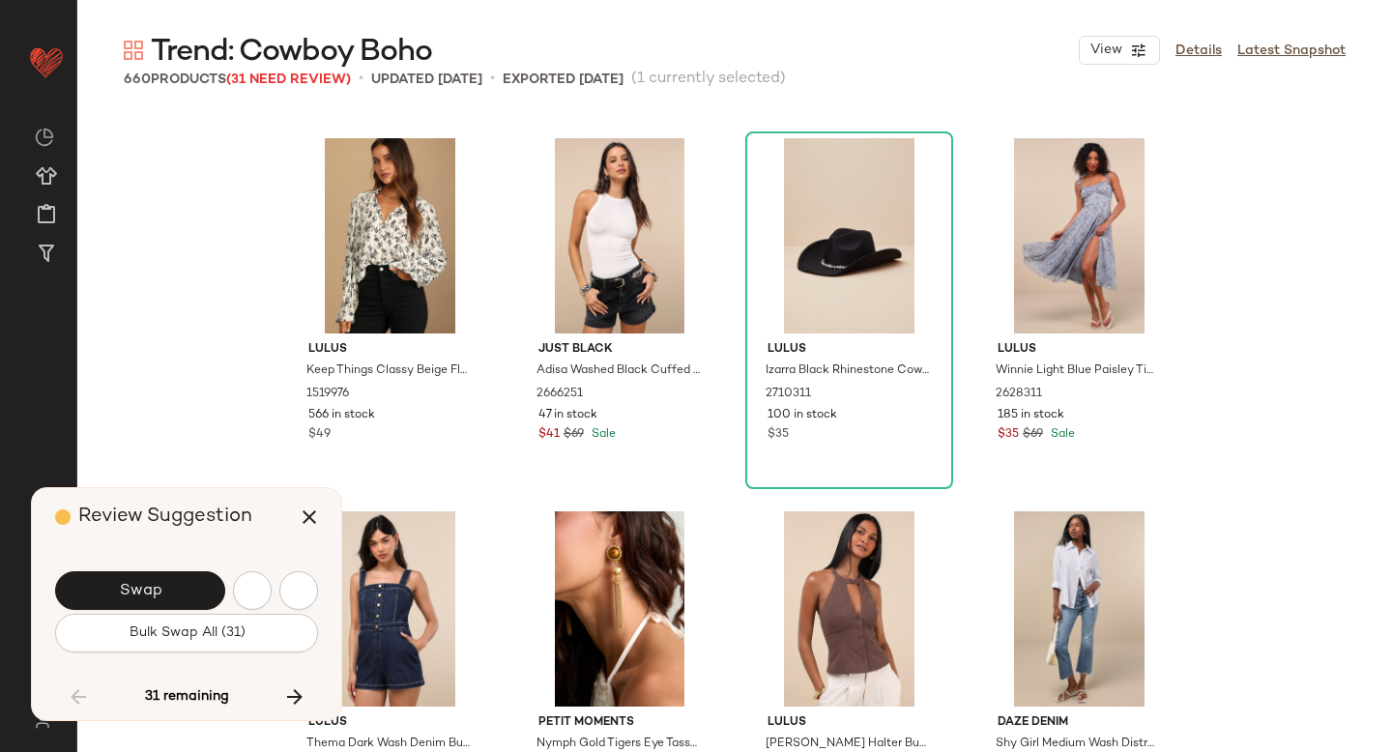
scroll to position [8209, 0]
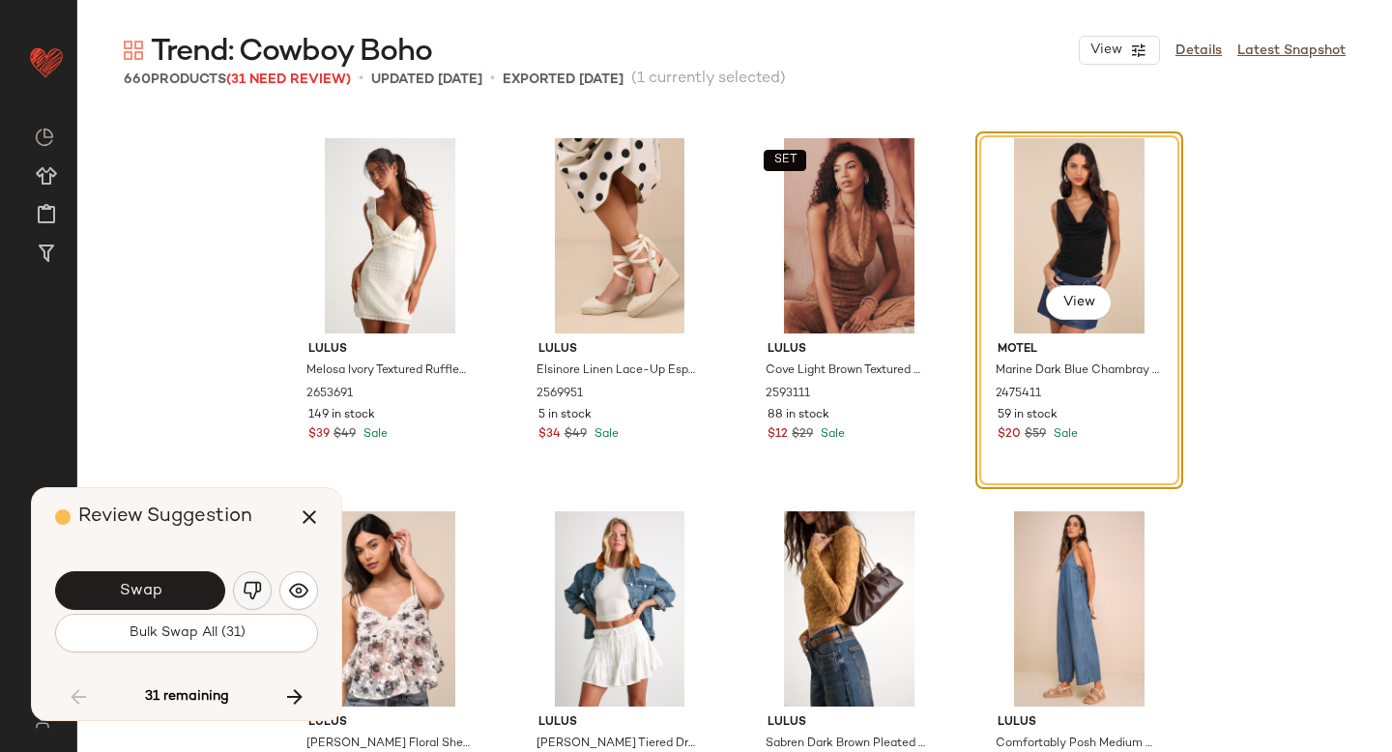
click at [258, 592] on img "button" at bounding box center [252, 590] width 19 height 19
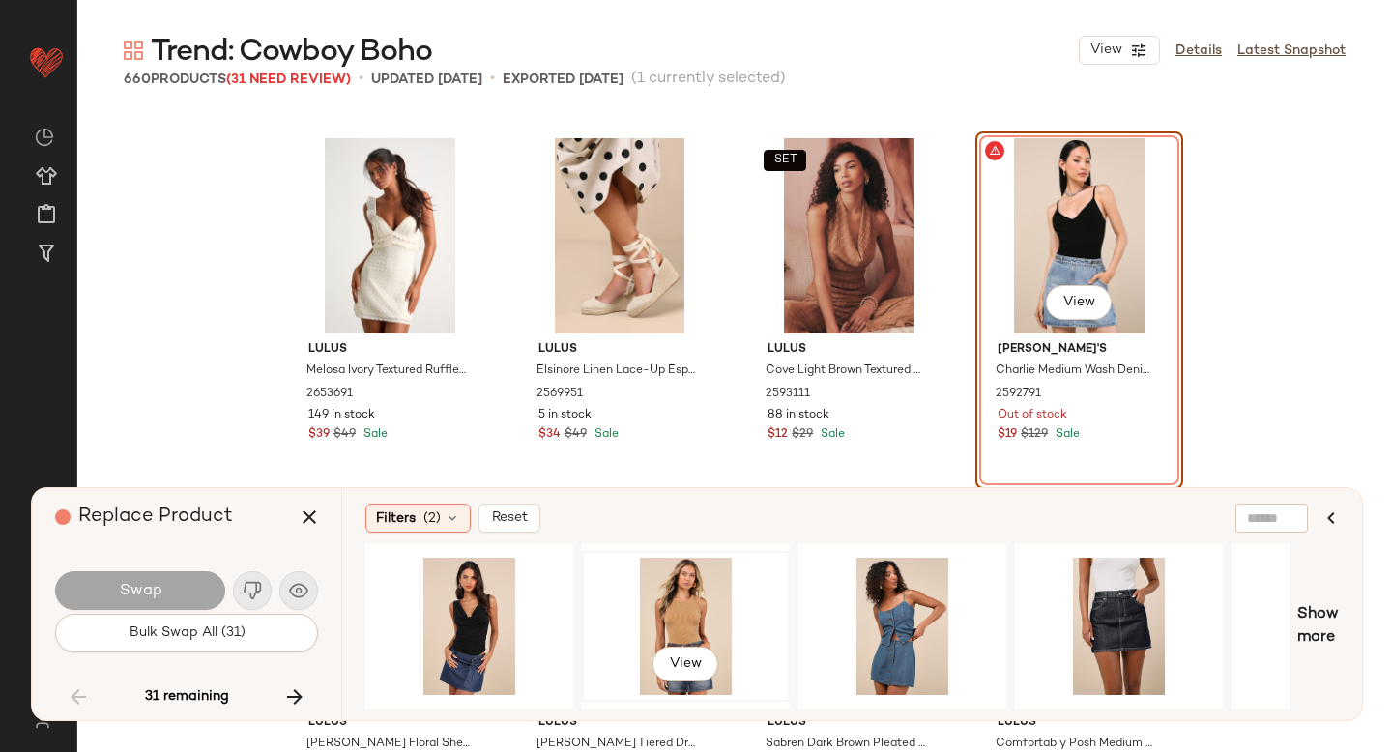
click at [675, 604] on div "View" at bounding box center [686, 626] width 194 height 137
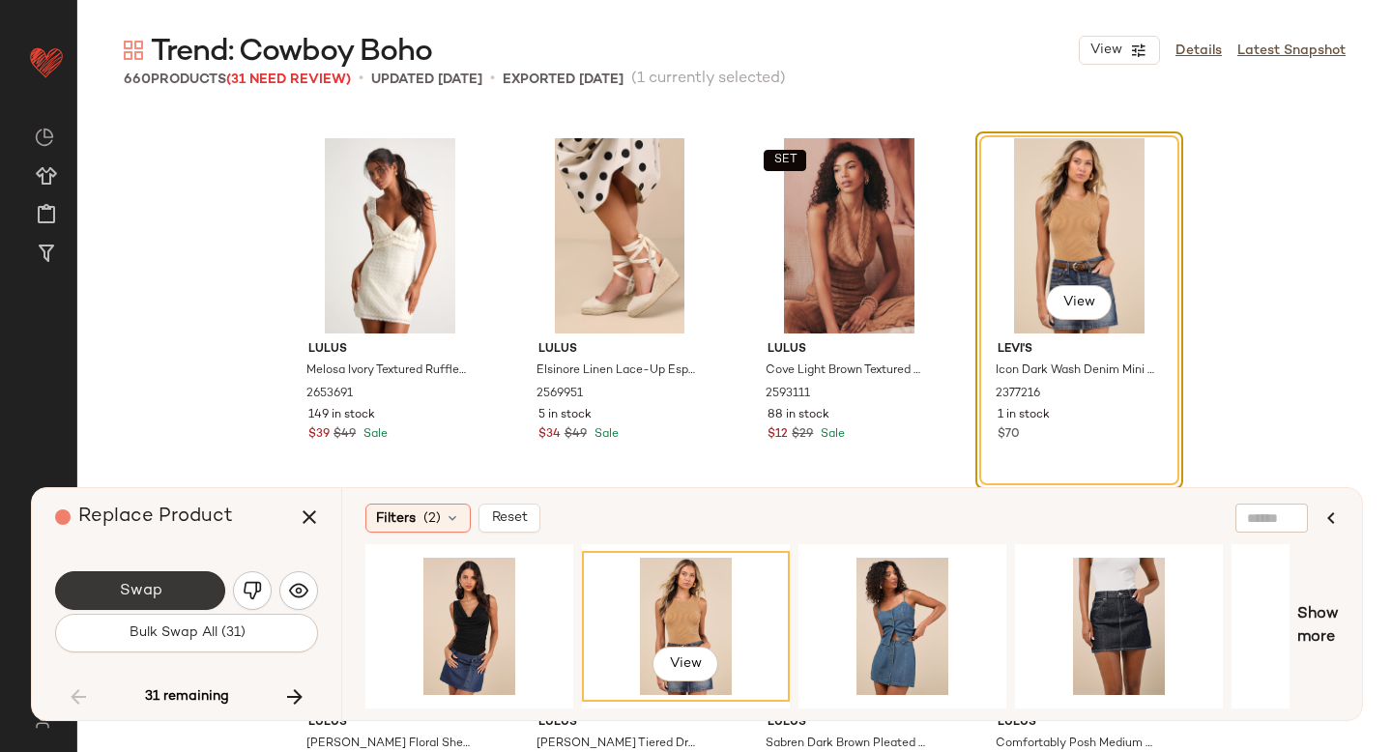
click at [173, 598] on button "Swap" at bounding box center [140, 590] width 170 height 39
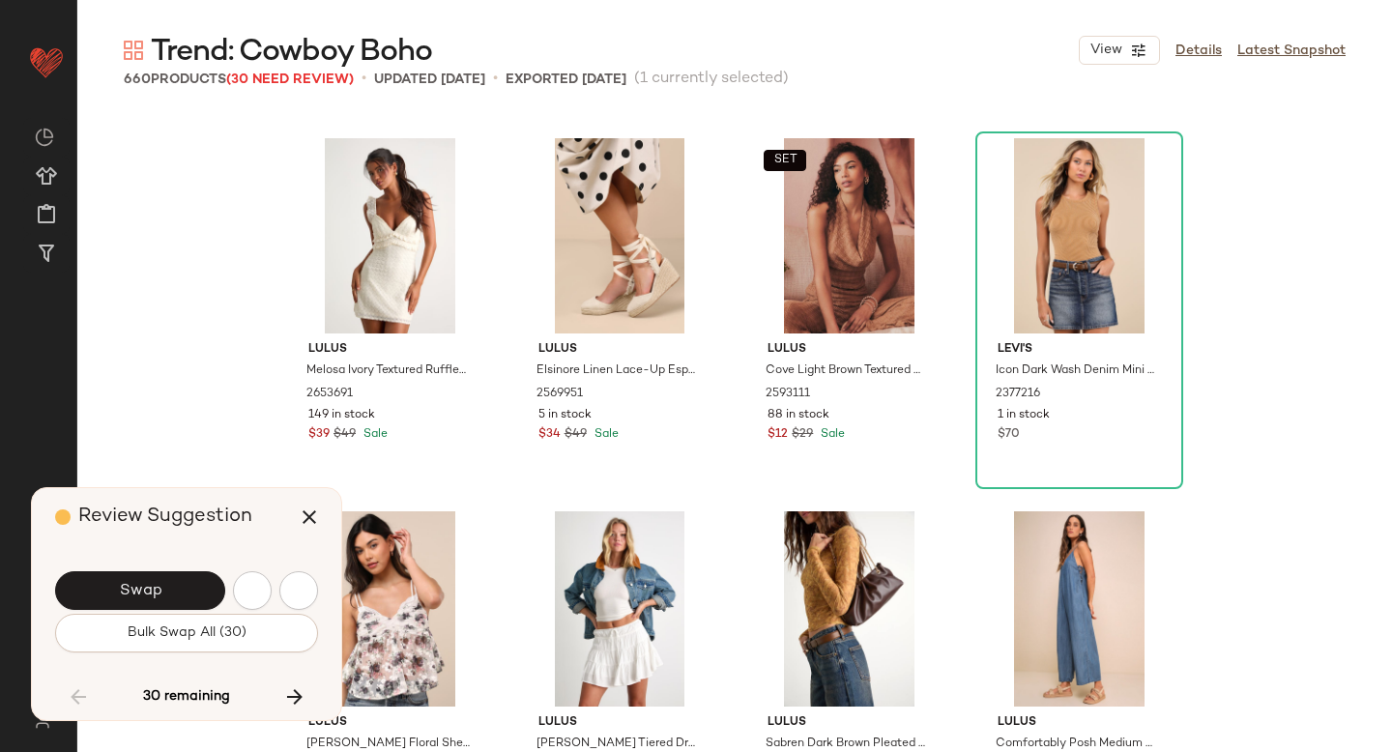
scroll to position [8956, 0]
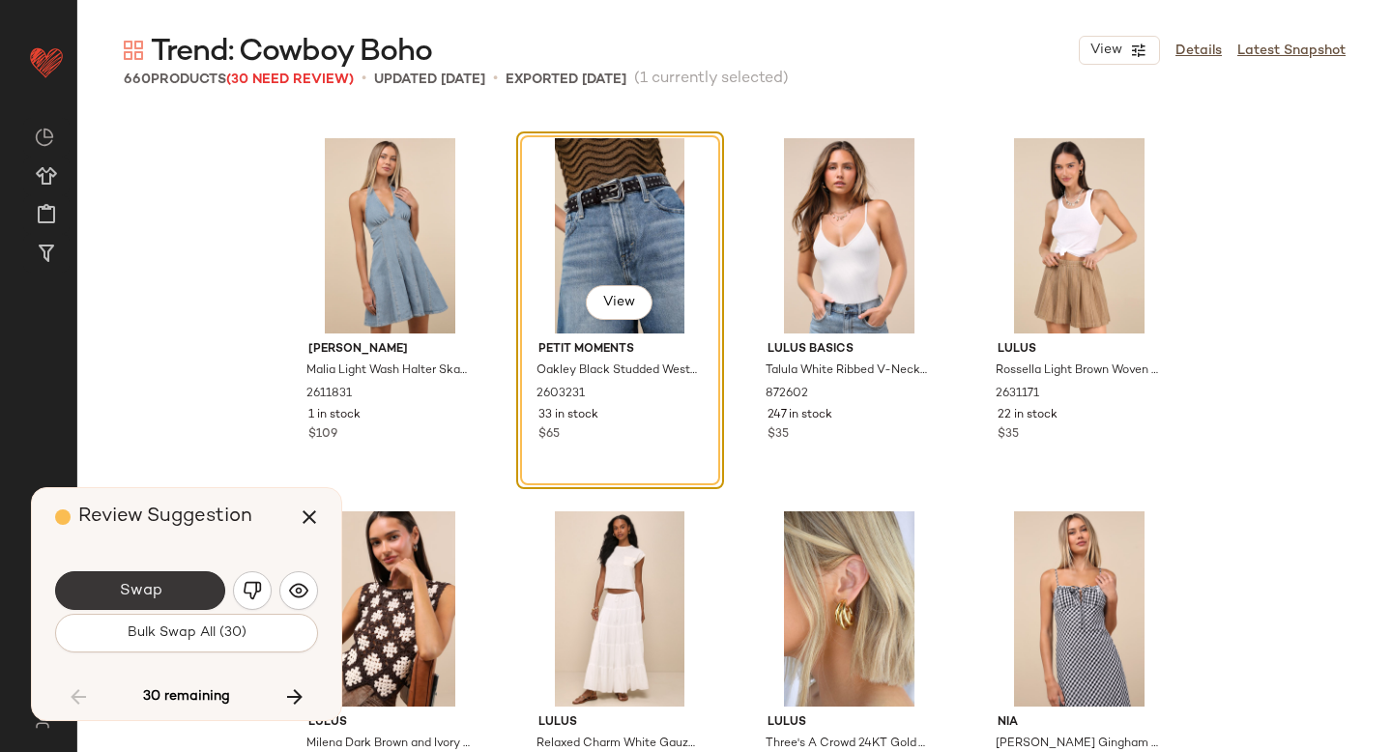
click at [184, 590] on button "Swap" at bounding box center [140, 590] width 170 height 39
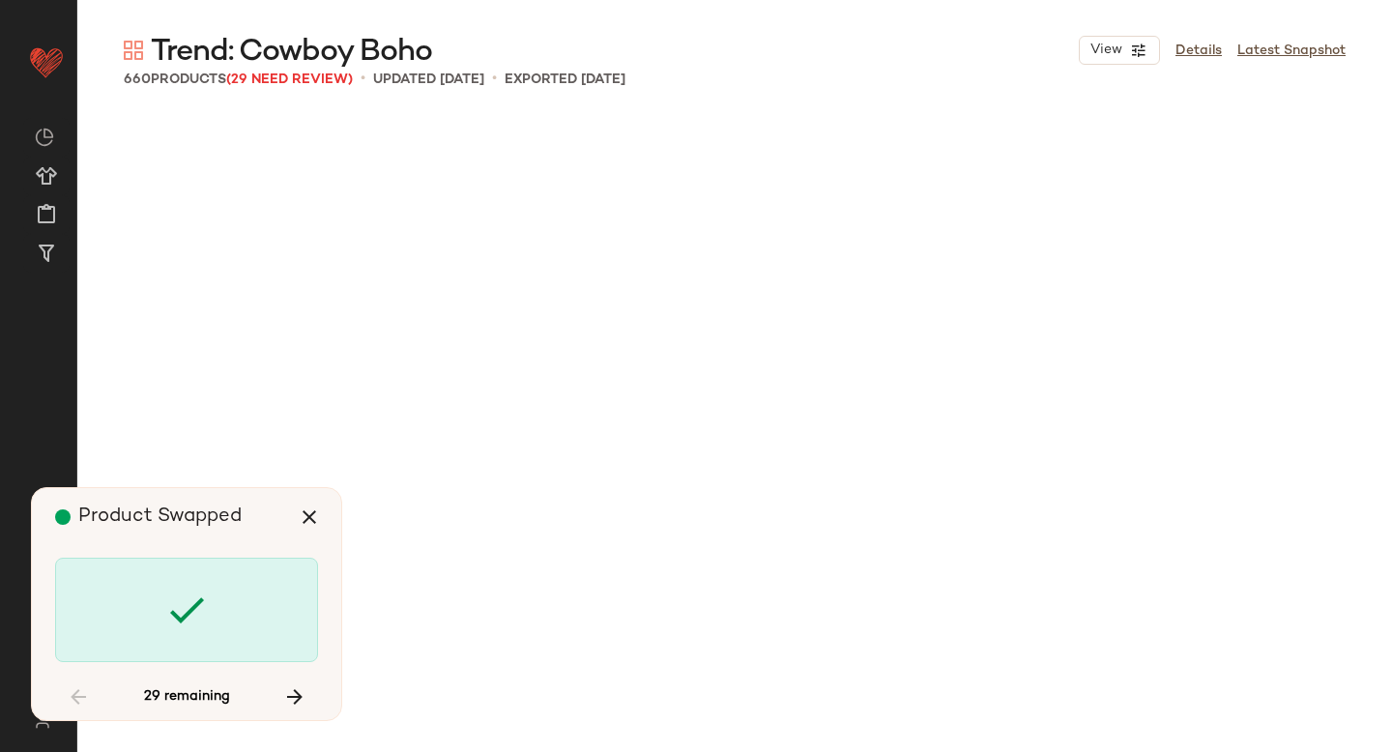
scroll to position [10821, 0]
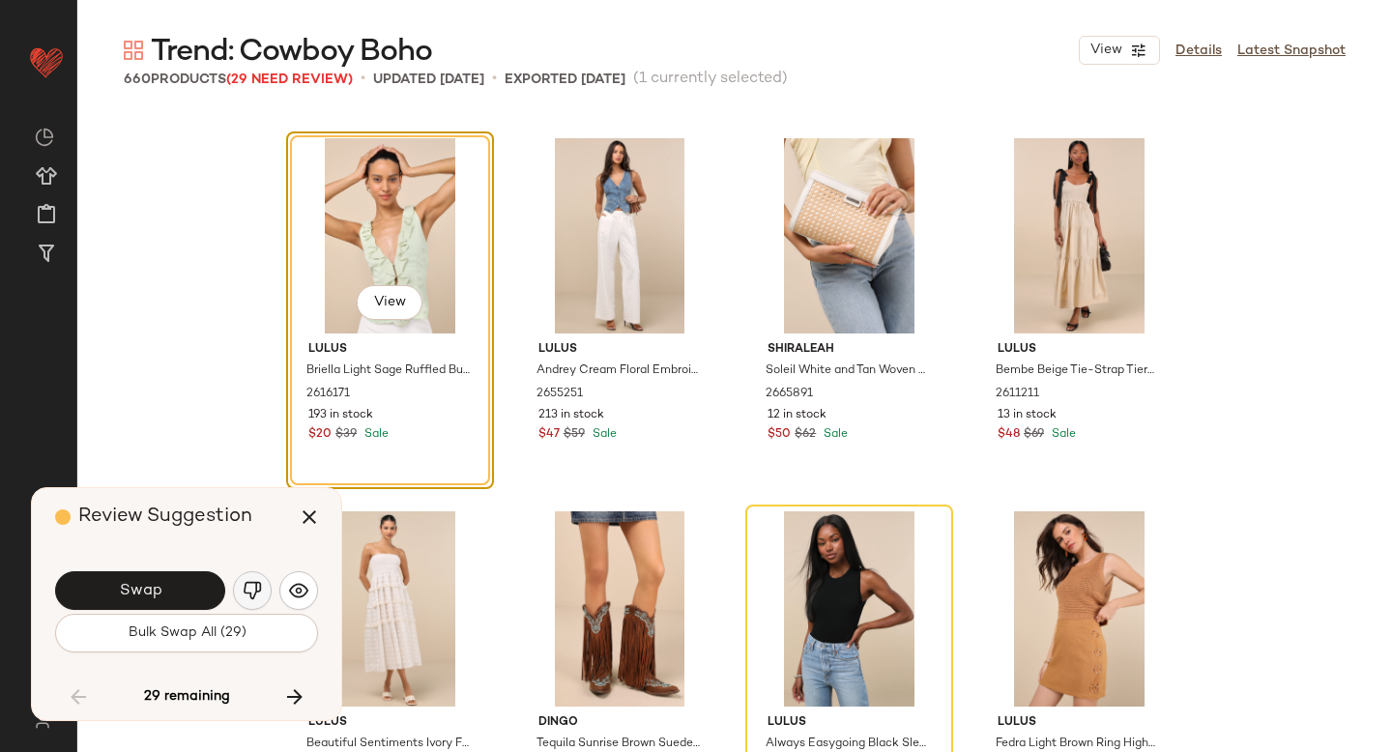
click at [256, 600] on button "button" at bounding box center [252, 590] width 39 height 39
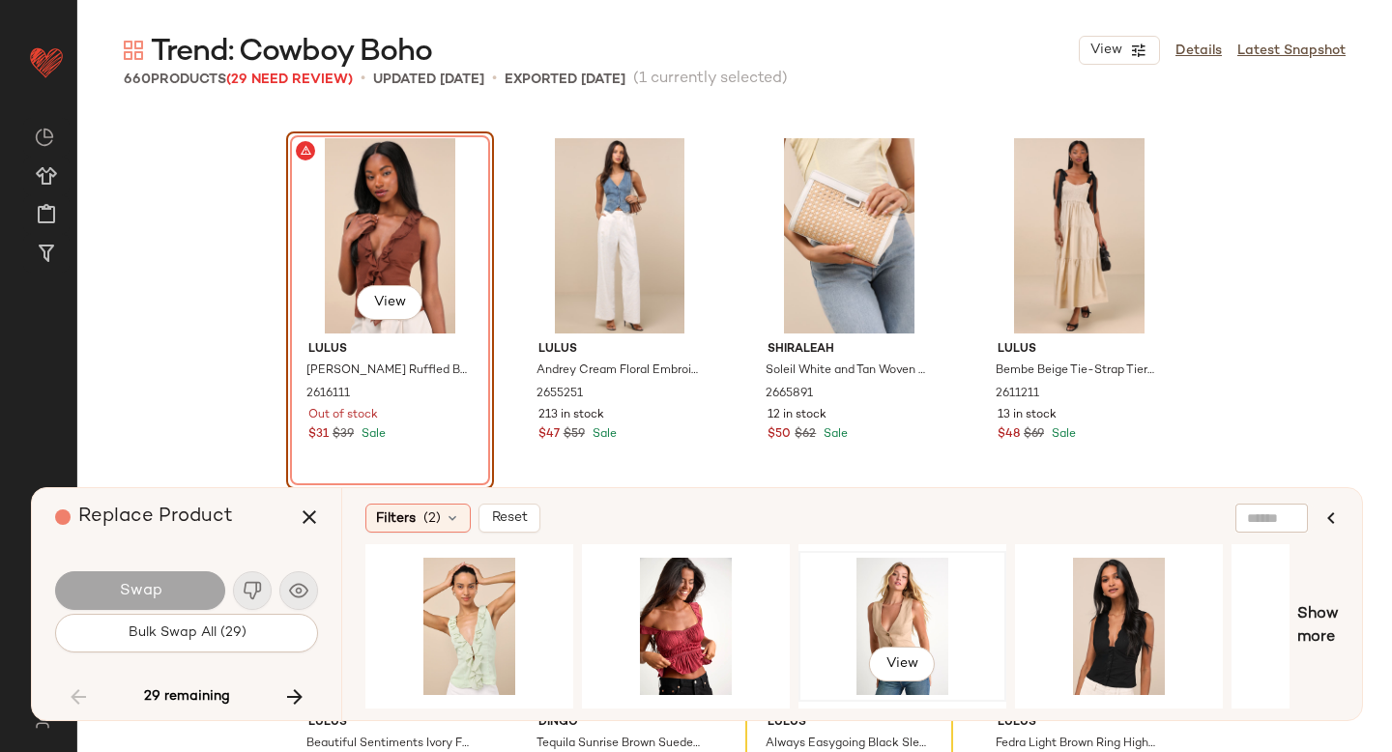
click at [840, 568] on div "View" at bounding box center [902, 626] width 194 height 137
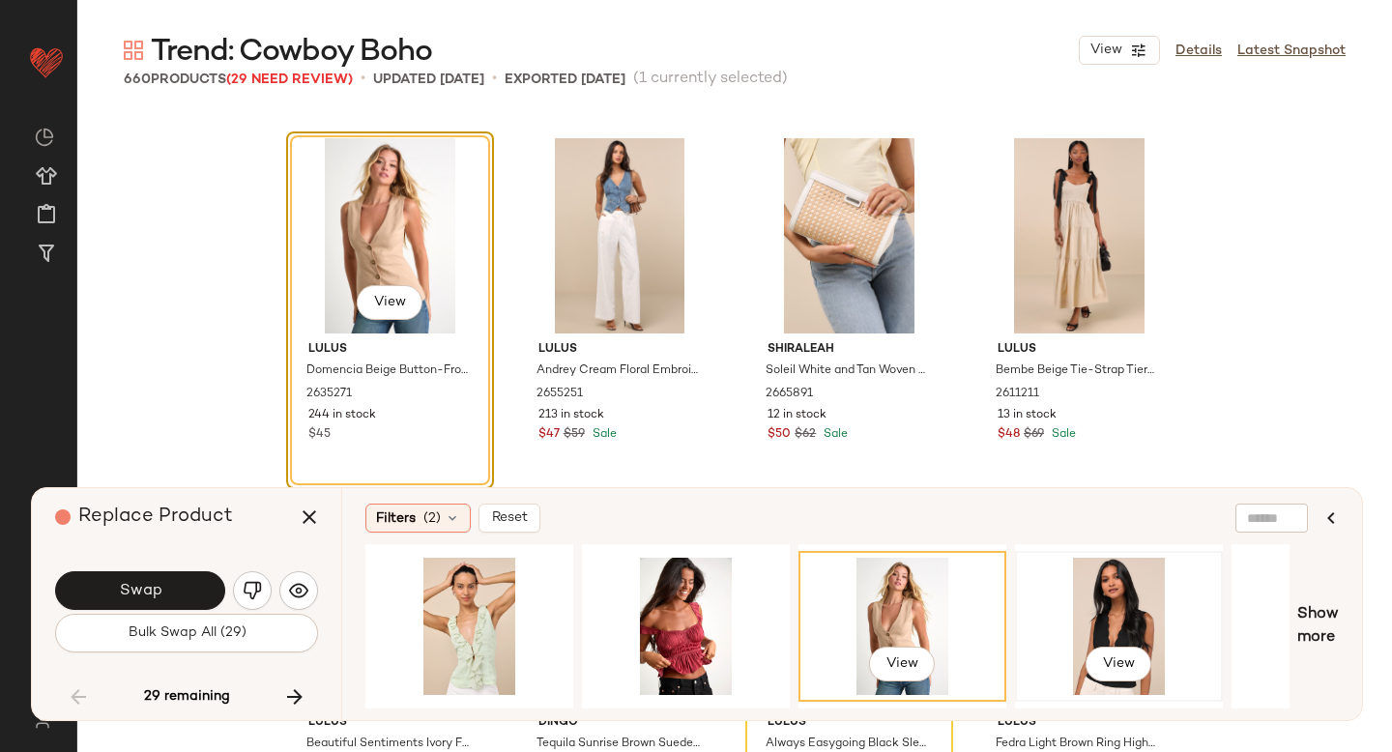
click at [1127, 606] on div "View" at bounding box center [1119, 626] width 194 height 137
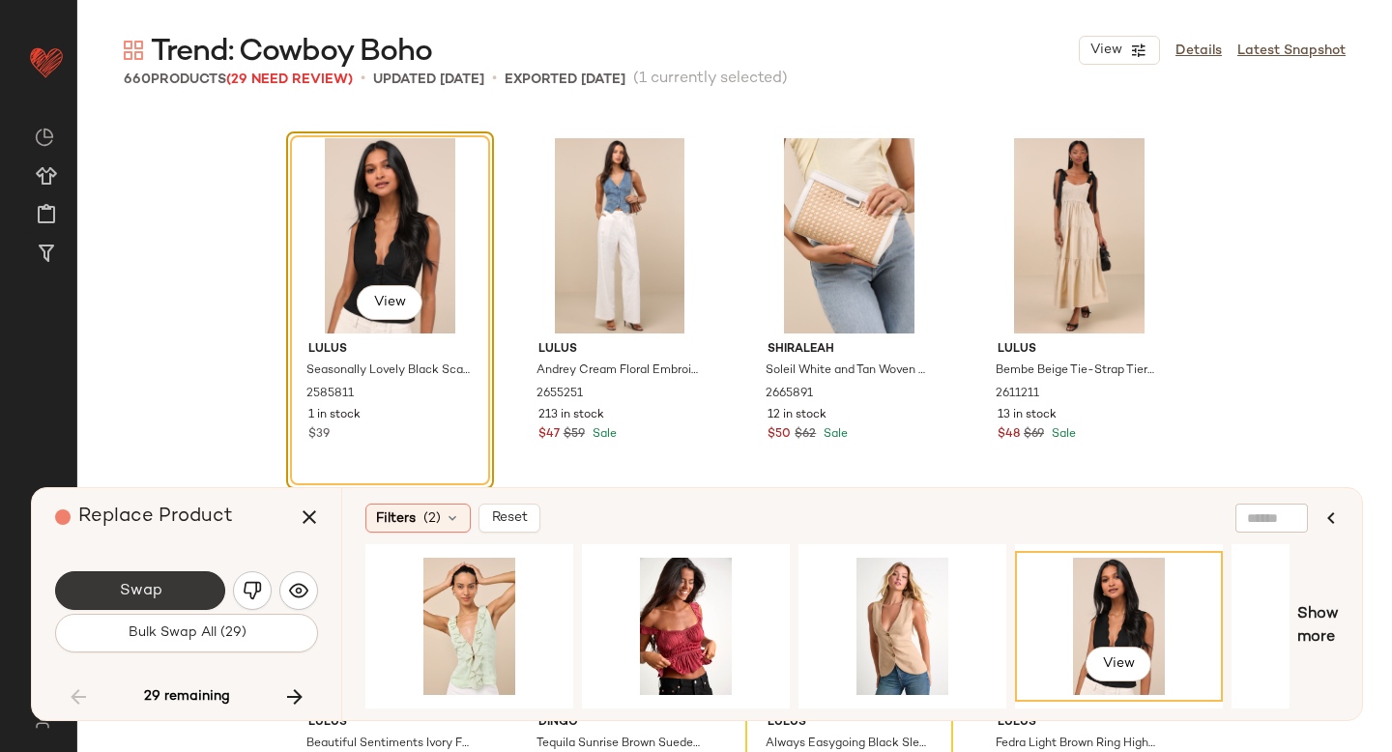
click at [146, 597] on span "Swap" at bounding box center [140, 591] width 44 height 18
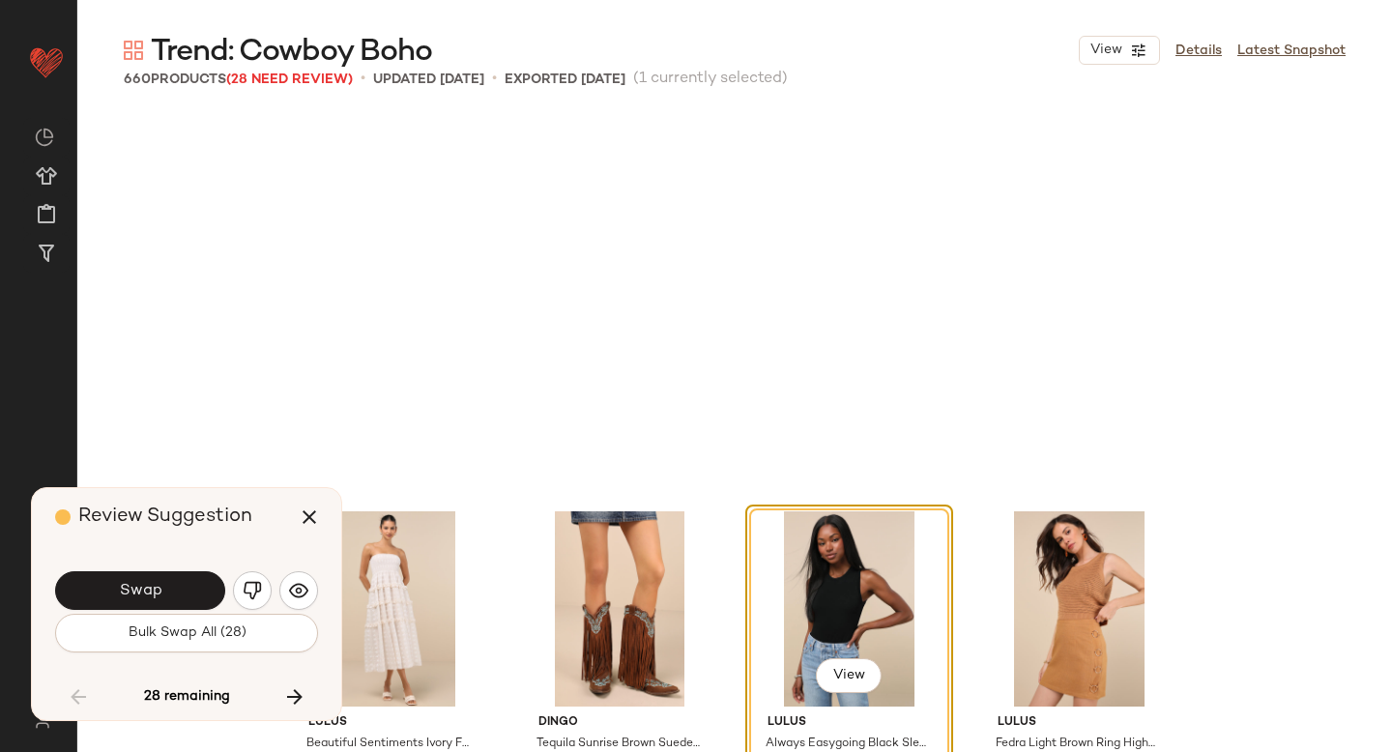
scroll to position [11194, 0]
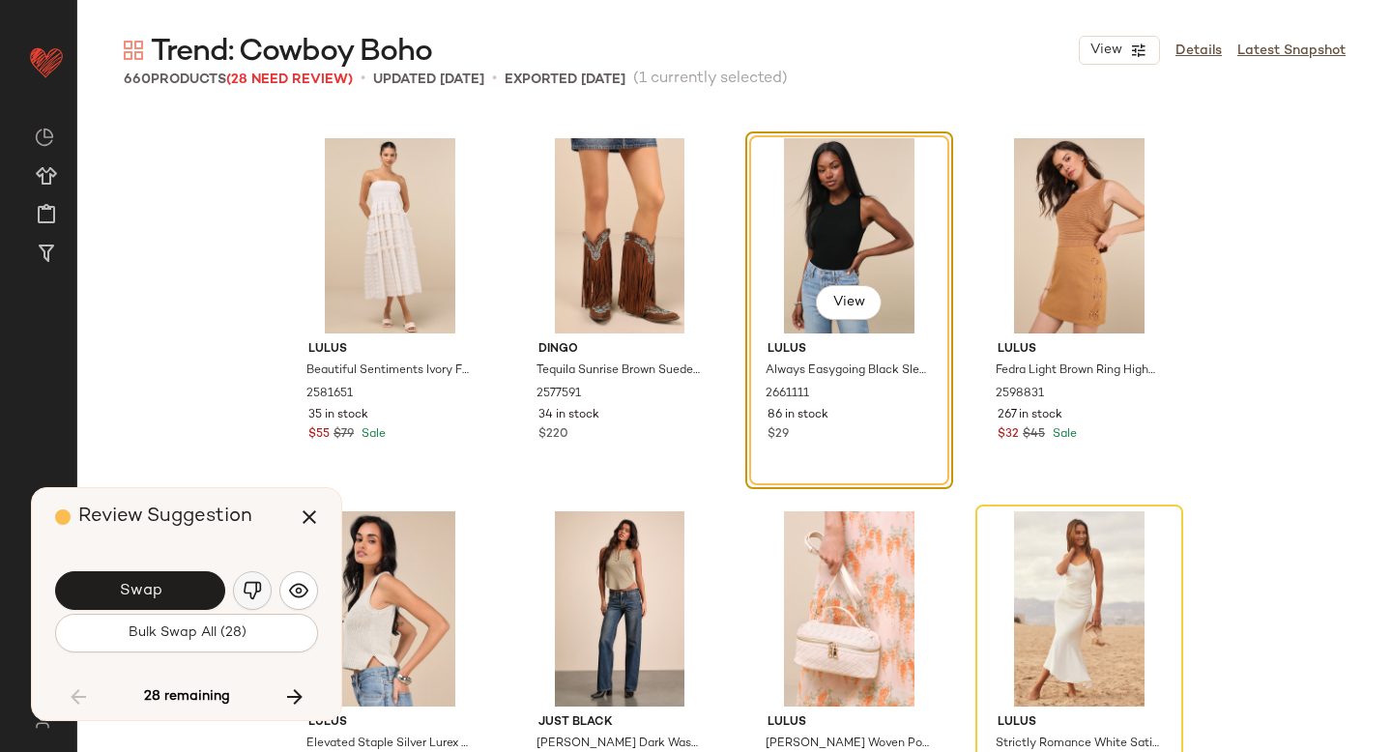
click at [242, 590] on button "button" at bounding box center [252, 590] width 39 height 39
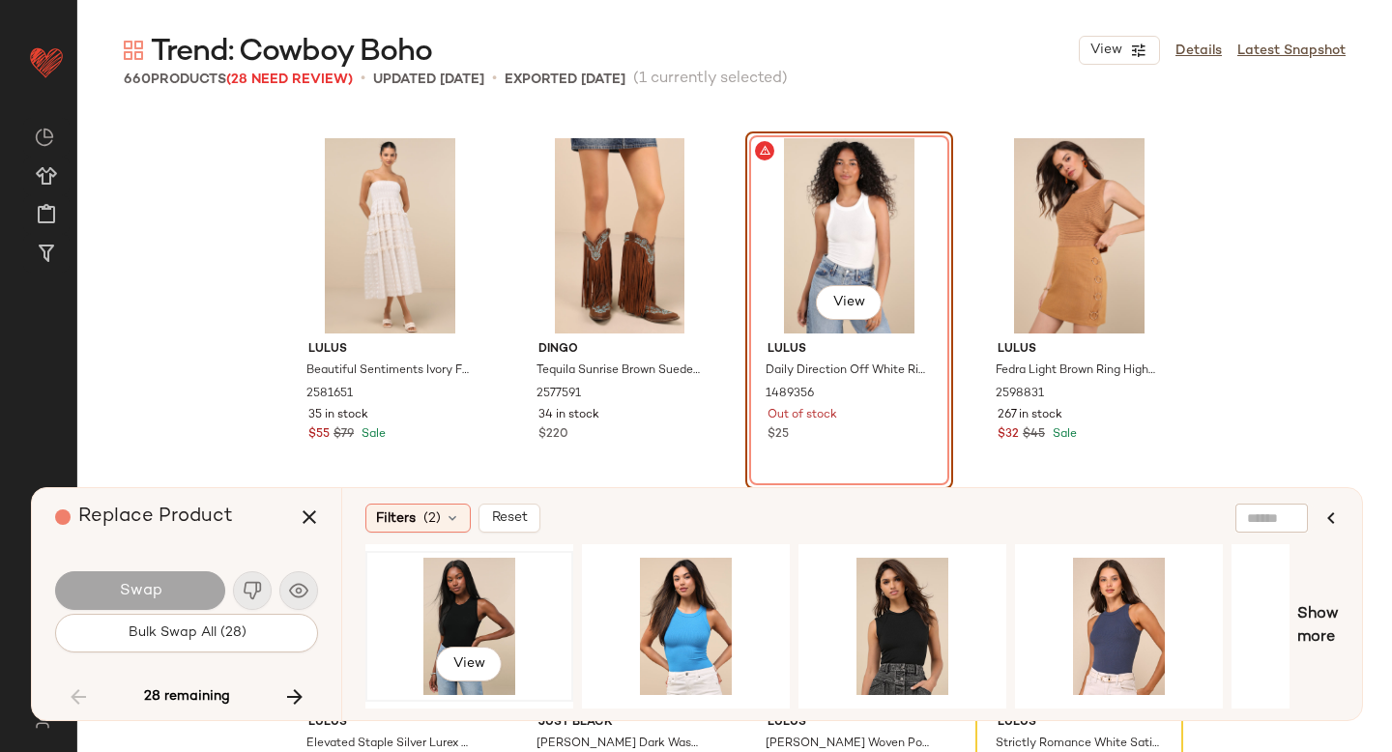
click at [438, 597] on div "View" at bounding box center [469, 626] width 194 height 137
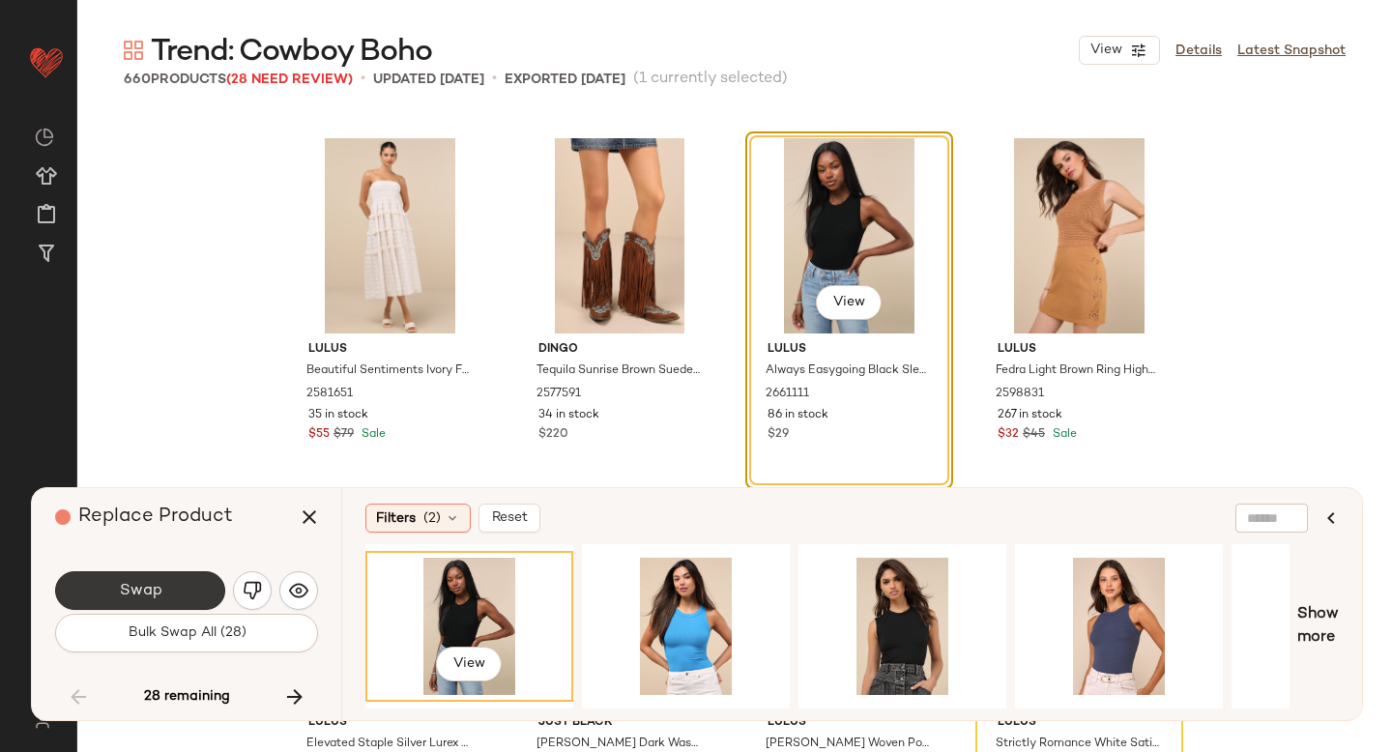
click at [181, 583] on button "Swap" at bounding box center [140, 590] width 170 height 39
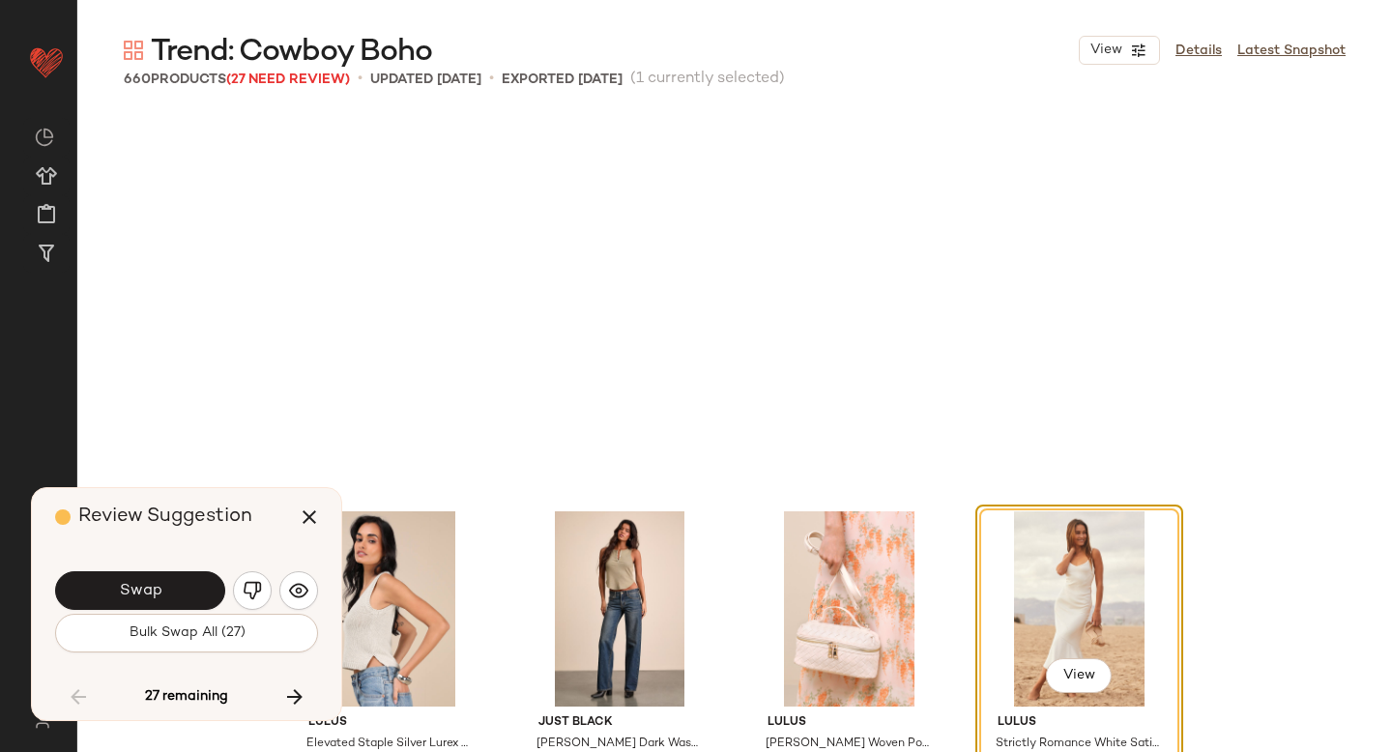
scroll to position [11568, 0]
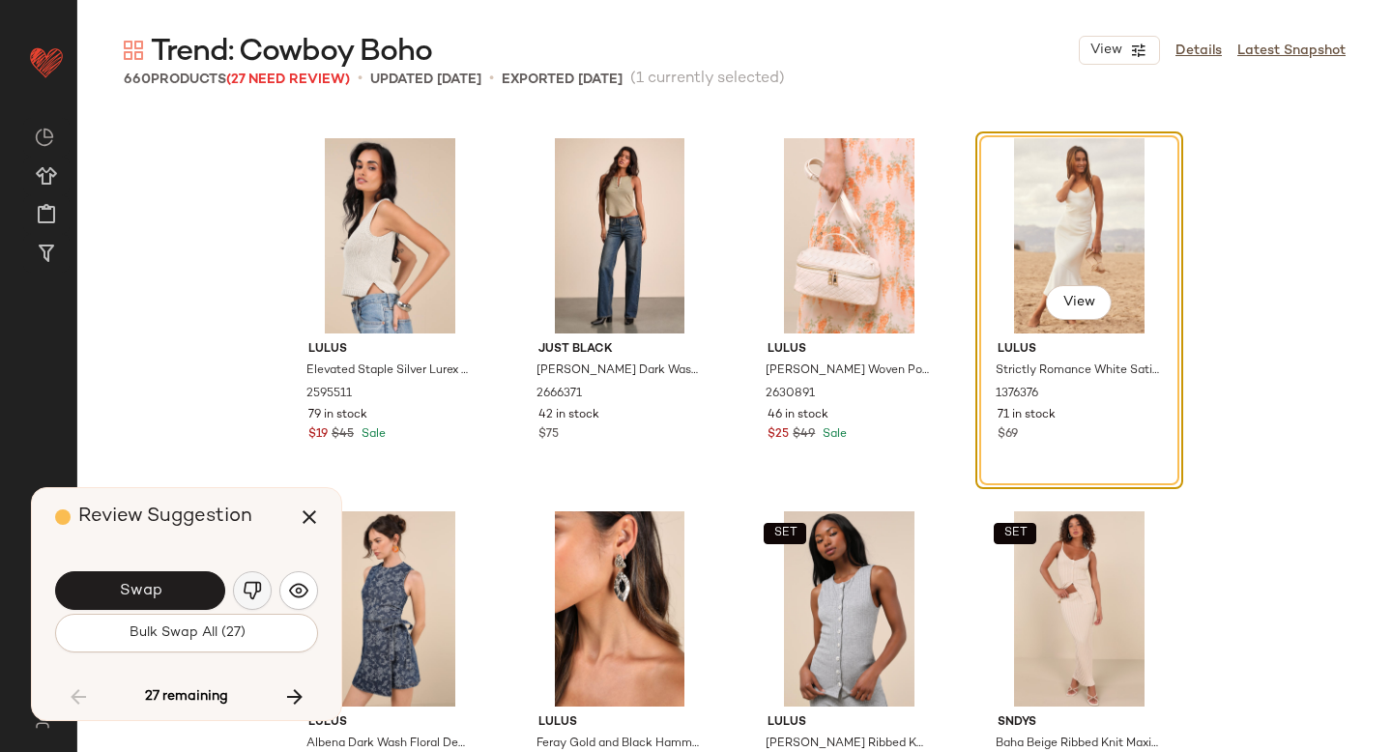
click at [245, 587] on img "button" at bounding box center [252, 590] width 19 height 19
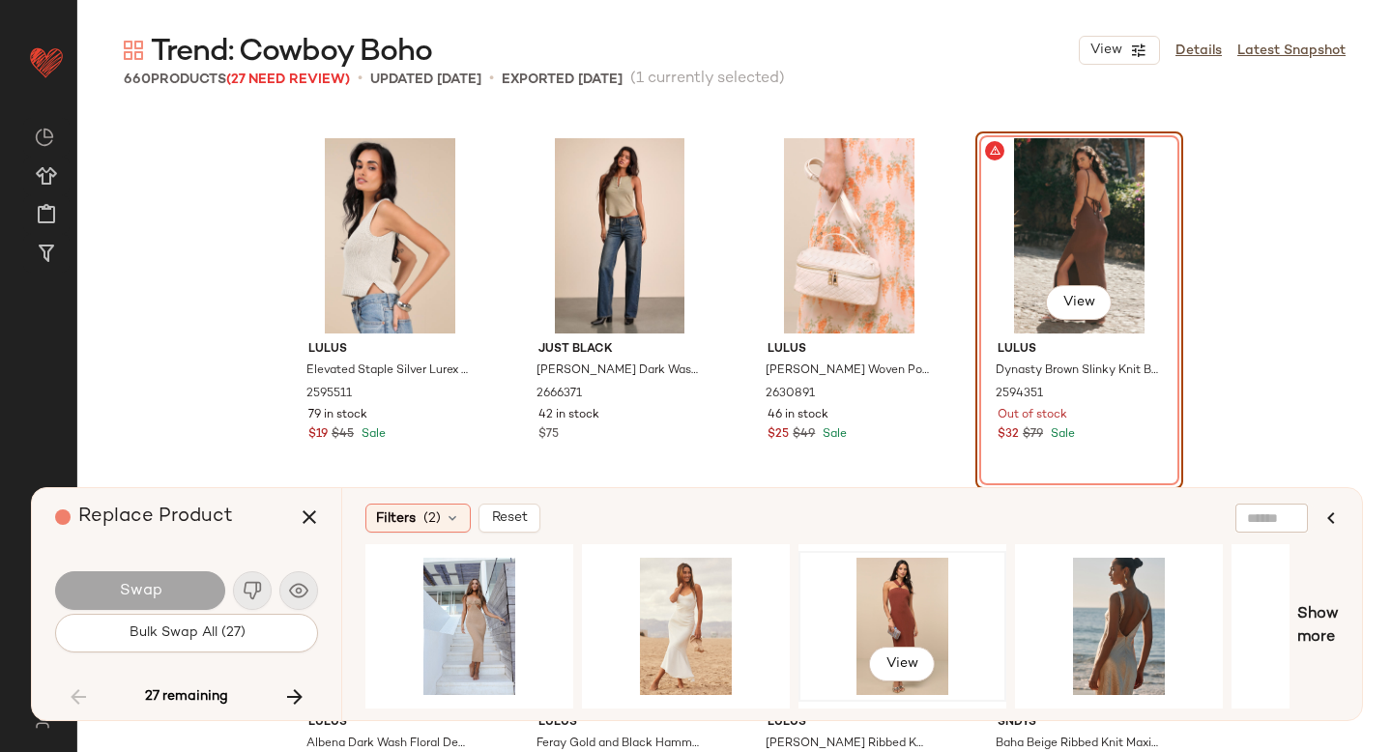
click at [900, 594] on div "View" at bounding box center [902, 626] width 194 height 137
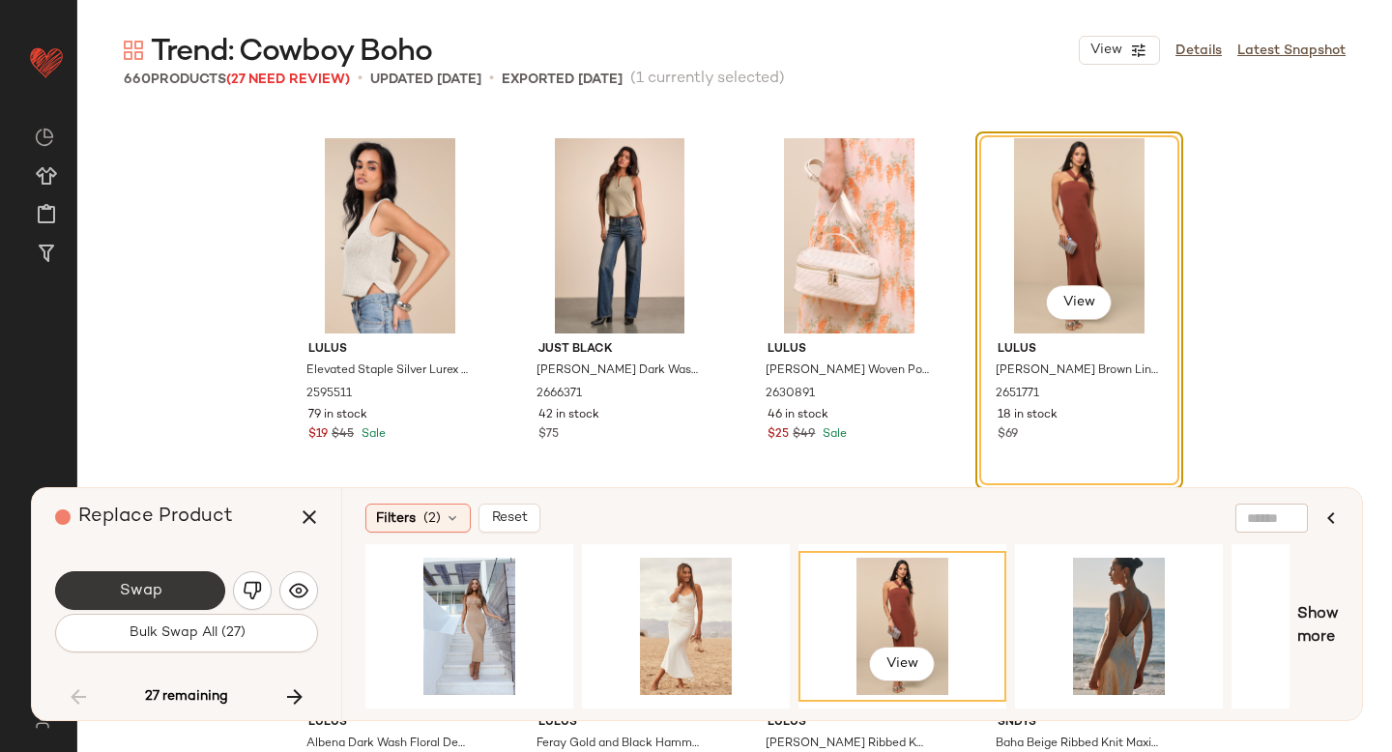
click at [152, 605] on button "Swap" at bounding box center [140, 590] width 170 height 39
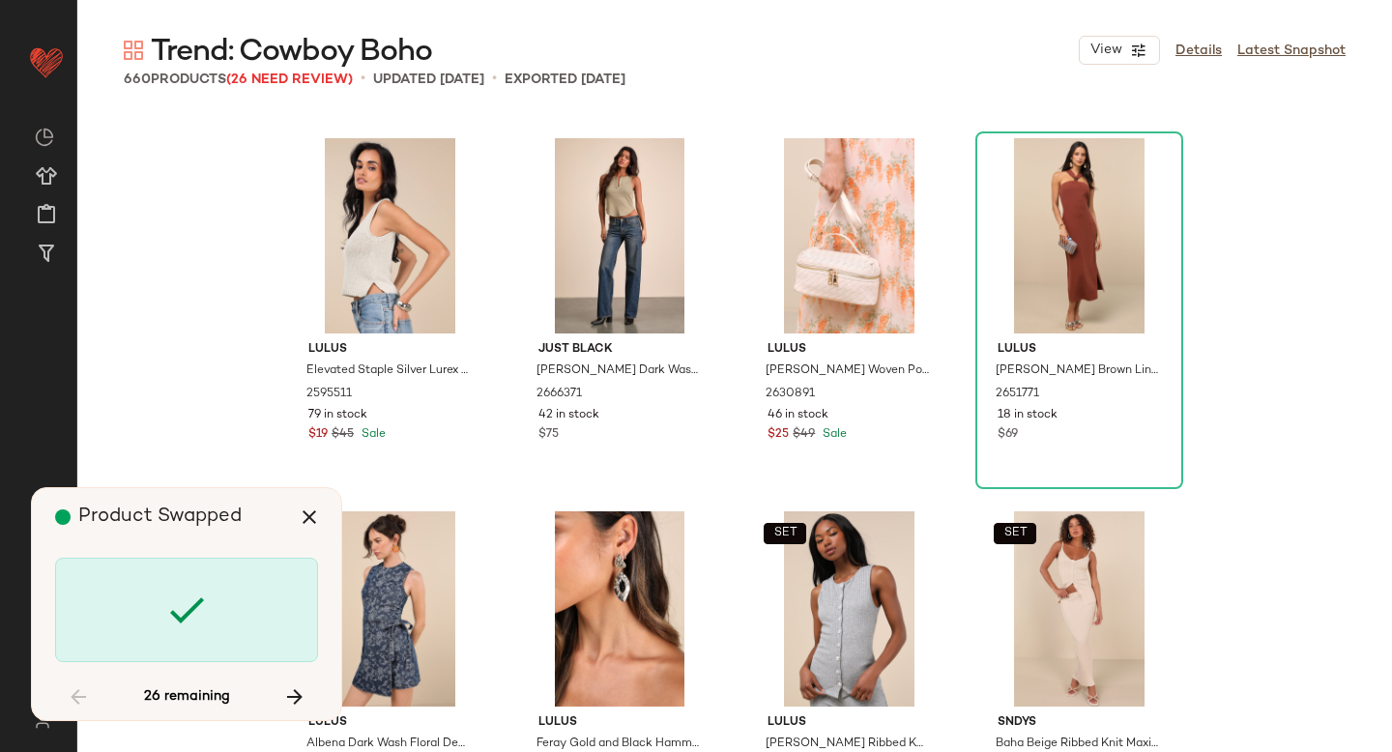
scroll to position [15299, 0]
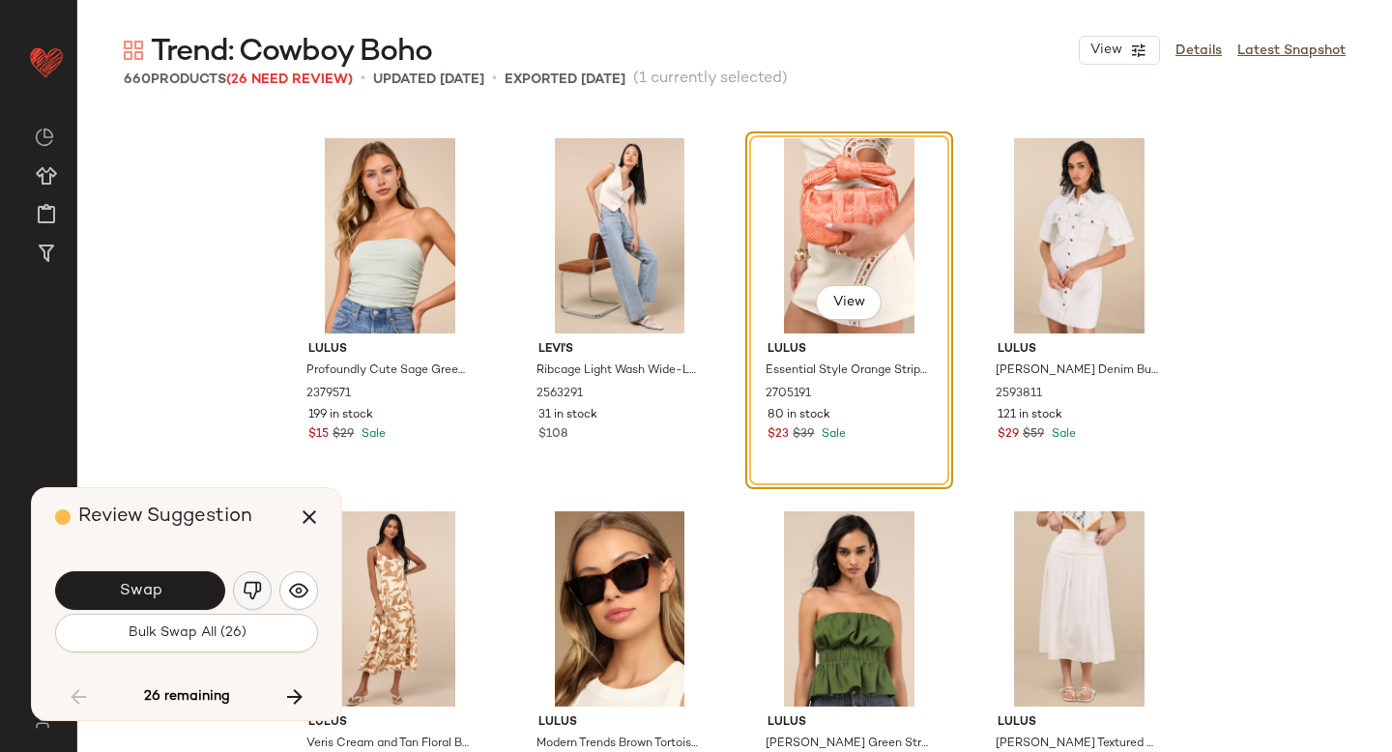
click at [255, 589] on img "button" at bounding box center [252, 590] width 19 height 19
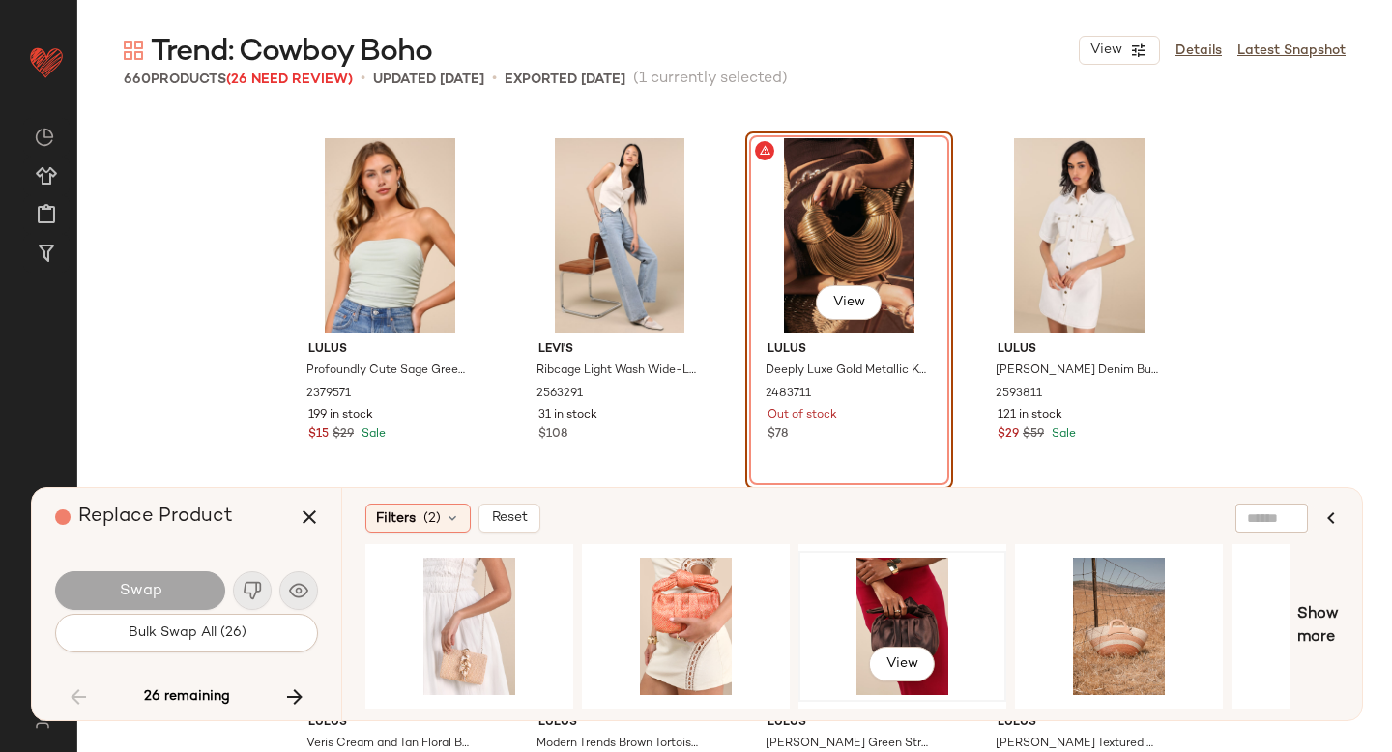
click at [890, 558] on div "View" at bounding box center [902, 626] width 194 height 137
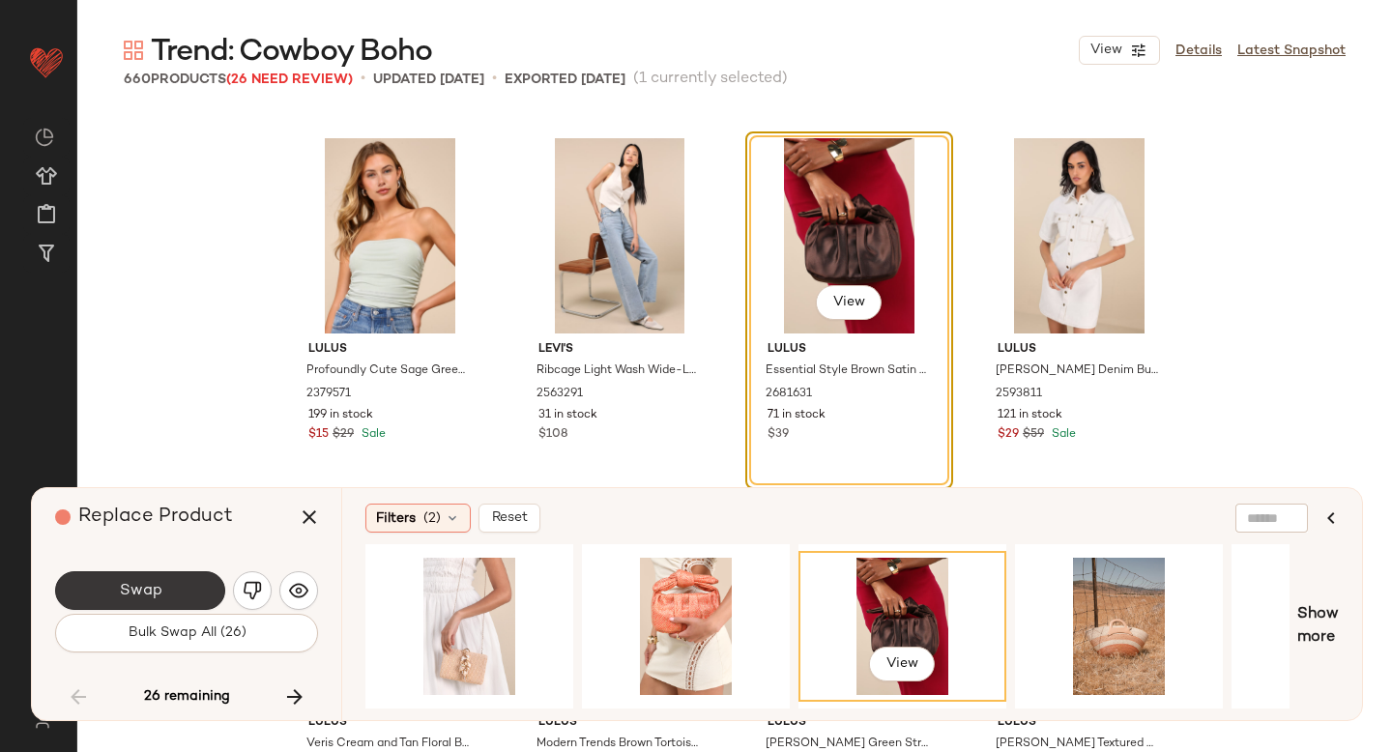
click at [194, 587] on button "Swap" at bounding box center [140, 590] width 170 height 39
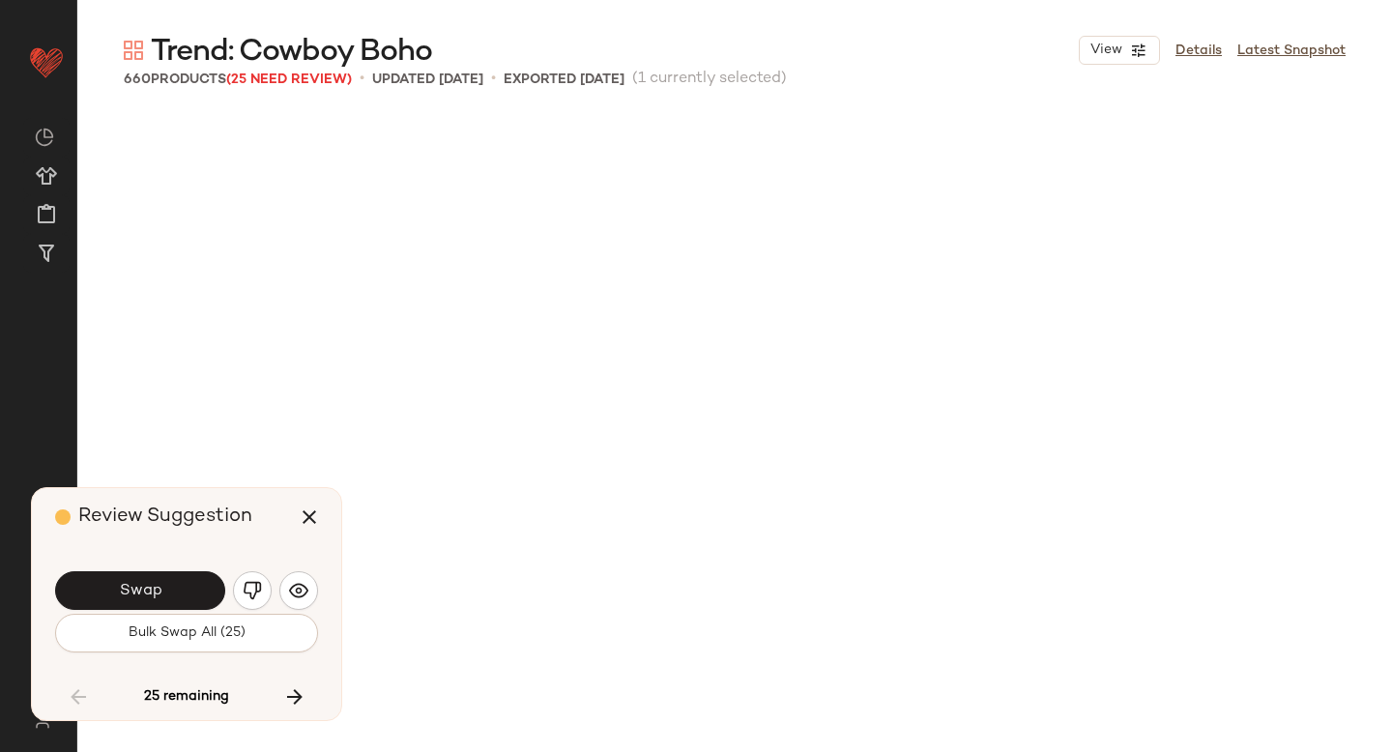
scroll to position [16418, 0]
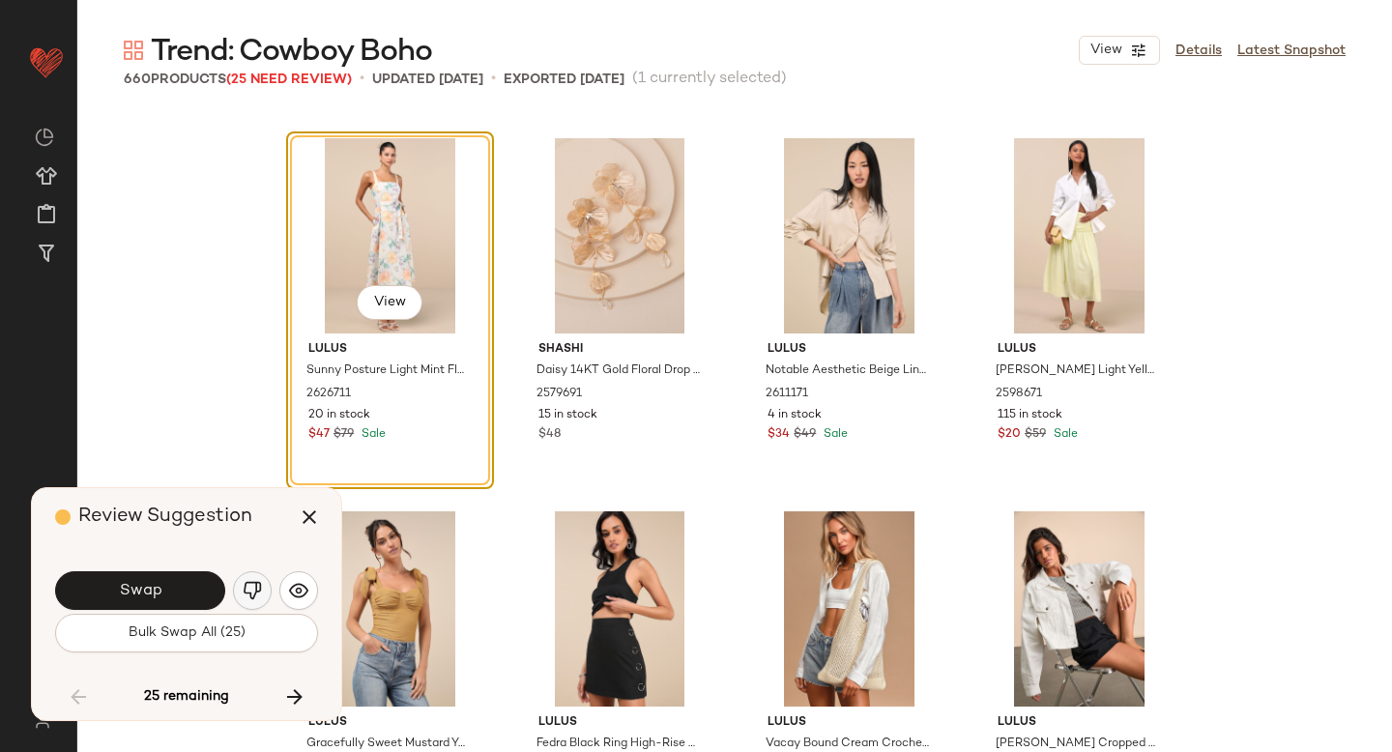
click at [266, 588] on button "button" at bounding box center [252, 590] width 39 height 39
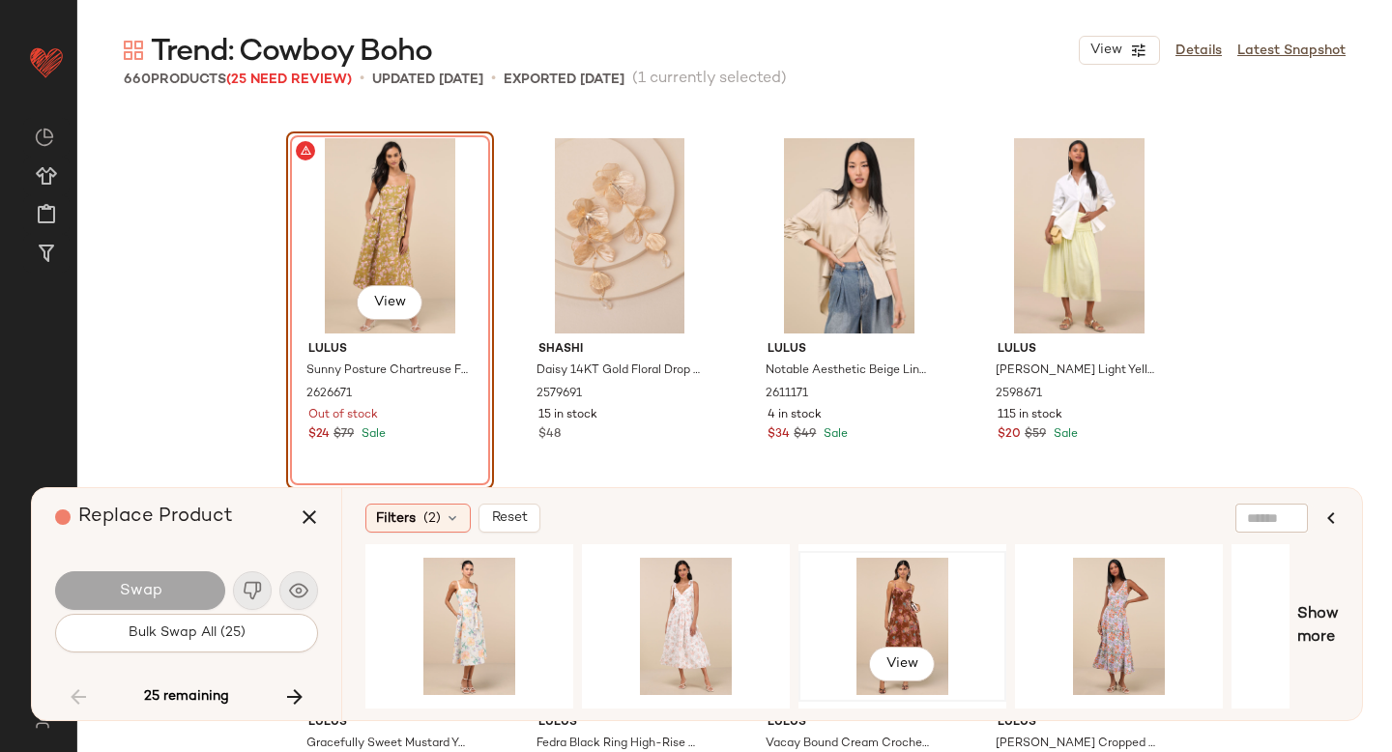
click at [852, 588] on div "View" at bounding box center [902, 626] width 194 height 137
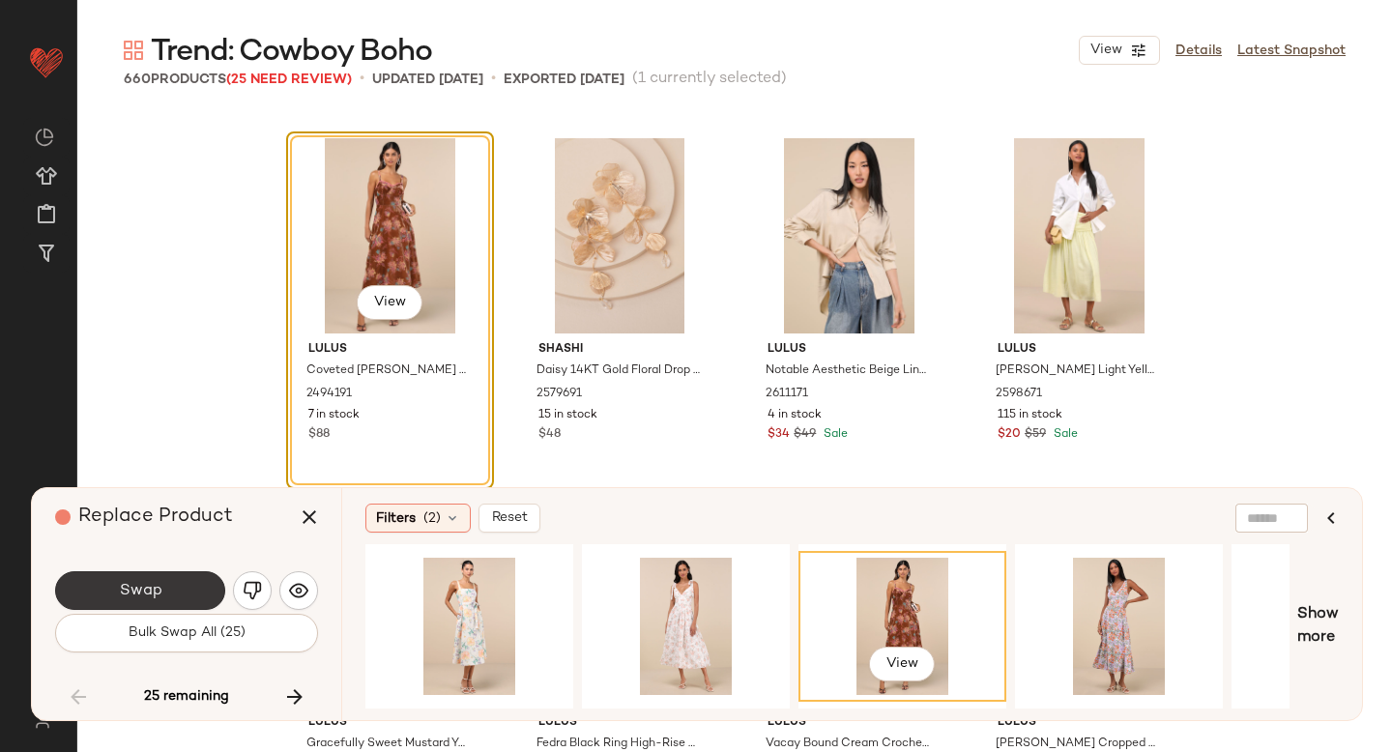
click at [183, 588] on button "Swap" at bounding box center [140, 590] width 170 height 39
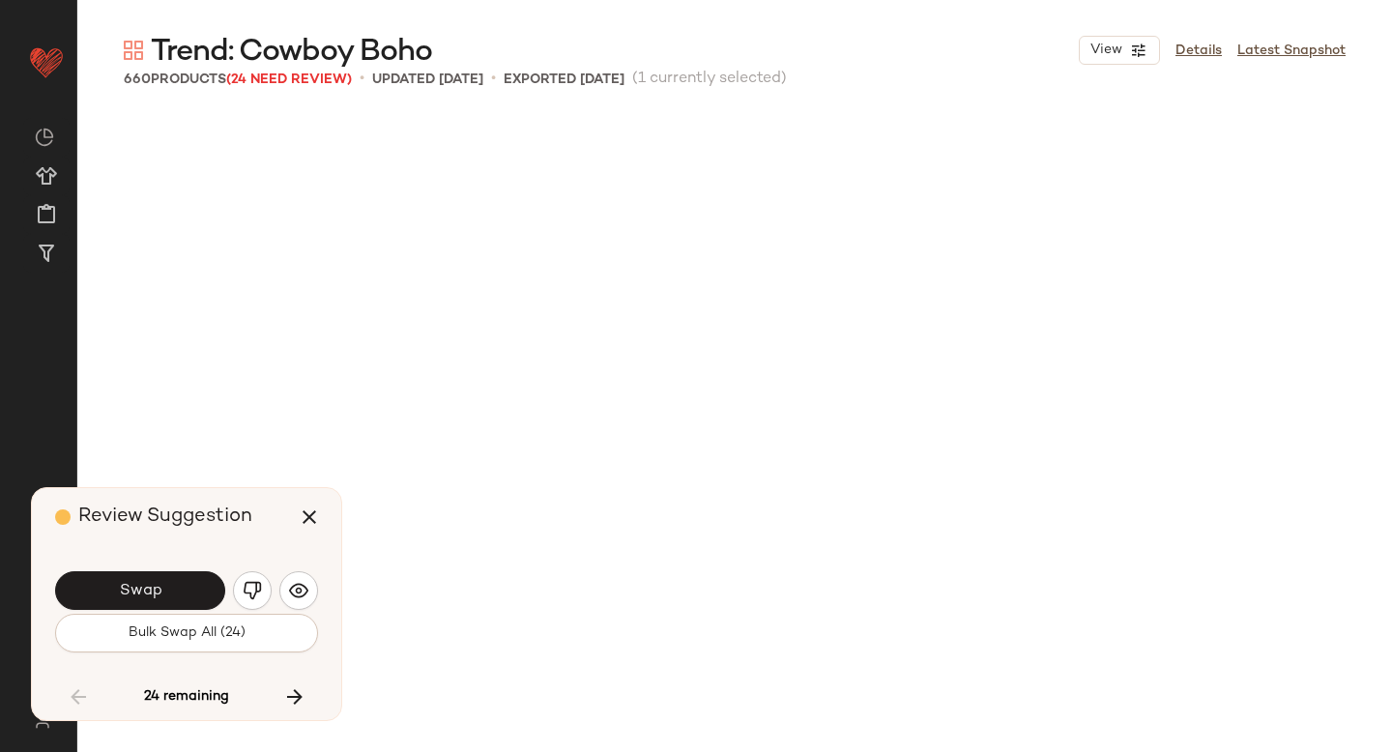
scroll to position [17165, 0]
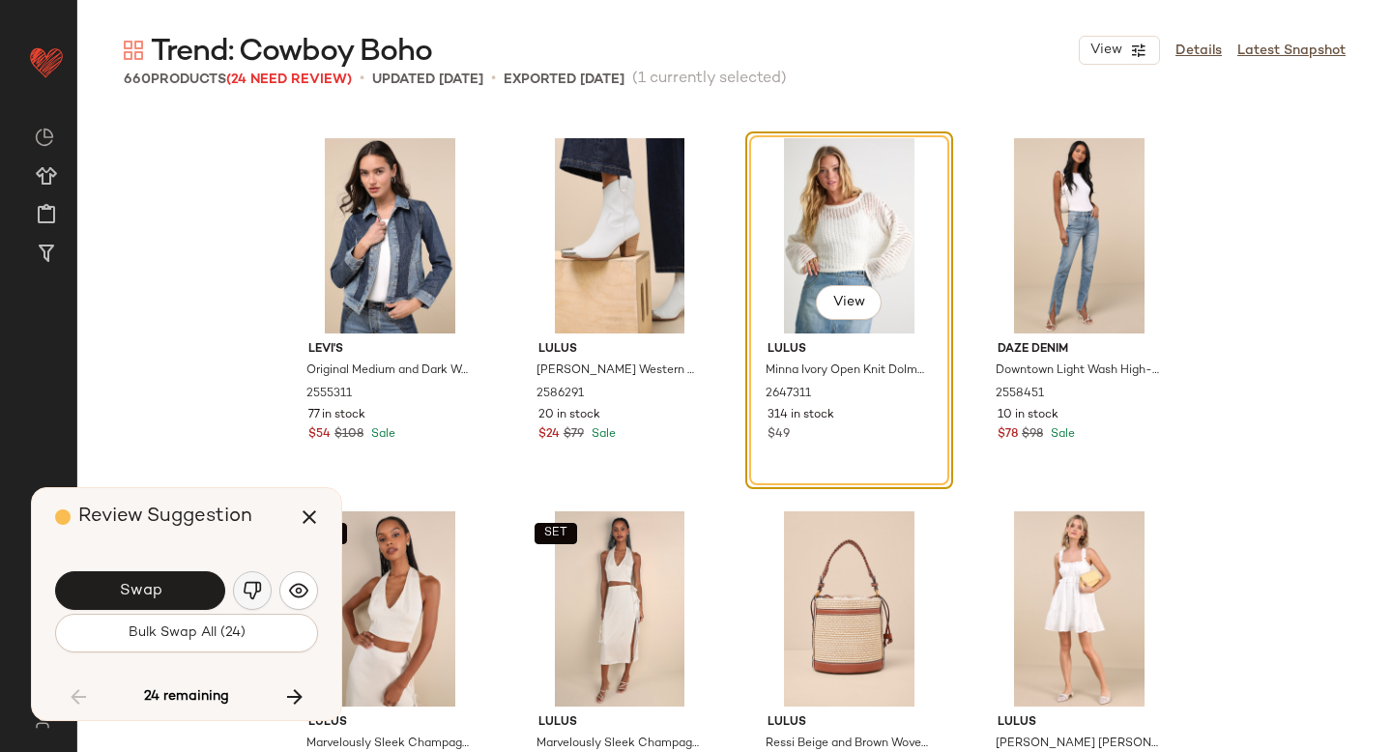
click at [251, 593] on img "button" at bounding box center [252, 590] width 19 height 19
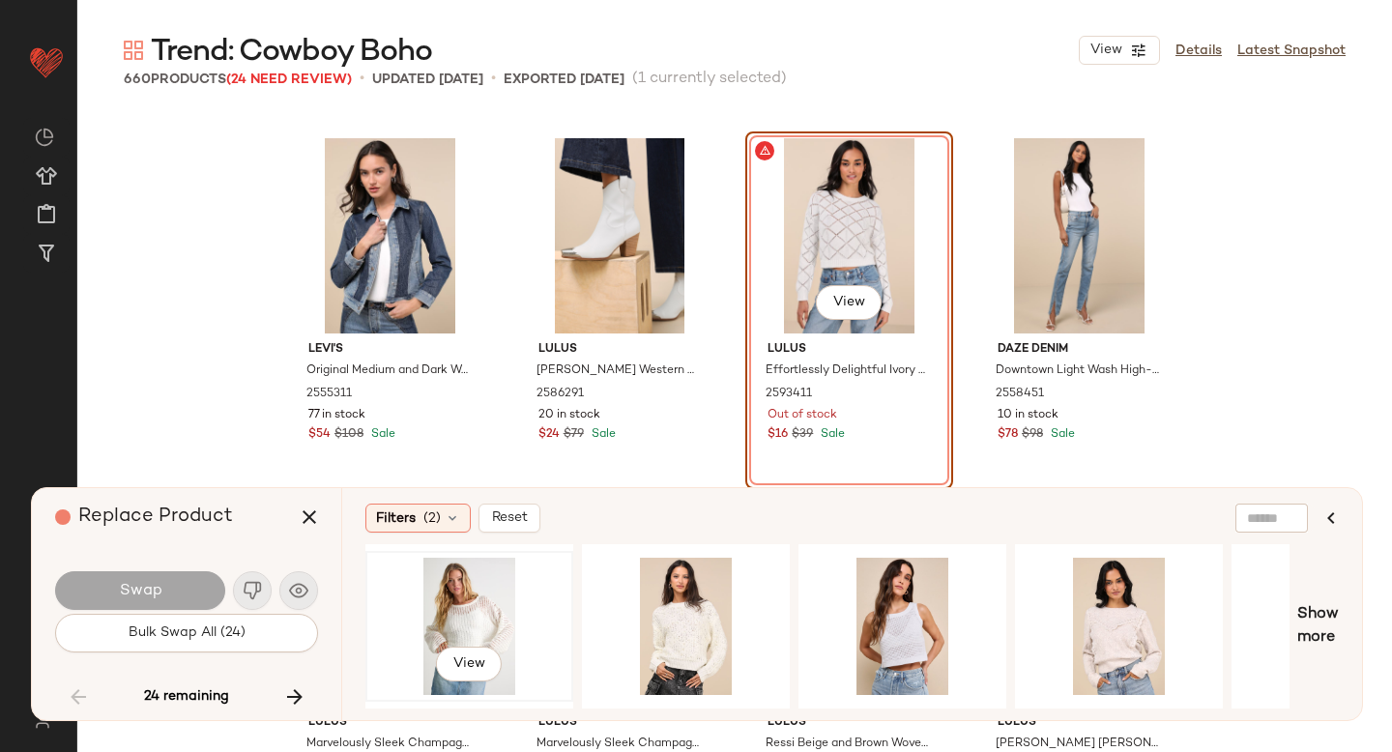
click at [508, 590] on div "View" at bounding box center [469, 626] width 194 height 137
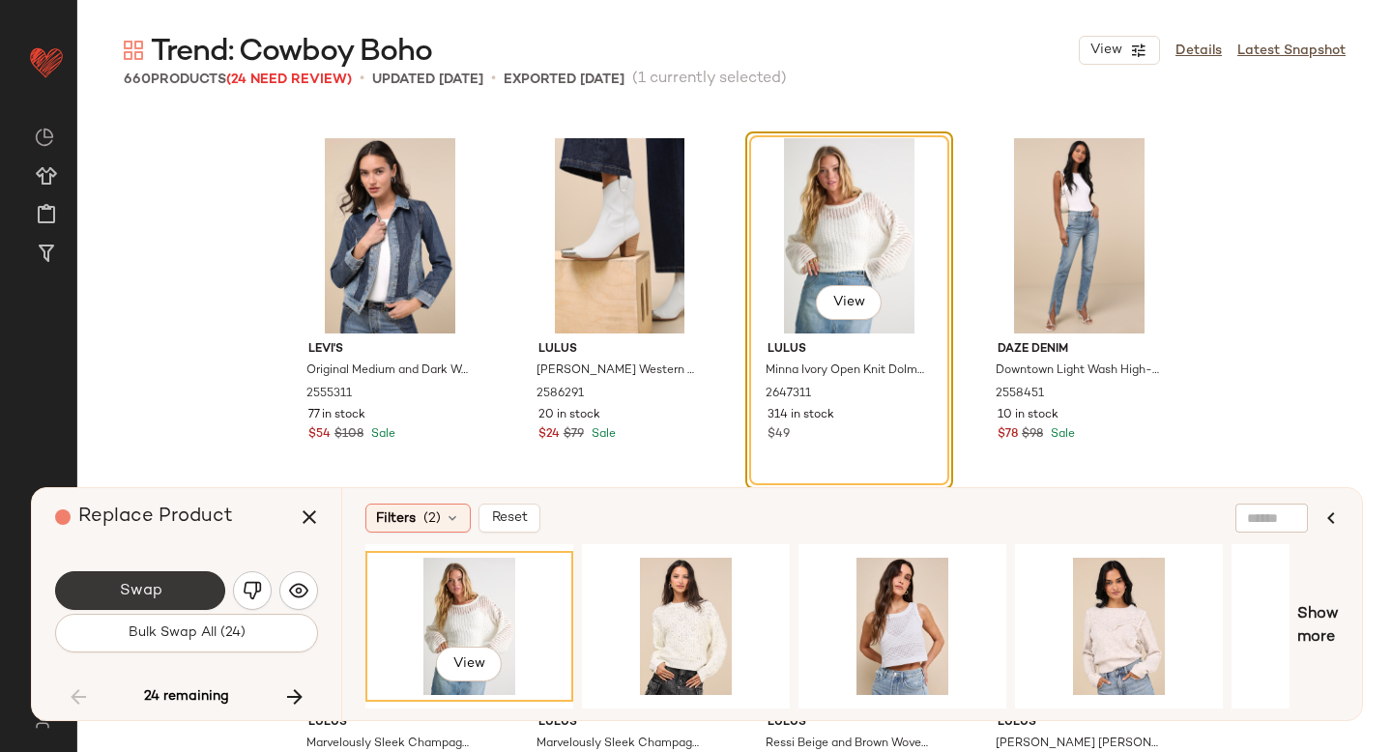
click at [196, 586] on button "Swap" at bounding box center [140, 590] width 170 height 39
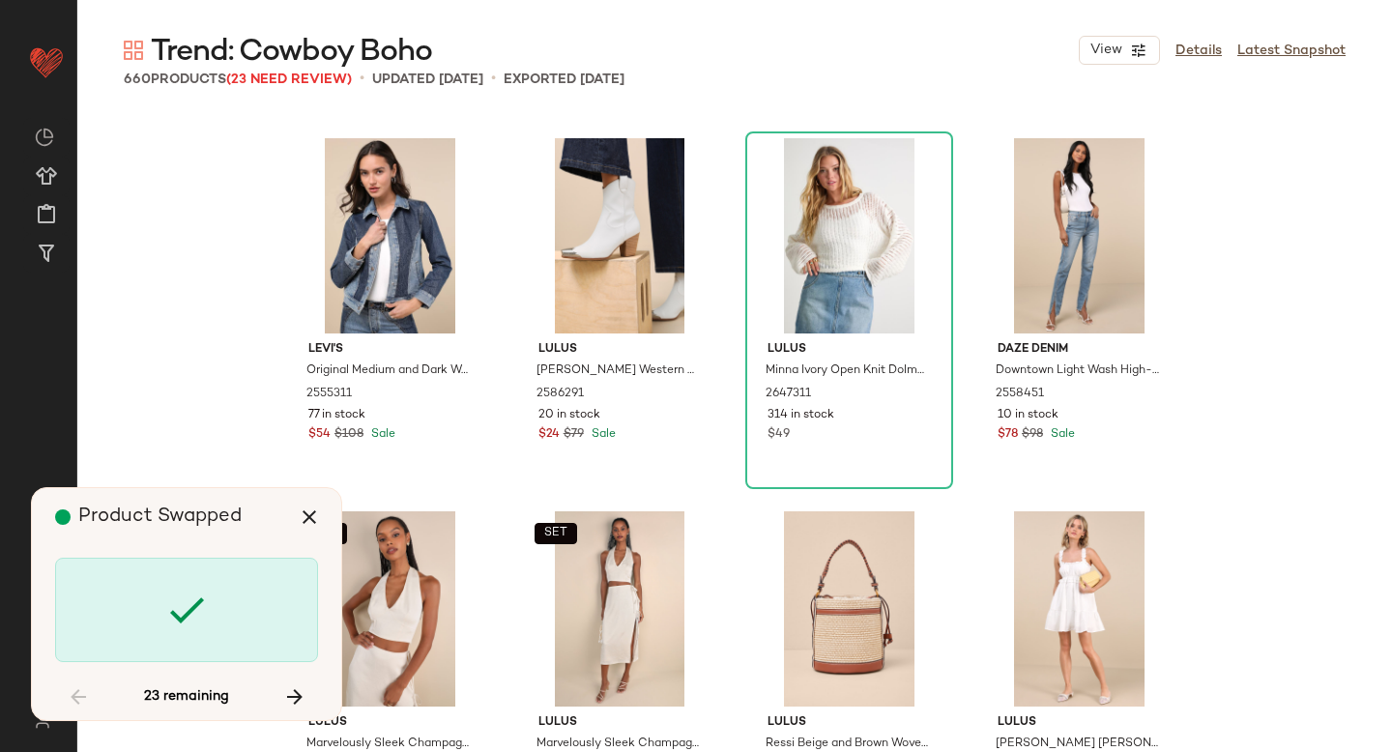
scroll to position [19777, 0]
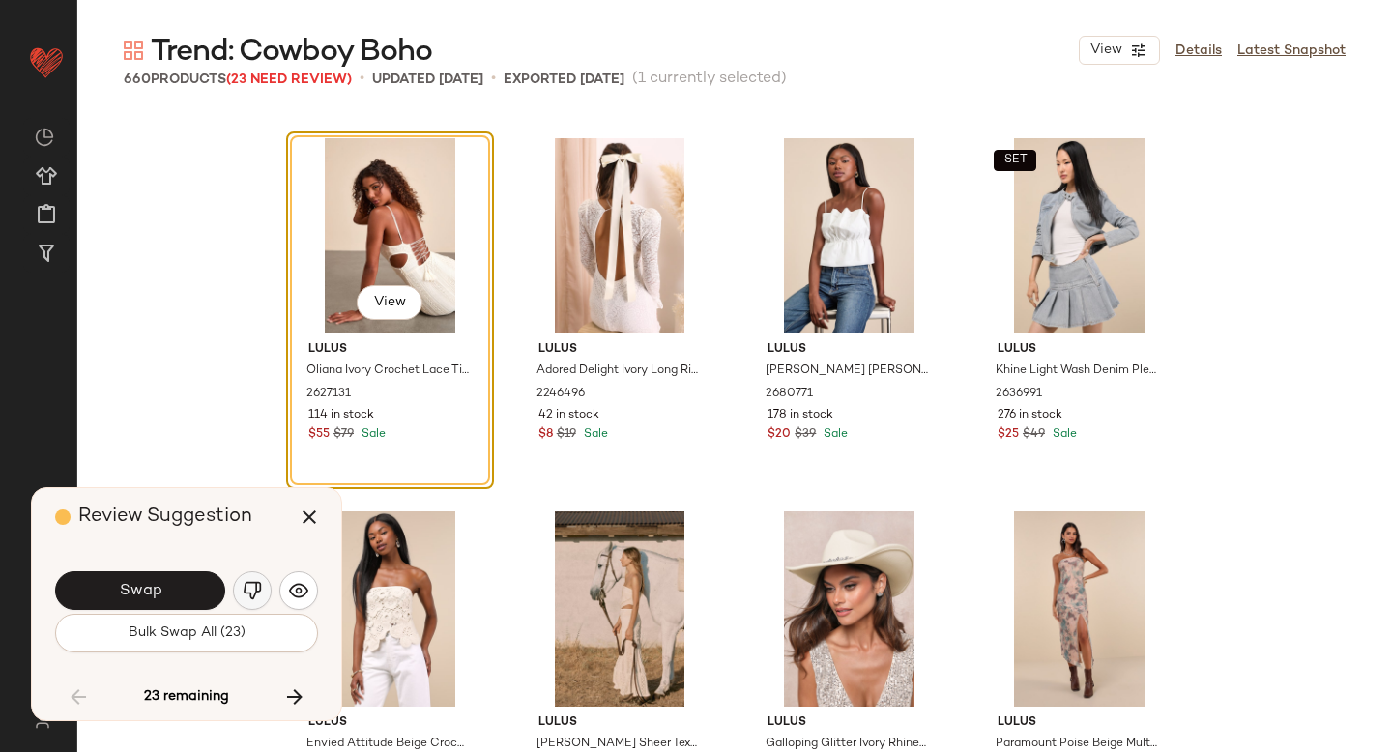
click at [243, 590] on img "button" at bounding box center [252, 590] width 19 height 19
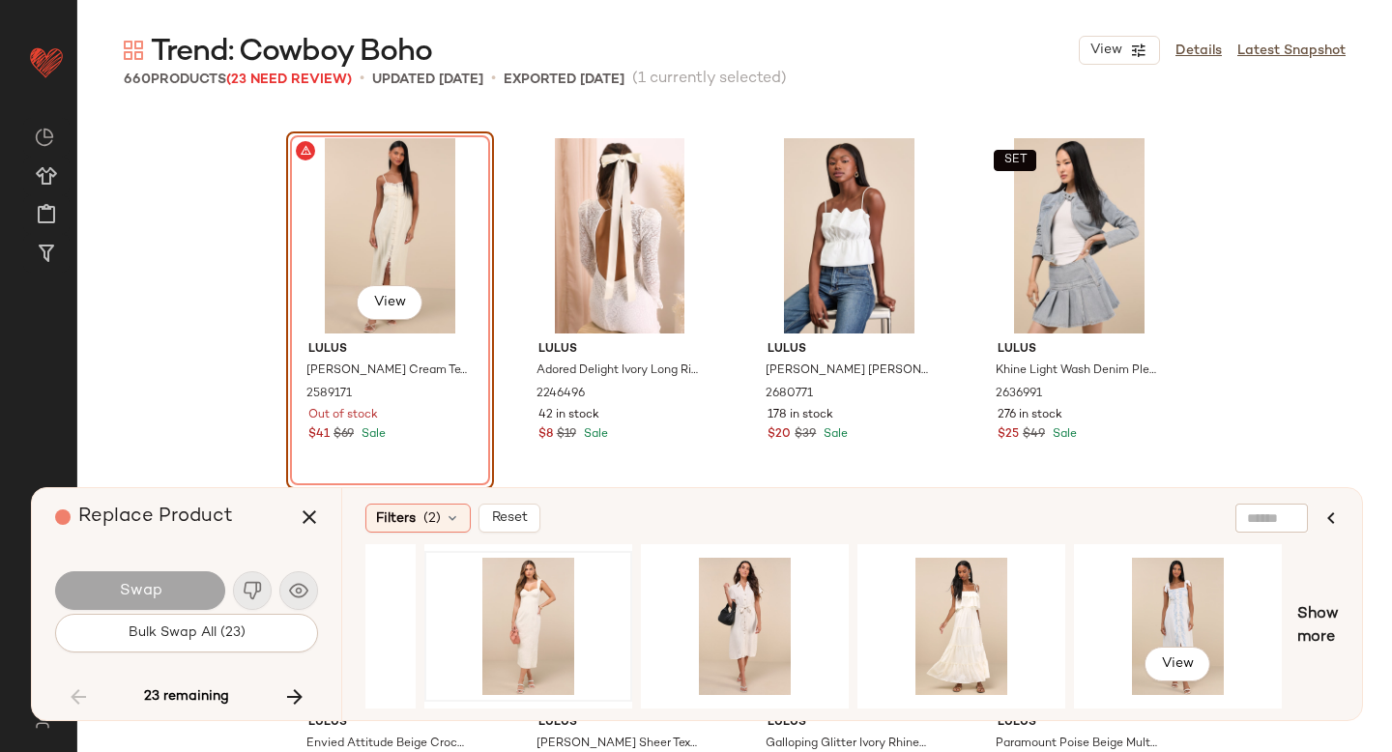
scroll to position [0, 594]
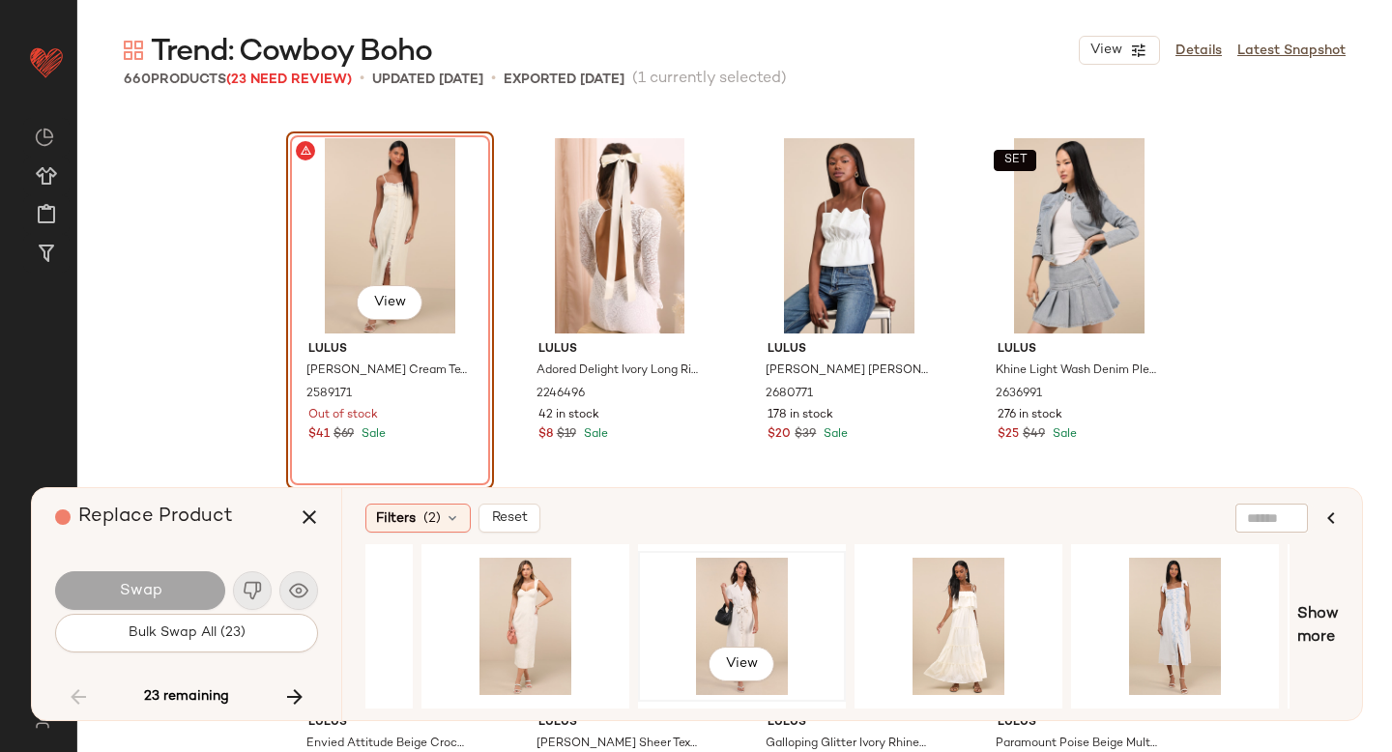
click at [770, 607] on div "View" at bounding box center [742, 626] width 194 height 137
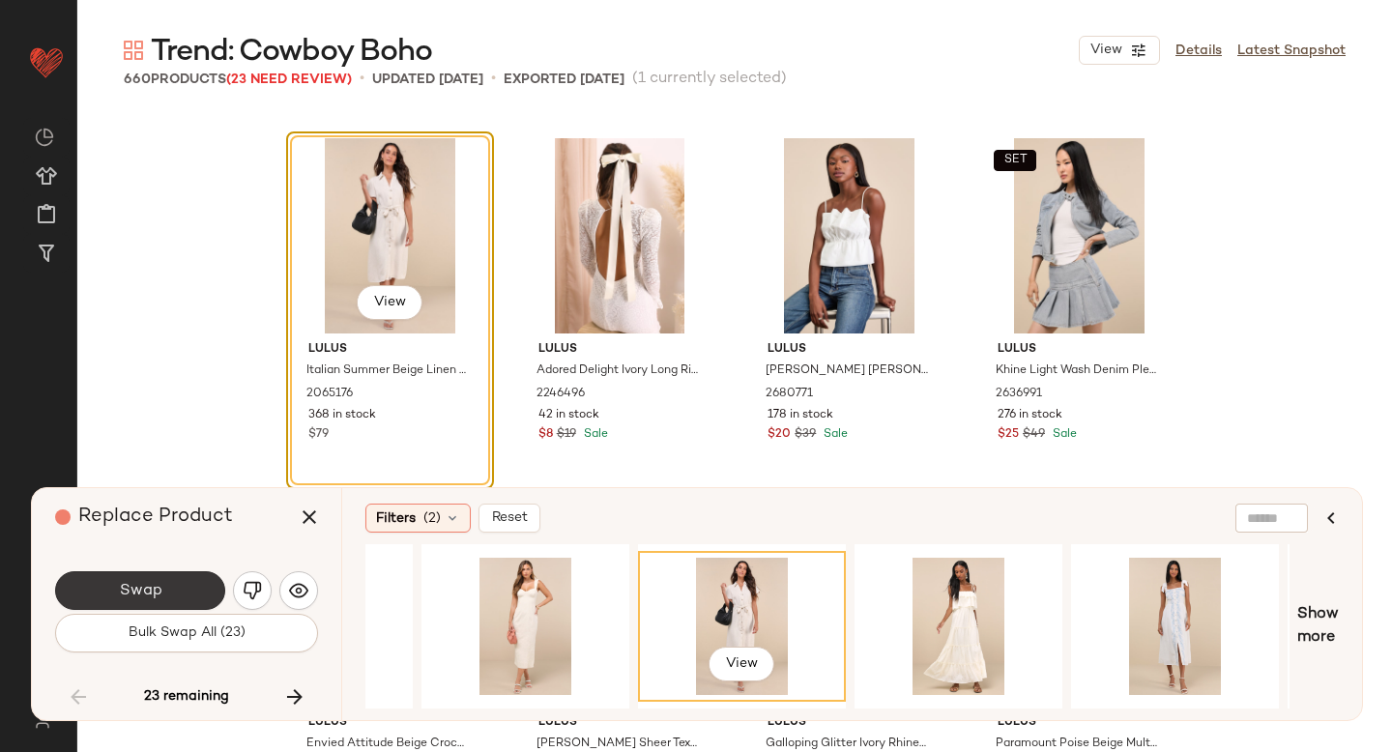
click at [100, 590] on button "Swap" at bounding box center [140, 590] width 170 height 39
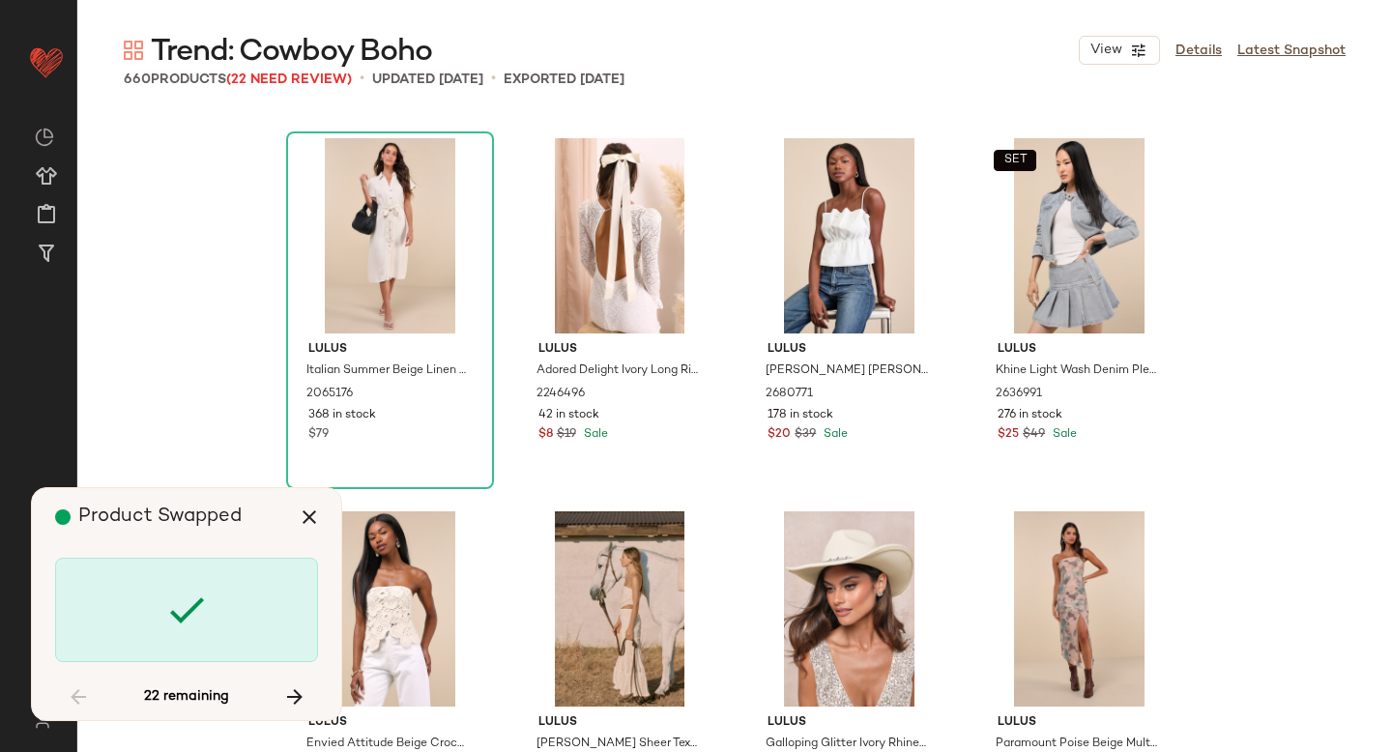
scroll to position [22016, 0]
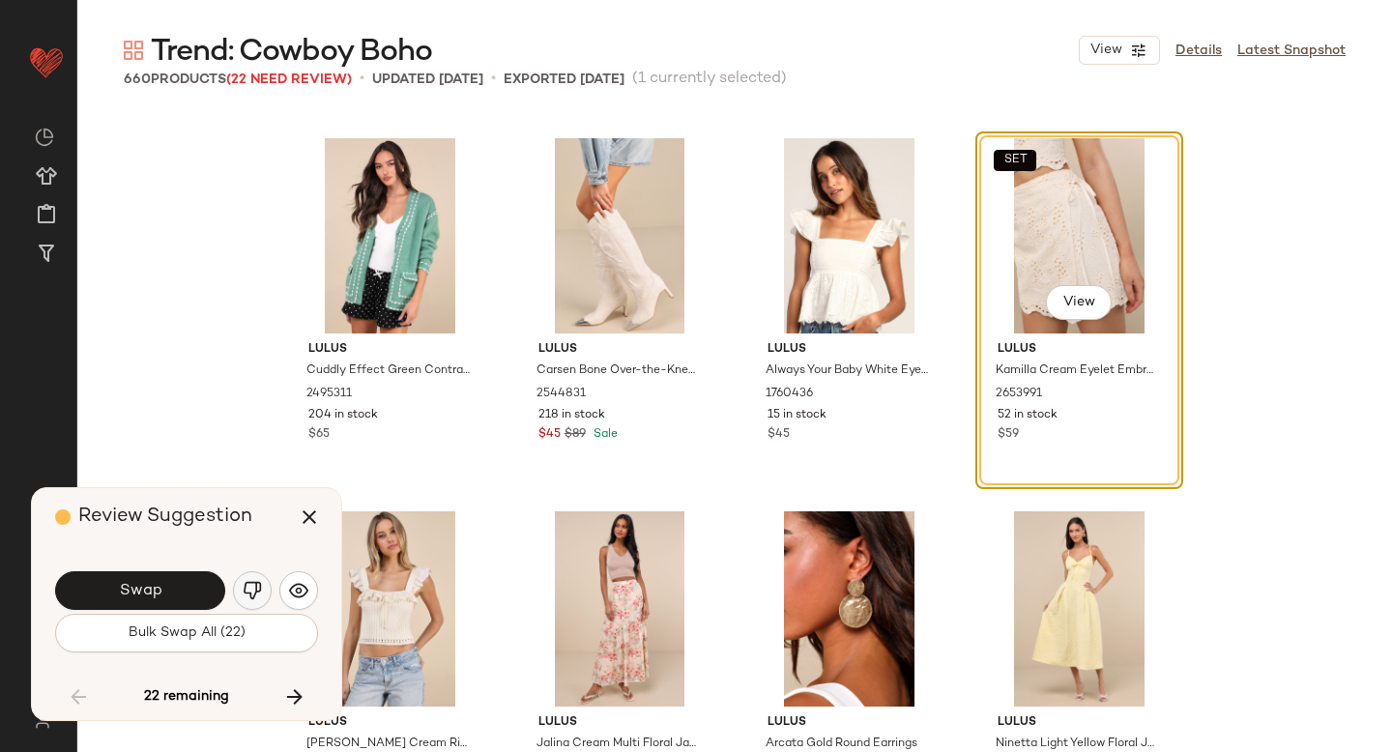
click at [236, 587] on button "button" at bounding box center [252, 590] width 39 height 39
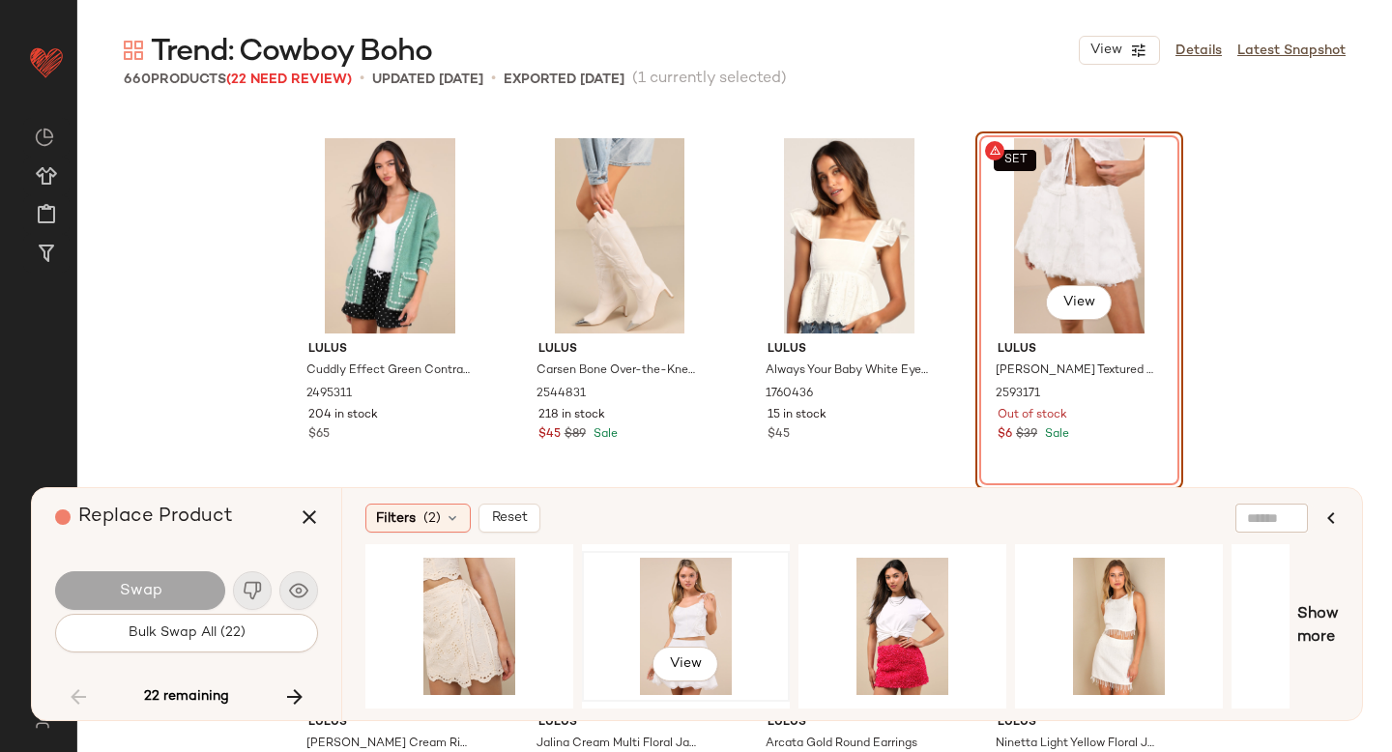
click at [716, 603] on div "View" at bounding box center [686, 626] width 194 height 137
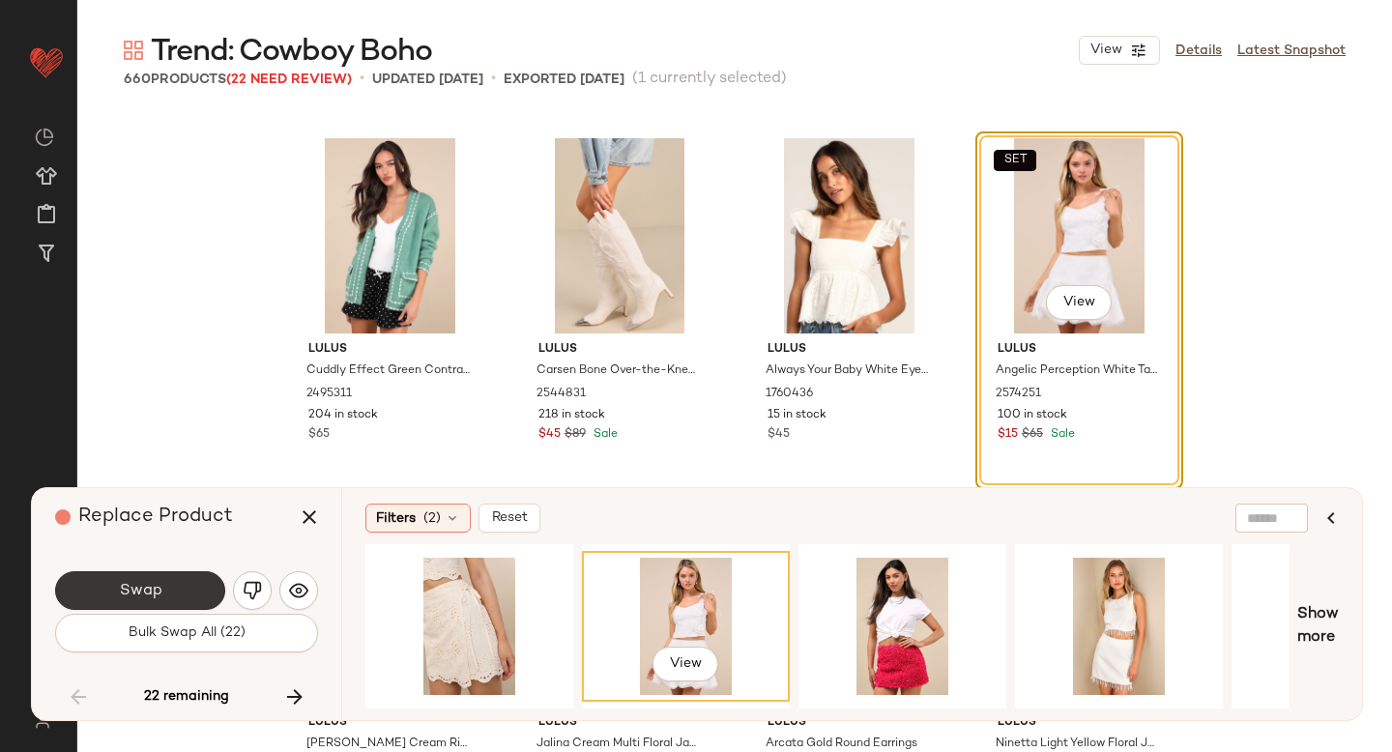
click at [181, 580] on button "Swap" at bounding box center [140, 590] width 170 height 39
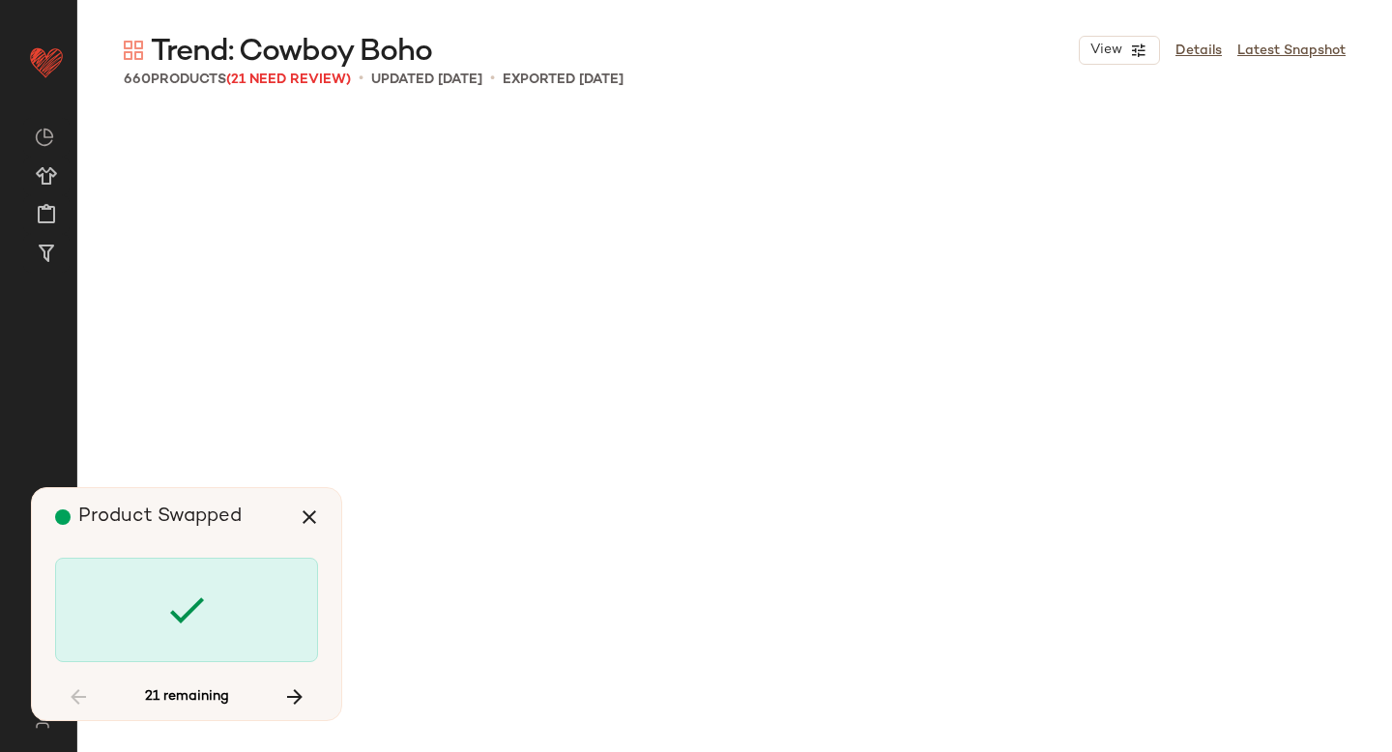
scroll to position [26120, 0]
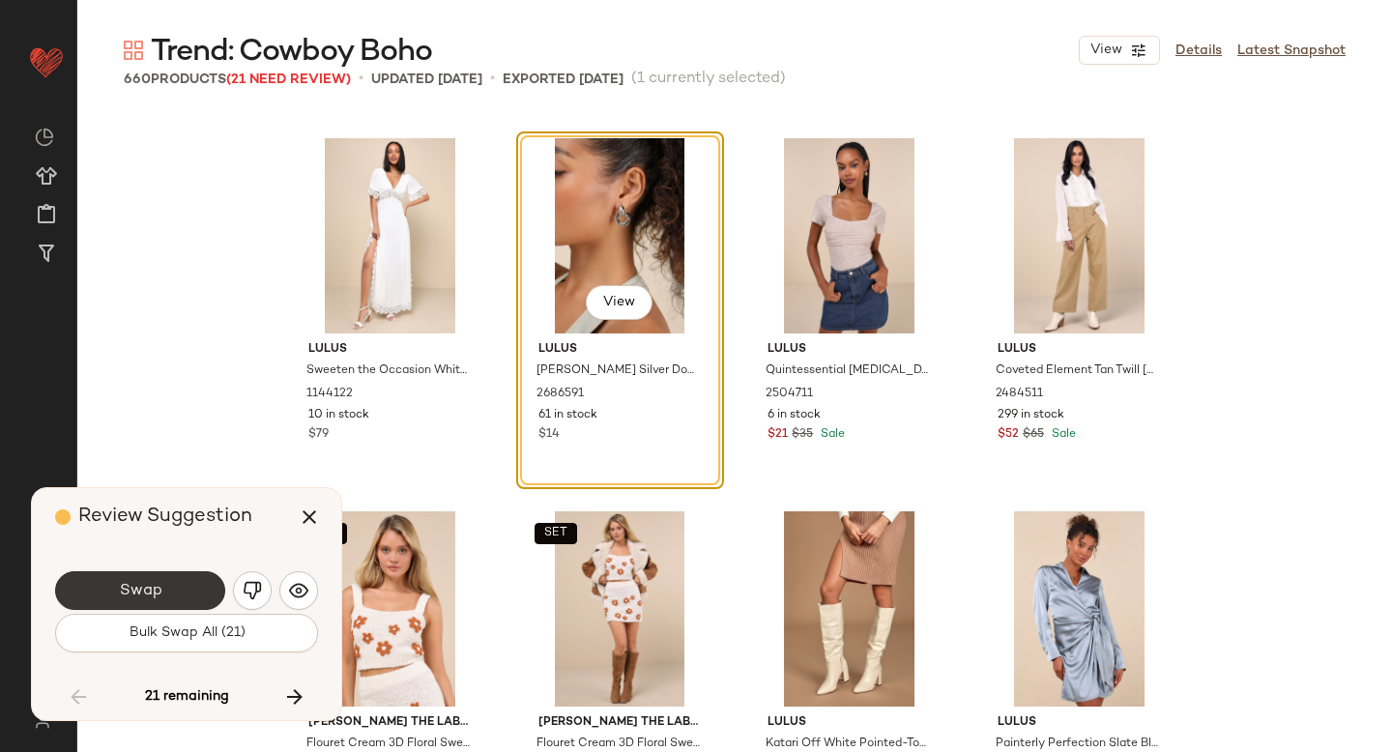
click at [197, 580] on button "Swap" at bounding box center [140, 590] width 170 height 39
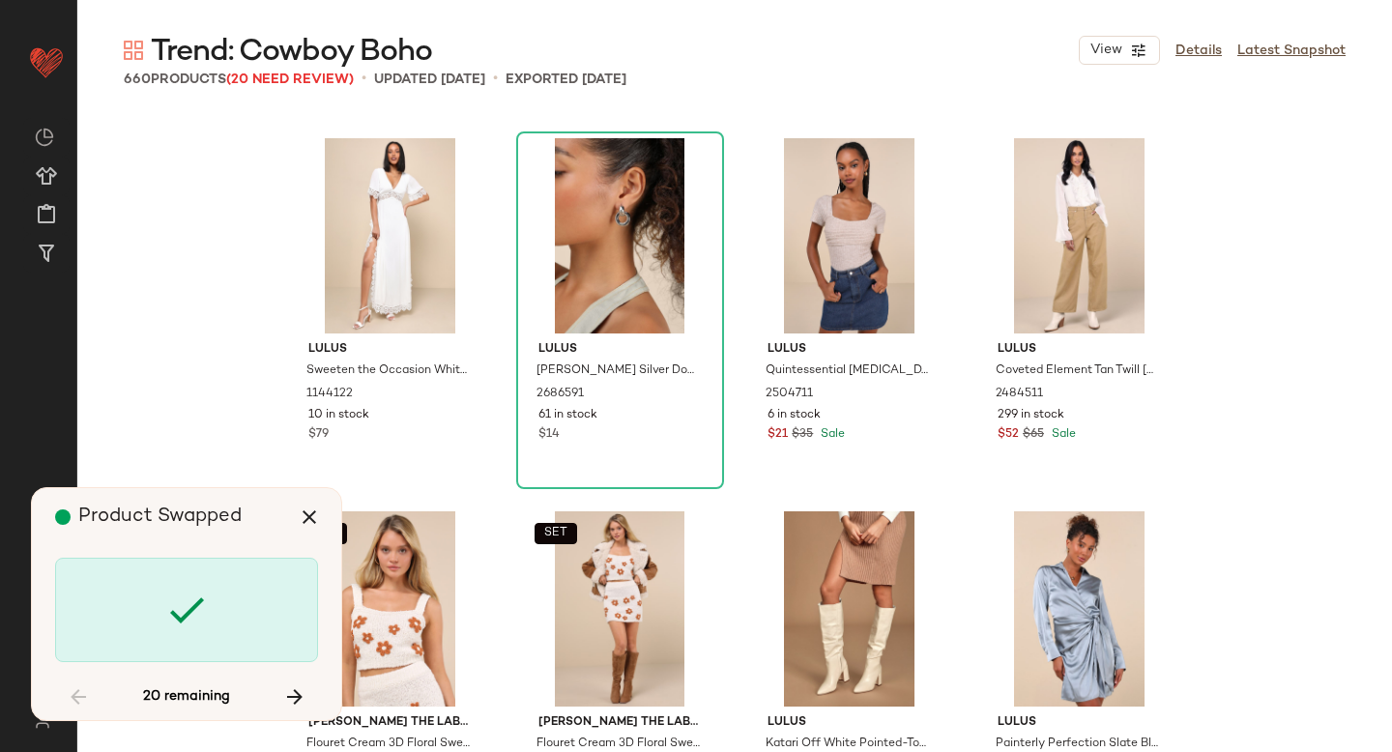
scroll to position [27240, 0]
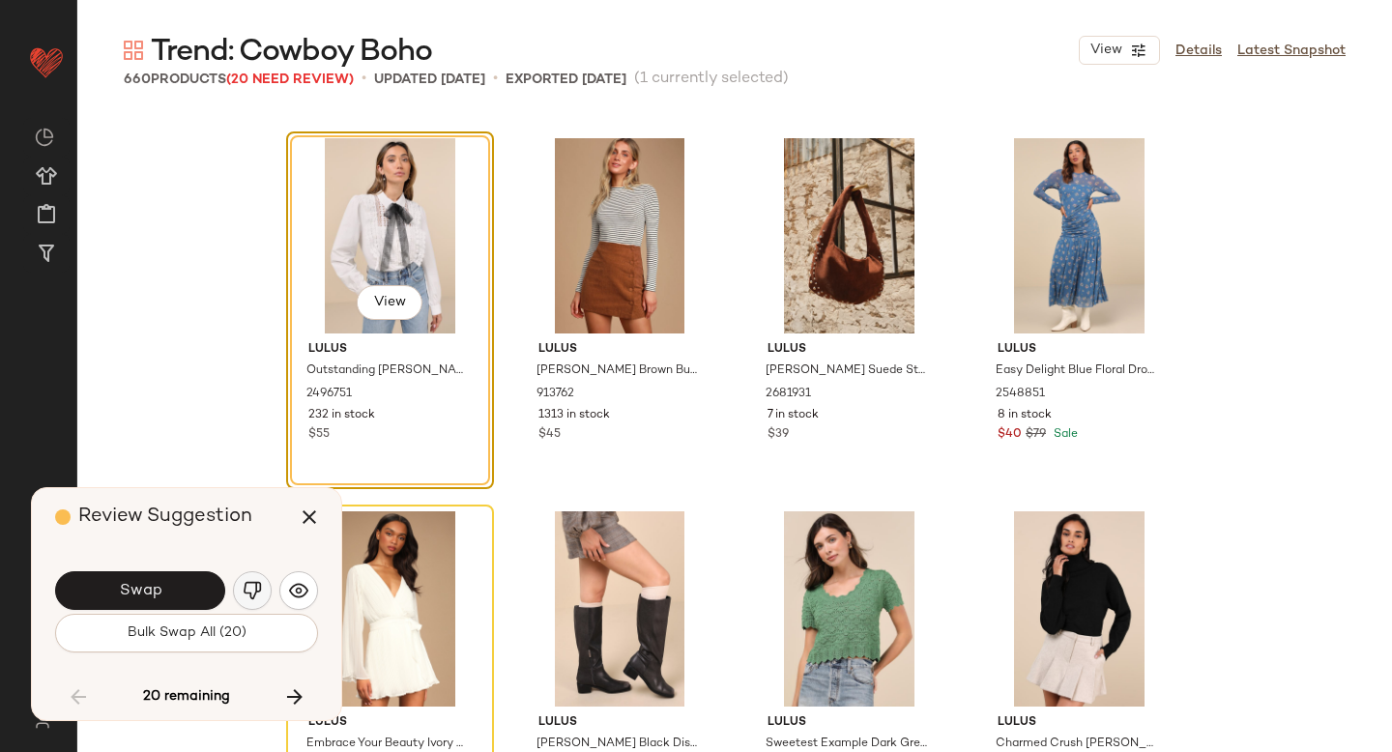
click at [245, 579] on button "button" at bounding box center [252, 590] width 39 height 39
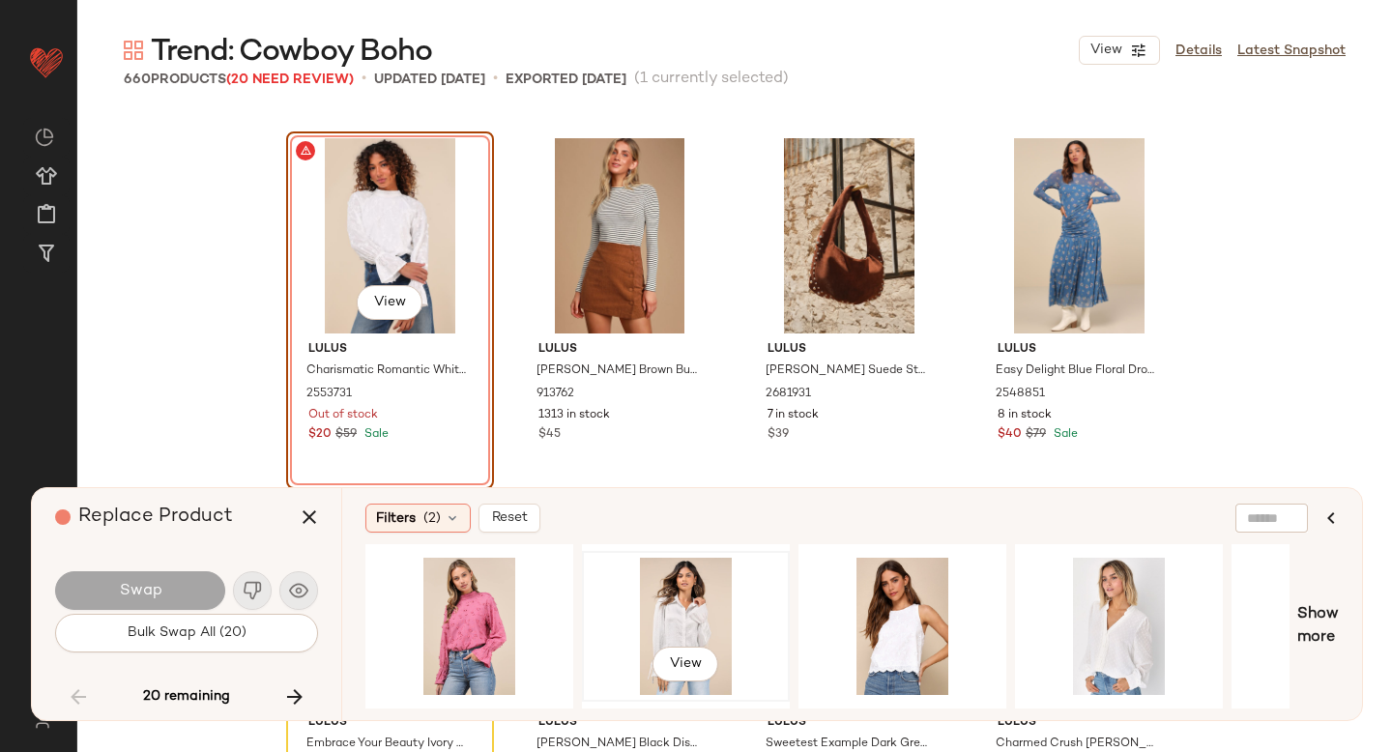
click at [657, 633] on div "View" at bounding box center [686, 626] width 194 height 137
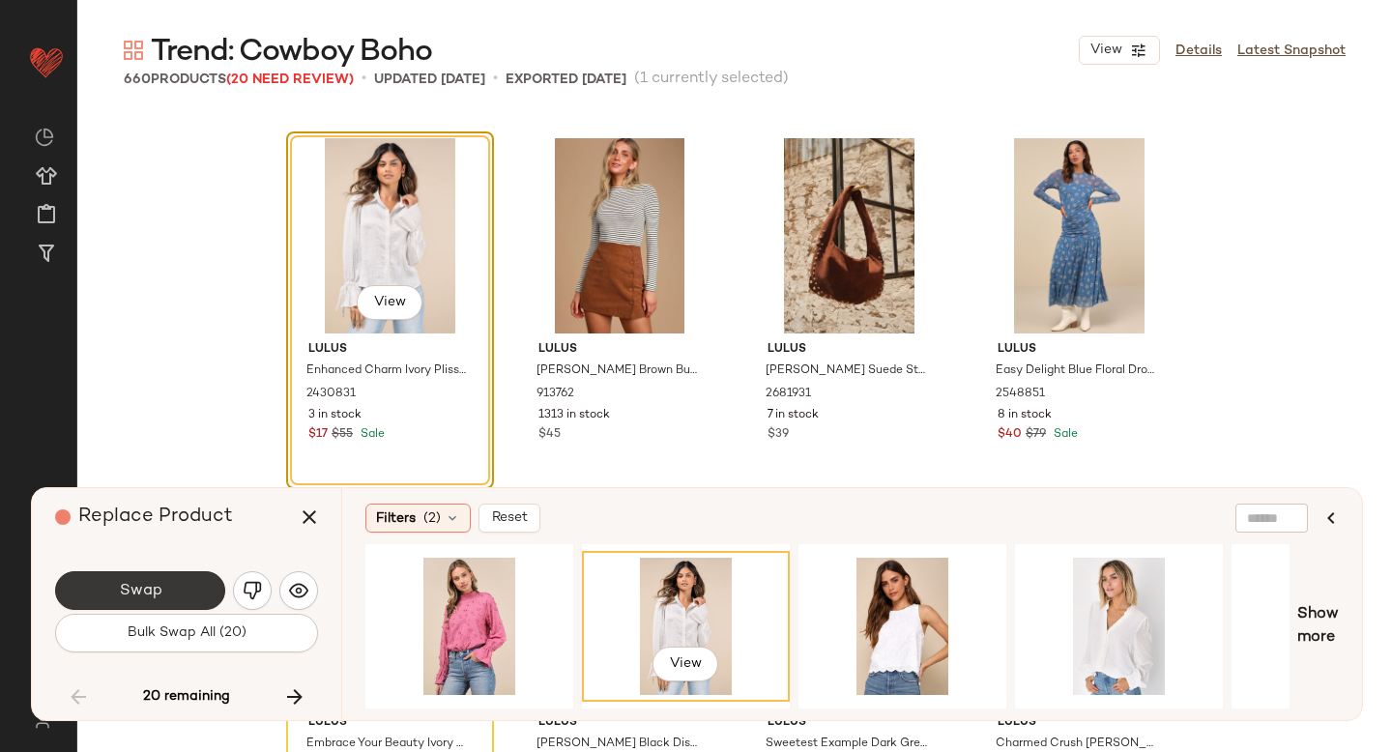
click at [195, 604] on button "Swap" at bounding box center [140, 590] width 170 height 39
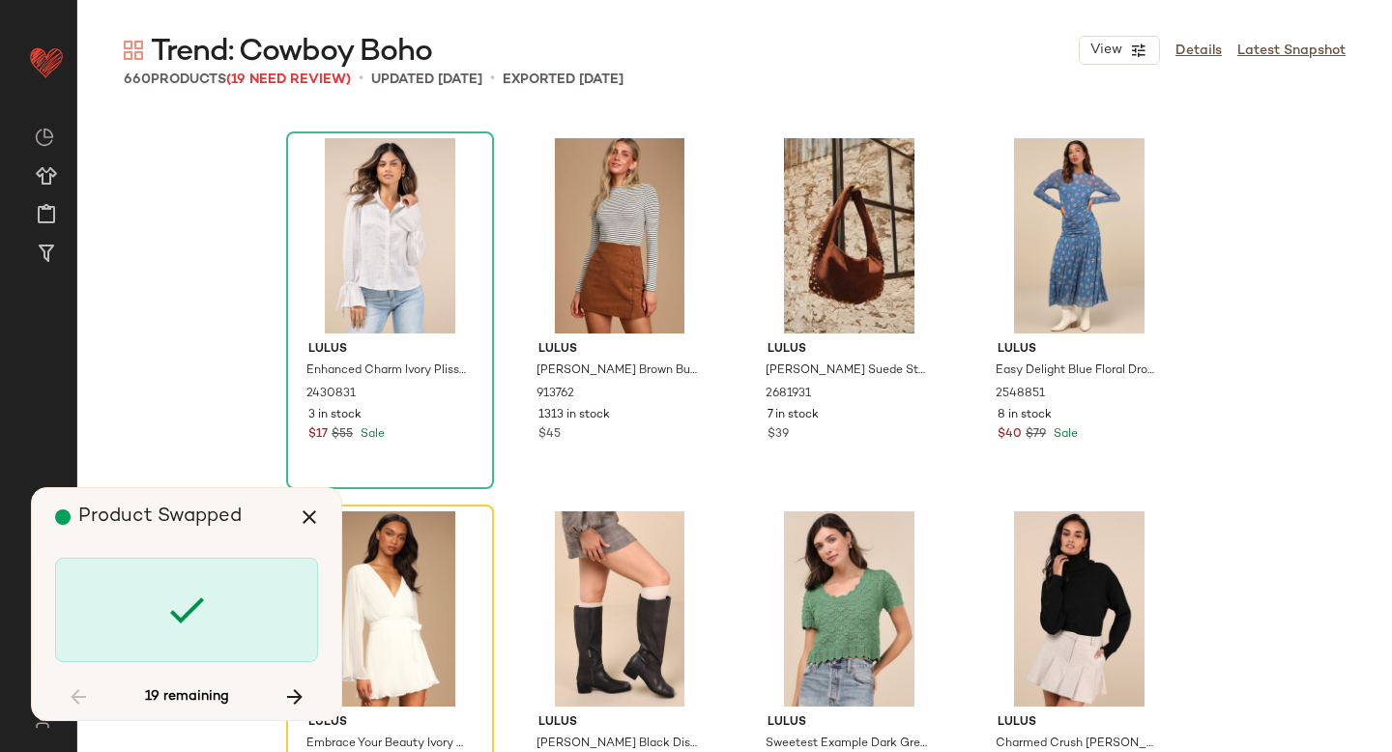
scroll to position [27613, 0]
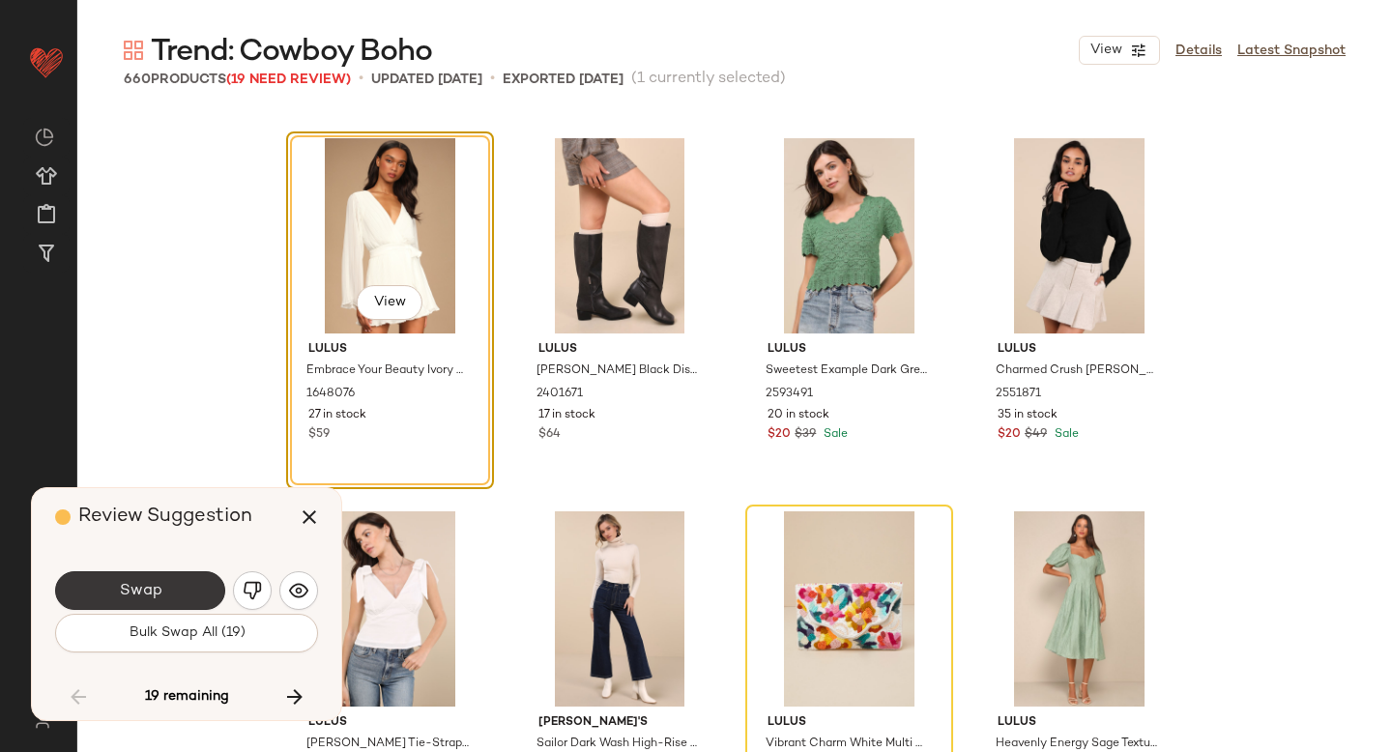
click at [193, 588] on button "Swap" at bounding box center [140, 590] width 170 height 39
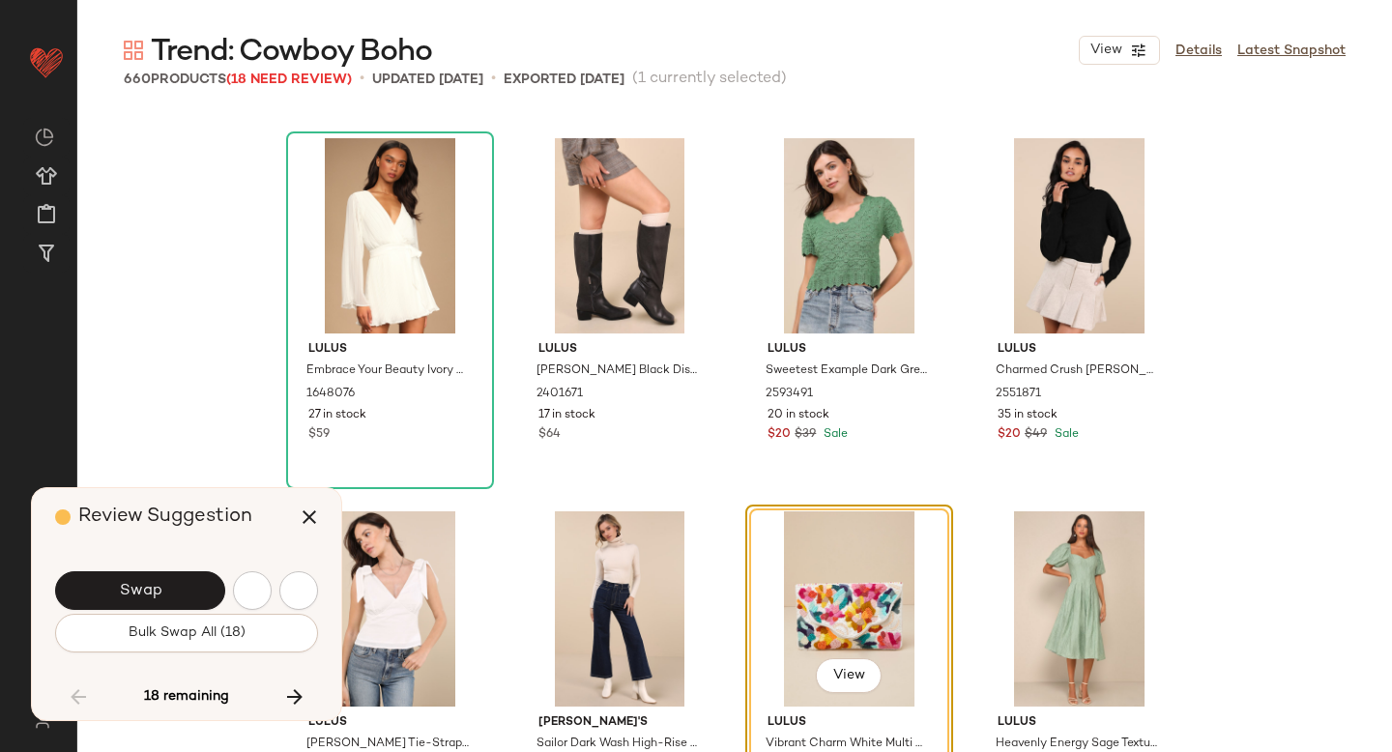
scroll to position [27986, 0]
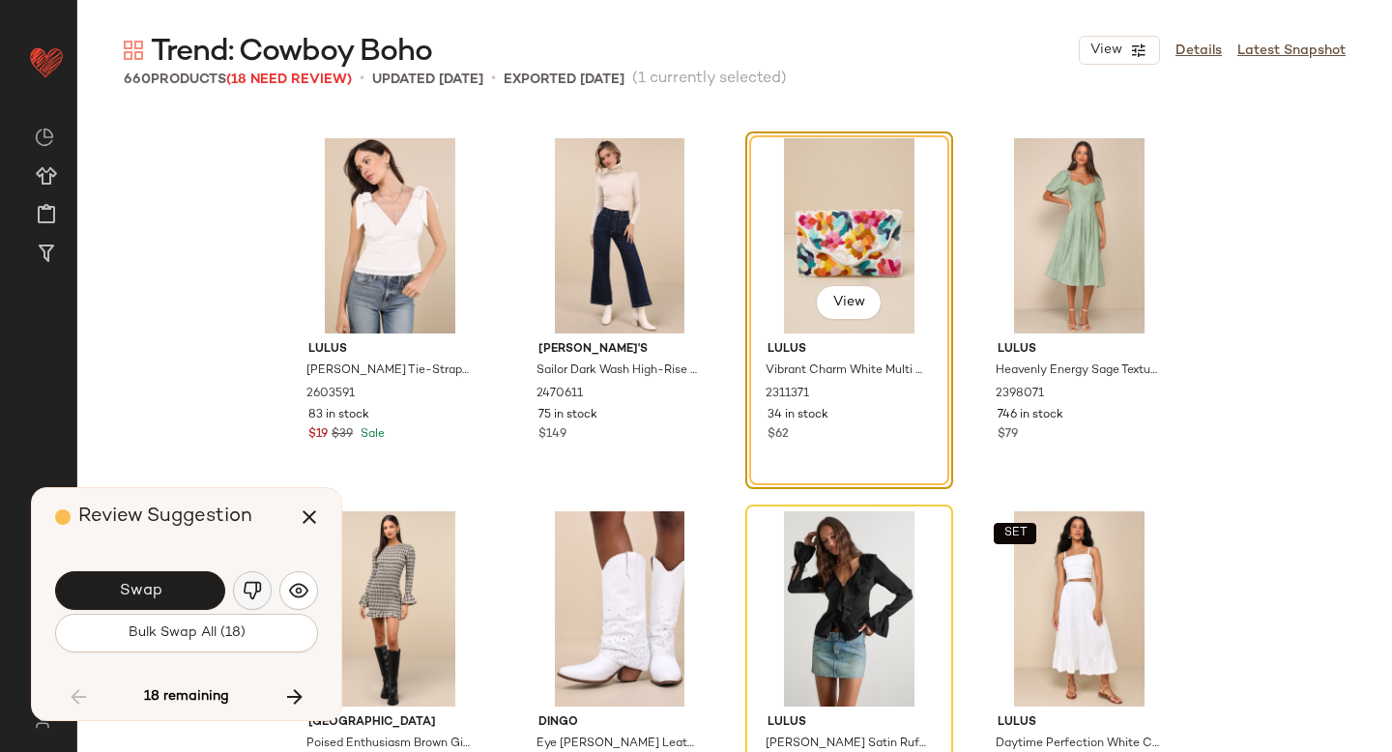
click at [247, 583] on img "button" at bounding box center [252, 590] width 19 height 19
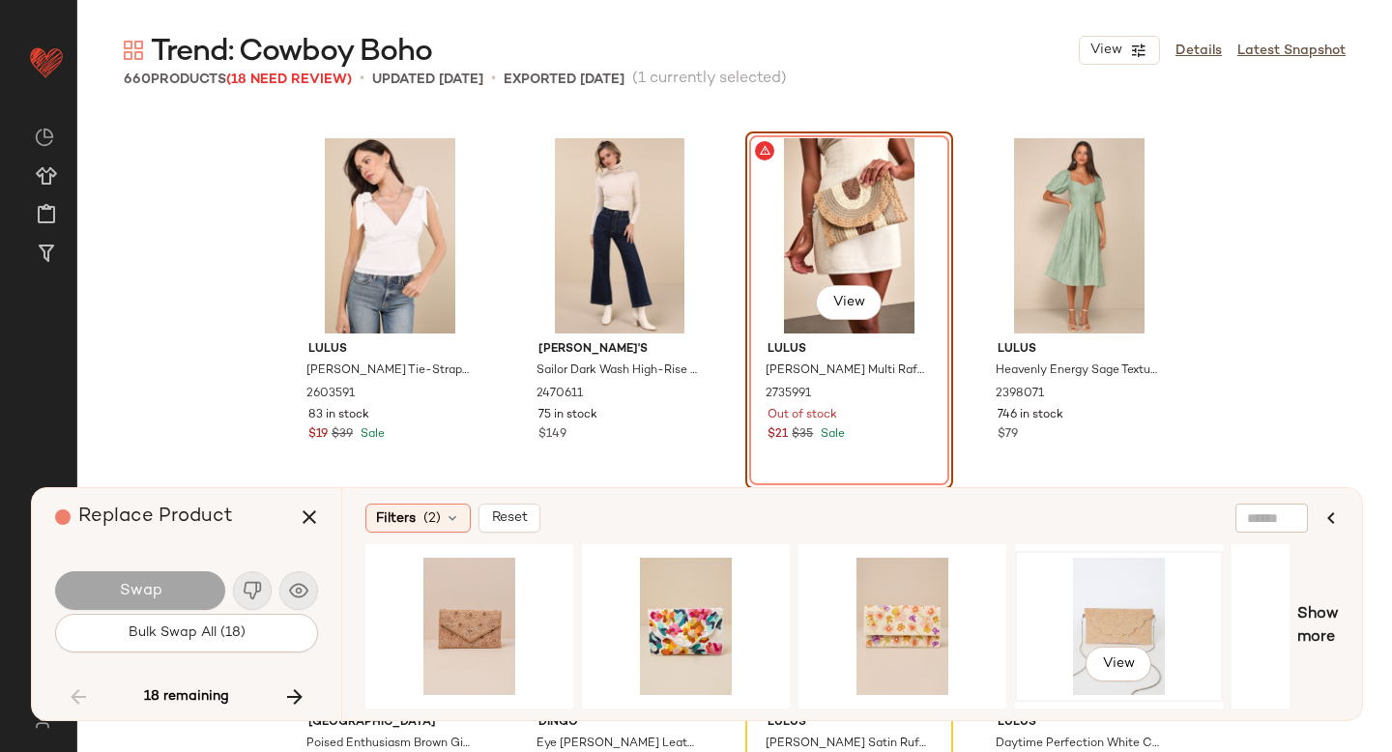
click at [1113, 610] on div "View" at bounding box center [1119, 626] width 194 height 137
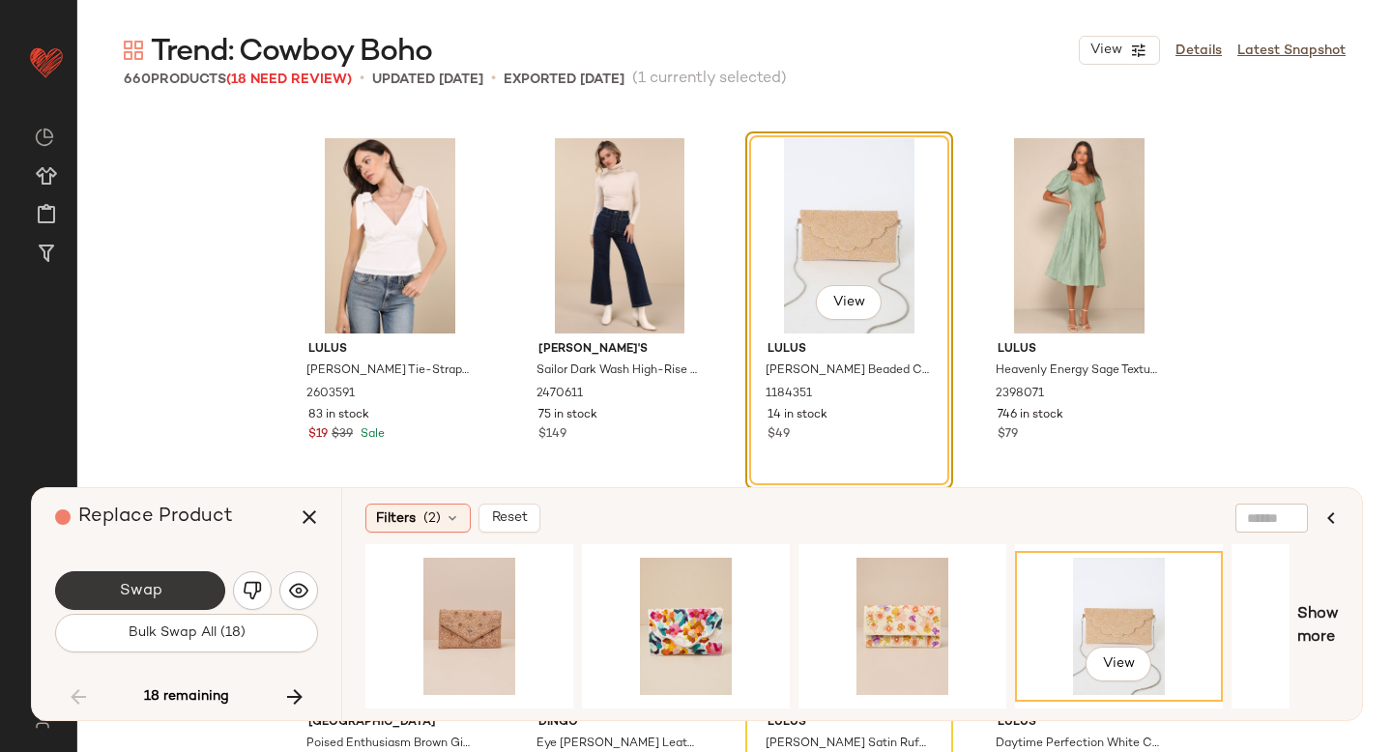
click at [111, 581] on button "Swap" at bounding box center [140, 590] width 170 height 39
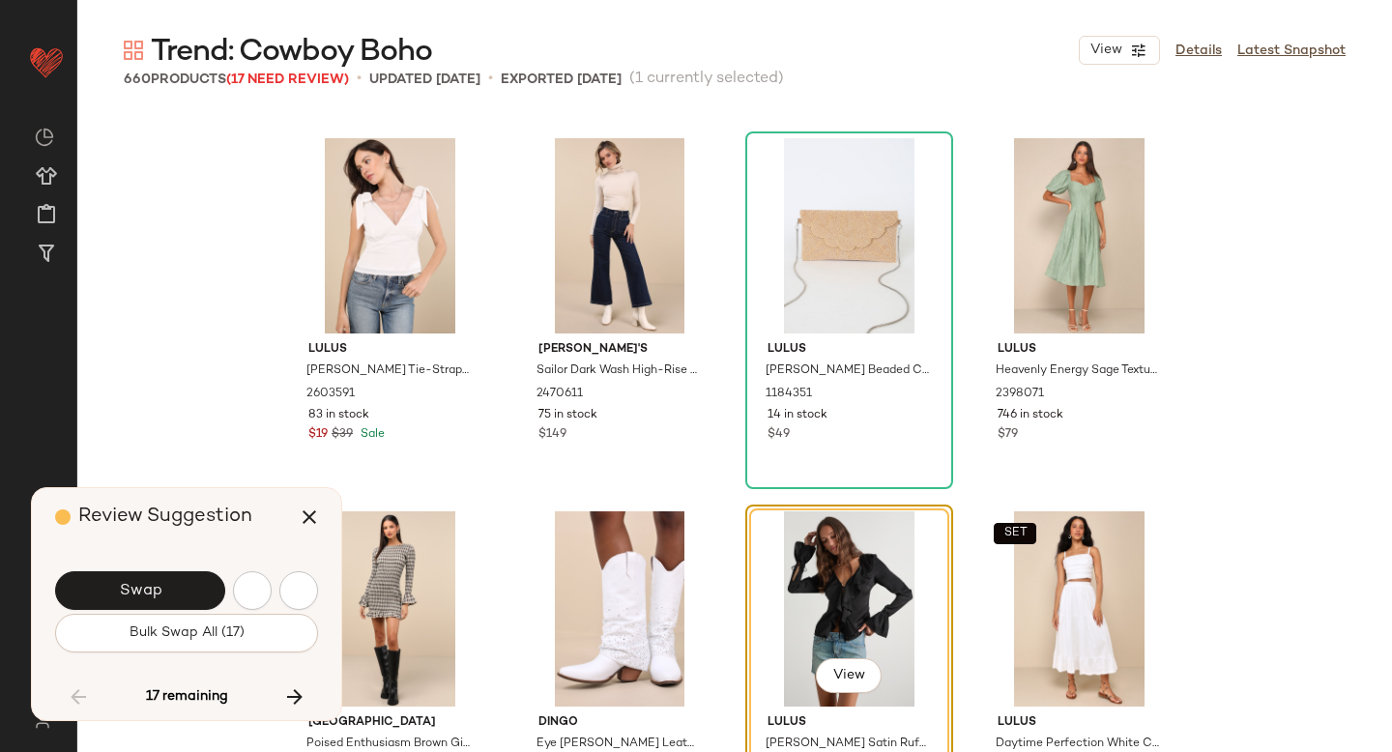
scroll to position [28359, 0]
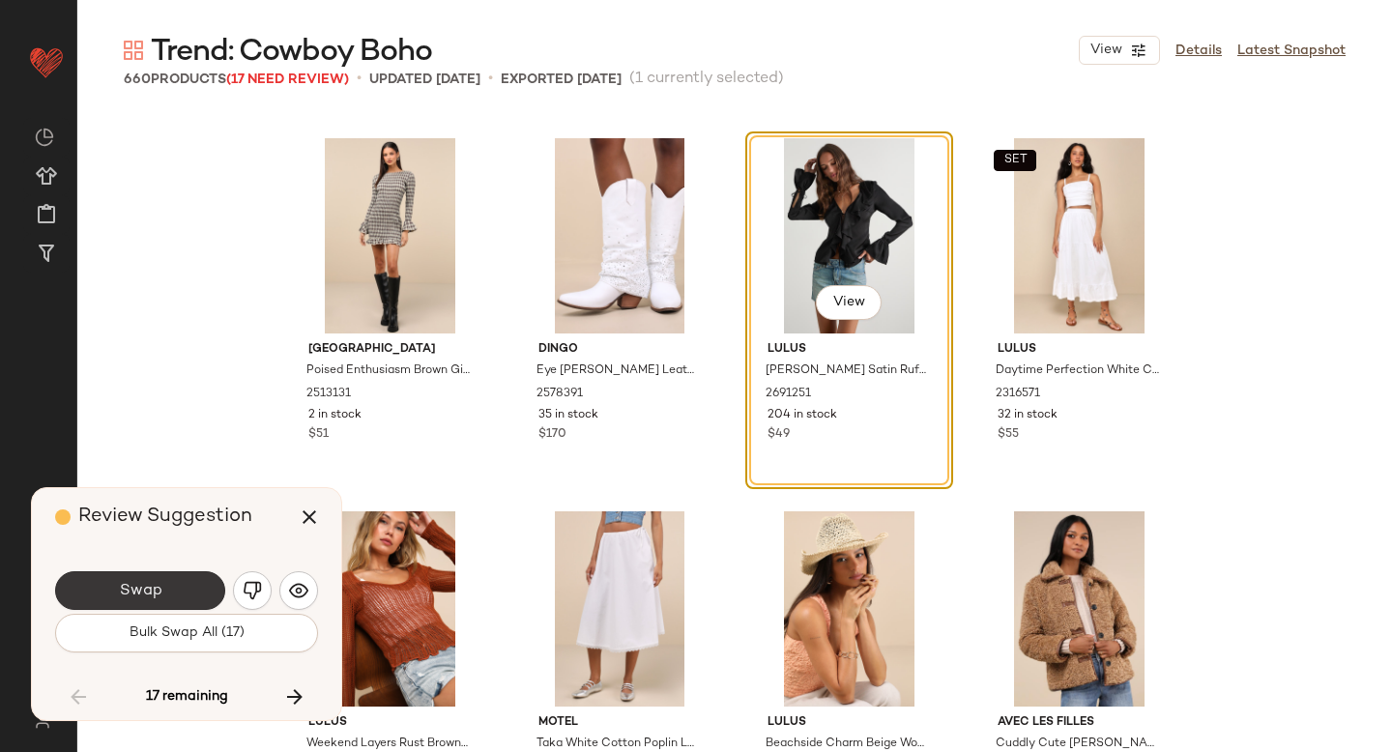
click at [132, 584] on span "Swap" at bounding box center [140, 591] width 44 height 18
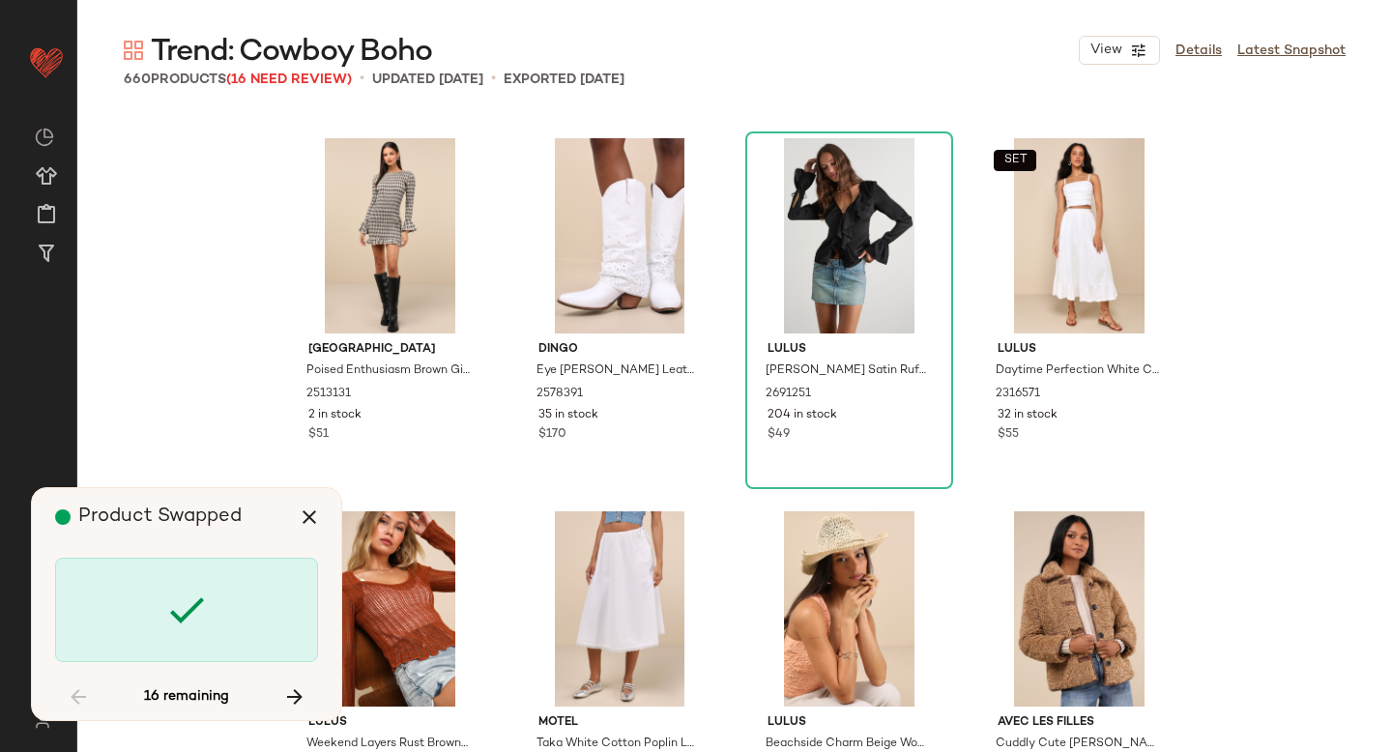
scroll to position [30598, 0]
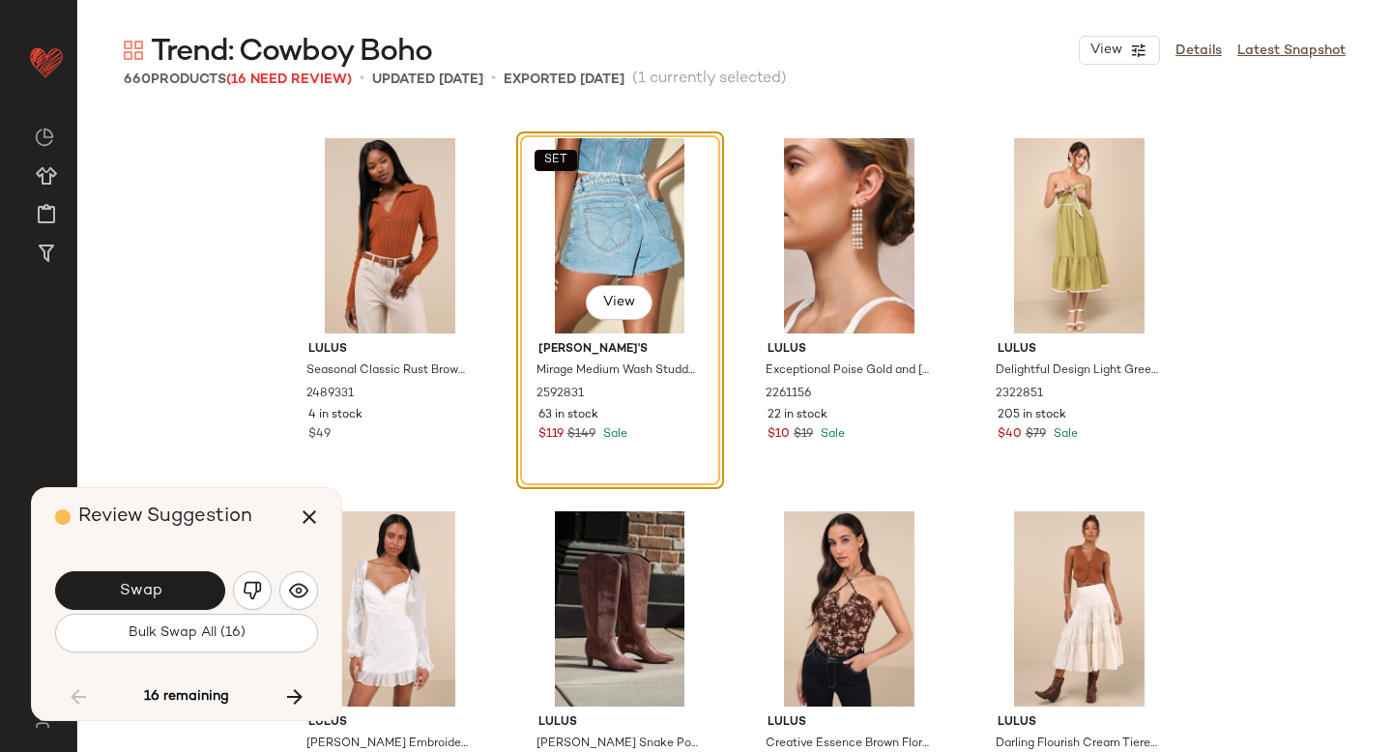
click at [132, 584] on span "Swap" at bounding box center [140, 591] width 44 height 18
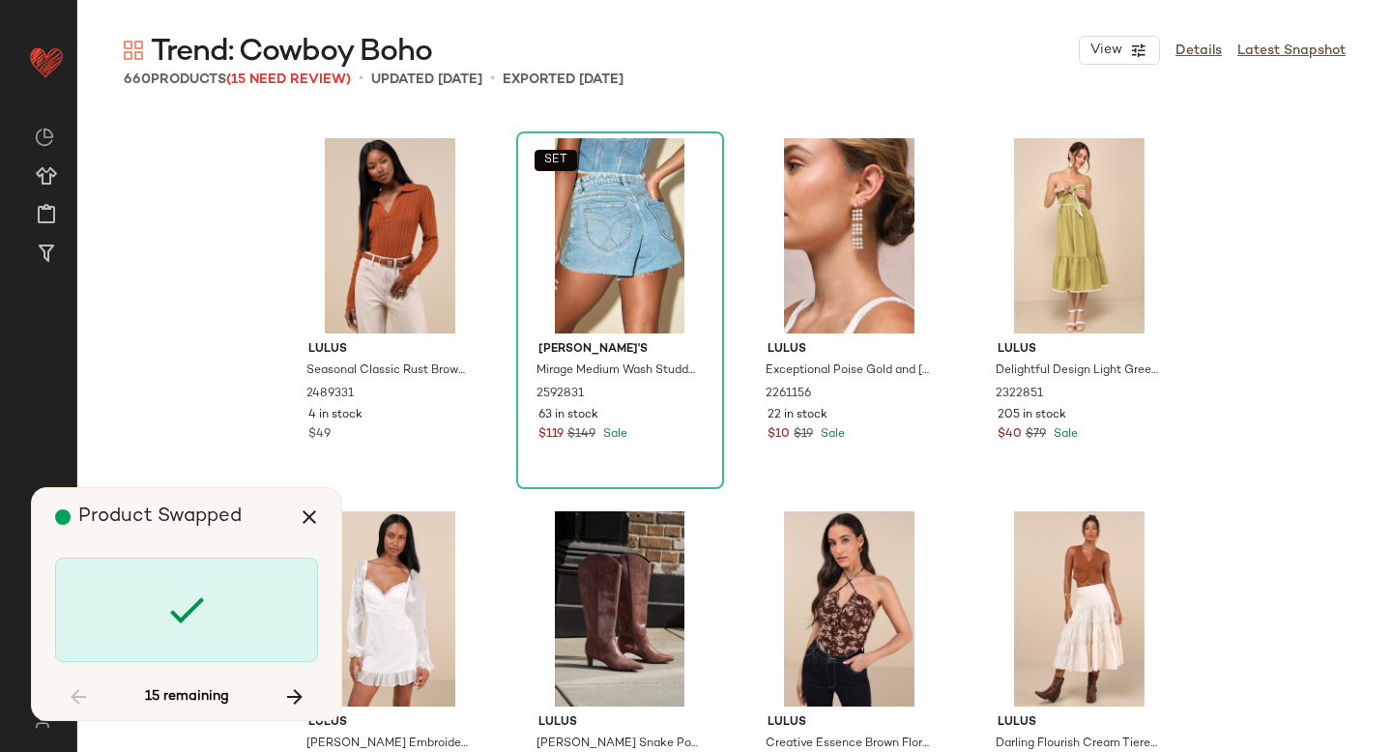
scroll to position [32464, 0]
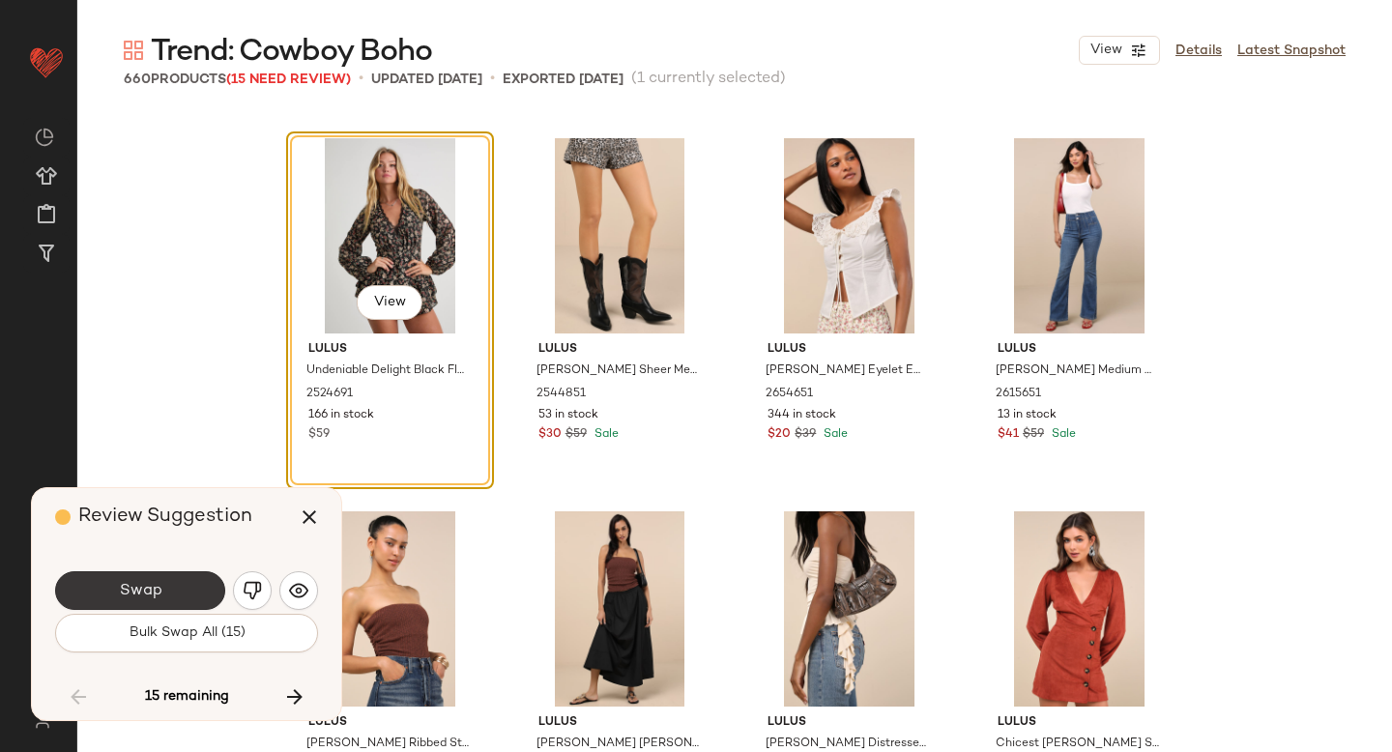
click at [171, 591] on button "Swap" at bounding box center [140, 590] width 170 height 39
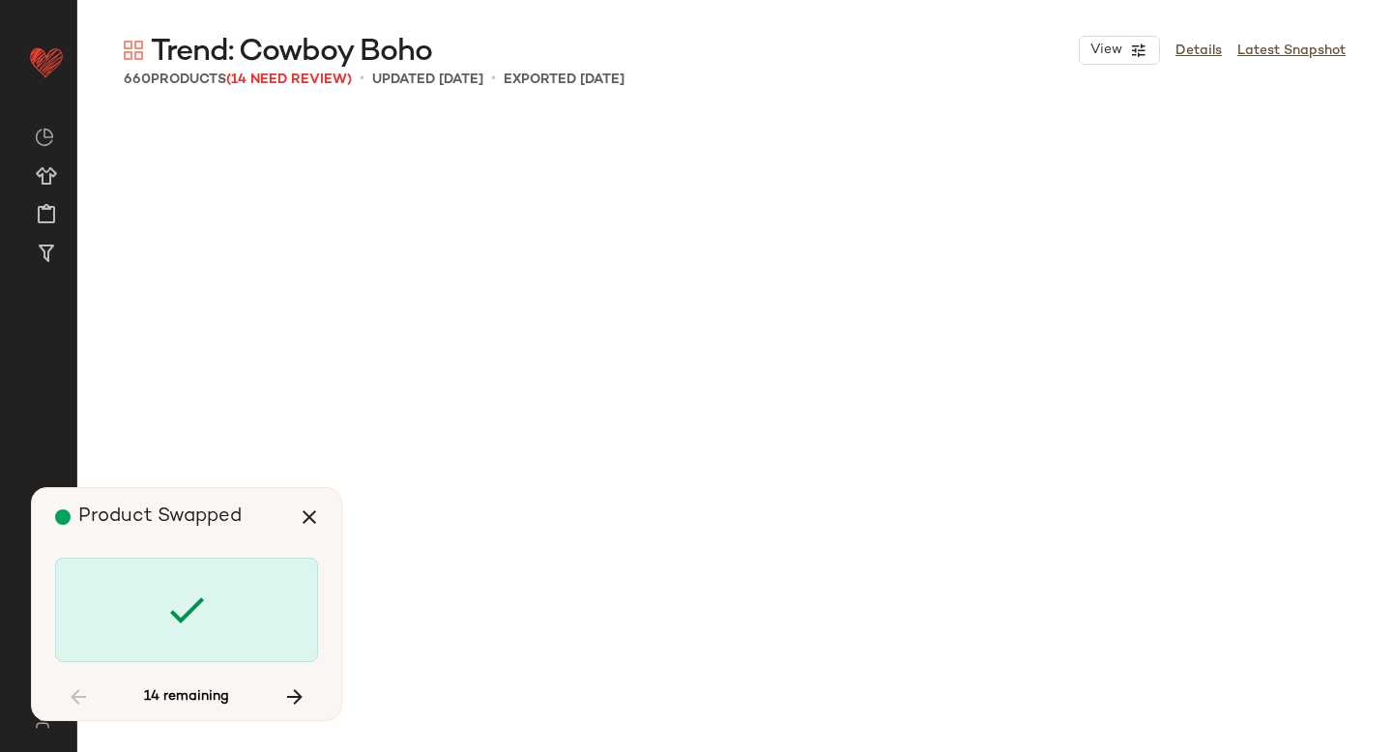
scroll to position [35822, 0]
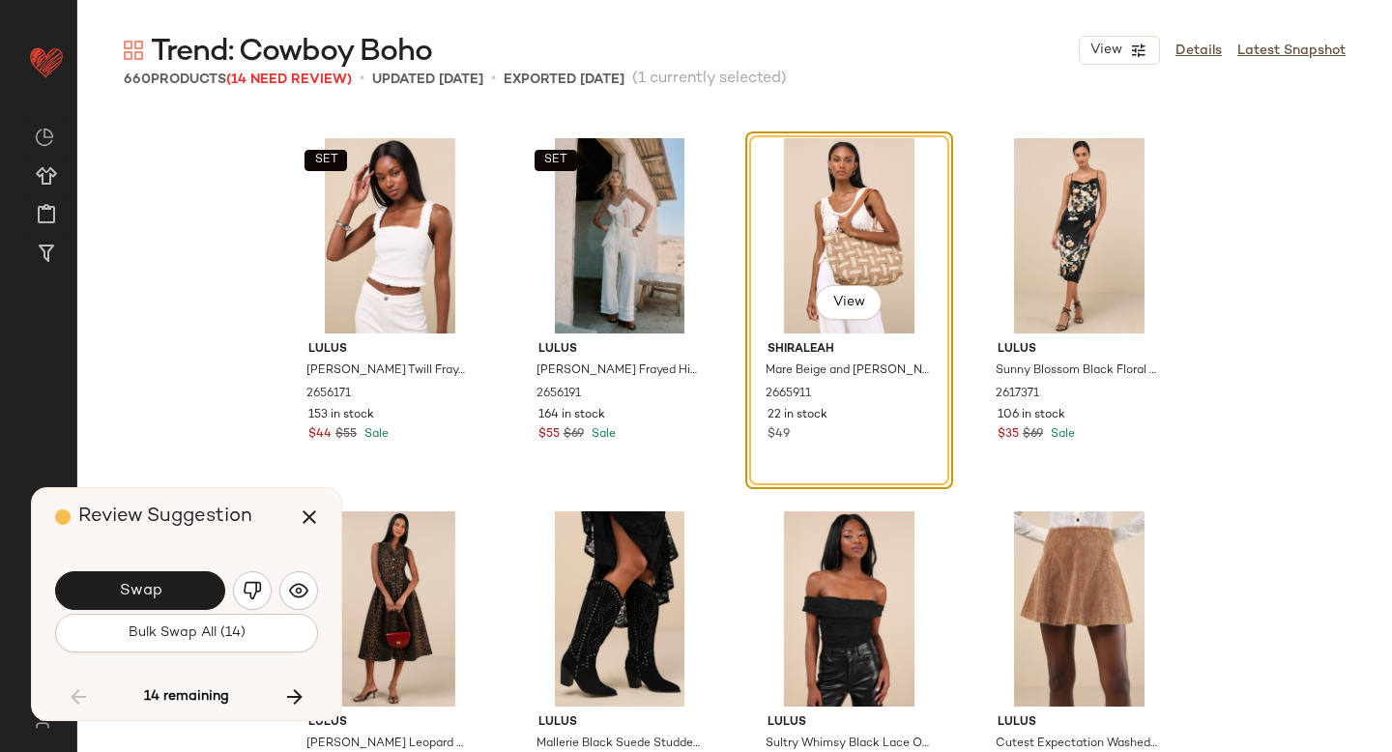
click at [171, 591] on button "Swap" at bounding box center [140, 590] width 170 height 39
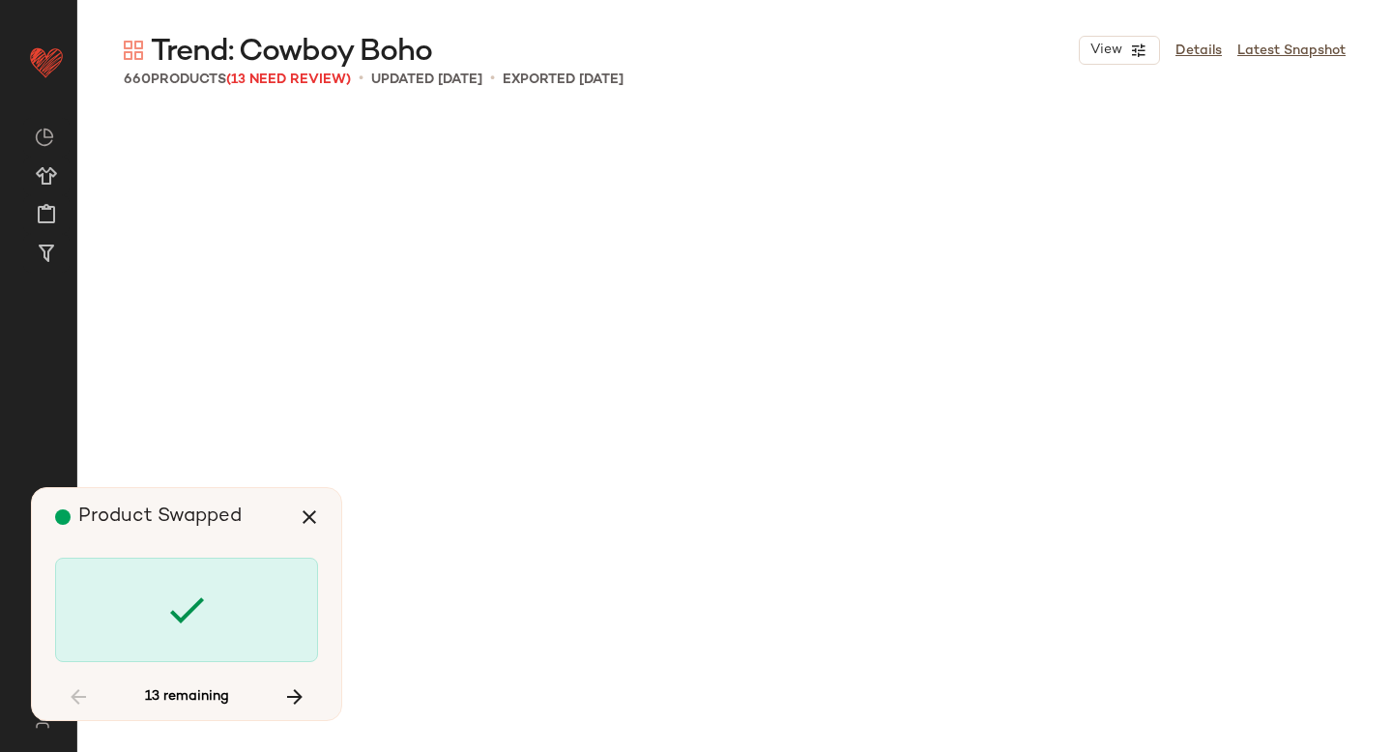
scroll to position [38434, 0]
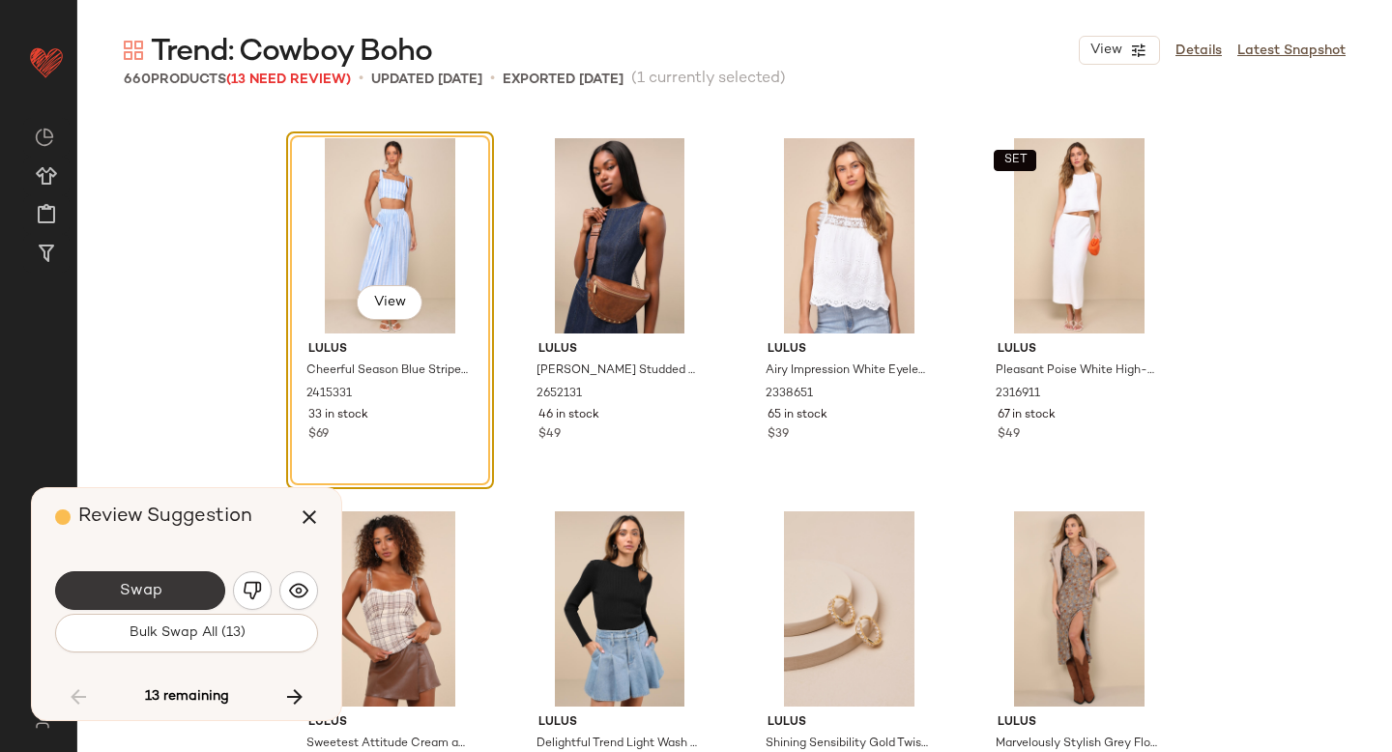
click at [199, 592] on button "Swap" at bounding box center [140, 590] width 170 height 39
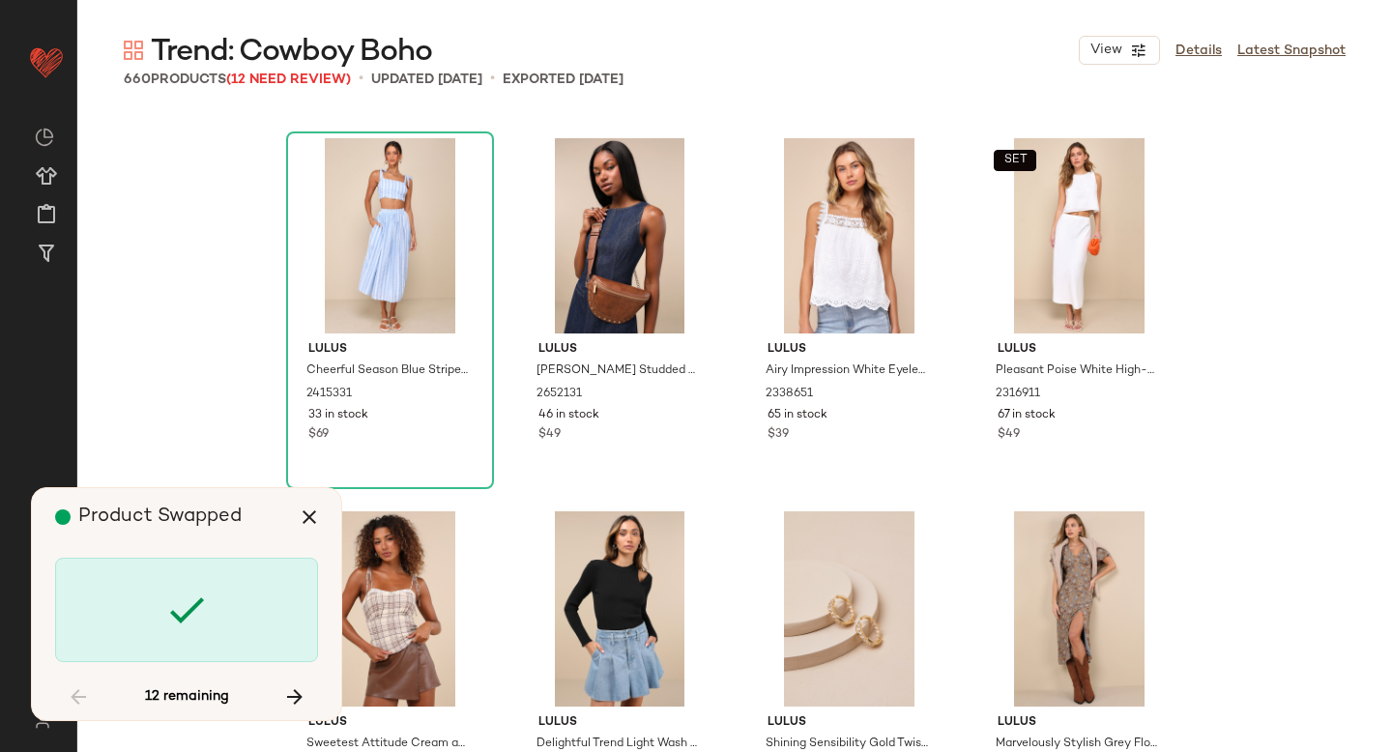
scroll to position [39927, 0]
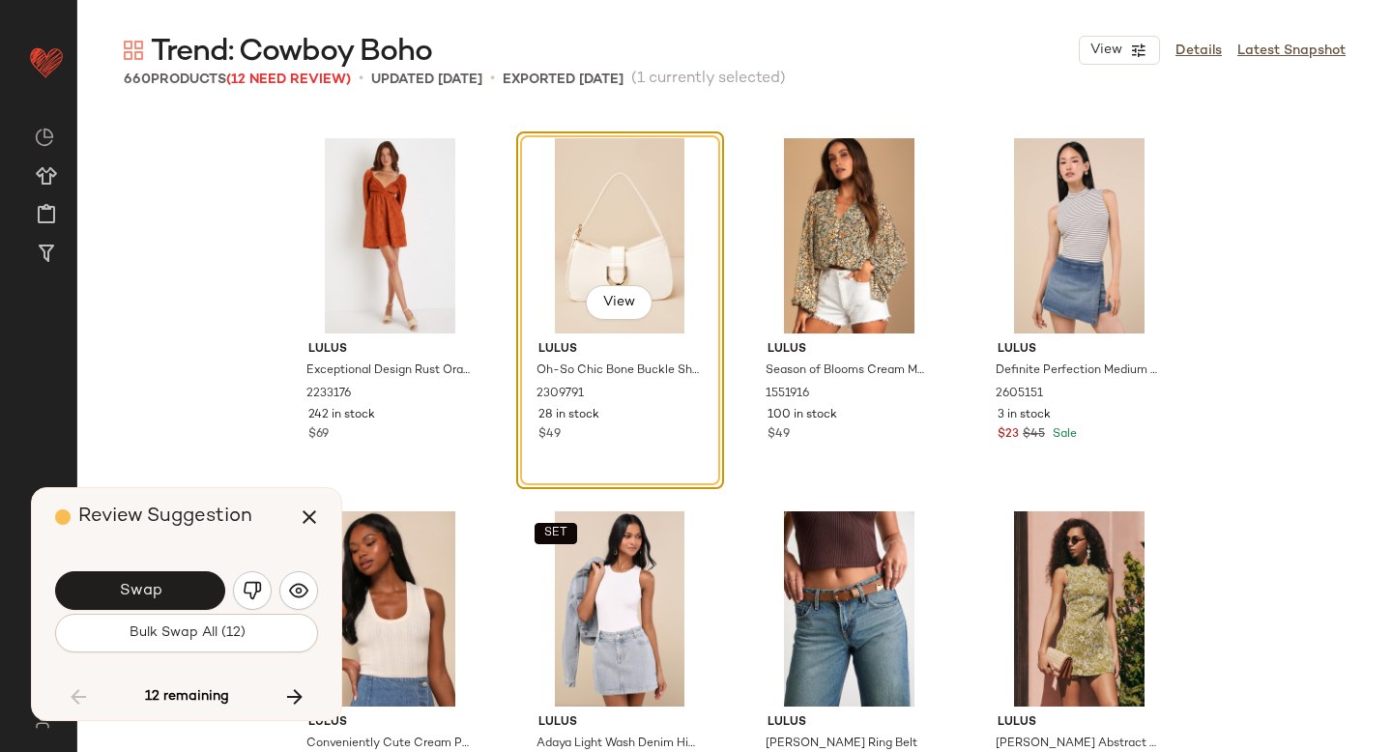
click at [199, 592] on button "Swap" at bounding box center [140, 590] width 170 height 39
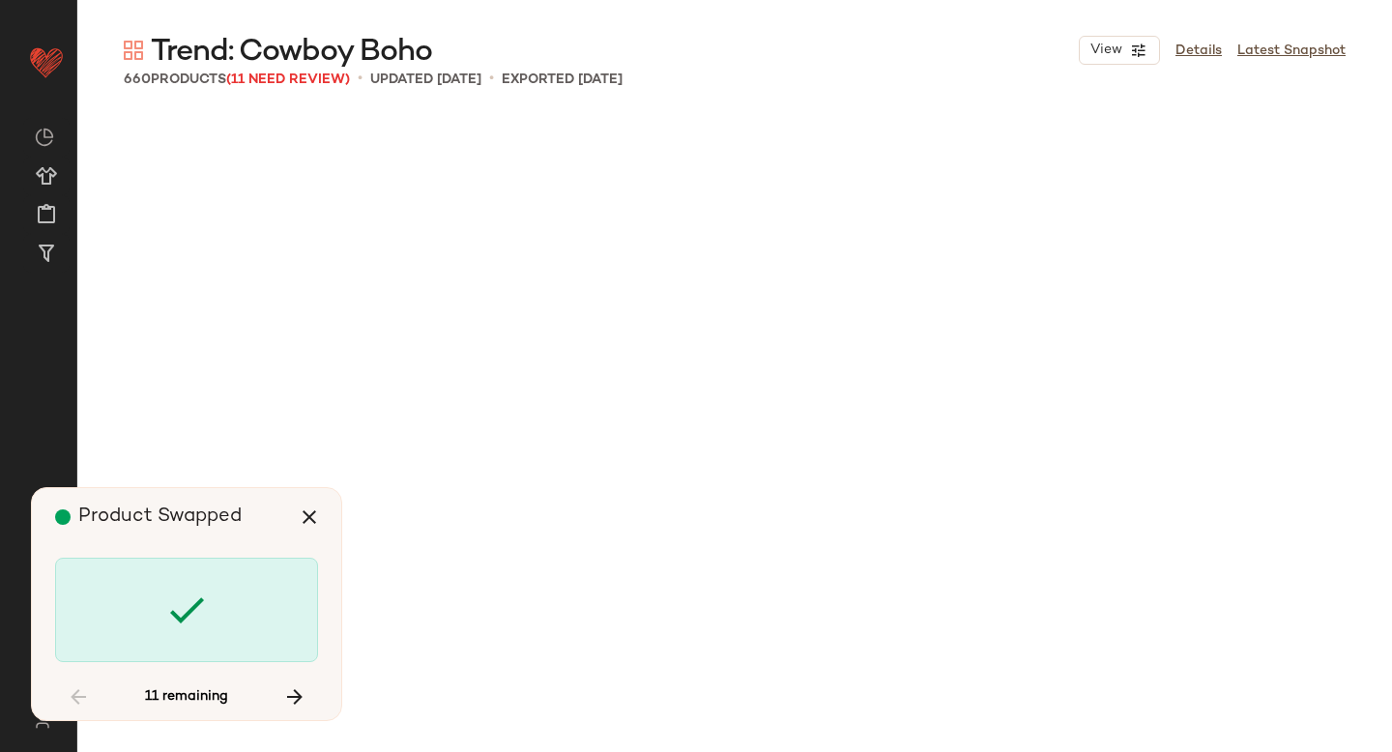
scroll to position [41793, 0]
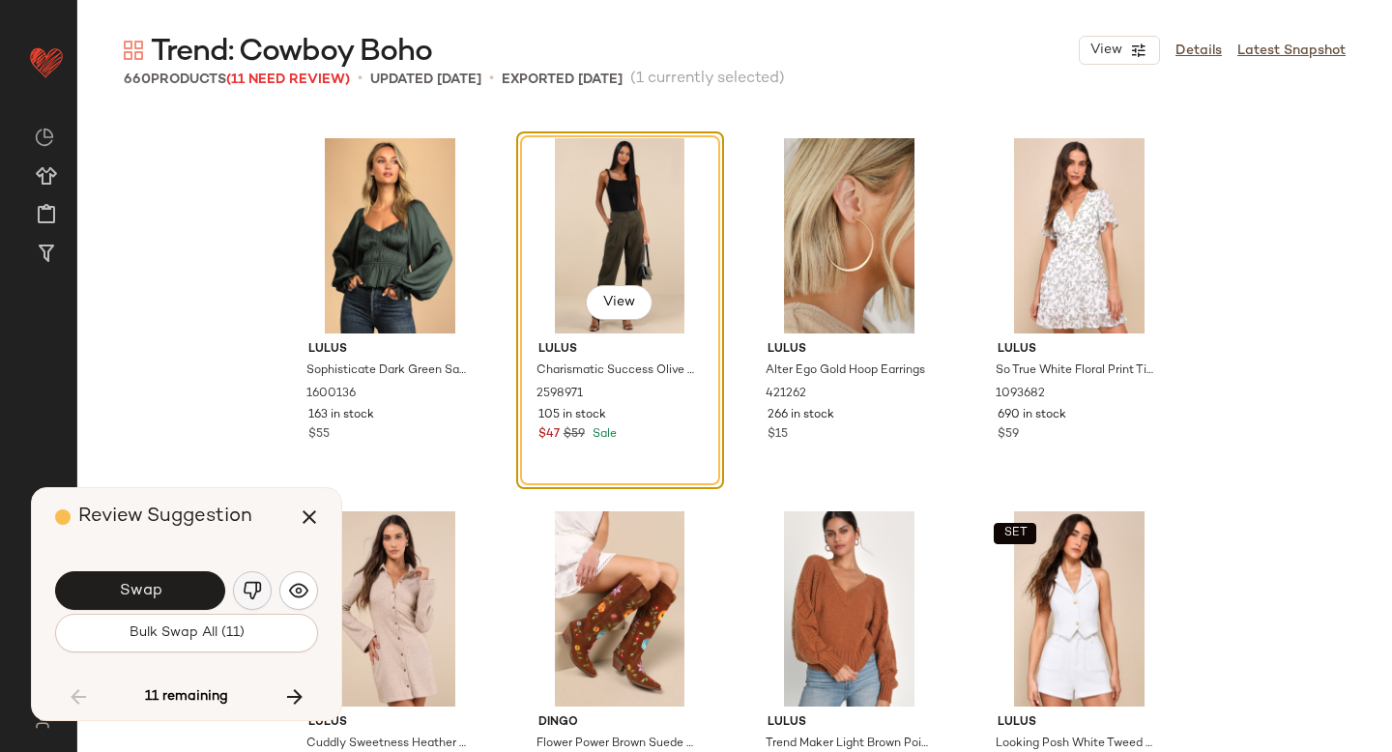
click at [234, 595] on button "button" at bounding box center [252, 590] width 39 height 39
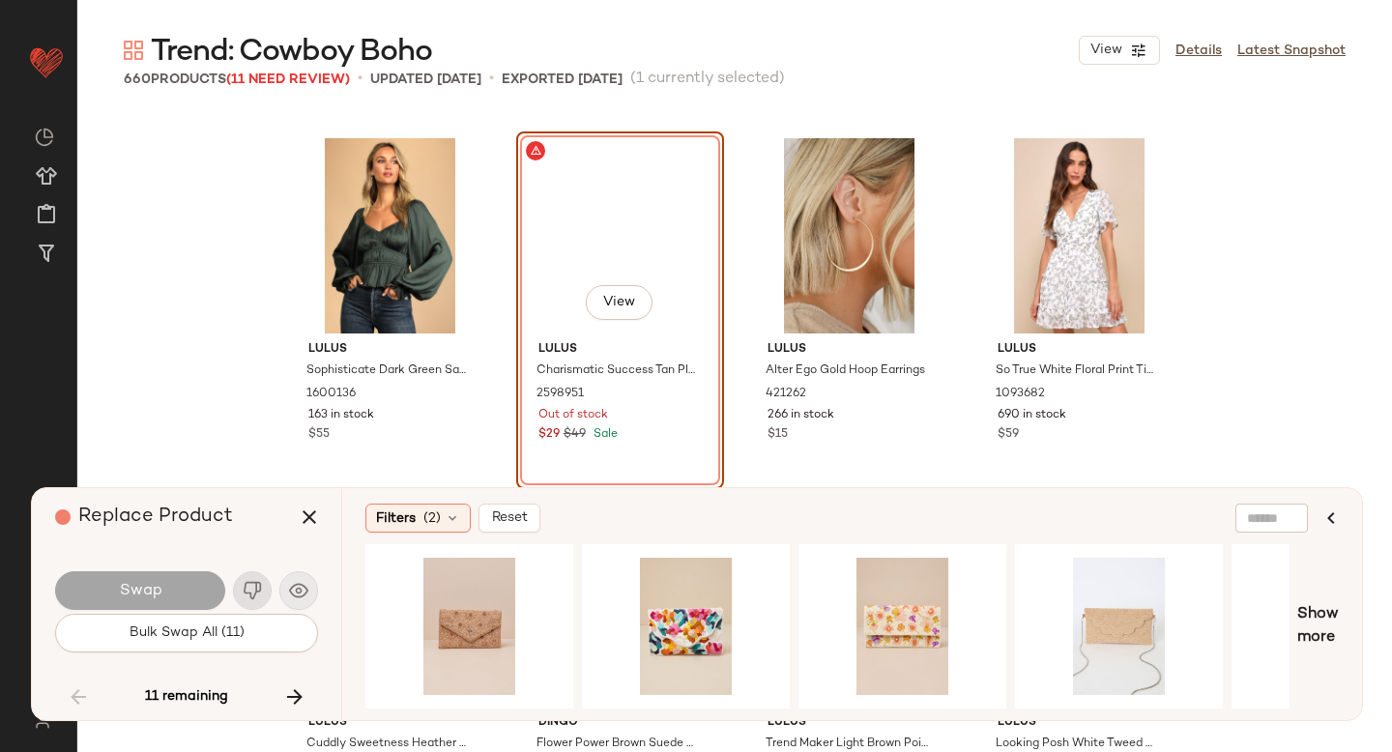
click at [234, 595] on div "Swap" at bounding box center [186, 590] width 263 height 46
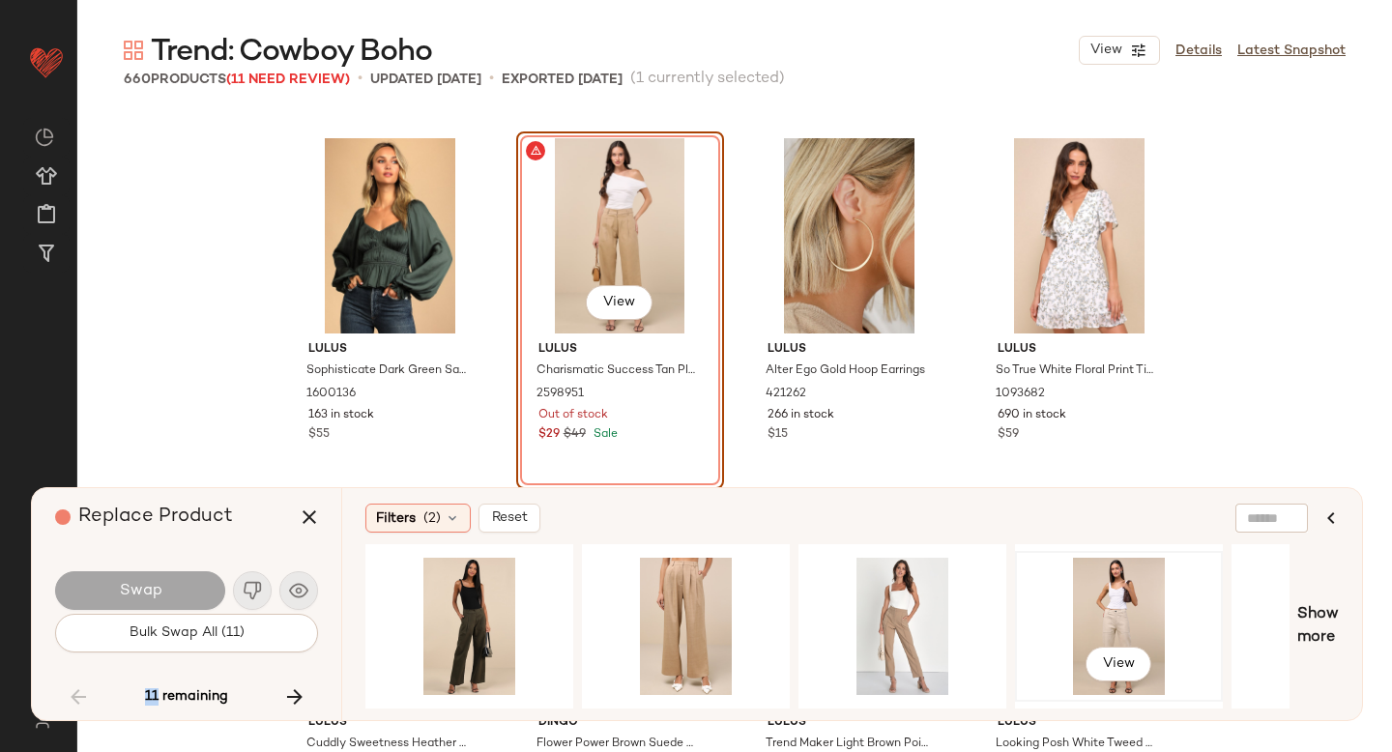
click at [1078, 600] on div "View" at bounding box center [1119, 626] width 194 height 137
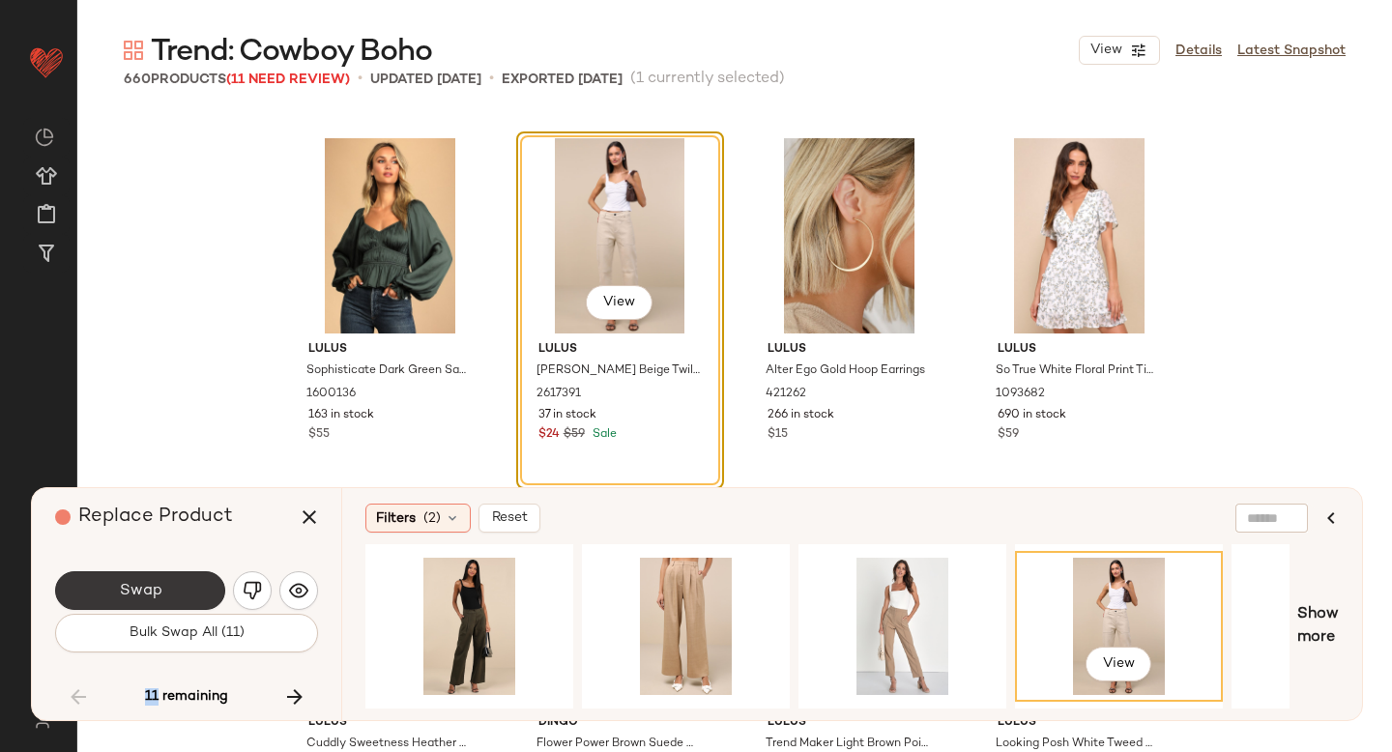
click at [134, 583] on span "Swap" at bounding box center [140, 591] width 44 height 18
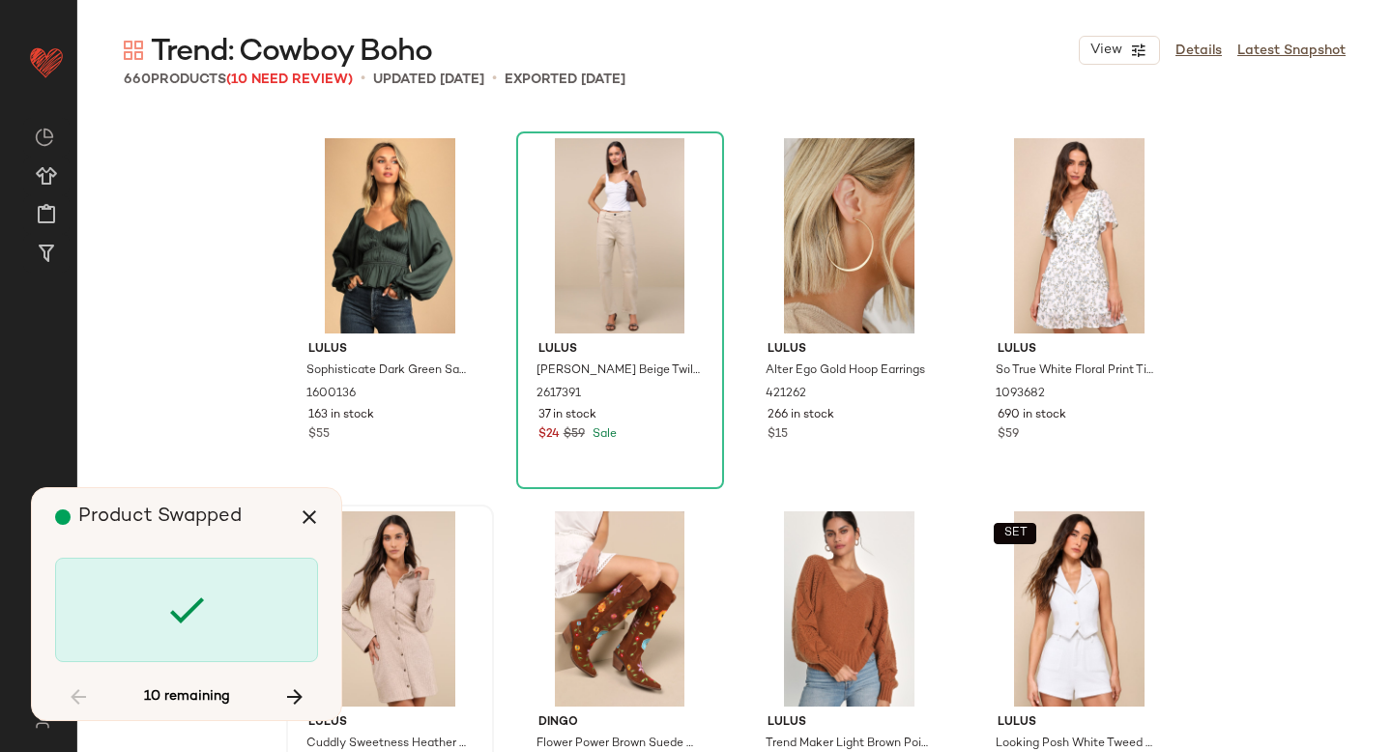
scroll to position [44778, 0]
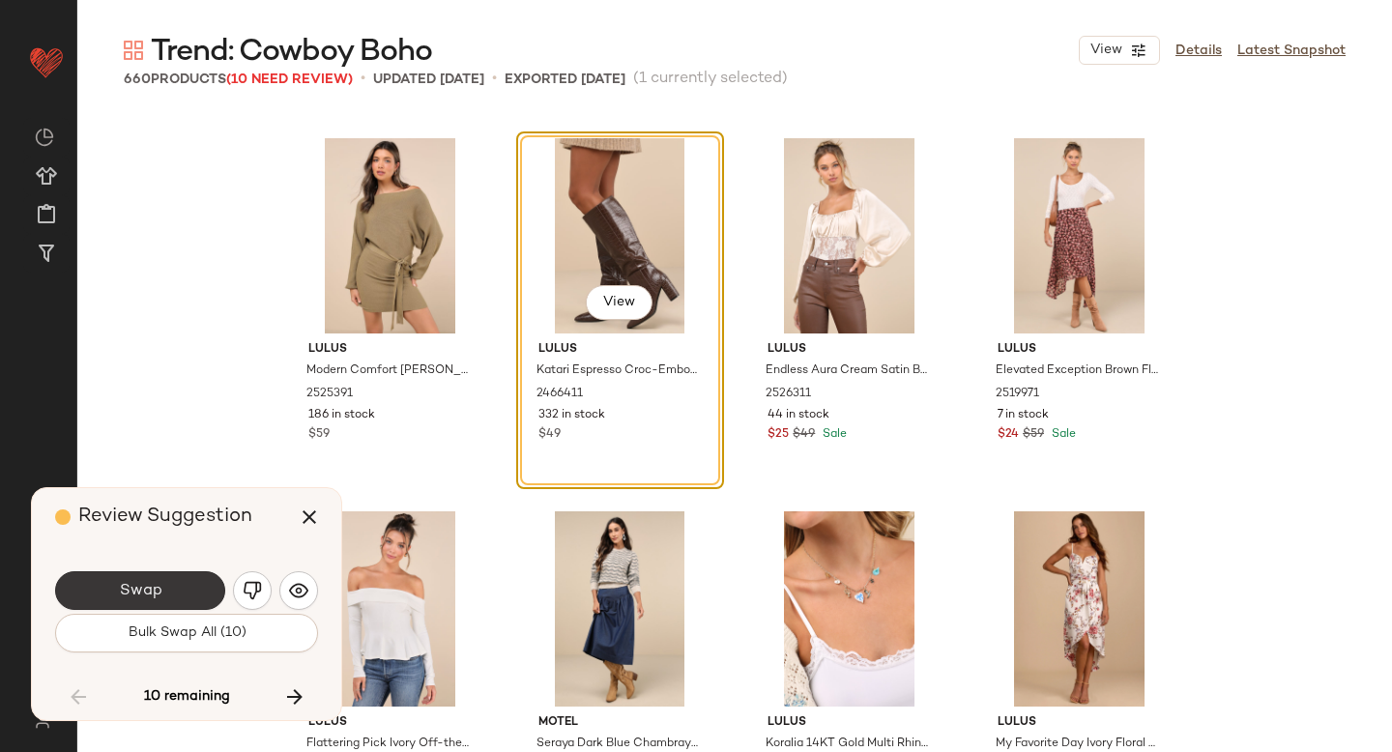
click at [190, 585] on button "Swap" at bounding box center [140, 590] width 170 height 39
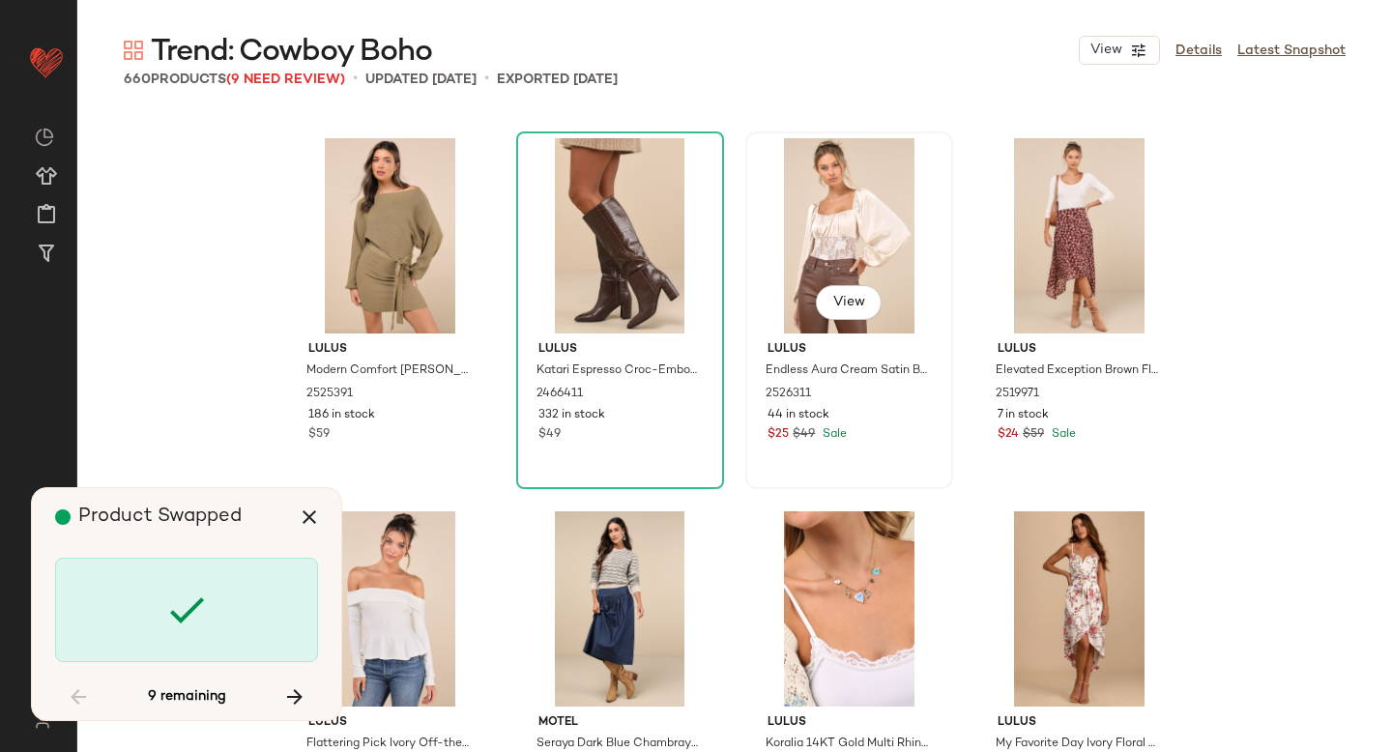
scroll to position [46270, 0]
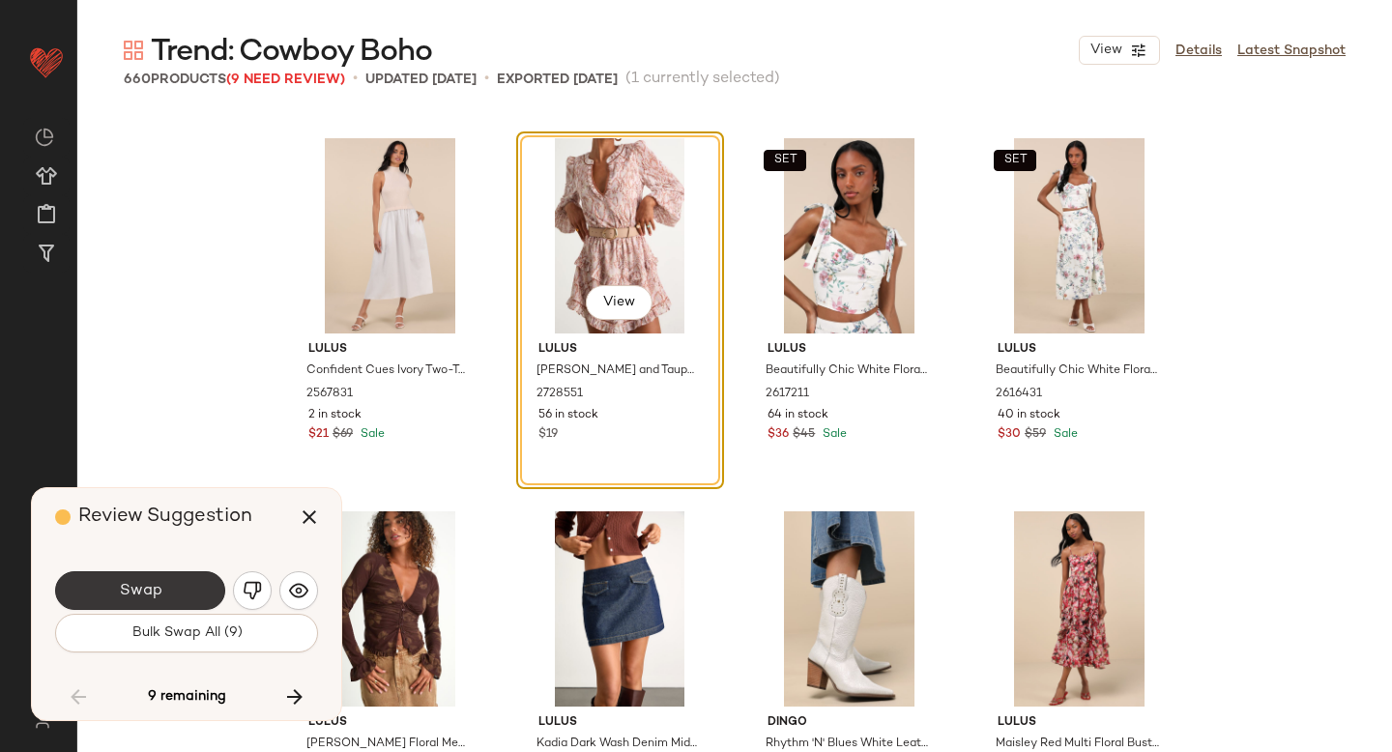
click at [151, 587] on span "Swap" at bounding box center [140, 591] width 44 height 18
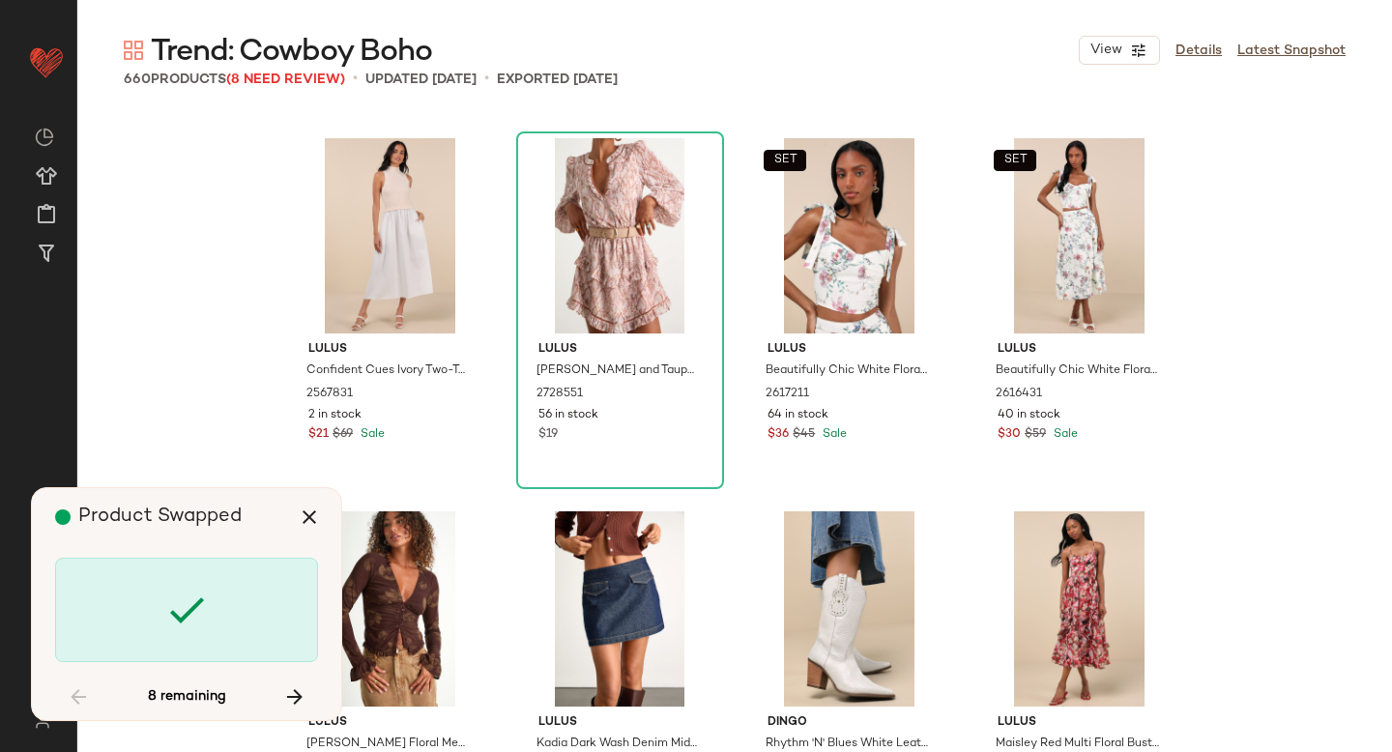
scroll to position [47017, 0]
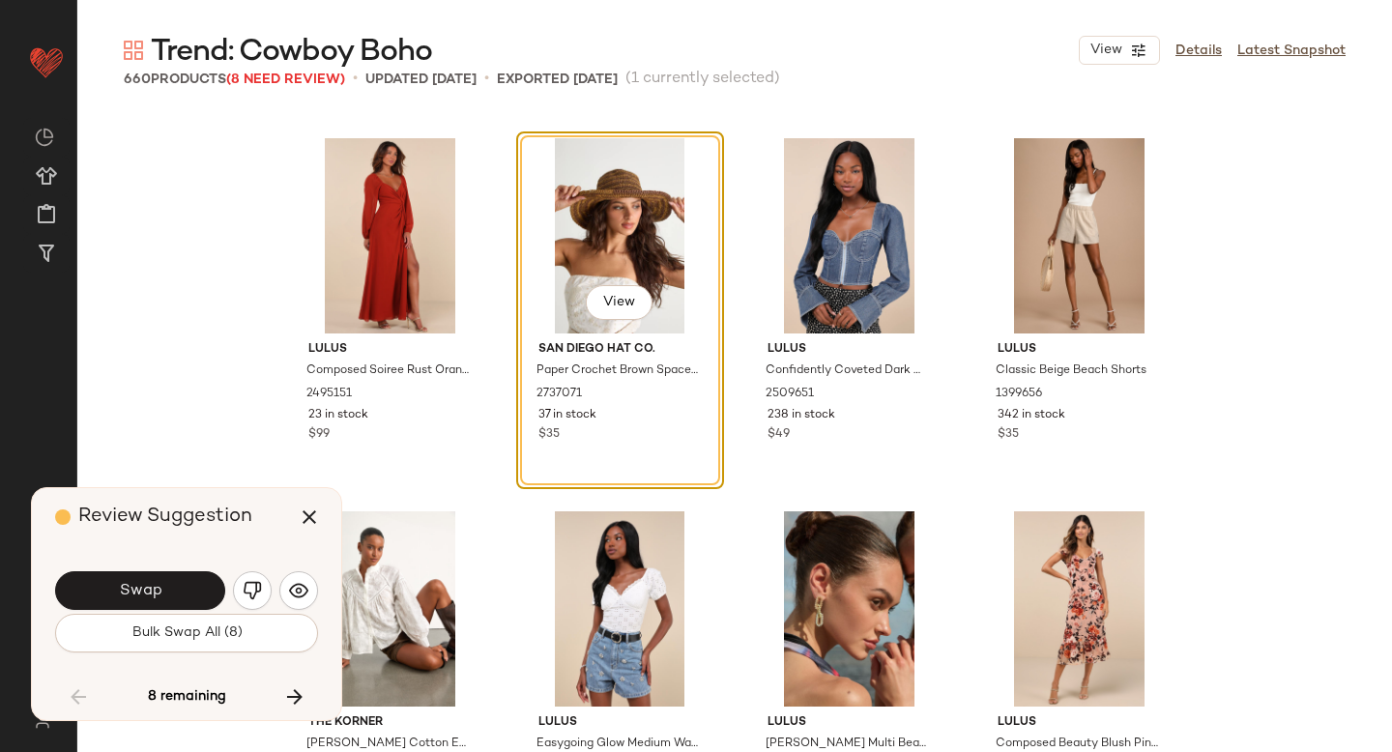
click at [151, 587] on span "Swap" at bounding box center [140, 591] width 44 height 18
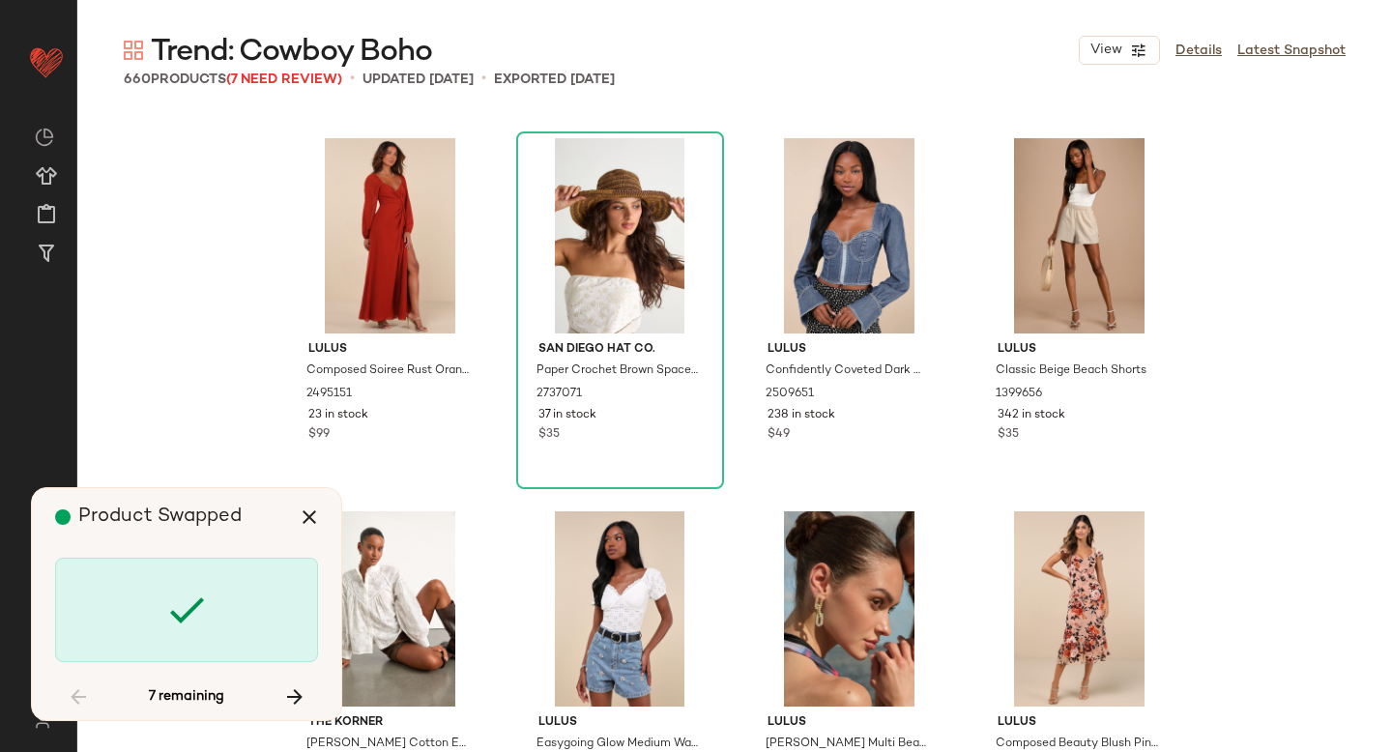
scroll to position [49255, 0]
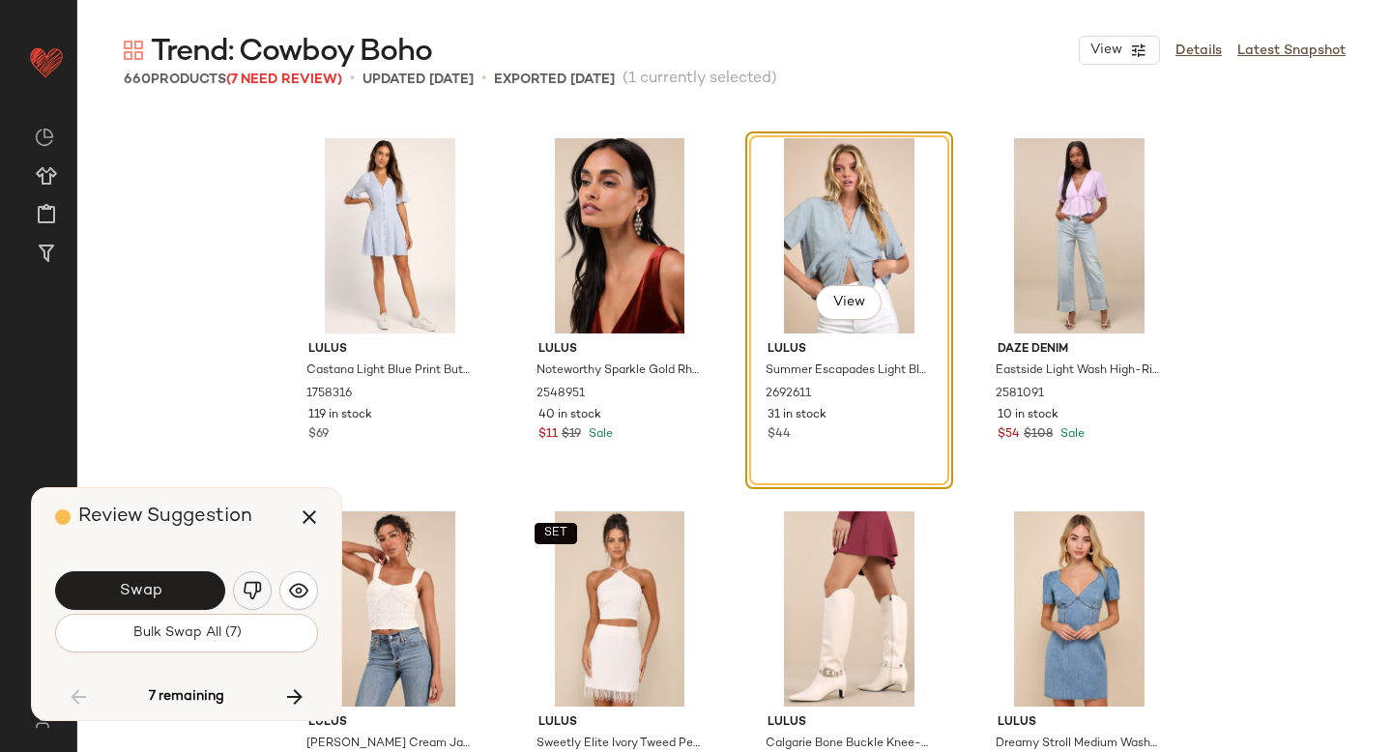
click at [263, 583] on button "button" at bounding box center [252, 590] width 39 height 39
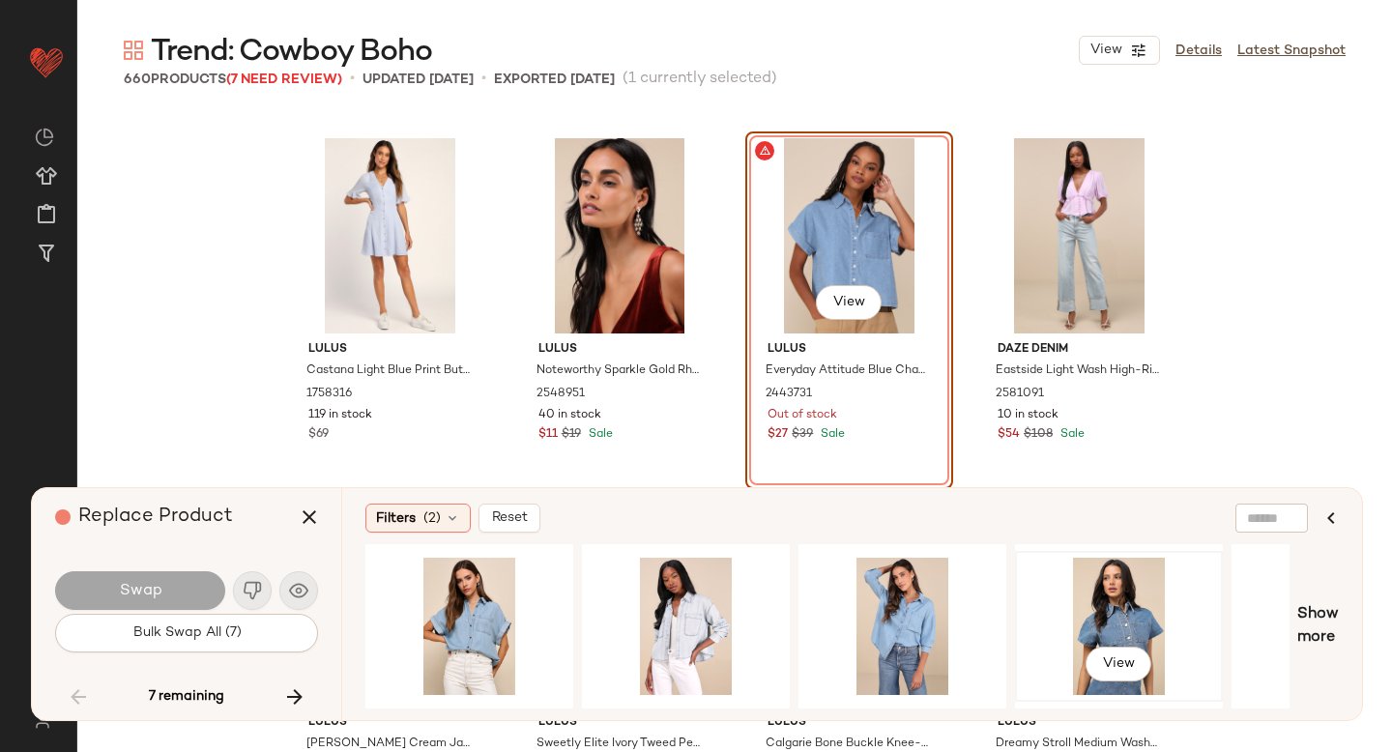
click at [1115, 592] on div "View" at bounding box center [1119, 626] width 194 height 137
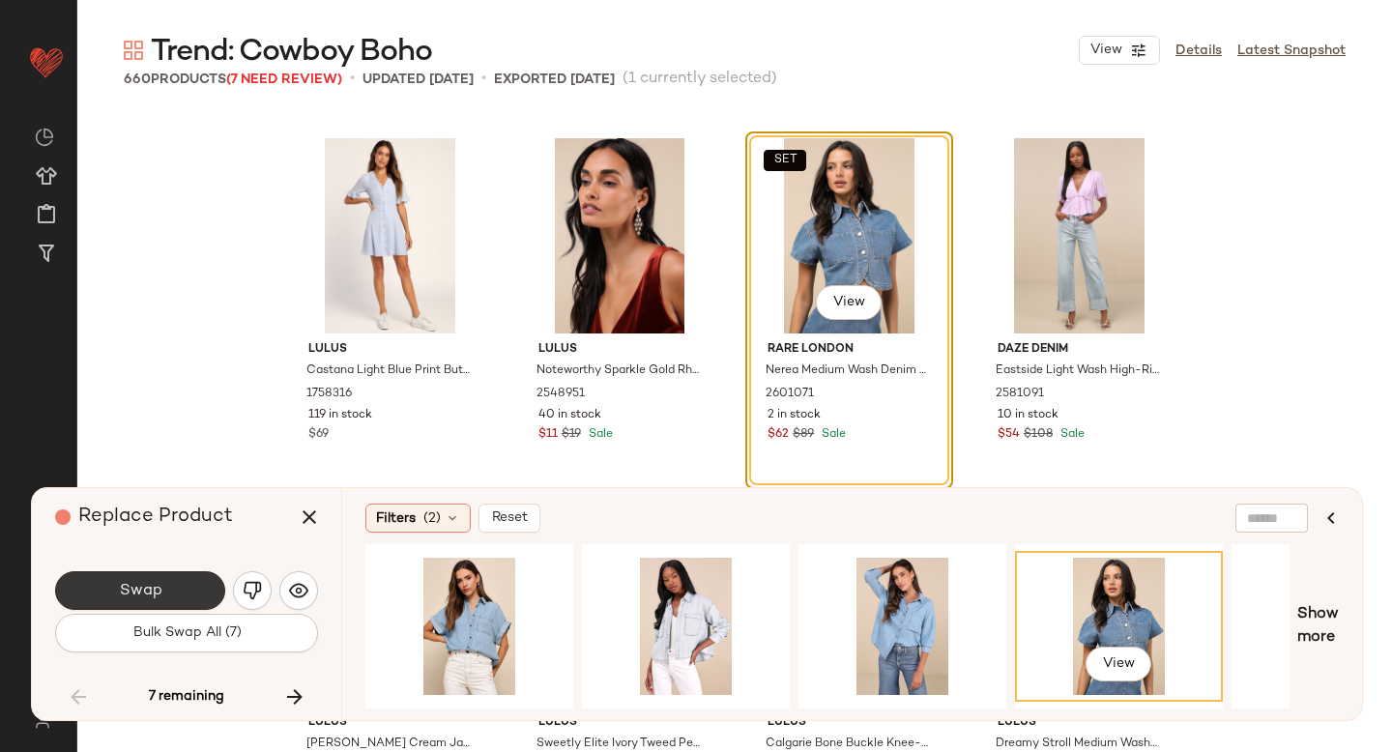
click at [123, 599] on button "Swap" at bounding box center [140, 590] width 170 height 39
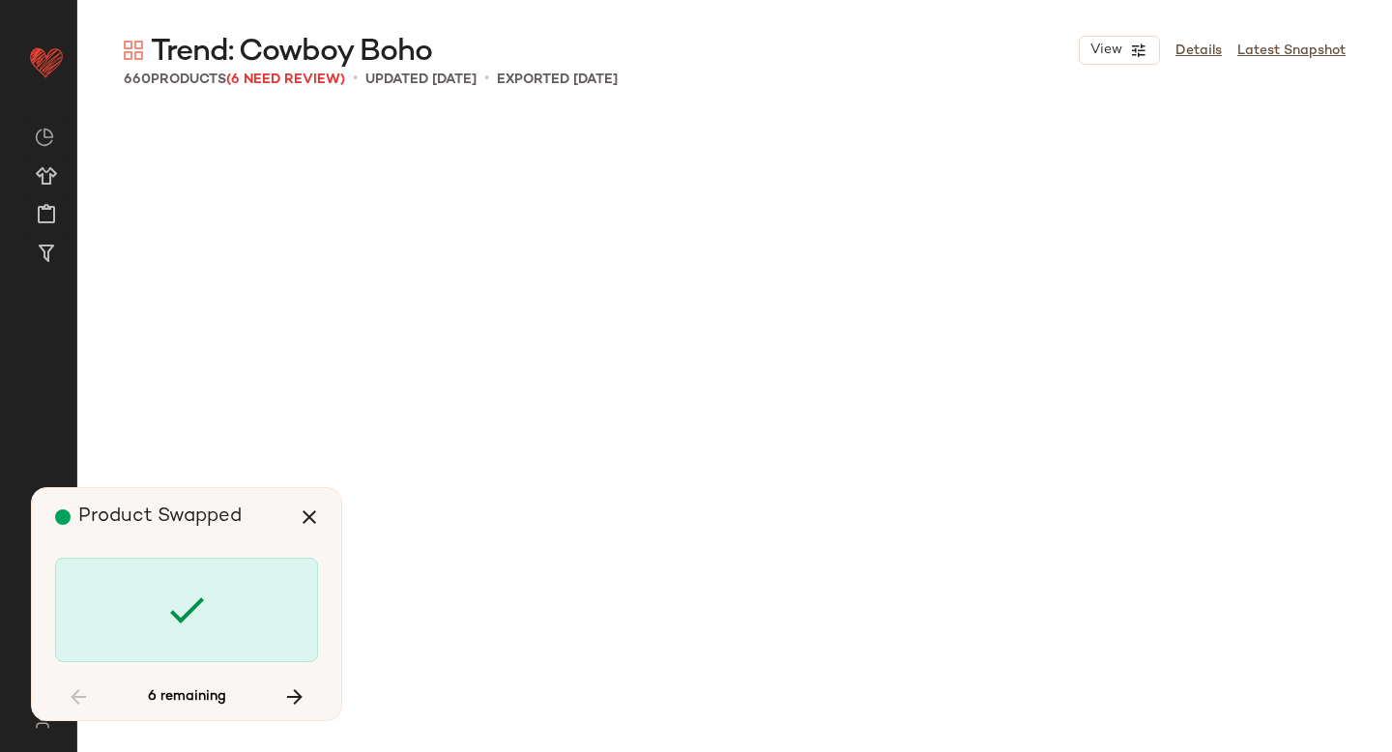
scroll to position [51867, 0]
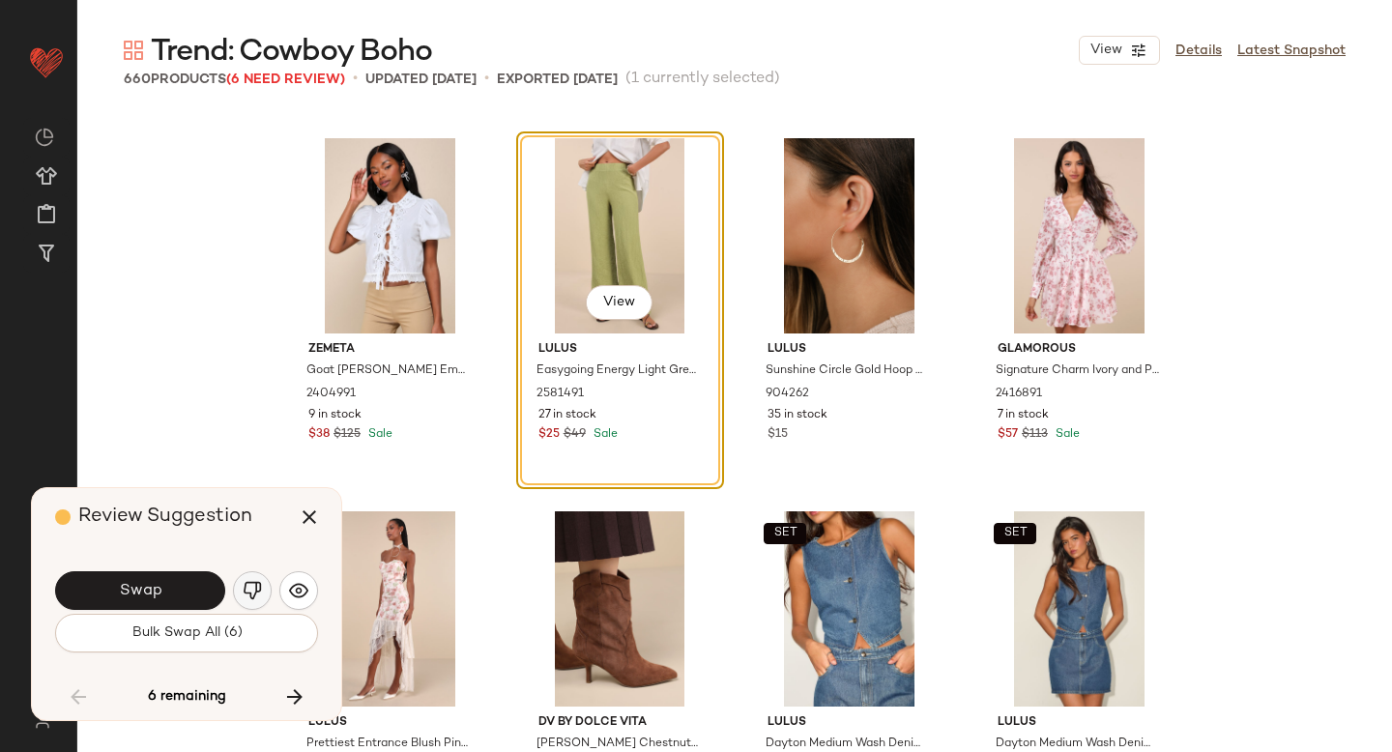
click at [247, 592] on img "button" at bounding box center [252, 590] width 19 height 19
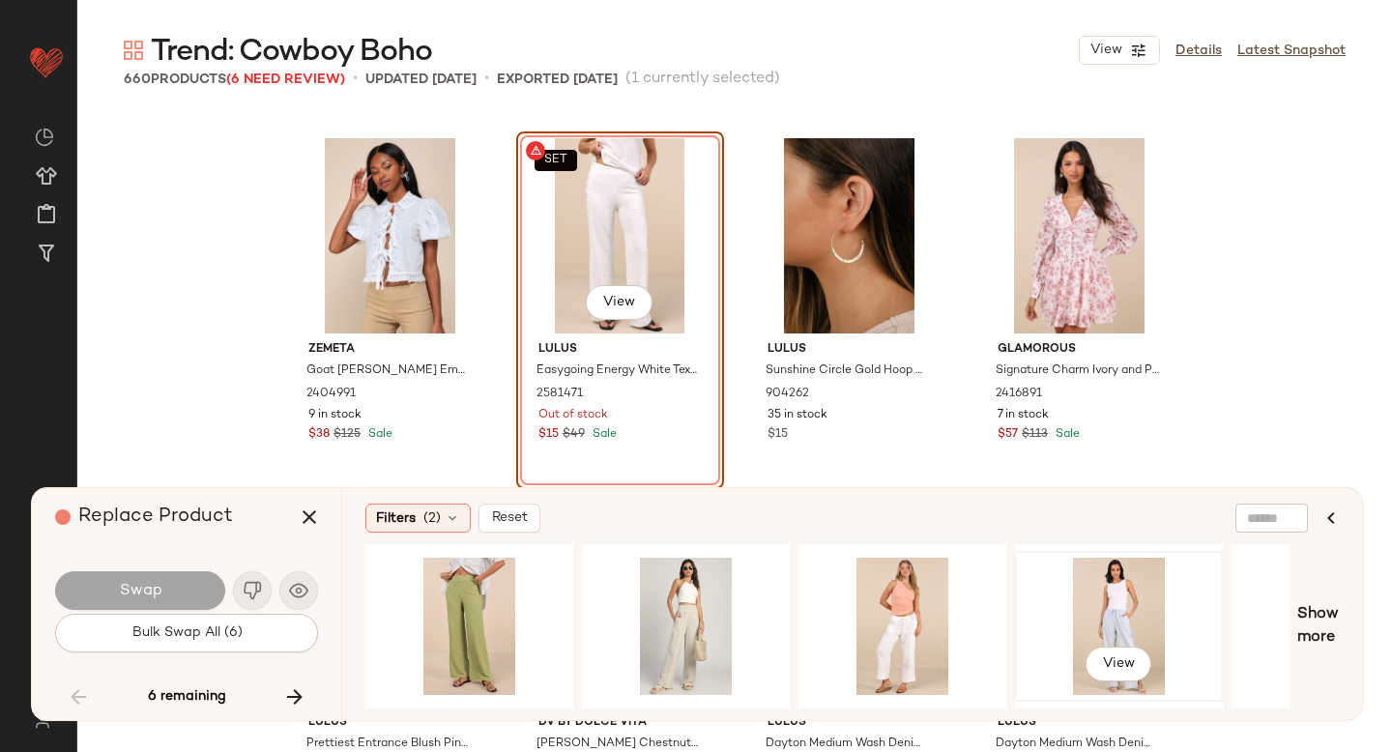
click at [1124, 594] on div "View" at bounding box center [1119, 626] width 194 height 137
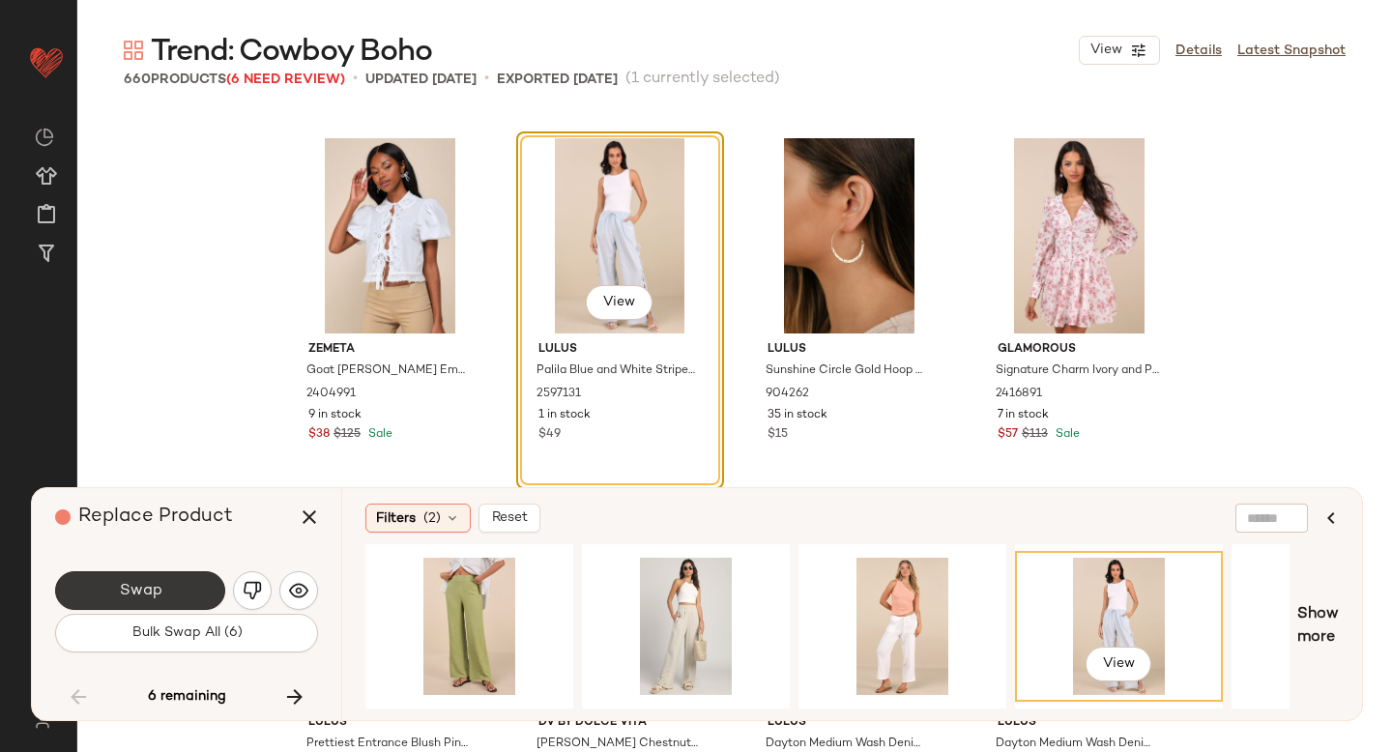
click at [120, 584] on span "Swap" at bounding box center [140, 591] width 44 height 18
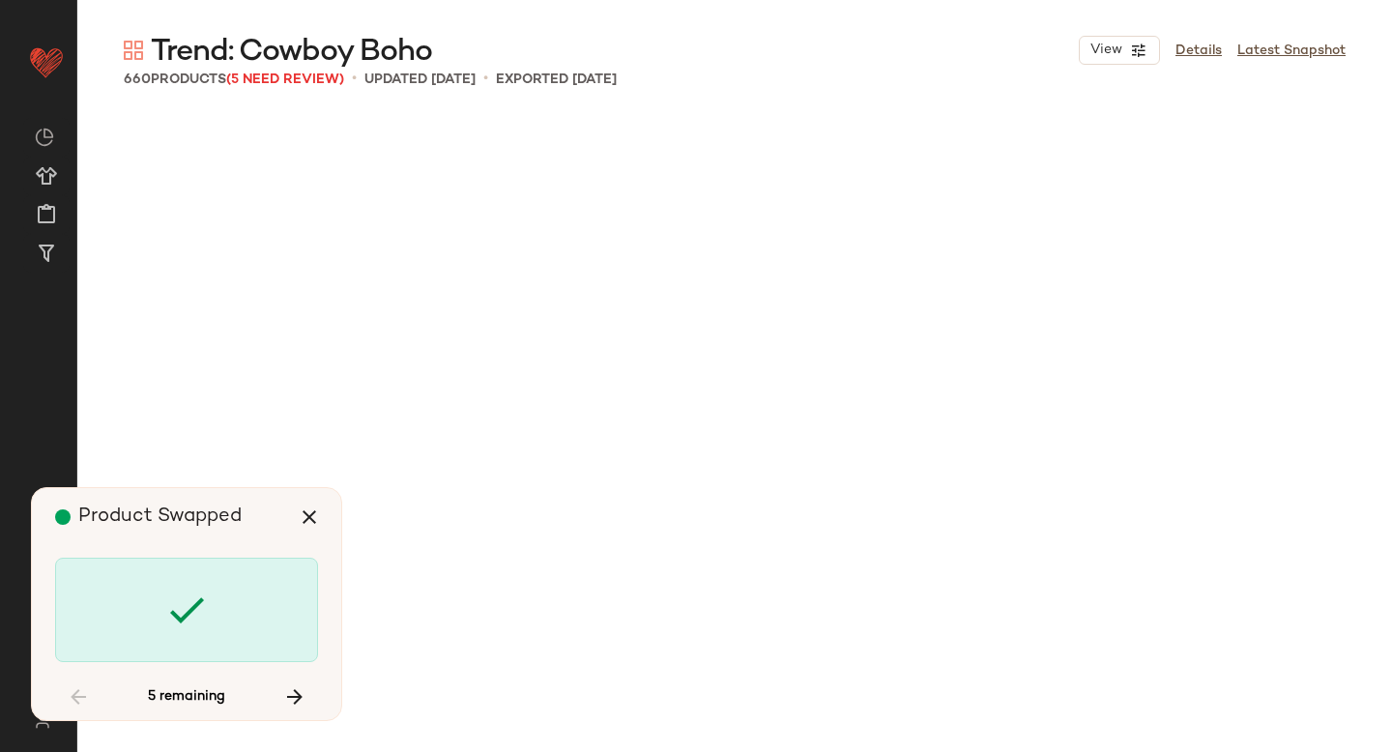
scroll to position [53360, 0]
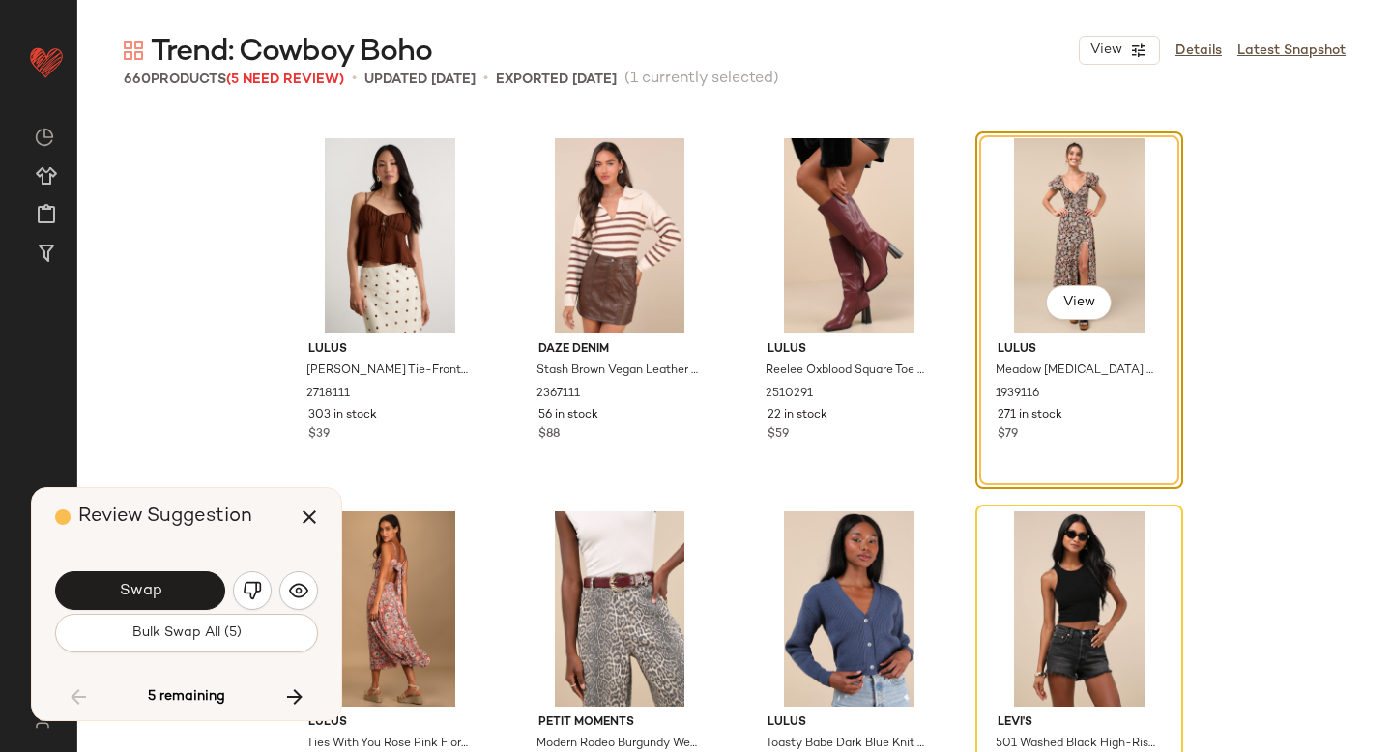
click at [120, 584] on span "Swap" at bounding box center [140, 591] width 44 height 18
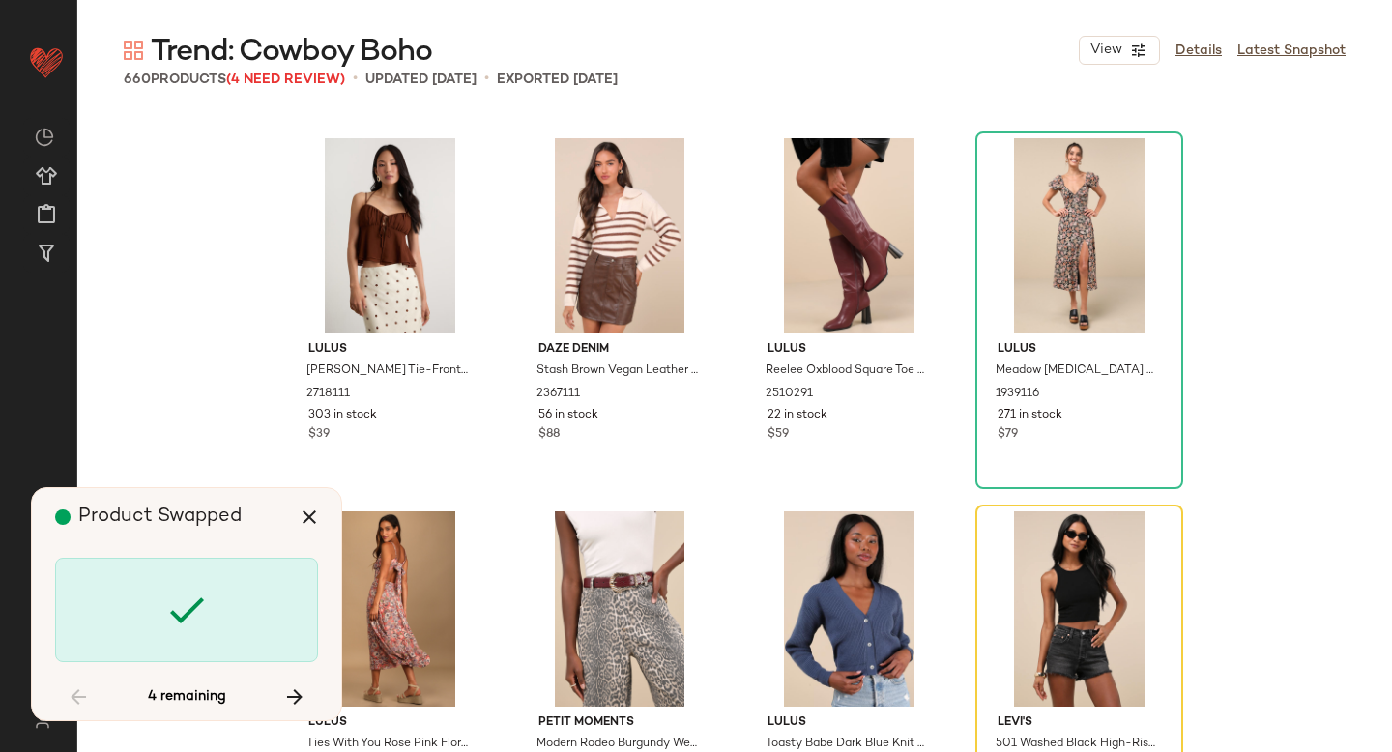
scroll to position [53733, 0]
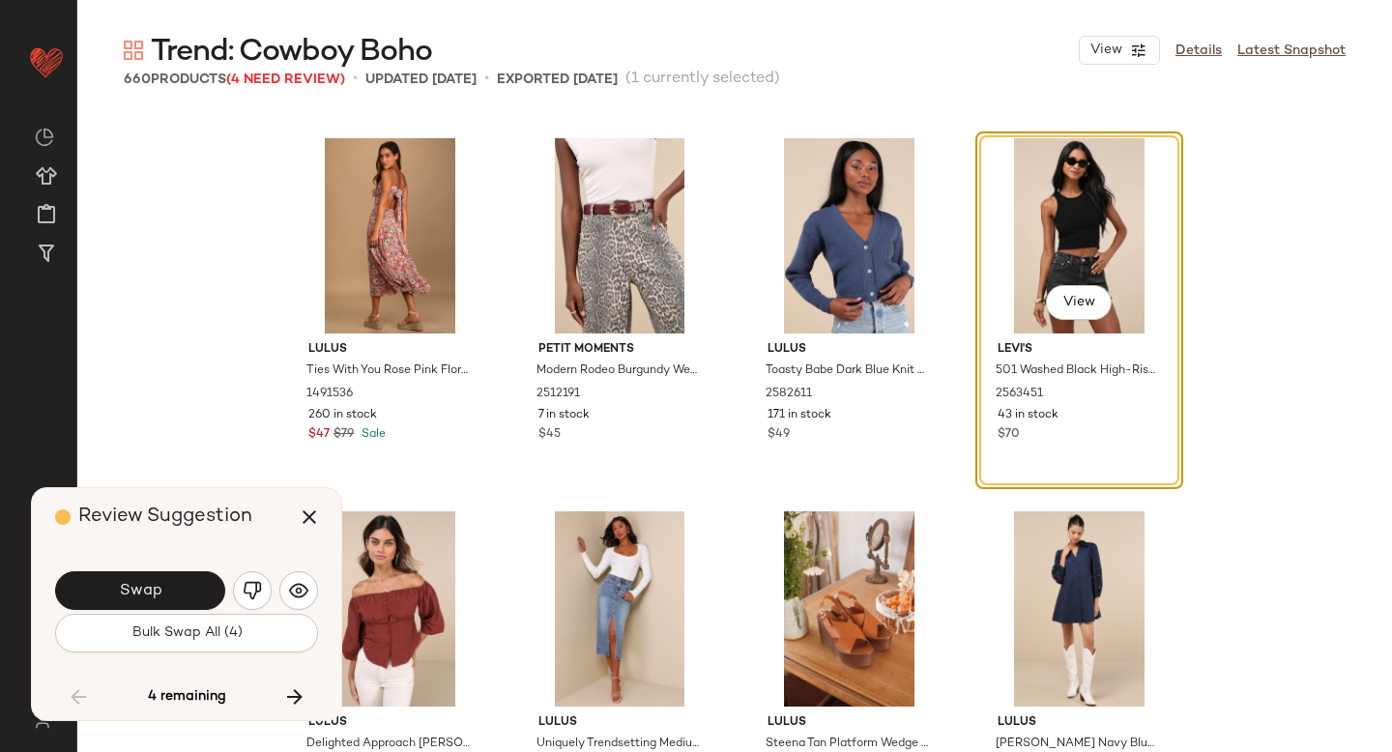
click at [120, 584] on span "Swap" at bounding box center [140, 591] width 44 height 18
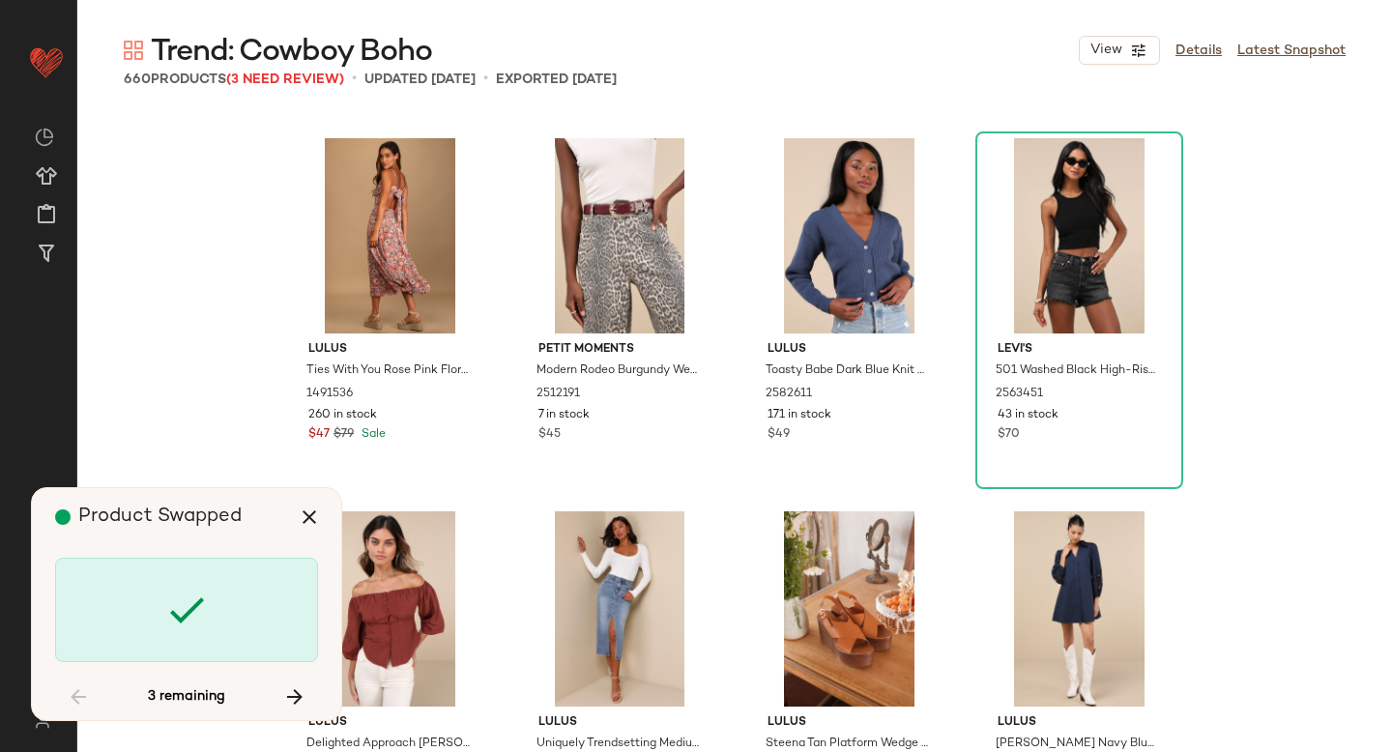
scroll to position [57465, 0]
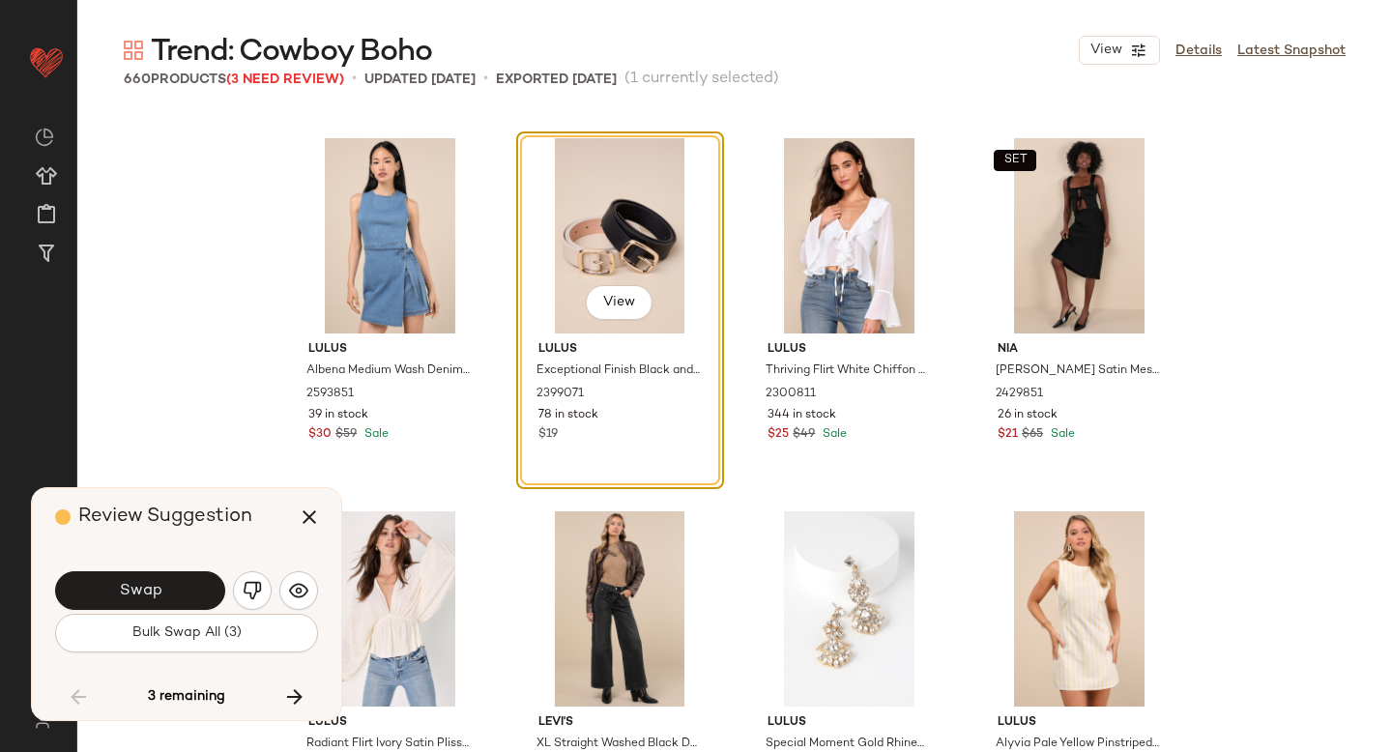
click at [120, 584] on span "Swap" at bounding box center [140, 591] width 44 height 18
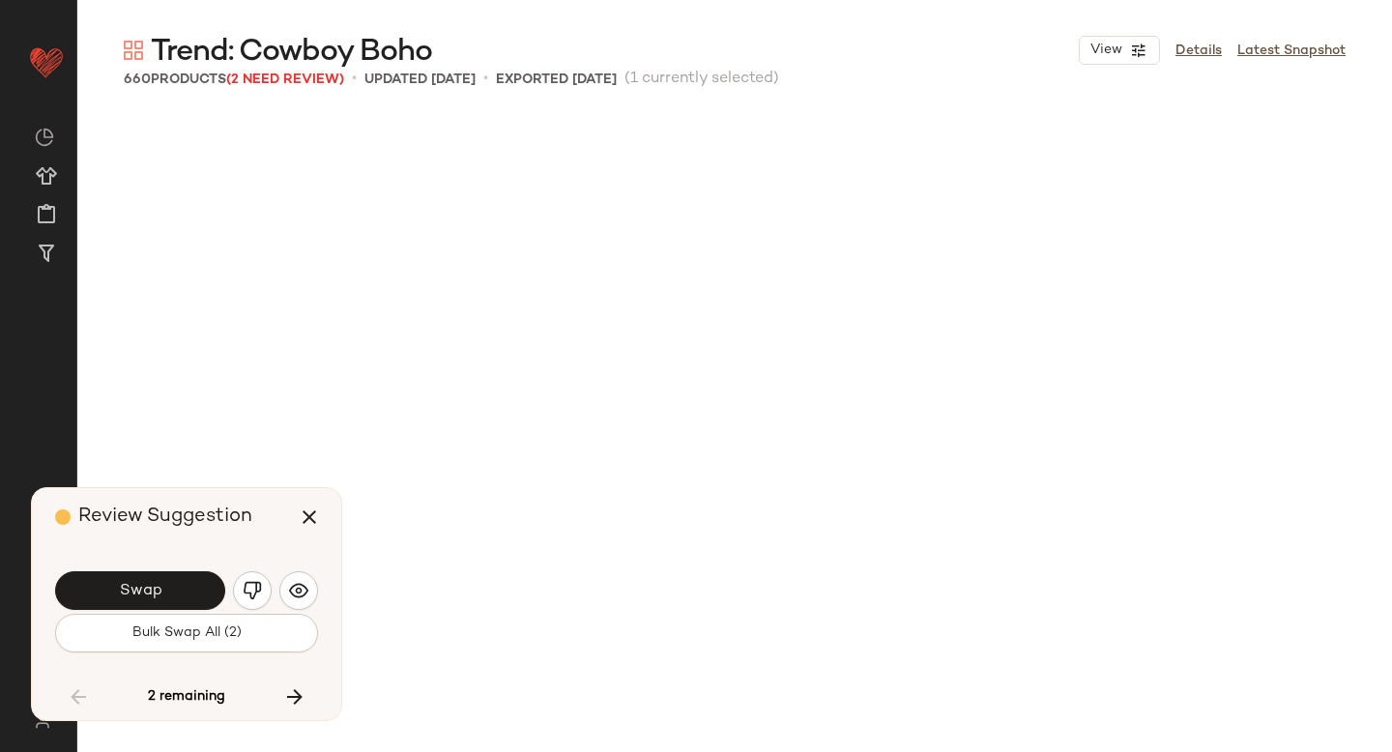
scroll to position [58584, 0]
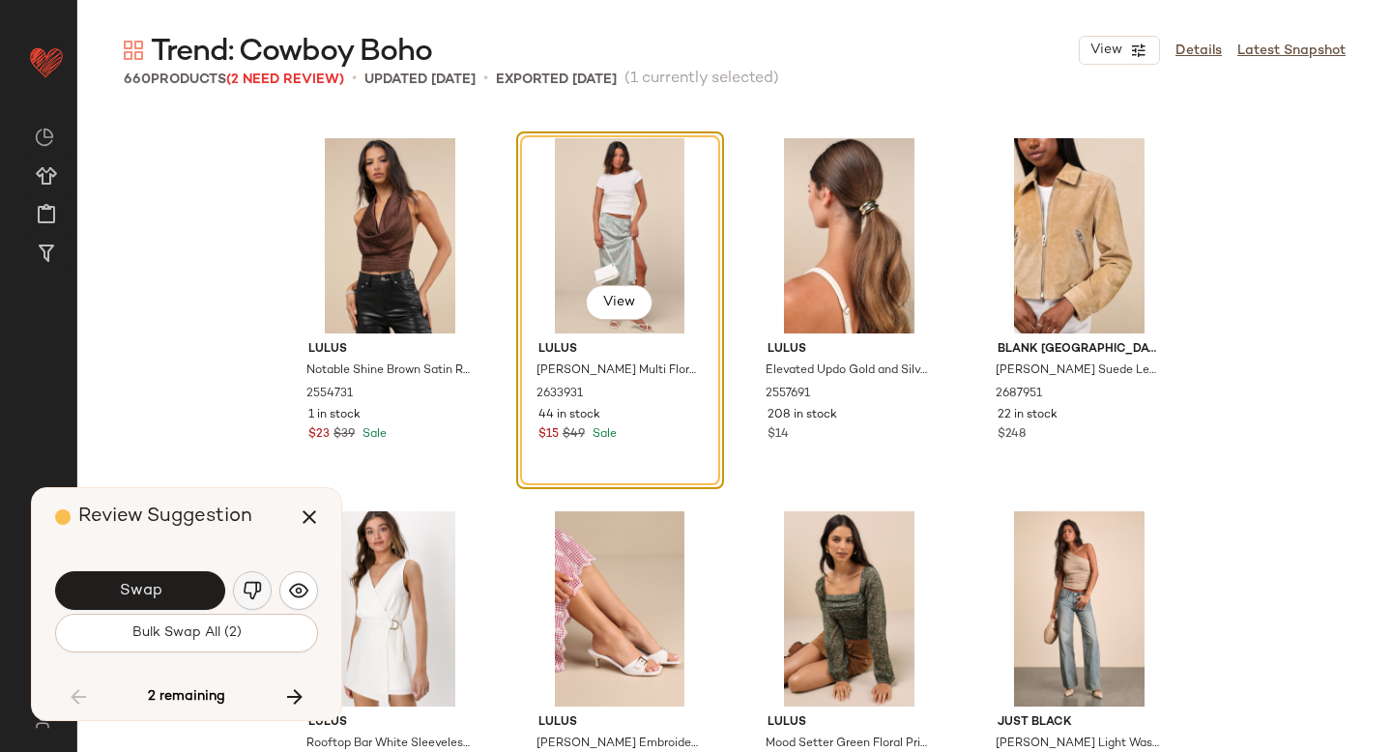
click at [246, 584] on img "button" at bounding box center [252, 590] width 19 height 19
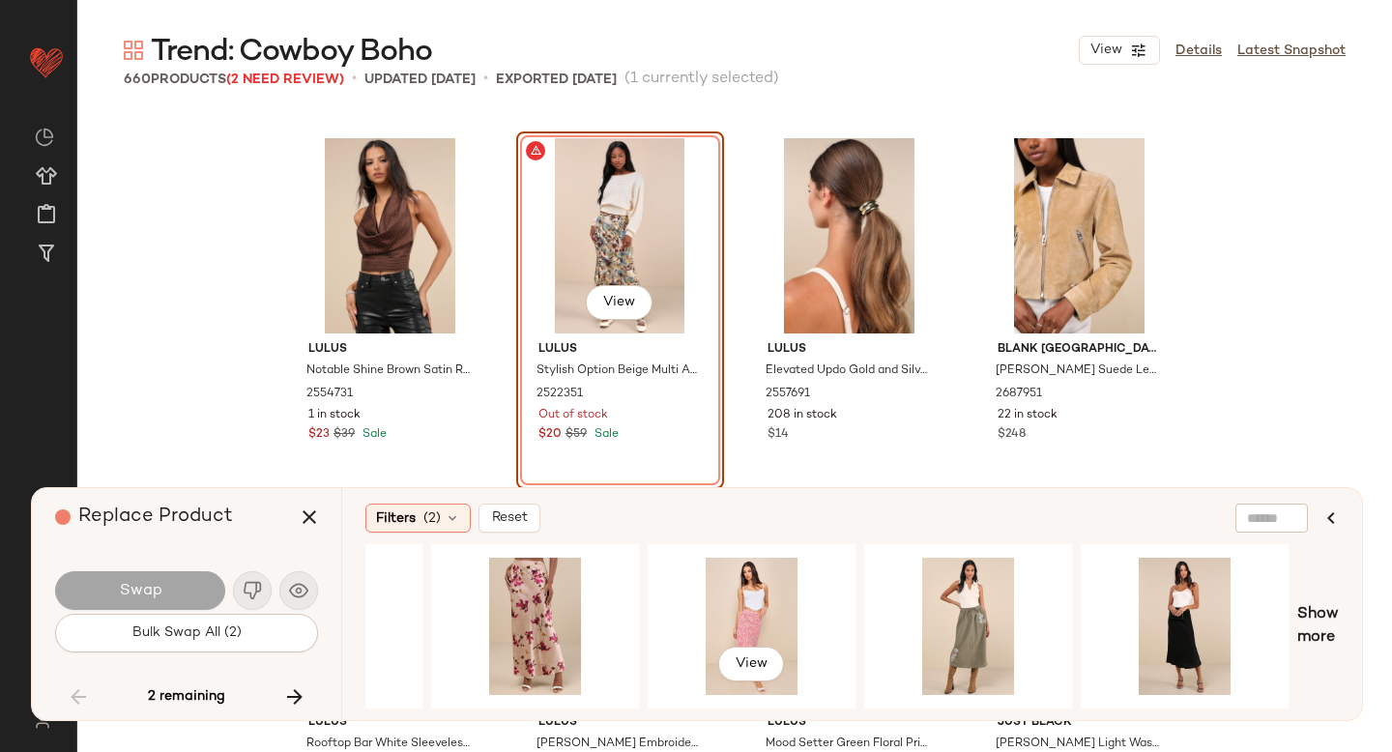
scroll to position [0, 1669]
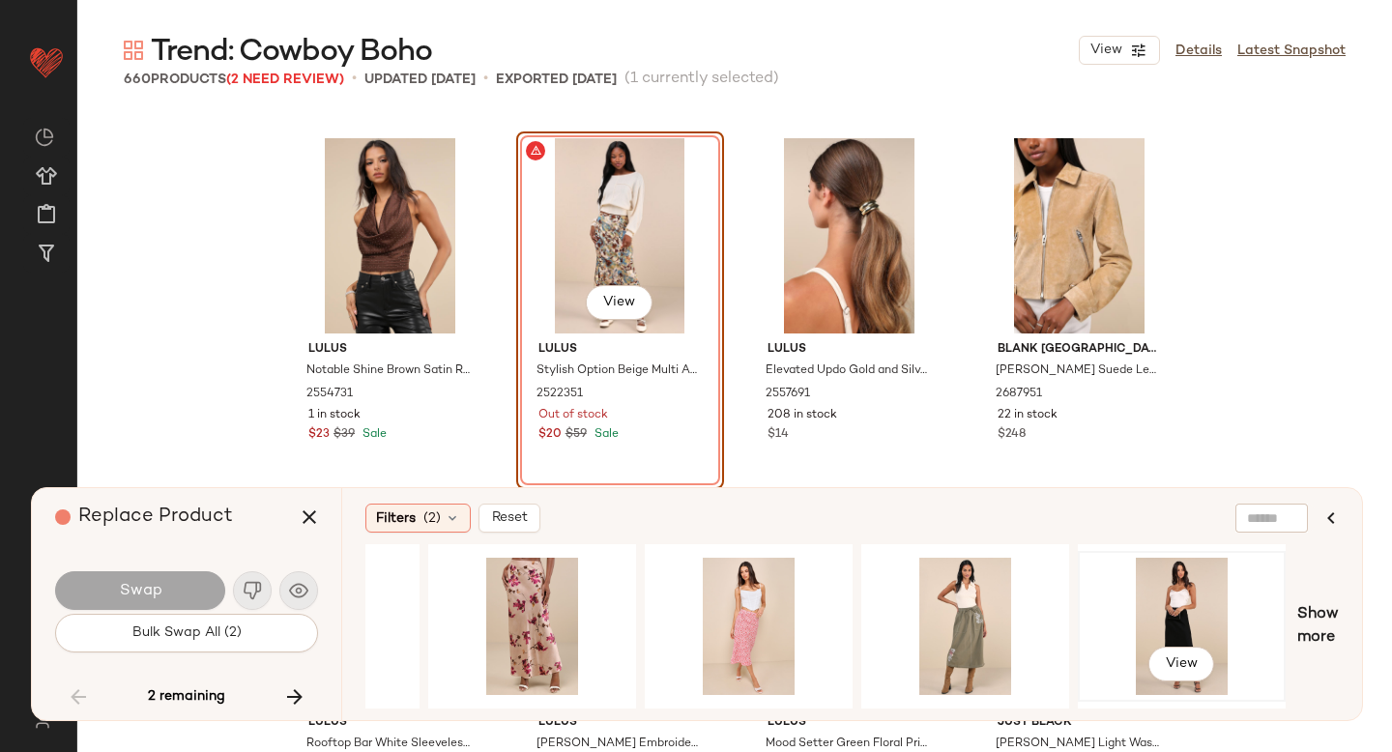
click at [1119, 574] on div "View" at bounding box center [1182, 626] width 194 height 137
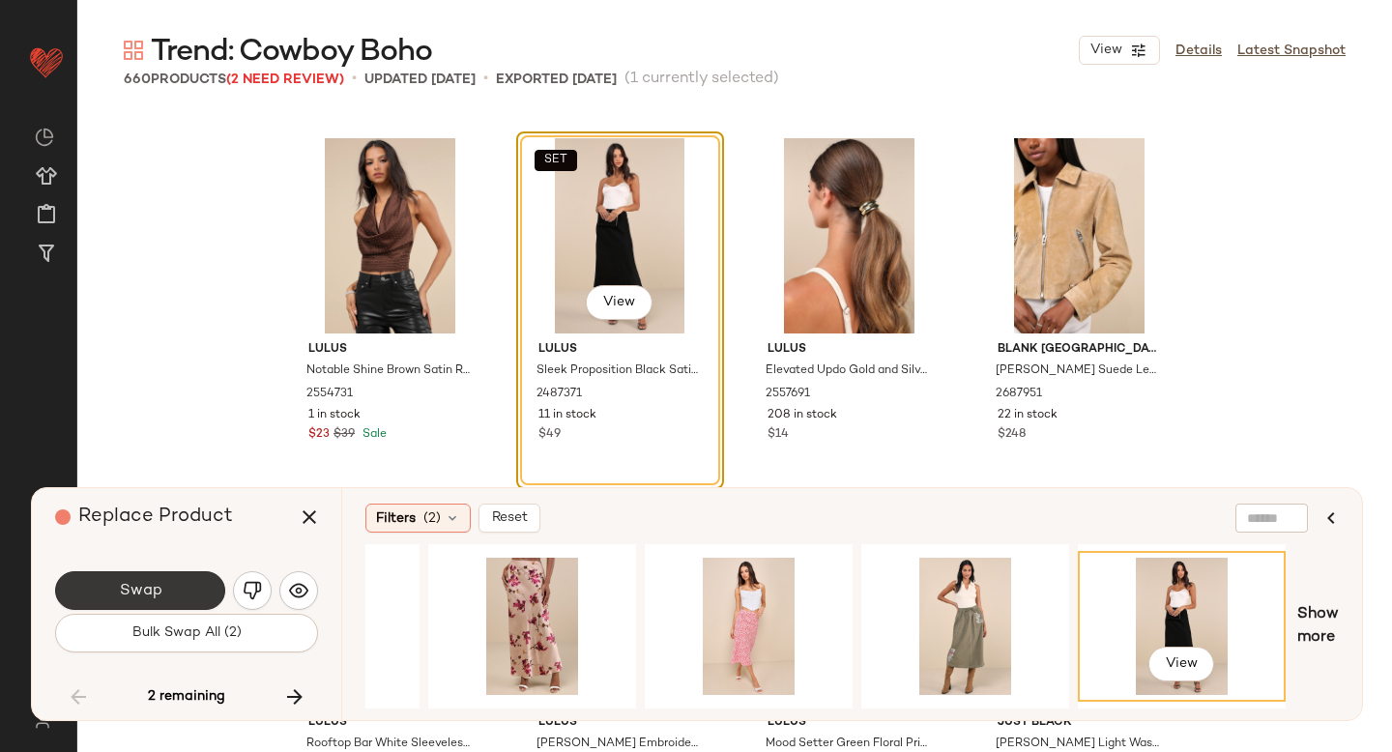
click at [201, 590] on button "Swap" at bounding box center [140, 590] width 170 height 39
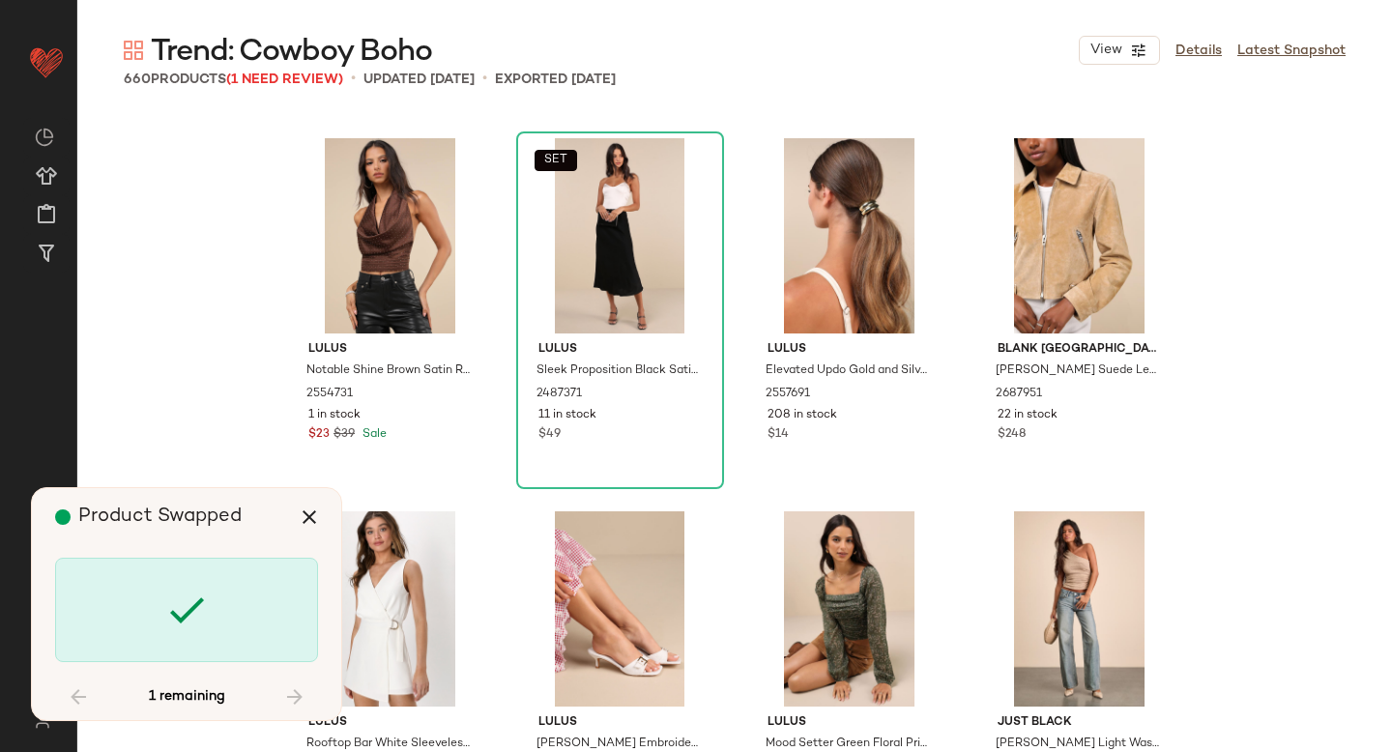
scroll to position [60450, 0]
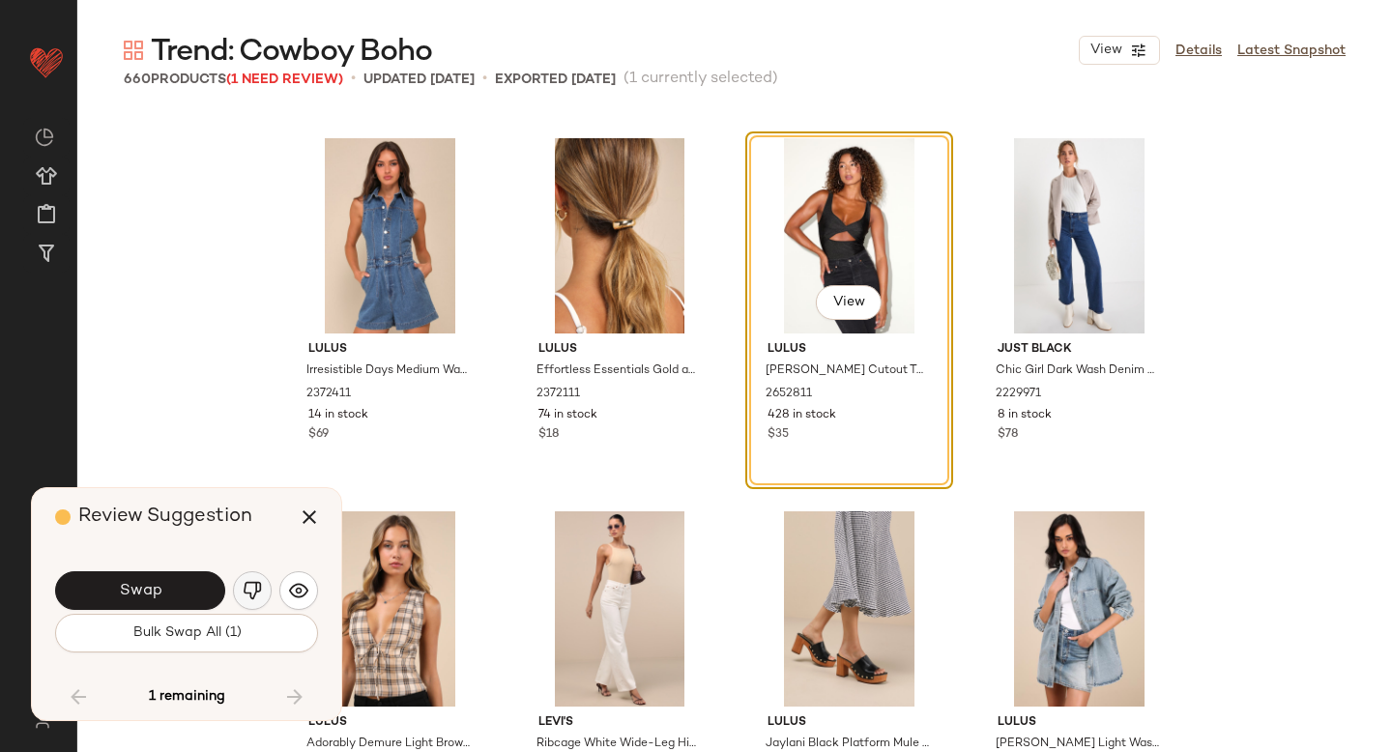
click at [259, 591] on img "button" at bounding box center [252, 590] width 19 height 19
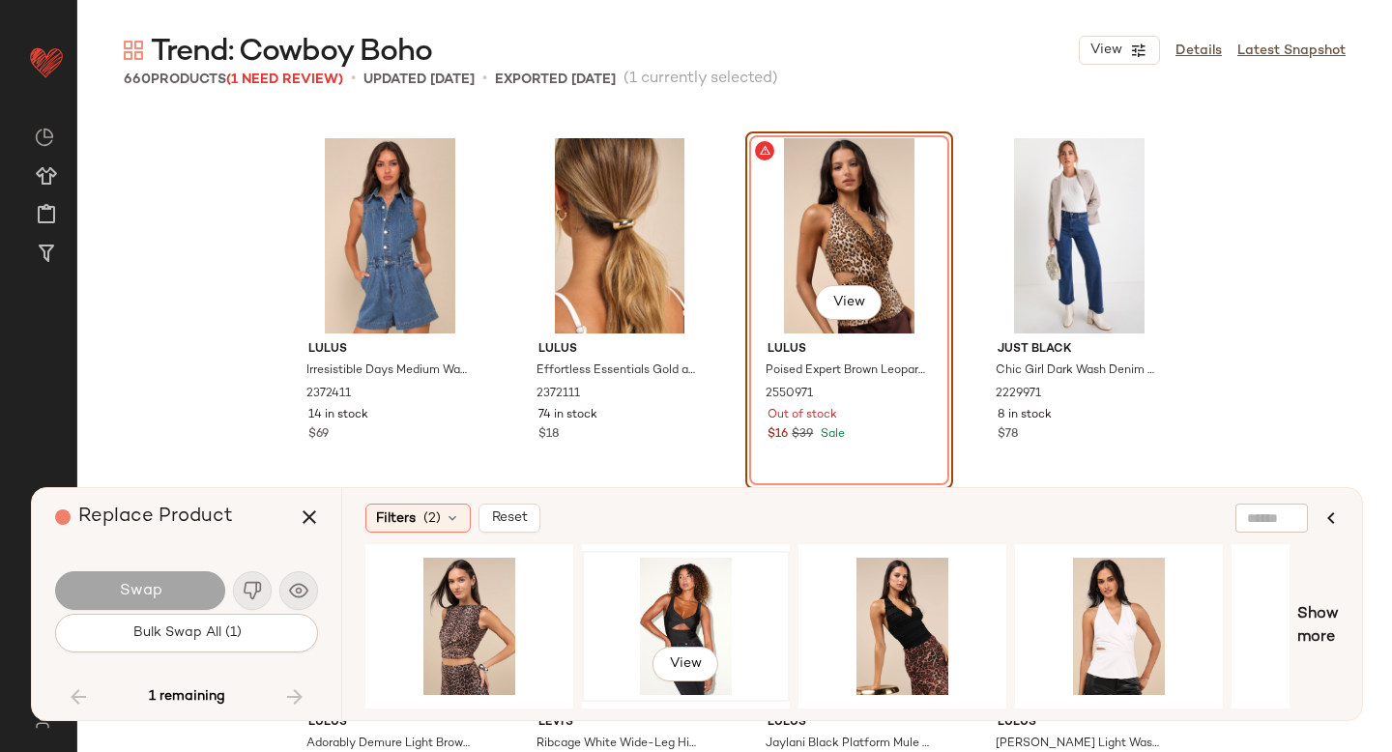
click at [742, 590] on div "View" at bounding box center [686, 626] width 194 height 137
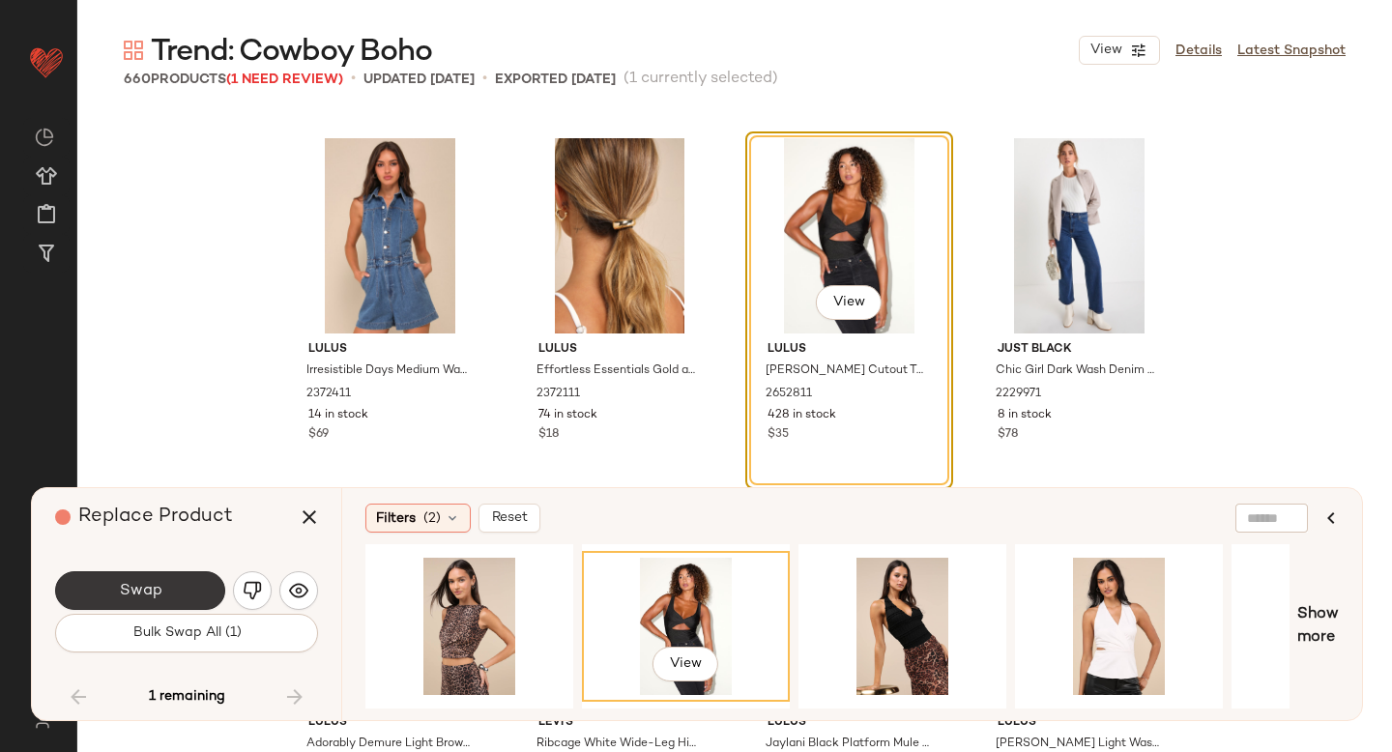
click at [132, 587] on span "Swap" at bounding box center [140, 591] width 44 height 18
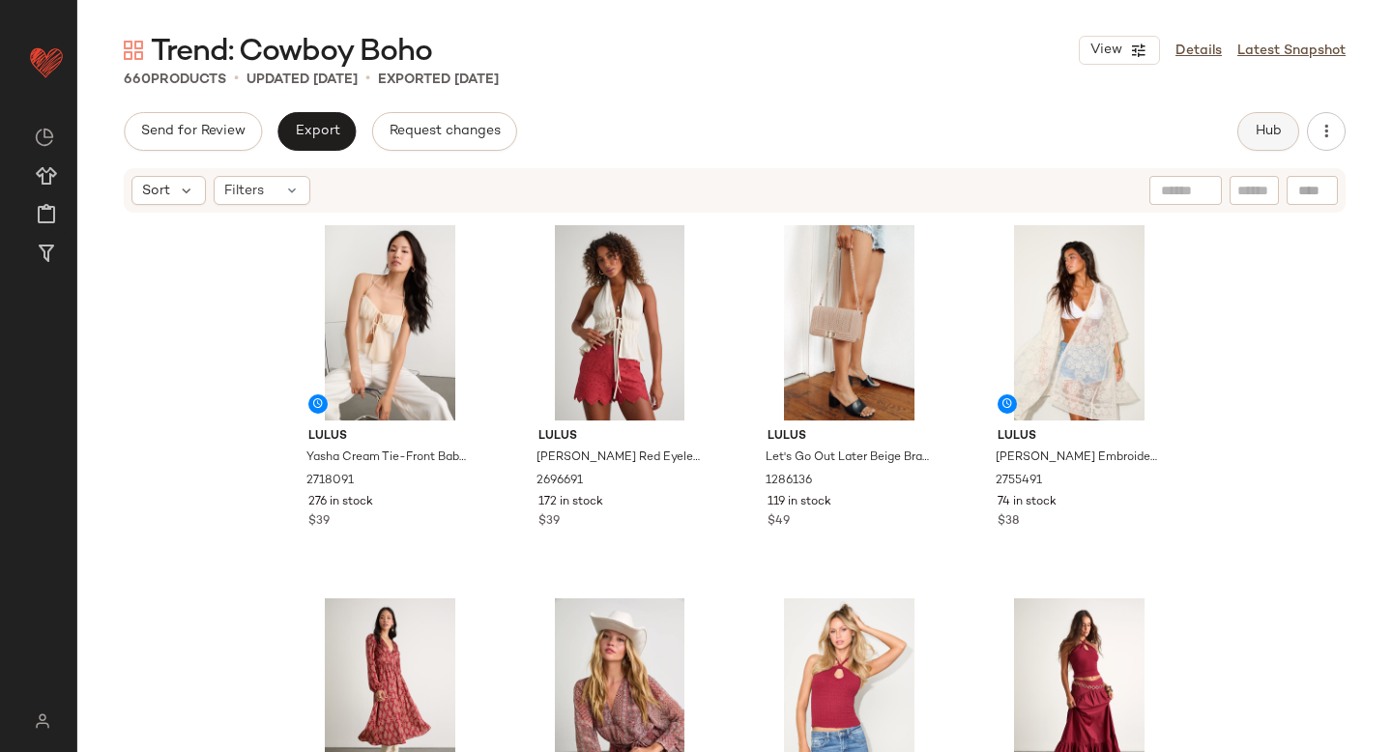
click at [1274, 112] on button "Hub" at bounding box center [1268, 131] width 62 height 39
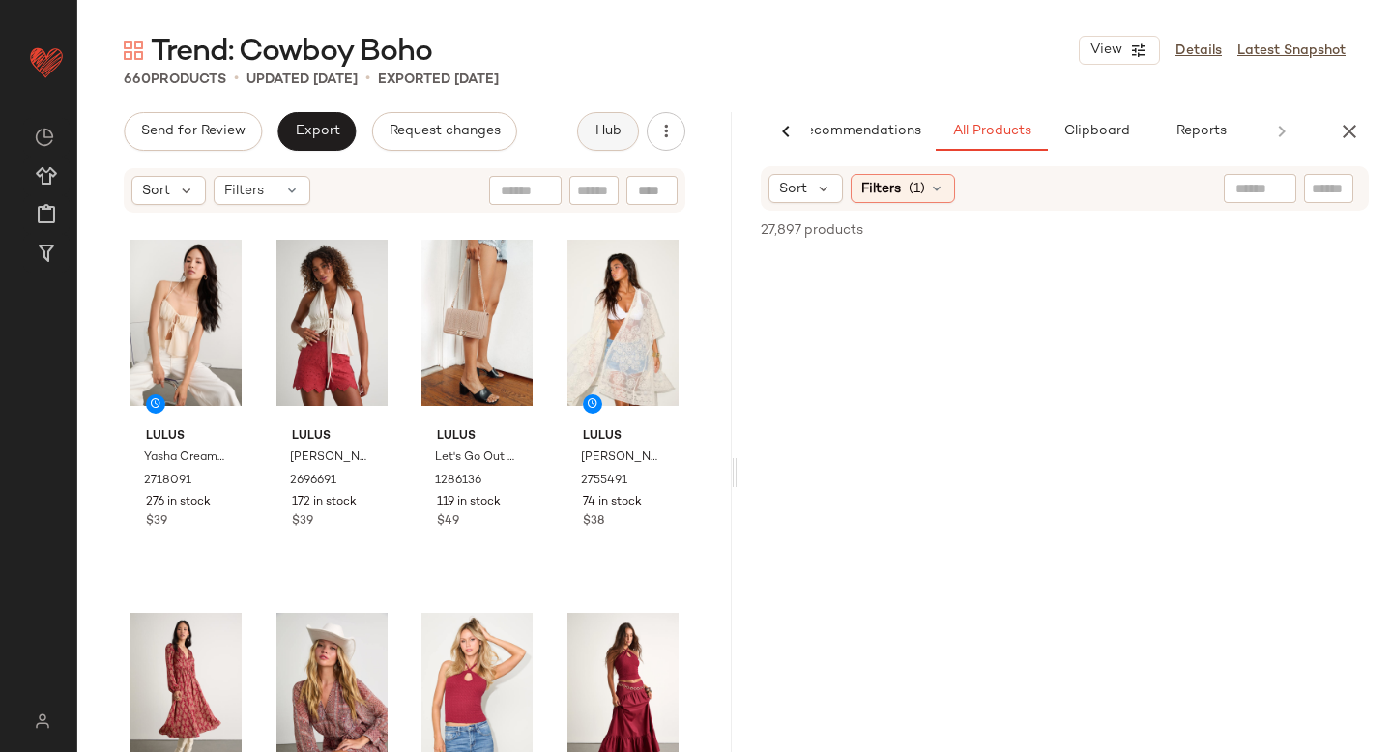
scroll to position [0, 45]
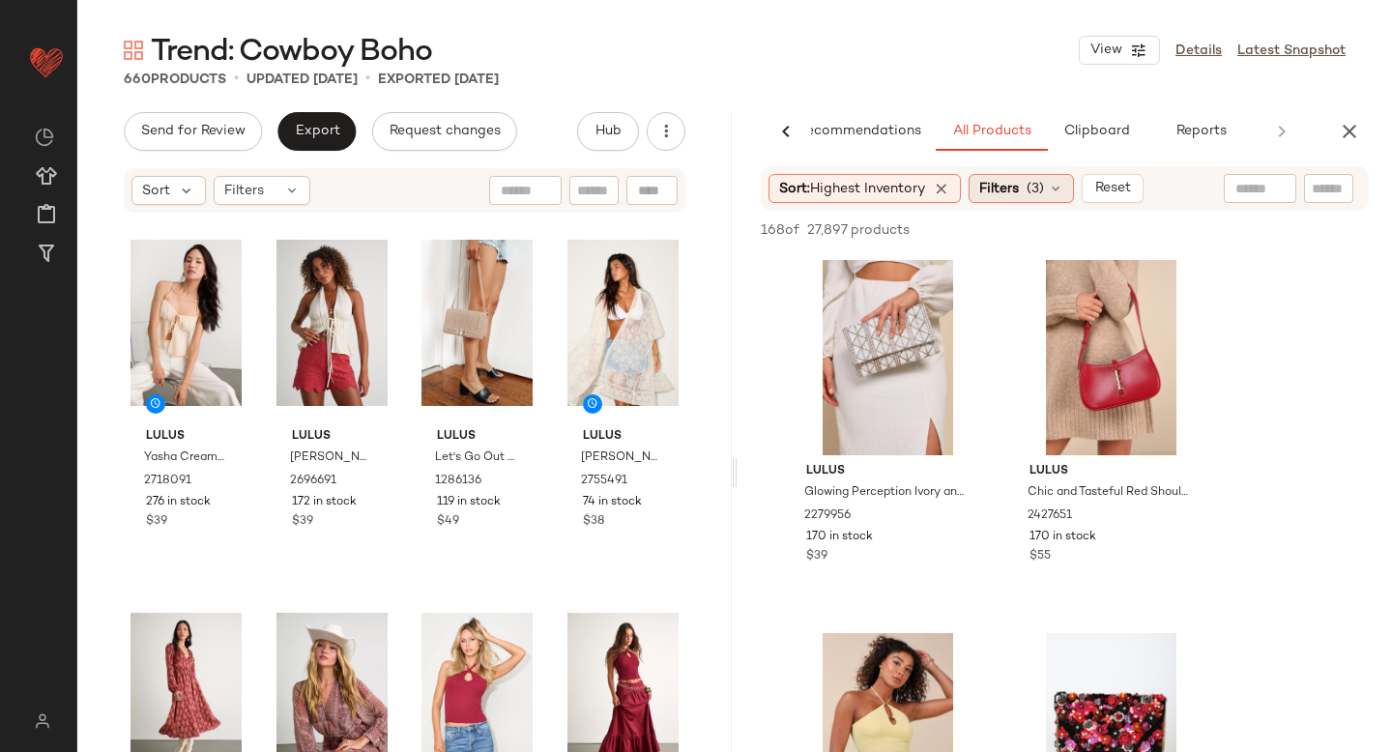
click at [1060, 195] on icon at bounding box center [1055, 188] width 15 height 15
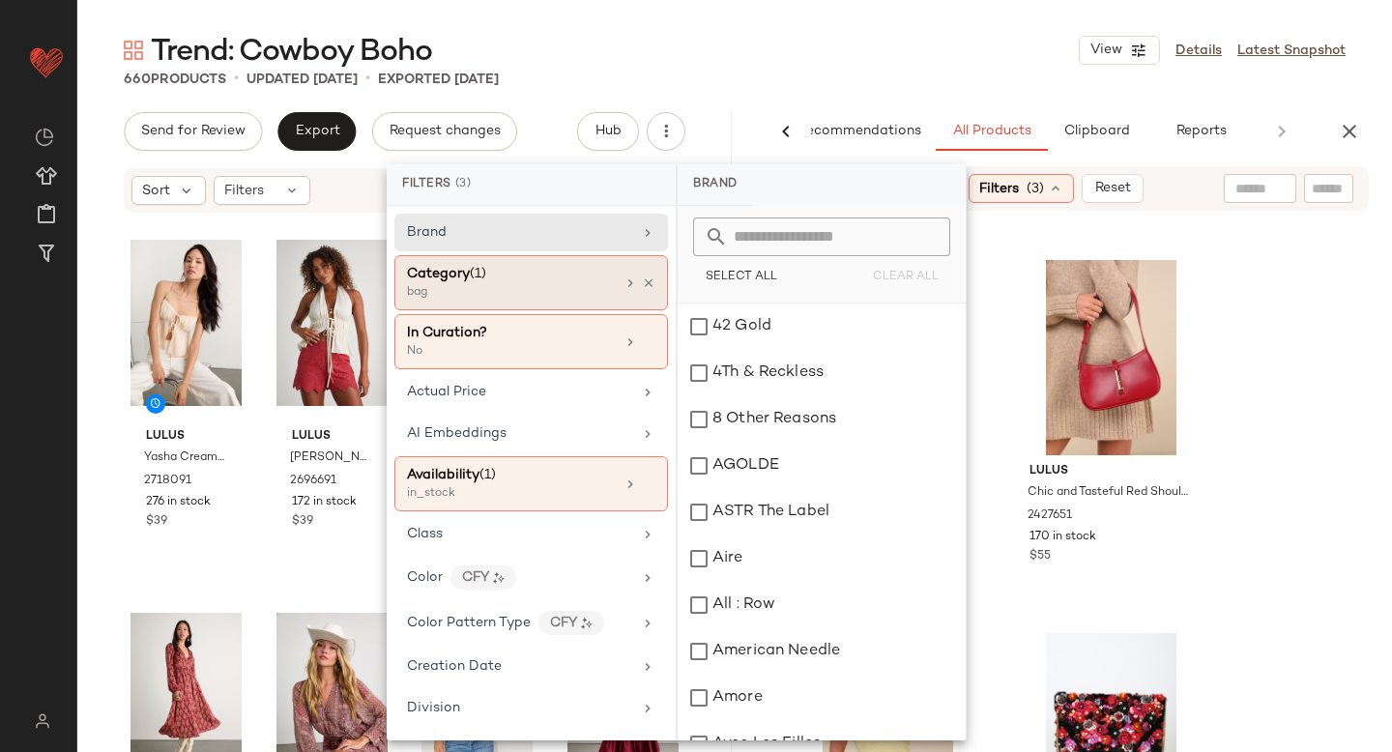
click at [507, 298] on div "bag" at bounding box center [503, 292] width 193 height 17
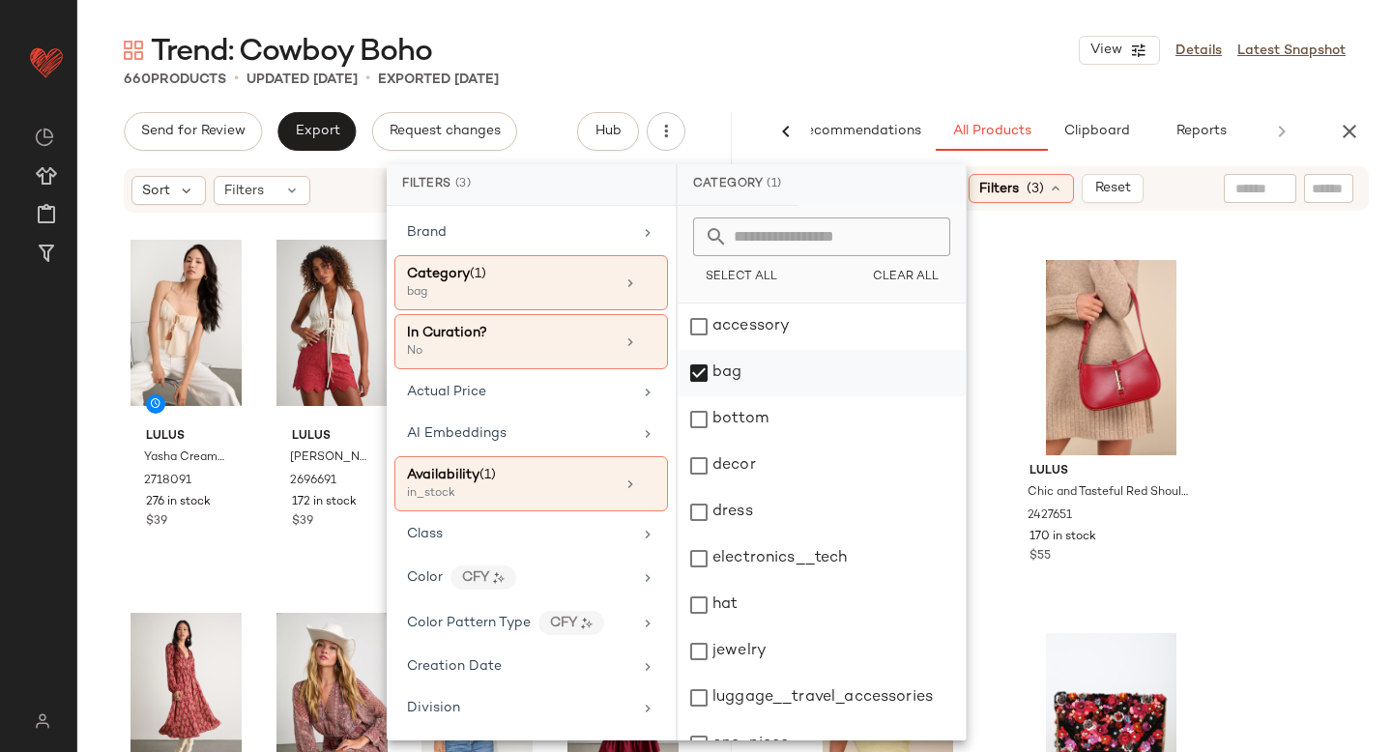
click at [703, 365] on div "bag" at bounding box center [822, 373] width 288 height 46
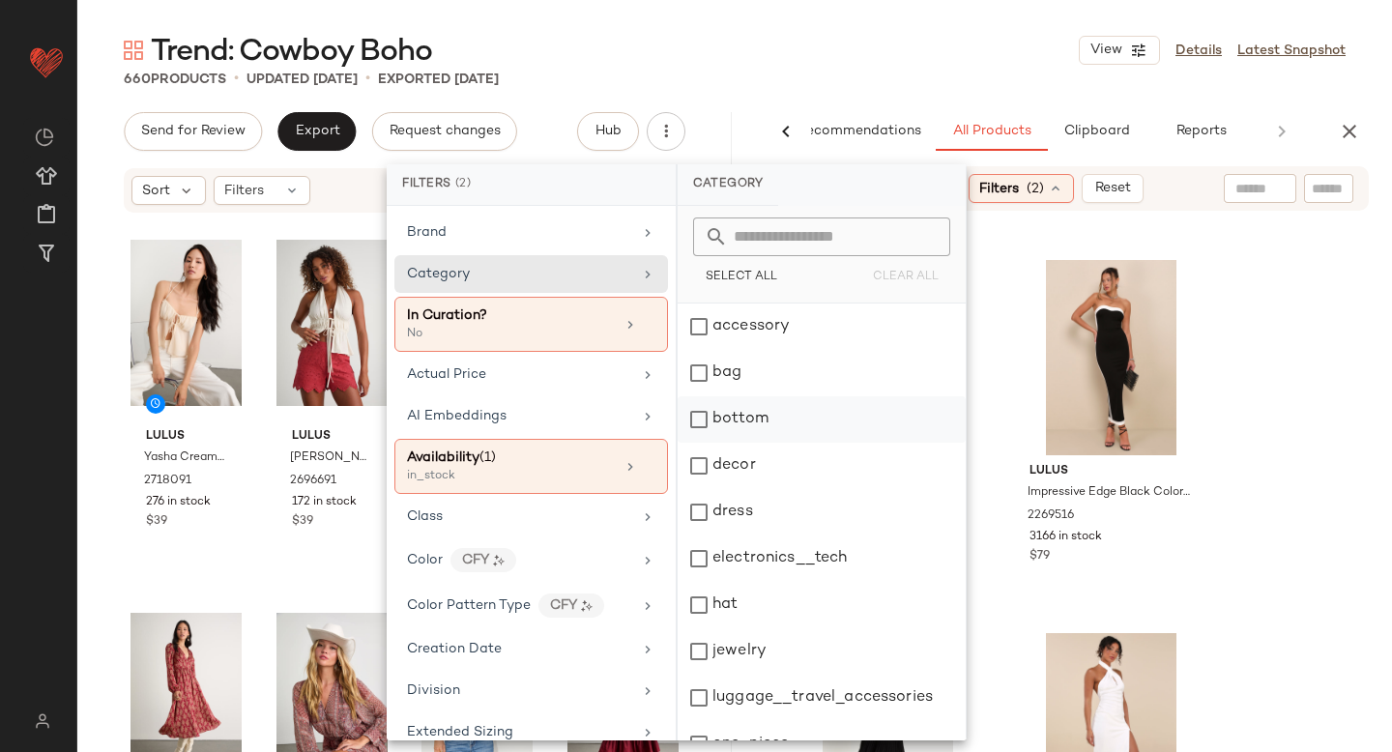
click at [700, 421] on div "bottom" at bounding box center [822, 419] width 288 height 46
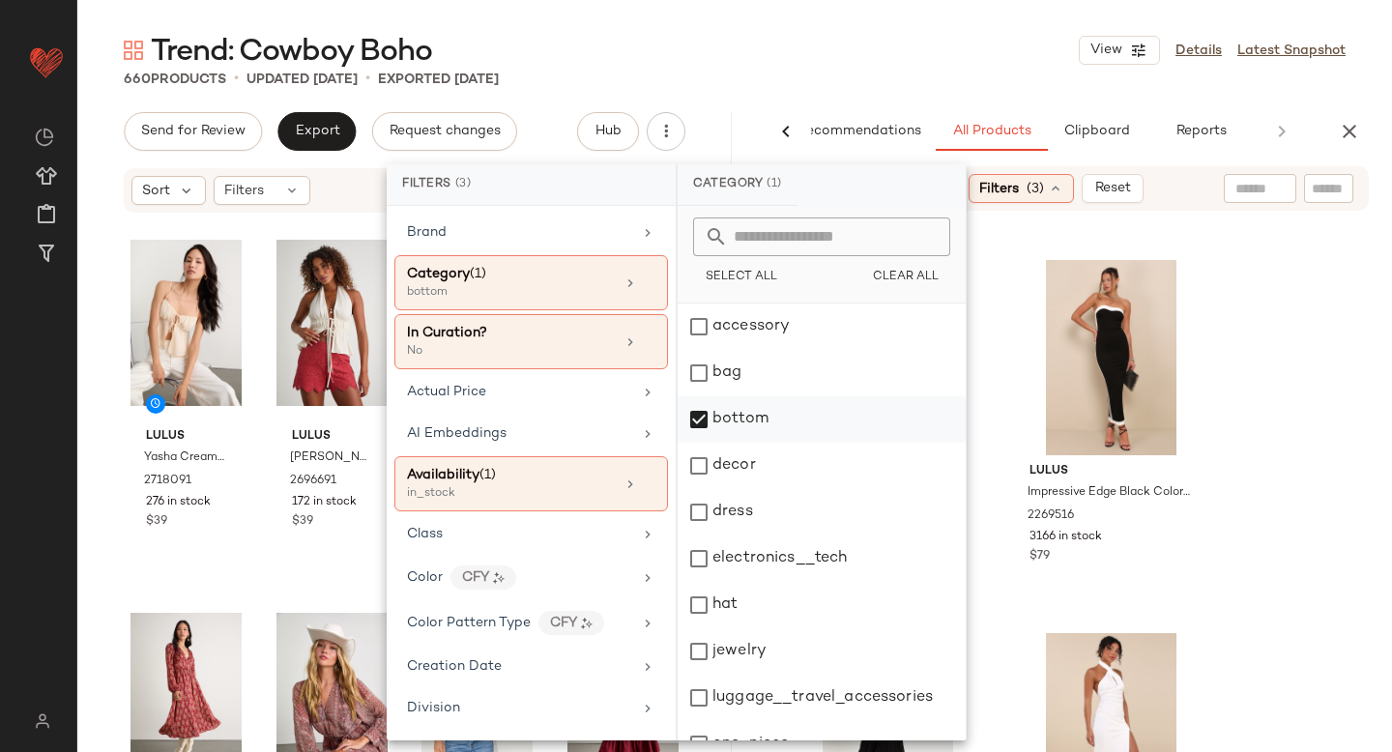
scroll to position [352, 0]
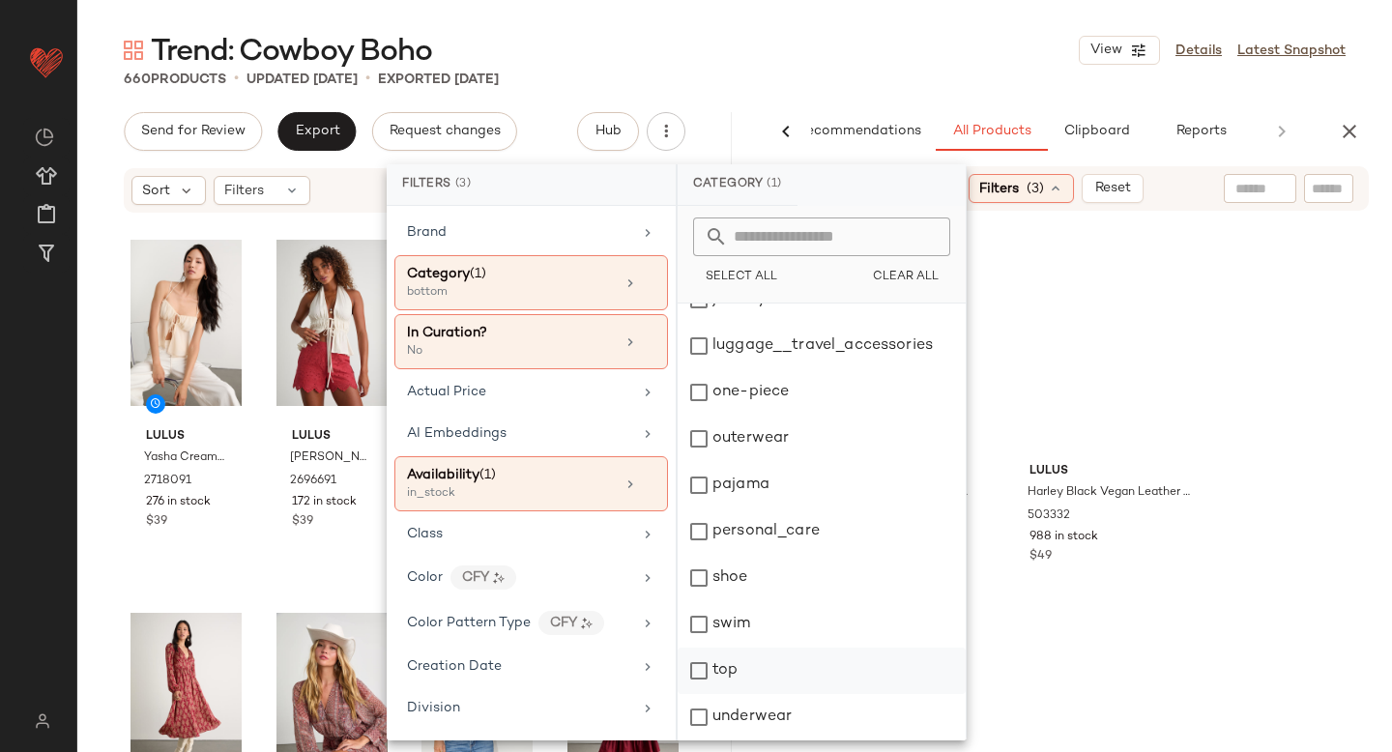
click at [703, 659] on div "top" at bounding box center [822, 671] width 288 height 46
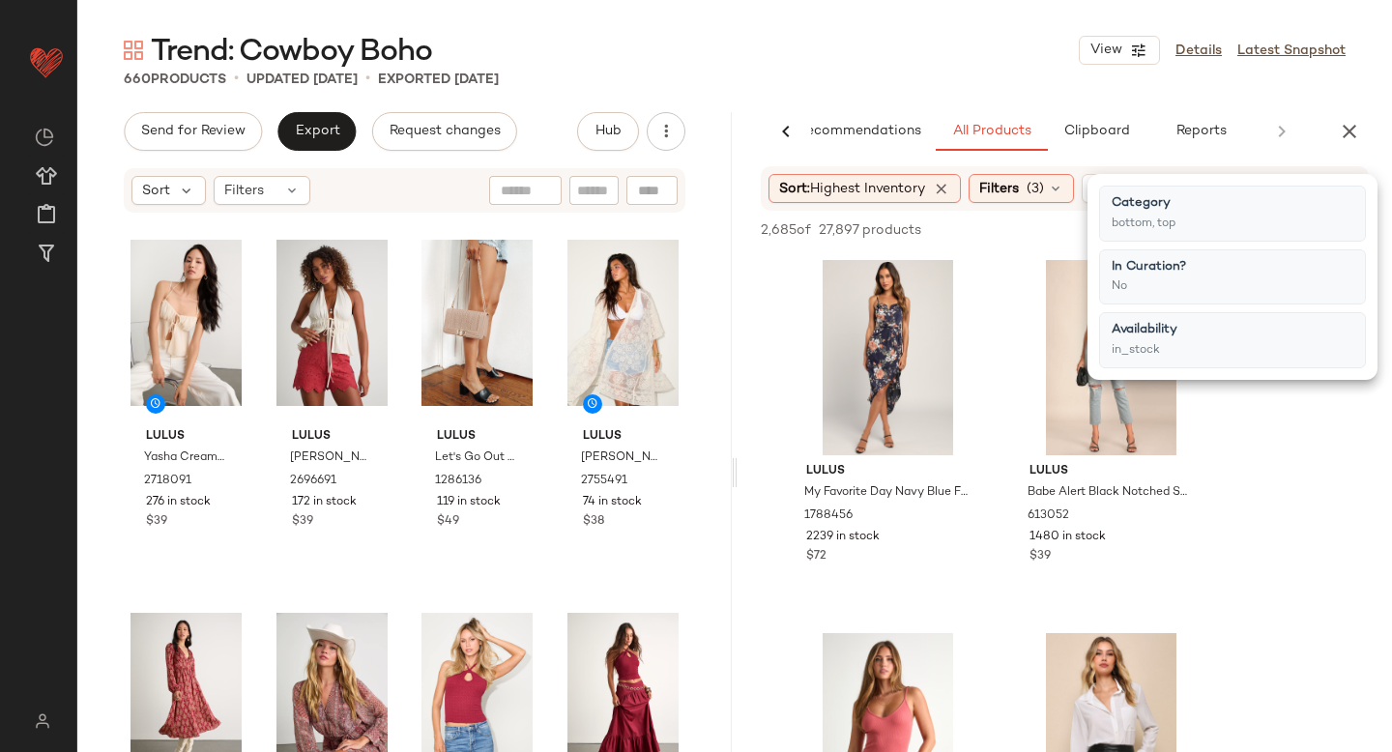
click at [1001, 53] on div "Trend: Cowboy Boho View Details Latest Snapshot" at bounding box center [734, 50] width 1315 height 39
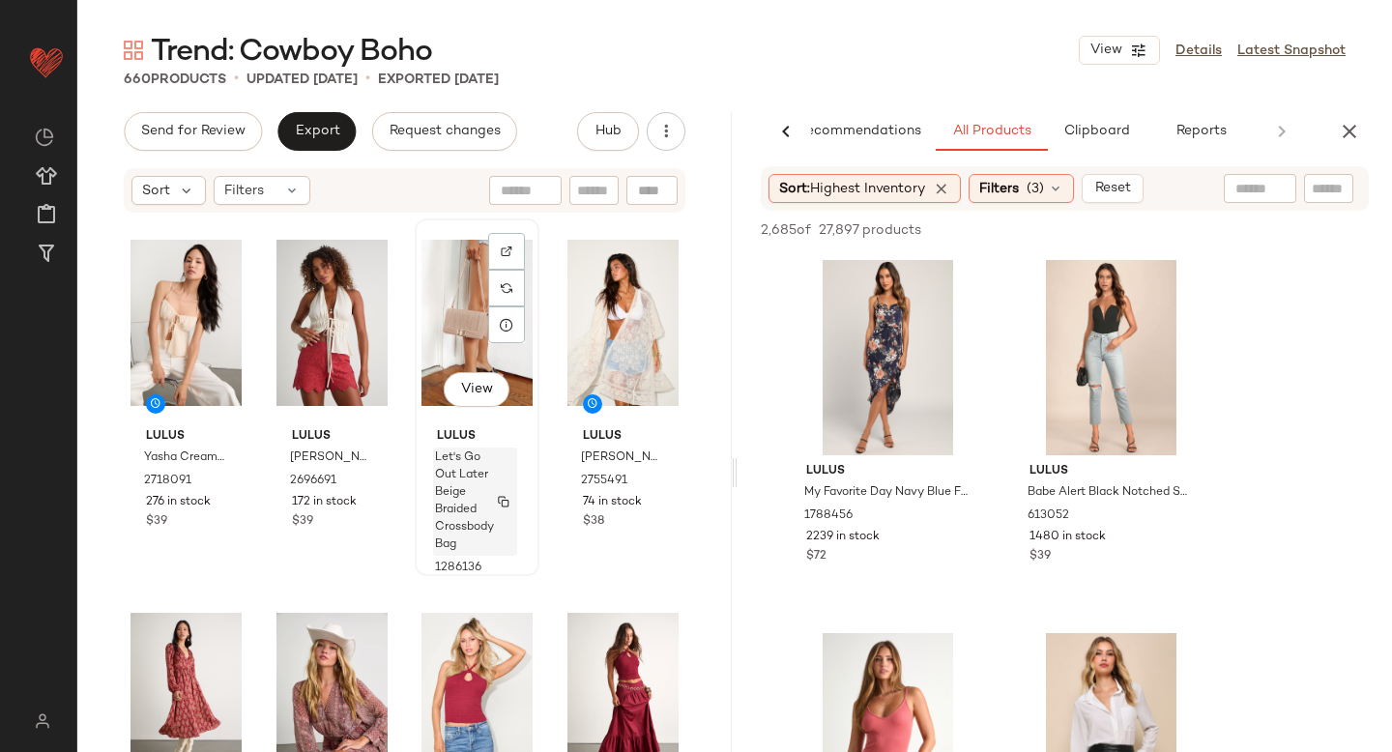
scroll to position [1, 0]
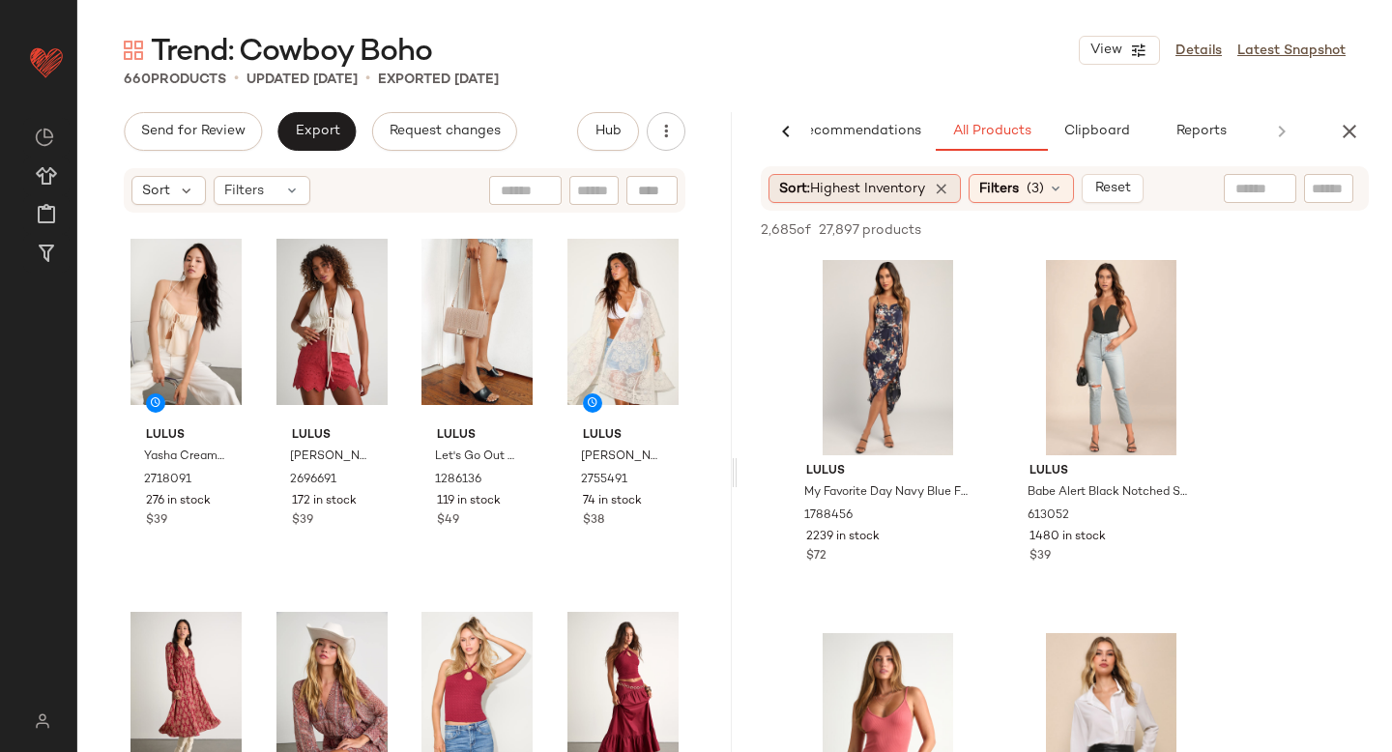
click at [956, 189] on div "Sort: Highest Inventory" at bounding box center [865, 188] width 192 height 29
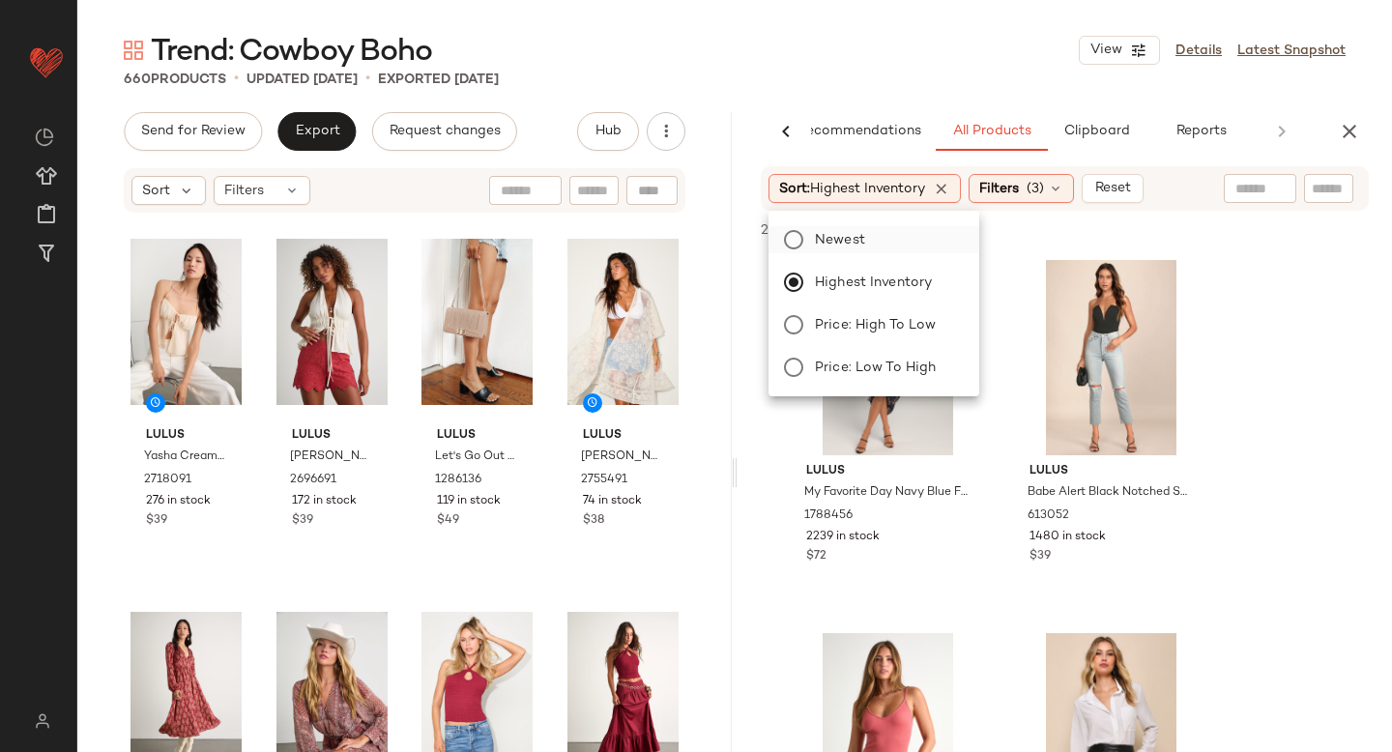
click at [885, 241] on label "Newest" at bounding box center [885, 239] width 157 height 27
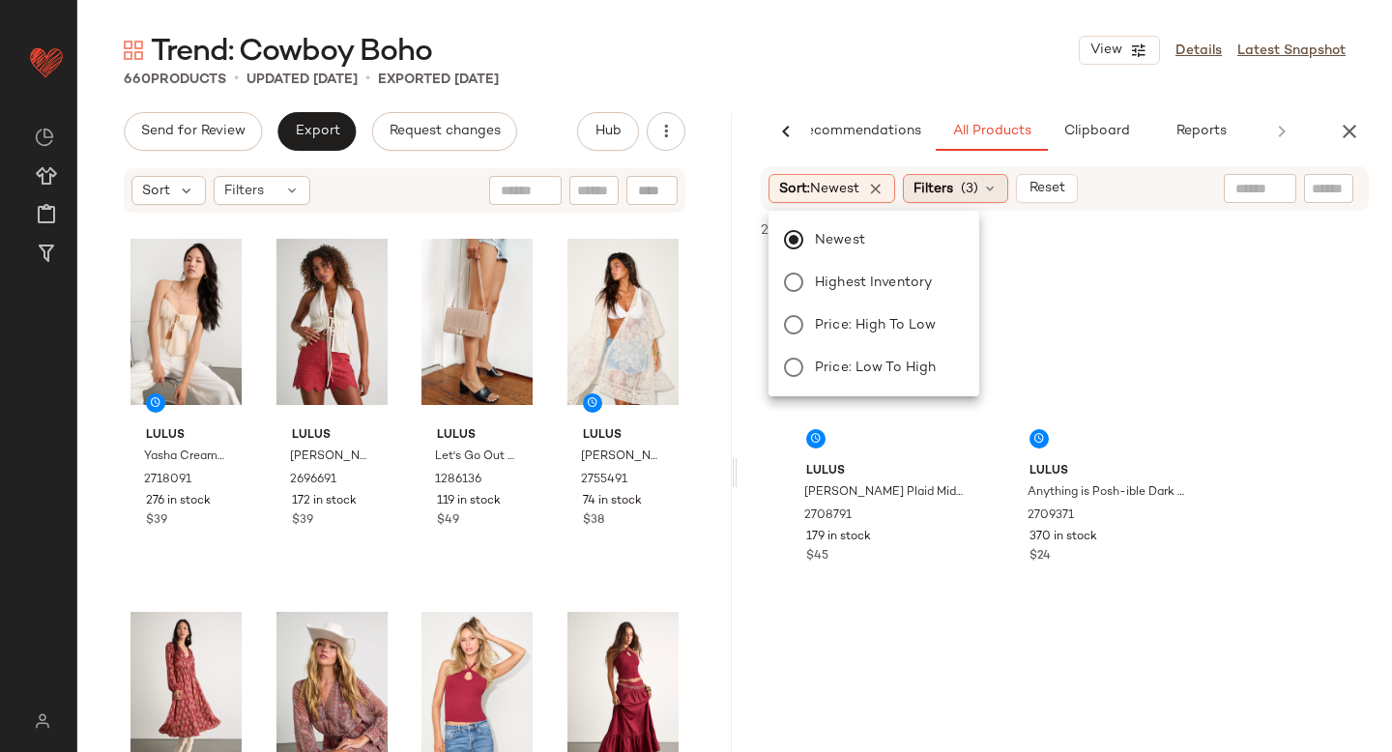
click at [952, 194] on span "Filters" at bounding box center [934, 189] width 40 height 20
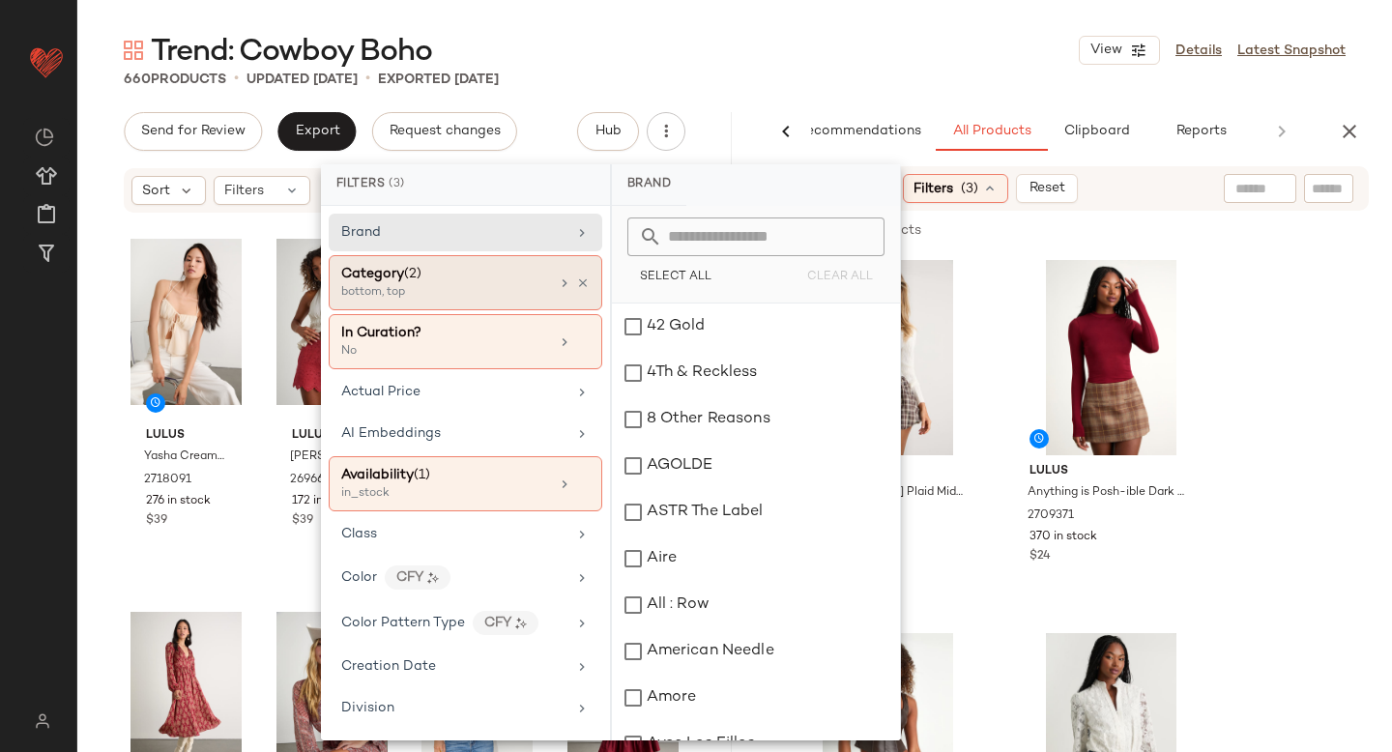
click at [479, 289] on div "bottom, top" at bounding box center [437, 292] width 193 height 17
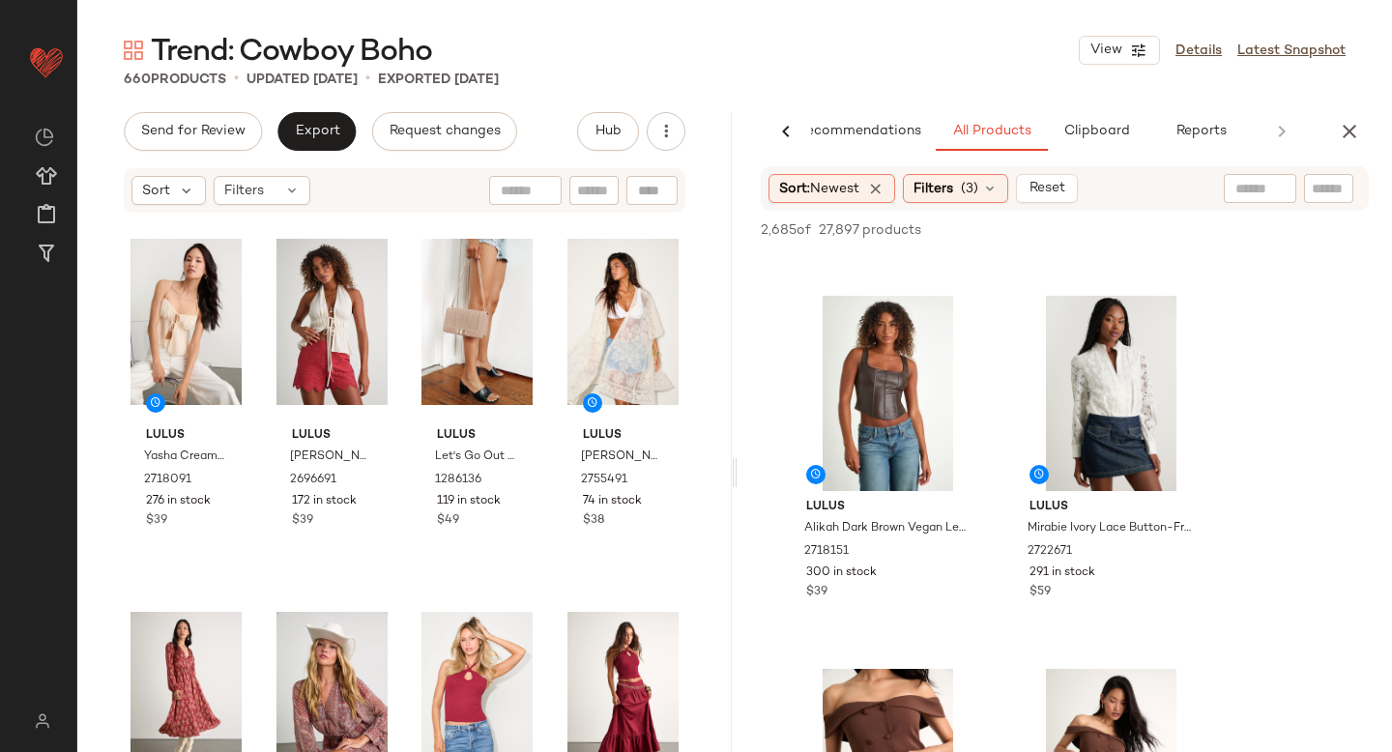
scroll to position [343, 0]
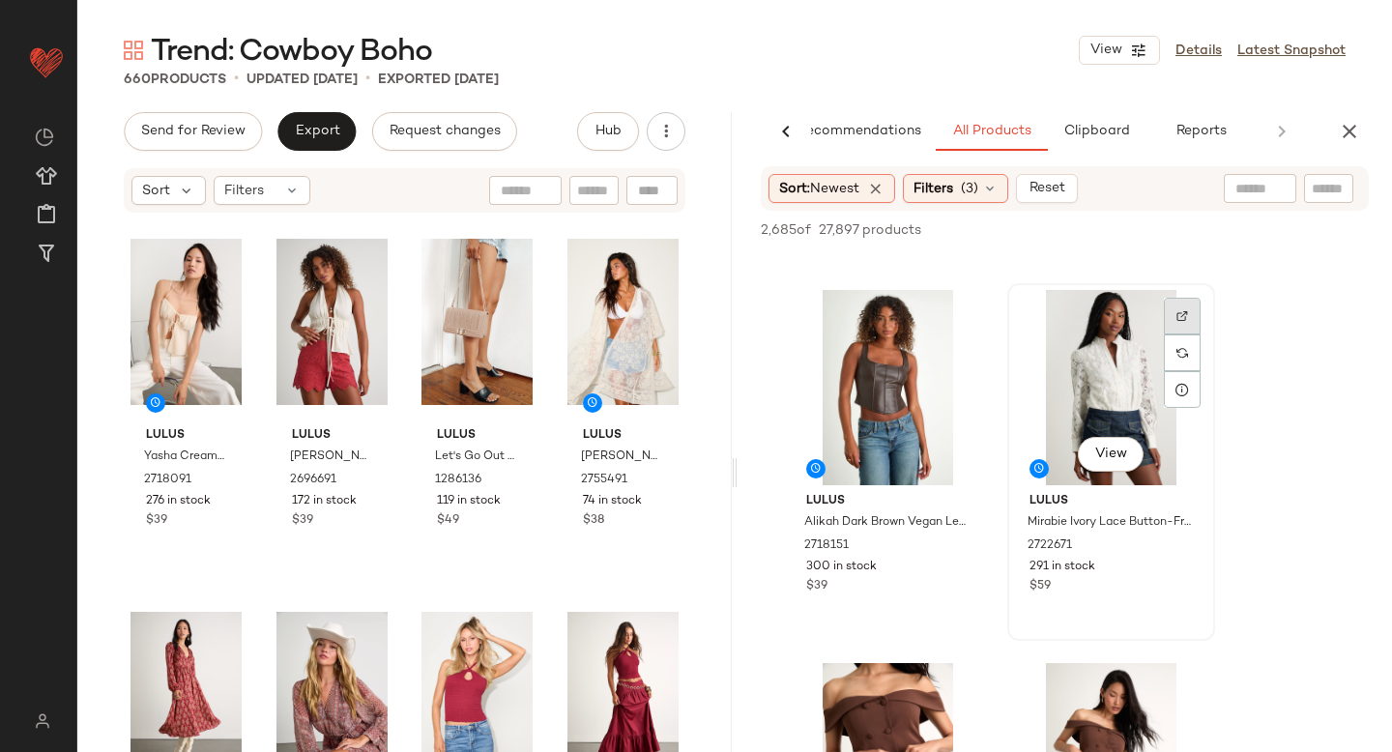
click at [1176, 306] on div at bounding box center [1182, 316] width 37 height 37
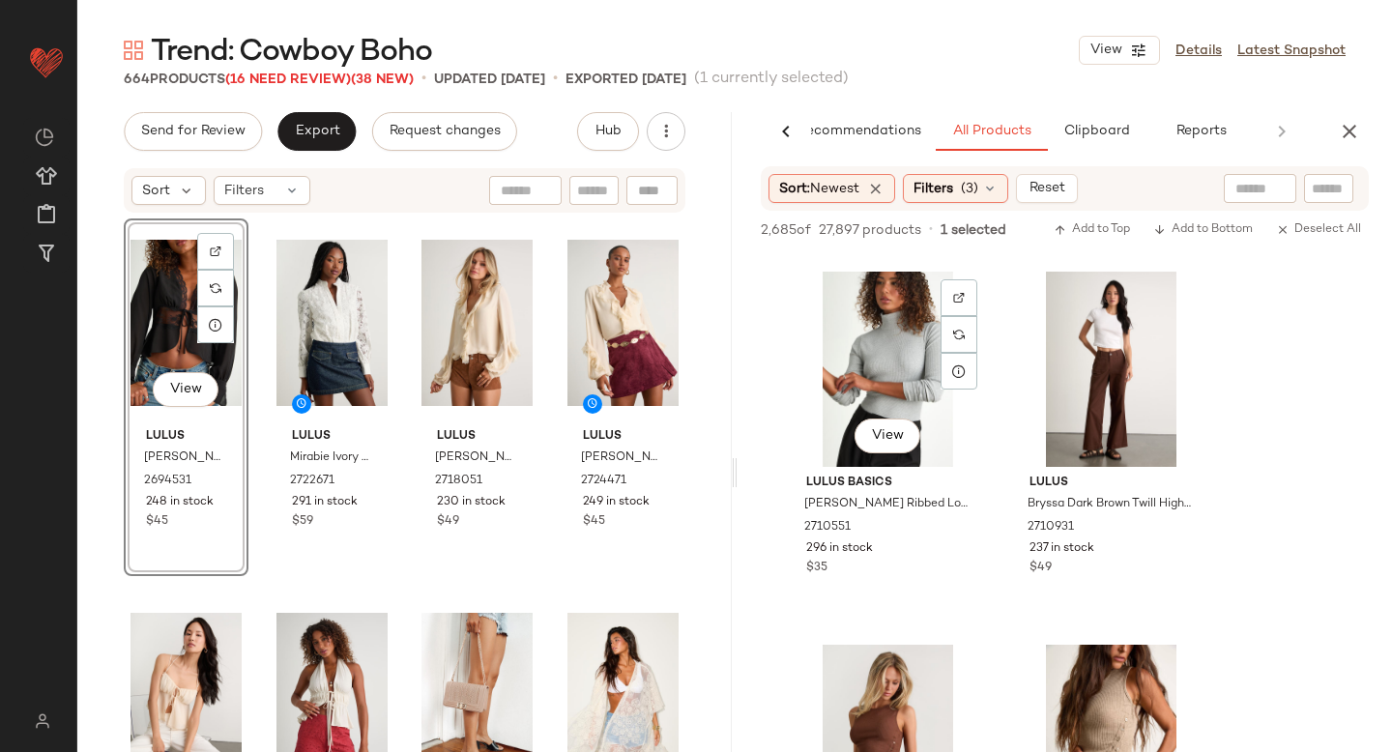
scroll to position [13793, 0]
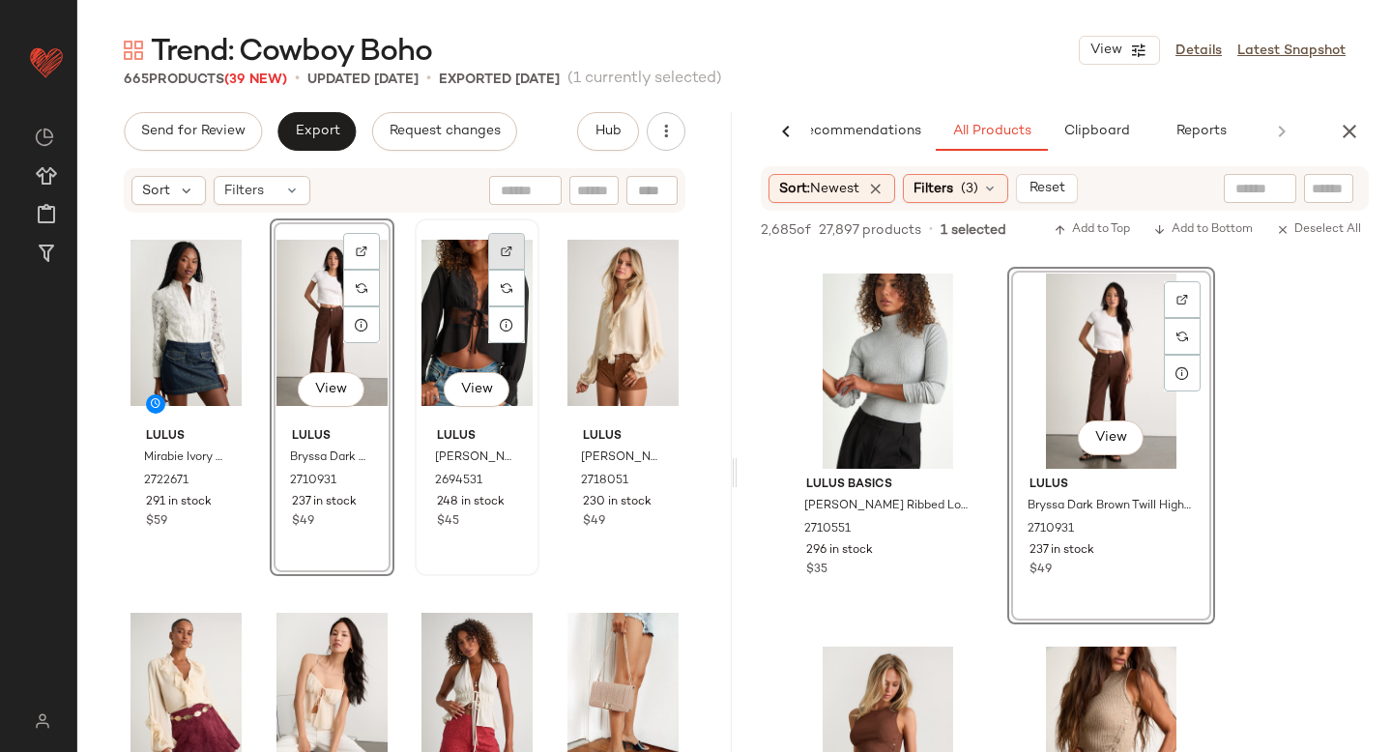
click at [509, 246] on div at bounding box center [506, 251] width 37 height 37
click at [1328, 181] on input "text" at bounding box center [1329, 189] width 34 height 20
paste input "*******"
type input "*******"
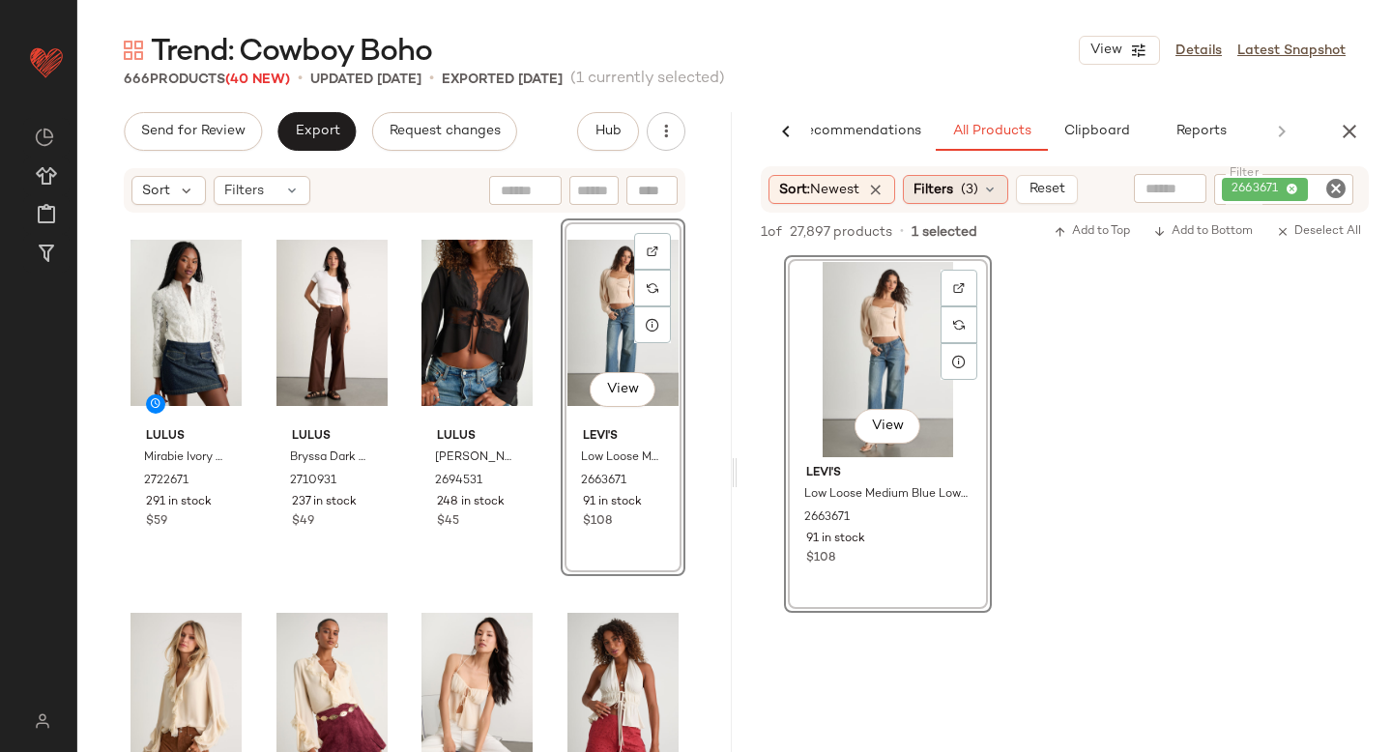
click at [978, 198] on span "(3)" at bounding box center [969, 190] width 17 height 20
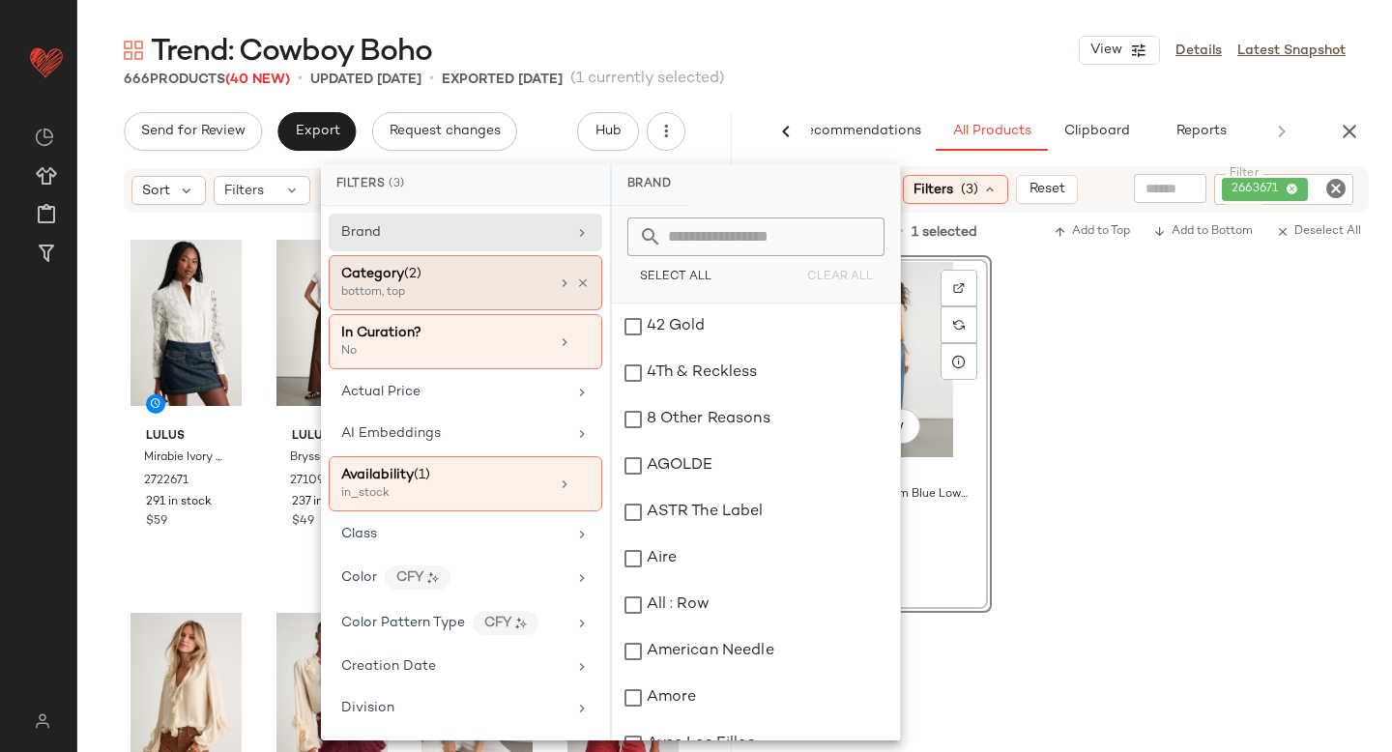
click at [471, 293] on div "bottom, top" at bounding box center [437, 292] width 193 height 17
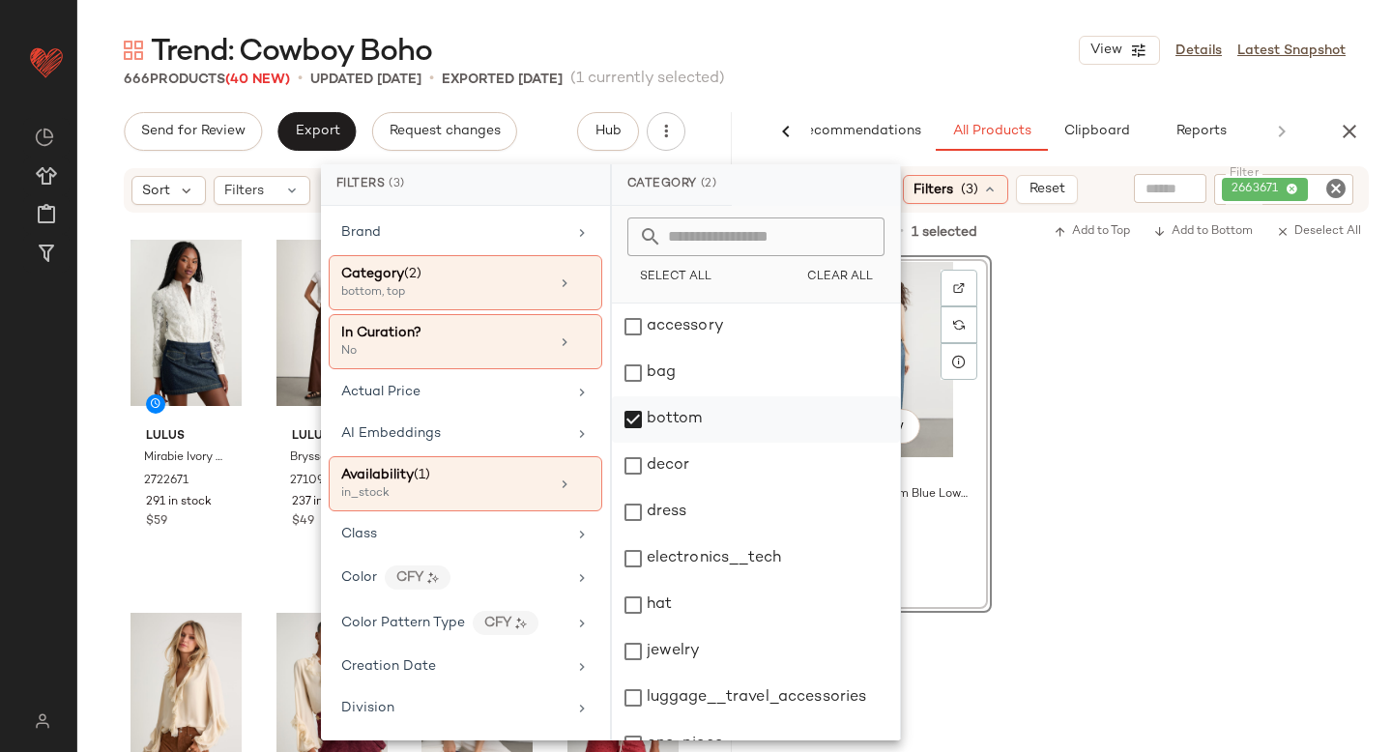
click at [635, 420] on div "bottom" at bounding box center [756, 419] width 288 height 46
click at [633, 511] on div "dress" at bounding box center [756, 512] width 288 height 46
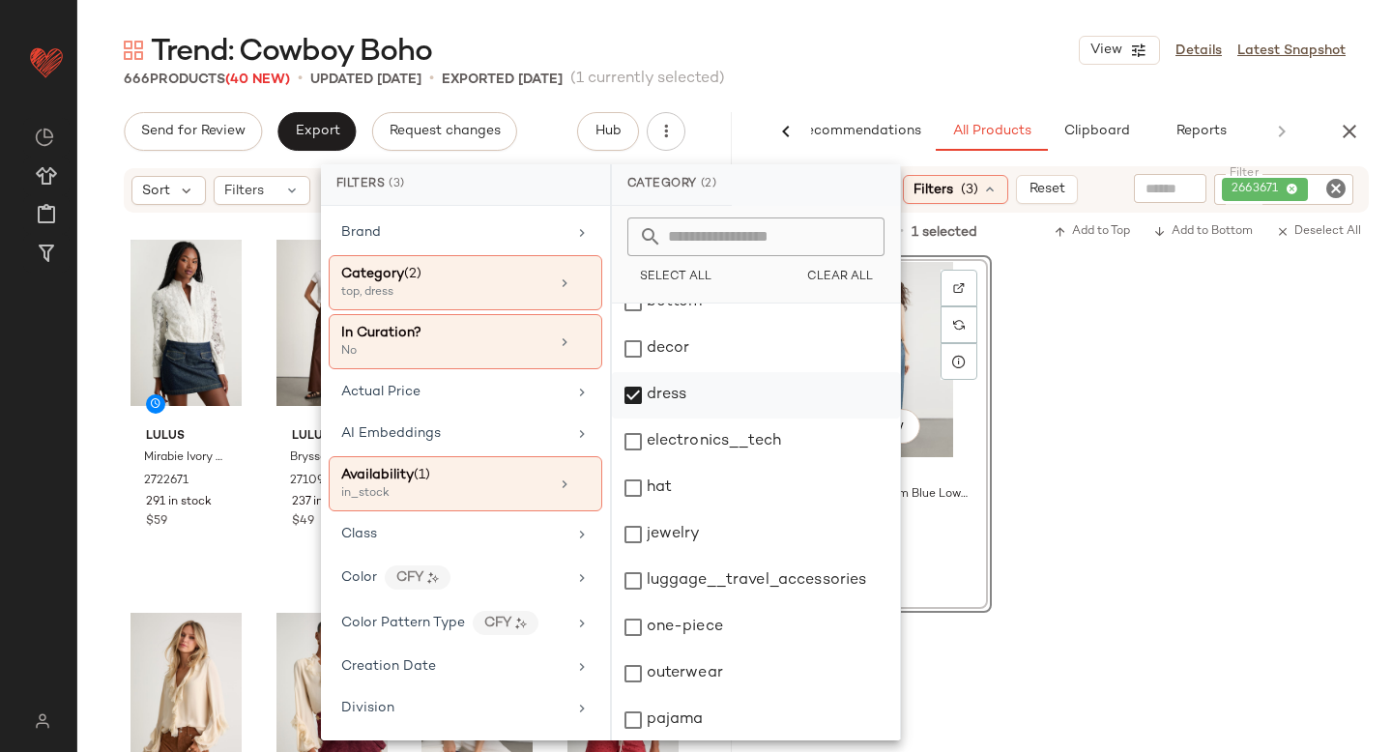
scroll to position [352, 0]
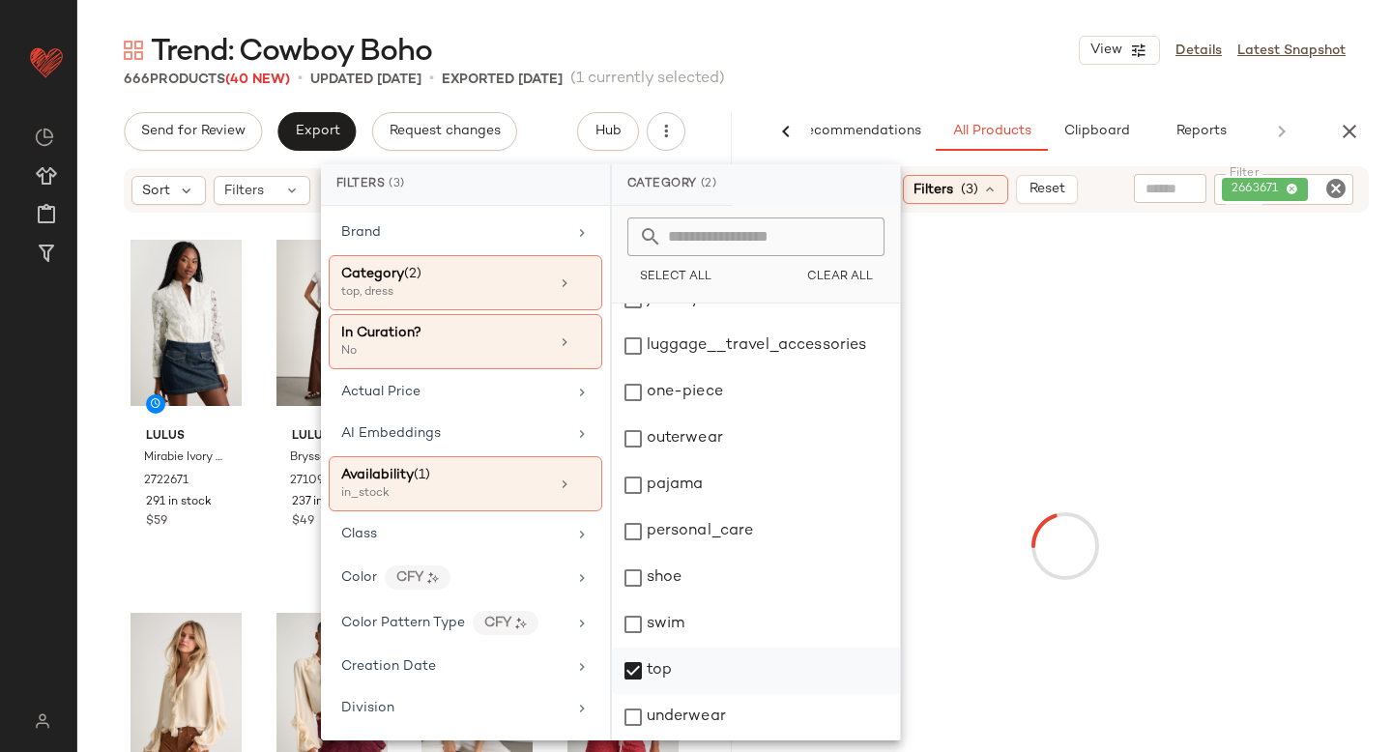
click at [640, 665] on div "top" at bounding box center [756, 671] width 288 height 46
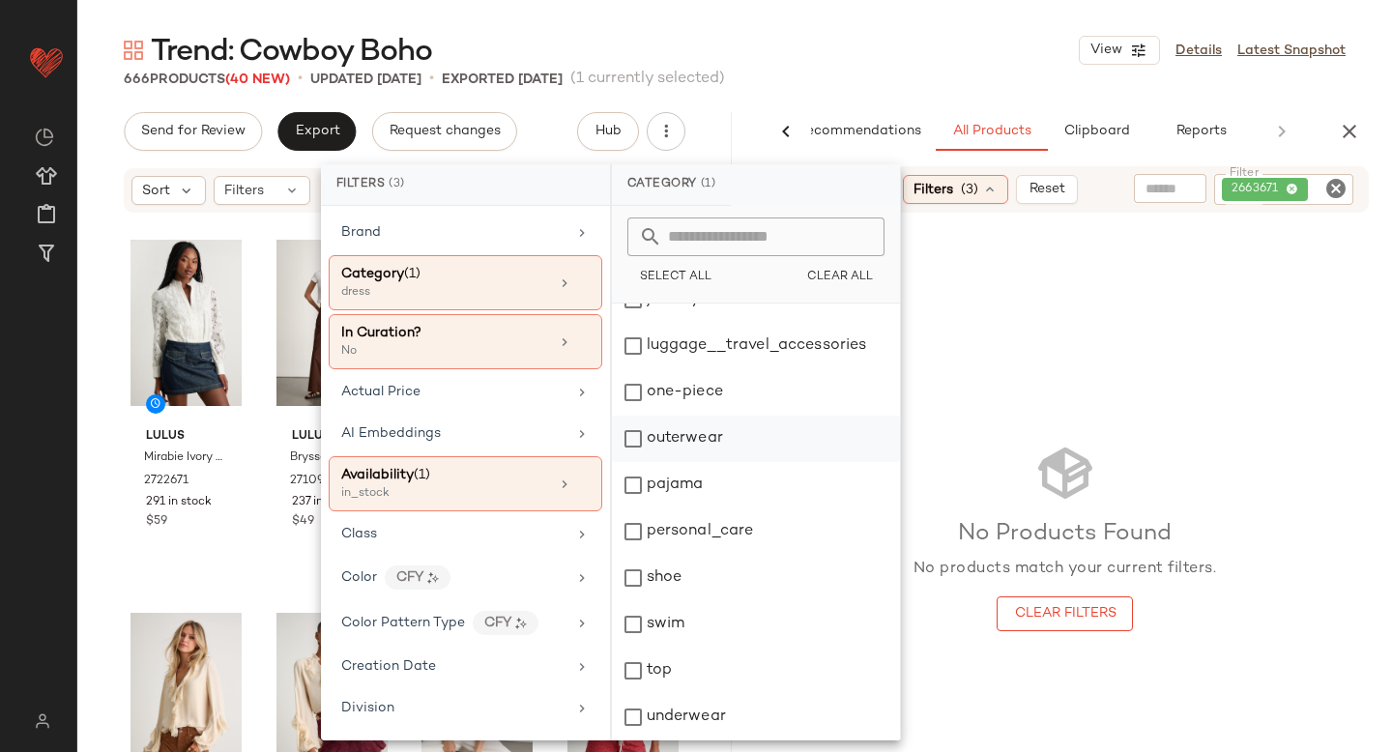
click at [630, 439] on div "outerwear" at bounding box center [756, 439] width 288 height 46
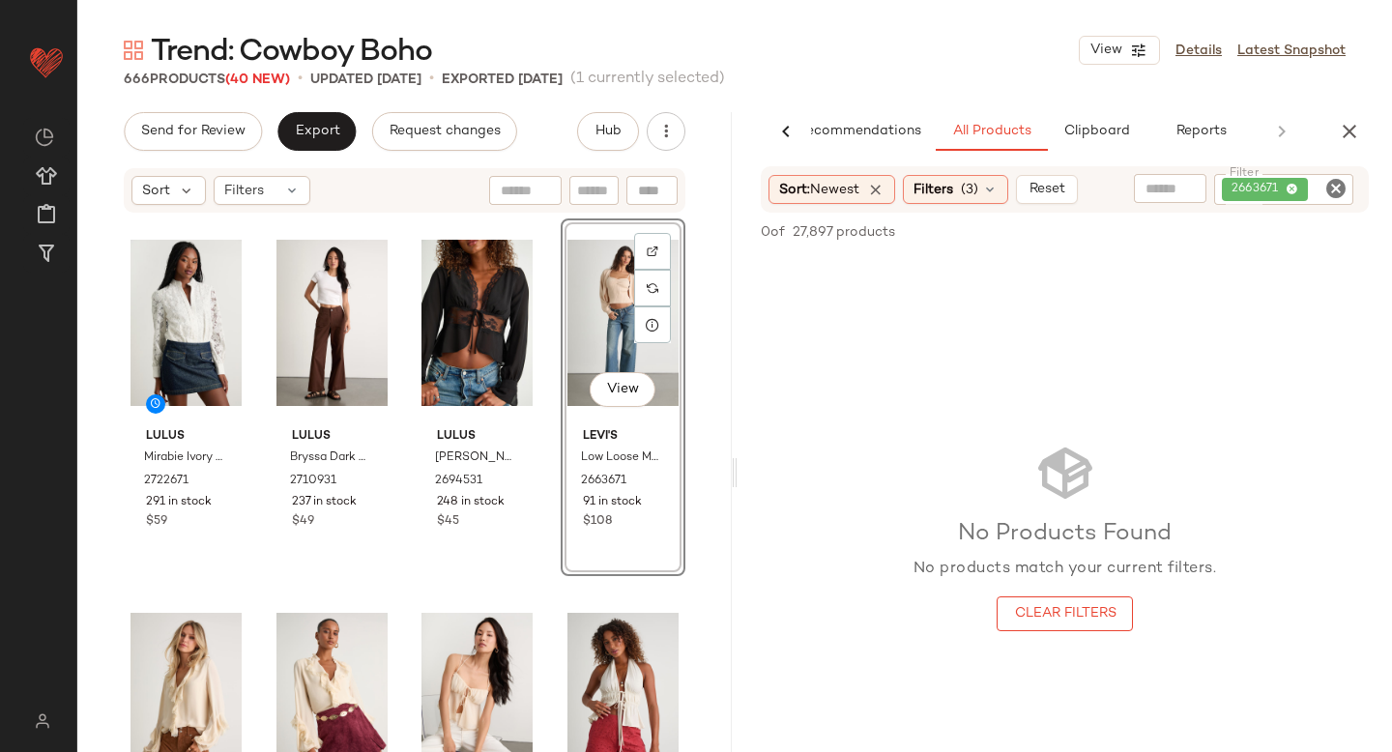
click at [1326, 190] on icon "Clear Filter" at bounding box center [1335, 188] width 23 height 23
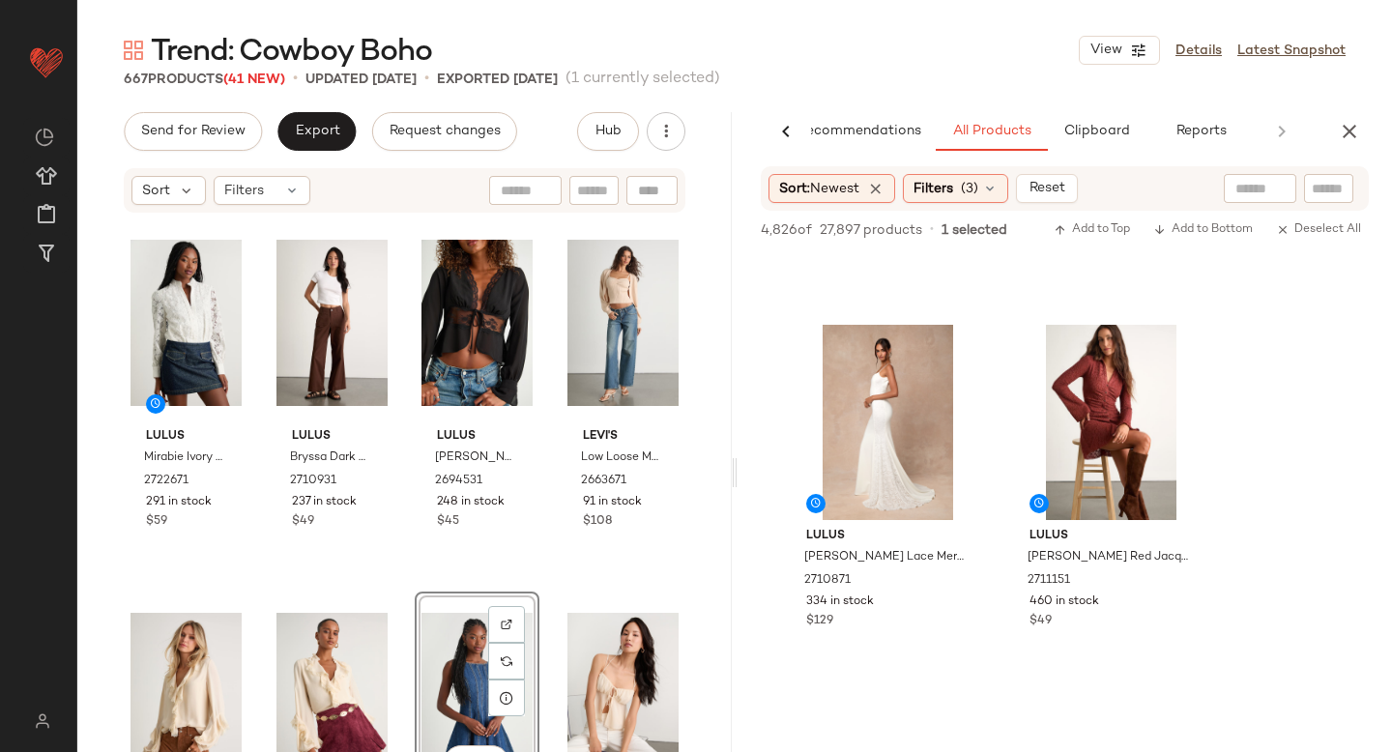
scroll to position [4038, 0]
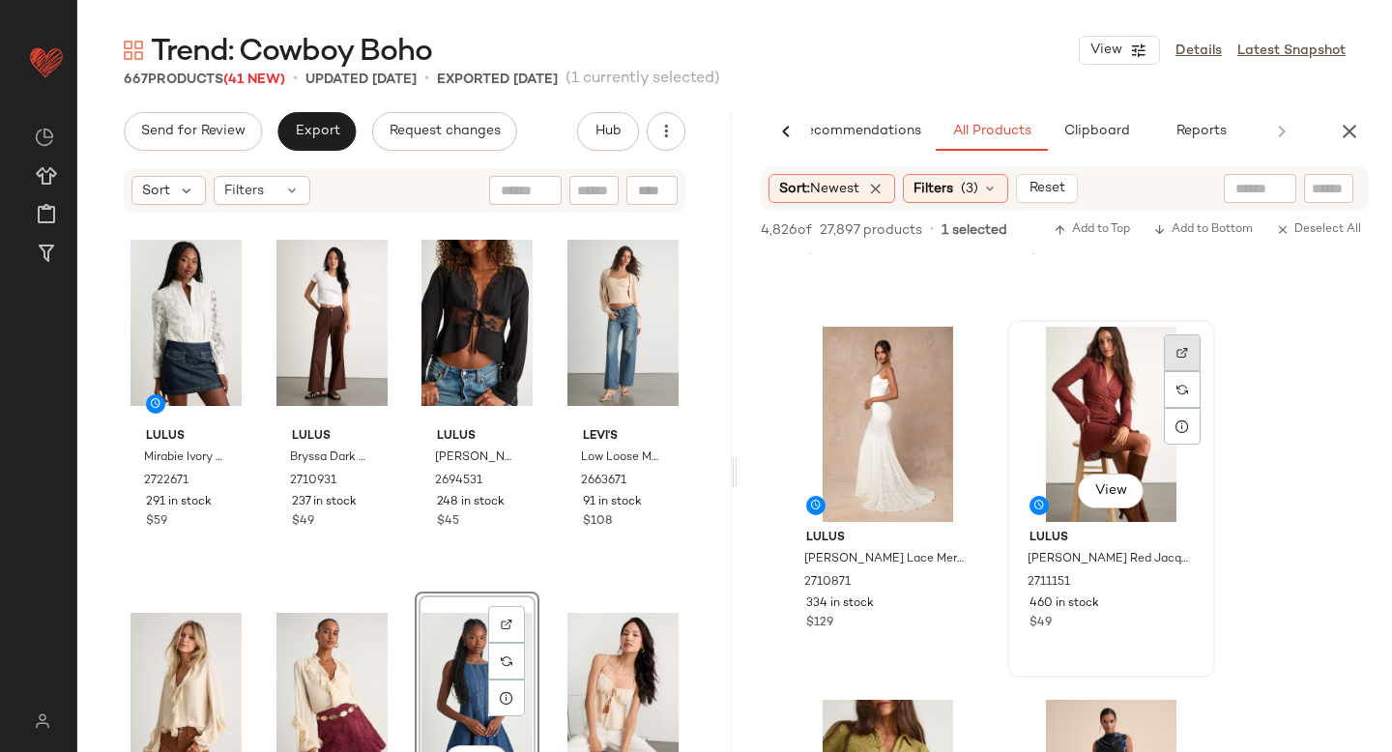
click at [1170, 358] on div at bounding box center [1182, 352] width 37 height 37
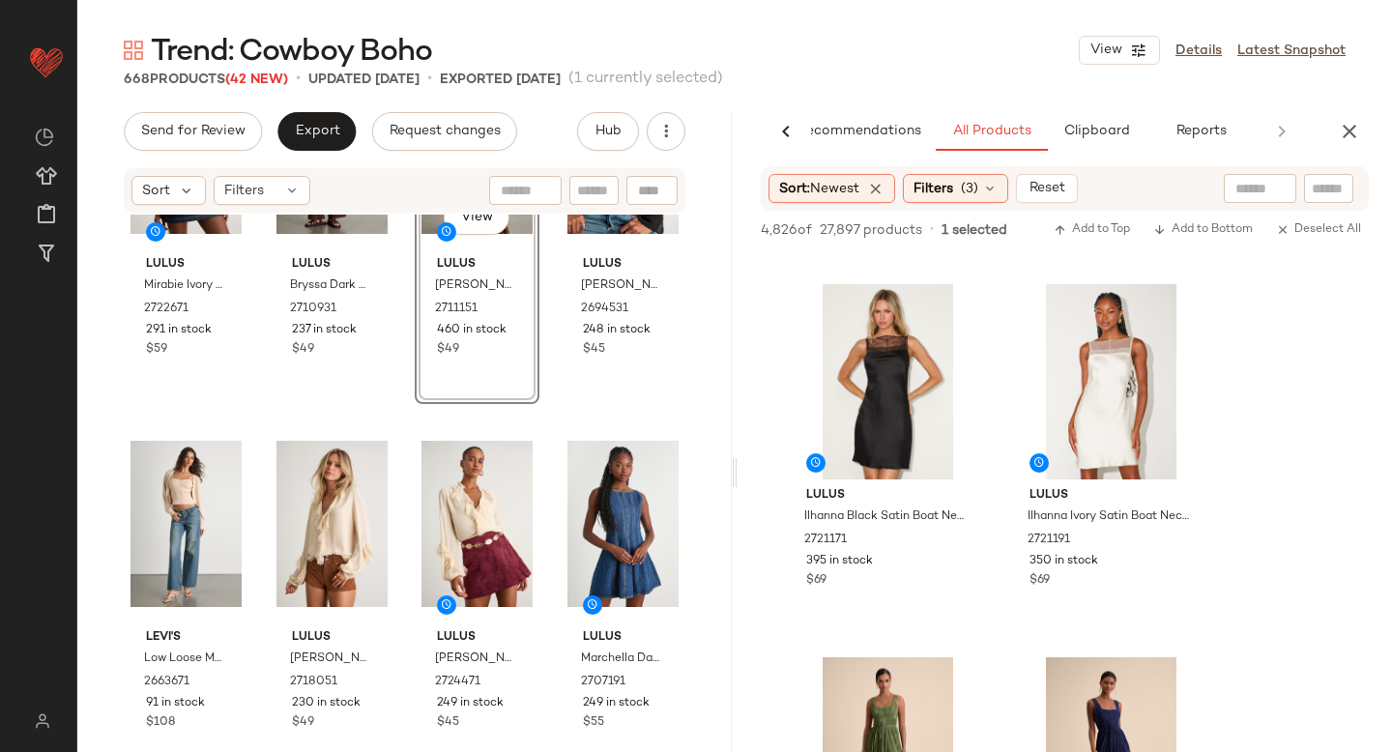
scroll to position [11144, 0]
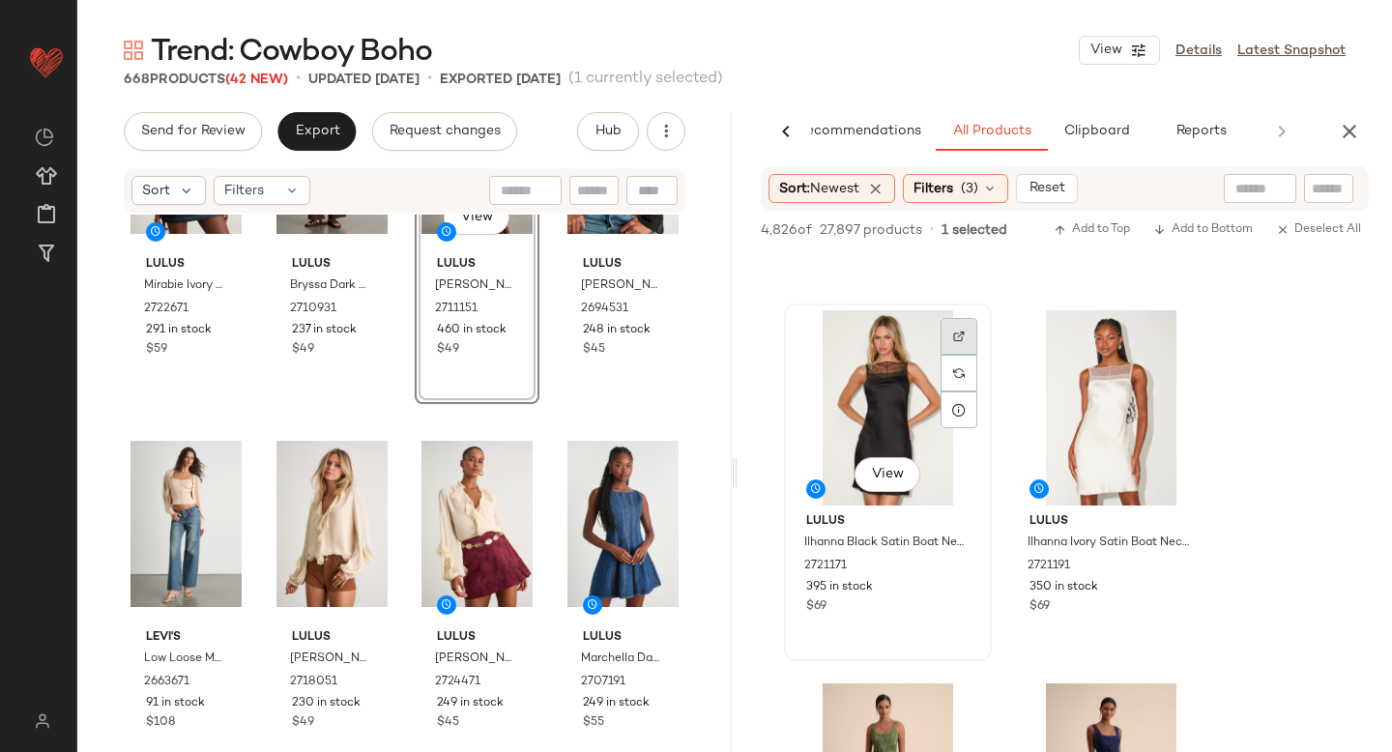
click at [960, 327] on div at bounding box center [959, 336] width 37 height 37
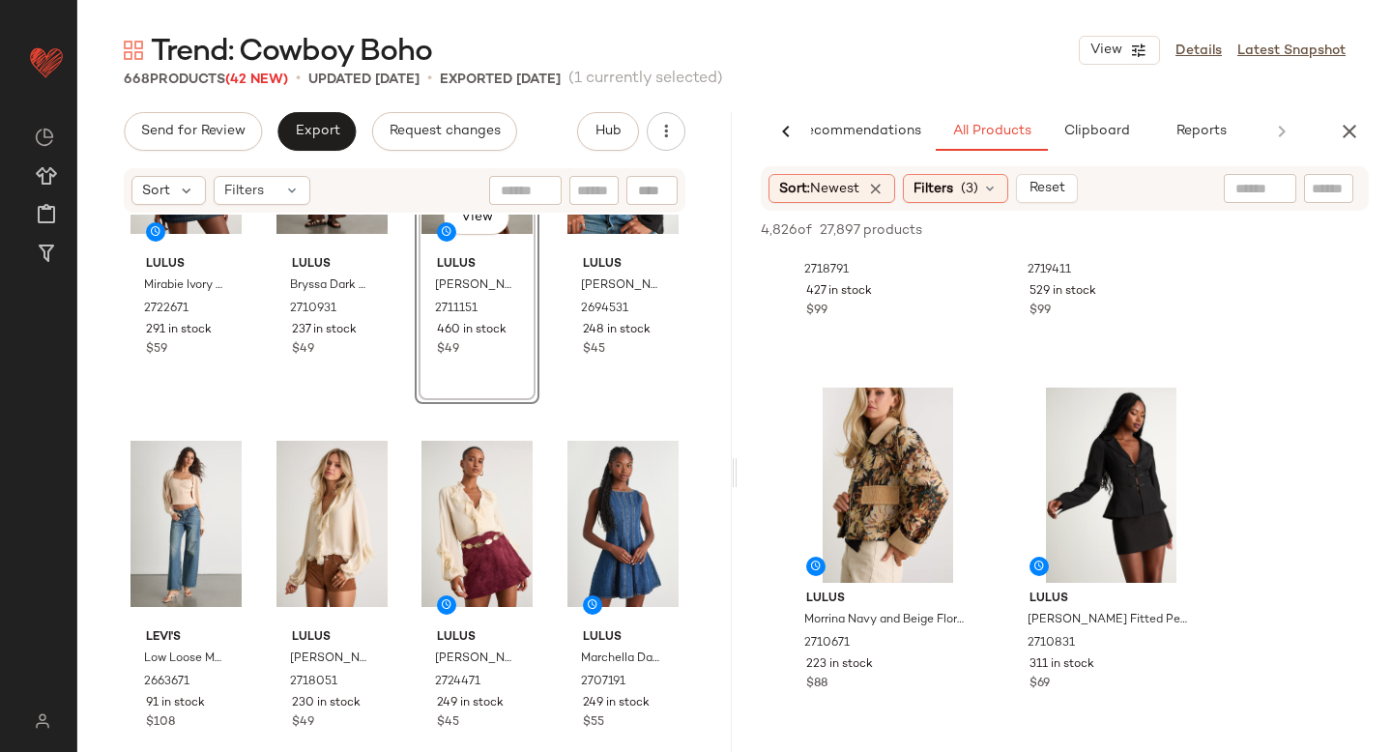
scroll to position [15172, 0]
click at [952, 419] on div at bounding box center [959, 412] width 37 height 37
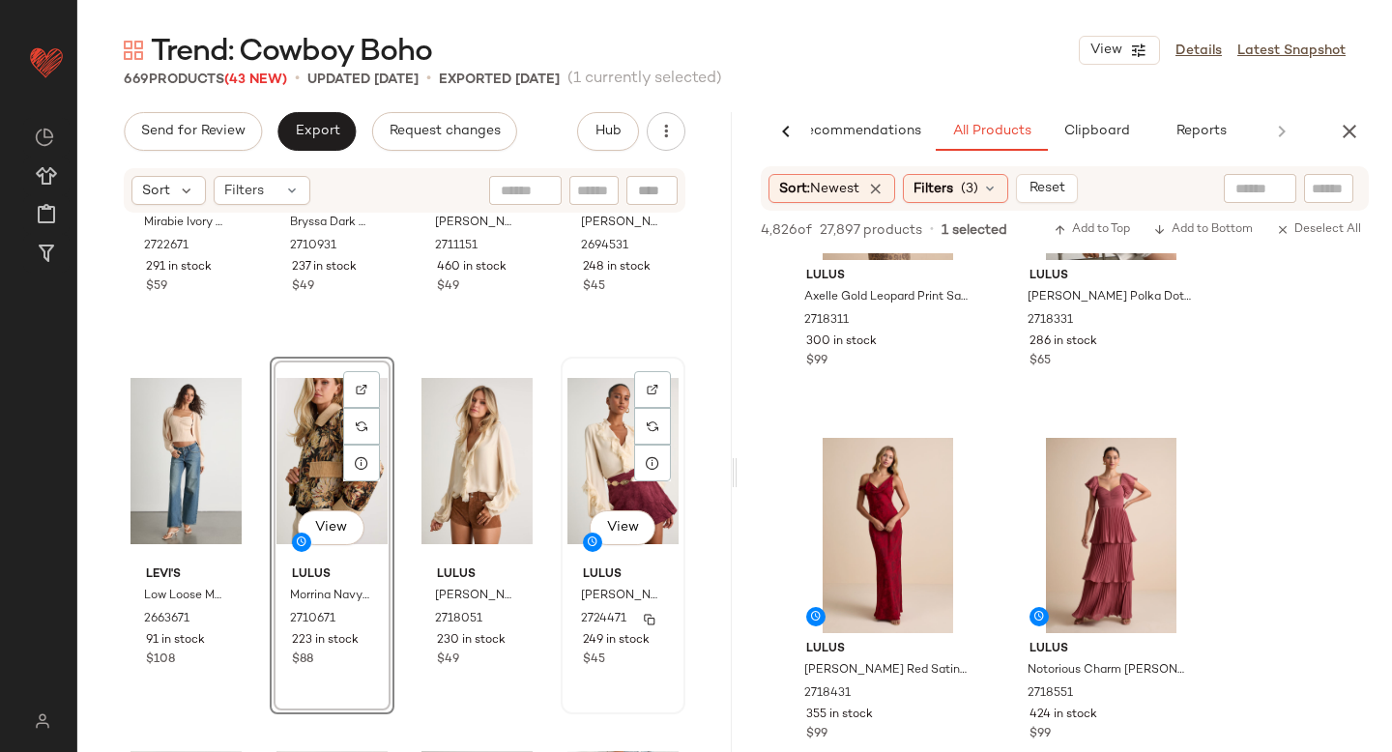
scroll to position [226, 0]
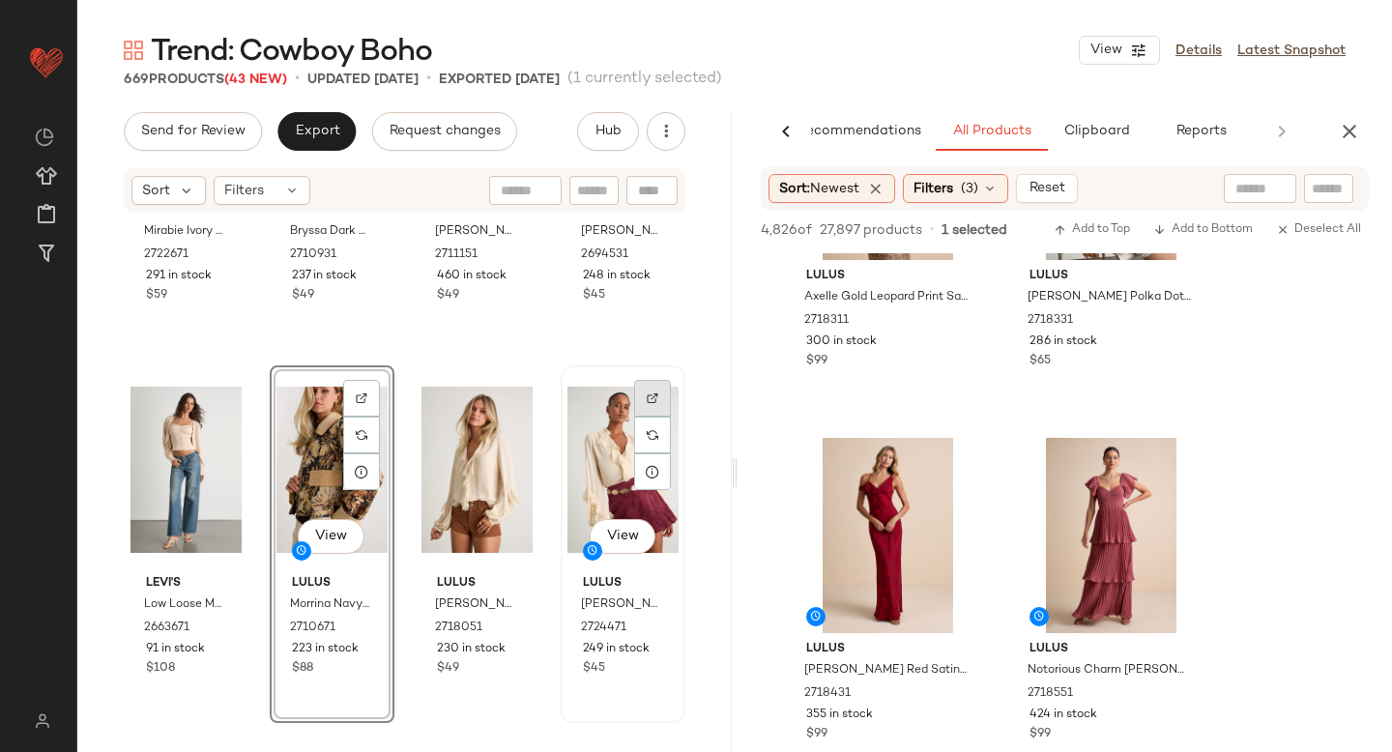
click at [649, 393] on div at bounding box center [652, 398] width 37 height 37
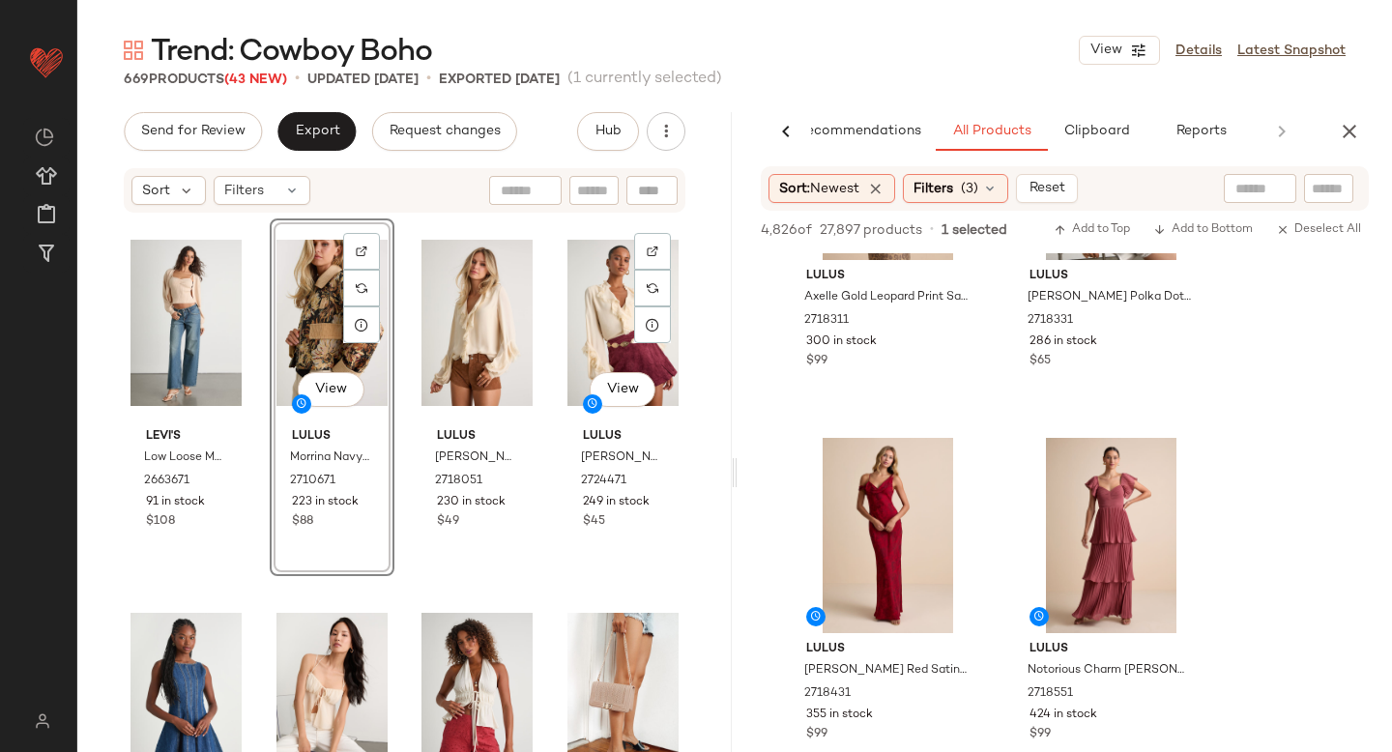
scroll to position [389, 0]
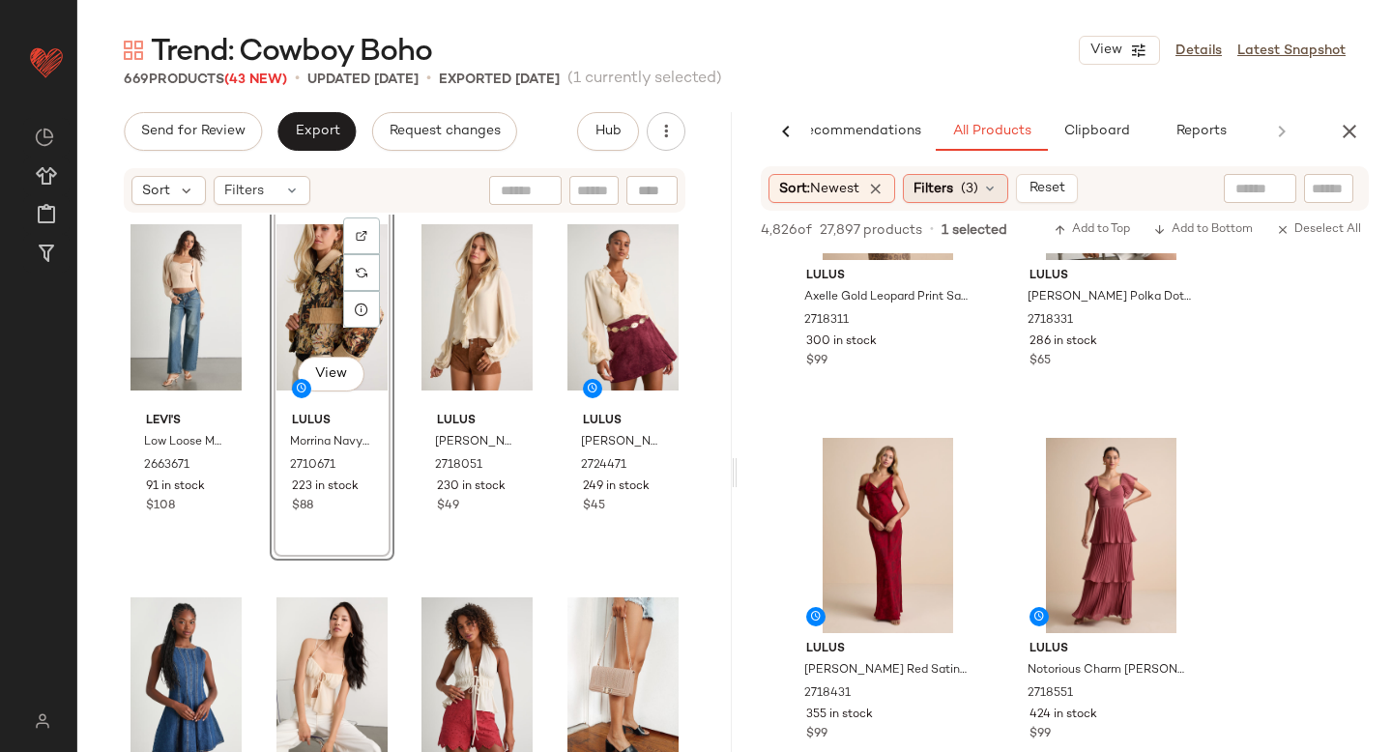
click at [978, 196] on span "(3)" at bounding box center [969, 189] width 17 height 20
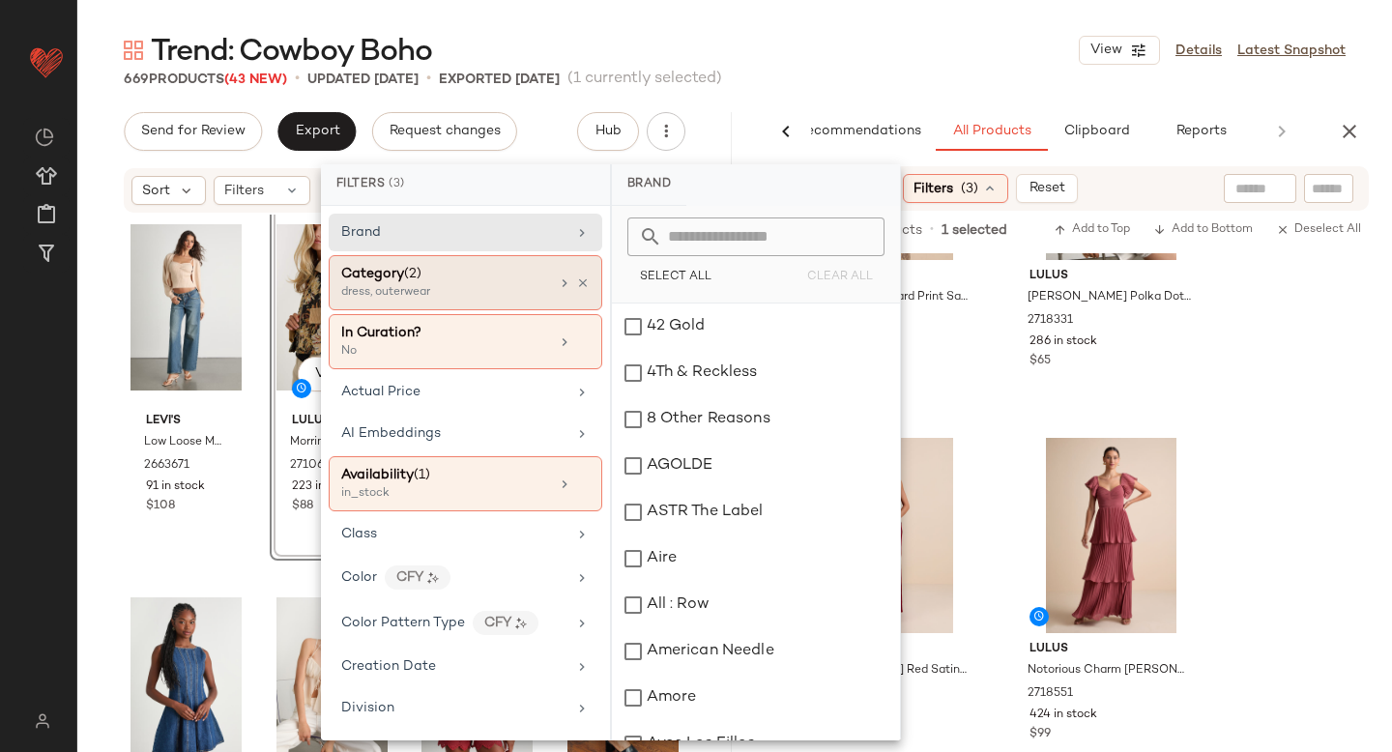
click at [505, 297] on div "dress, outerwear" at bounding box center [437, 292] width 193 height 17
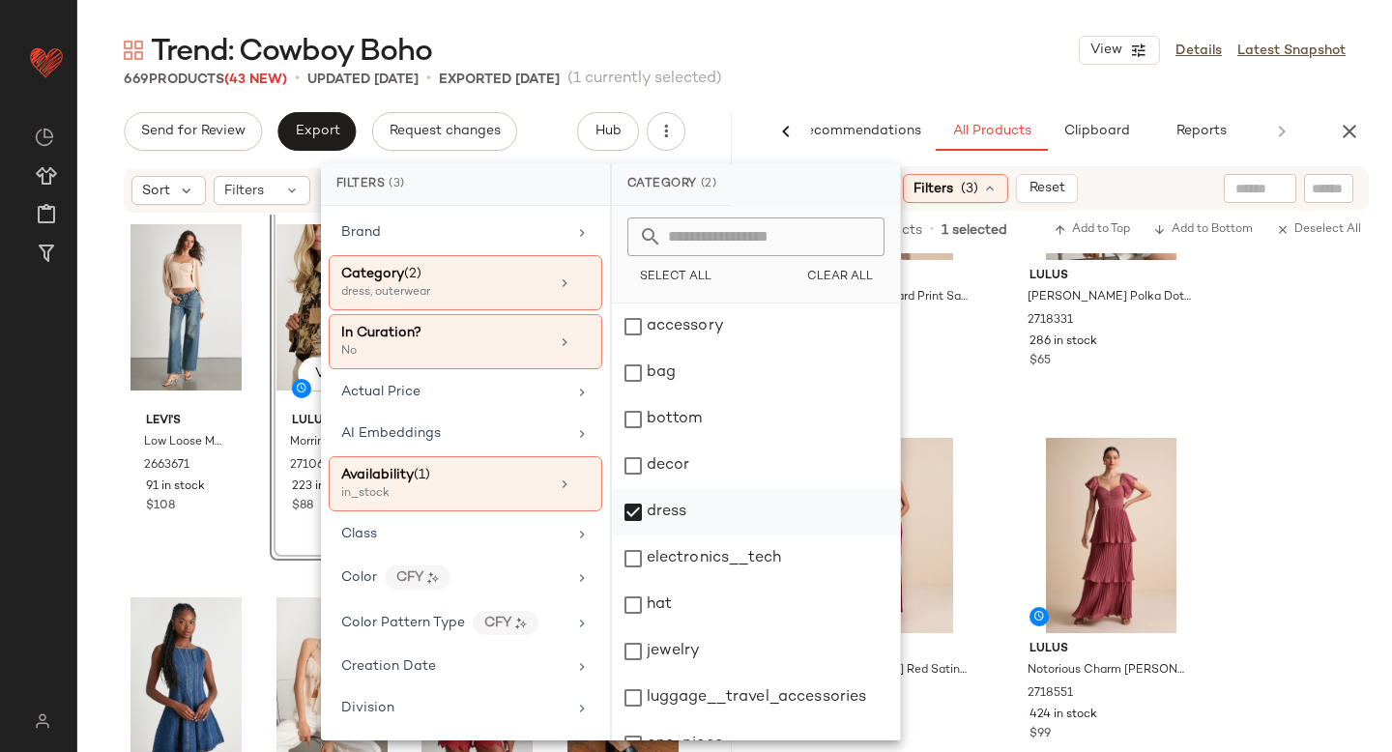
click at [631, 507] on div "dress" at bounding box center [756, 512] width 288 height 46
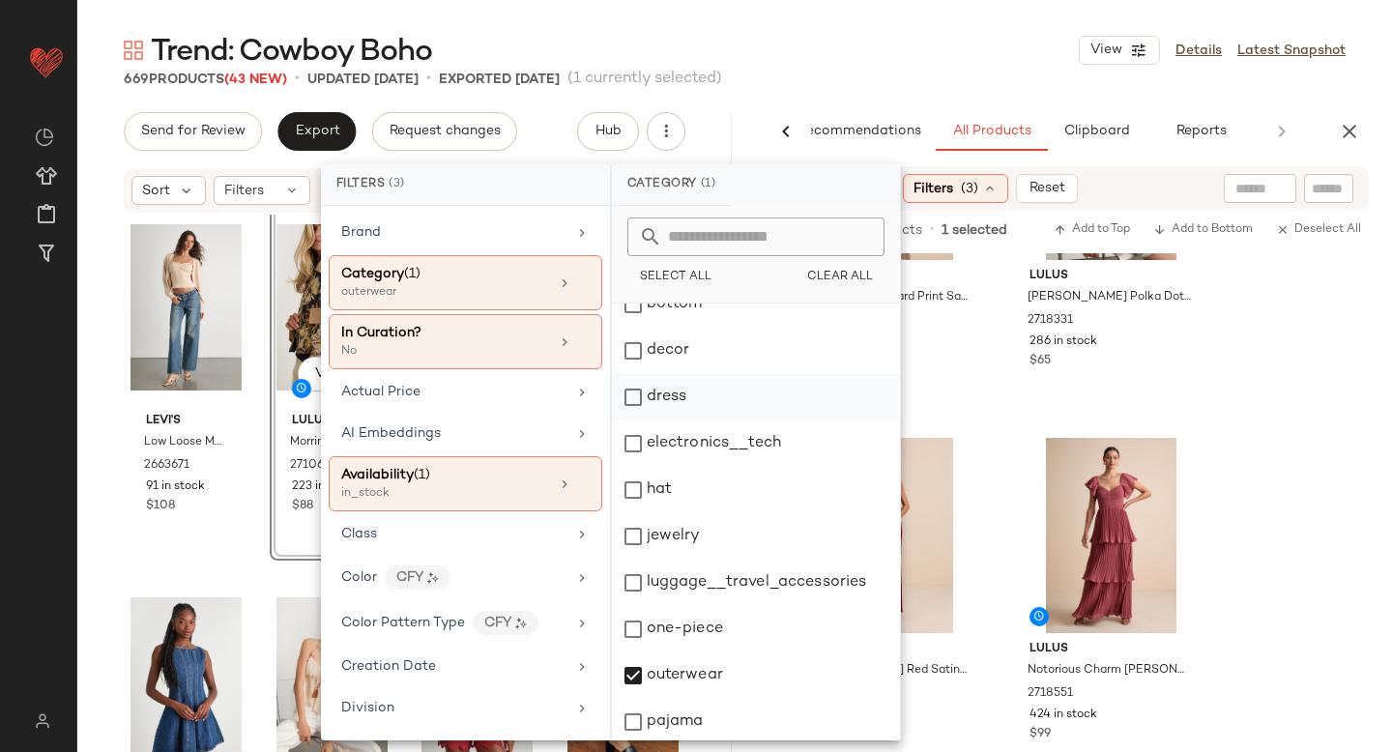
scroll to position [352, 0]
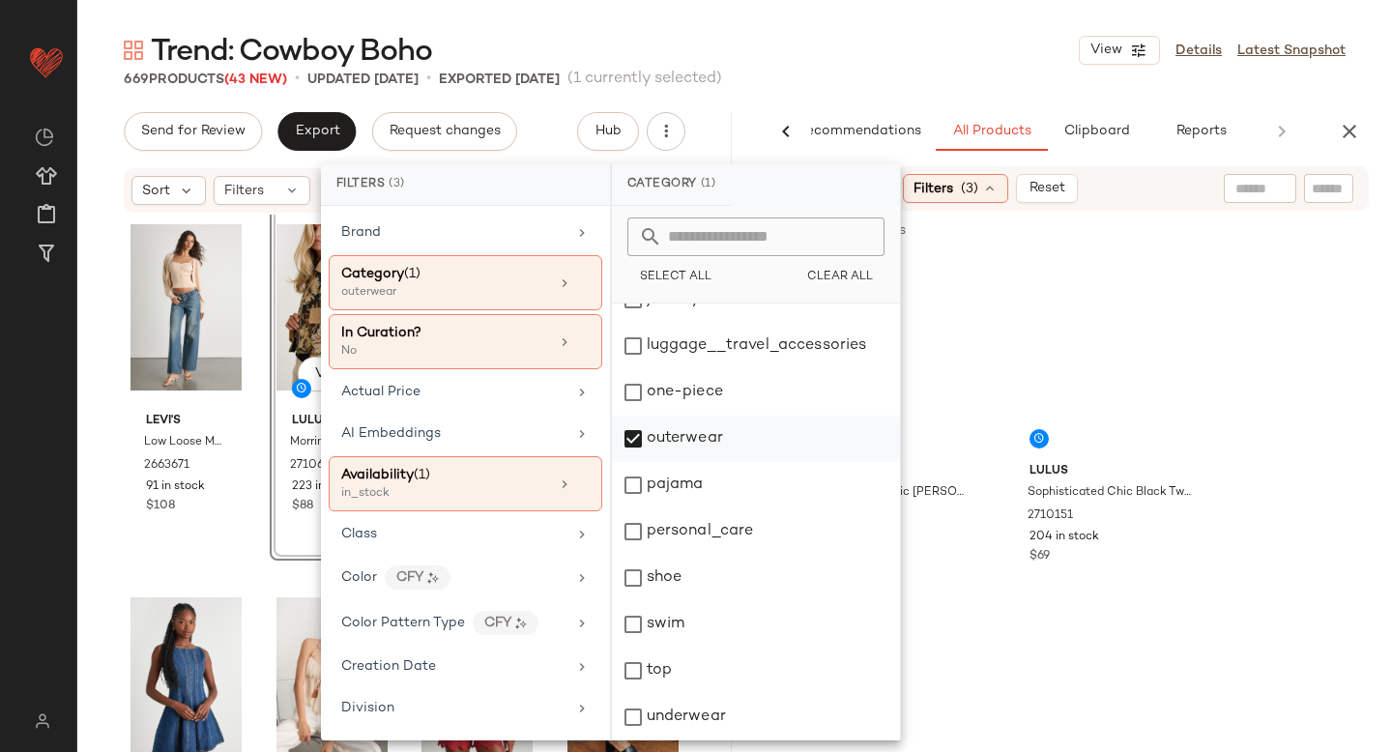
click at [638, 444] on div "outerwear" at bounding box center [756, 439] width 288 height 46
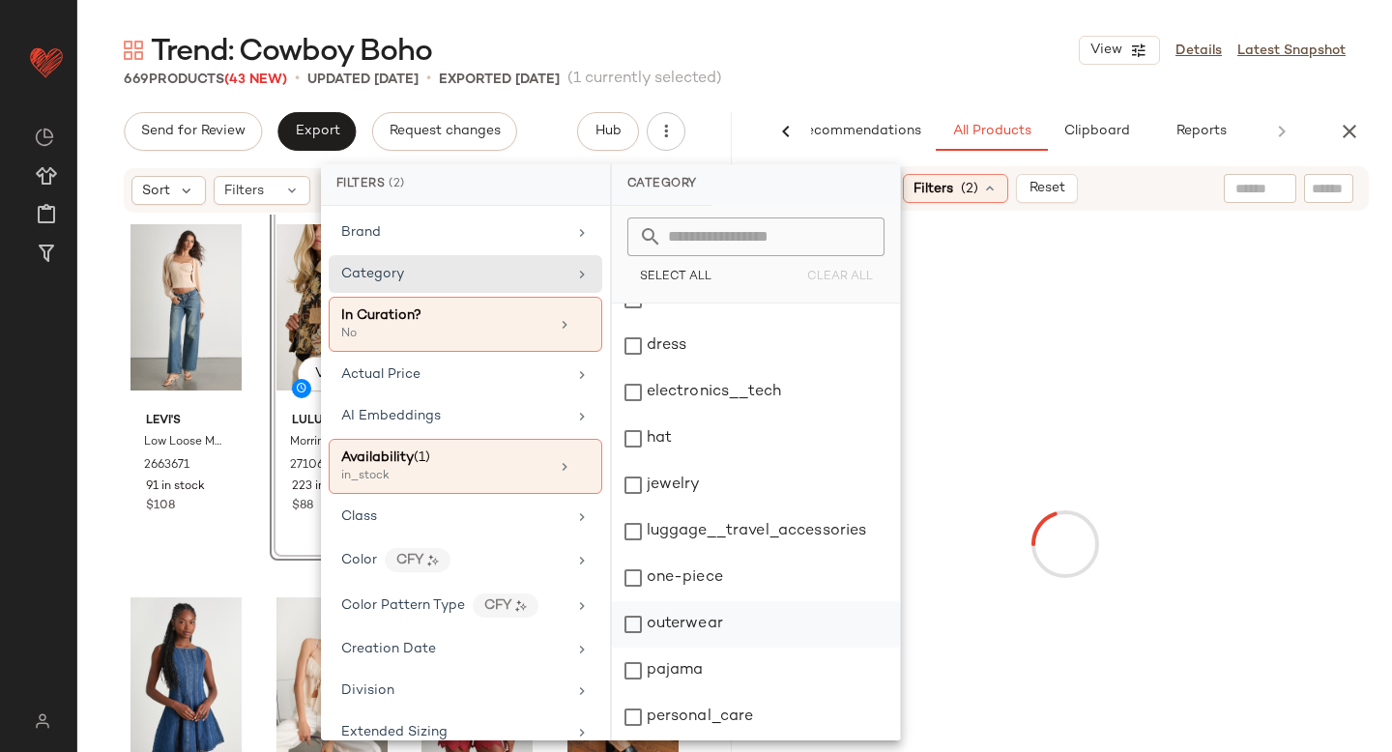
scroll to position [0, 0]
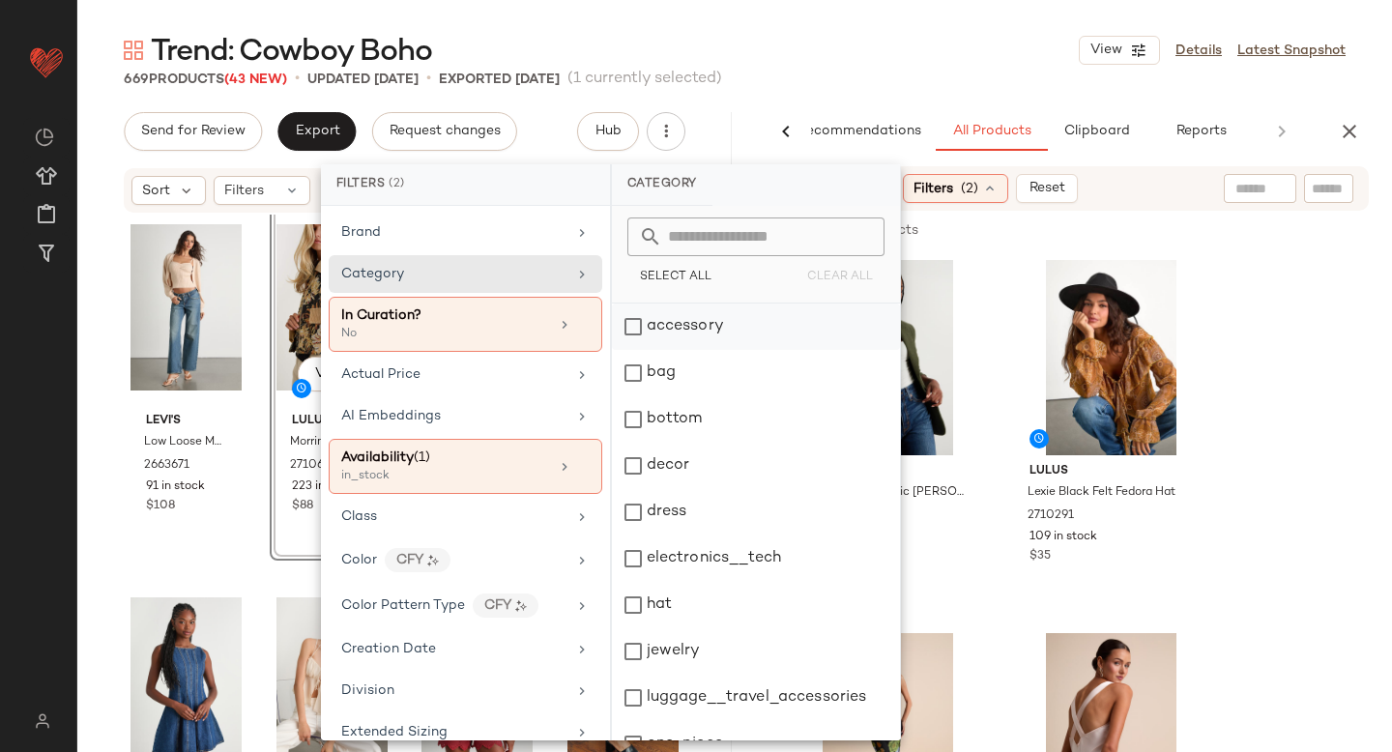
click at [630, 318] on div "accessory" at bounding box center [756, 327] width 288 height 46
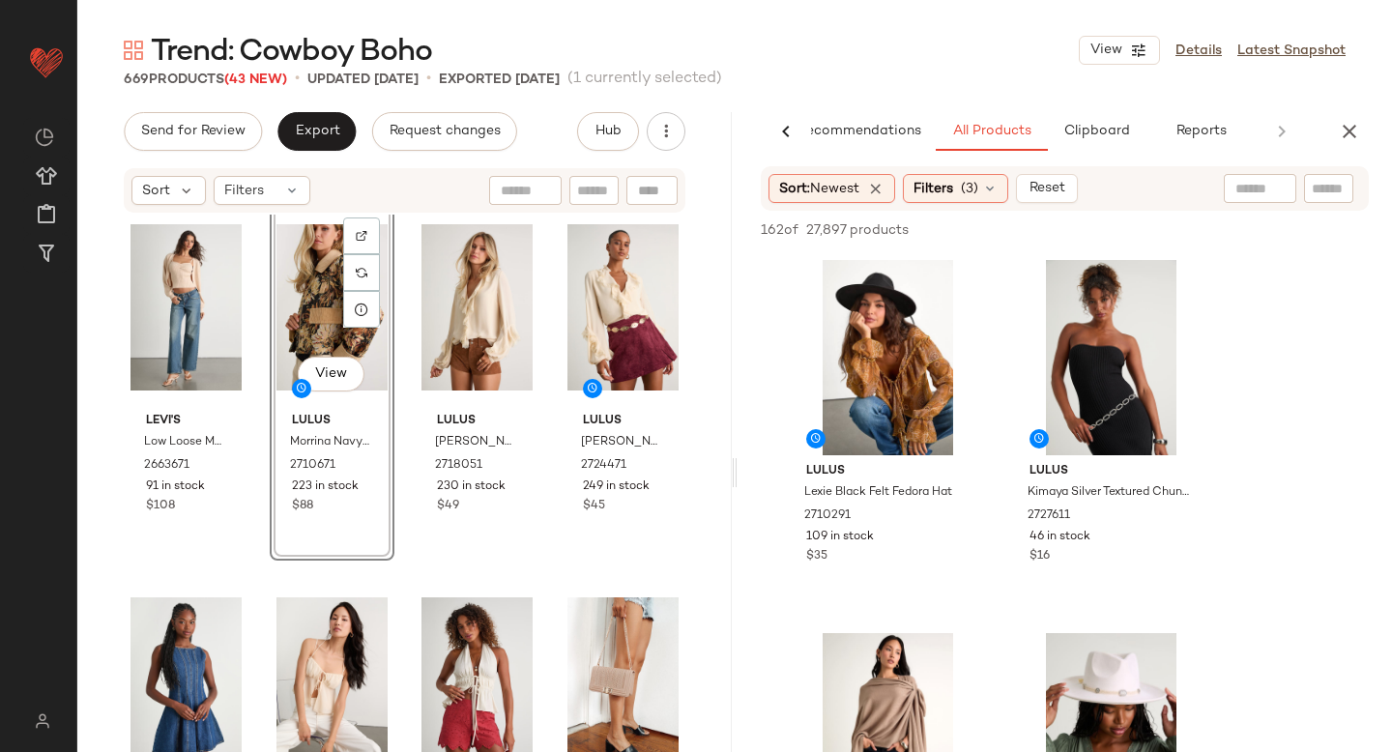
click at [1350, 195] on div at bounding box center [1328, 188] width 49 height 29
type input "****"
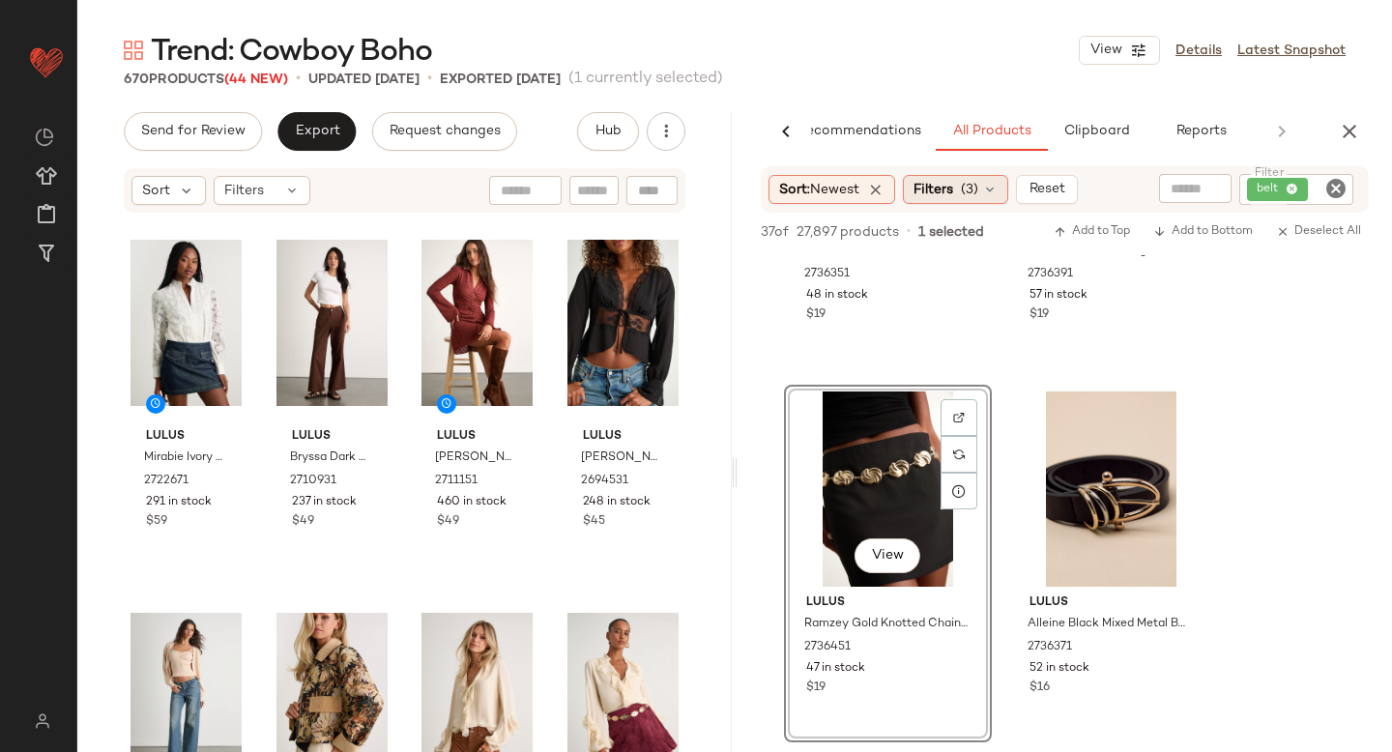
click at [978, 190] on span "(3)" at bounding box center [969, 190] width 17 height 20
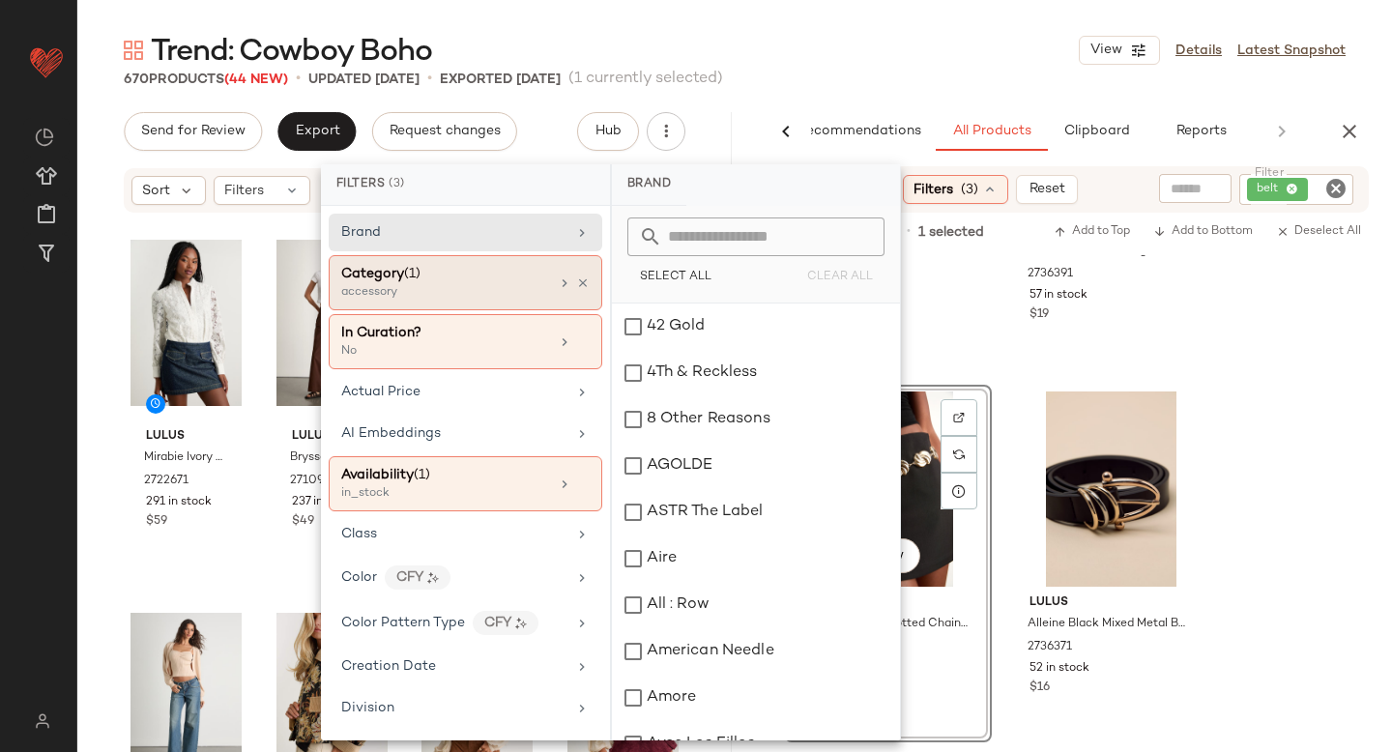
click at [392, 276] on span "Category" at bounding box center [372, 274] width 63 height 15
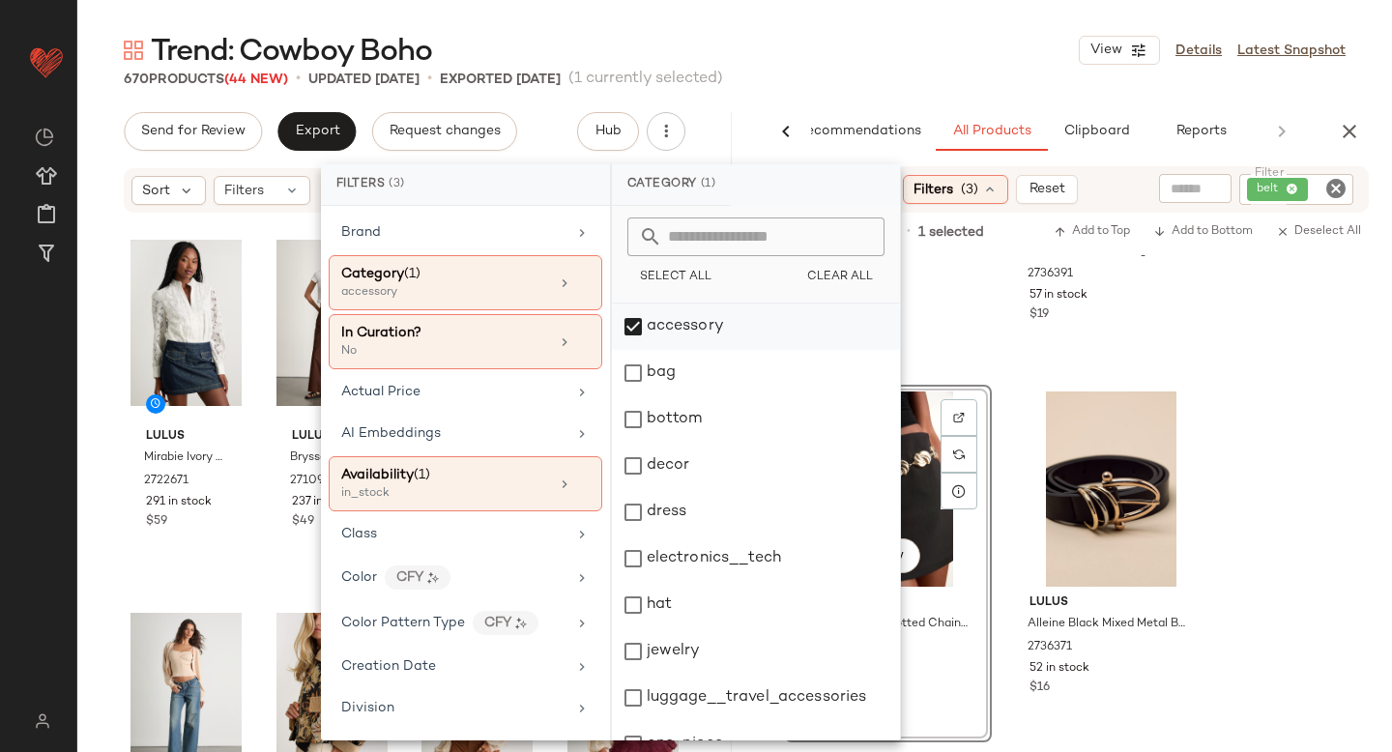
click at [636, 329] on div "accessory" at bounding box center [756, 327] width 288 height 46
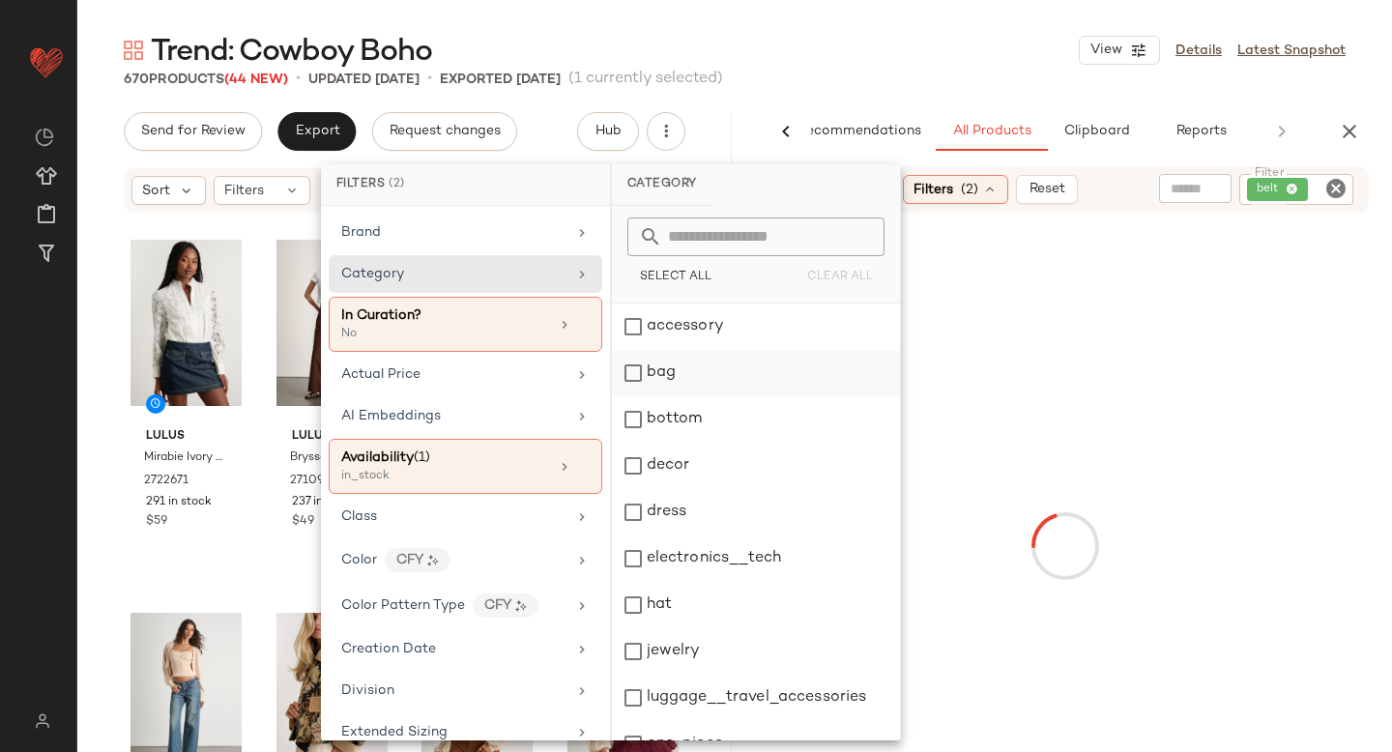
click at [635, 383] on div "bag" at bounding box center [756, 373] width 288 height 46
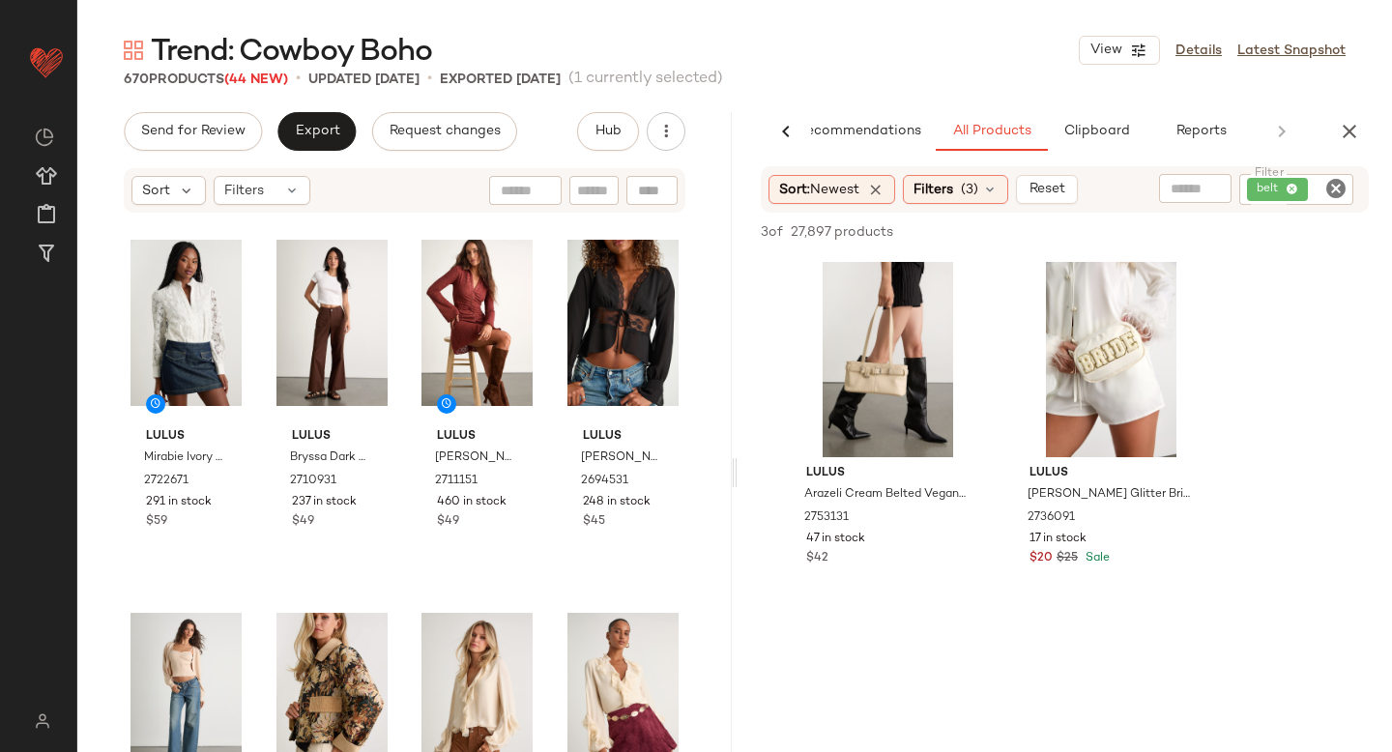
click at [1343, 193] on icon "Clear Filter" at bounding box center [1335, 188] width 23 height 23
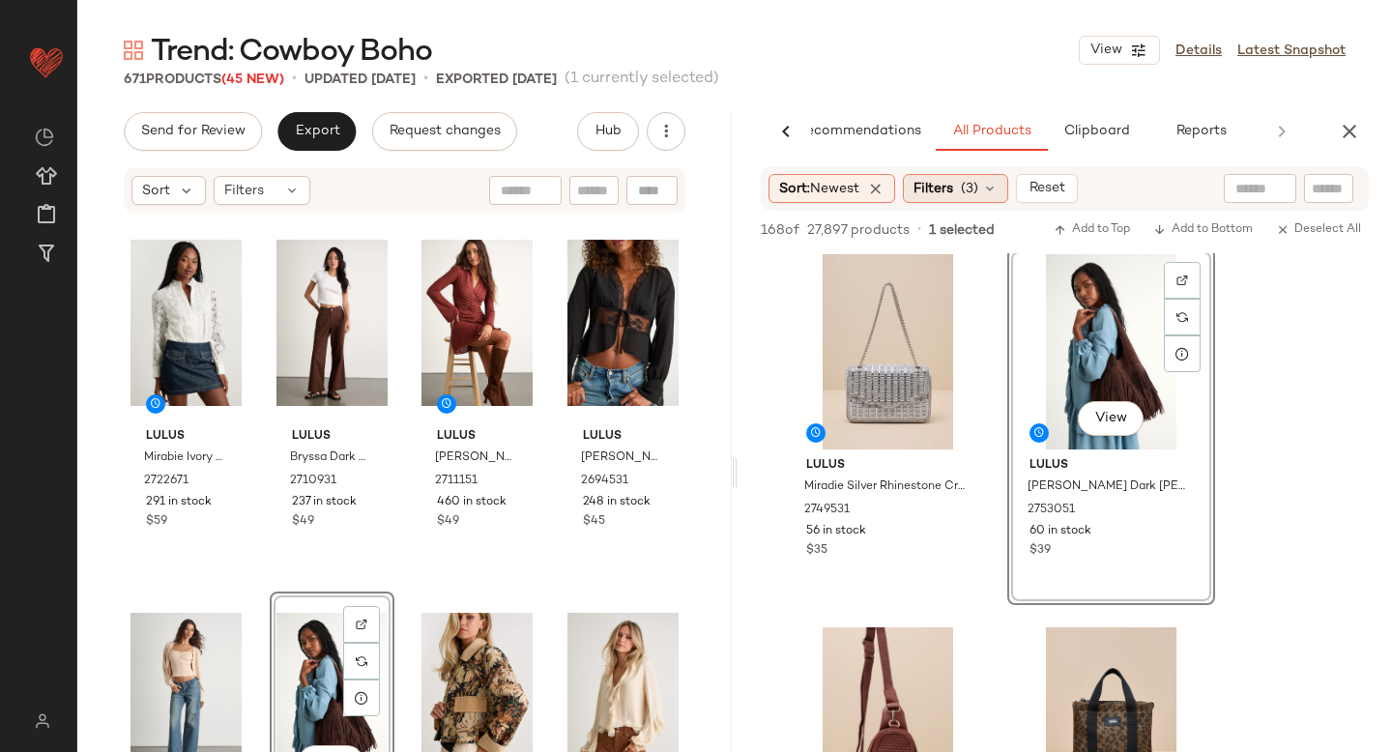
click at [985, 191] on div "Filters (3)" at bounding box center [955, 188] width 105 height 29
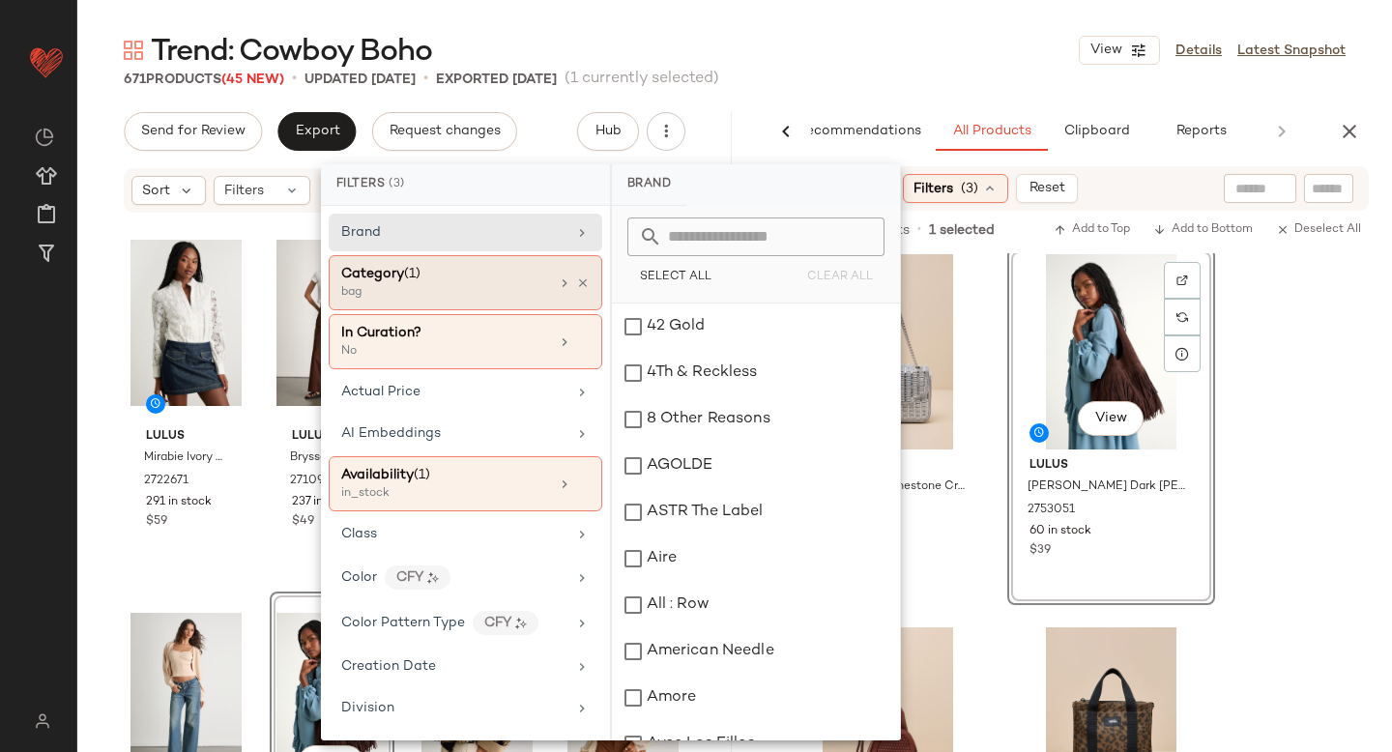
click at [470, 288] on div "bag" at bounding box center [437, 292] width 193 height 17
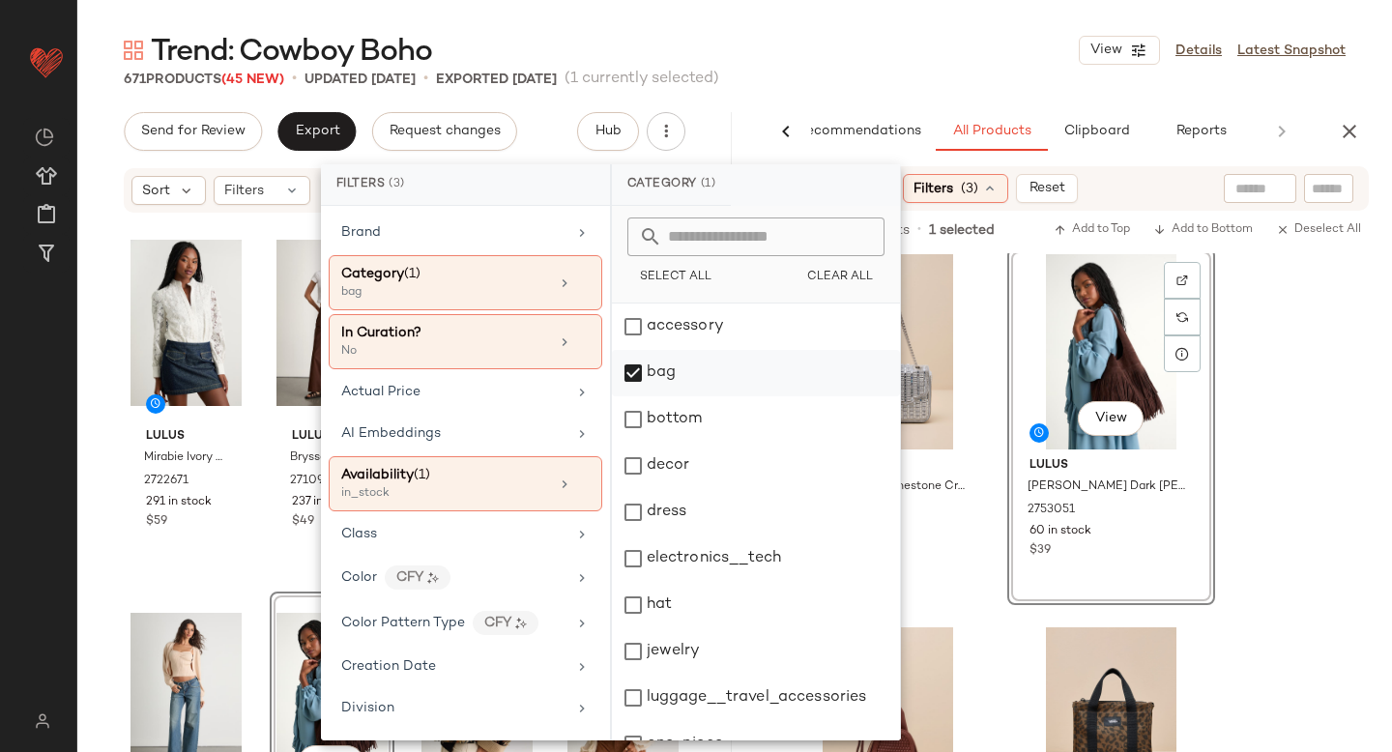
click at [642, 374] on div "bag" at bounding box center [756, 373] width 288 height 46
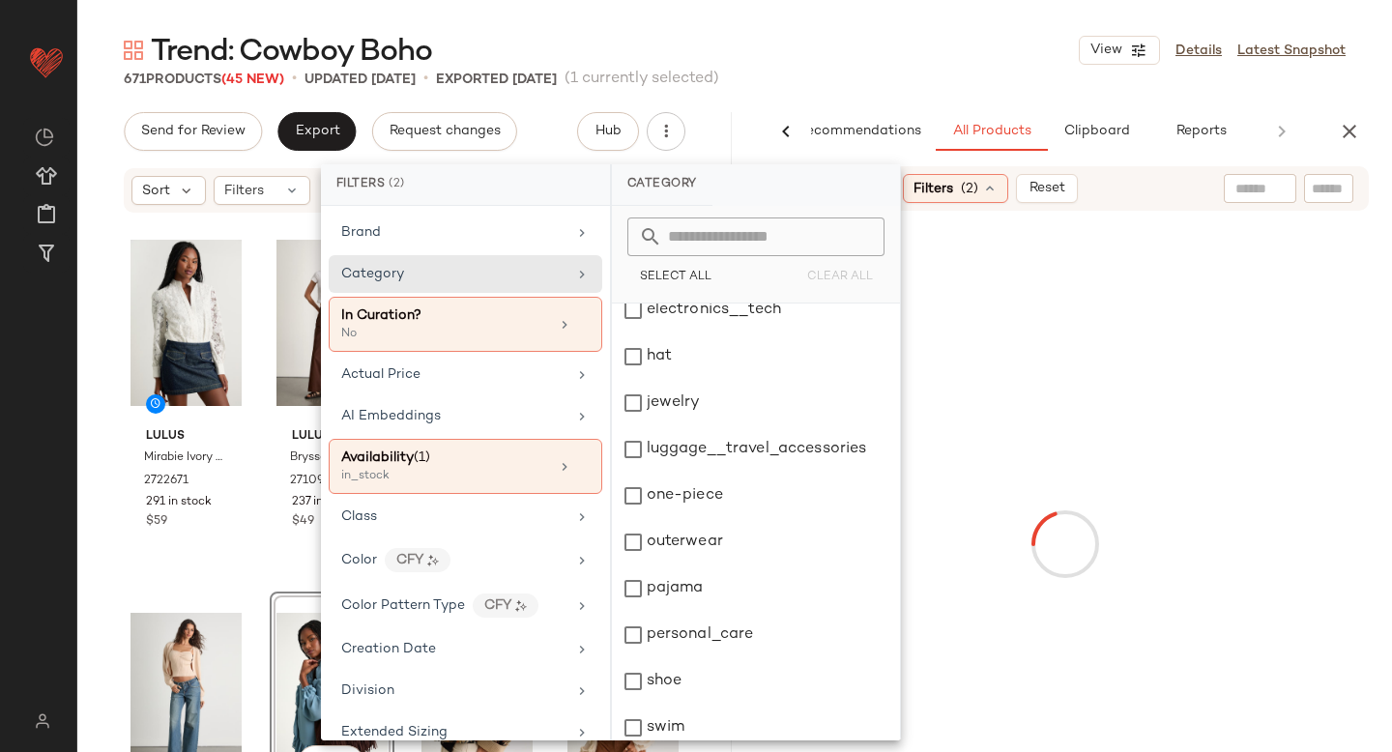
scroll to position [352, 0]
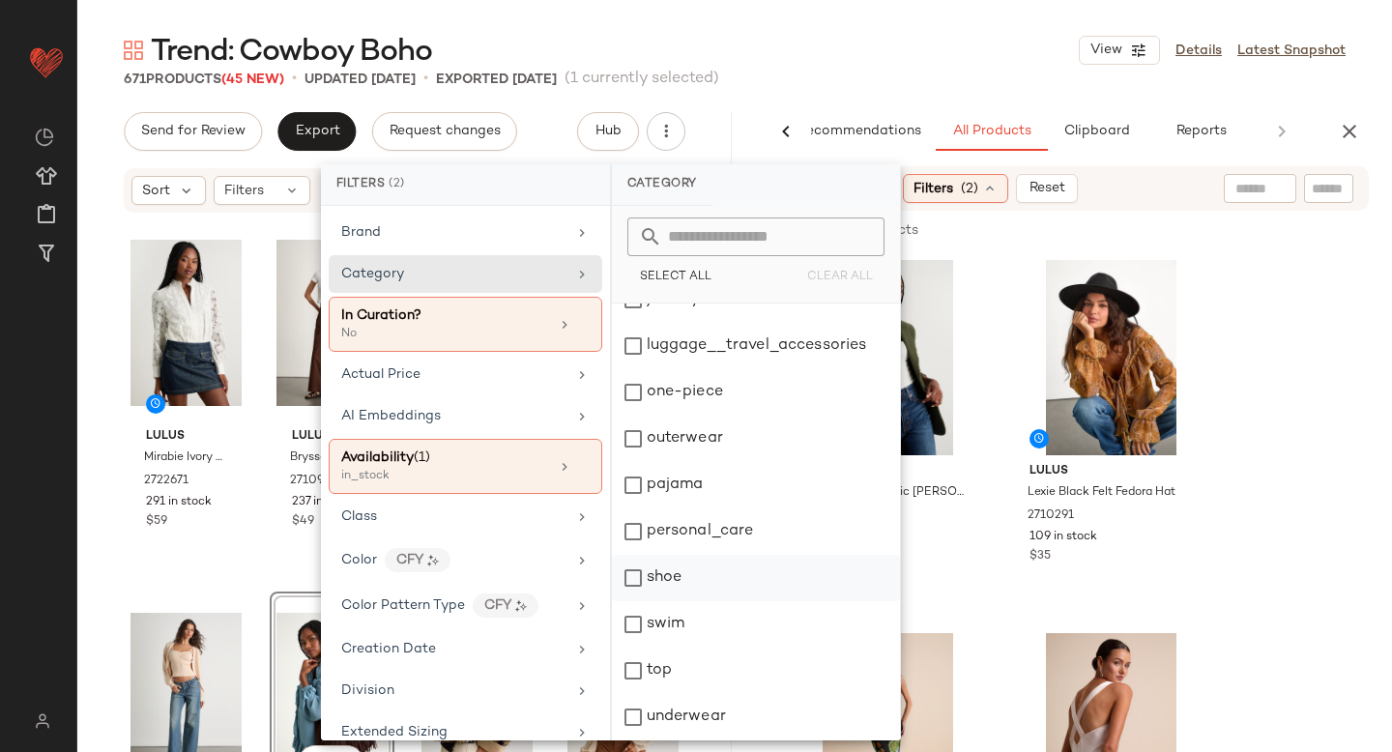
click at [633, 563] on div "shoe" at bounding box center [756, 578] width 288 height 46
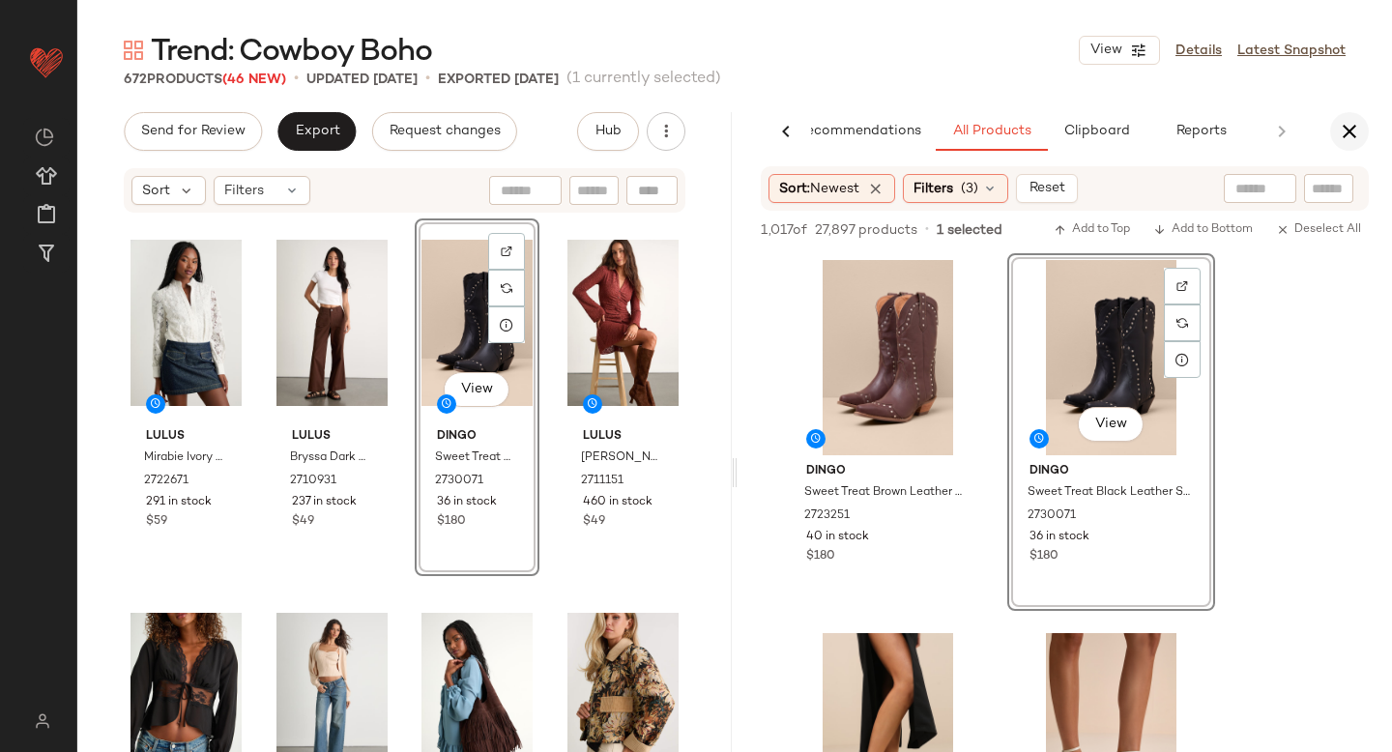
click at [1354, 124] on icon "button" at bounding box center [1349, 131] width 23 height 23
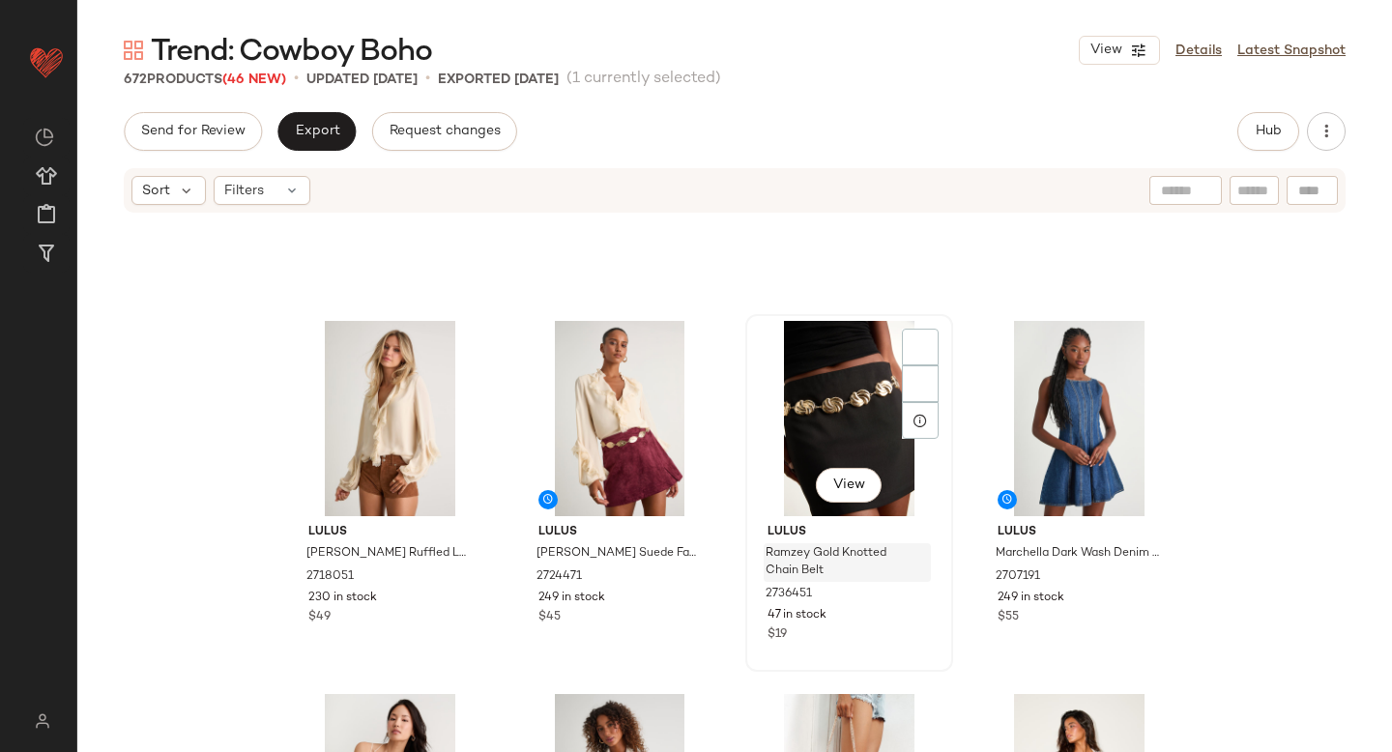
scroll to position [653, 0]
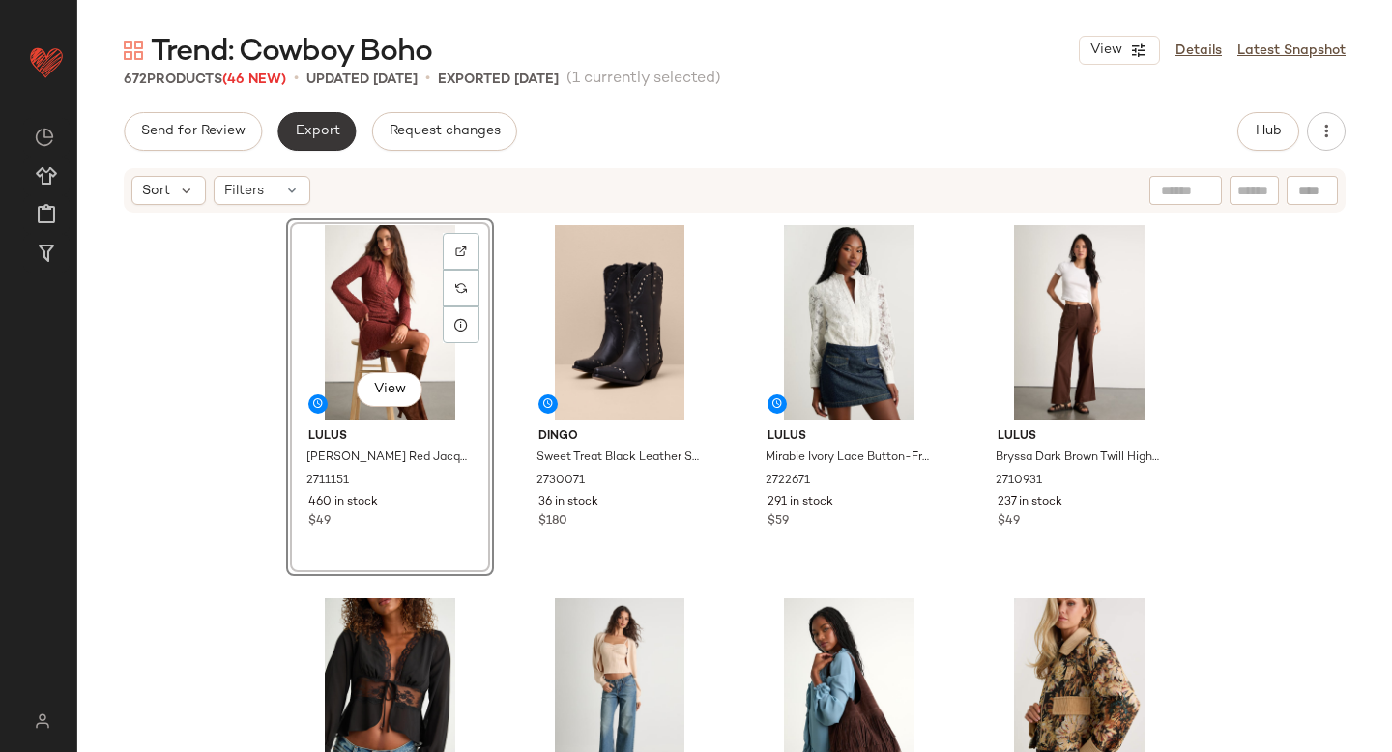
click at [327, 138] on span "Export" at bounding box center [316, 131] width 45 height 15
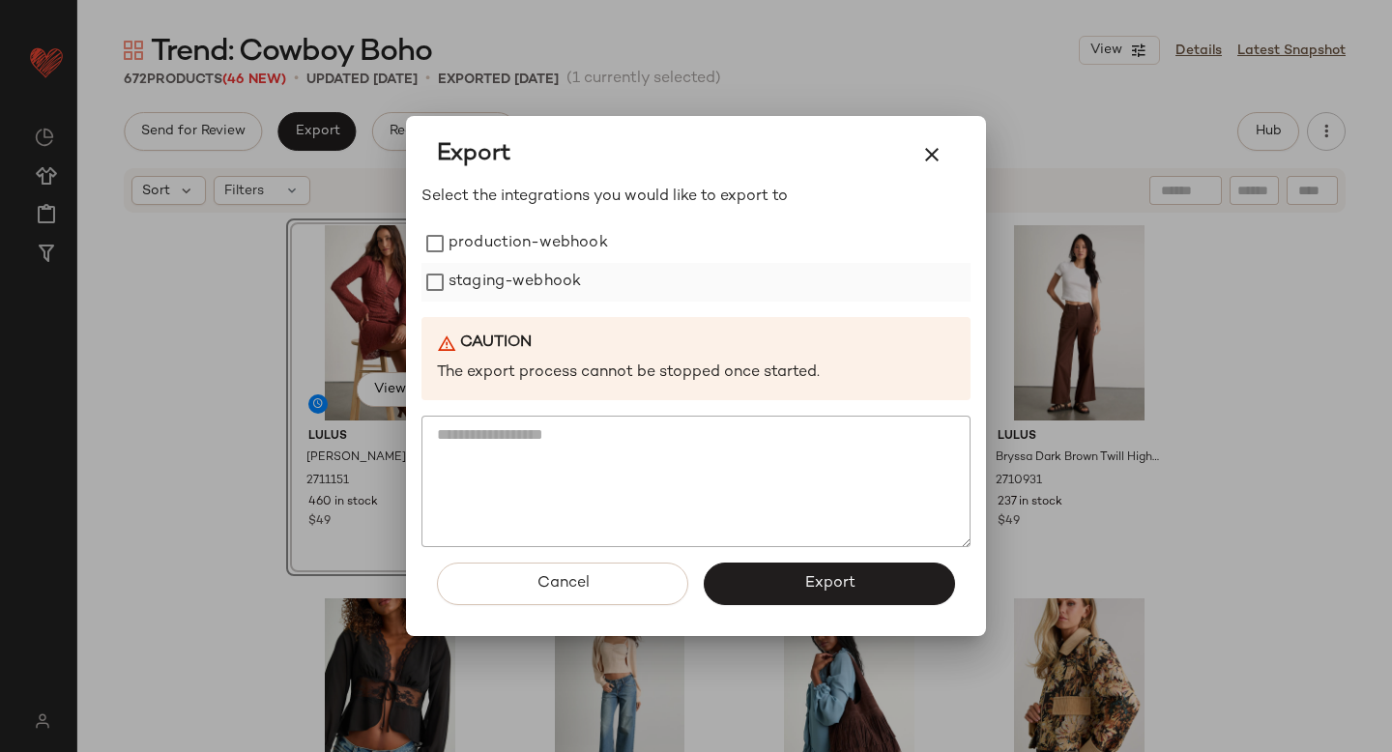
click at [451, 271] on label "staging-webhook" at bounding box center [515, 282] width 132 height 39
click at [499, 250] on label "production-webhook" at bounding box center [529, 243] width 160 height 39
click at [894, 589] on button "Export" at bounding box center [829, 584] width 251 height 43
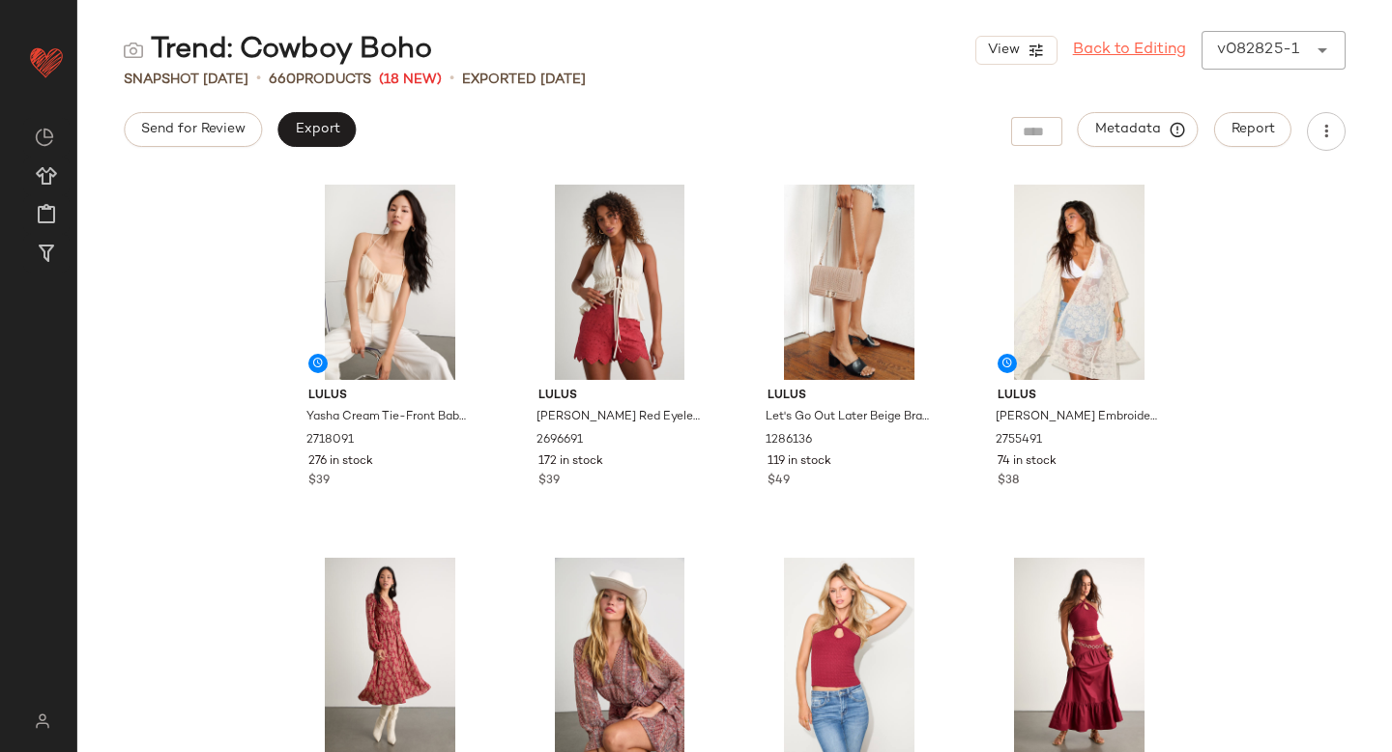
click at [1102, 45] on link "Back to Editing" at bounding box center [1129, 50] width 113 height 23
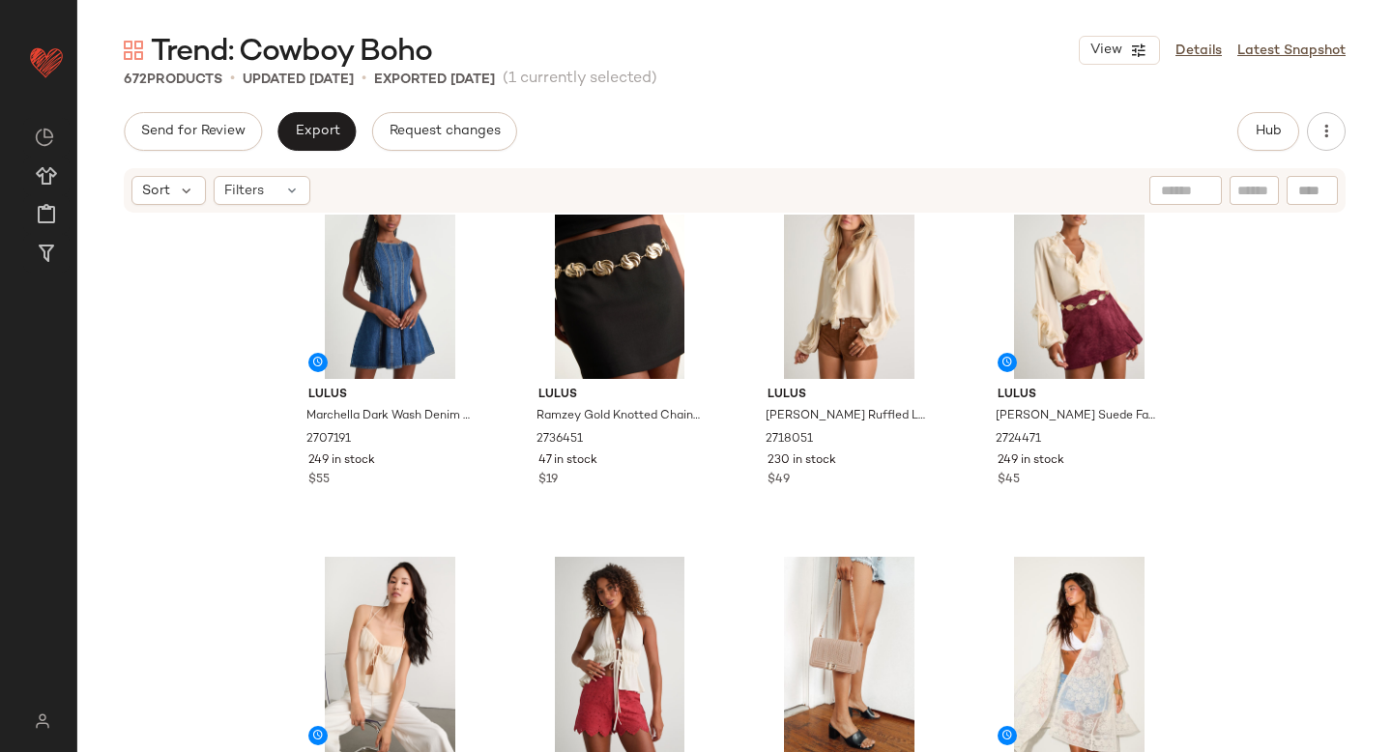
scroll to position [797, 0]
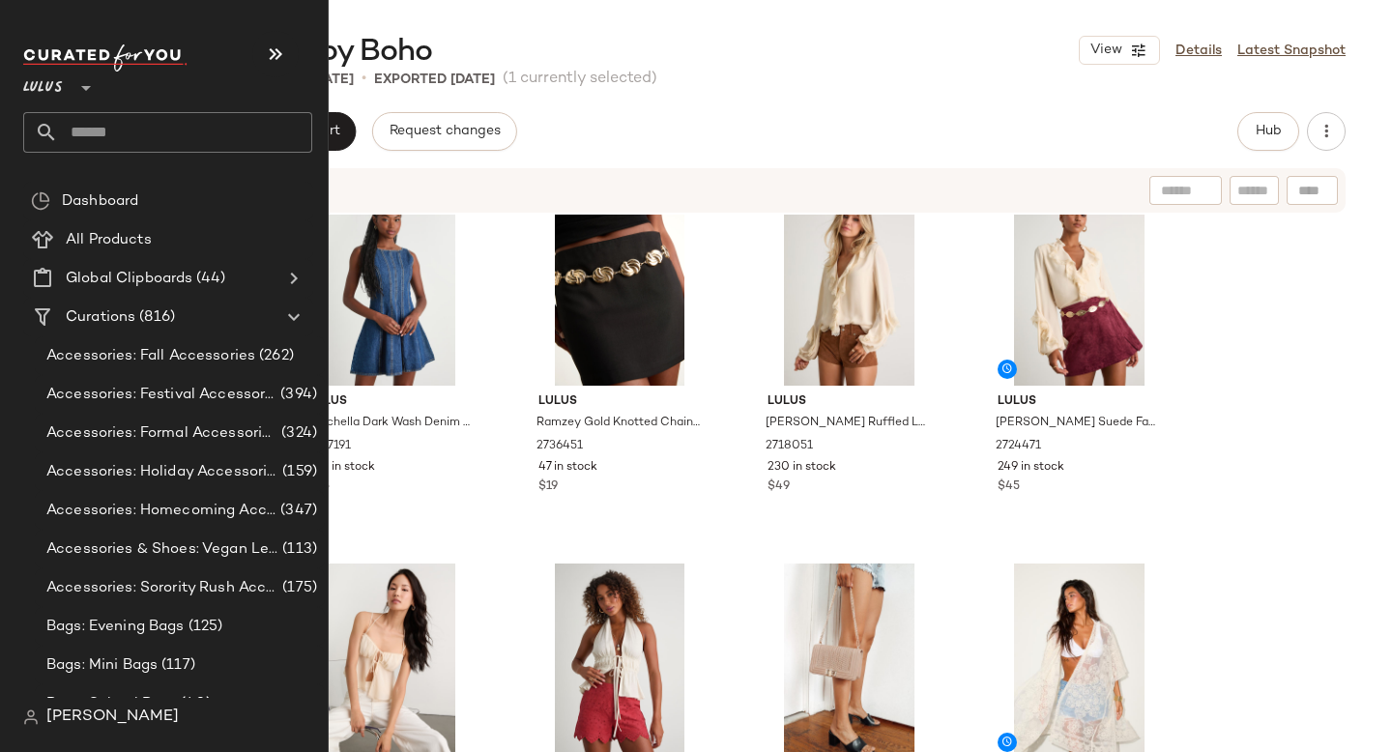
click at [191, 115] on input "text" at bounding box center [185, 132] width 254 height 41
type input "***"
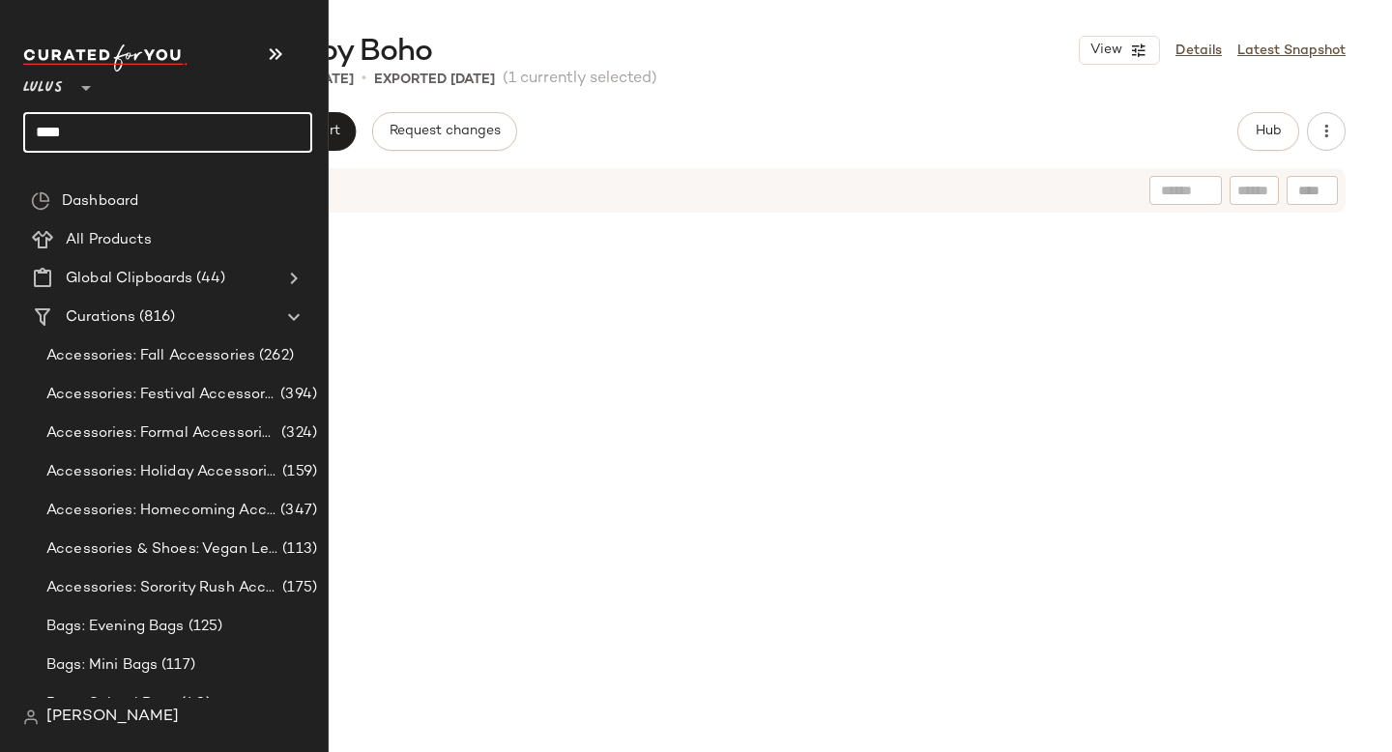
scroll to position [797, 0]
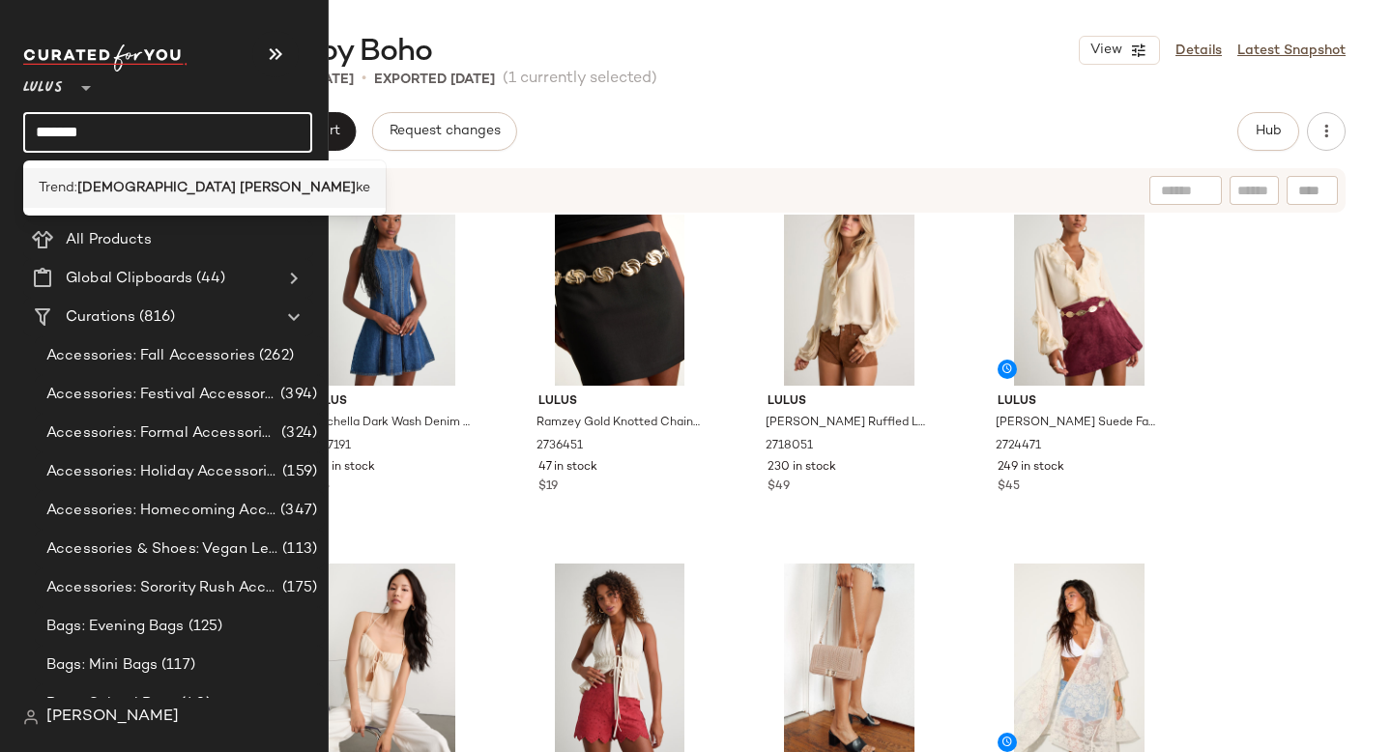
type input "*******"
click at [167, 187] on div "Trend: [DEMOGRAPHIC_DATA] [PERSON_NAME]" at bounding box center [205, 188] width 332 height 20
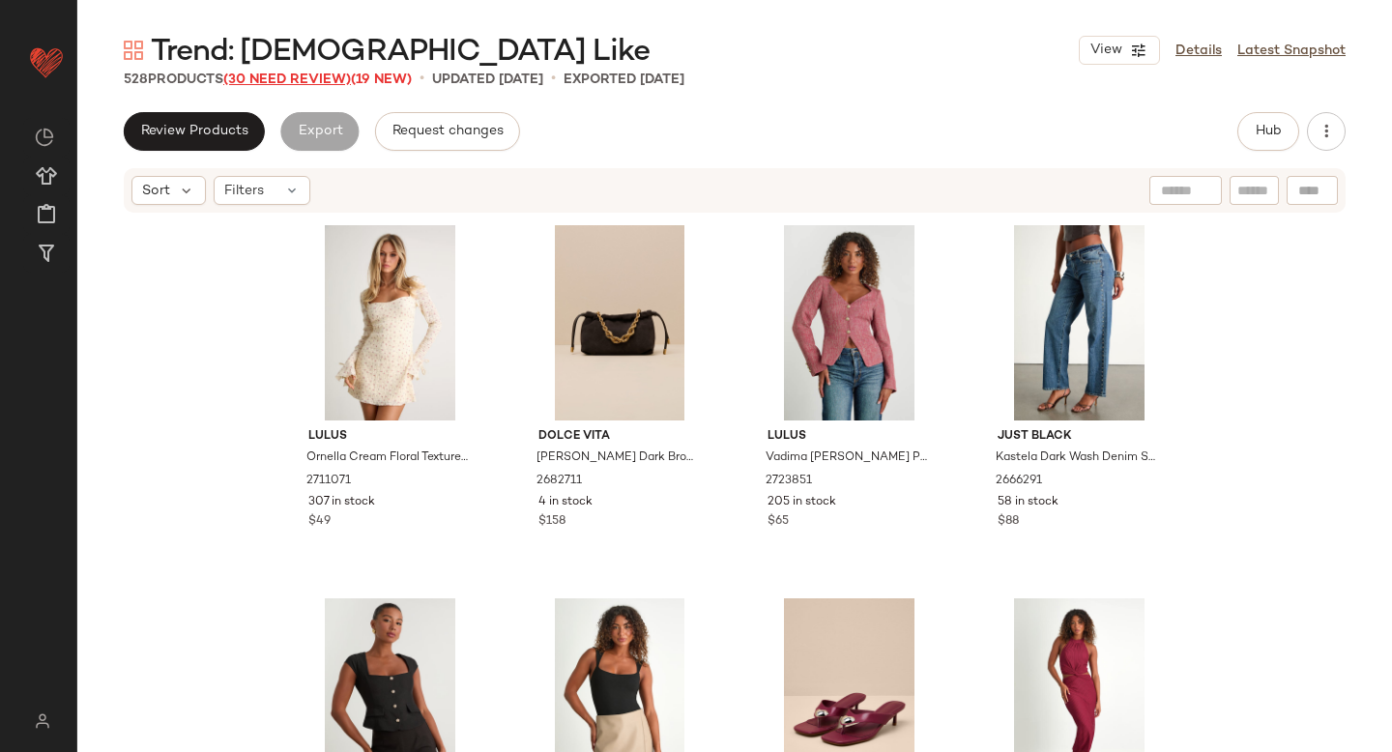
click at [310, 73] on span "(30 Need Review)" at bounding box center [287, 80] width 128 height 15
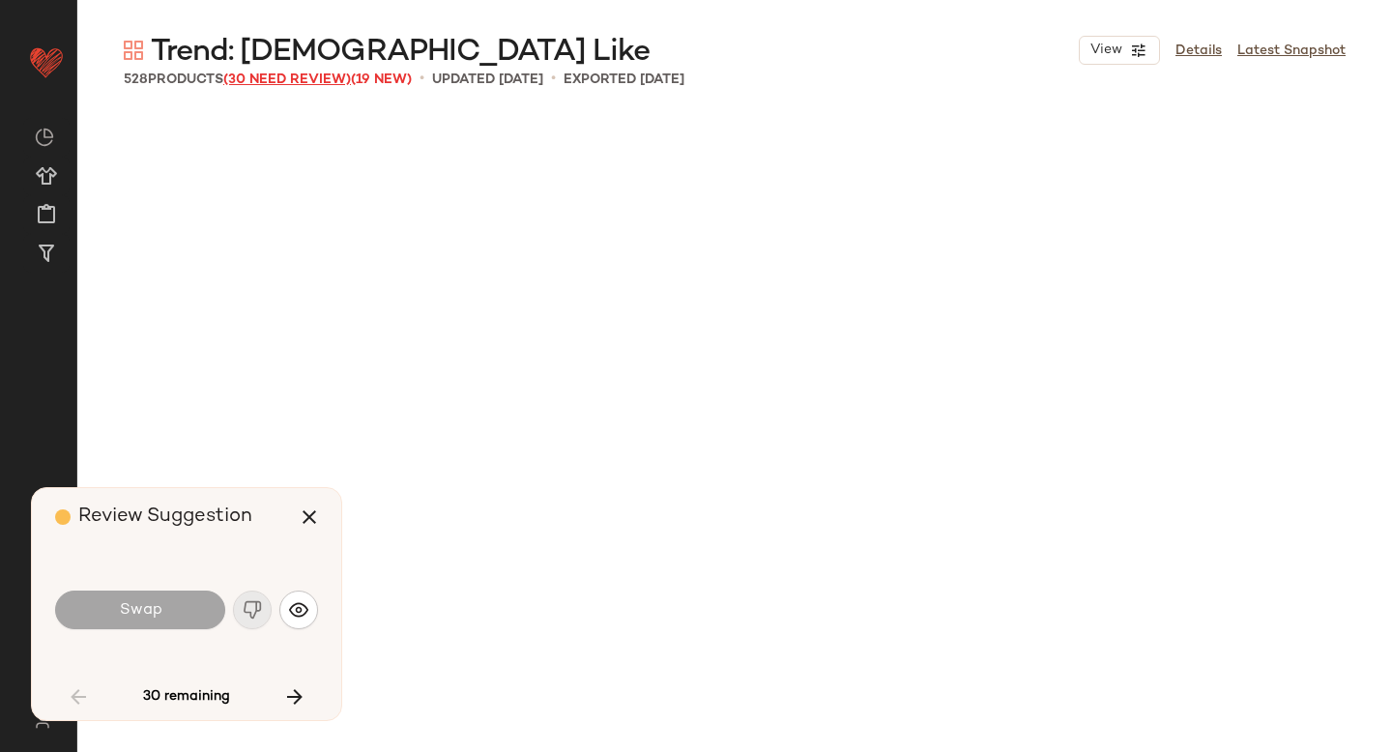
scroll to position [1866, 0]
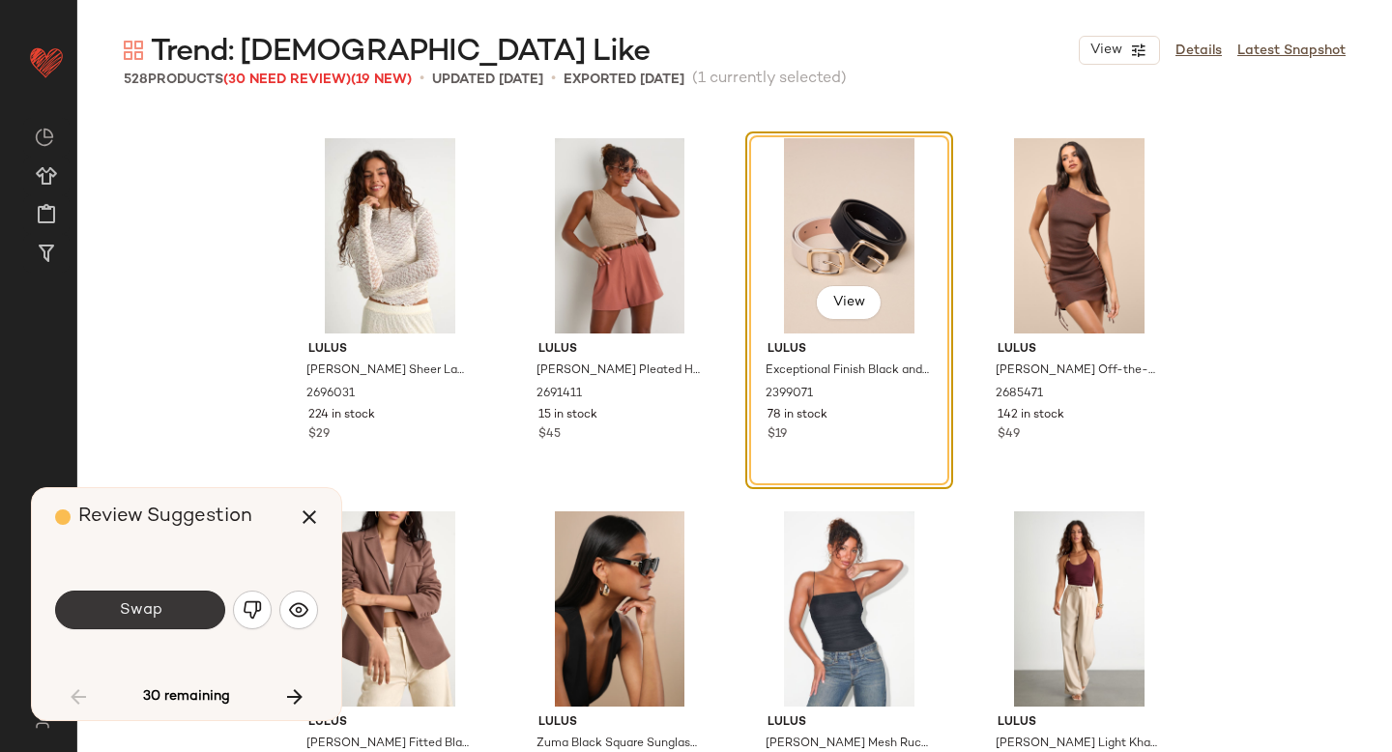
click at [177, 599] on button "Swap" at bounding box center [140, 610] width 170 height 39
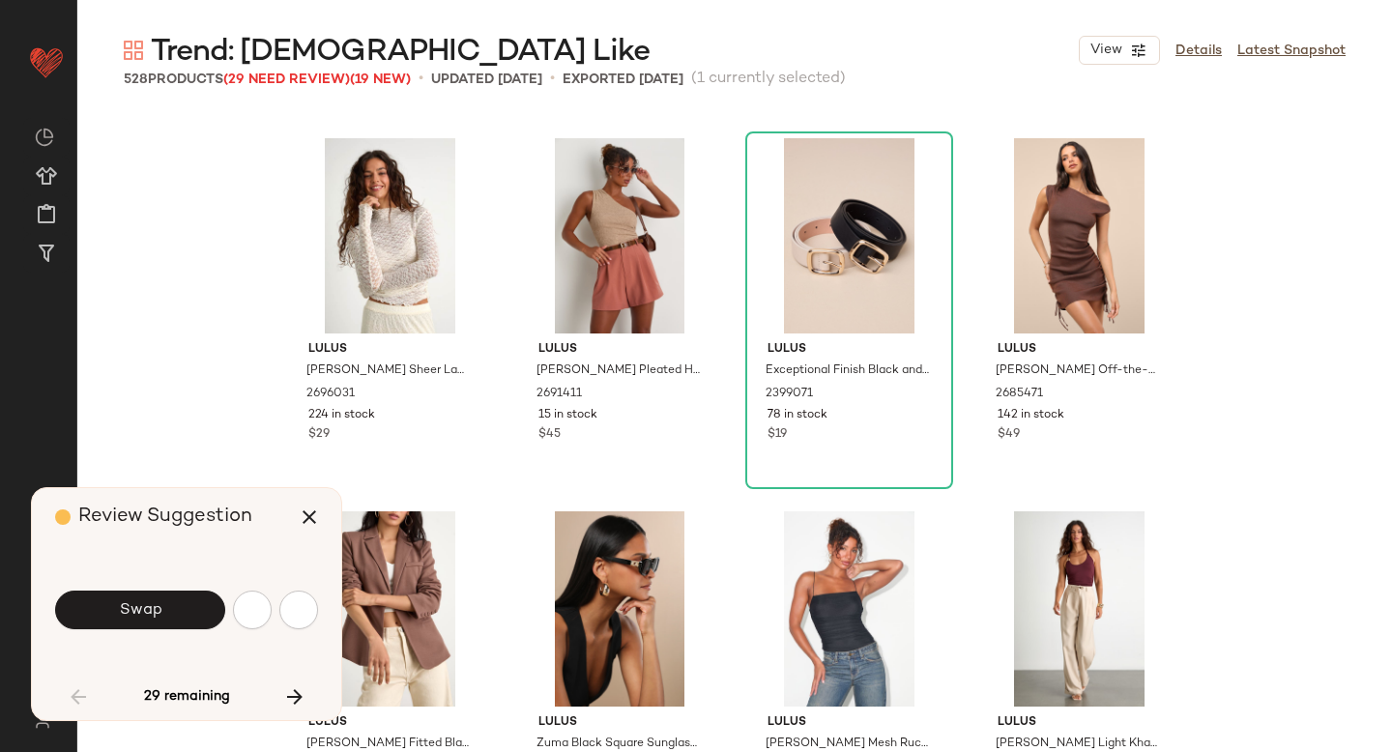
scroll to position [2612, 0]
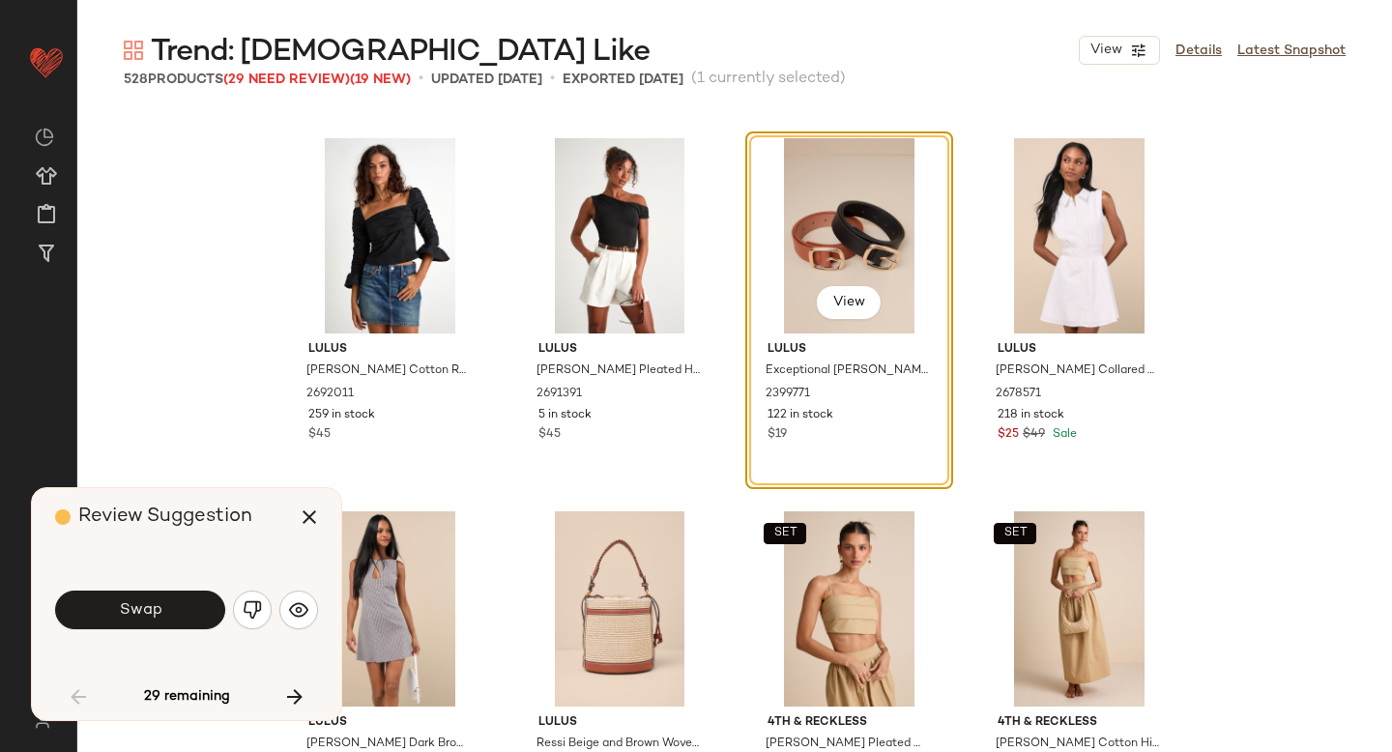
click at [177, 599] on button "Swap" at bounding box center [140, 610] width 170 height 39
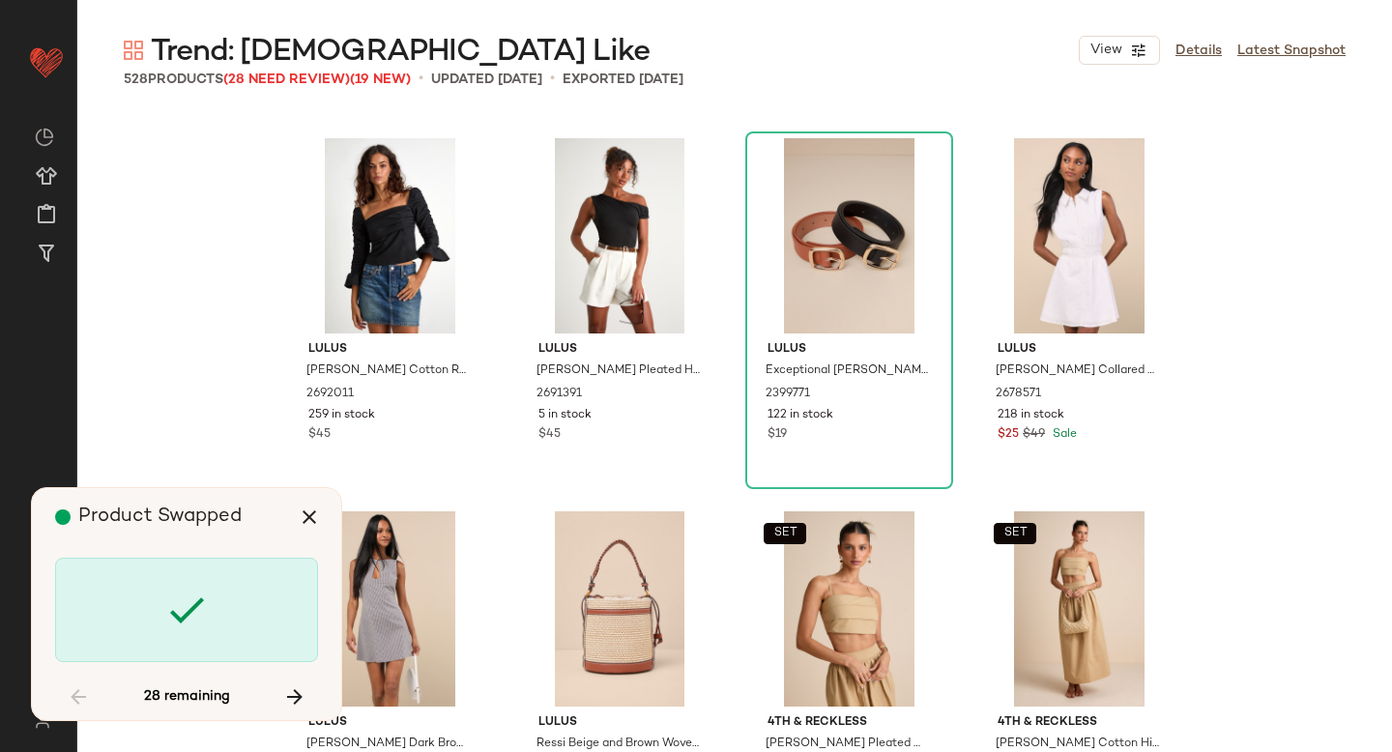
scroll to position [3731, 0]
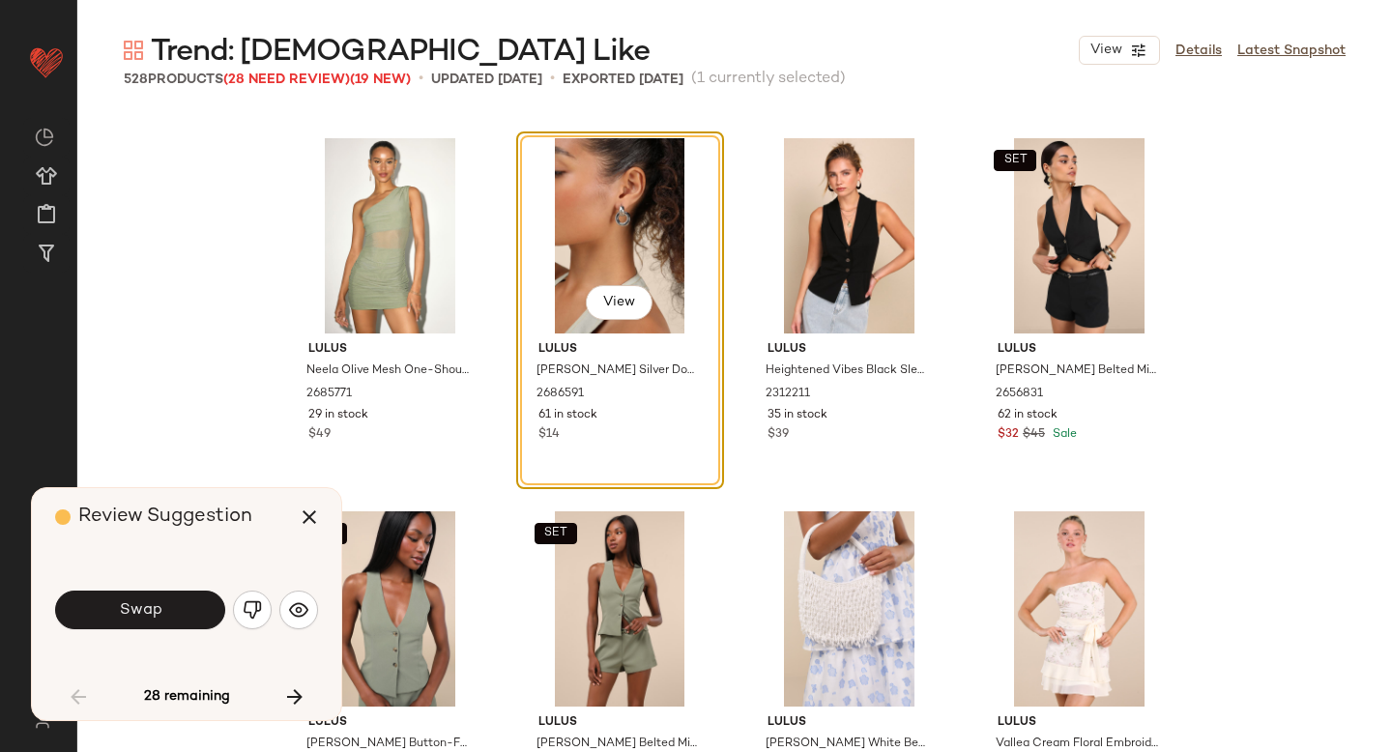
click at [177, 599] on button "Swap" at bounding box center [140, 610] width 170 height 39
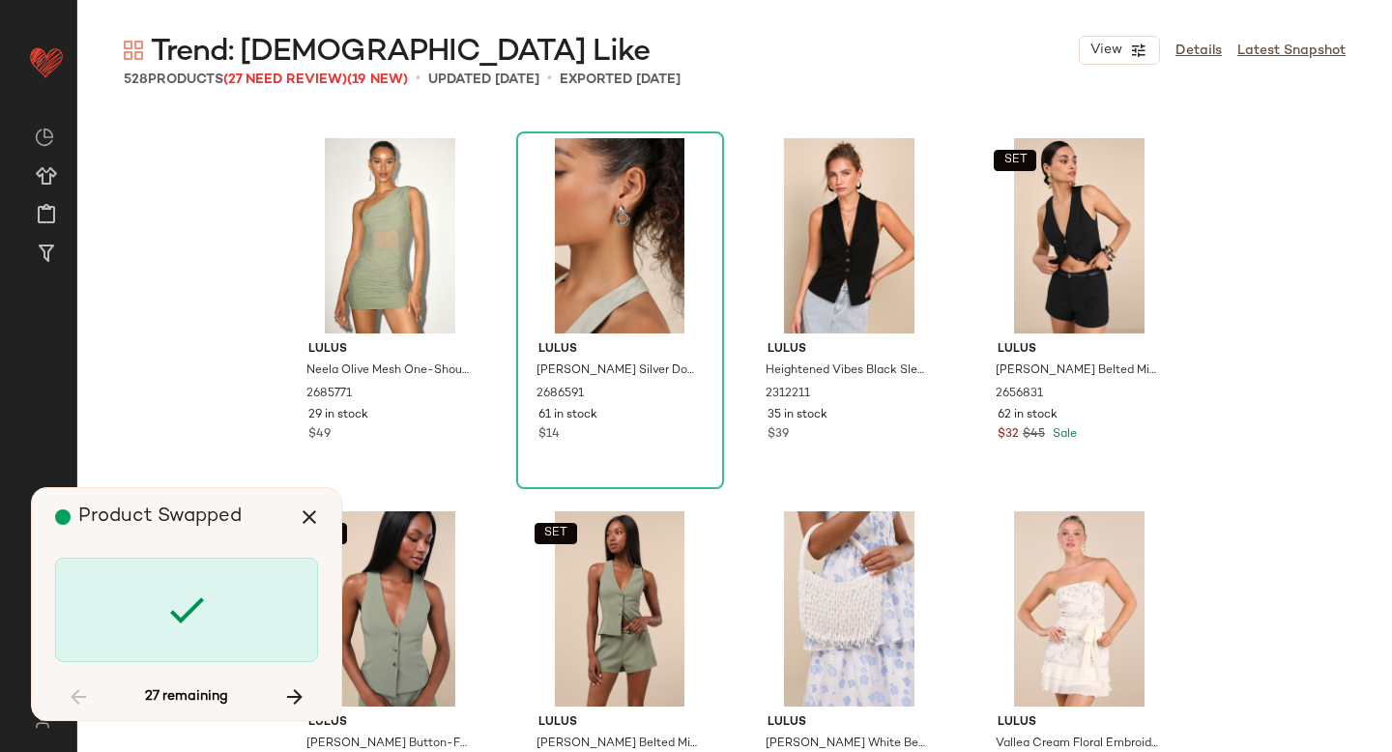
scroll to position [6344, 0]
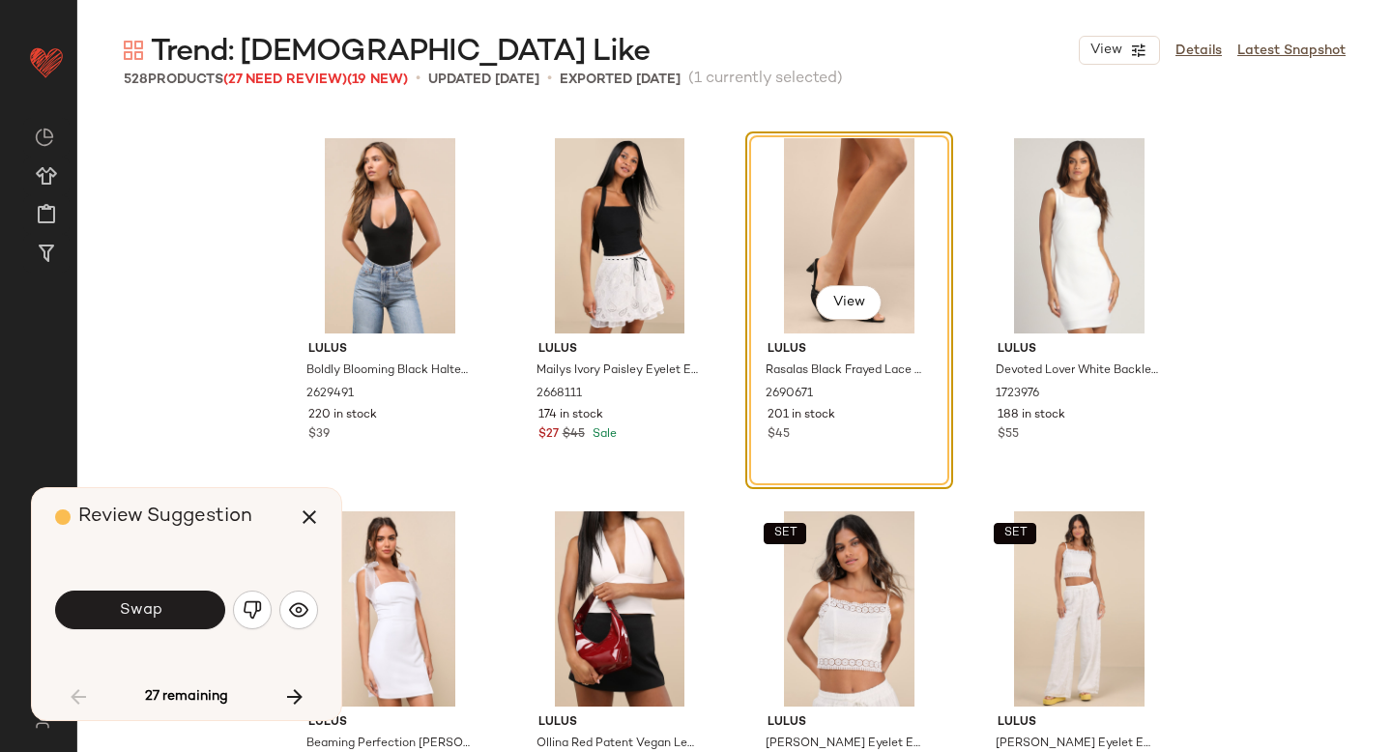
click at [177, 599] on button "Swap" at bounding box center [140, 610] width 170 height 39
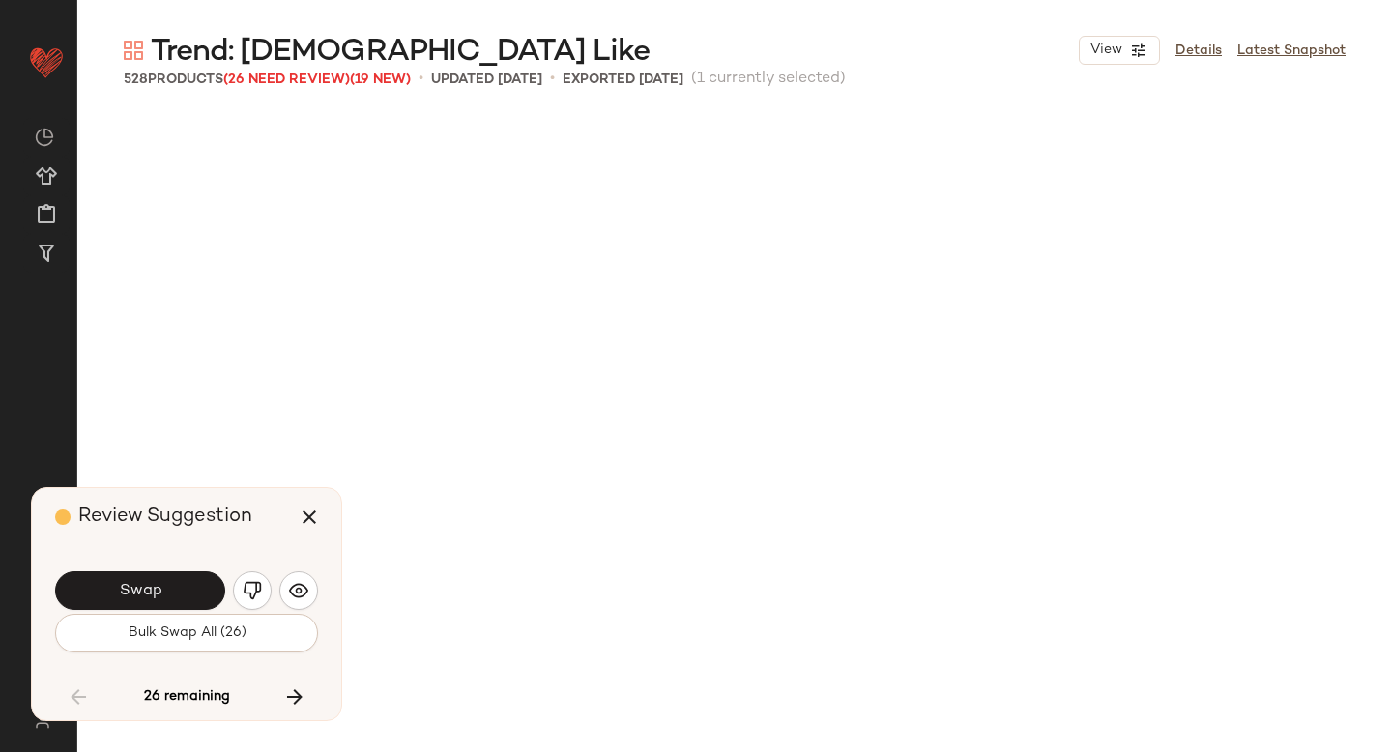
scroll to position [7090, 0]
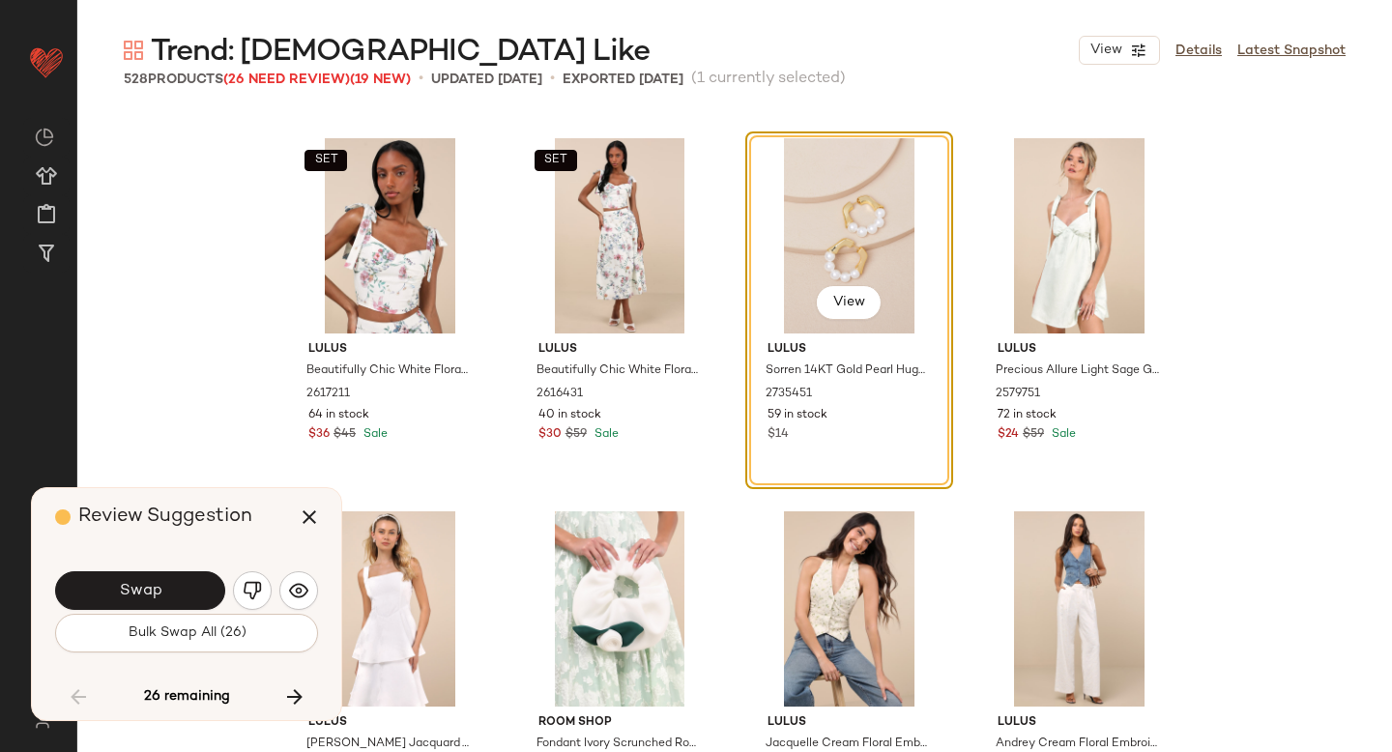
click at [177, 599] on button "Swap" at bounding box center [140, 590] width 170 height 39
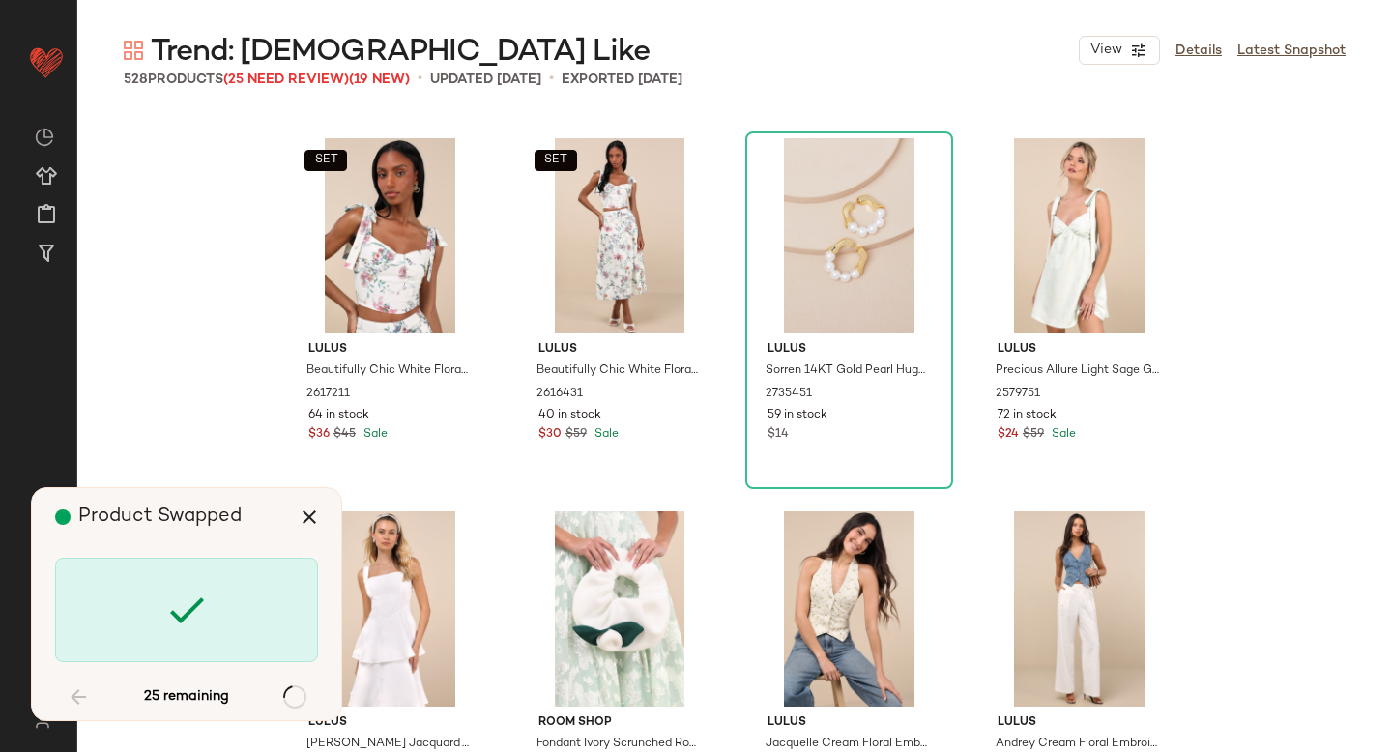
scroll to position [8956, 0]
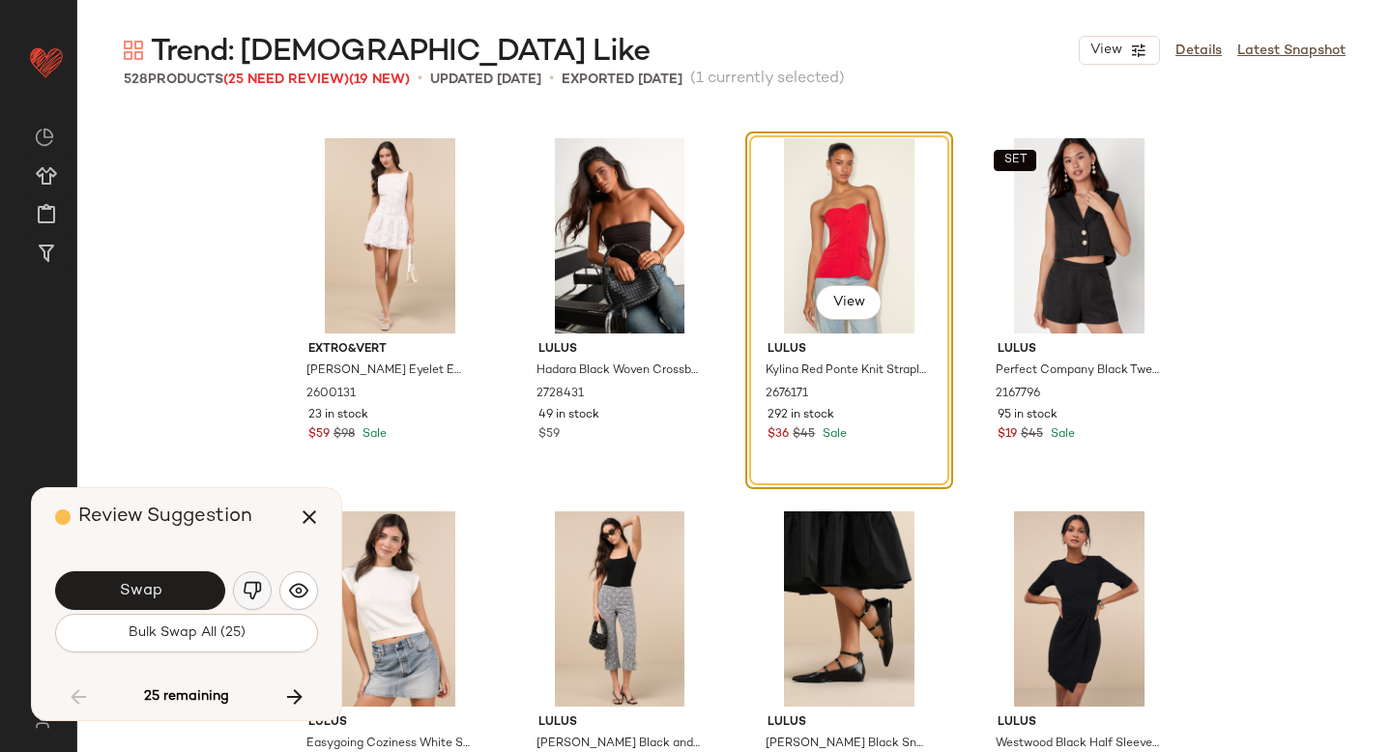
click at [252, 590] on img "button" at bounding box center [252, 590] width 19 height 19
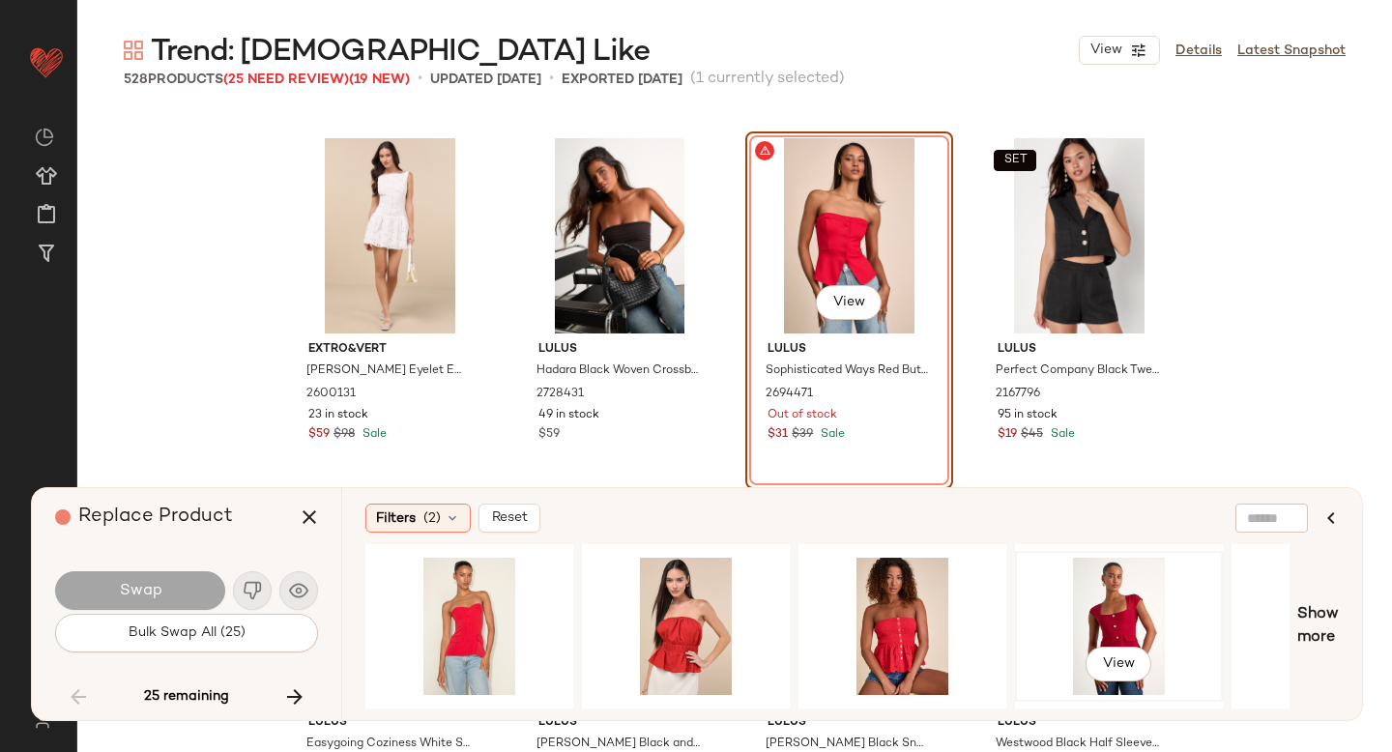
click at [1077, 569] on div "View" at bounding box center [1119, 626] width 194 height 137
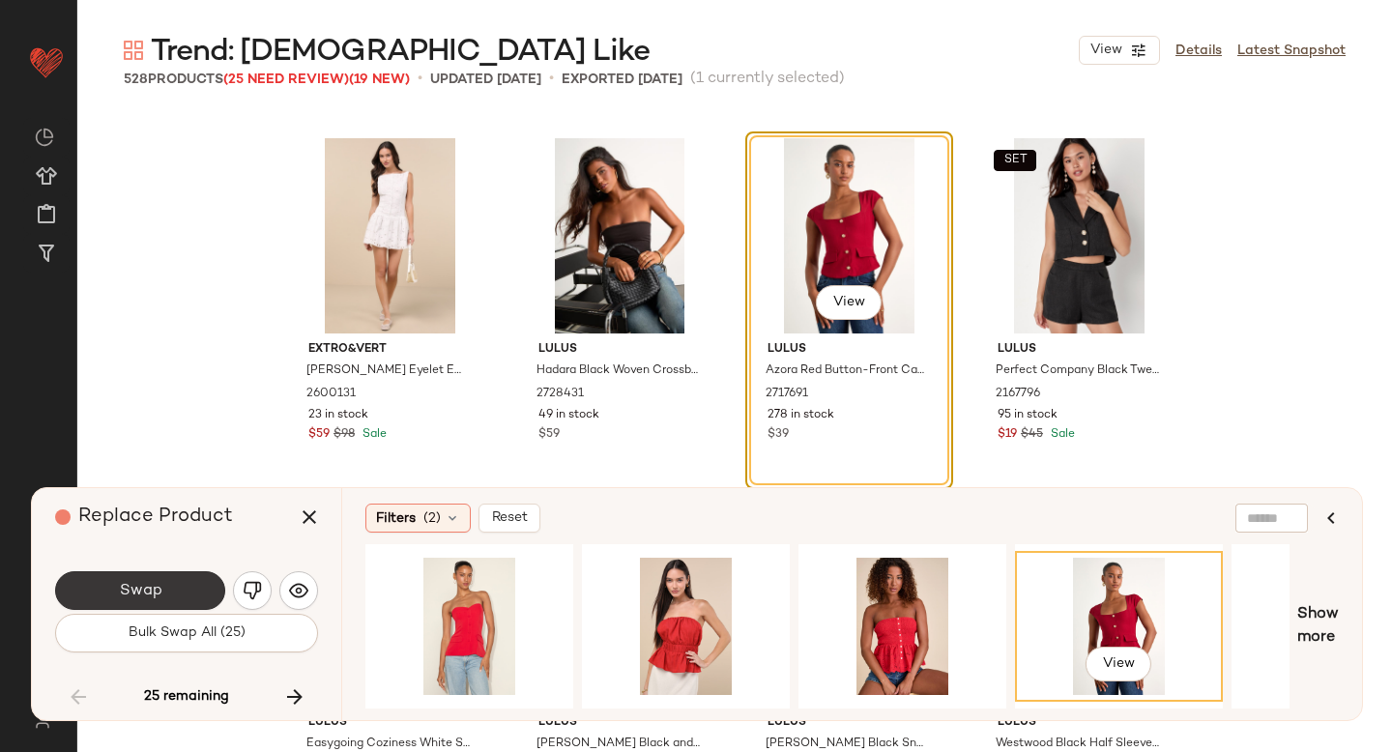
click at [160, 580] on button "Swap" at bounding box center [140, 590] width 170 height 39
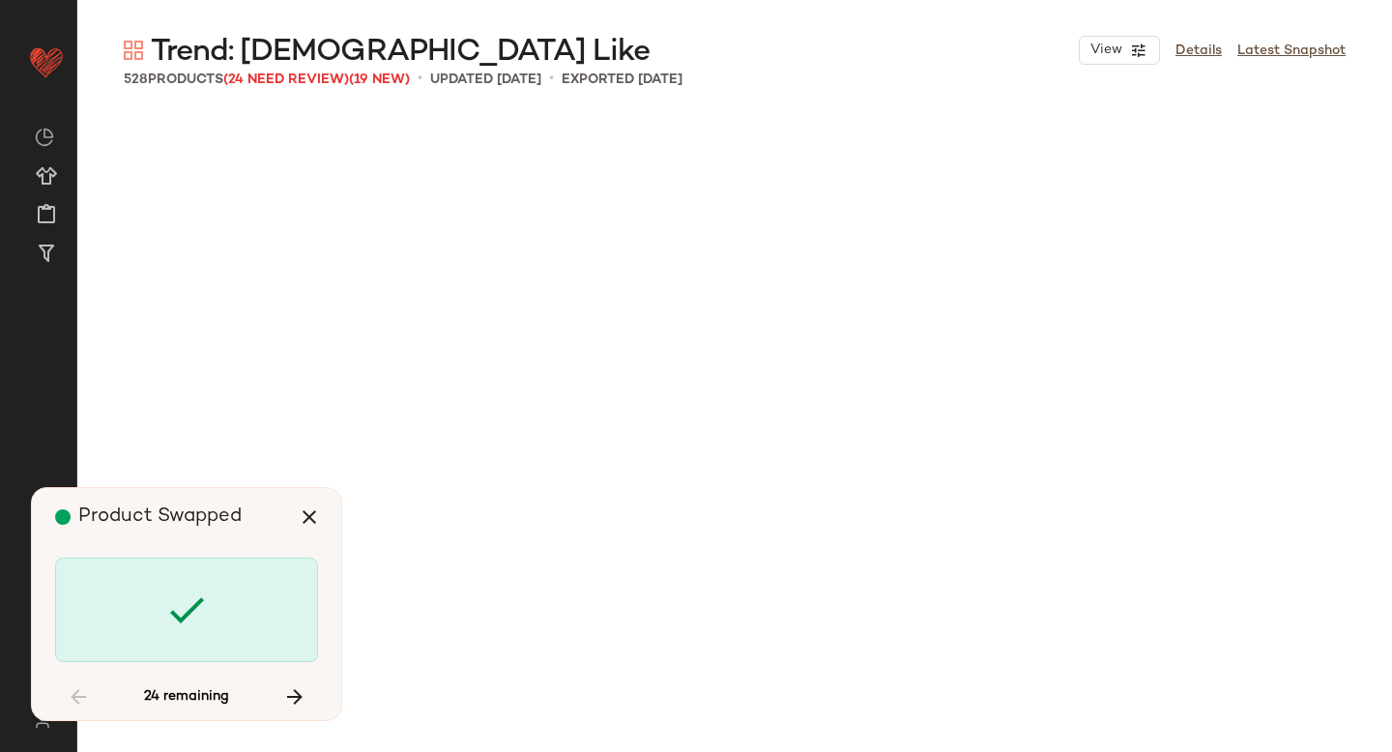
scroll to position [11941, 0]
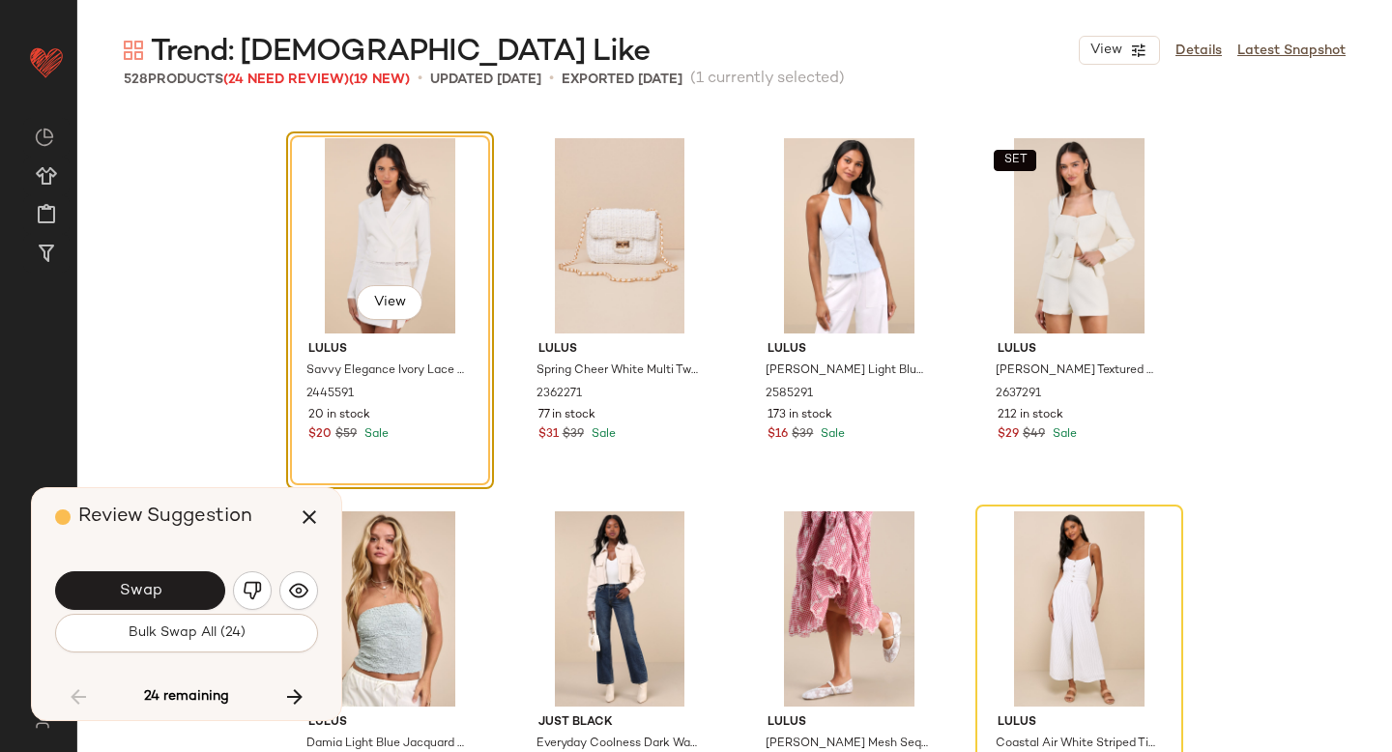
click at [160, 580] on button "Swap" at bounding box center [140, 590] width 170 height 39
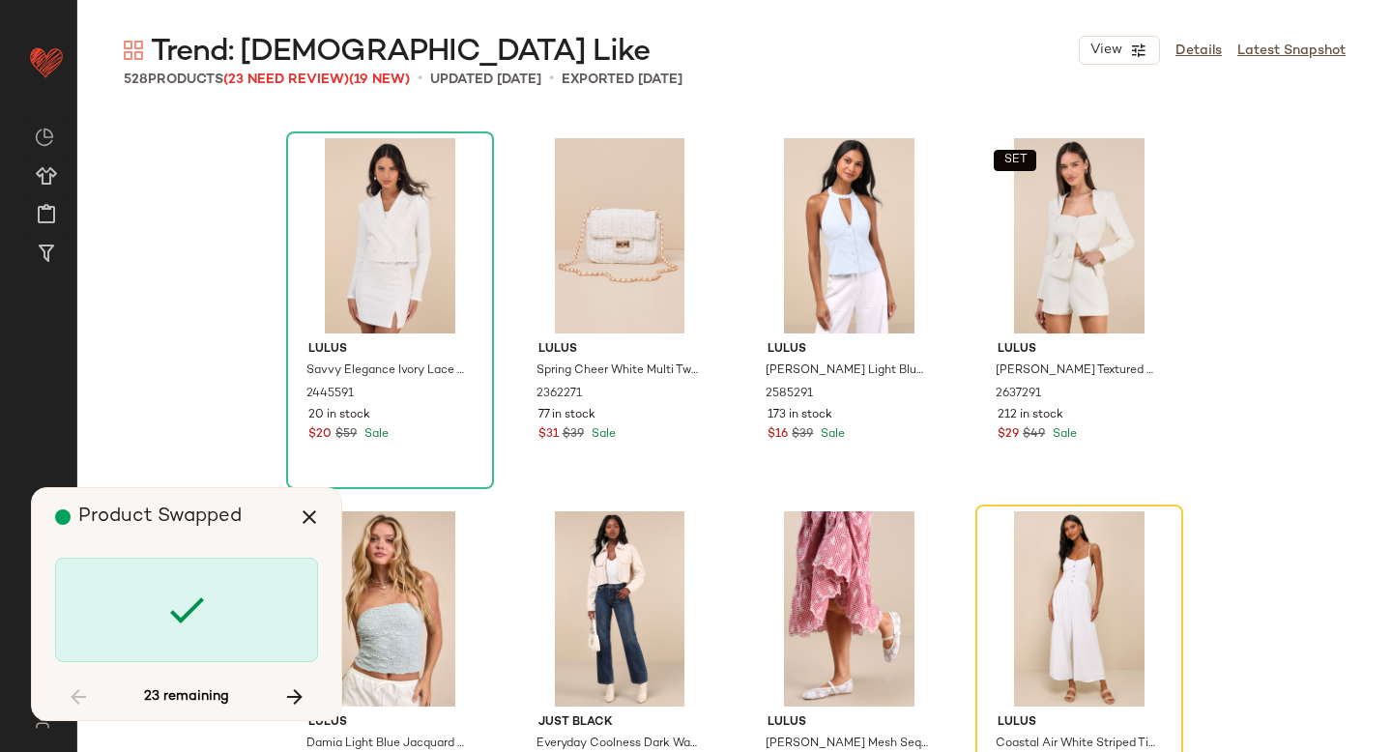
scroll to position [12314, 0]
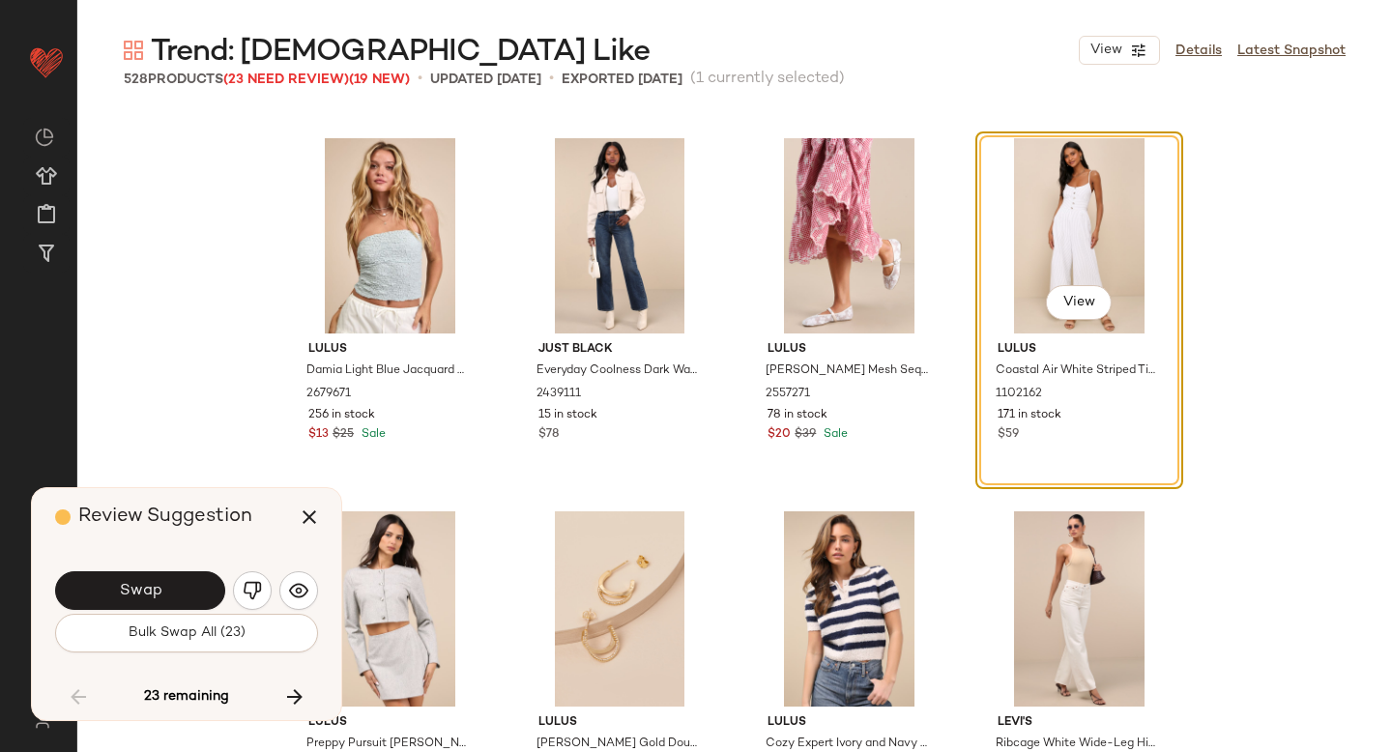
click at [160, 580] on button "Swap" at bounding box center [140, 590] width 170 height 39
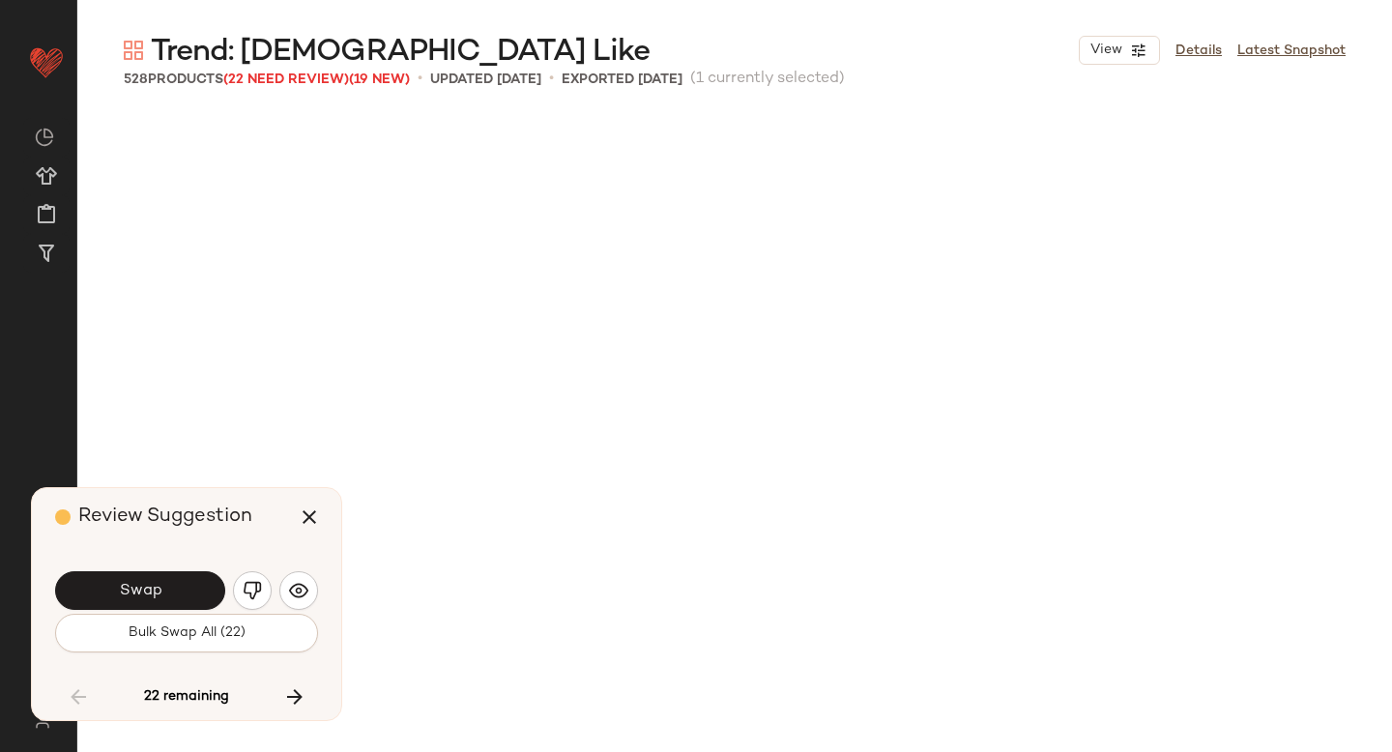
scroll to position [13060, 0]
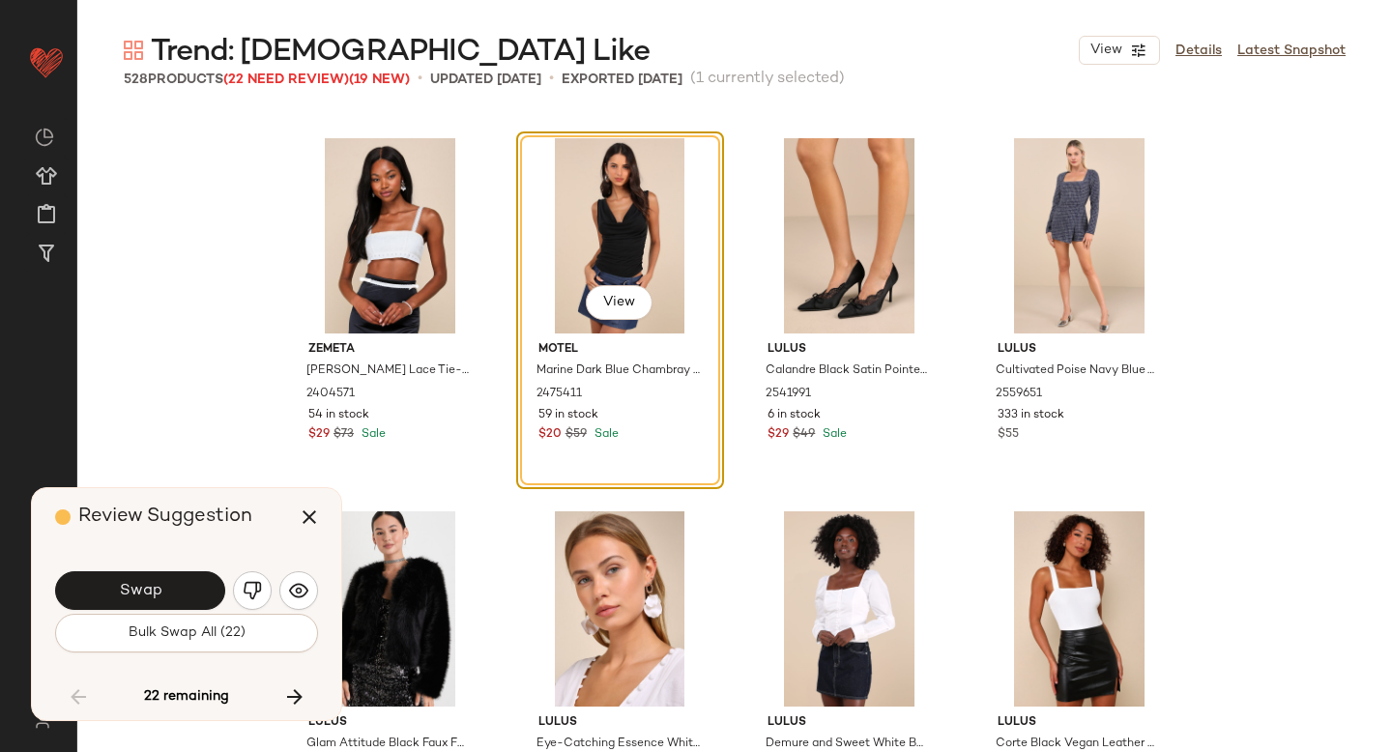
click at [160, 580] on button "Swap" at bounding box center [140, 590] width 170 height 39
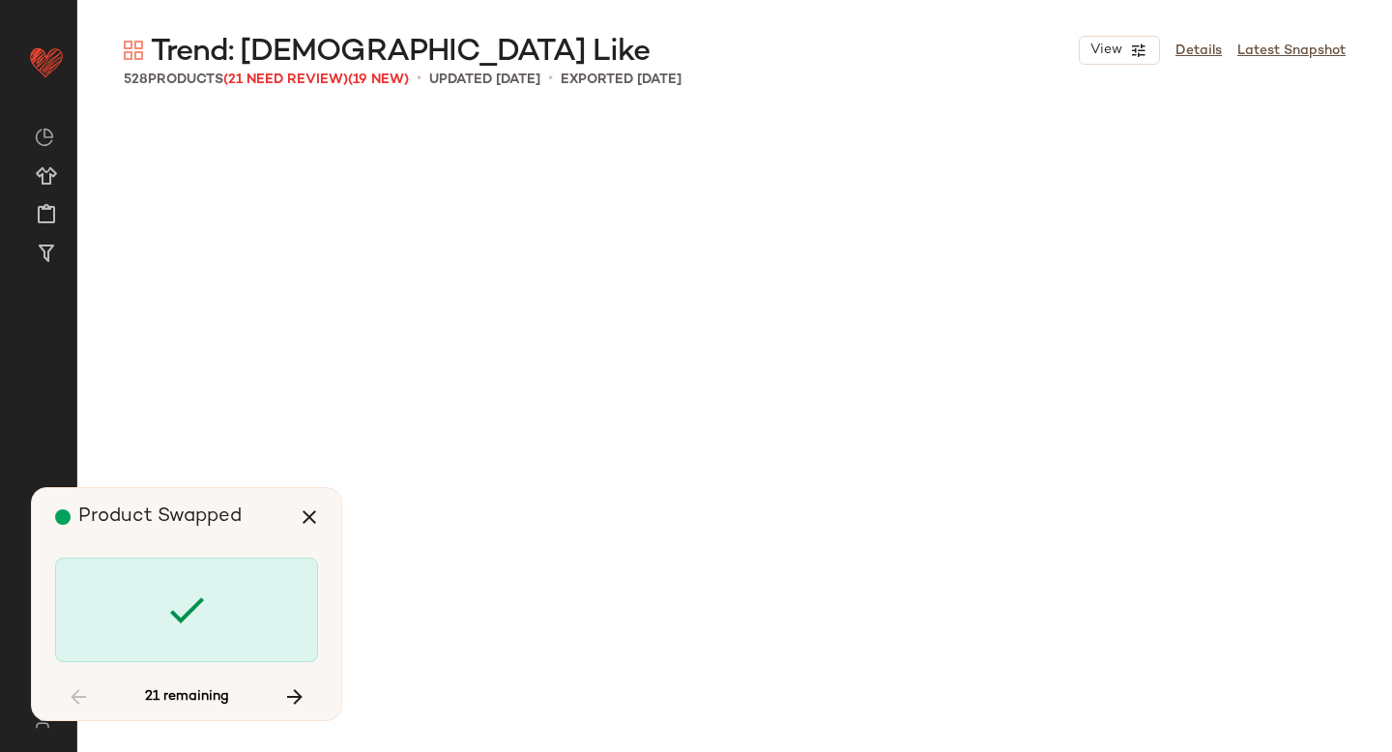
scroll to position [15299, 0]
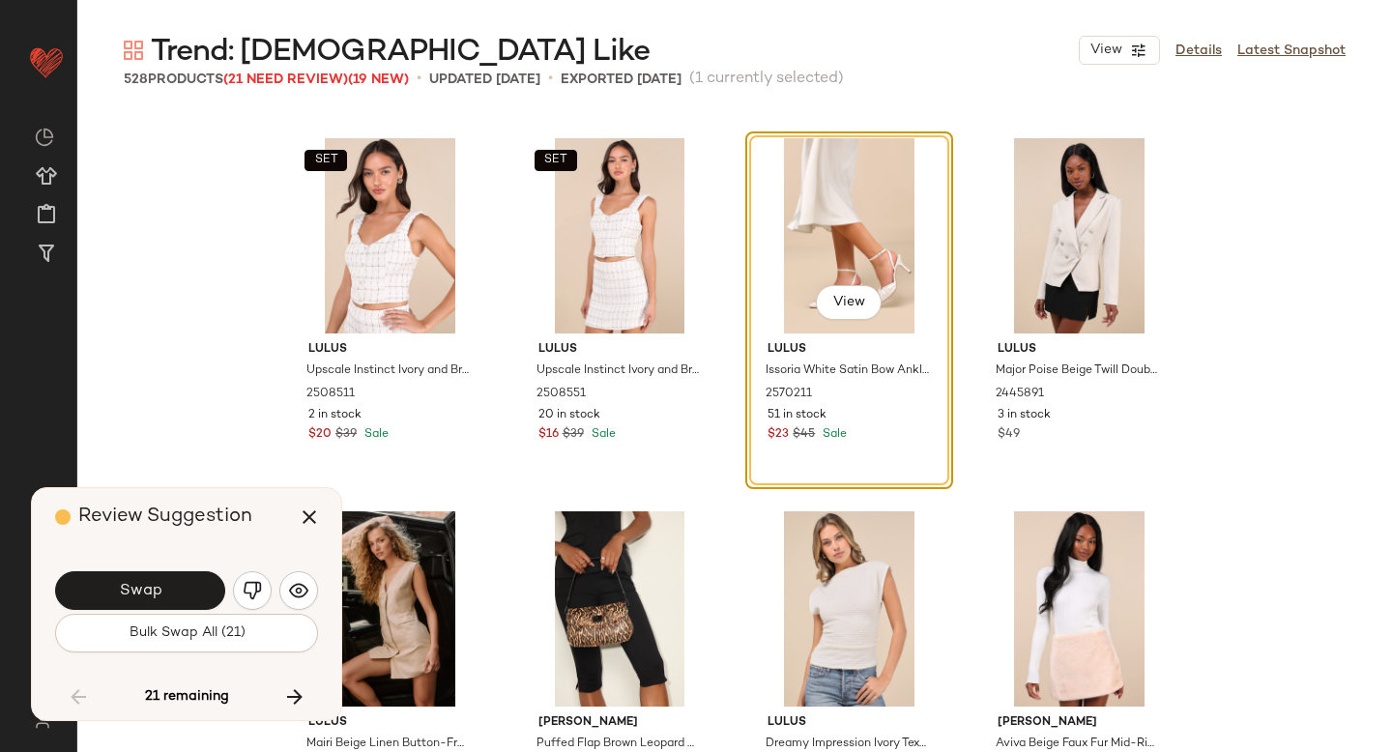
click at [160, 580] on button "Swap" at bounding box center [140, 590] width 170 height 39
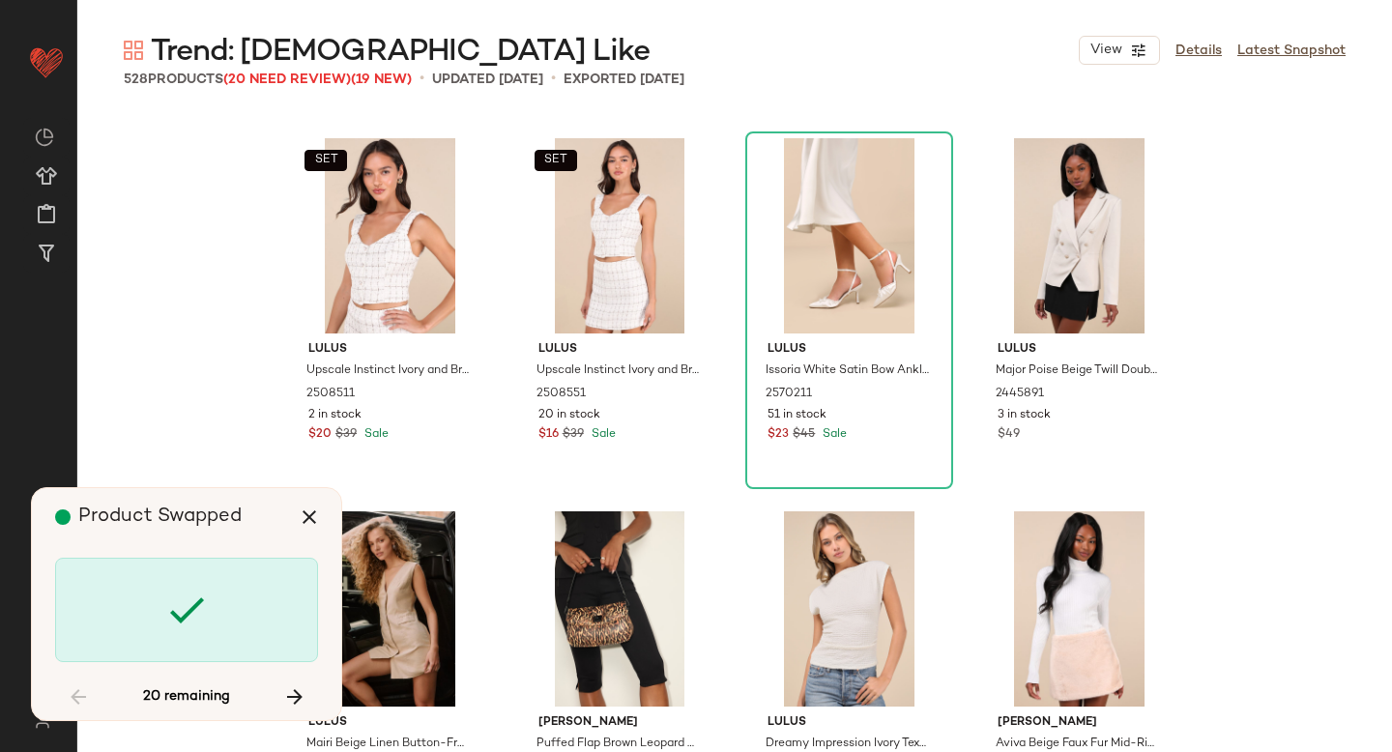
scroll to position [16045, 0]
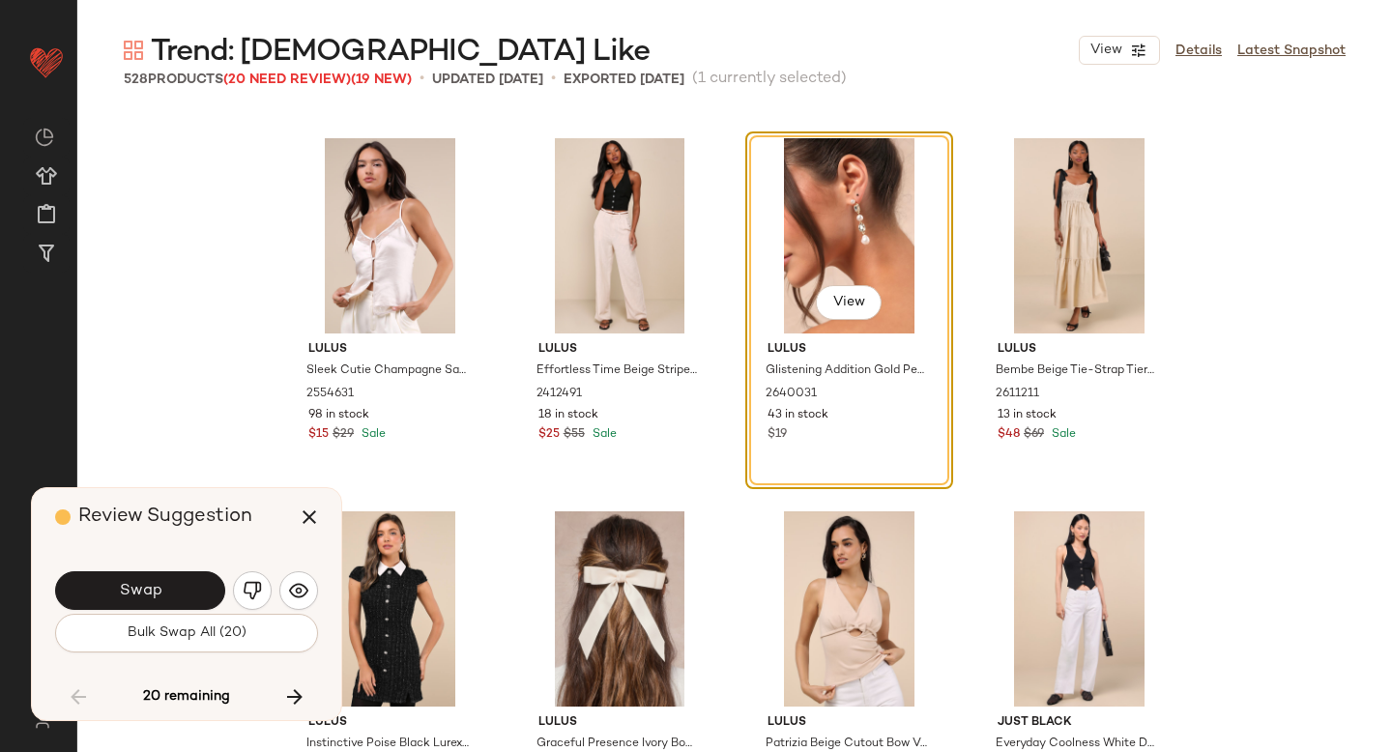
click at [160, 580] on button "Swap" at bounding box center [140, 590] width 170 height 39
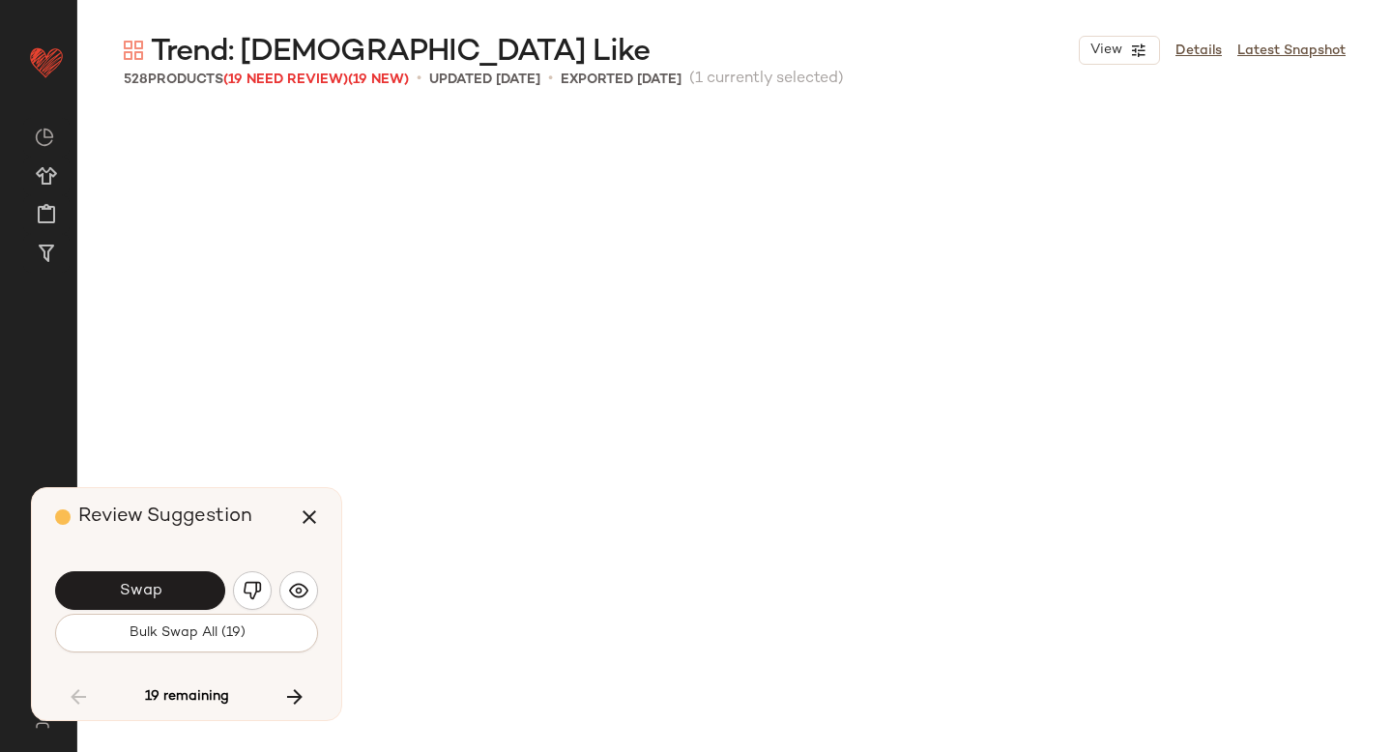
scroll to position [16792, 0]
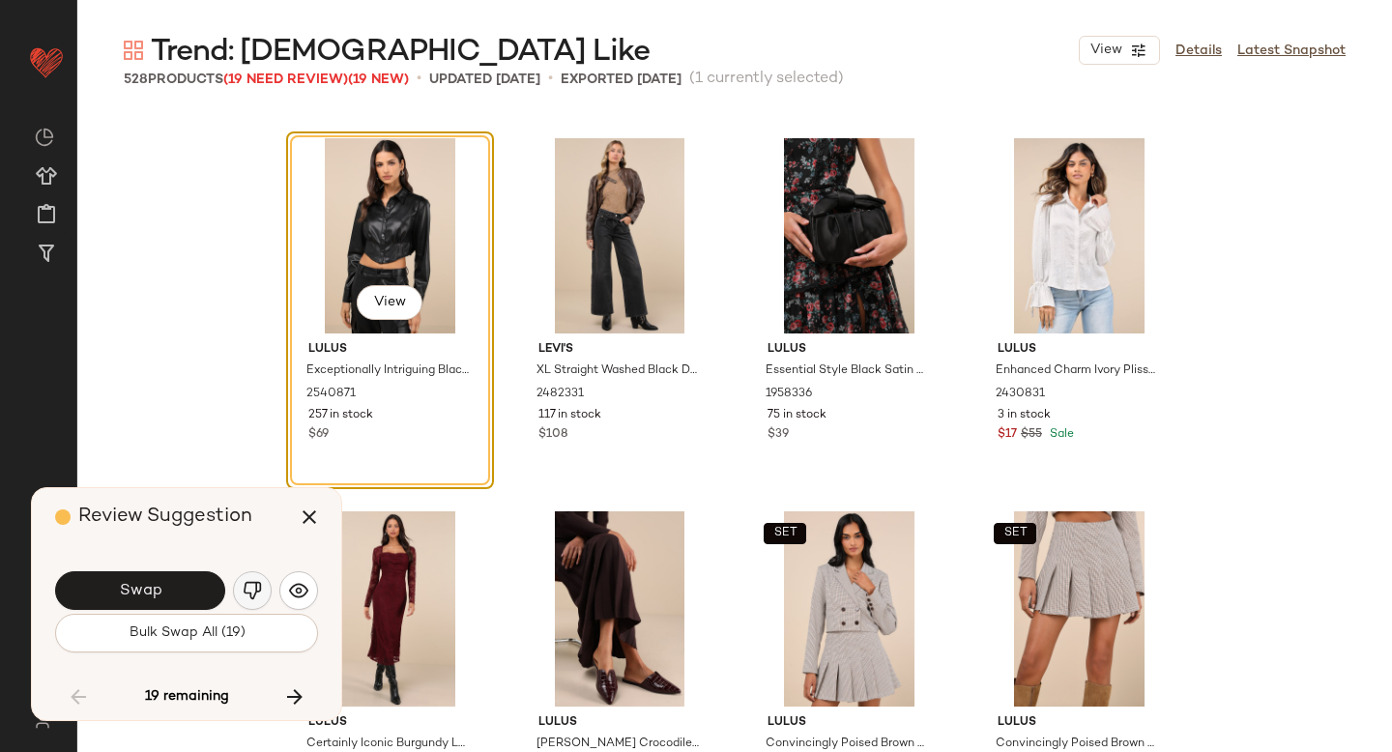
click at [252, 579] on button "button" at bounding box center [252, 590] width 39 height 39
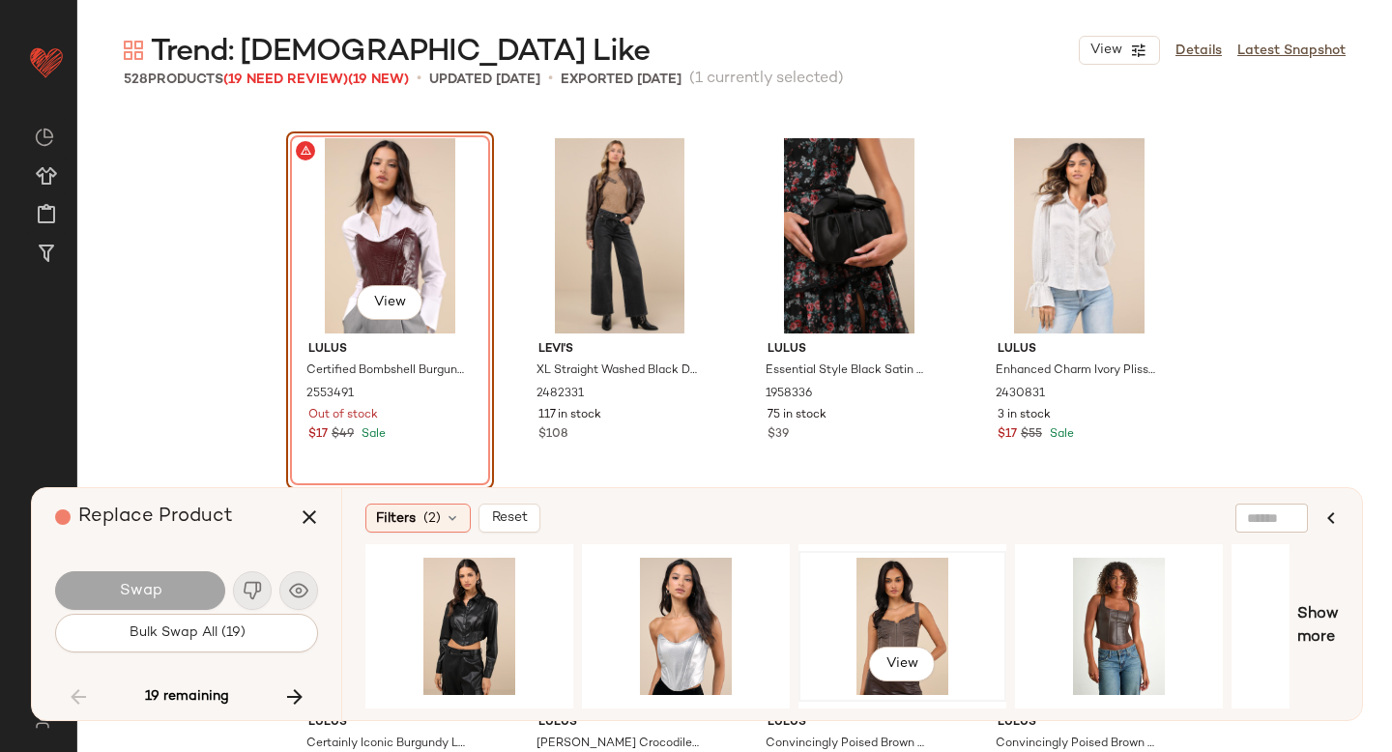
click at [881, 584] on div "View" at bounding box center [902, 626] width 194 height 137
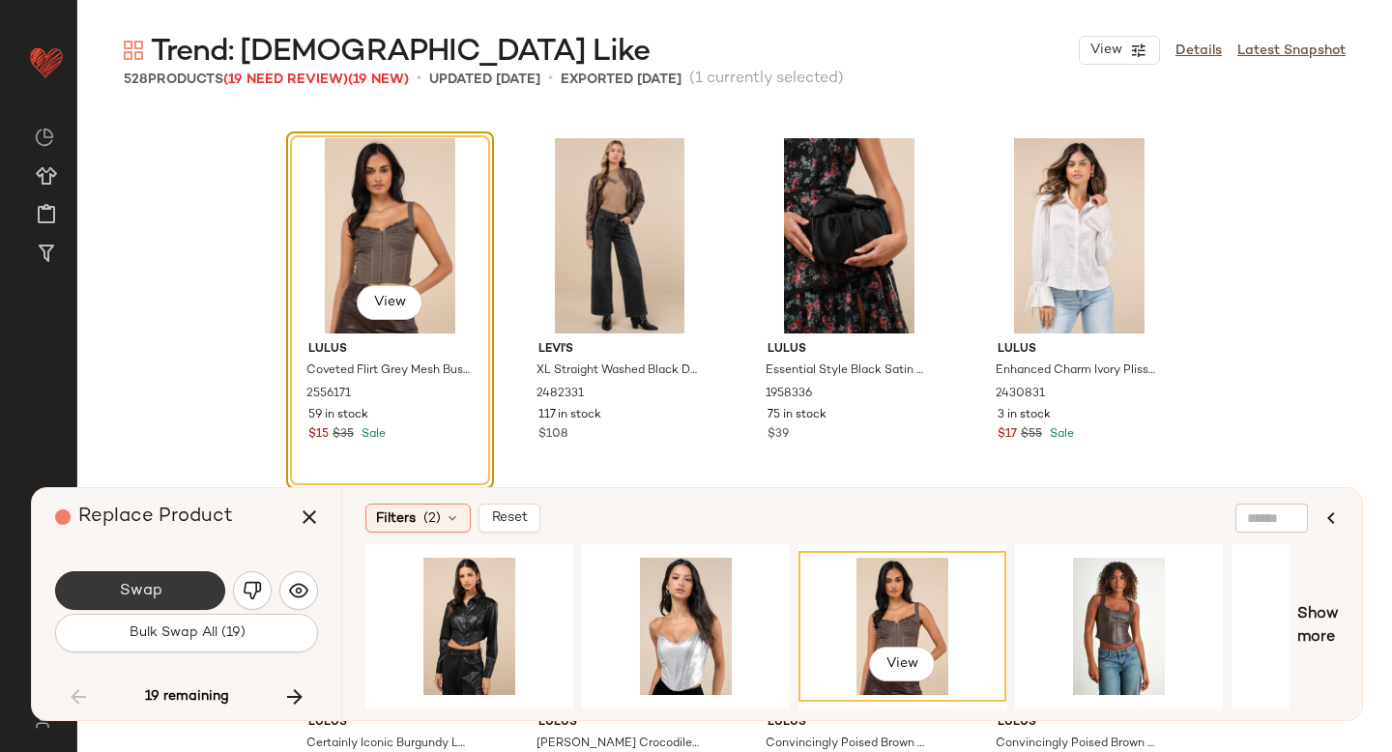
click at [147, 596] on span "Swap" at bounding box center [140, 591] width 44 height 18
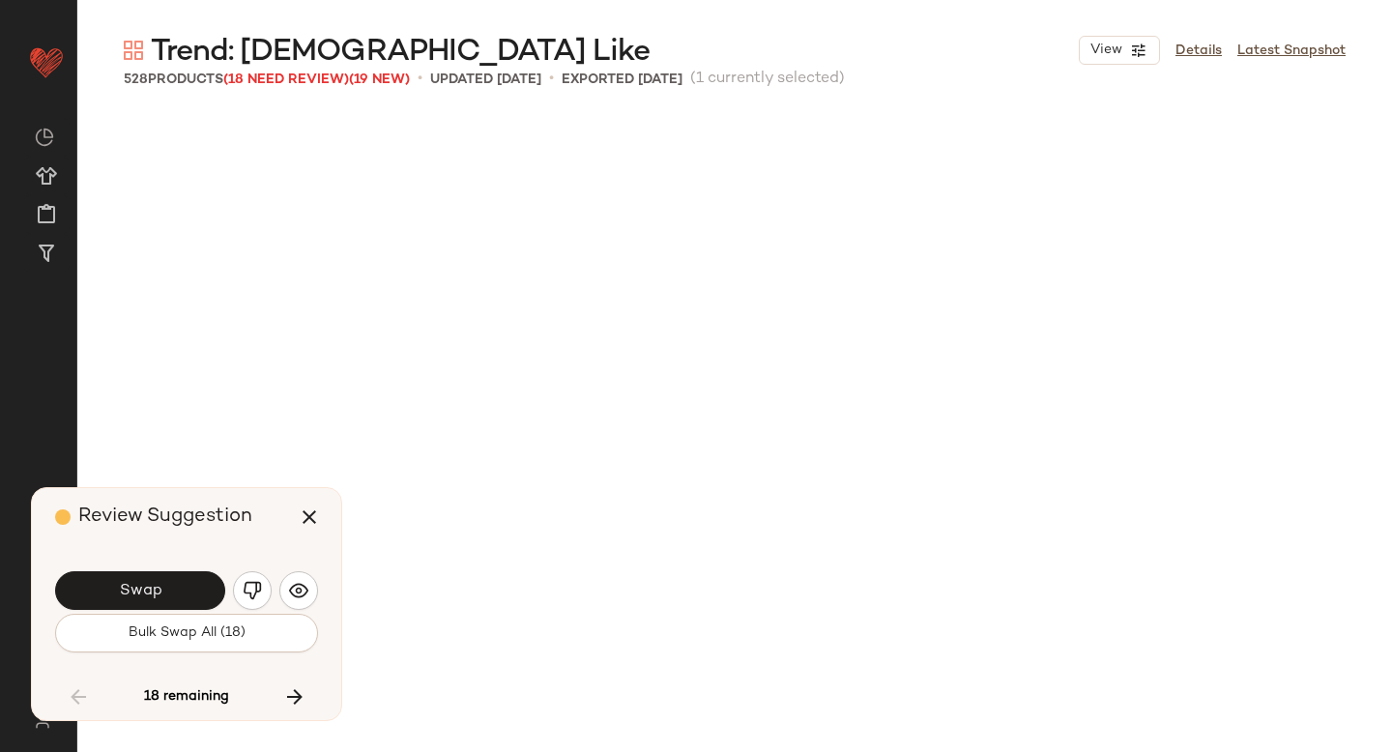
scroll to position [17911, 0]
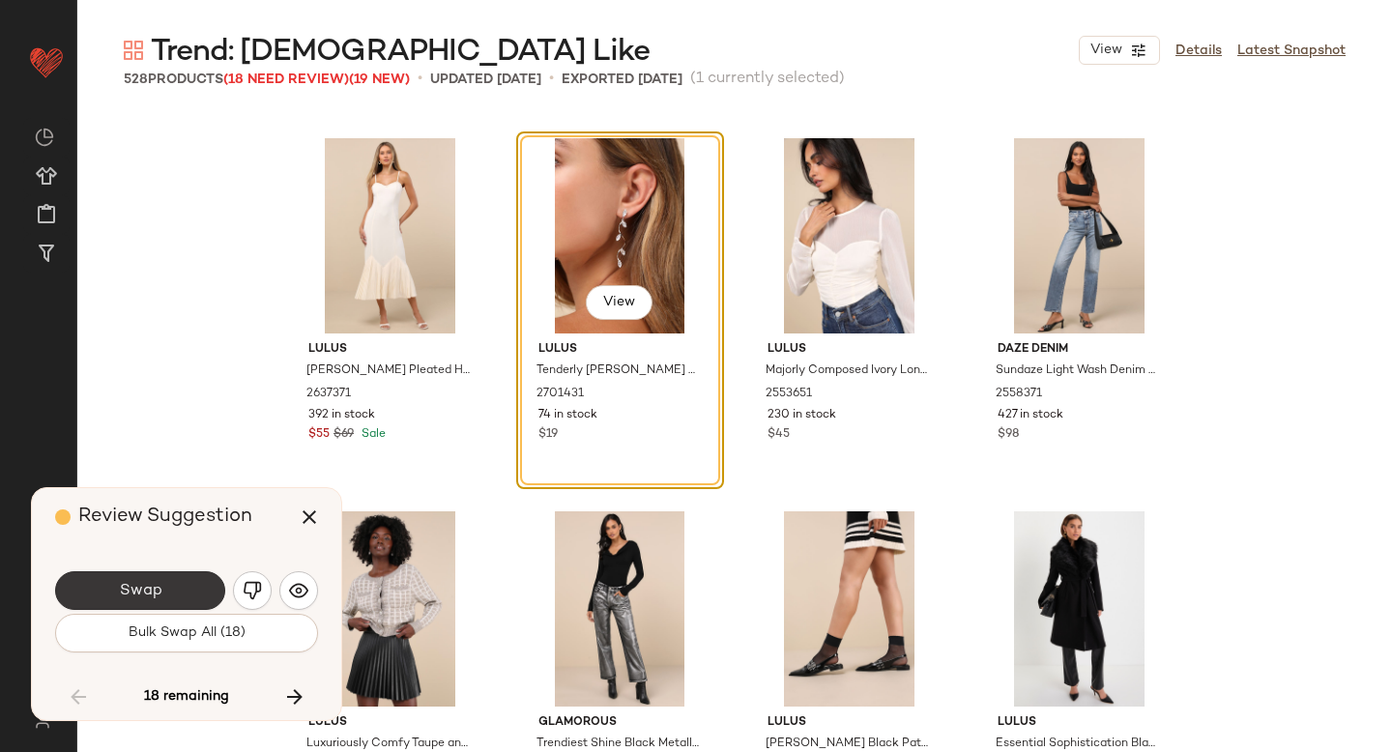
click at [131, 599] on button "Swap" at bounding box center [140, 590] width 170 height 39
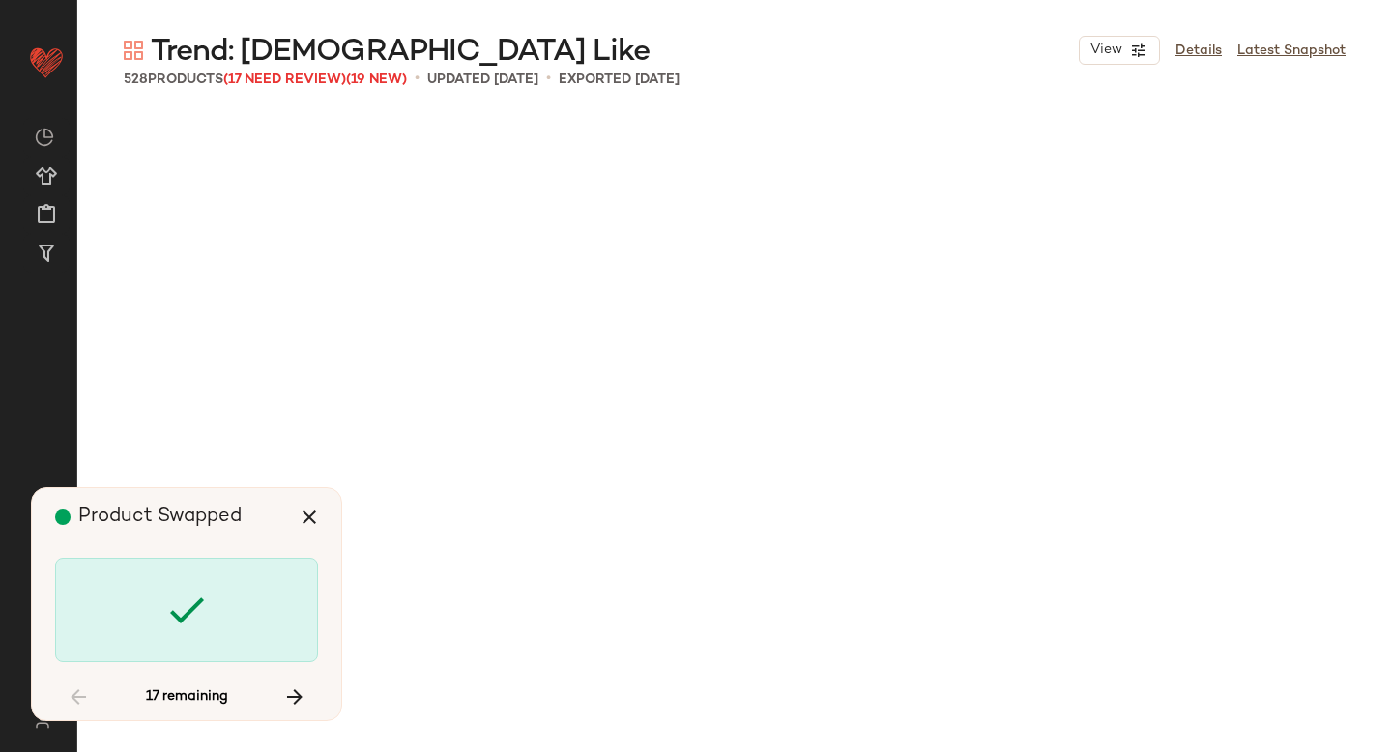
scroll to position [21269, 0]
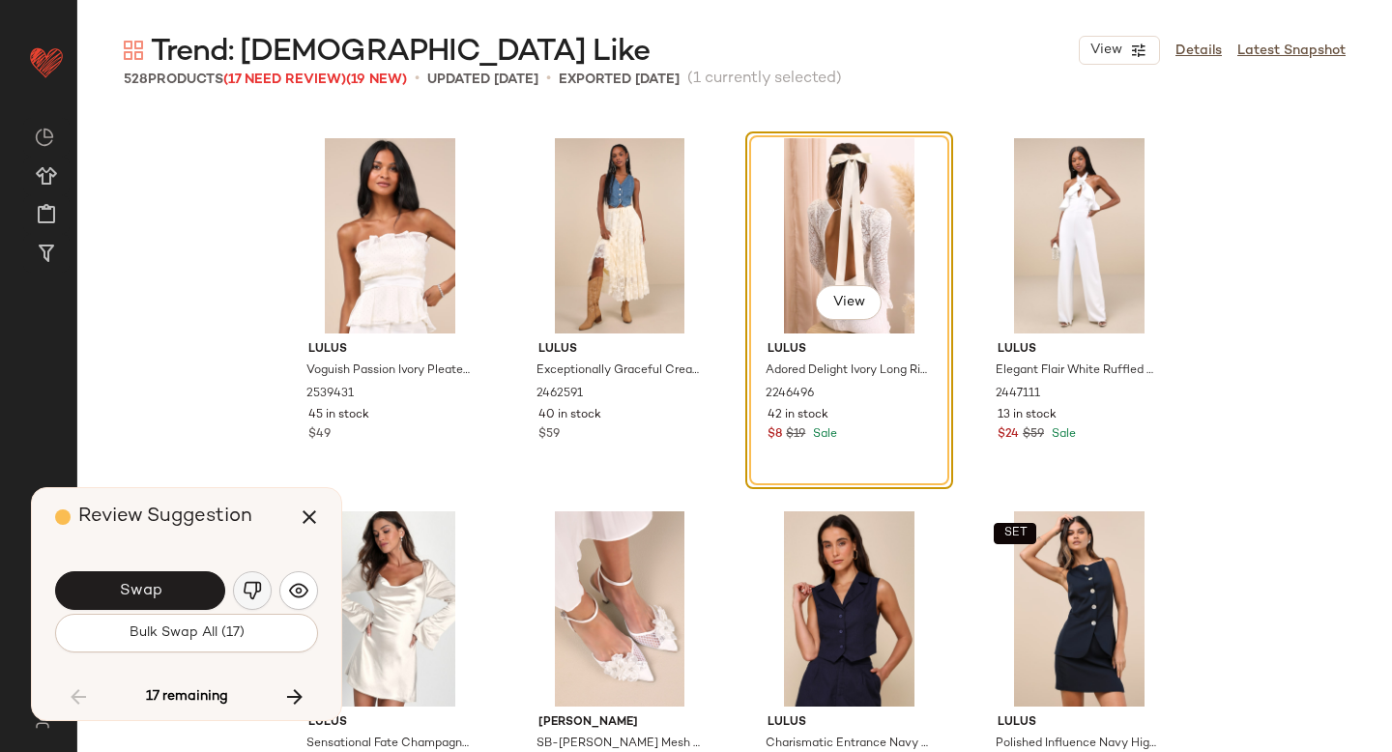
click at [239, 586] on button "button" at bounding box center [252, 590] width 39 height 39
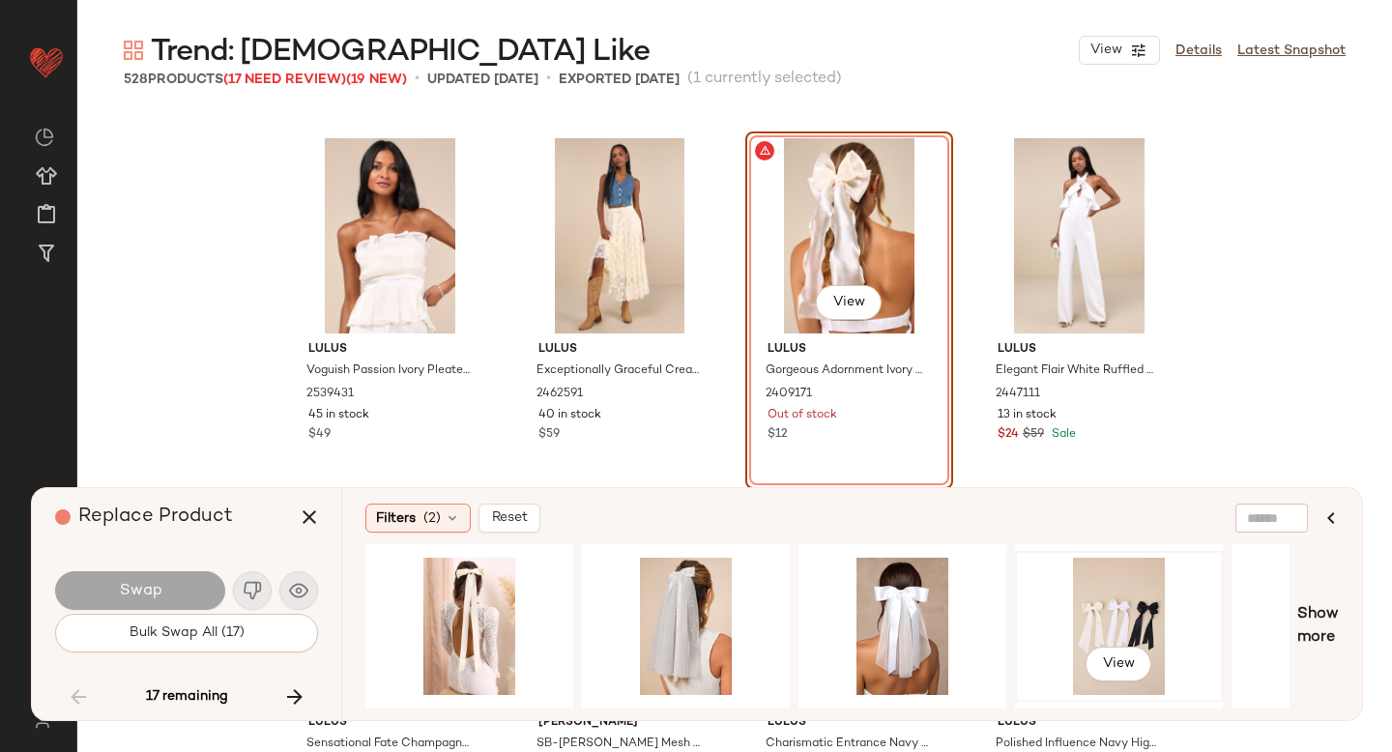
click at [1134, 635] on div "View" at bounding box center [1119, 626] width 194 height 137
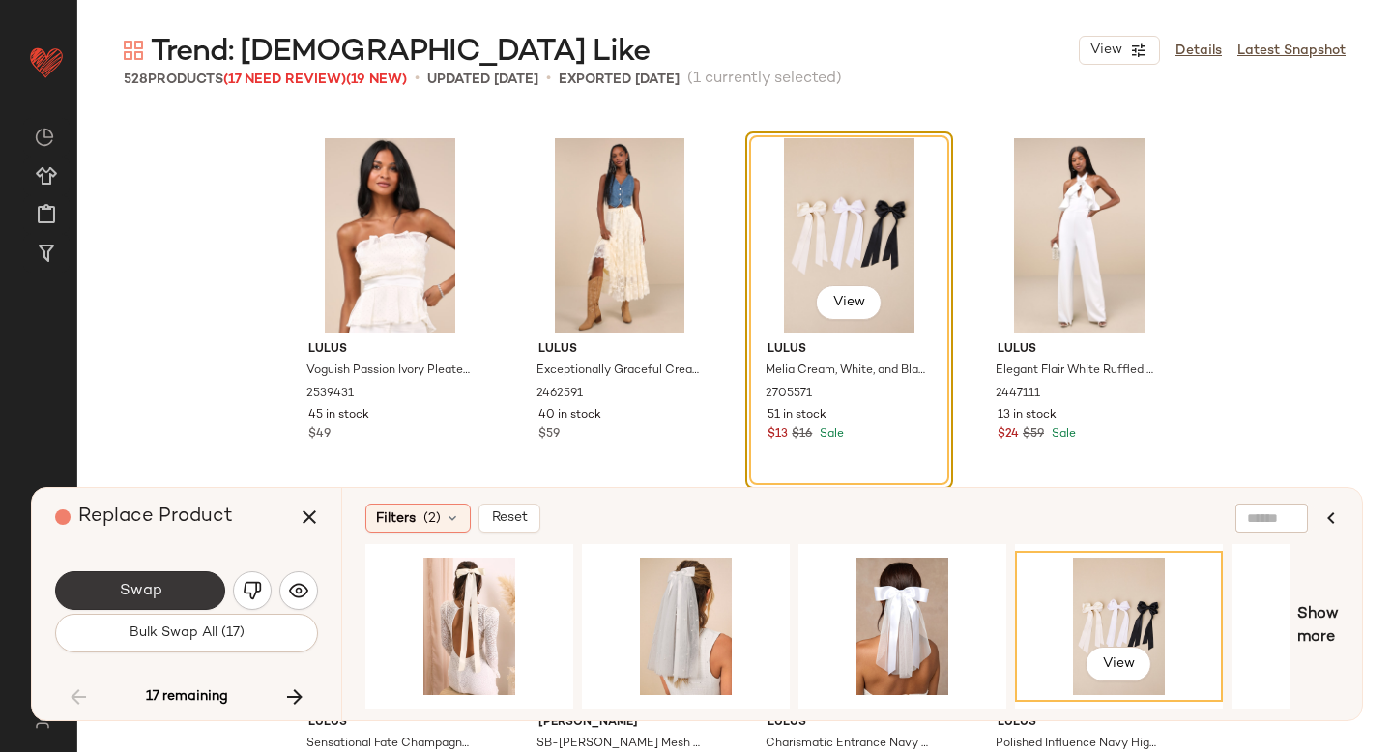
click at [157, 579] on button "Swap" at bounding box center [140, 590] width 170 height 39
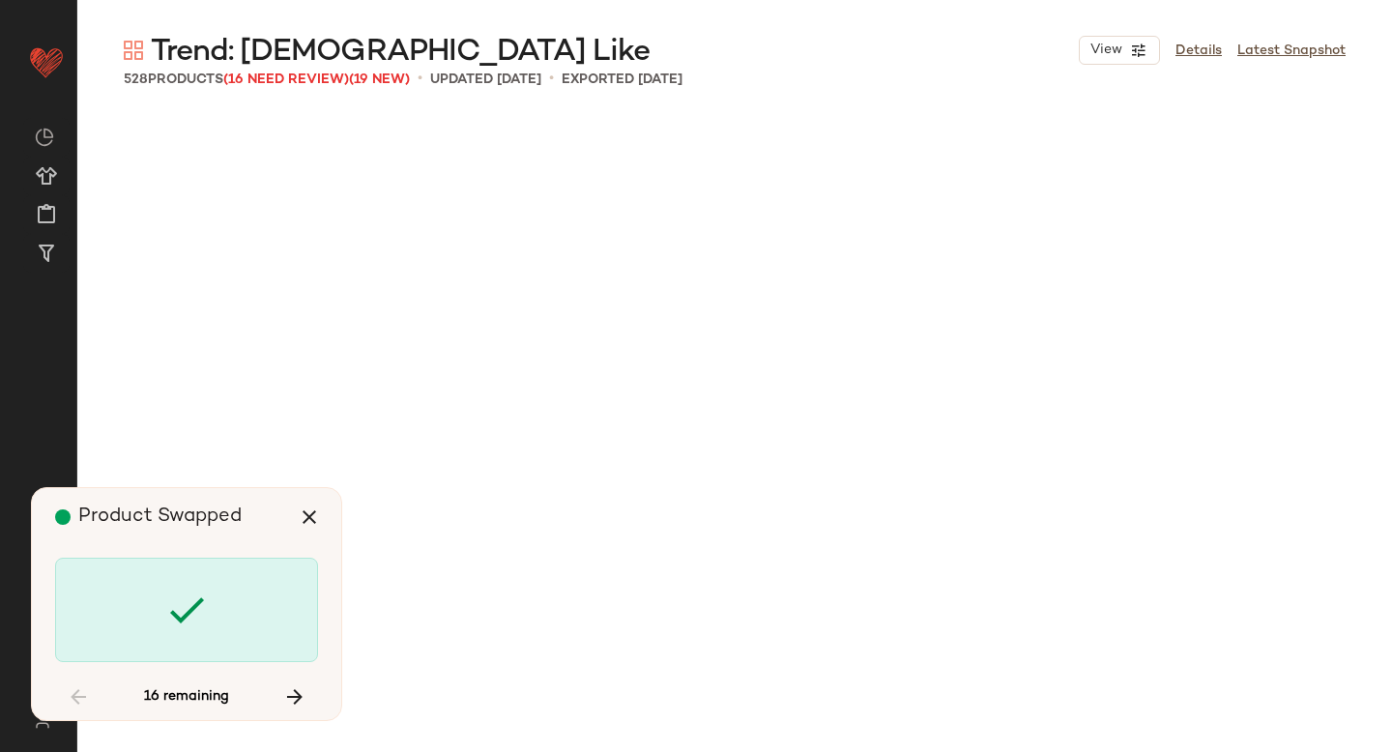
scroll to position [22762, 0]
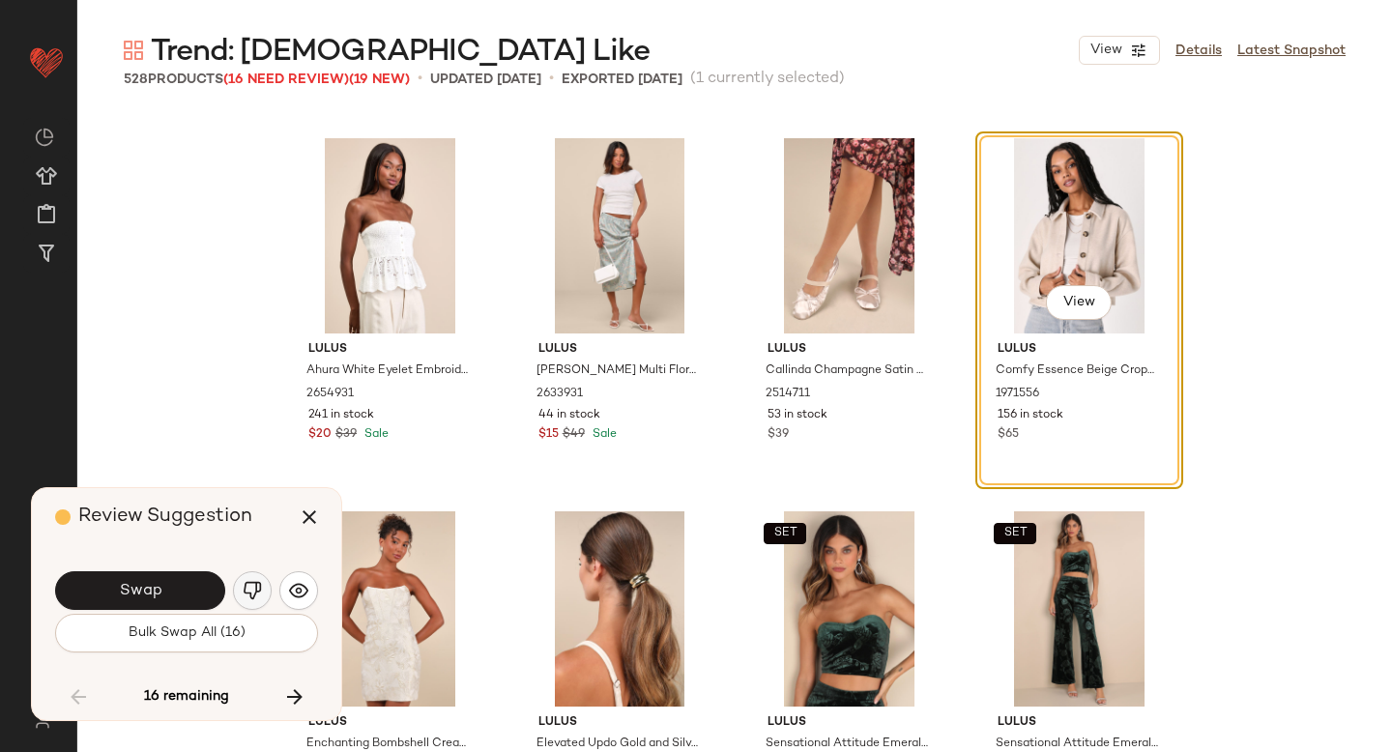
click at [253, 583] on img "button" at bounding box center [252, 590] width 19 height 19
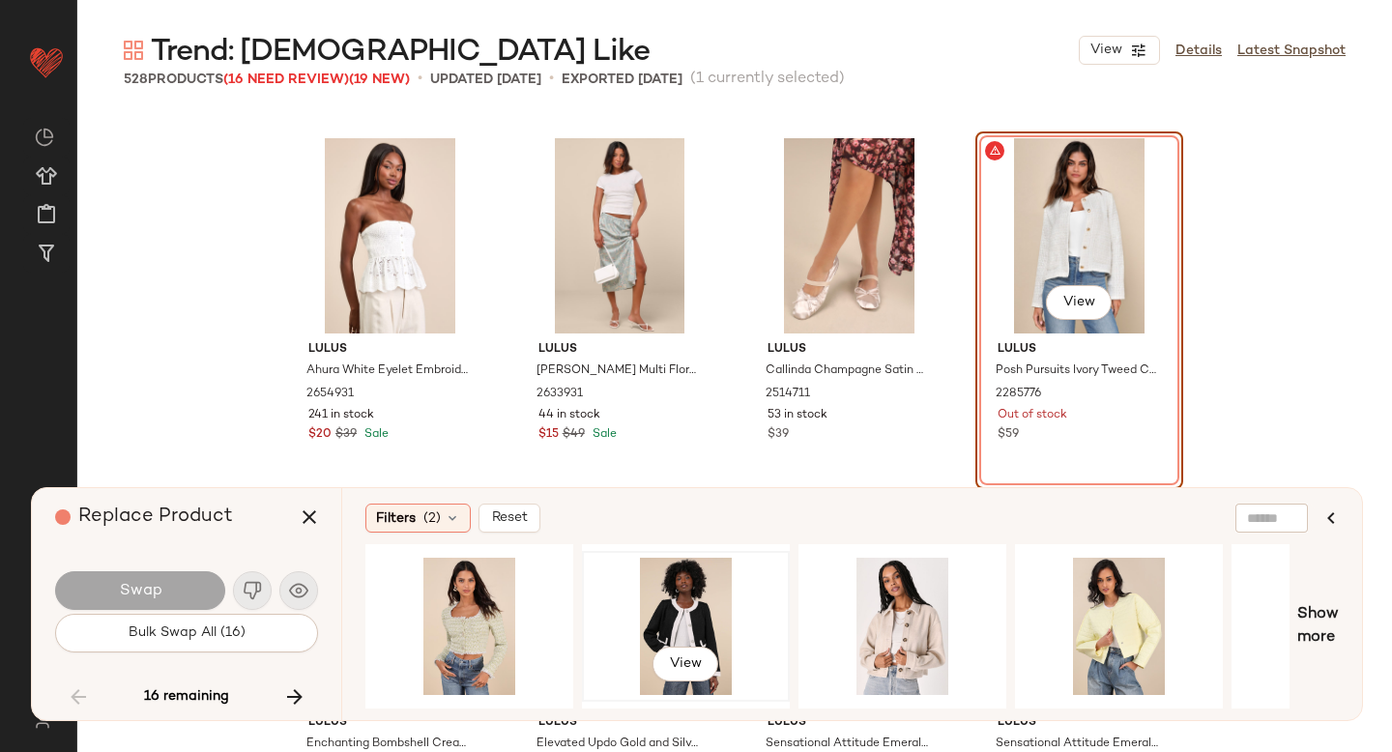
click at [692, 573] on div "View" at bounding box center [686, 626] width 194 height 137
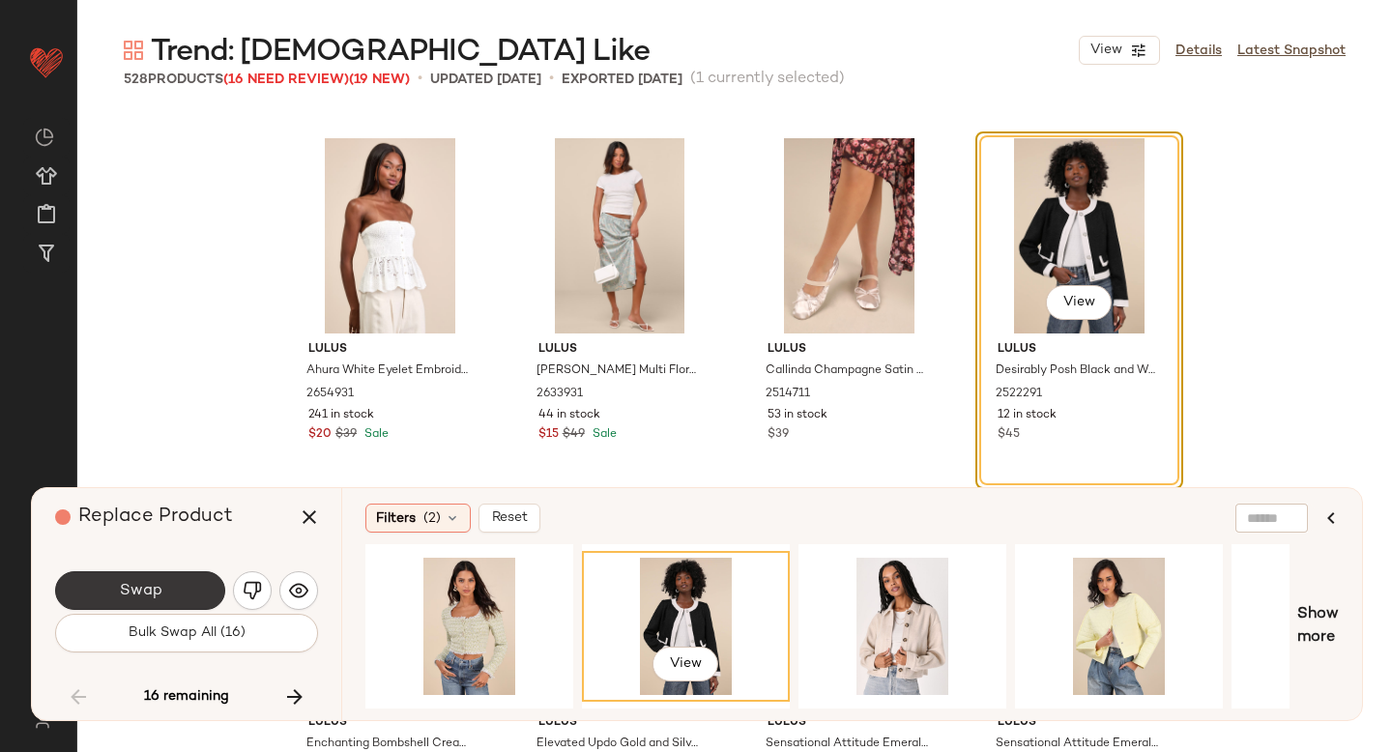
click at [178, 598] on button "Swap" at bounding box center [140, 590] width 170 height 39
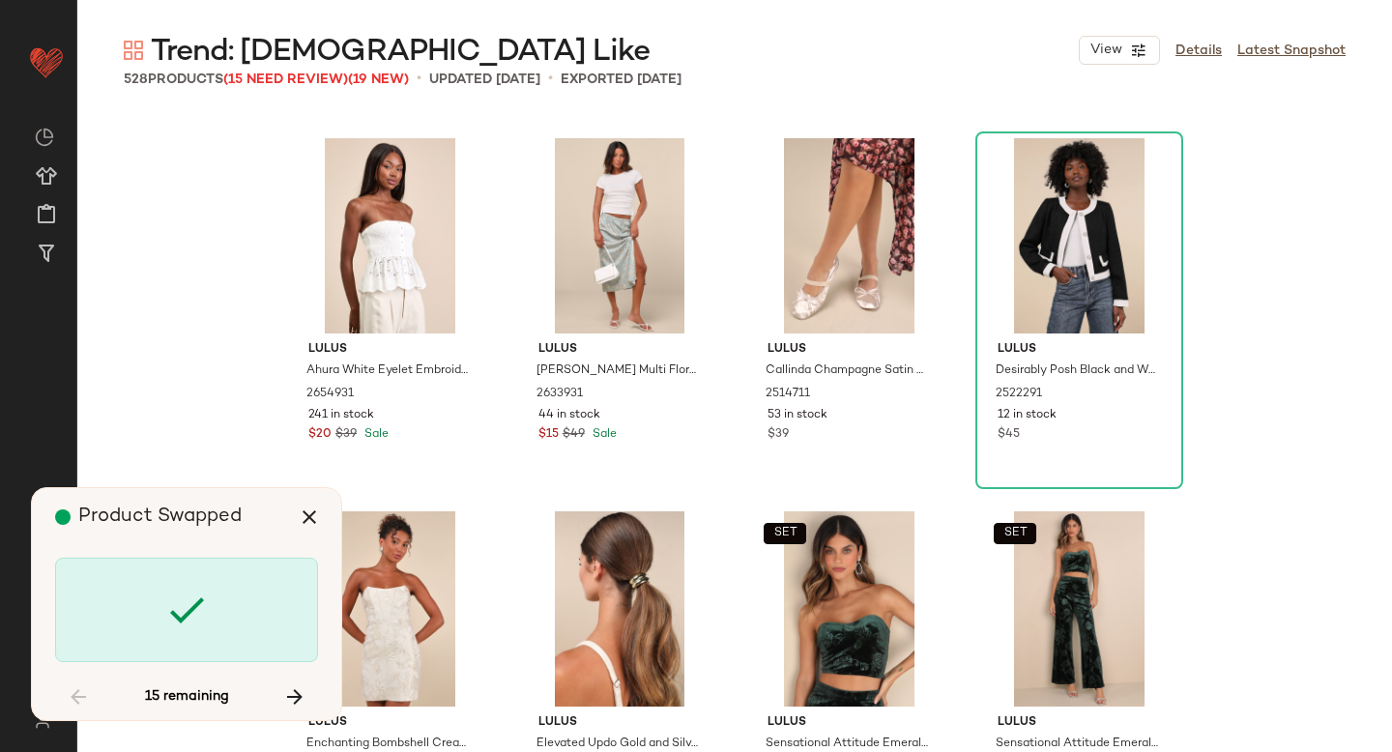
scroll to position [25747, 0]
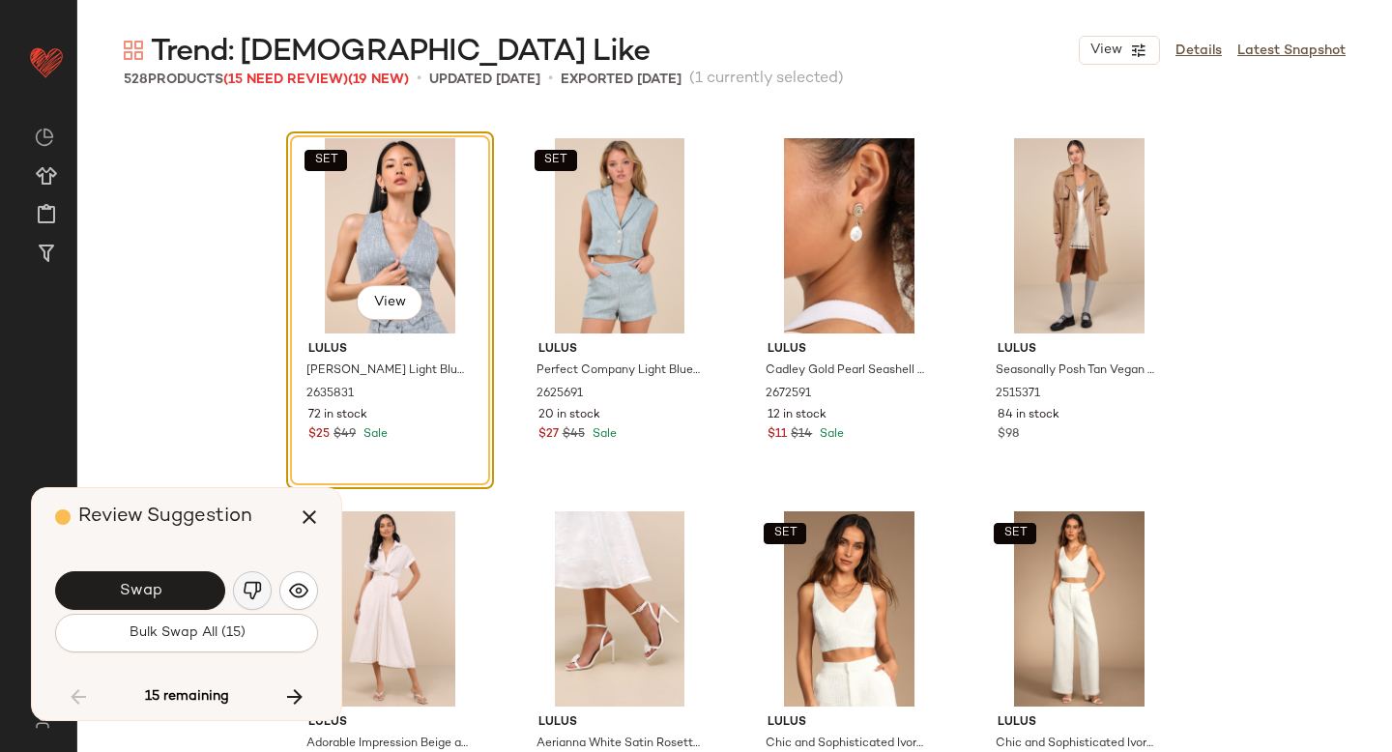
click at [250, 589] on img "button" at bounding box center [252, 590] width 19 height 19
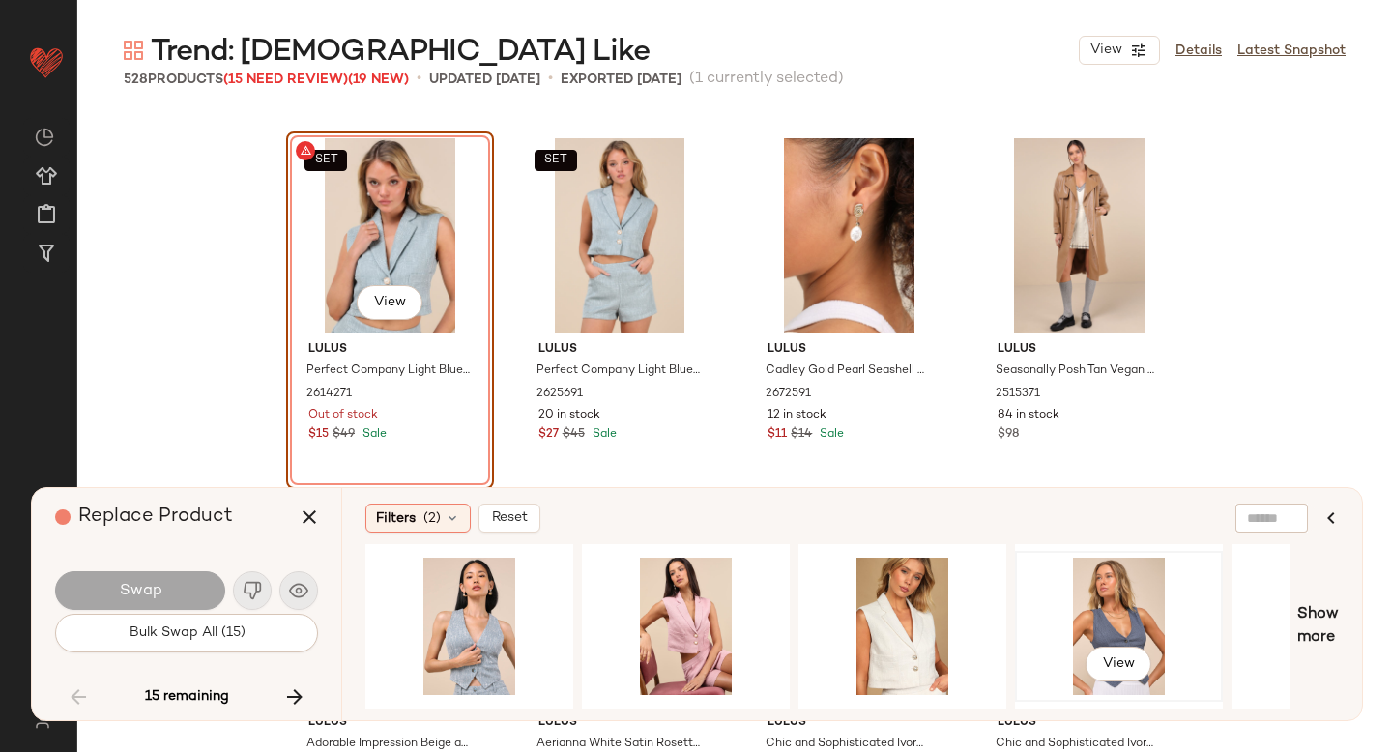
click at [1108, 588] on div "View" at bounding box center [1119, 626] width 194 height 137
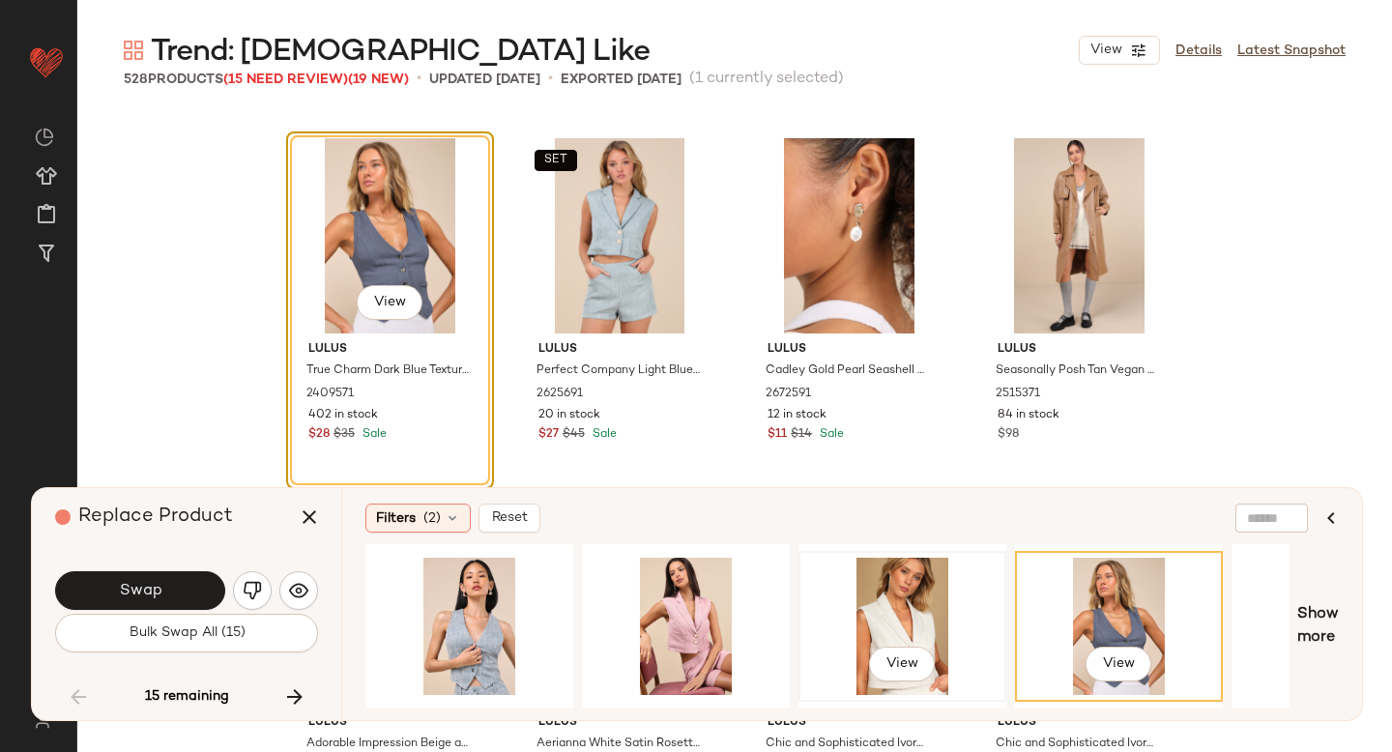
click at [864, 572] on div "View" at bounding box center [902, 626] width 194 height 137
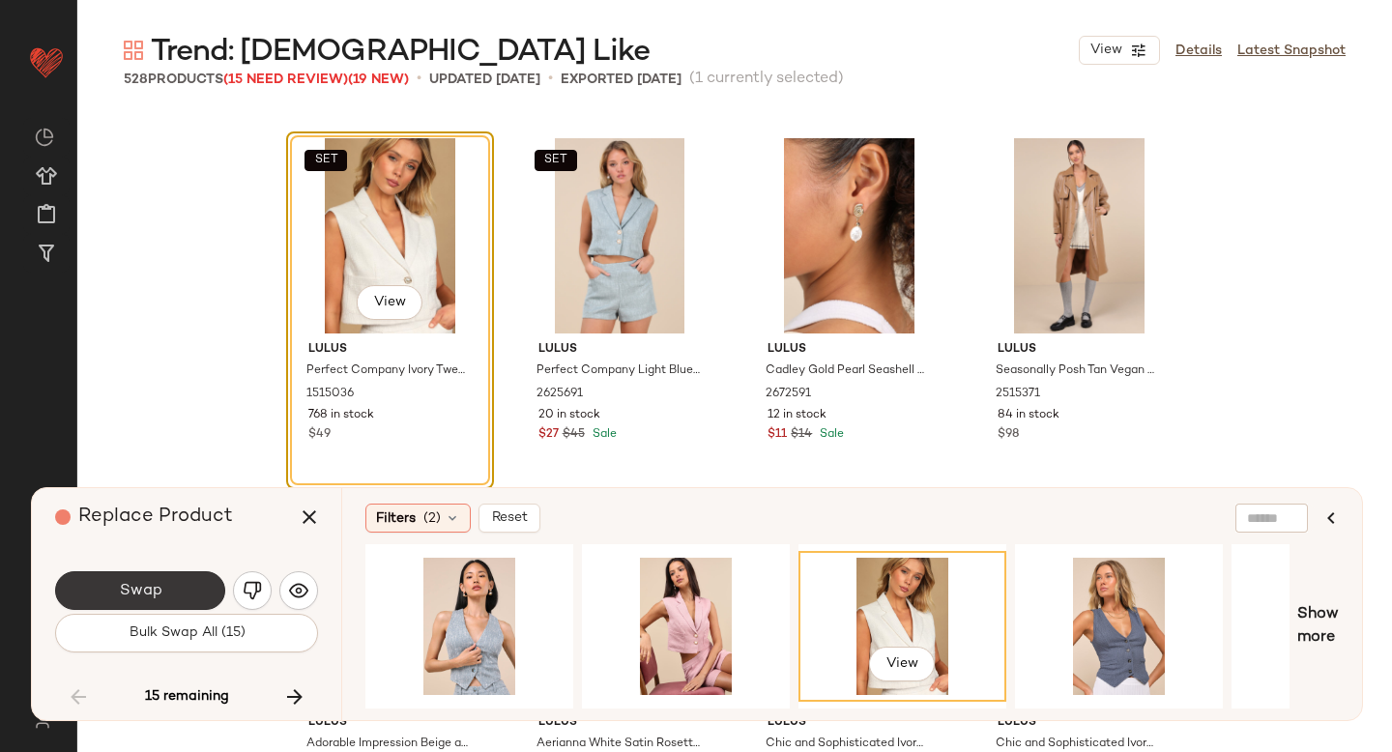
click at [156, 572] on button "Swap" at bounding box center [140, 590] width 170 height 39
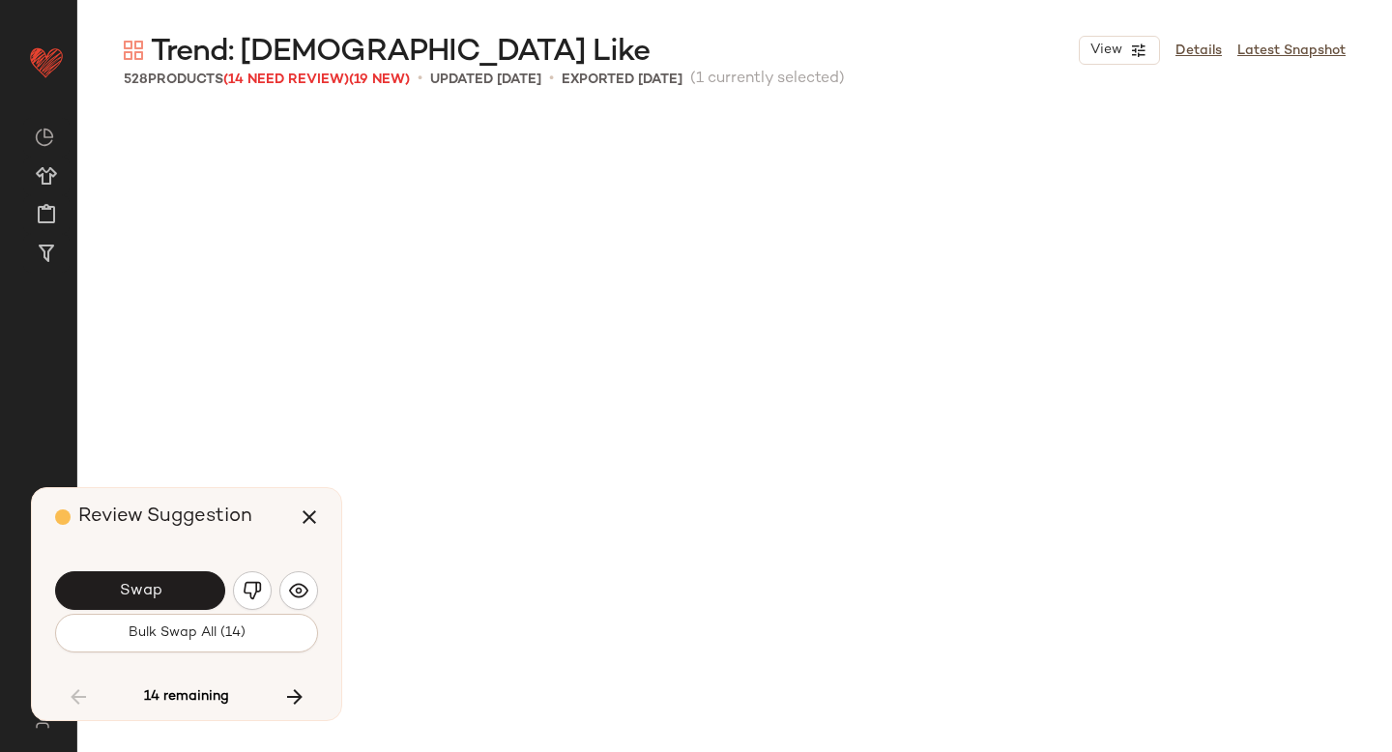
scroll to position [26867, 0]
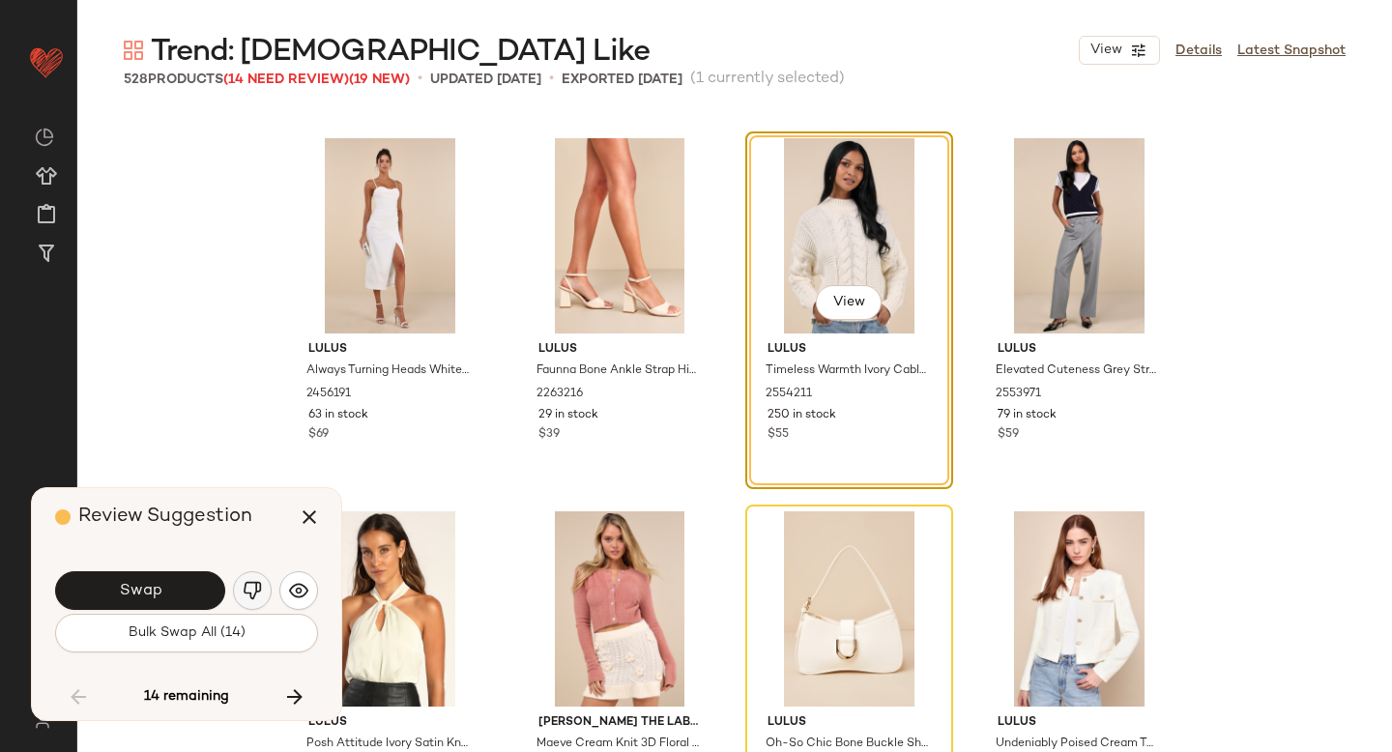
click at [254, 588] on img "button" at bounding box center [252, 590] width 19 height 19
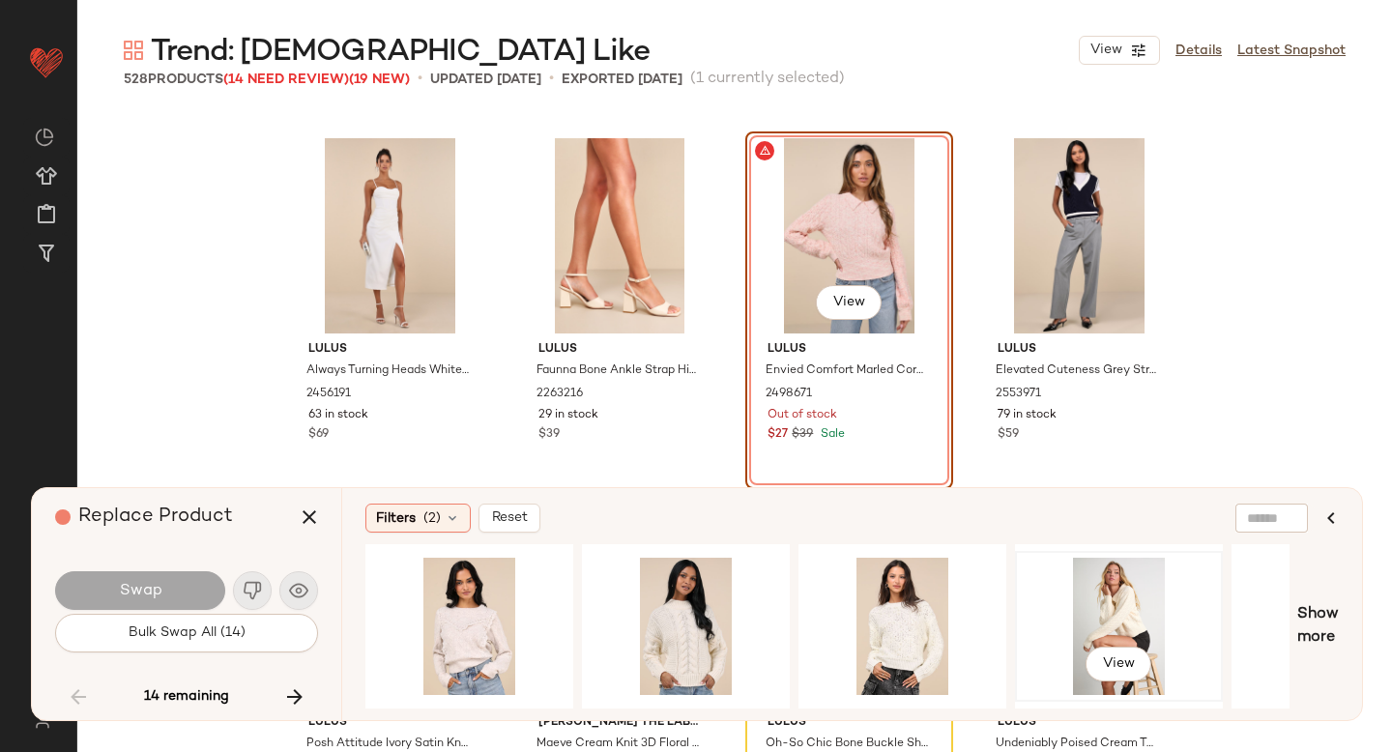
click at [1134, 624] on div "View" at bounding box center [1119, 626] width 194 height 137
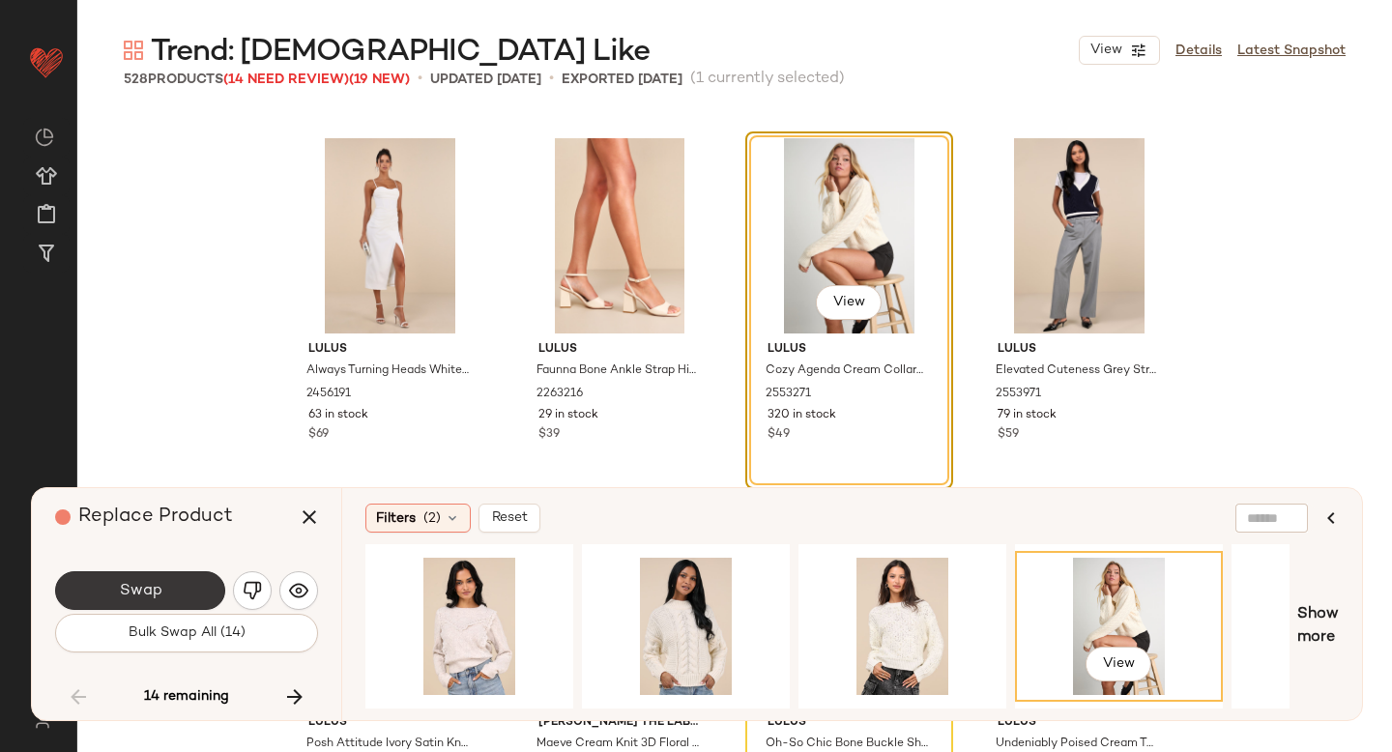
click at [146, 578] on button "Swap" at bounding box center [140, 590] width 170 height 39
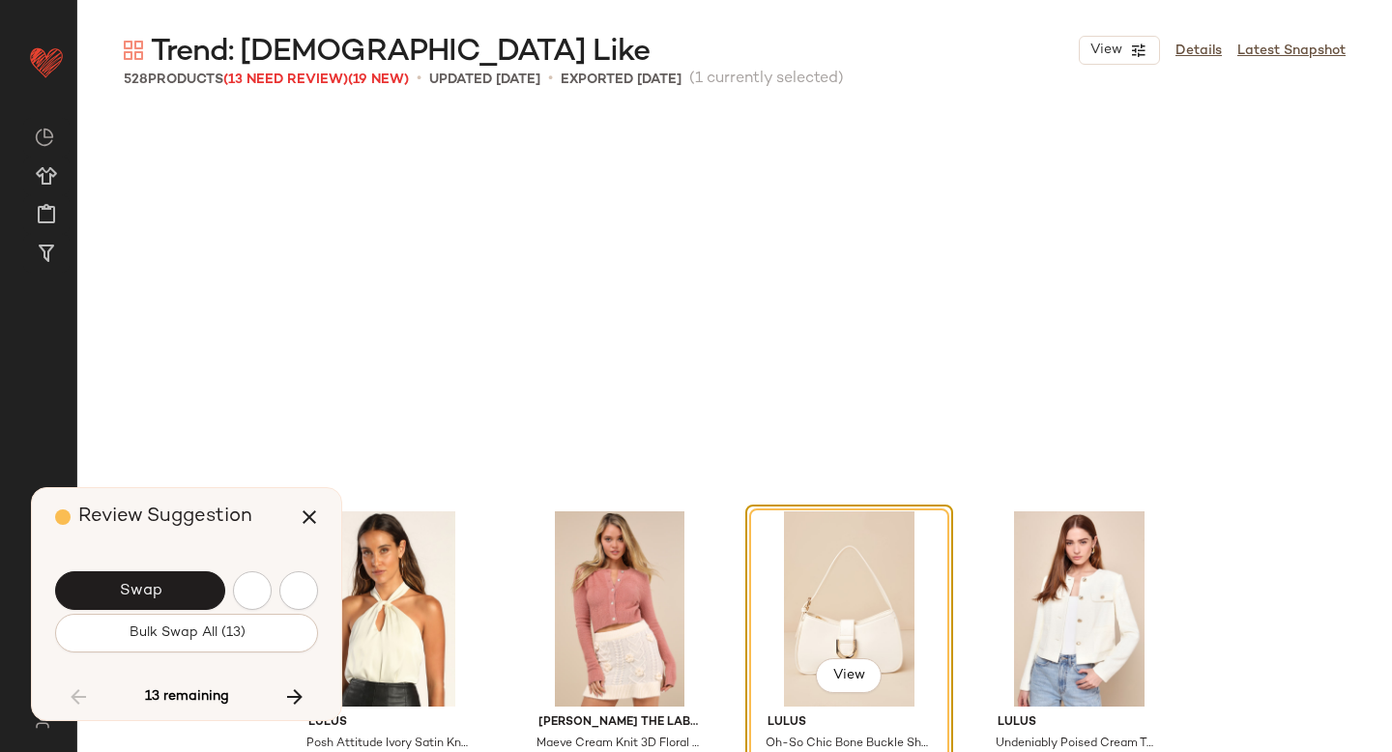
scroll to position [27240, 0]
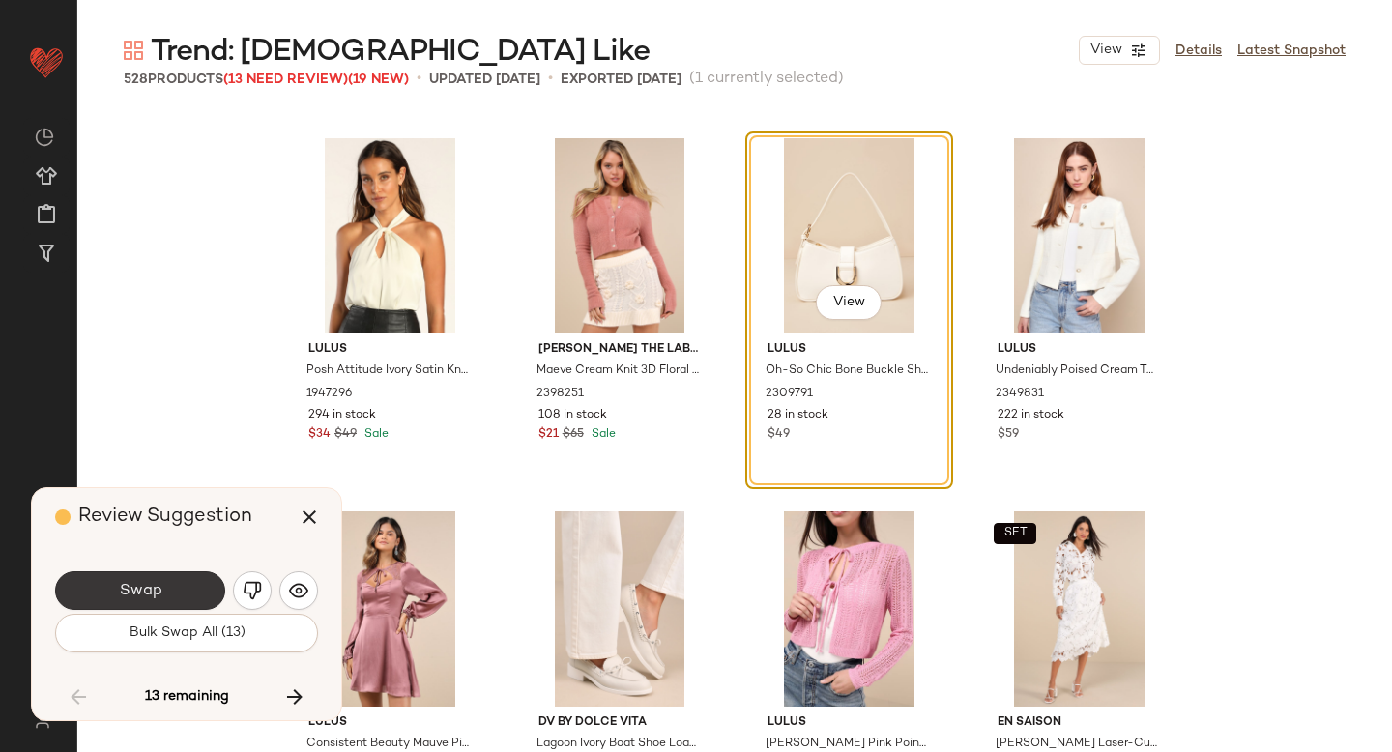
click at [185, 588] on button "Swap" at bounding box center [140, 590] width 170 height 39
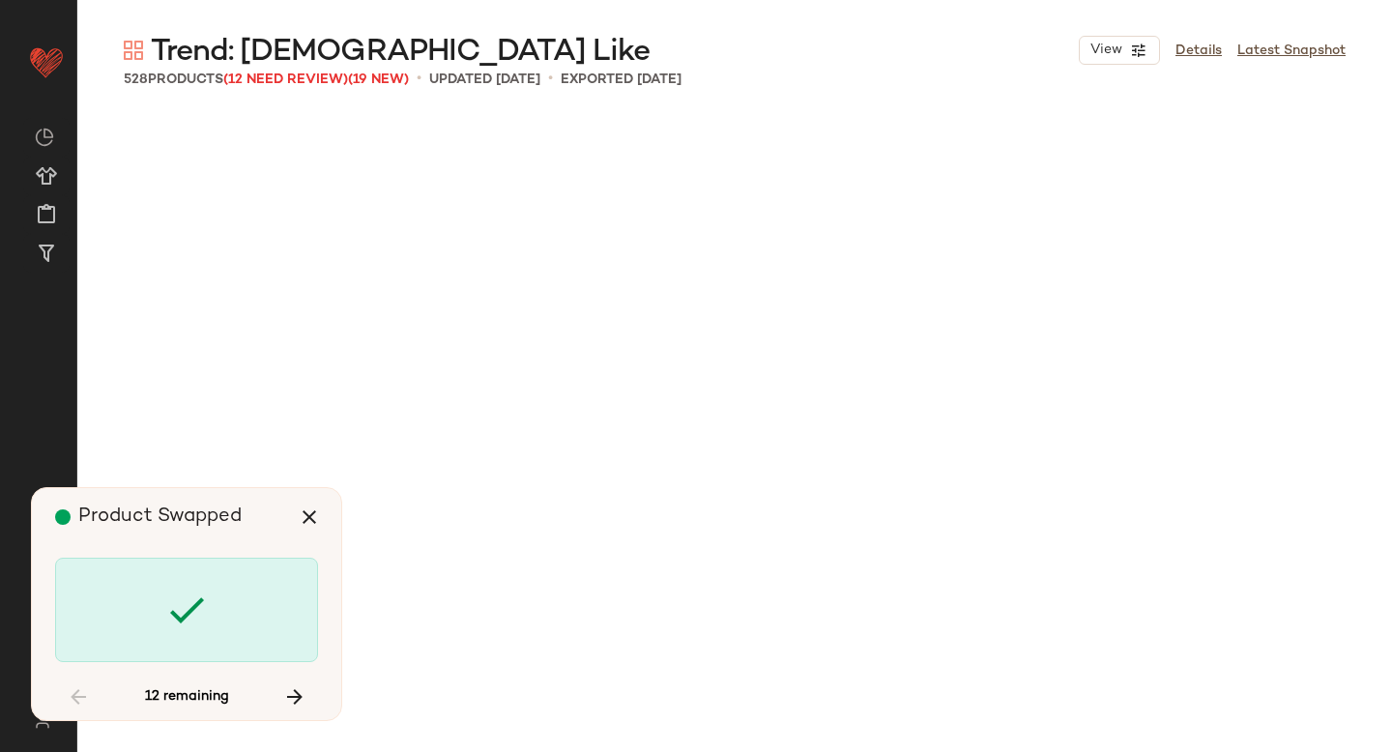
scroll to position [32464, 0]
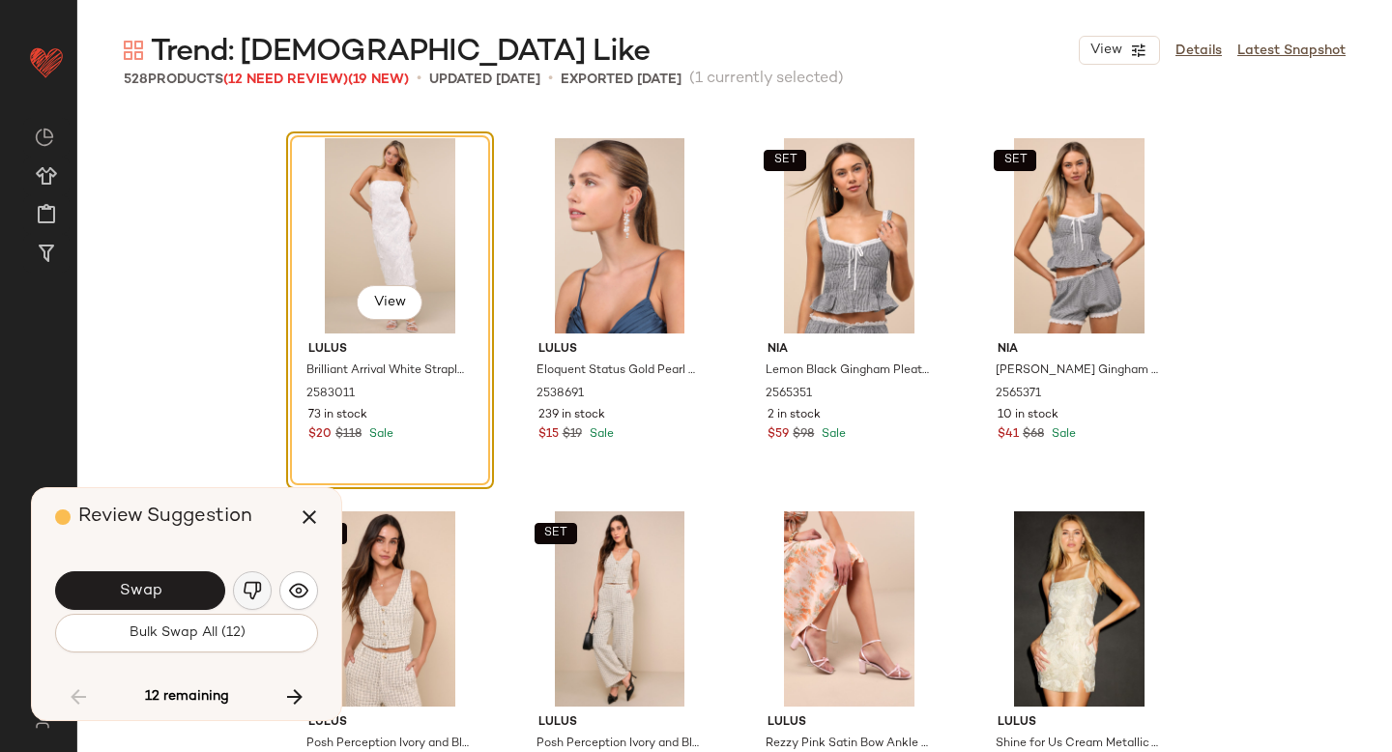
click at [249, 579] on button "button" at bounding box center [252, 590] width 39 height 39
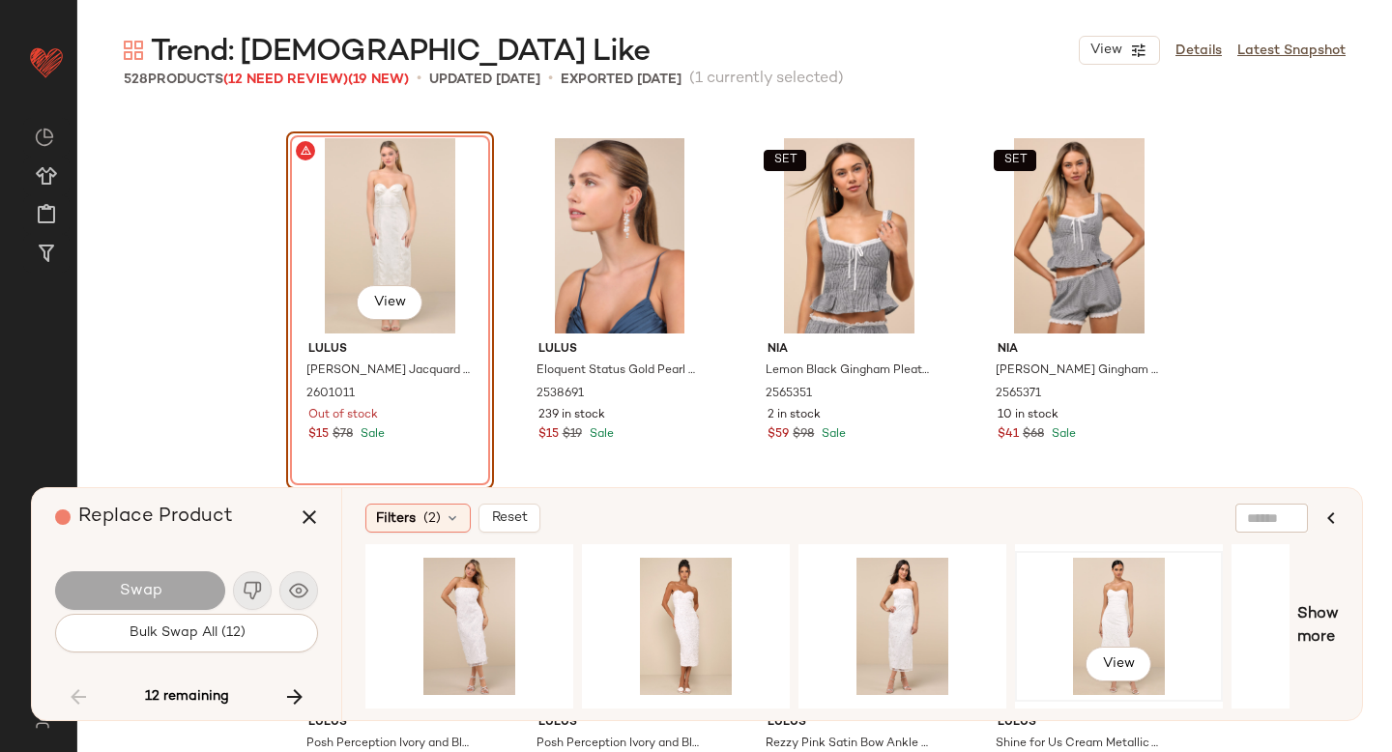
click at [1105, 598] on div "View" at bounding box center [1119, 626] width 194 height 137
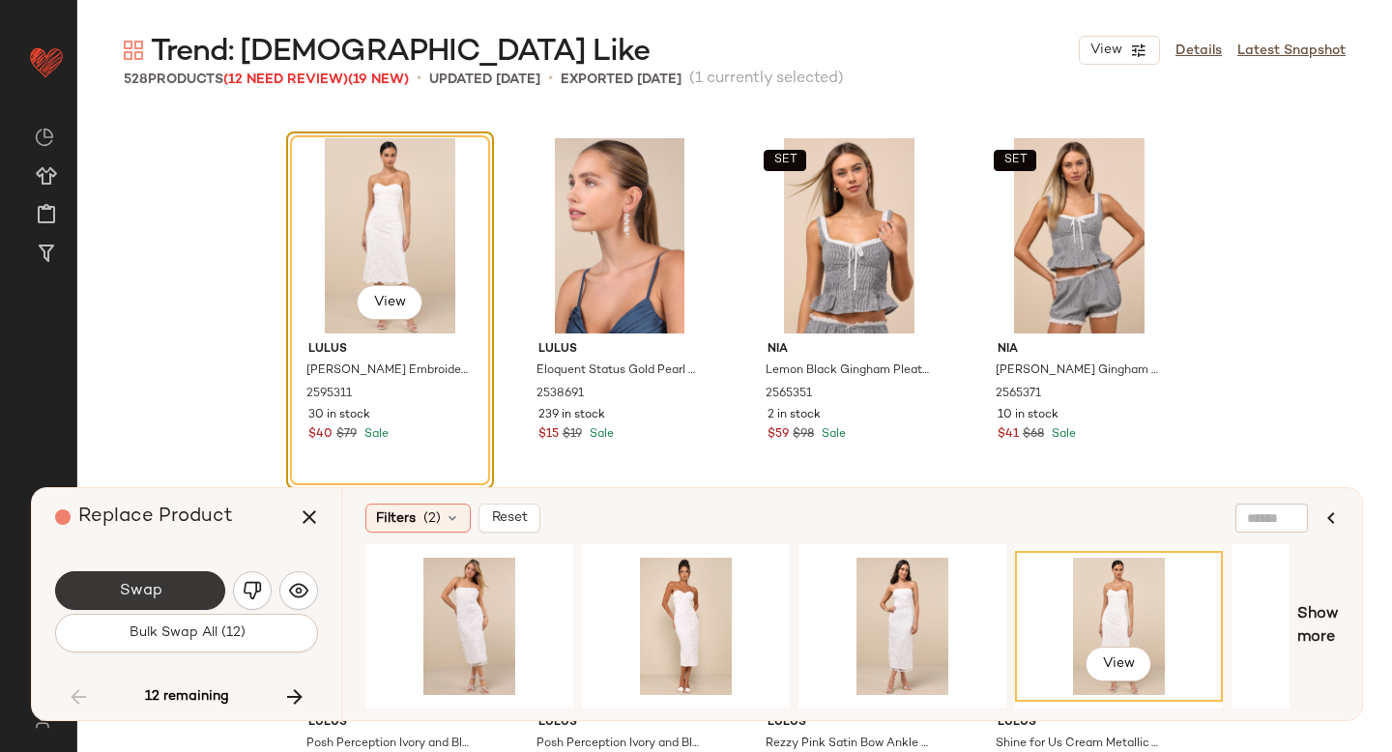
click at [117, 596] on button "Swap" at bounding box center [140, 590] width 170 height 39
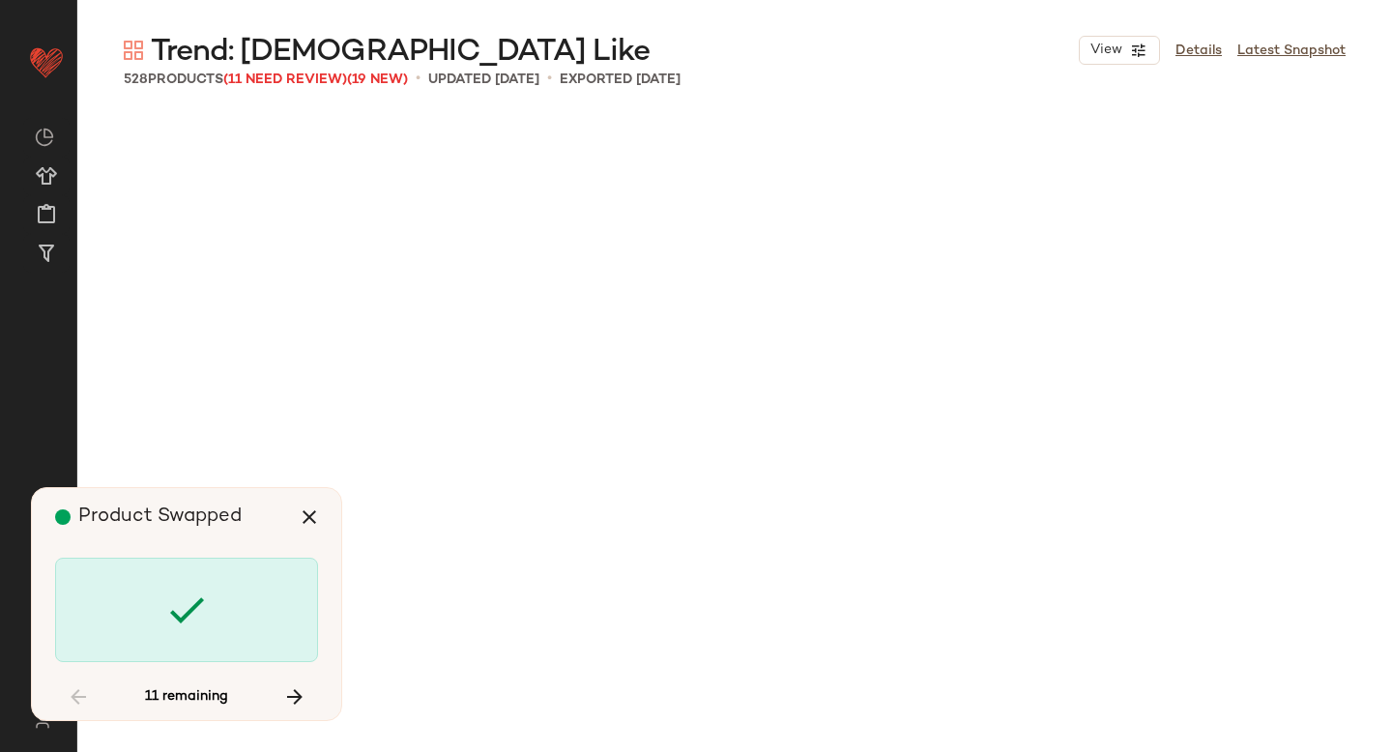
scroll to position [33956, 0]
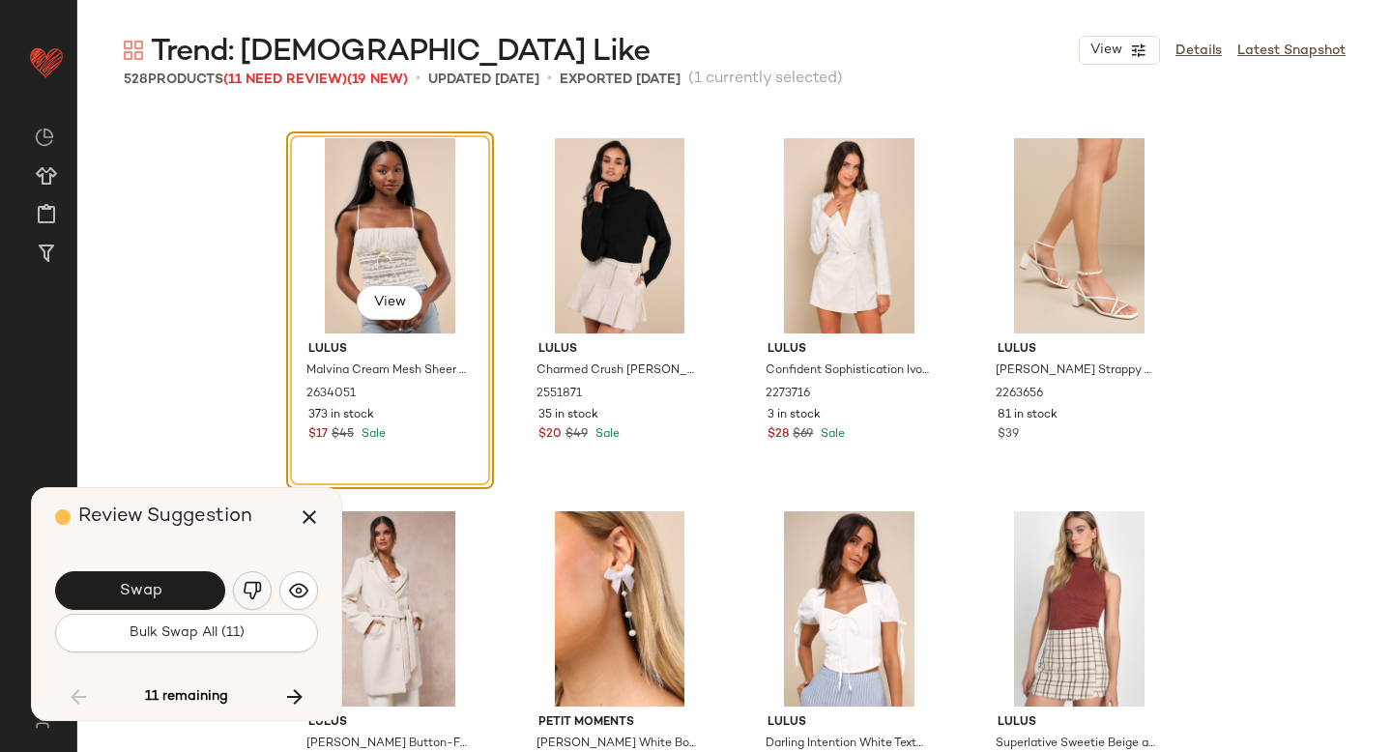
click at [246, 590] on img "button" at bounding box center [252, 590] width 19 height 19
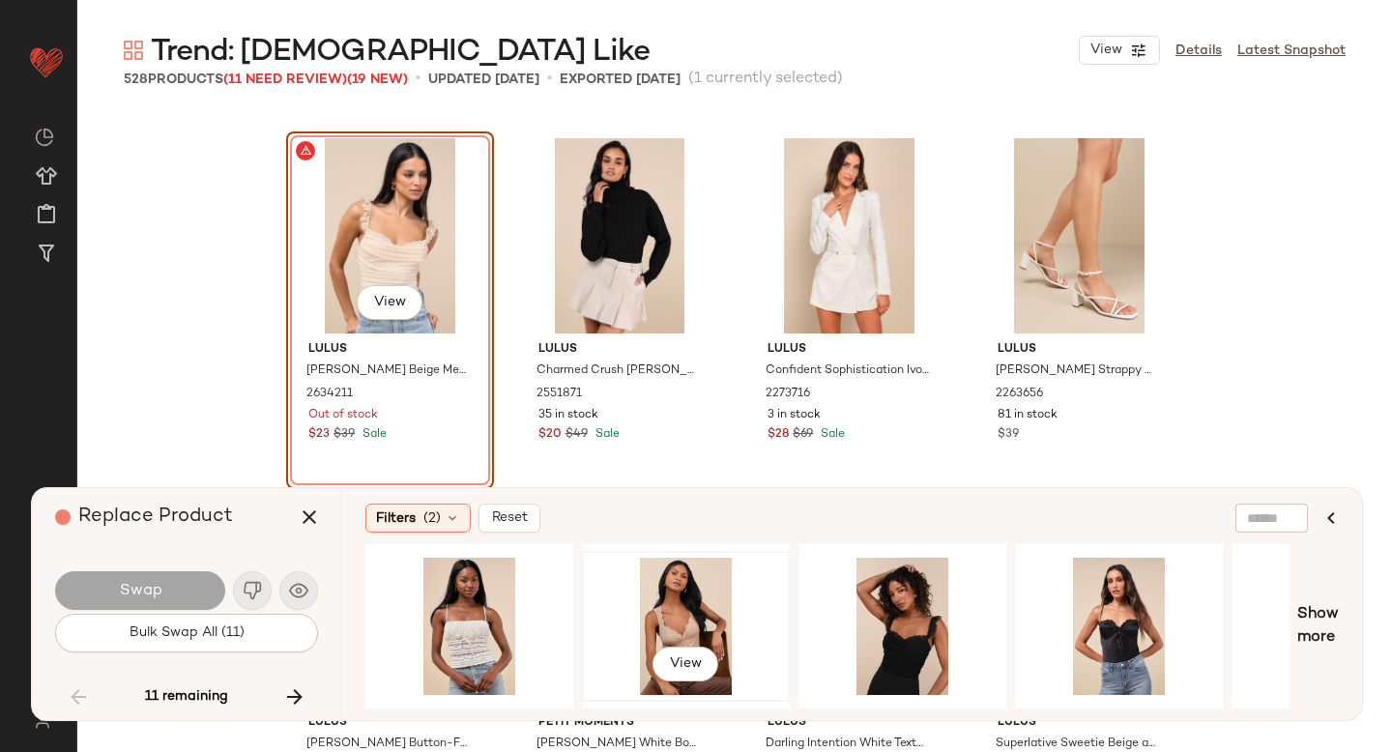
click at [656, 588] on div "View" at bounding box center [686, 626] width 194 height 137
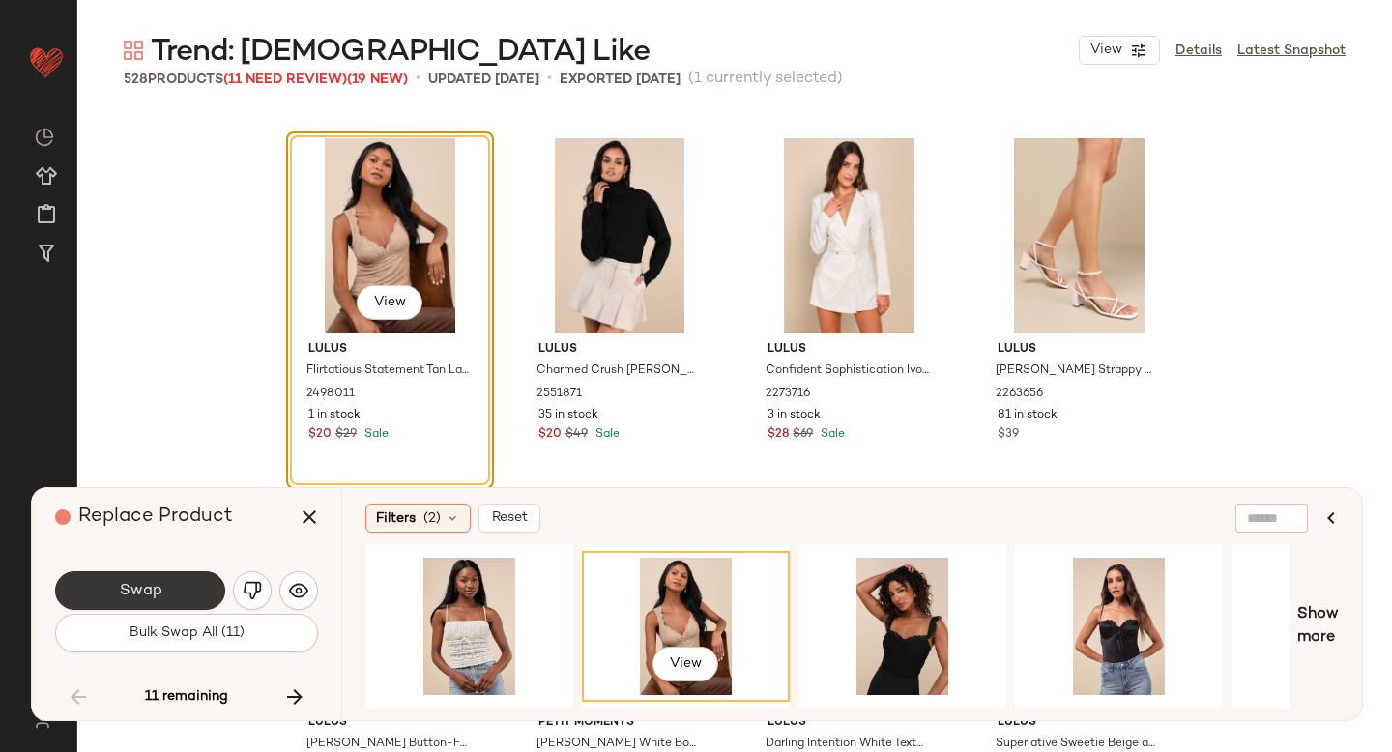
click at [211, 595] on button "Swap" at bounding box center [140, 590] width 170 height 39
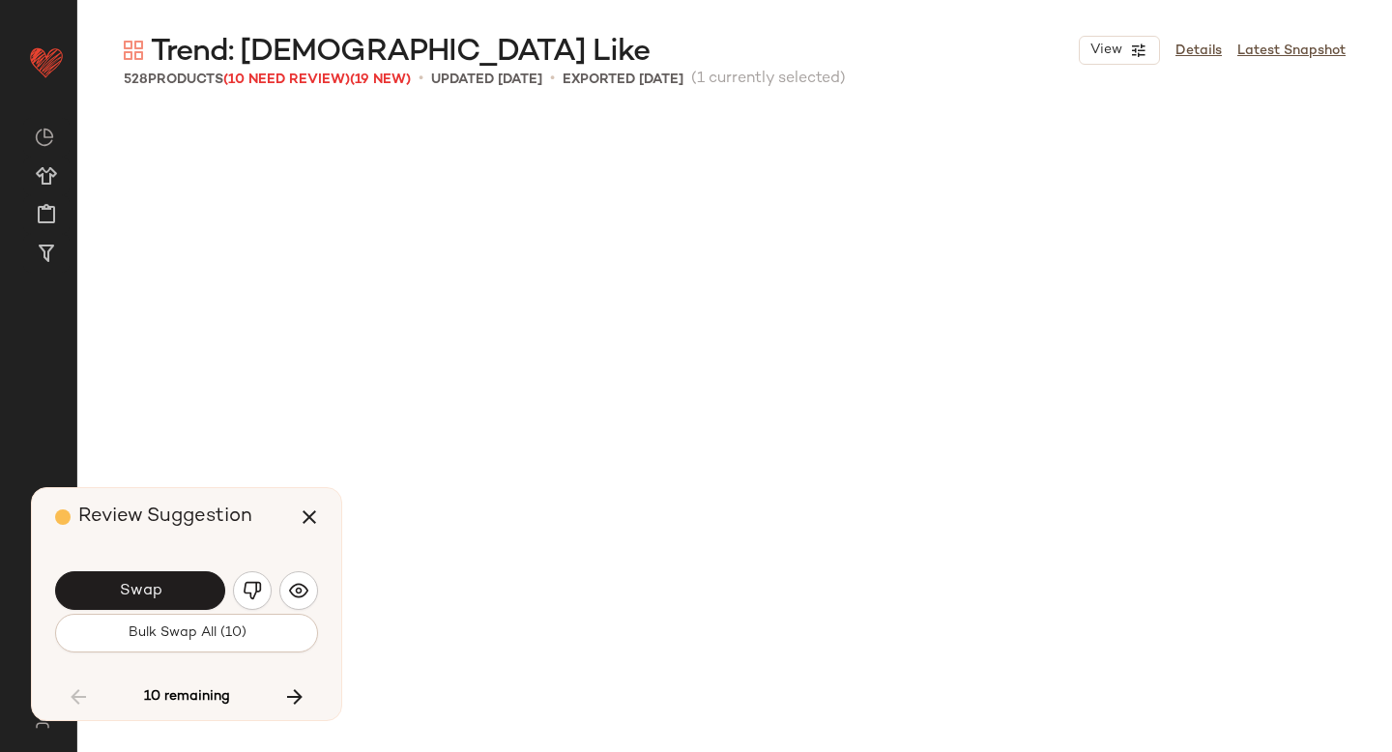
scroll to position [34703, 0]
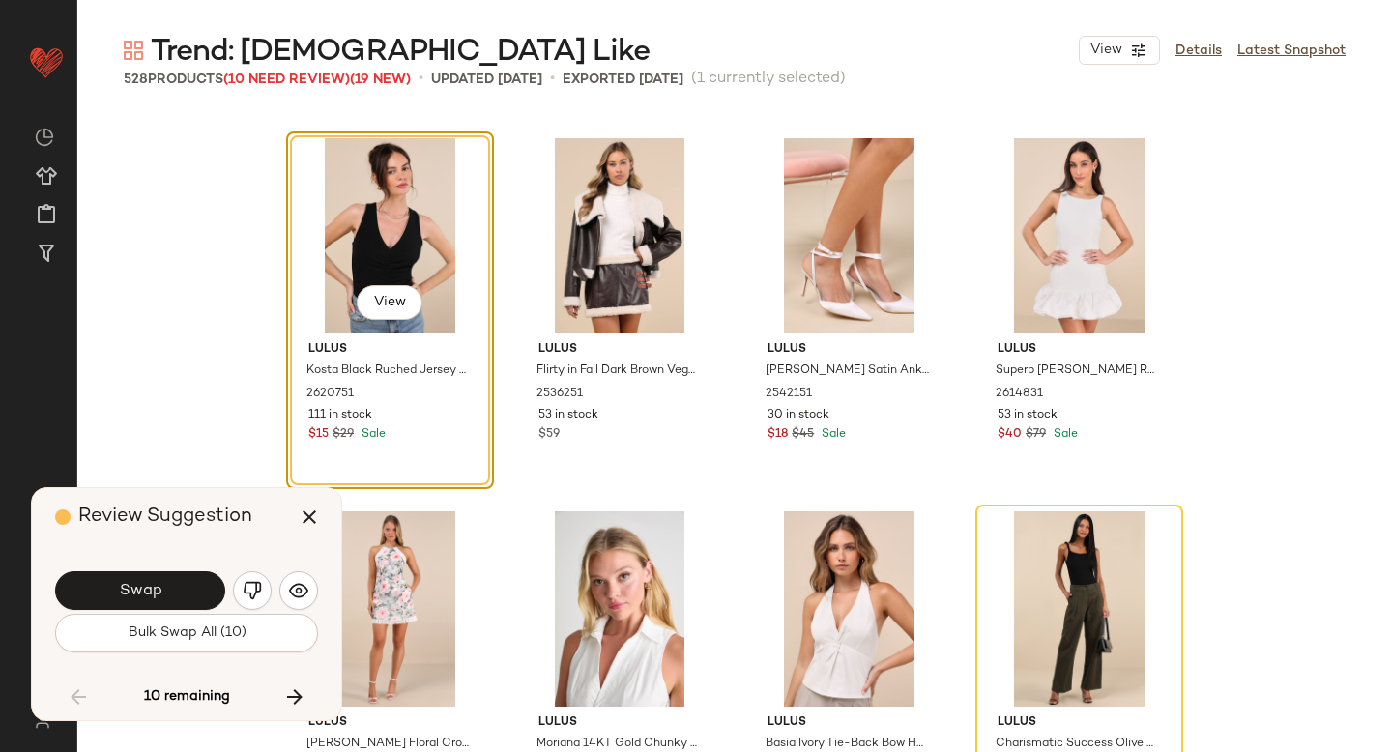
click at [211, 595] on button "Swap" at bounding box center [140, 590] width 170 height 39
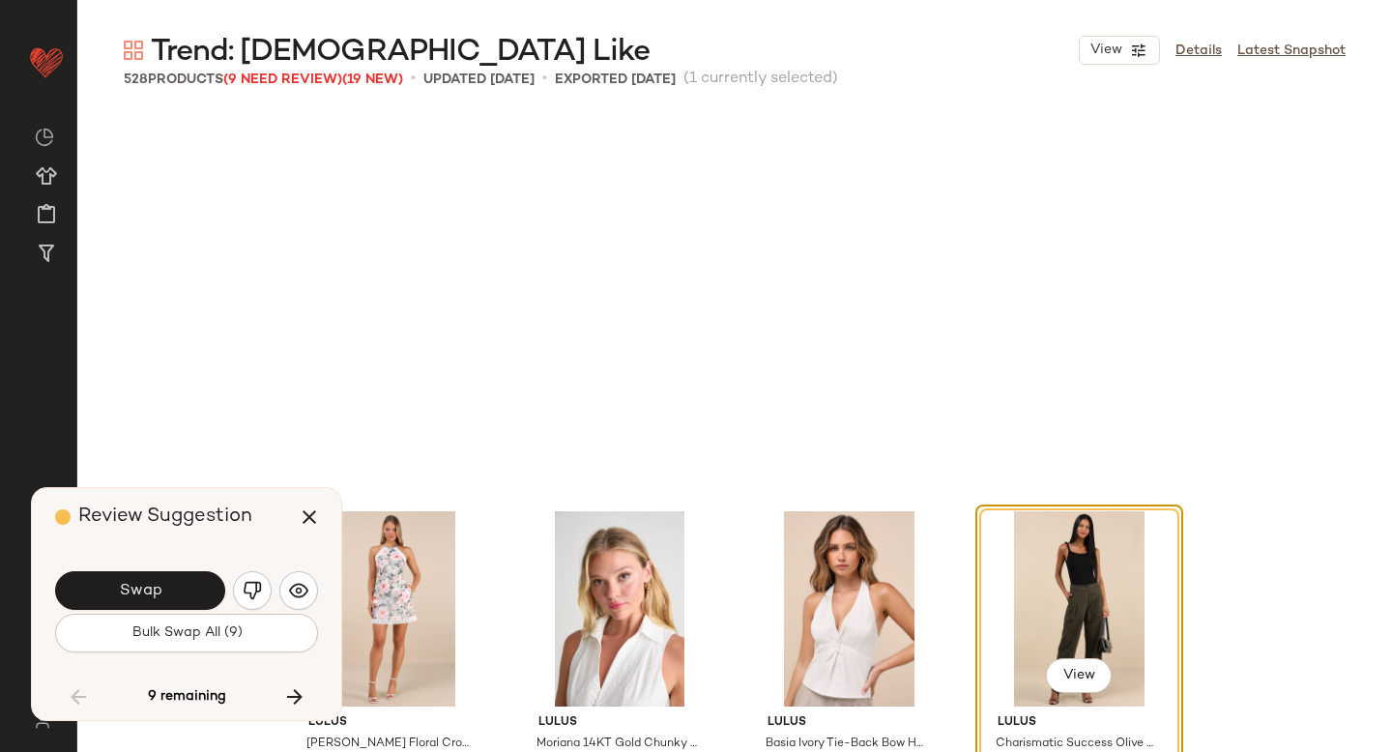
scroll to position [35076, 0]
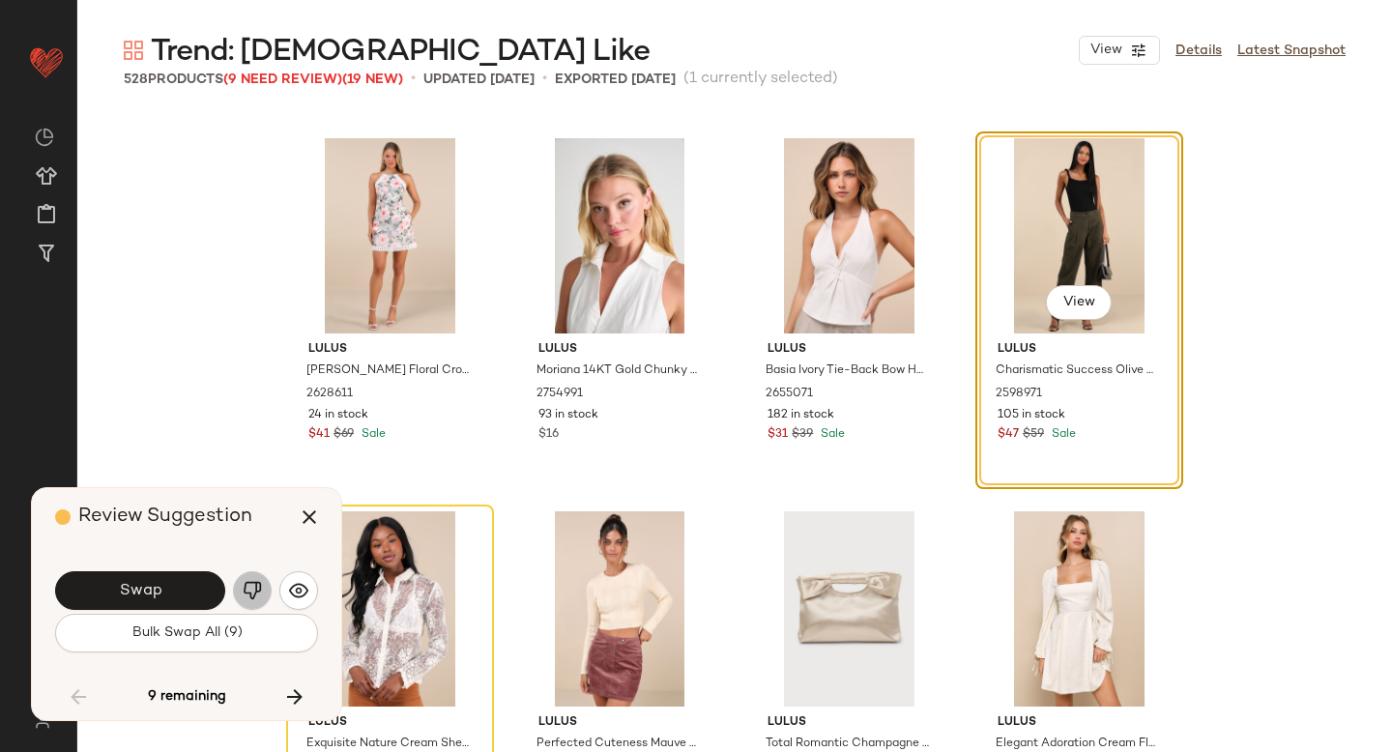
click at [267, 592] on button "button" at bounding box center [252, 590] width 39 height 39
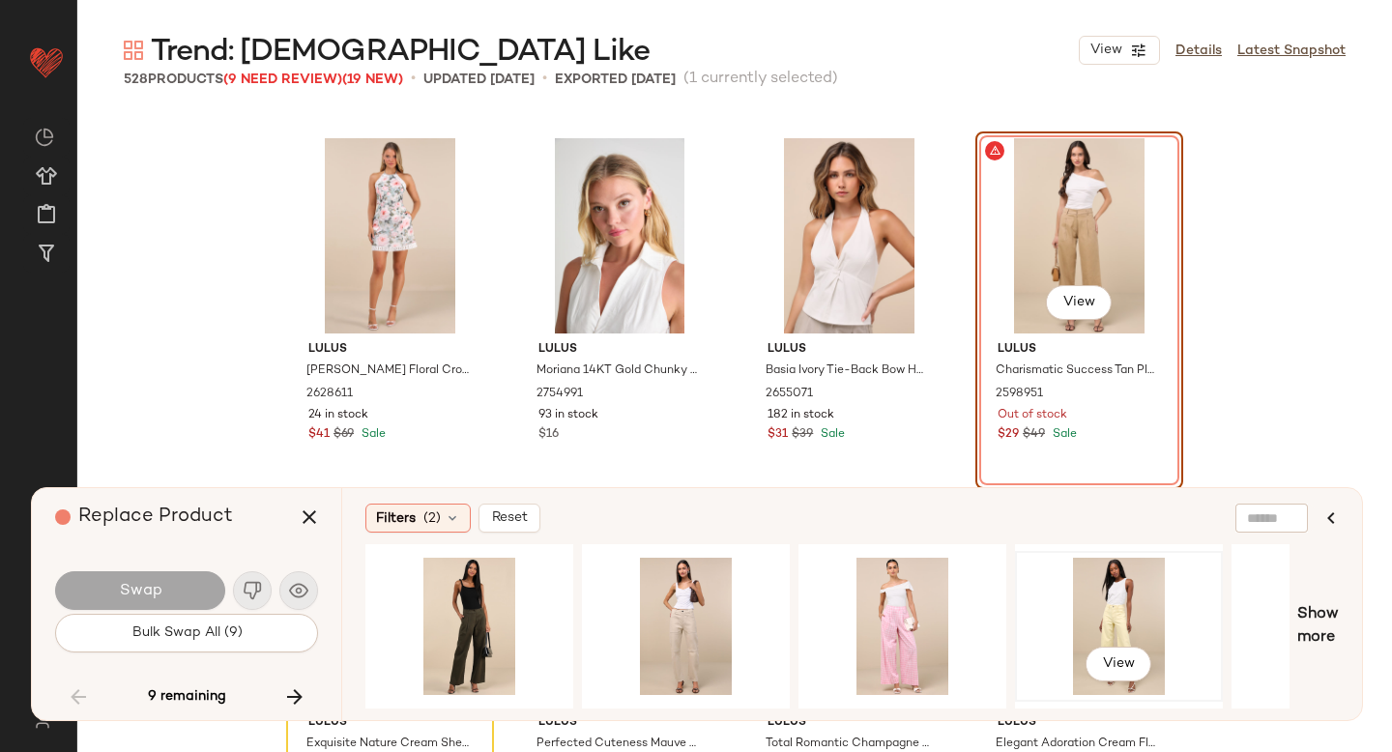
click at [1086, 572] on div "View" at bounding box center [1119, 626] width 194 height 137
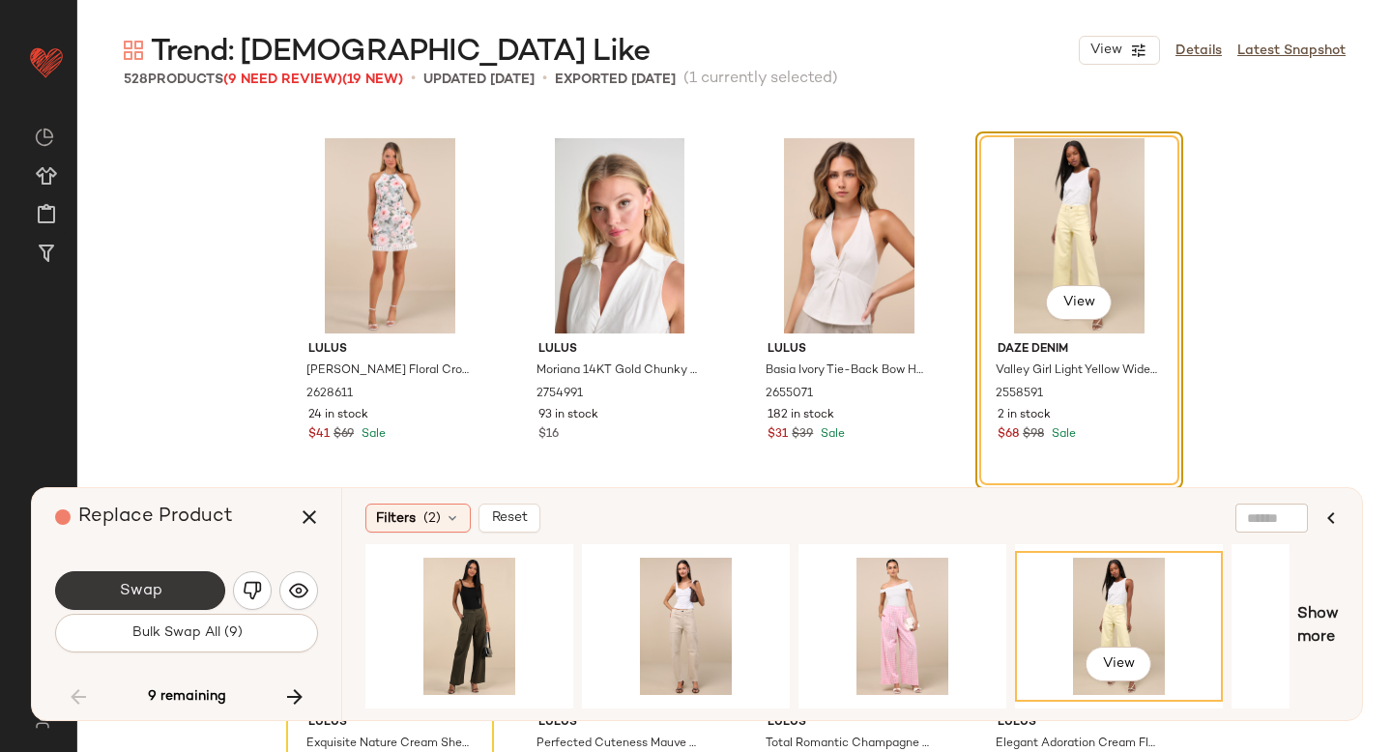
click at [150, 596] on span "Swap" at bounding box center [140, 591] width 44 height 18
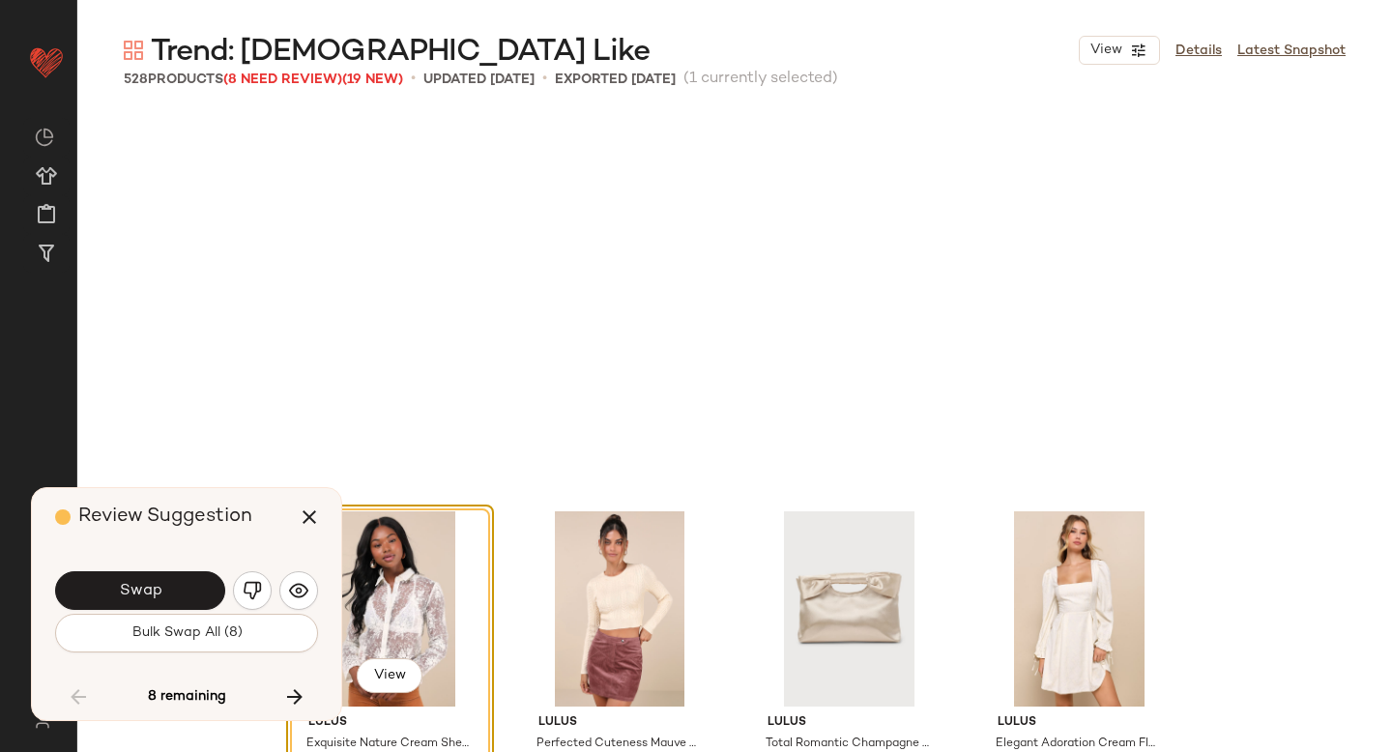
scroll to position [35449, 0]
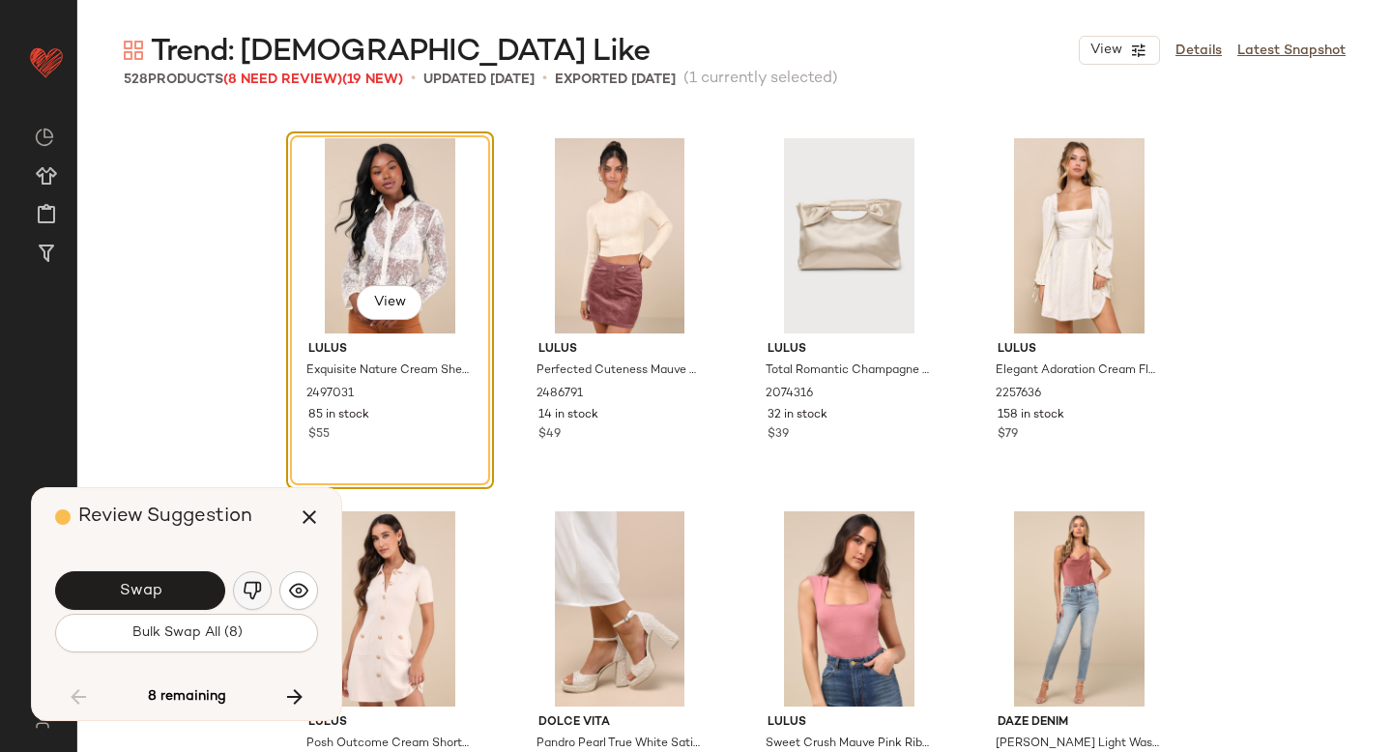
click at [257, 589] on img "button" at bounding box center [252, 590] width 19 height 19
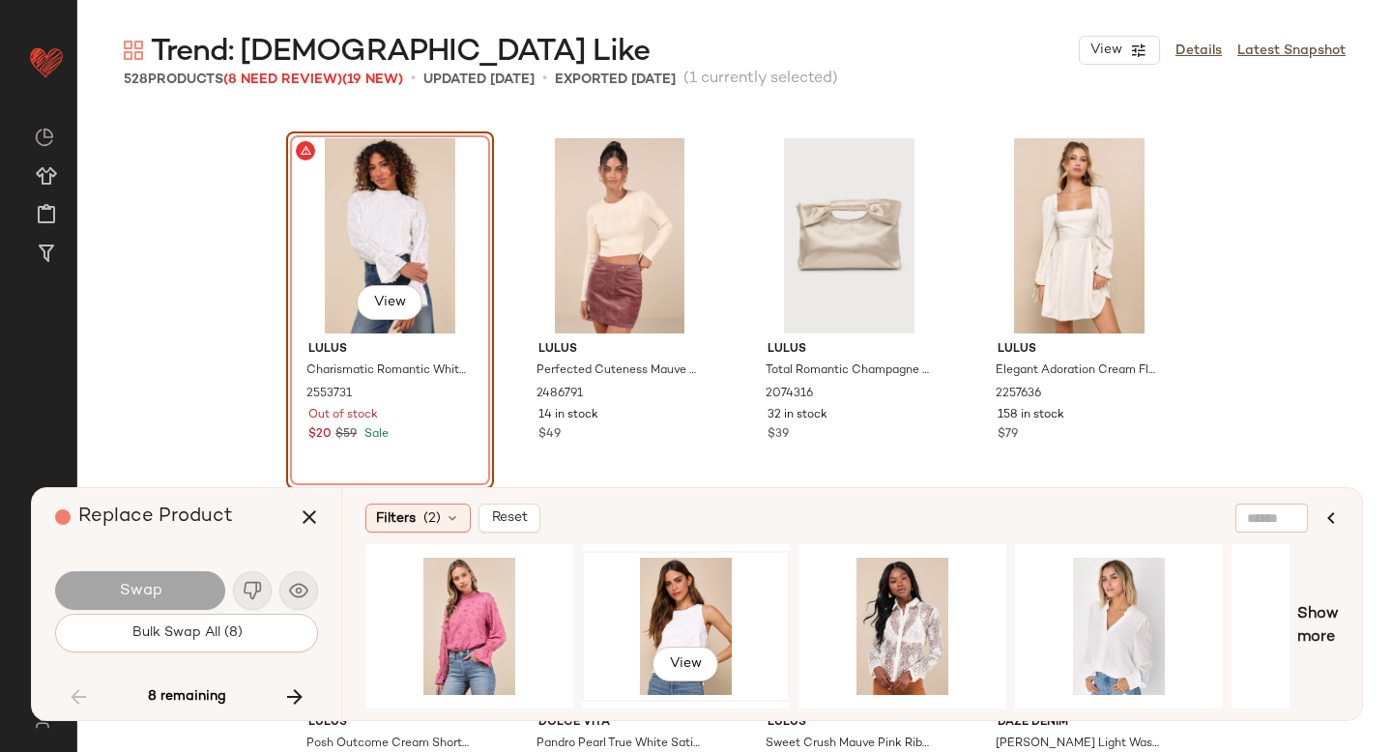
click at [664, 578] on div "View" at bounding box center [686, 626] width 194 height 137
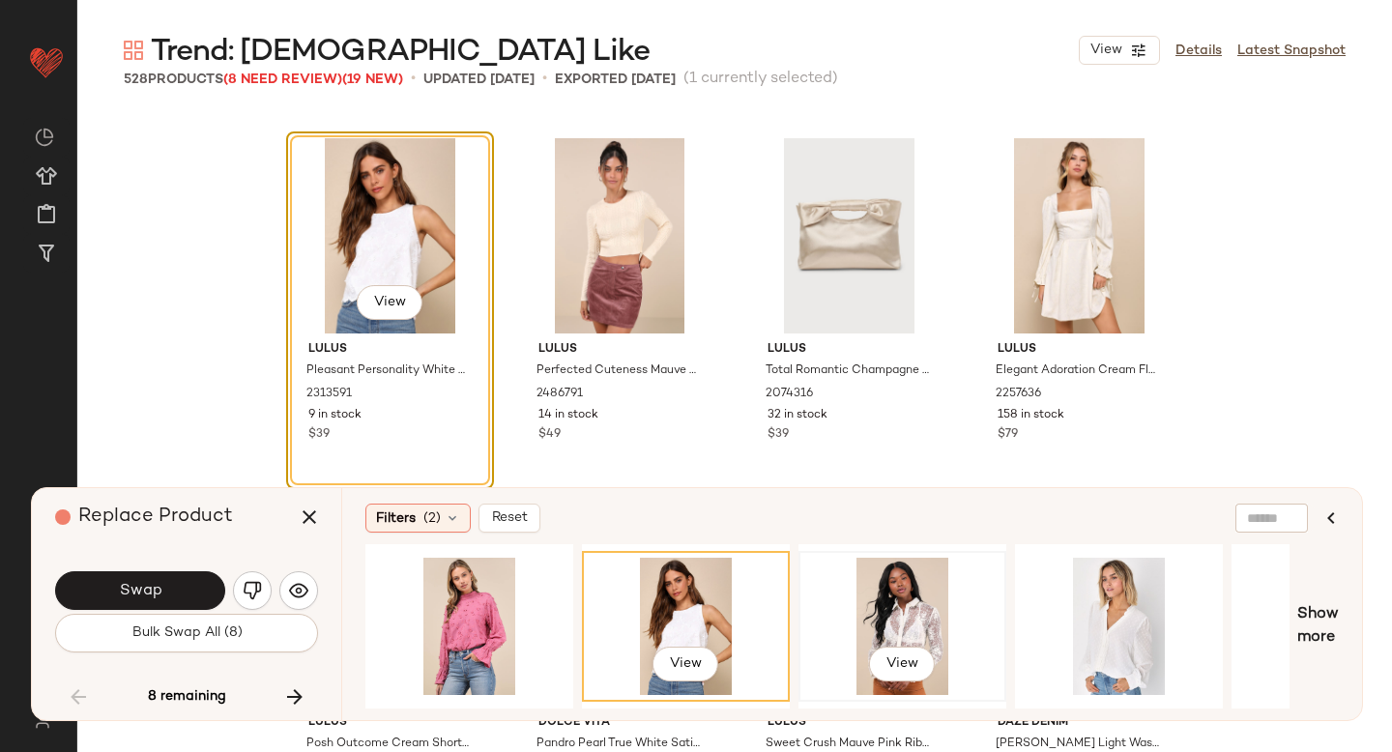
click at [870, 623] on div "View" at bounding box center [902, 626] width 194 height 137
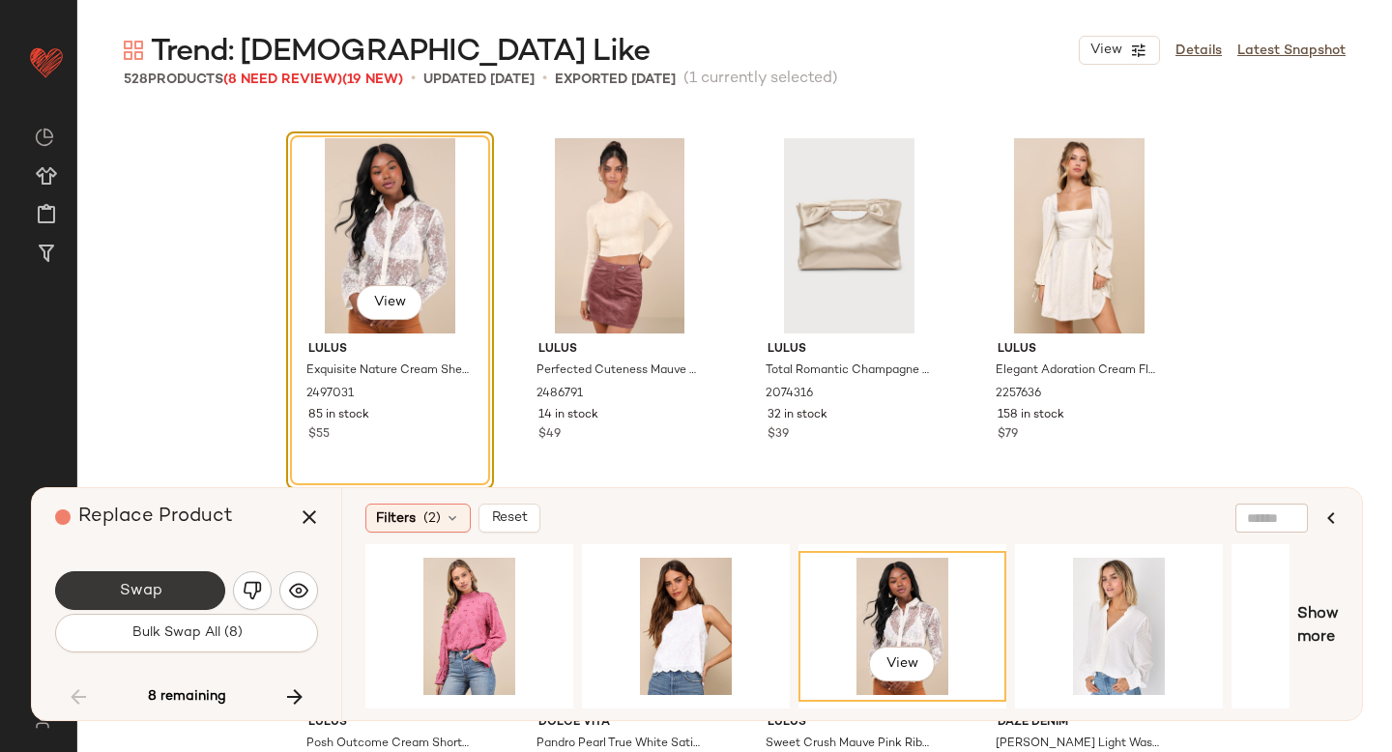
click at [157, 575] on button "Swap" at bounding box center [140, 590] width 170 height 39
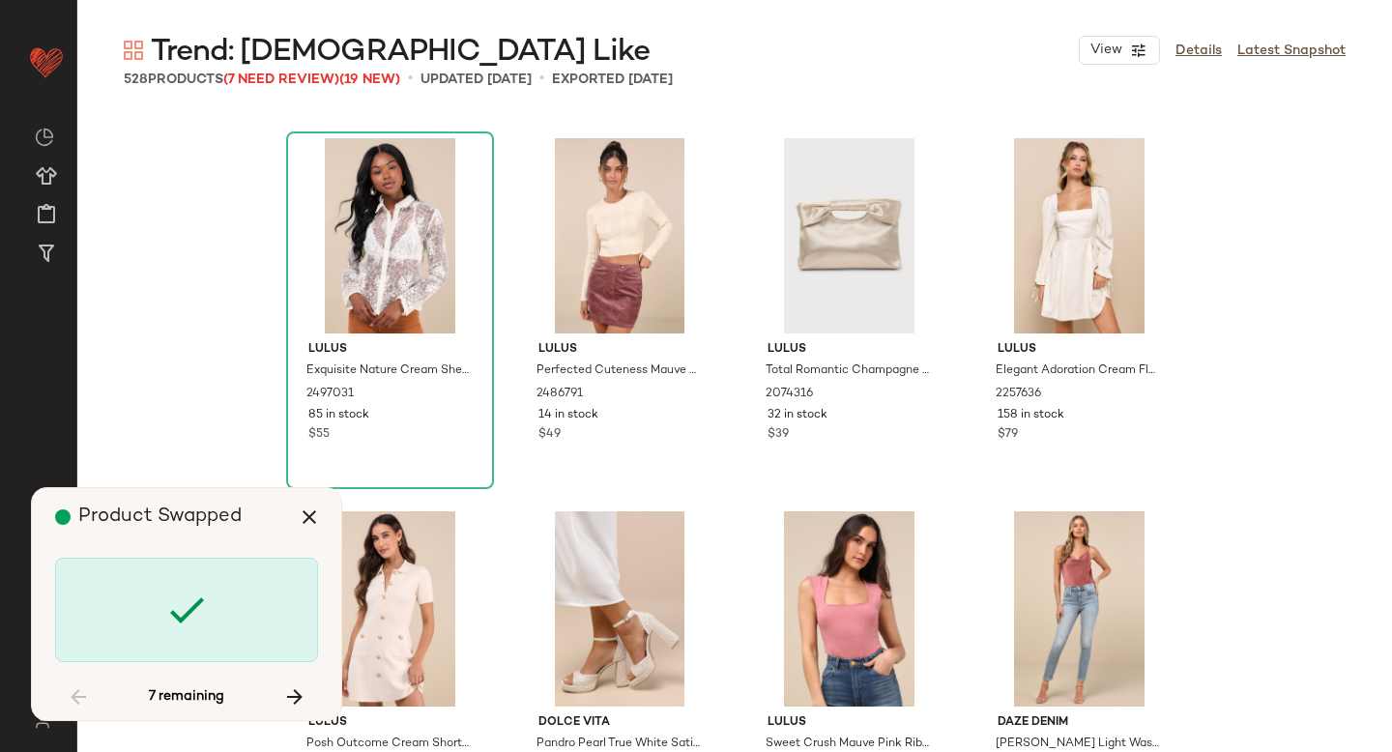
scroll to position [36568, 0]
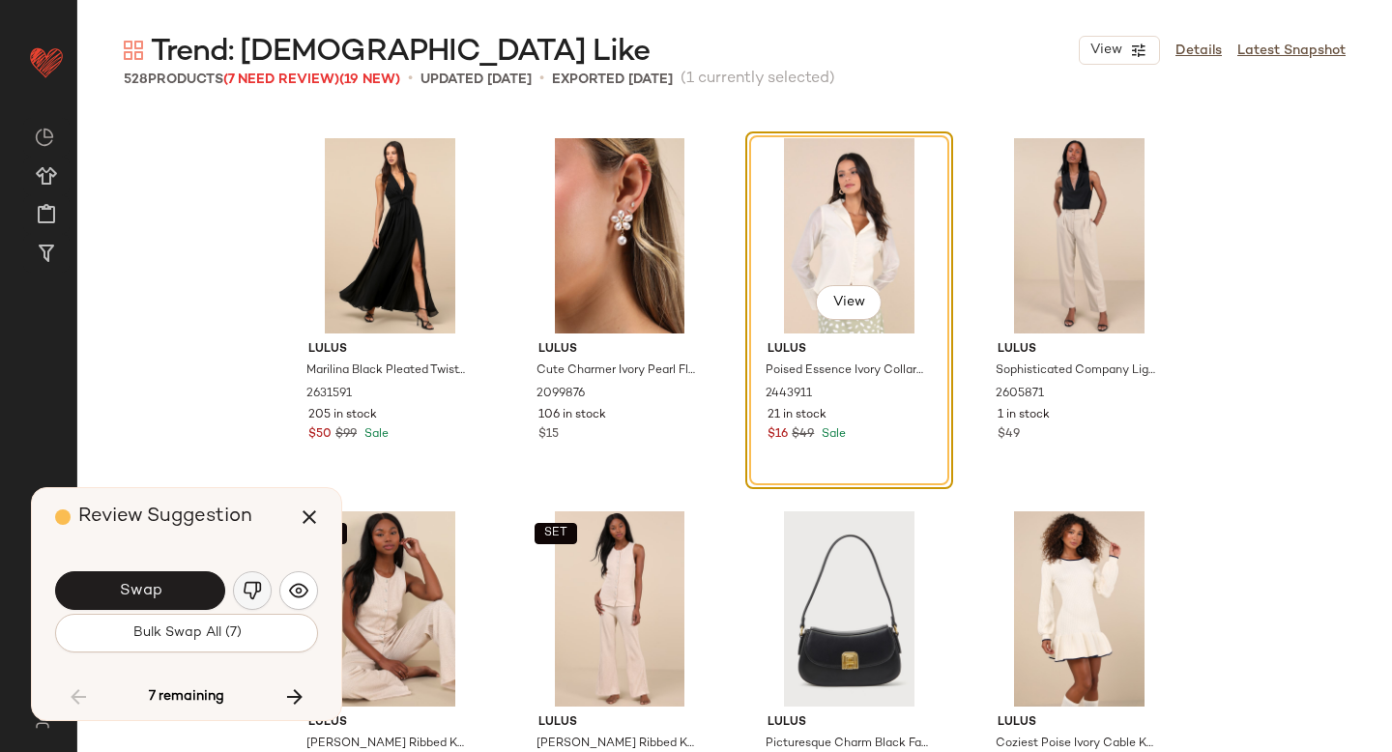
click at [248, 573] on button "button" at bounding box center [252, 590] width 39 height 39
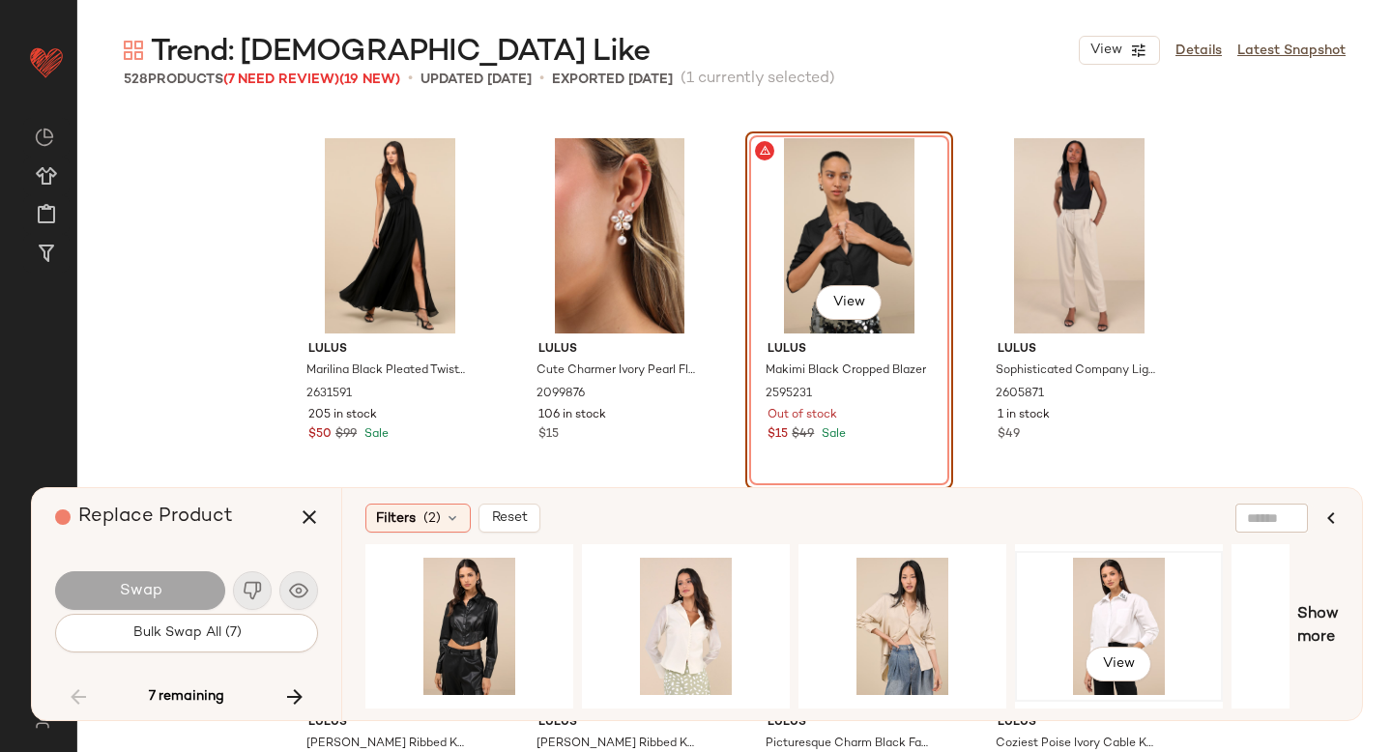
click at [1098, 591] on div "View" at bounding box center [1119, 626] width 194 height 137
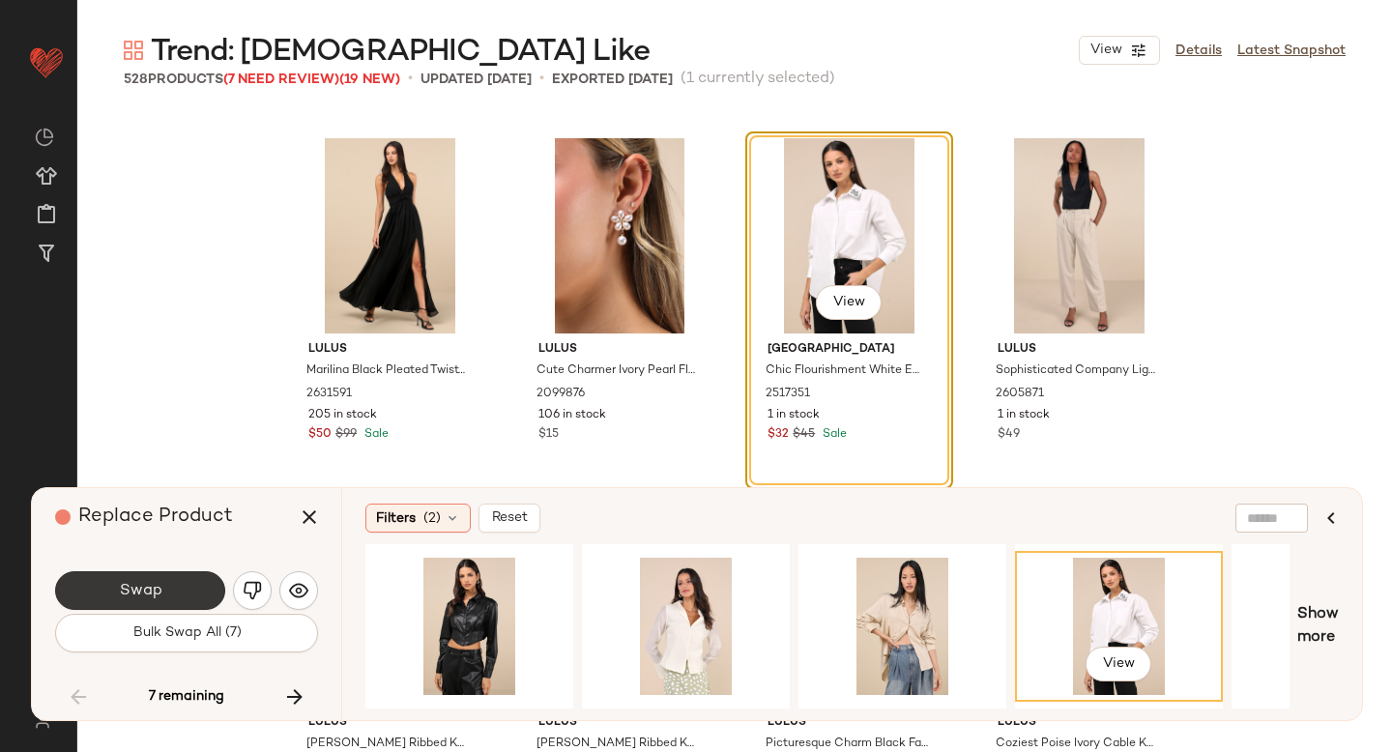
click at [184, 582] on button "Swap" at bounding box center [140, 590] width 170 height 39
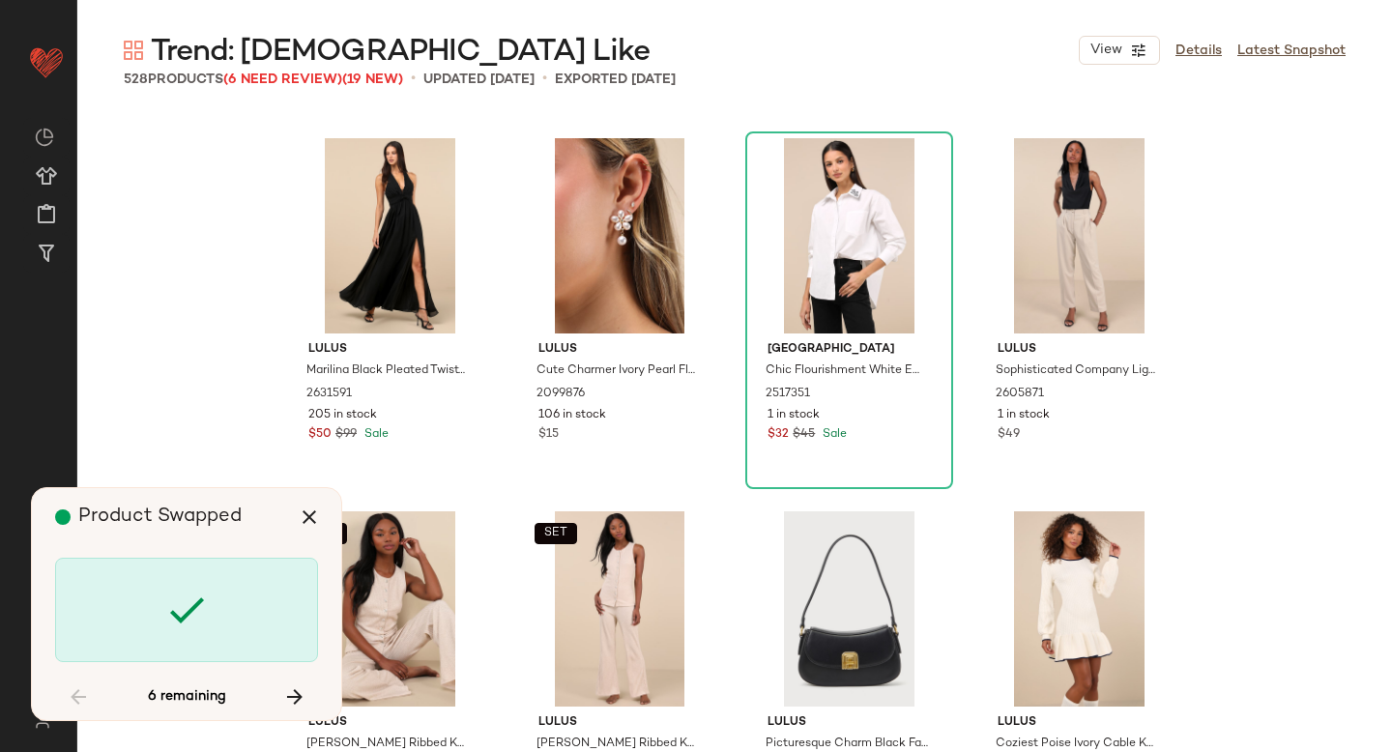
scroll to position [37315, 0]
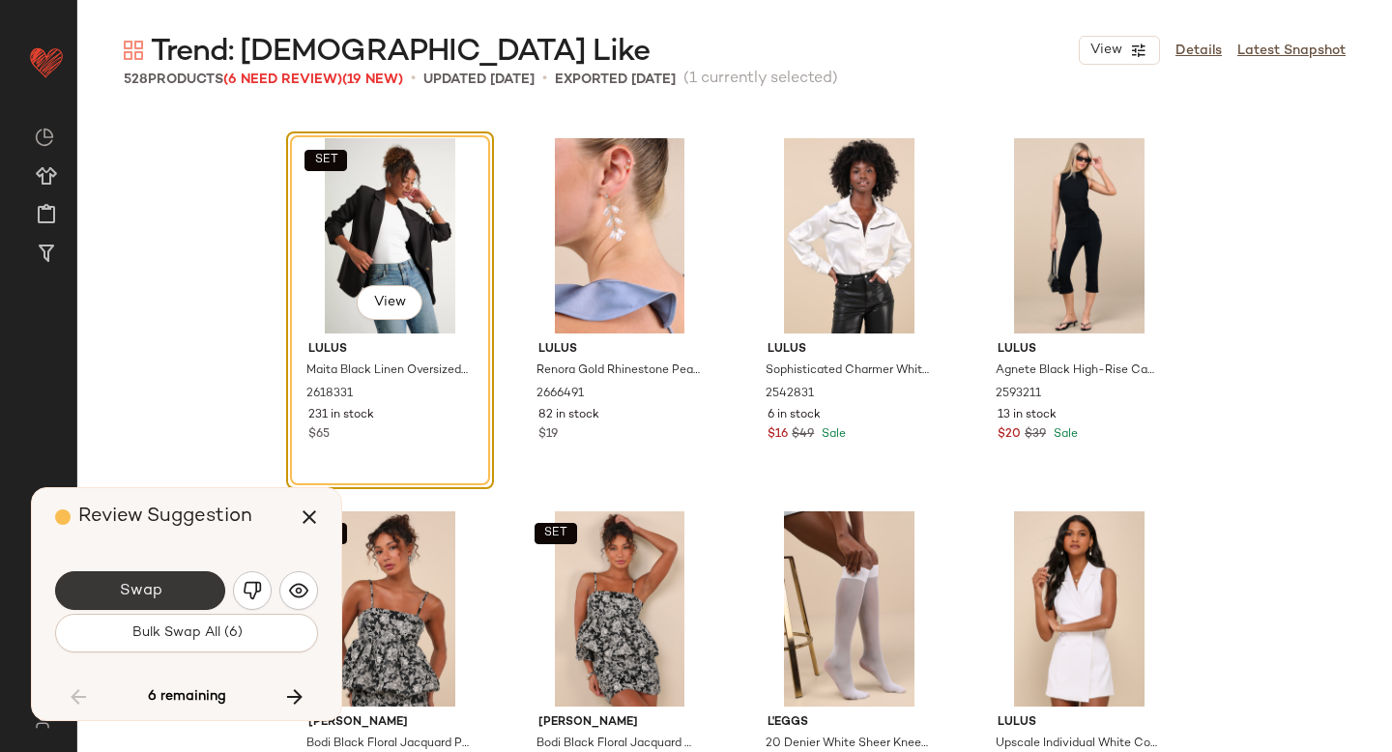
click at [150, 582] on span "Swap" at bounding box center [140, 591] width 44 height 18
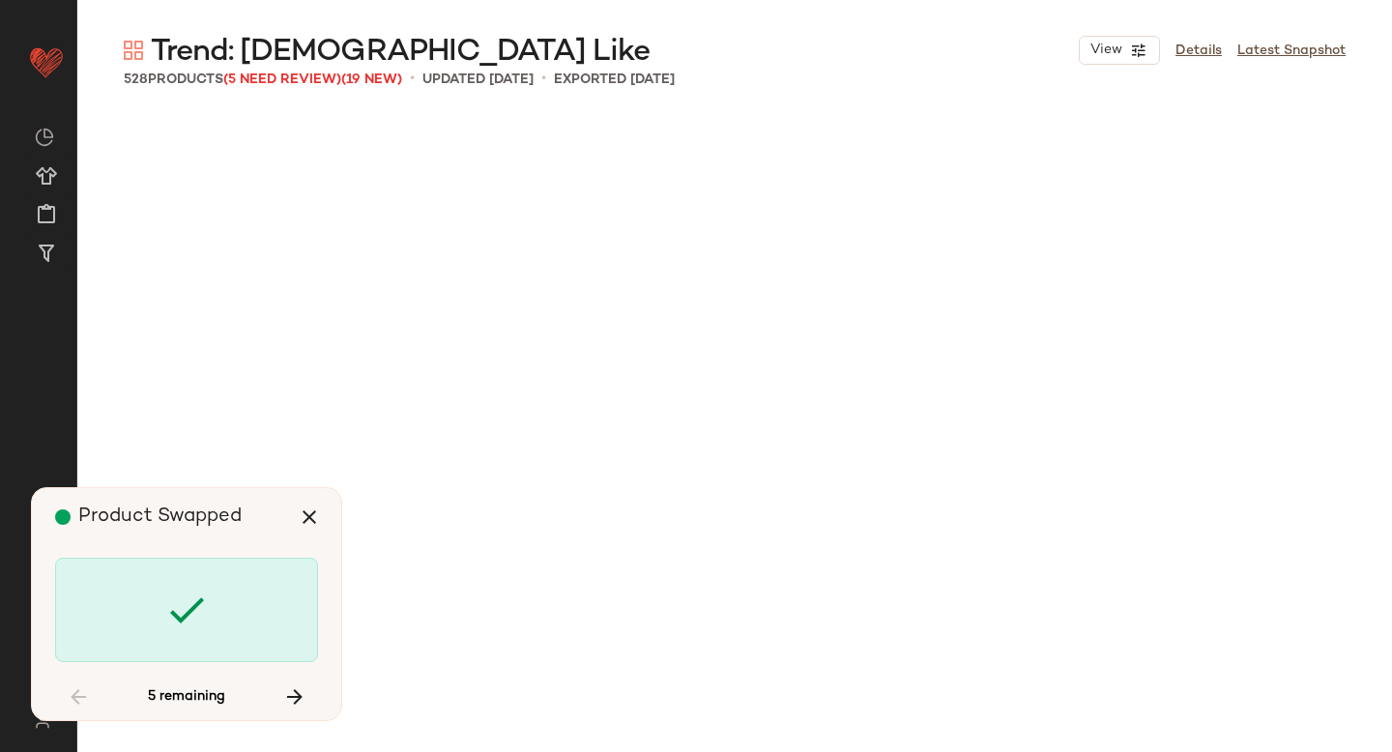
scroll to position [39554, 0]
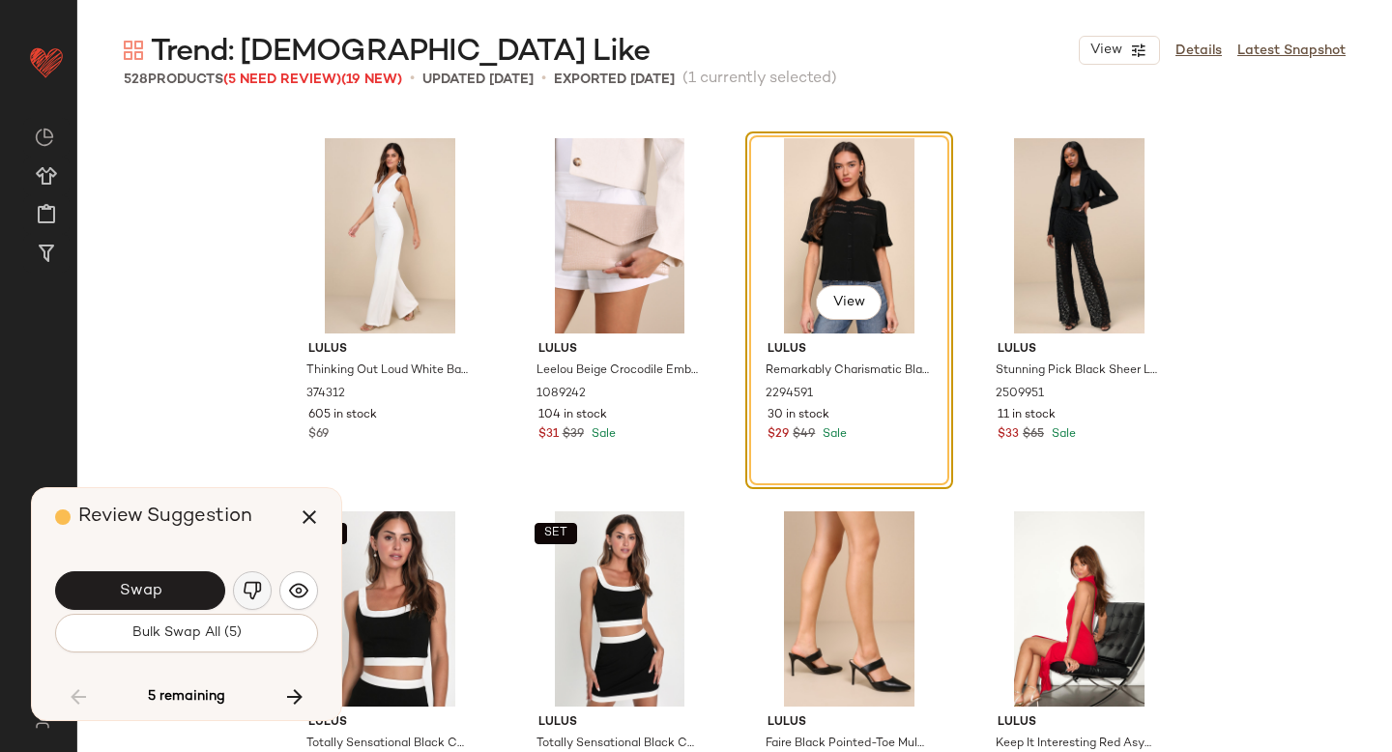
click at [260, 589] on img "button" at bounding box center [252, 590] width 19 height 19
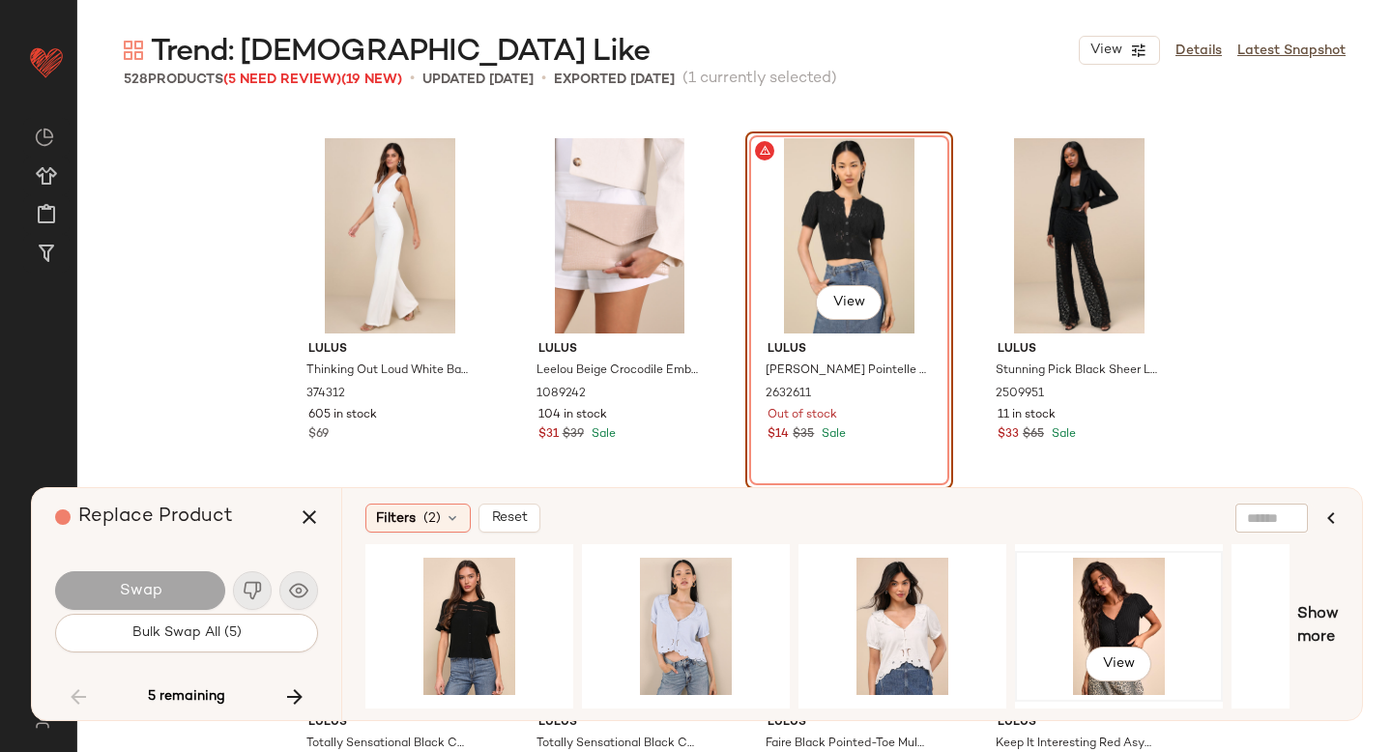
click at [1077, 592] on div "View" at bounding box center [1119, 626] width 194 height 137
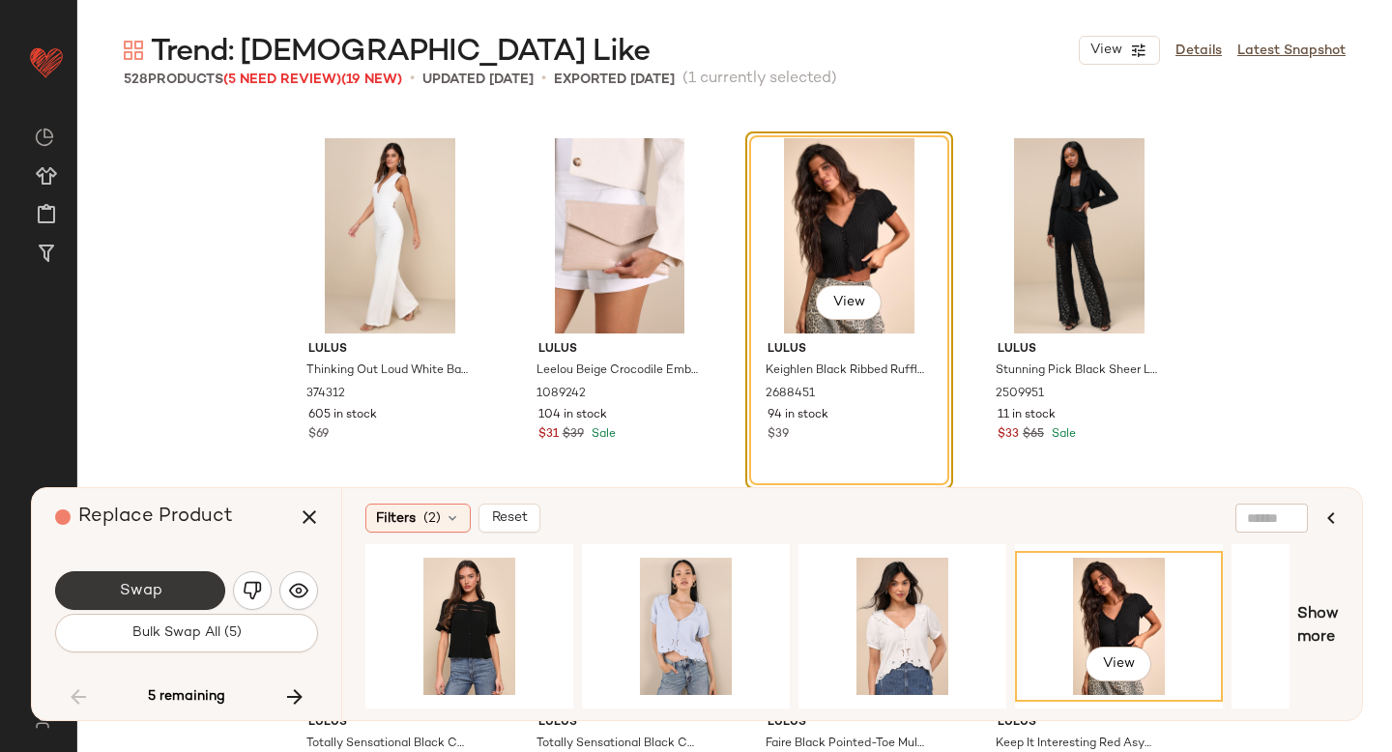
click at [148, 590] on span "Swap" at bounding box center [140, 591] width 44 height 18
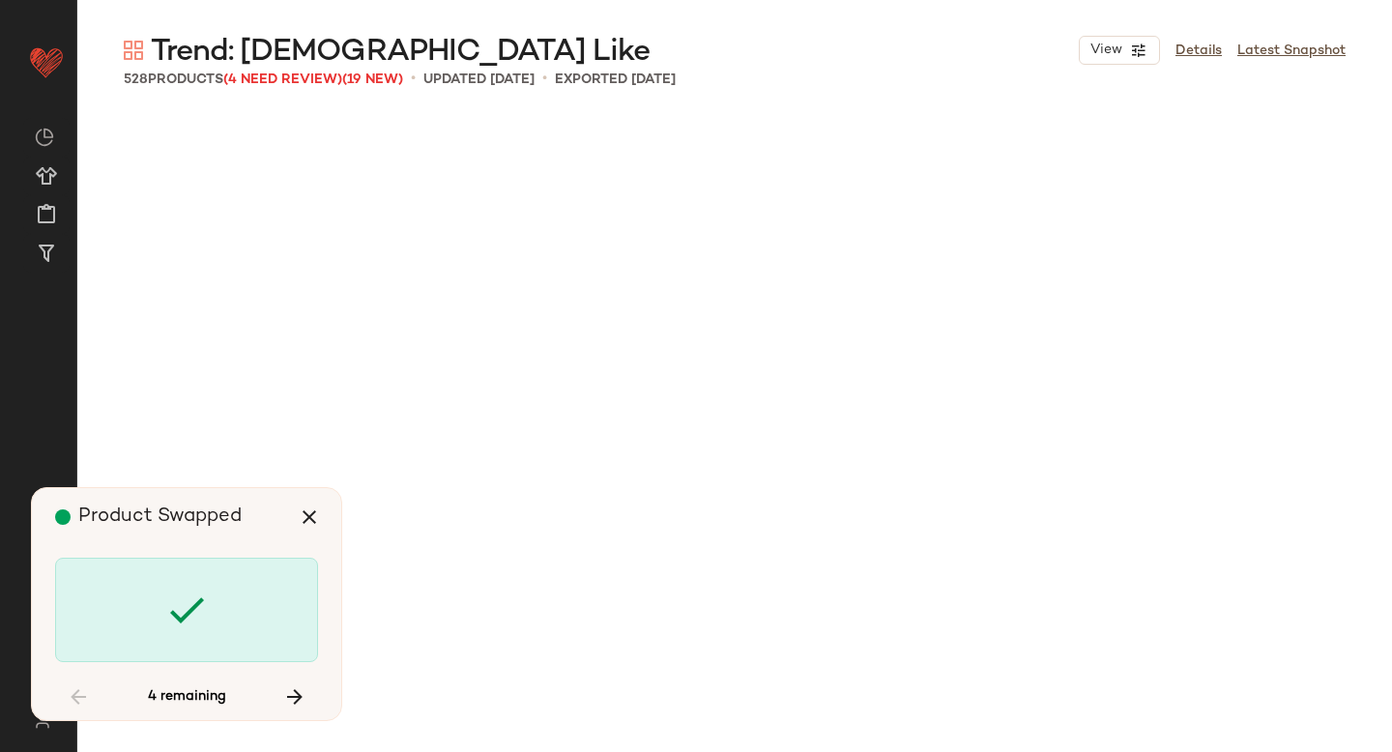
scroll to position [44031, 0]
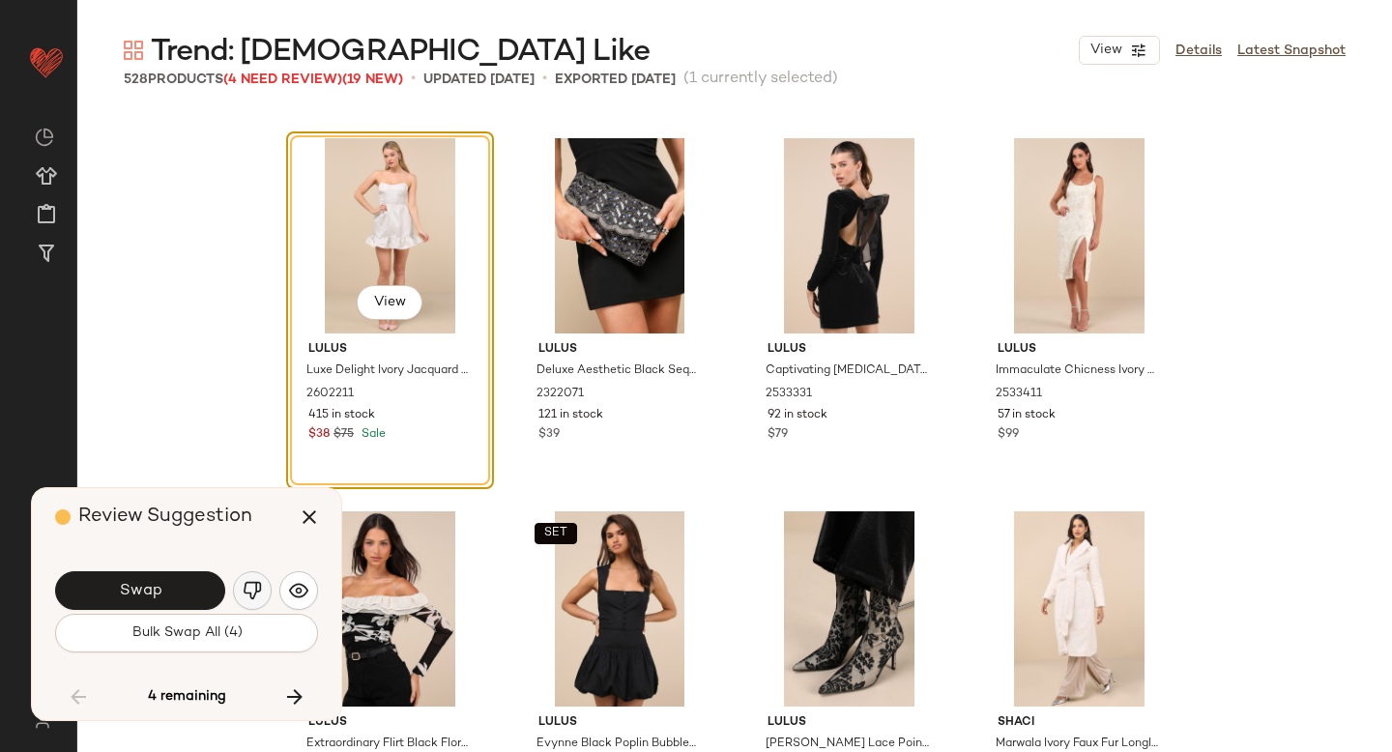
click at [239, 595] on button "button" at bounding box center [252, 590] width 39 height 39
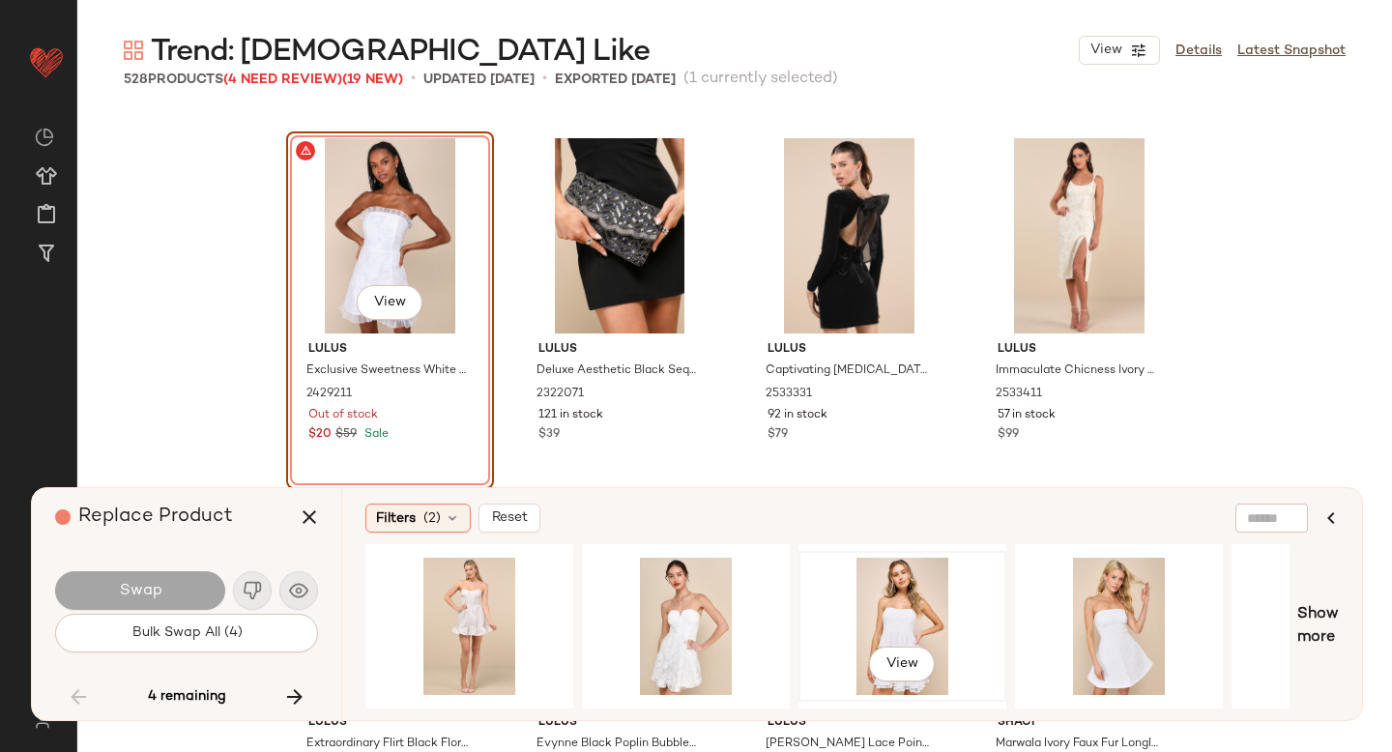
click at [863, 582] on div "View" at bounding box center [902, 626] width 194 height 137
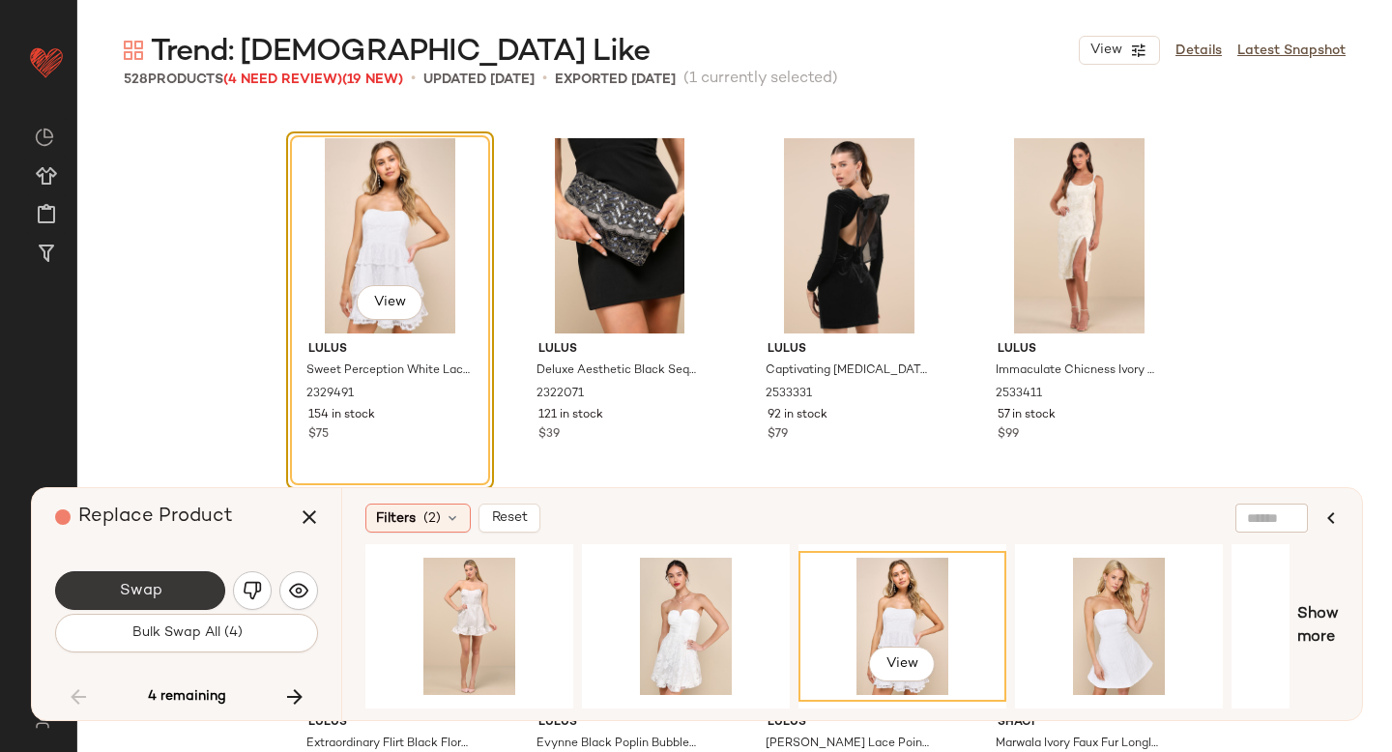
click at [199, 595] on button "Swap" at bounding box center [140, 590] width 170 height 39
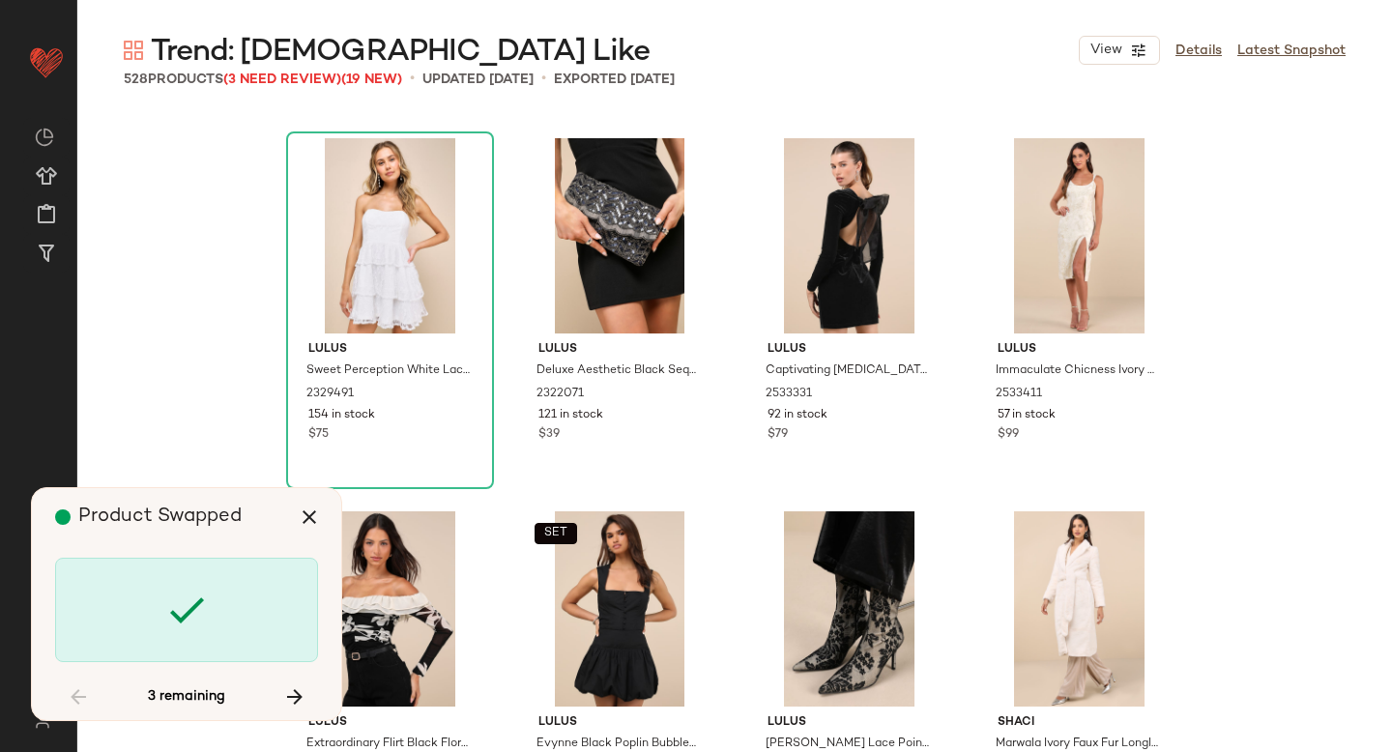
scroll to position [46270, 0]
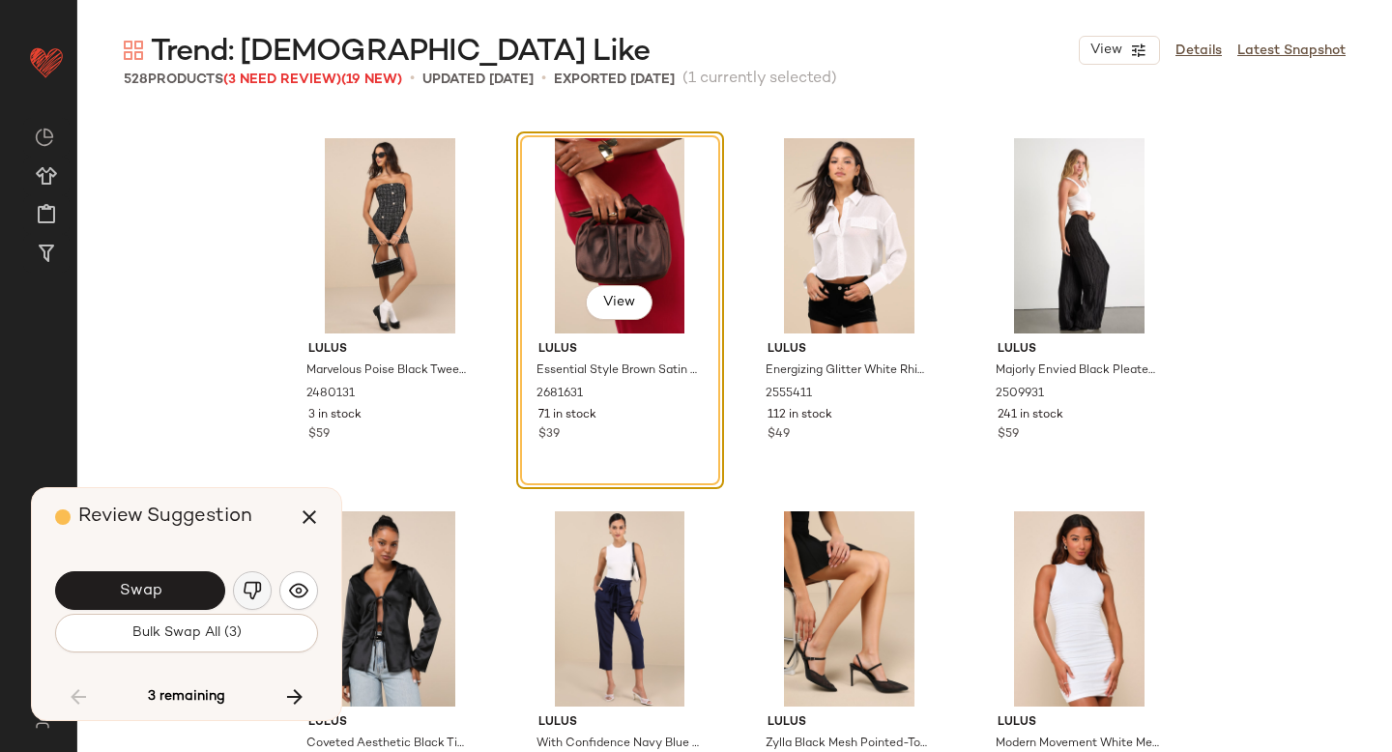
click at [246, 583] on img "button" at bounding box center [252, 590] width 19 height 19
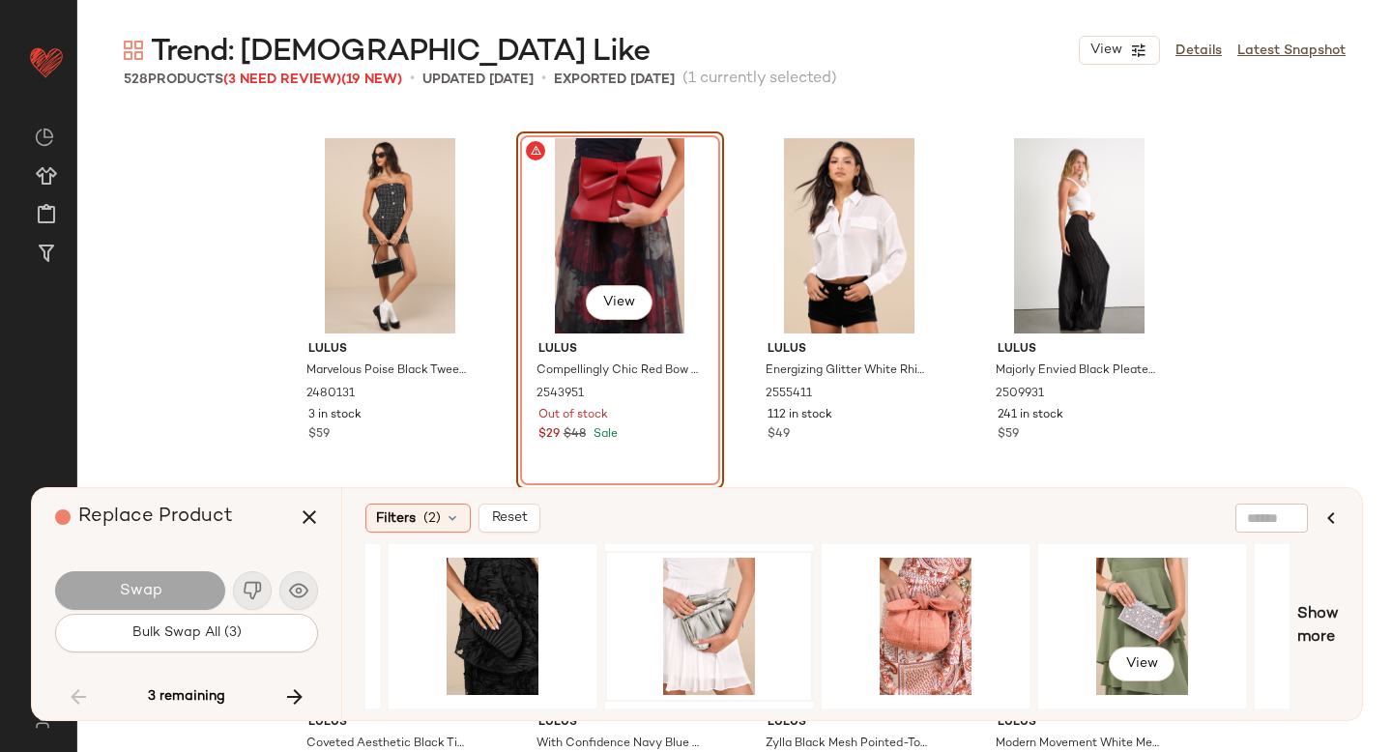
scroll to position [0, 413]
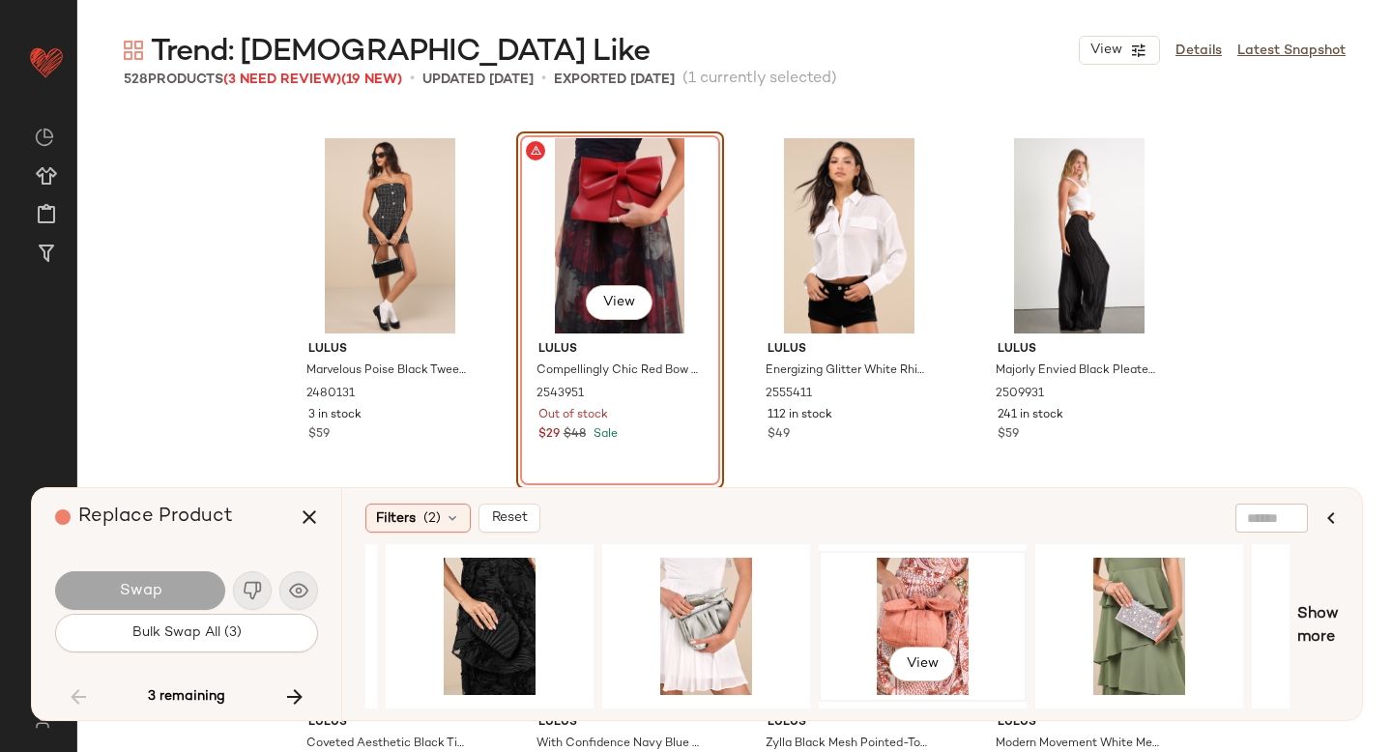
click at [910, 601] on div "View" at bounding box center [923, 626] width 194 height 137
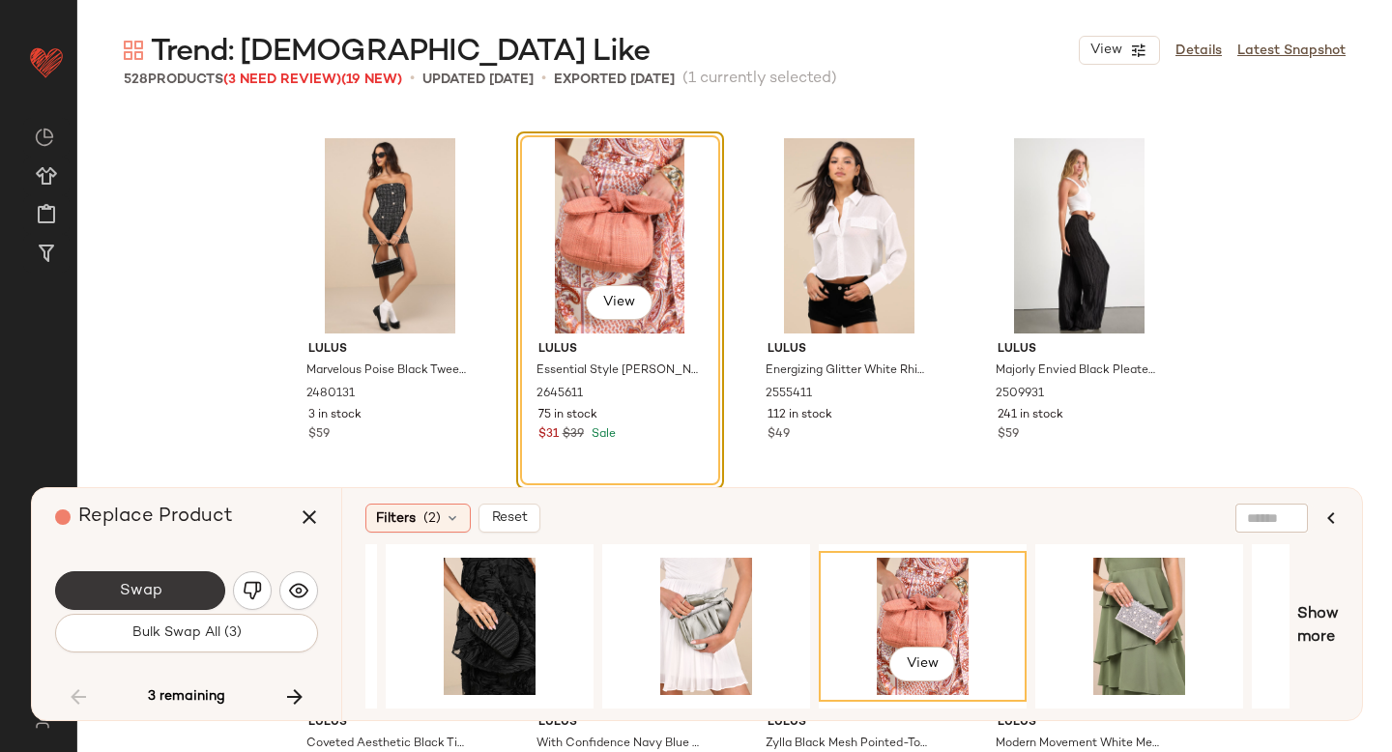
click at [136, 574] on button "Swap" at bounding box center [140, 590] width 170 height 39
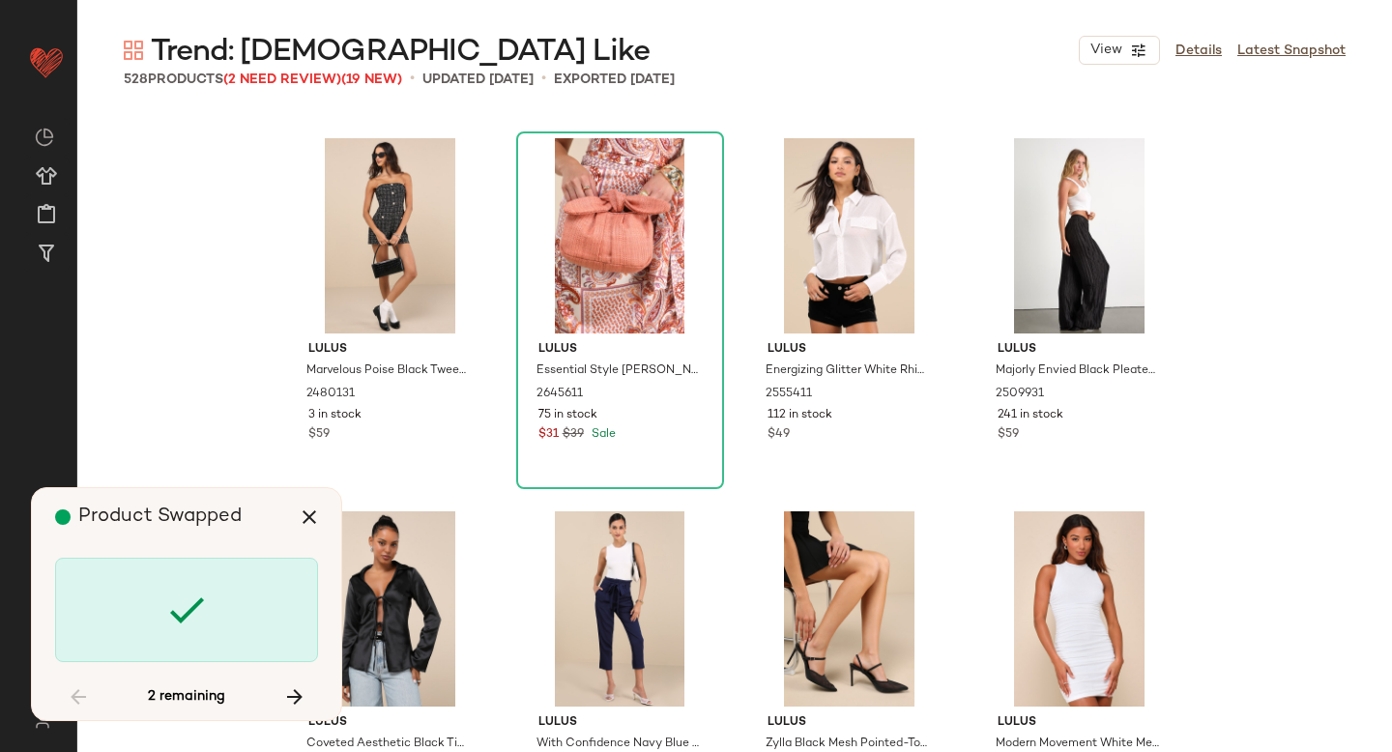
scroll to position [47763, 0]
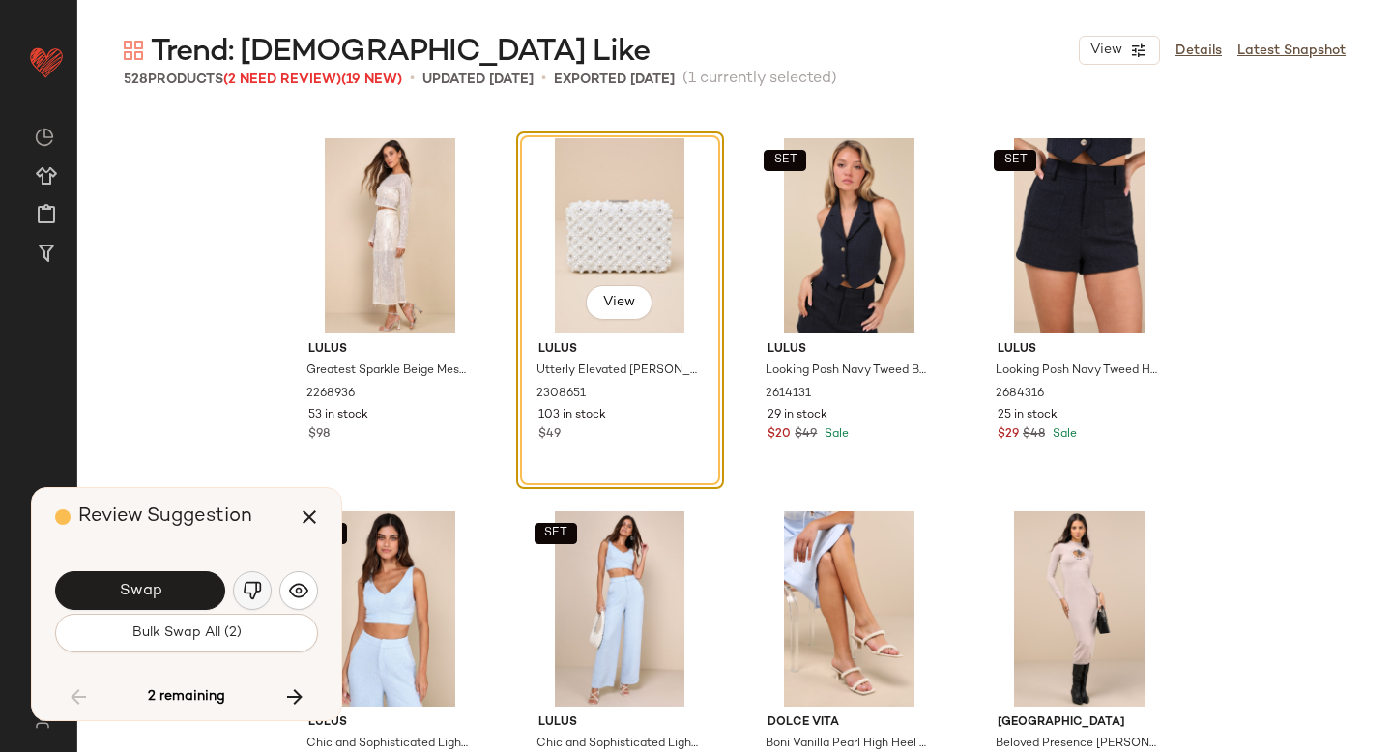
click at [253, 583] on img "button" at bounding box center [252, 590] width 19 height 19
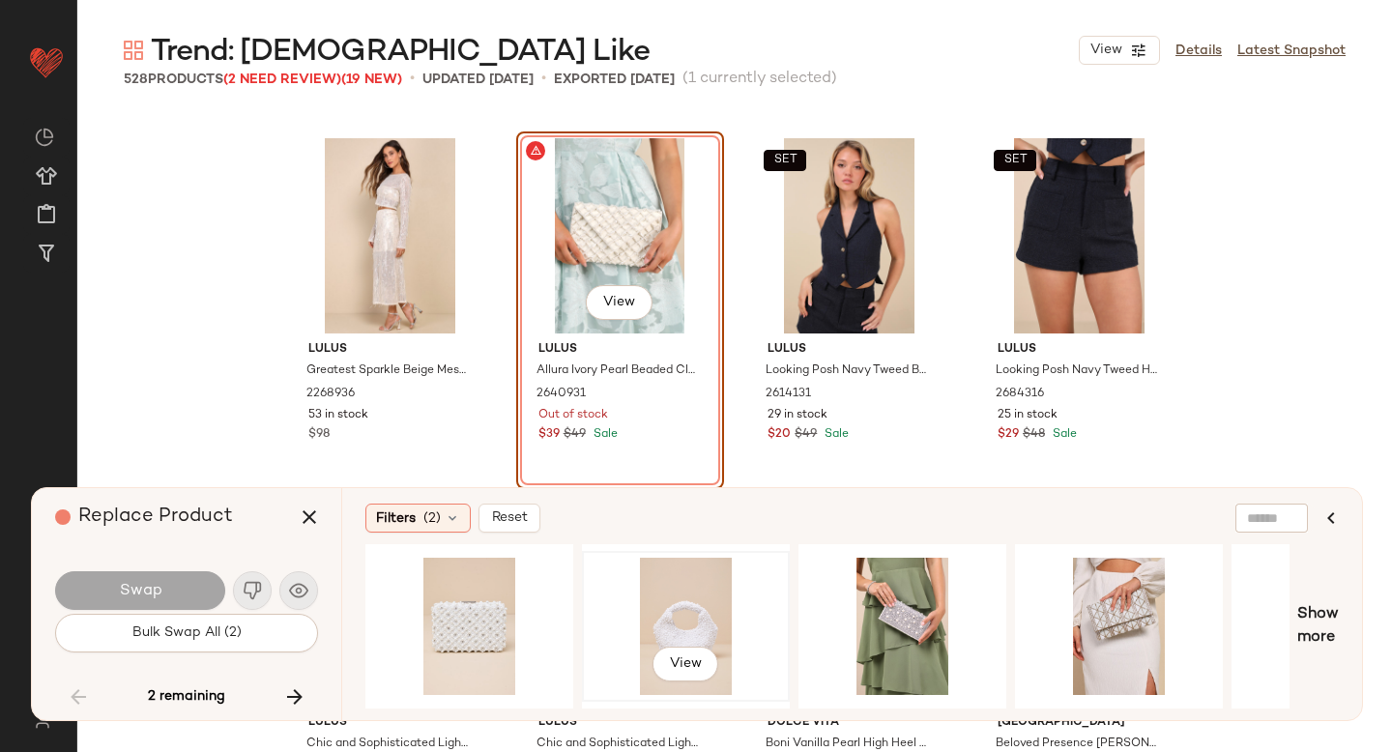
click at [669, 606] on div "View" at bounding box center [686, 626] width 194 height 137
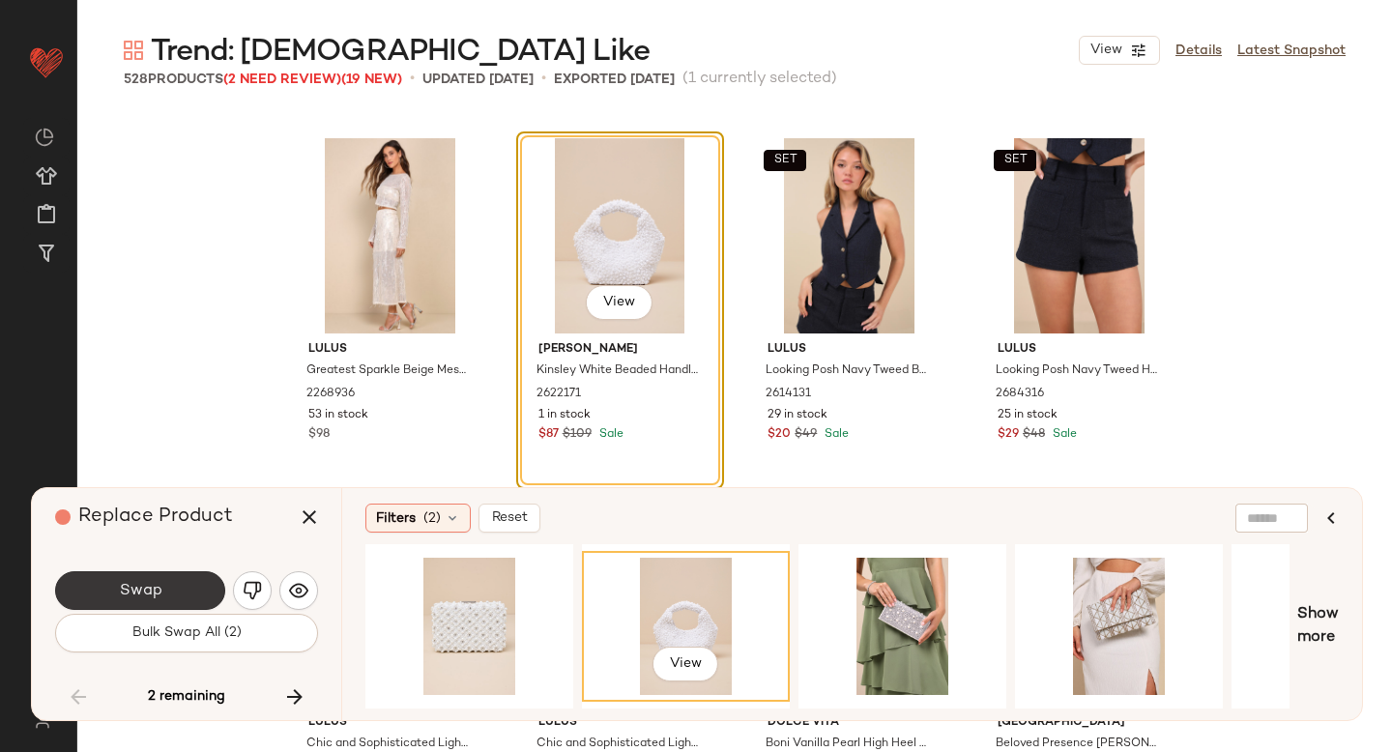
click at [177, 572] on button "Swap" at bounding box center [140, 590] width 170 height 39
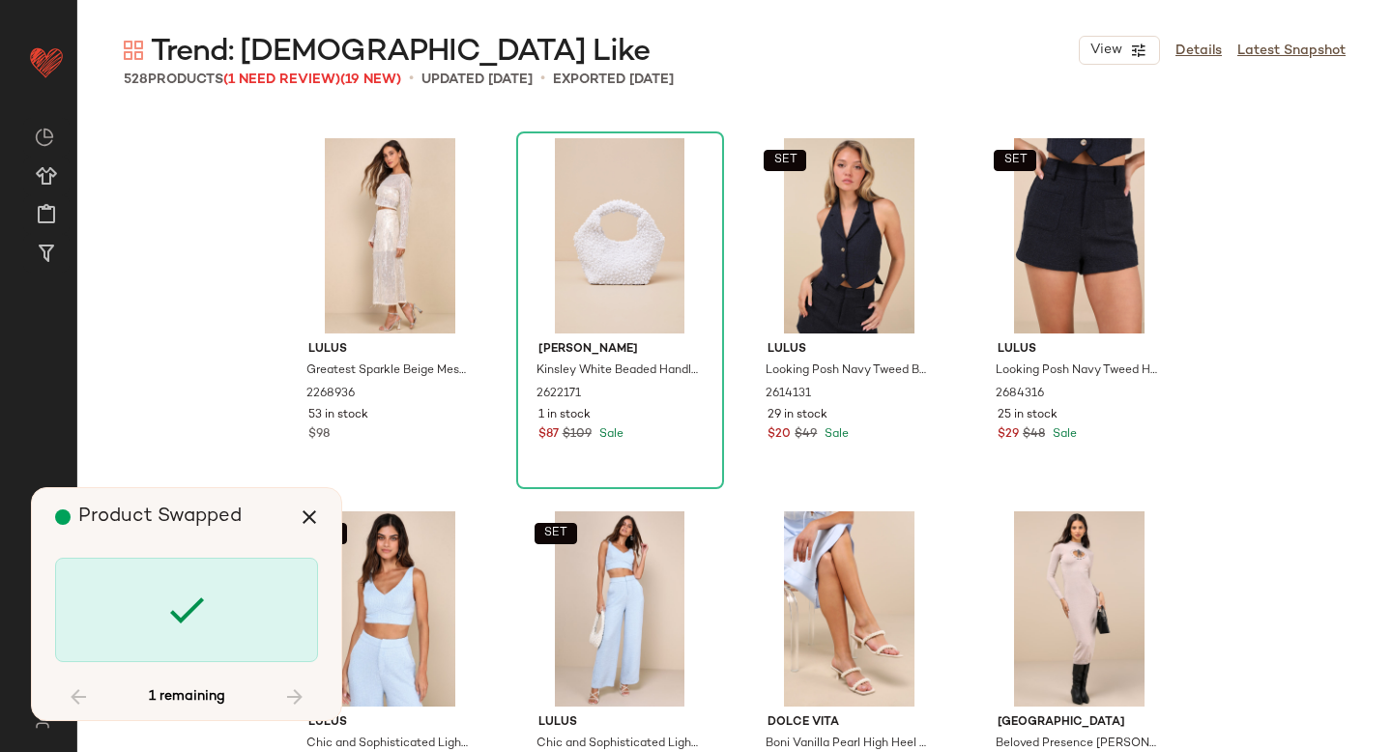
scroll to position [48509, 0]
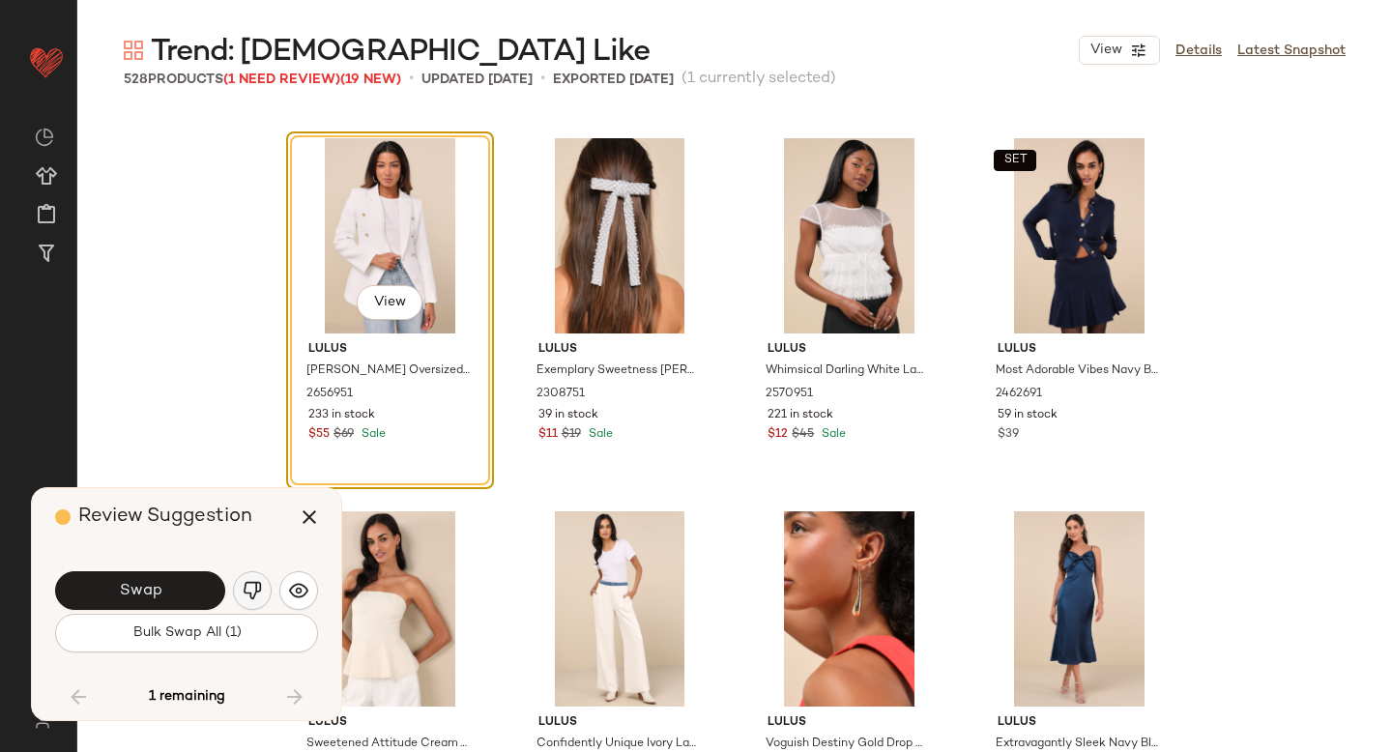
click at [260, 579] on button "button" at bounding box center [252, 590] width 39 height 39
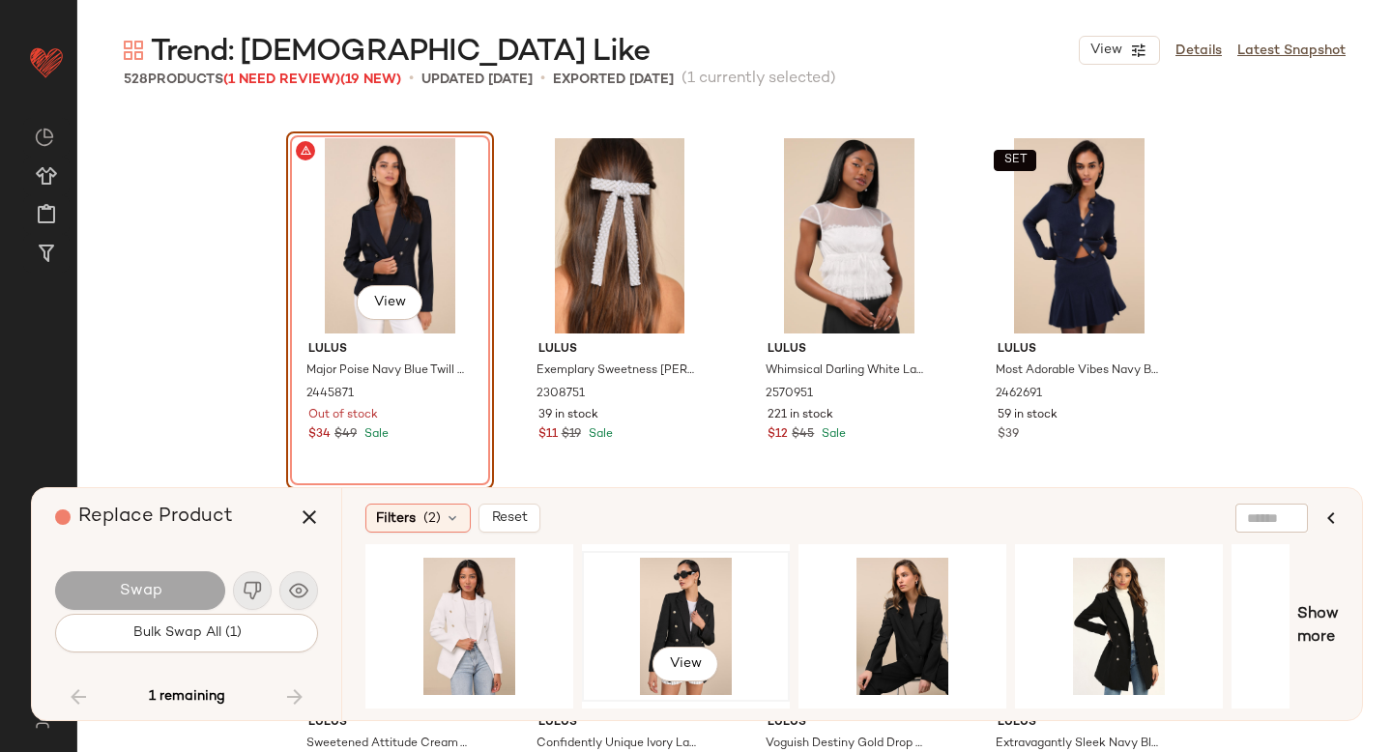
click at [635, 572] on div "View" at bounding box center [686, 626] width 194 height 137
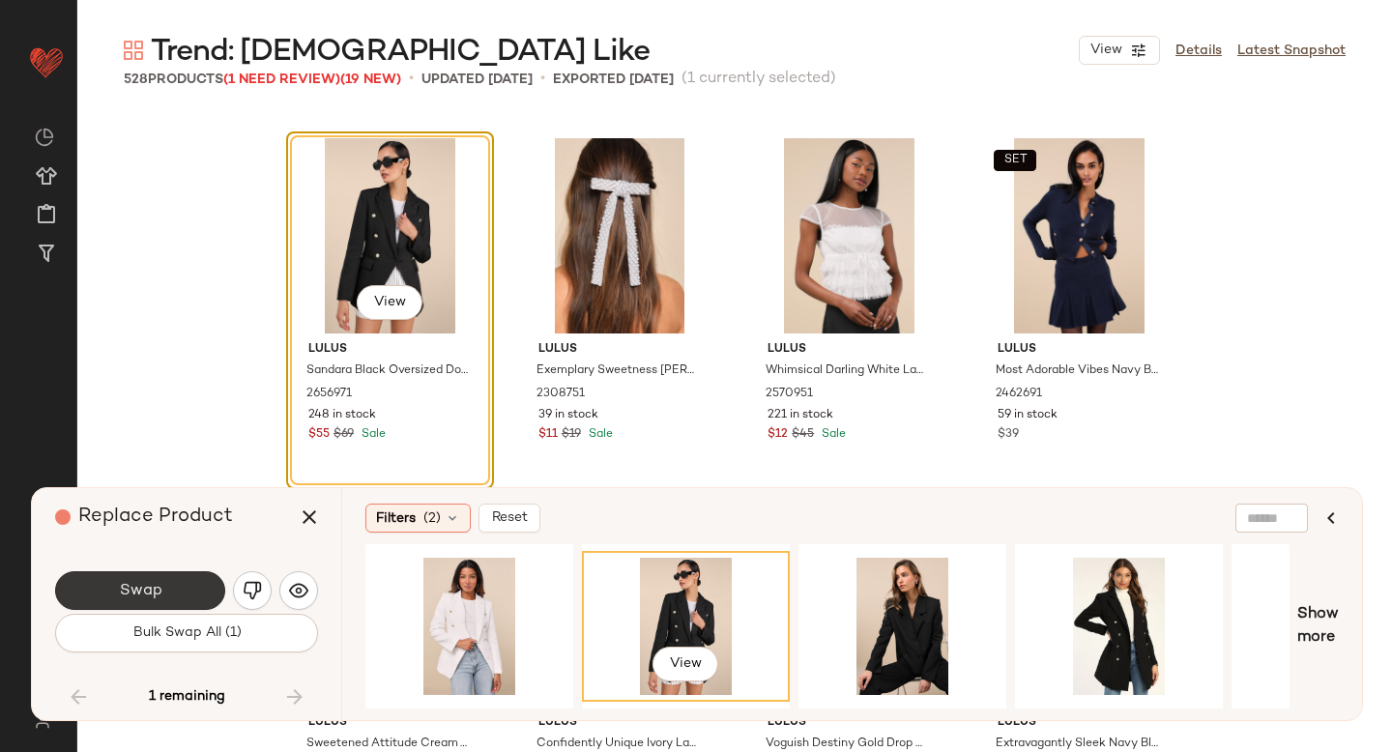
click at [202, 576] on button "Swap" at bounding box center [140, 590] width 170 height 39
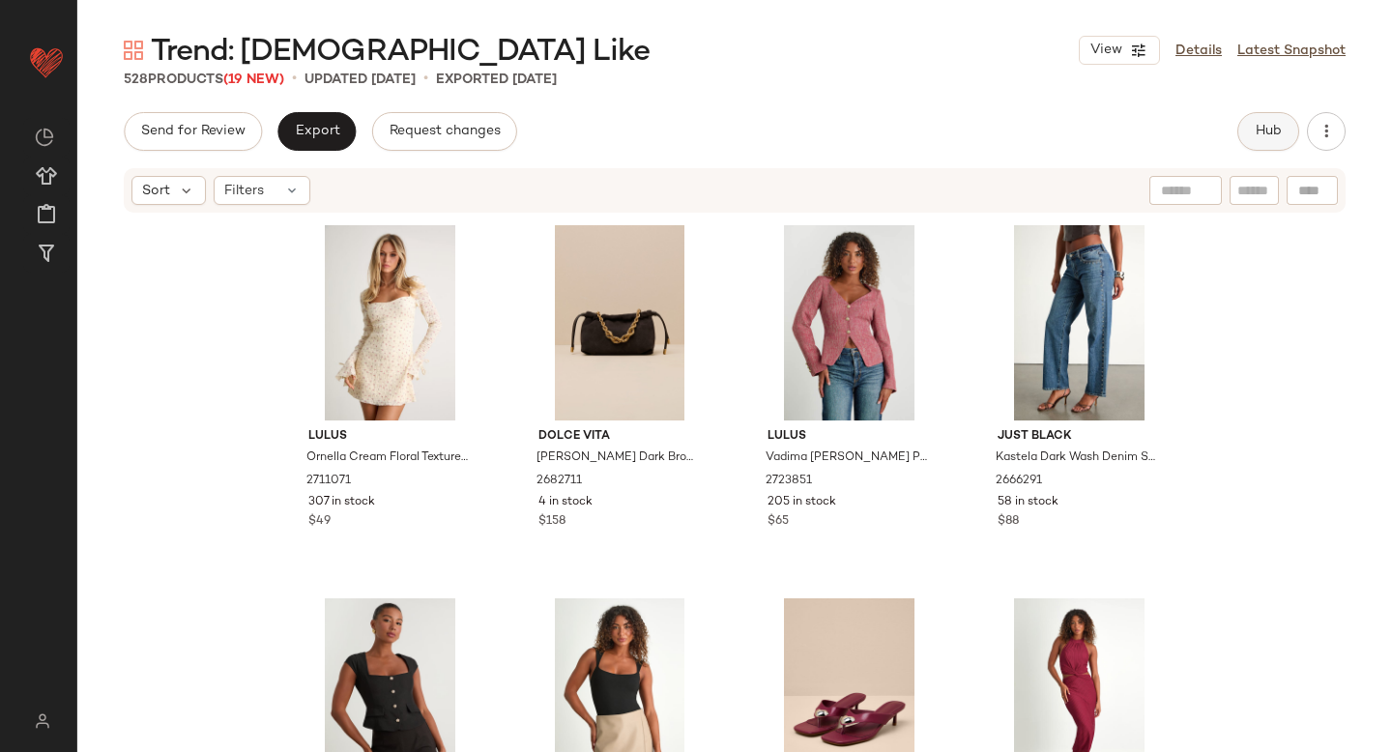
click at [1257, 132] on span "Hub" at bounding box center [1268, 131] width 27 height 15
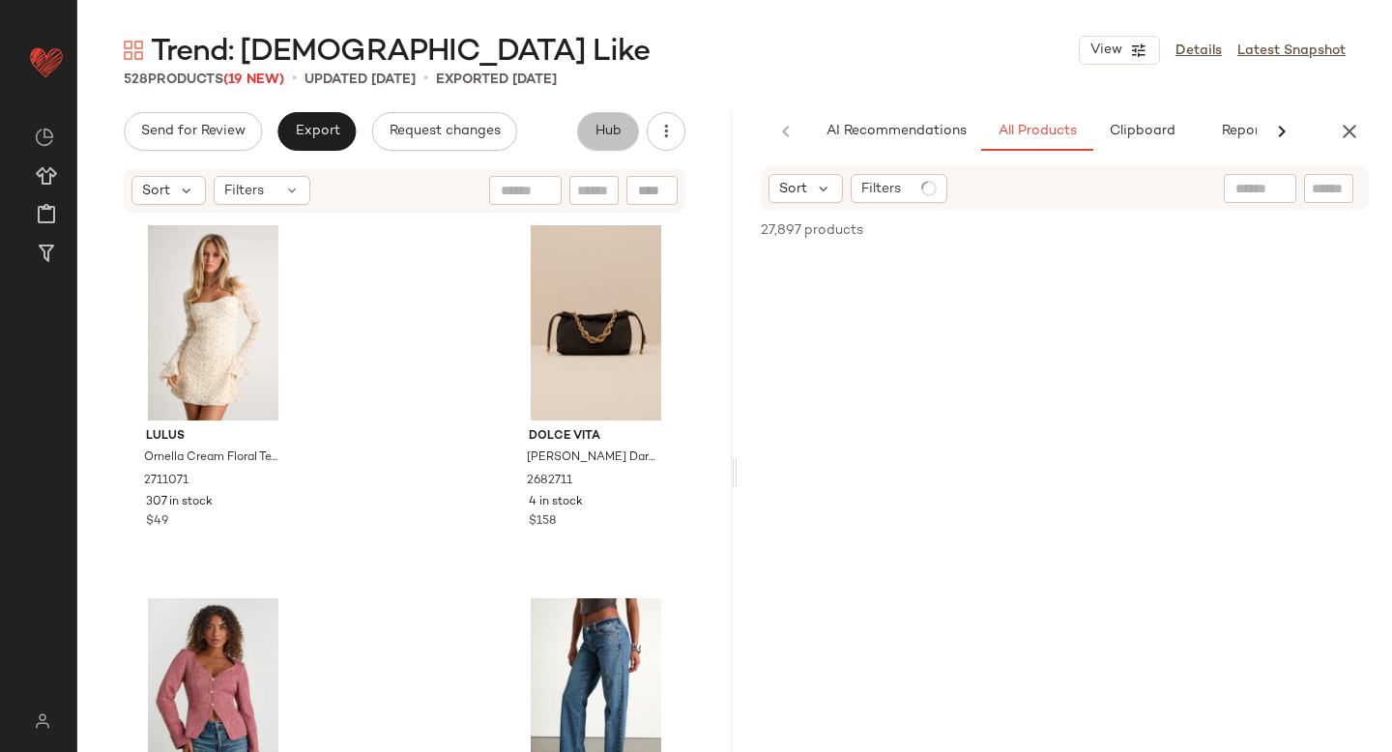
scroll to position [0, 45]
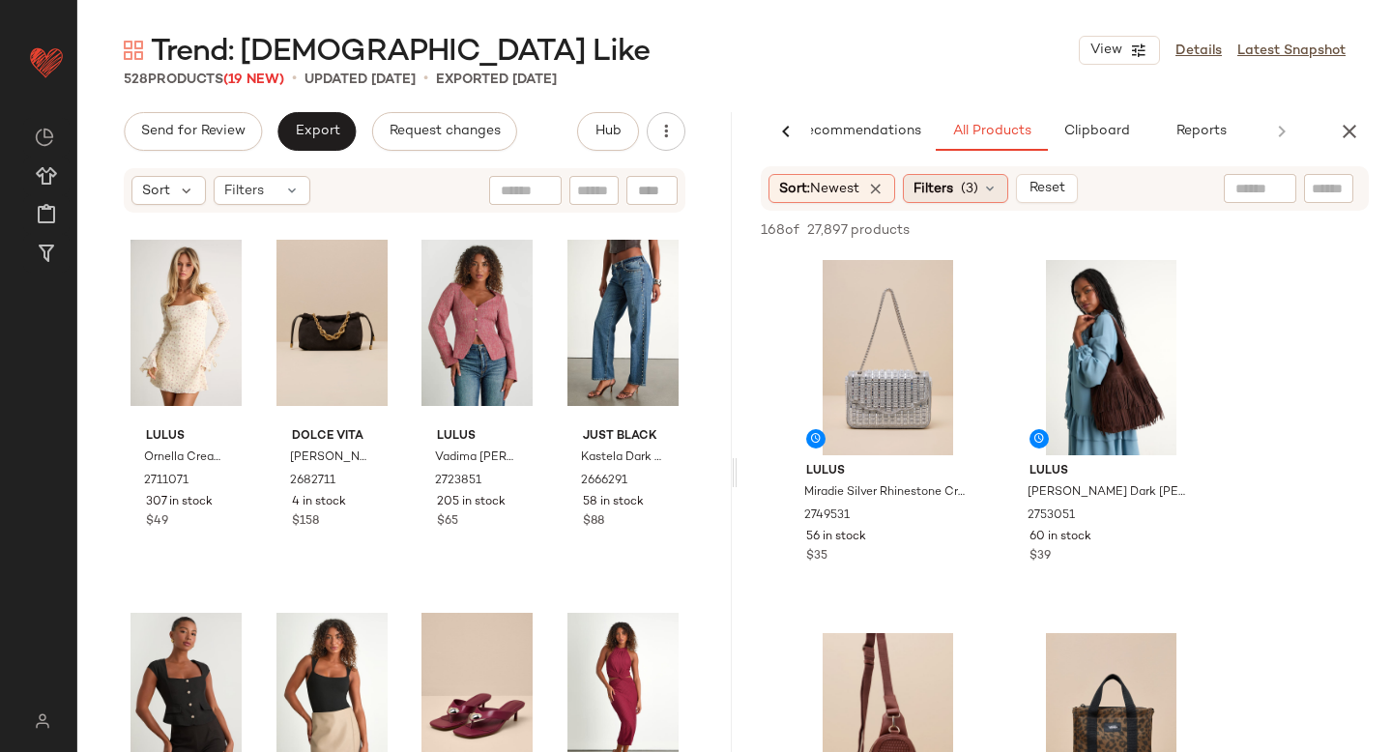
click at [953, 197] on span "Filters" at bounding box center [934, 189] width 40 height 20
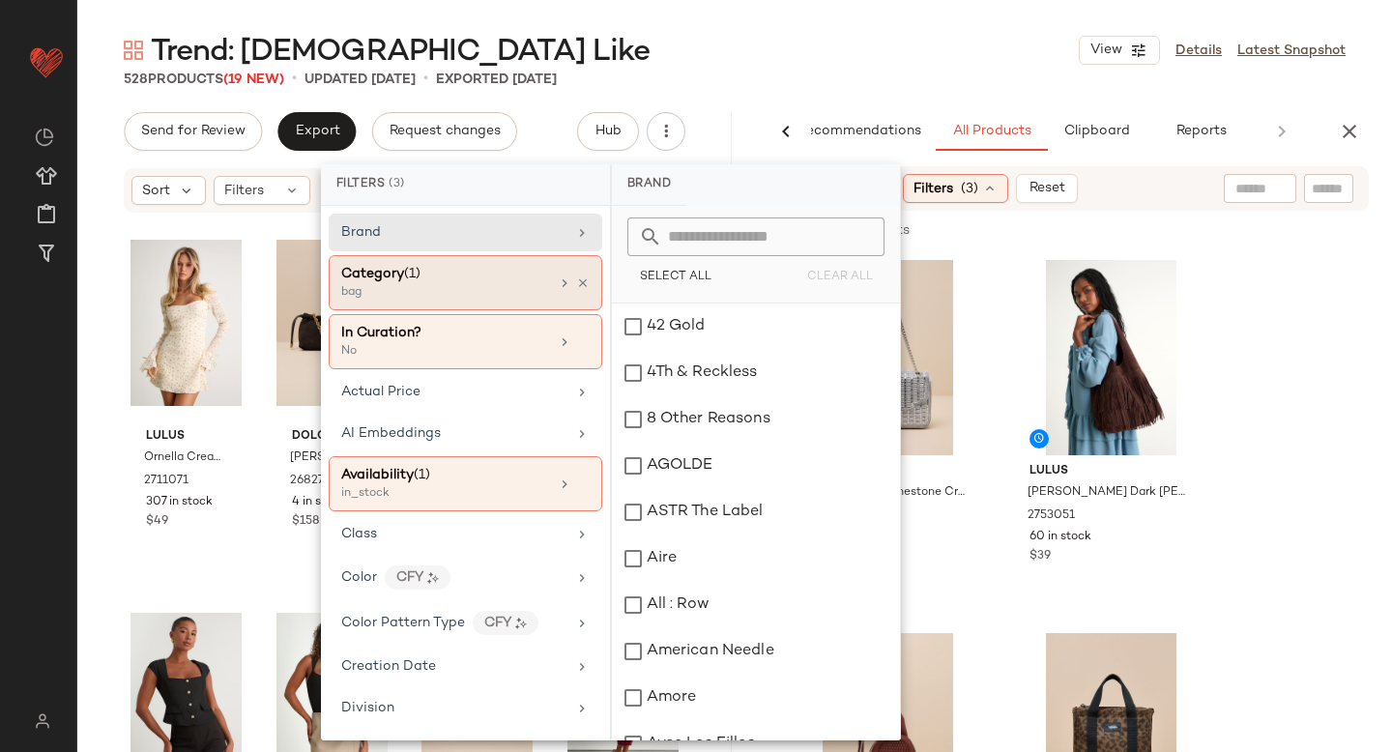
click at [492, 292] on div "bag" at bounding box center [437, 292] width 193 height 17
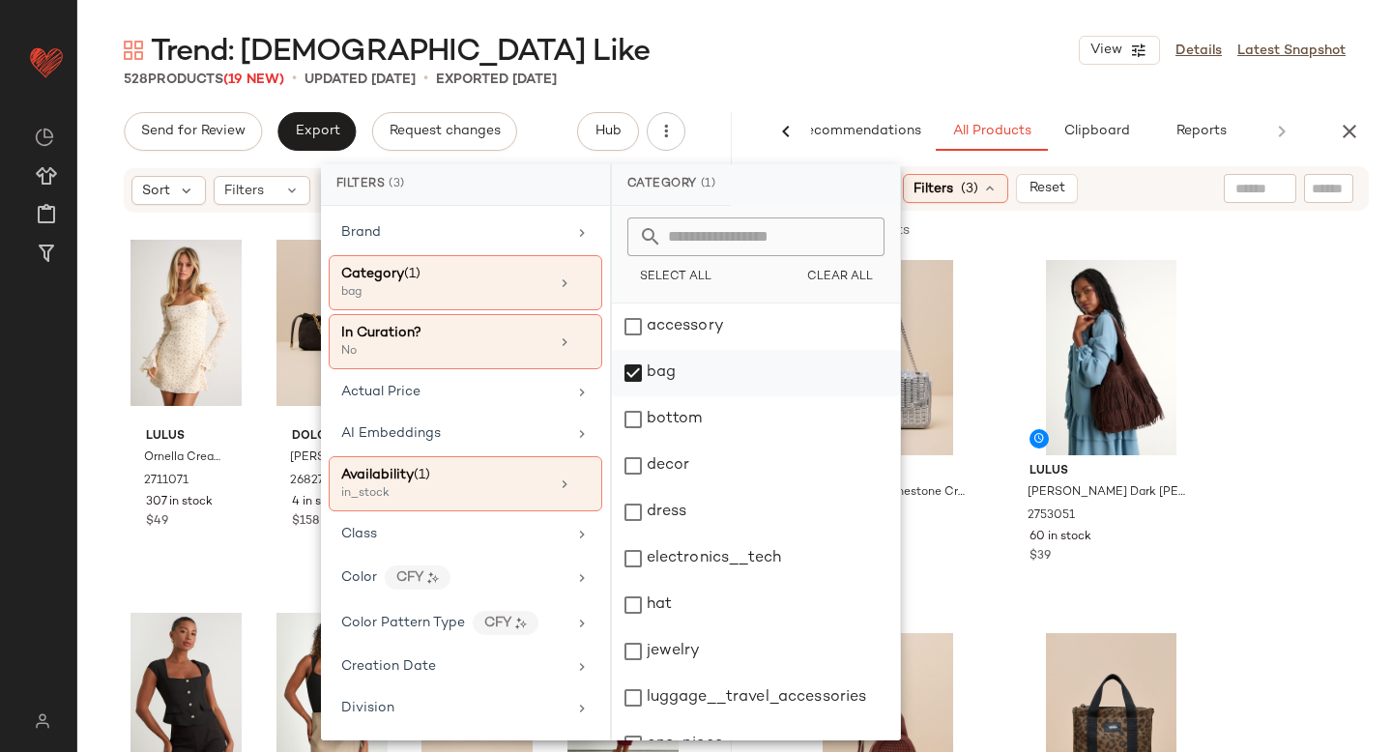
click at [635, 366] on div "bag" at bounding box center [756, 373] width 288 height 46
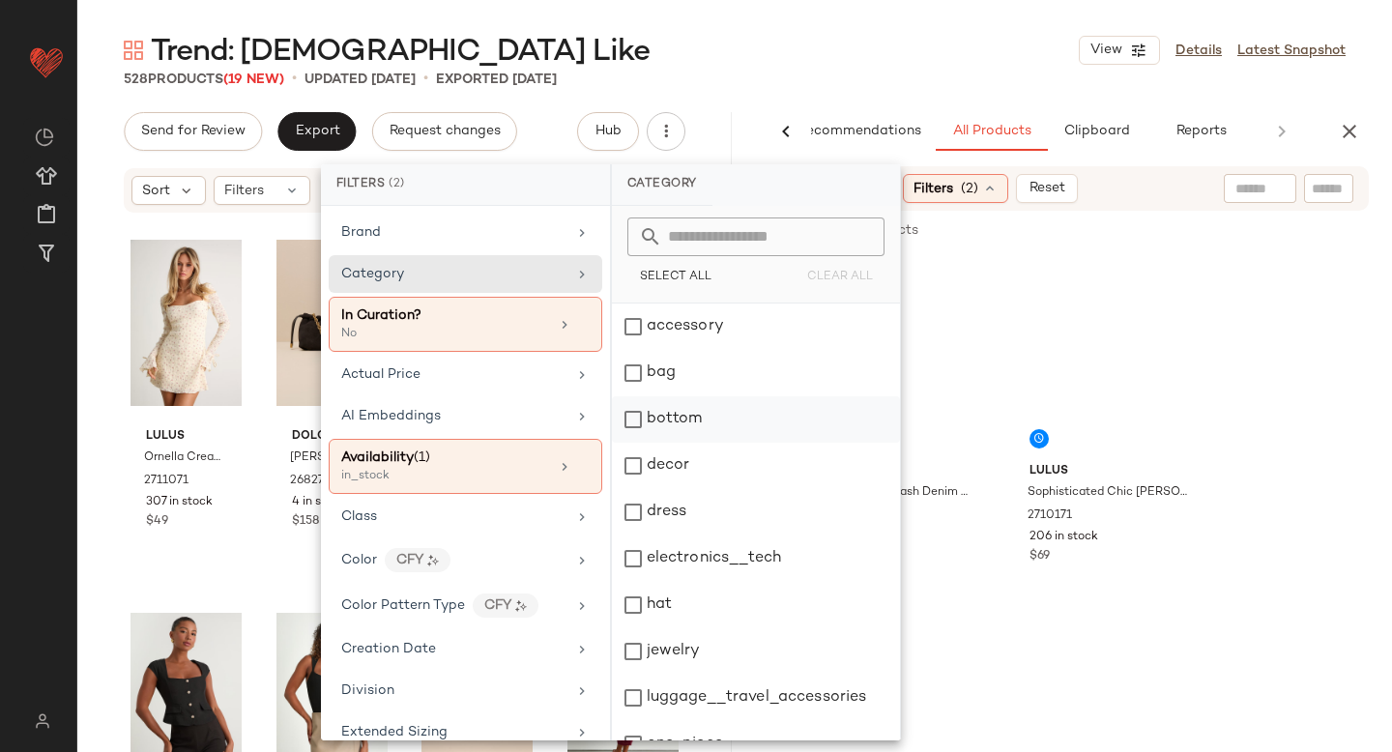
click at [637, 419] on div "bottom" at bounding box center [756, 419] width 288 height 46
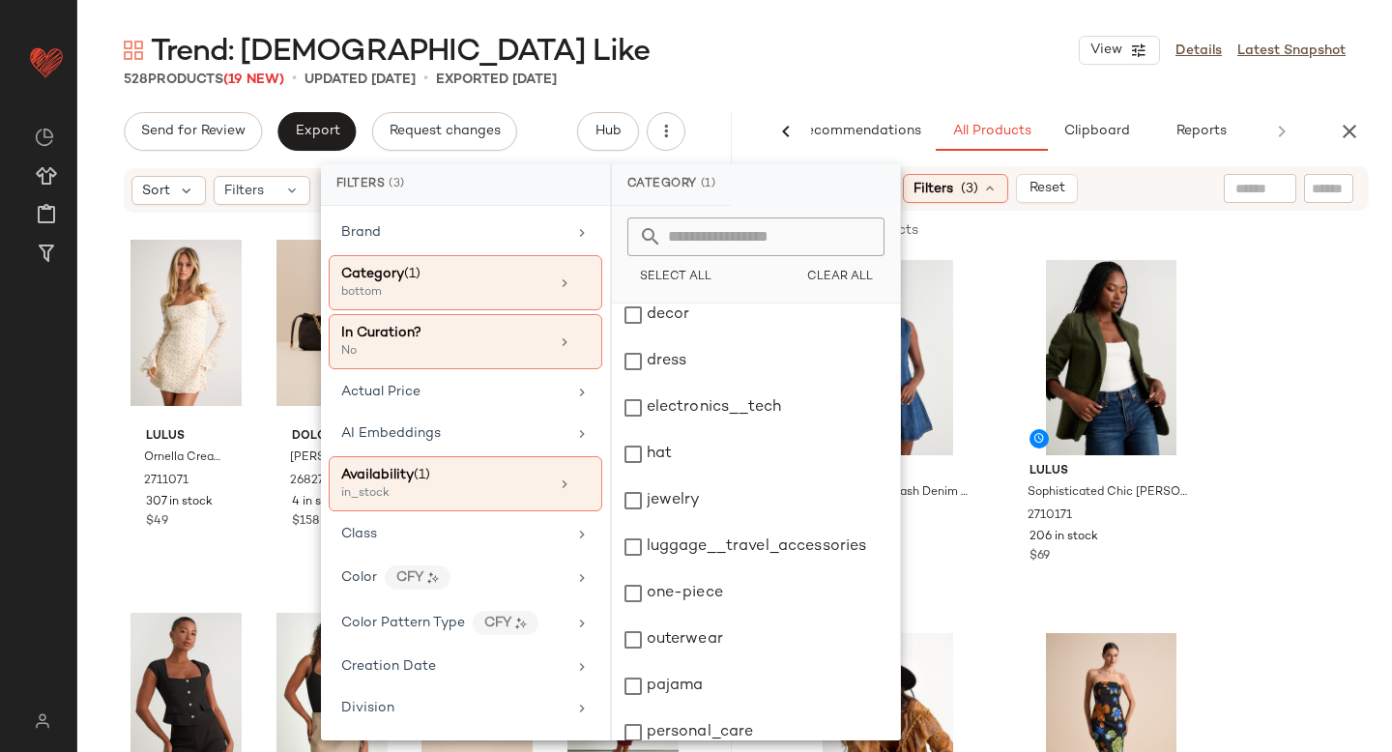
scroll to position [352, 0]
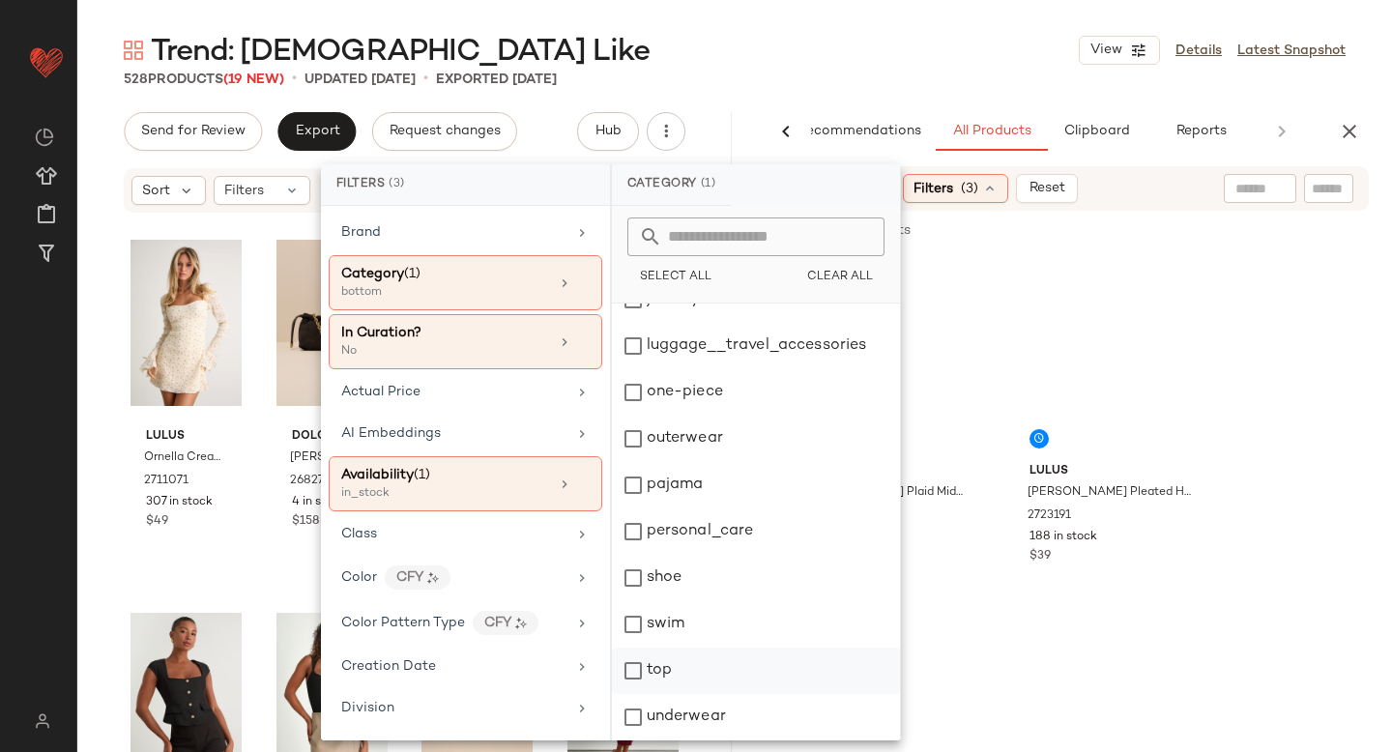
click at [633, 665] on div "top" at bounding box center [756, 671] width 288 height 46
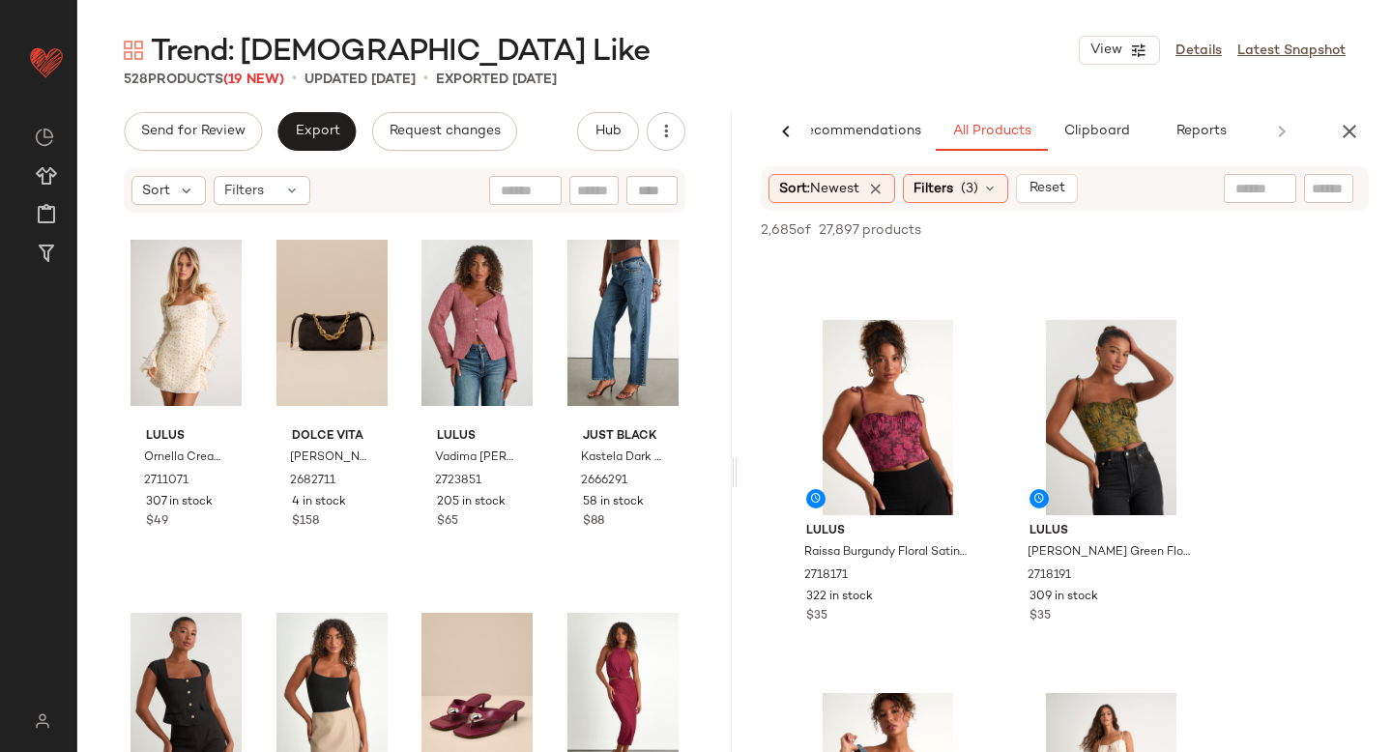
scroll to position [2929, 0]
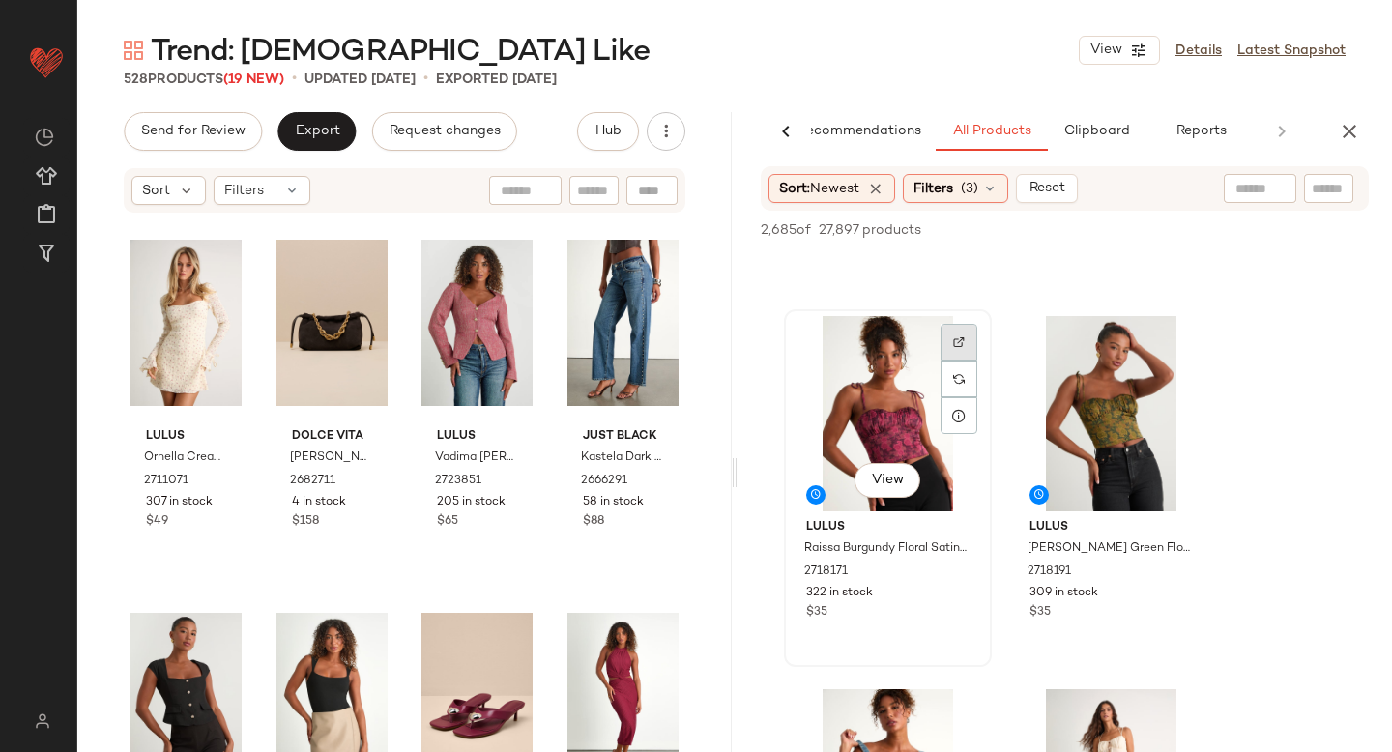
click at [954, 350] on div at bounding box center [959, 342] width 37 height 37
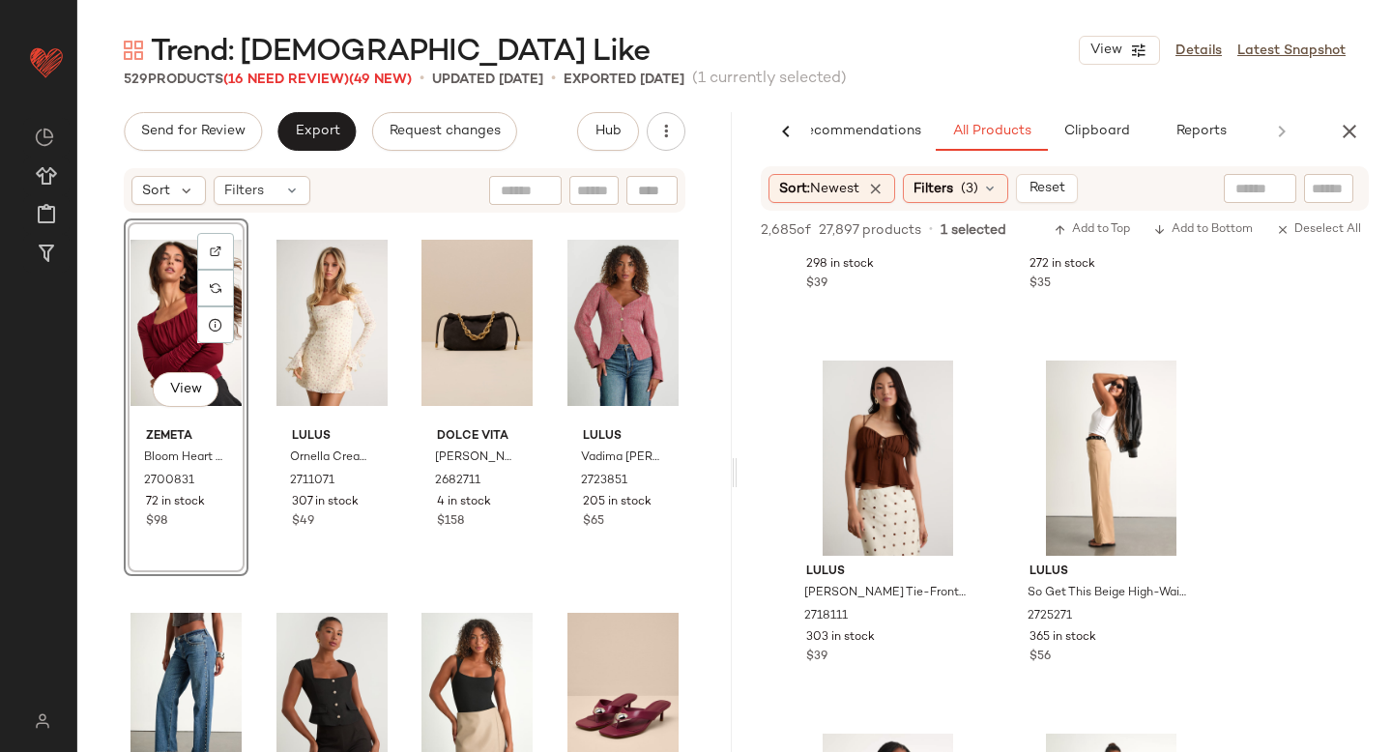
scroll to position [7759, 0]
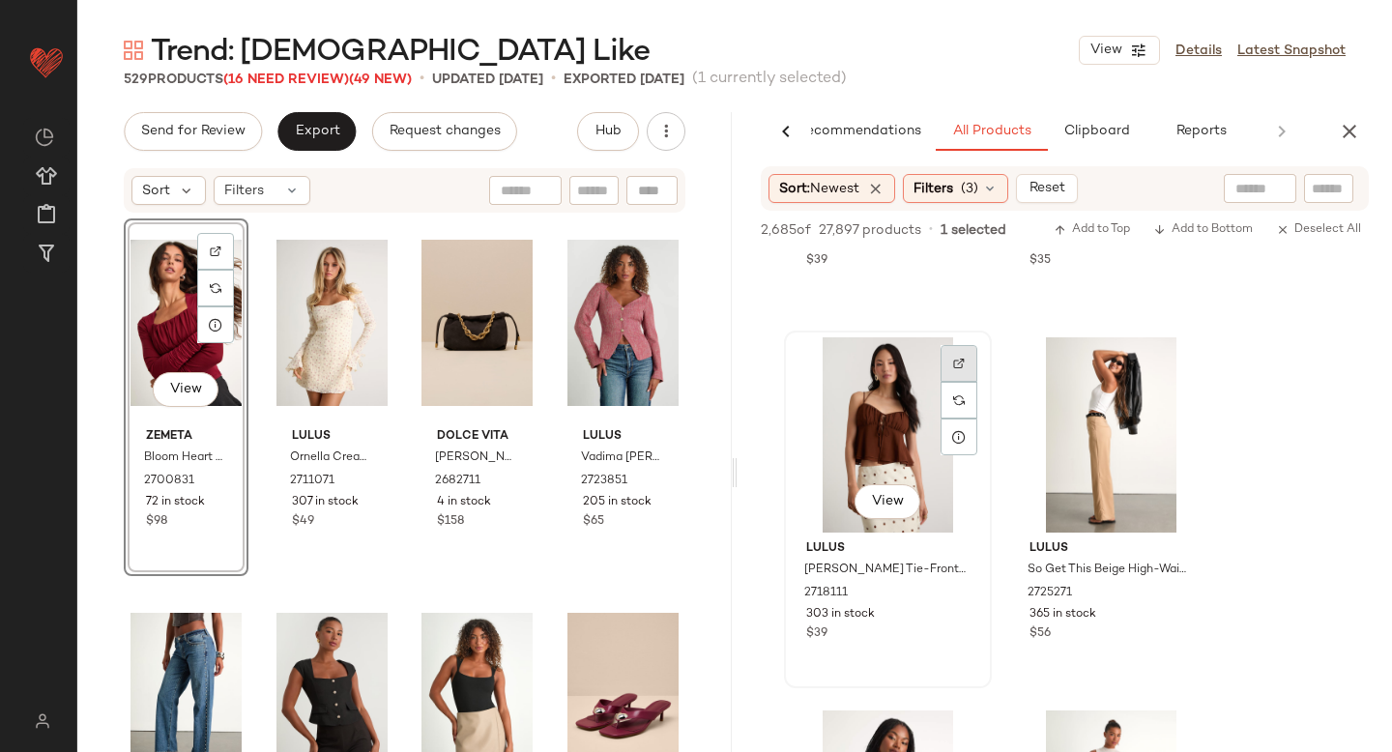
click at [961, 369] on div at bounding box center [959, 363] width 37 height 37
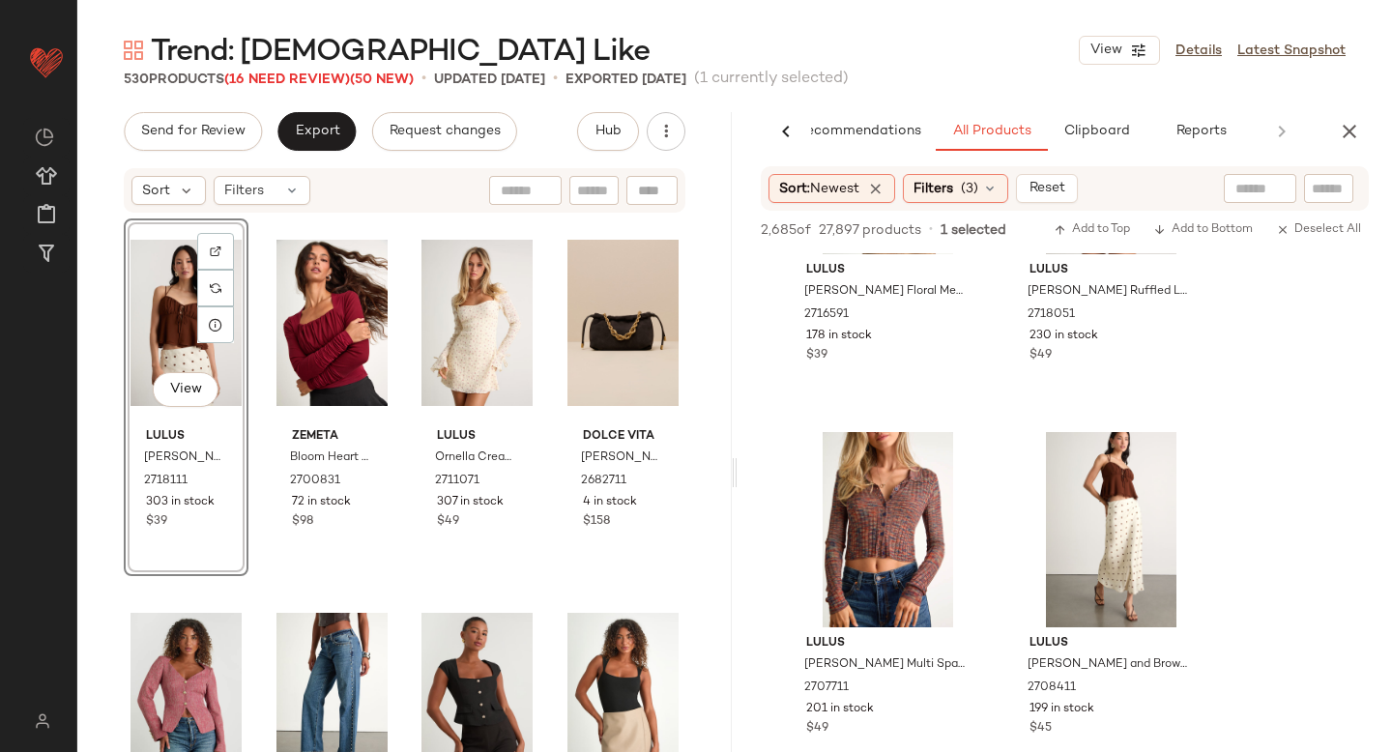
scroll to position [12944, 0]
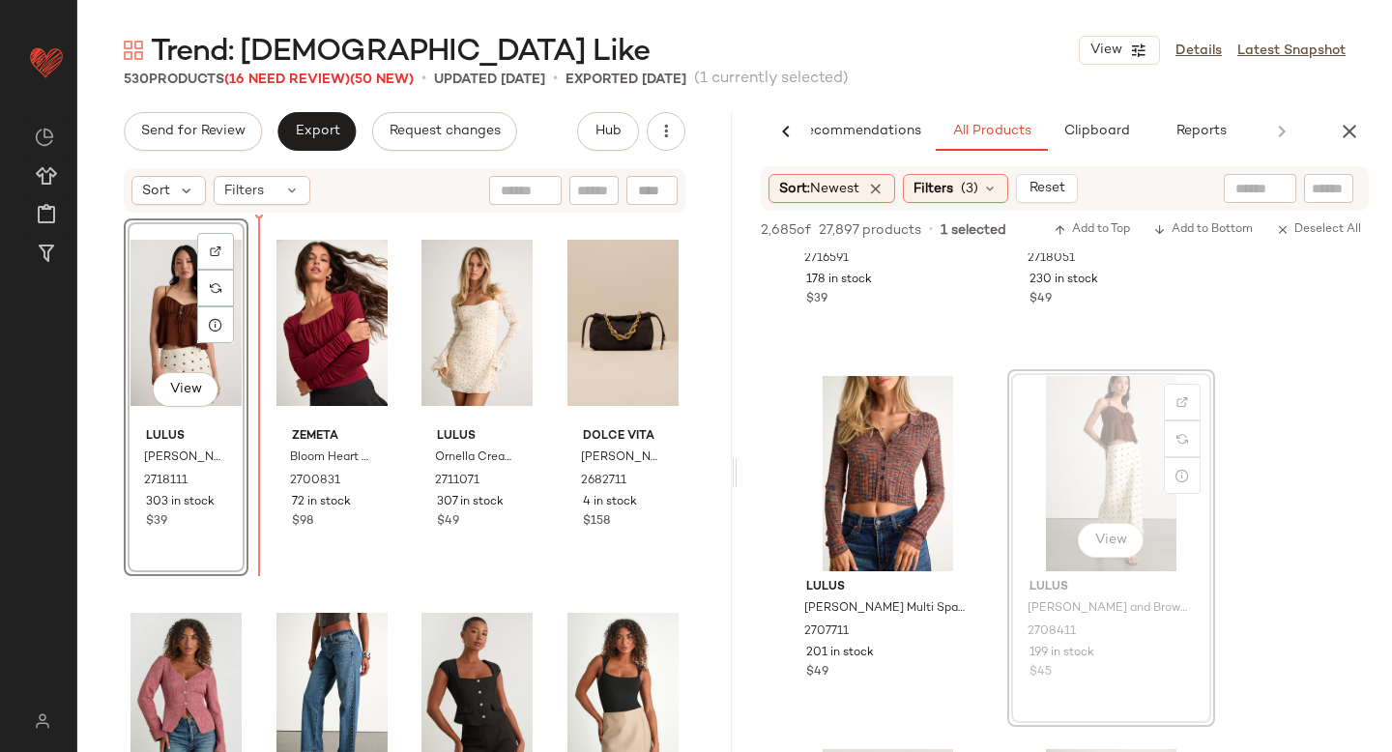
drag, startPoint x: 1101, startPoint y: 463, endPoint x: 247, endPoint y: 419, distance: 855.7
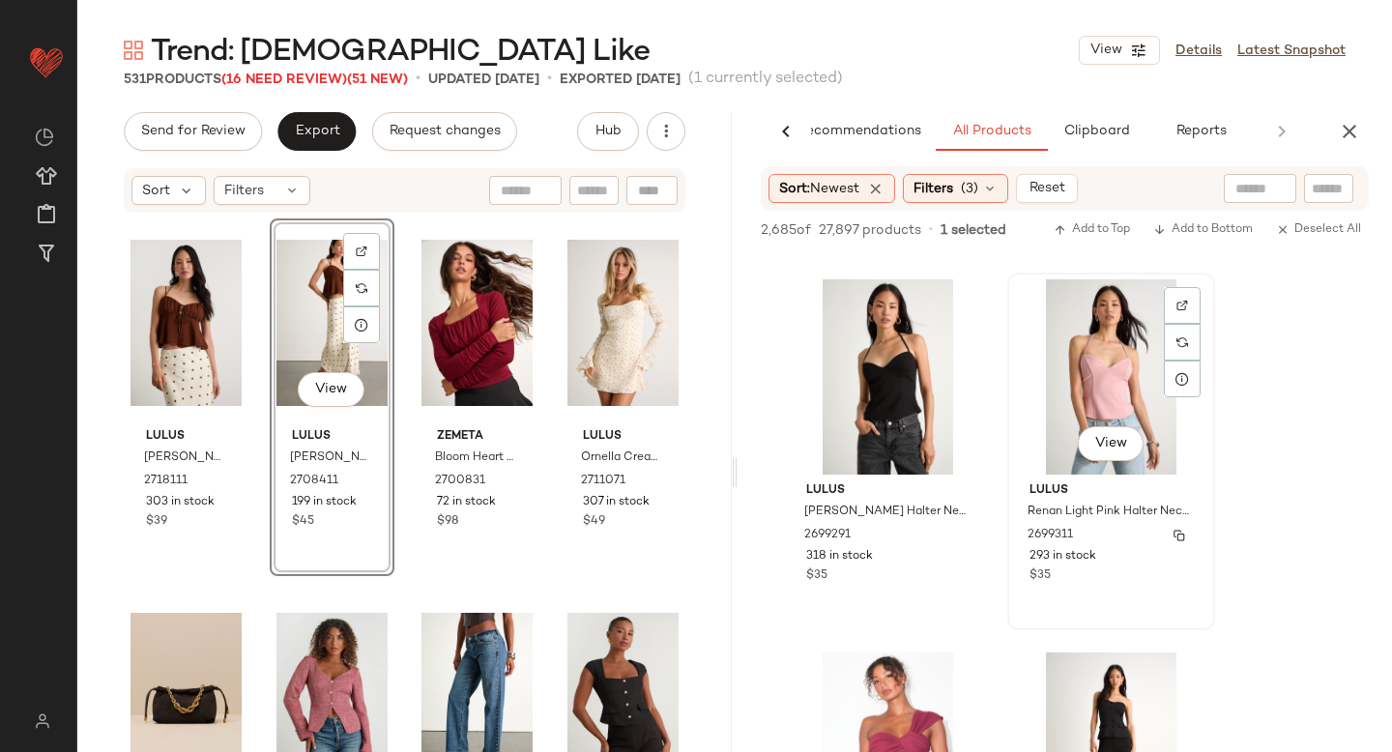
scroll to position [33516, 0]
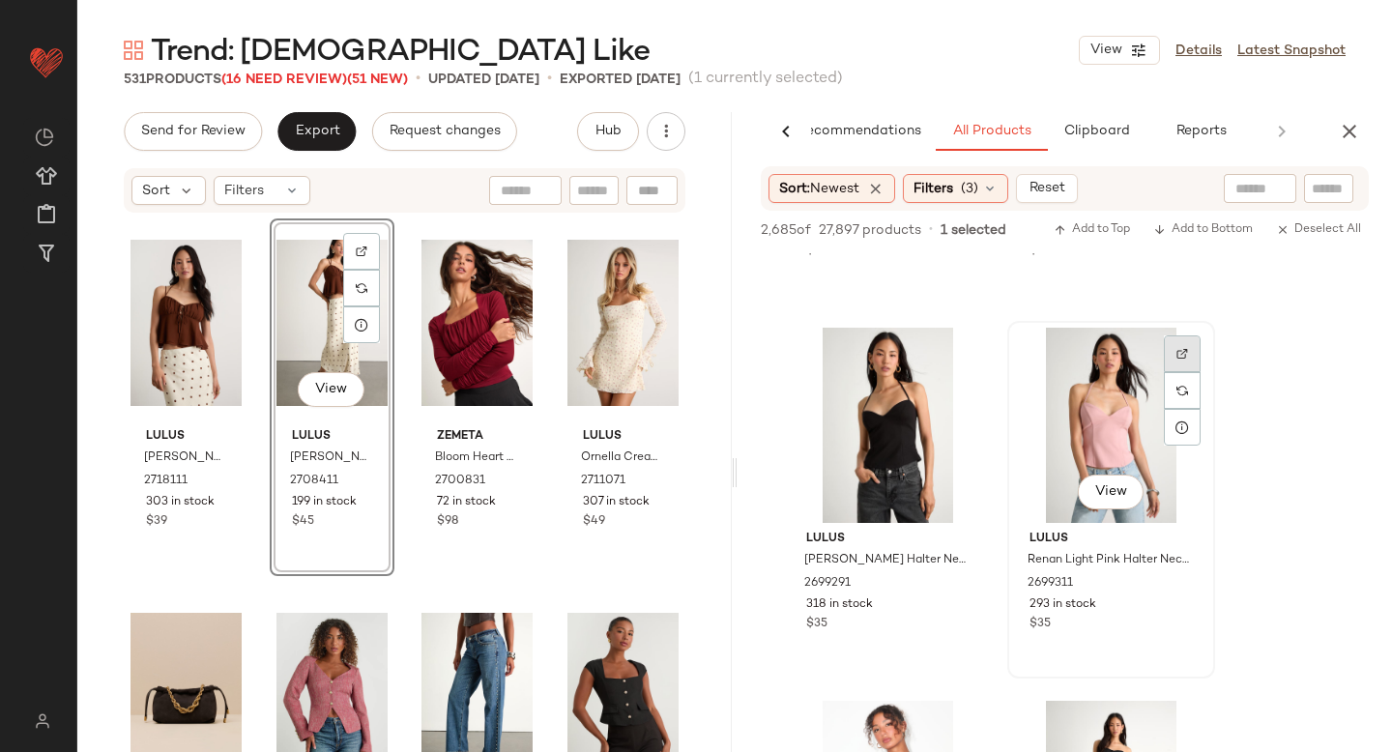
click at [1183, 359] on img at bounding box center [1182, 354] width 12 height 12
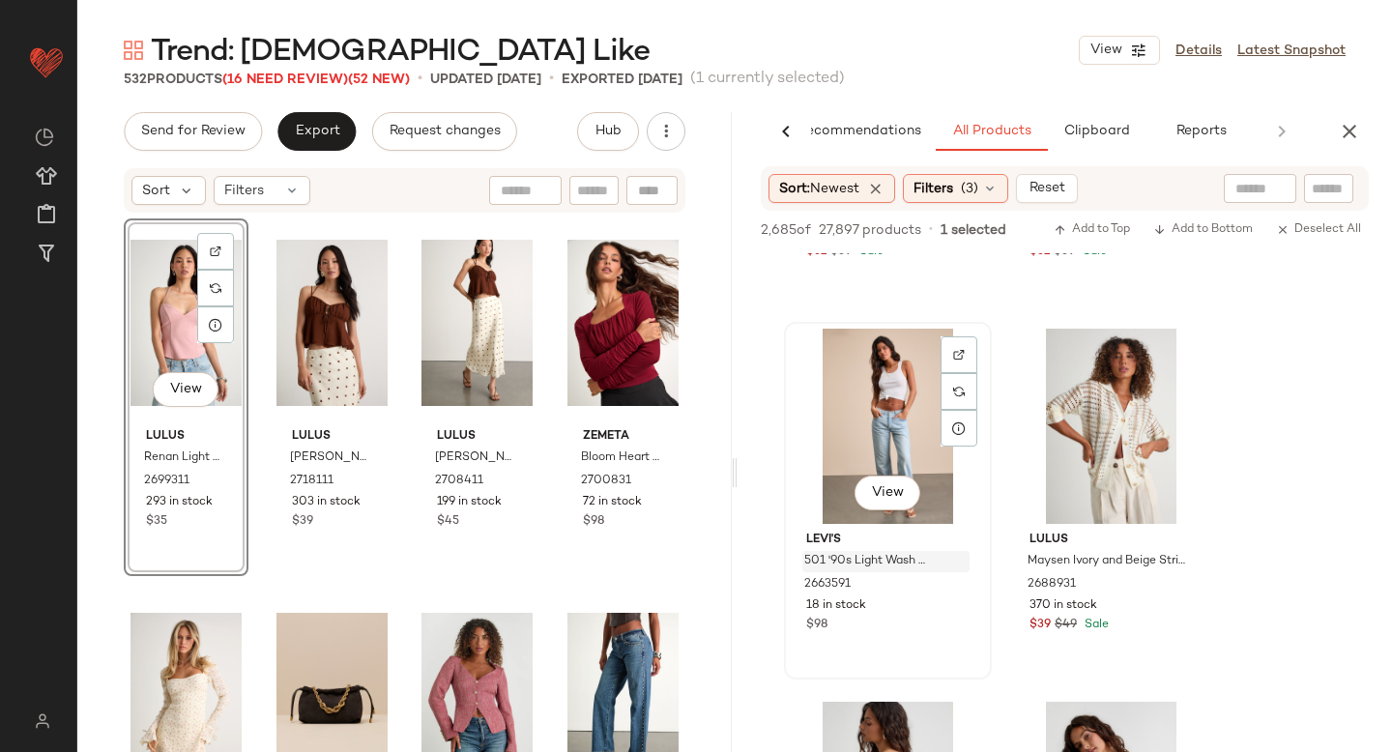
scroll to position [32020, 0]
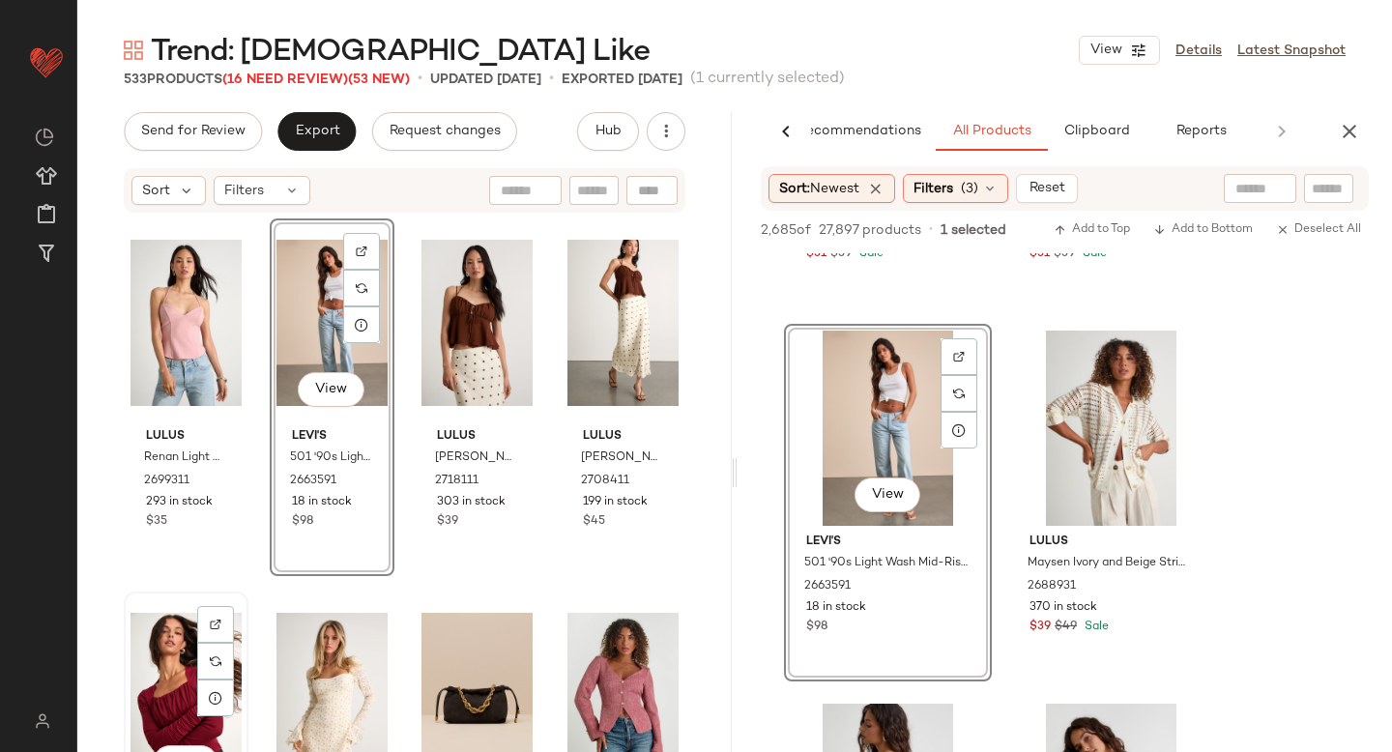
click at [227, 633] on div at bounding box center [215, 624] width 37 height 37
click at [1340, 194] on input "text" at bounding box center [1329, 189] width 34 height 20
paste input "*******"
type input "*******"
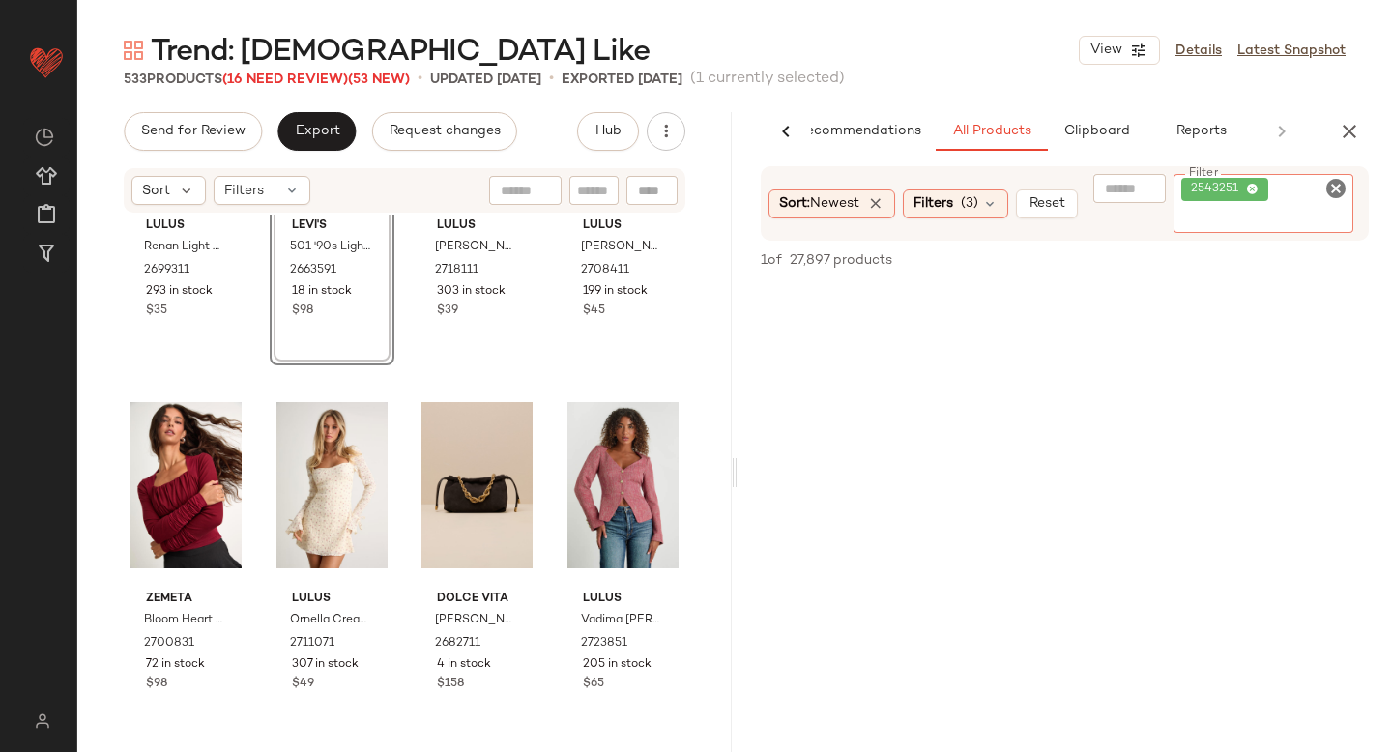
scroll to position [549, 0]
click at [971, 197] on span "(3)" at bounding box center [969, 203] width 17 height 20
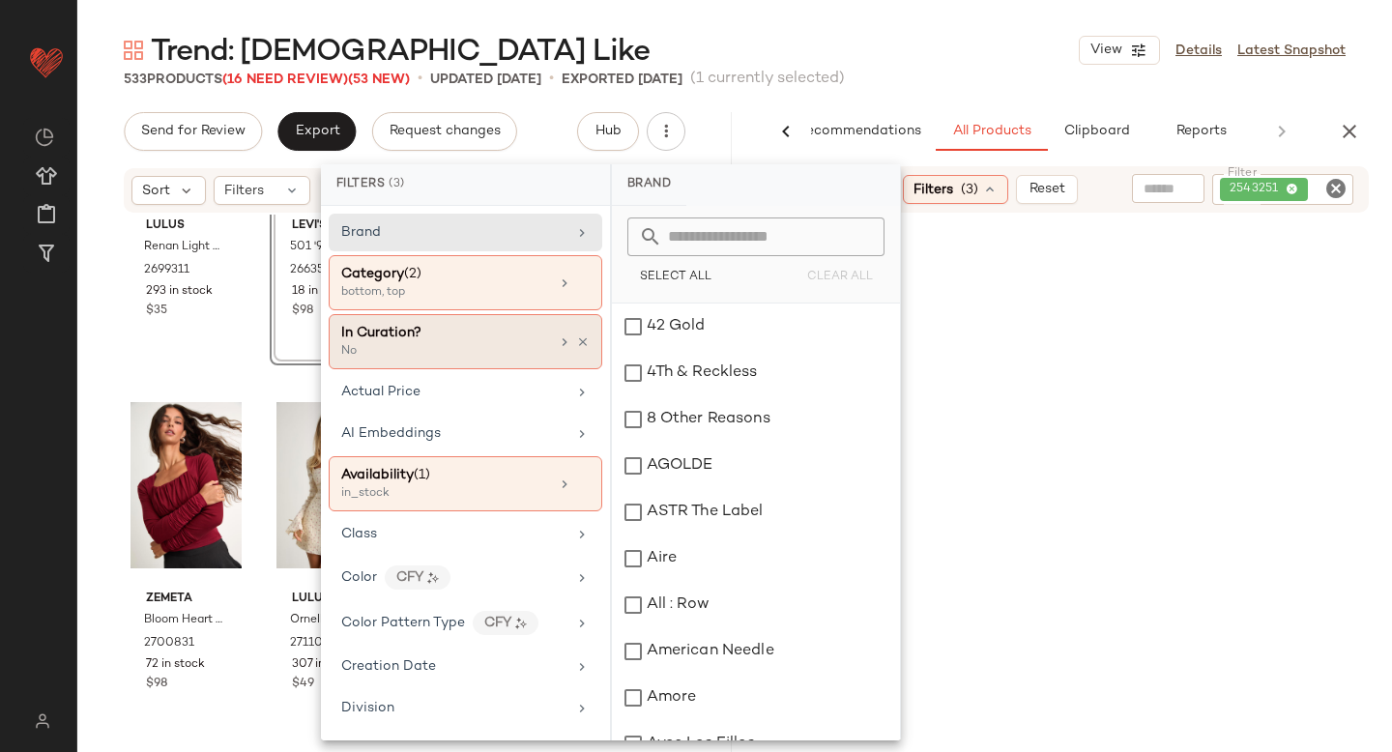
click at [498, 355] on div "No" at bounding box center [437, 351] width 193 height 17
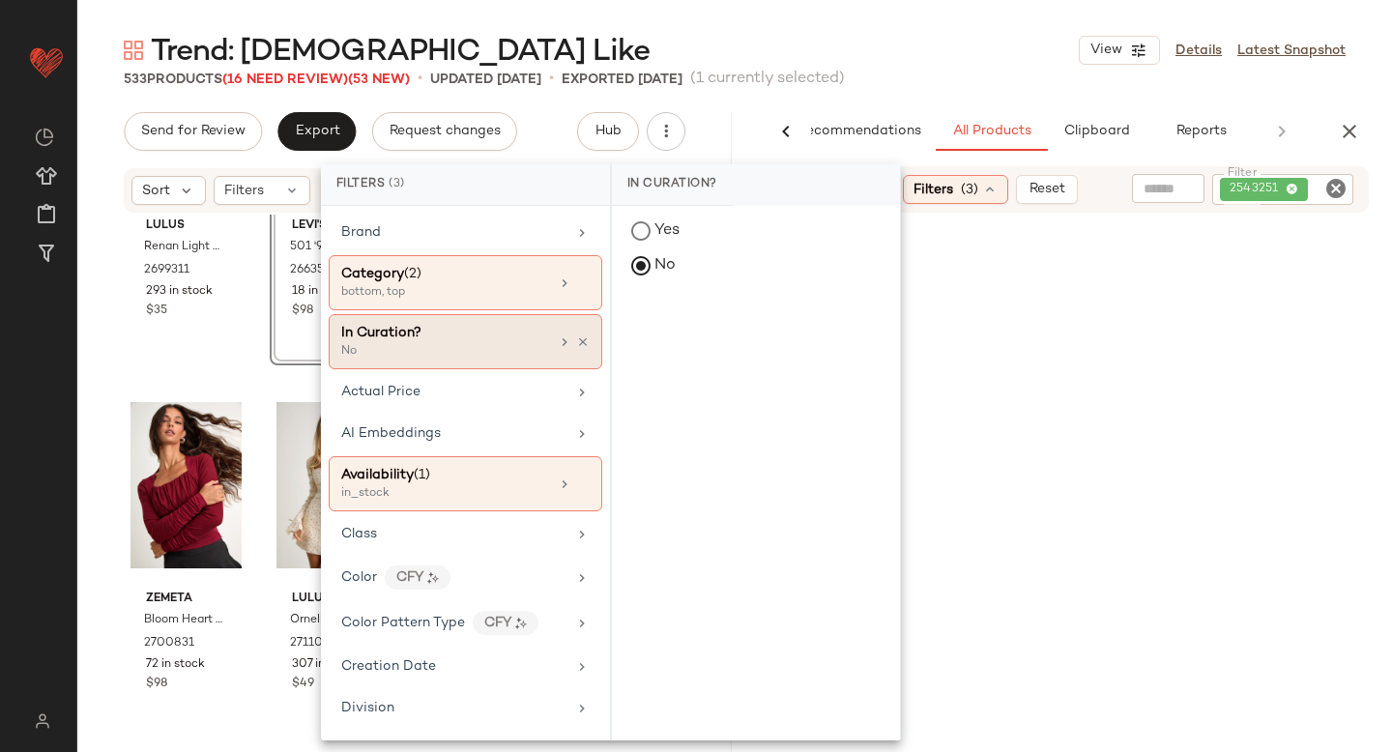
click at [581, 347] on div "In Curation? No" at bounding box center [466, 341] width 274 height 55
click at [576, 341] on icon at bounding box center [583, 342] width 14 height 14
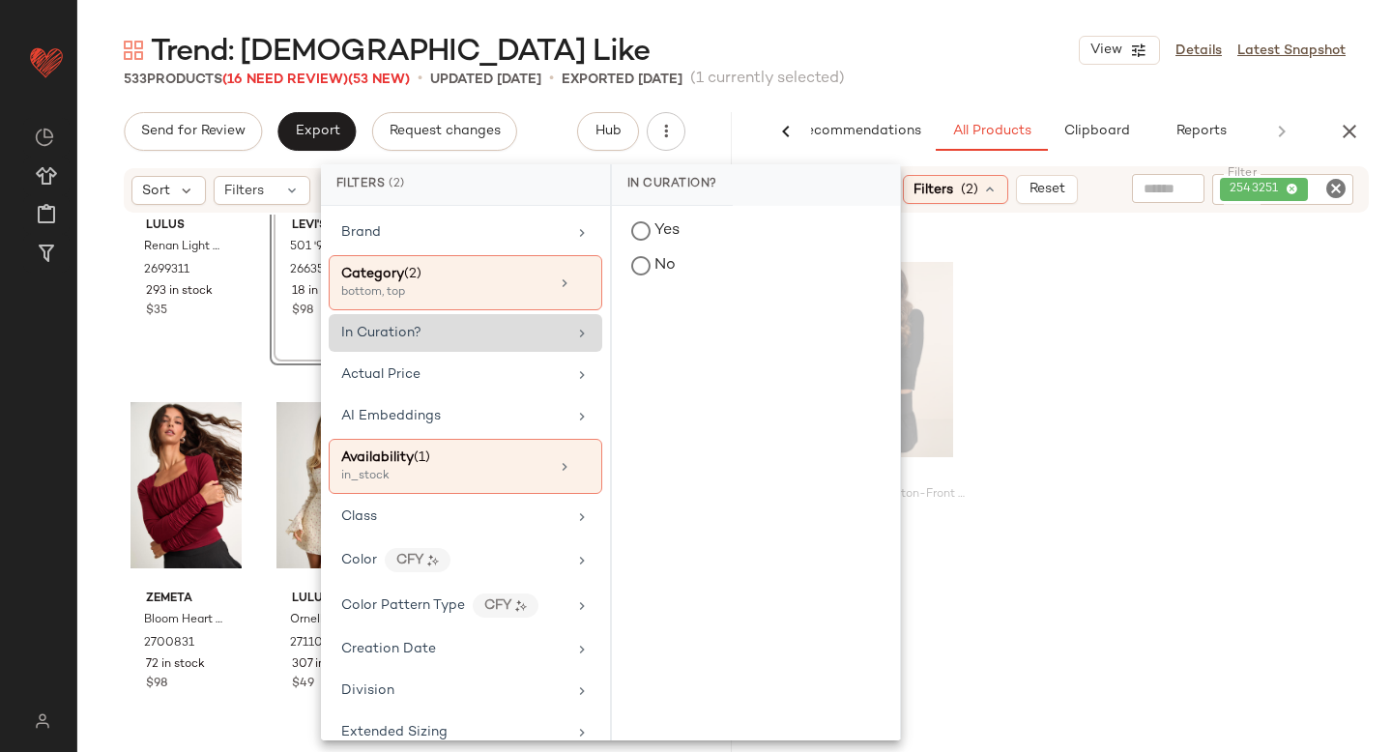
click at [1202, 385] on div "SET Motel Rantifu Black Button-Front Mini Skirt 2543251 61 in stock $31 $62 Sale" at bounding box center [1065, 434] width 654 height 358
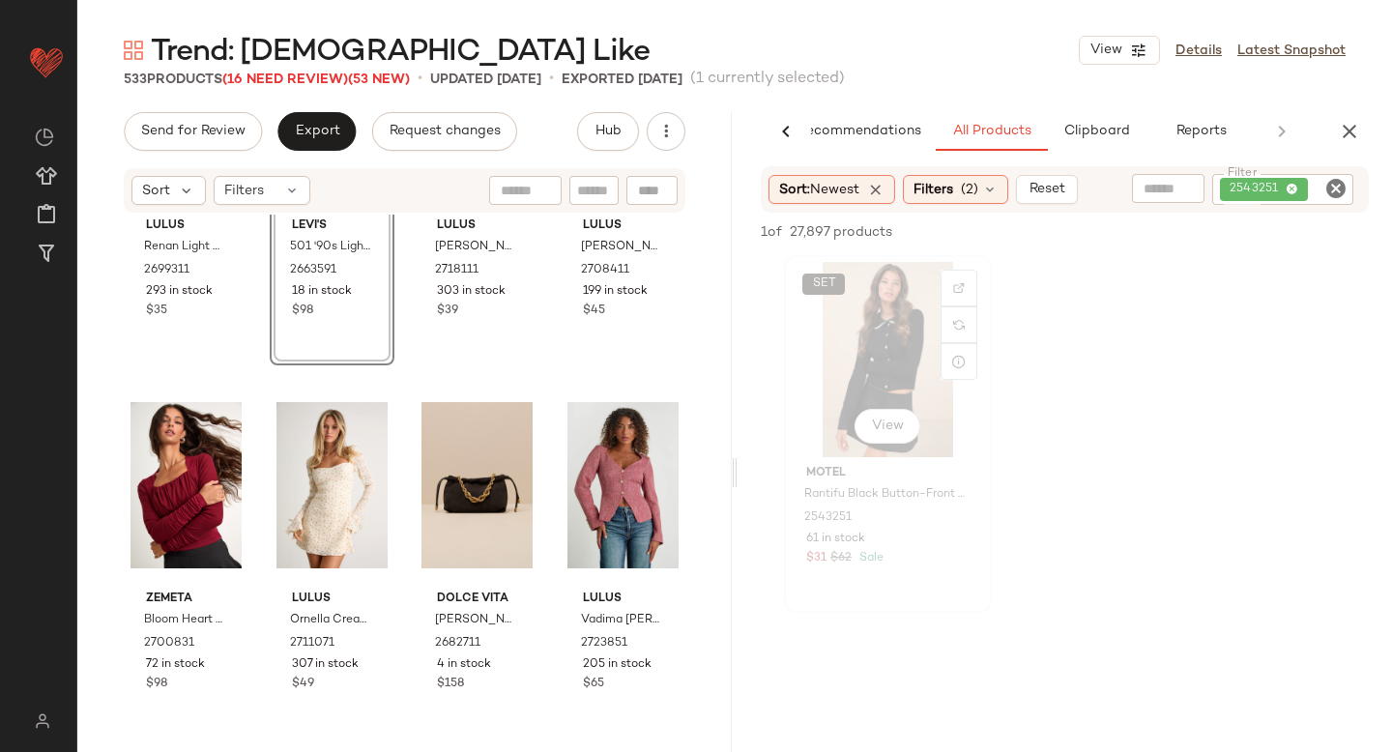
click at [872, 333] on div "SET View" at bounding box center [888, 359] width 194 height 195
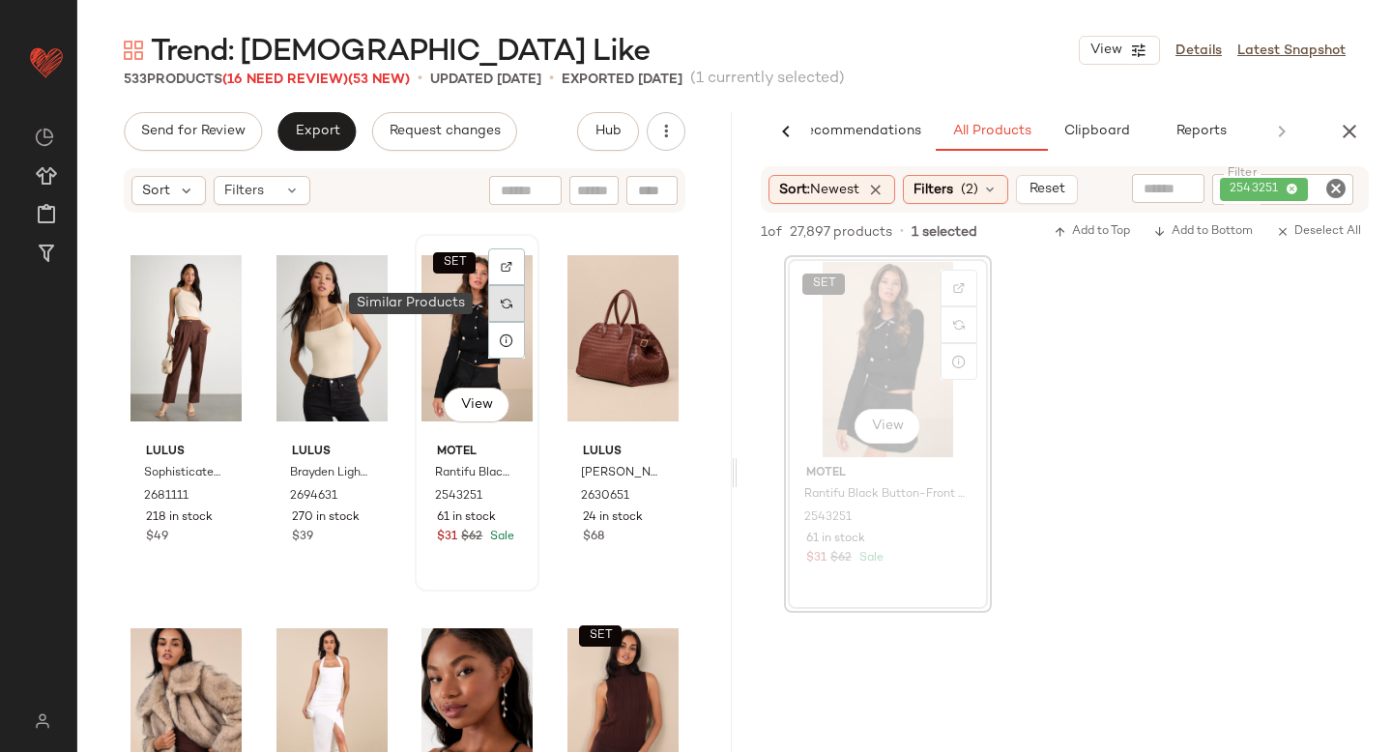
click at [508, 301] on div at bounding box center [506, 303] width 37 height 37
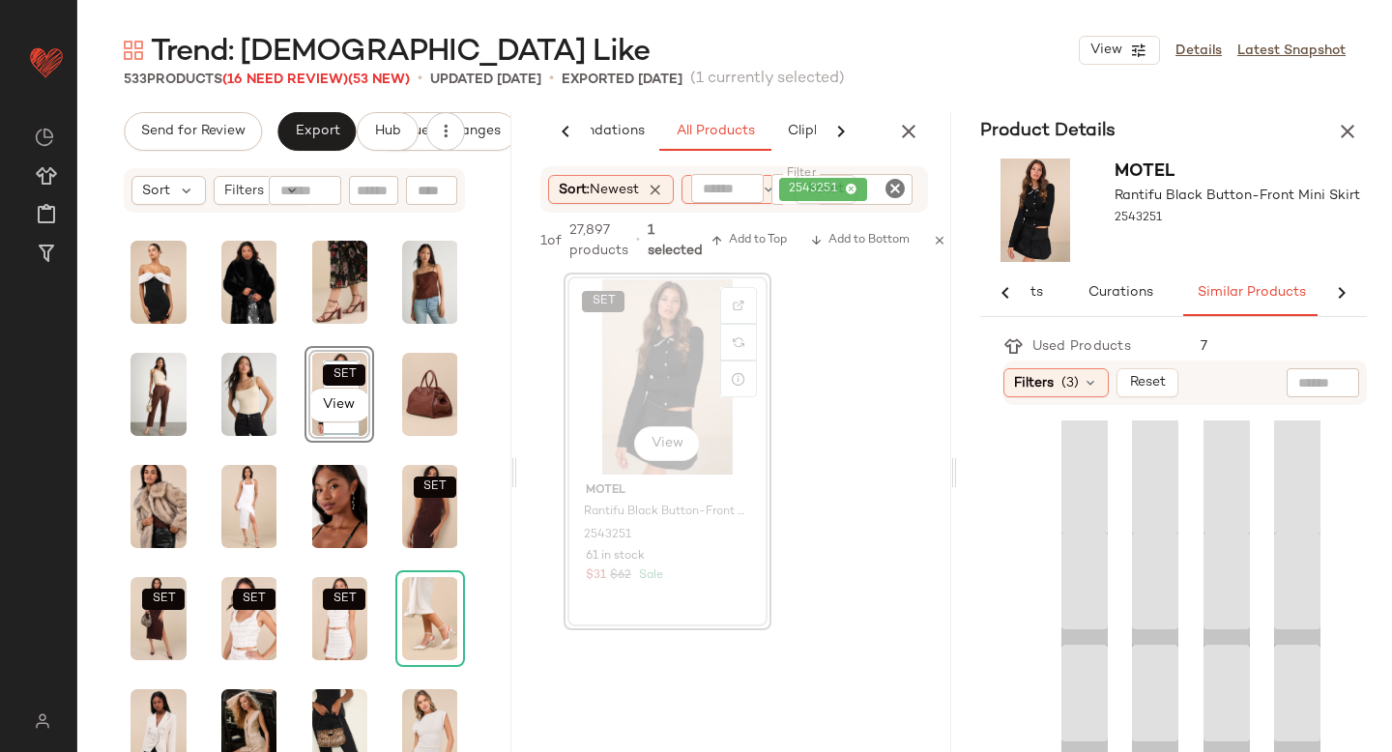
scroll to position [0, 196]
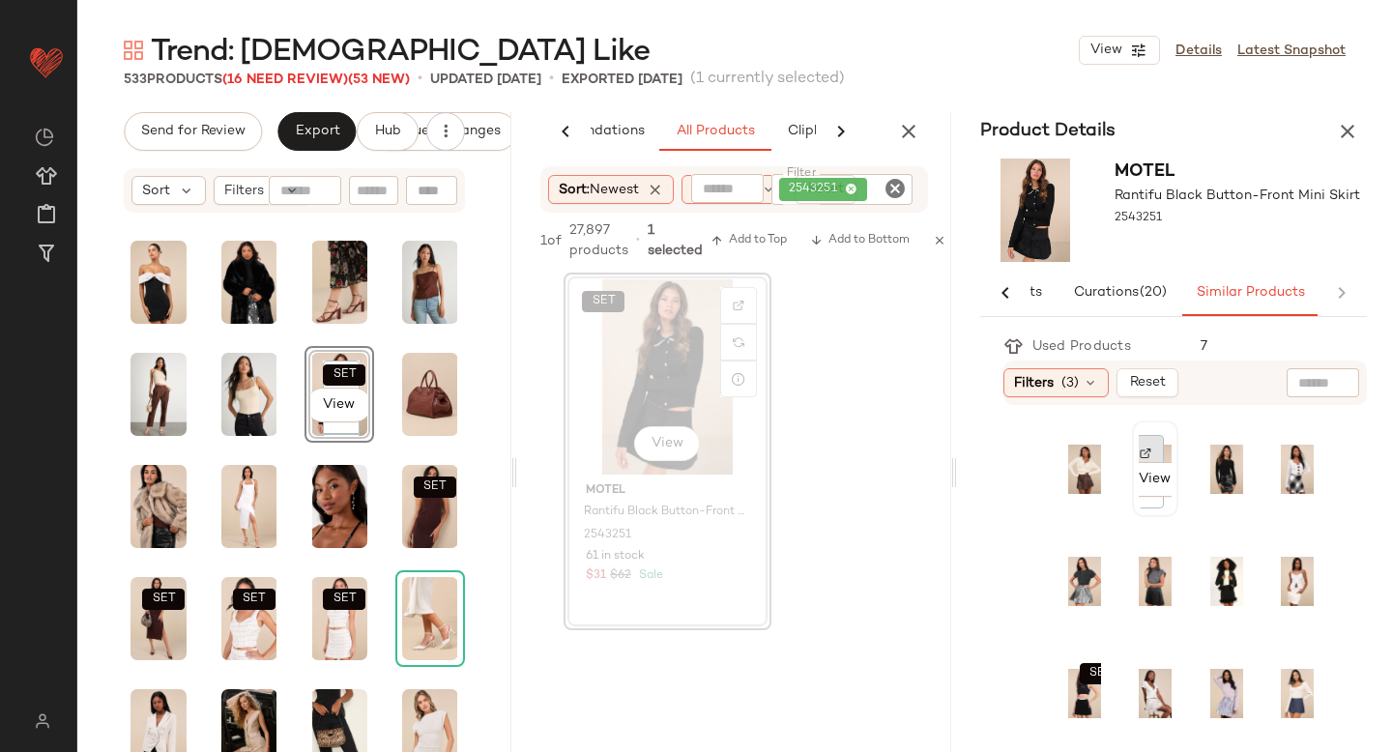
click at [1148, 448] on div at bounding box center [1145, 453] width 37 height 37
click at [1162, 448] on div "View" at bounding box center [1155, 468] width 33 height 83
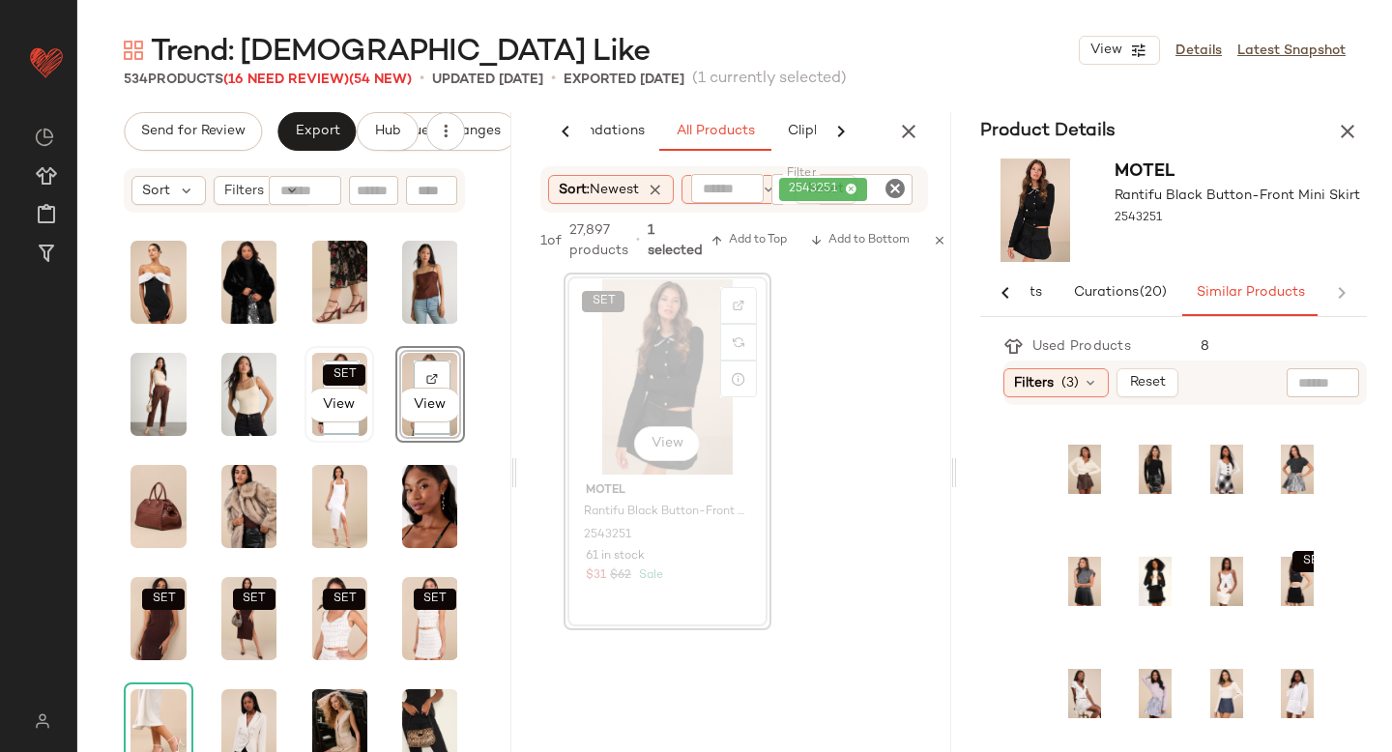
click at [343, 357] on div "SET View" at bounding box center [339, 394] width 56 height 83
click at [328, 354] on div "SET View" at bounding box center [339, 394] width 56 height 83
click at [479, 374] on div "SET View SET SET SET SET" at bounding box center [294, 512] width 434 height 595
click at [362, 427] on div "SET View" at bounding box center [339, 394] width 66 height 93
click at [1349, 134] on icon "button" at bounding box center [1347, 131] width 23 height 23
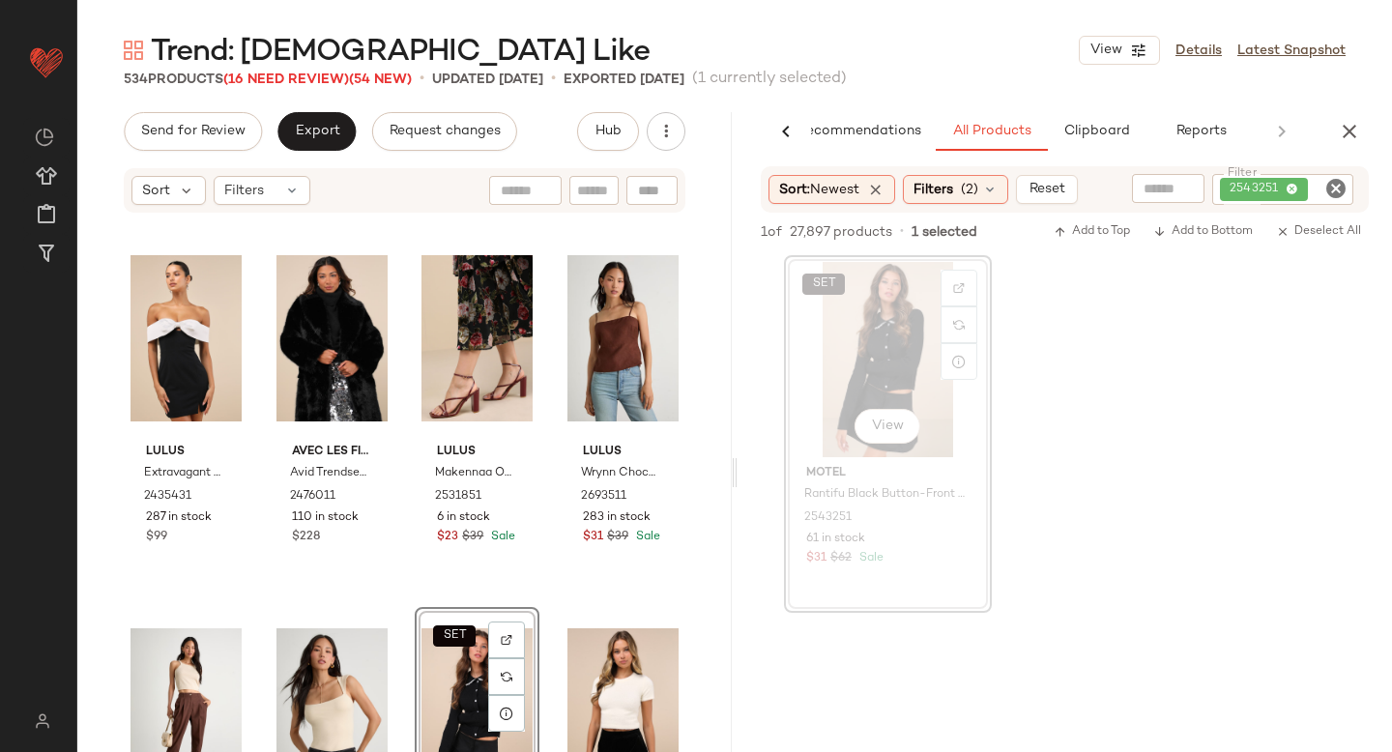
scroll to position [14926, 0]
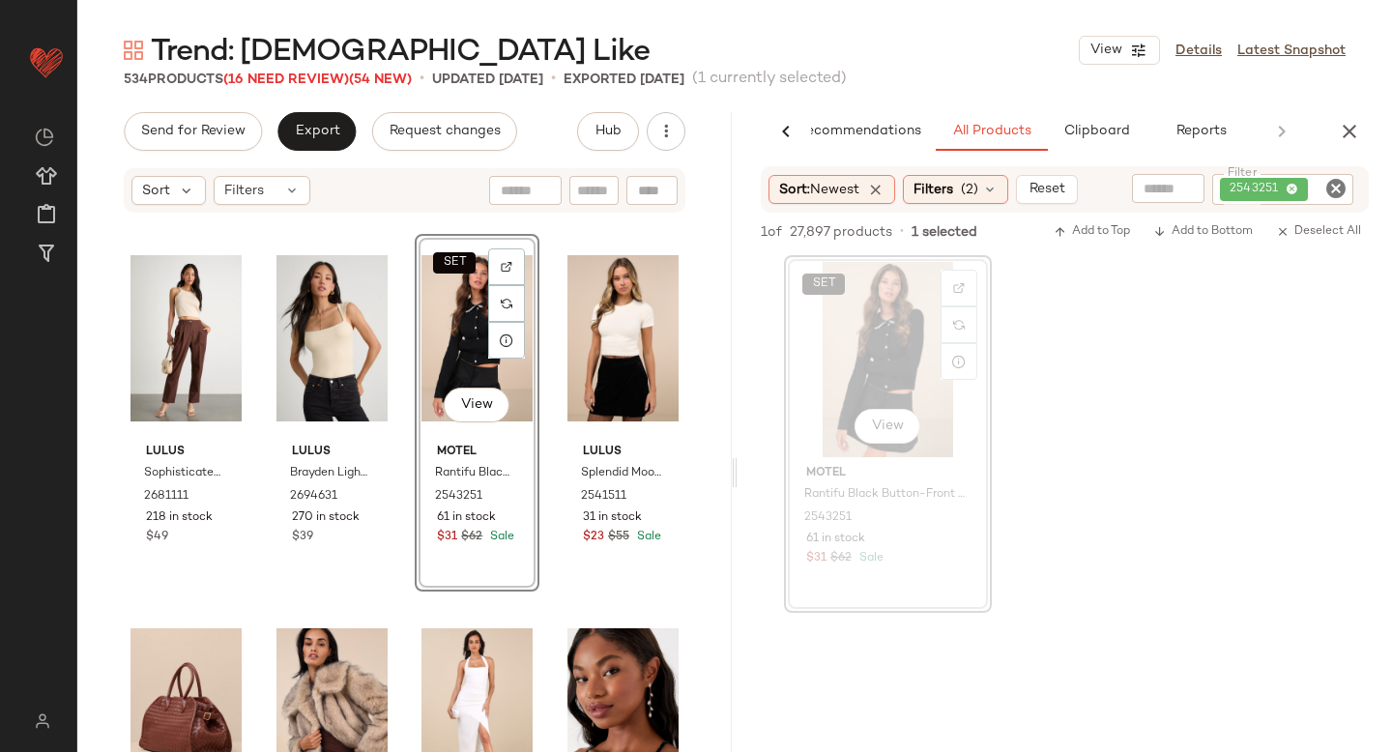
click at [517, 374] on div "SET View" at bounding box center [476, 338] width 111 height 195
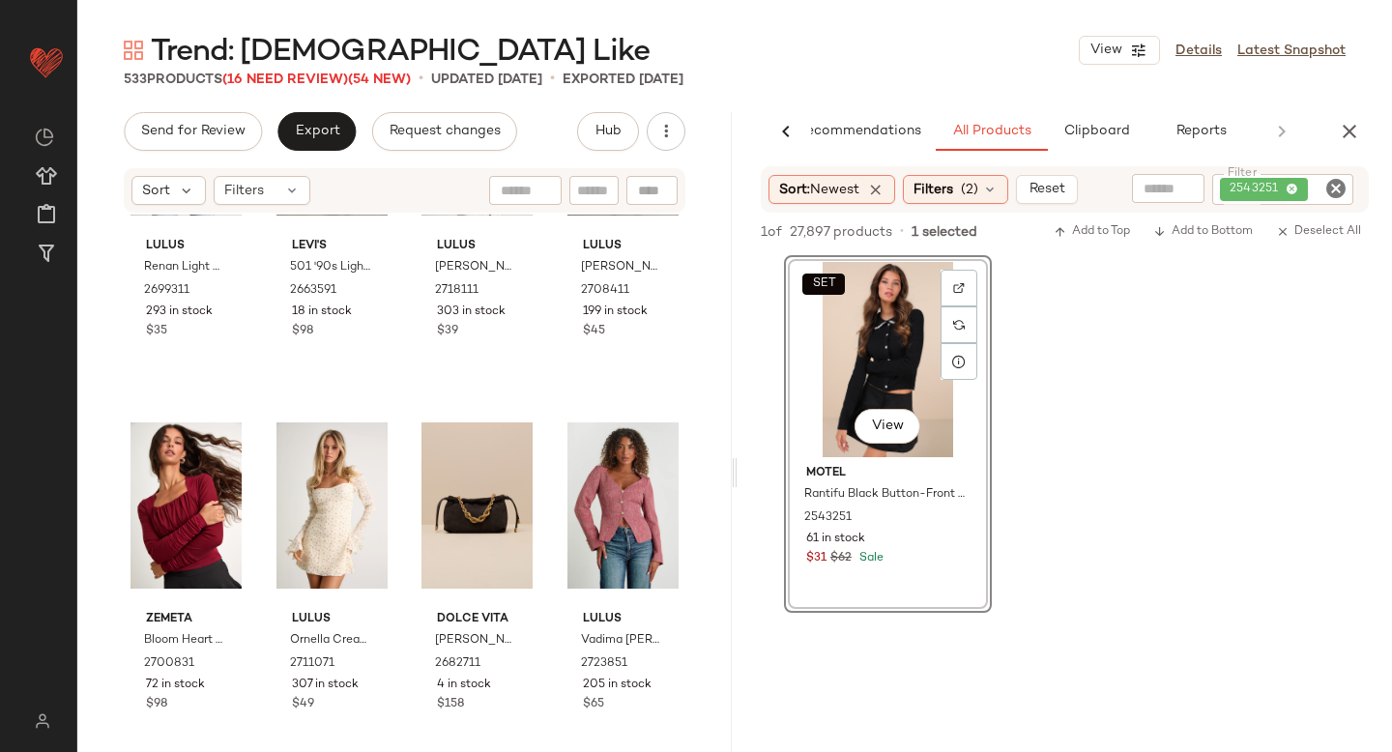
scroll to position [0, 0]
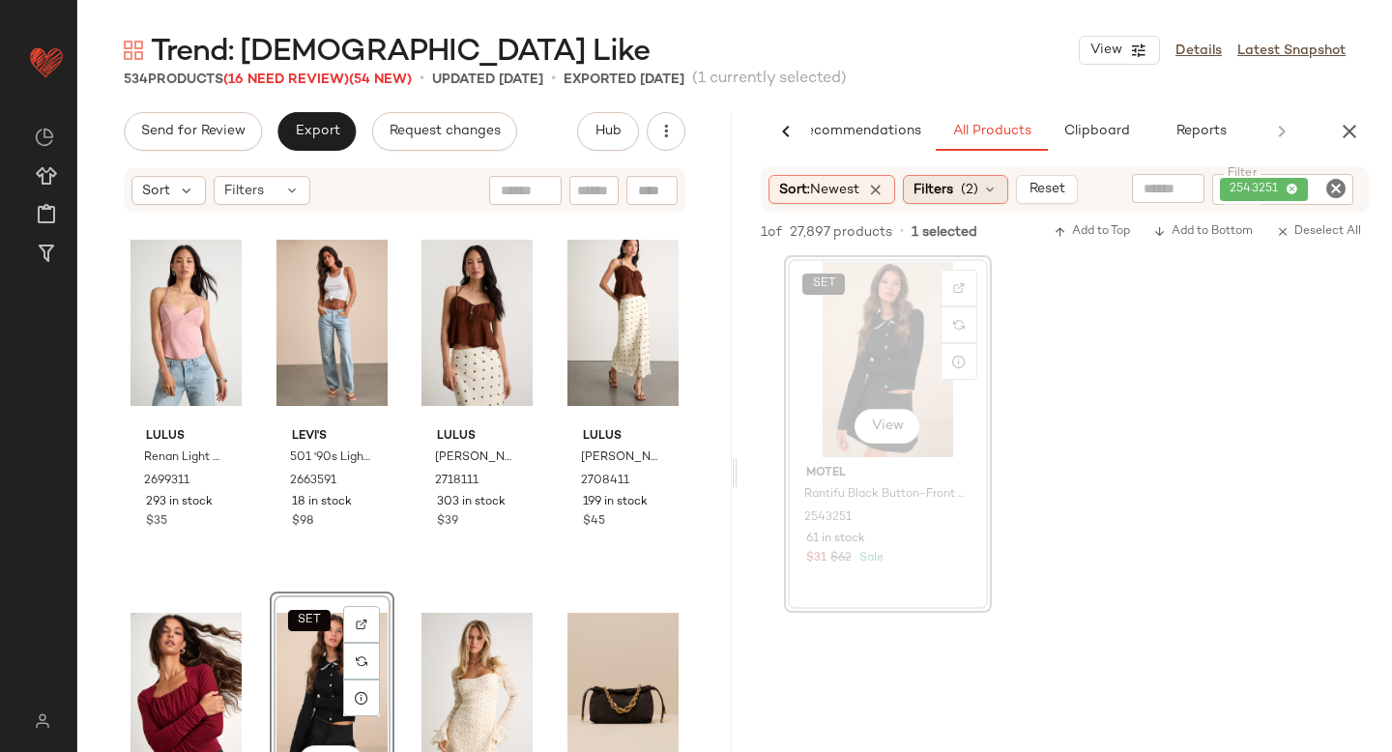
click at [989, 189] on icon at bounding box center [989, 189] width 15 height 15
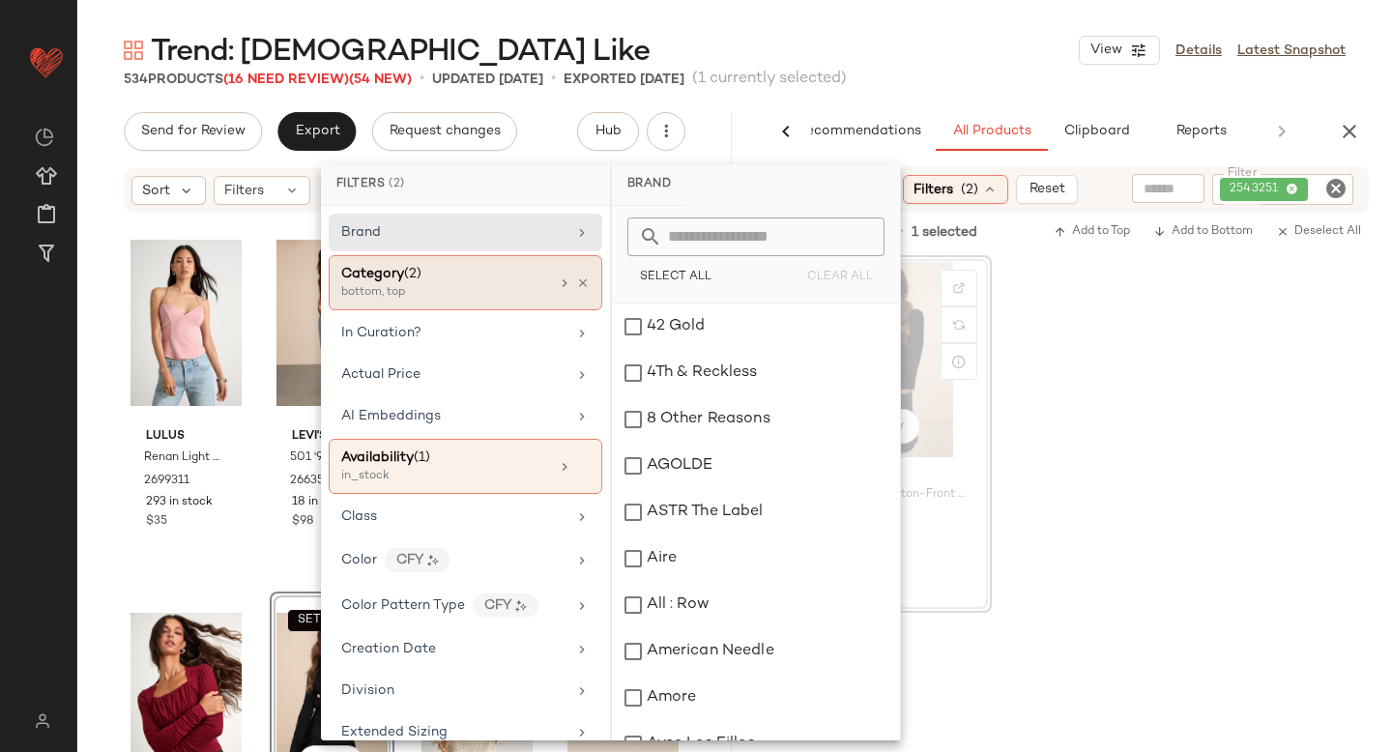
click at [512, 282] on div "Category (2)" at bounding box center [445, 274] width 208 height 20
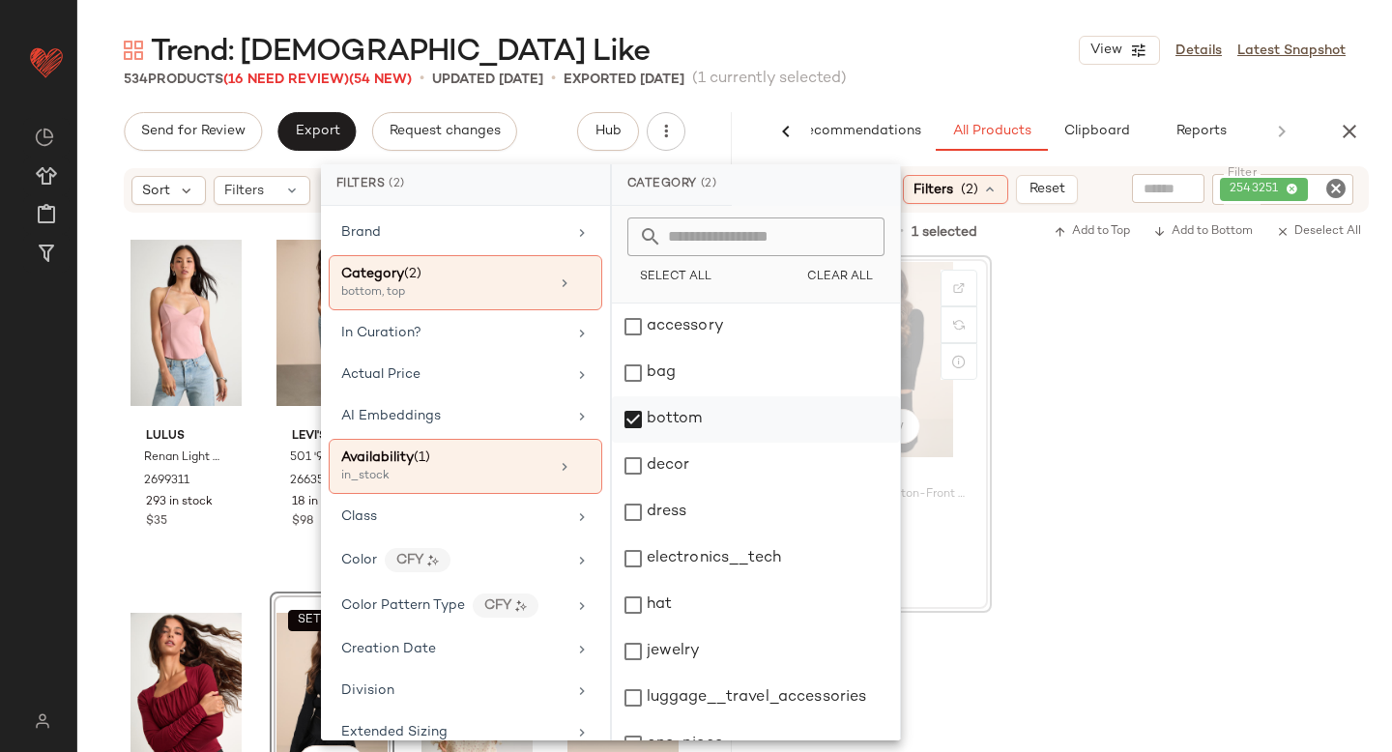
click at [640, 423] on div "bottom" at bounding box center [756, 419] width 288 height 46
click at [632, 499] on div "dress" at bounding box center [756, 512] width 288 height 46
click at [1126, 458] on div "SET View Motel Rantifu Black Button-Front Mini Skirt 2543251 61 in stock $31 $6…" at bounding box center [1065, 434] width 654 height 358
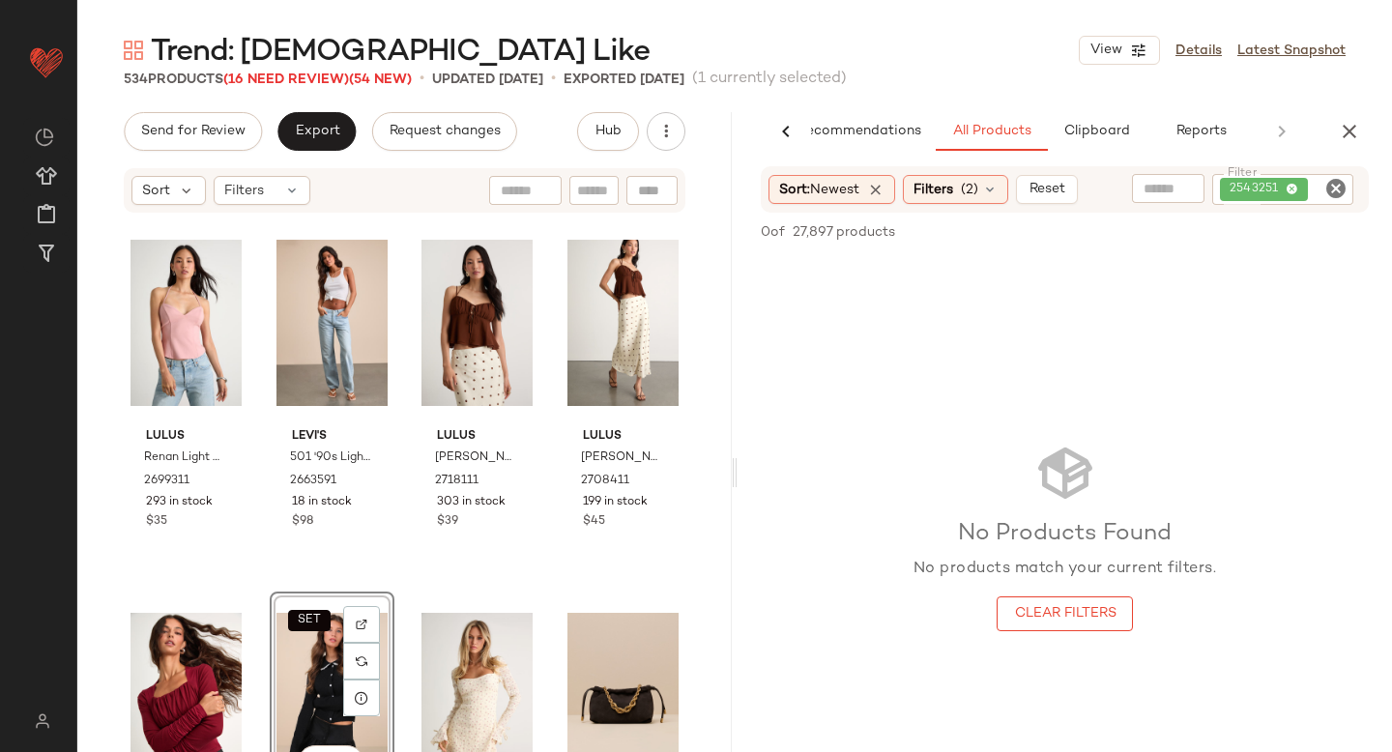
click at [1339, 194] on icon "Clear Filter" at bounding box center [1335, 188] width 23 height 23
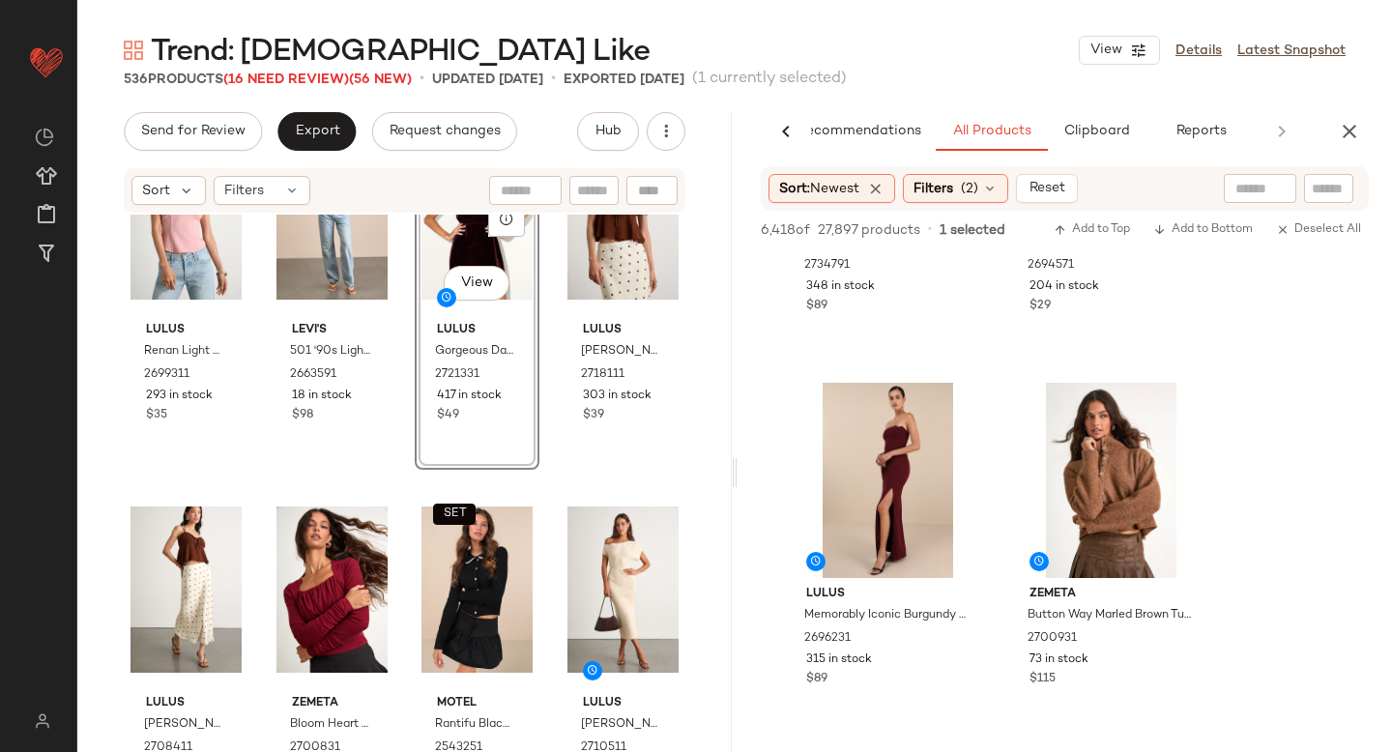
scroll to position [11943, 0]
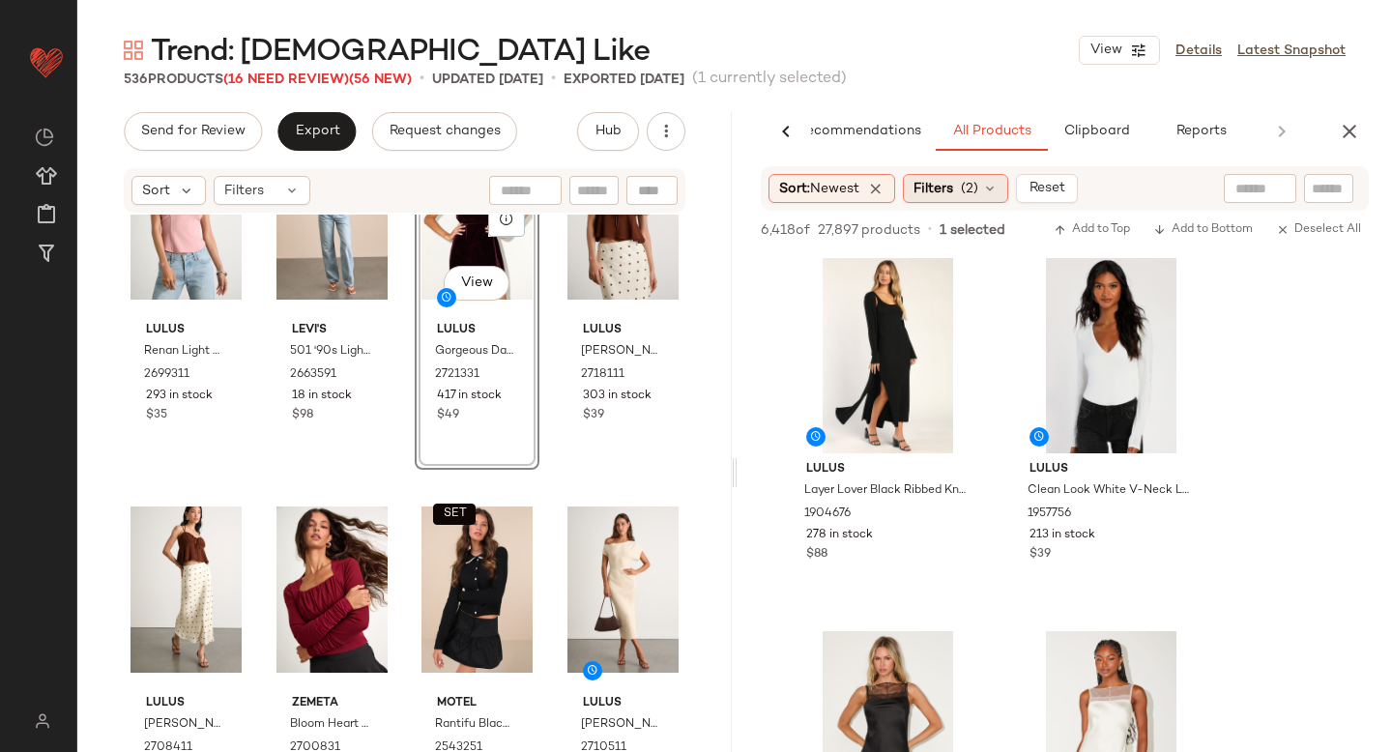
click at [944, 196] on span "Filters" at bounding box center [934, 189] width 40 height 20
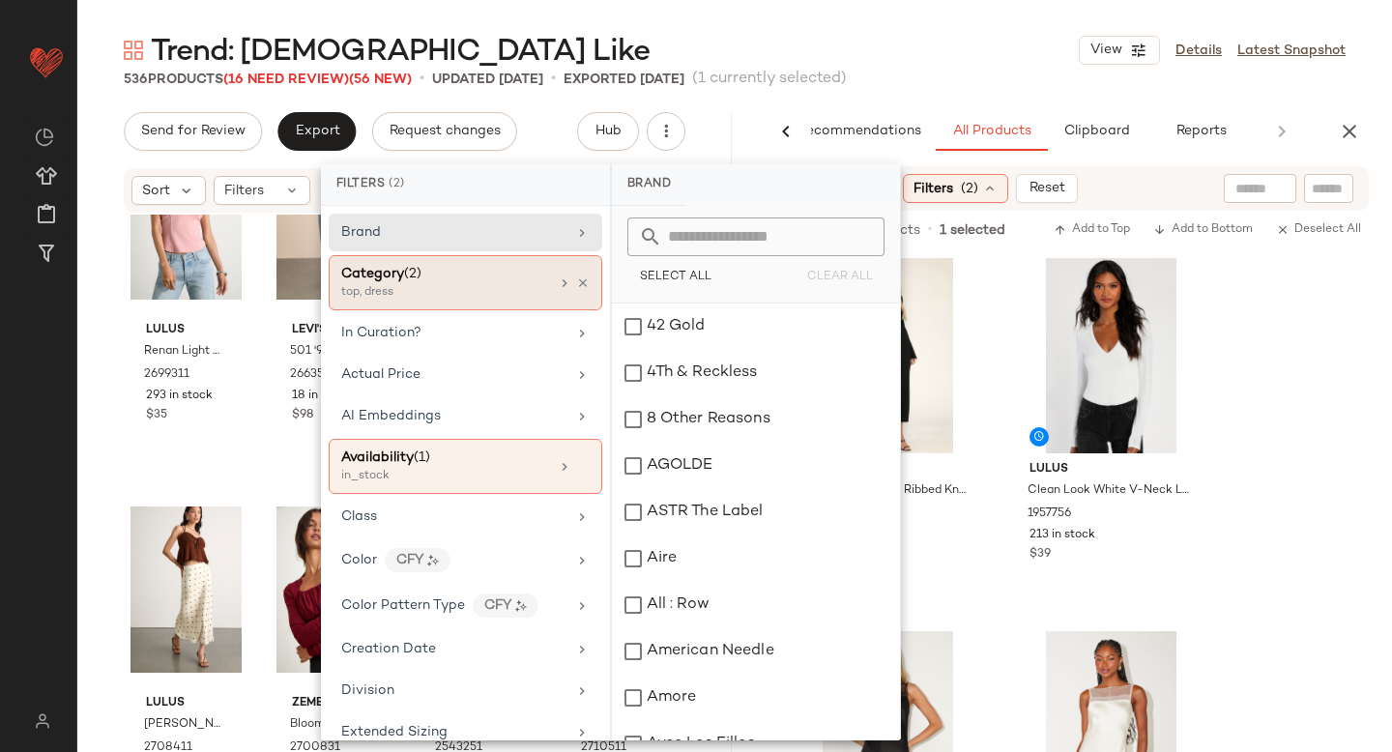
click at [476, 272] on div "Category (2)" at bounding box center [445, 274] width 208 height 20
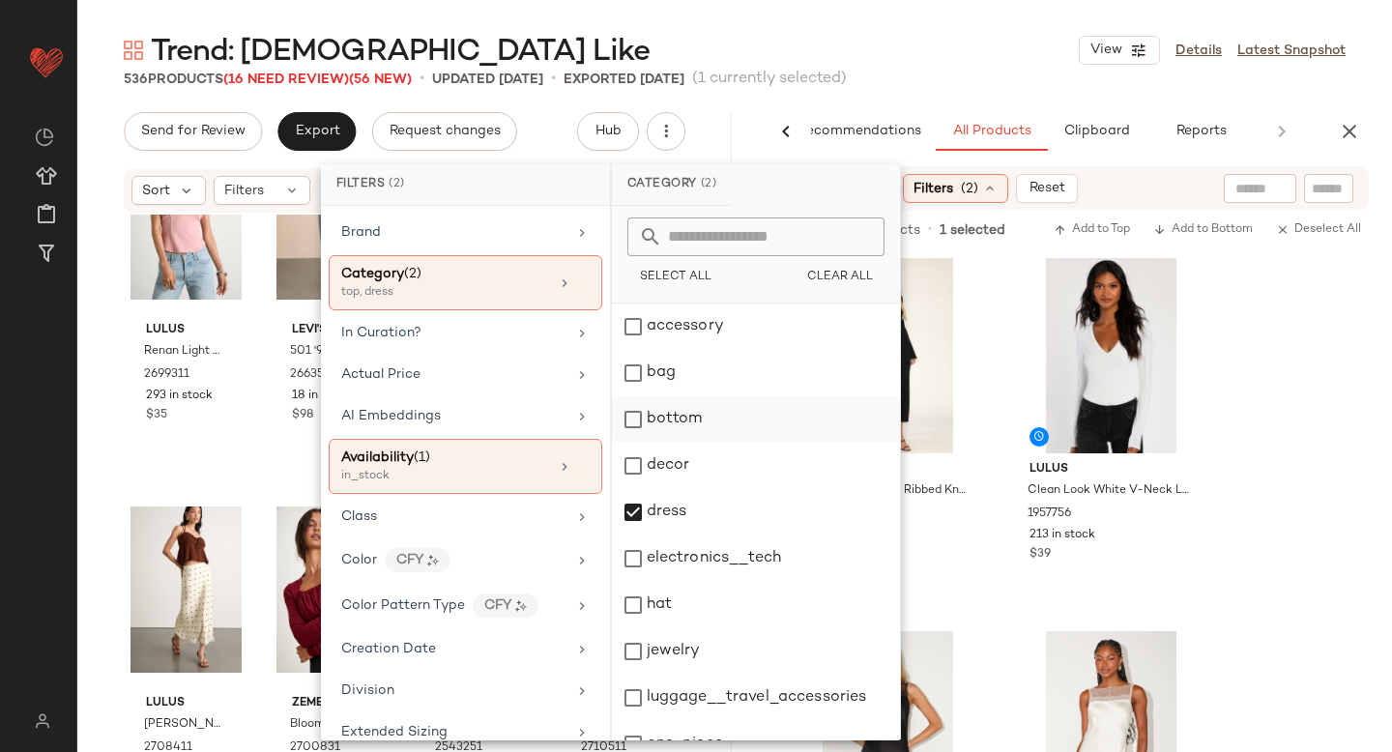
scroll to position [352, 0]
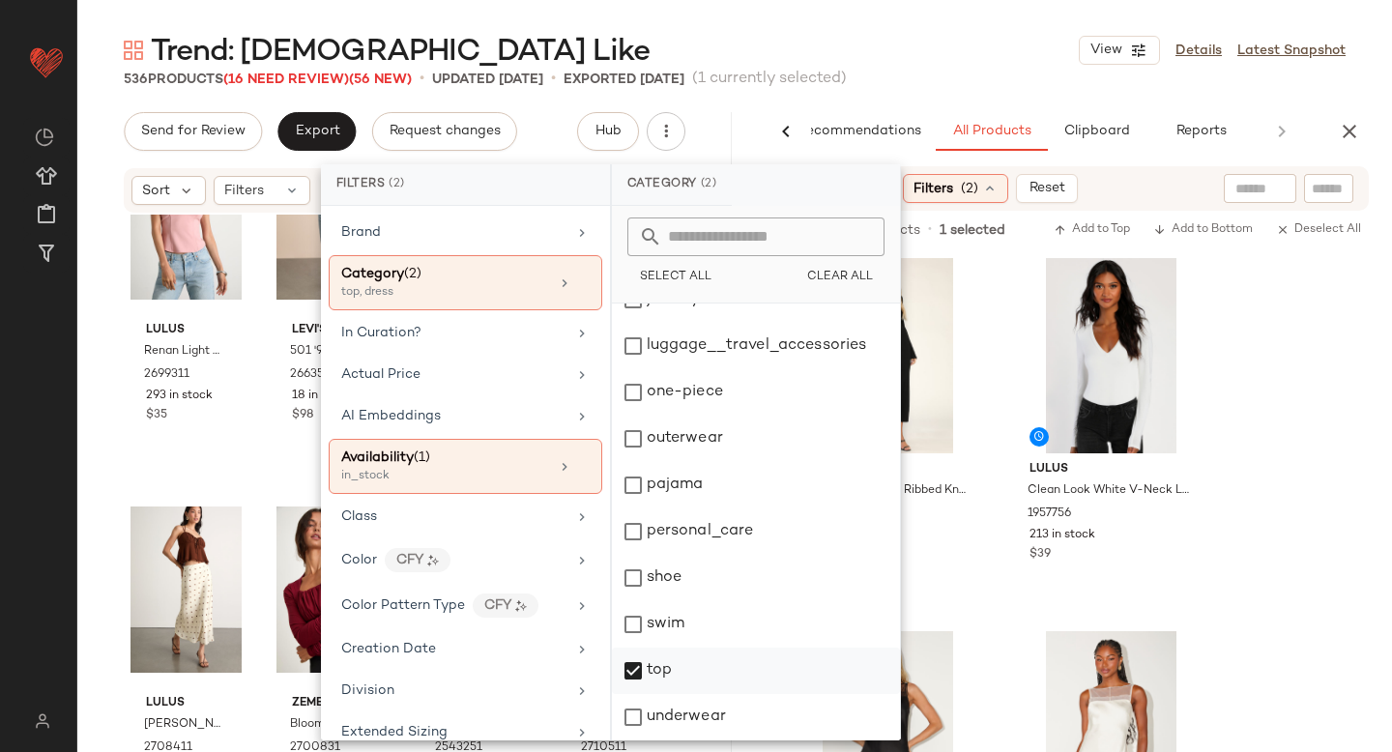
click at [637, 679] on div "top" at bounding box center [756, 671] width 288 height 46
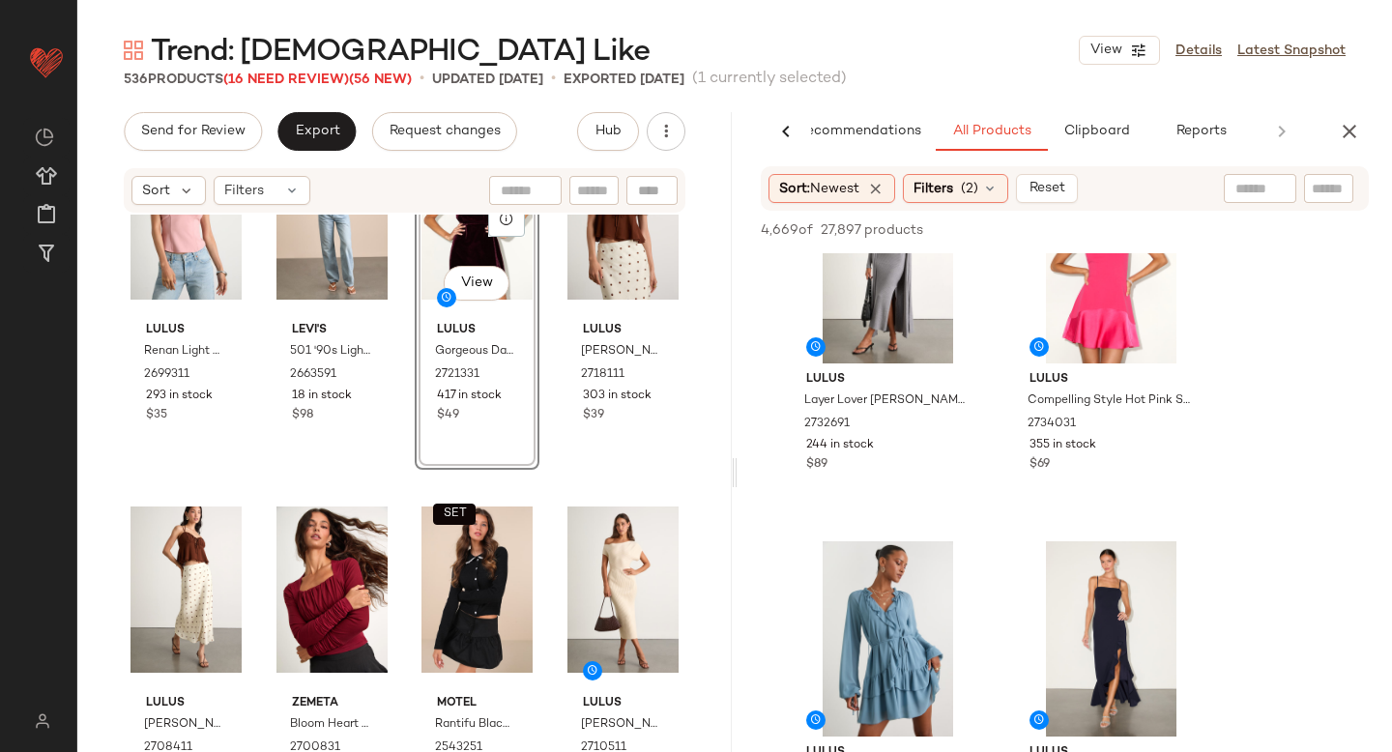
scroll to position [2511, 0]
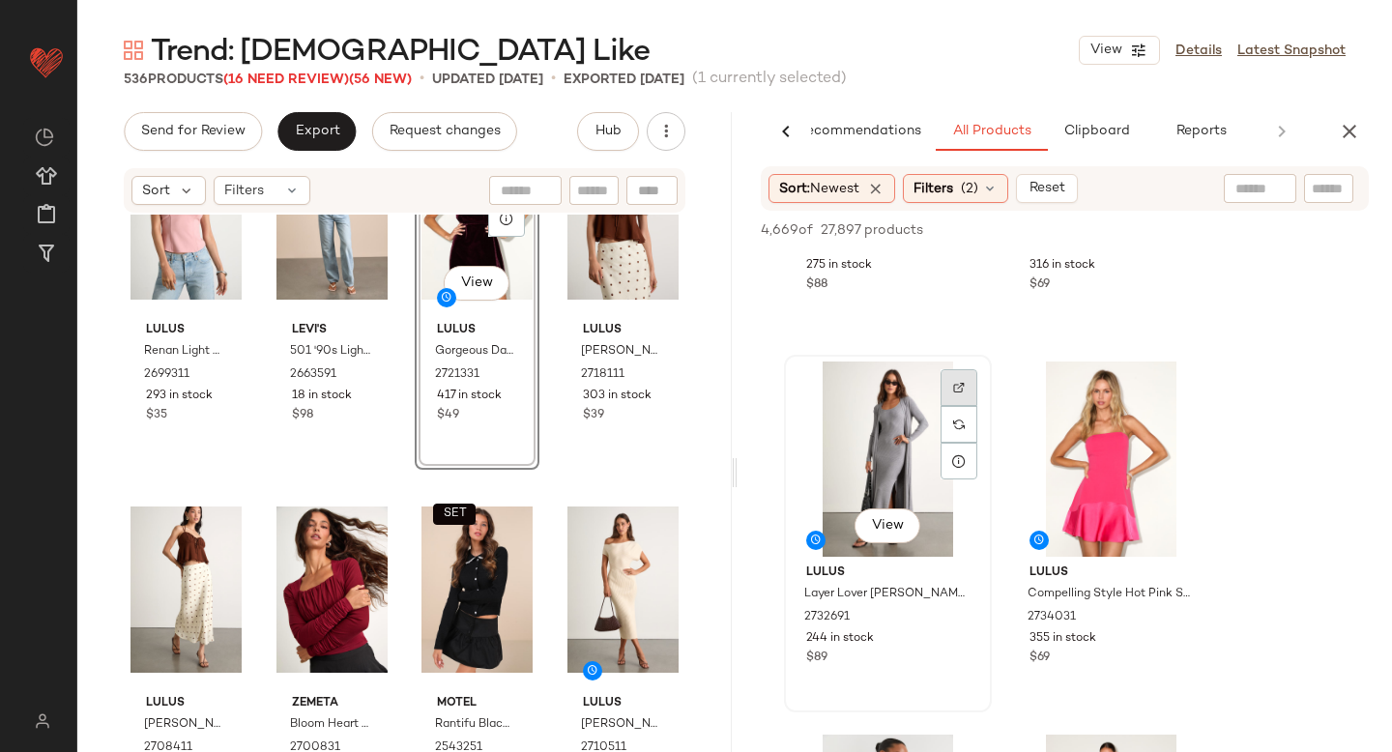
click at [954, 392] on img at bounding box center [959, 388] width 12 height 12
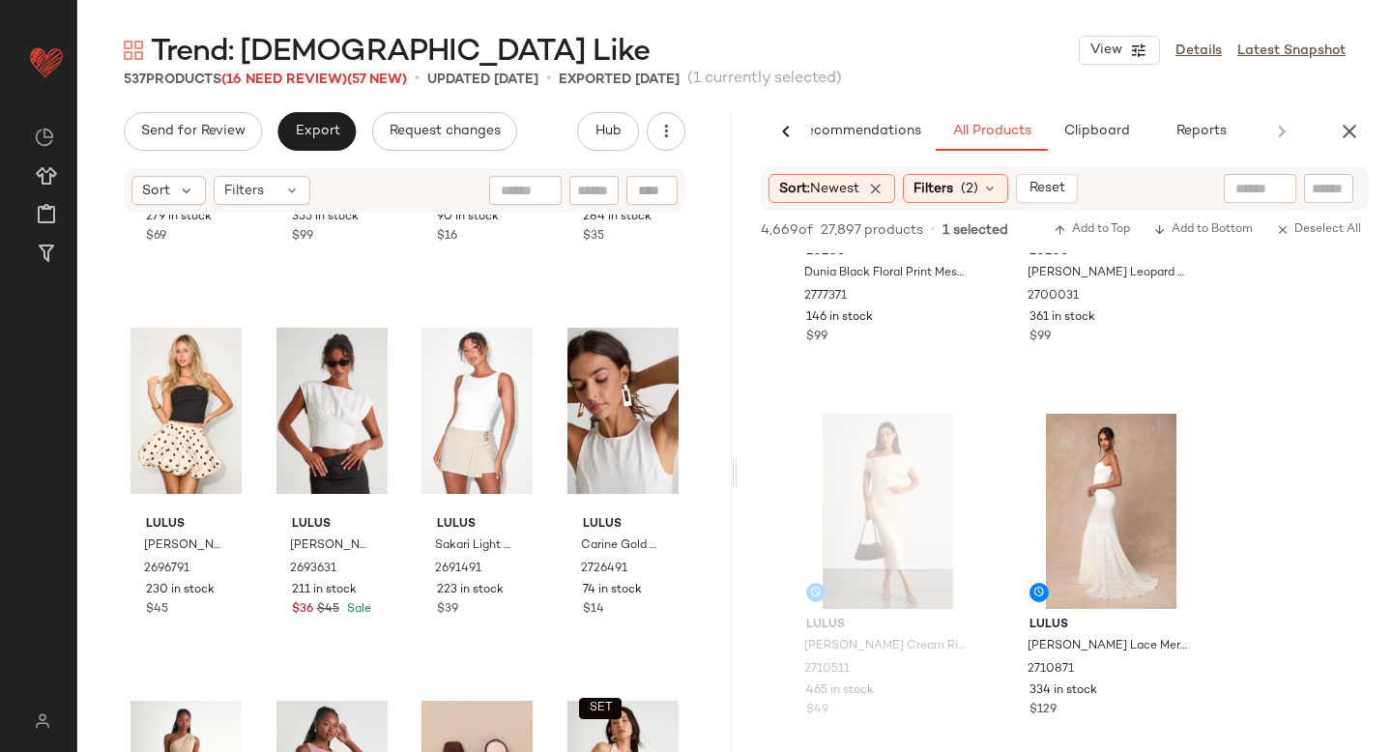
scroll to position [3919, 0]
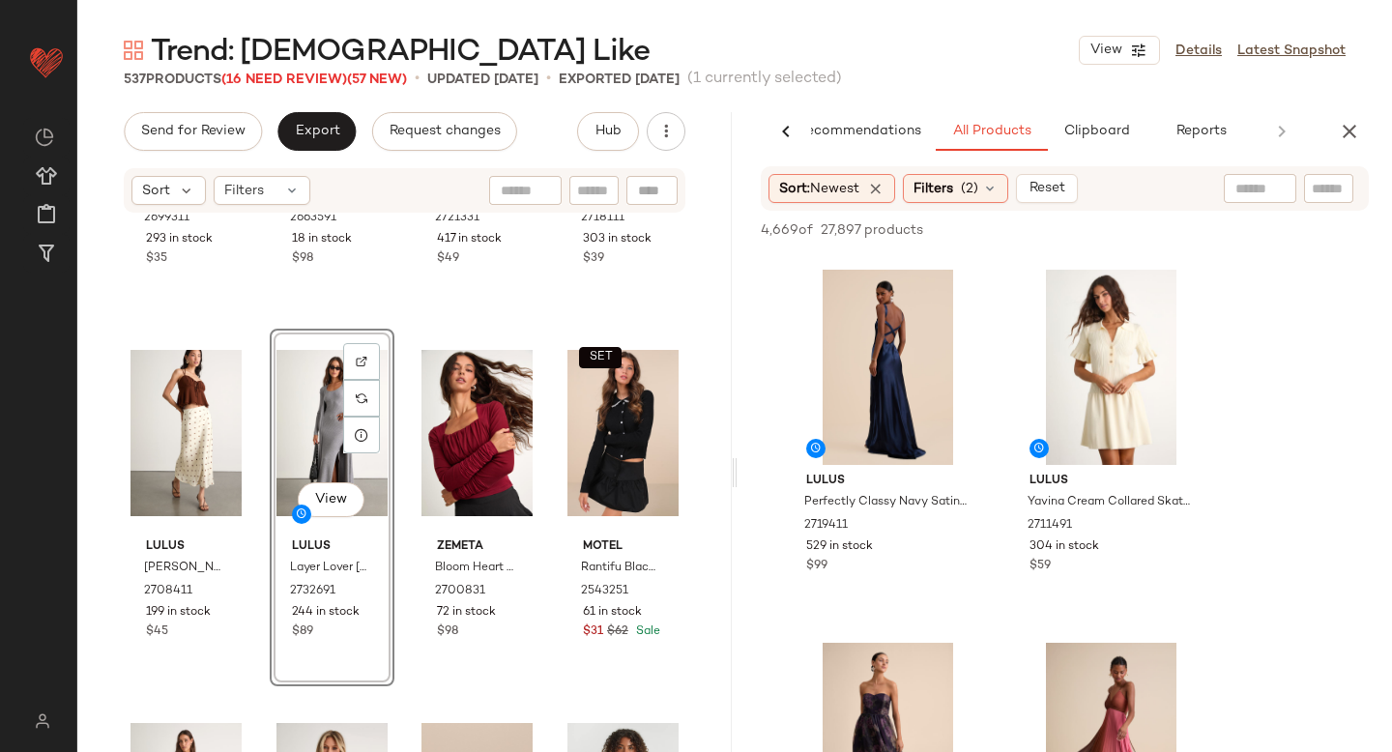
scroll to position [14906, 0]
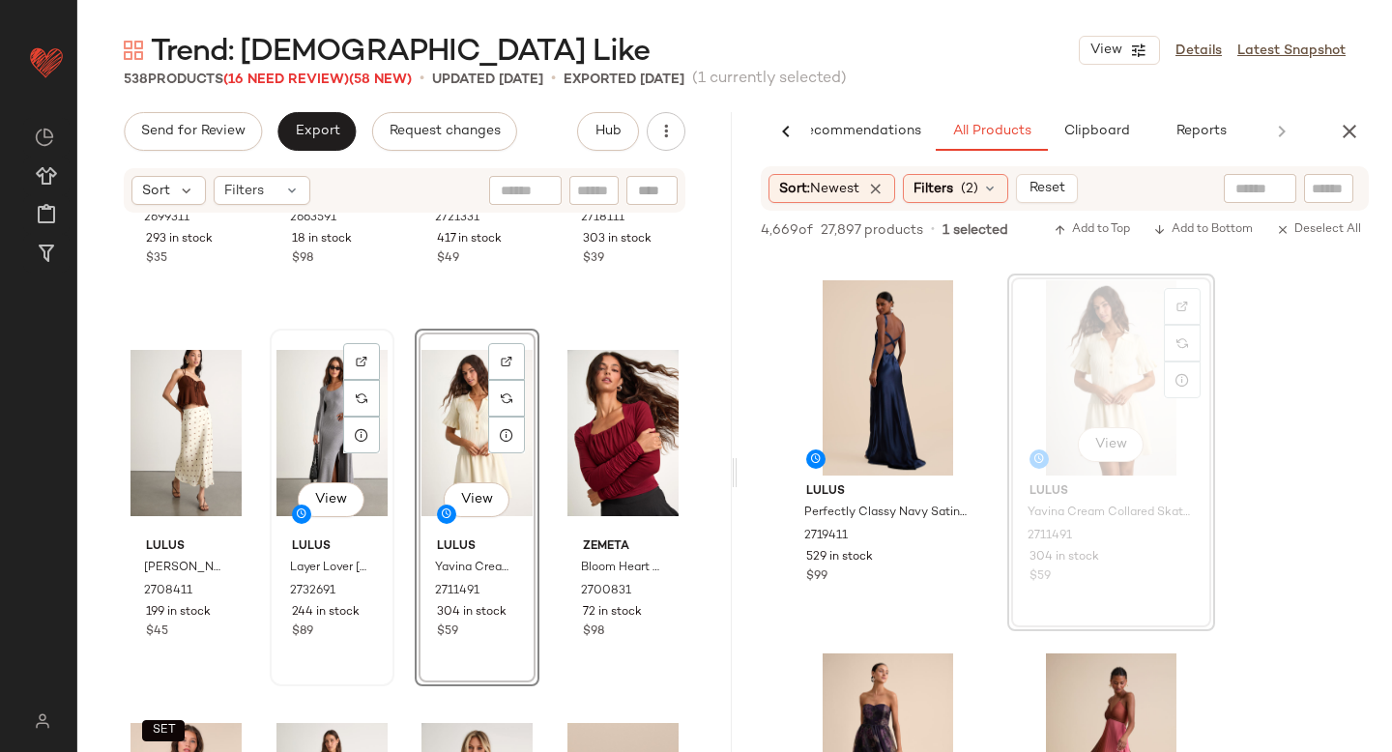
click at [316, 418] on div "View" at bounding box center [331, 432] width 111 height 195
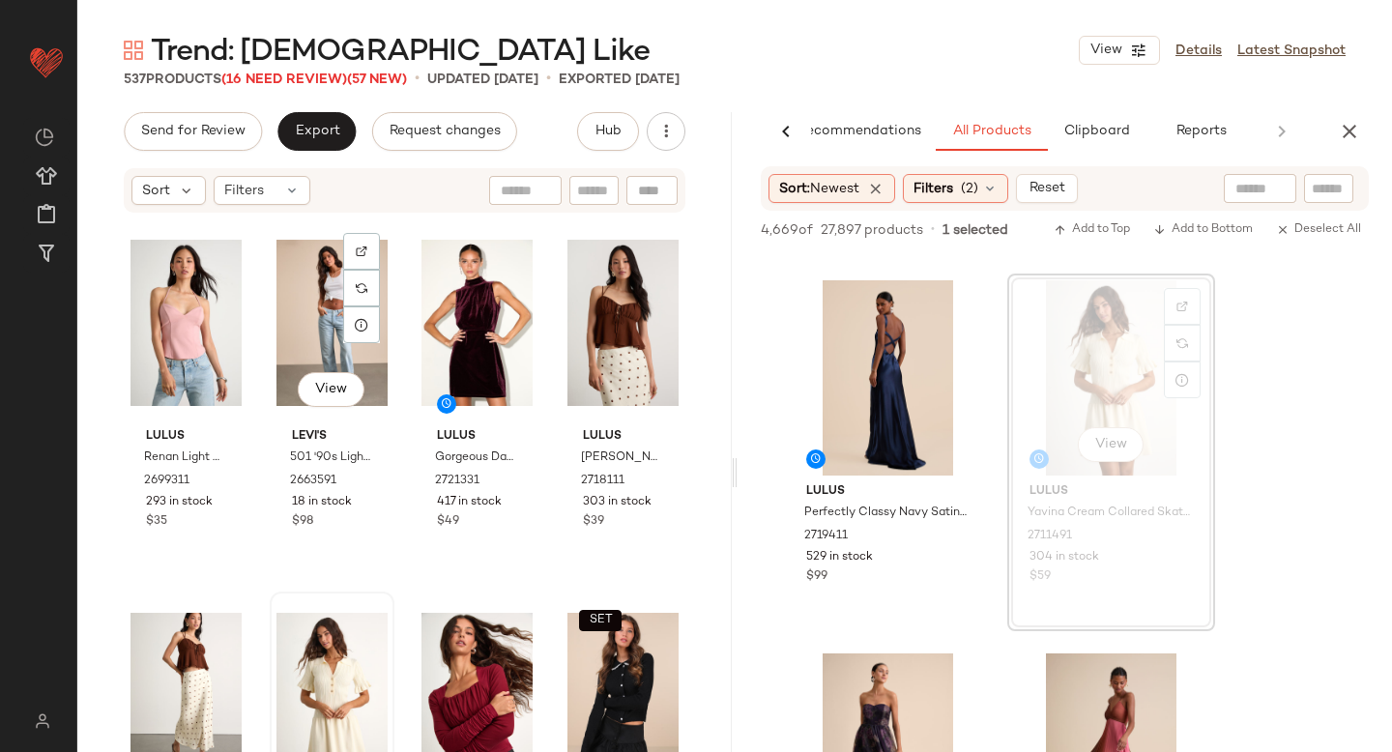
scroll to position [71, 0]
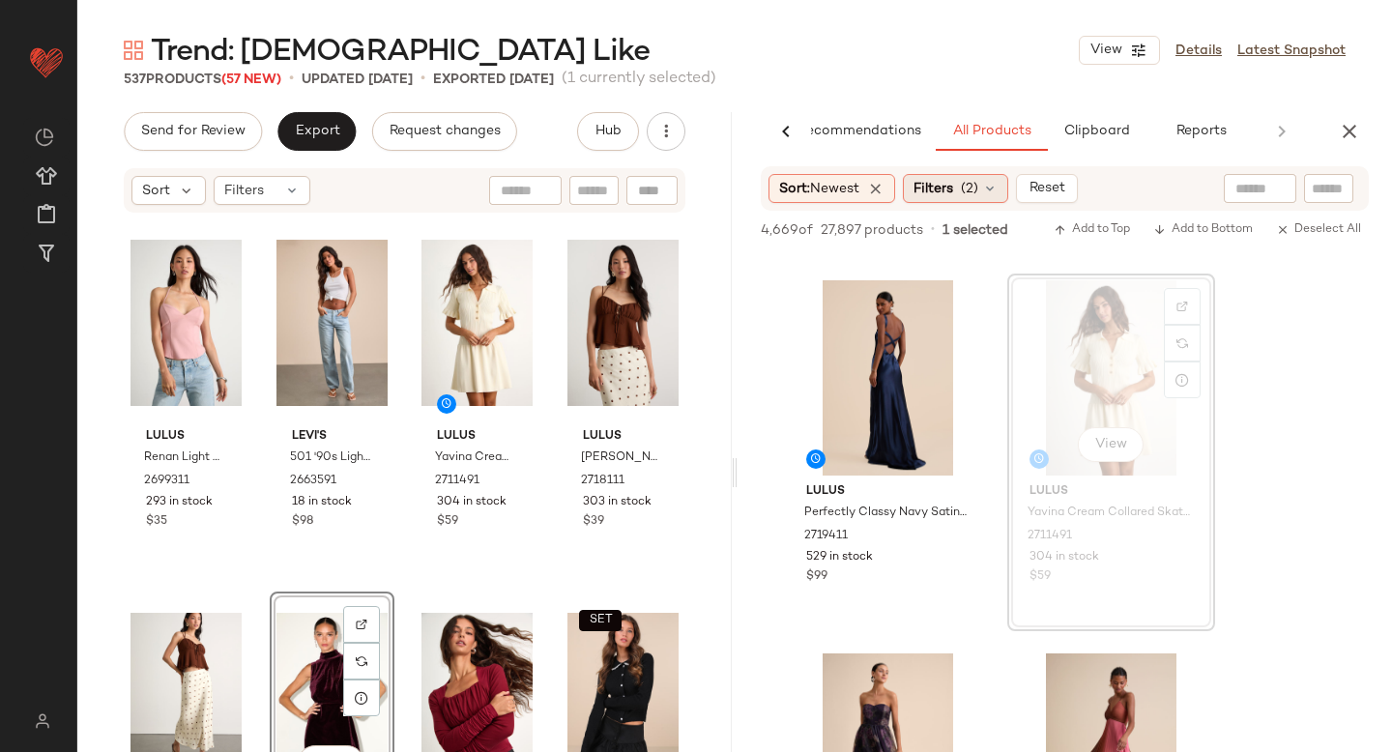
click at [986, 187] on div "Filters (2)" at bounding box center [955, 188] width 105 height 29
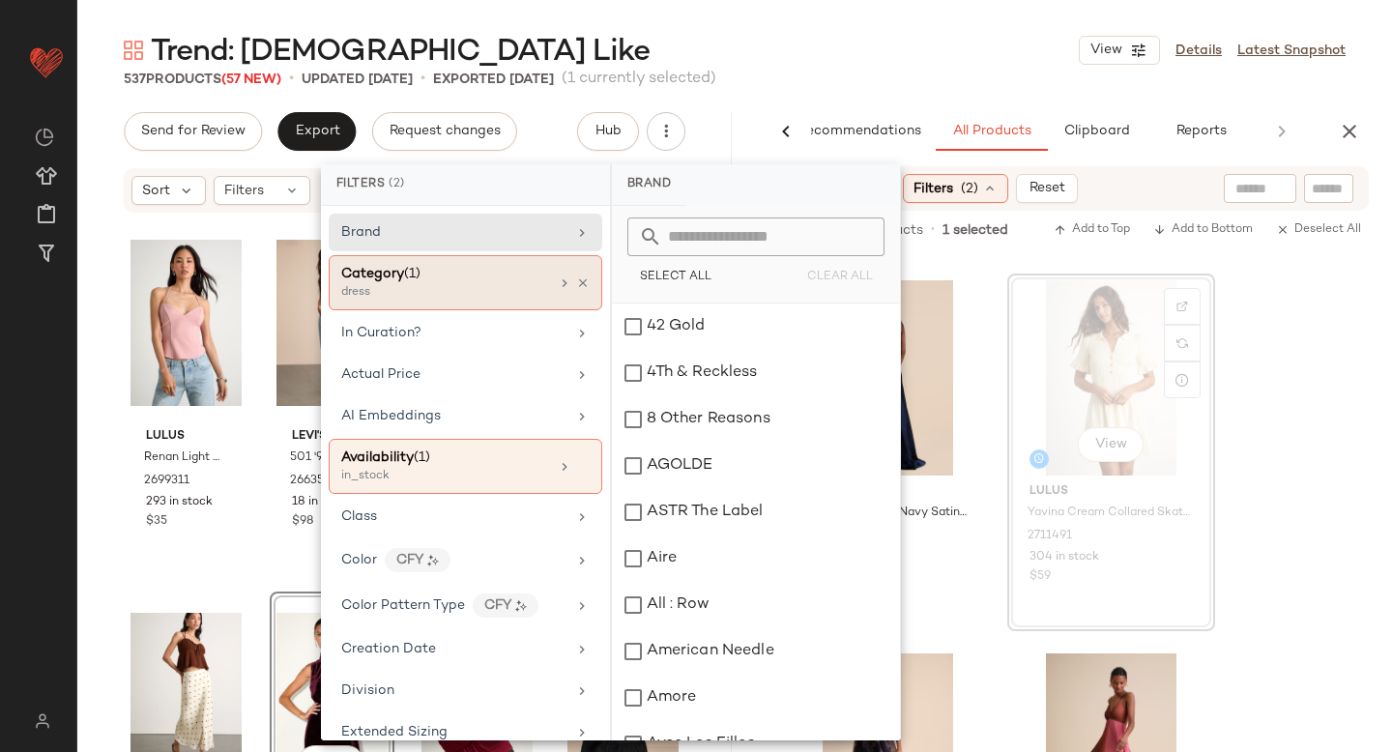
click at [506, 292] on div "dress" at bounding box center [437, 292] width 193 height 17
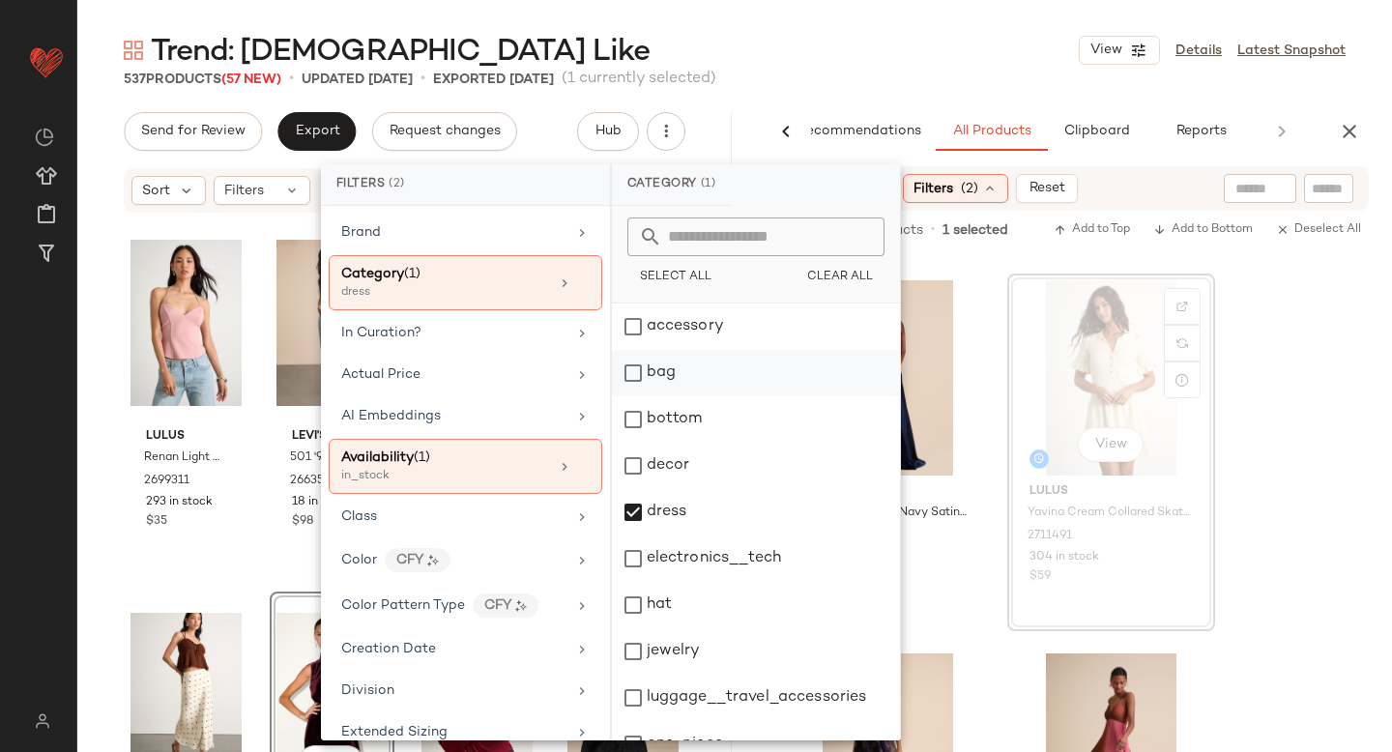
click at [640, 387] on div "bag" at bounding box center [756, 373] width 288 height 46
click at [636, 497] on div "dress" at bounding box center [756, 512] width 288 height 46
click at [200, 540] on div "View Lulus Renan Light Pink Halter Neck Top 2699311 293 in stock $35" at bounding box center [186, 397] width 121 height 354
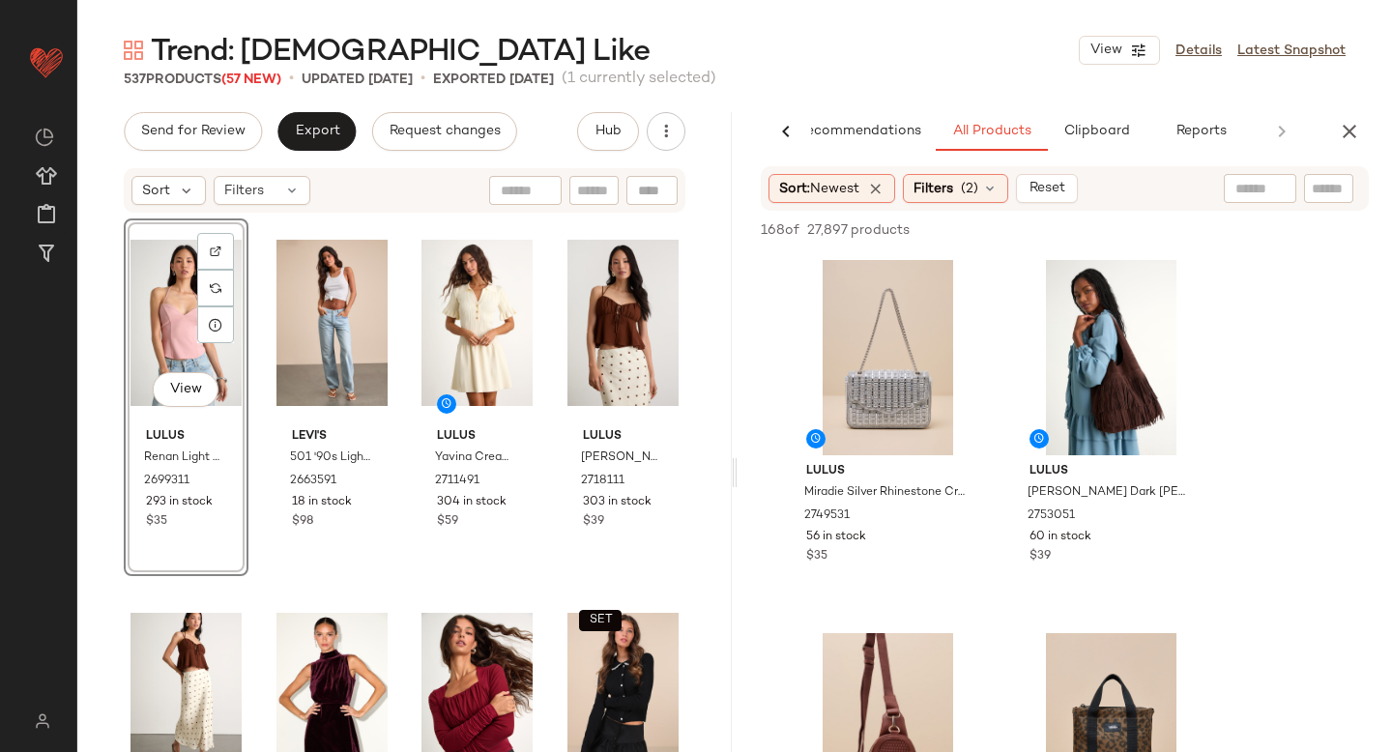
click at [260, 571] on div "View Lulus Renan Light Pink Halter Neck Top 2699311 293 in stock $35 Levi's 501…" at bounding box center [405, 514] width 562 height 592
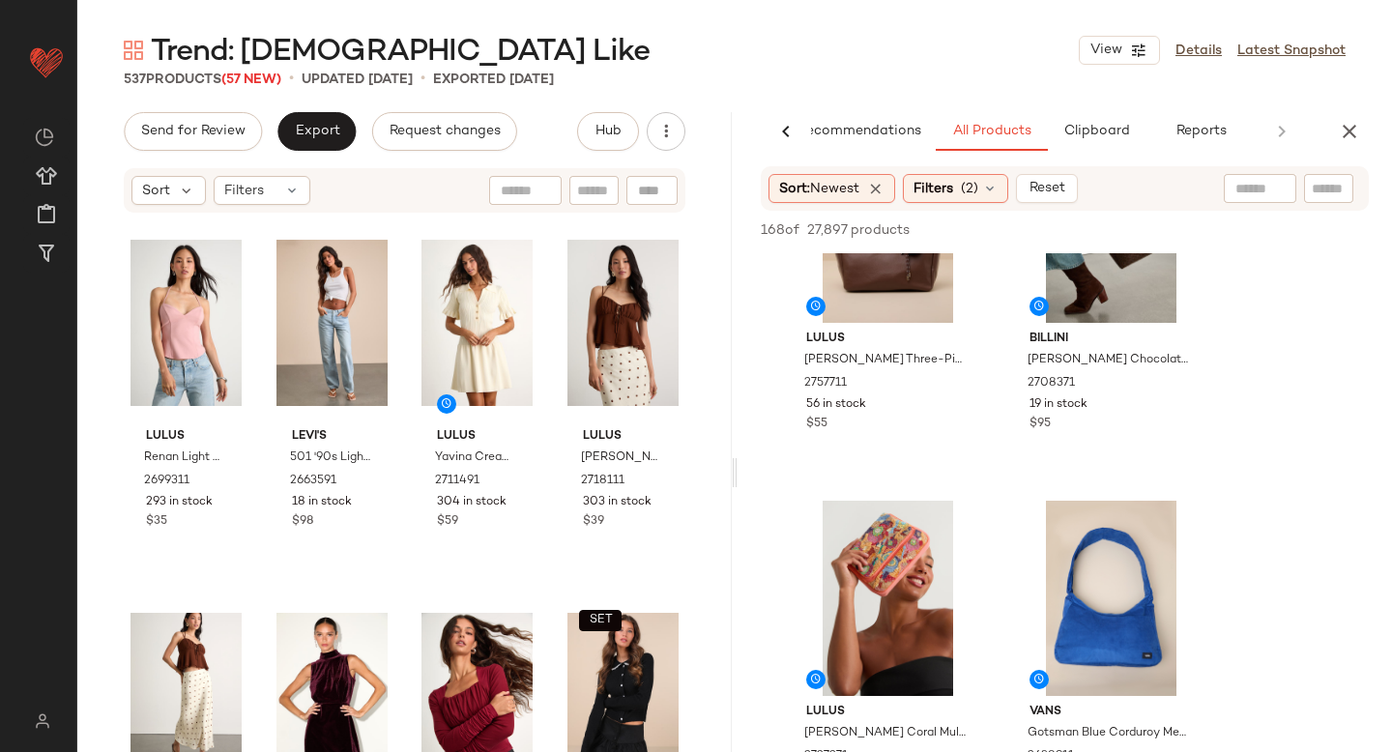
scroll to position [1438, 0]
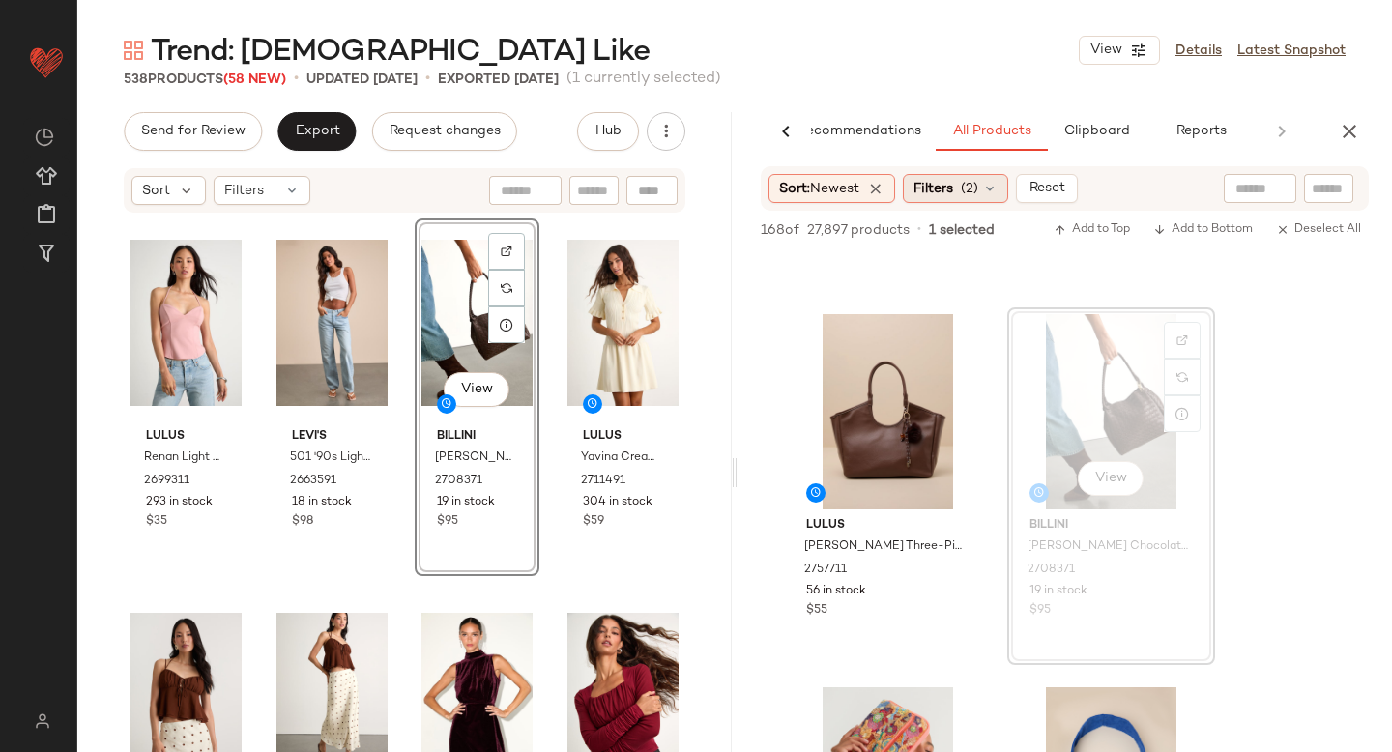
click at [953, 192] on span "Filters" at bounding box center [934, 189] width 40 height 20
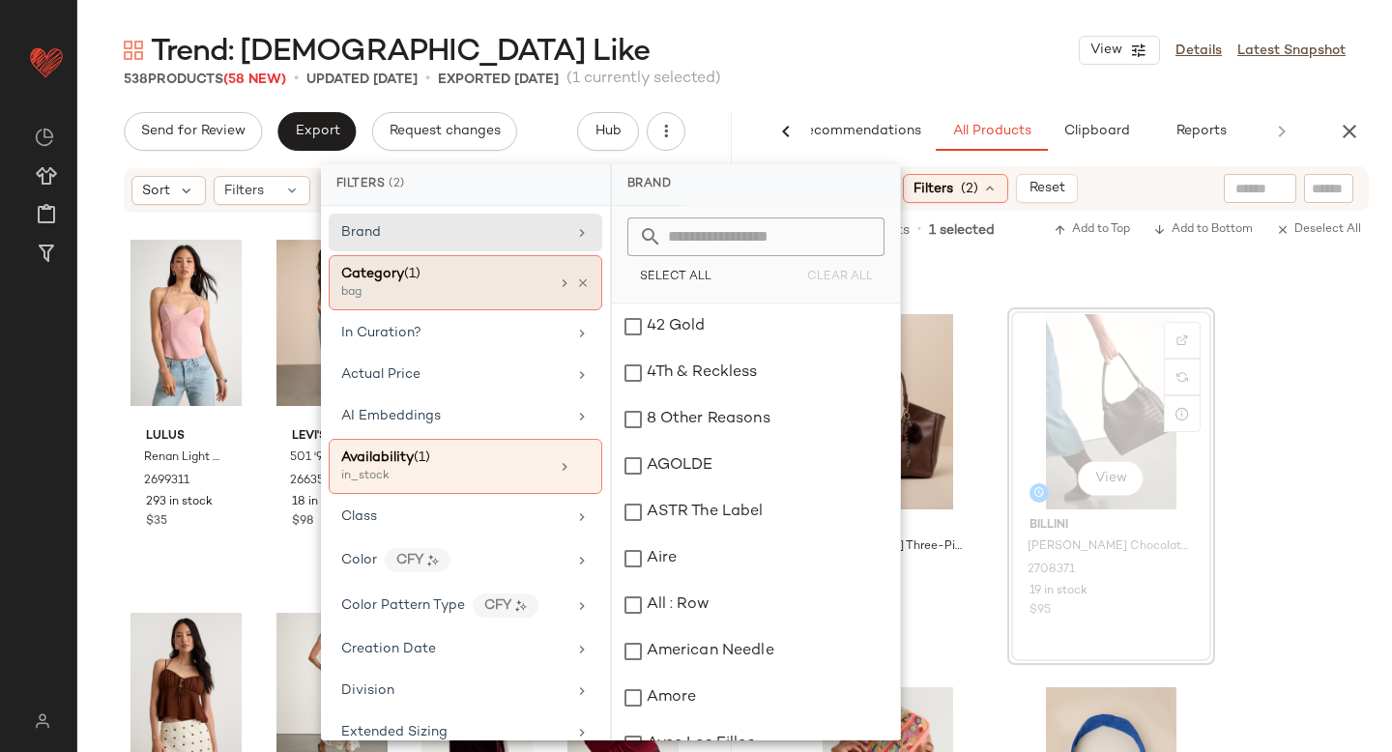
click at [546, 277] on div "Category (1) bag" at bounding box center [466, 282] width 274 height 55
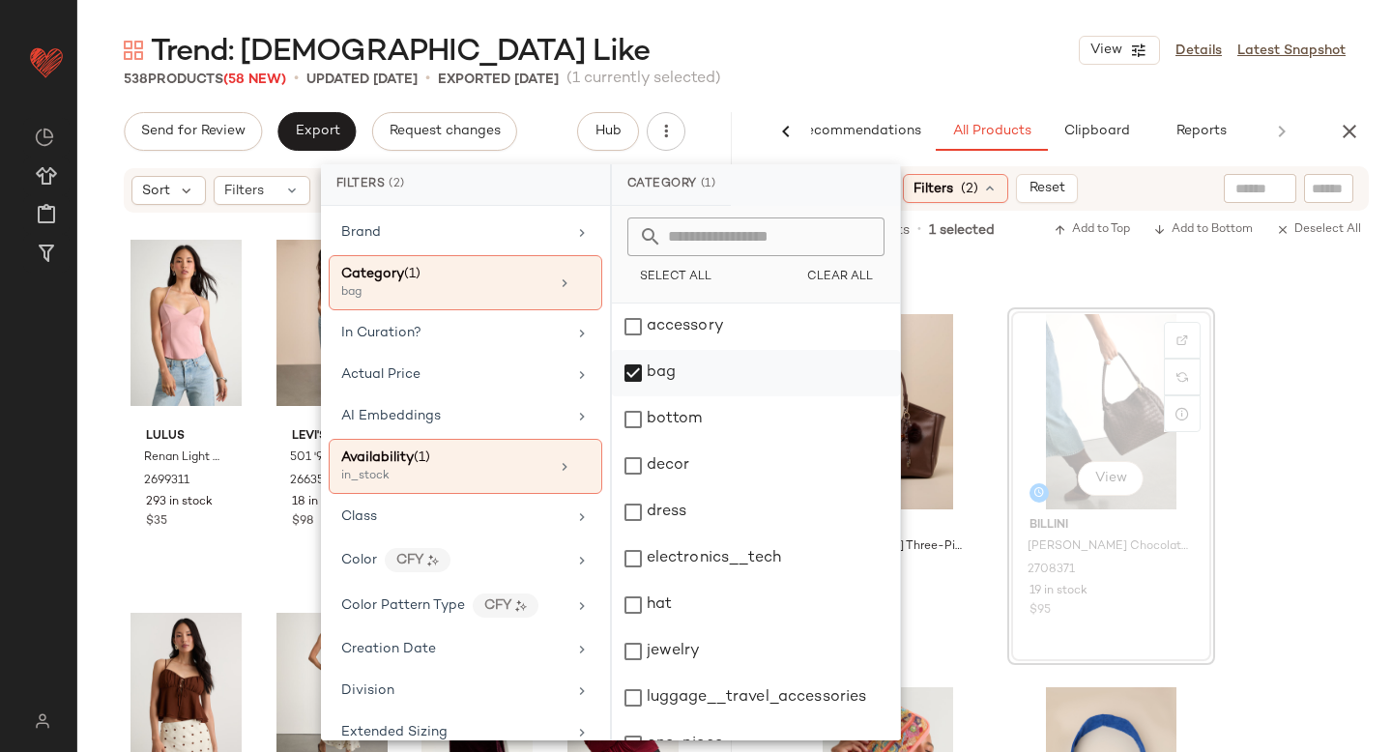
click at [635, 373] on div "bag" at bounding box center [756, 373] width 288 height 46
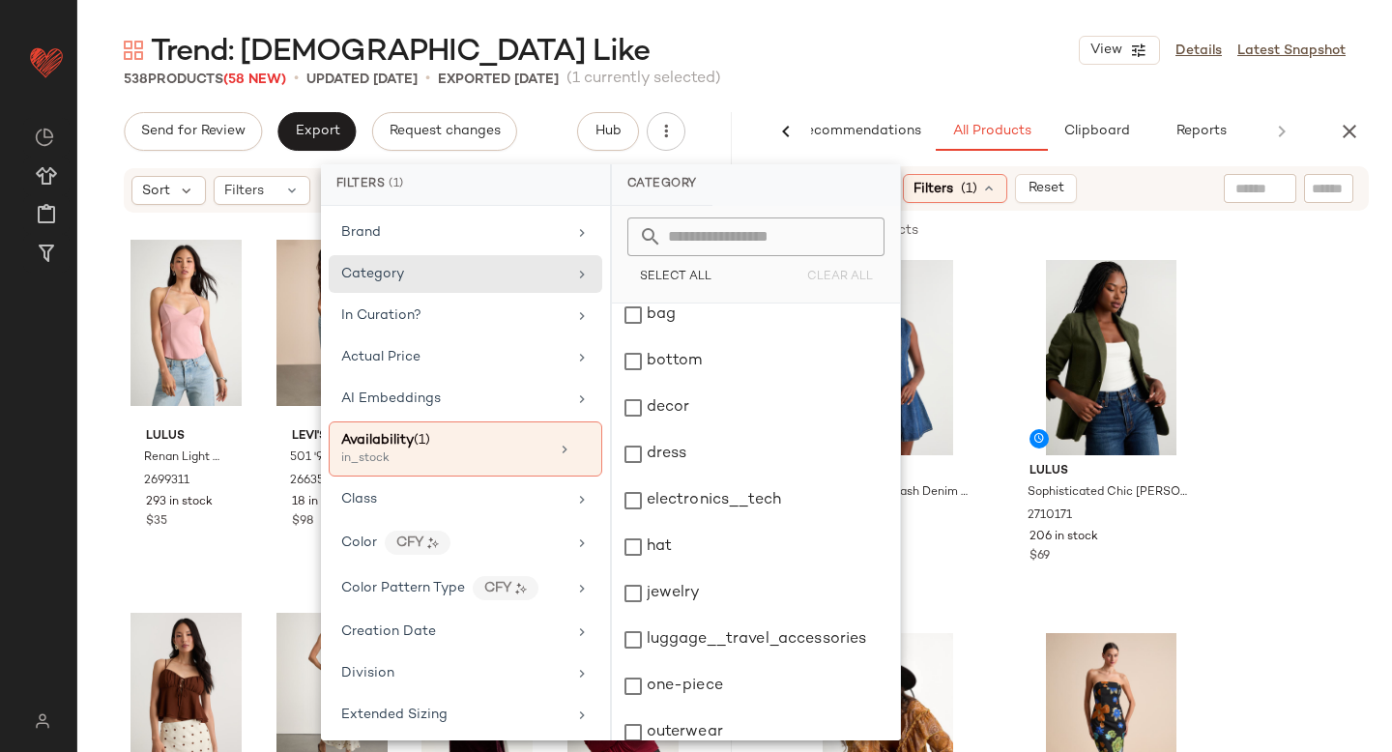
scroll to position [352, 0]
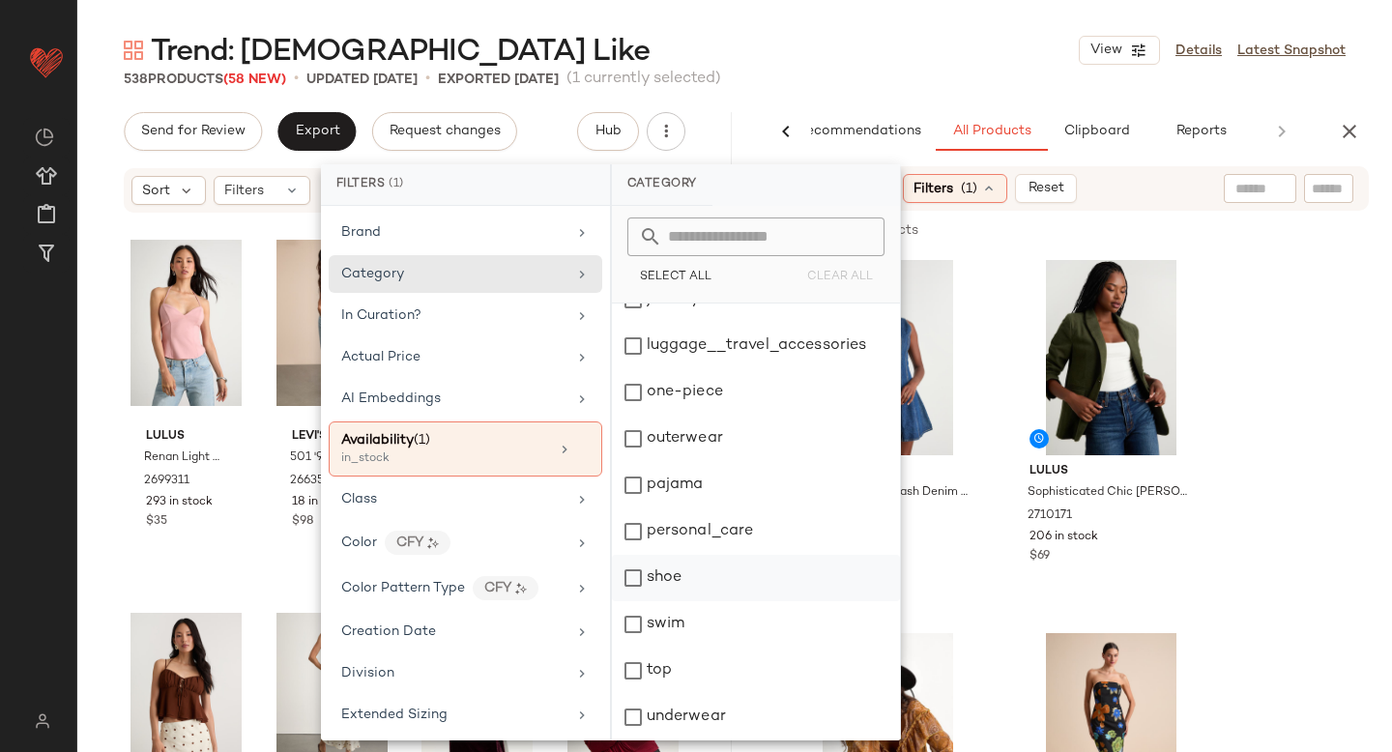
click at [632, 576] on div "shoe" at bounding box center [756, 578] width 288 height 46
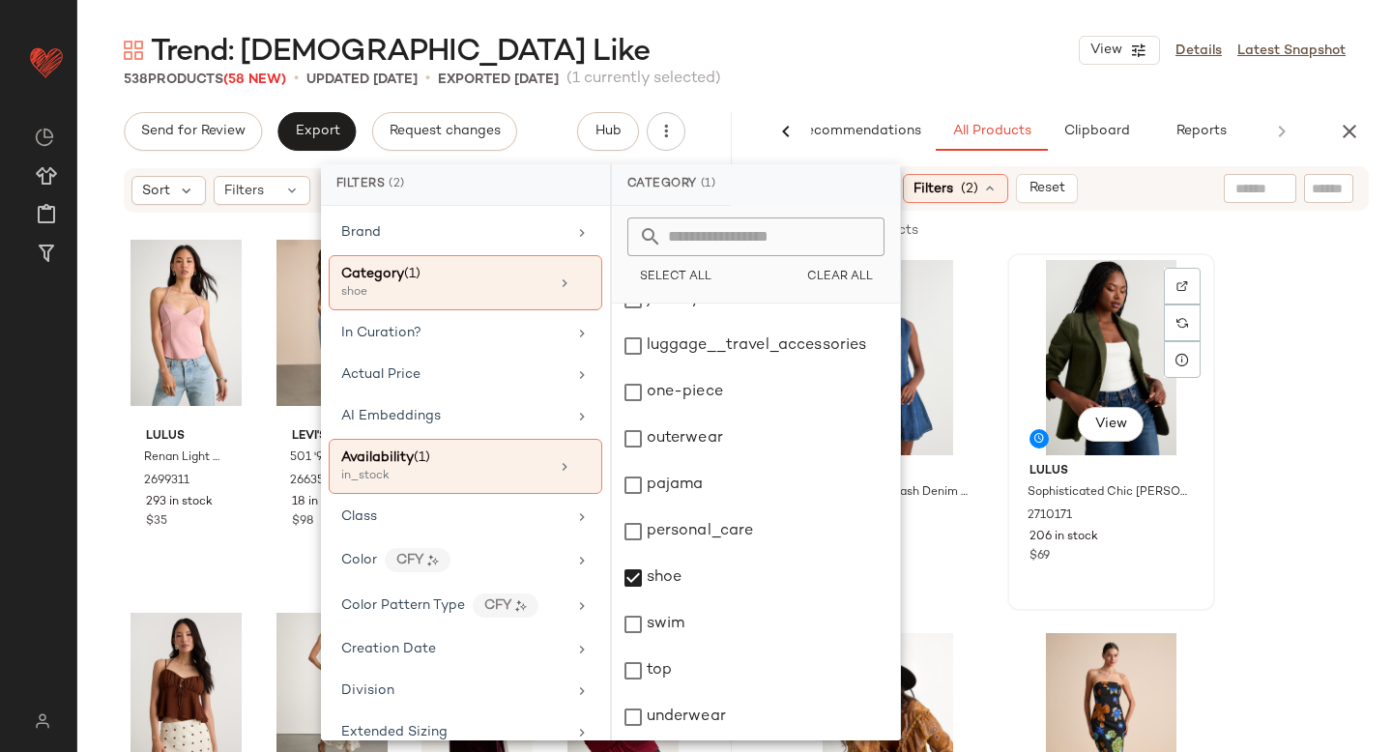
click at [1214, 493] on div "View Lulus Sophisticated Chic Olive Green Tweed Blazer 2710171 206 in stock $69" at bounding box center [1111, 432] width 208 height 358
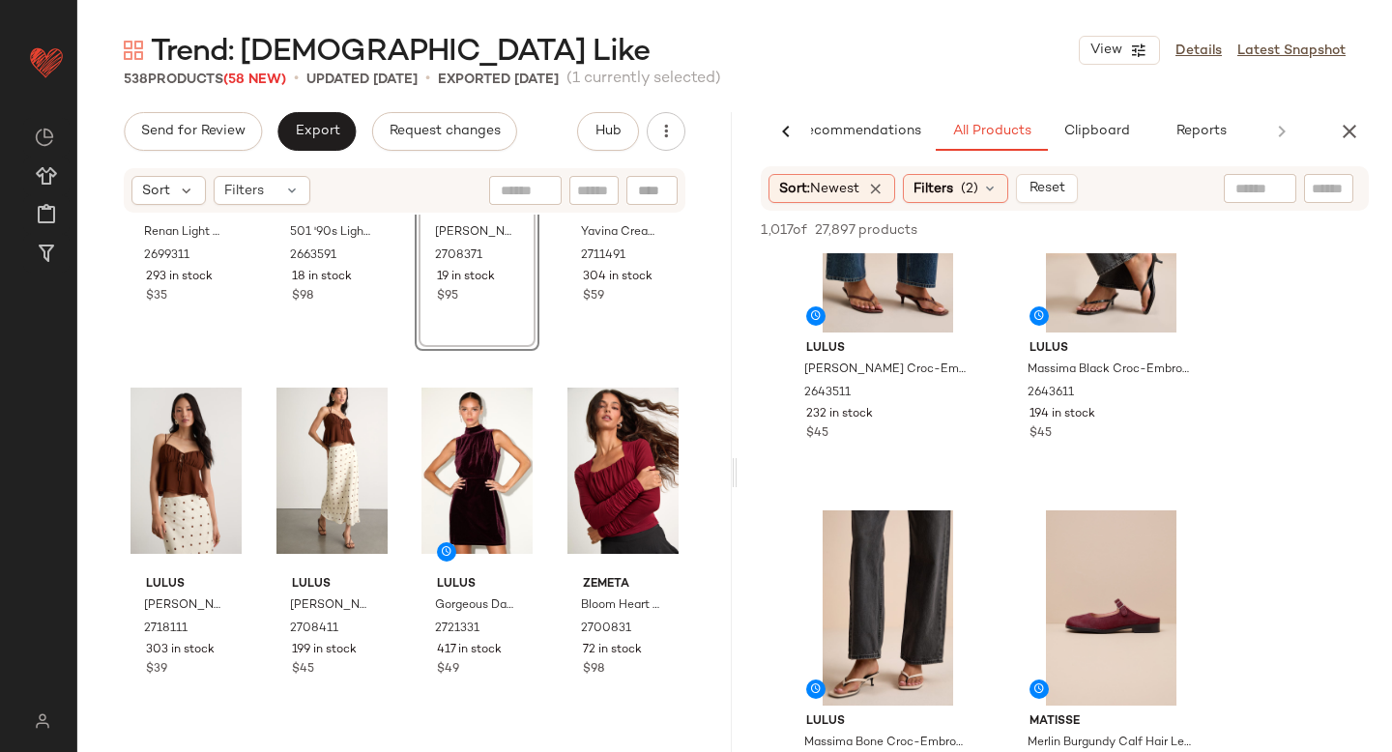
scroll to position [759, 0]
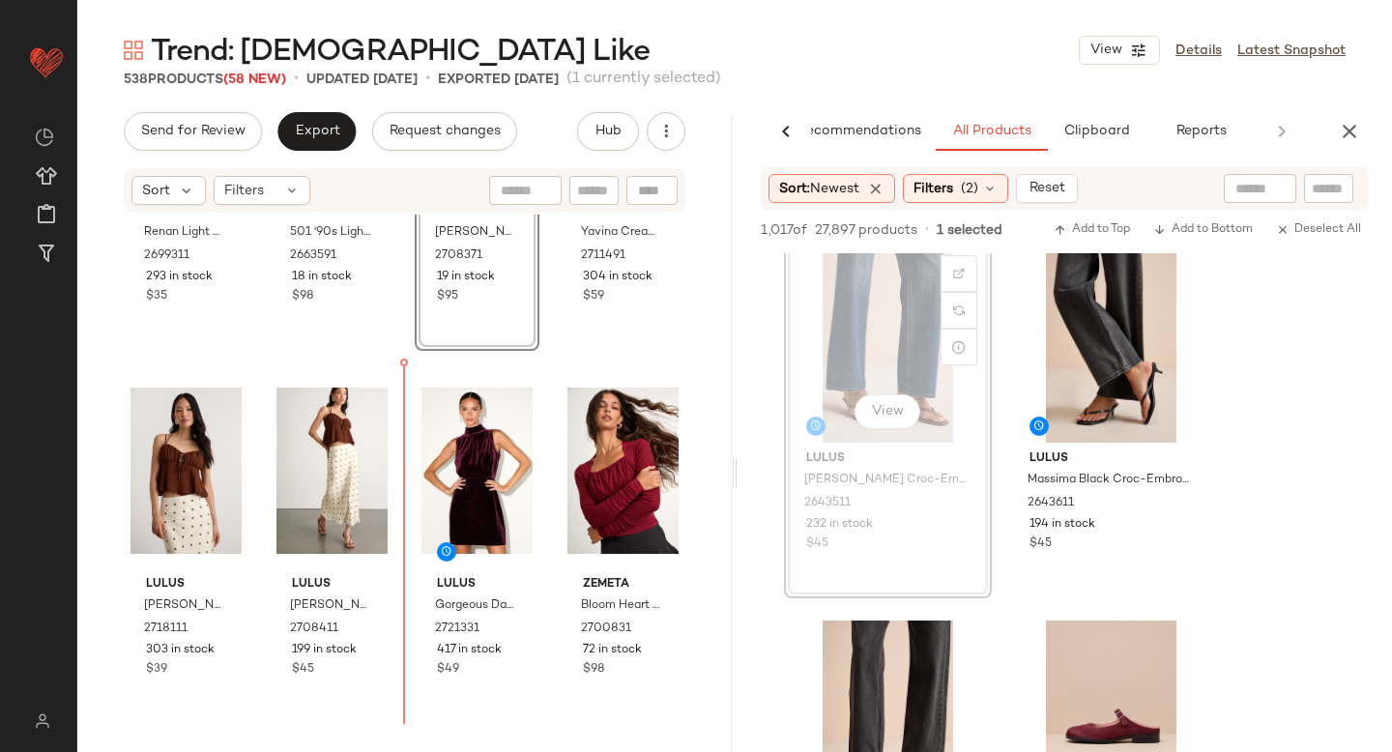
drag, startPoint x: 887, startPoint y: 326, endPoint x: 875, endPoint y: 332, distance: 13.8
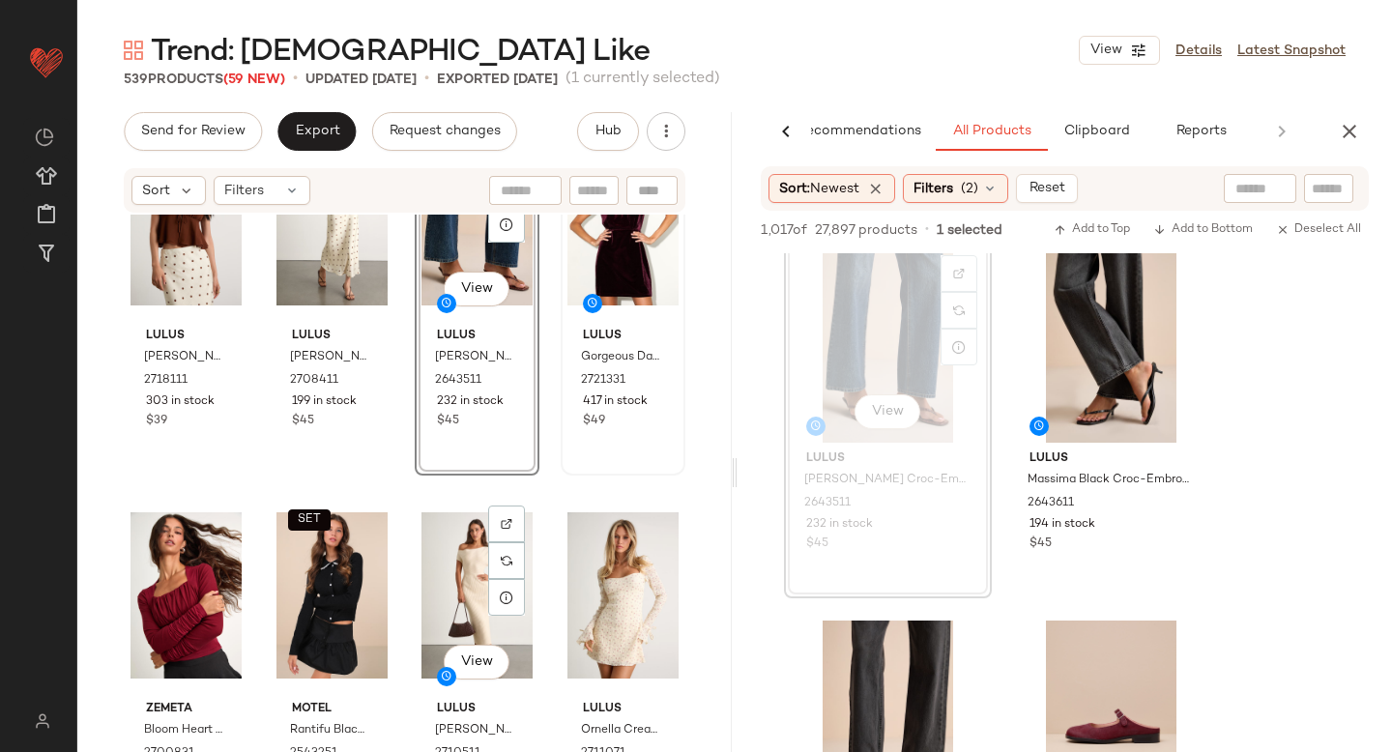
scroll to position [504, 0]
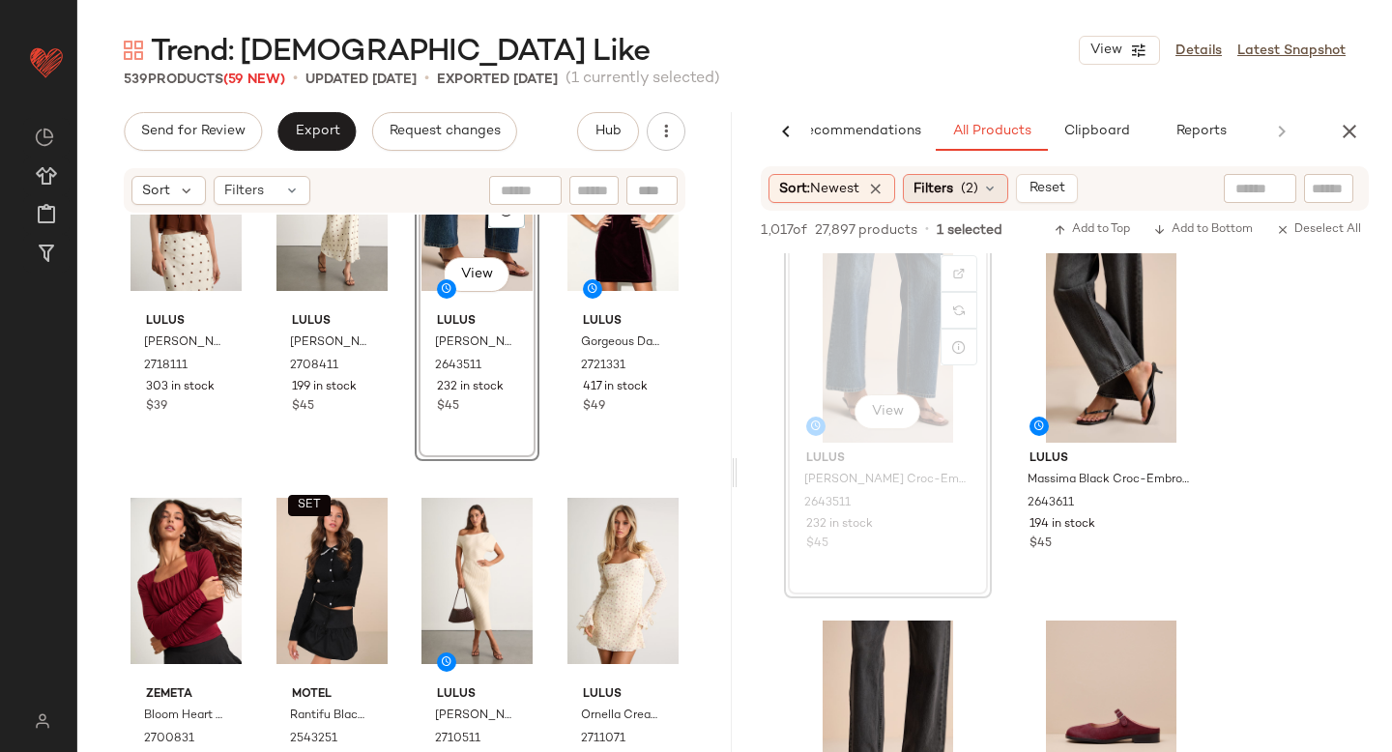
click at [956, 200] on div "Filters (2)" at bounding box center [955, 188] width 105 height 29
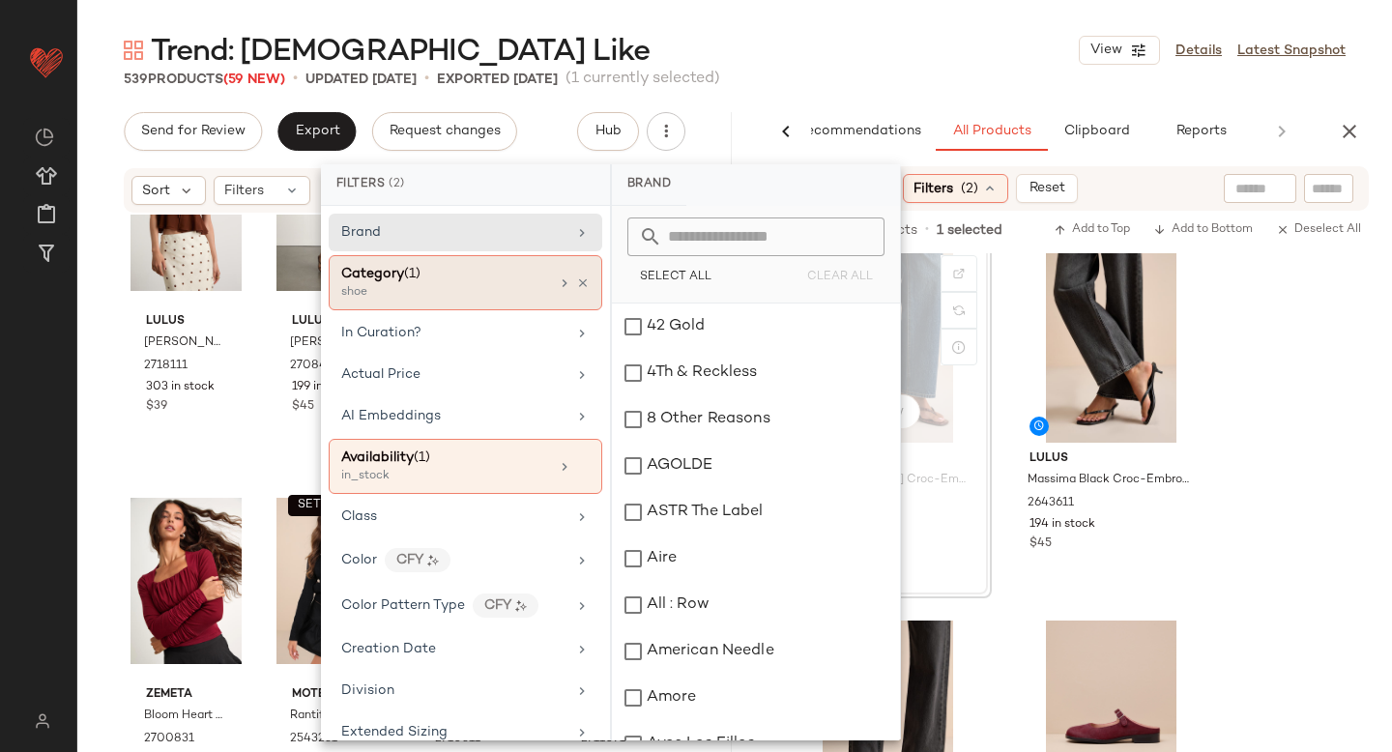
click at [491, 290] on div "shoe" at bounding box center [437, 292] width 193 height 17
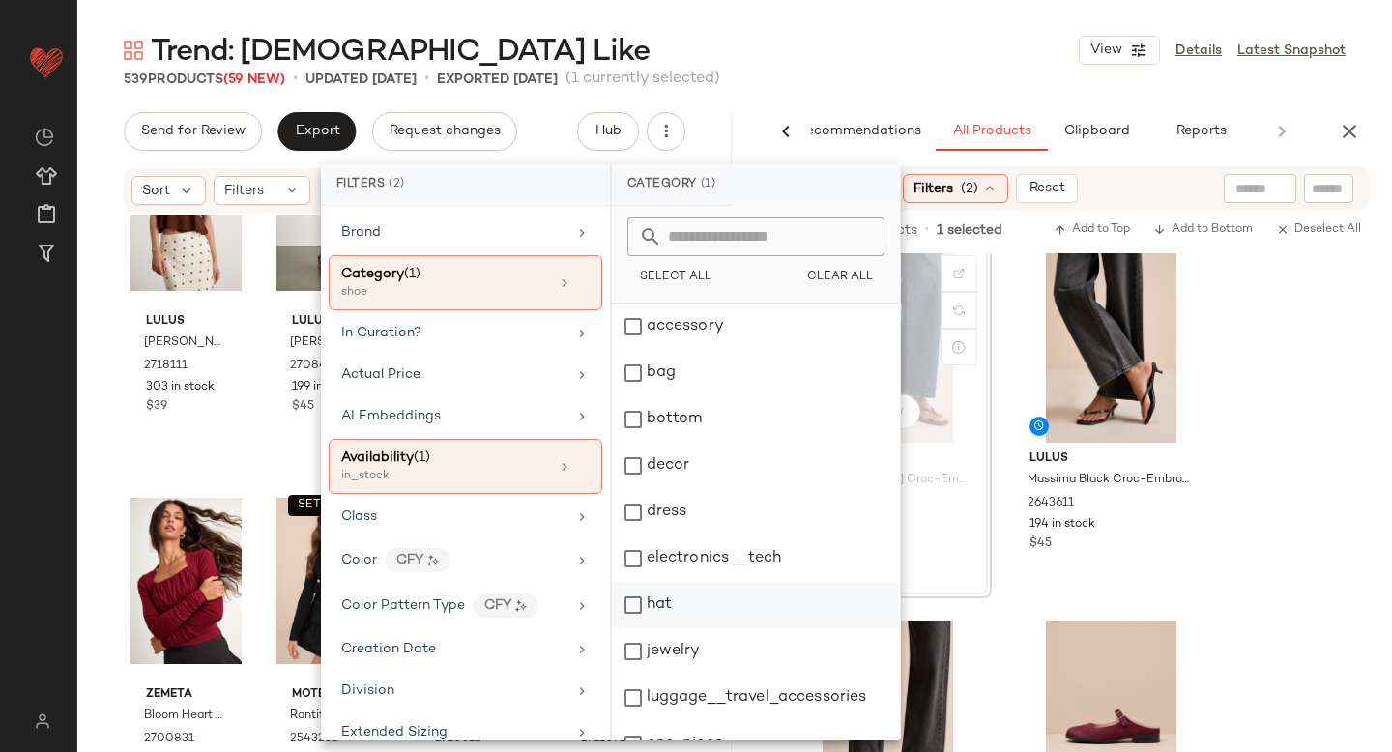
scroll to position [352, 0]
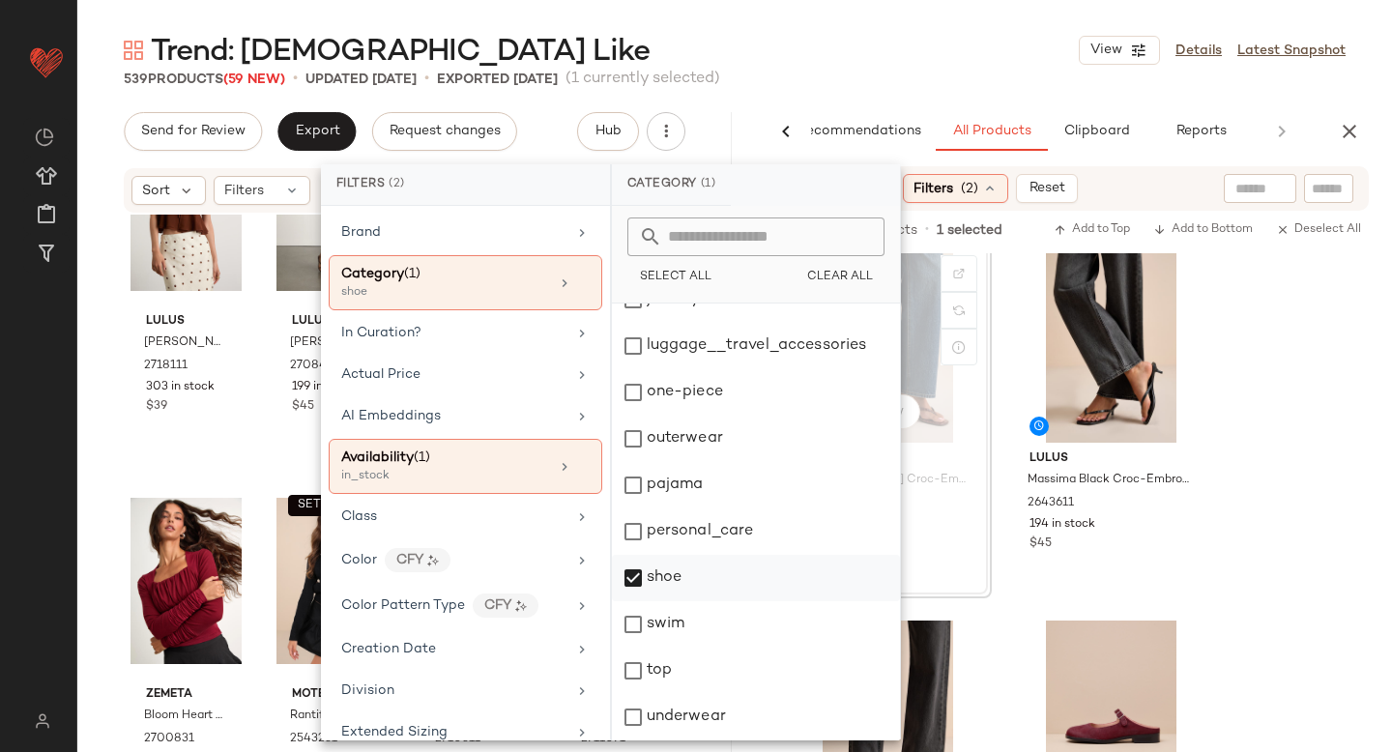
click at [631, 580] on div "shoe" at bounding box center [756, 578] width 288 height 46
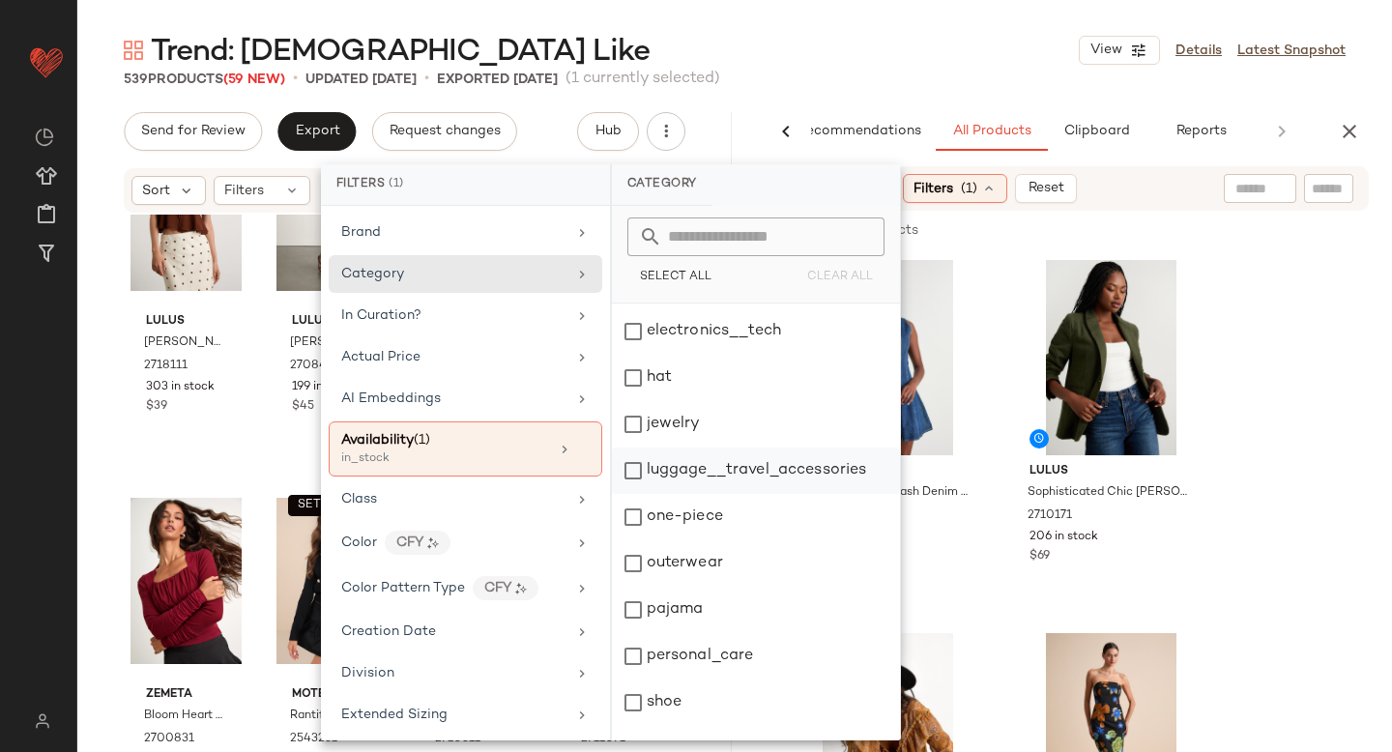
scroll to position [224, 0]
click at [640, 417] on div "jewelry" at bounding box center [756, 427] width 288 height 46
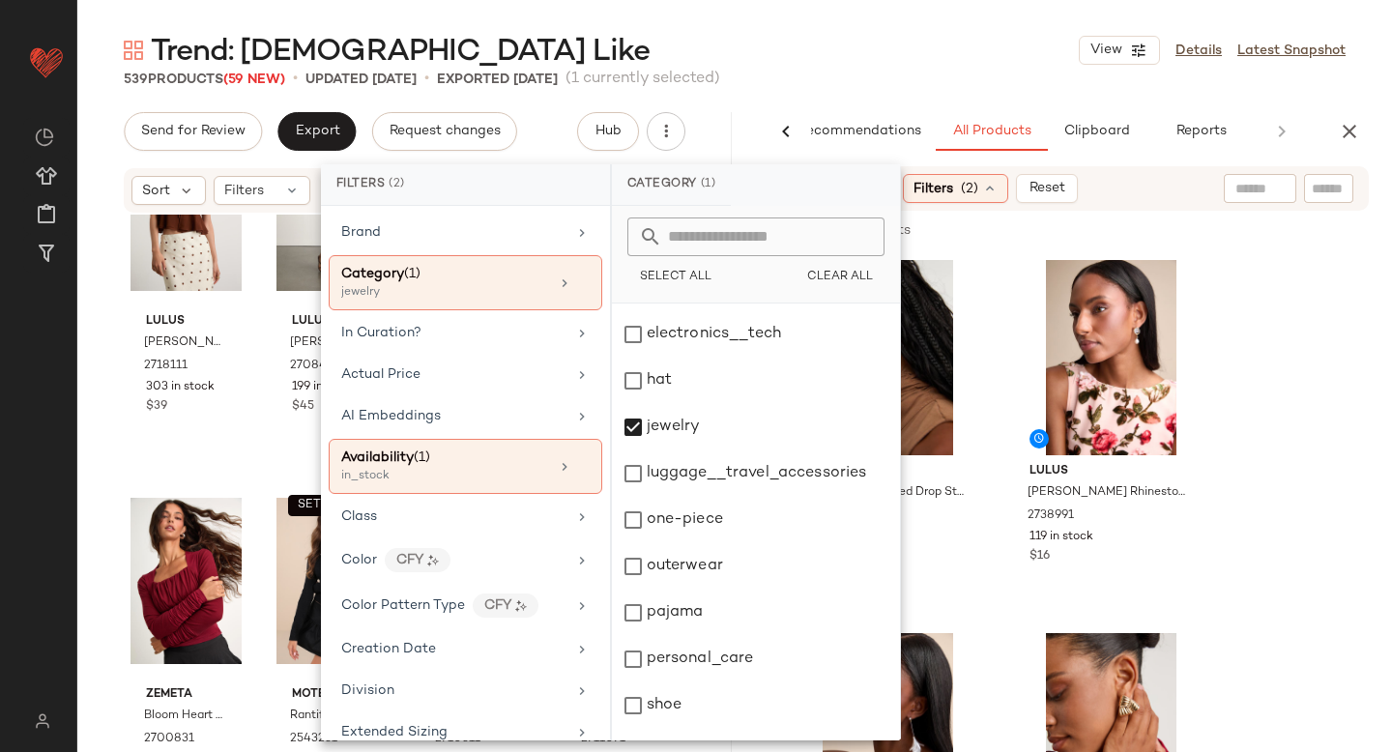
scroll to position [492, 0]
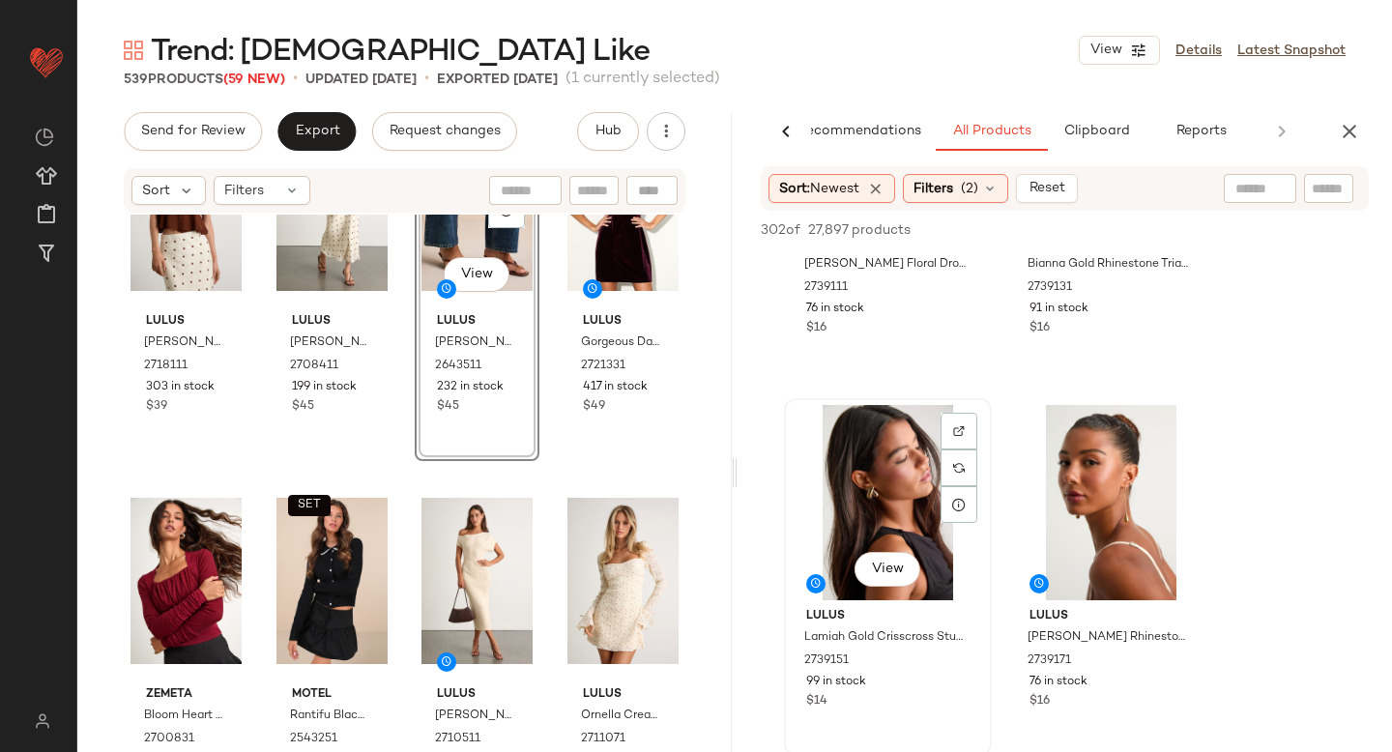
scroll to position [635, 0]
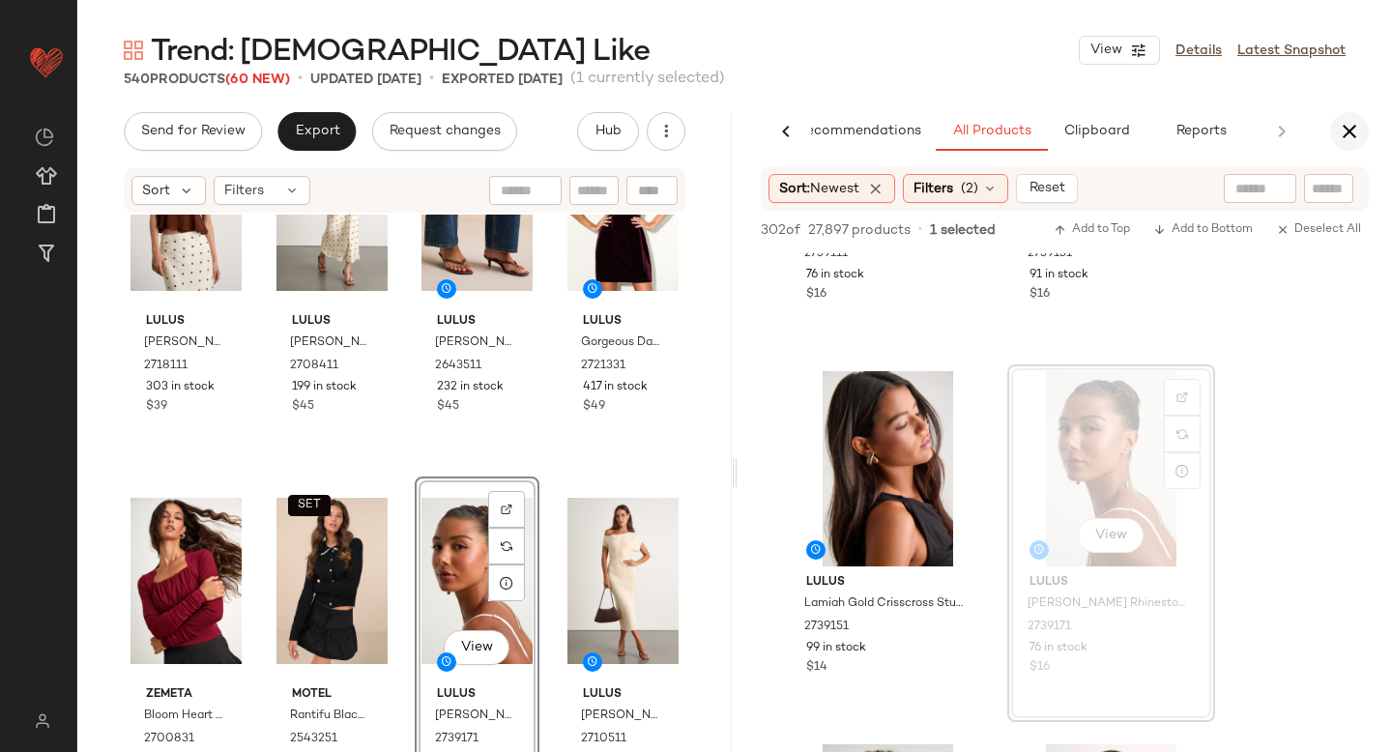
click at [1354, 139] on icon "button" at bounding box center [1349, 131] width 23 height 23
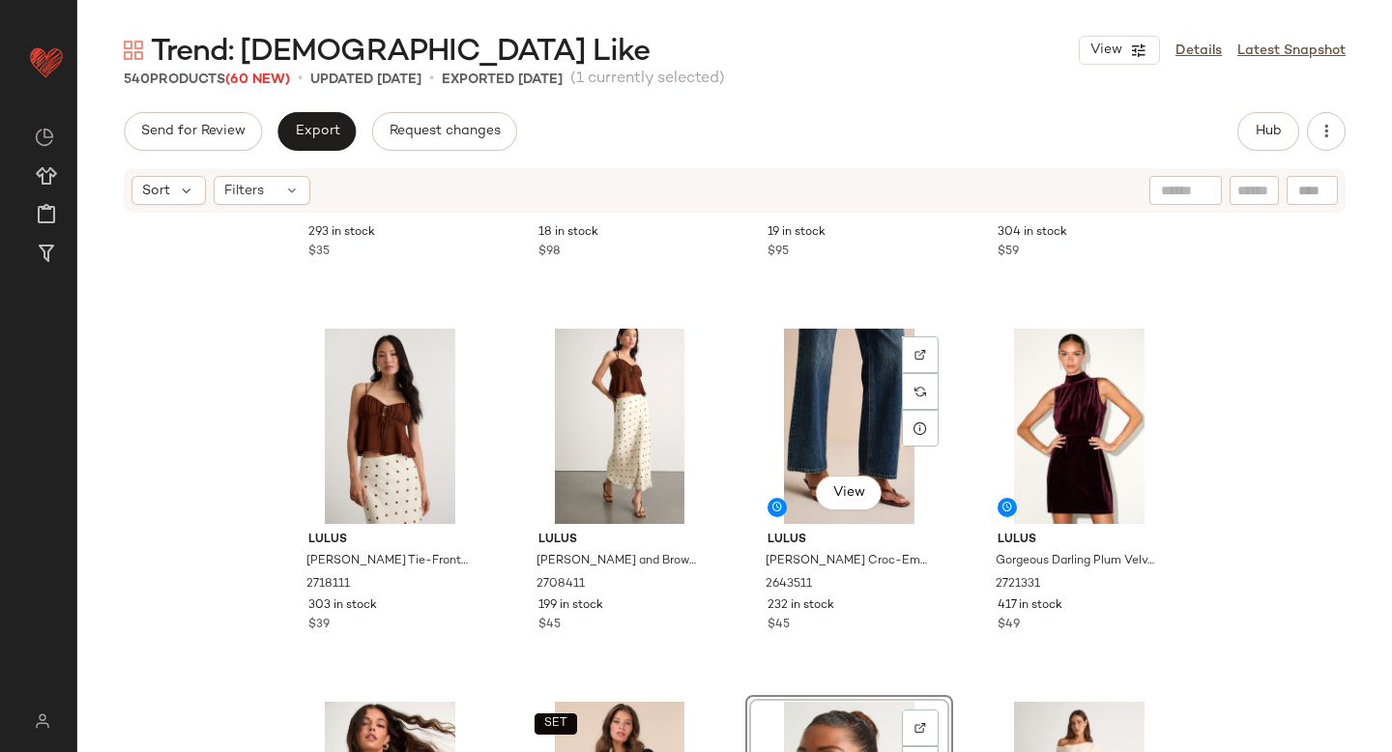
scroll to position [259, 0]
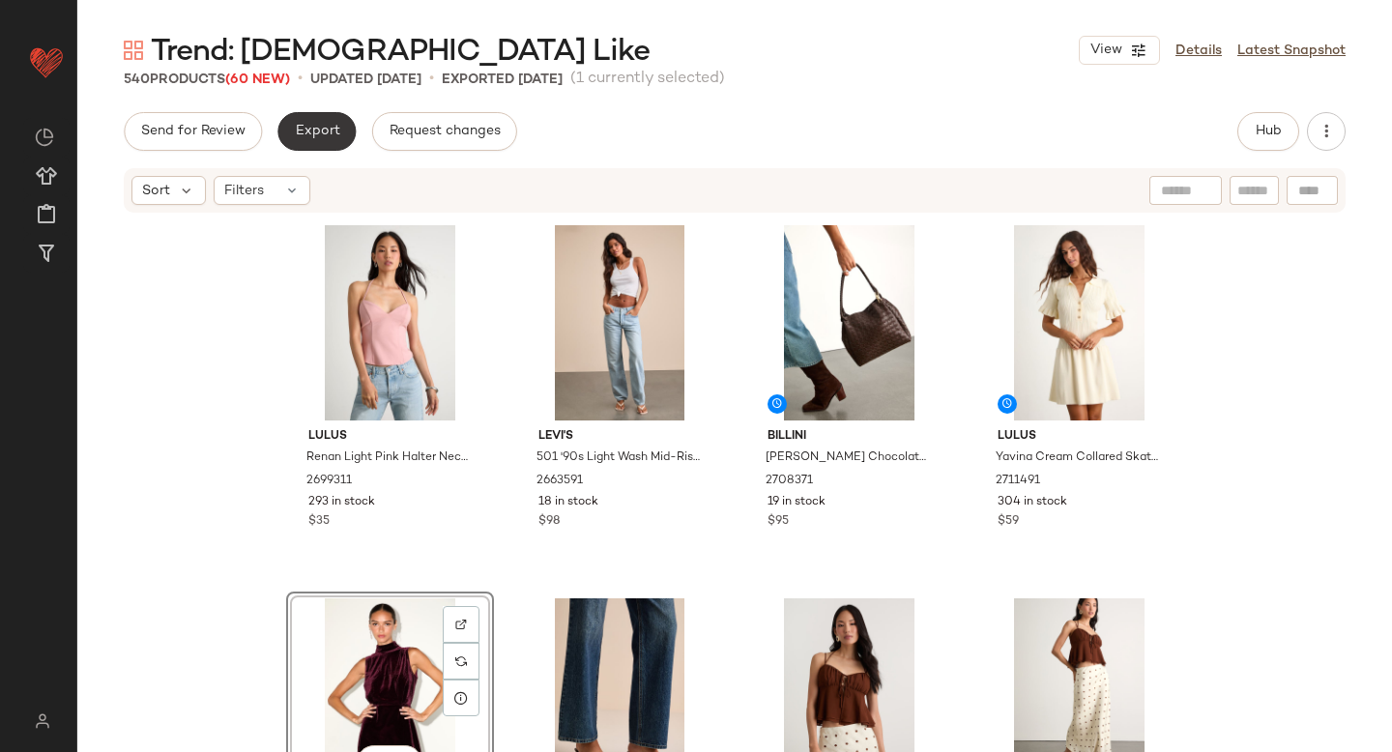
click at [329, 128] on span "Export" at bounding box center [316, 131] width 45 height 15
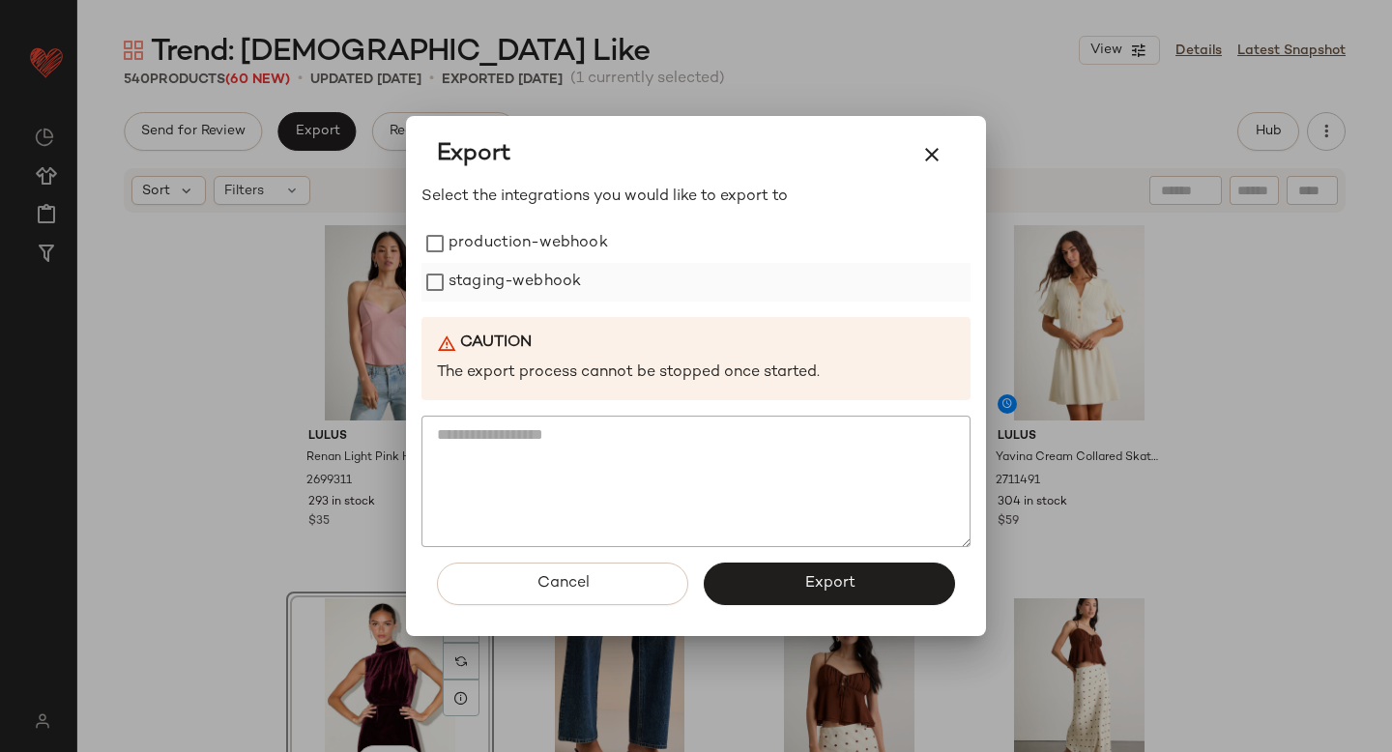
click at [497, 282] on label "staging-webhook" at bounding box center [515, 282] width 132 height 39
click at [485, 226] on label "production-webhook" at bounding box center [529, 243] width 160 height 39
click at [812, 601] on button "Export" at bounding box center [829, 584] width 251 height 43
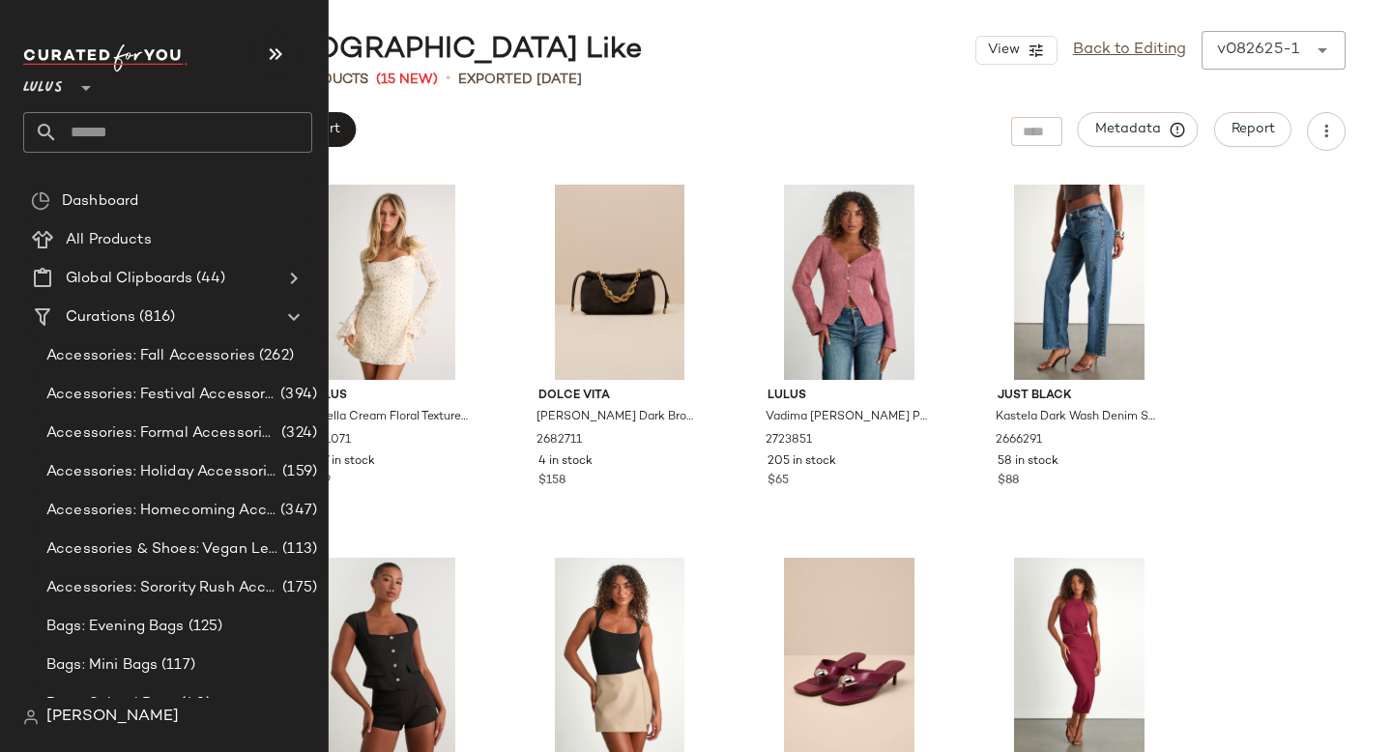
click at [151, 131] on input "text" at bounding box center [185, 132] width 254 height 41
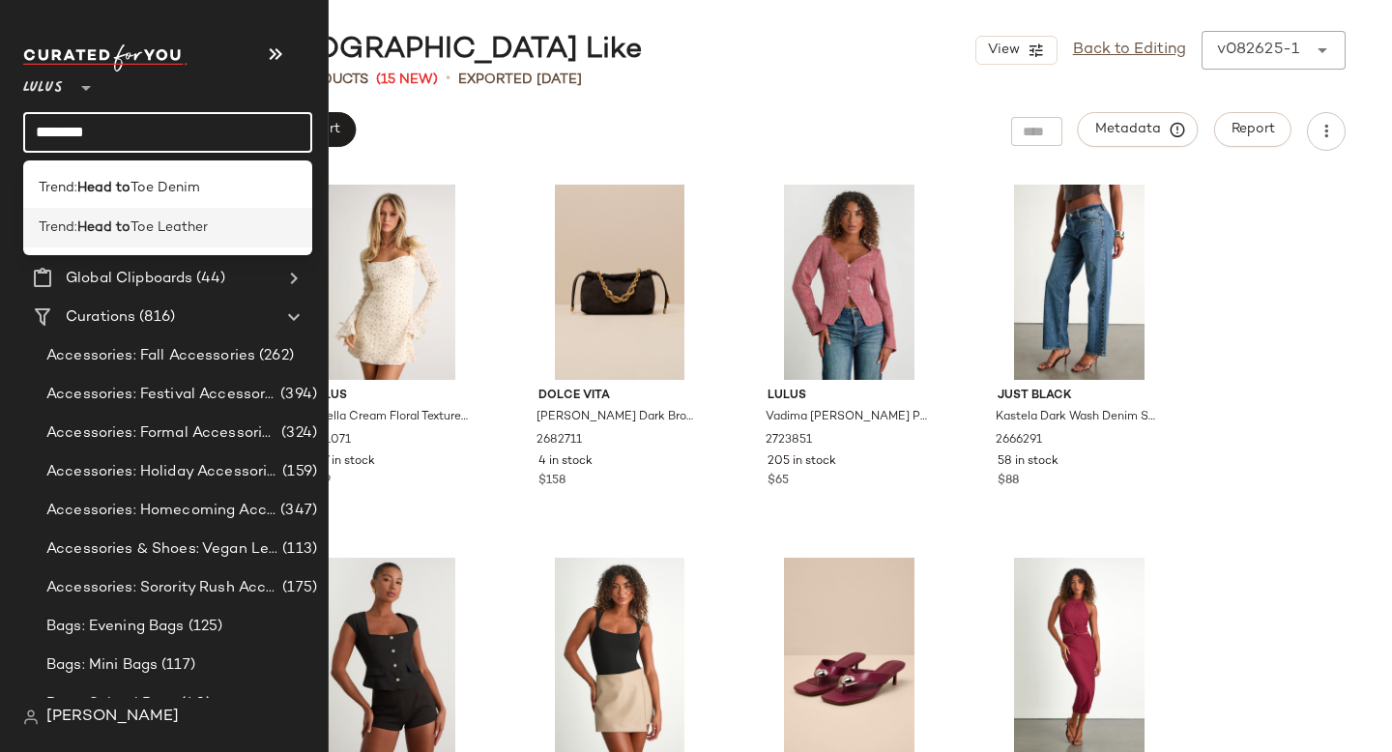
type input "*******"
click at [108, 240] on div "Trend: Head to Toe Leather" at bounding box center [167, 228] width 289 height 40
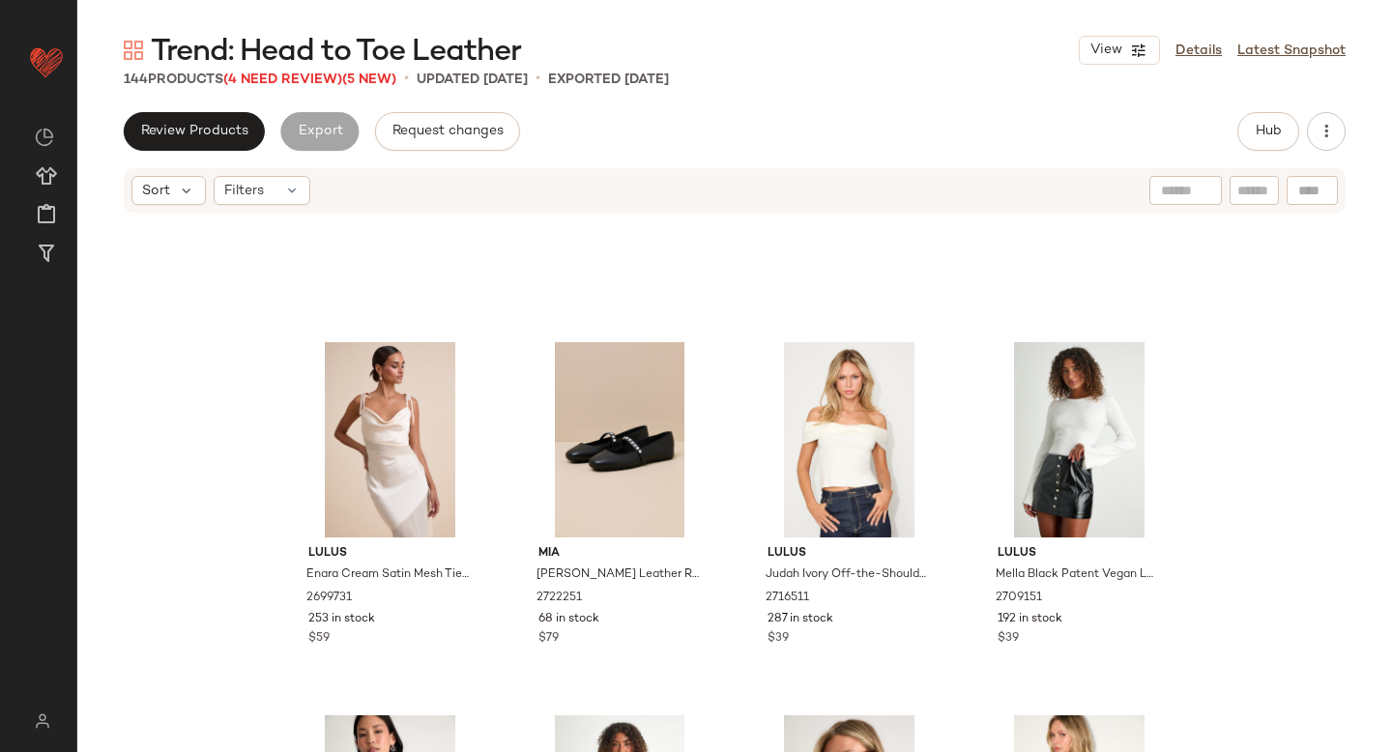
scroll to position [485, 0]
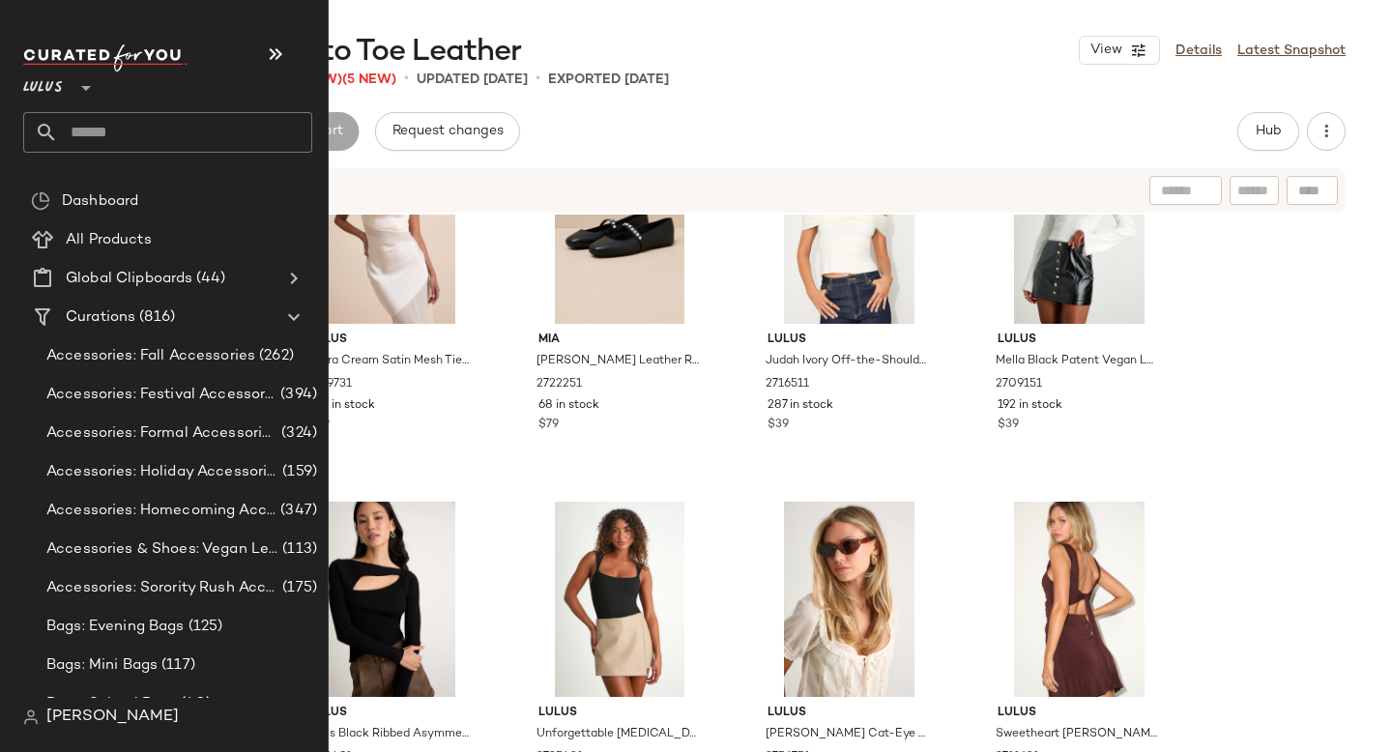
click at [154, 132] on input "text" at bounding box center [185, 132] width 254 height 41
click at [110, 131] on input "text" at bounding box center [185, 132] width 254 height 41
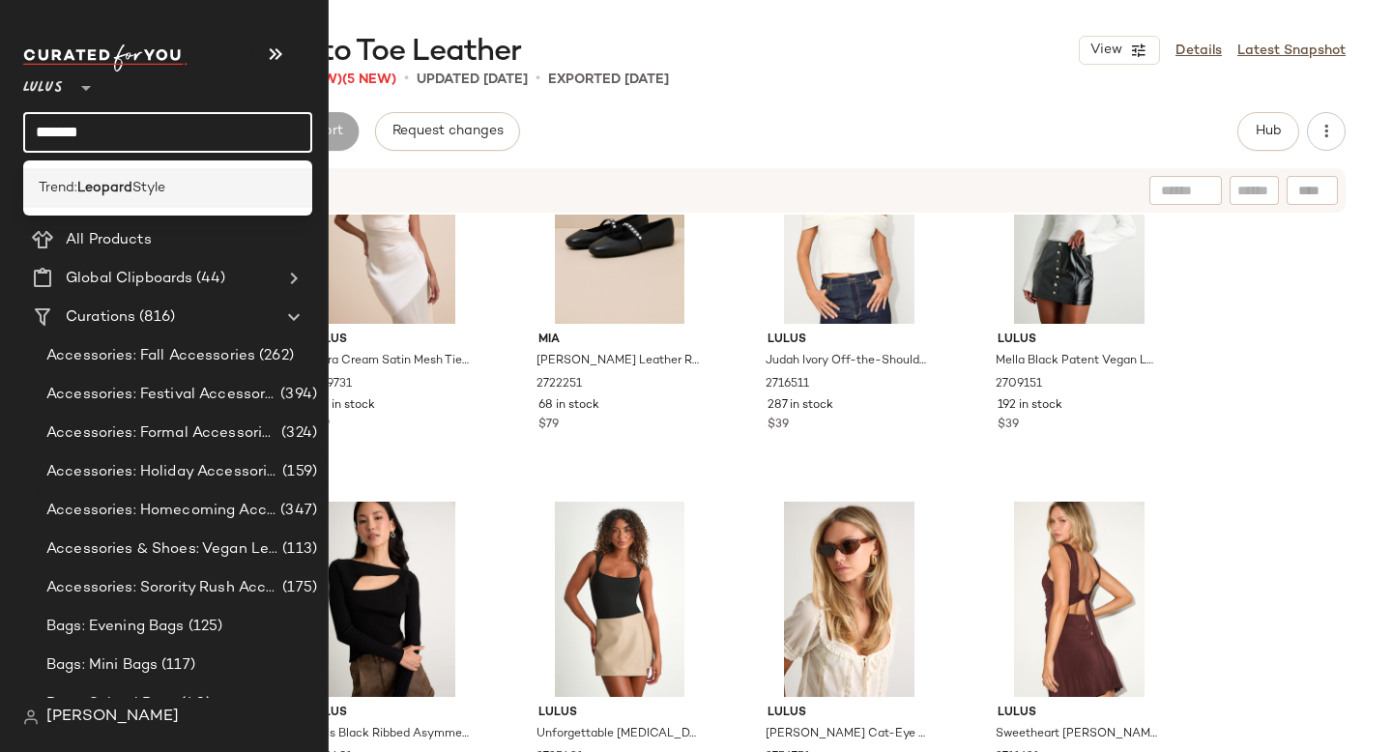
type input "*******"
click at [86, 180] on b "Leopard" at bounding box center [104, 188] width 55 height 20
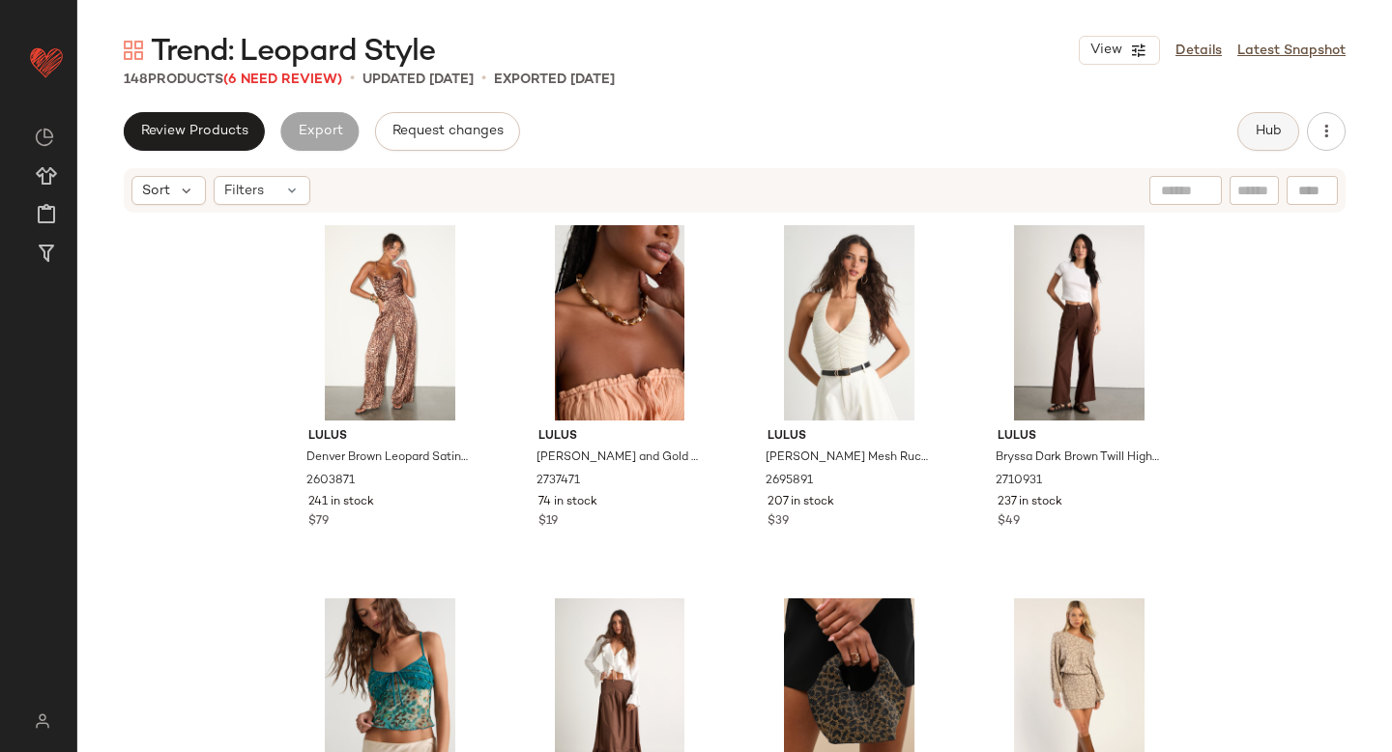
click at [1264, 134] on span "Hub" at bounding box center [1268, 131] width 27 height 15
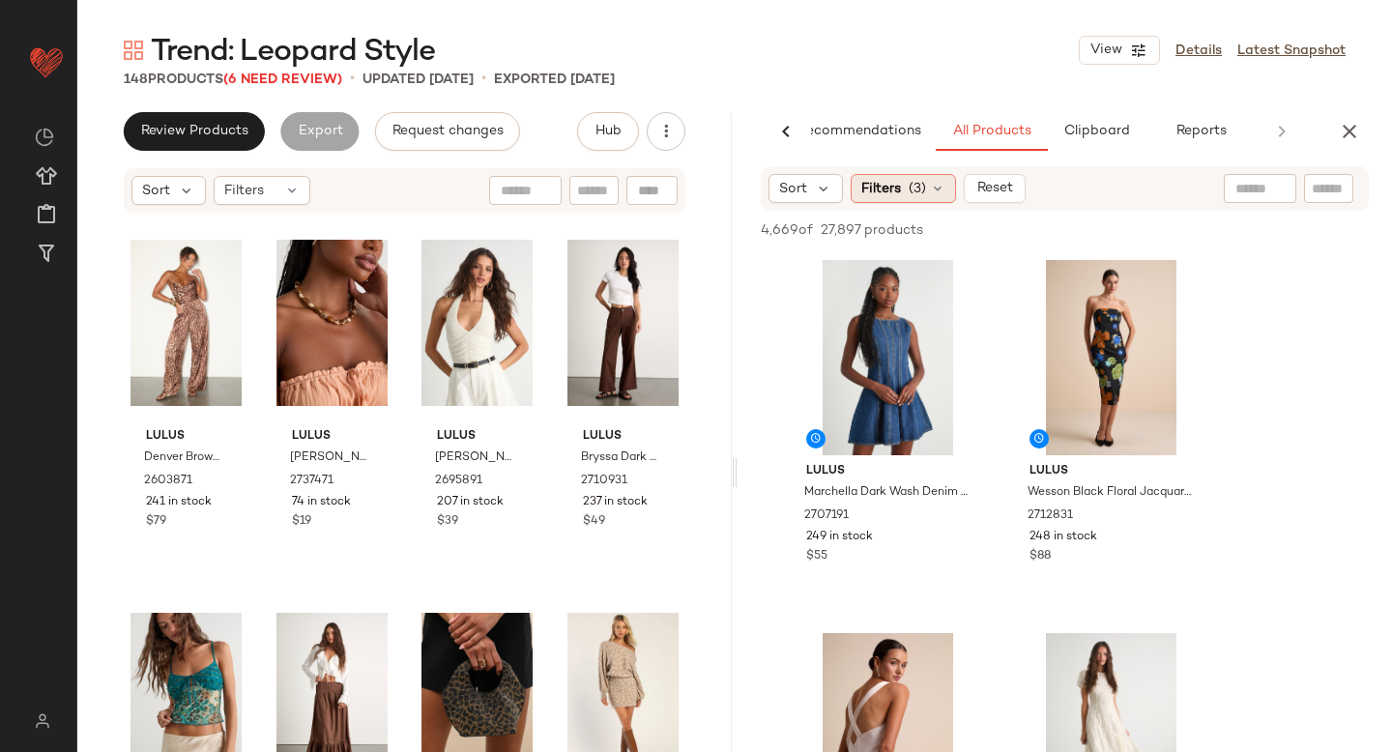
click at [929, 174] on div "Filters (3)" at bounding box center [903, 188] width 105 height 29
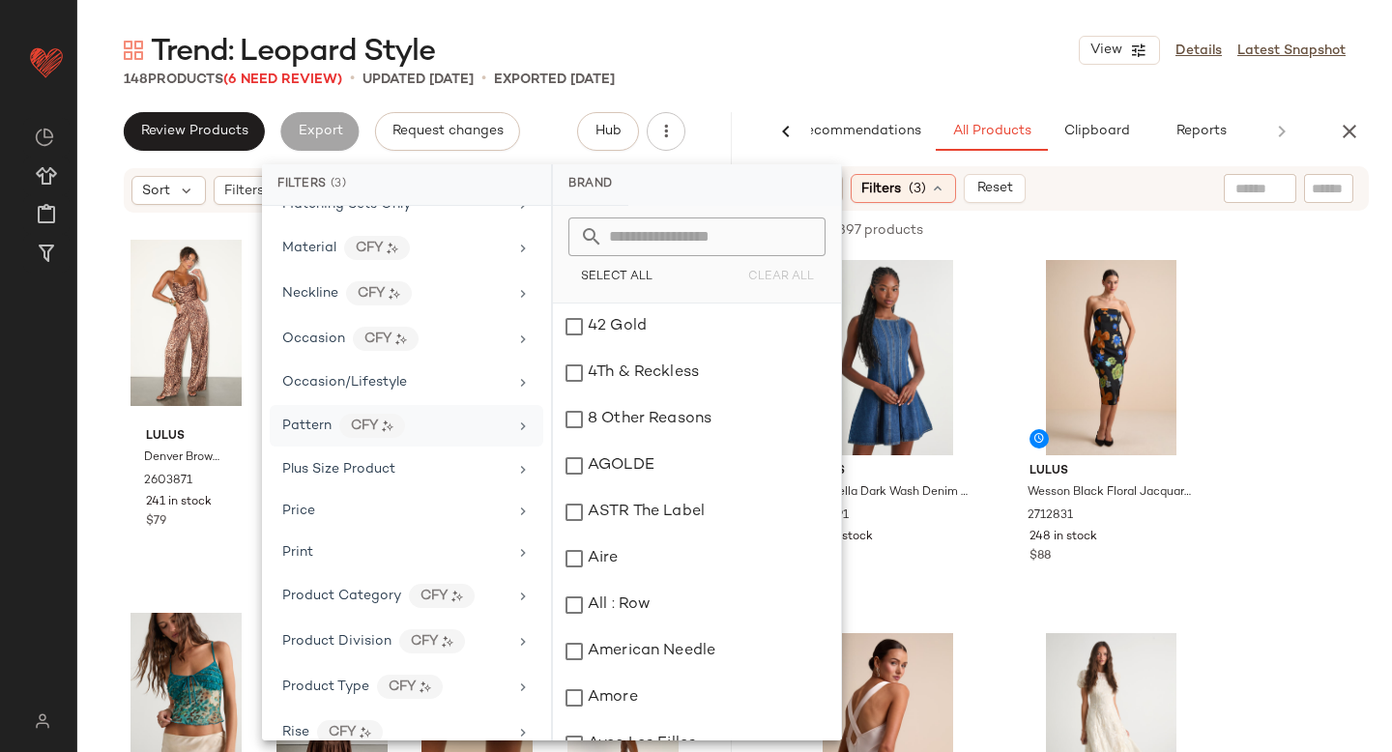
scroll to position [922, 0]
click at [313, 417] on div "Pattern CFY" at bounding box center [394, 429] width 225 height 24
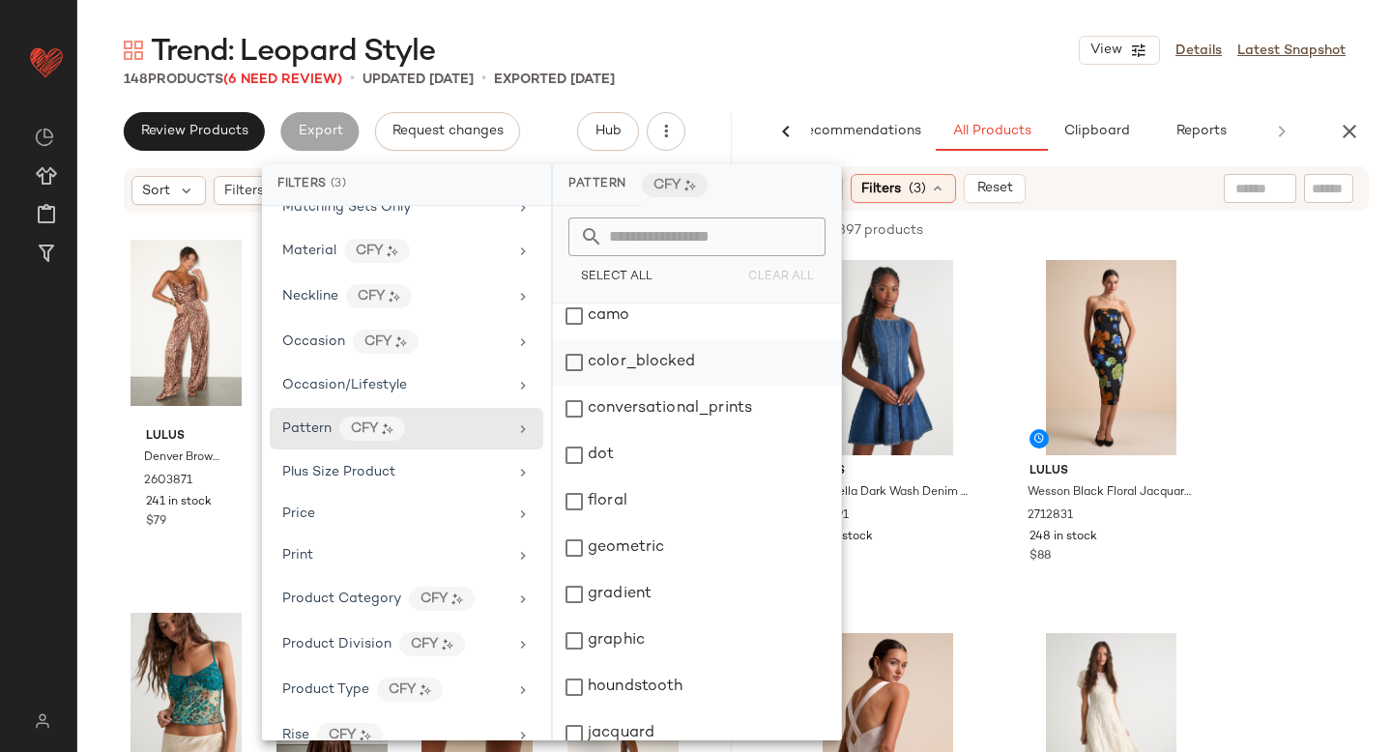
scroll to position [0, 0]
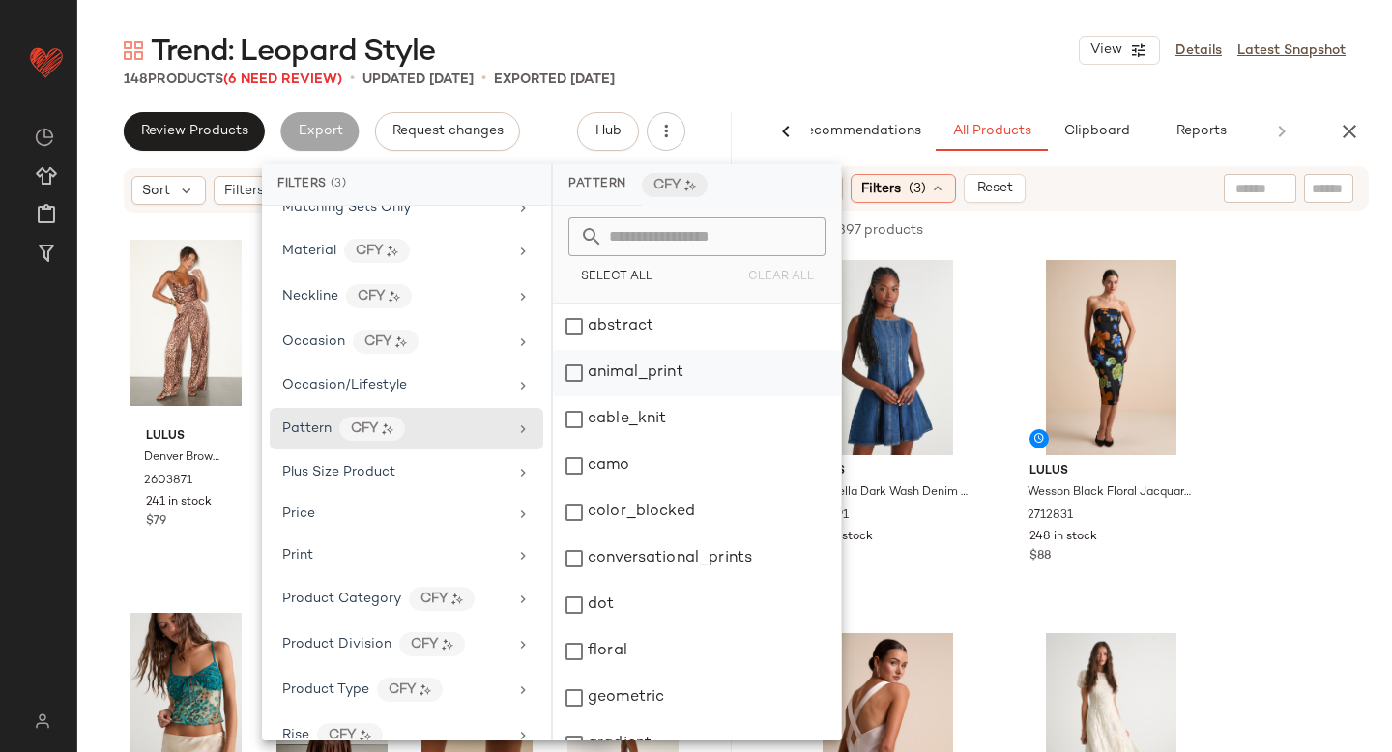
click at [580, 380] on div "animal_print" at bounding box center [697, 373] width 288 height 46
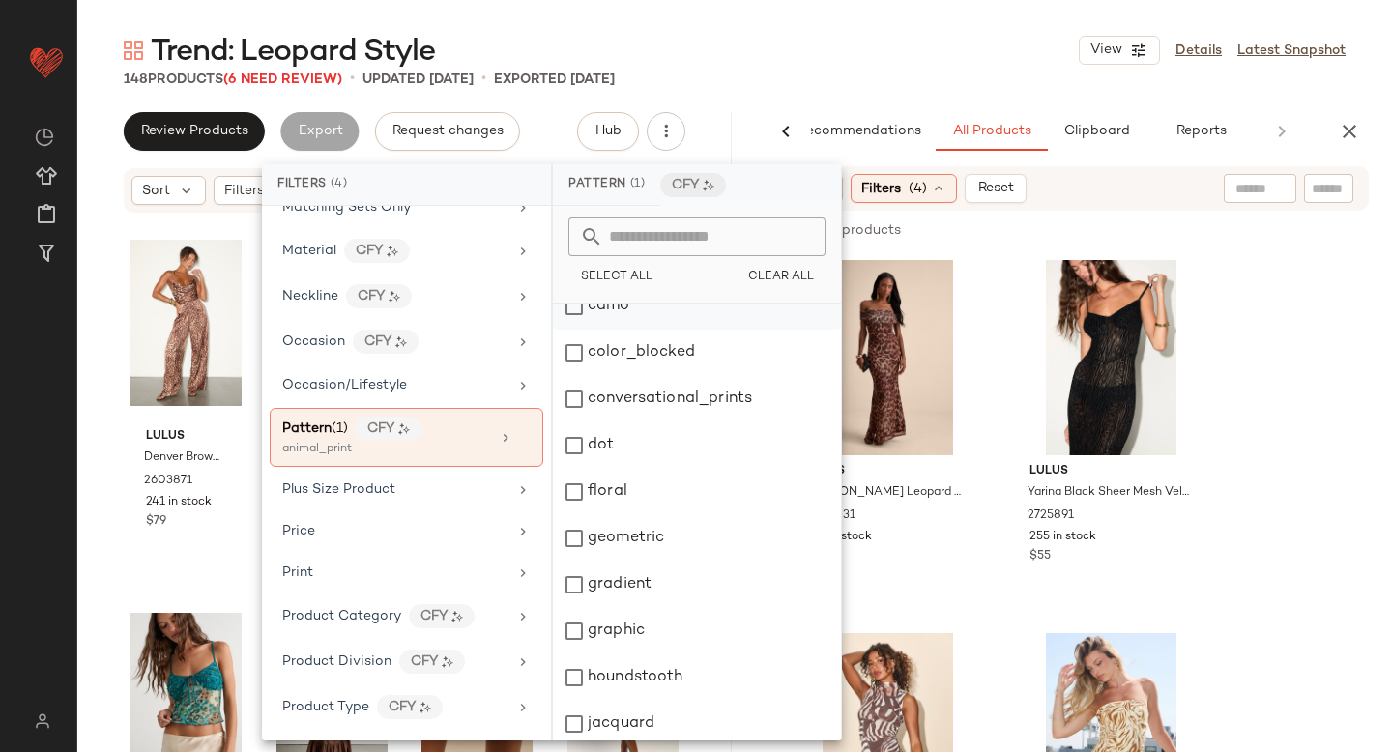
scroll to position [158, 0]
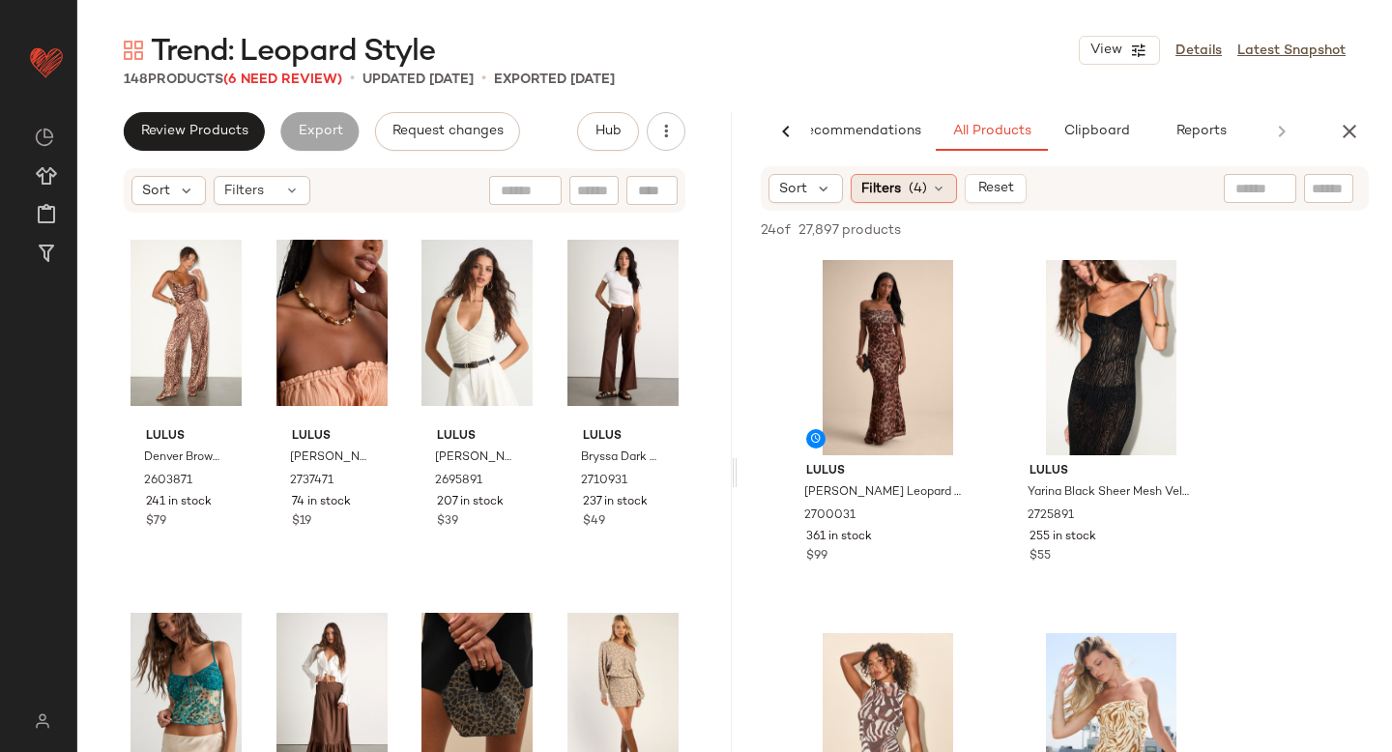
click at [900, 188] on span "Filters" at bounding box center [881, 189] width 40 height 20
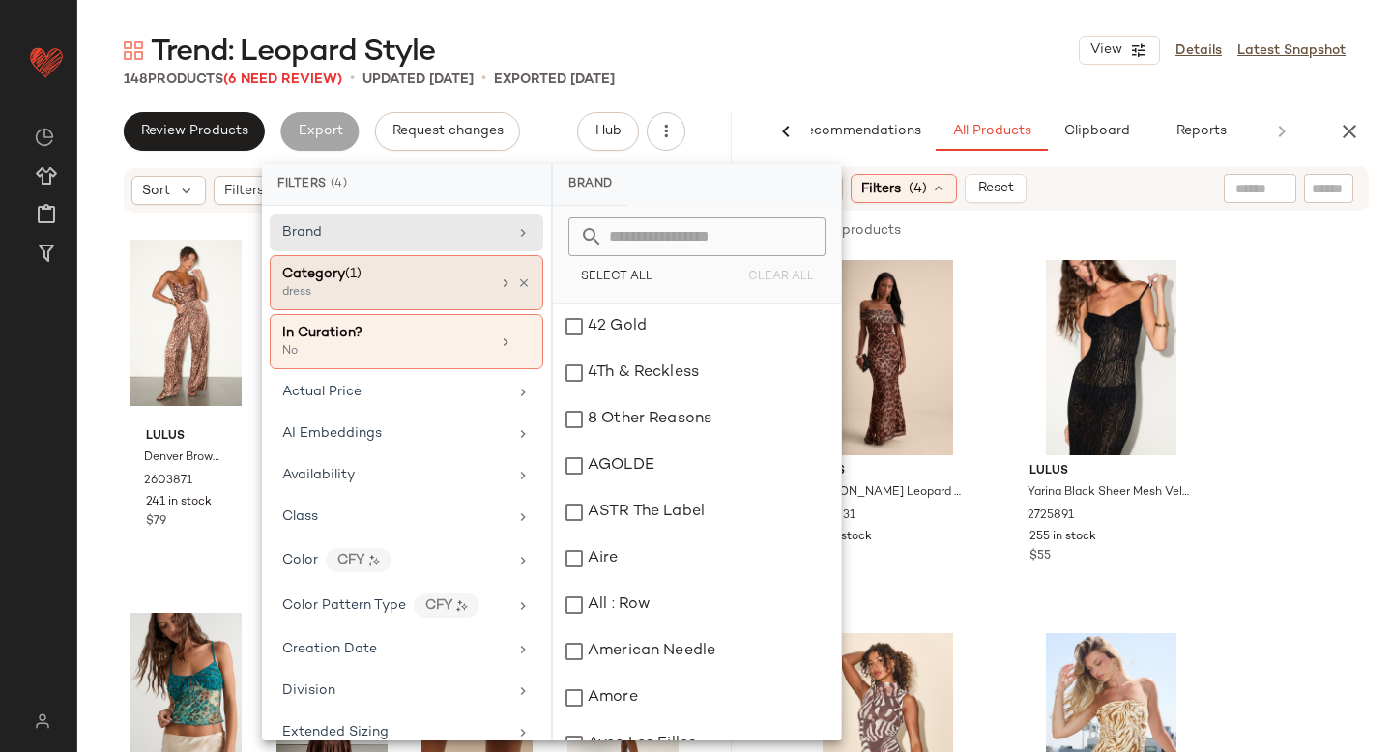
click at [340, 268] on span "Category" at bounding box center [313, 274] width 63 height 15
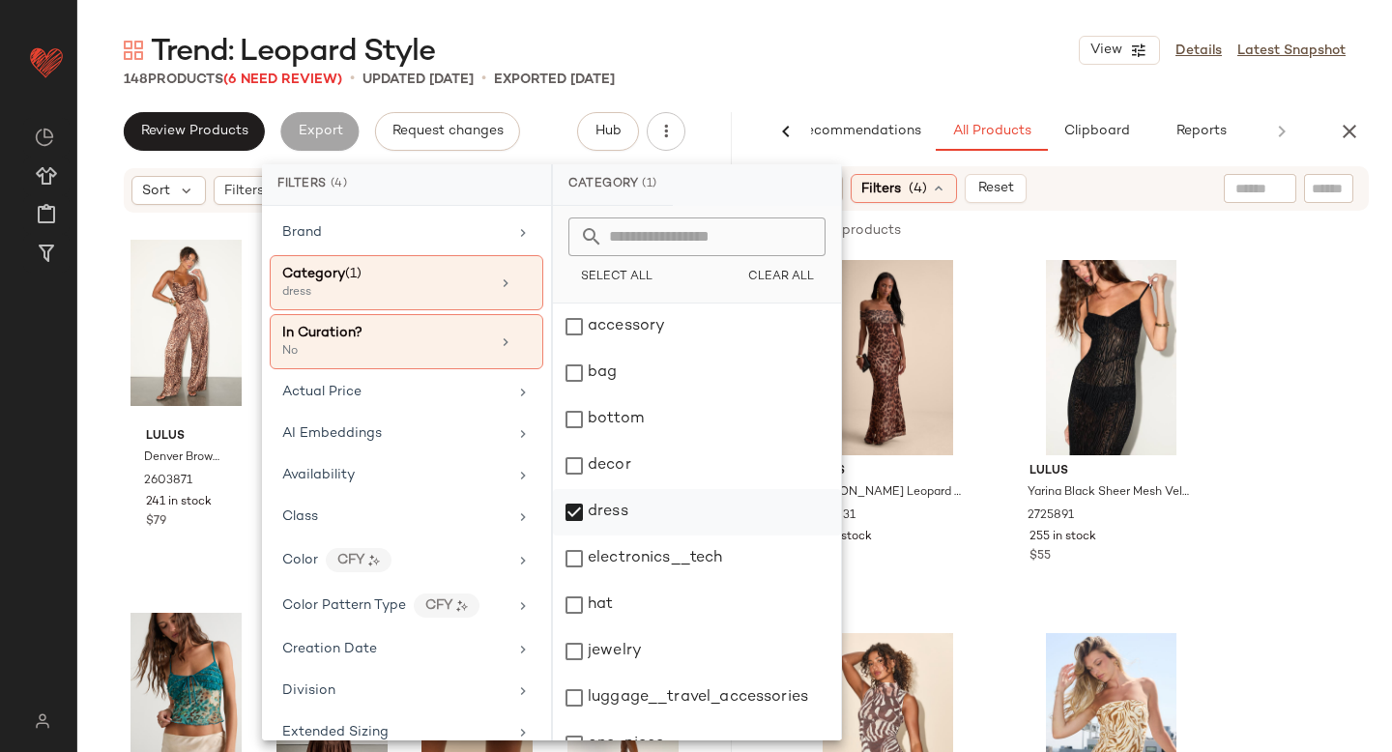
click at [566, 511] on div "dress" at bounding box center [697, 512] width 288 height 46
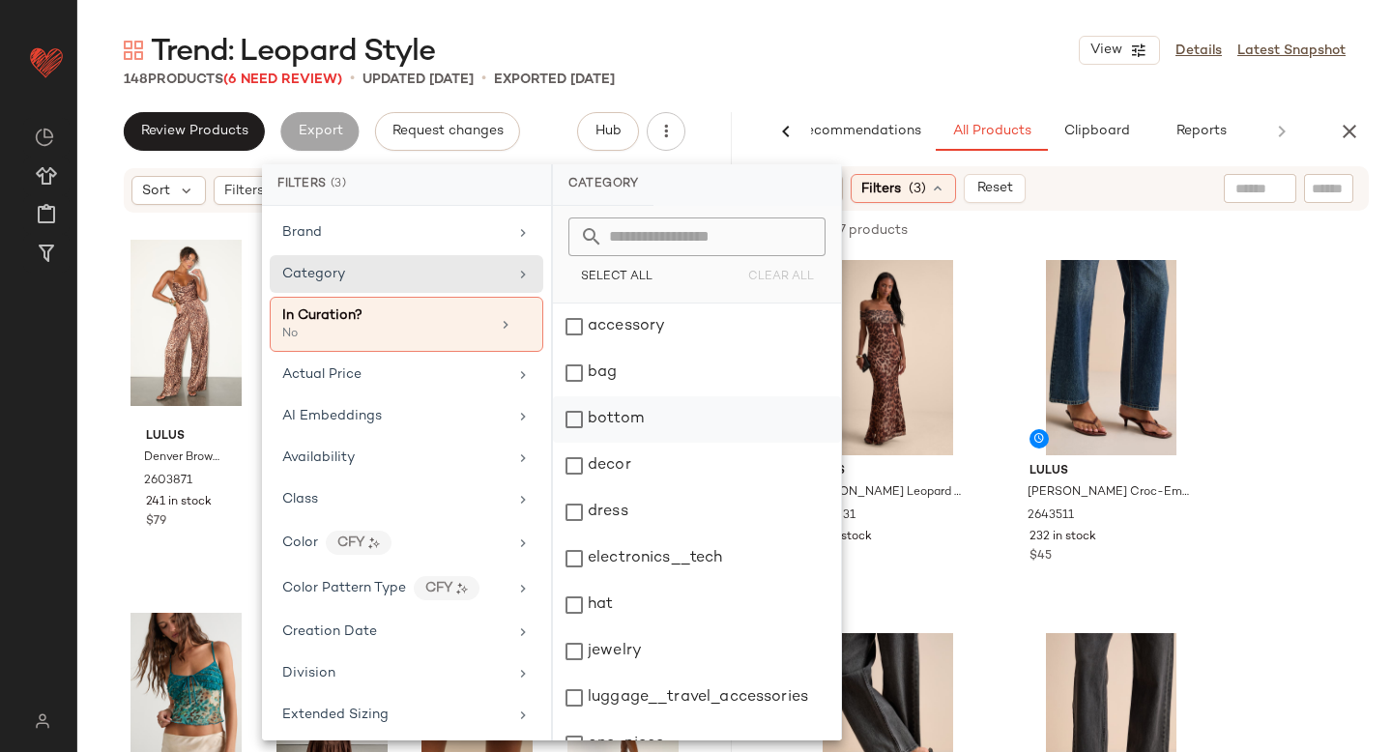
click at [580, 407] on div "bottom" at bounding box center [697, 419] width 288 height 46
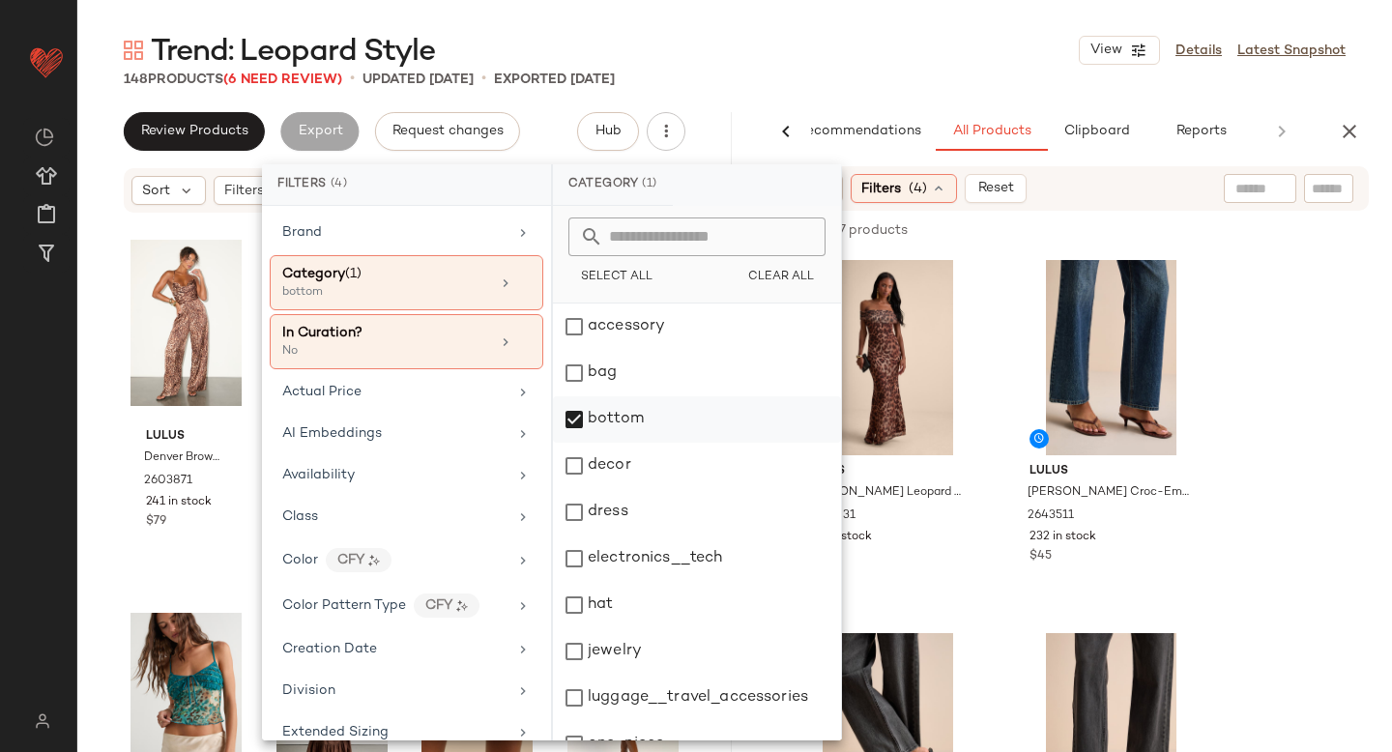
scroll to position [352, 0]
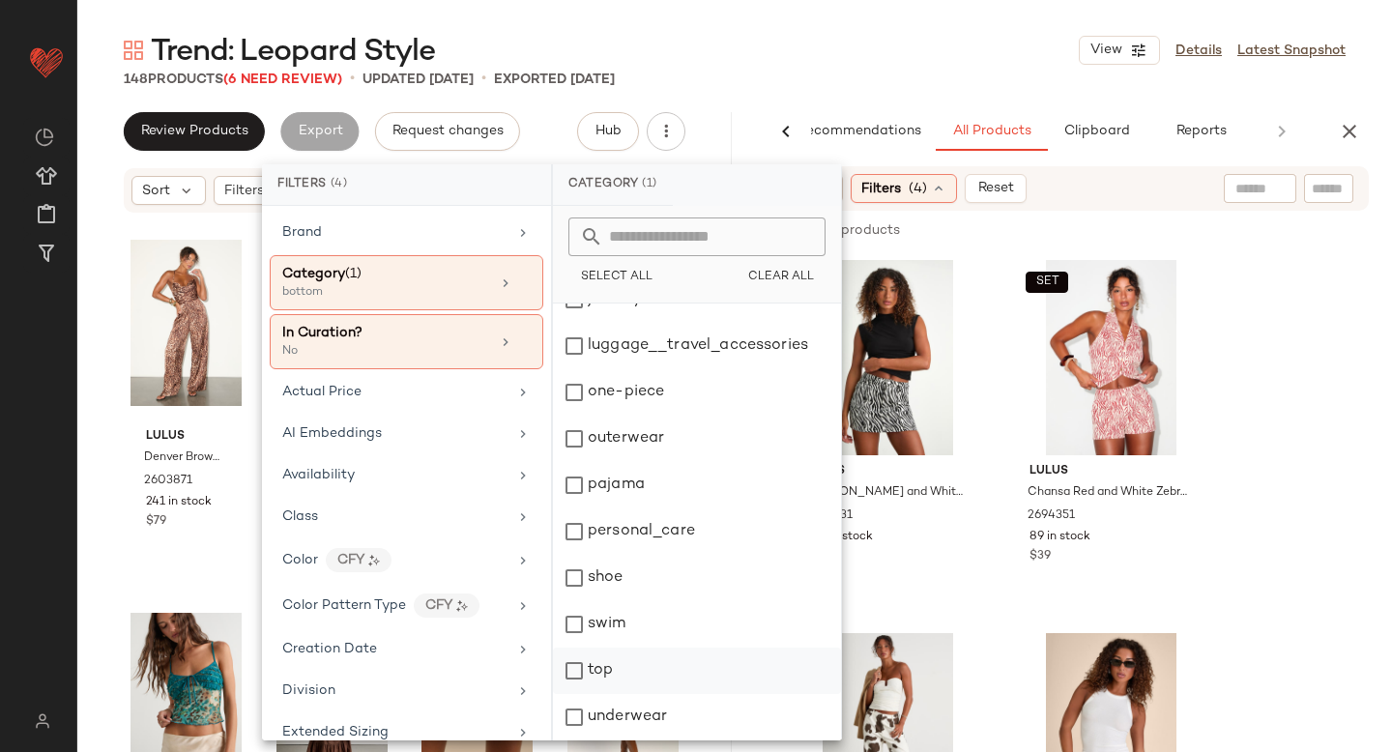
click at [569, 680] on div "top" at bounding box center [697, 671] width 288 height 46
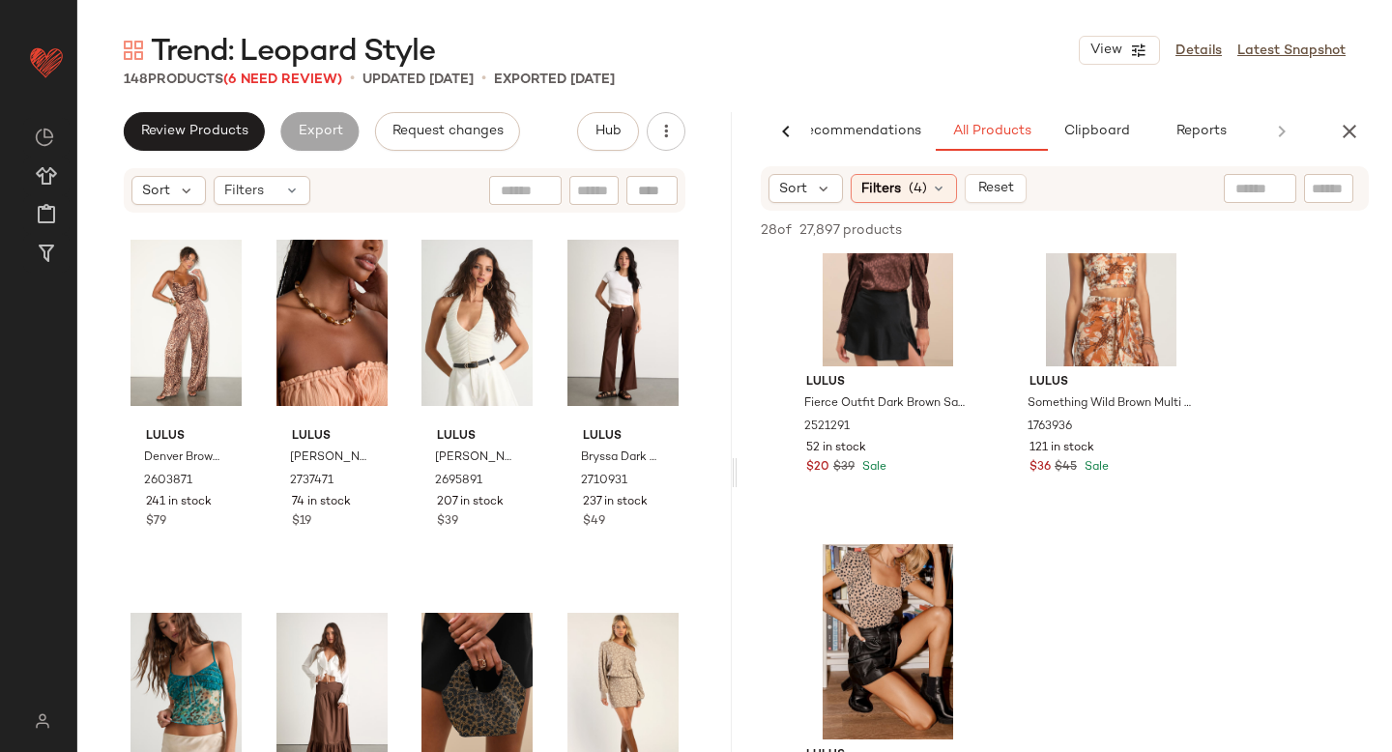
scroll to position [1815, 0]
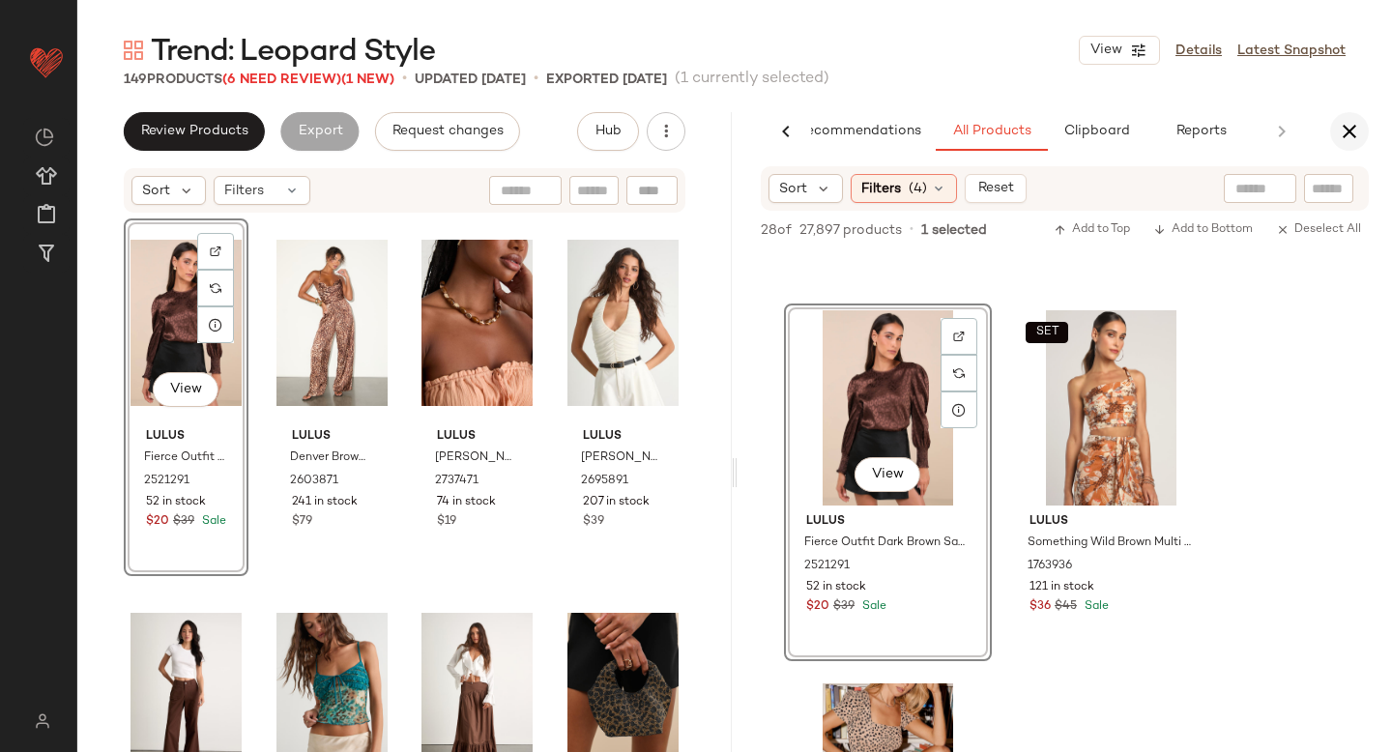
click at [1339, 135] on icon "button" at bounding box center [1349, 131] width 23 height 23
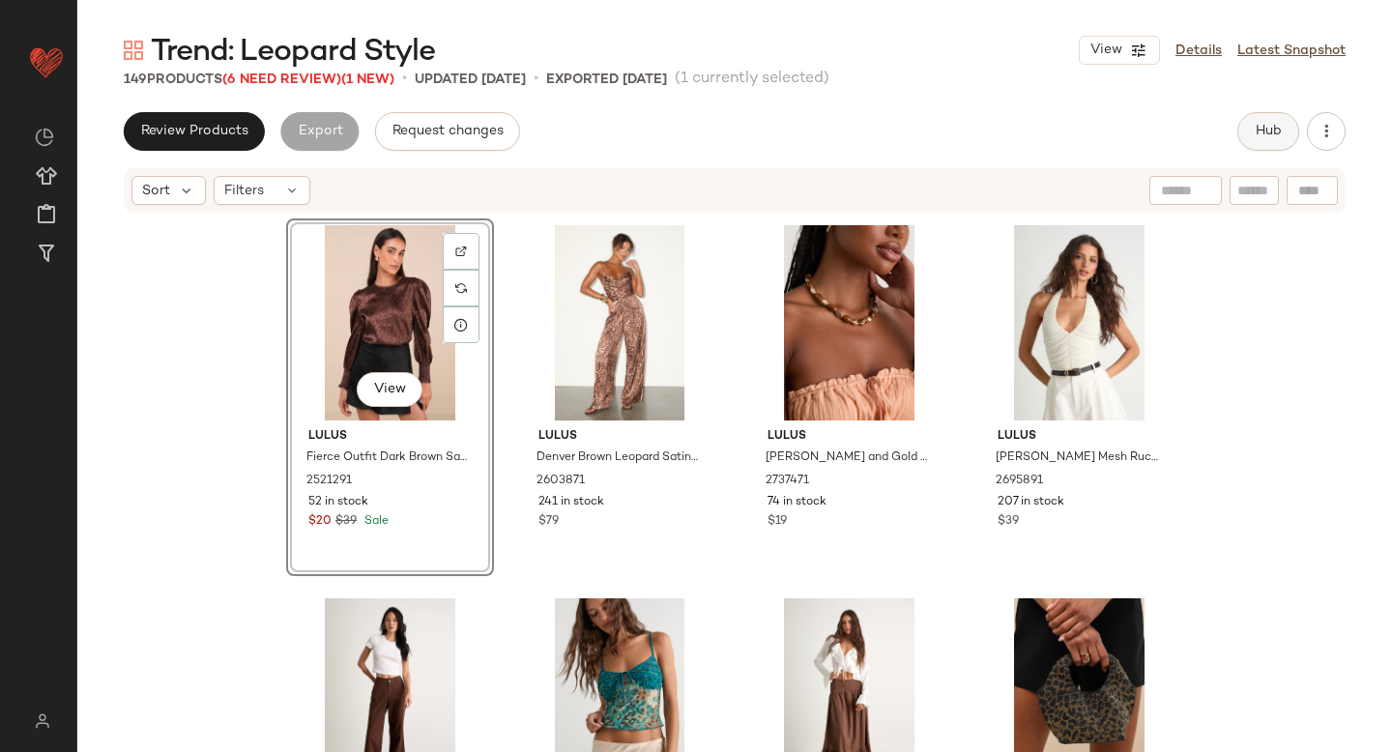
click at [1280, 131] on span "Hub" at bounding box center [1268, 131] width 27 height 15
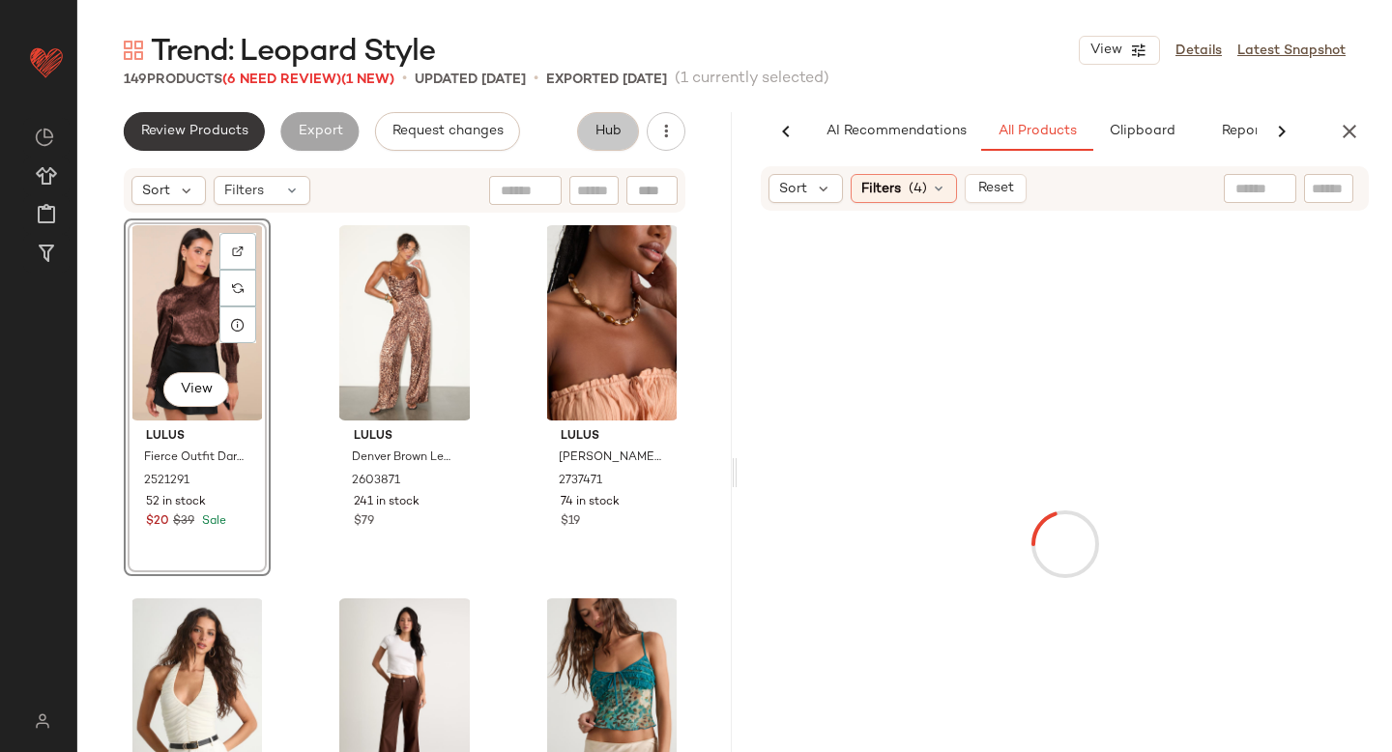
scroll to position [0, 45]
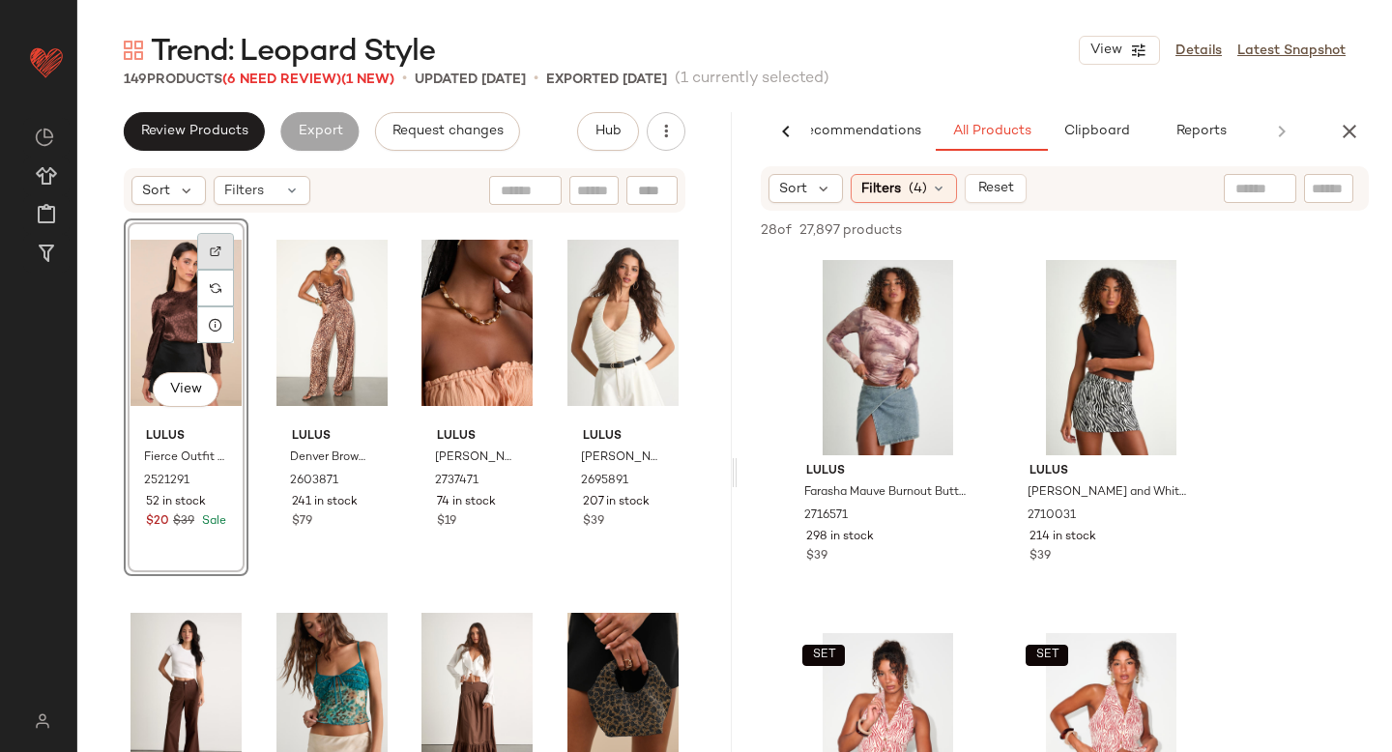
click at [218, 247] on img at bounding box center [216, 252] width 12 height 12
click at [1335, 187] on input "text" at bounding box center [1329, 189] width 34 height 20
click at [893, 188] on span "Filters" at bounding box center [881, 189] width 40 height 20
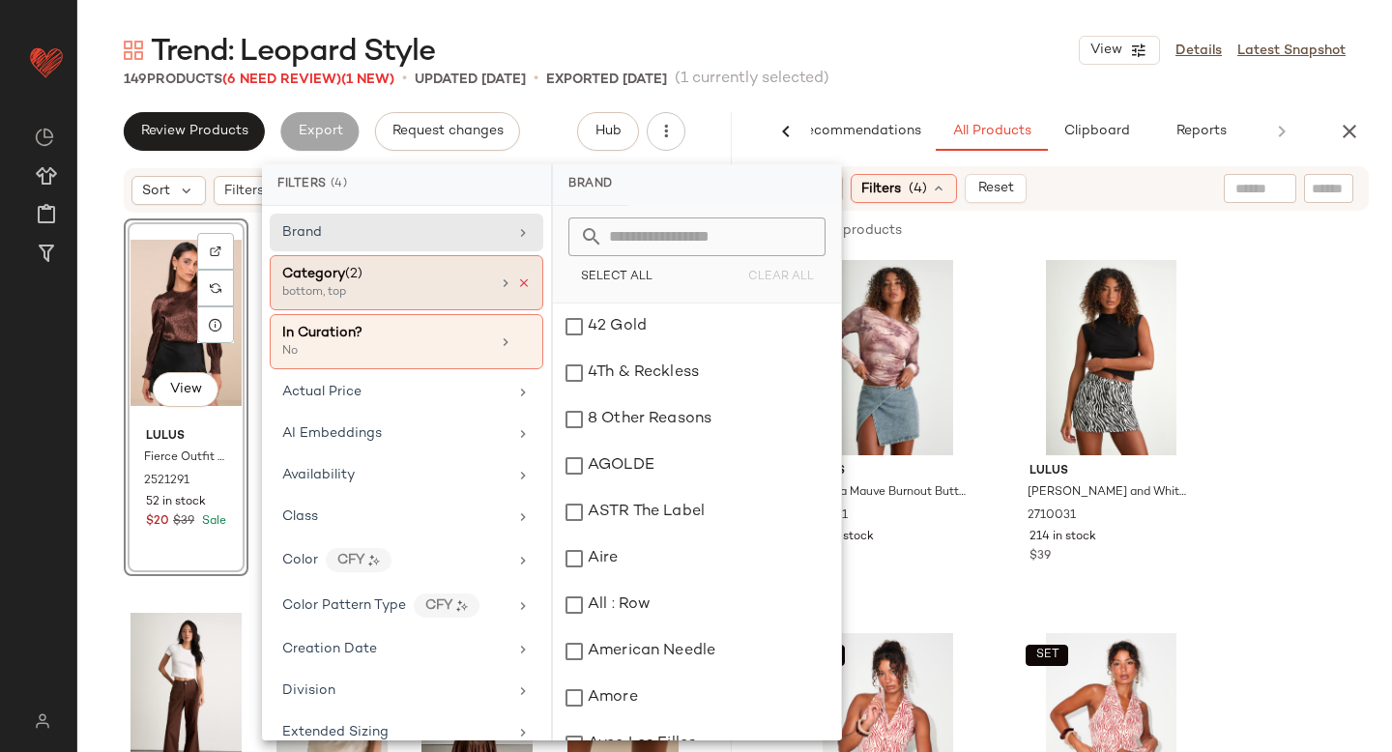
click at [517, 281] on icon at bounding box center [524, 283] width 14 height 14
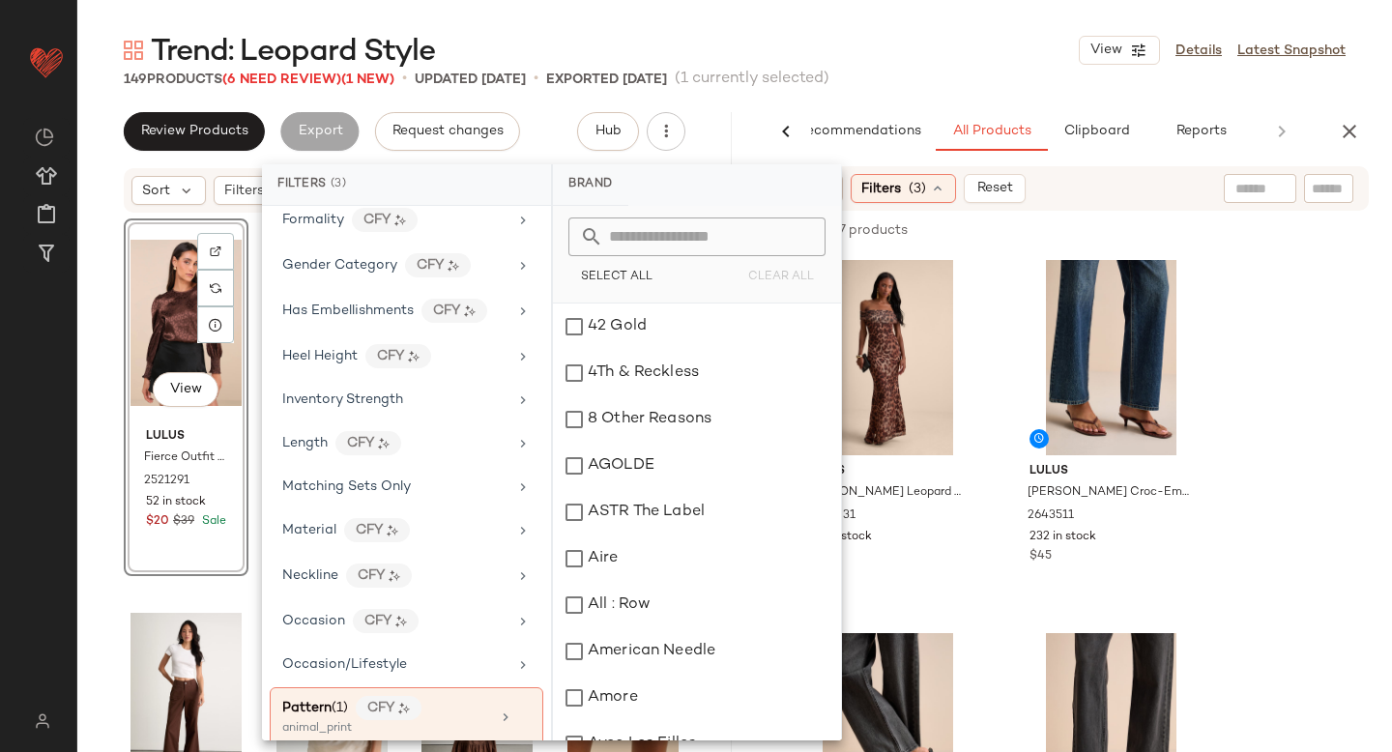
scroll to position [705, 0]
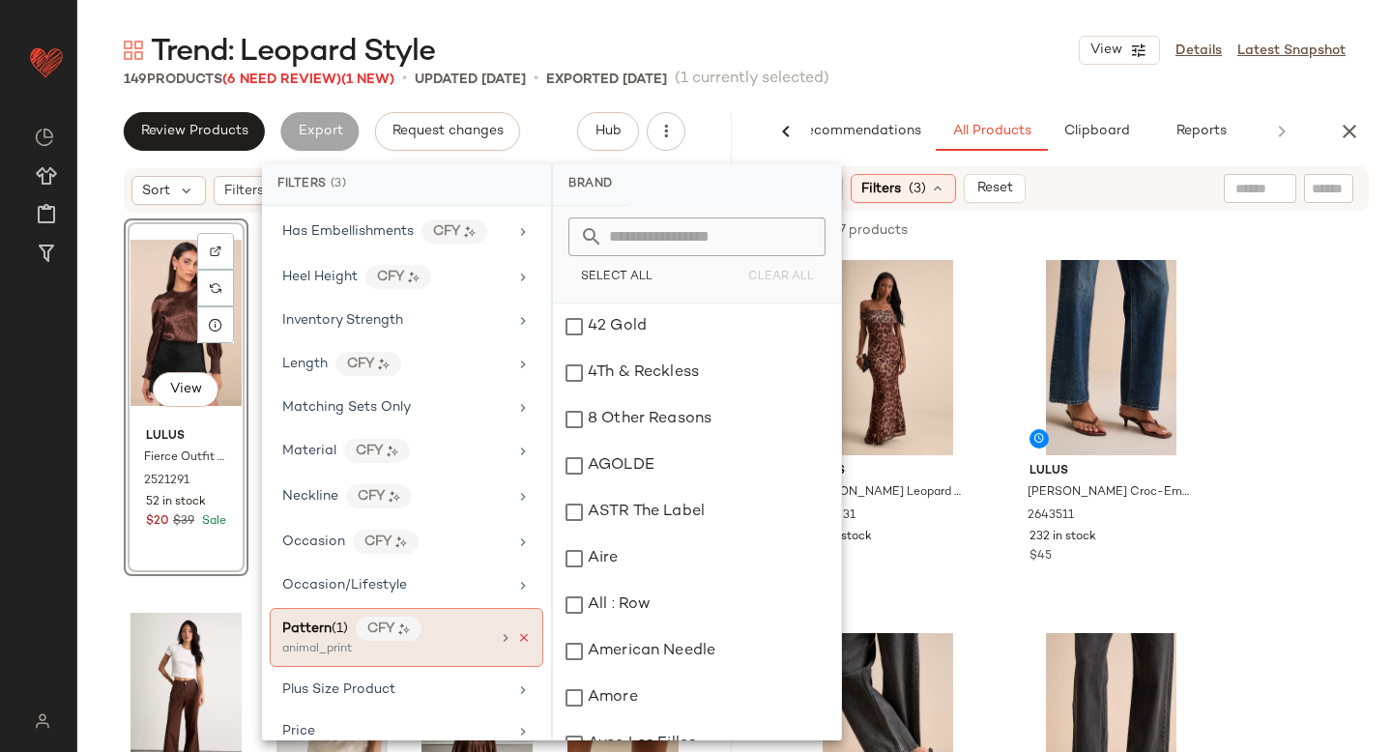
click at [517, 632] on icon at bounding box center [524, 638] width 14 height 14
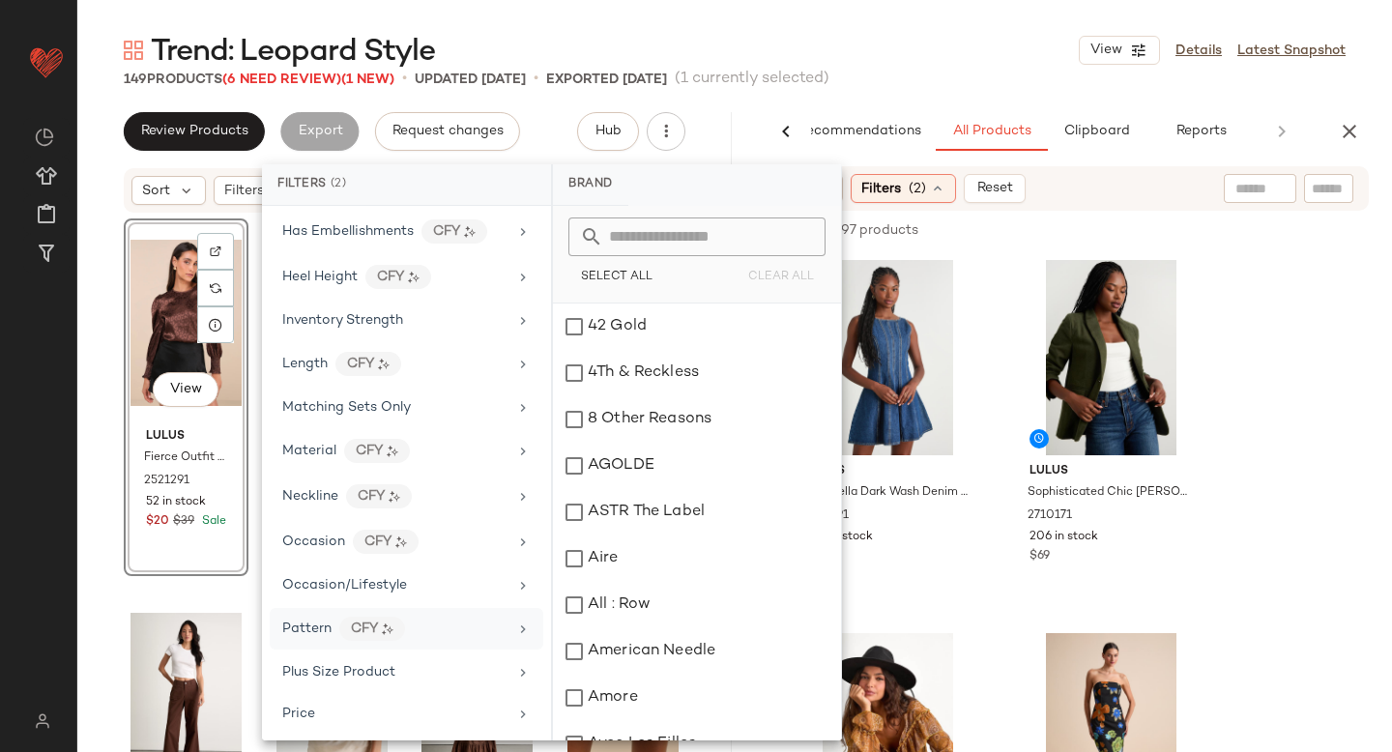
click at [1329, 190] on input "text" at bounding box center [1329, 189] width 34 height 20
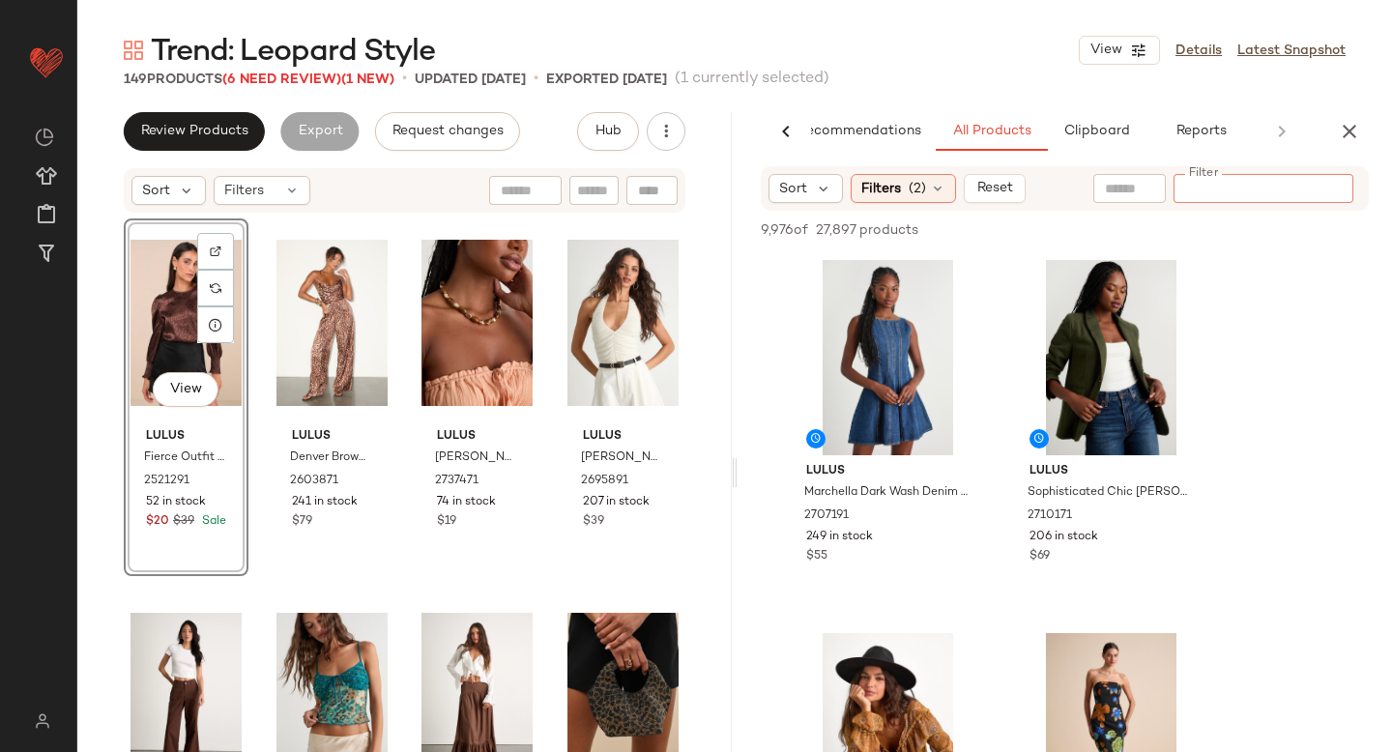
paste input "*******"
type input "*******"
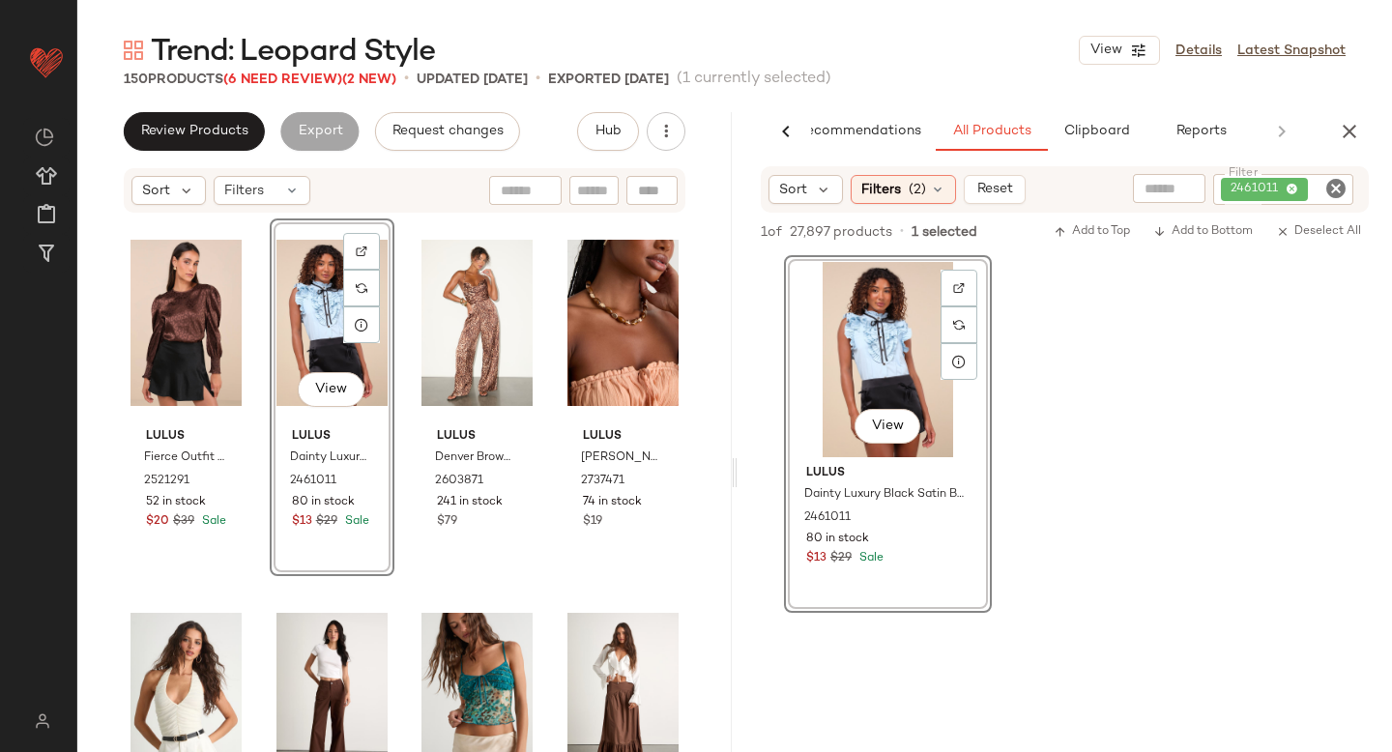
click at [1333, 184] on icon "Clear Filter" at bounding box center [1335, 188] width 23 height 23
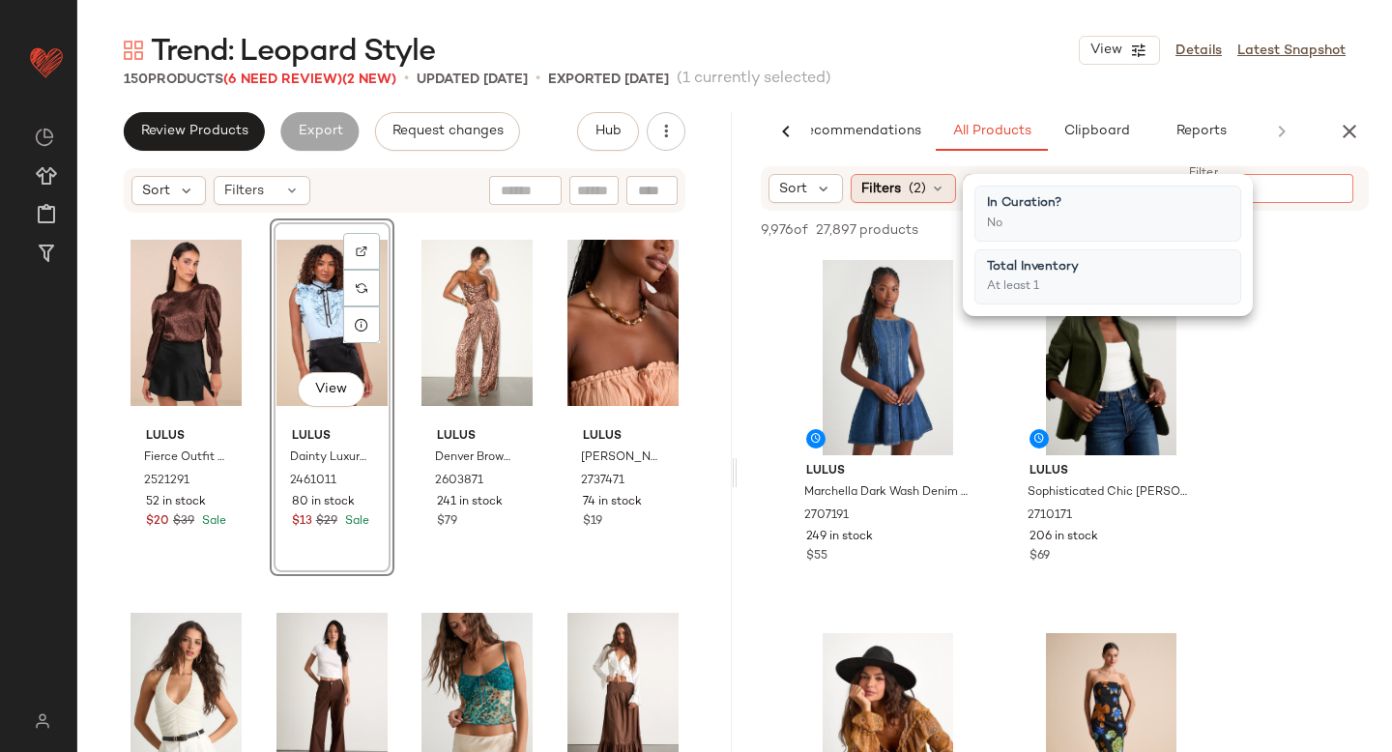
click at [893, 187] on span "Filters" at bounding box center [881, 189] width 40 height 20
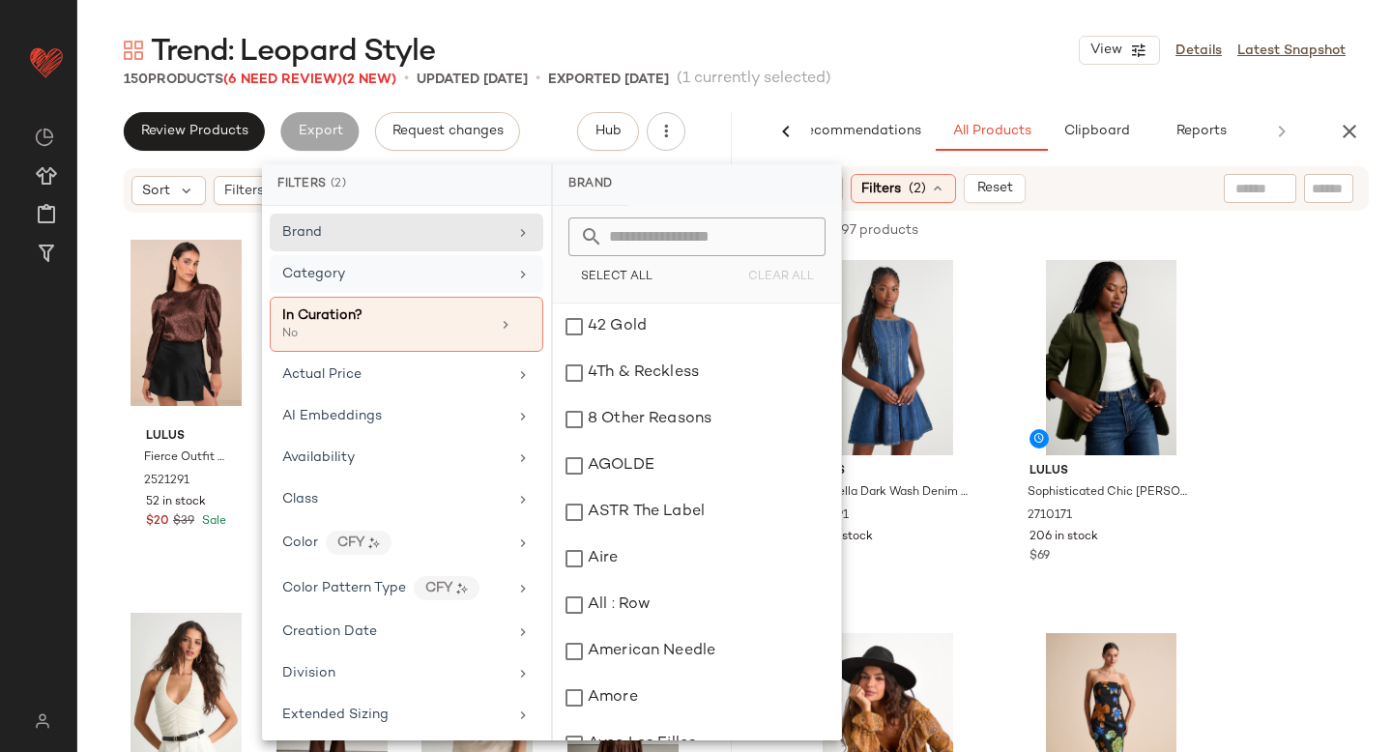
click at [391, 270] on div "Category" at bounding box center [394, 274] width 225 height 20
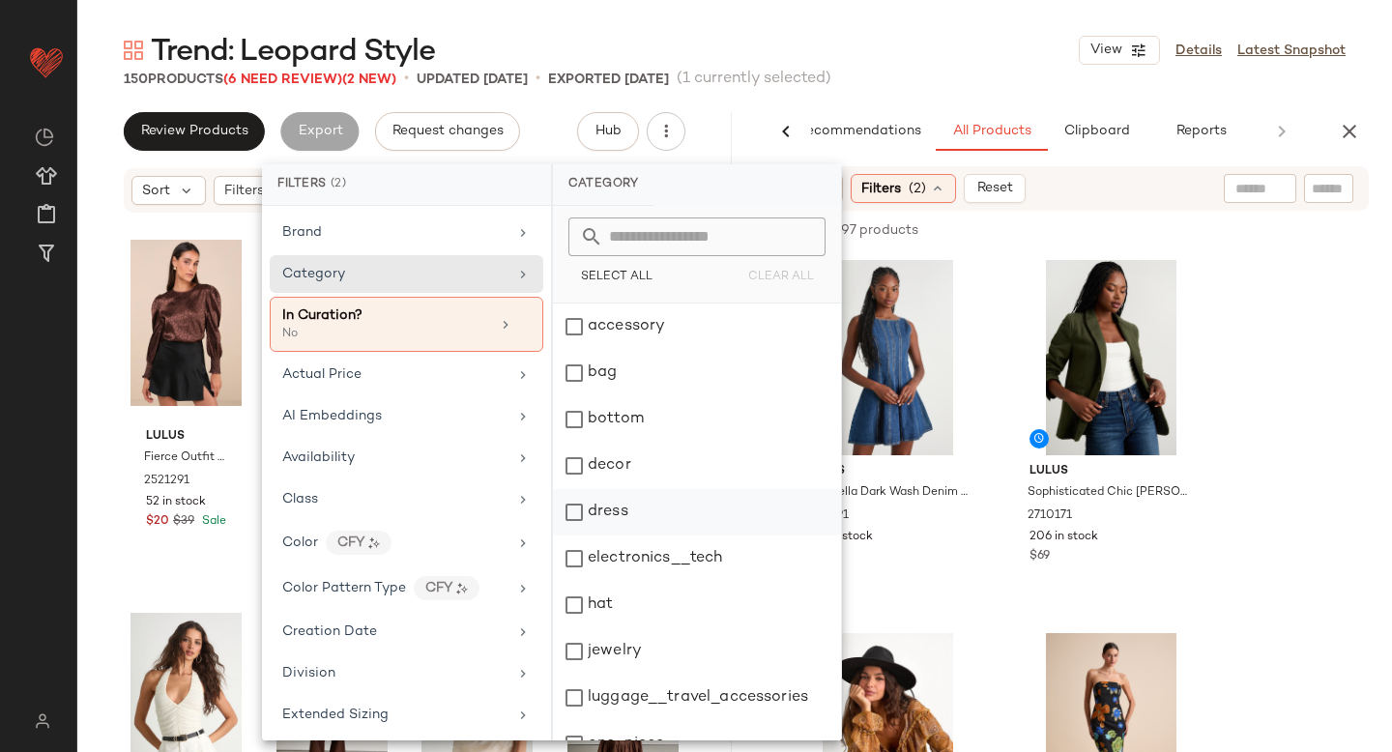
click at [574, 503] on div "dress" at bounding box center [697, 512] width 288 height 46
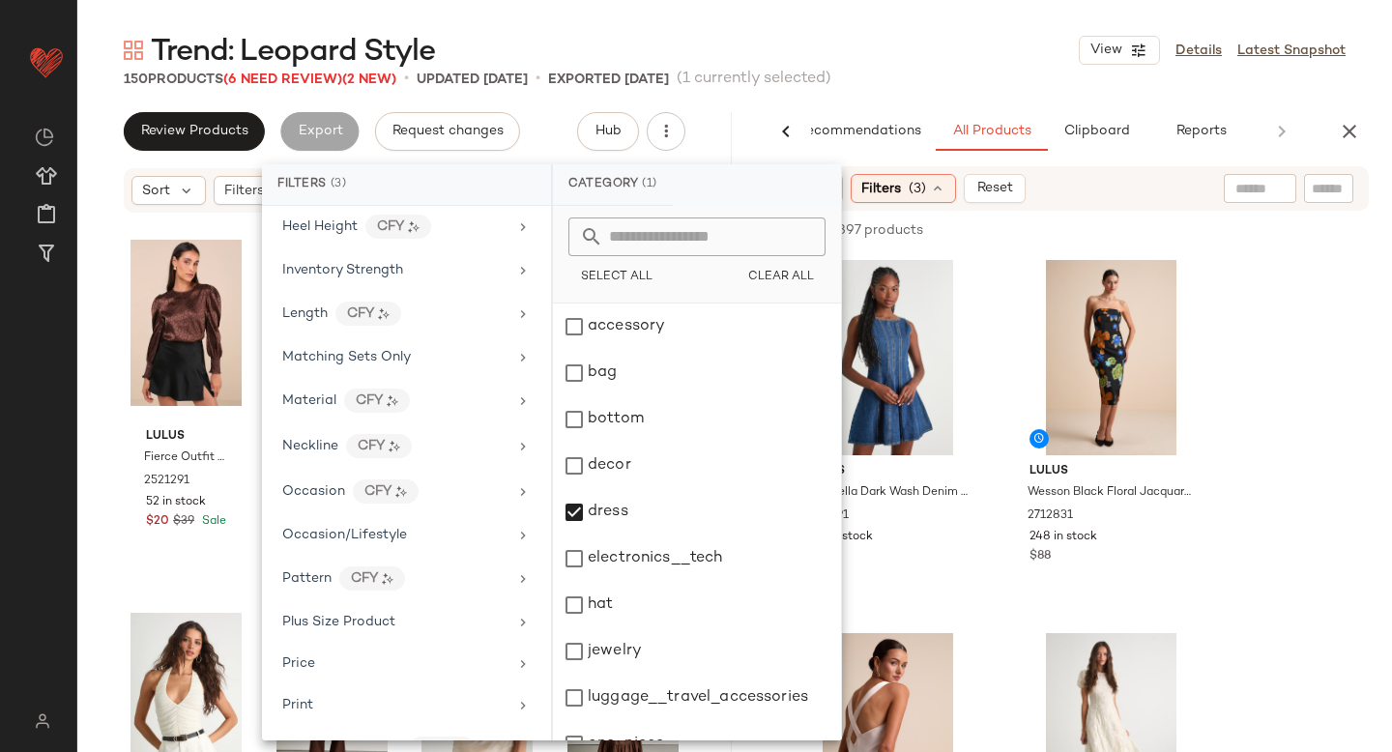
scroll to position [797, 0]
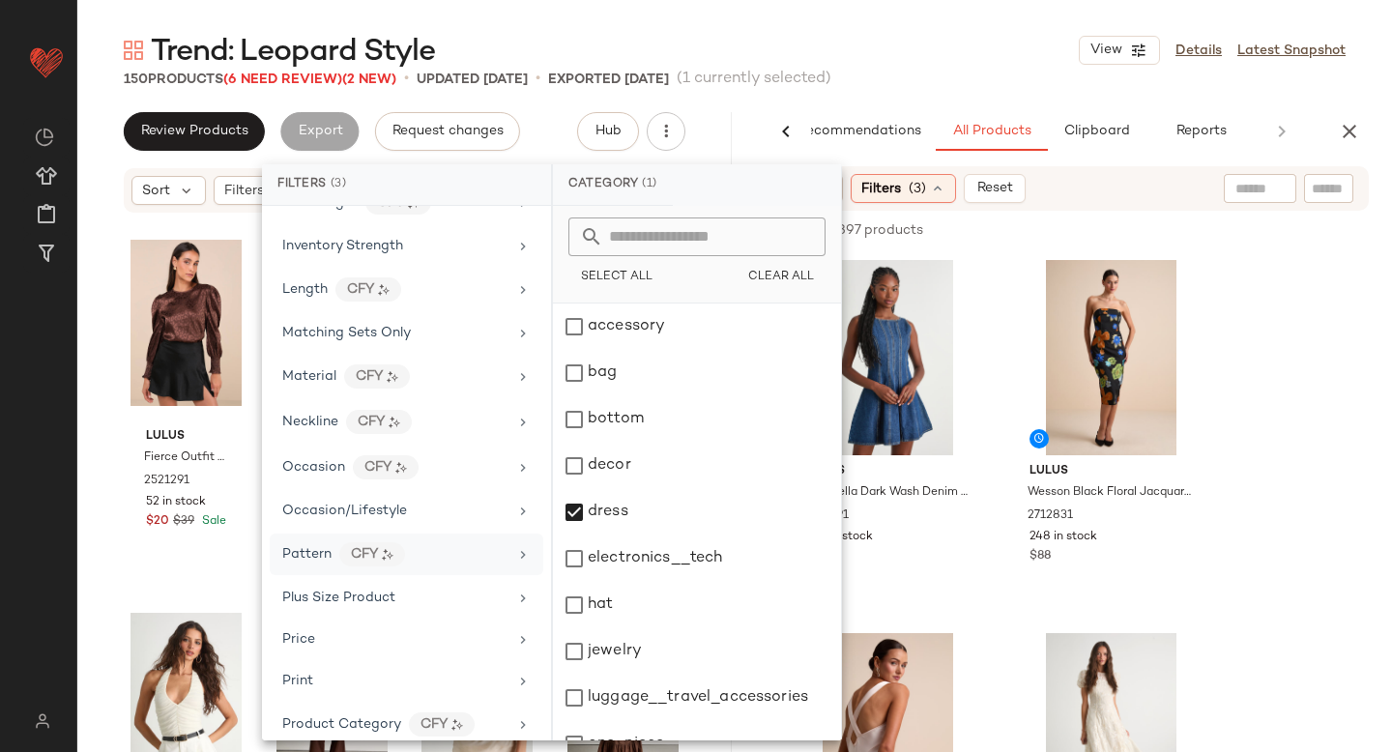
click at [442, 542] on div "Pattern CFY" at bounding box center [394, 554] width 225 height 24
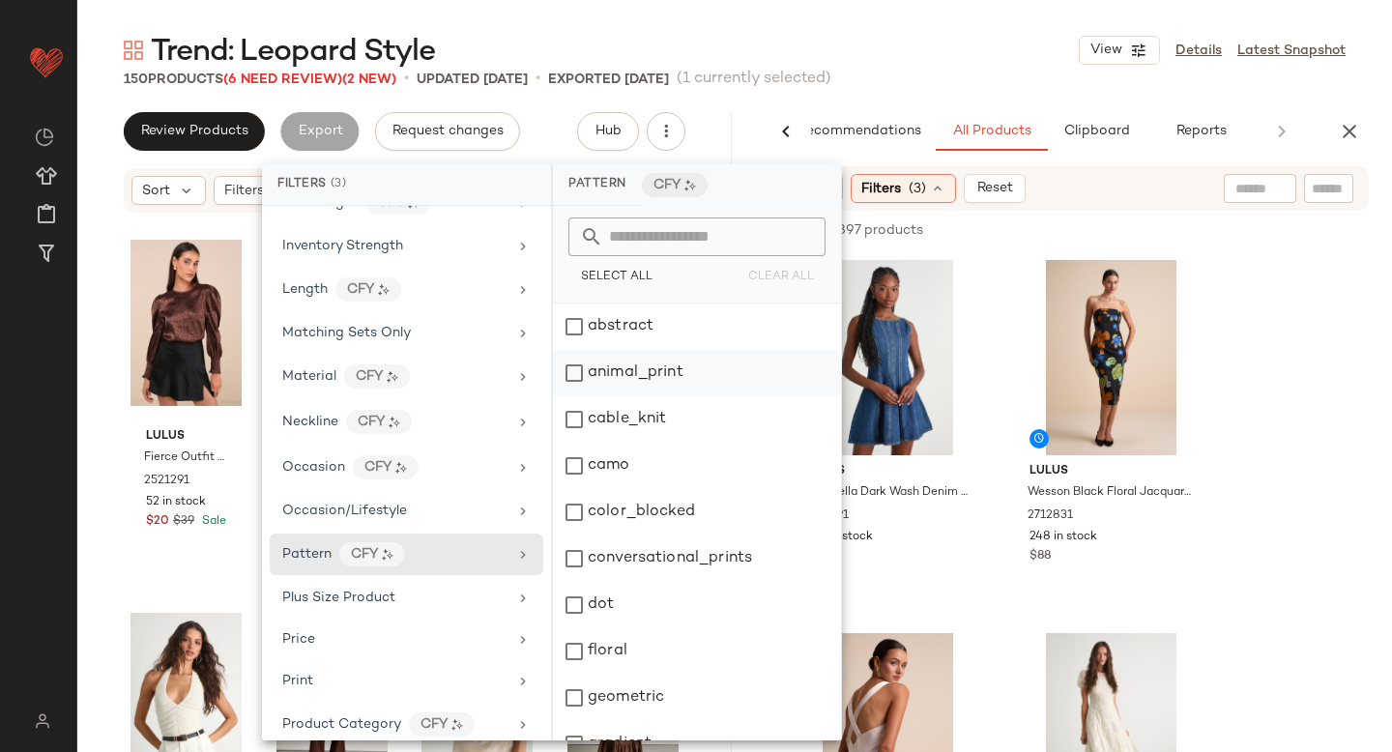
click at [655, 372] on div "animal_print" at bounding box center [697, 373] width 288 height 46
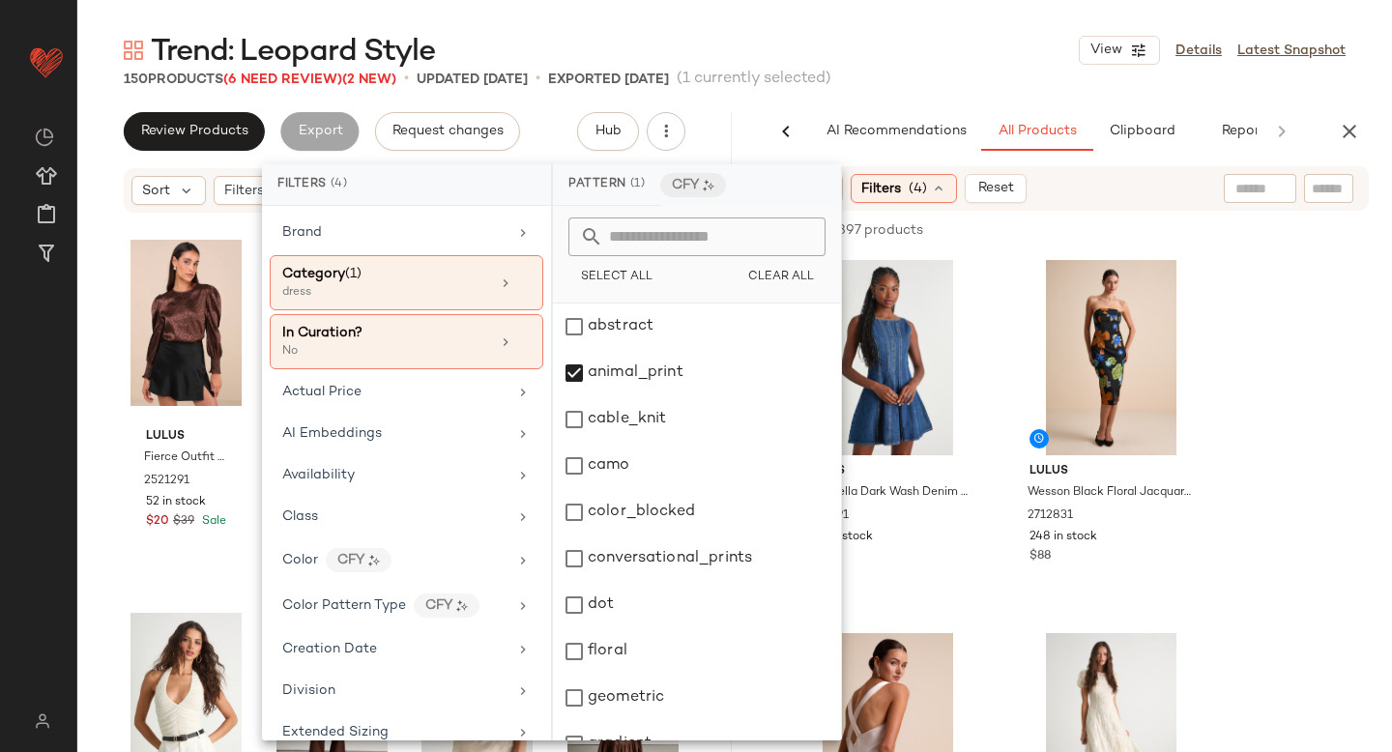
scroll to position [797, 0]
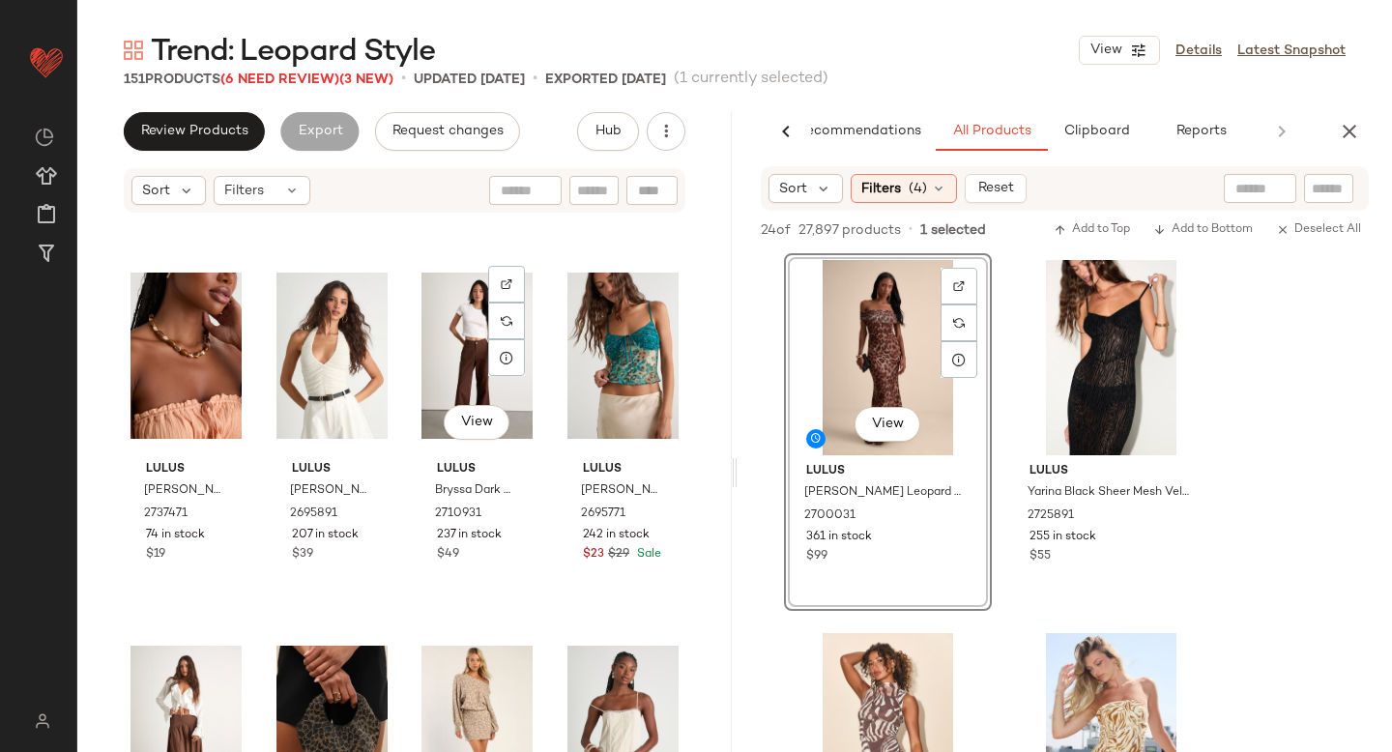
scroll to position [0, 0]
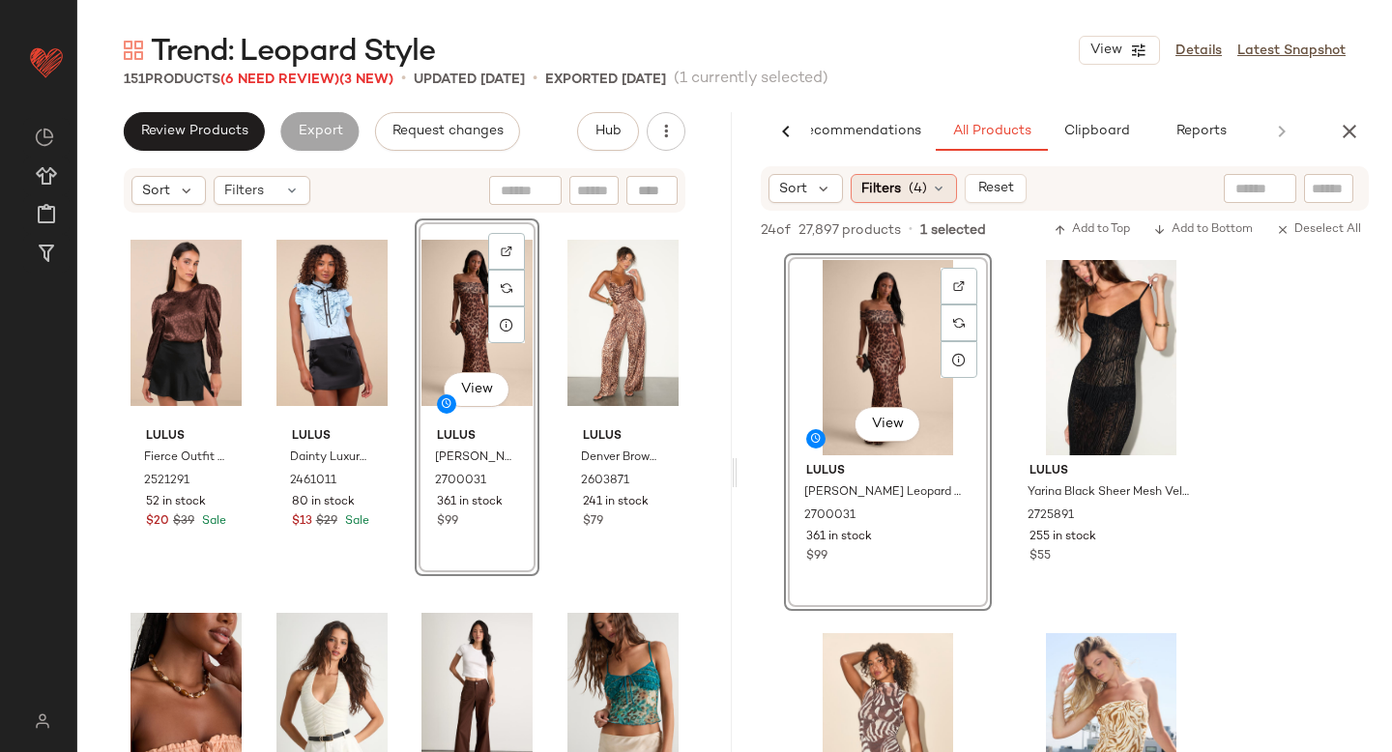
click at [928, 187] on div "Filters (4)" at bounding box center [904, 188] width 106 height 29
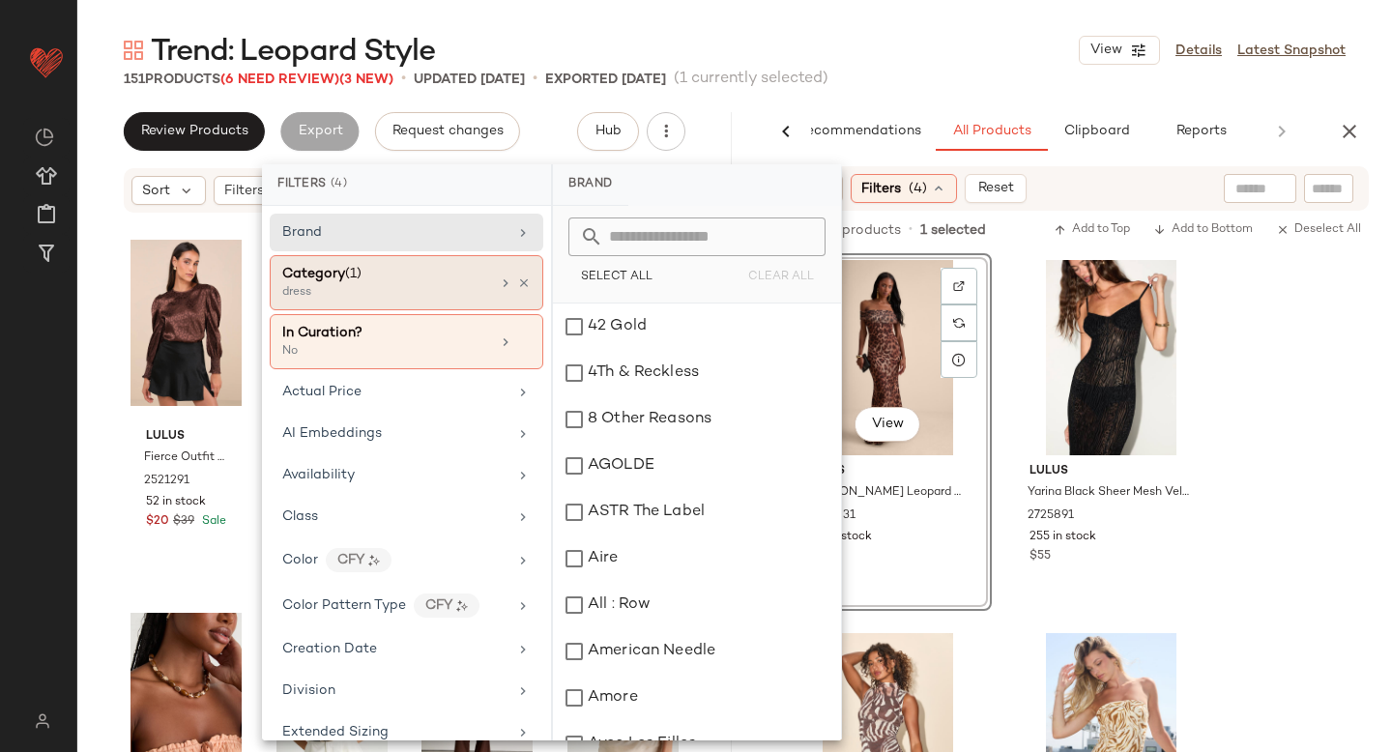
click at [441, 299] on div "dress" at bounding box center [378, 292] width 193 height 17
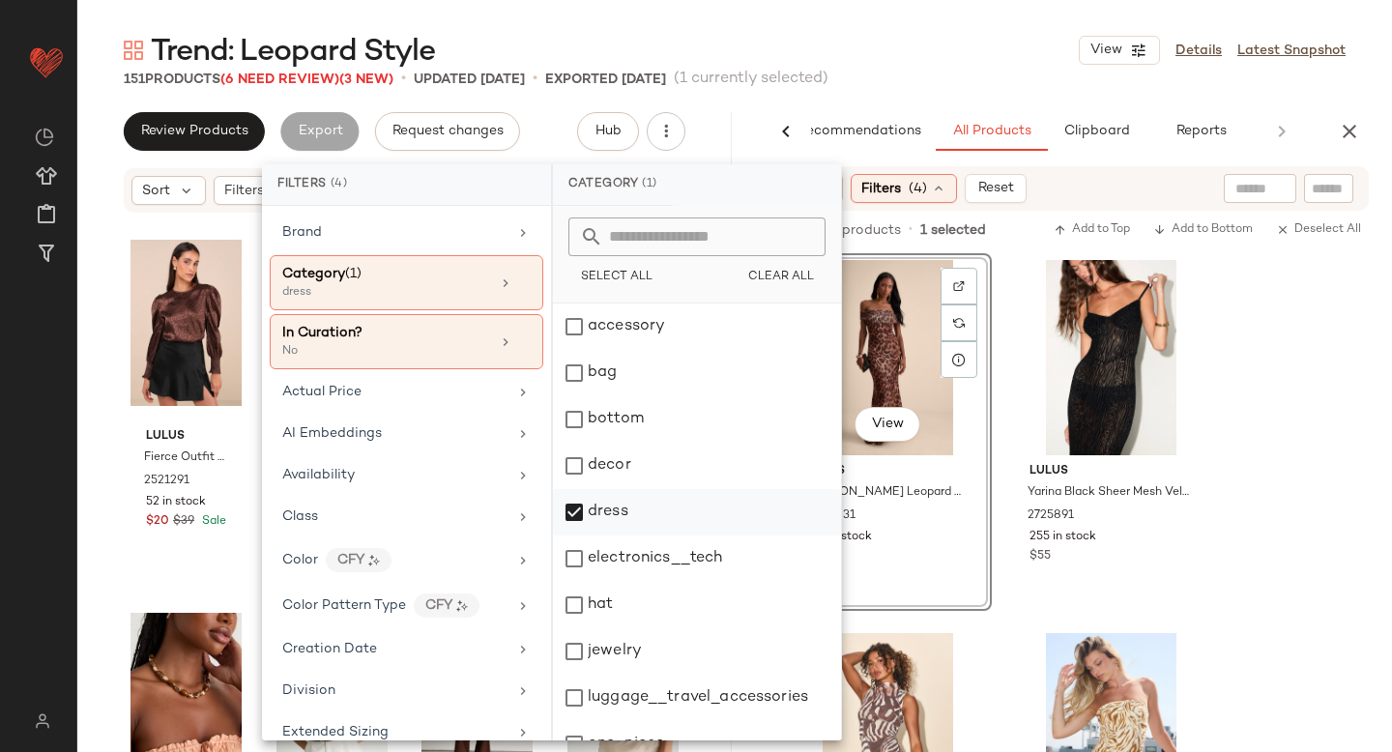
click at [578, 518] on div "dress" at bounding box center [697, 512] width 288 height 46
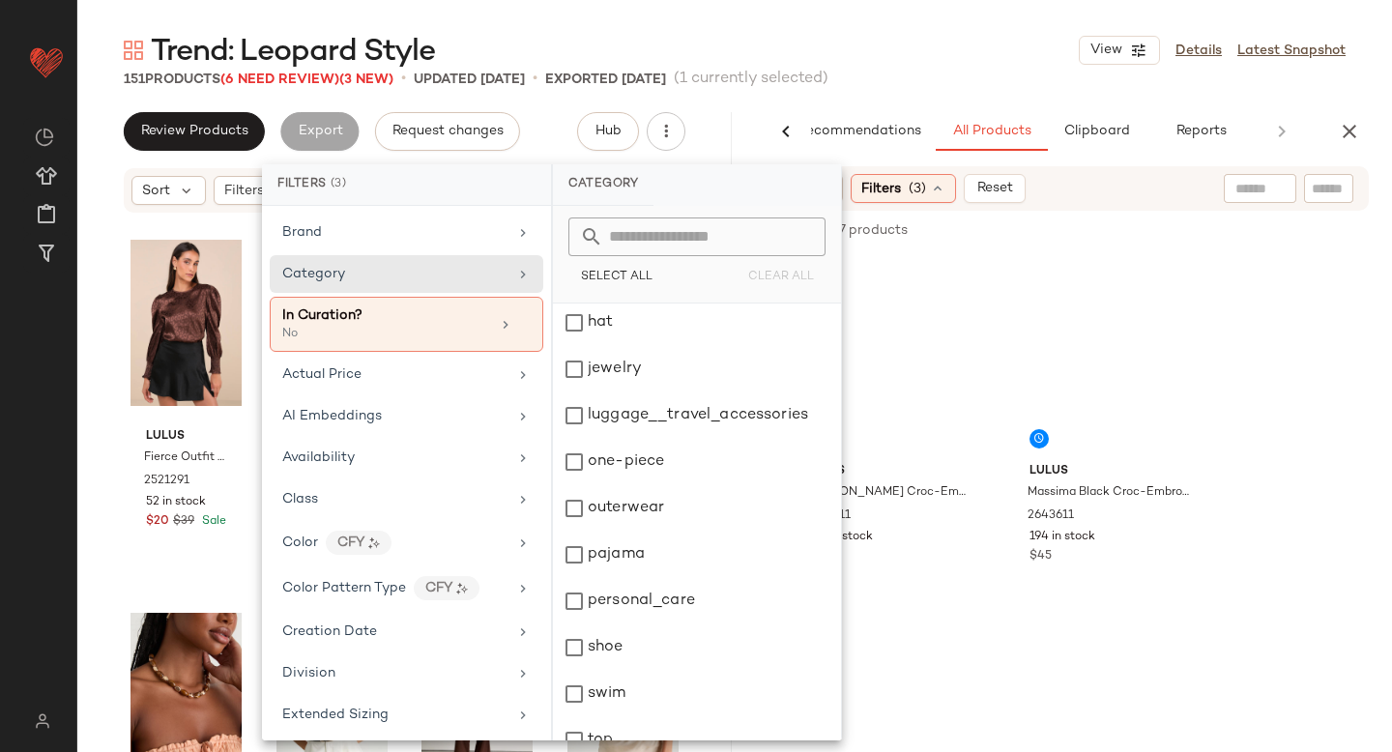
scroll to position [352, 0]
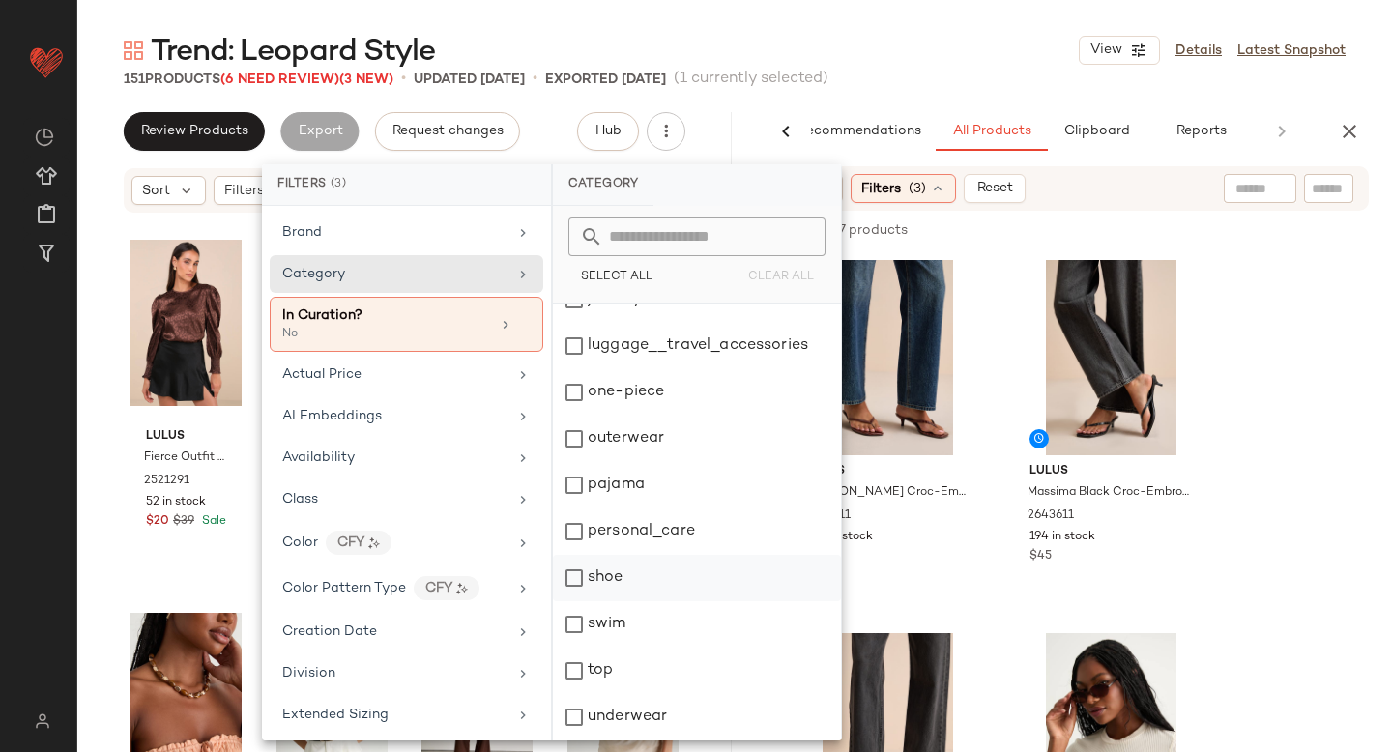
click at [580, 585] on div "shoe" at bounding box center [697, 578] width 288 height 46
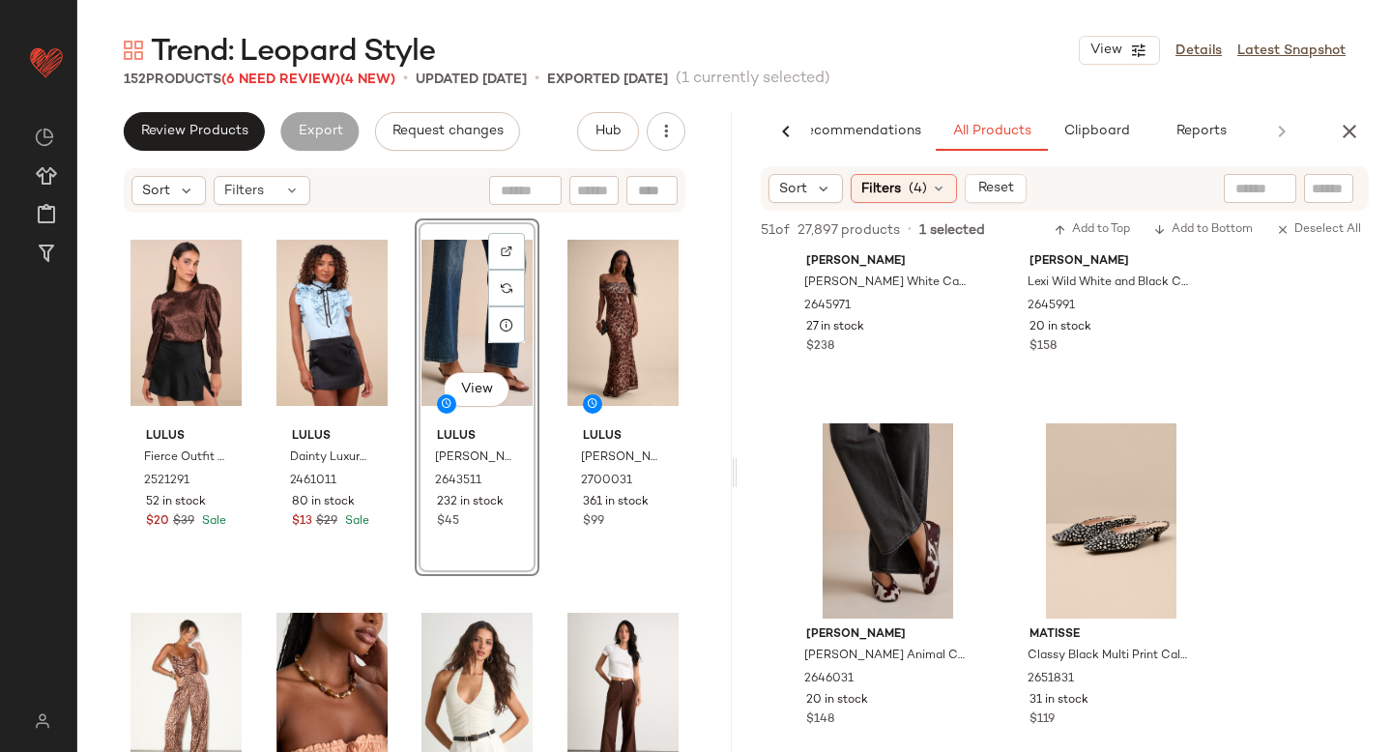
scroll to position [1089, 0]
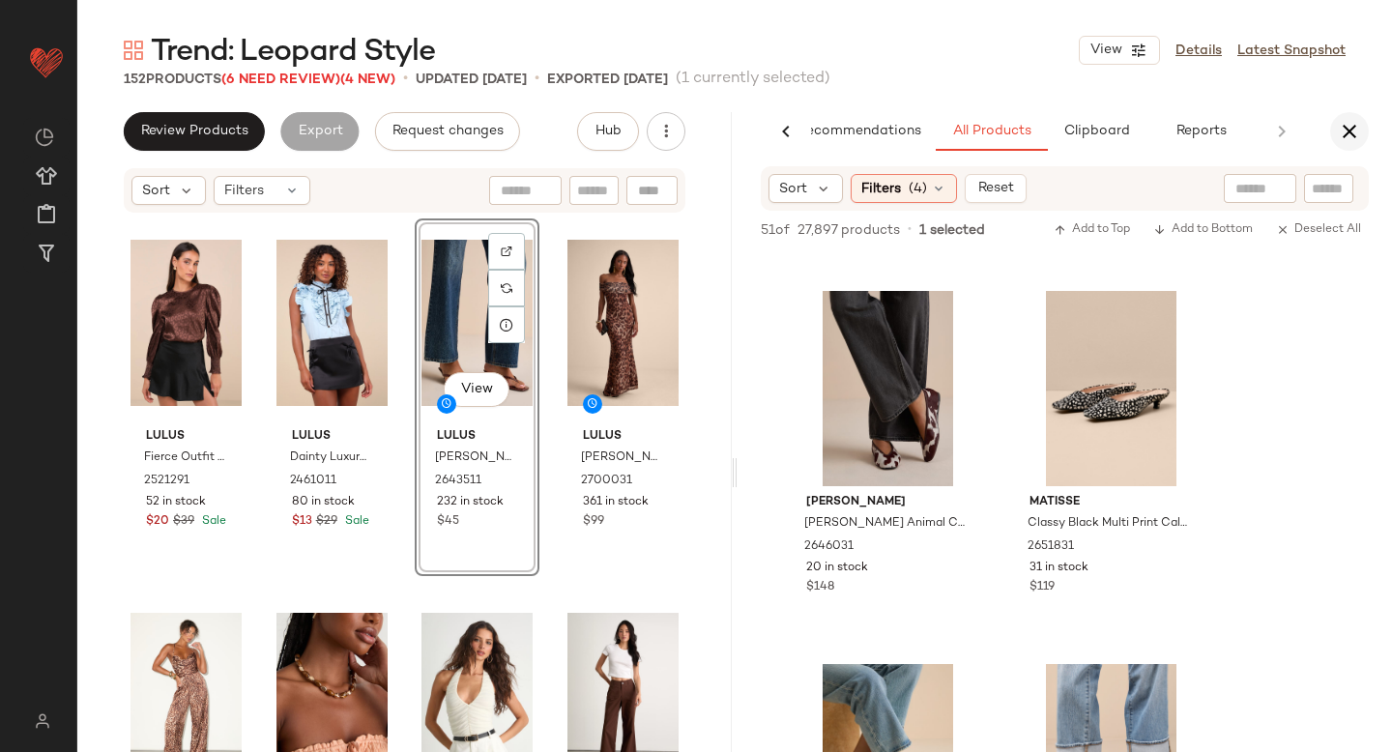
click at [1350, 123] on icon "button" at bounding box center [1349, 131] width 23 height 23
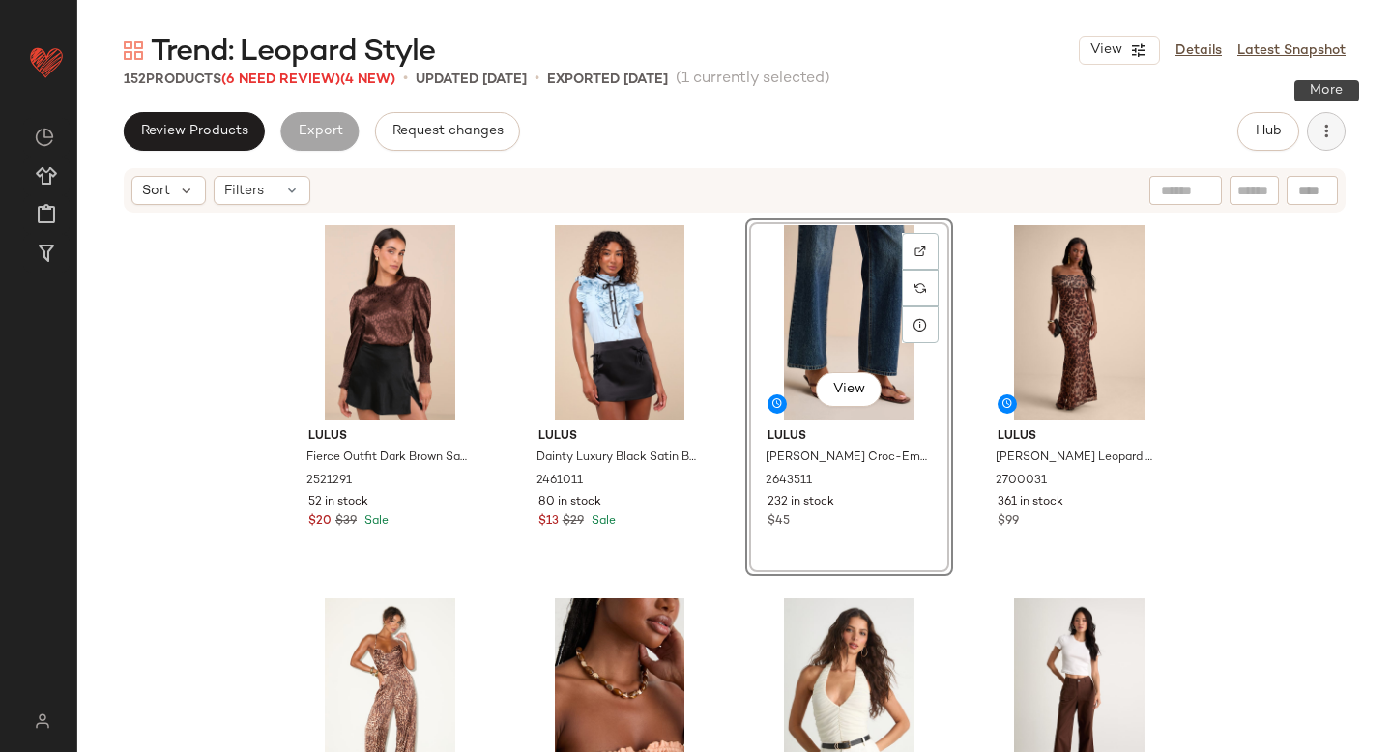
click at [1341, 122] on button "button" at bounding box center [1326, 131] width 39 height 39
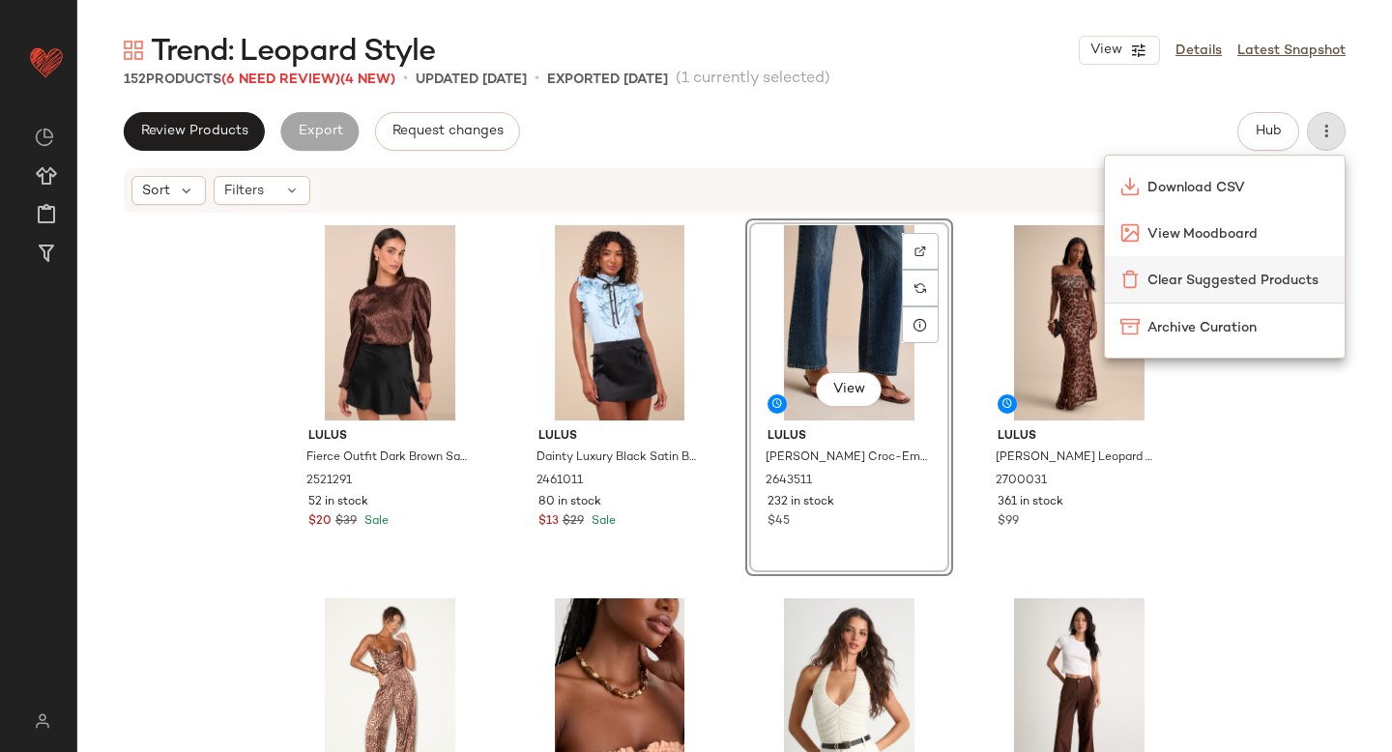
click at [1280, 267] on div "Clear Suggested Products" at bounding box center [1225, 279] width 240 height 46
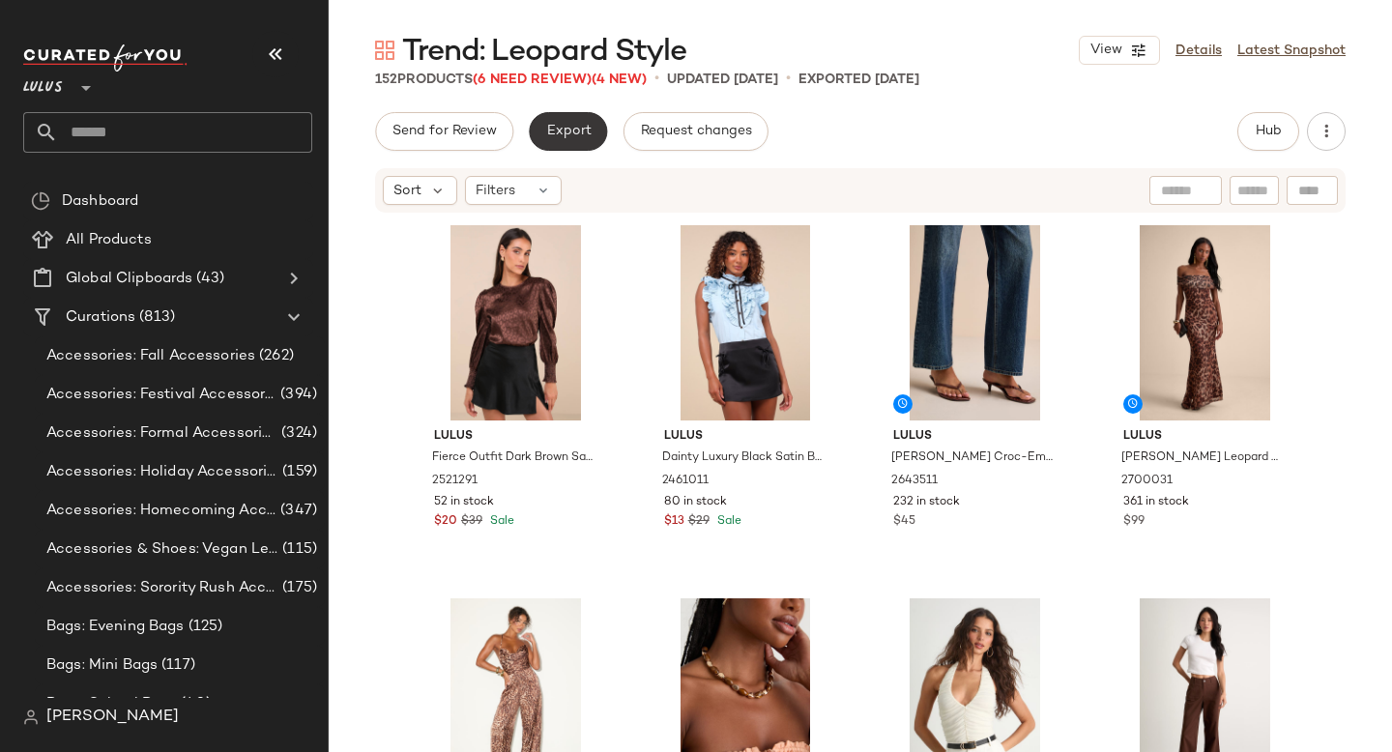
click at [590, 128] on button "Export" at bounding box center [568, 131] width 78 height 39
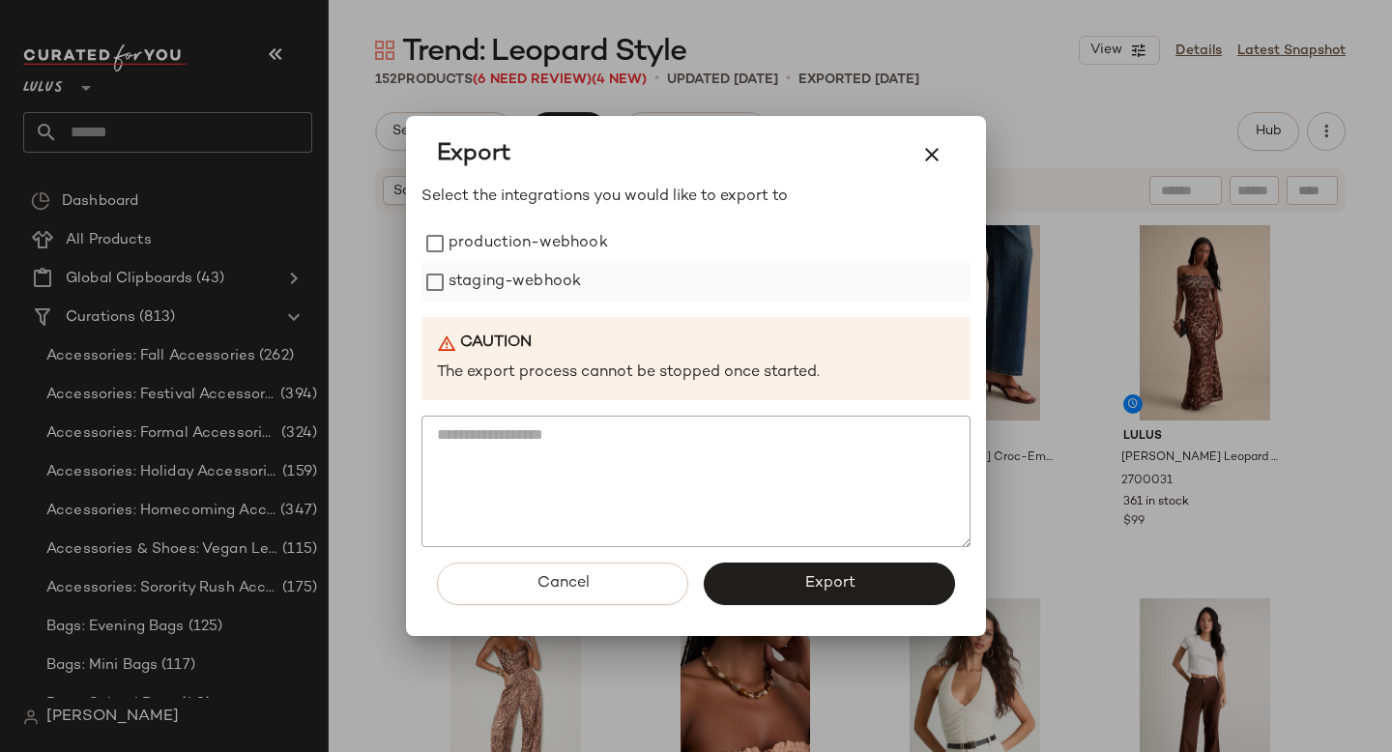
click at [537, 288] on label "staging-webhook" at bounding box center [515, 282] width 132 height 39
click at [528, 246] on label "production-webhook" at bounding box center [529, 243] width 160 height 39
click at [769, 585] on button "Export" at bounding box center [829, 584] width 251 height 43
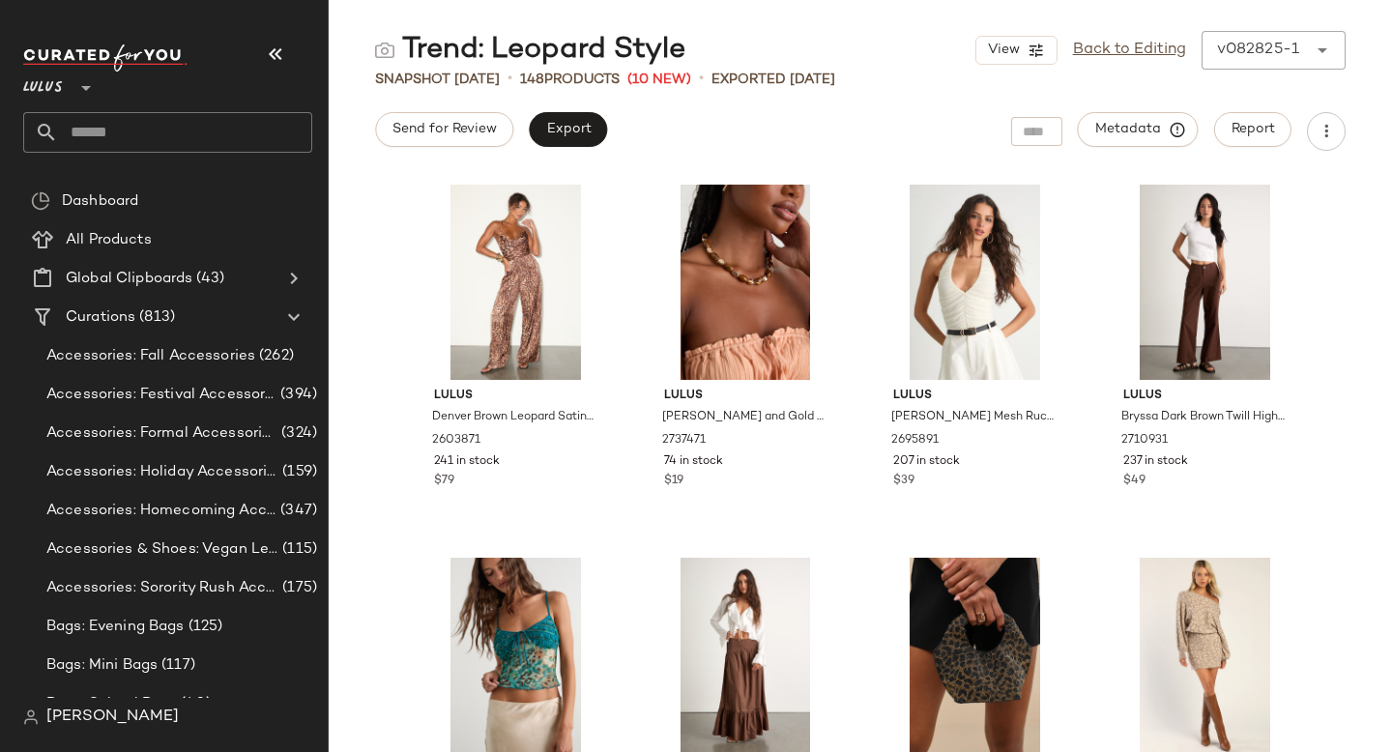
click at [76, 139] on input "text" at bounding box center [185, 132] width 254 height 41
